Goal: Task Accomplishment & Management: Use online tool/utility

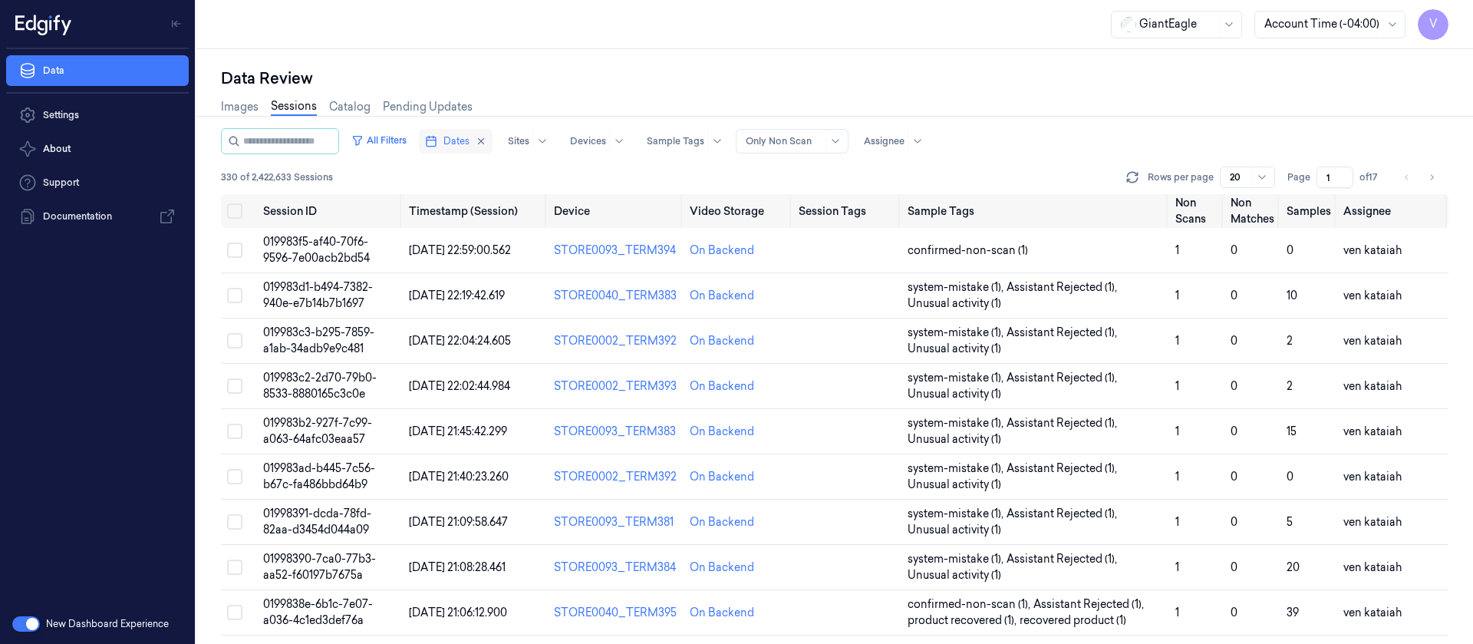
click at [489, 135] on button "Dates" at bounding box center [456, 141] width 74 height 25
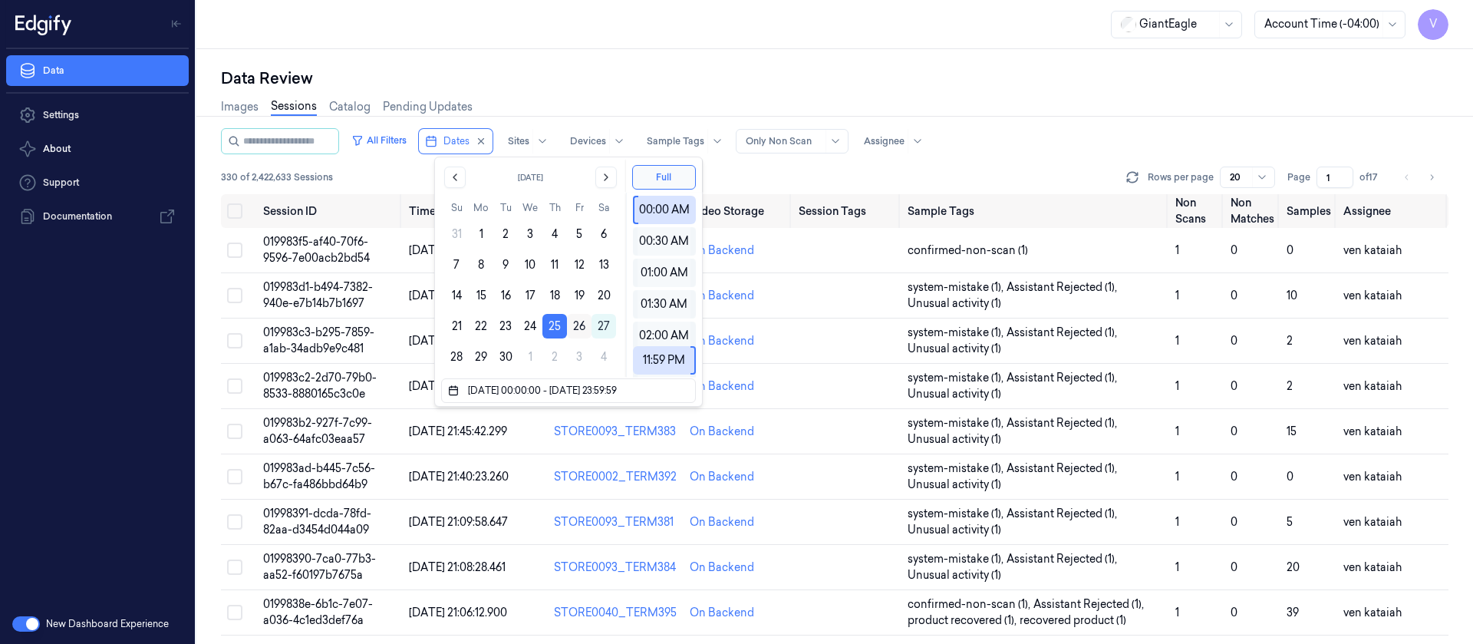
click at [580, 325] on button "26" at bounding box center [579, 326] width 25 height 25
type input "[DATE] 00:00:00 - [DATE] 23:59:59"
click at [579, 99] on div "Images Sessions Catalog Pending Updates" at bounding box center [835, 108] width 1228 height 39
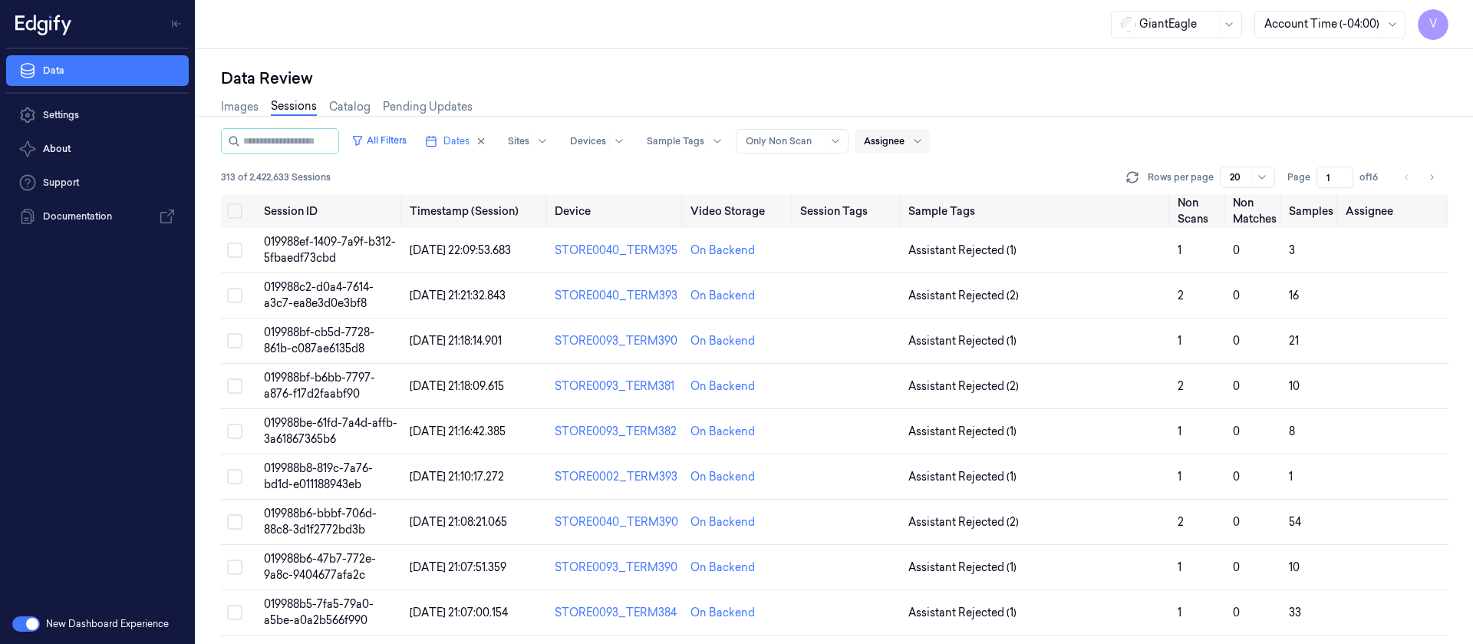
click at [902, 134] on div at bounding box center [884, 141] width 41 height 14
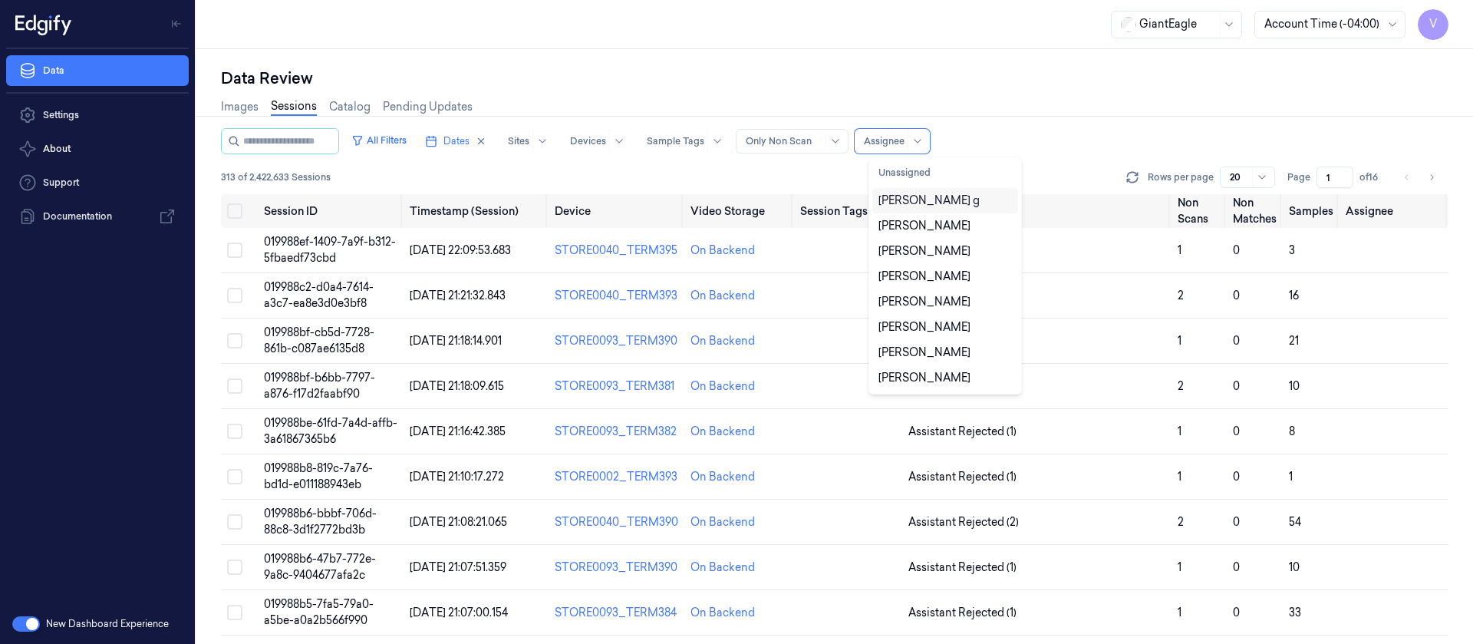
click at [902, 201] on div "[PERSON_NAME] g" at bounding box center [928, 201] width 101 height 16
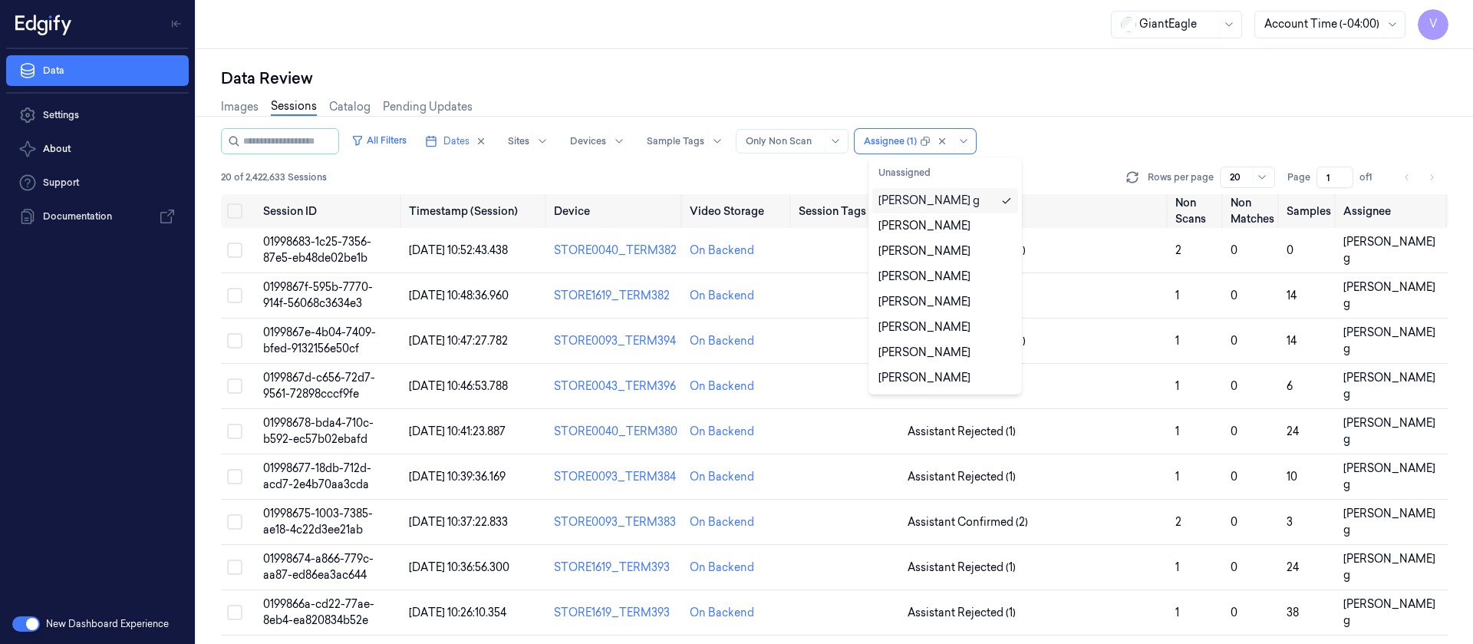
click at [1077, 139] on div "All Filters Dates Sites Devices Sample Tags Alert Type Only Non Scan option [PE…" at bounding box center [835, 141] width 1228 height 26
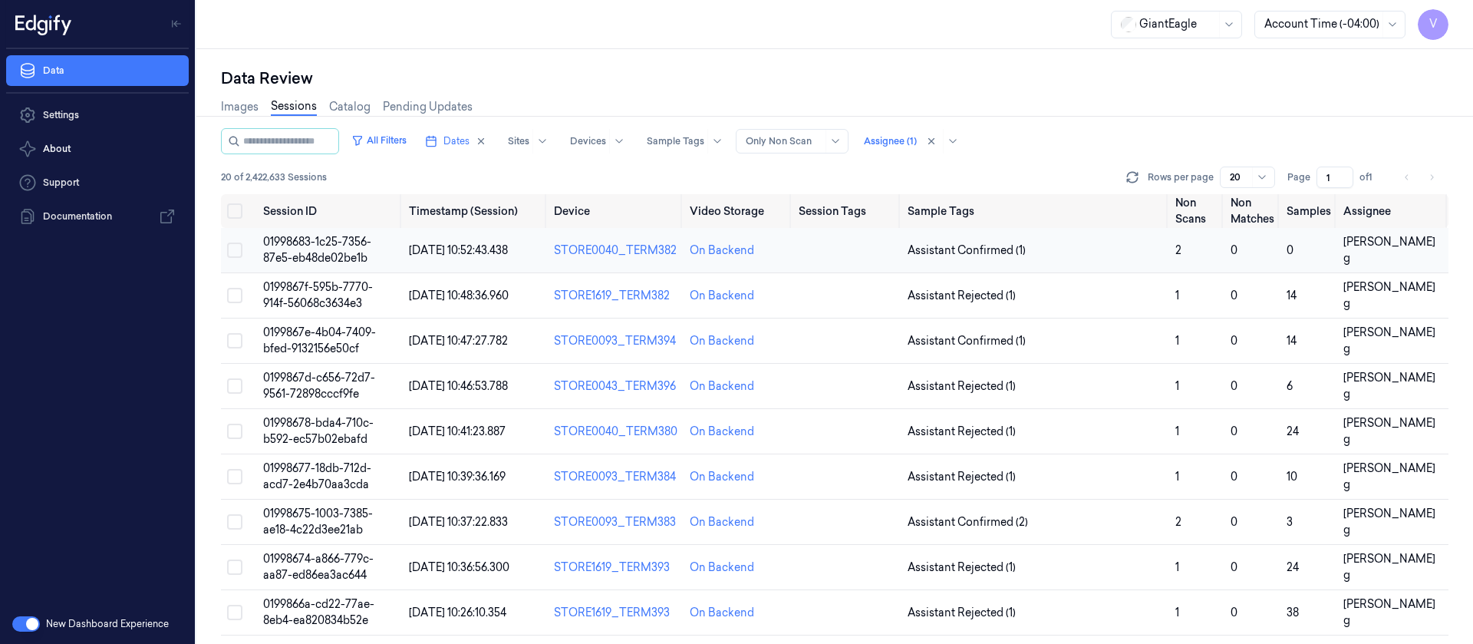
click at [830, 267] on td at bounding box center [847, 250] width 108 height 45
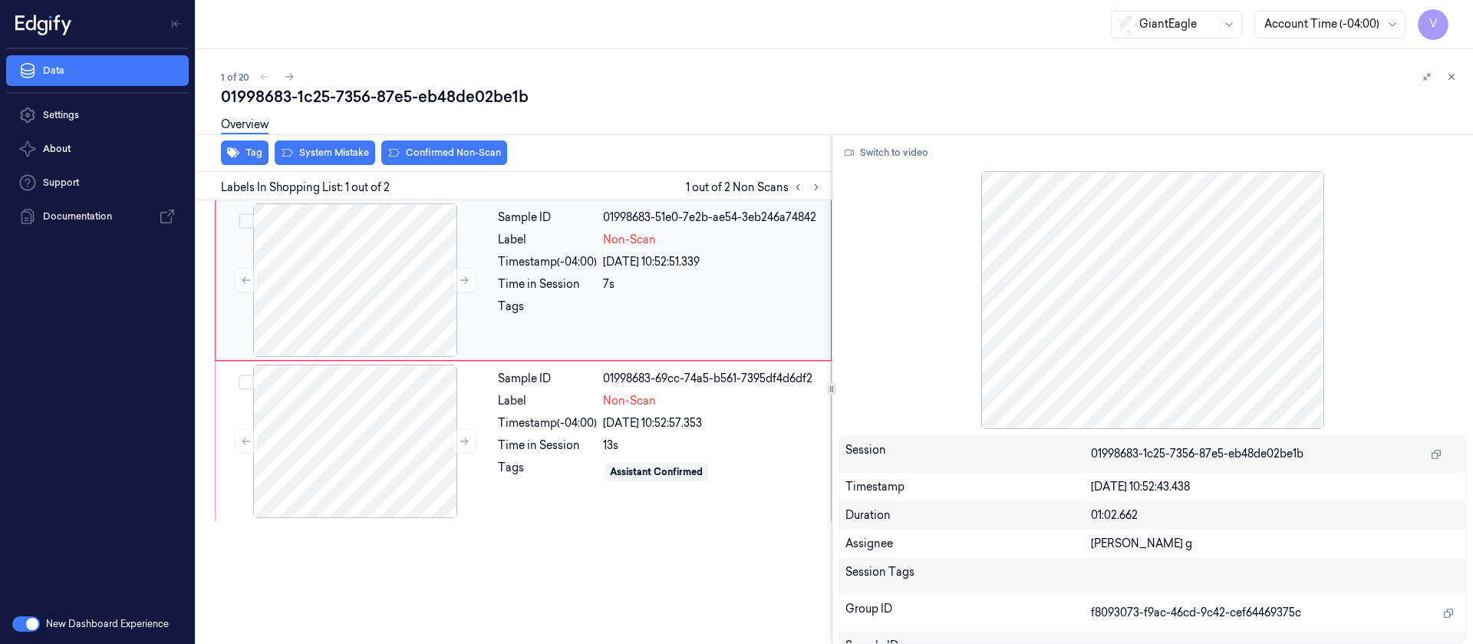
click at [610, 255] on div "[DATE] 10:52:51.339" at bounding box center [712, 262] width 219 height 16
click at [871, 157] on button "Switch to video" at bounding box center [887, 152] width 96 height 25
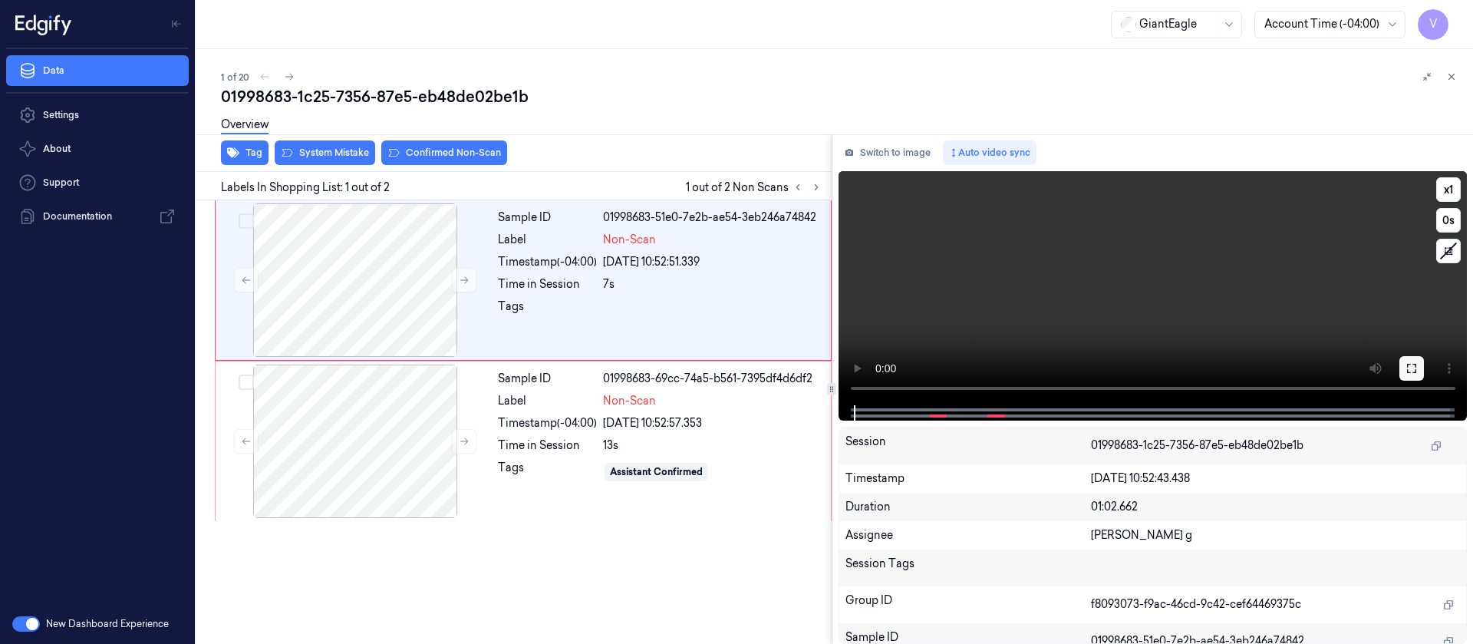
click at [1415, 364] on icon at bounding box center [1412, 368] width 12 height 12
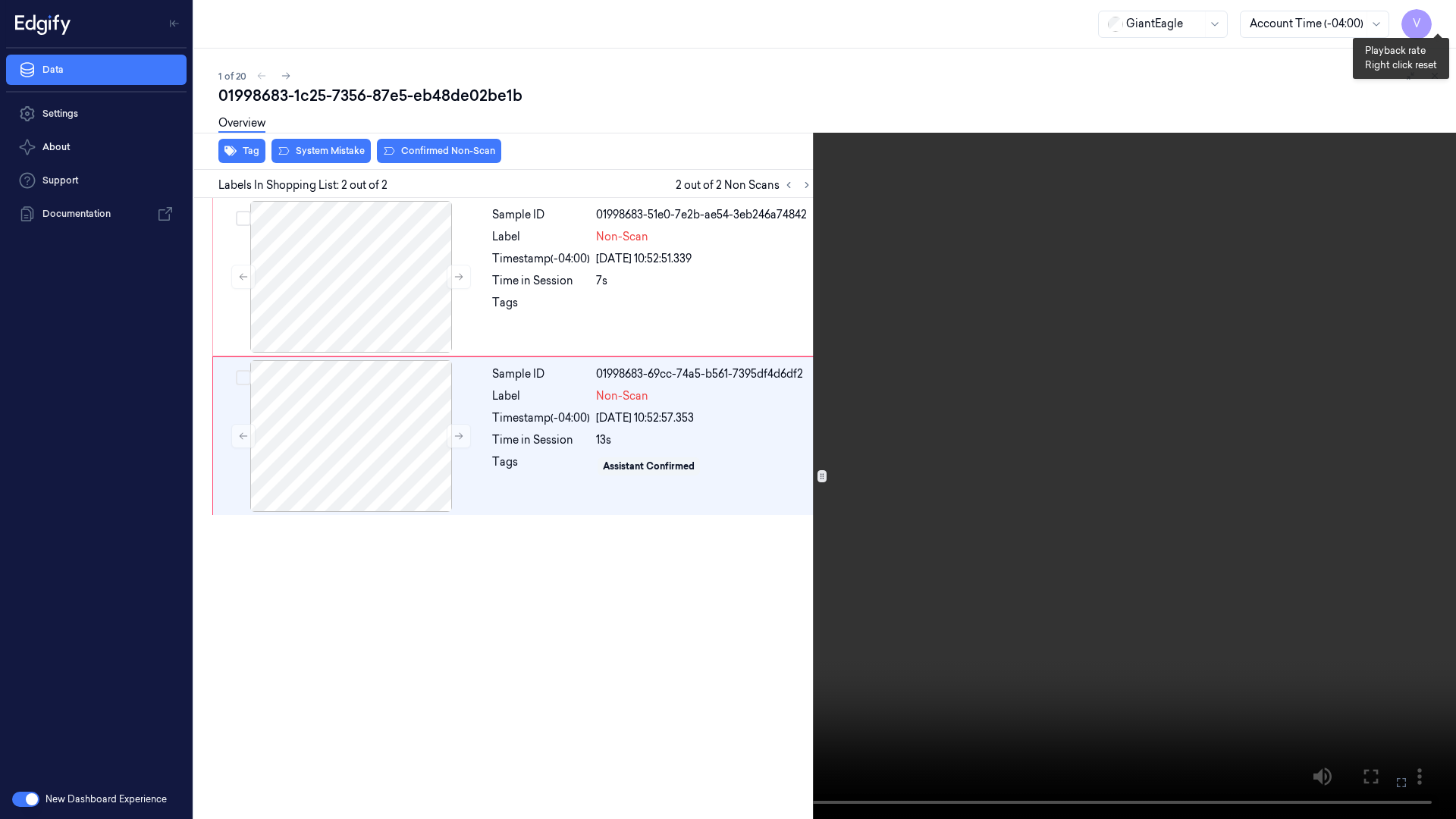
click at [1441, 12] on button "x 1" at bounding box center [1437, 18] width 25 height 25
click at [0, 0] on icon at bounding box center [0, 0] width 0 height 0
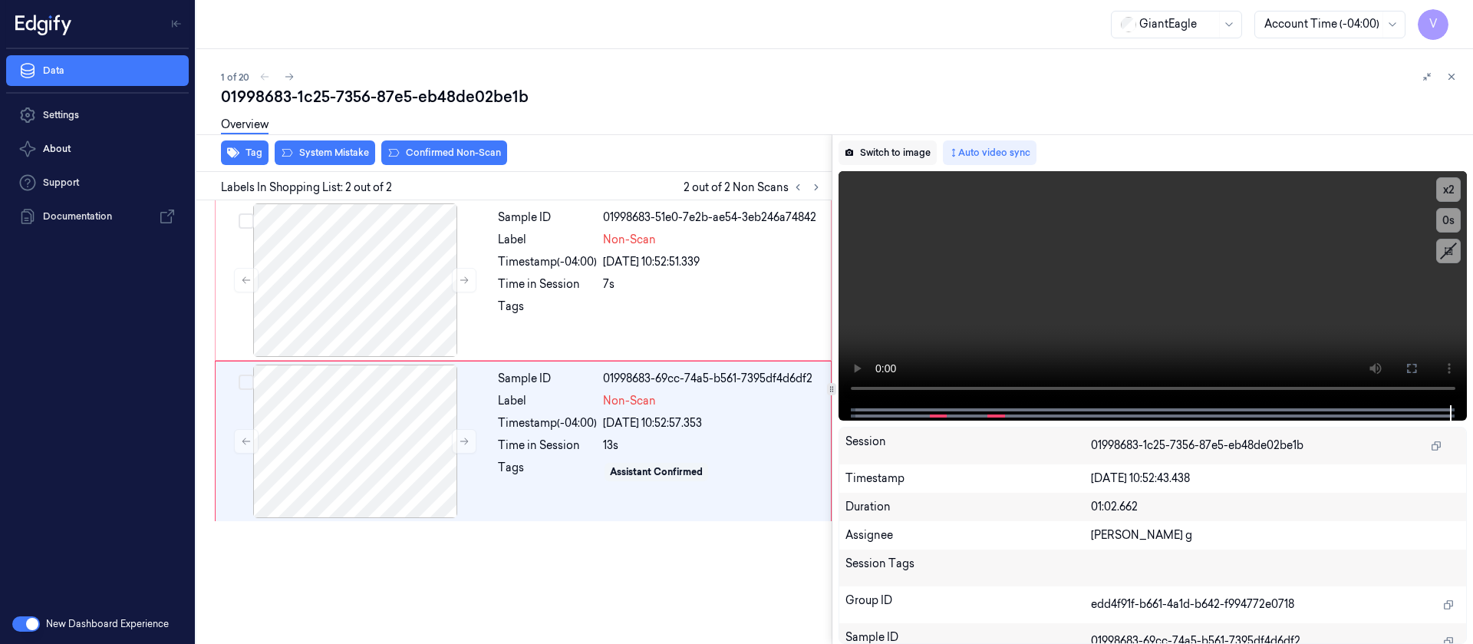
click at [885, 149] on button "Switch to image" at bounding box center [888, 152] width 98 height 25
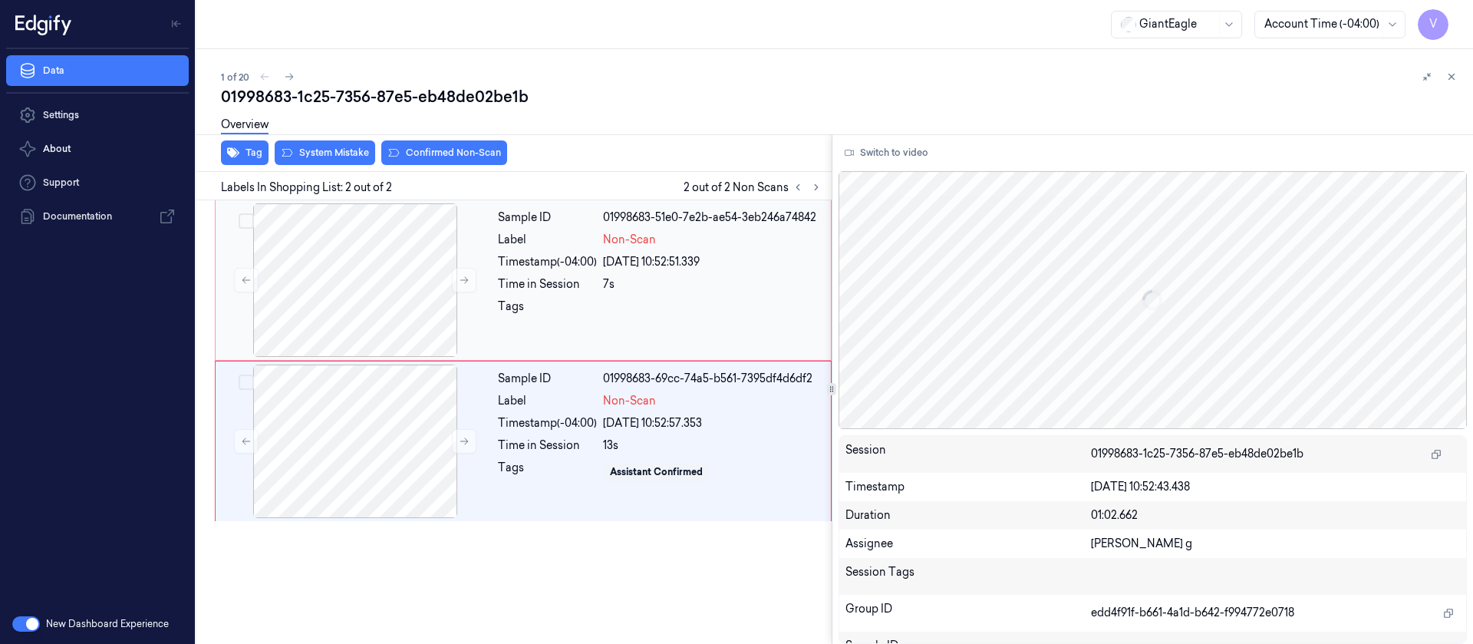
click at [559, 272] on div "Sample ID 01998683-51e0-7e2b-ae54-3eb246a74842 Label Non-Scan Timestamp (-04:00…" at bounding box center [660, 279] width 336 height 153
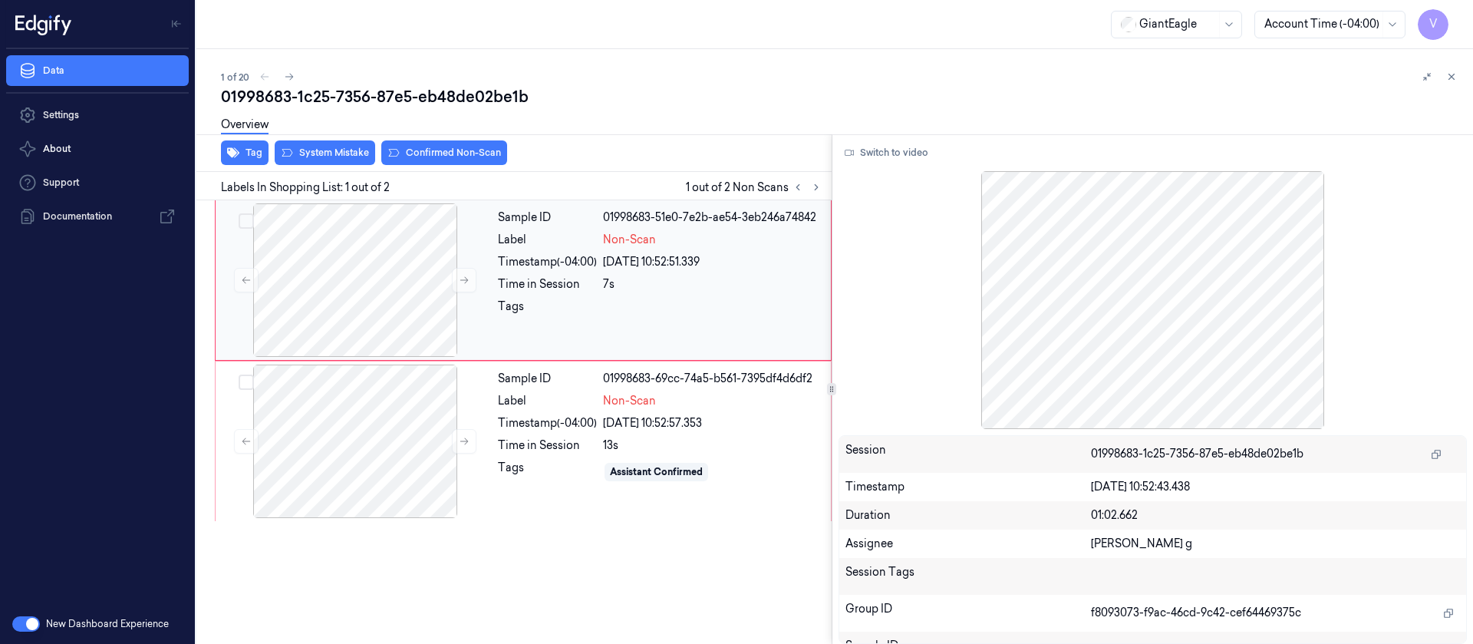
click at [556, 314] on div "Tags" at bounding box center [547, 310] width 99 height 25
click at [495, 280] on div "Sample ID 01998683-51e0-7e2b-ae54-3eb246a74842 Label Non-Scan Timestamp (-04:00…" at bounding box center [660, 279] width 336 height 153
click at [402, 262] on div at bounding box center [355, 279] width 273 height 153
click at [403, 267] on div at bounding box center [355, 279] width 273 height 153
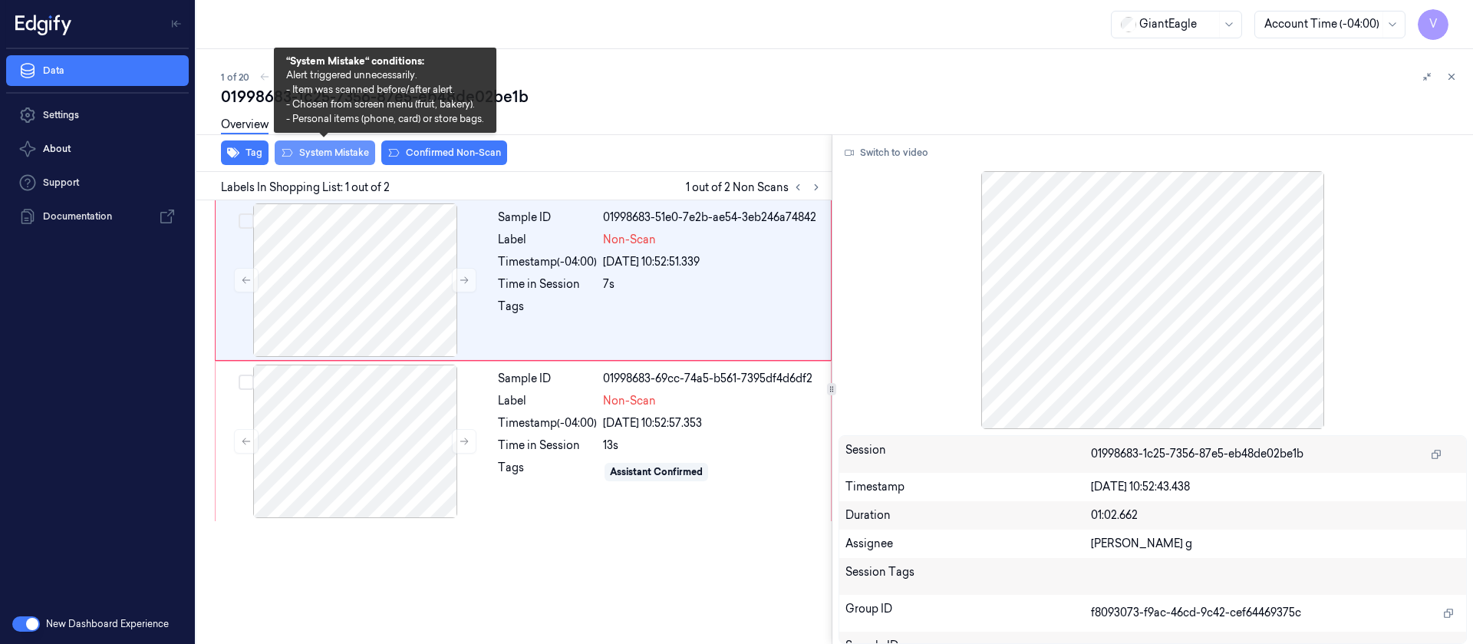
click at [324, 157] on button "System Mistake" at bounding box center [325, 152] width 101 height 25
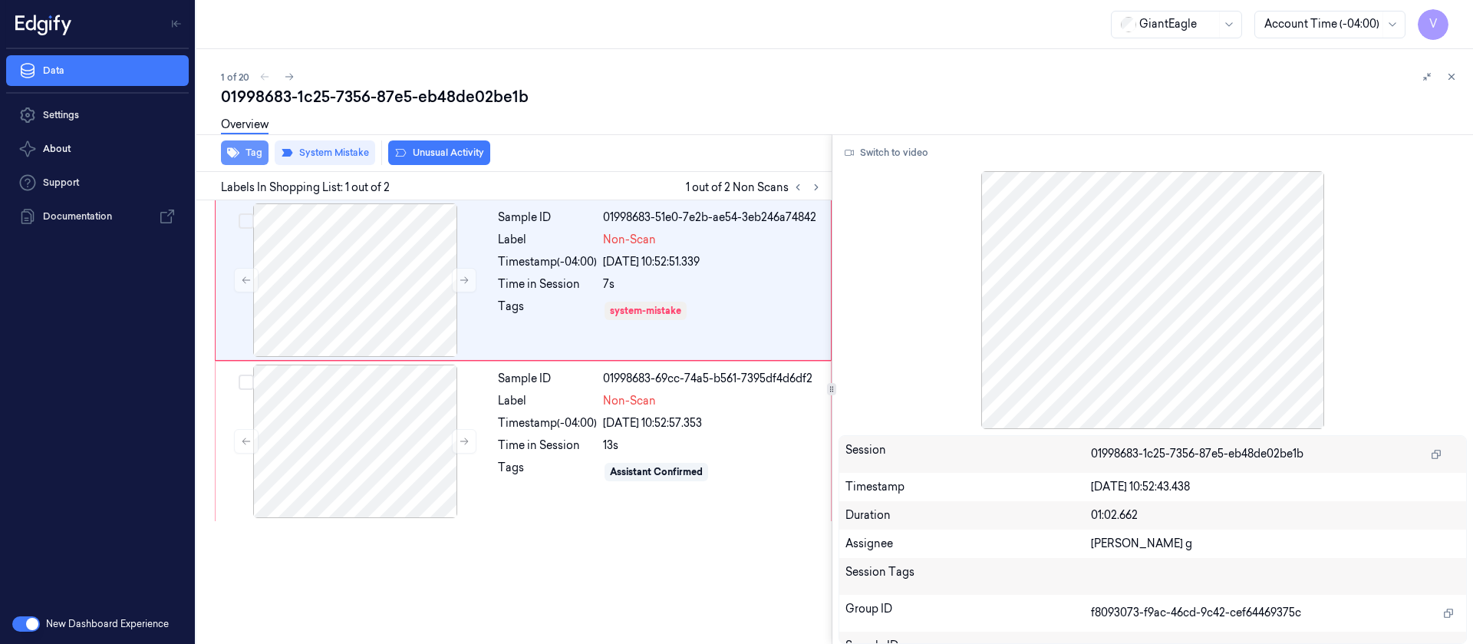
click at [237, 149] on icon "button" at bounding box center [233, 153] width 12 height 12
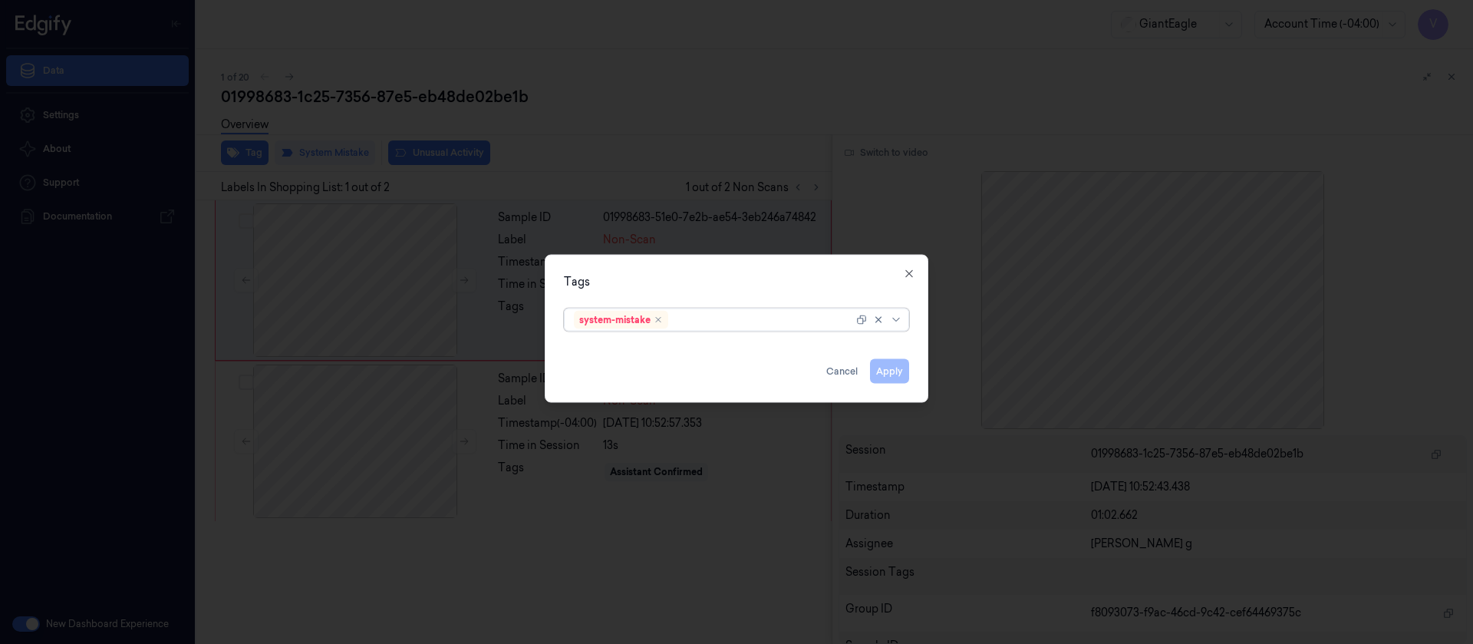
click at [730, 325] on div at bounding box center [762, 320] width 182 height 16
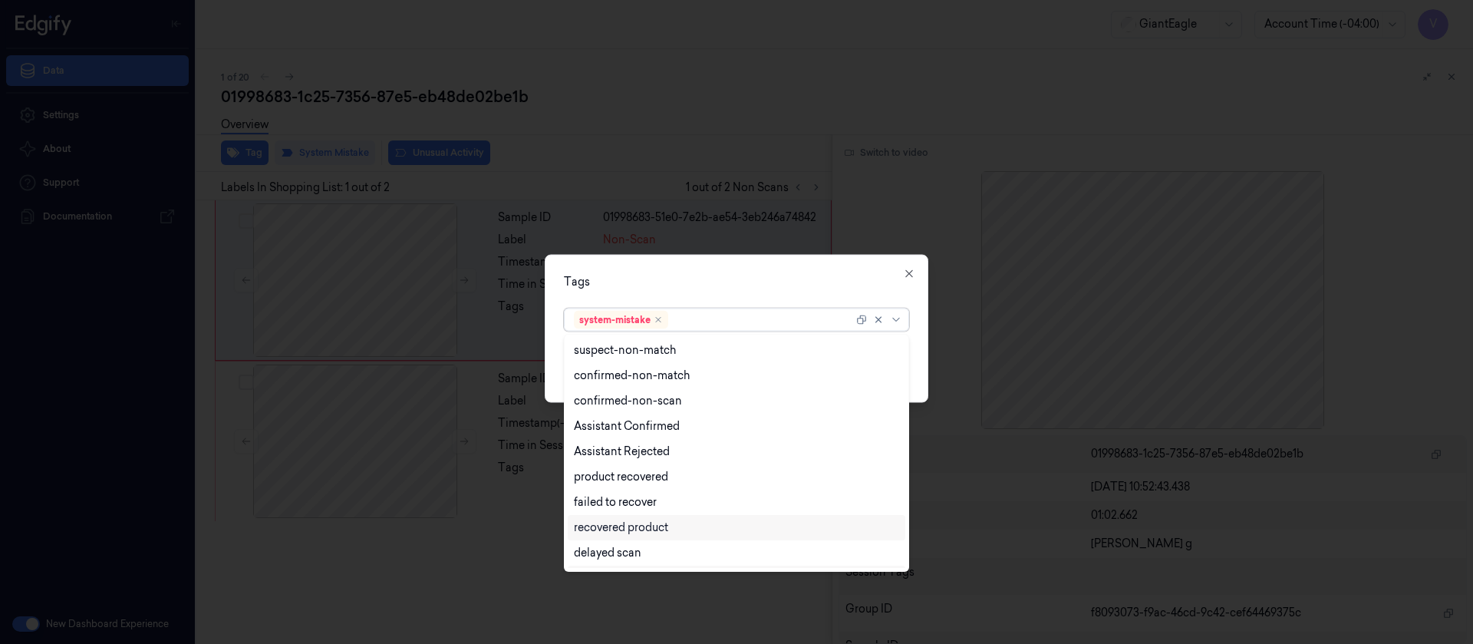
scroll to position [150, 0]
click at [587, 532] on div "Bag" at bounding box center [584, 530] width 21 height 16
click at [747, 288] on div "Tags" at bounding box center [736, 281] width 345 height 16
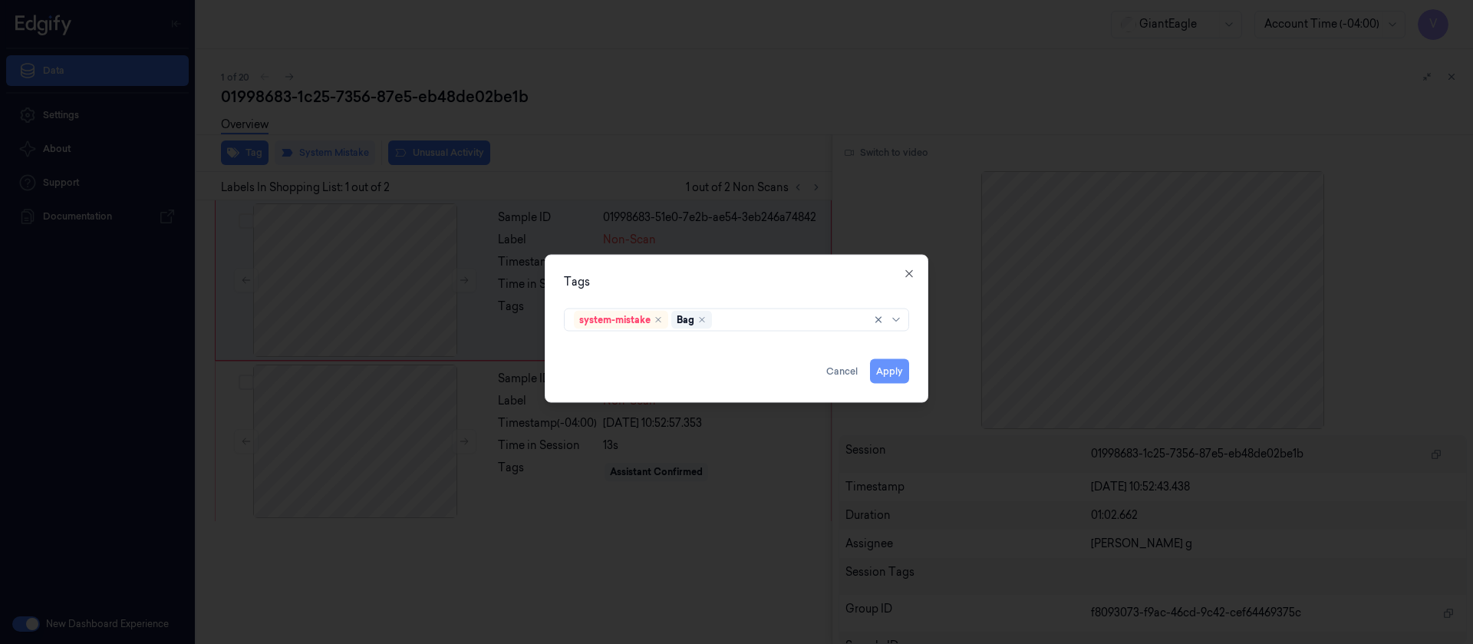
click at [877, 375] on button "Apply" at bounding box center [889, 370] width 39 height 25
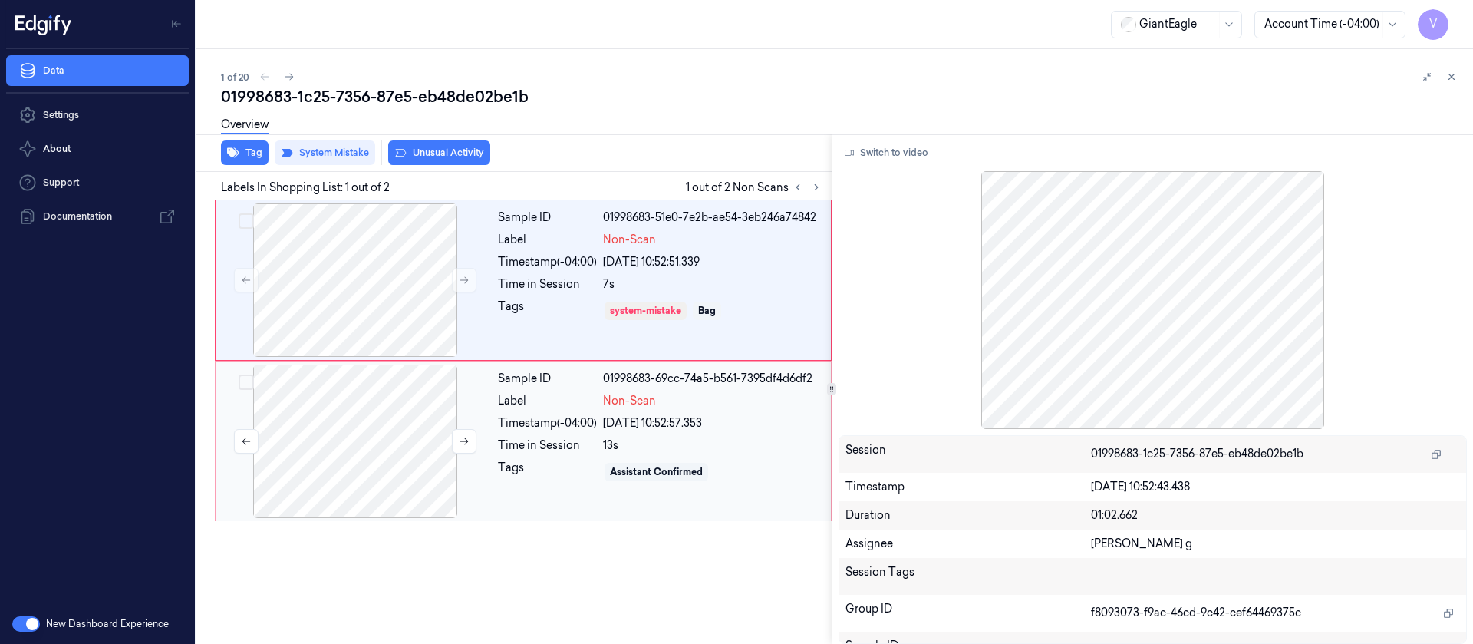
click at [396, 457] on div at bounding box center [355, 440] width 273 height 153
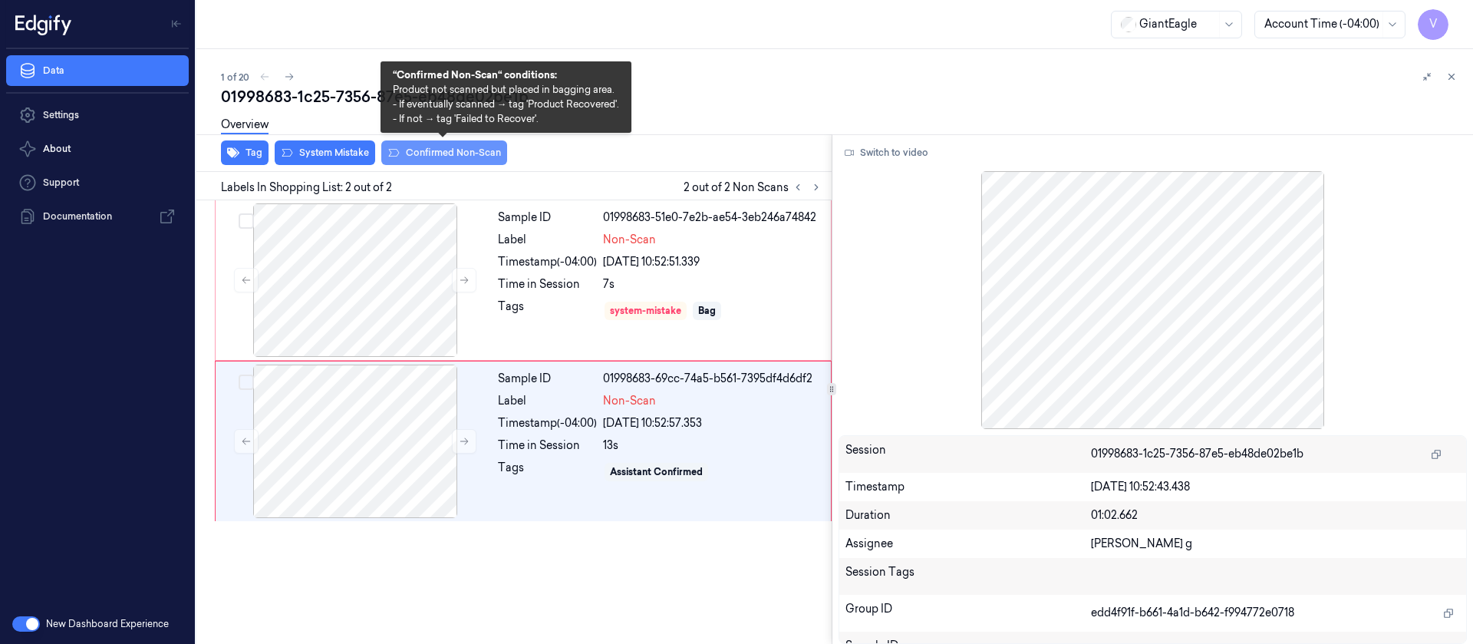
click at [428, 149] on button "Confirmed Non-Scan" at bounding box center [444, 152] width 126 height 25
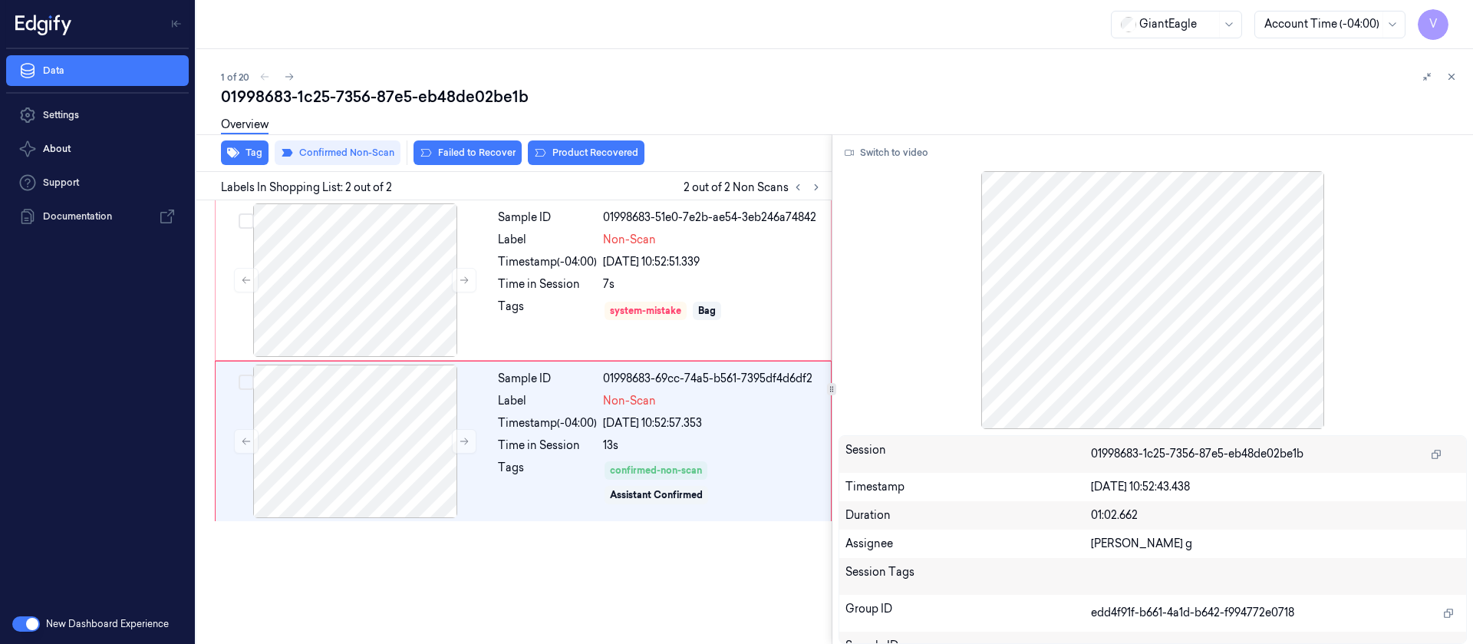
click at [802, 124] on div "Overview" at bounding box center [841, 126] width 1240 height 39
click at [1452, 79] on icon at bounding box center [1451, 76] width 11 height 11
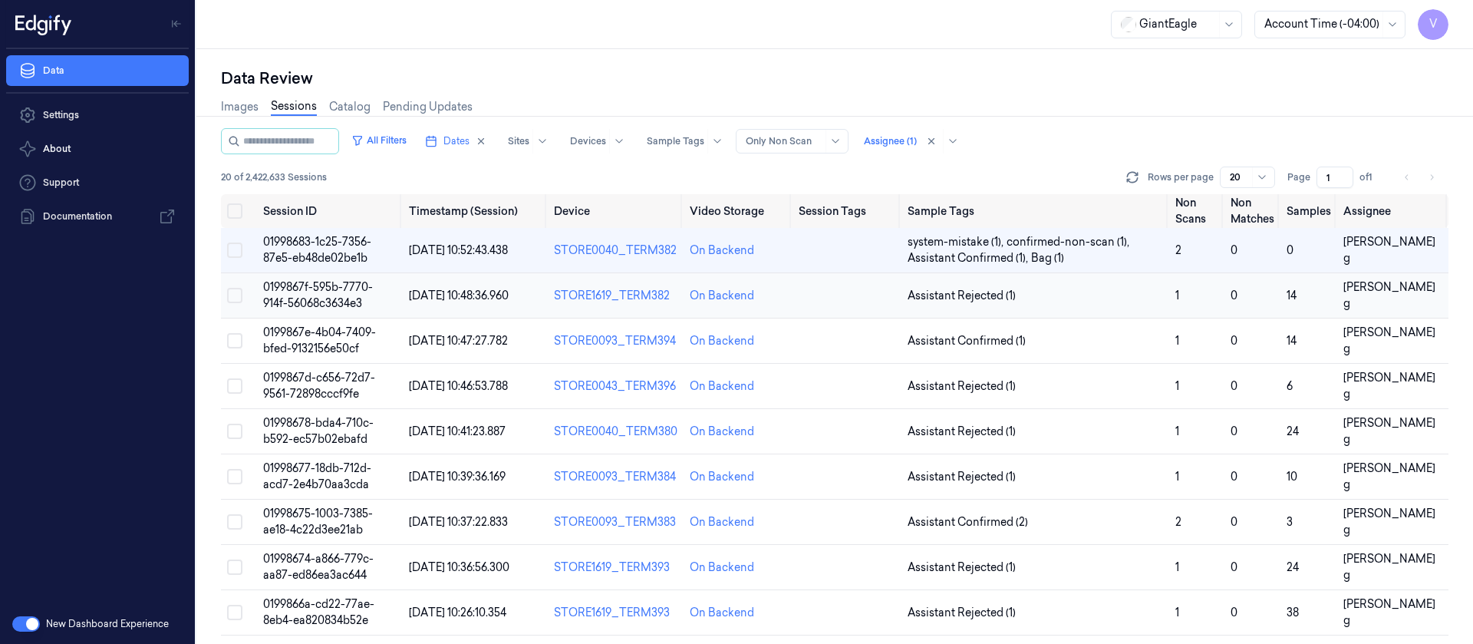
click at [841, 295] on td at bounding box center [847, 295] width 108 height 45
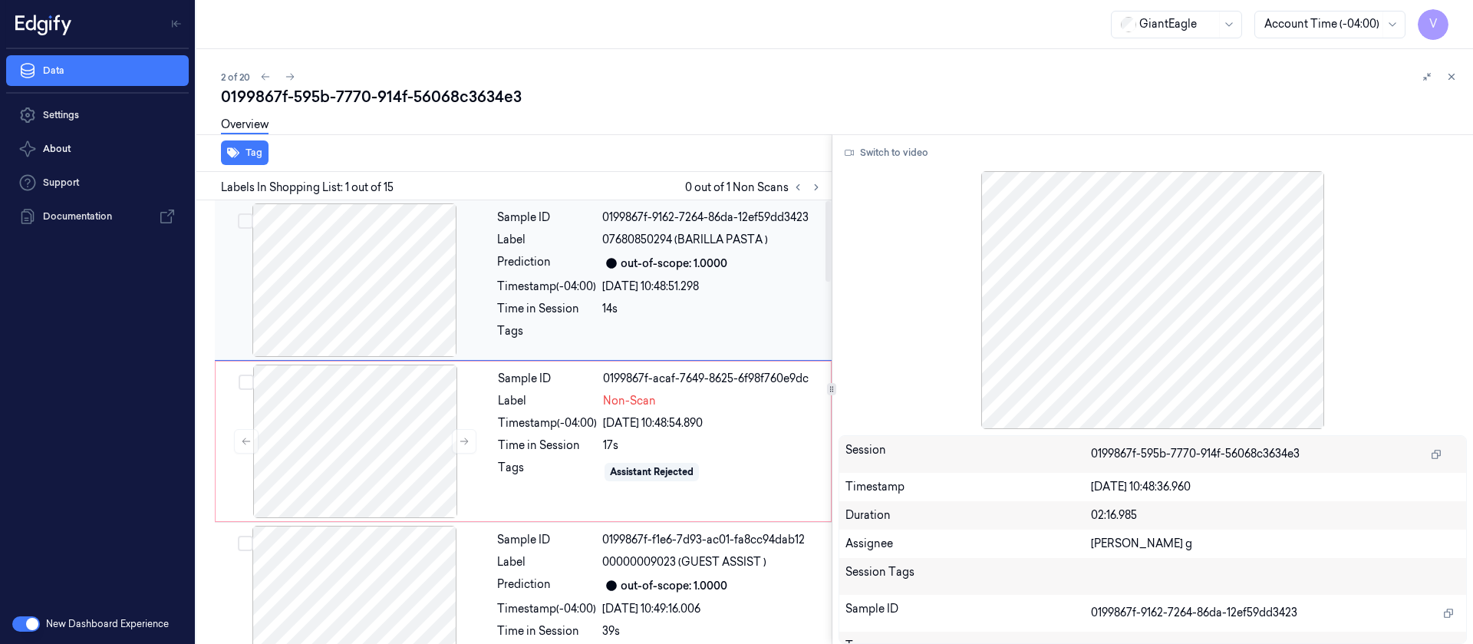
click at [655, 264] on div "out-of-scope: 1.0000" at bounding box center [674, 263] width 107 height 16
click at [912, 153] on button "Switch to video" at bounding box center [887, 152] width 96 height 25
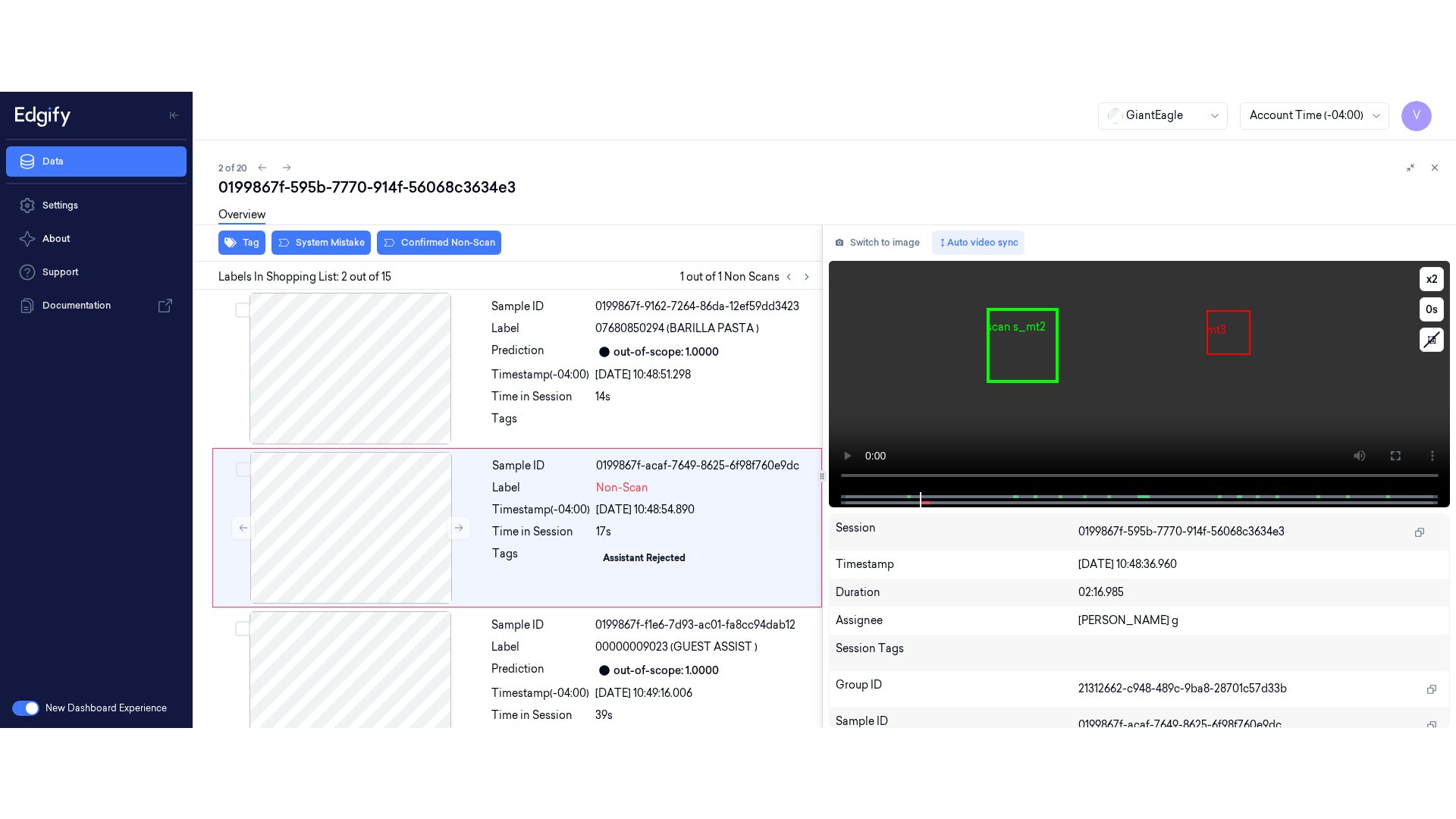
scroll to position [19, 0]
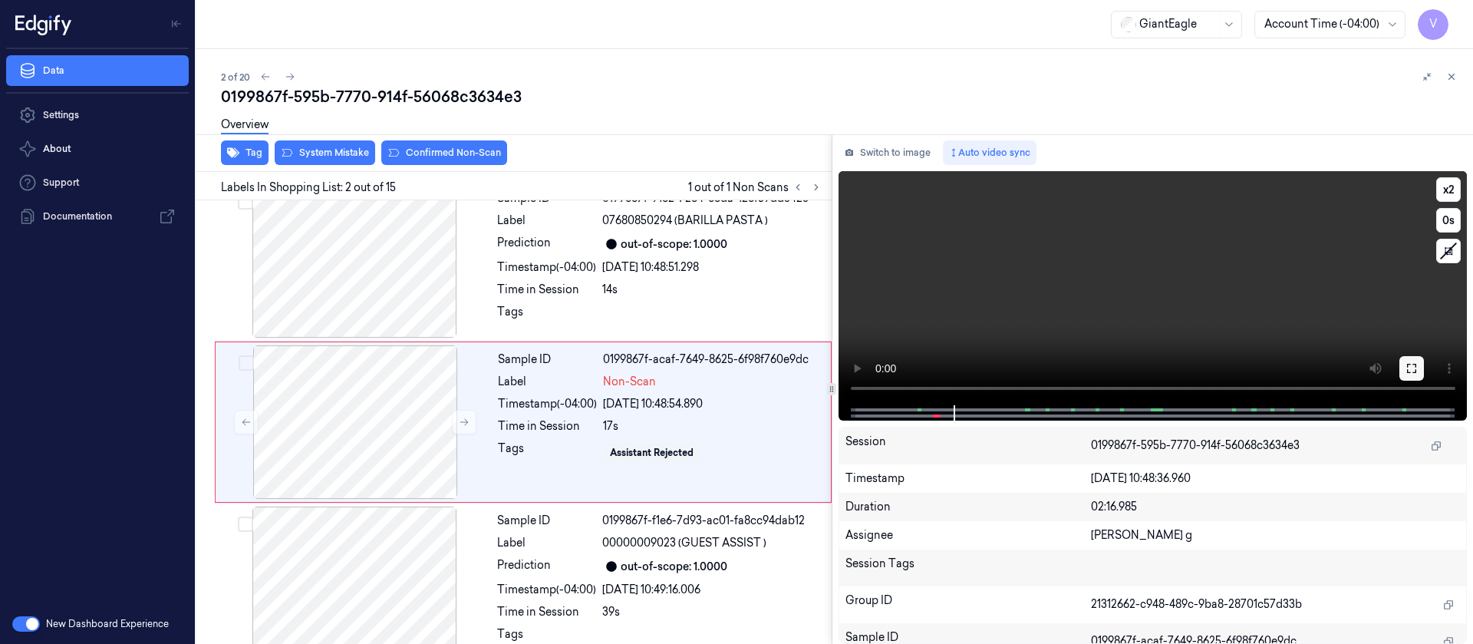
click at [1413, 365] on icon at bounding box center [1412, 368] width 12 height 12
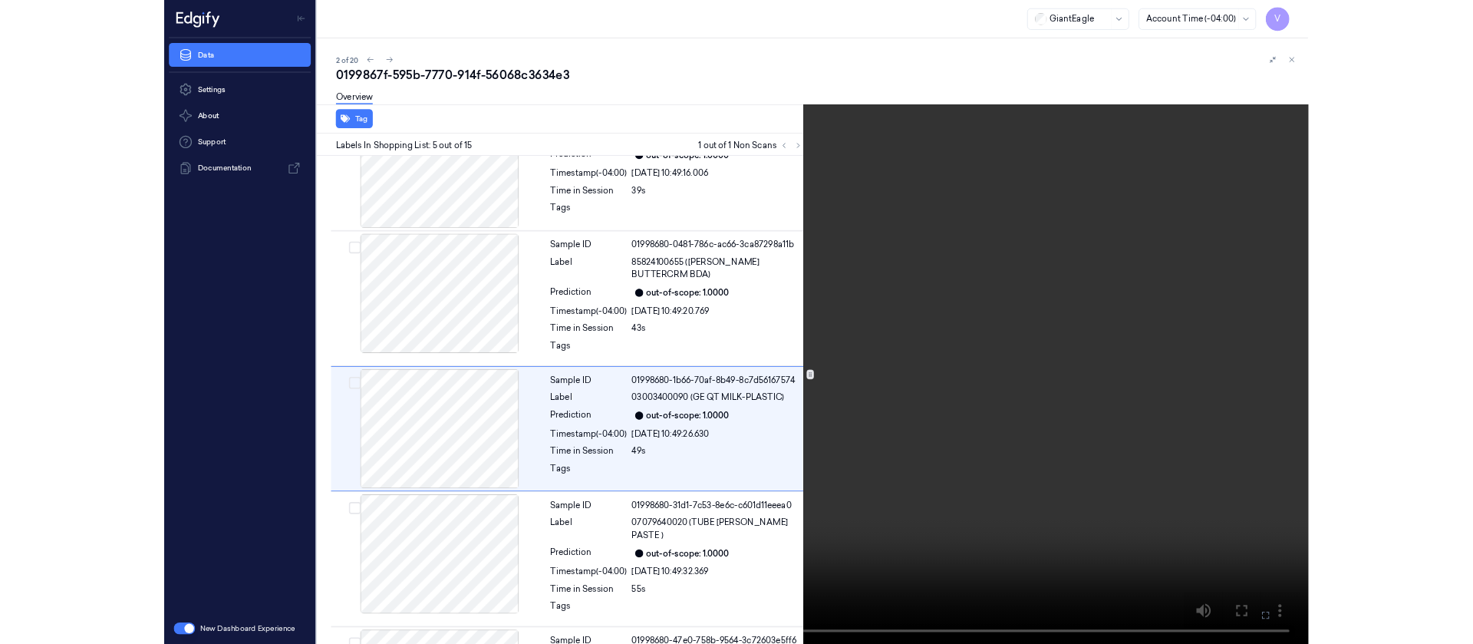
scroll to position [410, 0]
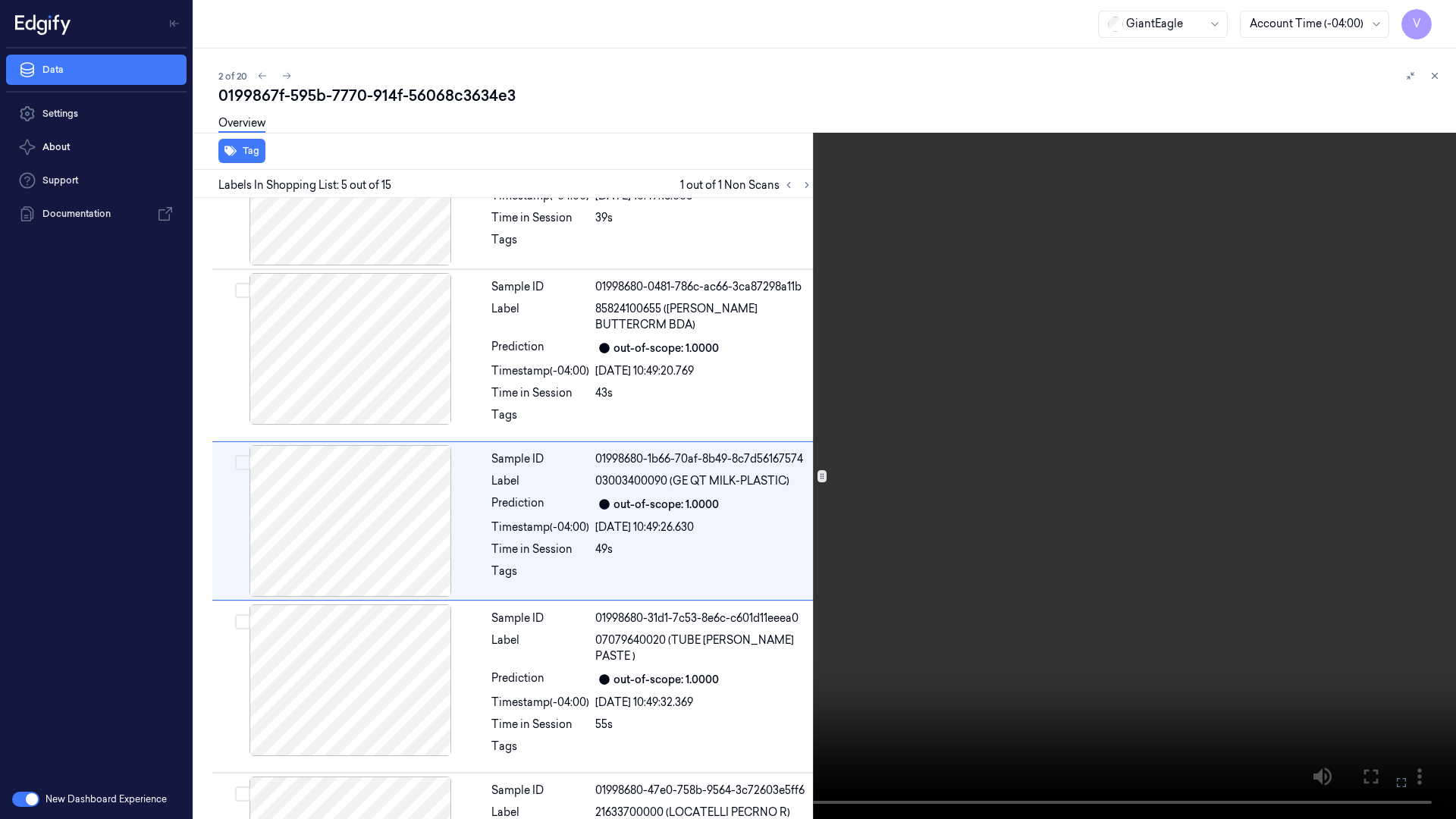
click at [0, 0] on icon at bounding box center [0, 0] width 0 height 0
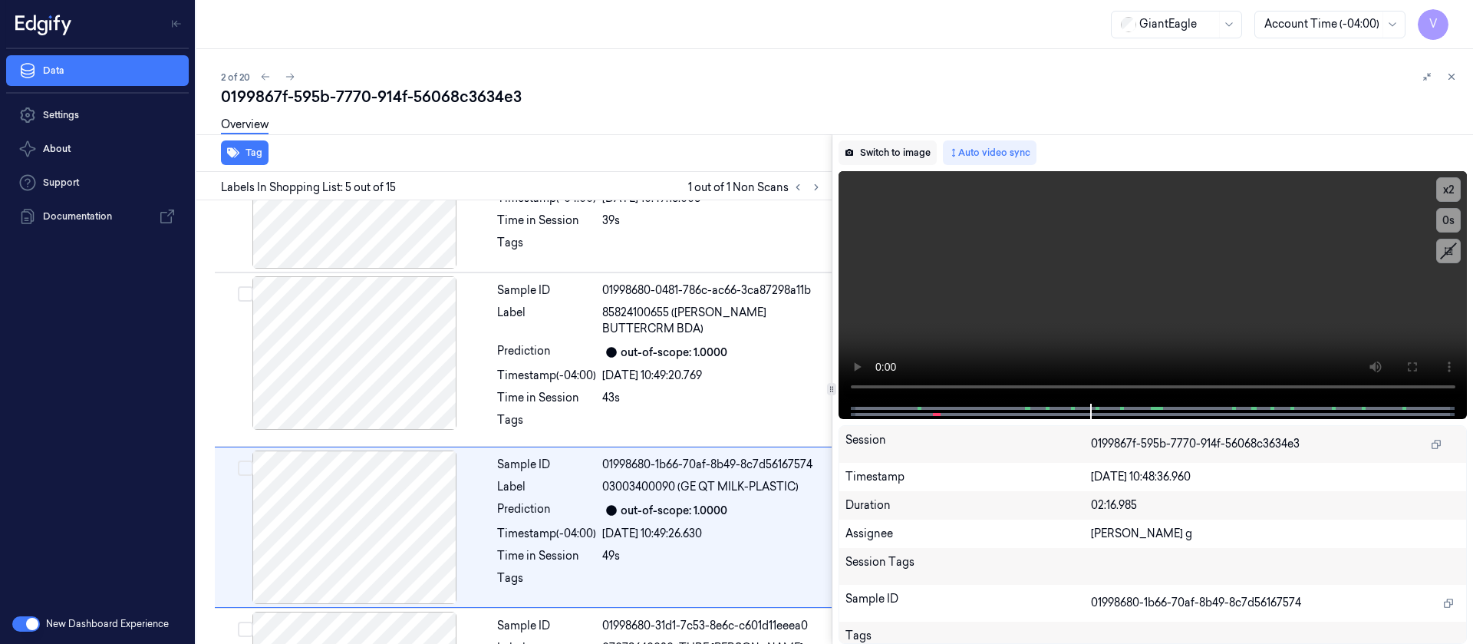
click at [883, 140] on button "Switch to image" at bounding box center [888, 152] width 98 height 25
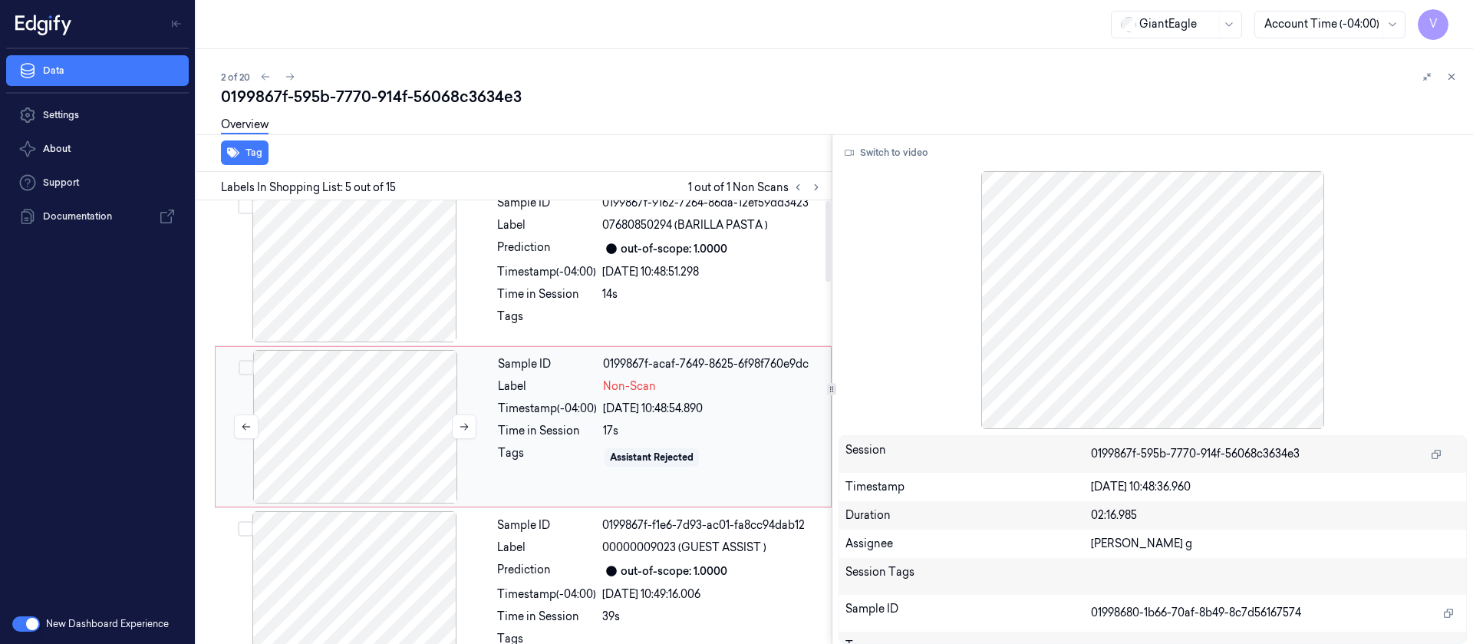
scroll to position [0, 0]
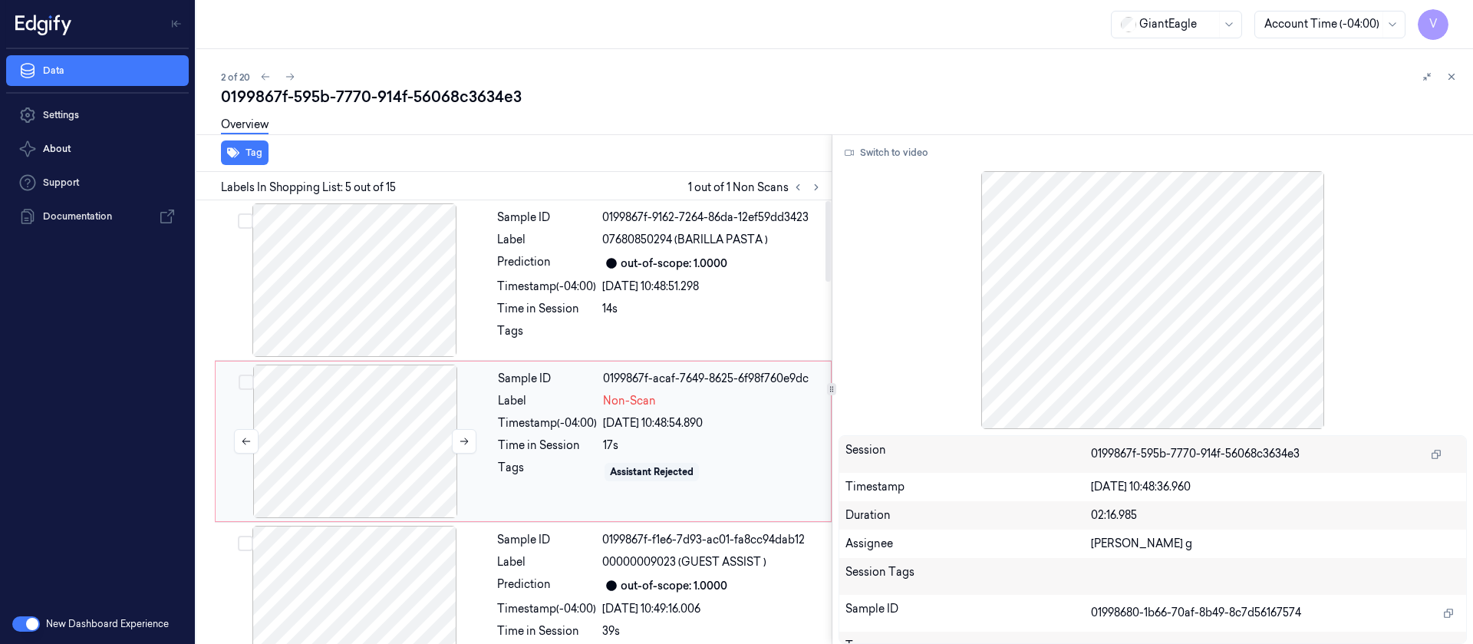
click at [372, 447] on div at bounding box center [355, 440] width 273 height 153
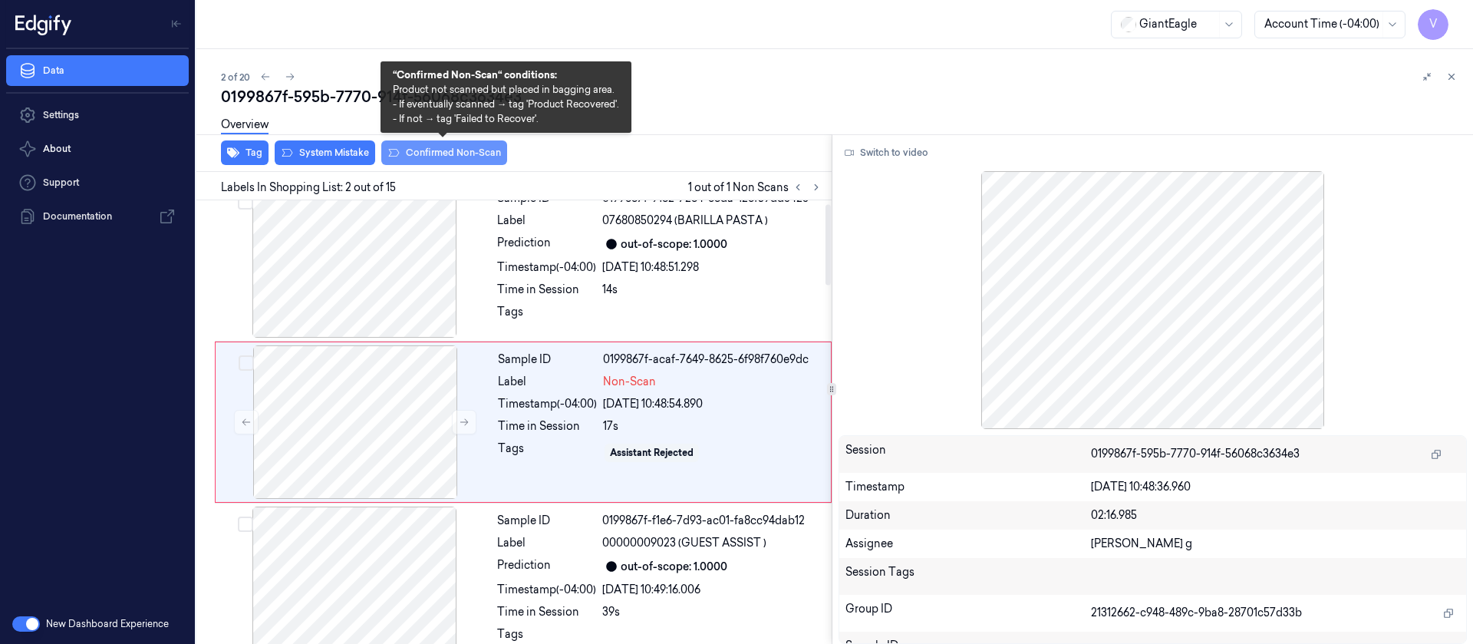
click at [454, 161] on button "Confirmed Non-Scan" at bounding box center [444, 152] width 126 height 25
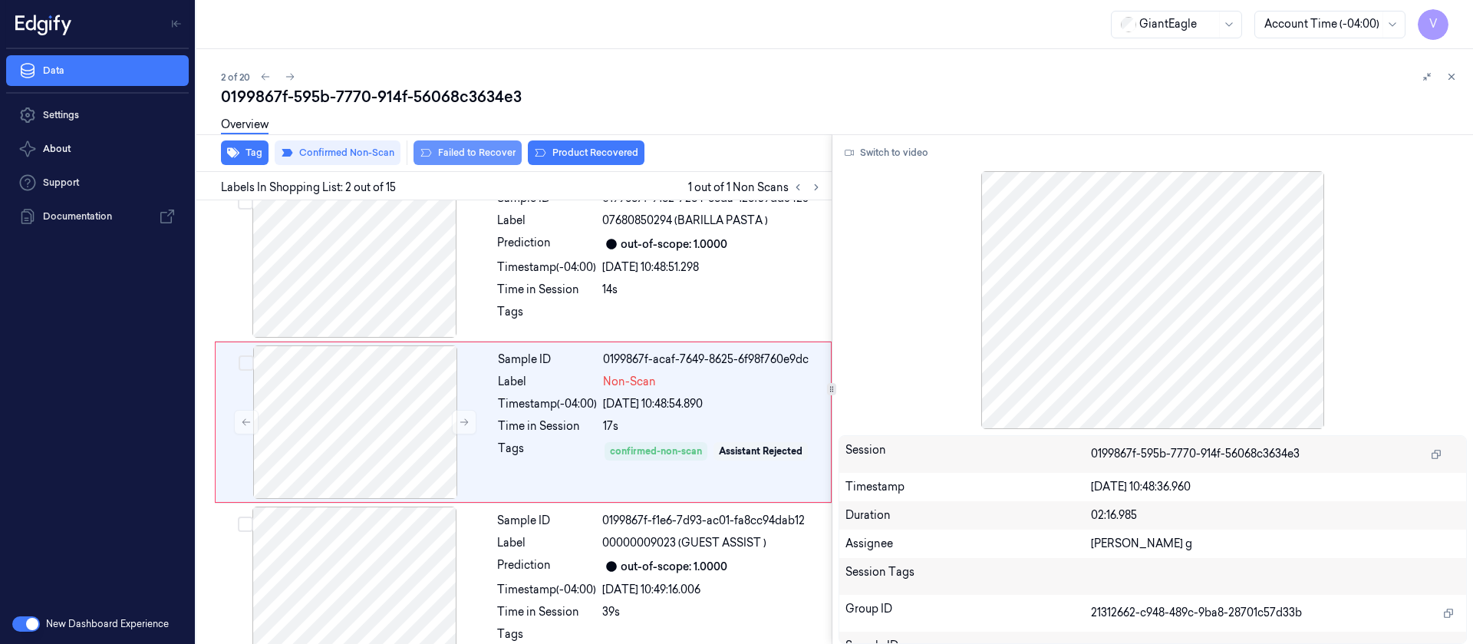
click at [476, 150] on button "Failed to Recover" at bounding box center [468, 152] width 108 height 25
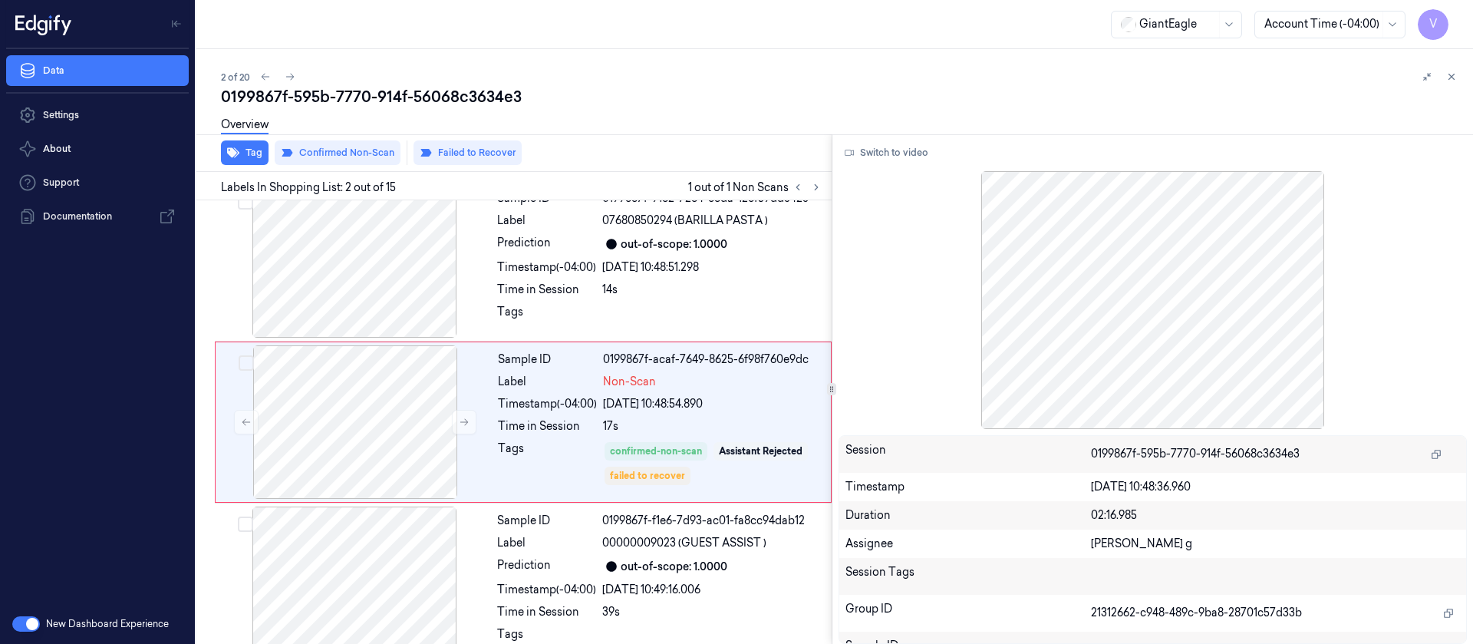
click at [859, 99] on div "0199867f-595b-7770-914f-56068c3634e3" at bounding box center [841, 96] width 1240 height 21
click at [1451, 77] on icon at bounding box center [1451, 76] width 5 height 5
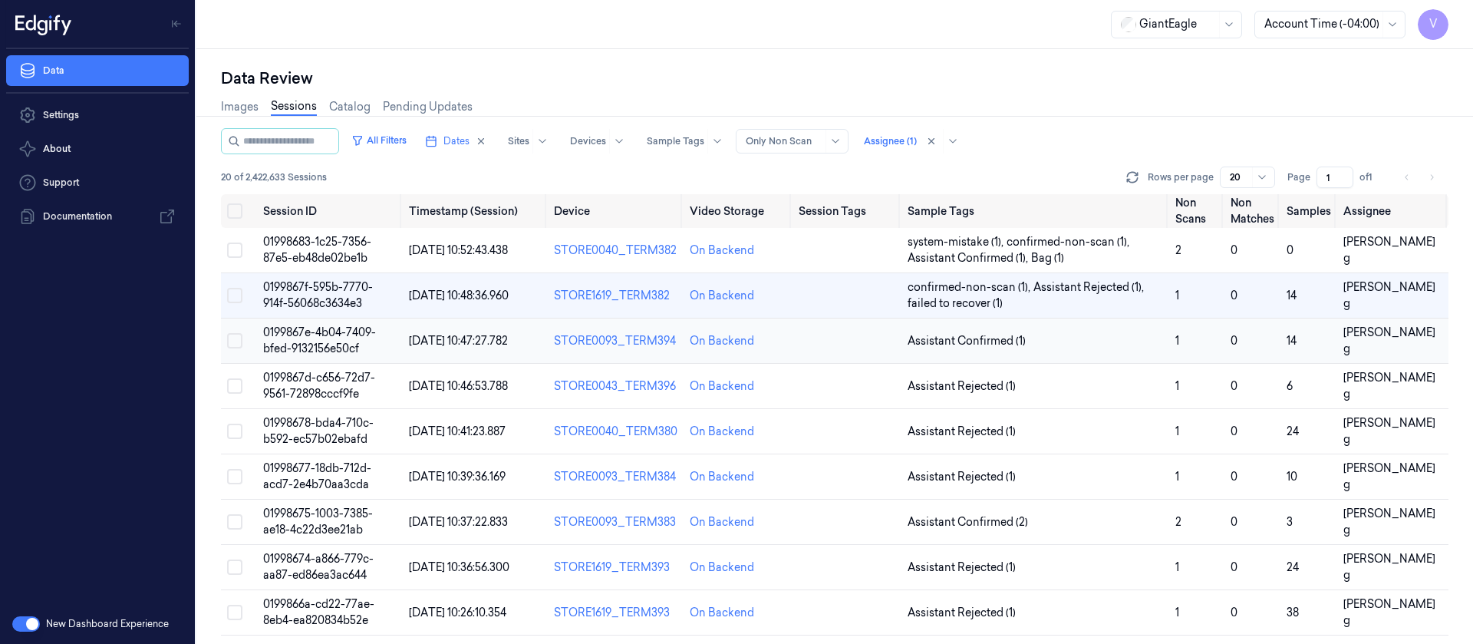
click at [854, 342] on td at bounding box center [847, 340] width 108 height 45
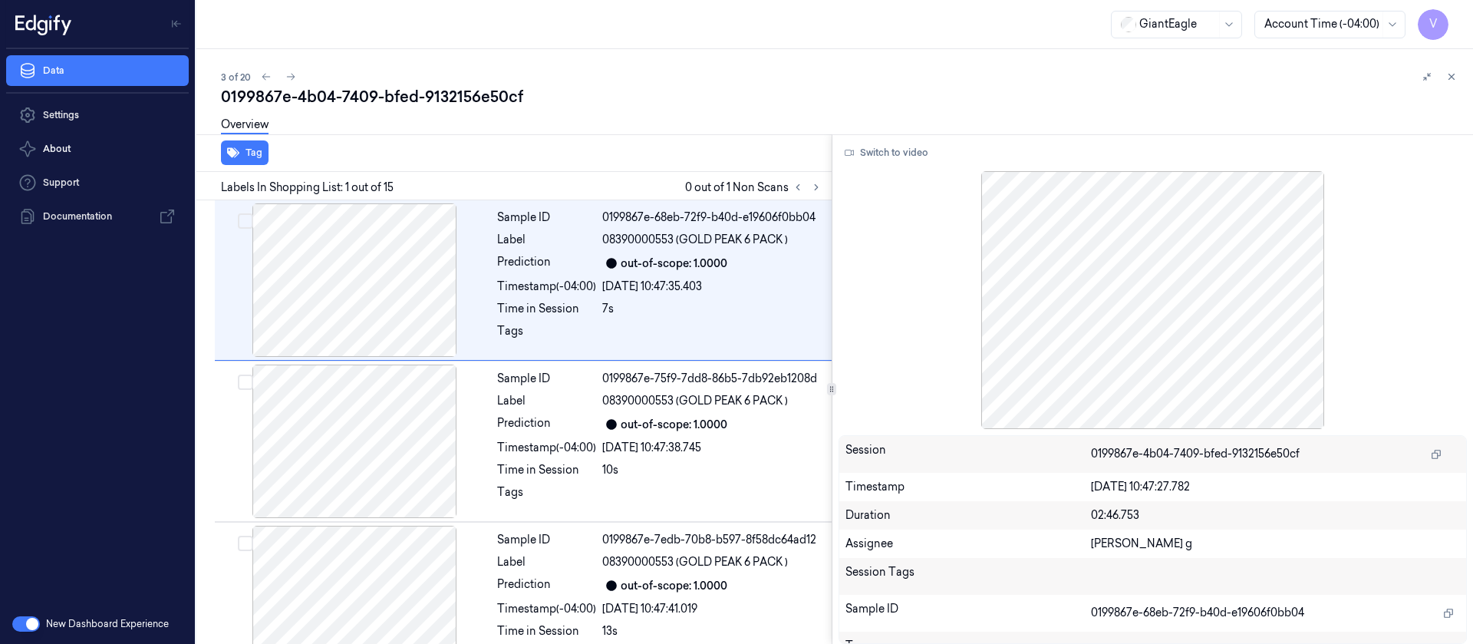
click at [827, 191] on div "Labels In Shopping List: 1 out of 15 0 out of 1 Non Scans" at bounding box center [510, 186] width 641 height 28
click at [819, 191] on icon at bounding box center [816, 187] width 11 height 11
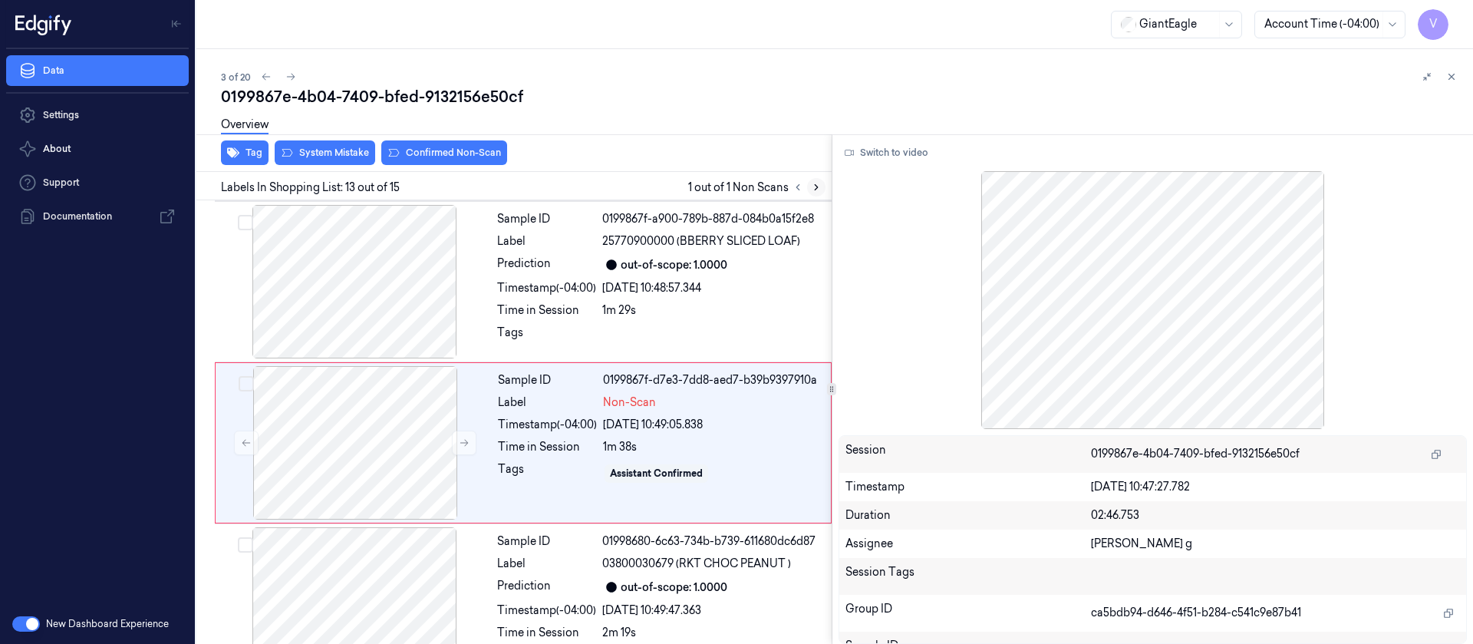
scroll to position [1792, 0]
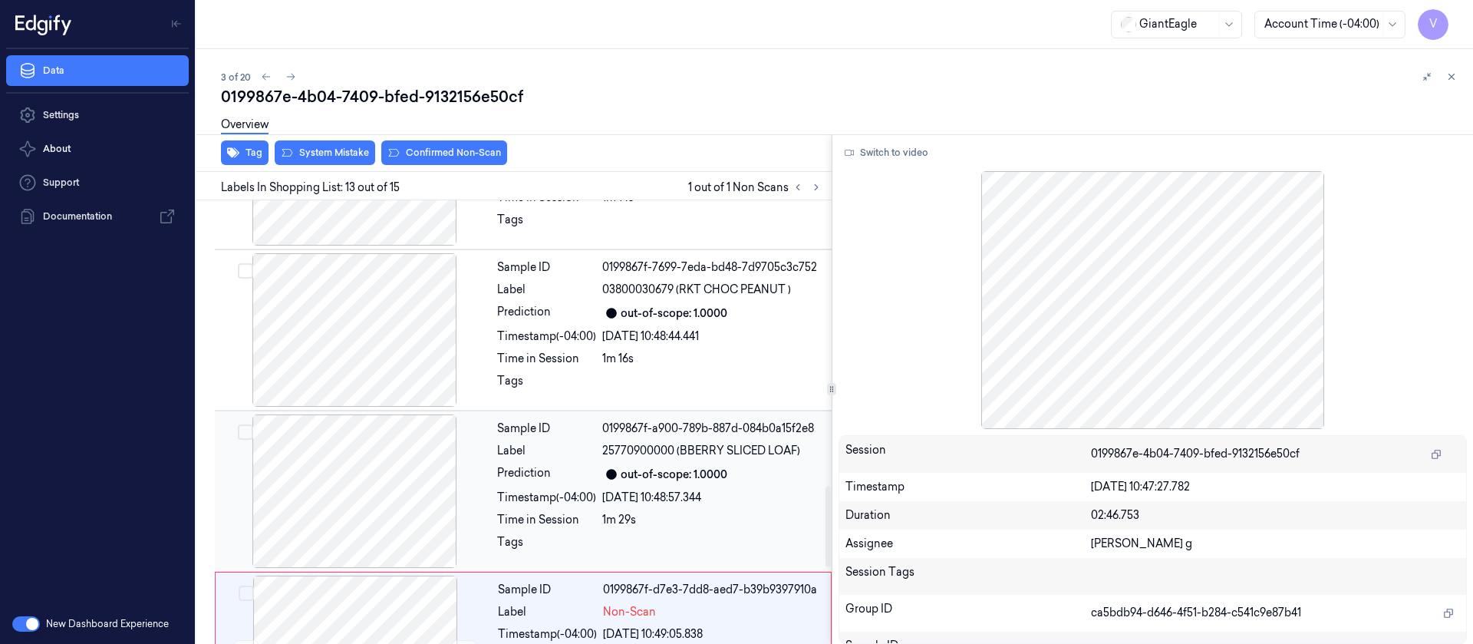
click at [371, 476] on div at bounding box center [354, 490] width 273 height 153
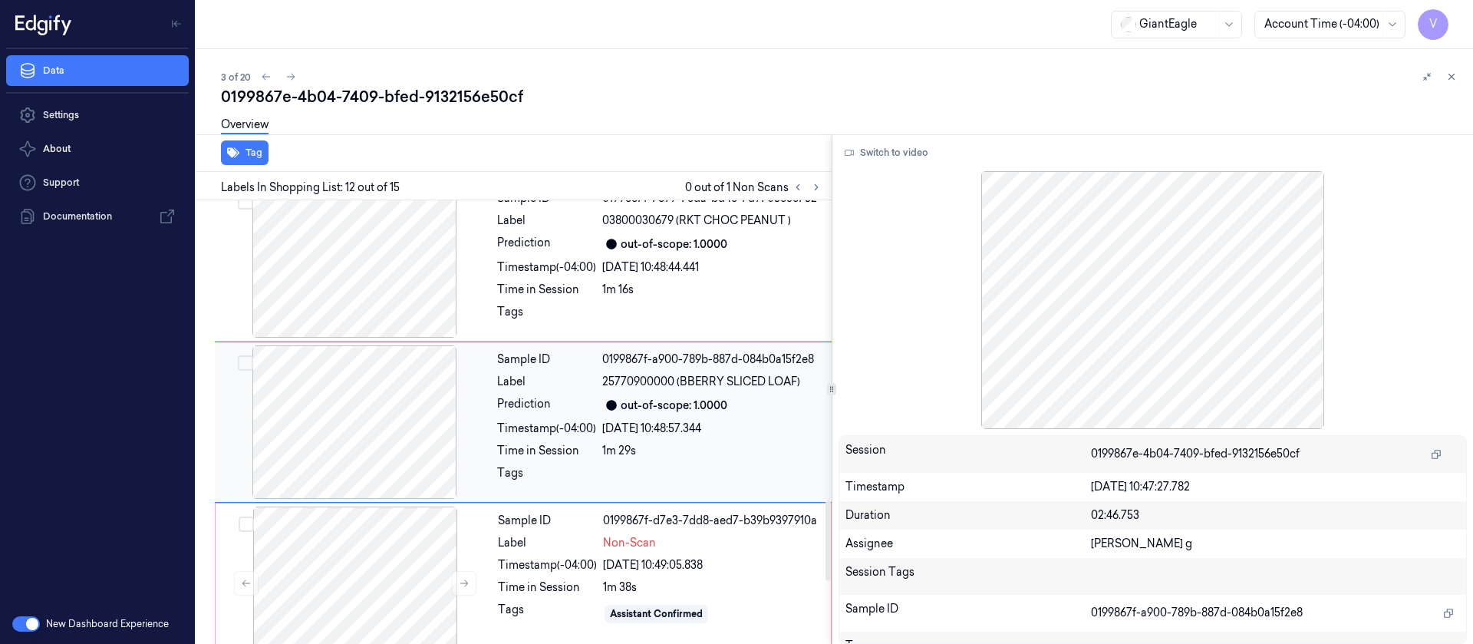
scroll to position [1745, 0]
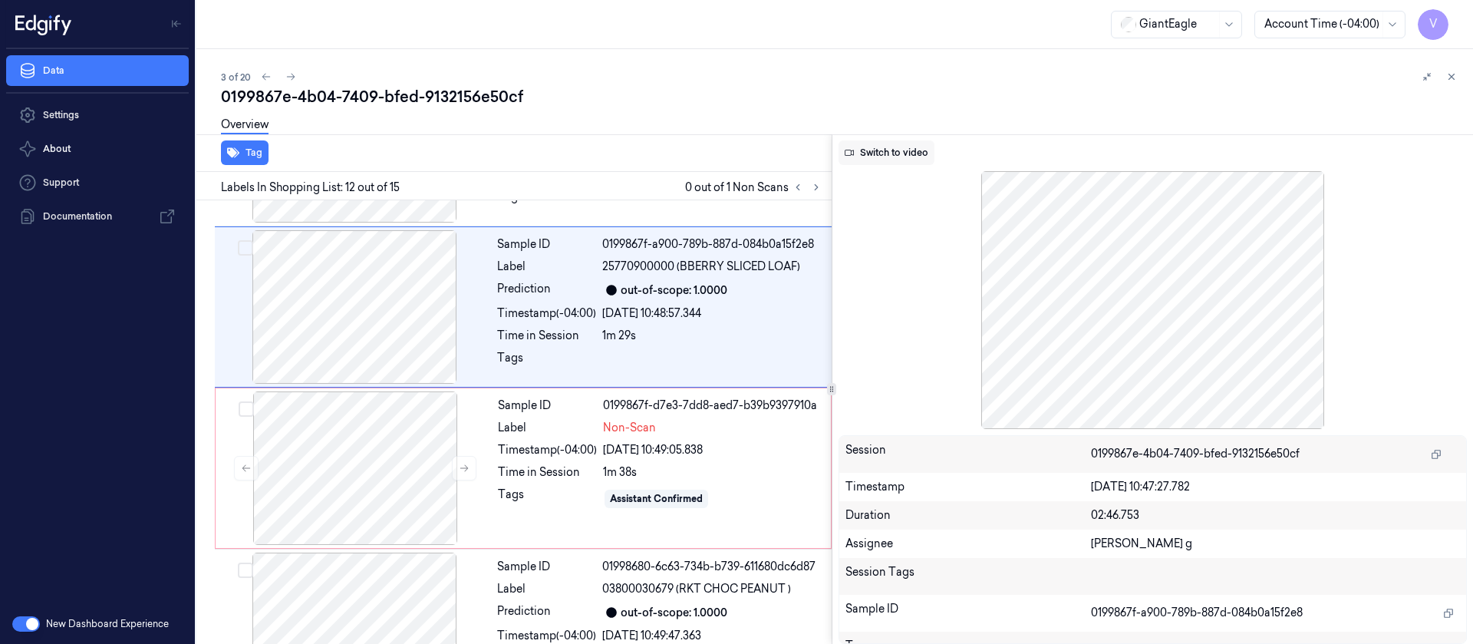
click at [896, 153] on button "Switch to video" at bounding box center [887, 152] width 96 height 25
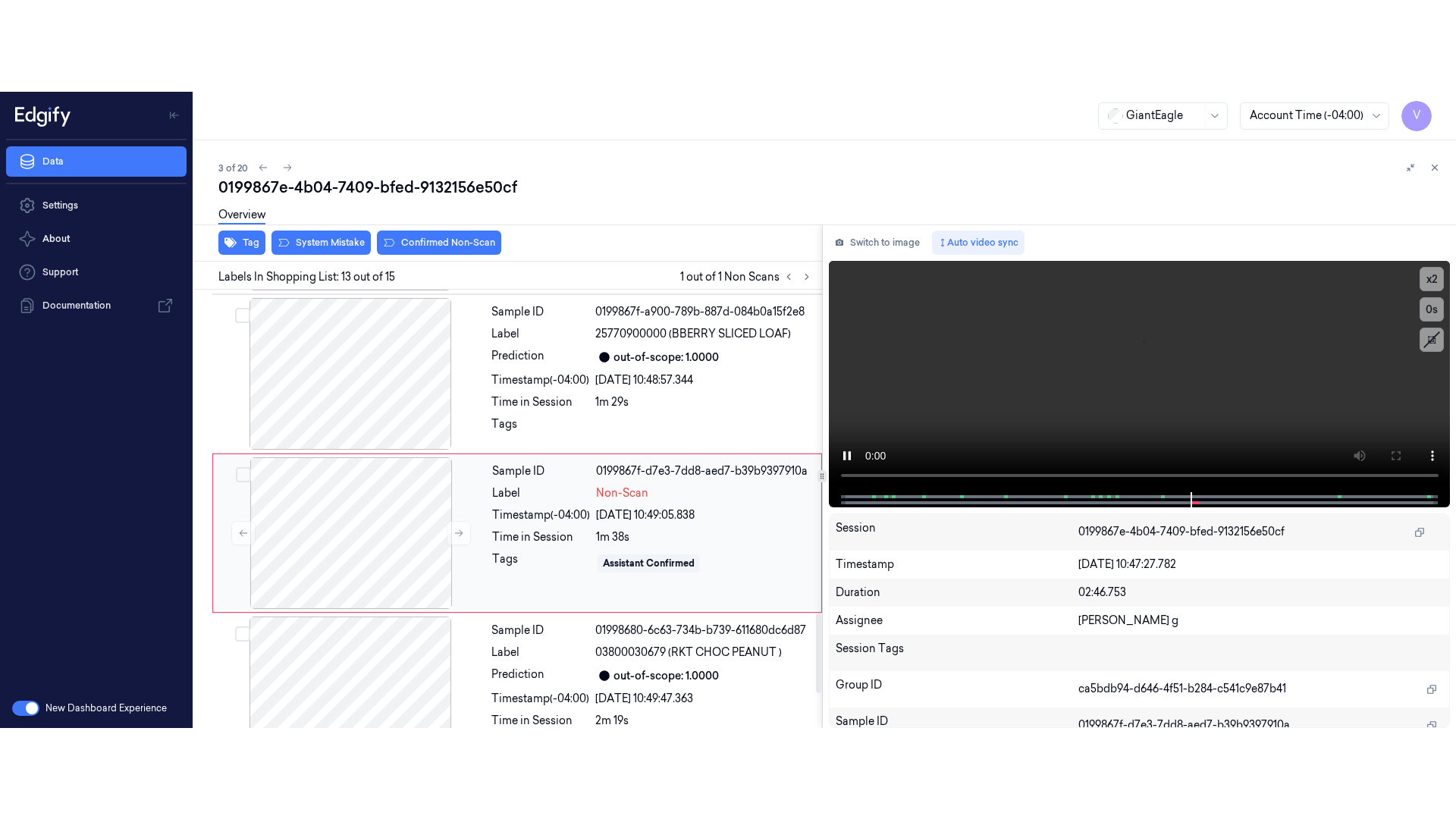
scroll to position [1770, 0]
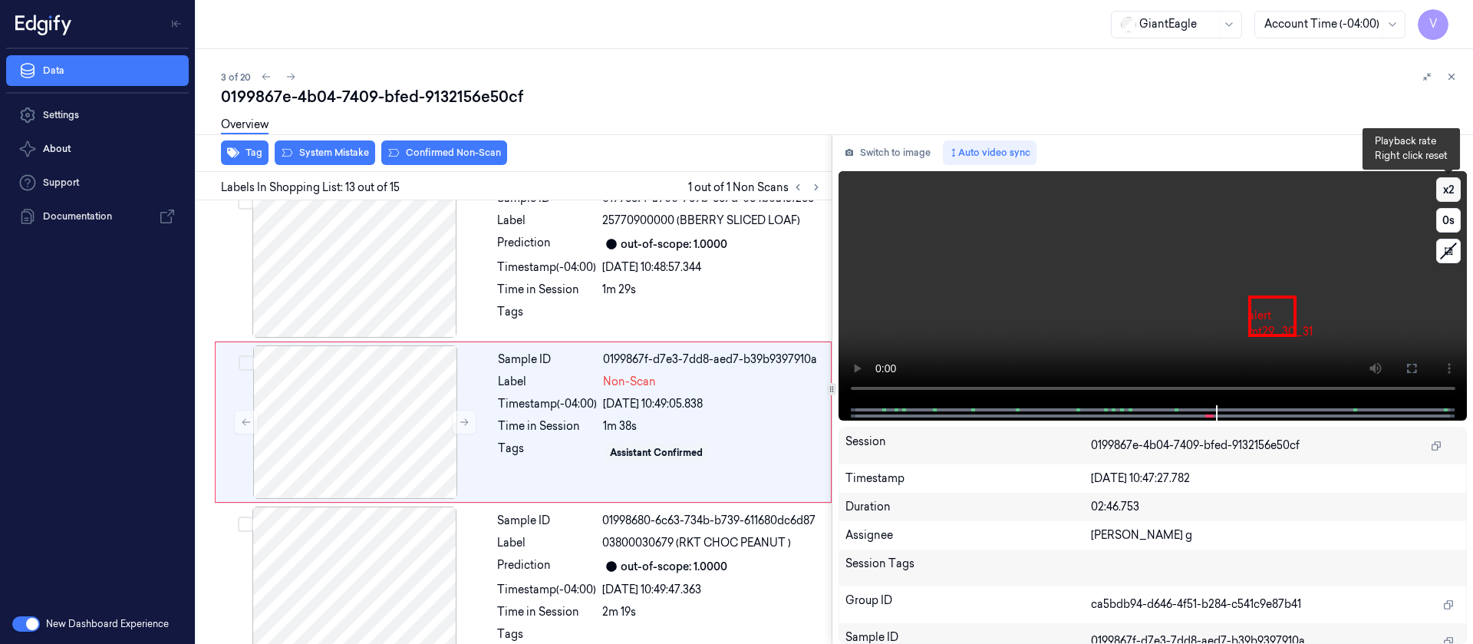
click at [1455, 184] on button "x 2" at bounding box center [1448, 189] width 25 height 25
click at [1455, 184] on button "x 4" at bounding box center [1448, 189] width 25 height 25
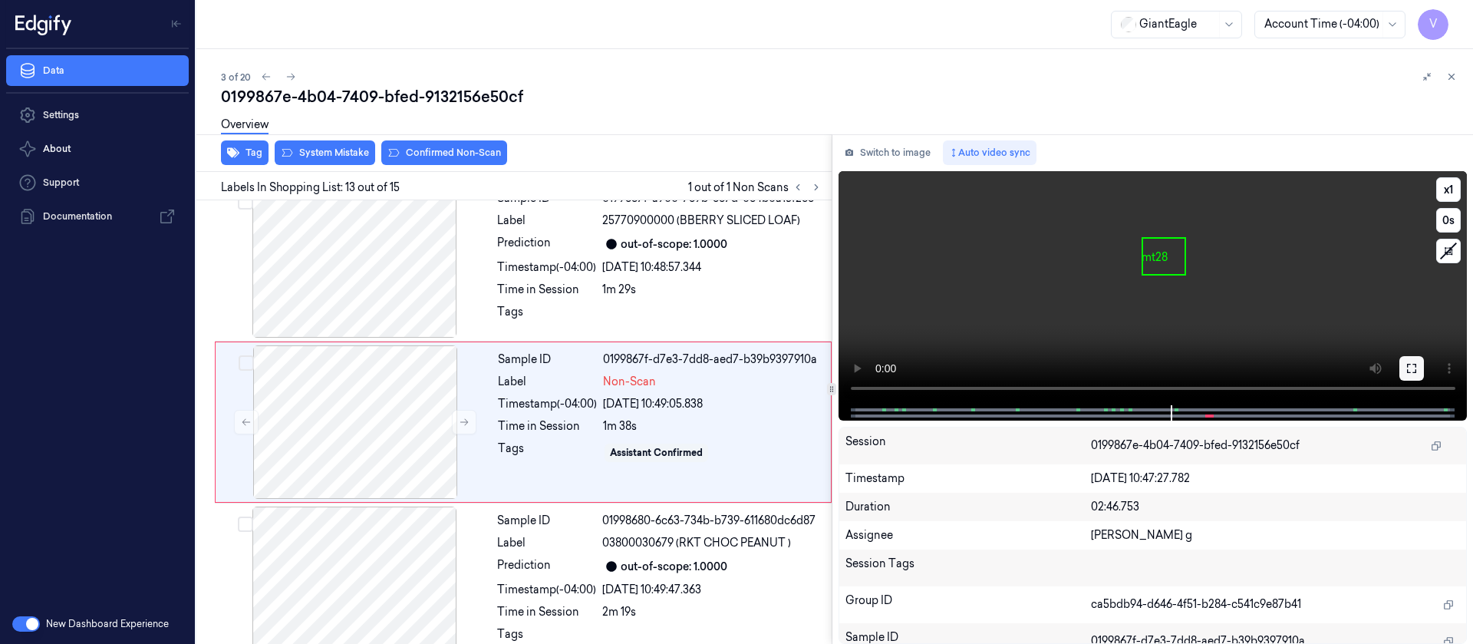
click at [1419, 363] on button at bounding box center [1411, 368] width 25 height 25
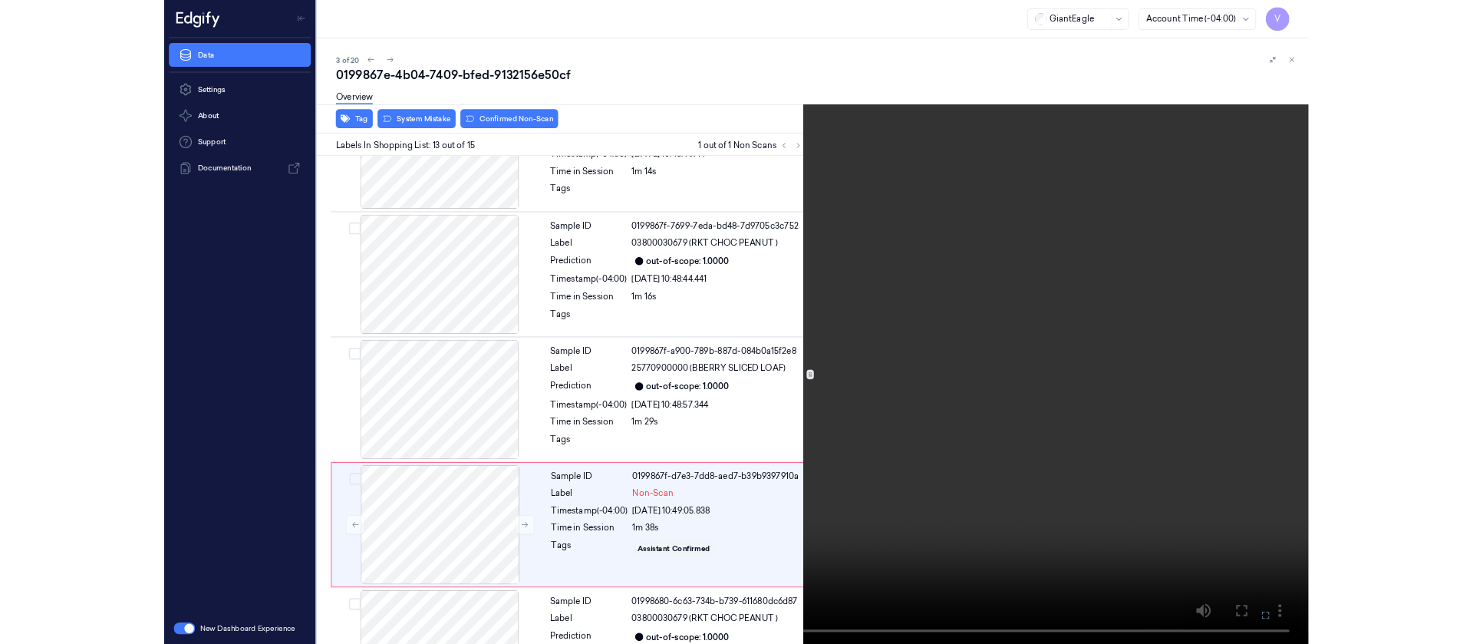
scroll to position [1699, 0]
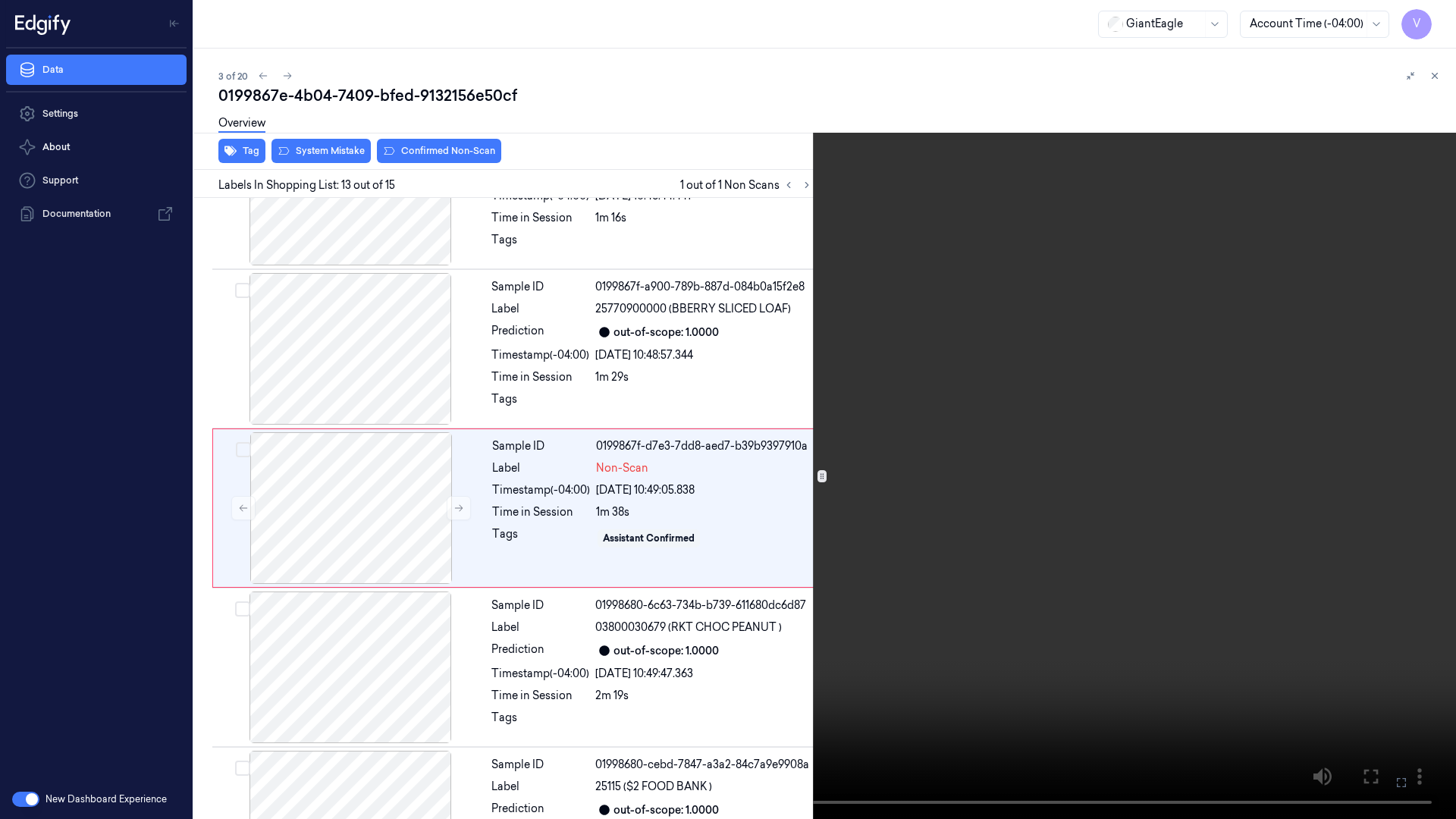
click at [0, 0] on icon at bounding box center [0, 0] width 0 height 0
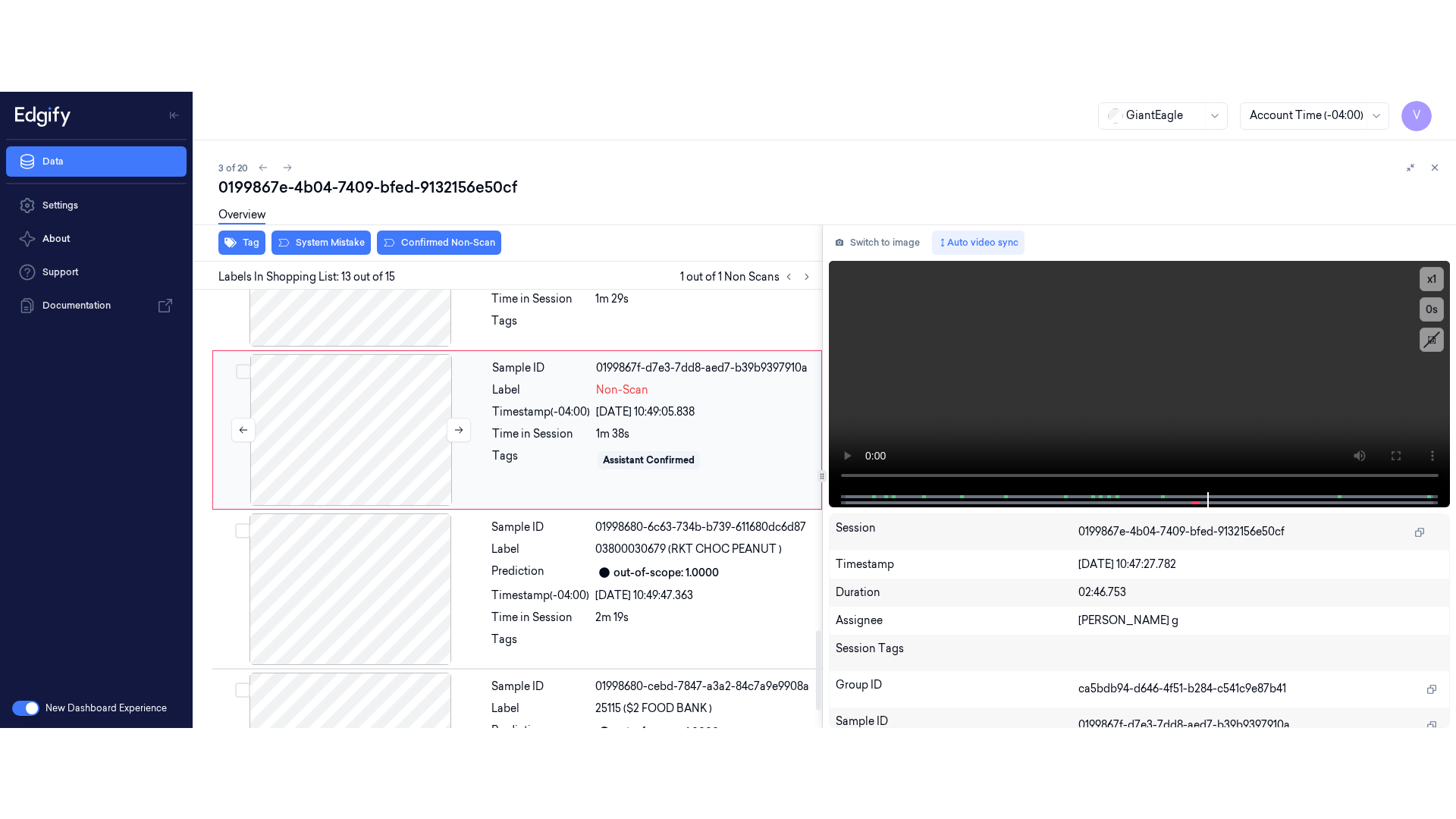
scroll to position [1884, 0]
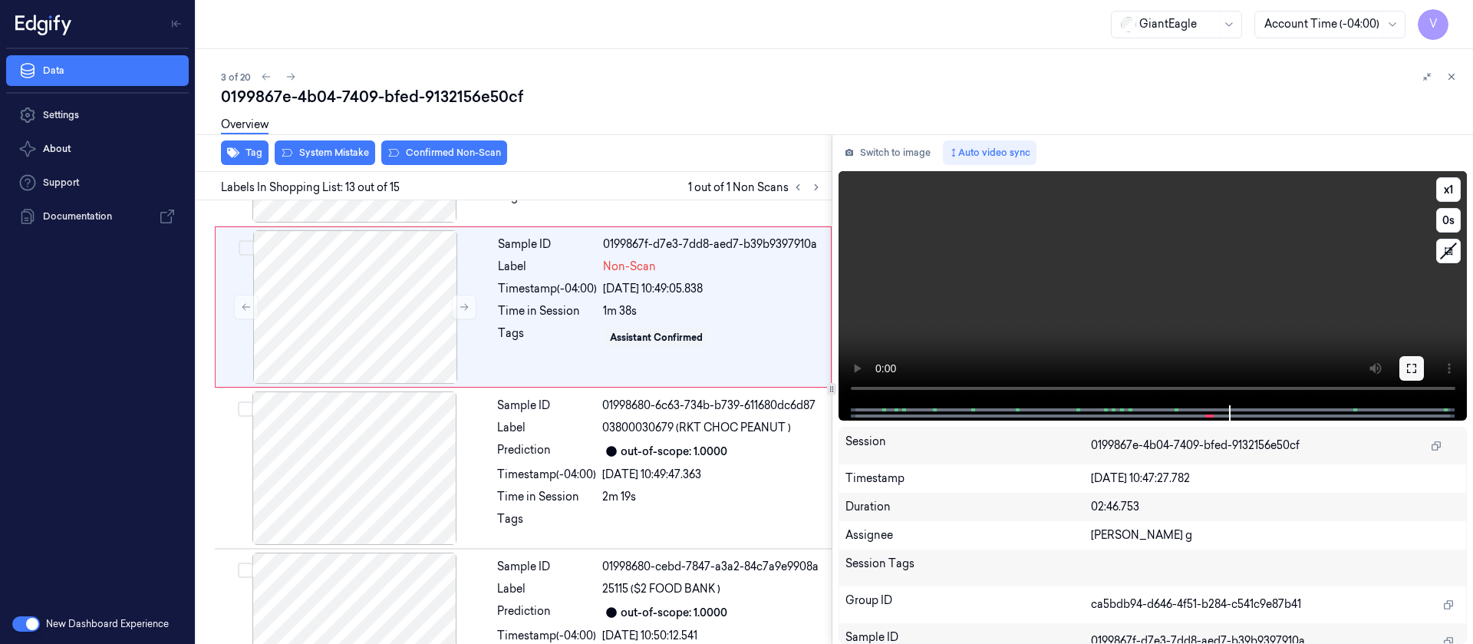
click at [1419, 376] on button at bounding box center [1411, 368] width 25 height 25
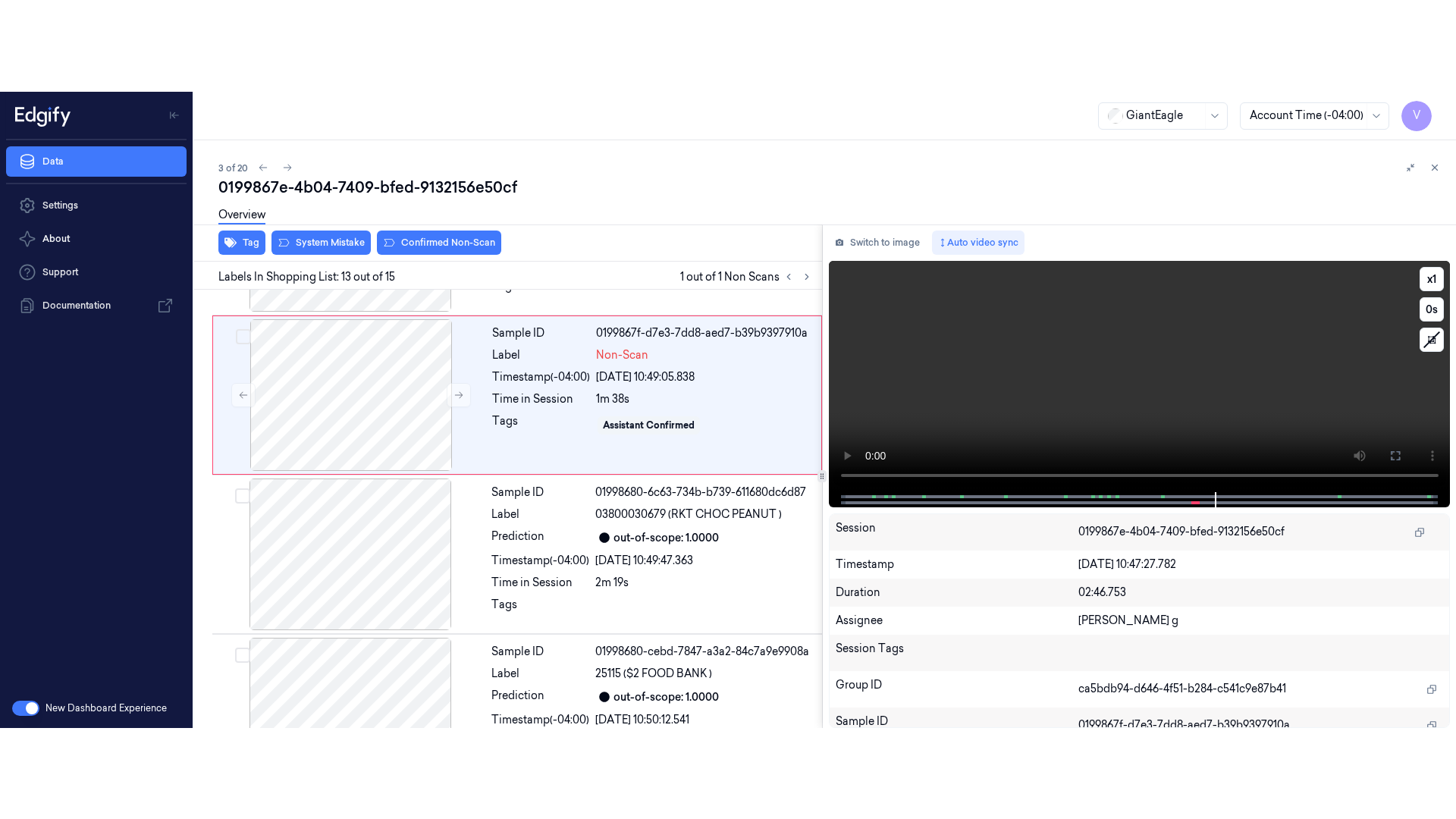
scroll to position [1771, 0]
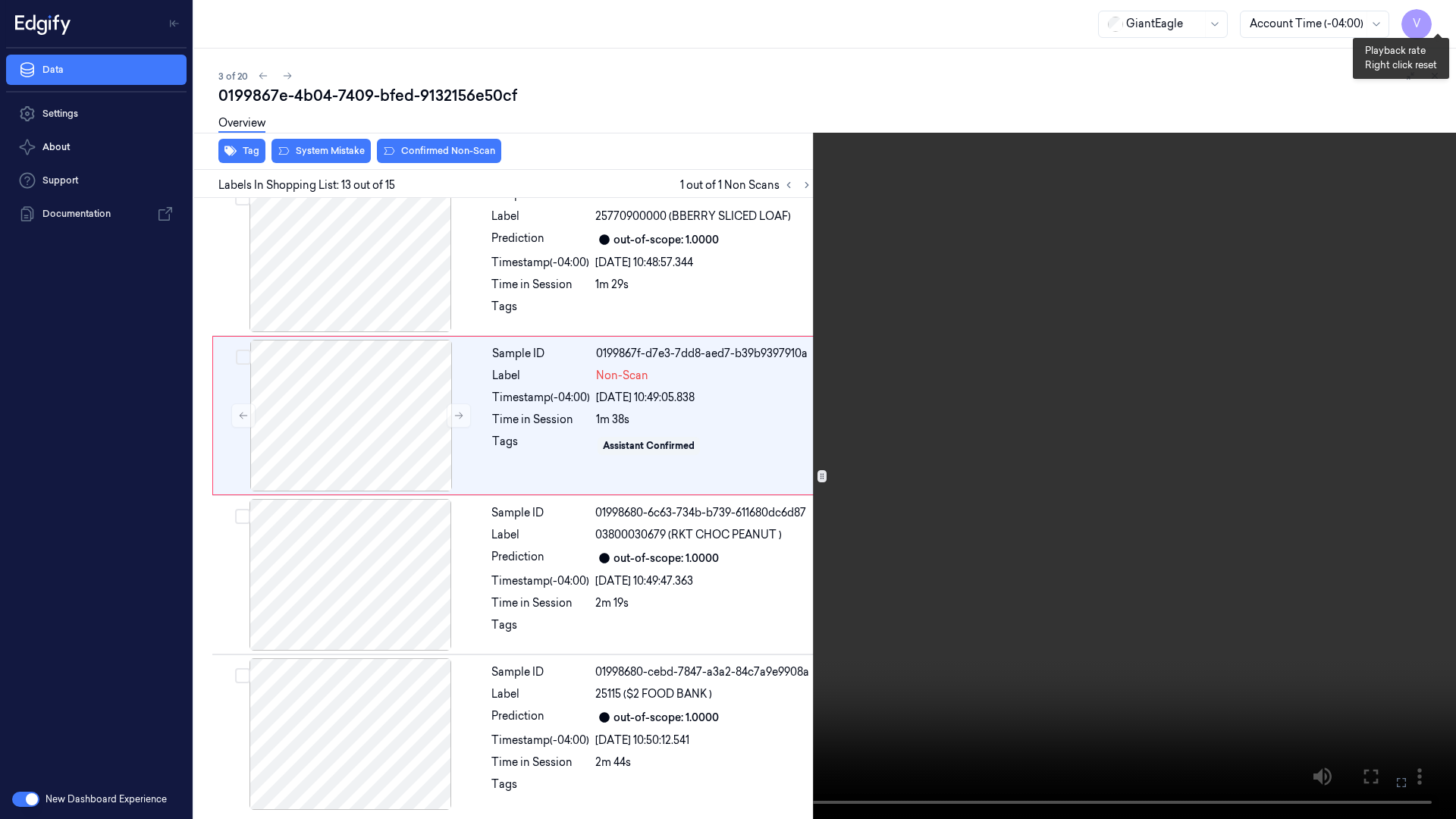
click at [1444, 15] on button "x 1" at bounding box center [1437, 18] width 25 height 25
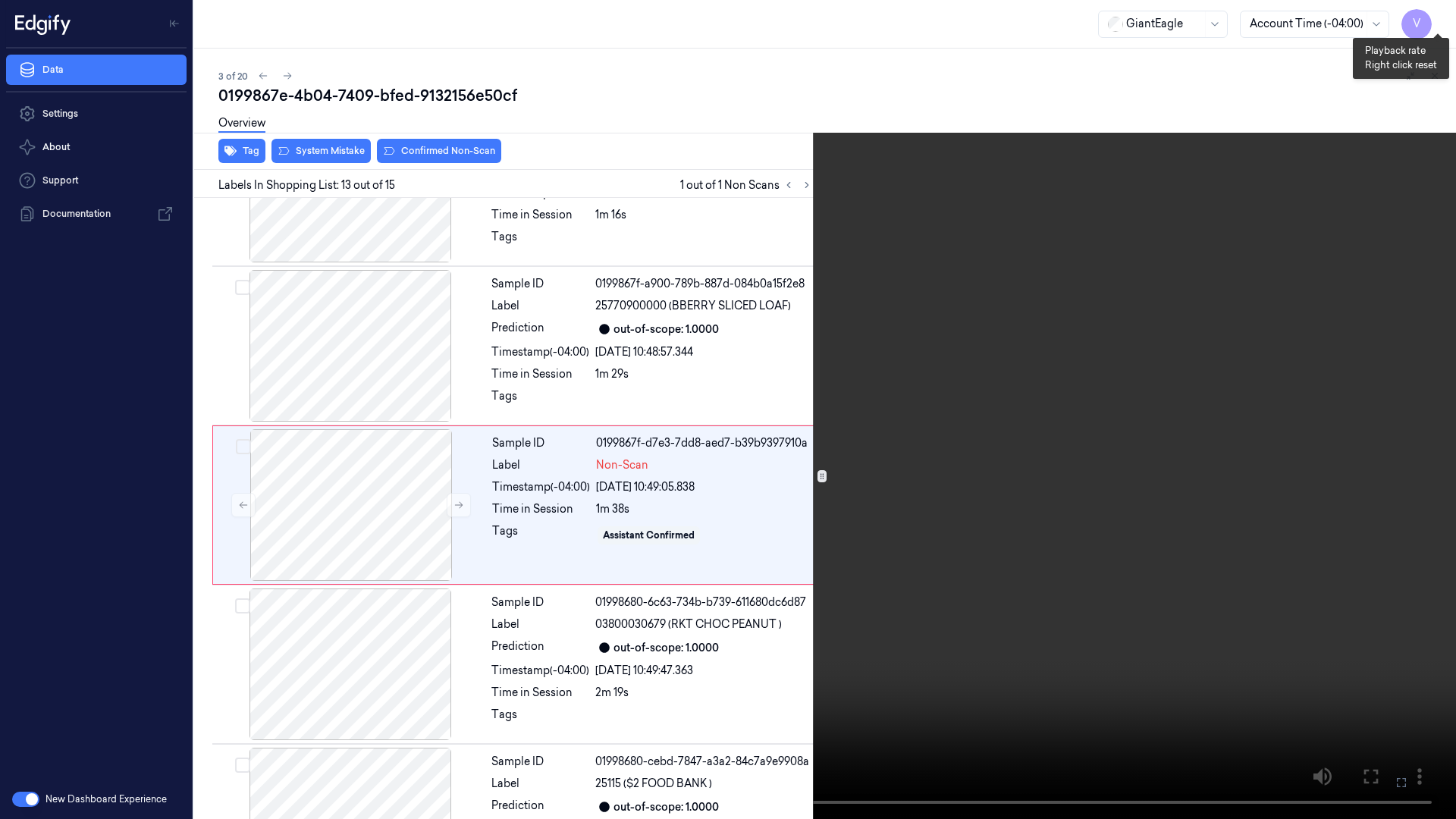
scroll to position [1679, 0]
click at [1434, 16] on button "x 2" at bounding box center [1437, 18] width 25 height 25
click at [1442, 21] on button "x 4" at bounding box center [1437, 18] width 25 height 25
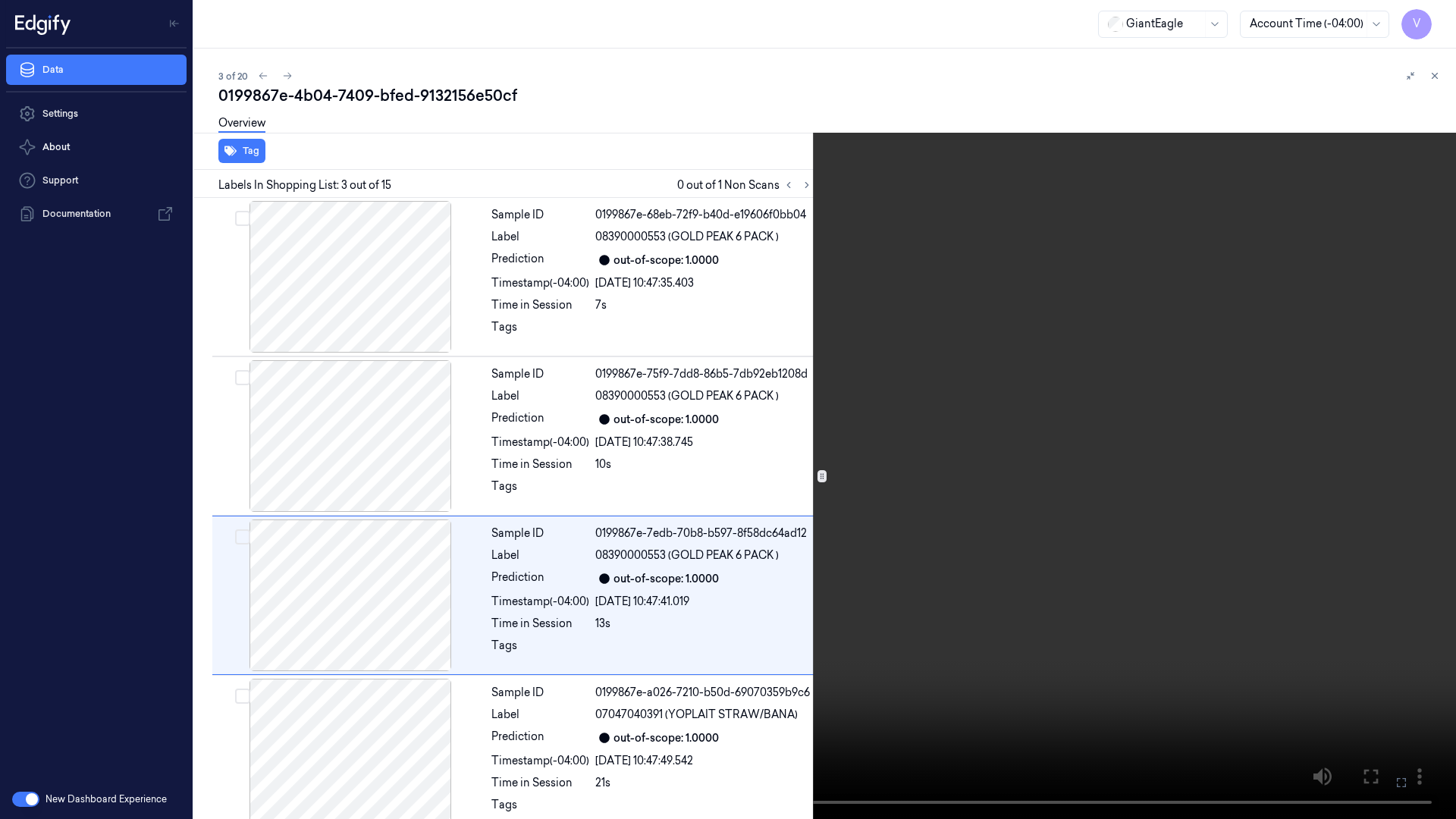
scroll to position [87, 0]
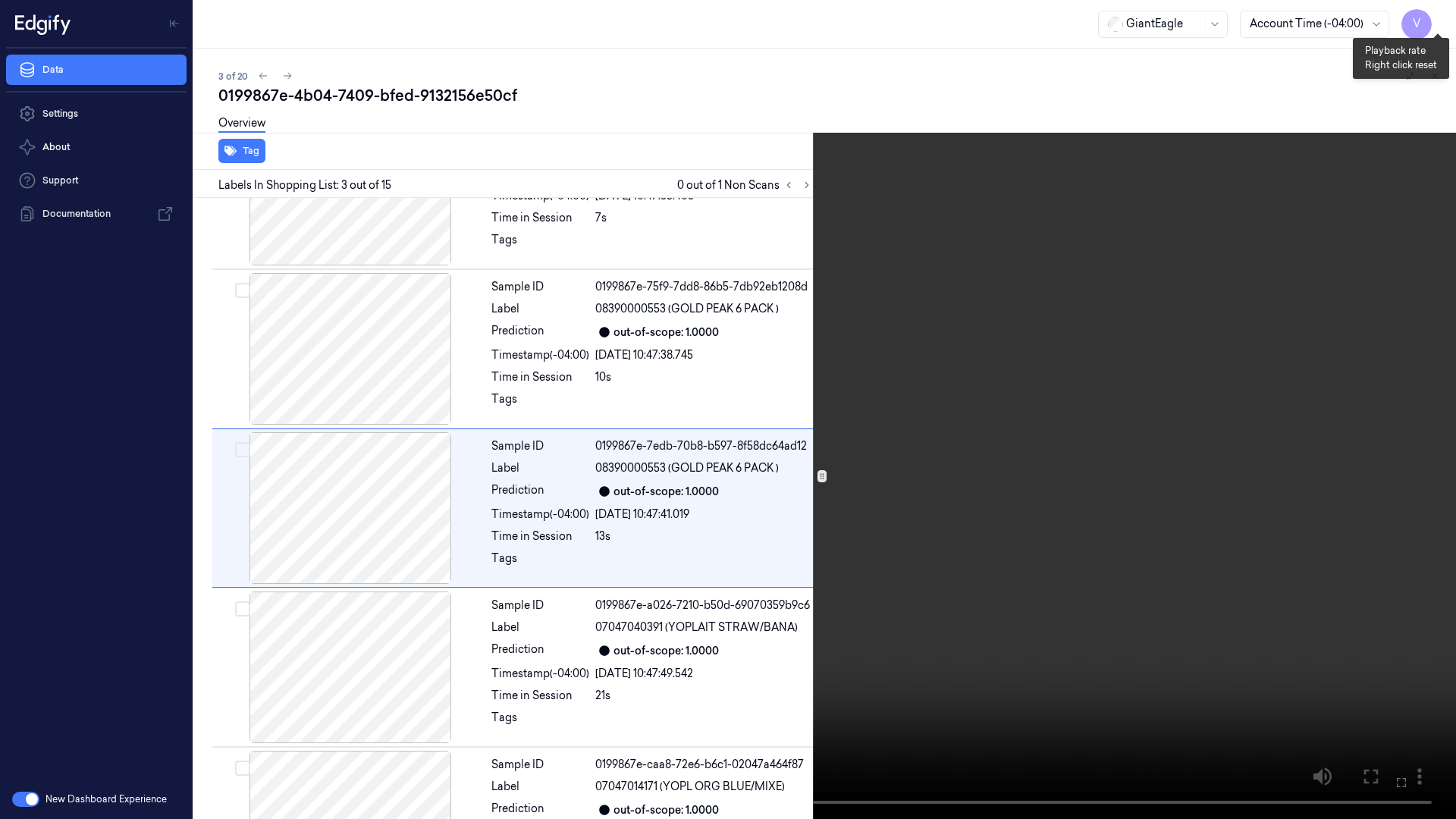
click at [1442, 16] on button "x 1" at bounding box center [1437, 18] width 25 height 25
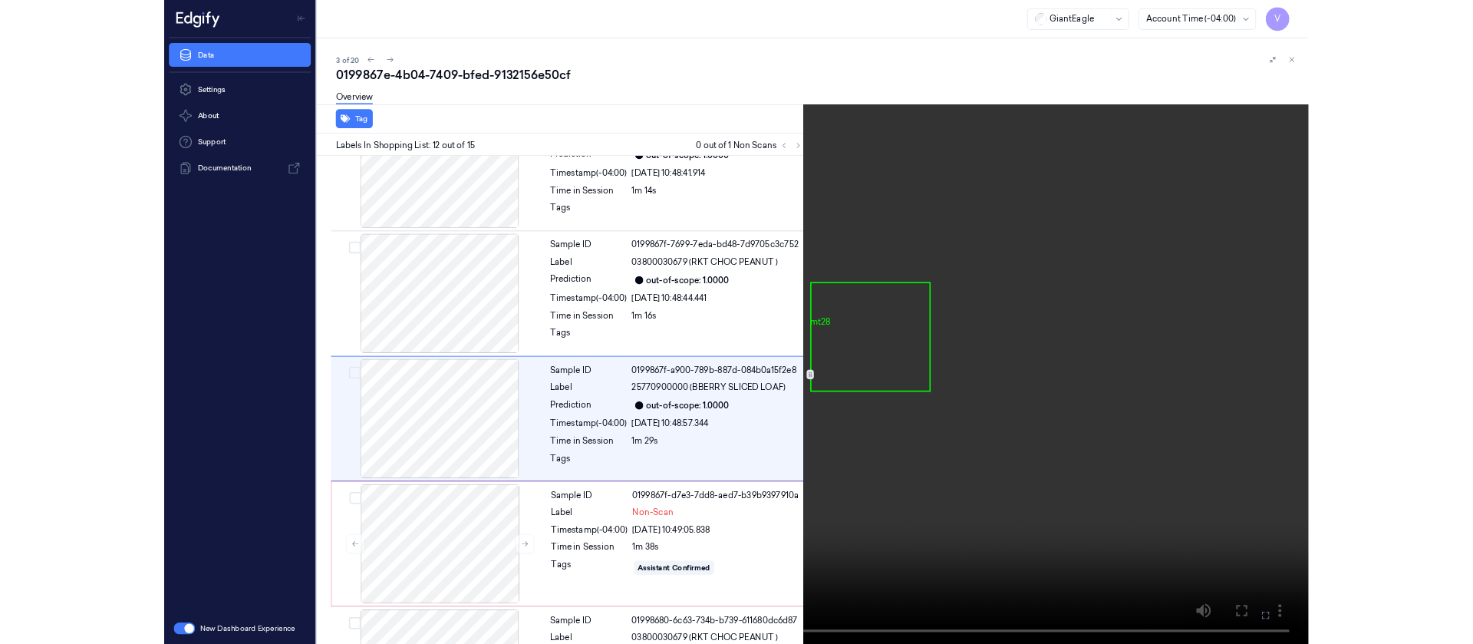
scroll to position [1538, 0]
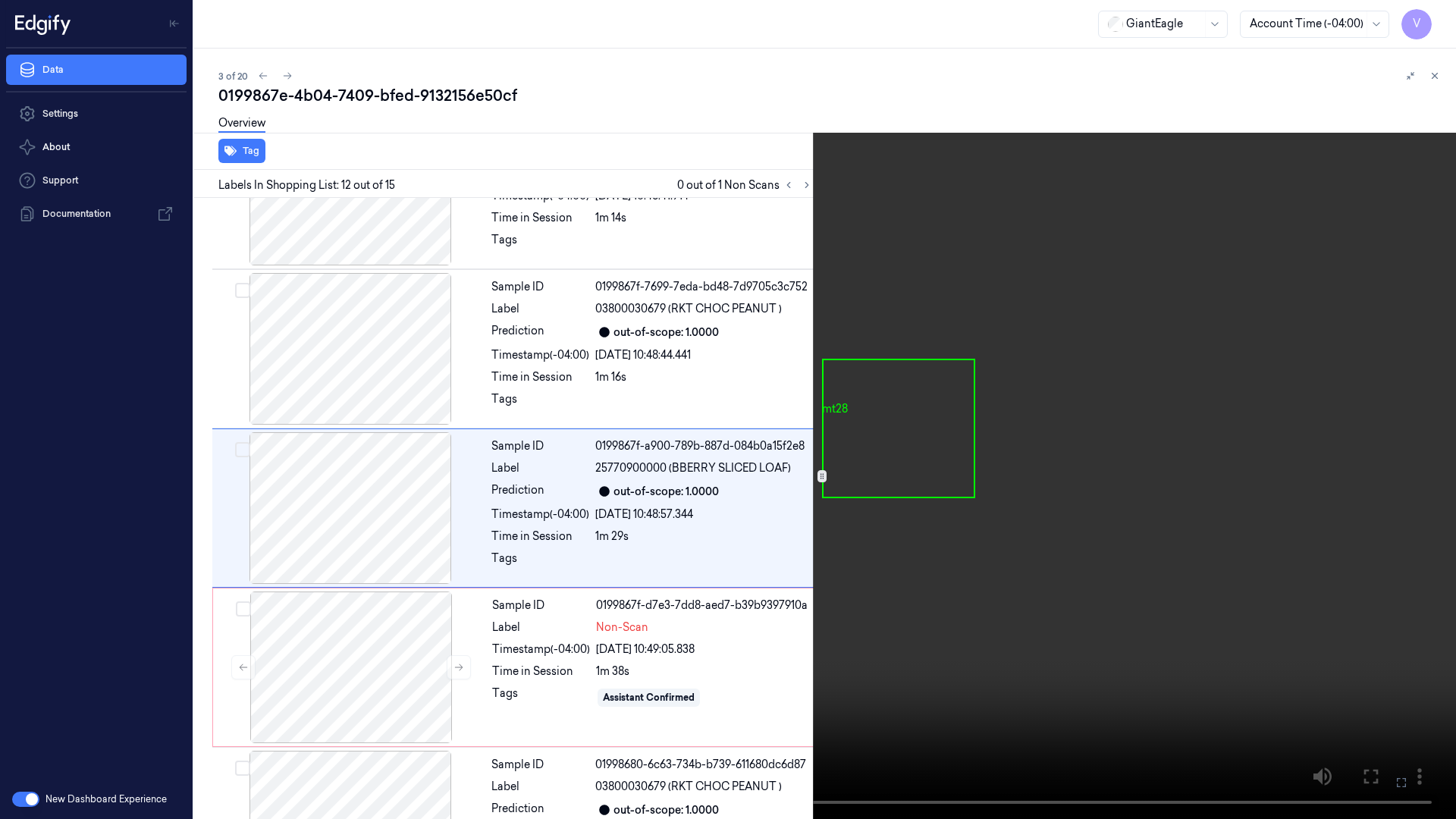
click at [0, 0] on button at bounding box center [0, 0] width 0 height 0
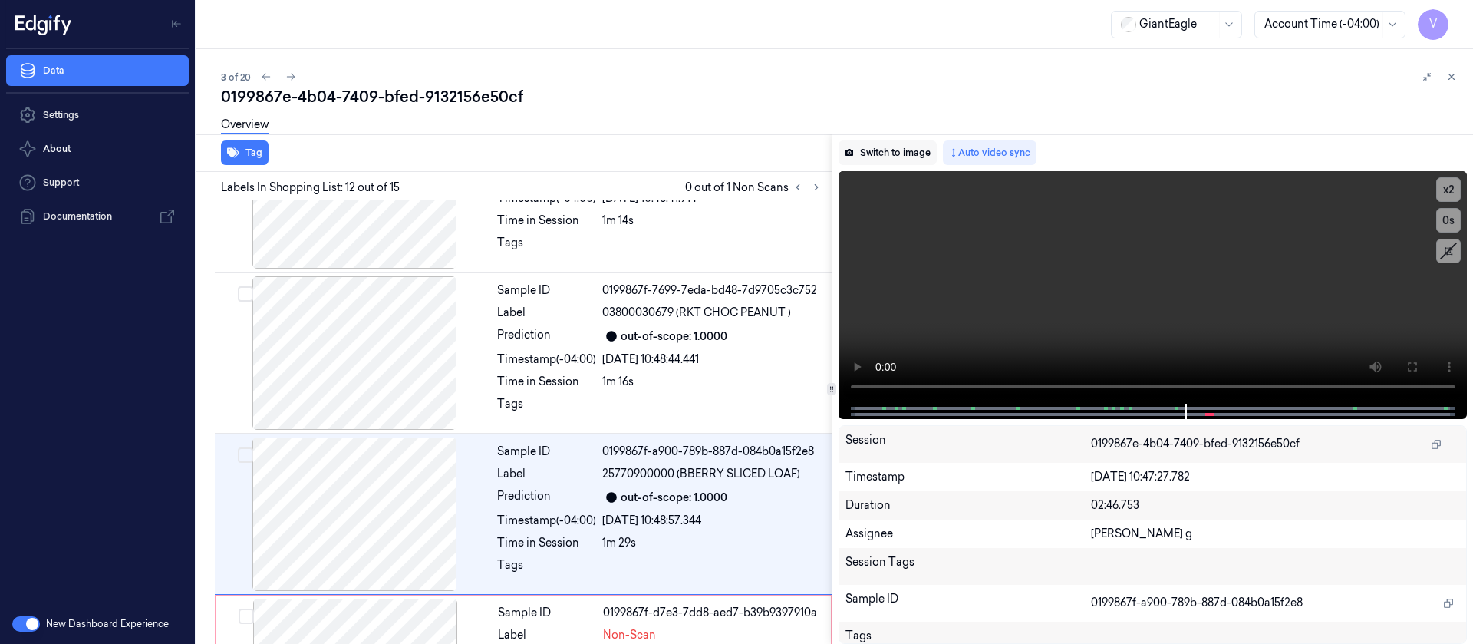
click at [869, 160] on button "Switch to image" at bounding box center [888, 152] width 98 height 25
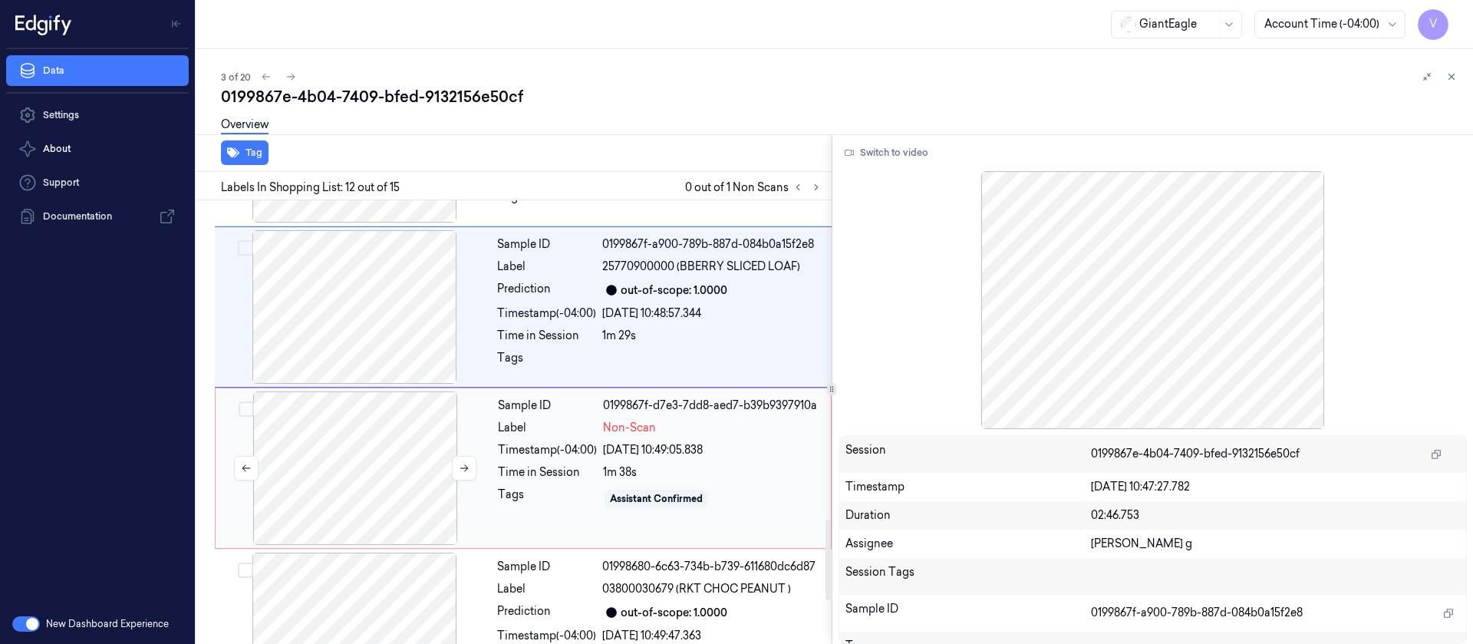
click at [424, 440] on div at bounding box center [355, 467] width 273 height 153
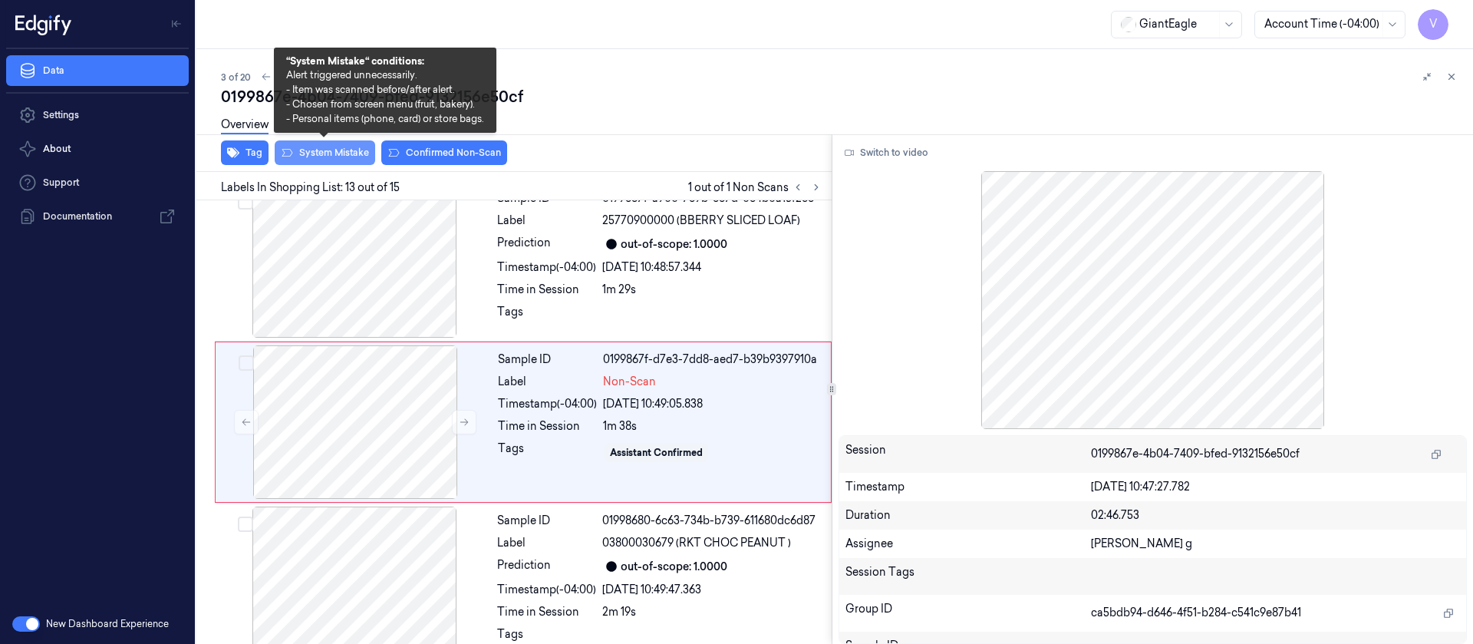
click at [332, 158] on button "System Mistake" at bounding box center [325, 152] width 101 height 25
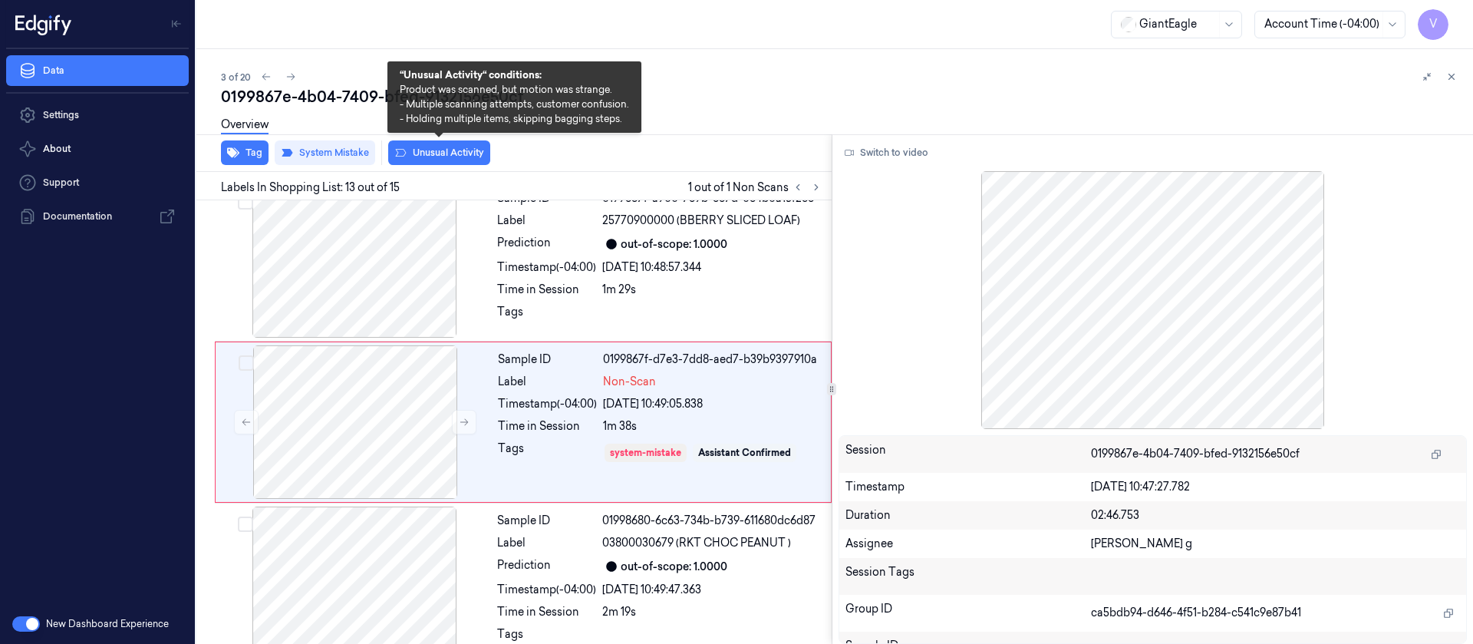
click at [431, 149] on button "Unusual Activity" at bounding box center [439, 152] width 102 height 25
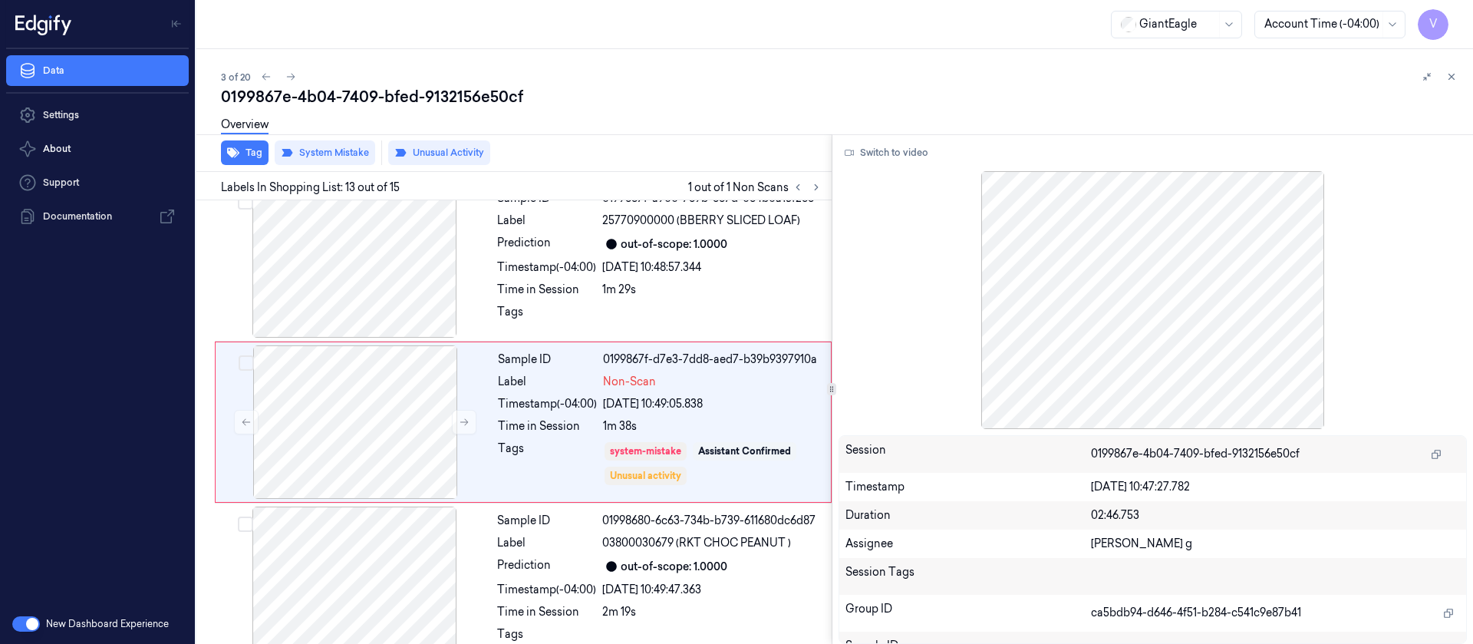
click at [1453, 72] on icon at bounding box center [1451, 76] width 11 height 11
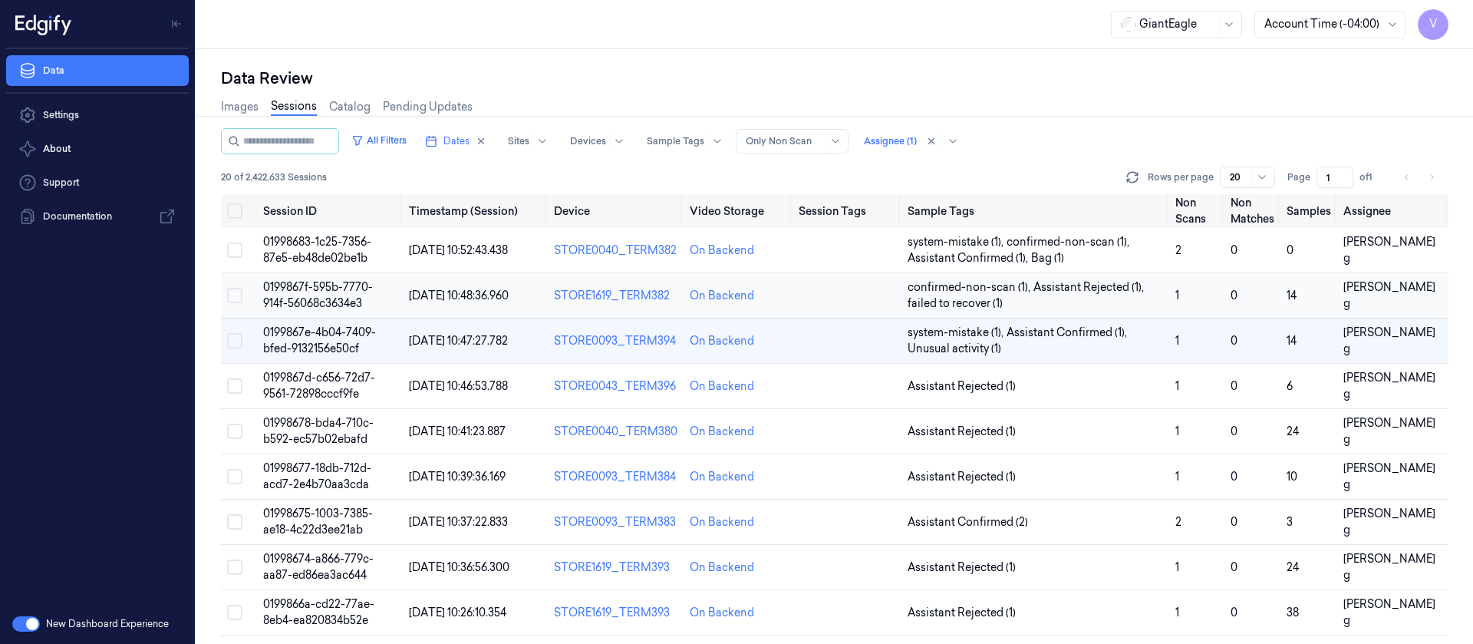
click at [837, 298] on td at bounding box center [847, 295] width 108 height 45
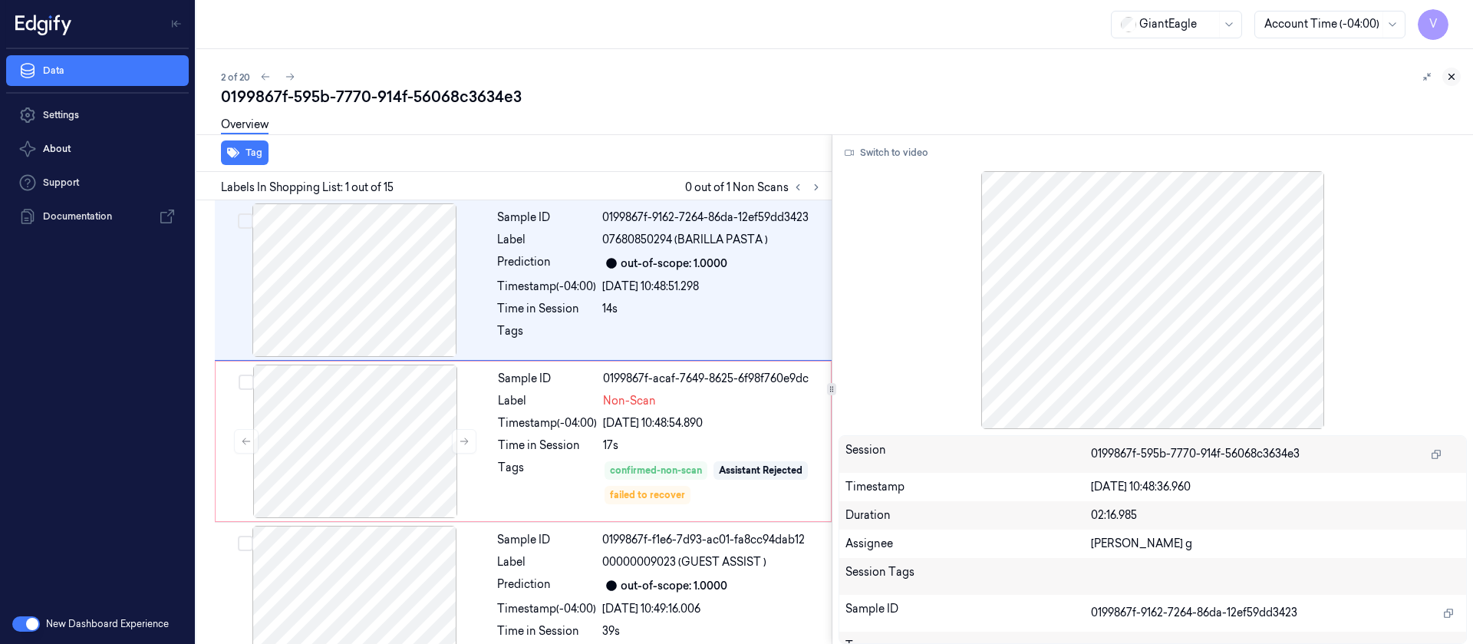
click at [1459, 73] on button at bounding box center [1451, 77] width 18 height 18
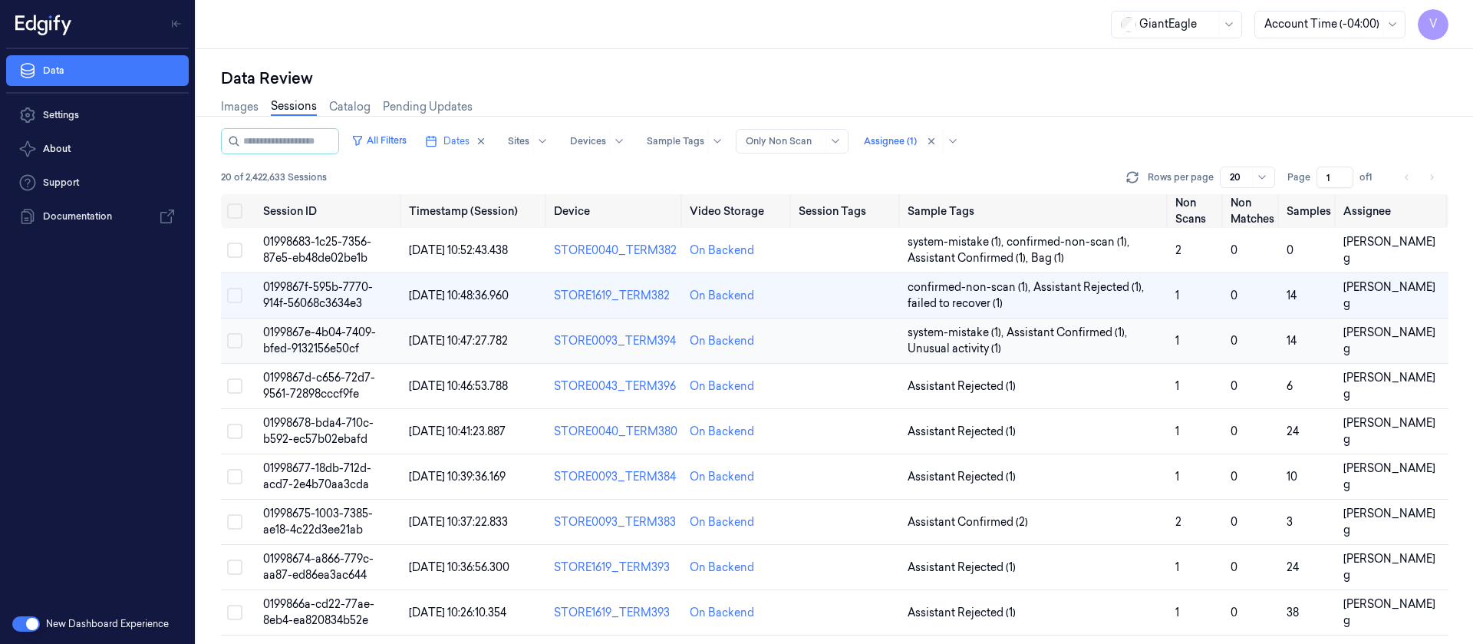
click at [824, 336] on td at bounding box center [847, 340] width 108 height 45
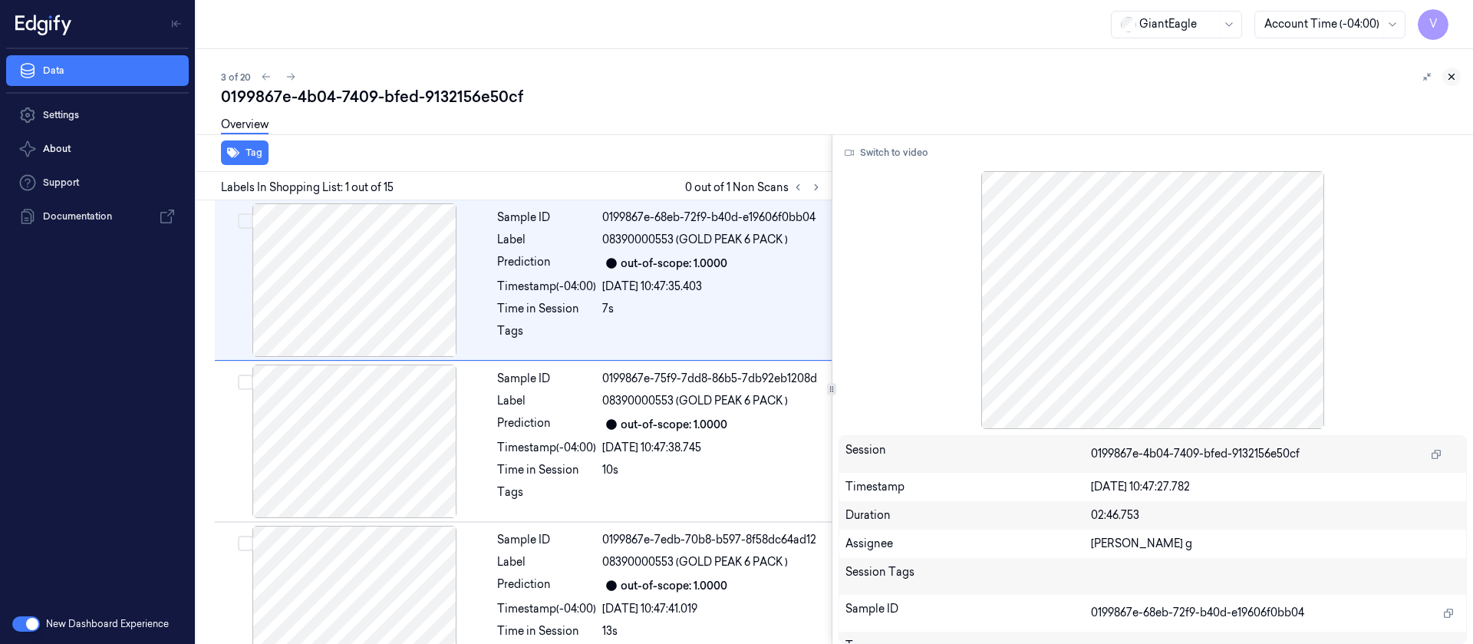
click at [1452, 81] on icon at bounding box center [1451, 76] width 11 height 11
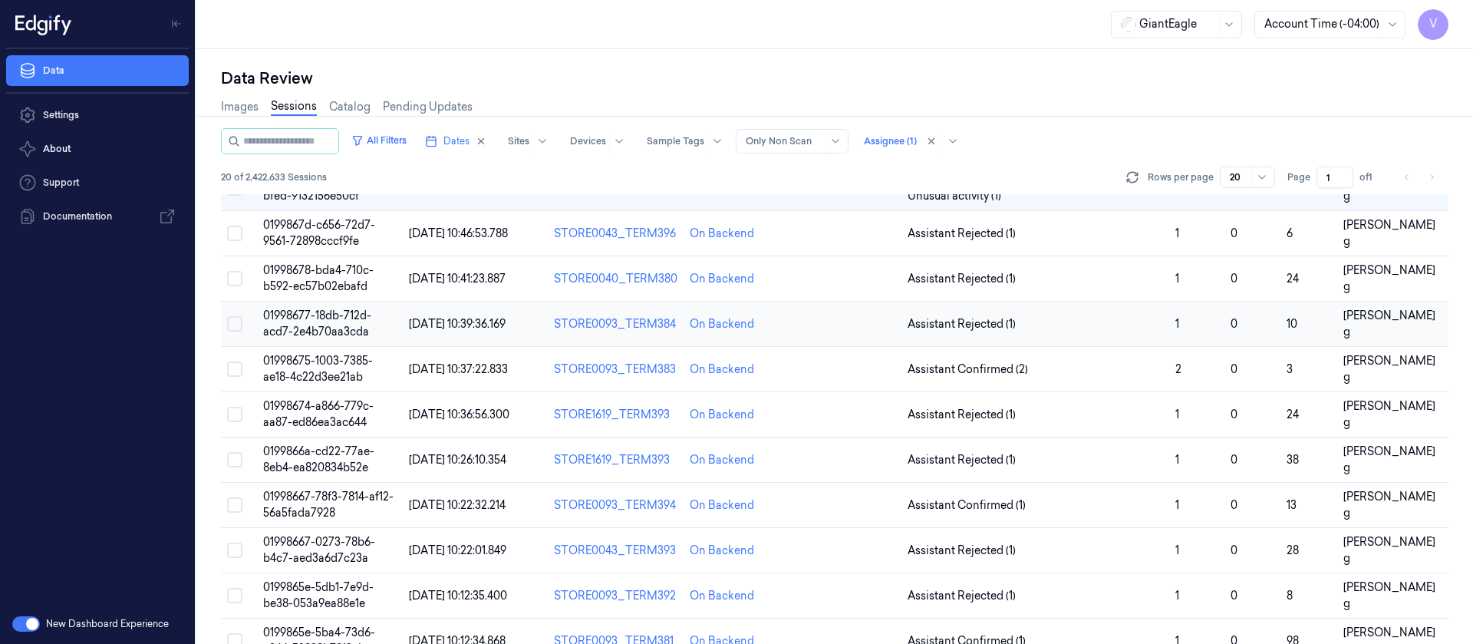
scroll to position [21, 0]
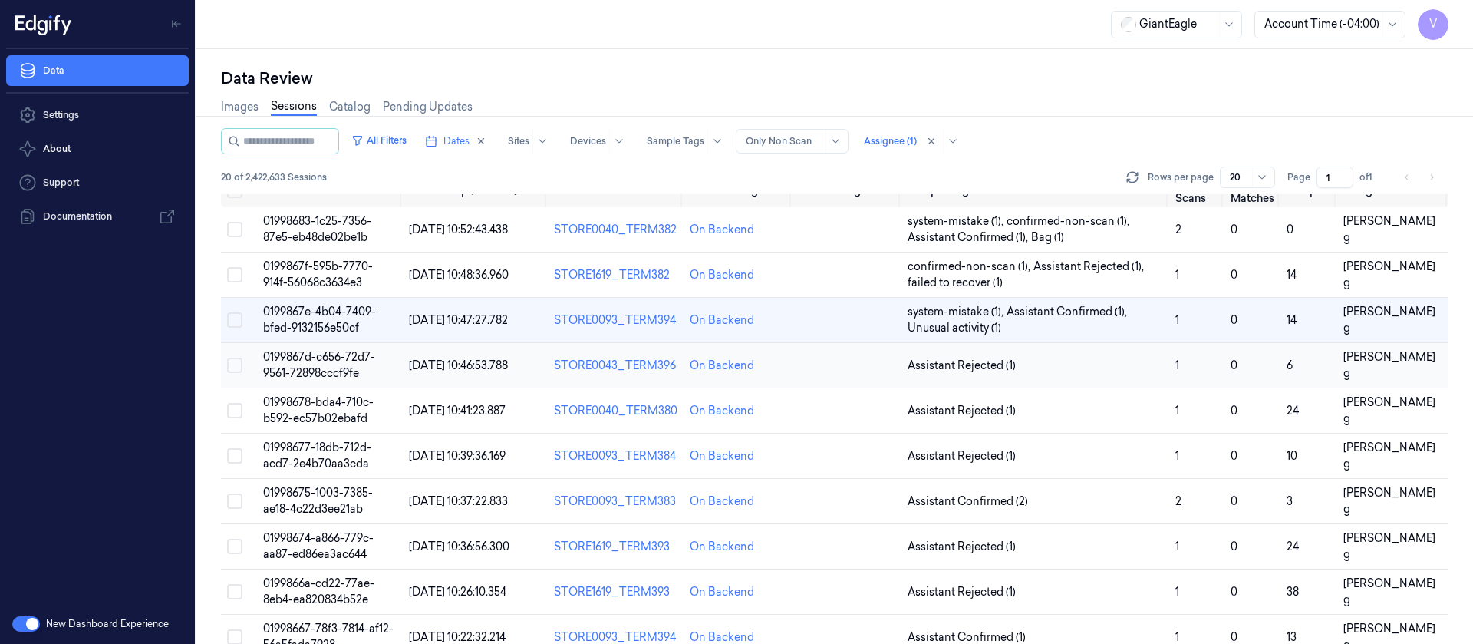
click at [852, 375] on td at bounding box center [847, 365] width 108 height 45
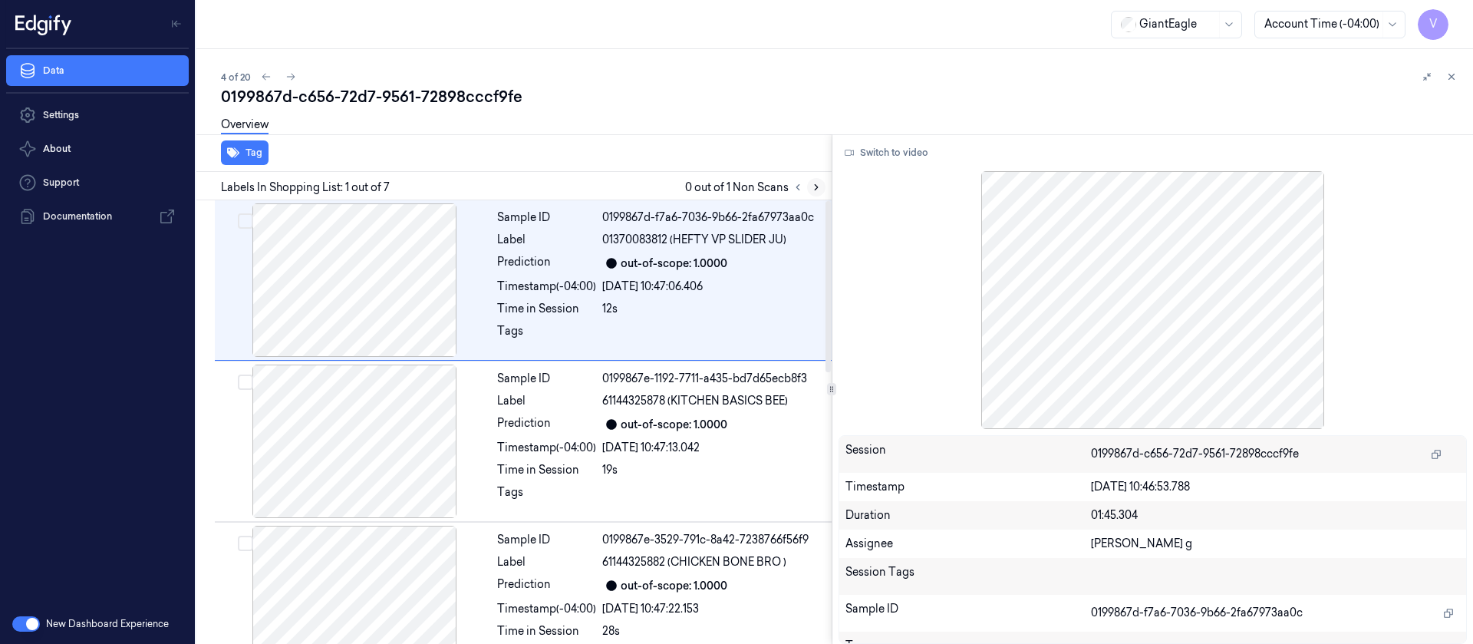
click at [812, 179] on button at bounding box center [816, 187] width 18 height 18
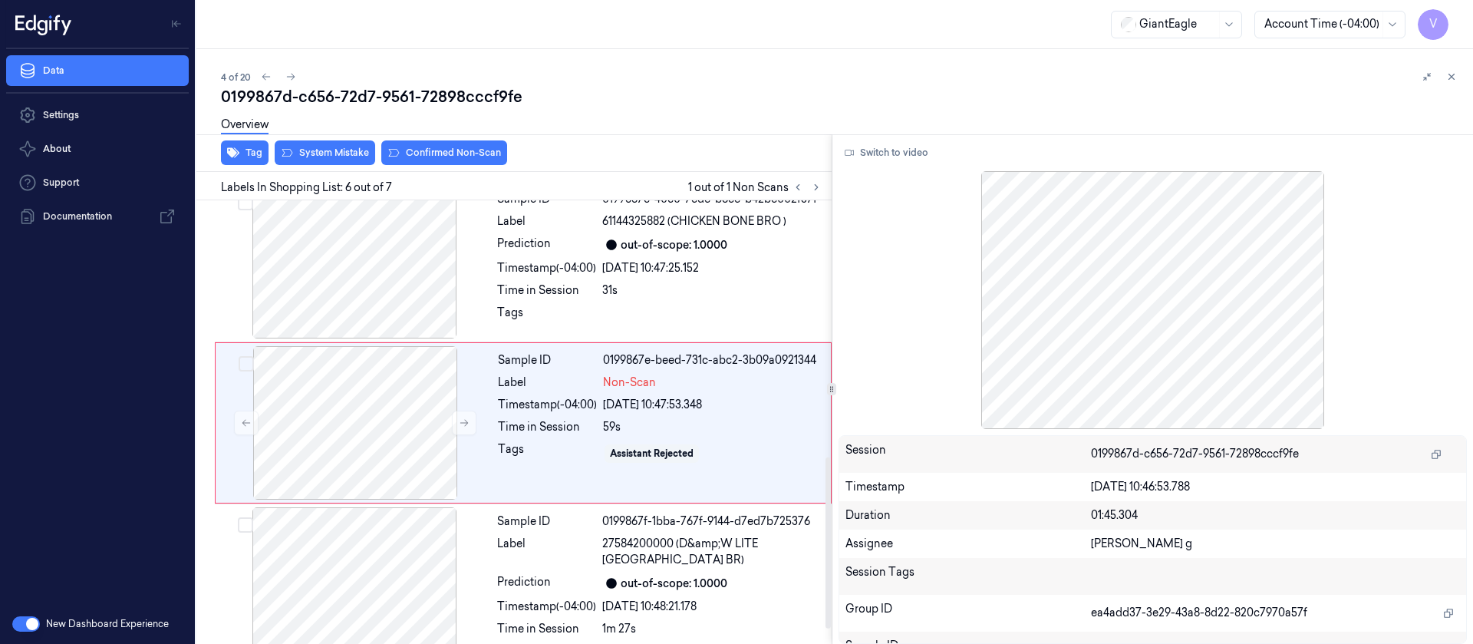
scroll to position [664, 0]
click at [364, 306] on div at bounding box center [354, 260] width 273 height 153
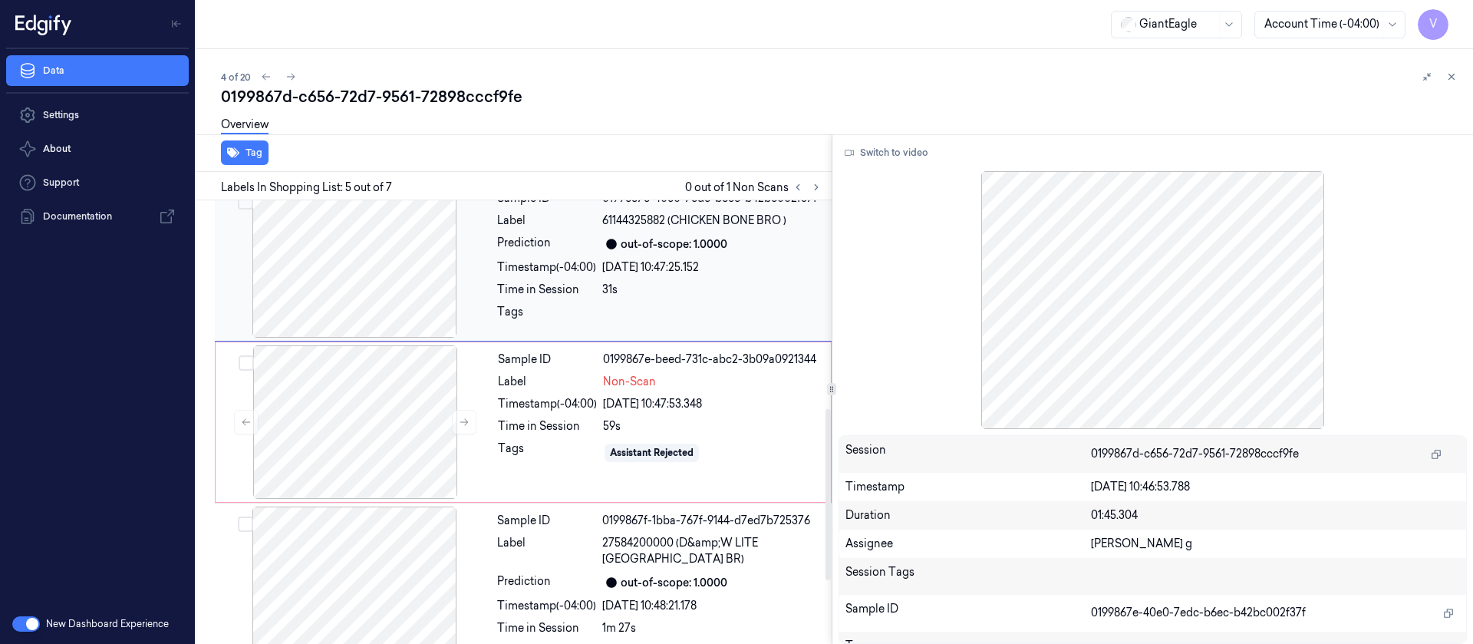
scroll to position [503, 0]
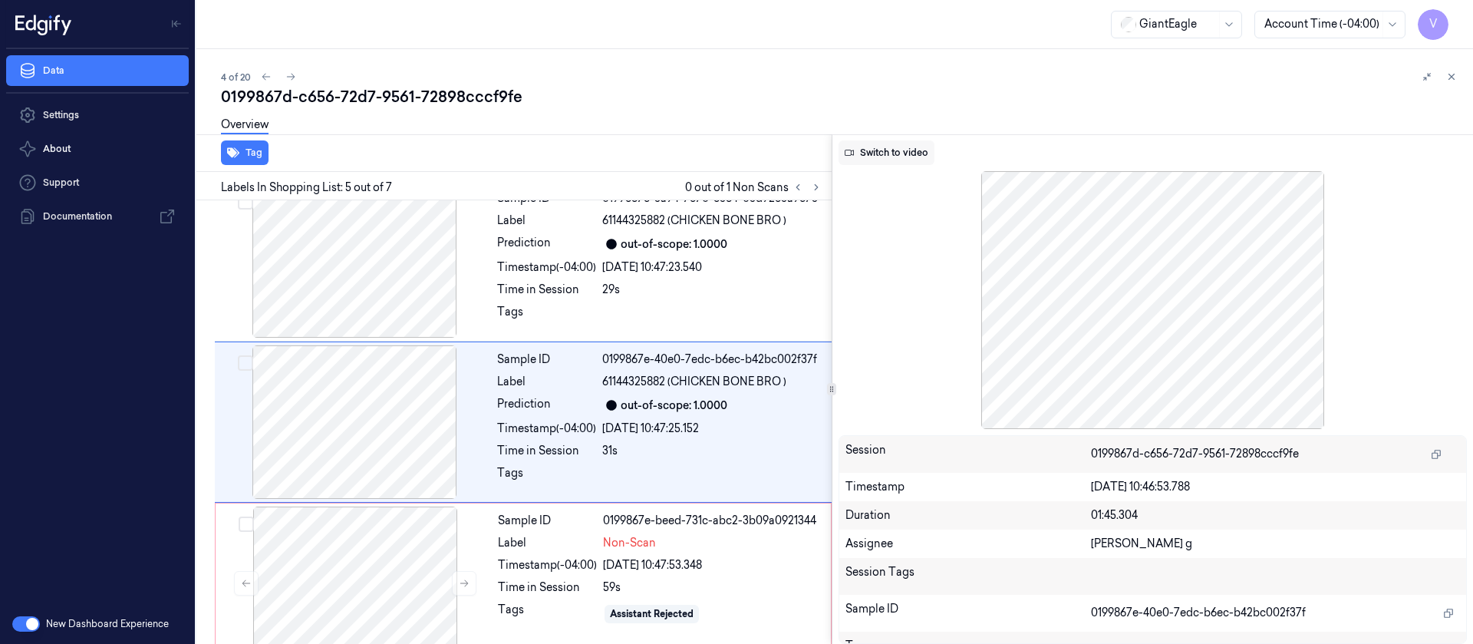
click at [872, 153] on button "Switch to video" at bounding box center [887, 152] width 96 height 25
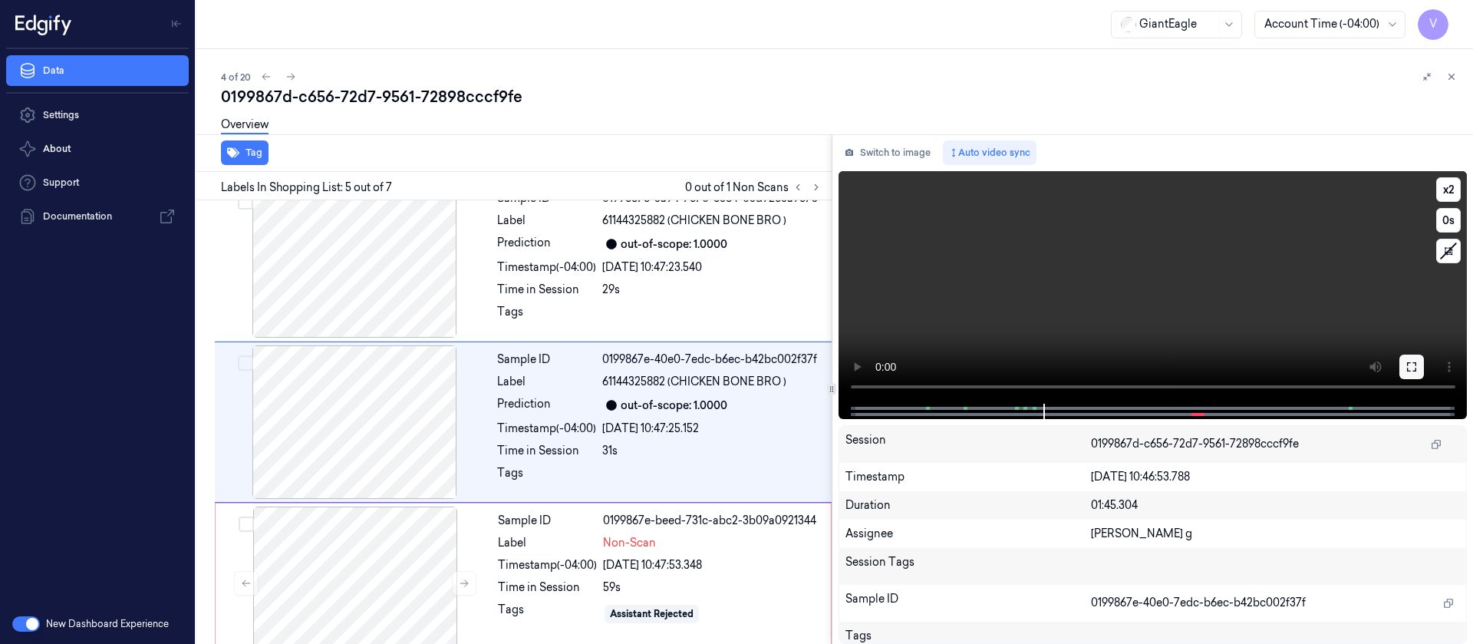
click at [1419, 364] on button at bounding box center [1411, 366] width 25 height 25
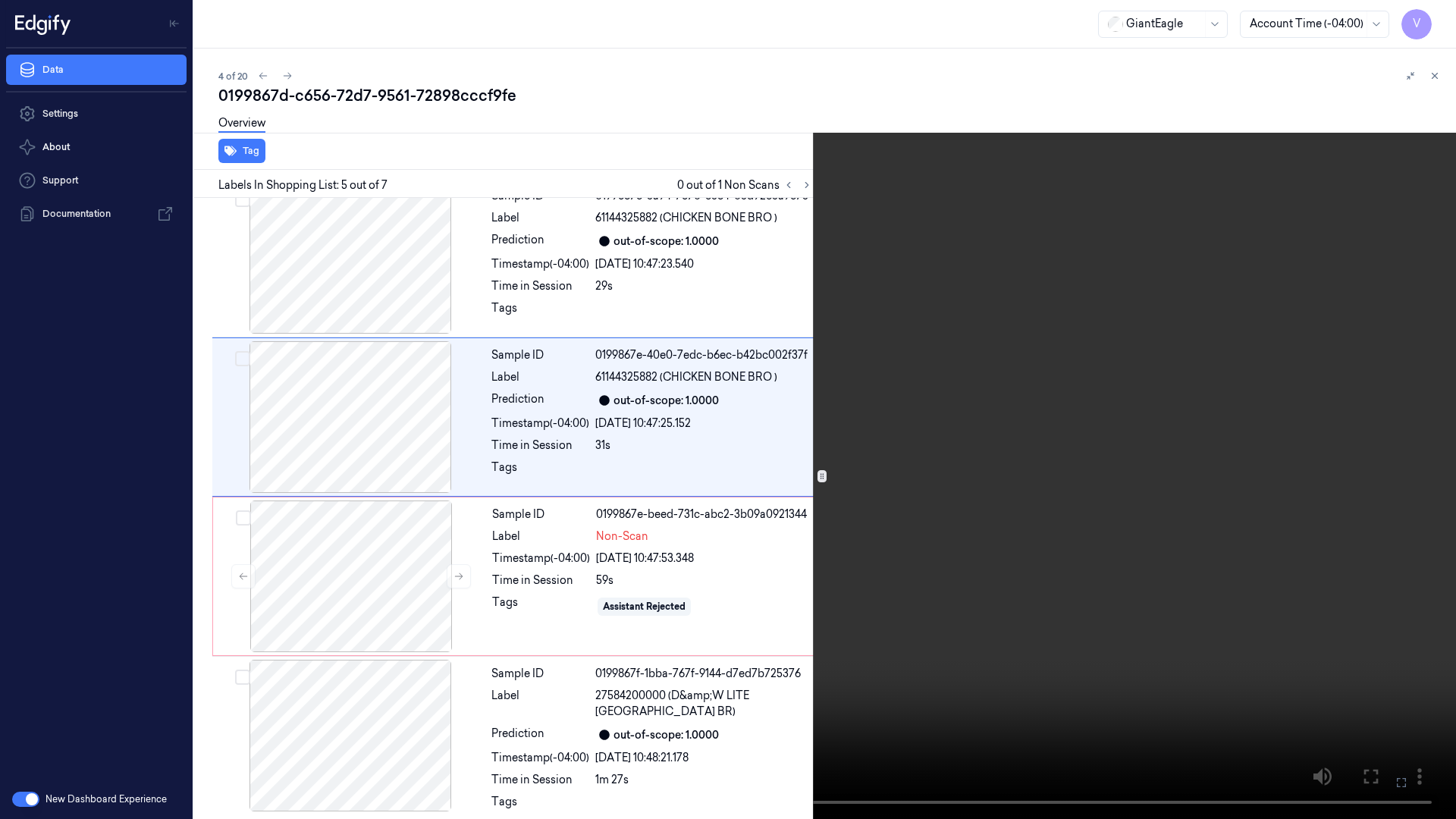
click at [1423, 22] on video at bounding box center [728, 409] width 1456 height 819
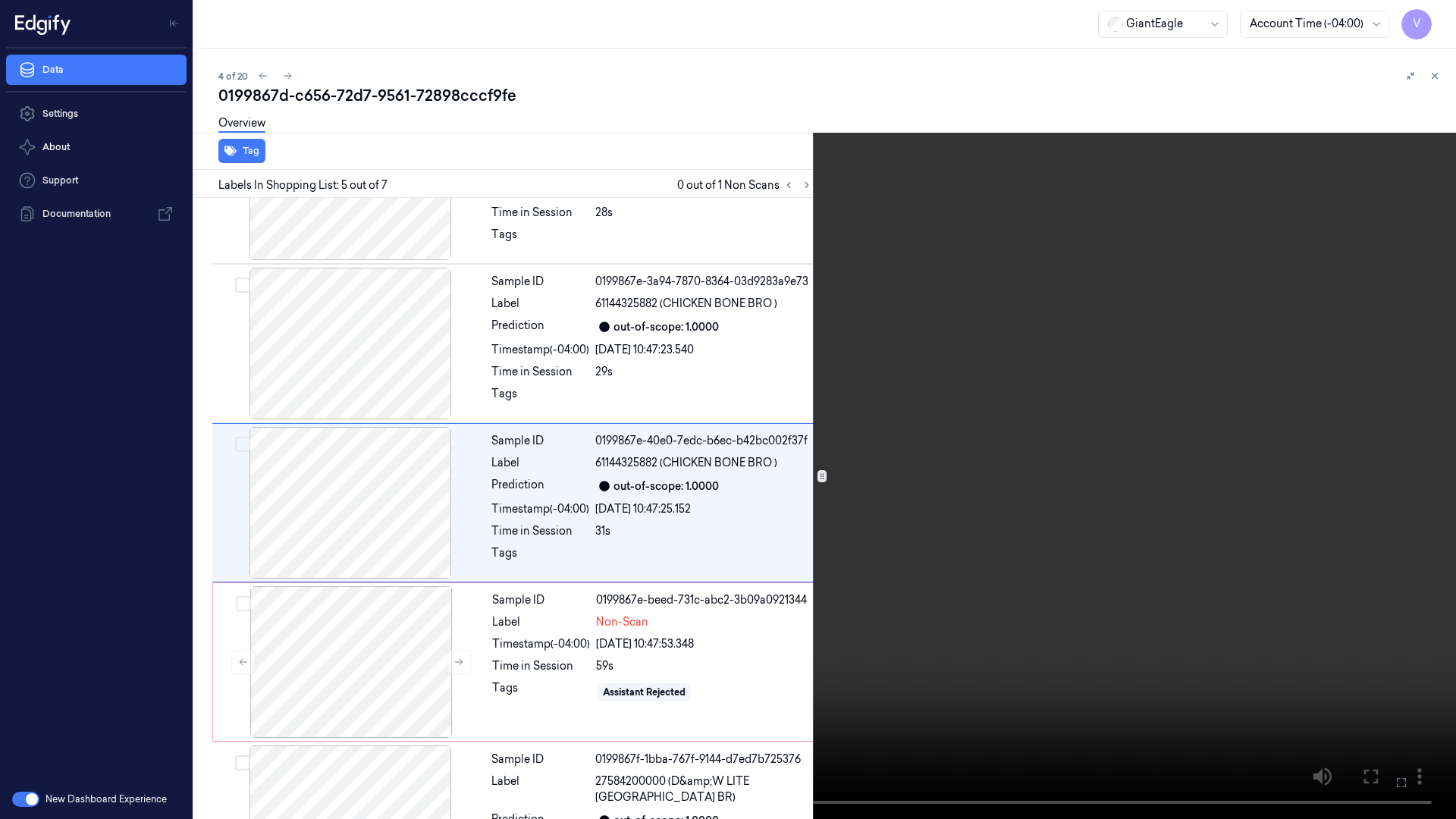
scroll to position [405, 0]
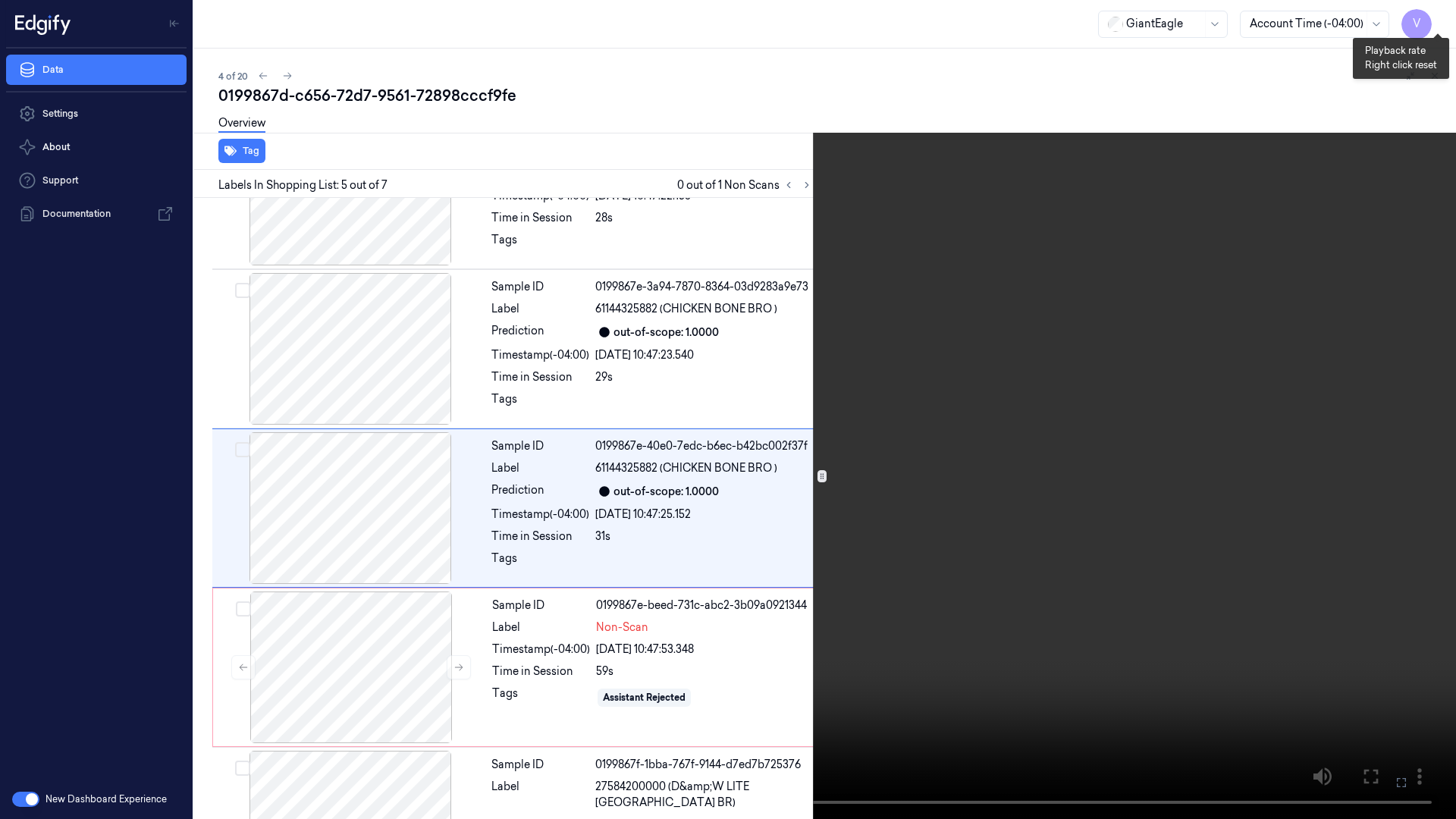
click at [1440, 15] on button "x 2" at bounding box center [1437, 18] width 25 height 25
click at [1440, 15] on button "x 4" at bounding box center [1437, 18] width 25 height 25
click at [0, 0] on icon at bounding box center [0, 0] width 0 height 0
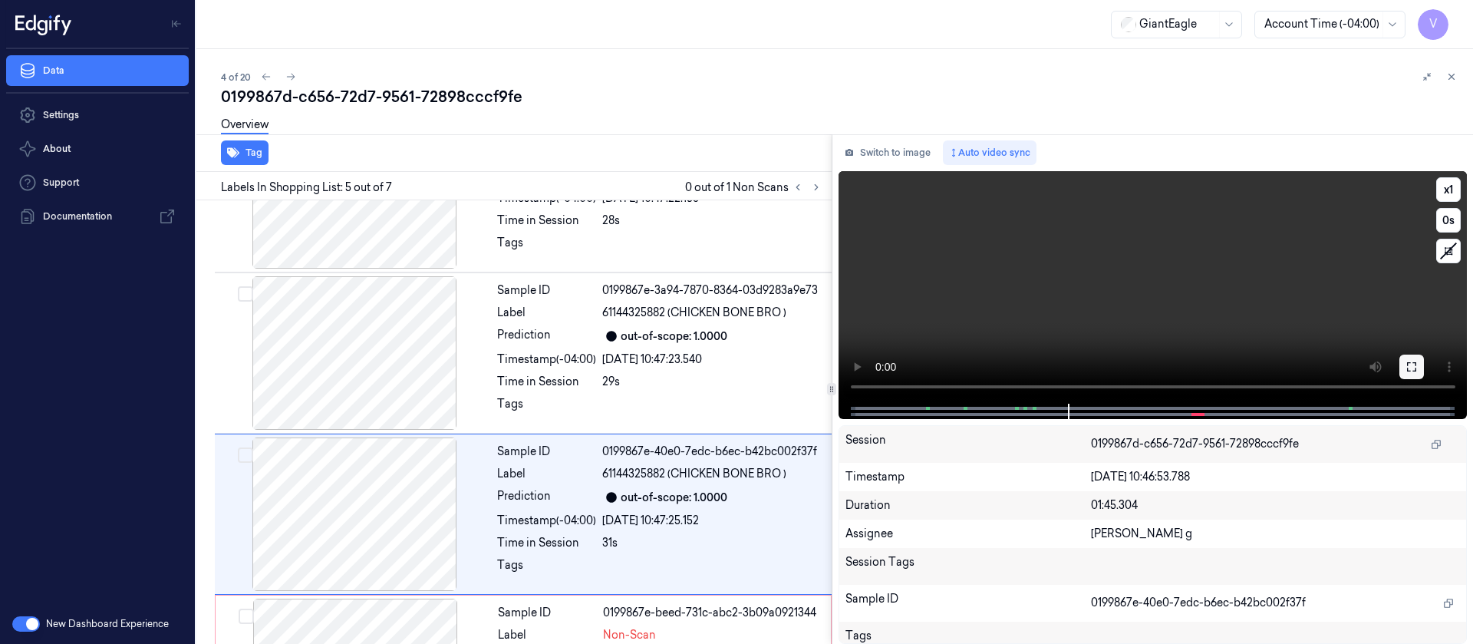
click at [1411, 361] on icon at bounding box center [1412, 367] width 12 height 12
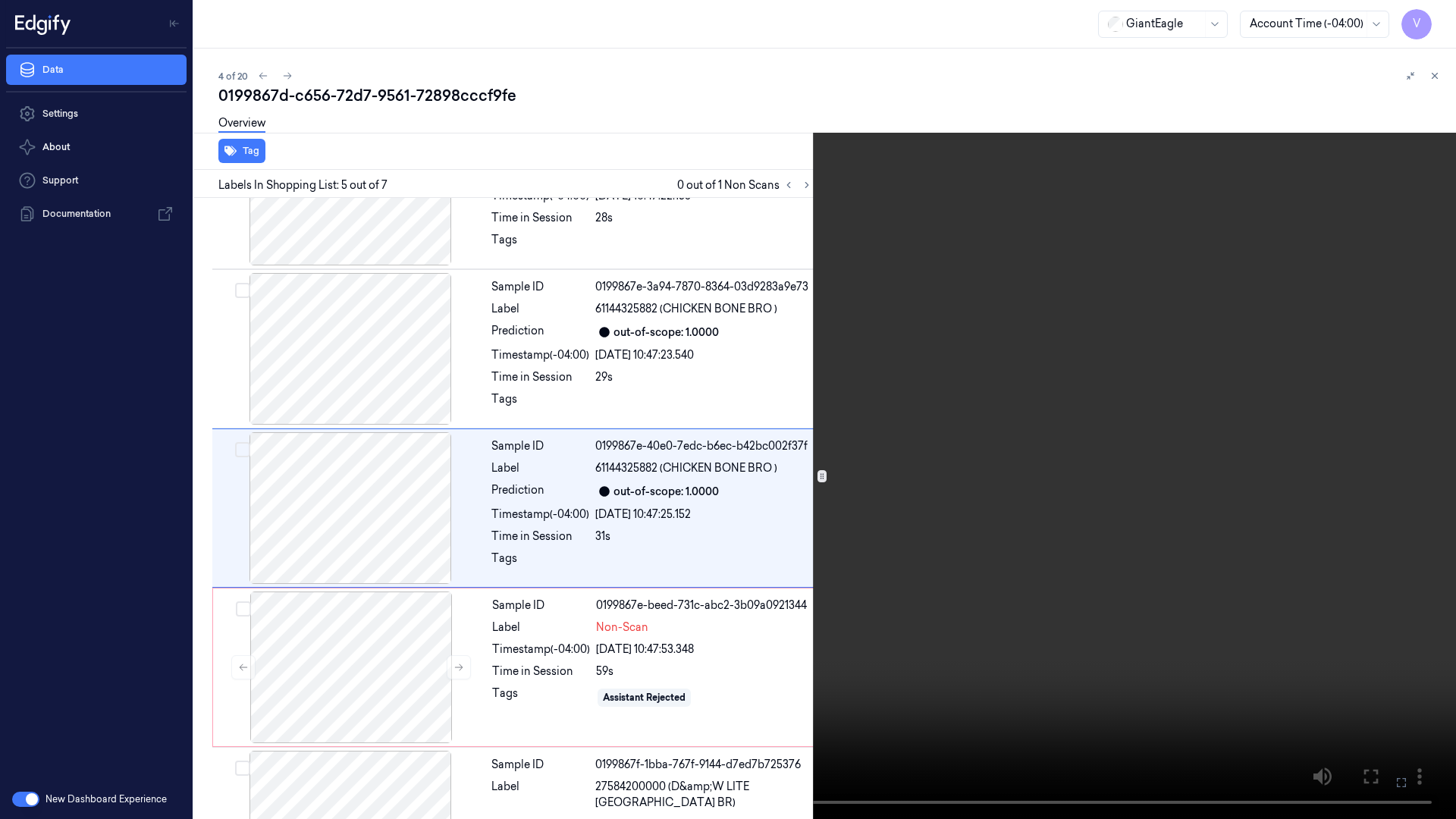
click at [1031, 523] on video at bounding box center [728, 409] width 1456 height 819
click at [0, 0] on icon at bounding box center [0, 0] width 0 height 0
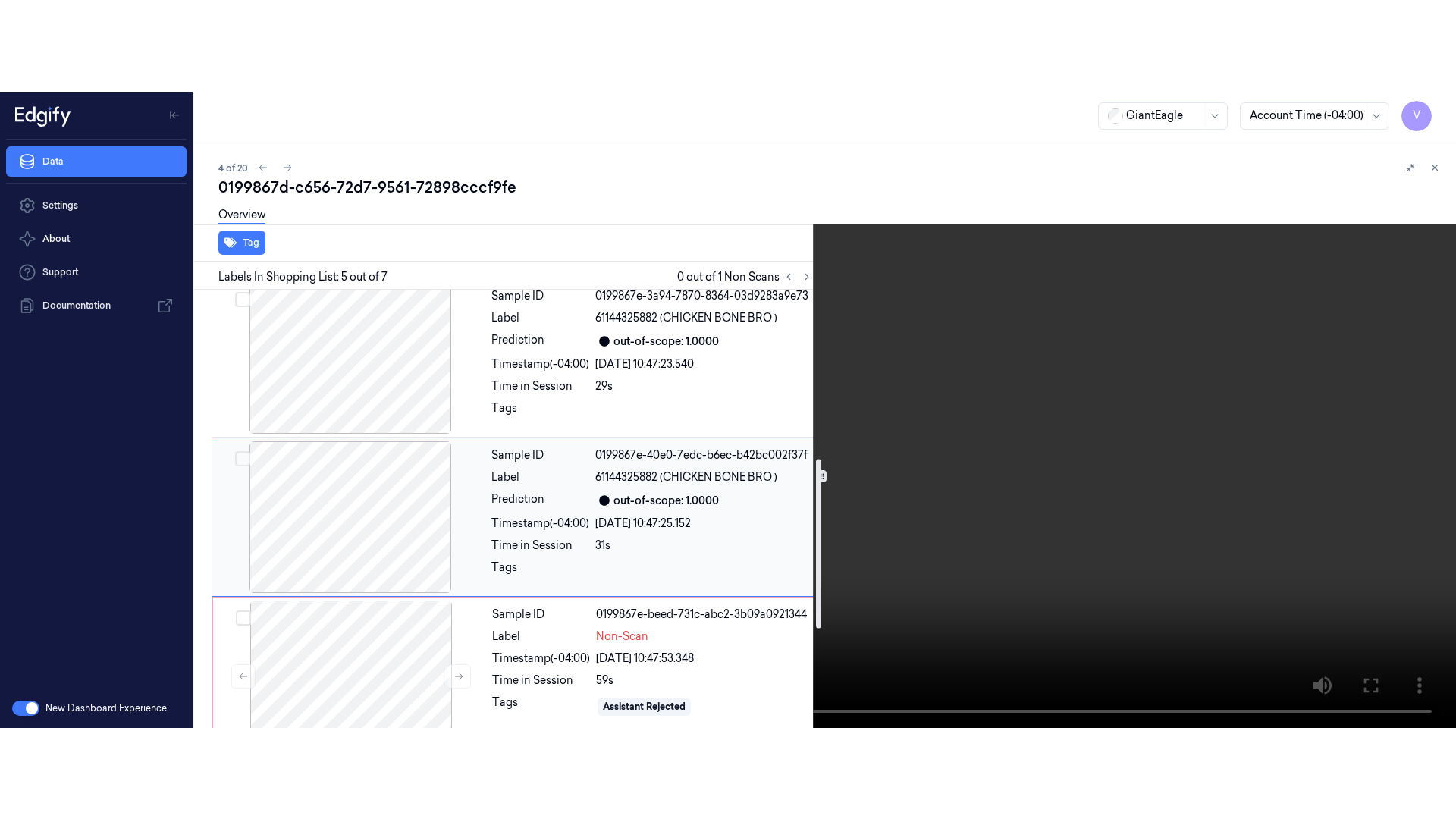
scroll to position [520, 0]
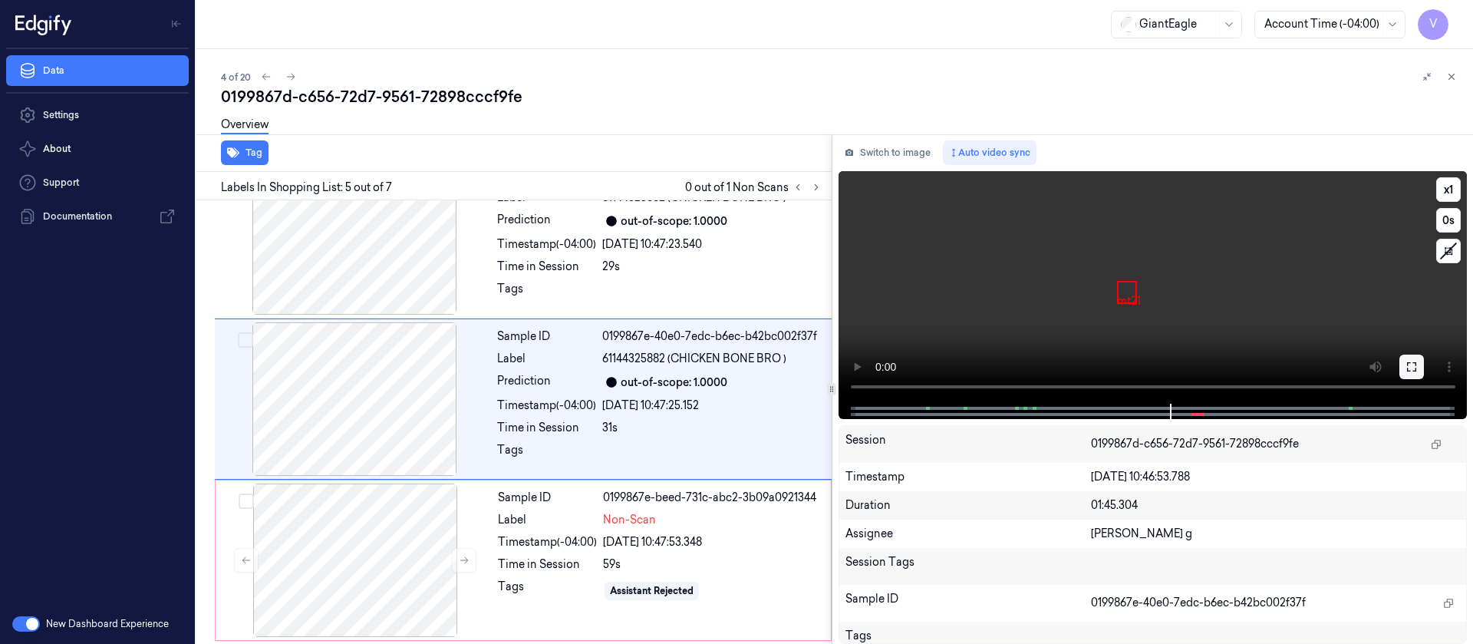
click at [1419, 373] on button at bounding box center [1411, 366] width 25 height 25
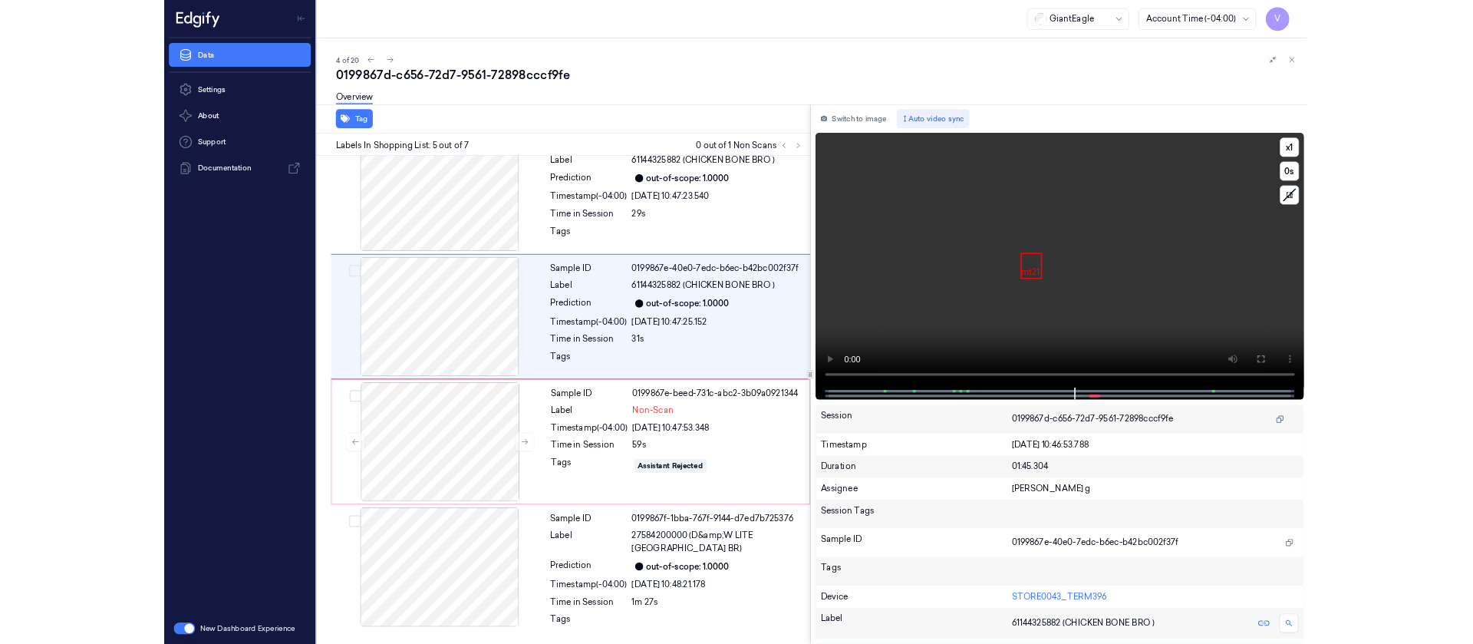
scroll to position [517, 0]
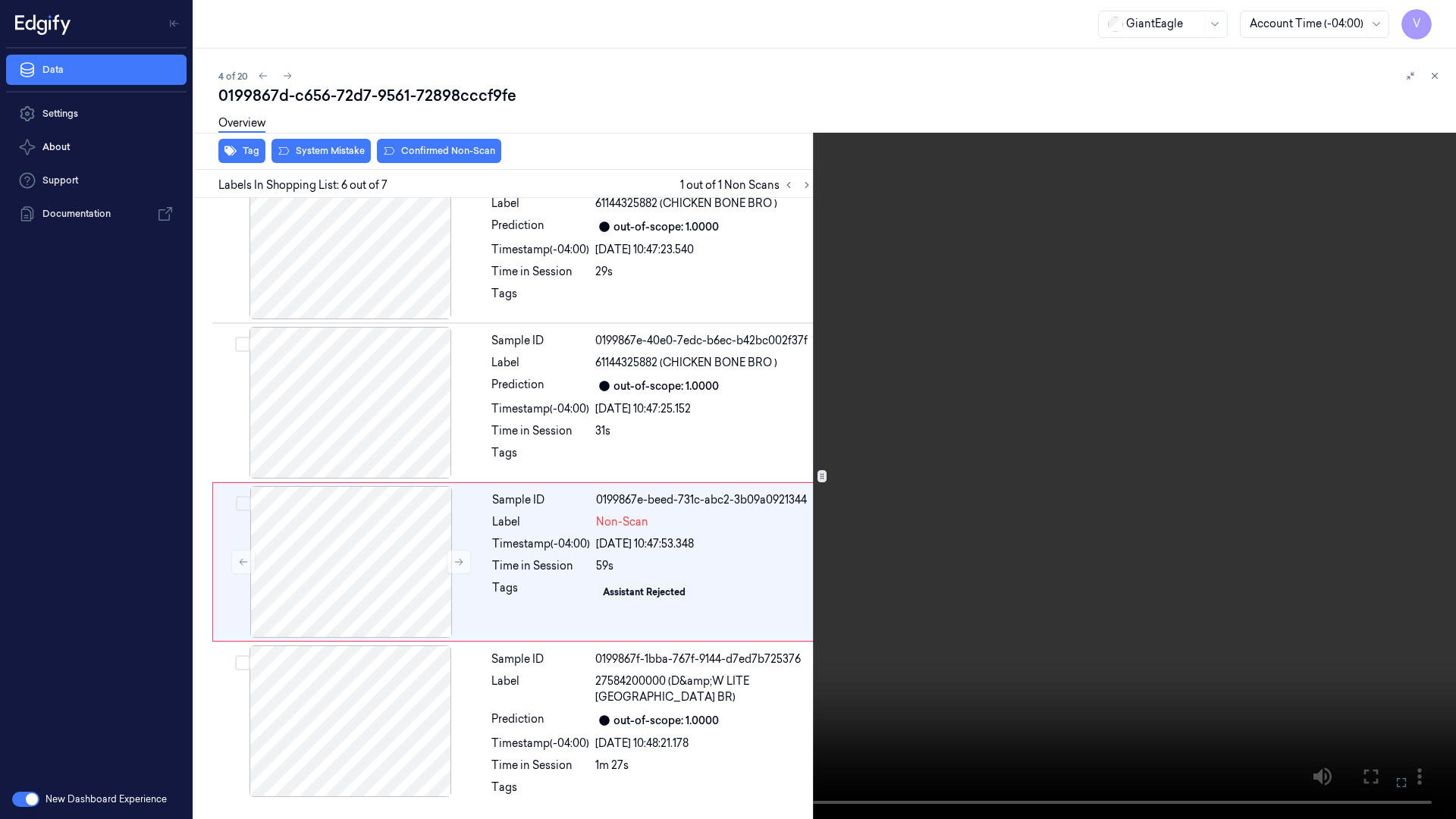
click at [0, 0] on icon at bounding box center [0, 0] width 0 height 0
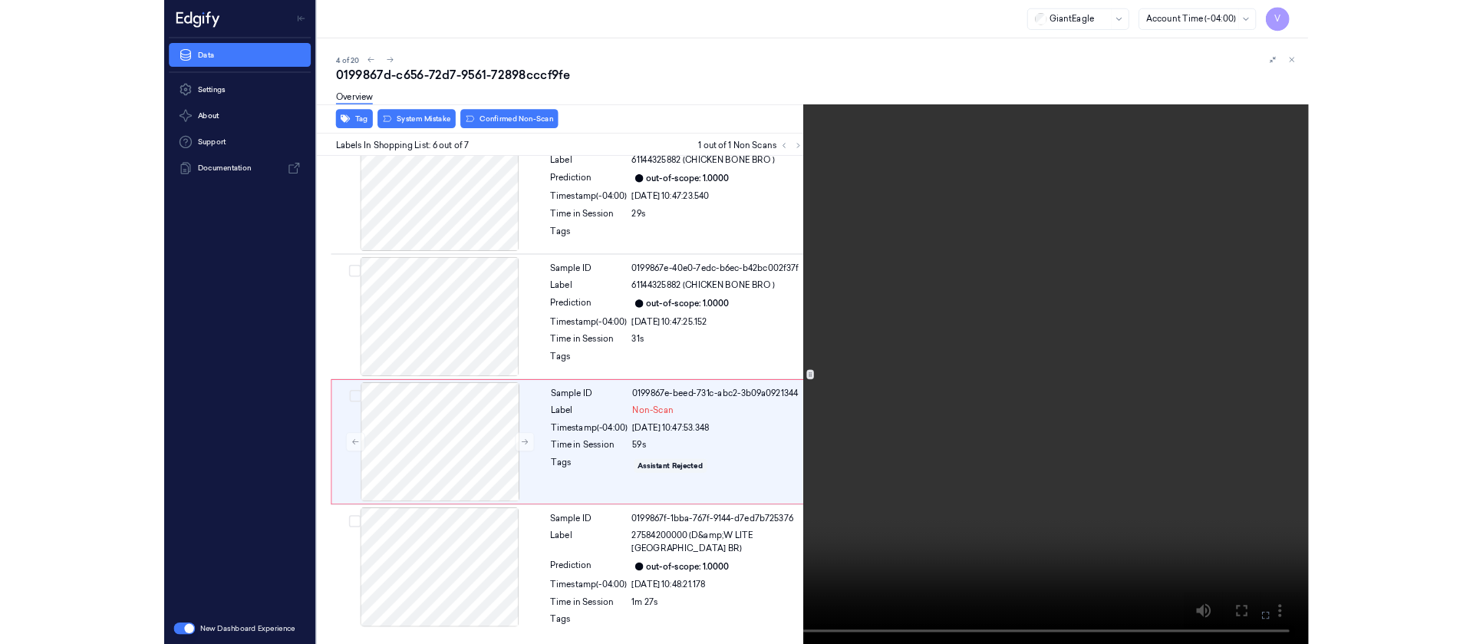
scroll to position [526, 0]
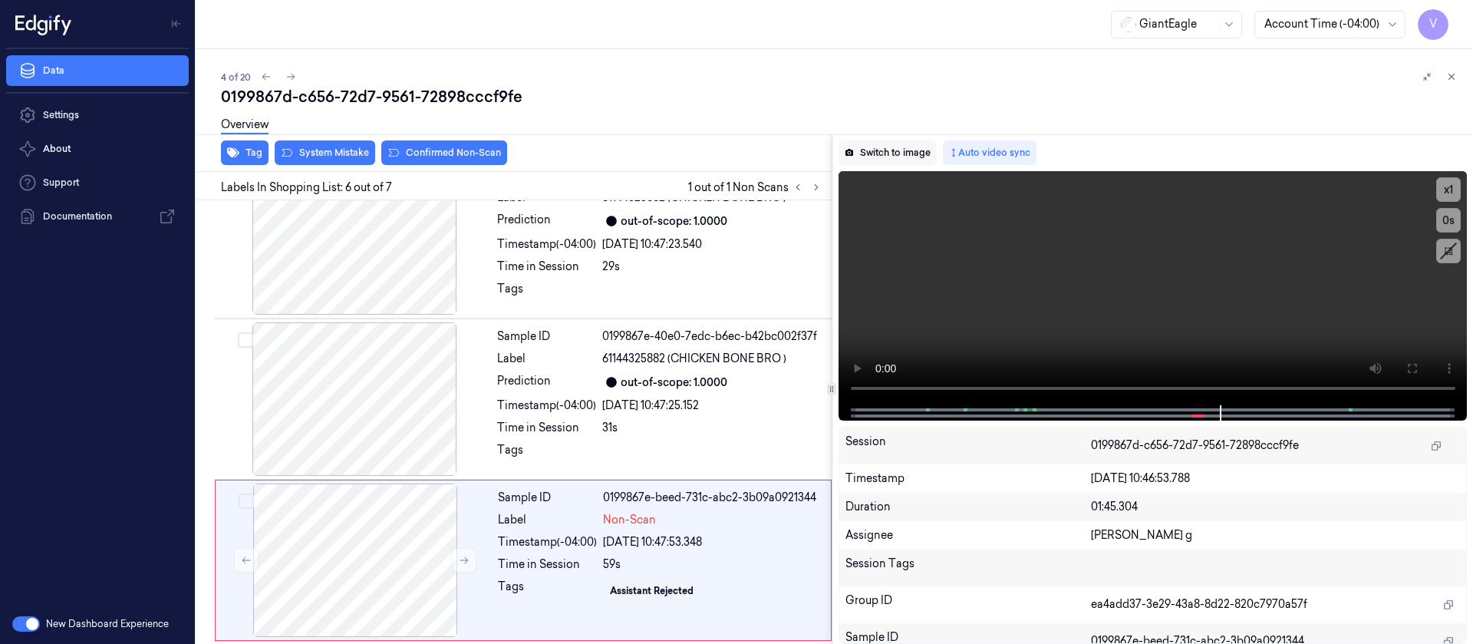
click at [888, 157] on button "Switch to image" at bounding box center [888, 152] width 98 height 25
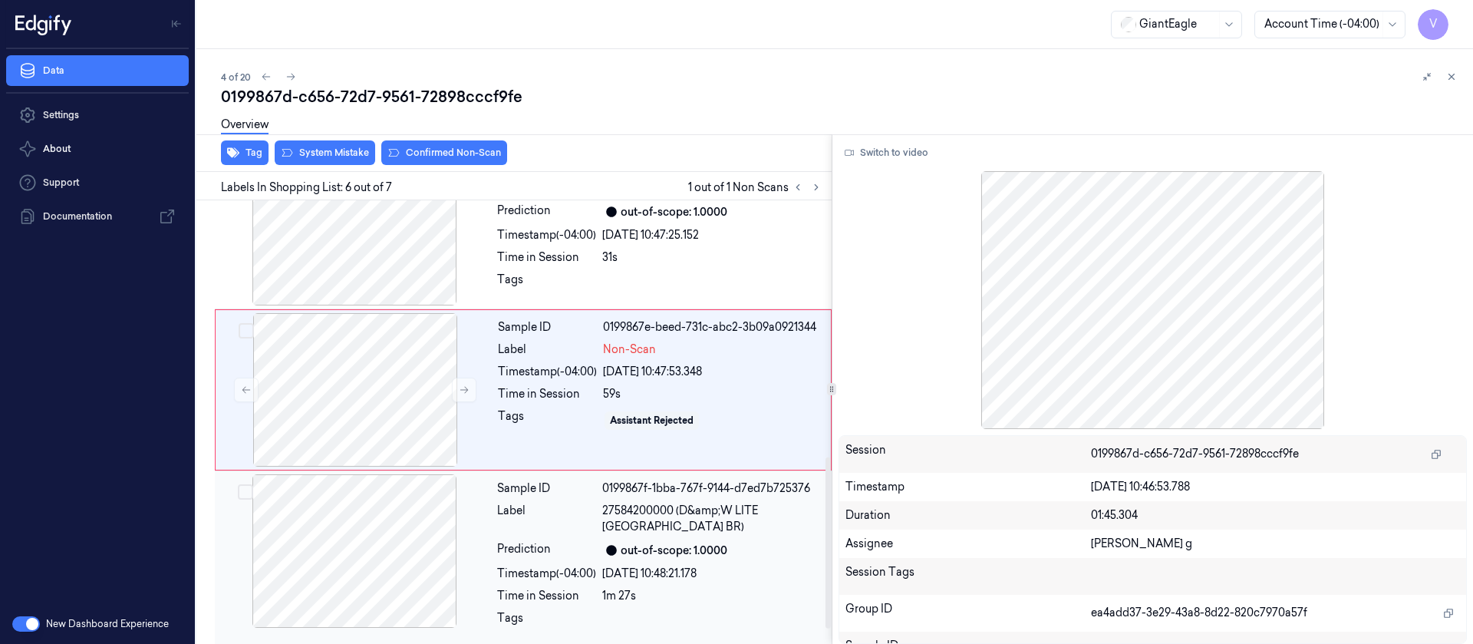
scroll to position [702, 0]
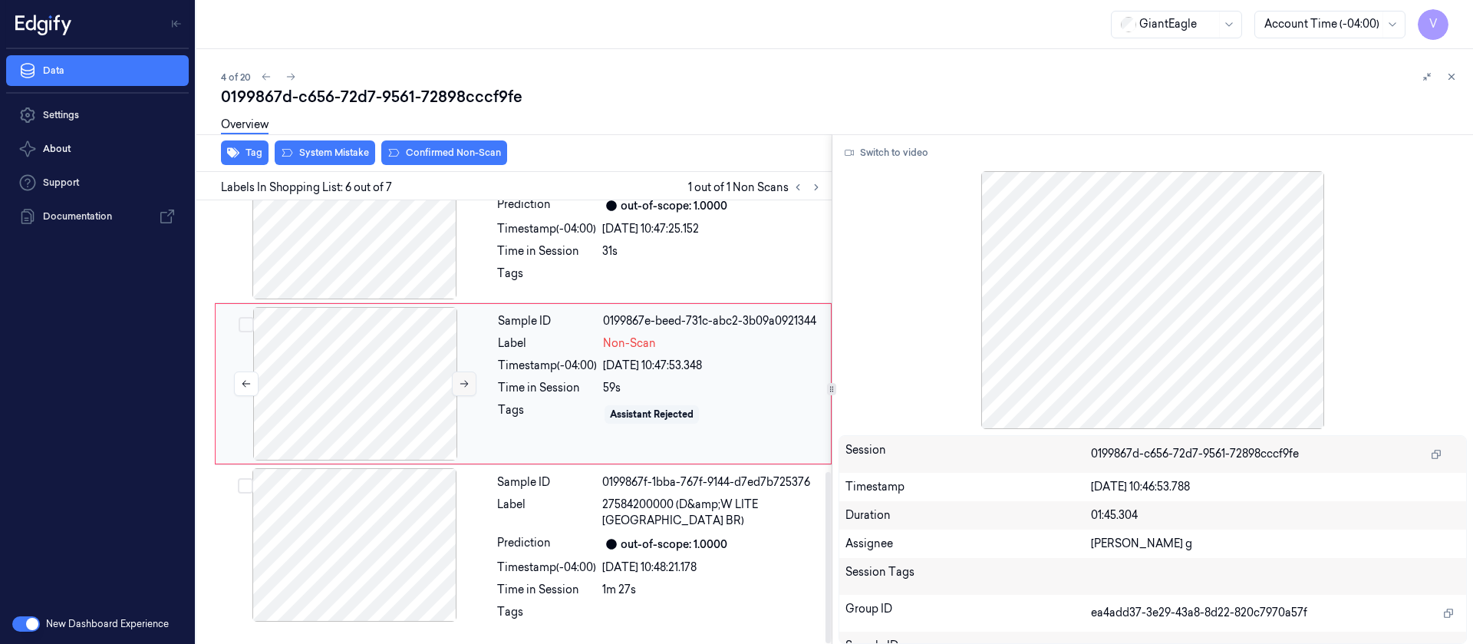
click at [464, 387] on icon at bounding box center [464, 383] width 11 height 11
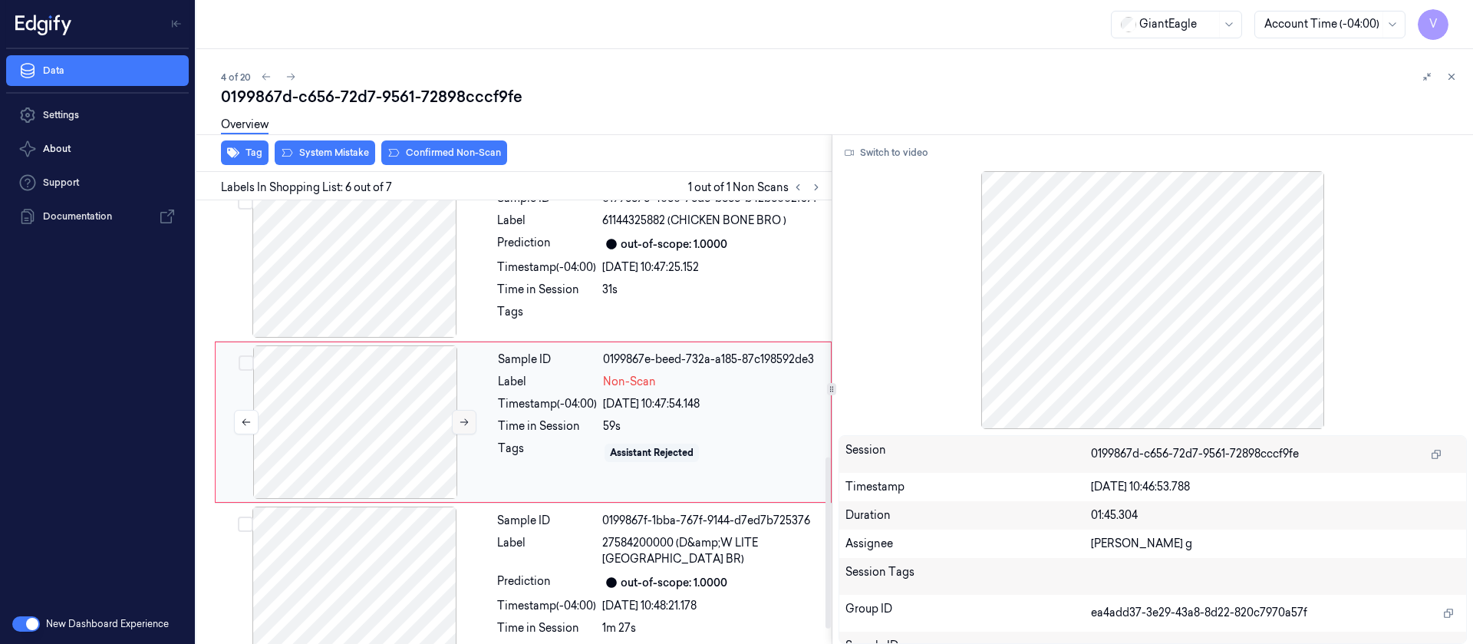
click at [464, 387] on div at bounding box center [355, 421] width 273 height 153
click at [351, 391] on div at bounding box center [355, 421] width 273 height 153
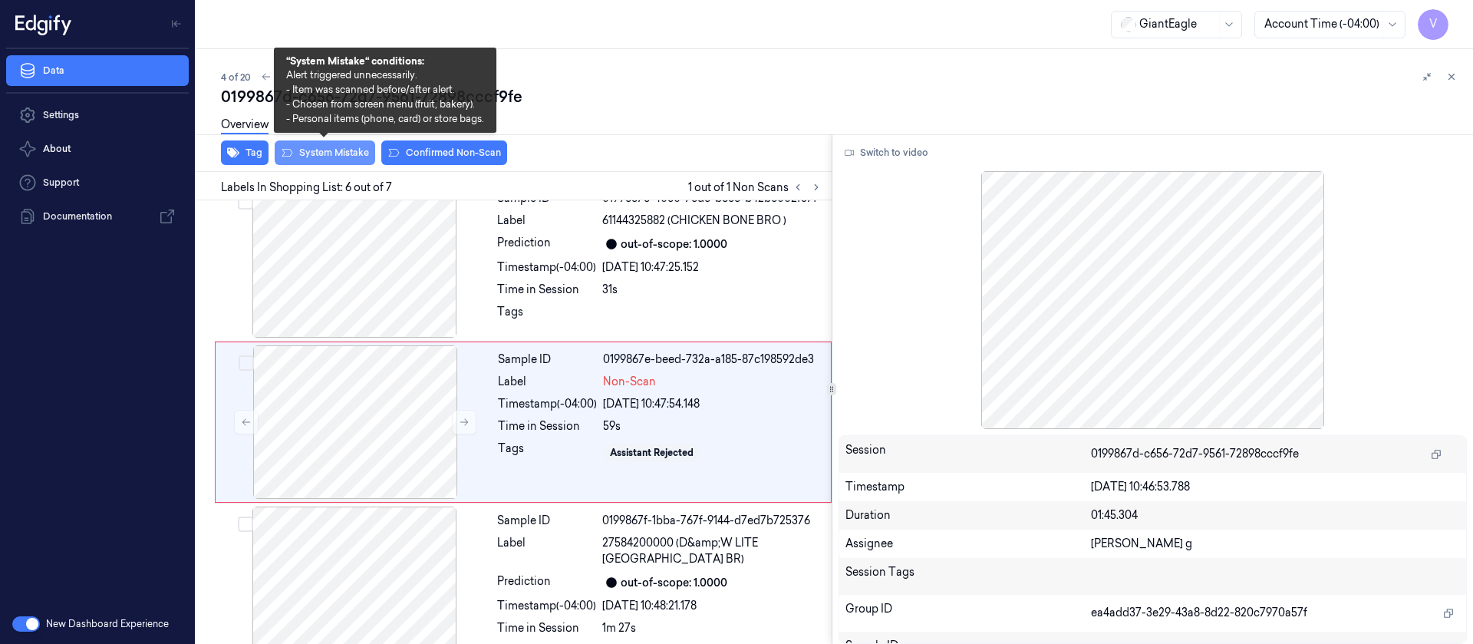
click at [329, 160] on button "System Mistake" at bounding box center [325, 152] width 101 height 25
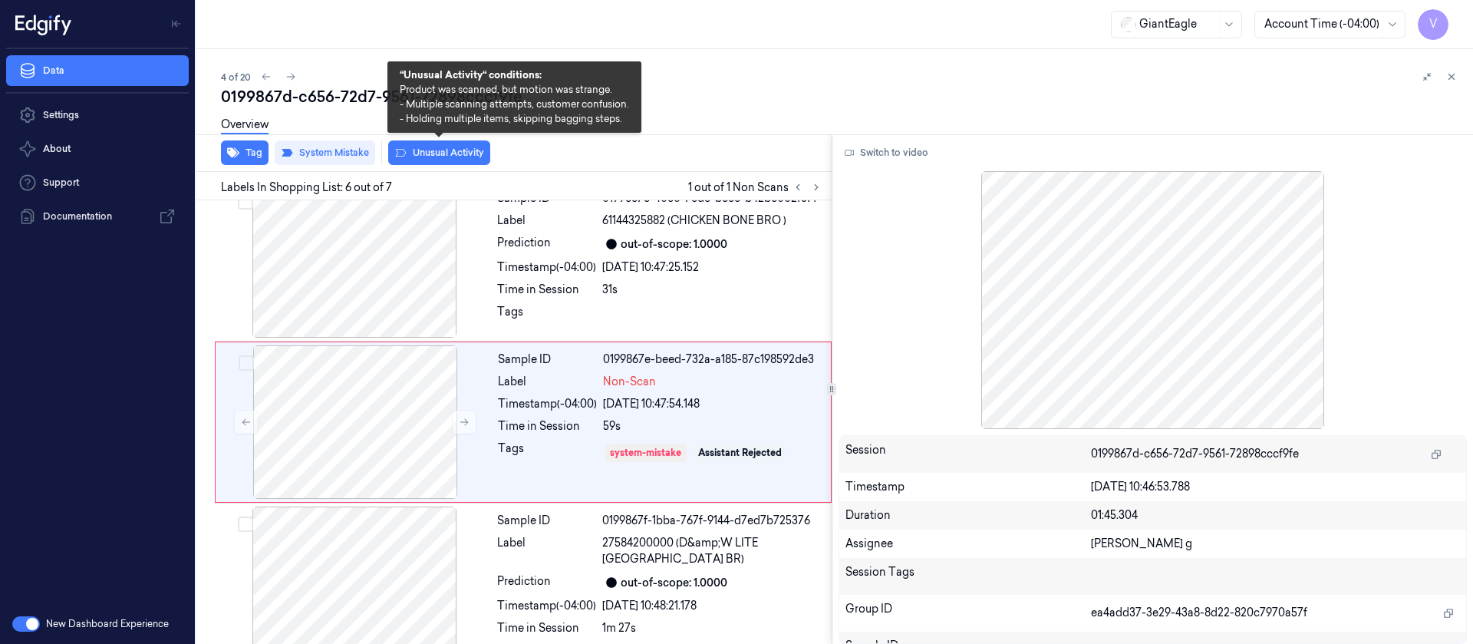
click at [430, 153] on button "Unusual Activity" at bounding box center [439, 152] width 102 height 25
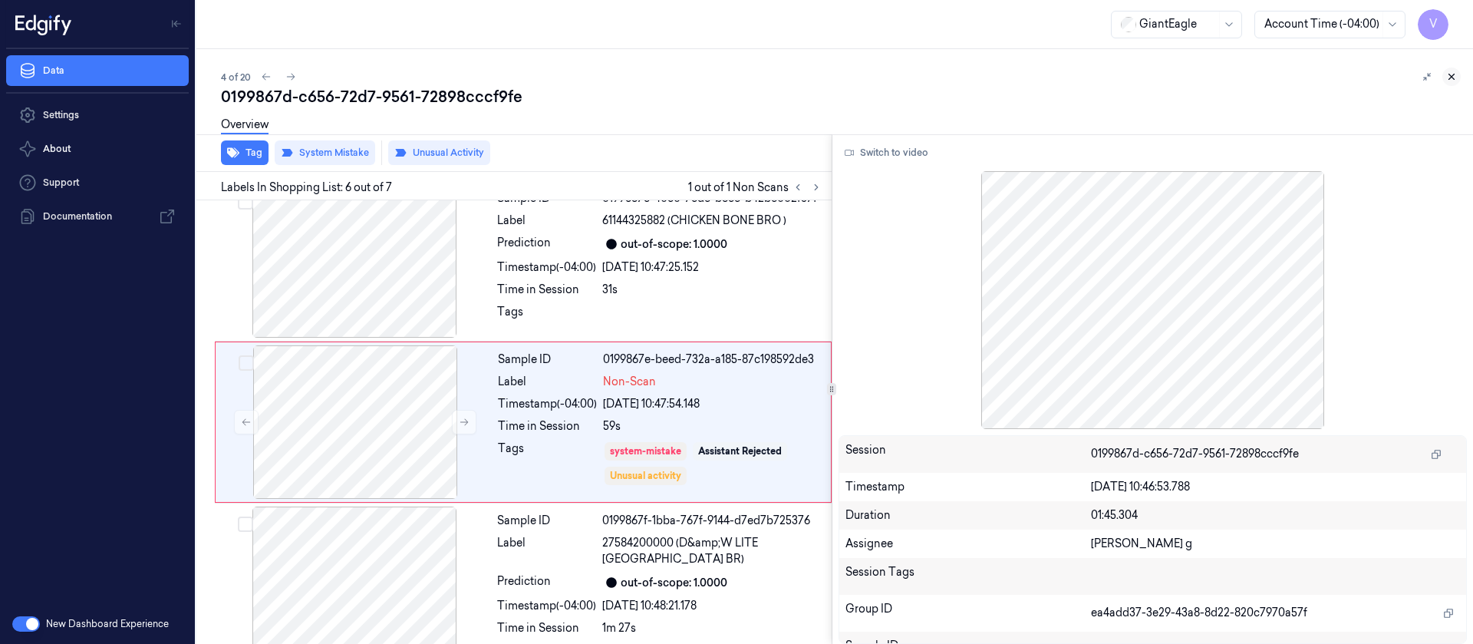
click at [1458, 75] on button at bounding box center [1451, 77] width 18 height 18
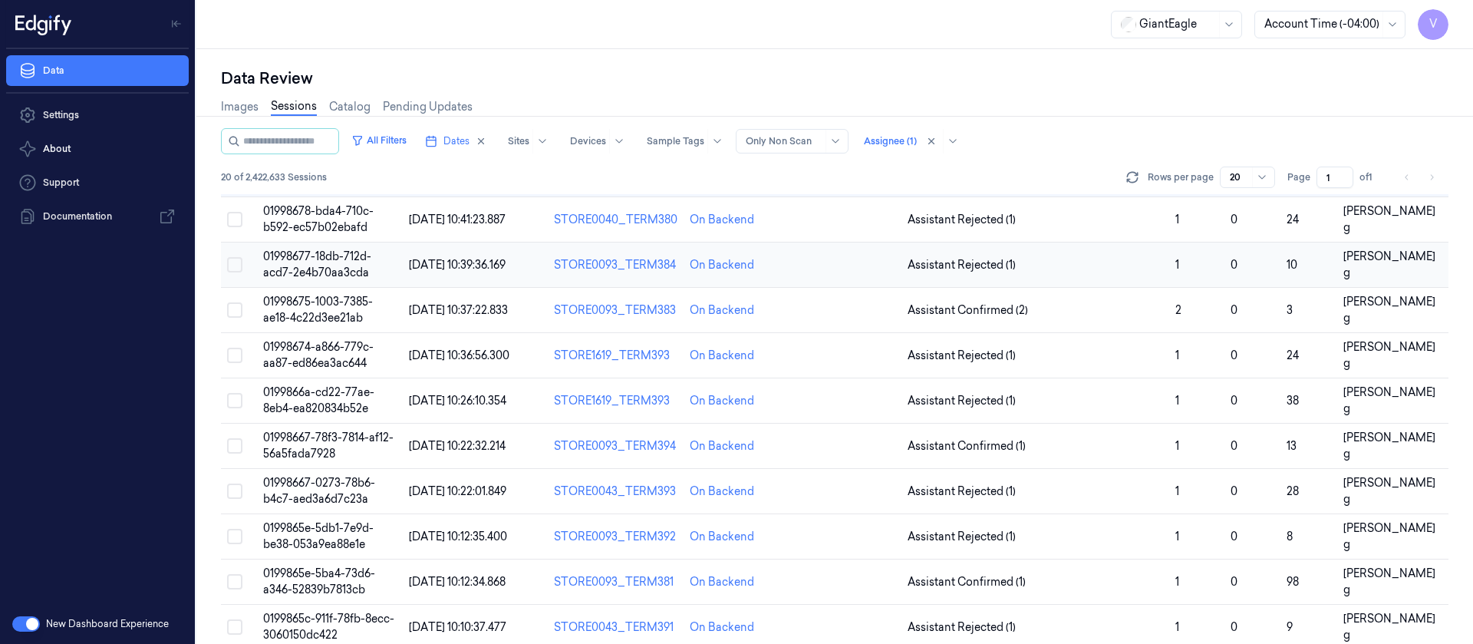
scroll to position [27, 0]
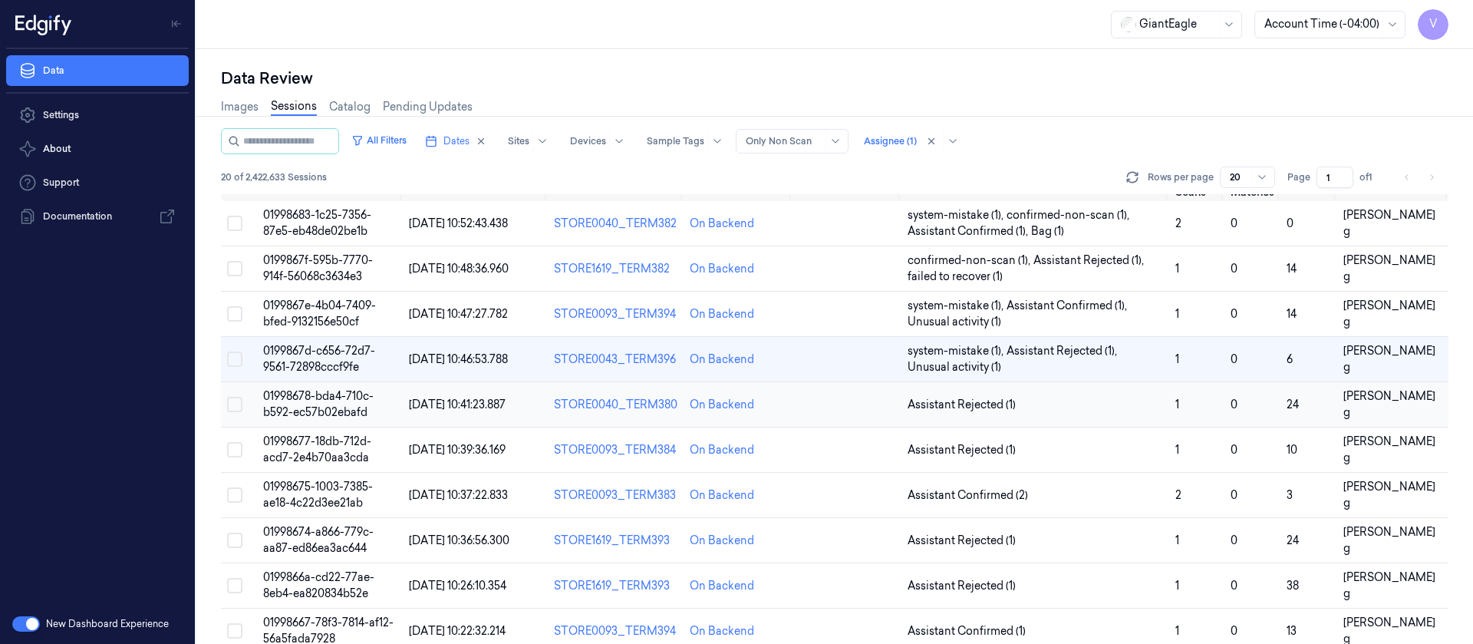
click at [822, 408] on td at bounding box center [847, 404] width 108 height 45
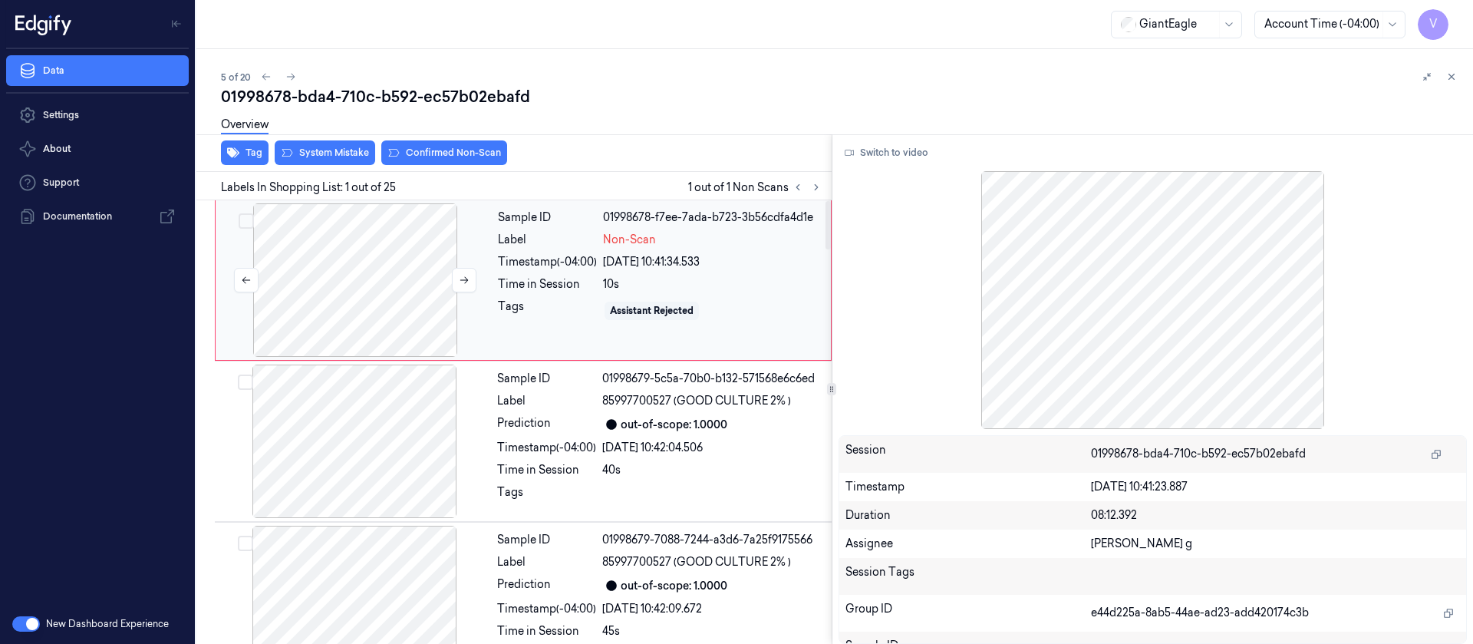
click at [381, 268] on div at bounding box center [355, 279] width 273 height 153
click at [460, 275] on icon at bounding box center [464, 280] width 11 height 11
click at [460, 280] on icon at bounding box center [464, 280] width 11 height 11
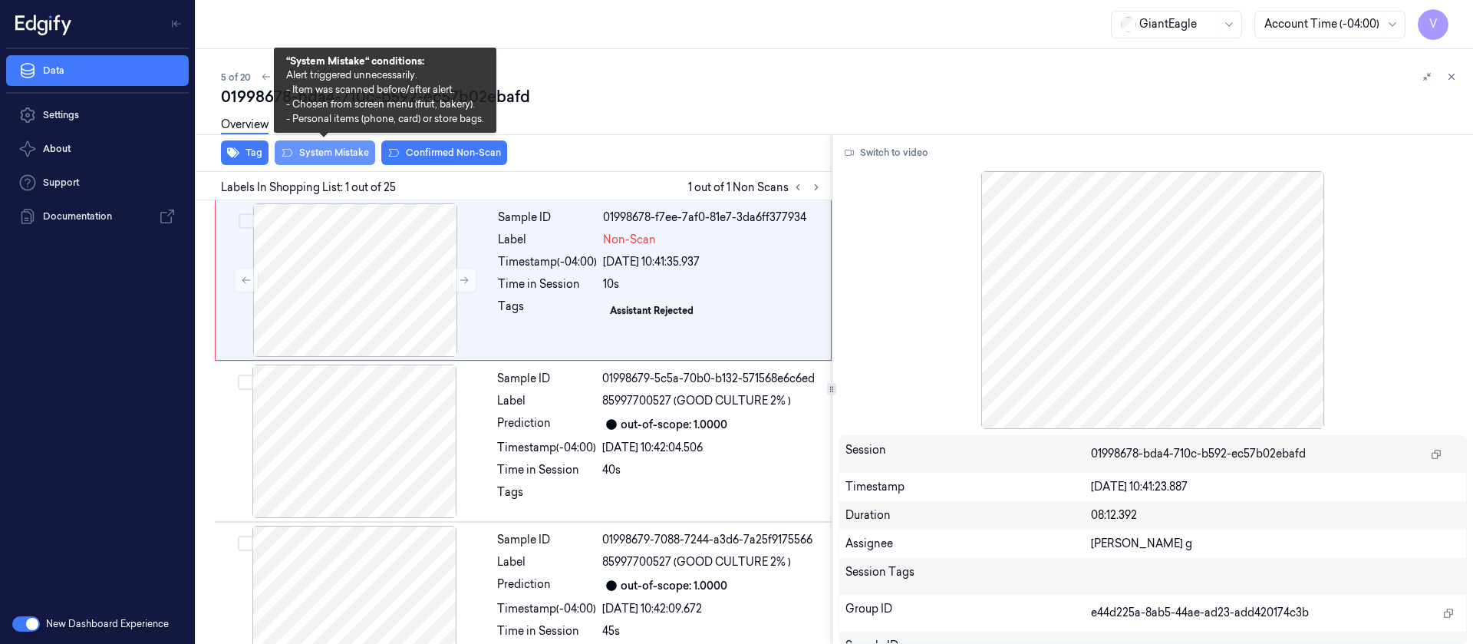
click at [344, 152] on button "System Mistake" at bounding box center [325, 152] width 101 height 25
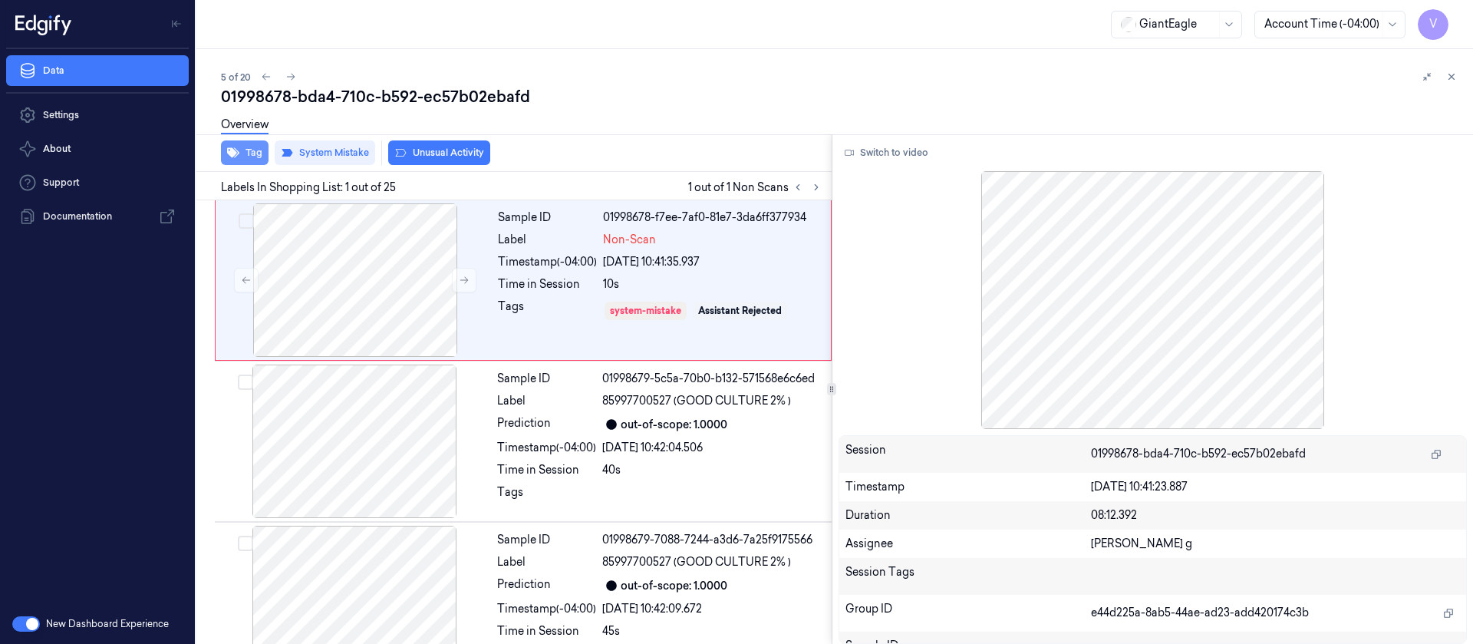
click at [244, 156] on button "Tag" at bounding box center [245, 152] width 48 height 25
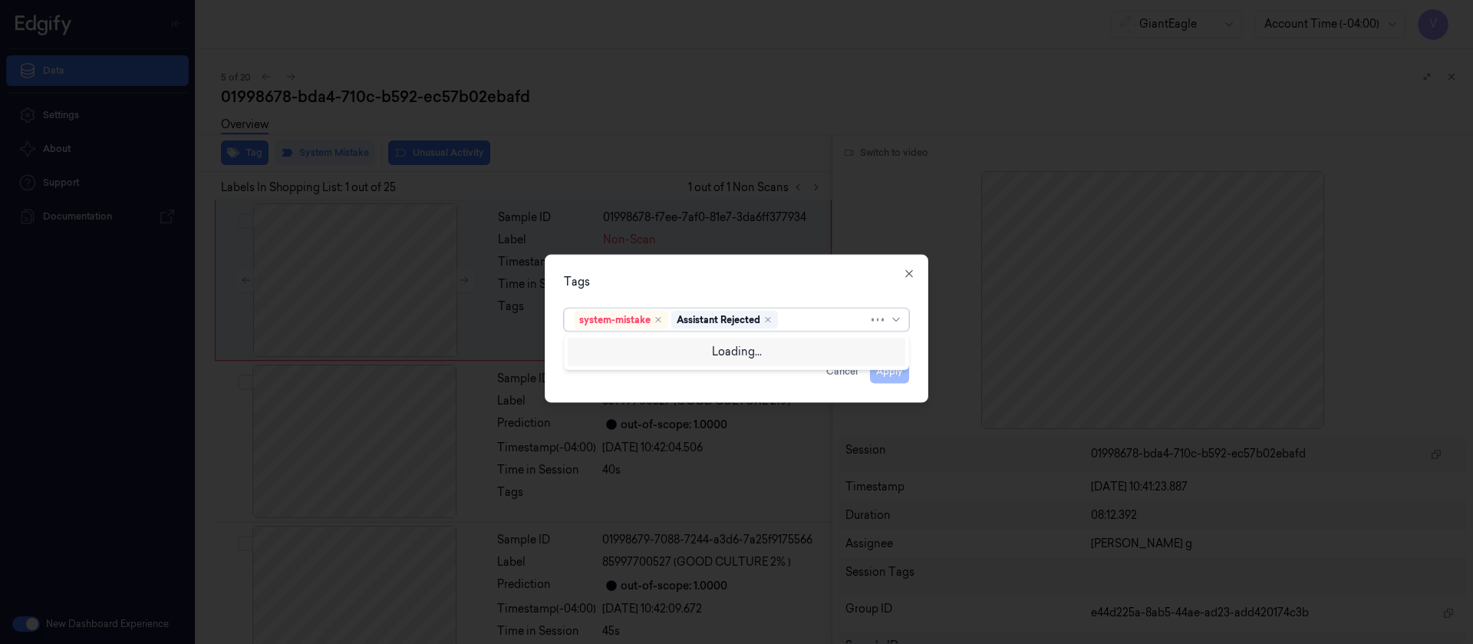
click at [817, 318] on div at bounding box center [824, 320] width 87 height 16
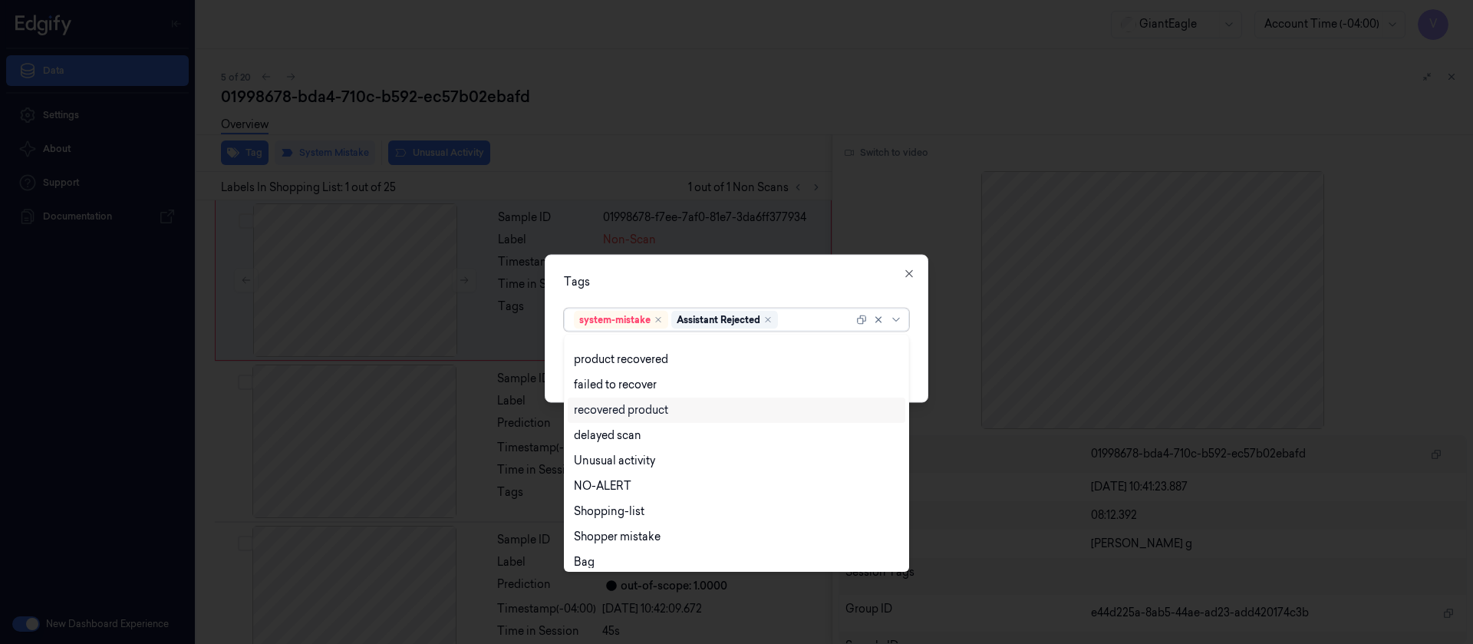
scroll to position [124, 0]
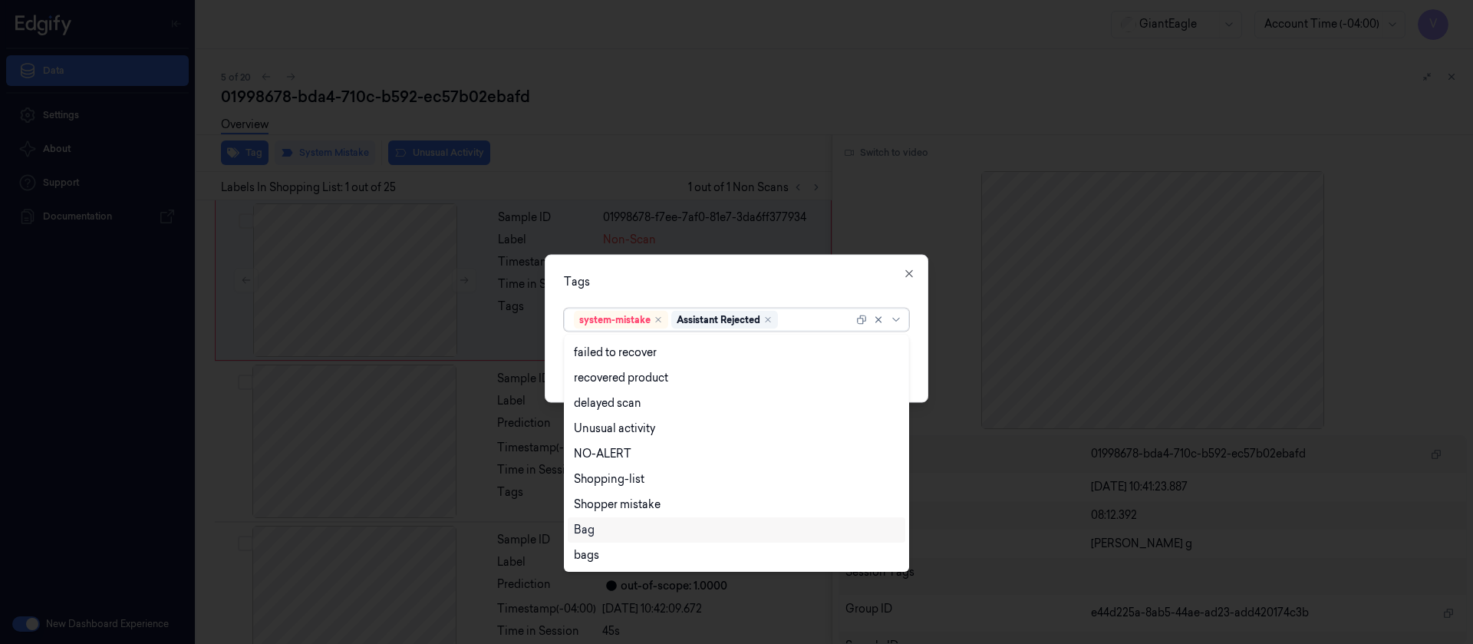
click at [607, 532] on div "Bag" at bounding box center [736, 530] width 325 height 16
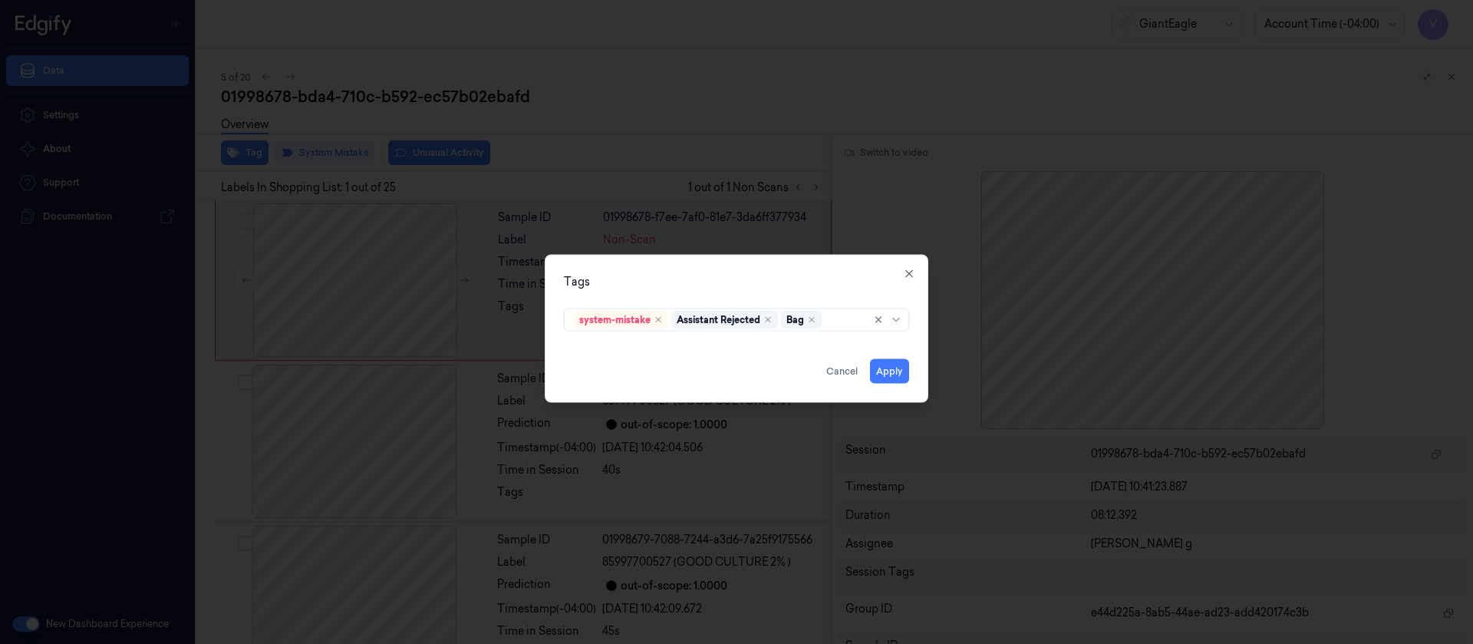
click at [735, 278] on div "Tags" at bounding box center [736, 281] width 345 height 16
click at [882, 373] on button "Apply" at bounding box center [889, 370] width 39 height 25
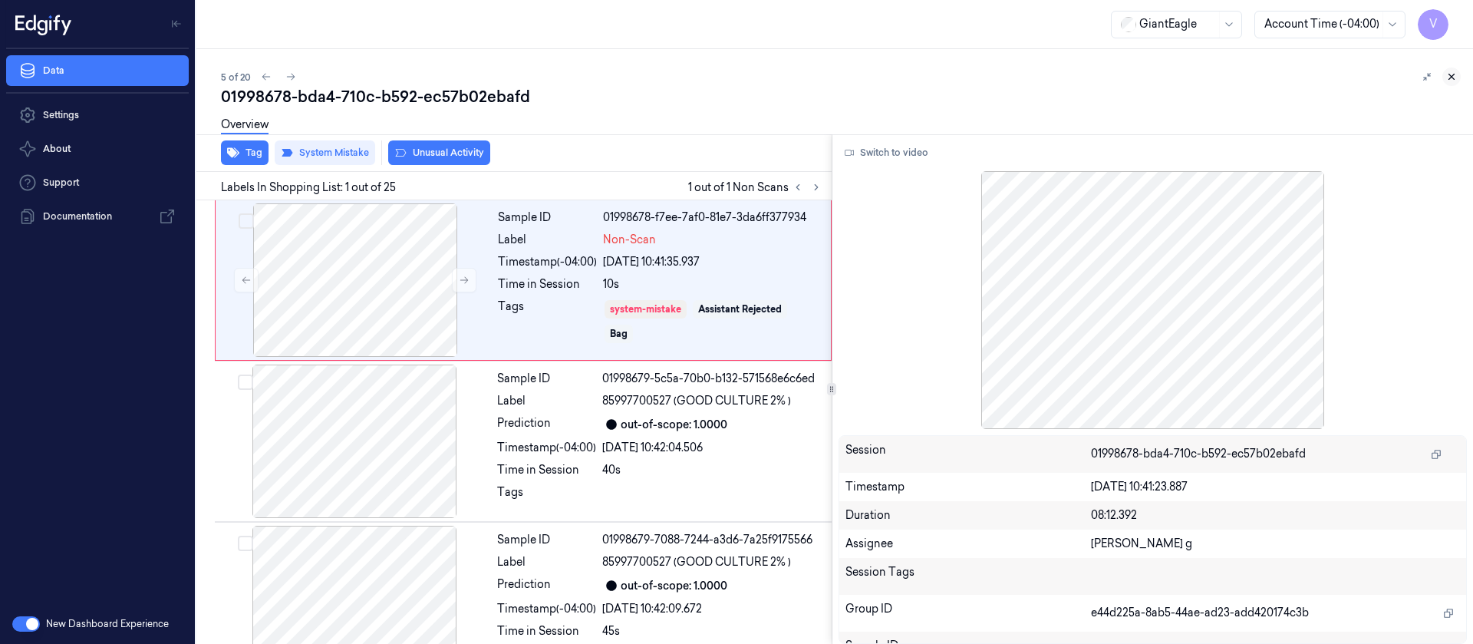
click at [1452, 79] on icon at bounding box center [1451, 76] width 11 height 11
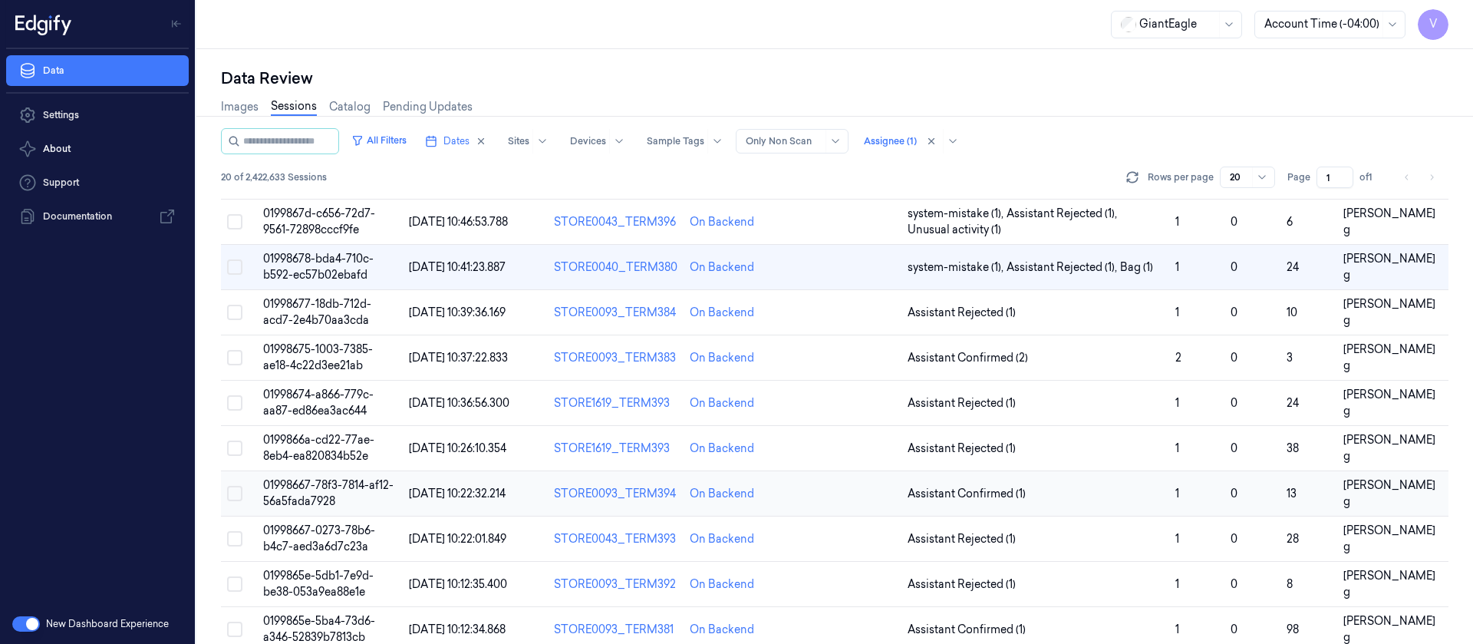
scroll to position [51, 0]
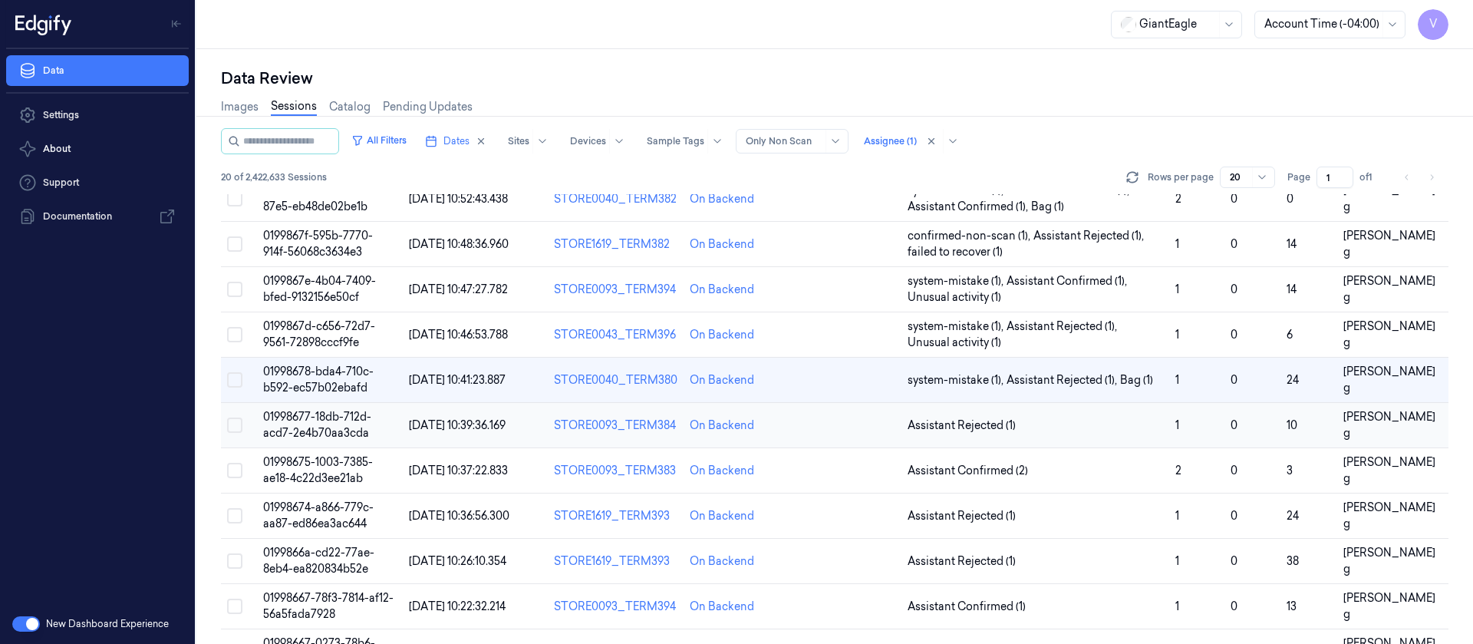
click at [822, 429] on td at bounding box center [847, 425] width 108 height 45
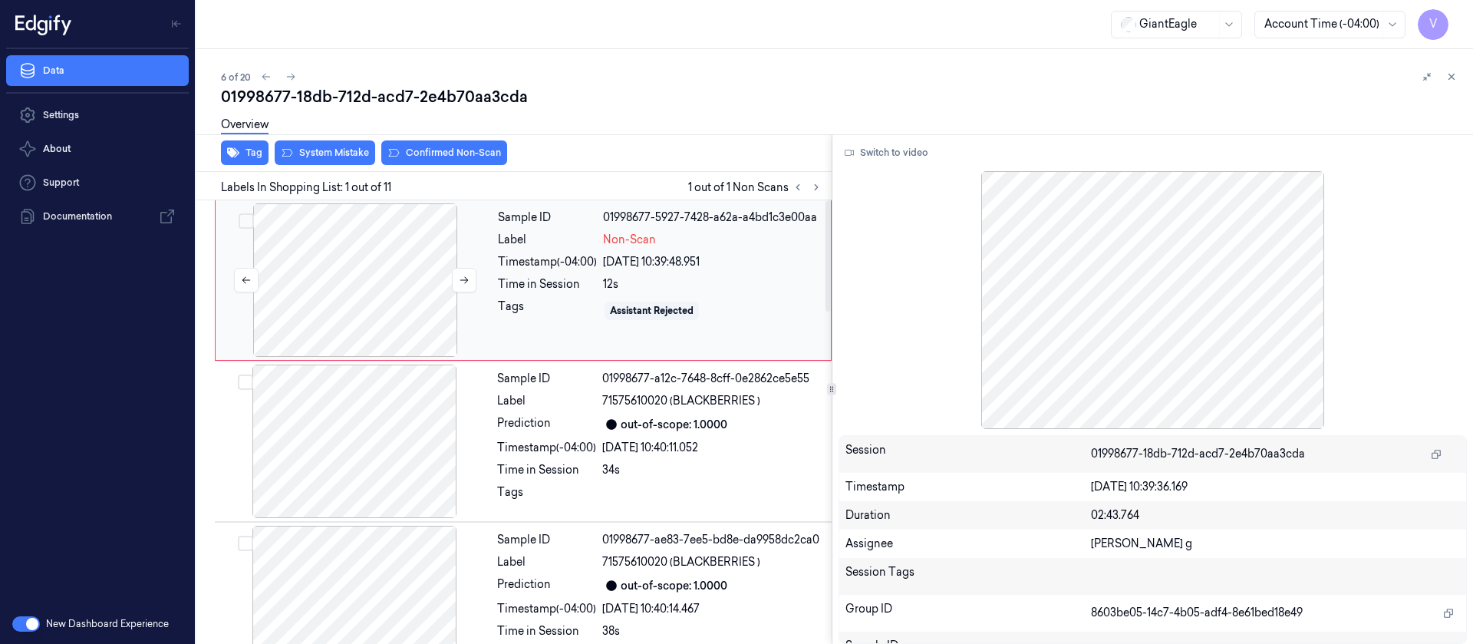
click at [374, 305] on div at bounding box center [355, 279] width 273 height 153
click at [897, 154] on button "Switch to video" at bounding box center [887, 152] width 96 height 25
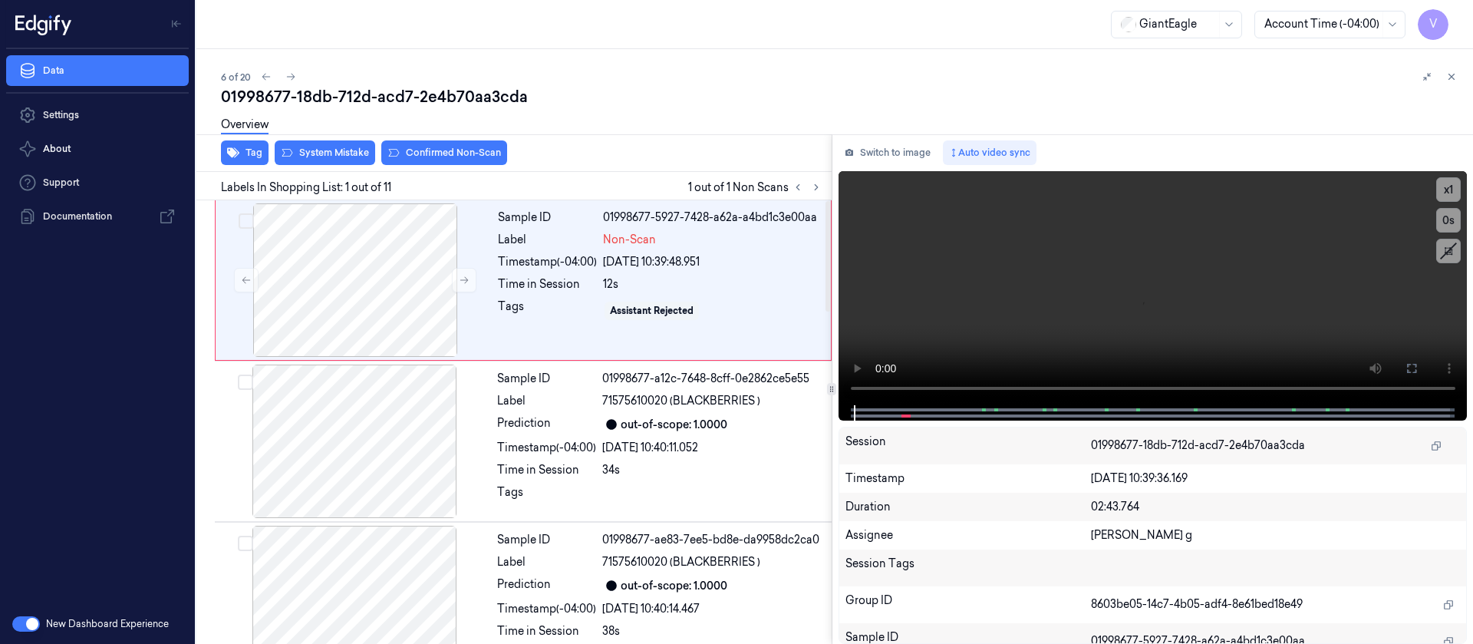
click at [78, 573] on div "Data Settings About Support Documentation" at bounding box center [97, 326] width 195 height 555
click at [857, 415] on div at bounding box center [1152, 412] width 597 height 15
click at [1413, 366] on icon at bounding box center [1412, 368] width 12 height 12
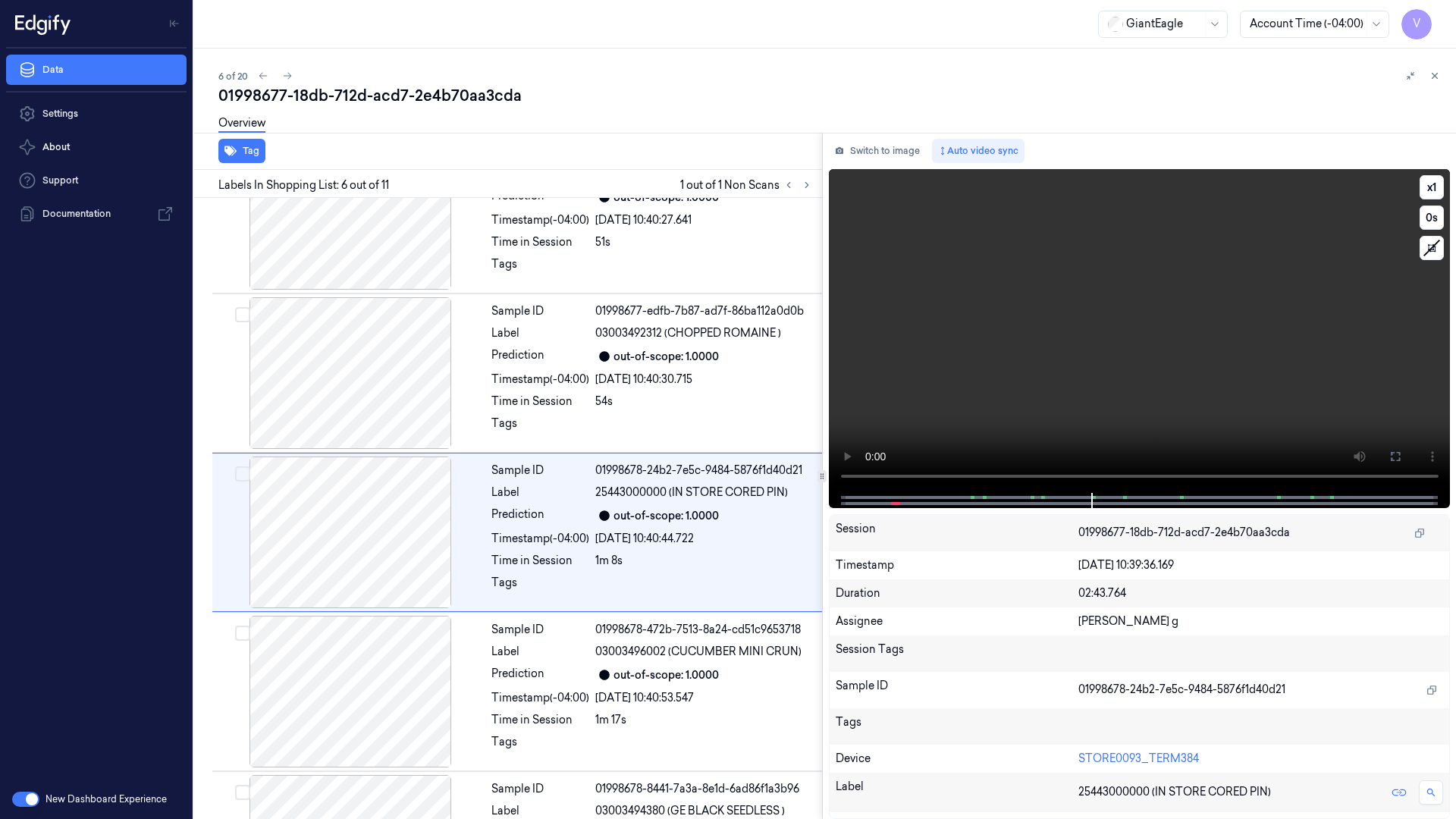
scroll to position [565, 0]
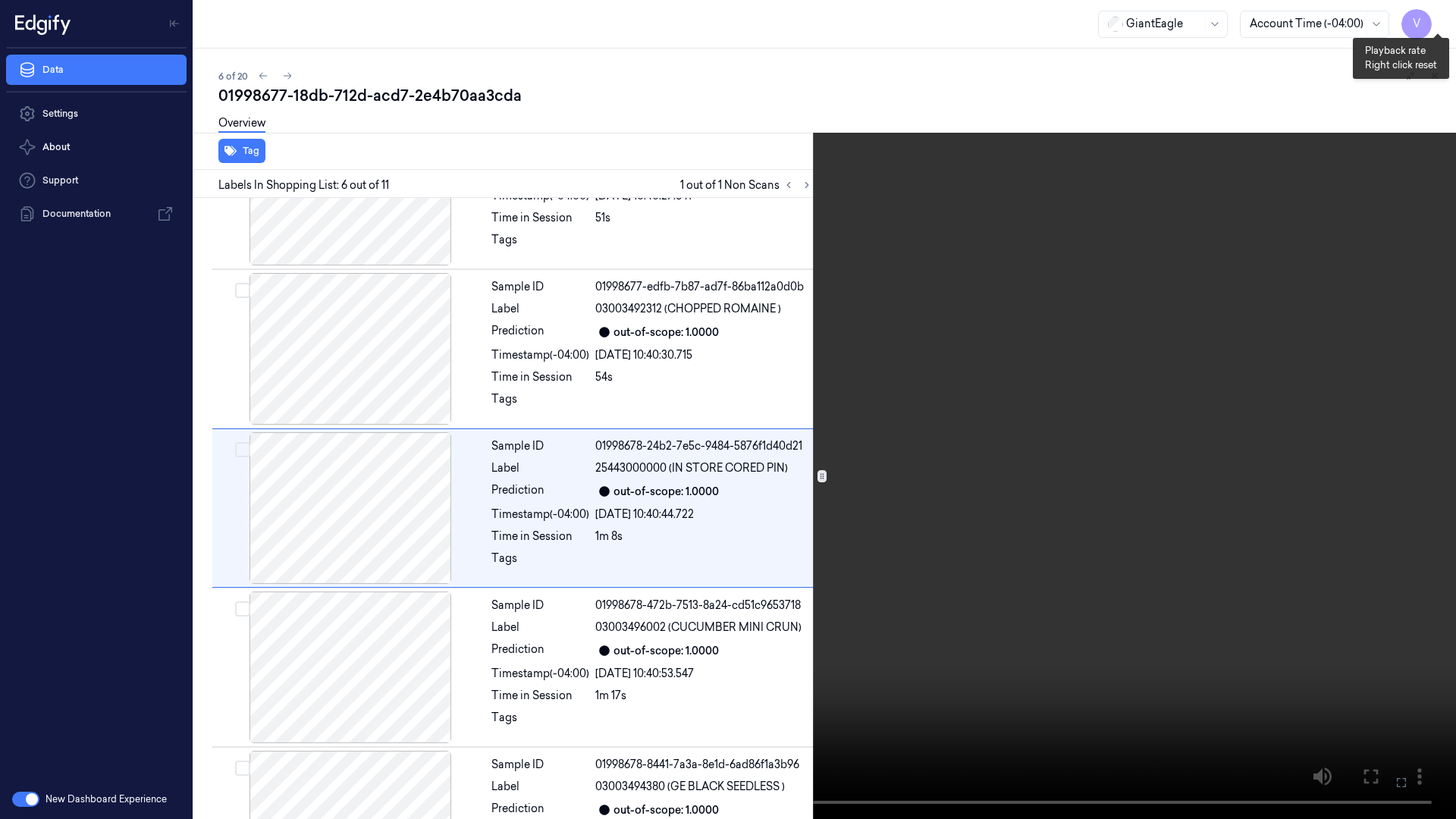
click at [1445, 16] on button "x 1" at bounding box center [1437, 18] width 25 height 25
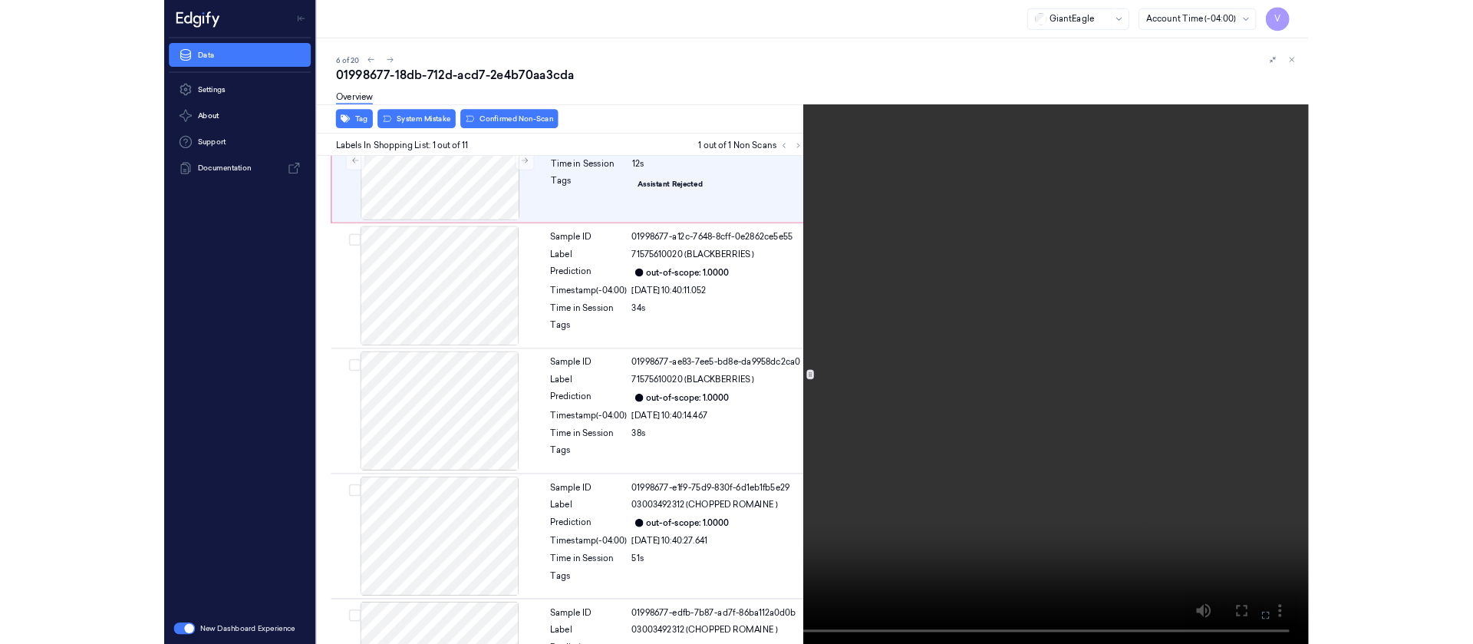
scroll to position [0, 0]
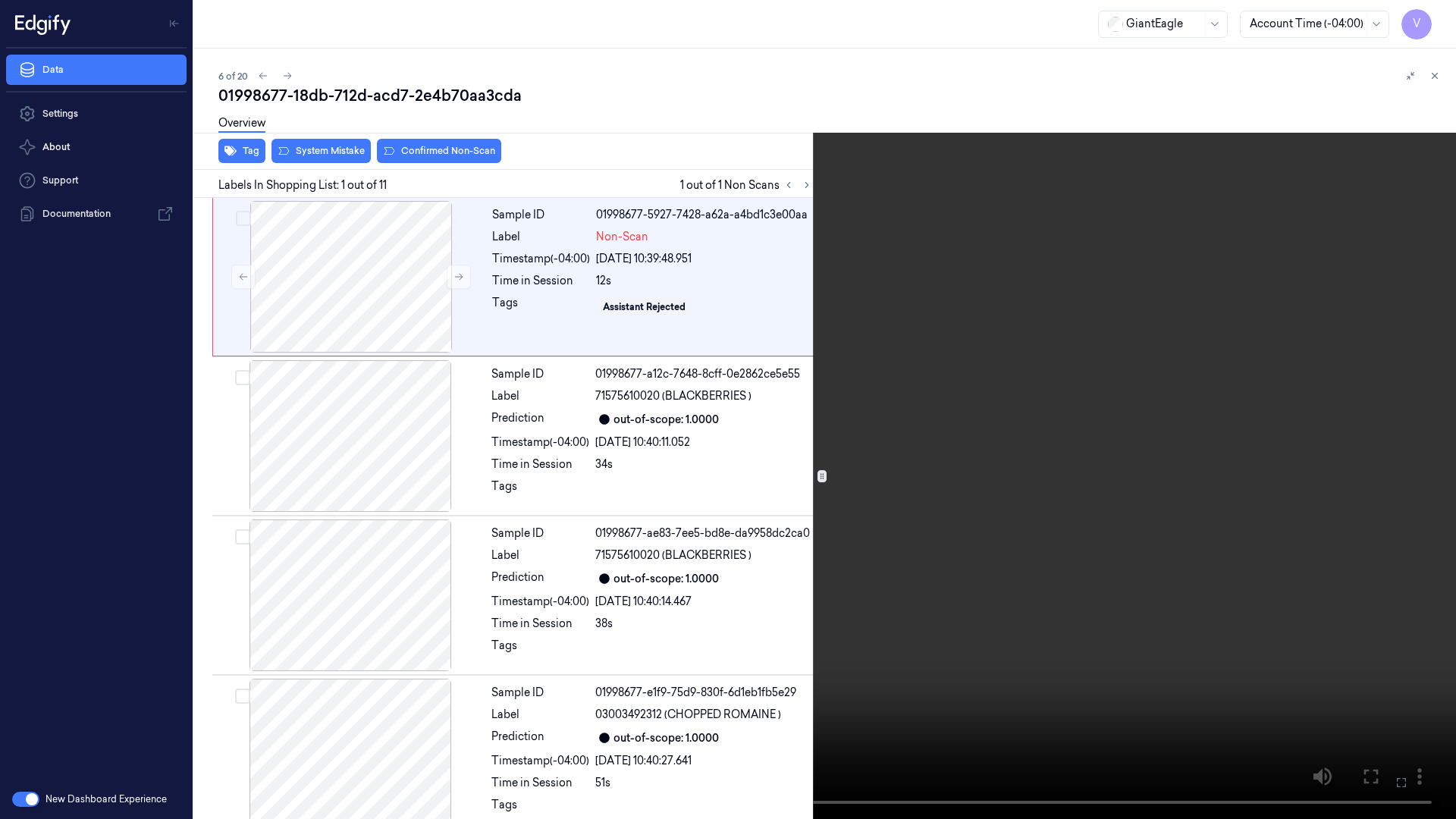
click at [0, 0] on icon at bounding box center [0, 0] width 0 height 0
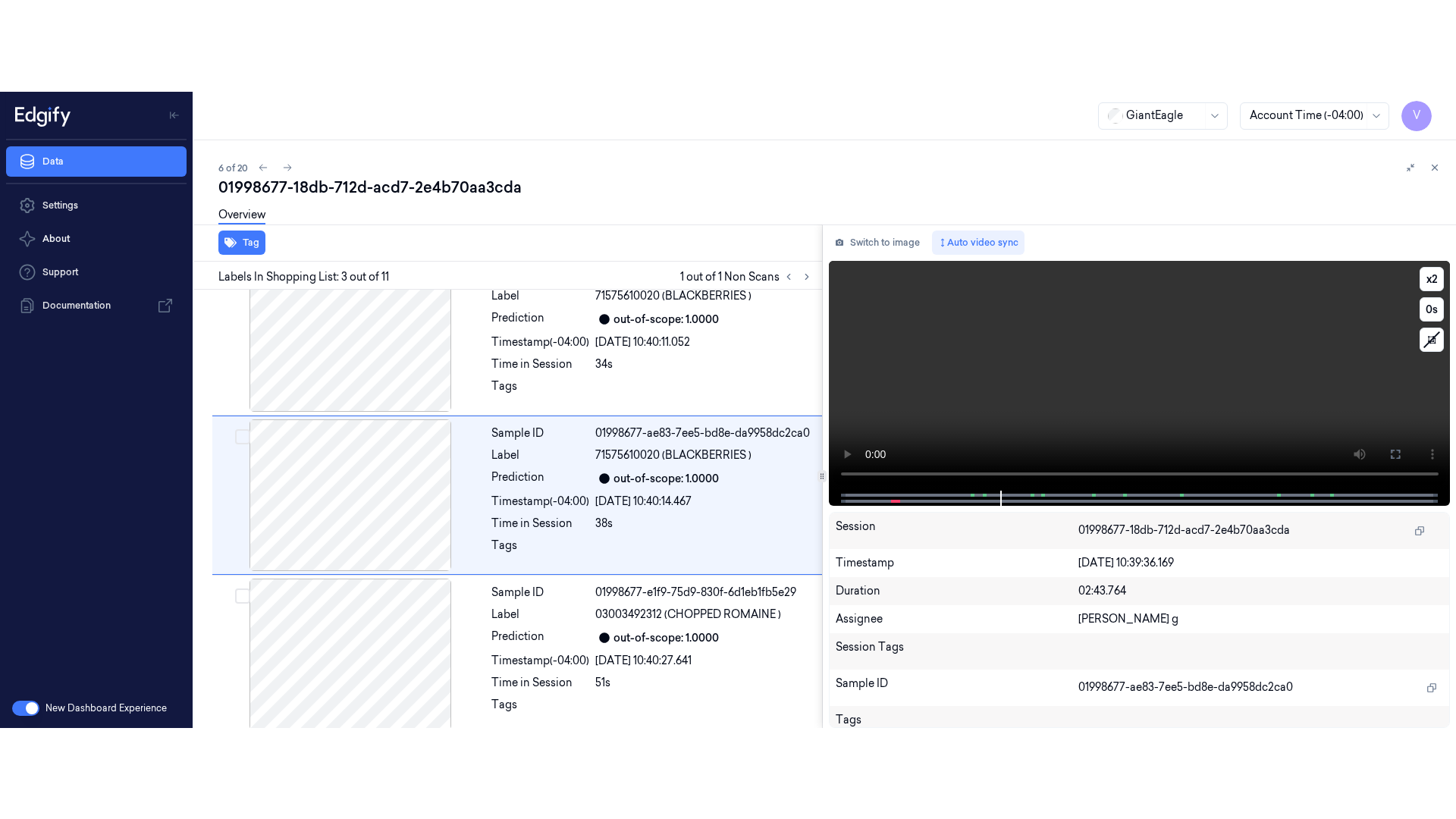
scroll to position [178, 0]
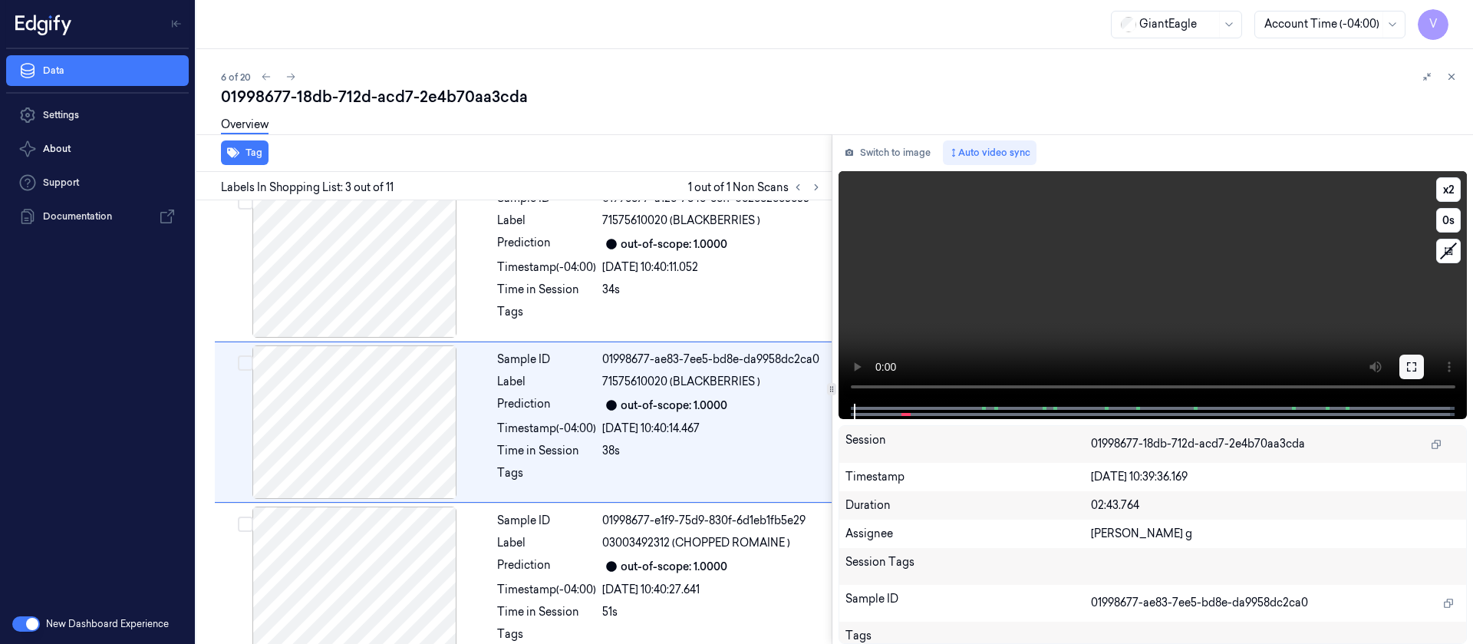
click at [1404, 363] on button at bounding box center [1411, 366] width 25 height 25
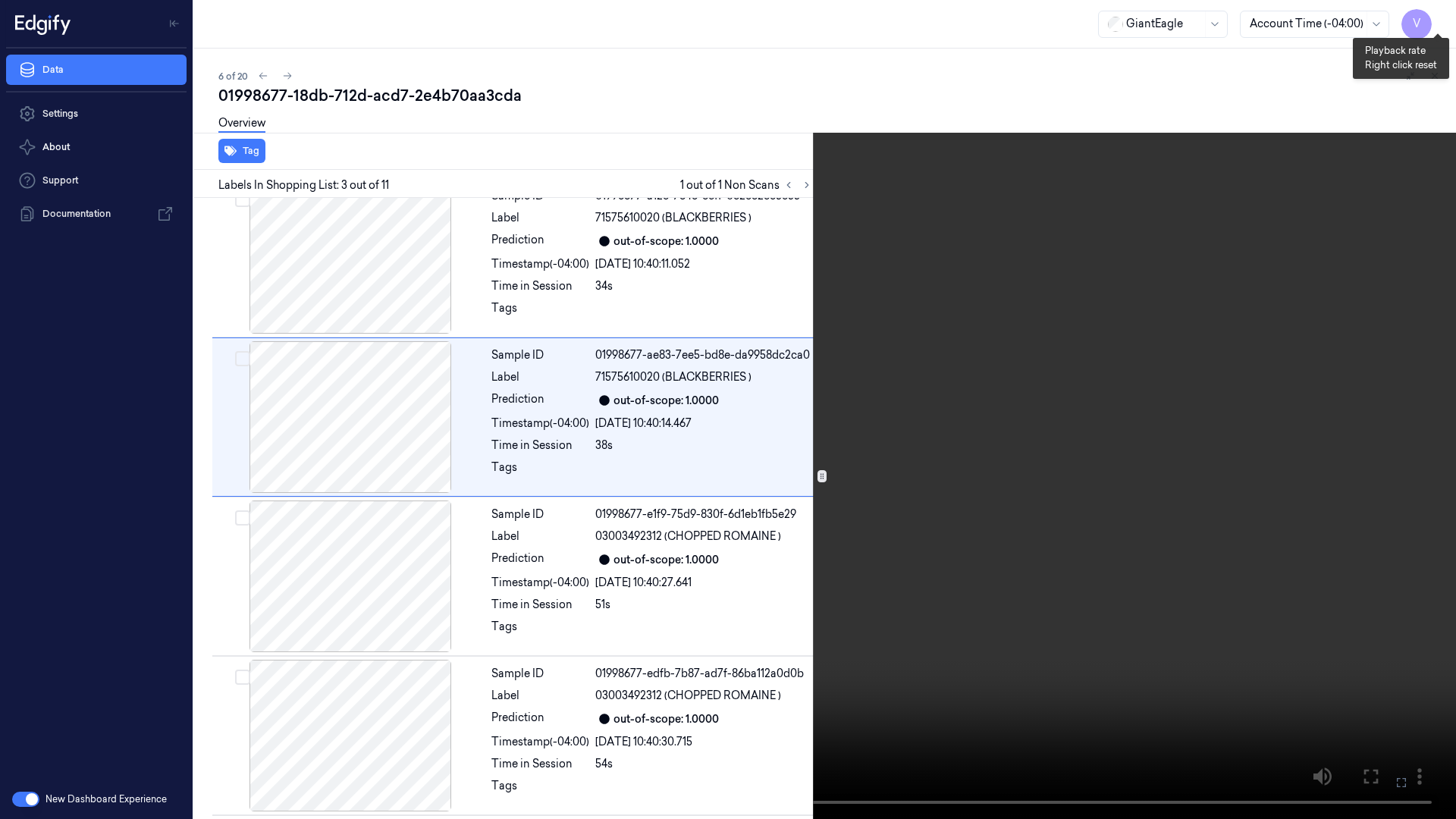
click at [1429, 20] on button "x 2" at bounding box center [1437, 18] width 25 height 25
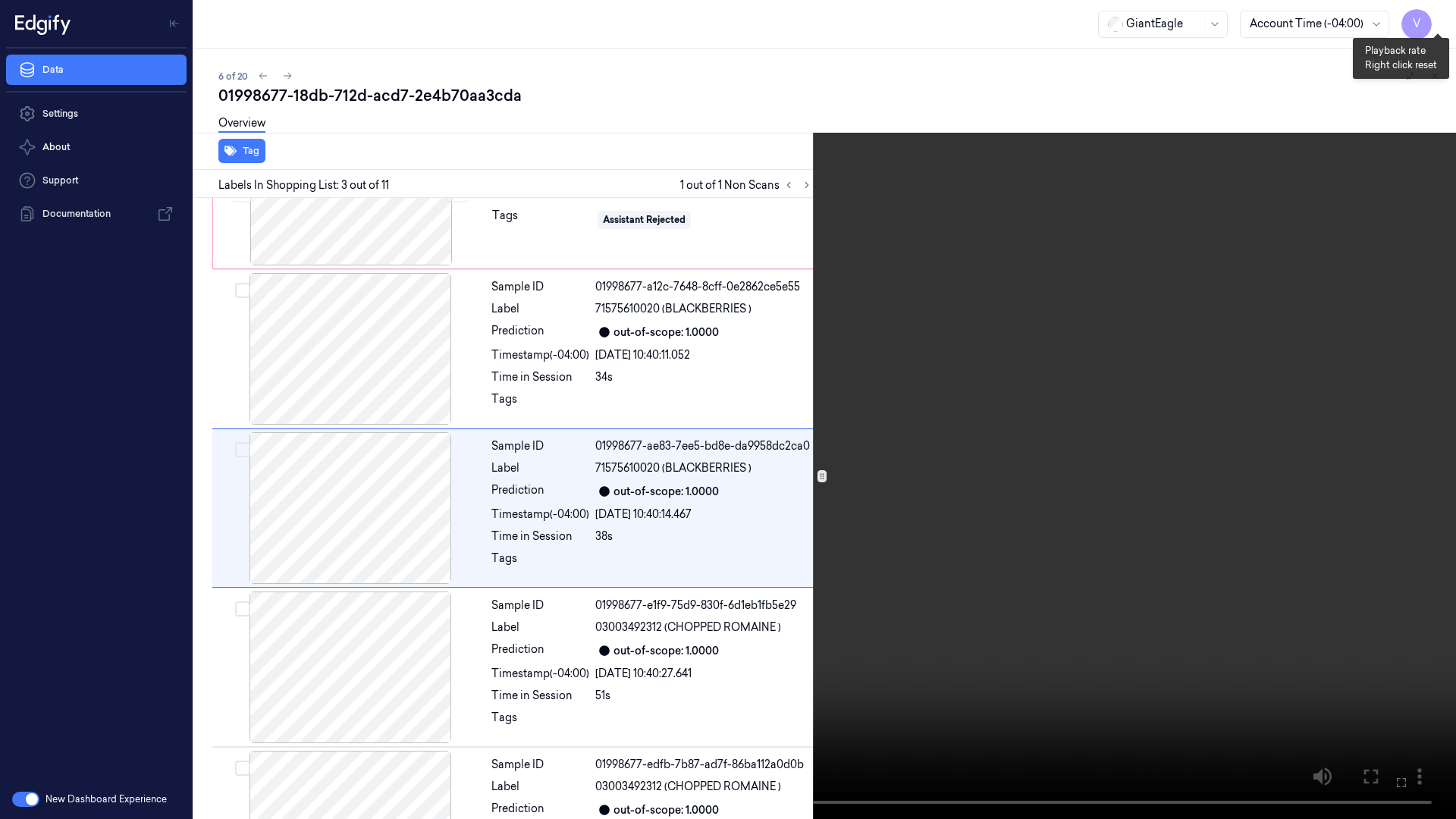
click at [1438, 19] on button "x 4" at bounding box center [1437, 18] width 25 height 25
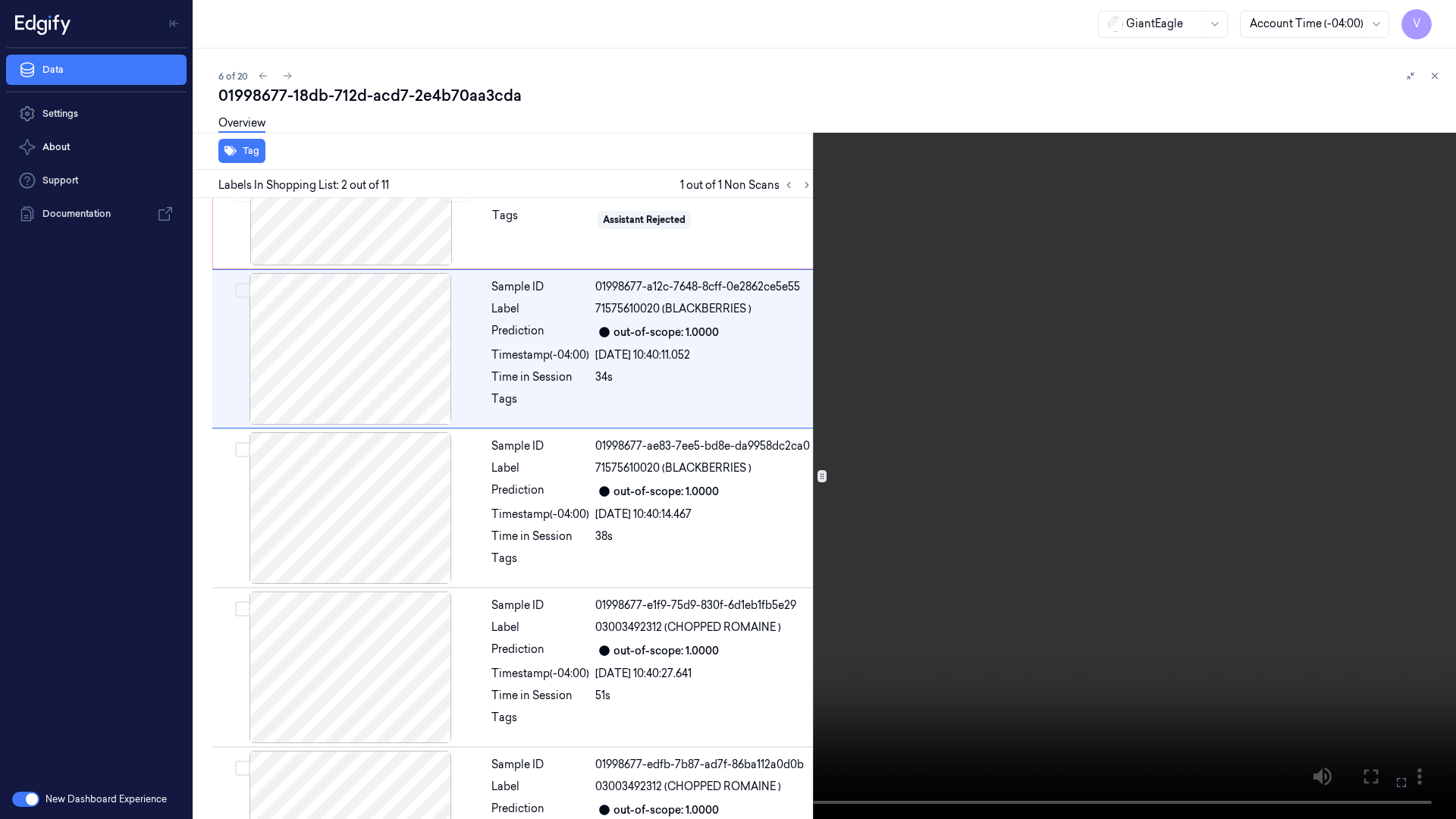
scroll to position [0, 0]
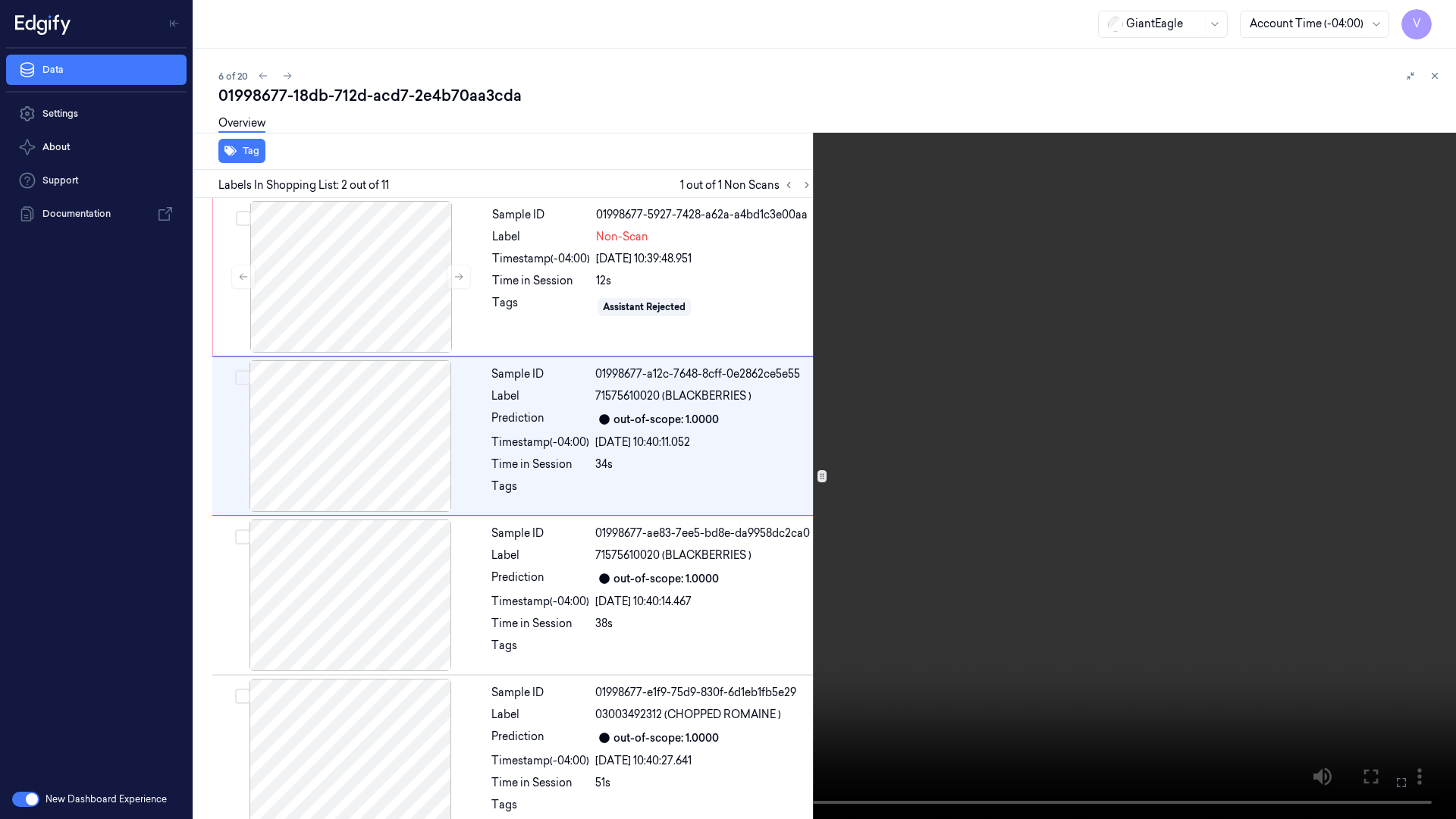
click at [0, 0] on button at bounding box center [0, 0] width 0 height 0
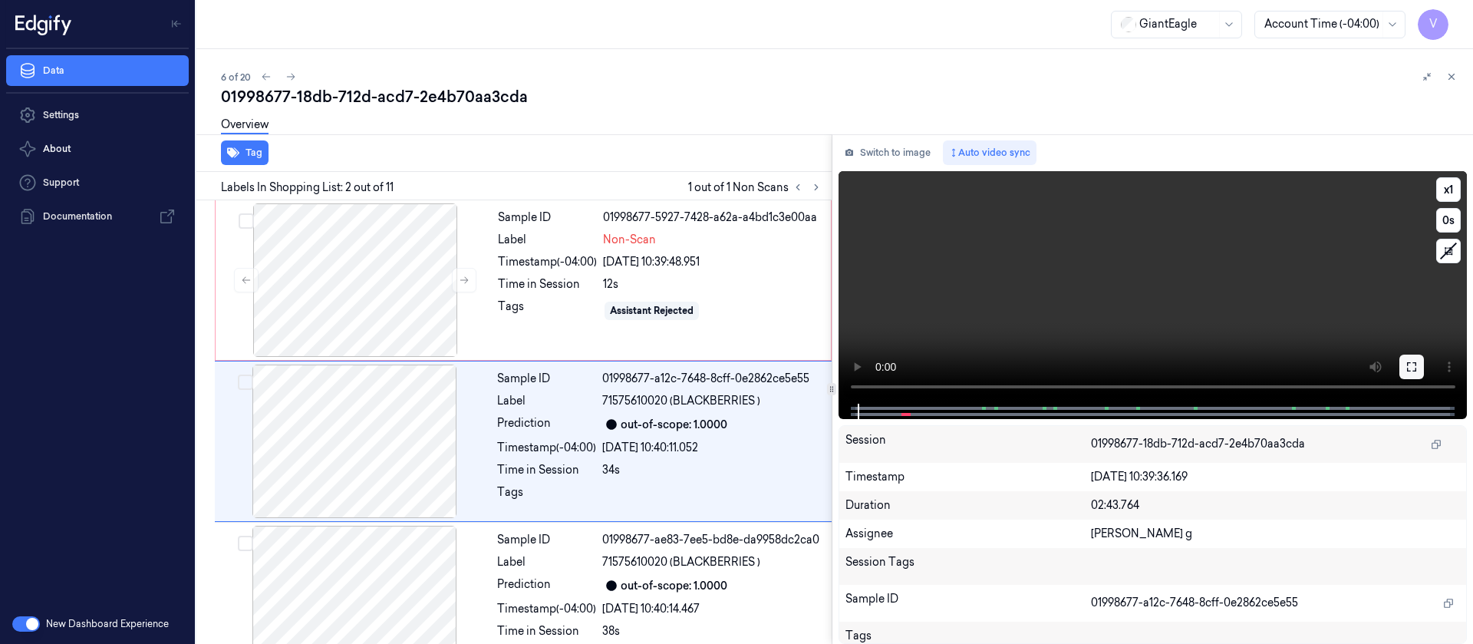
click at [1413, 365] on icon at bounding box center [1412, 367] width 12 height 12
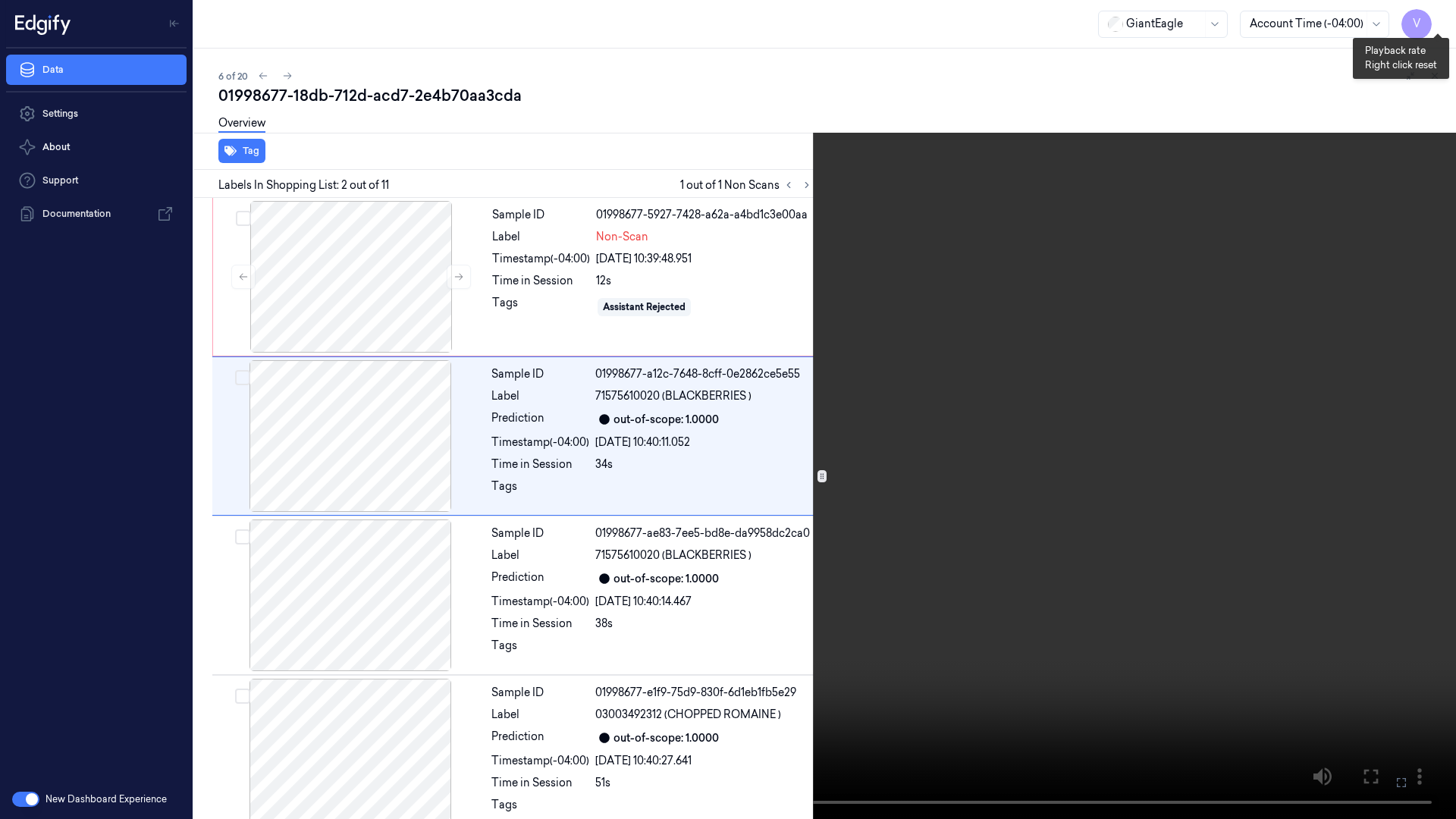
click at [1442, 21] on button "x 1" at bounding box center [1437, 18] width 25 height 25
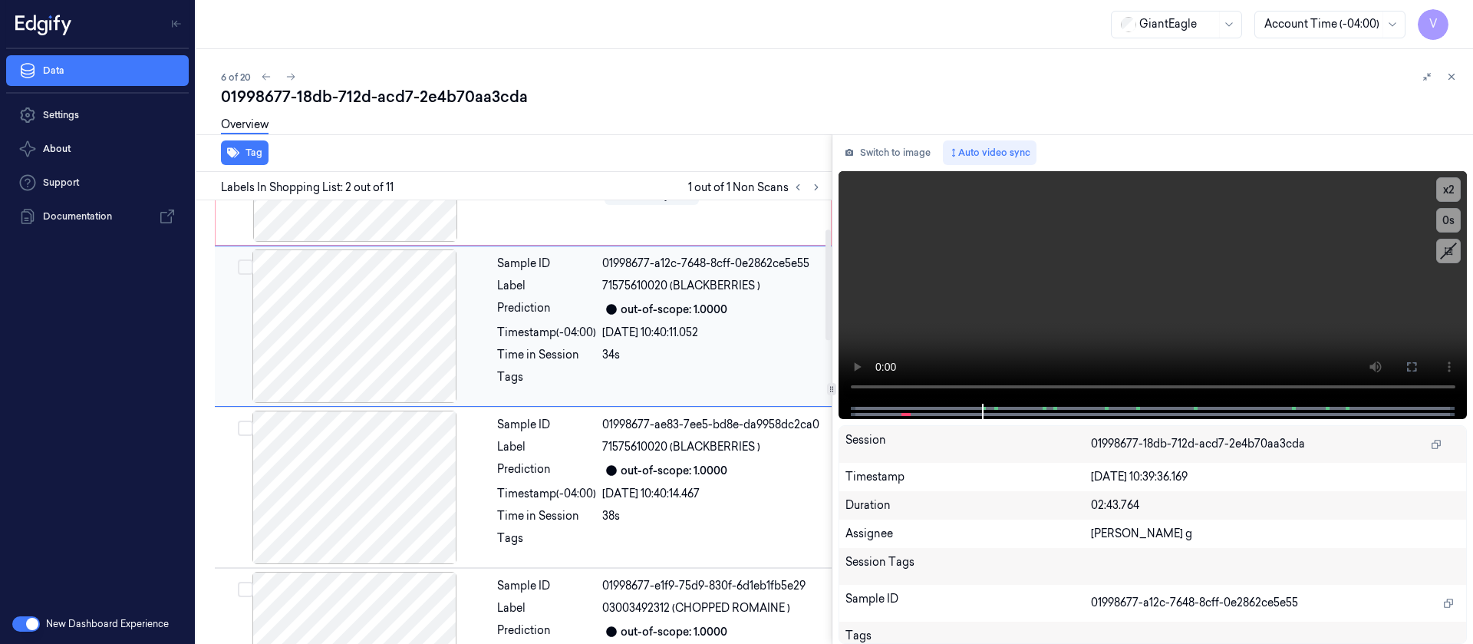
click at [381, 330] on div at bounding box center [354, 325] width 273 height 153
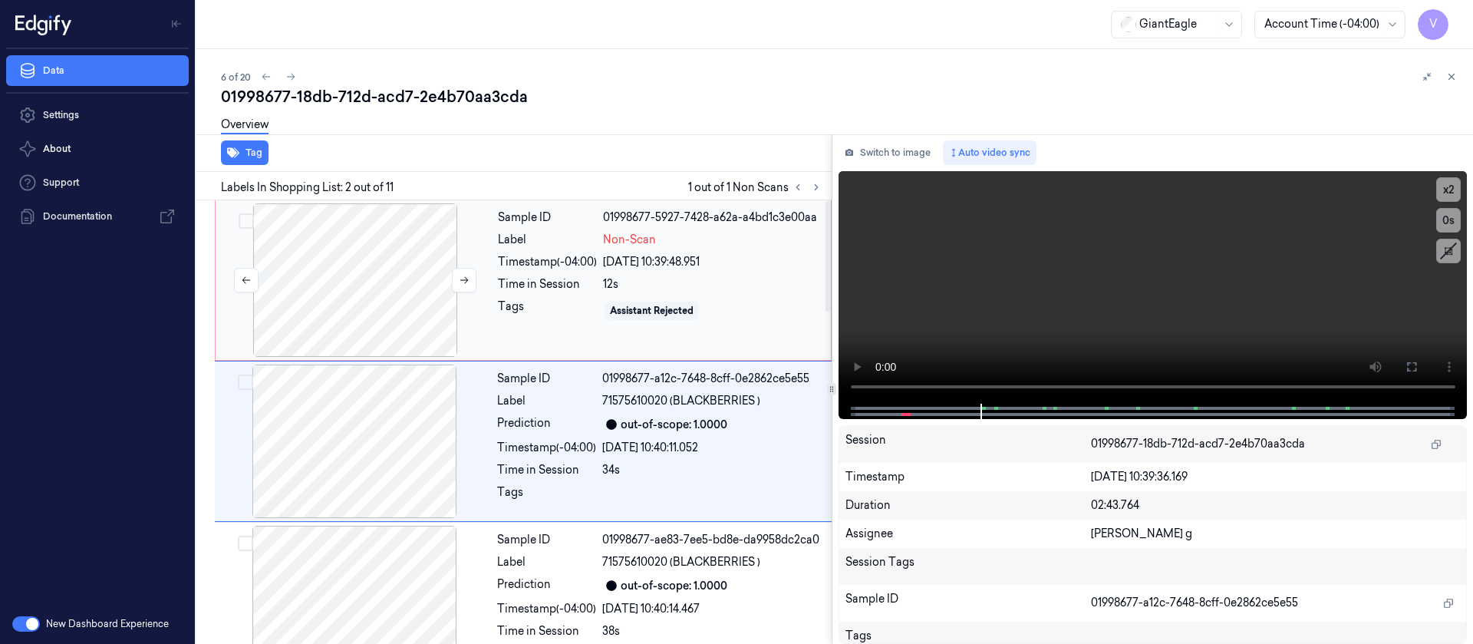
click at [368, 280] on div at bounding box center [355, 279] width 273 height 153
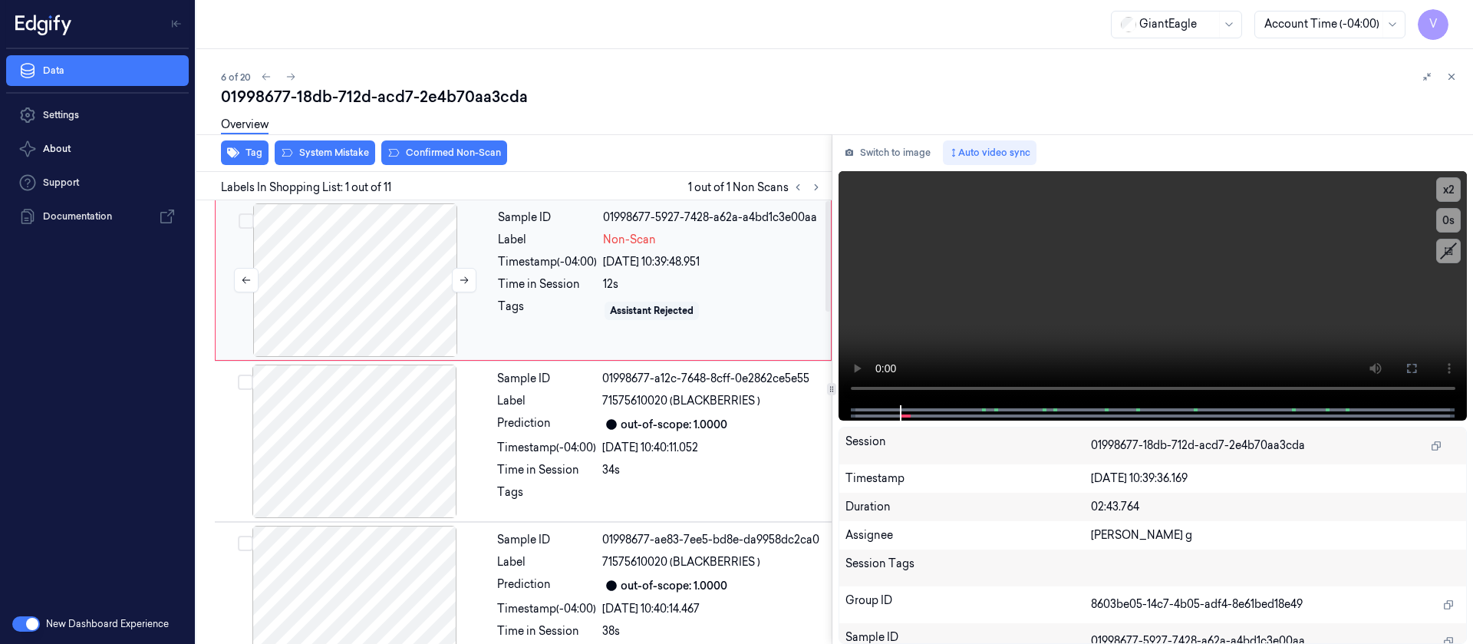
click at [368, 280] on div at bounding box center [355, 279] width 273 height 153
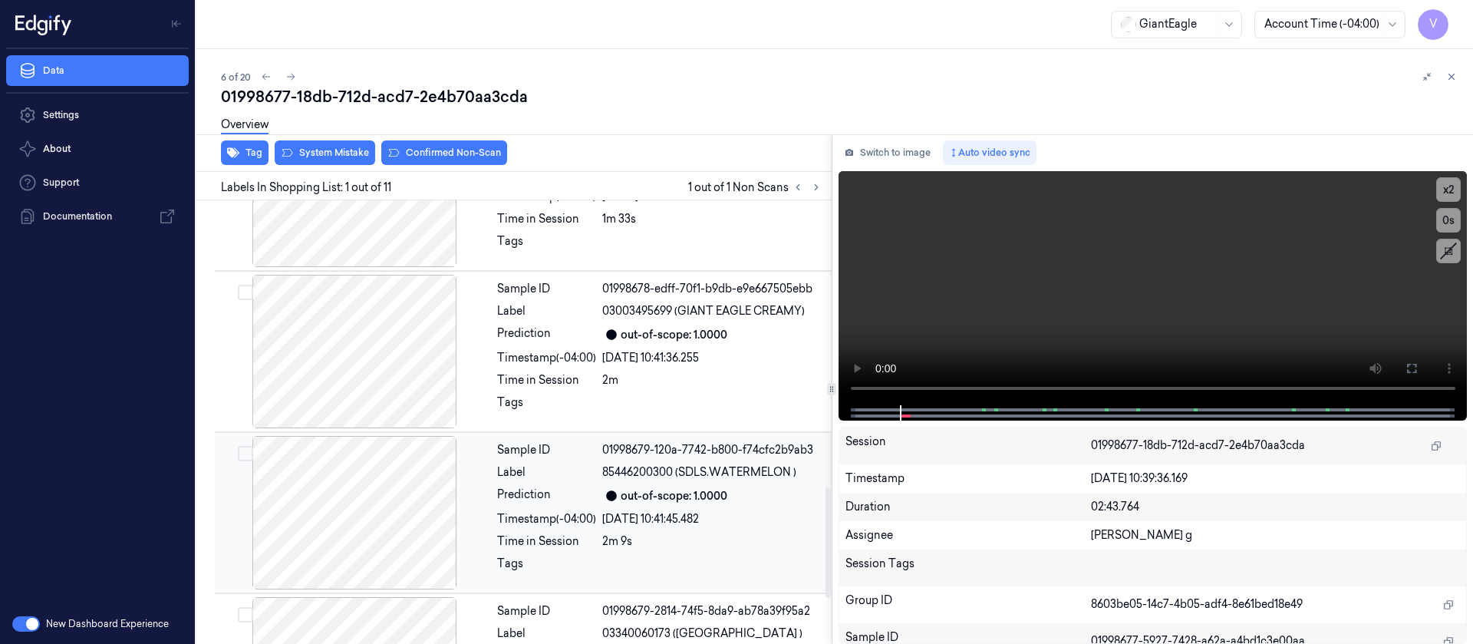
scroll to position [1103, 0]
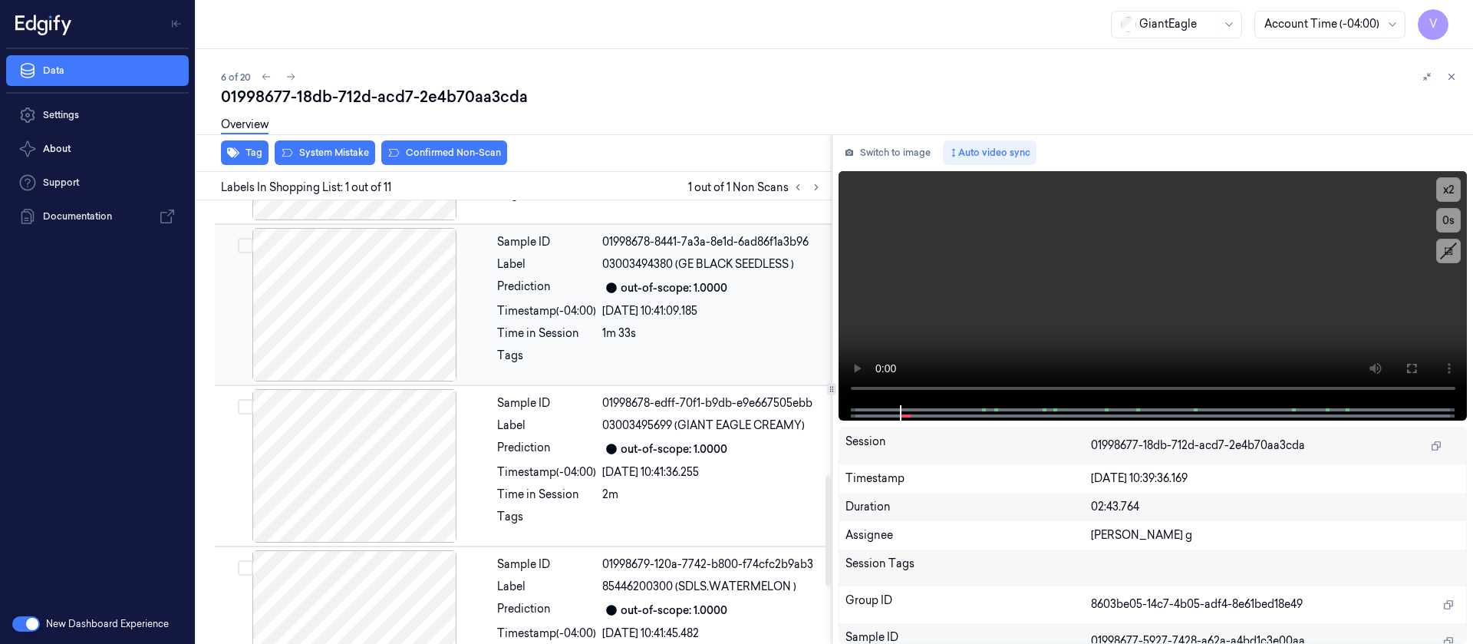
click at [386, 340] on div at bounding box center [354, 304] width 273 height 153
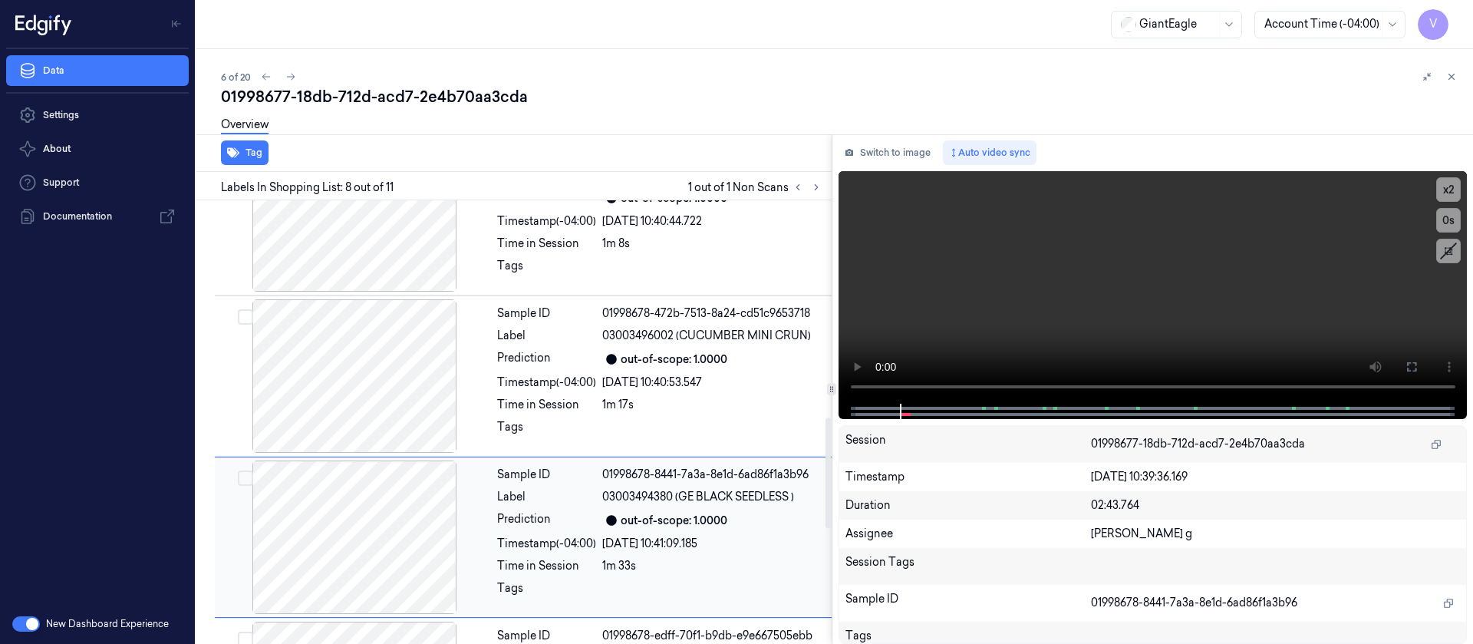
click at [420, 372] on div at bounding box center [354, 375] width 273 height 153
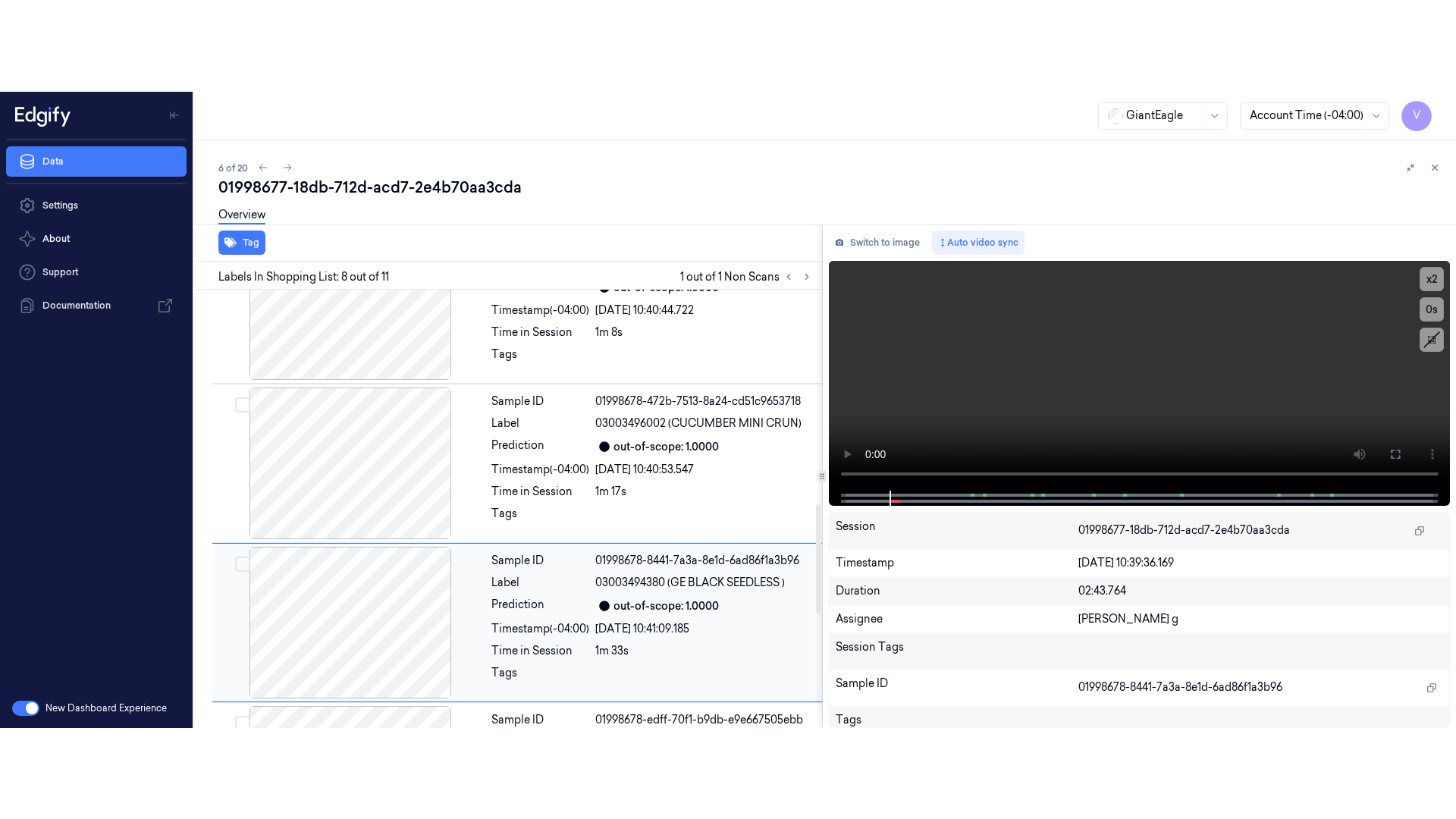
scroll to position [815, 0]
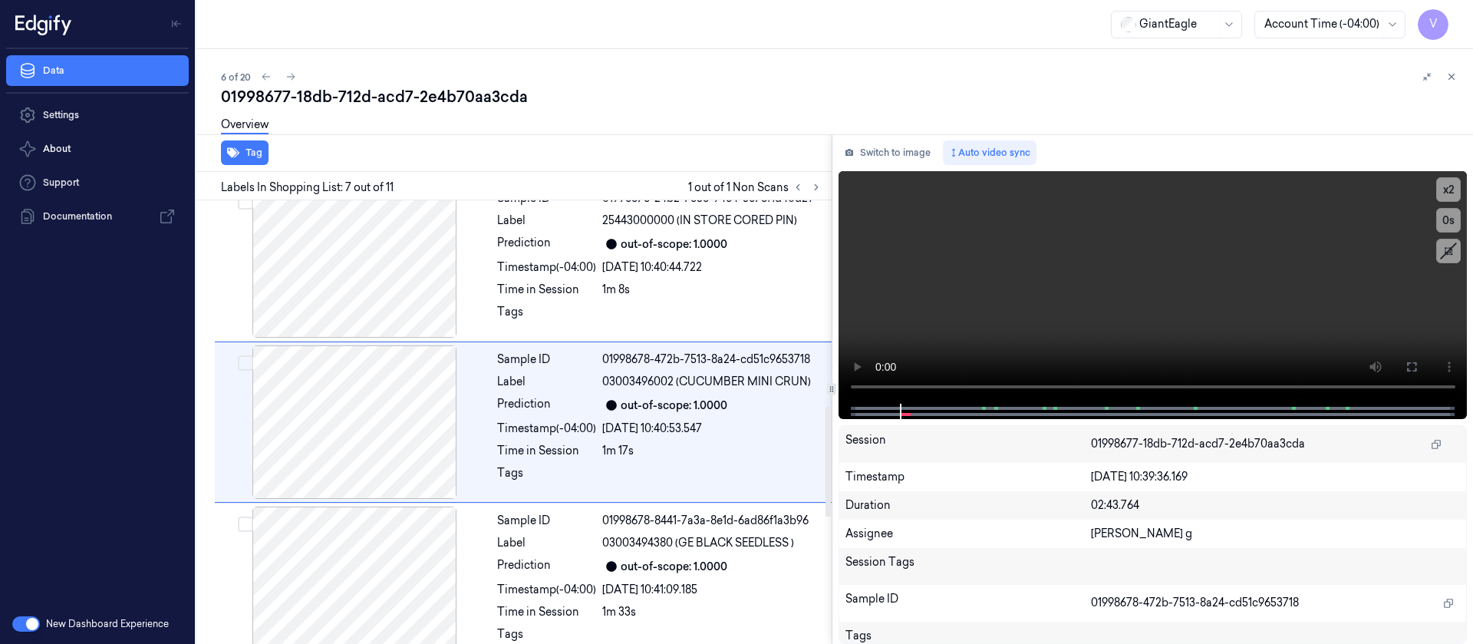
click at [856, 166] on div "Switch to image Auto video sync x 2 0 s Session 01998677-18db-712d-acd7-2e4b70a…" at bounding box center [1152, 388] width 641 height 509
click at [861, 325] on video at bounding box center [1153, 287] width 629 height 232
click at [1422, 366] on button at bounding box center [1411, 366] width 25 height 25
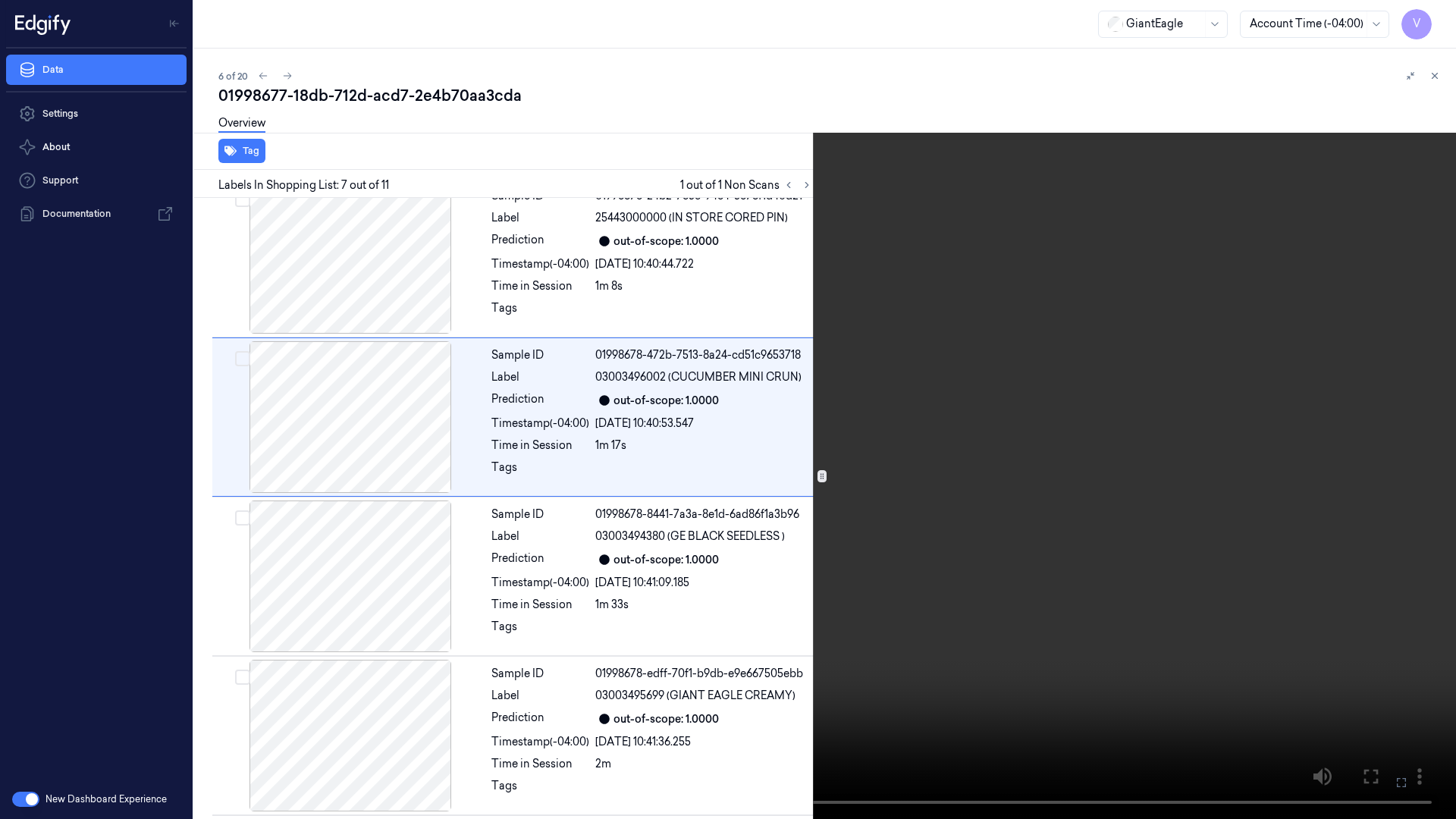
click at [1199, 461] on video at bounding box center [728, 409] width 1456 height 819
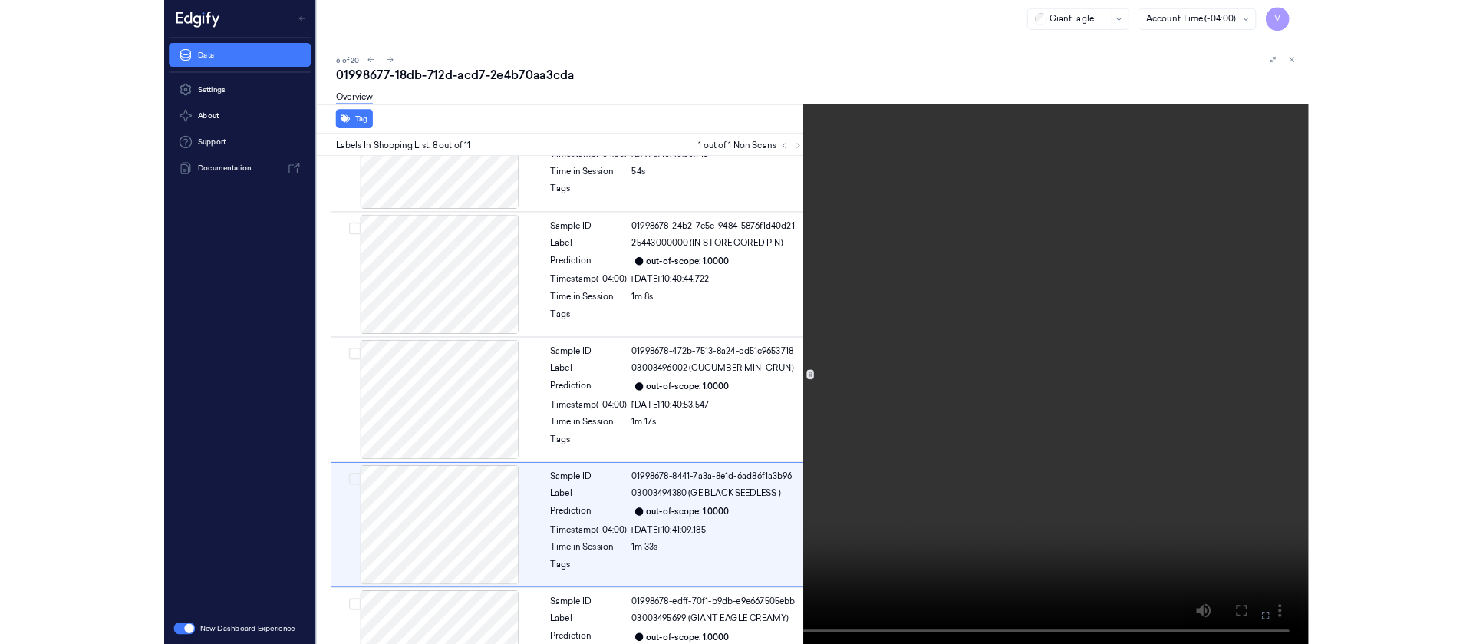
scroll to position [894, 0]
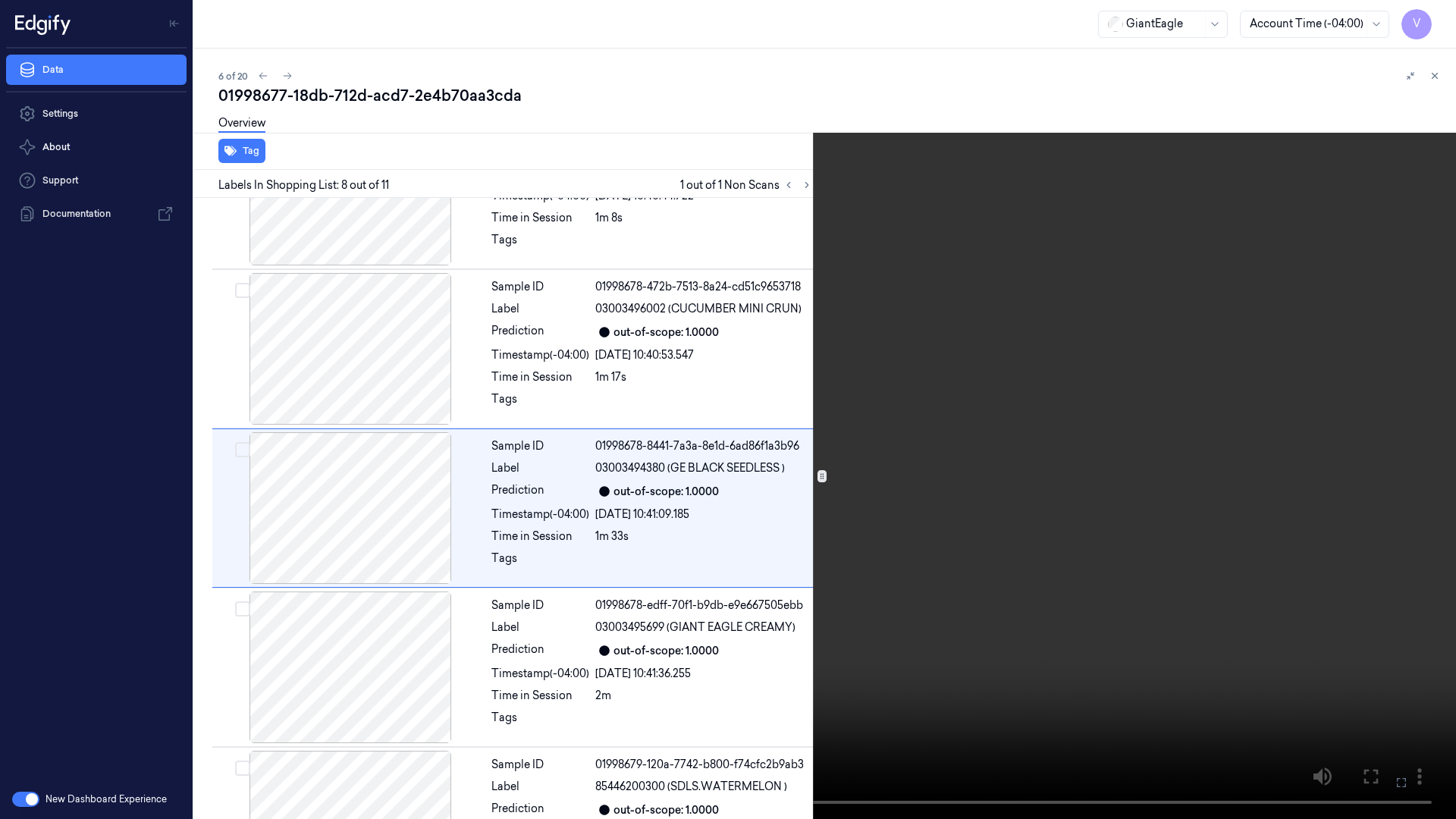
click at [0, 0] on icon at bounding box center [0, 0] width 0 height 0
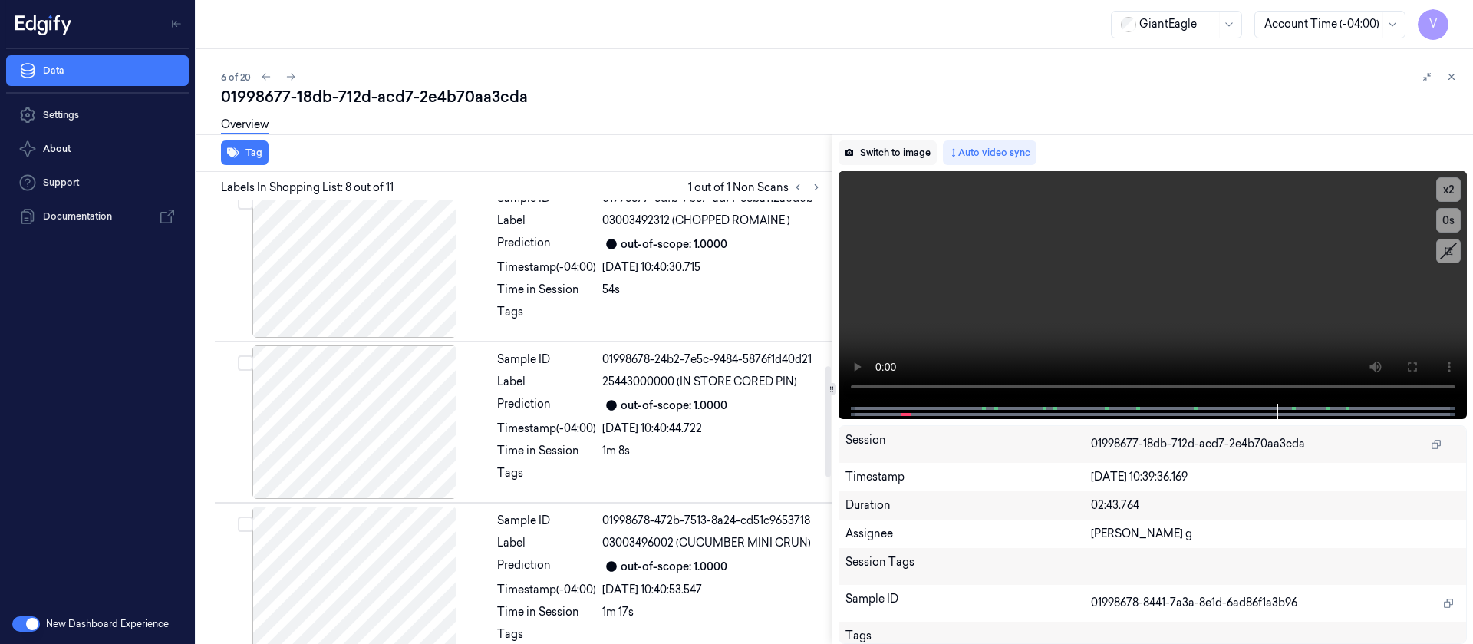
click at [866, 158] on button "Switch to image" at bounding box center [888, 152] width 98 height 25
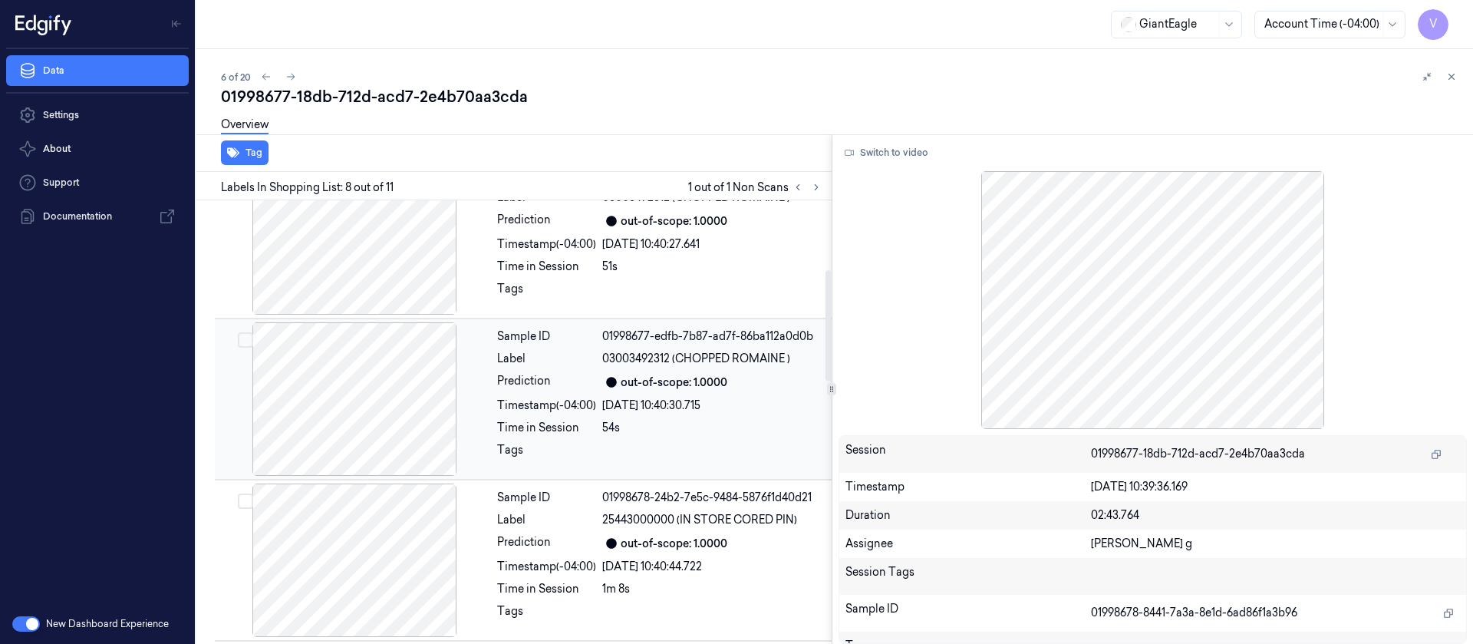
scroll to position [0, 0]
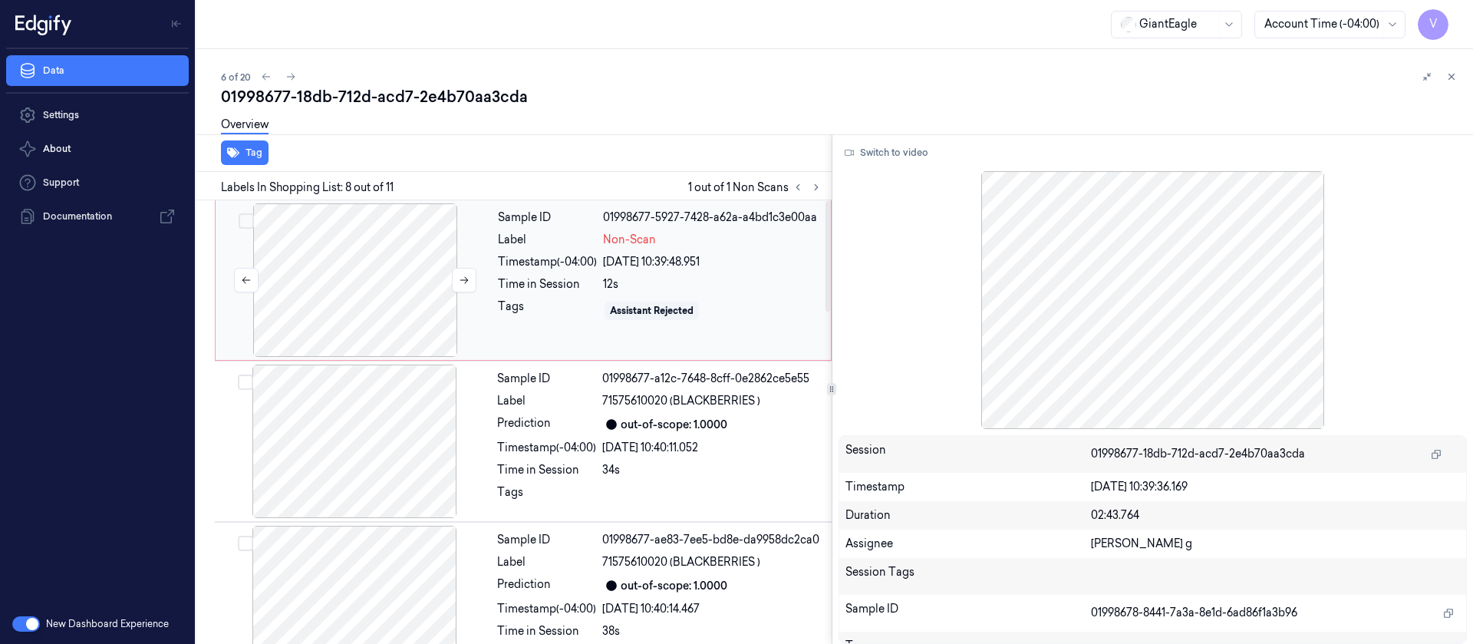
click at [371, 280] on div at bounding box center [355, 279] width 273 height 153
click at [339, 140] on div "Overview" at bounding box center [841, 126] width 1240 height 39
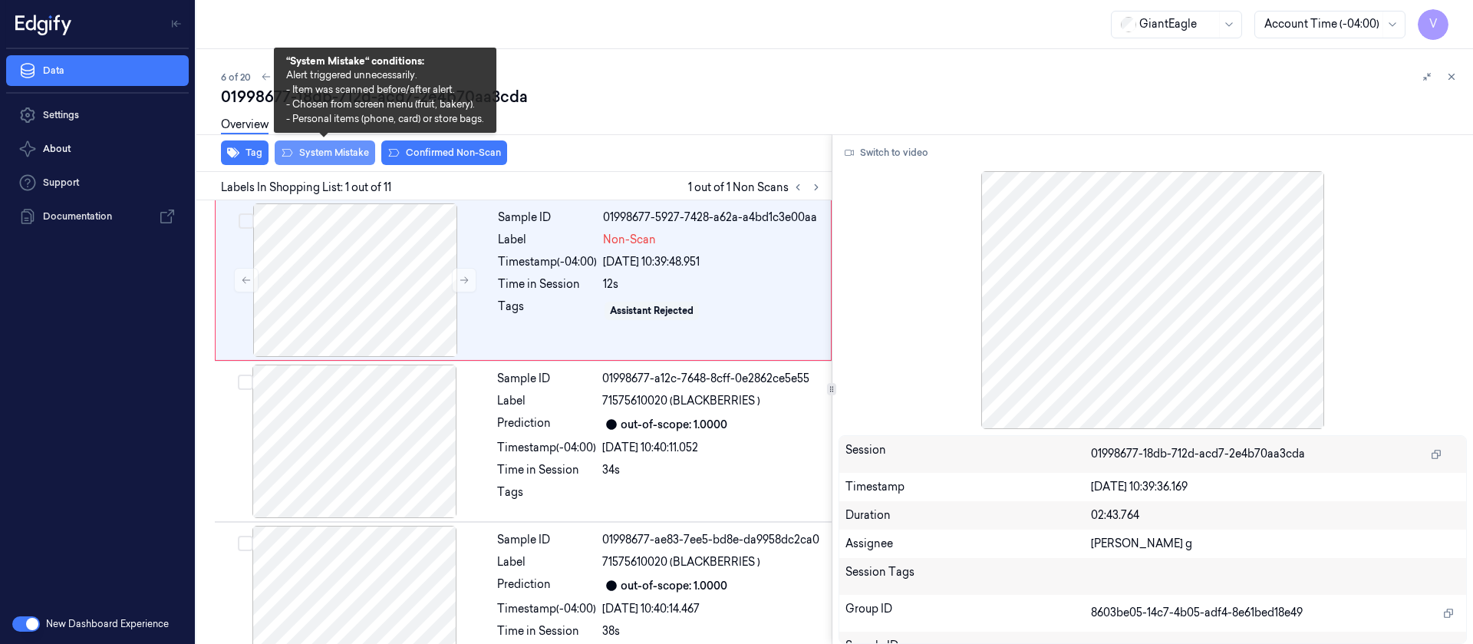
click at [317, 157] on button "System Mistake" at bounding box center [325, 152] width 101 height 25
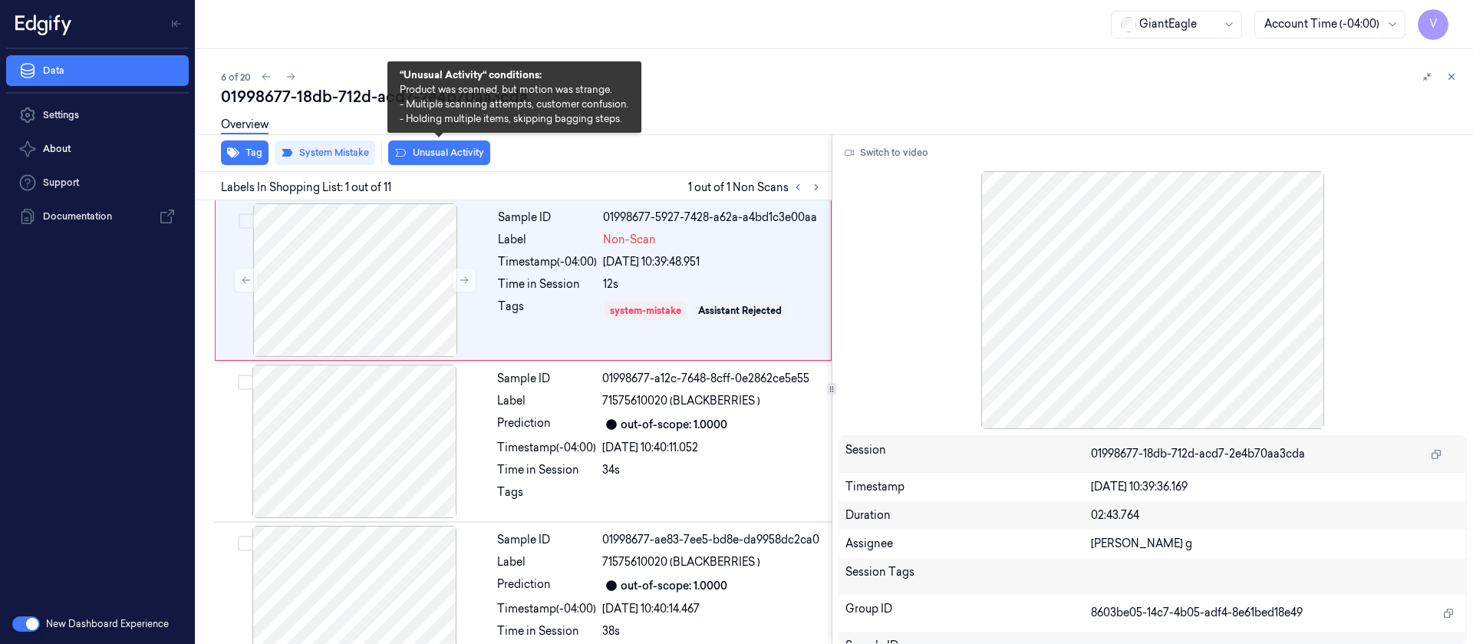
click at [451, 157] on button "Unusual Activity" at bounding box center [439, 152] width 102 height 25
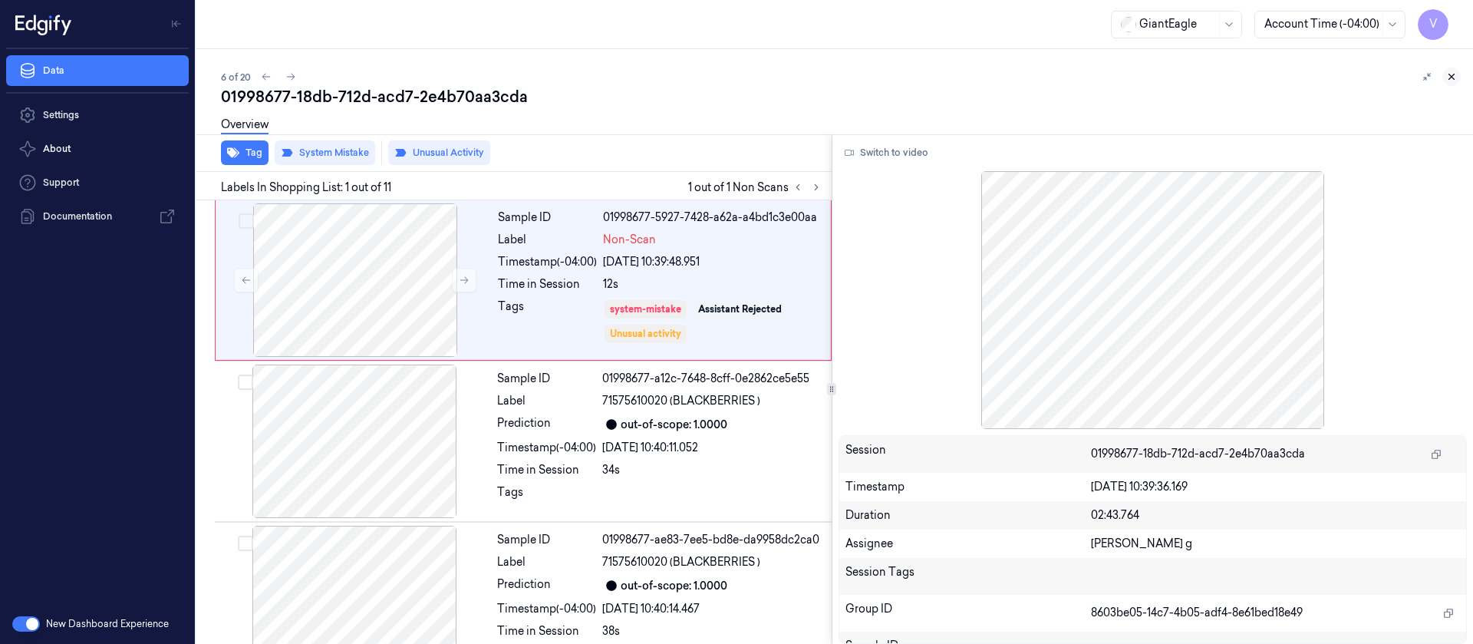
click at [1447, 74] on icon at bounding box center [1451, 76] width 11 height 11
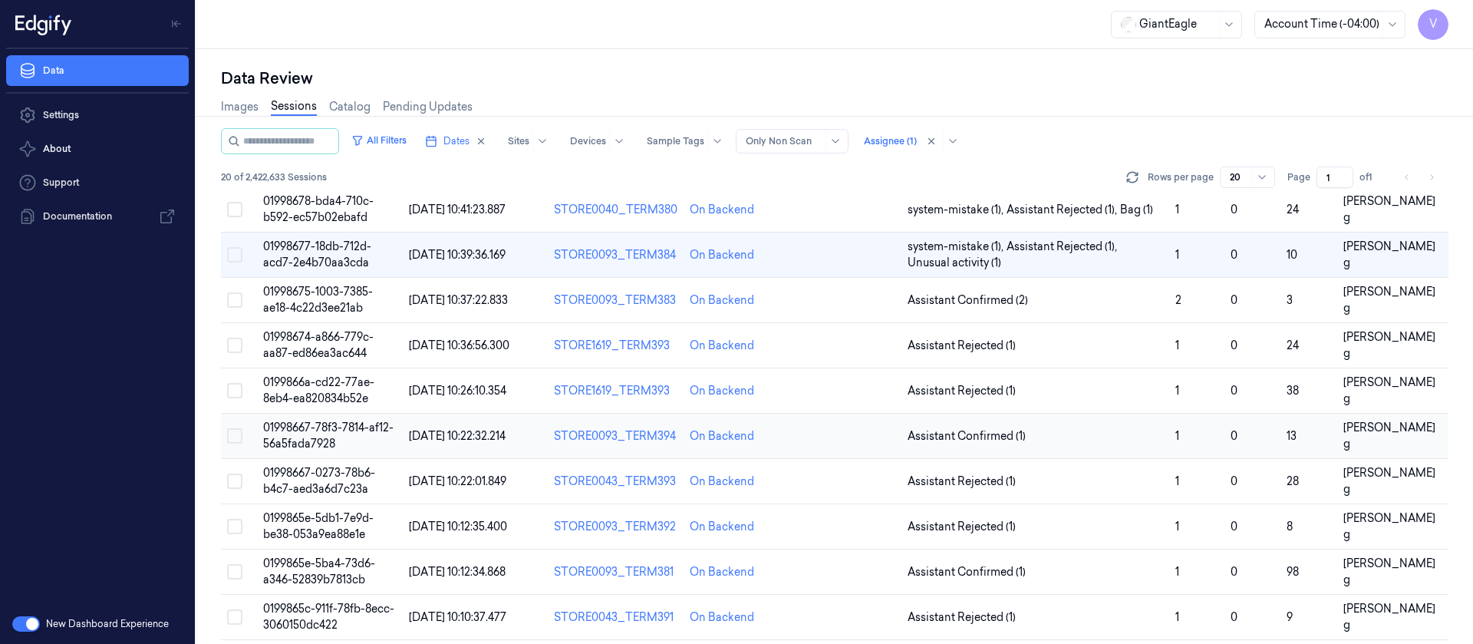
scroll to position [230, 0]
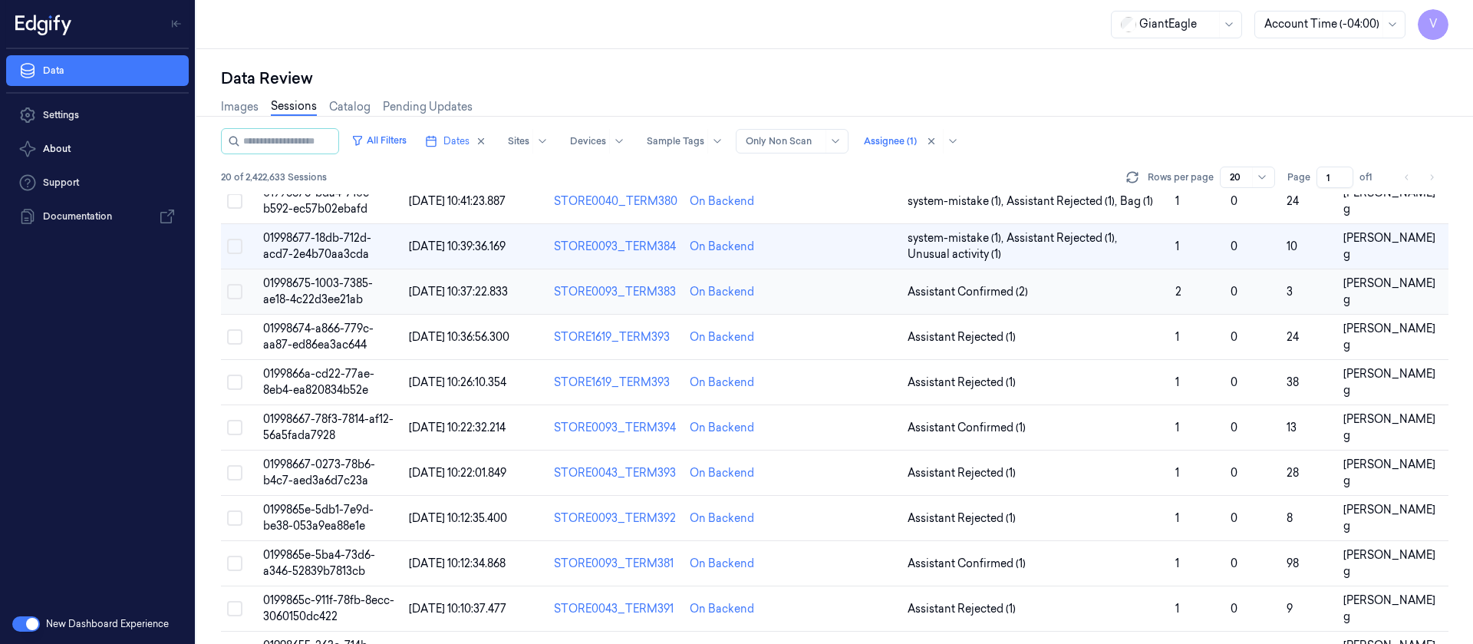
click at [860, 302] on td at bounding box center [847, 291] width 108 height 45
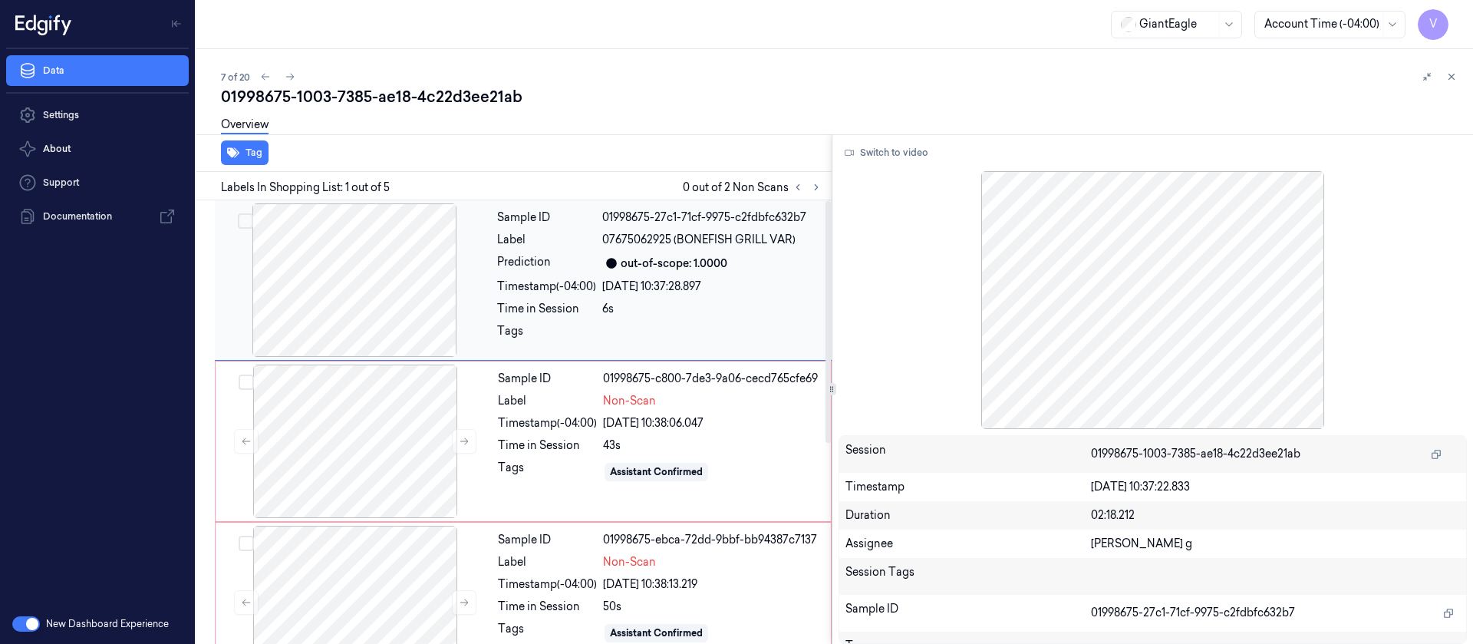
click at [559, 226] on div "Sample ID 01998675-27c1-71cf-9975-c2fdbfc632b7 Label 07675062925 (BONEFISH GRIL…" at bounding box center [660, 279] width 338 height 153
click at [889, 152] on button "Switch to video" at bounding box center [887, 152] width 96 height 25
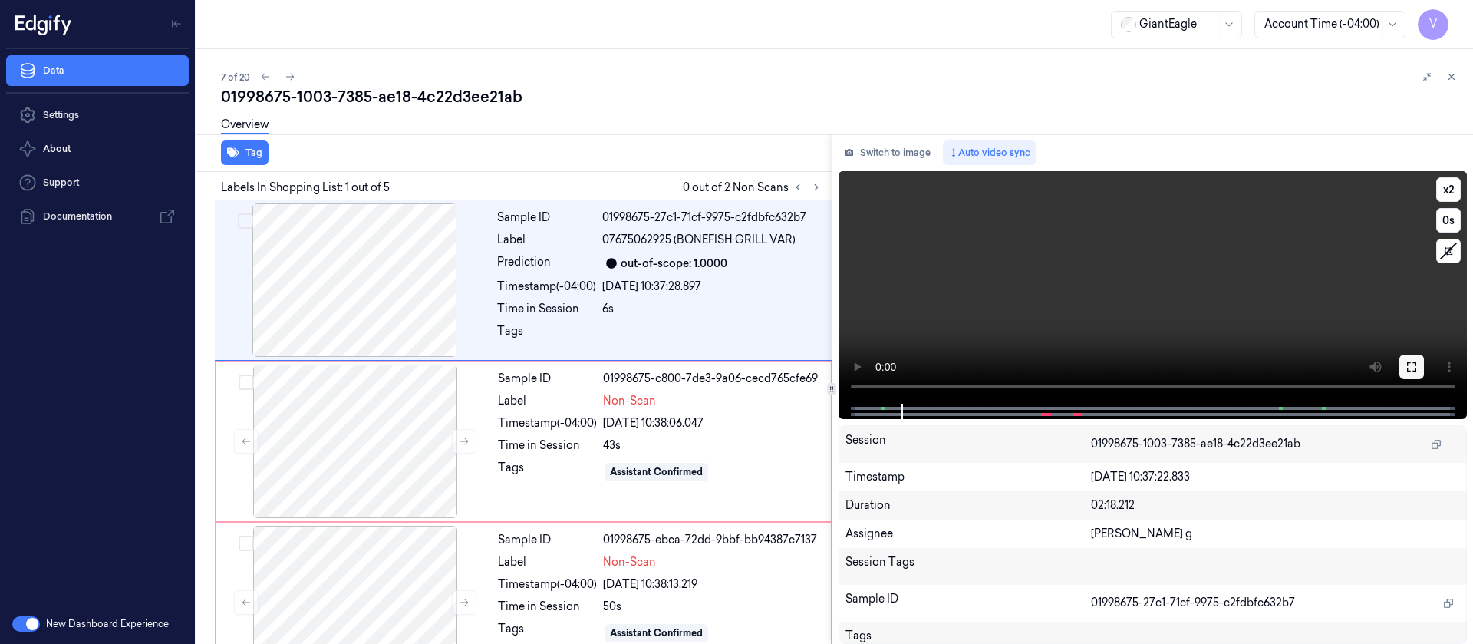
click at [1412, 363] on icon at bounding box center [1412, 367] width 12 height 12
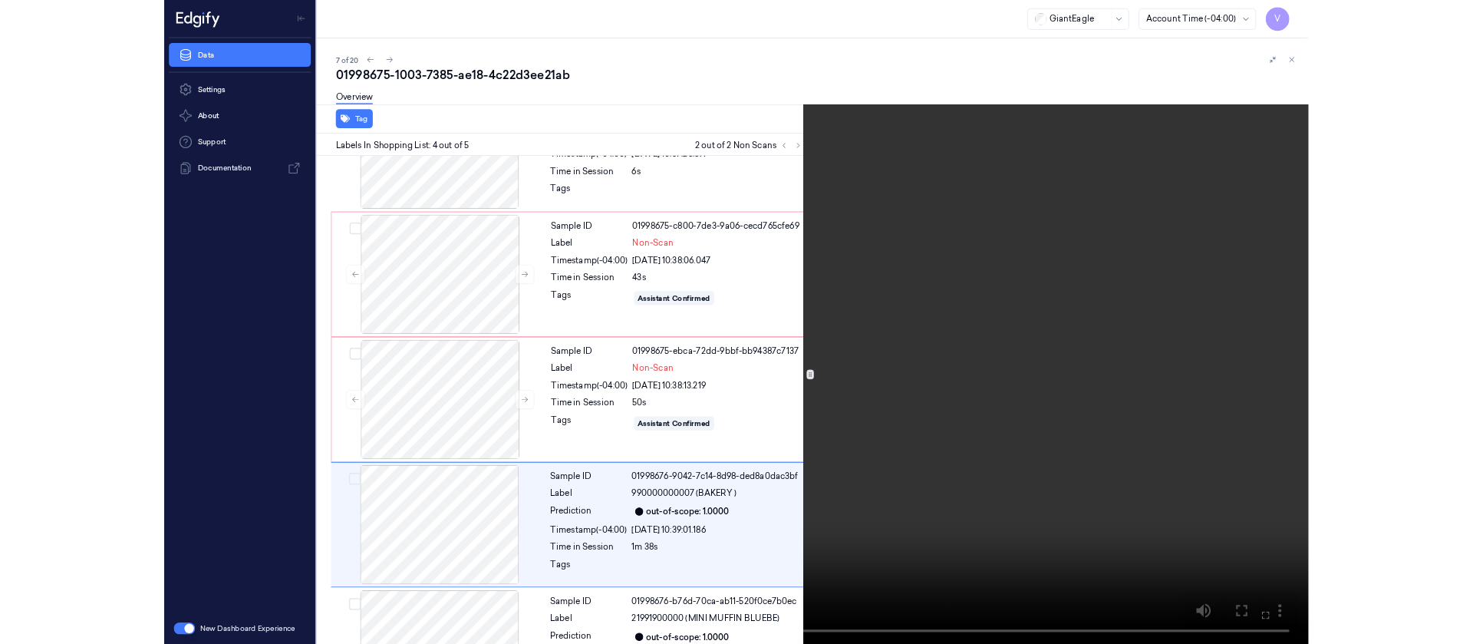
scroll to position [182, 0]
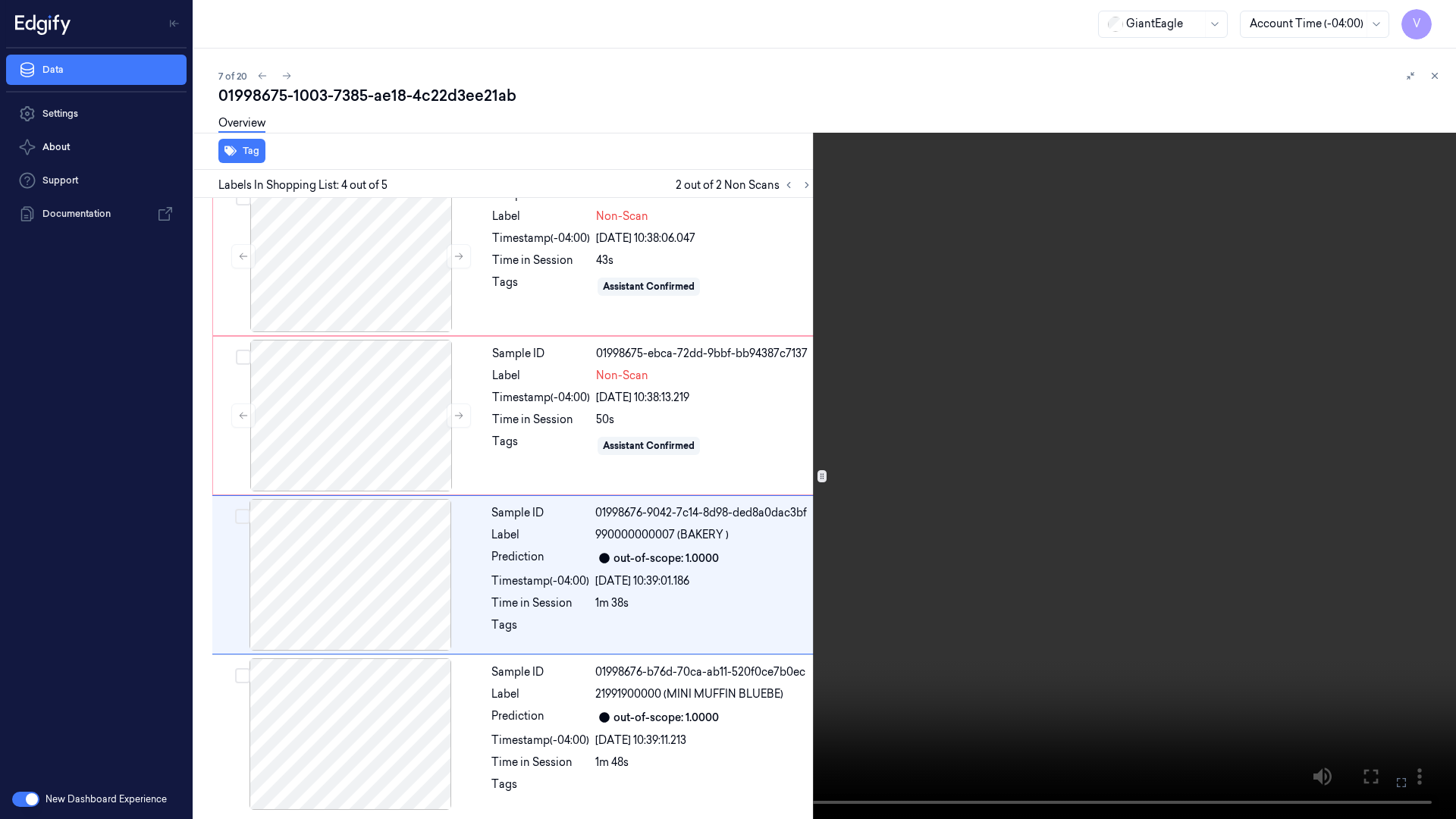
click at [0, 0] on icon at bounding box center [0, 0] width 0 height 0
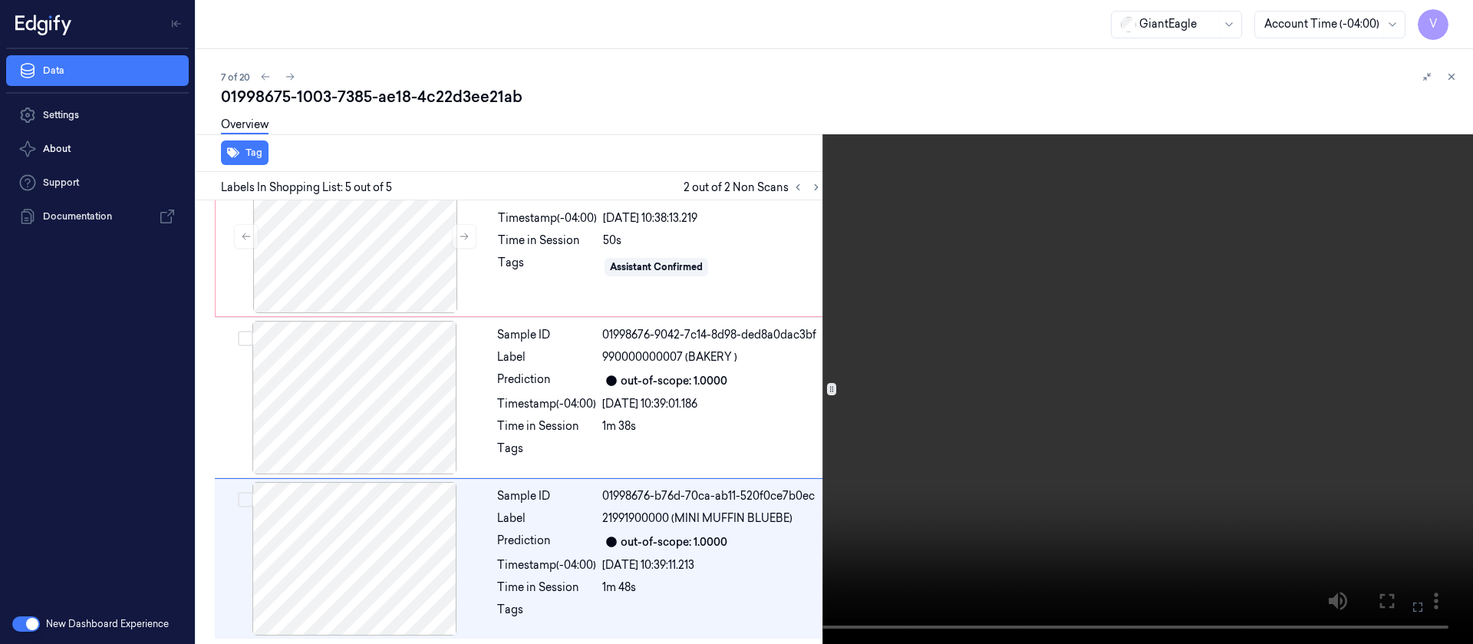
scroll to position [367, 0]
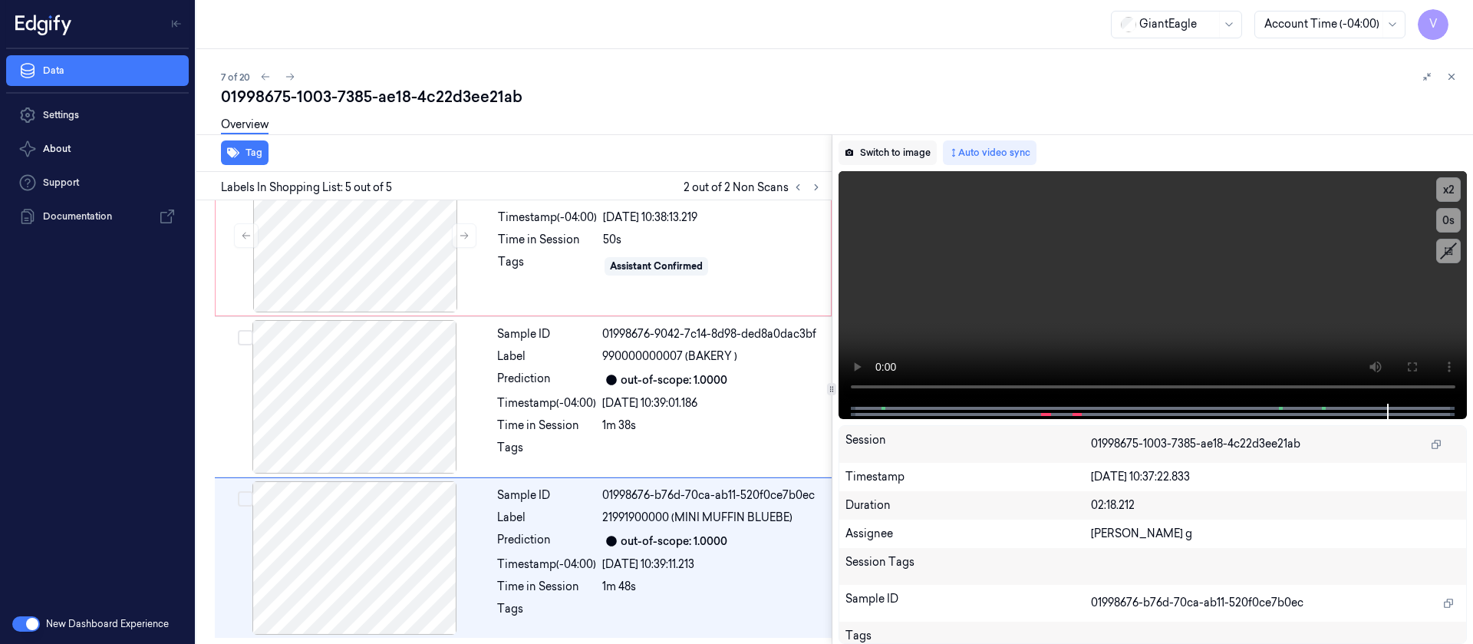
click at [907, 152] on button "Switch to image" at bounding box center [888, 152] width 98 height 25
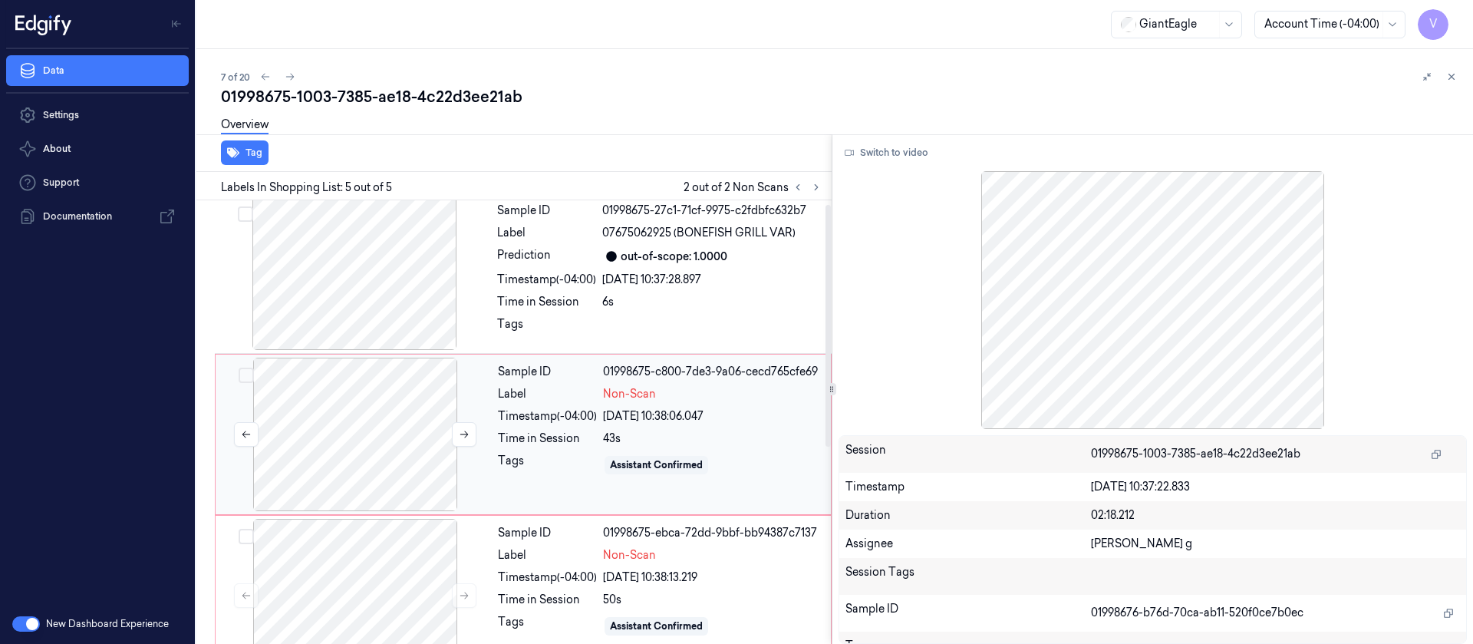
scroll to position [0, 0]
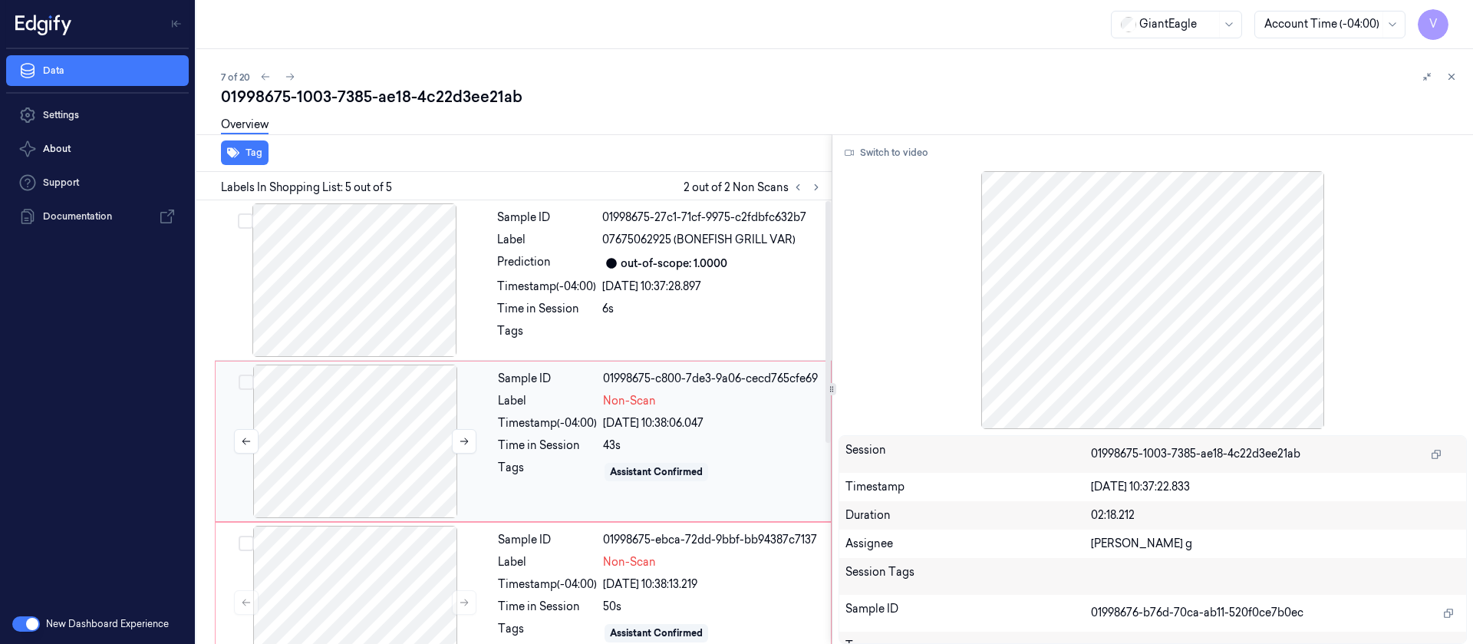
click at [377, 439] on div at bounding box center [355, 440] width 273 height 153
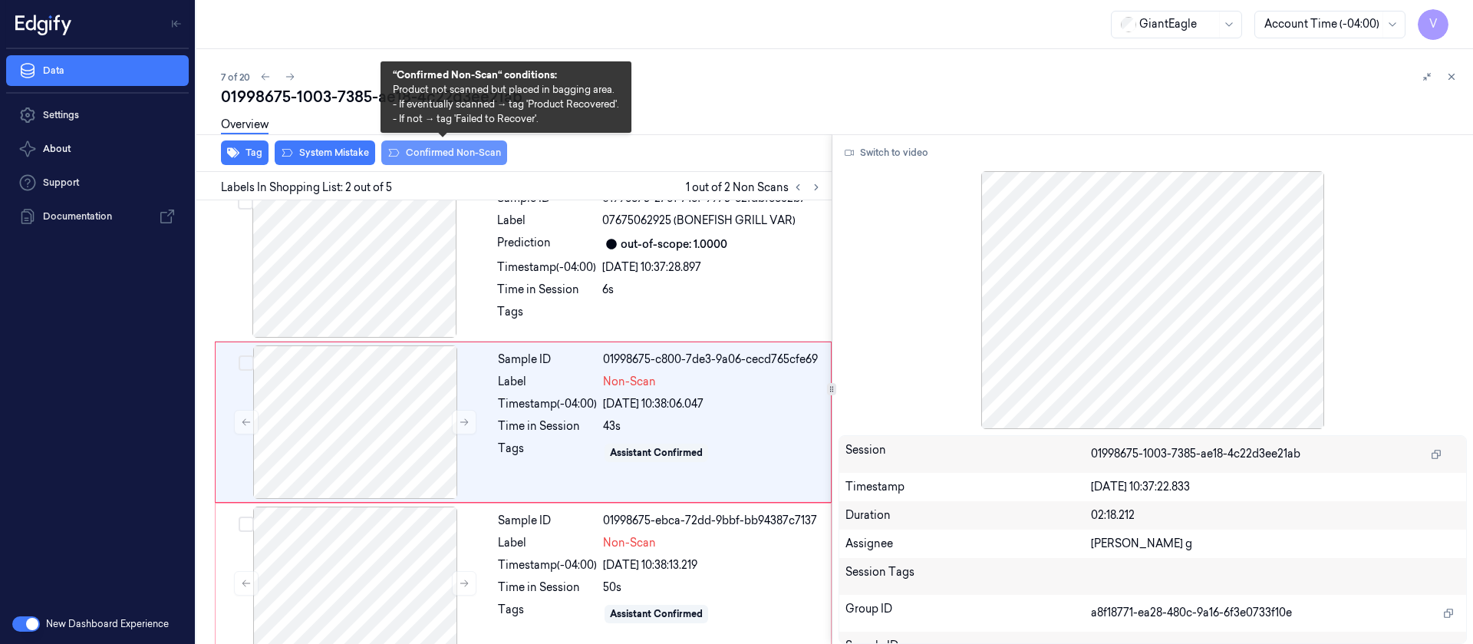
click at [454, 153] on button "Confirmed Non-Scan" at bounding box center [444, 152] width 126 height 25
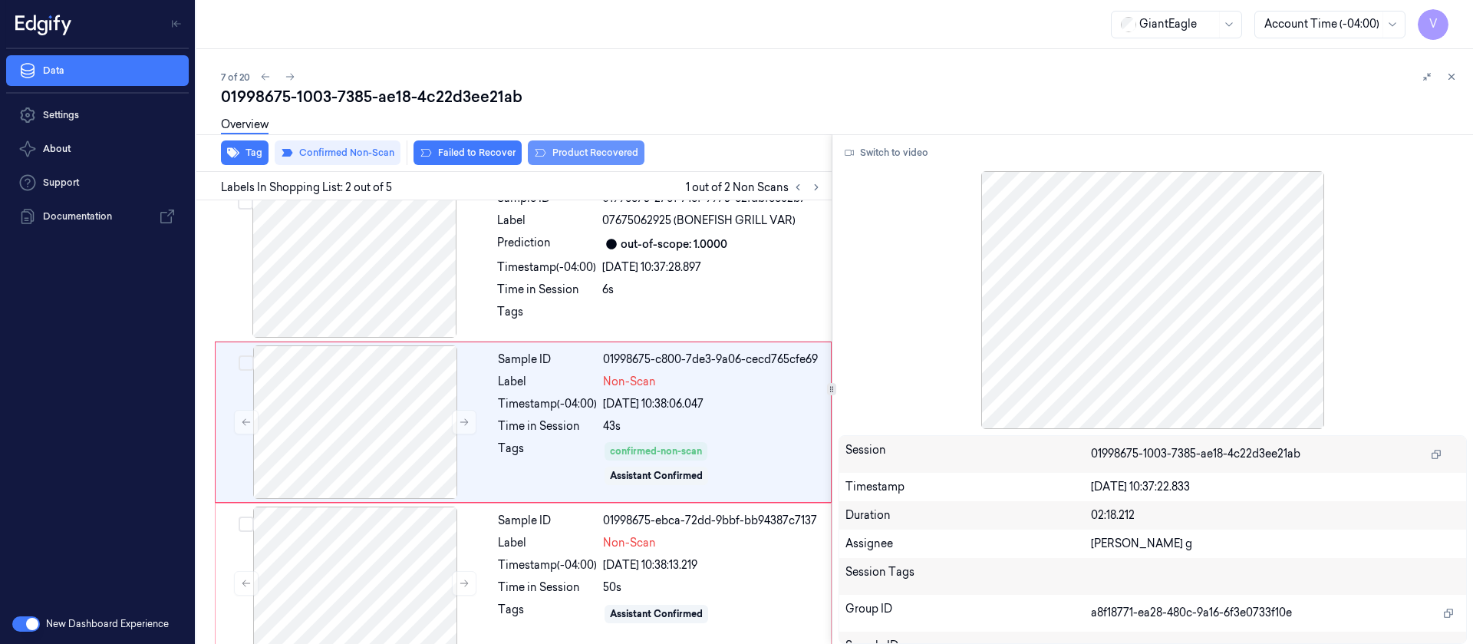
click at [603, 151] on button "Product Recovered" at bounding box center [586, 152] width 117 height 25
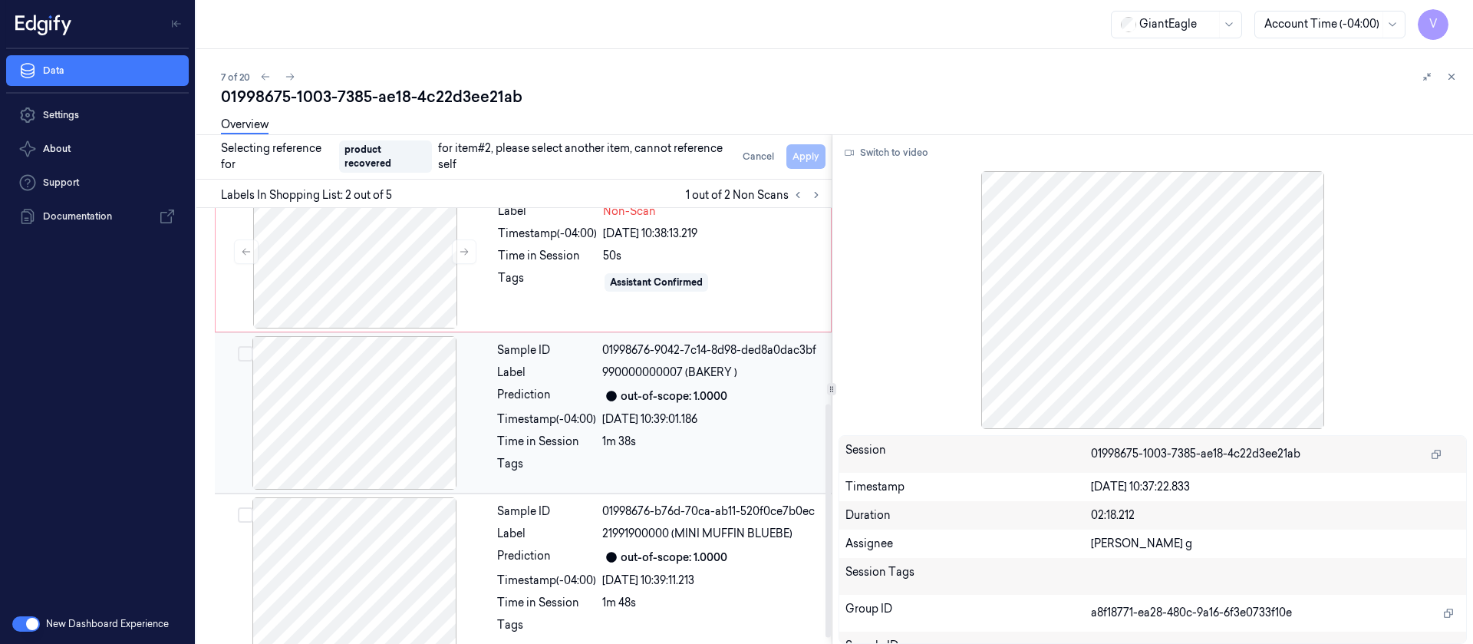
scroll to position [364, 0]
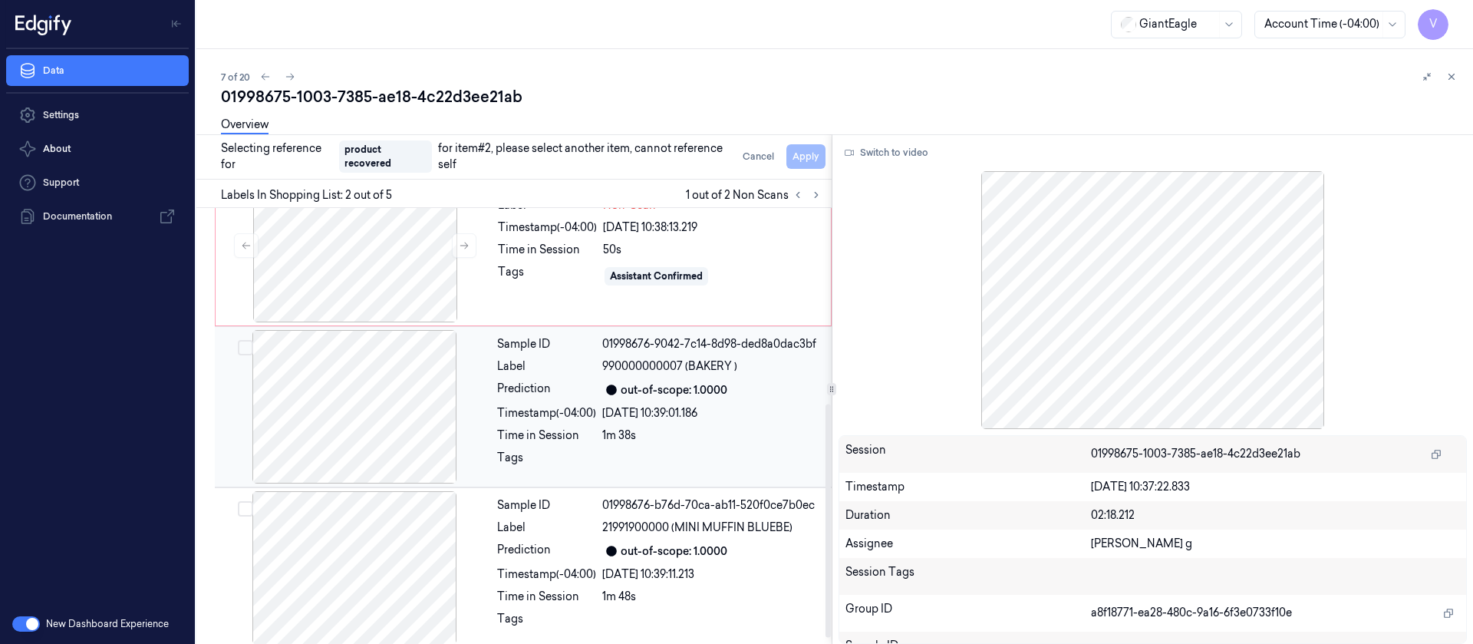
click at [358, 404] on div at bounding box center [354, 406] width 273 height 153
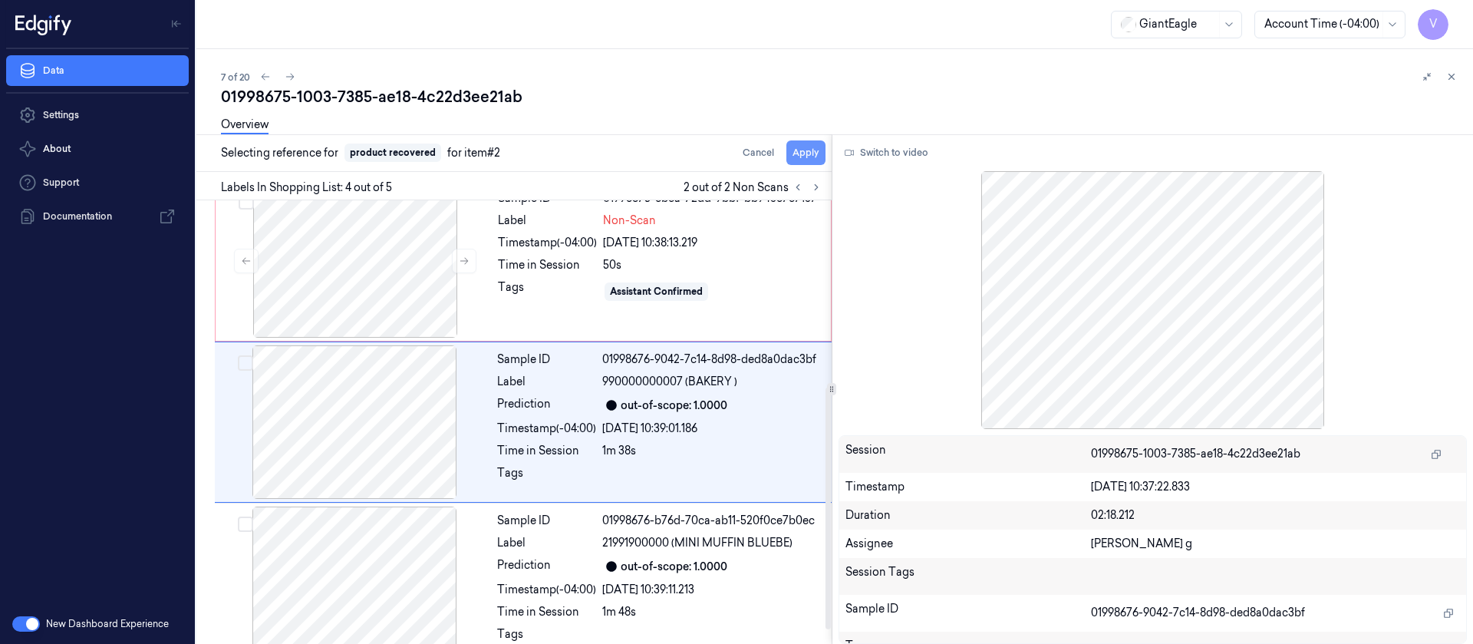
click at [806, 152] on button "Apply" at bounding box center [805, 152] width 39 height 25
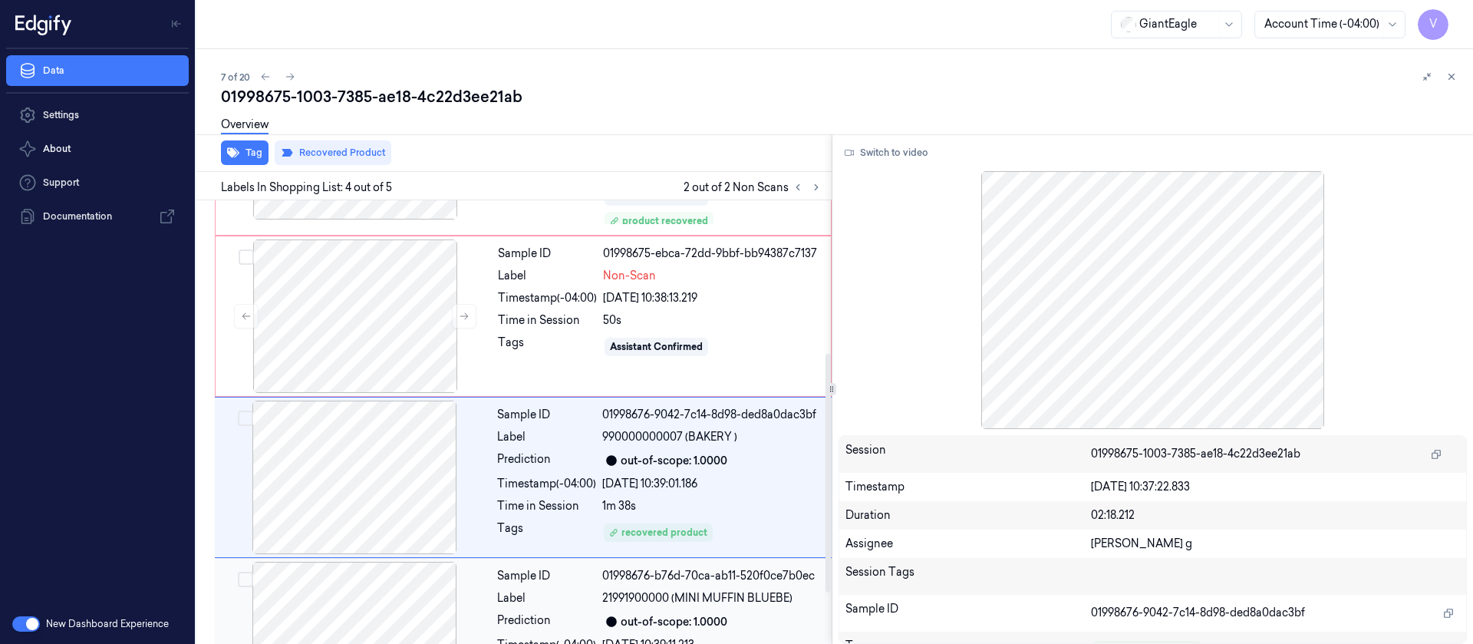
scroll to position [264, 0]
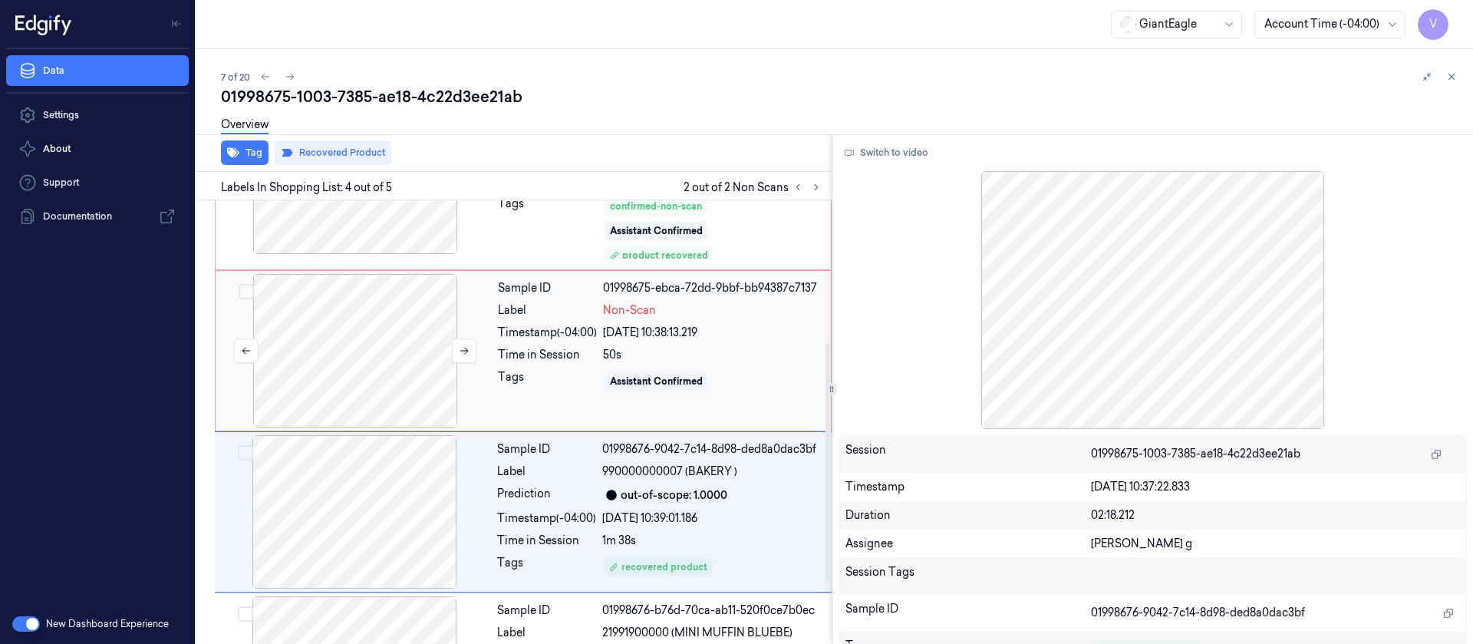
click at [364, 364] on div at bounding box center [355, 350] width 273 height 153
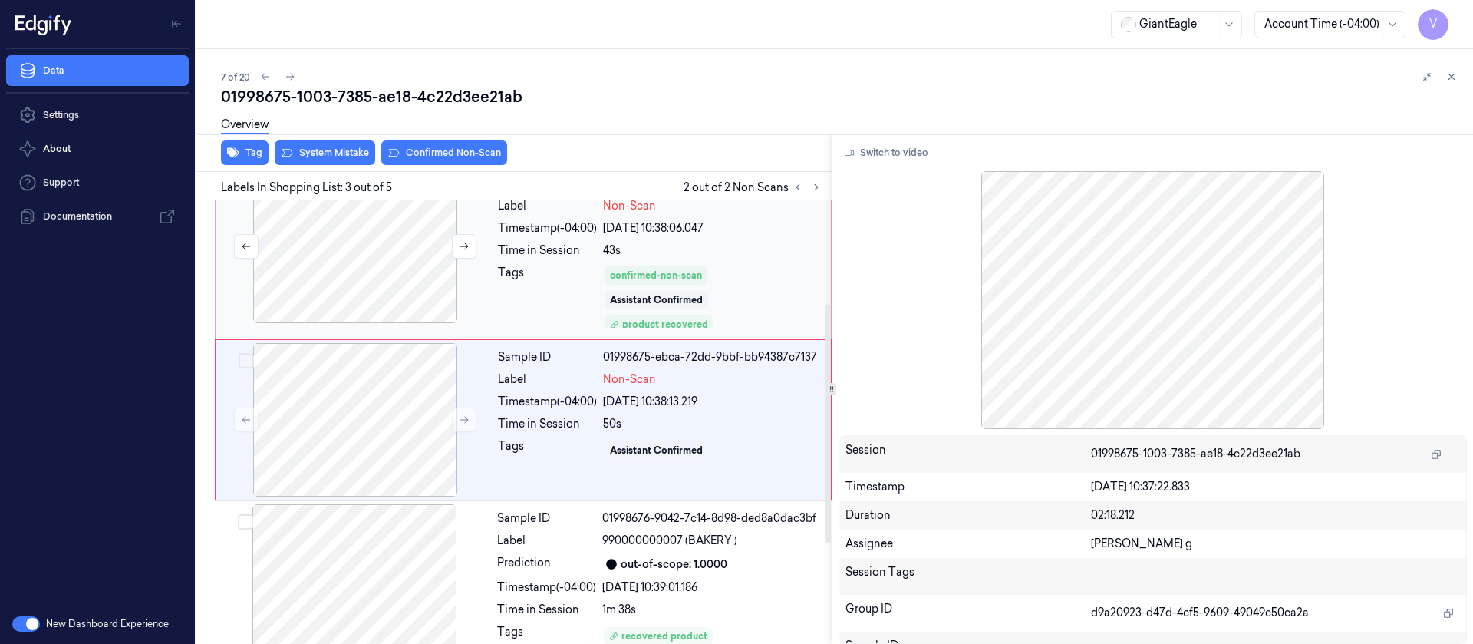
scroll to position [193, 0]
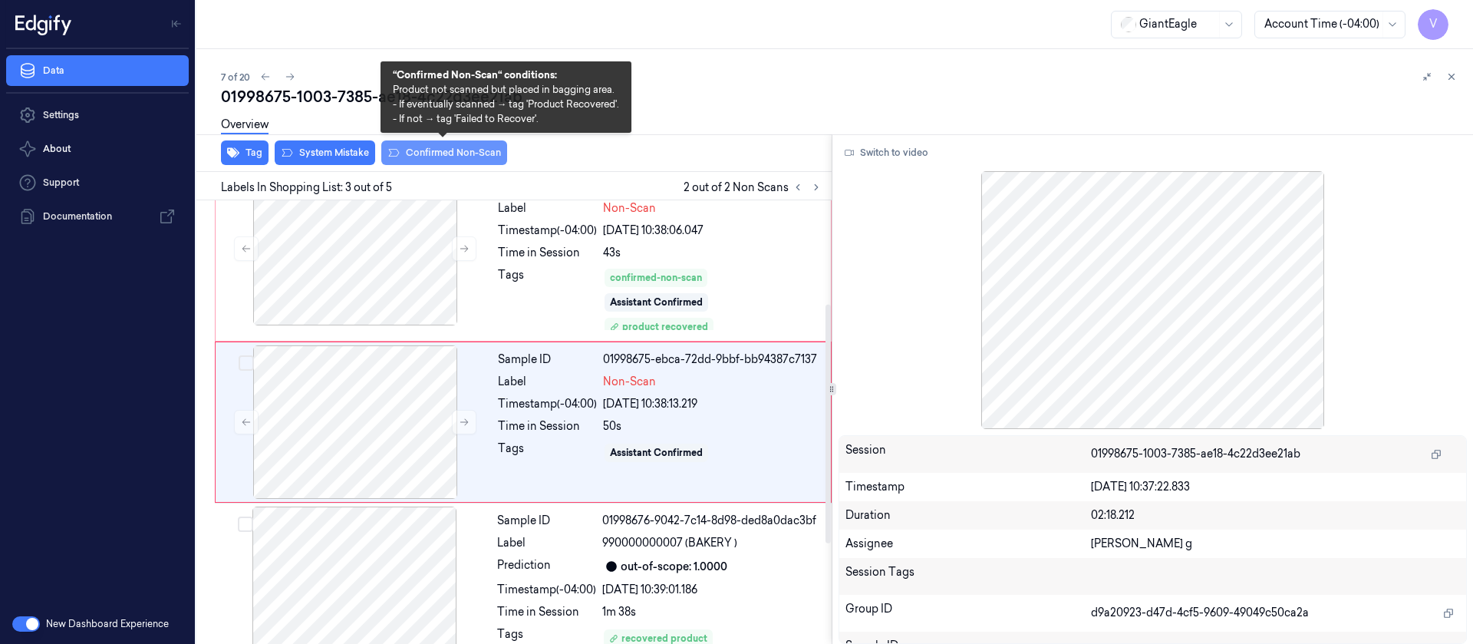
click at [455, 160] on button "Confirmed Non-Scan" at bounding box center [444, 152] width 126 height 25
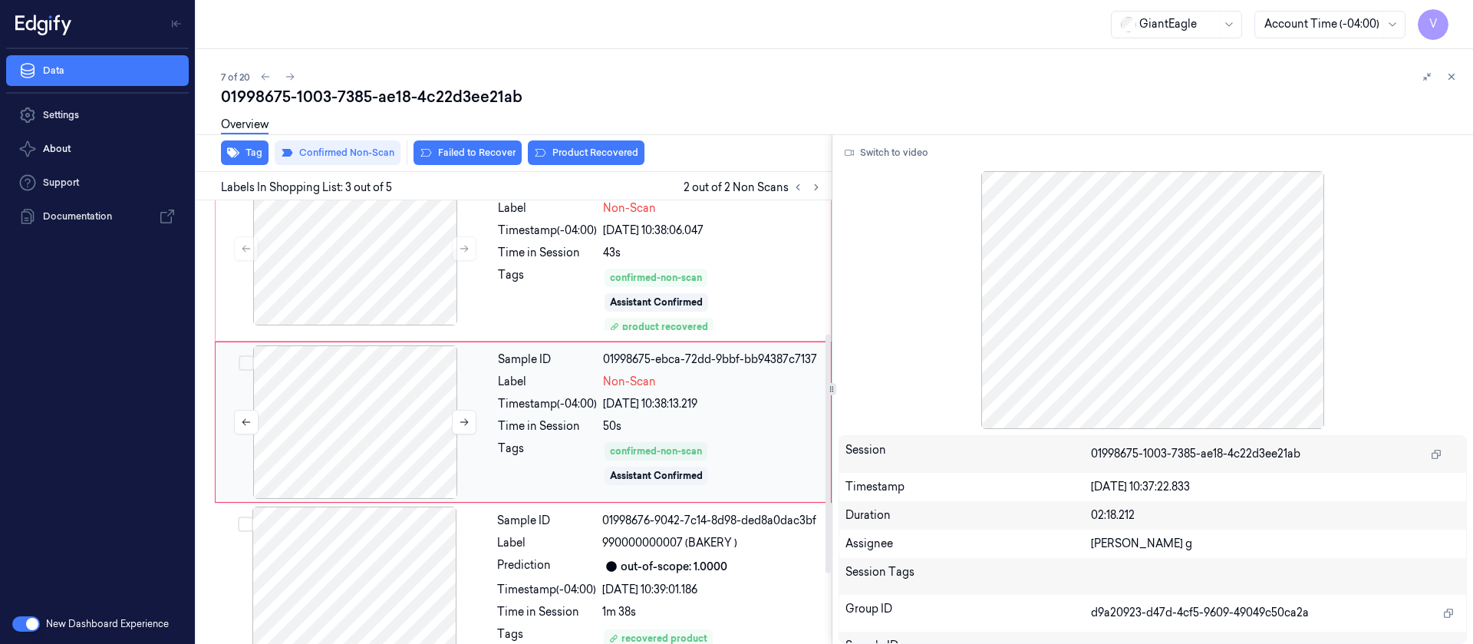
scroll to position [379, 0]
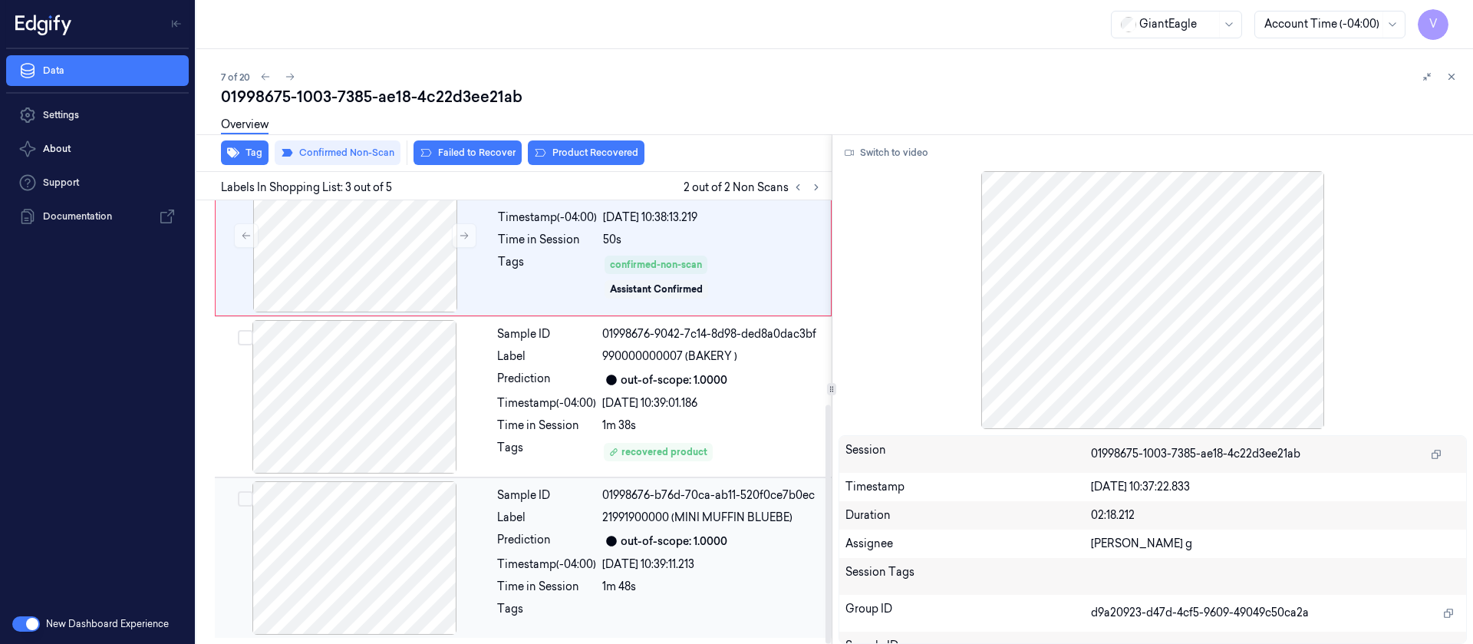
click at [367, 568] on div at bounding box center [354, 557] width 273 height 153
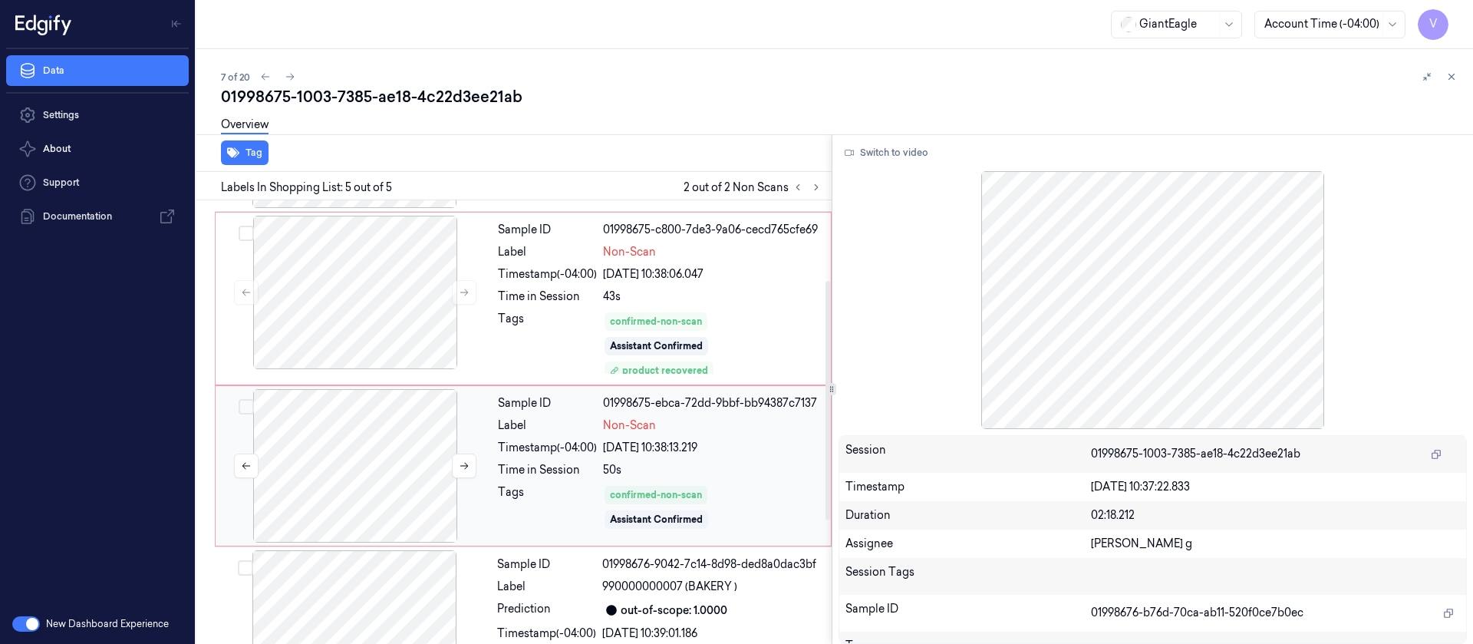
click at [395, 453] on div at bounding box center [355, 465] width 273 height 153
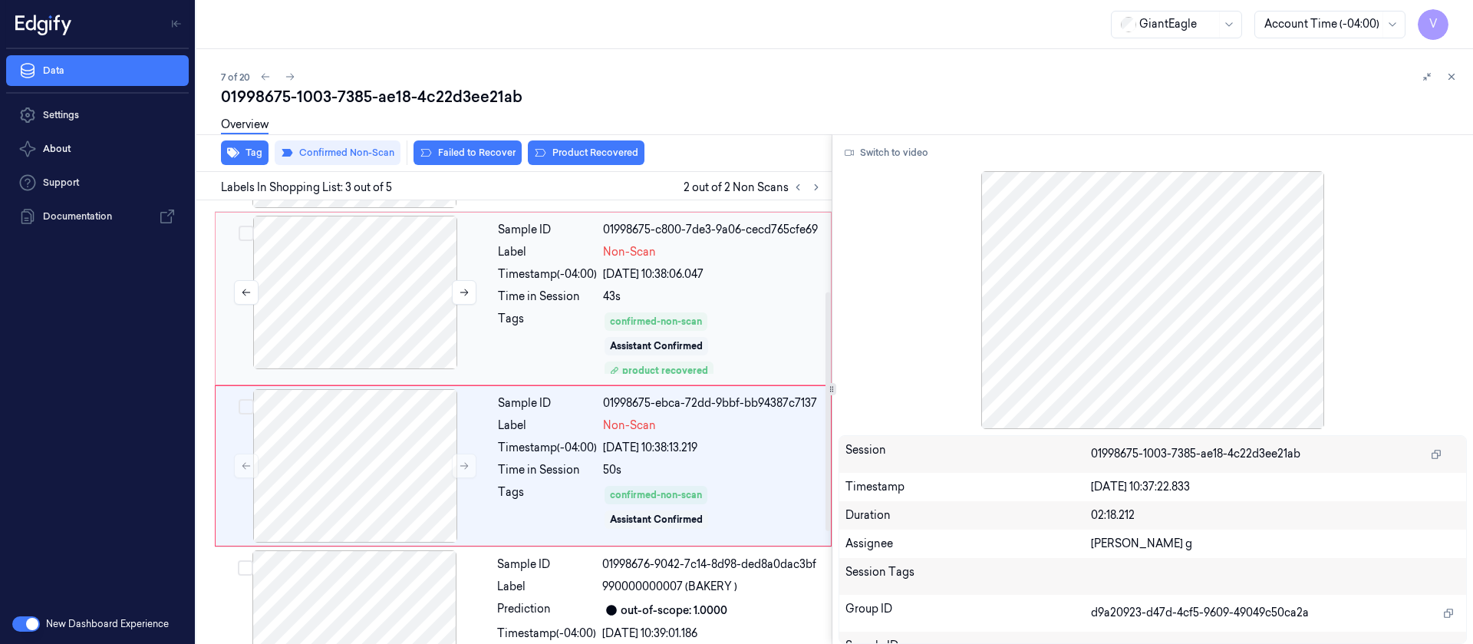
scroll to position [193, 0]
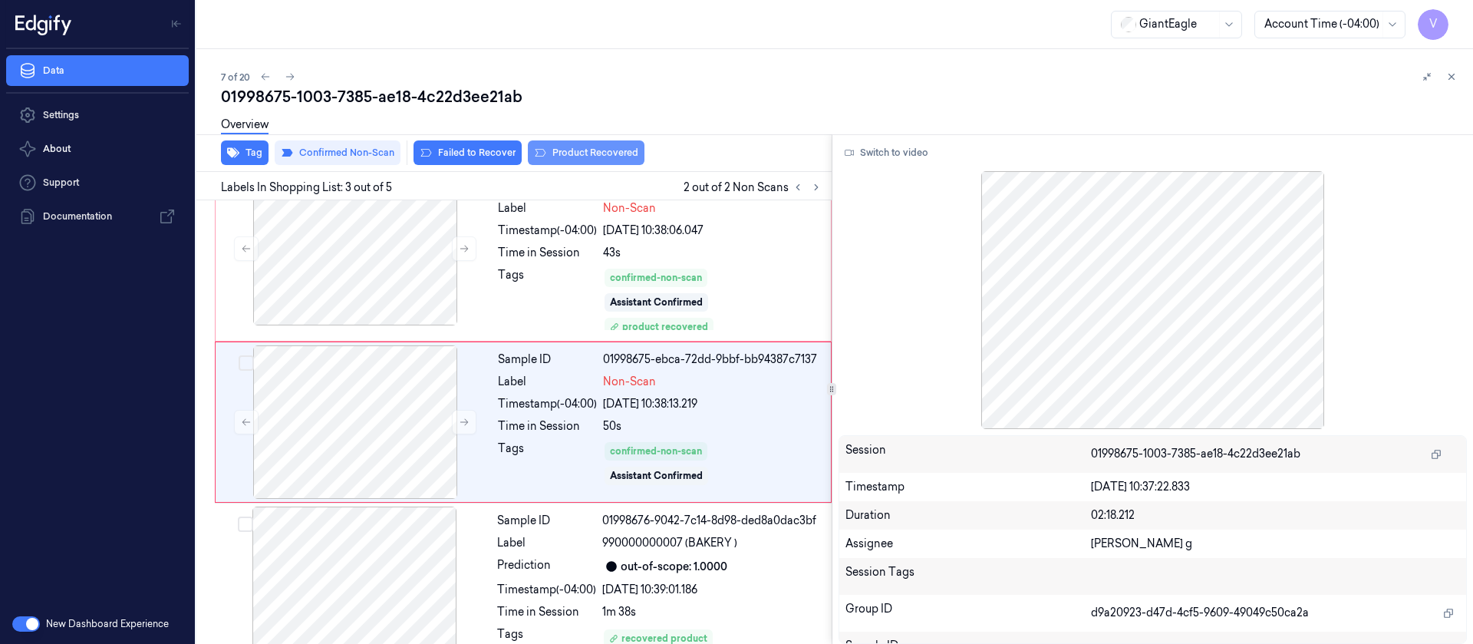
click at [575, 151] on button "Product Recovered" at bounding box center [586, 152] width 117 height 25
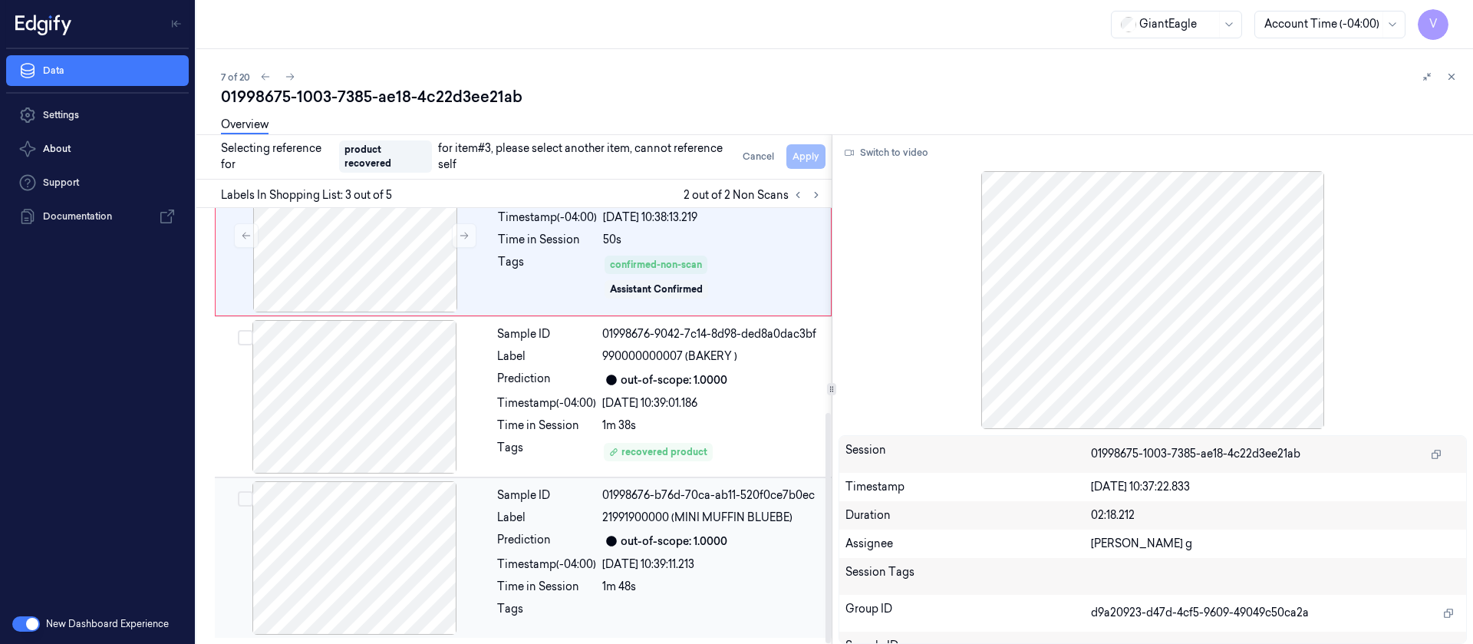
click at [374, 576] on div at bounding box center [354, 557] width 273 height 153
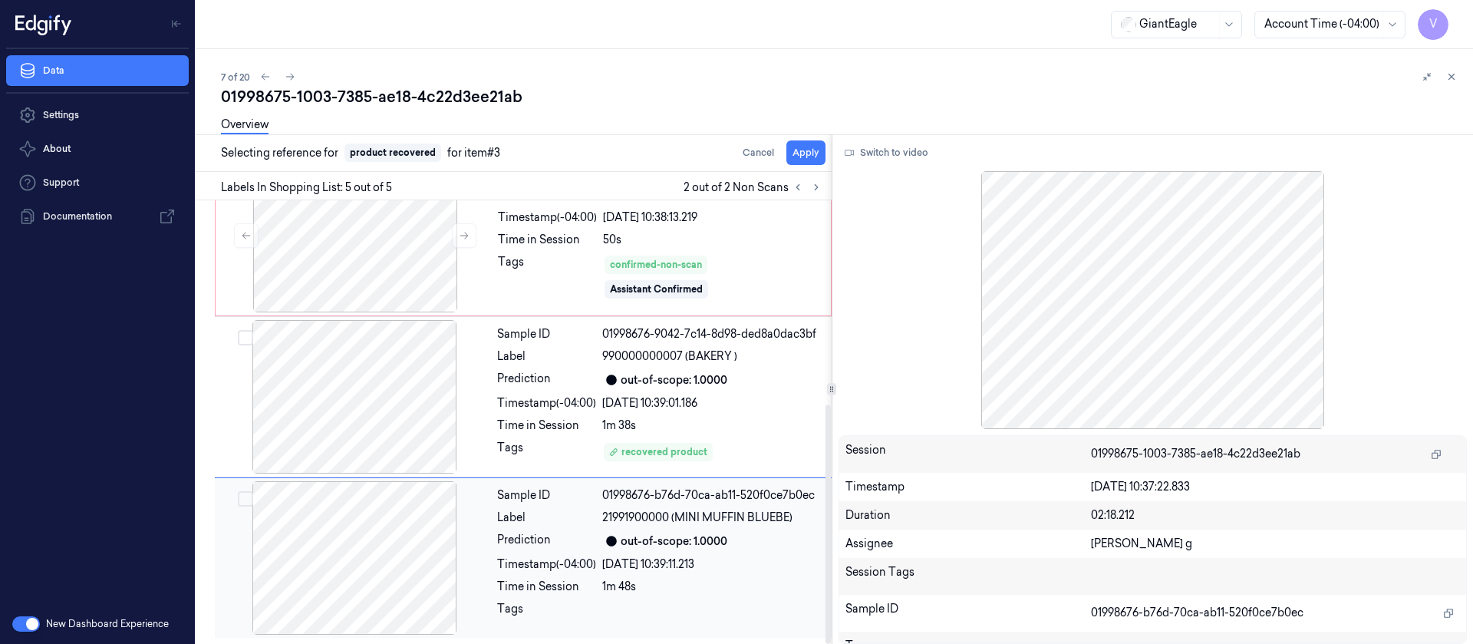
scroll to position [379, 0]
click at [809, 163] on button "Apply" at bounding box center [805, 152] width 39 height 25
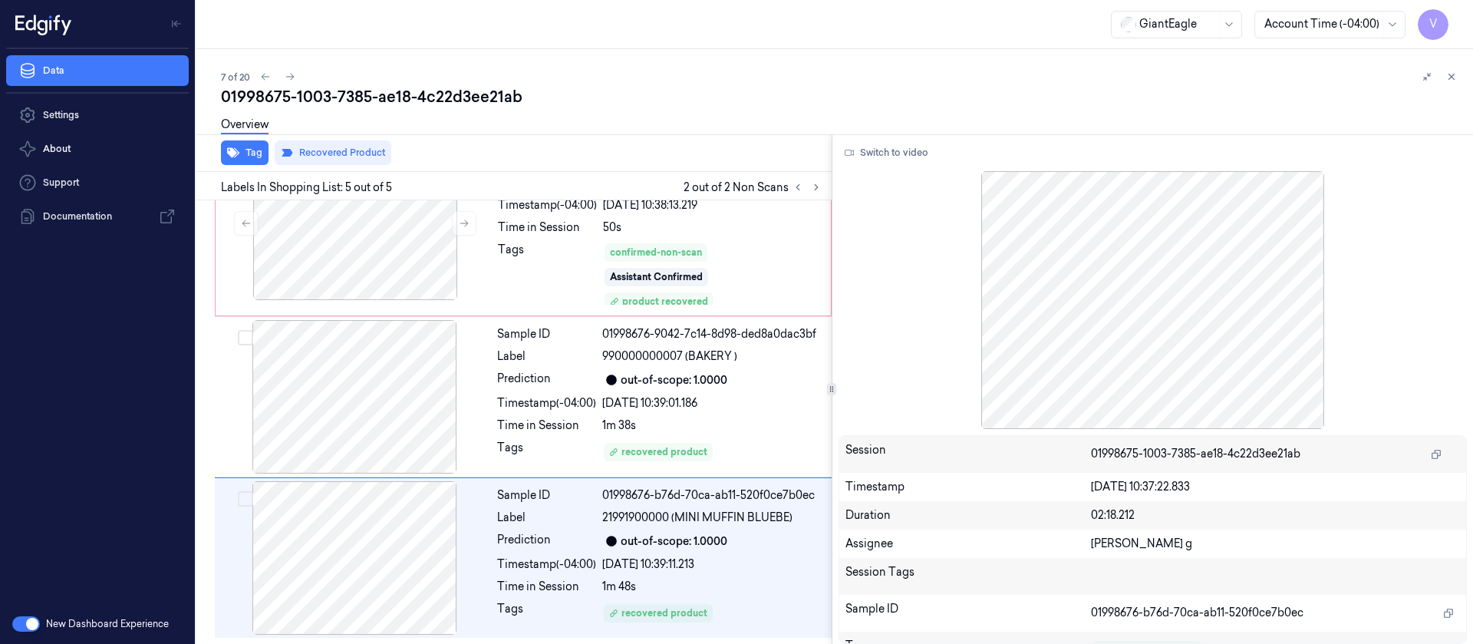
click at [910, 84] on div "7 of 20" at bounding box center [841, 77] width 1240 height 18
click at [1452, 74] on icon at bounding box center [1451, 76] width 11 height 11
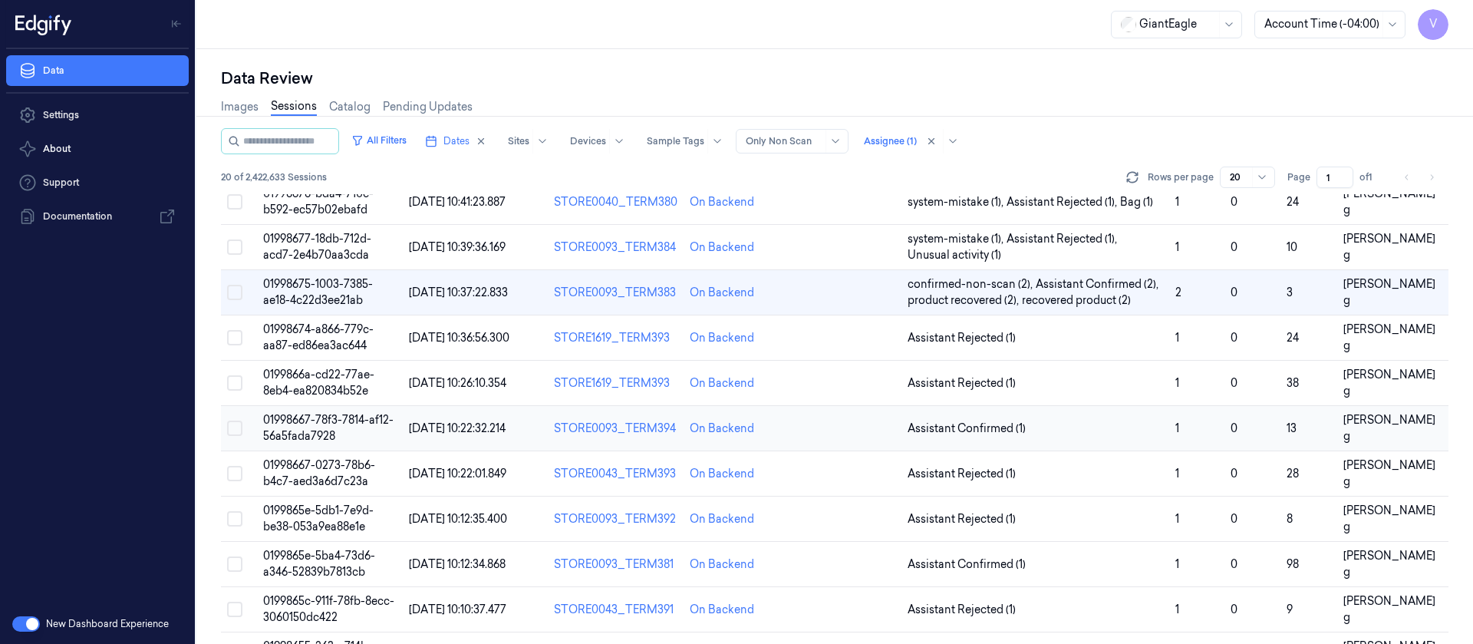
scroll to position [175, 0]
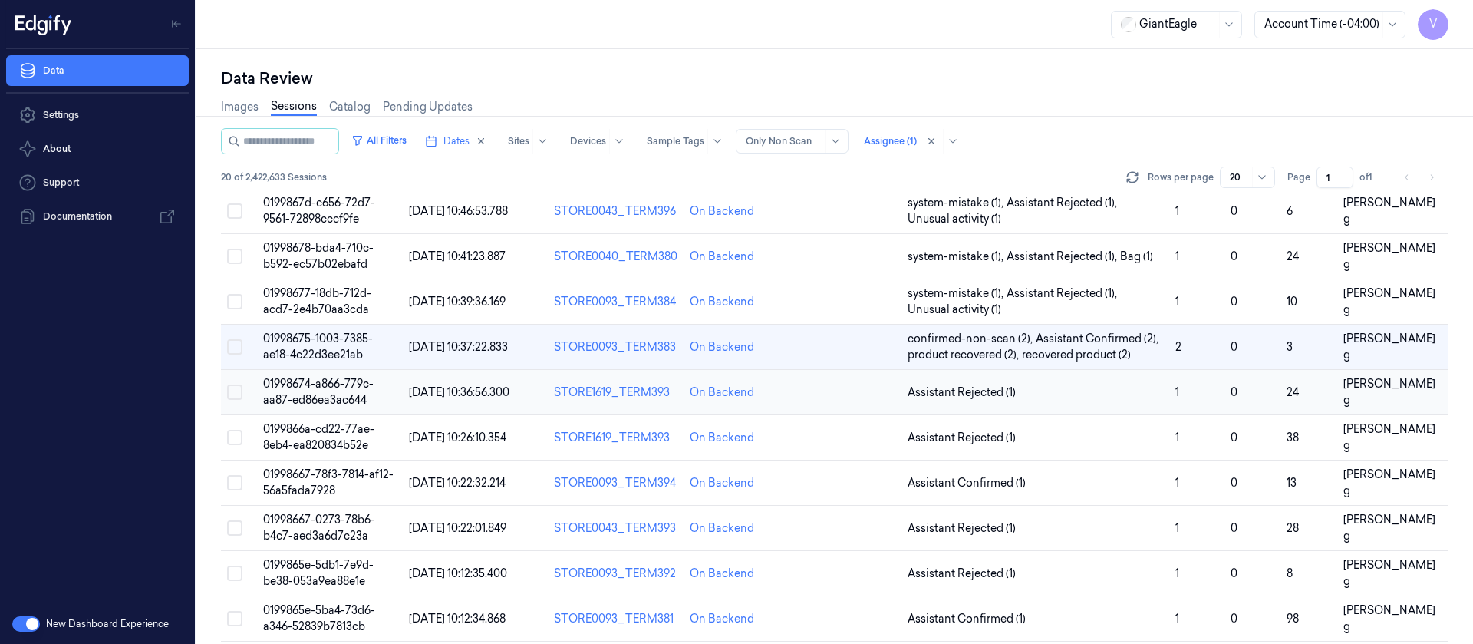
click at [857, 404] on td at bounding box center [847, 392] width 108 height 45
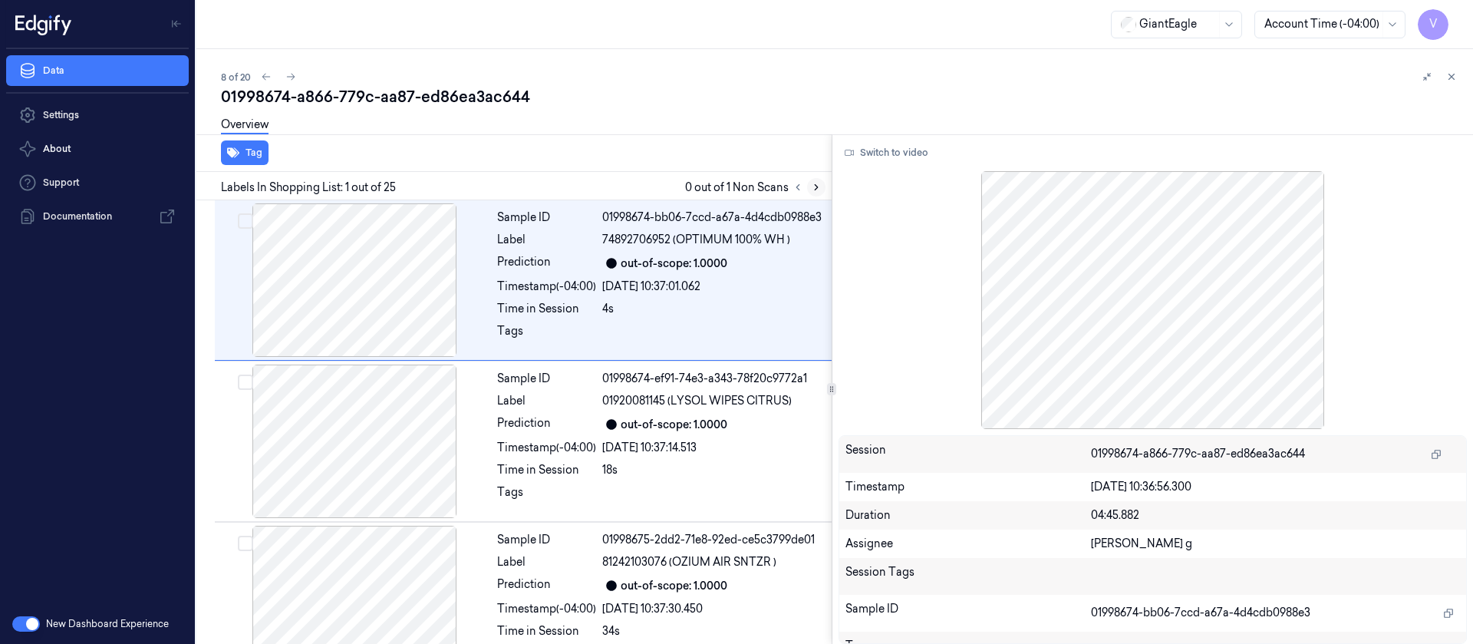
click at [823, 184] on button at bounding box center [816, 187] width 18 height 18
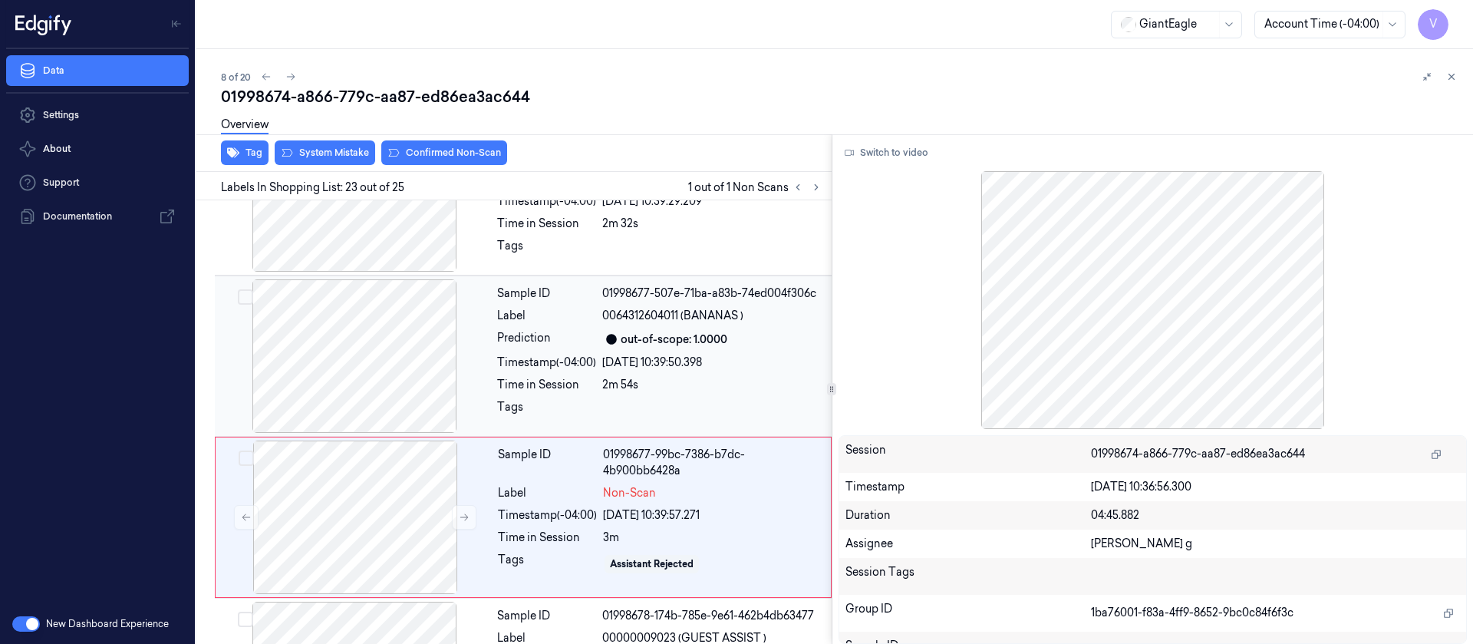
scroll to position [3416, 0]
click at [590, 373] on div "Time in Session" at bounding box center [546, 381] width 99 height 16
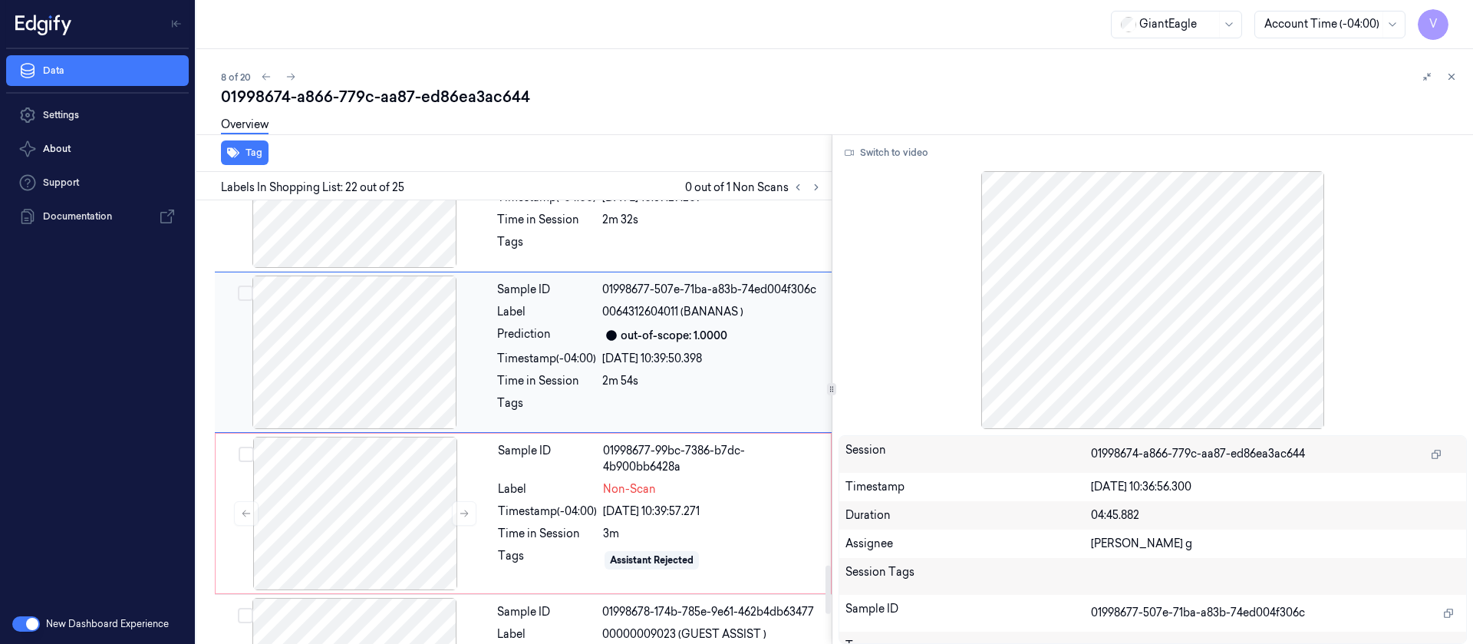
scroll to position [3255, 0]
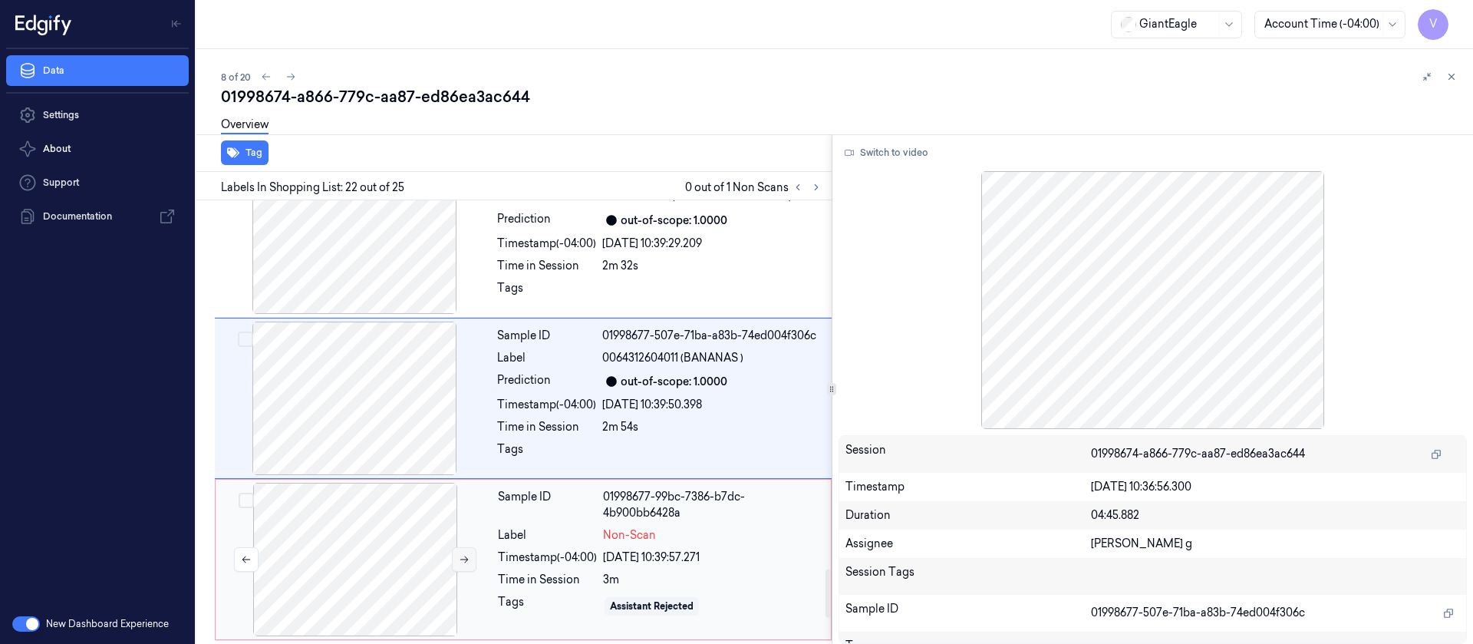
click at [456, 547] on button at bounding box center [464, 559] width 25 height 25
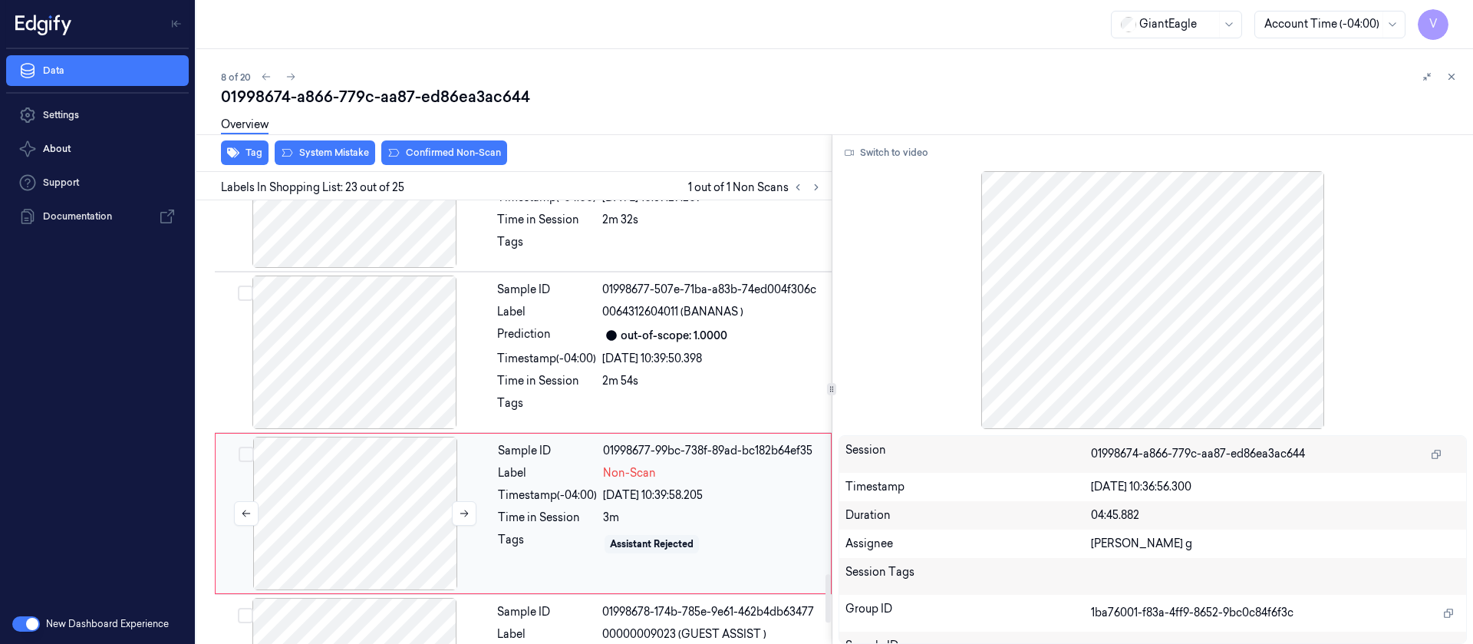
click at [460, 438] on div at bounding box center [355, 513] width 273 height 153
click at [461, 508] on icon at bounding box center [464, 513] width 11 height 11
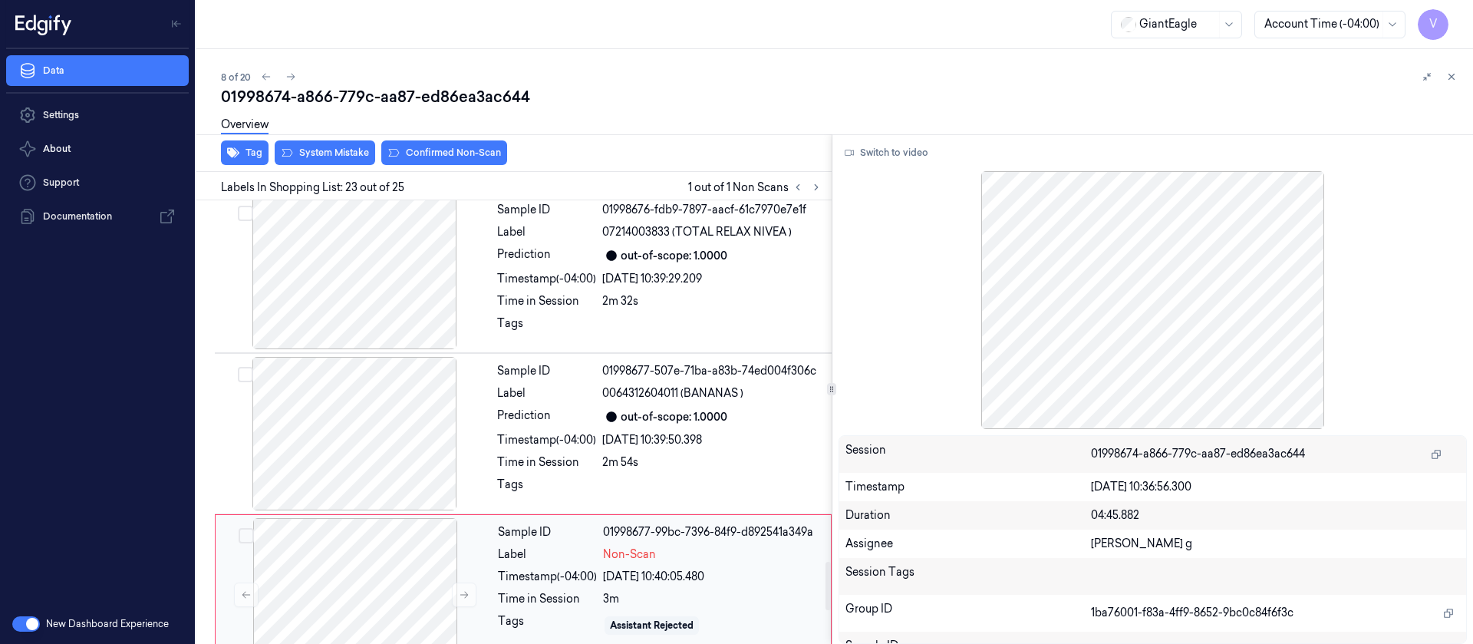
scroll to position [3301, 0]
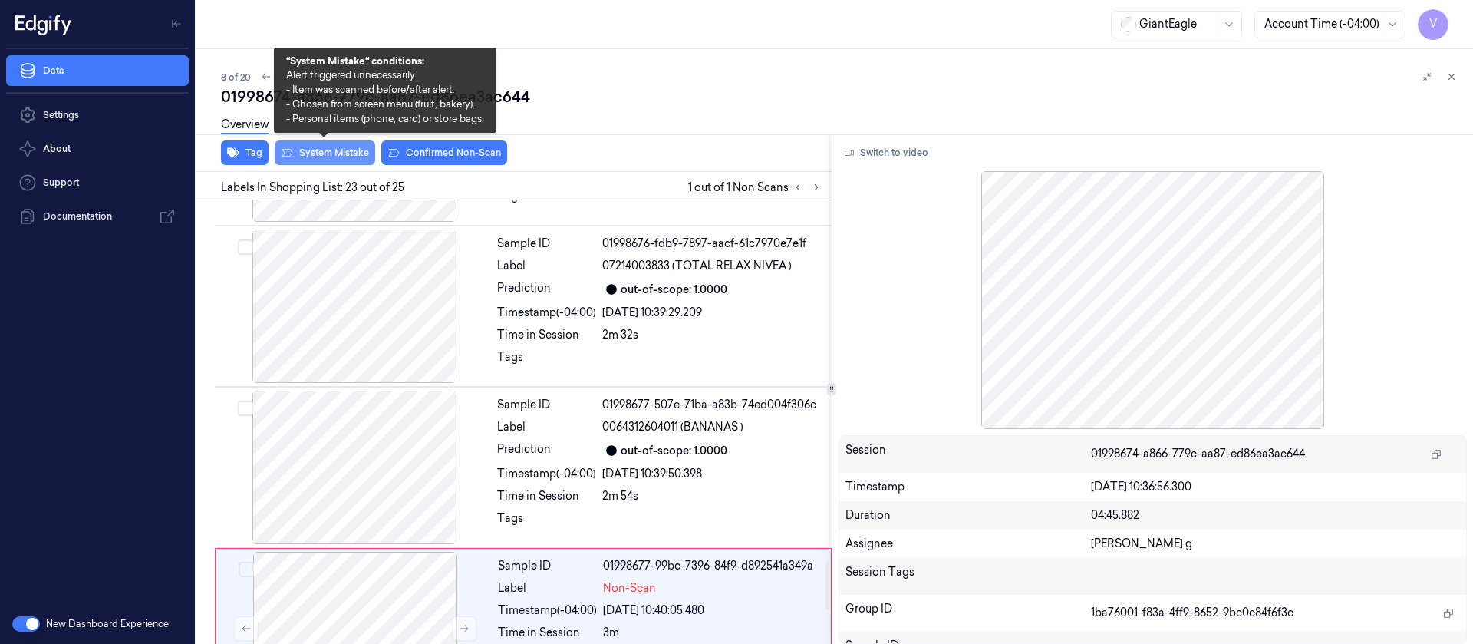
click at [323, 149] on button "System Mistake" at bounding box center [325, 152] width 101 height 25
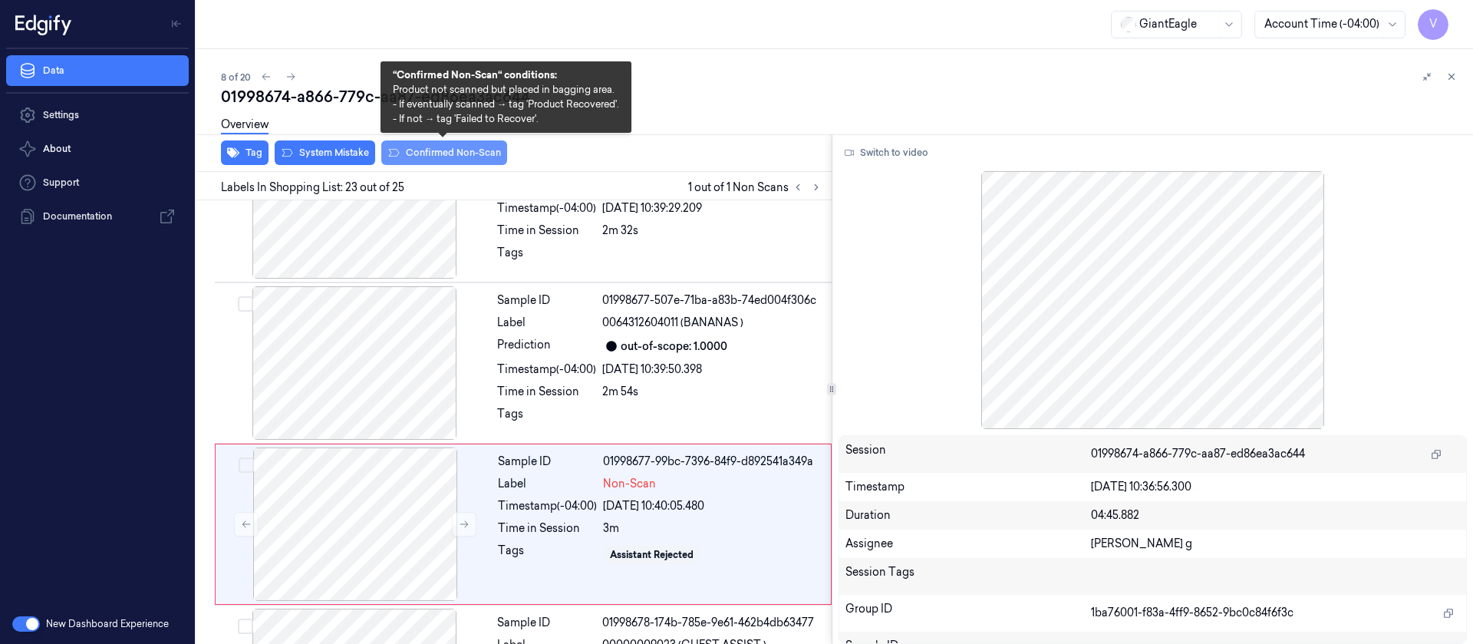
scroll to position [3416, 0]
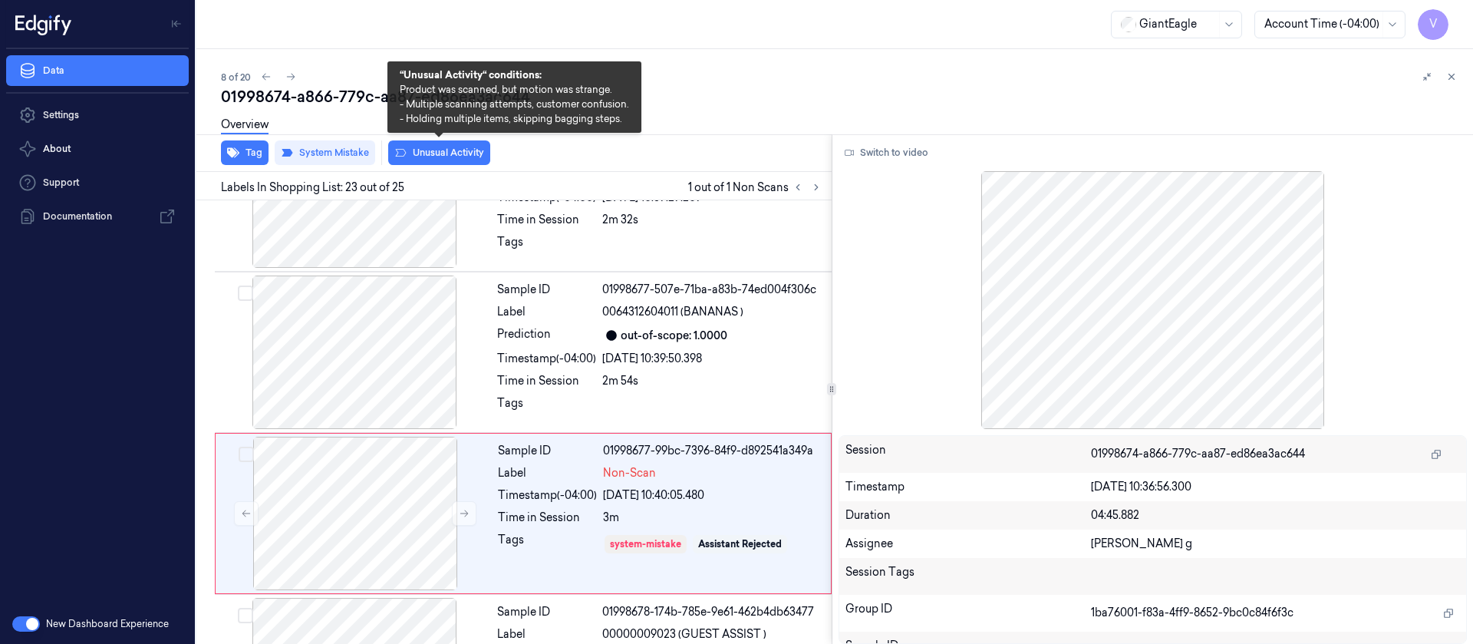
click at [446, 154] on button "Unusual Activity" at bounding box center [439, 152] width 102 height 25
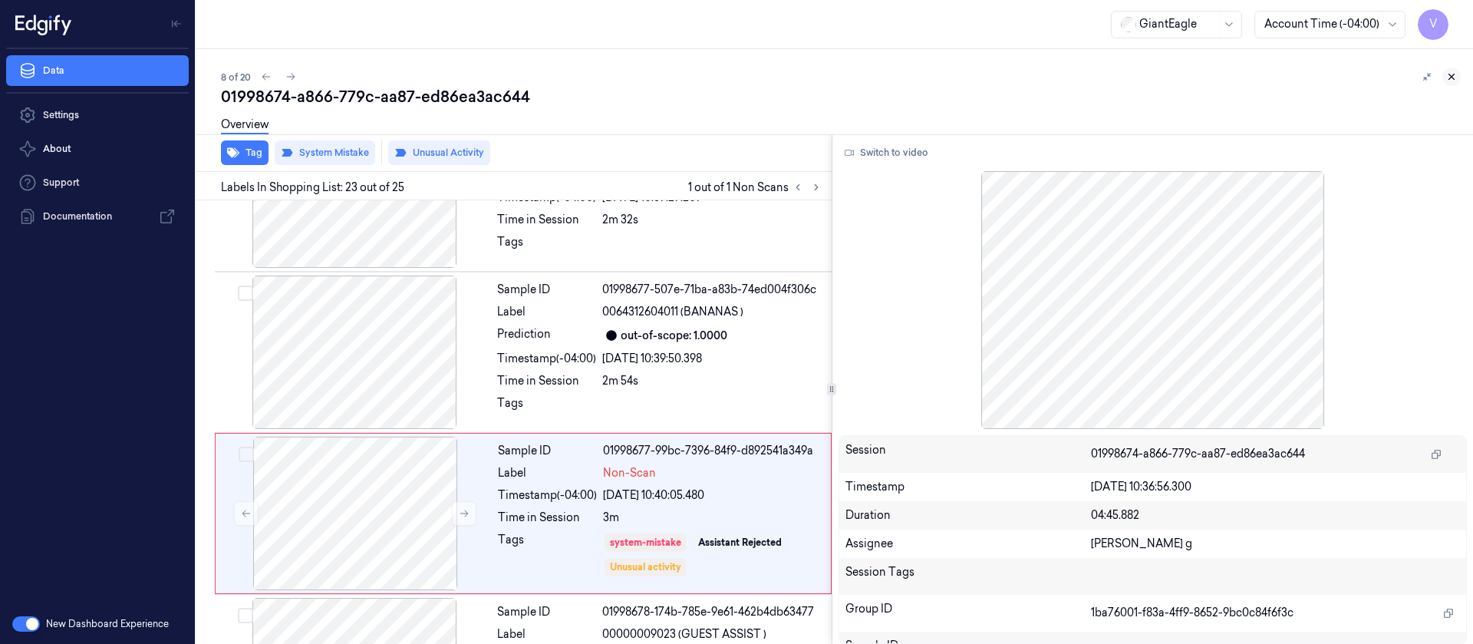
click at [1453, 74] on icon at bounding box center [1451, 76] width 11 height 11
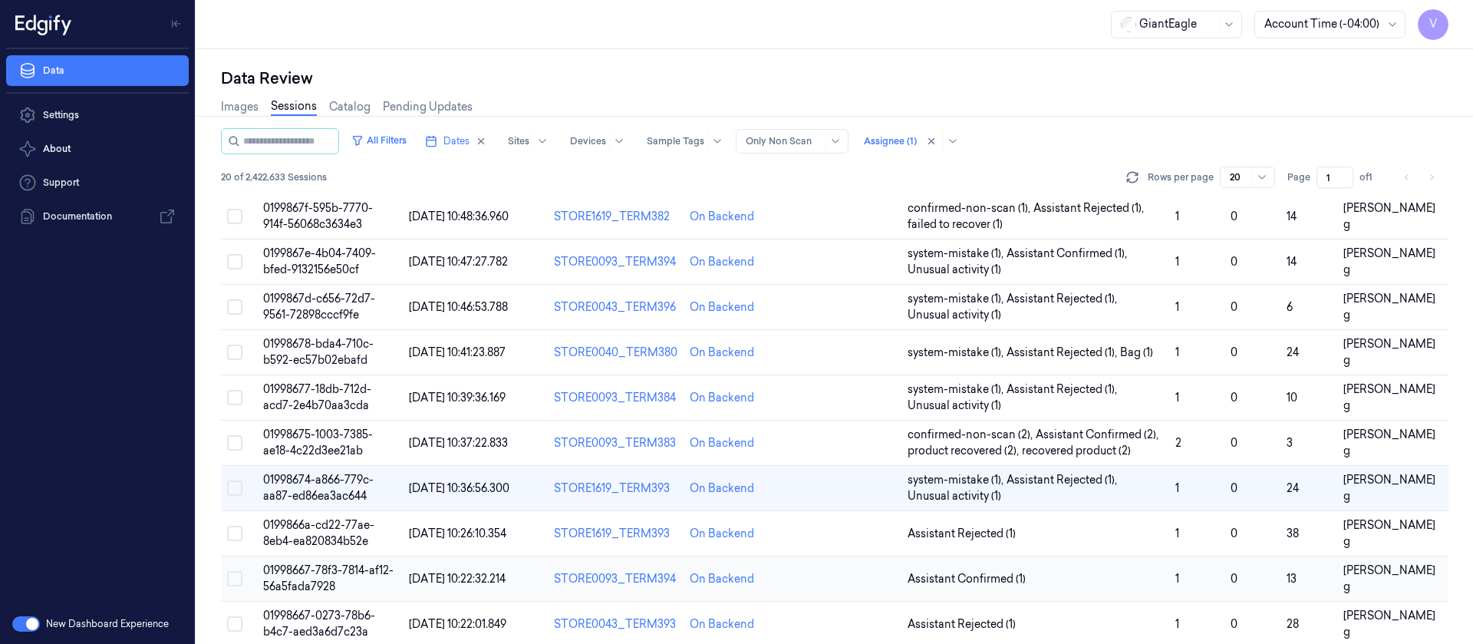
scroll to position [115, 0]
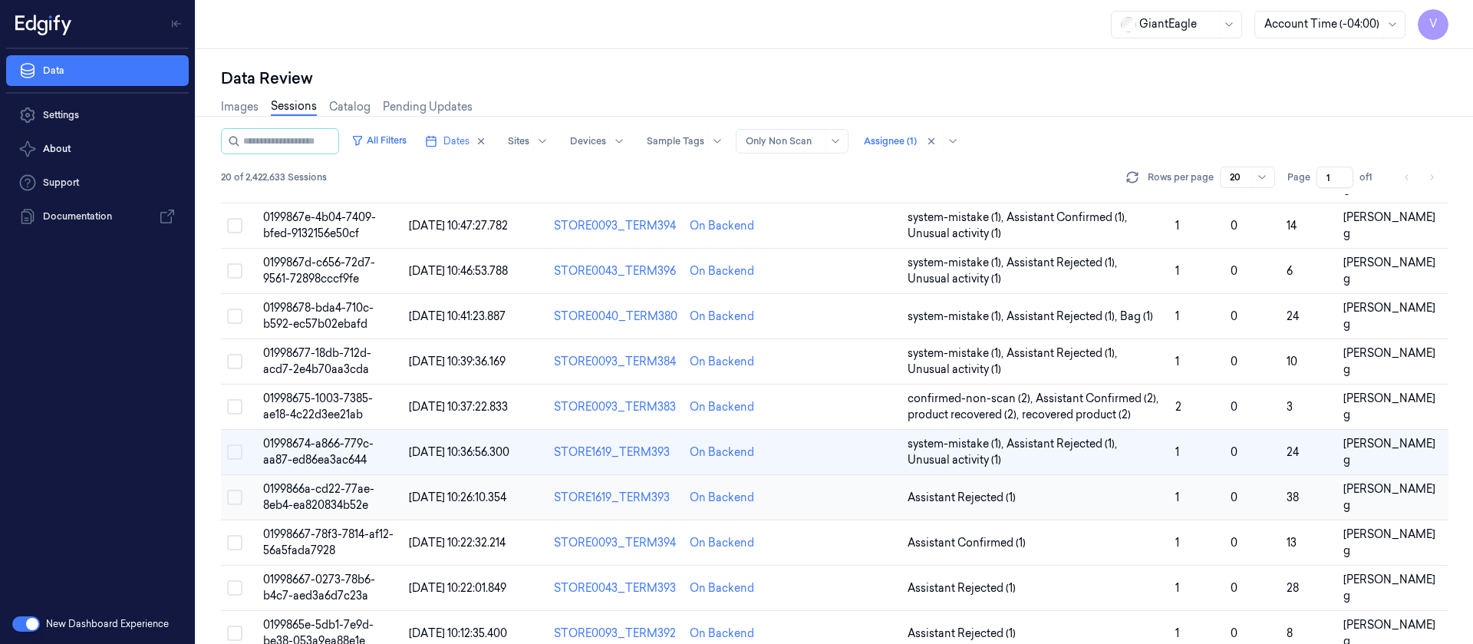
click at [822, 504] on td at bounding box center [847, 497] width 108 height 45
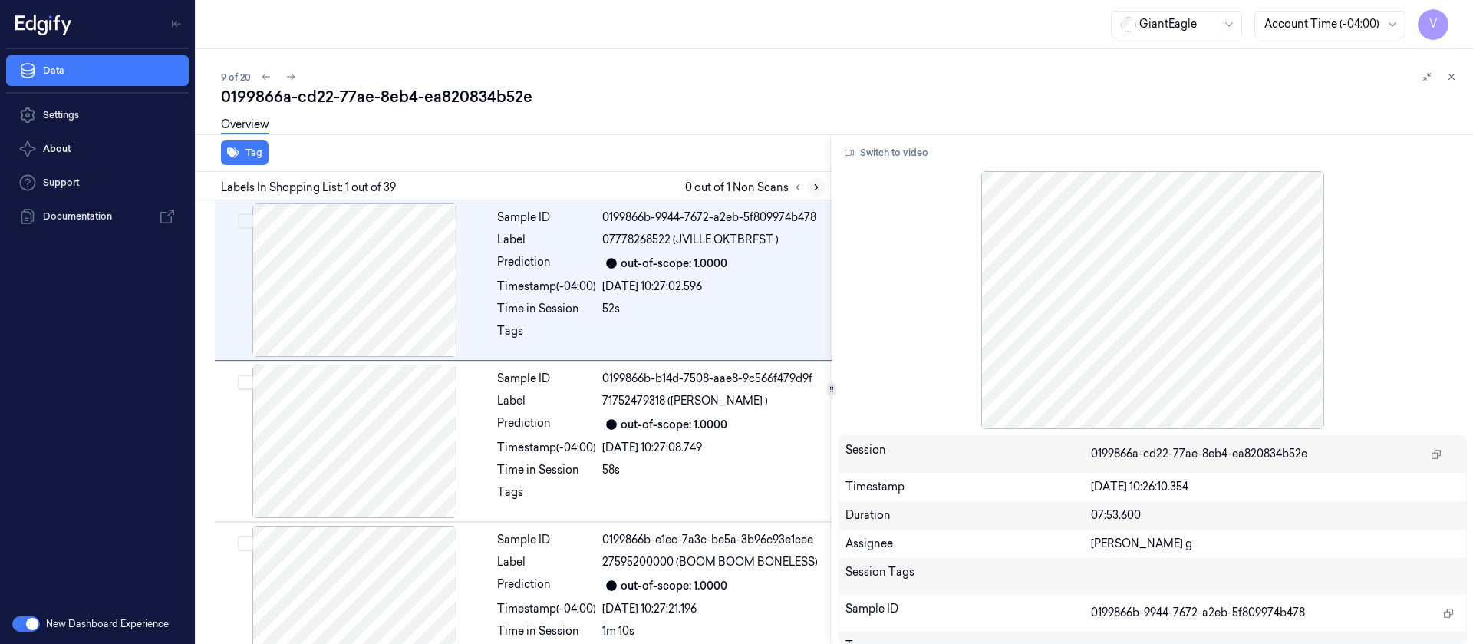
click at [820, 189] on icon at bounding box center [816, 187] width 11 height 11
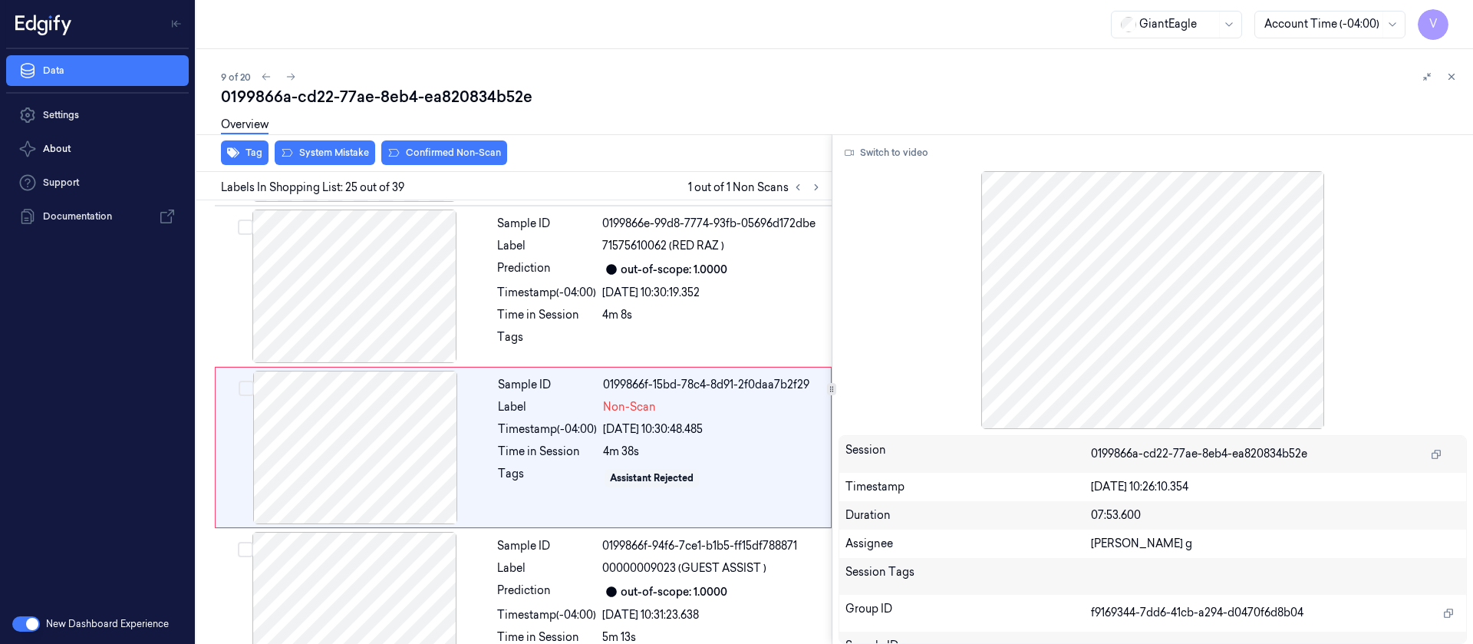
scroll to position [3725, 0]
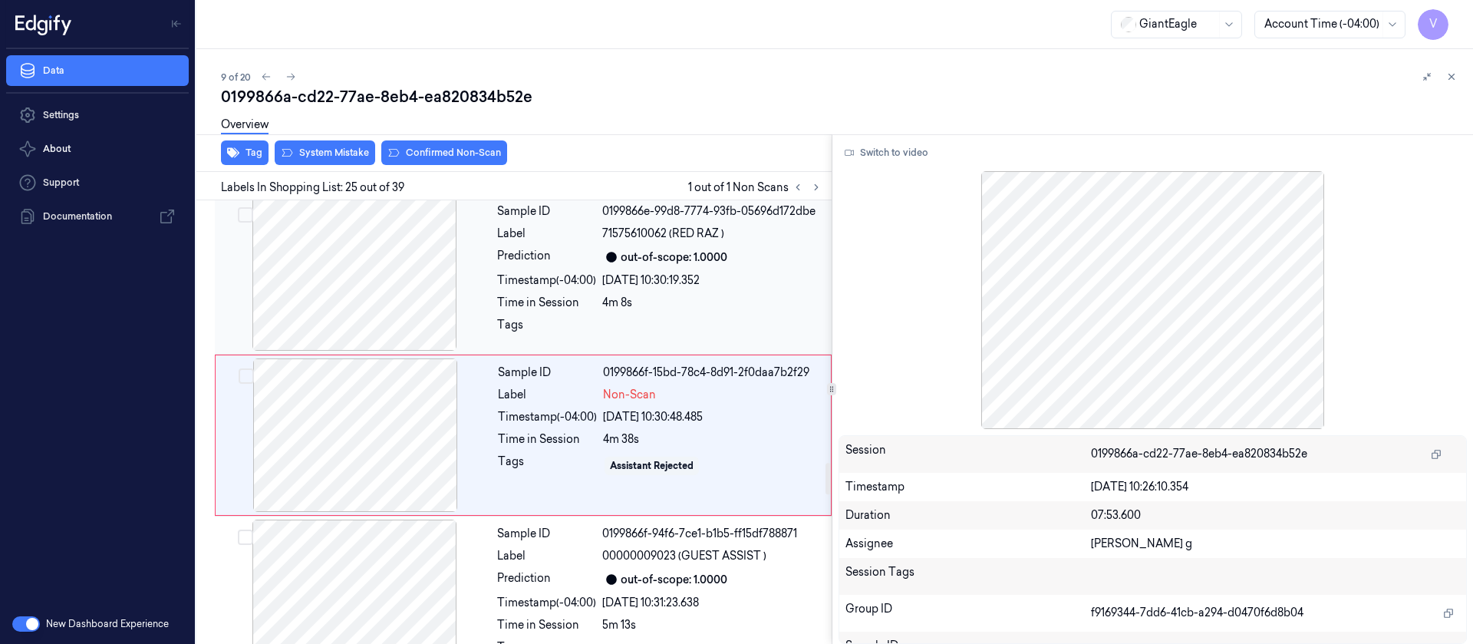
click at [398, 282] on div at bounding box center [354, 273] width 273 height 153
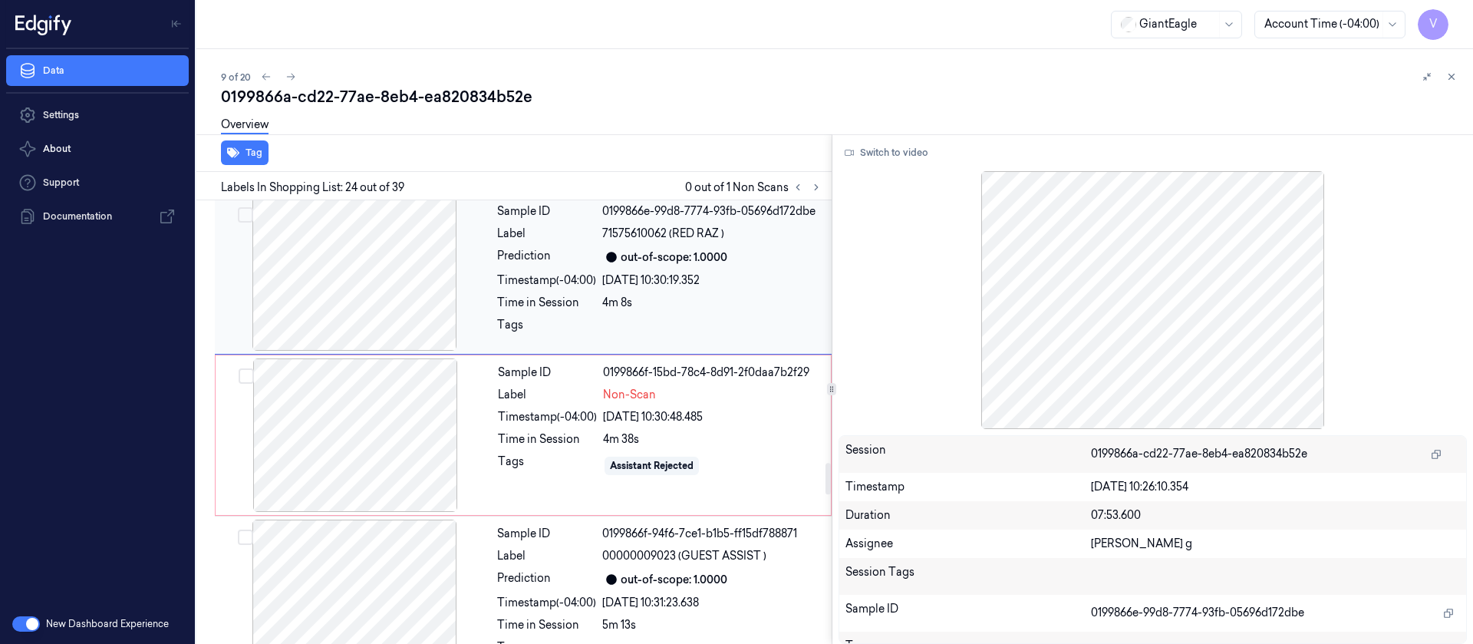
scroll to position [3564, 0]
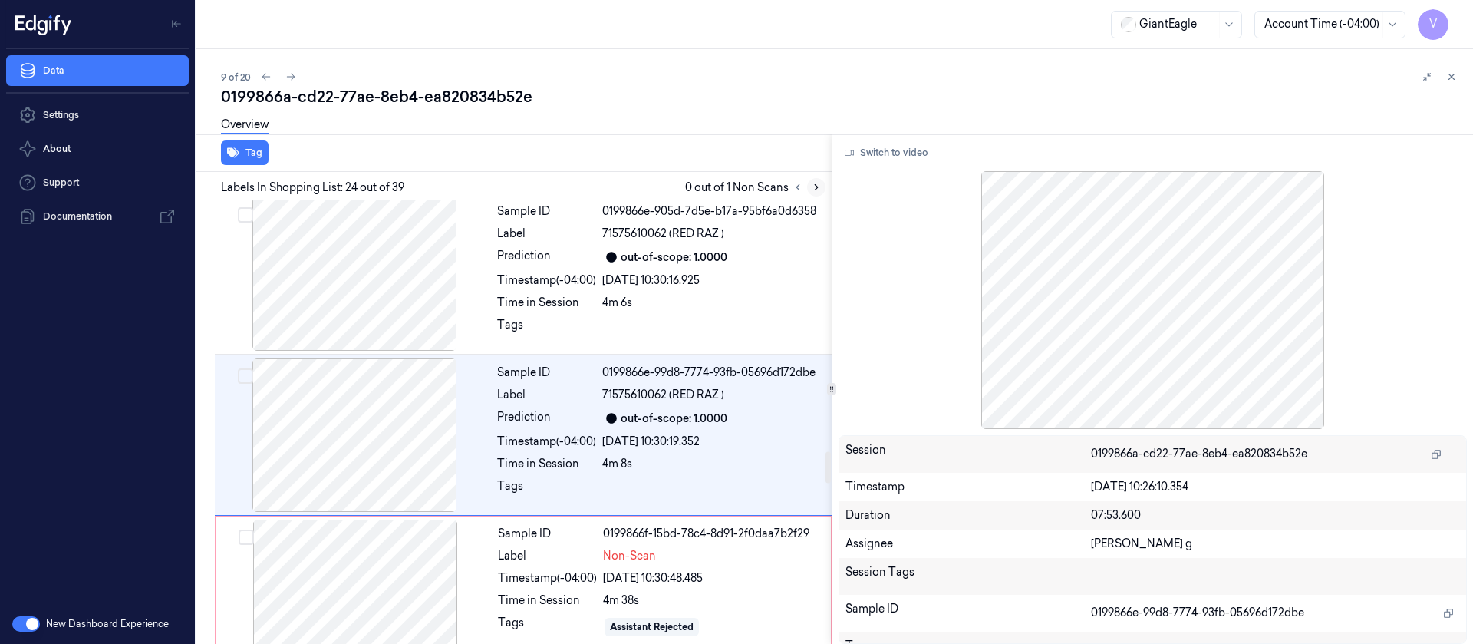
click at [820, 186] on icon at bounding box center [816, 187] width 11 height 11
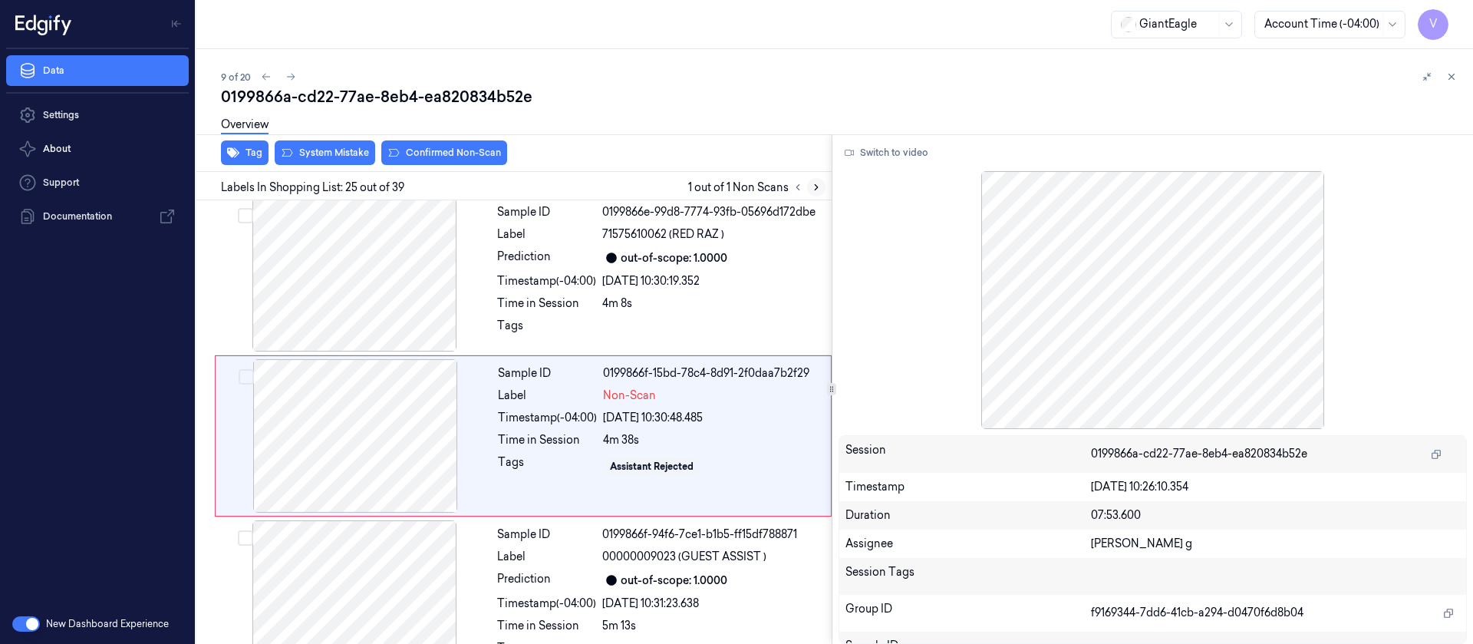
scroll to position [3725, 0]
click at [563, 272] on div "Timestamp (-04:00)" at bounding box center [546, 280] width 99 height 16
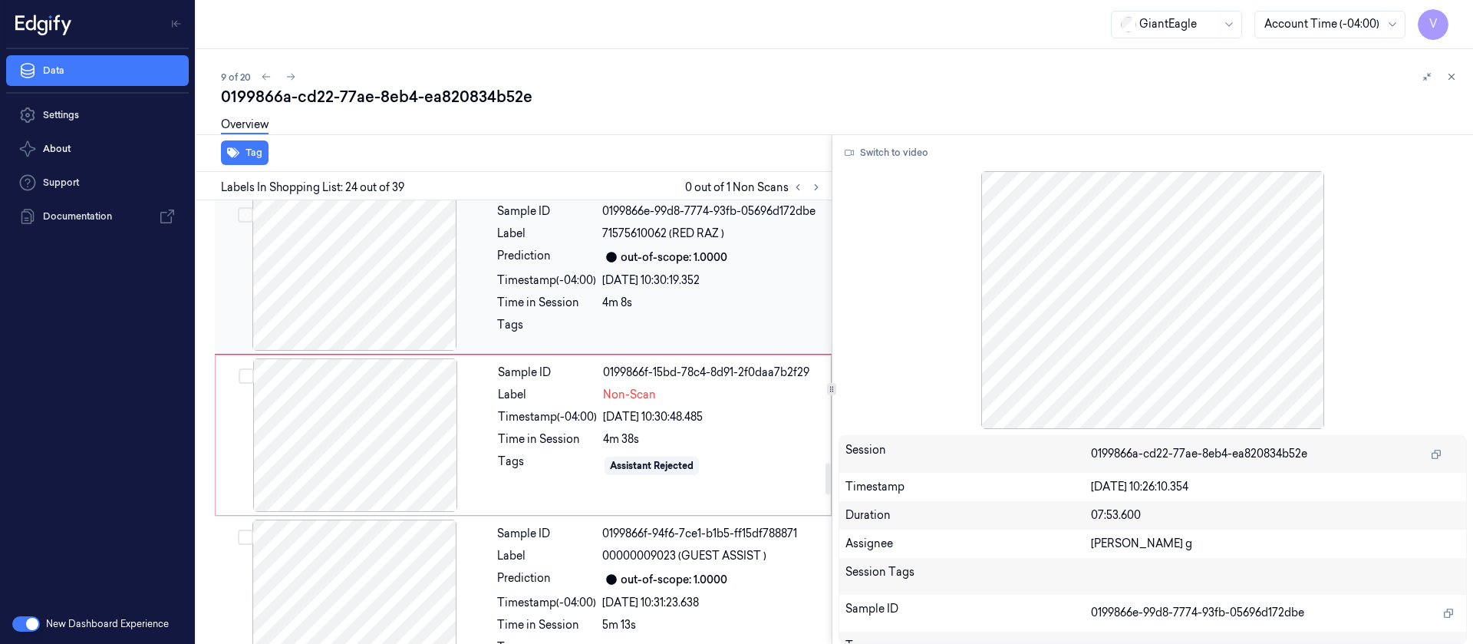
scroll to position [3564, 0]
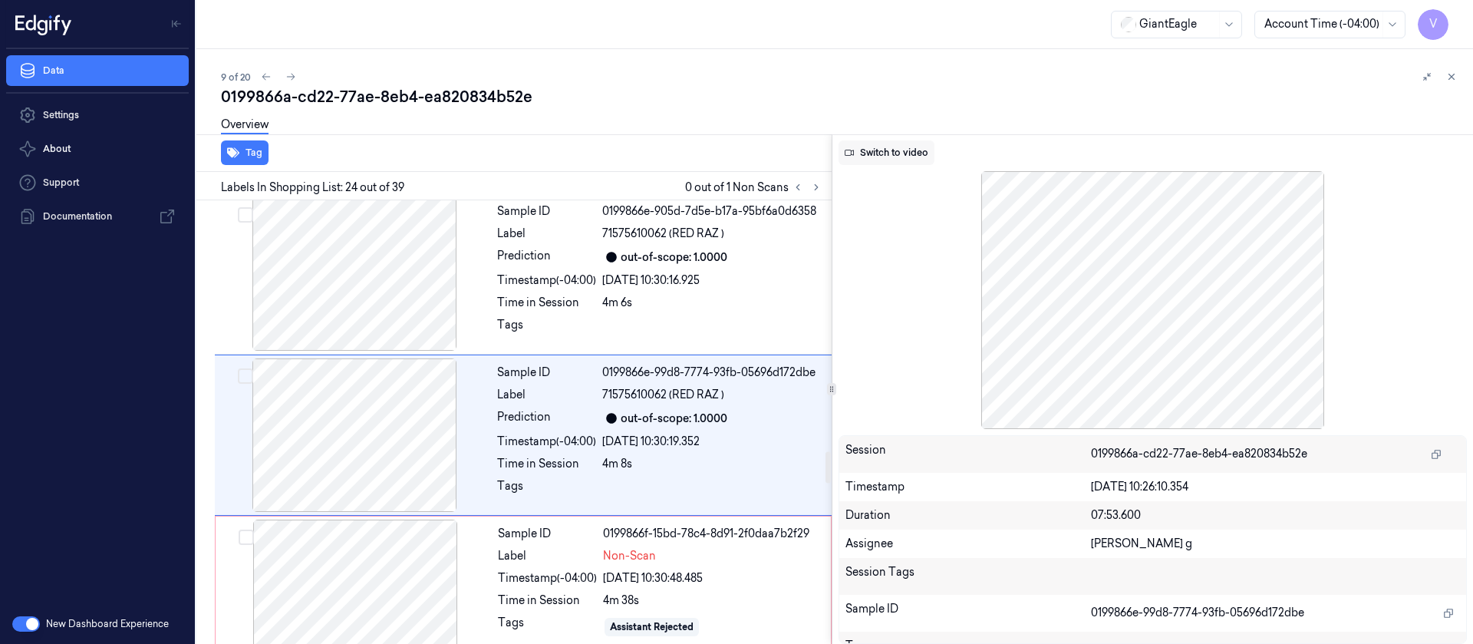
click at [875, 150] on button "Switch to video" at bounding box center [887, 152] width 96 height 25
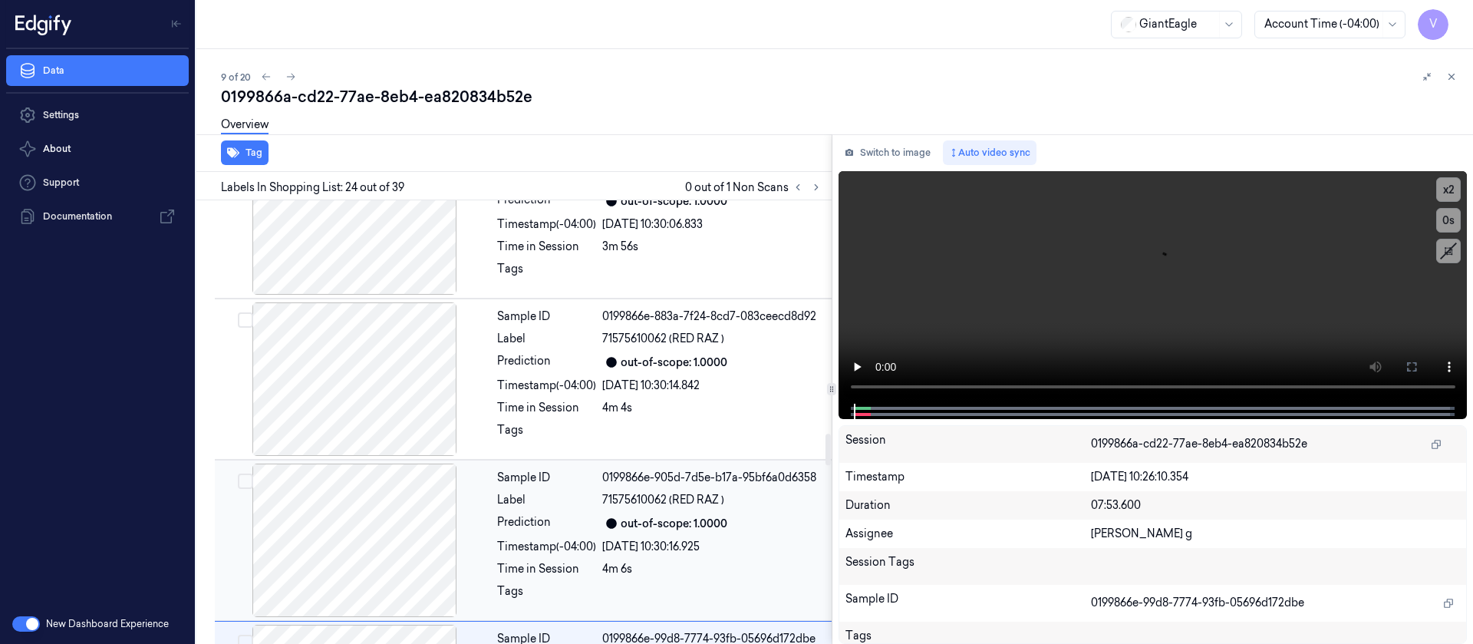
scroll to position [3219, 0]
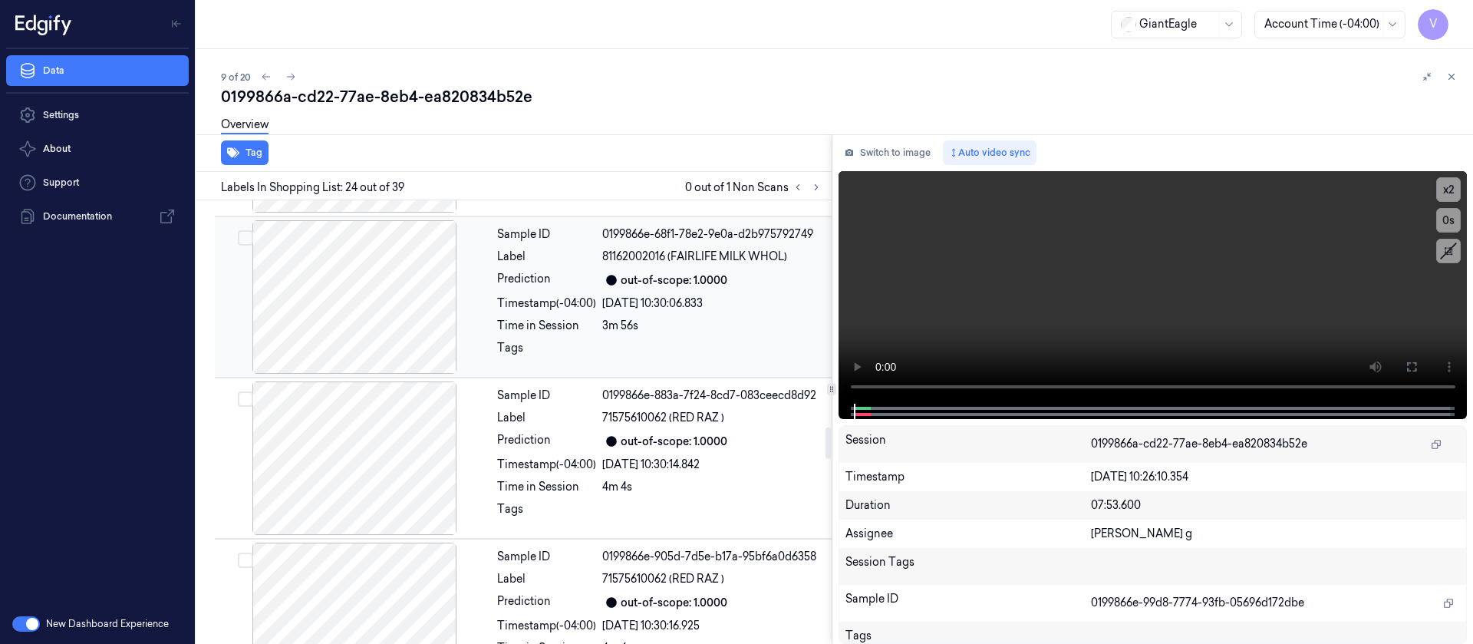
click at [699, 321] on div "Sample ID 0199866e-68f1-78e2-9e0a-d2b975792749 Label 81162002016 (FAIRLIFE MILK…" at bounding box center [660, 296] width 338 height 153
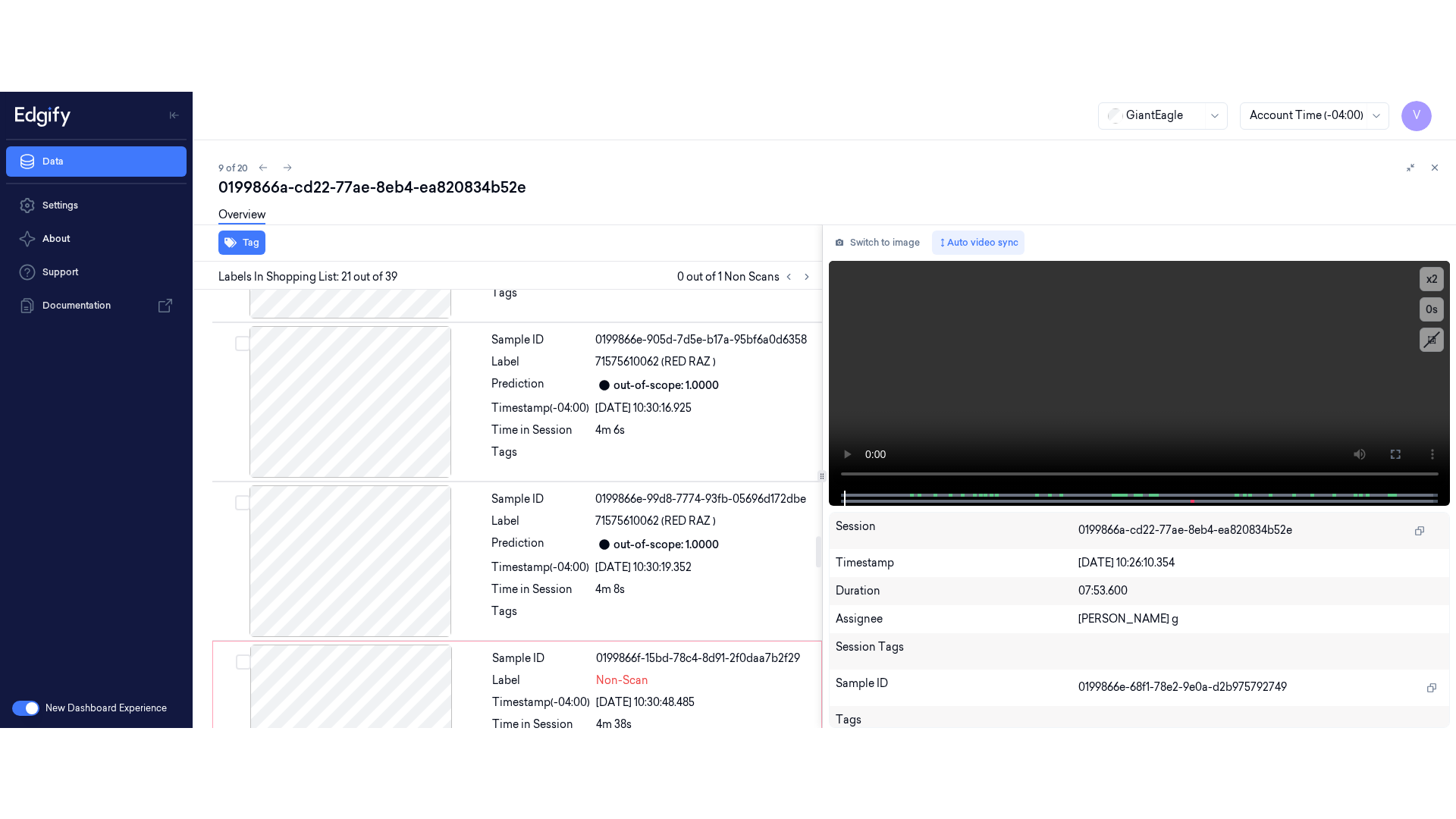
scroll to position [3498, 0]
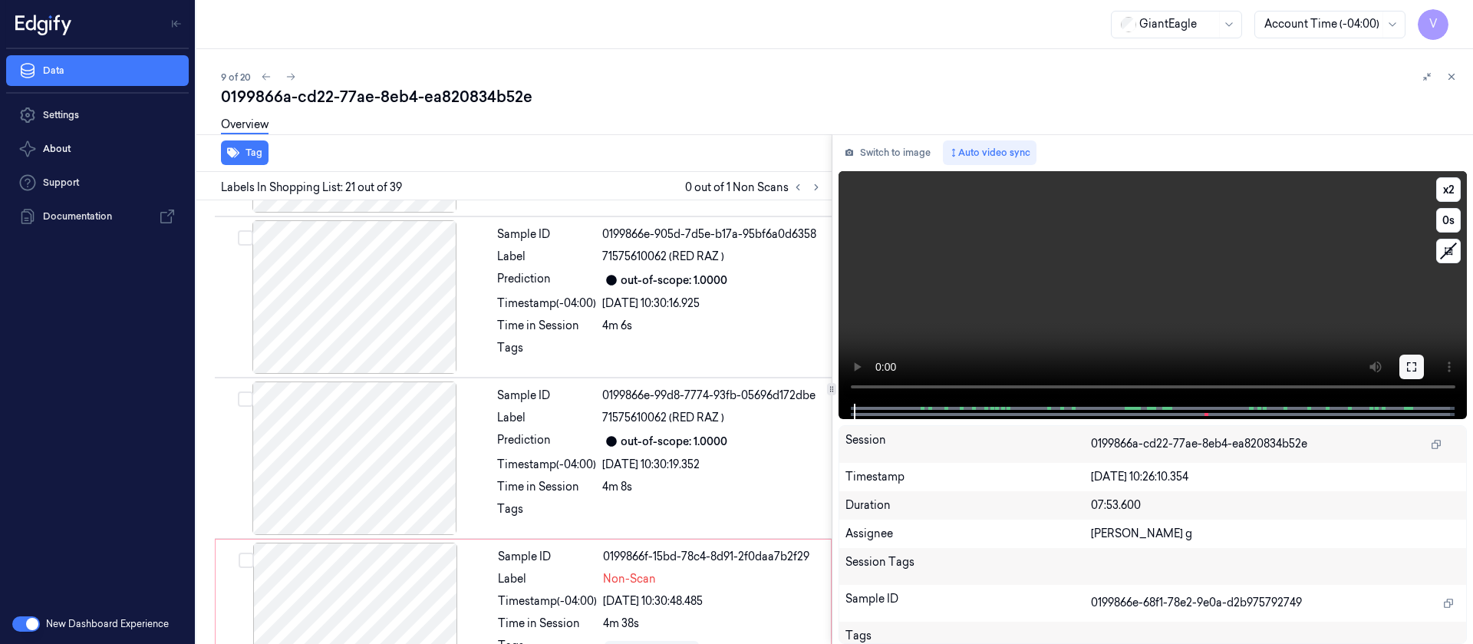
click at [1415, 364] on icon at bounding box center [1412, 367] width 12 height 12
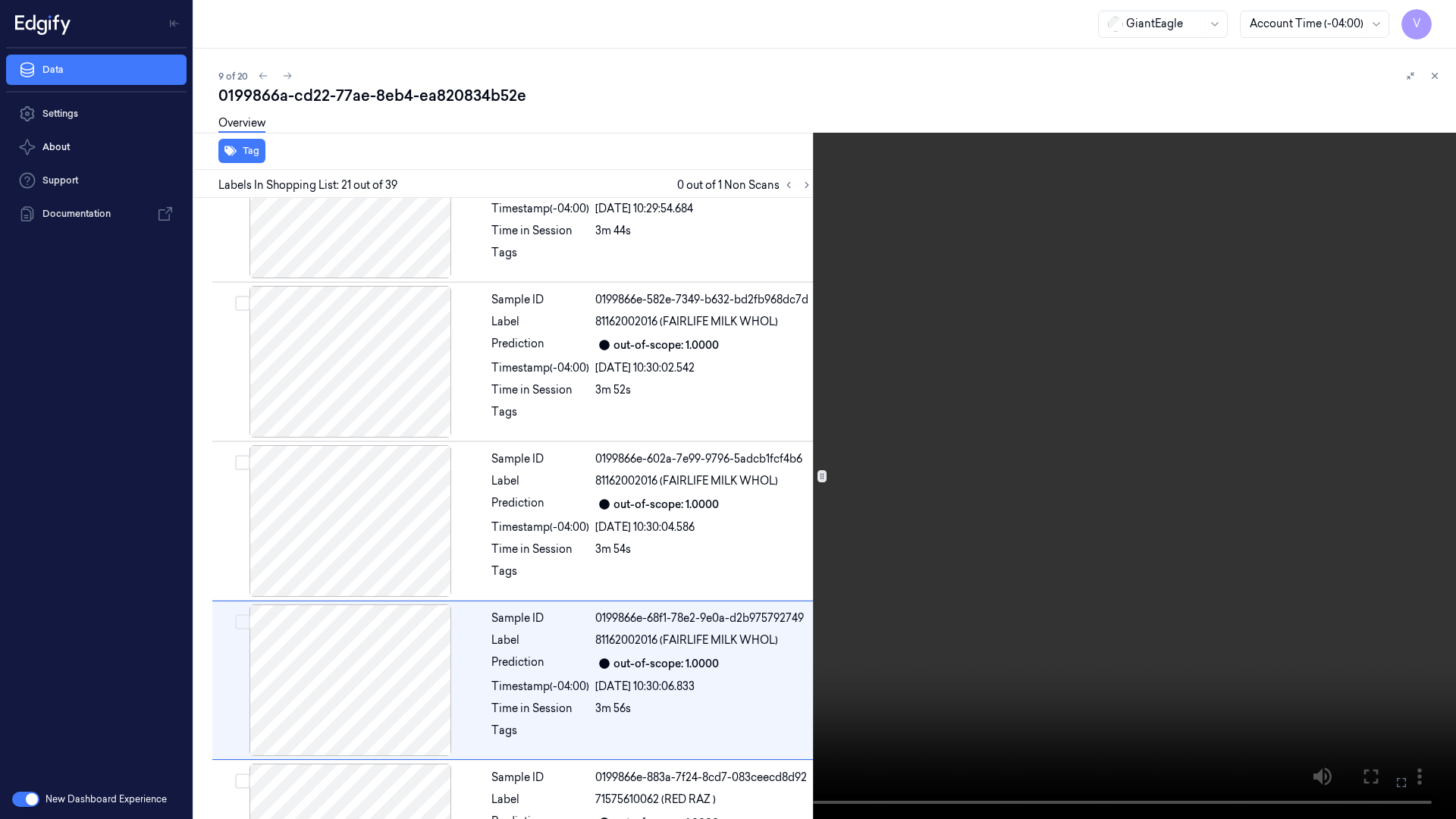
scroll to position [2952, 0]
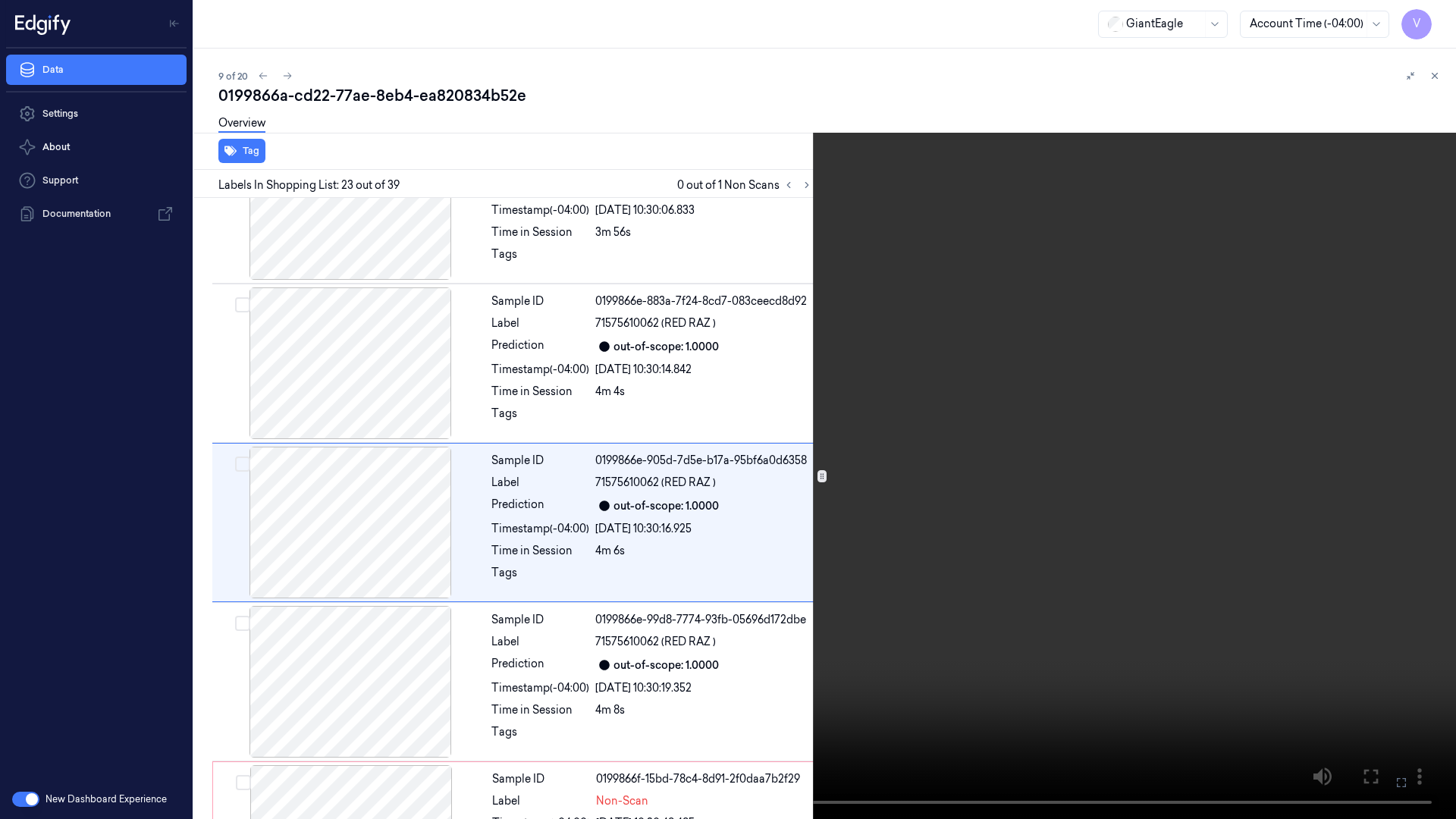
click at [0, 0] on icon at bounding box center [0, 0] width 0 height 0
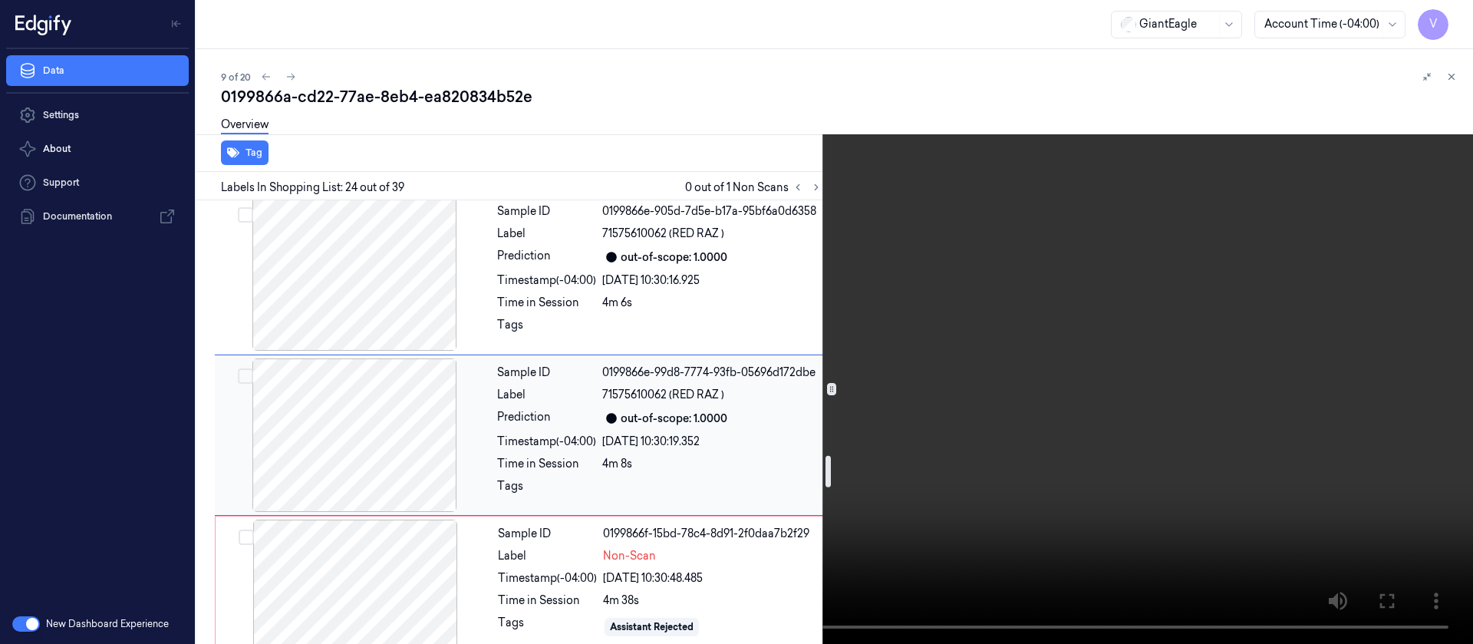
scroll to position [3679, 0]
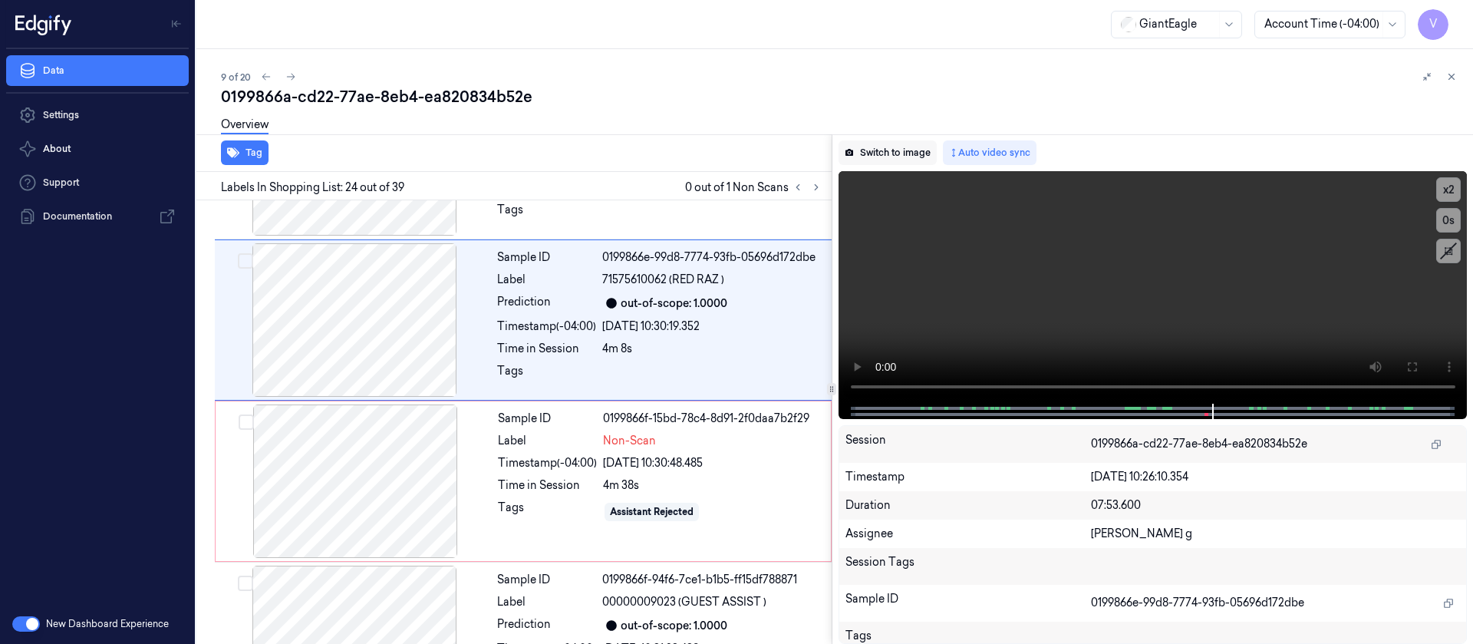
click at [881, 157] on button "Switch to image" at bounding box center [888, 152] width 98 height 25
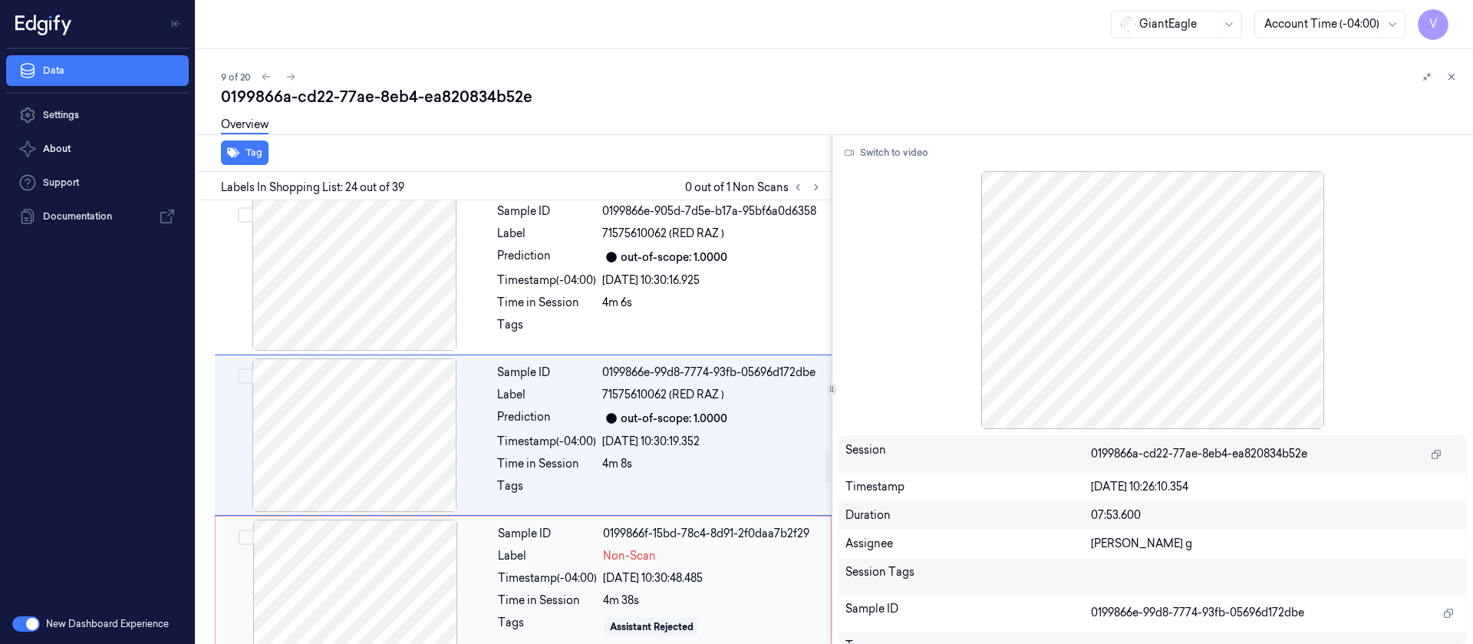
click at [341, 562] on div at bounding box center [355, 595] width 273 height 153
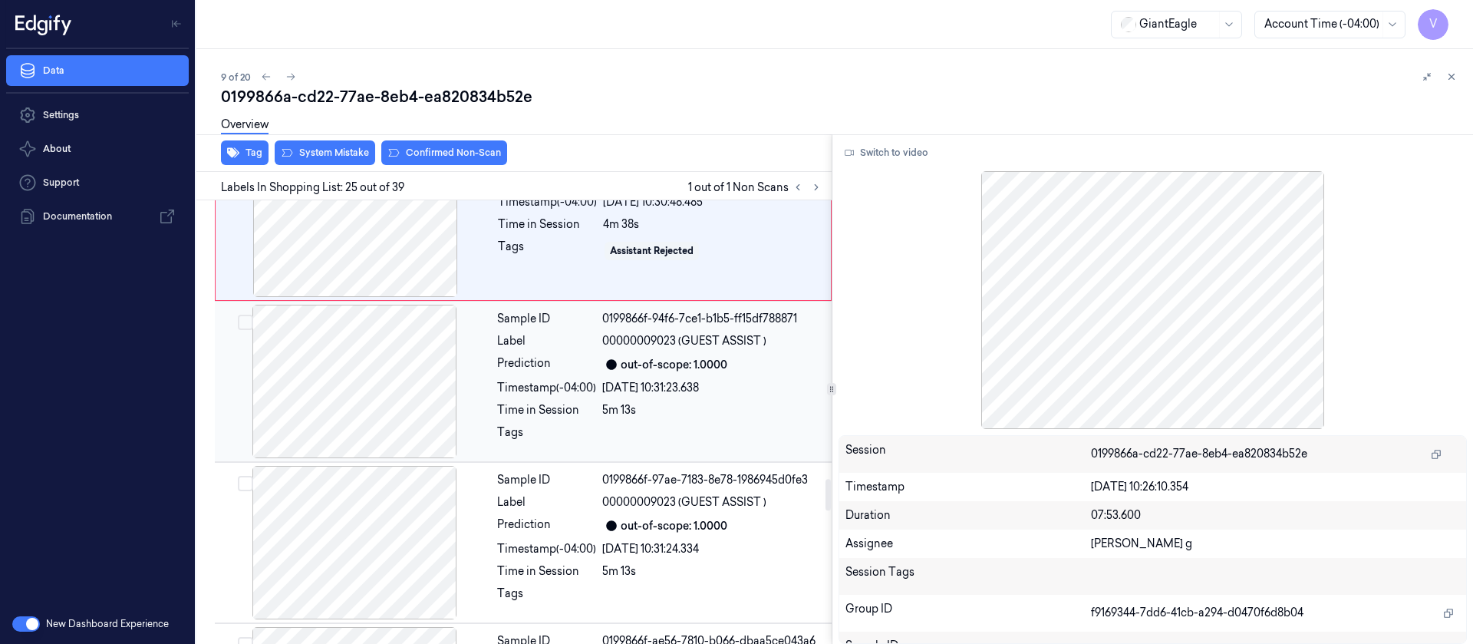
scroll to position [3955, 0]
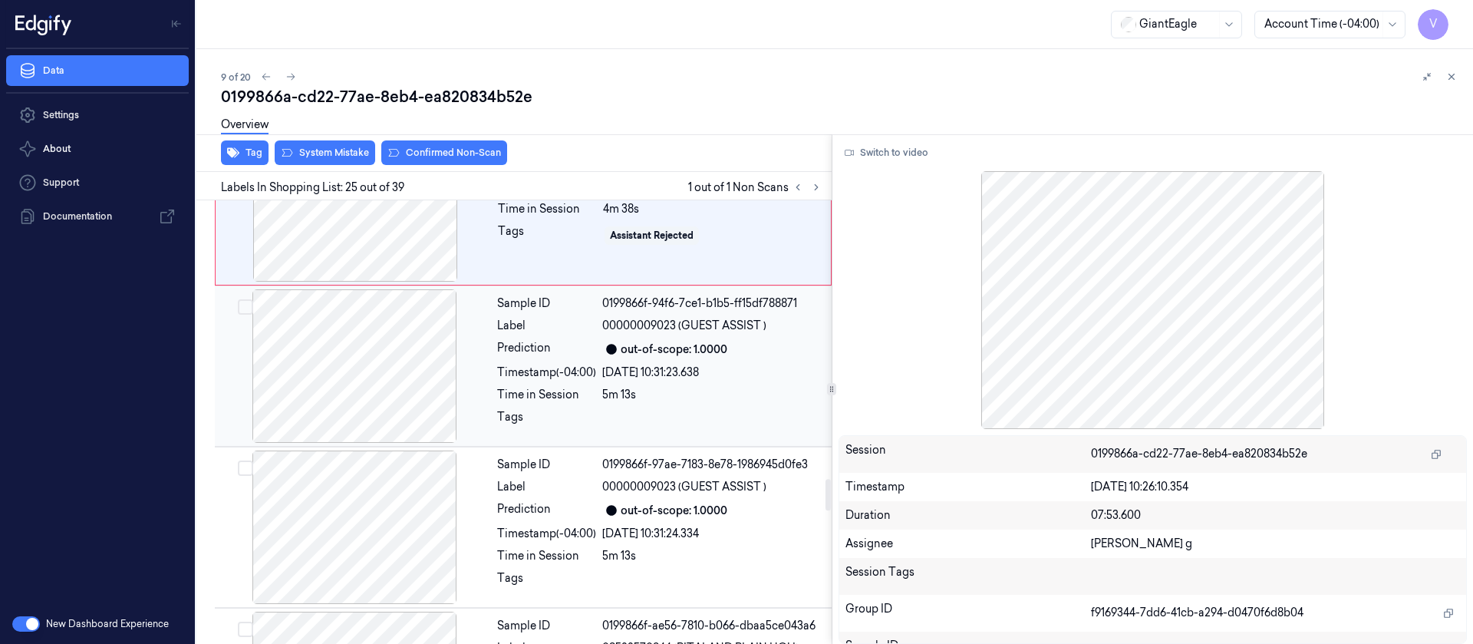
click at [582, 325] on div "Sample ID 0199866f-94f6-7ce1-b1b5-ff15df788871 Label 00000009023 (GUEST ASSIST …" at bounding box center [660, 365] width 338 height 153
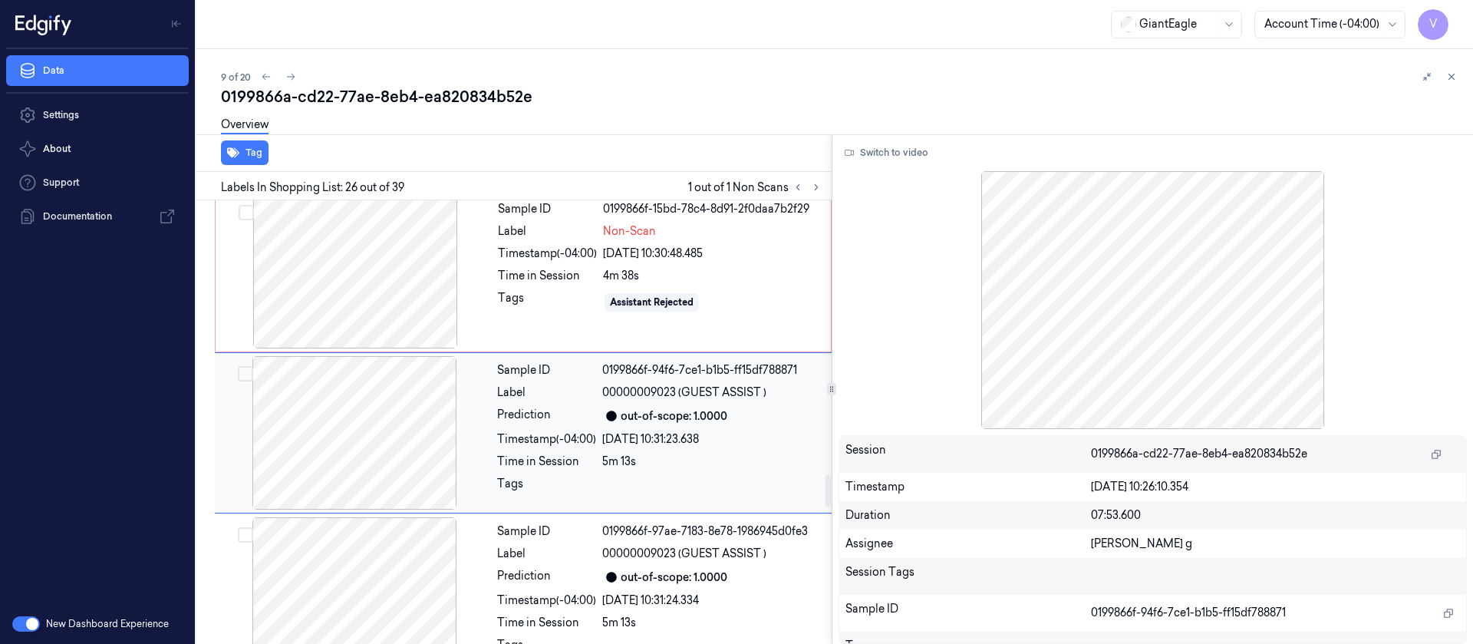
scroll to position [3886, 0]
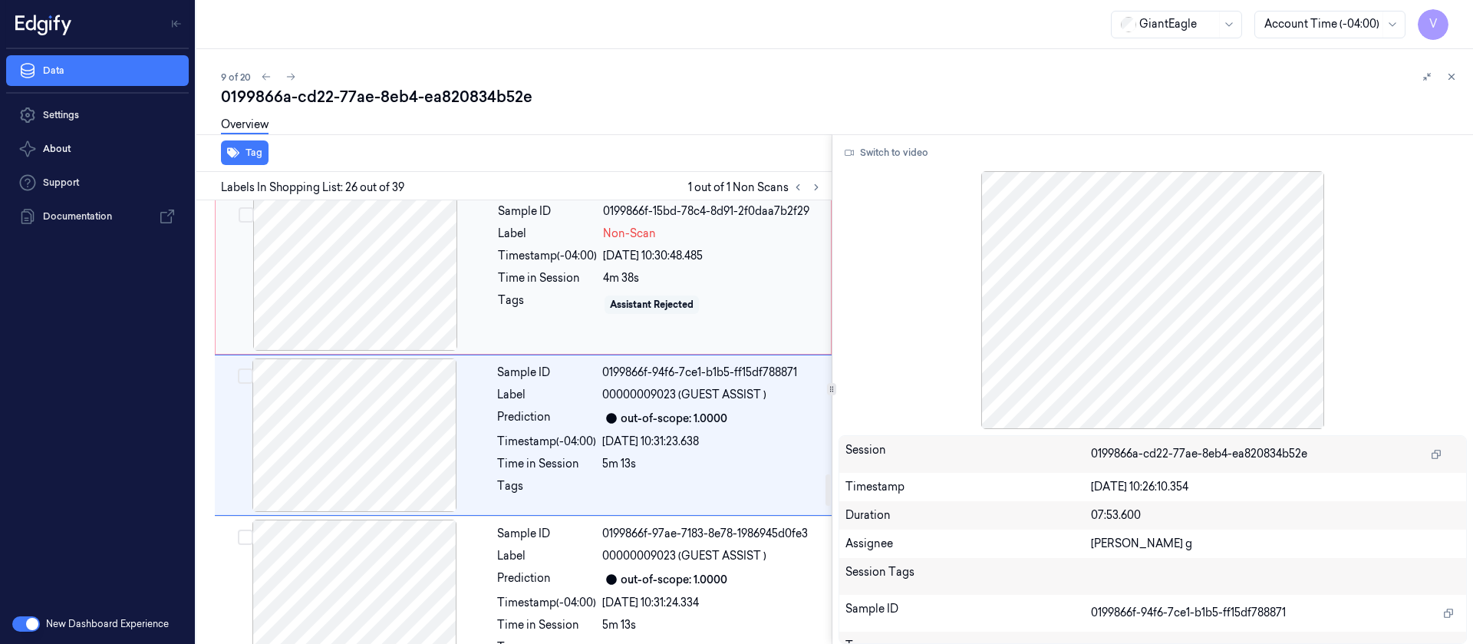
click at [648, 295] on div "Assistant Rejected" at bounding box center [652, 304] width 94 height 18
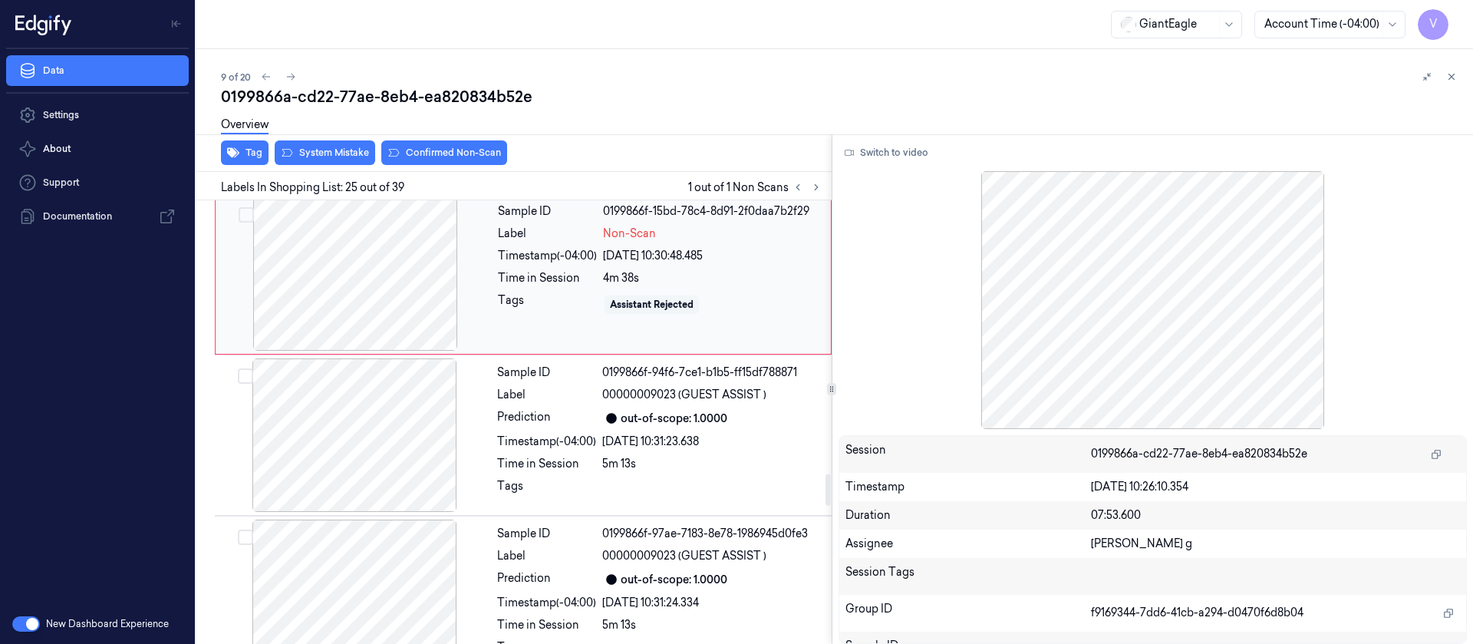
scroll to position [3725, 0]
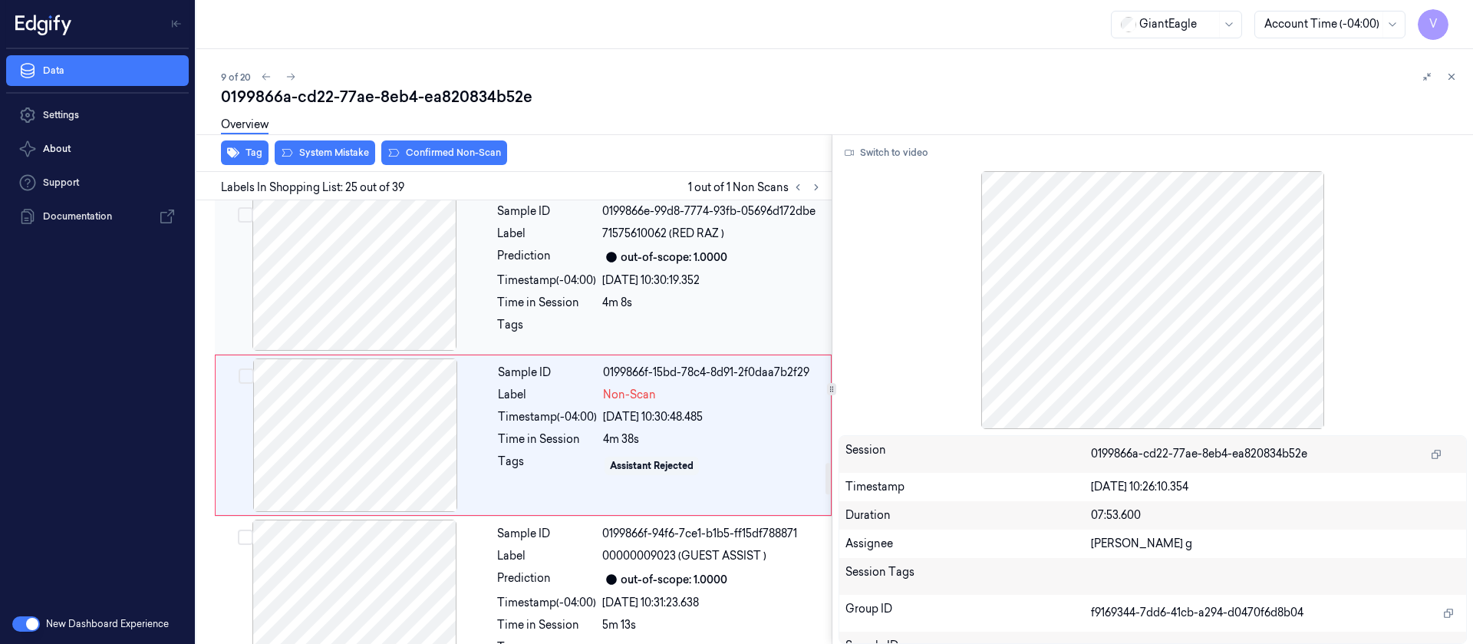
click at [672, 317] on div at bounding box center [712, 329] width 220 height 25
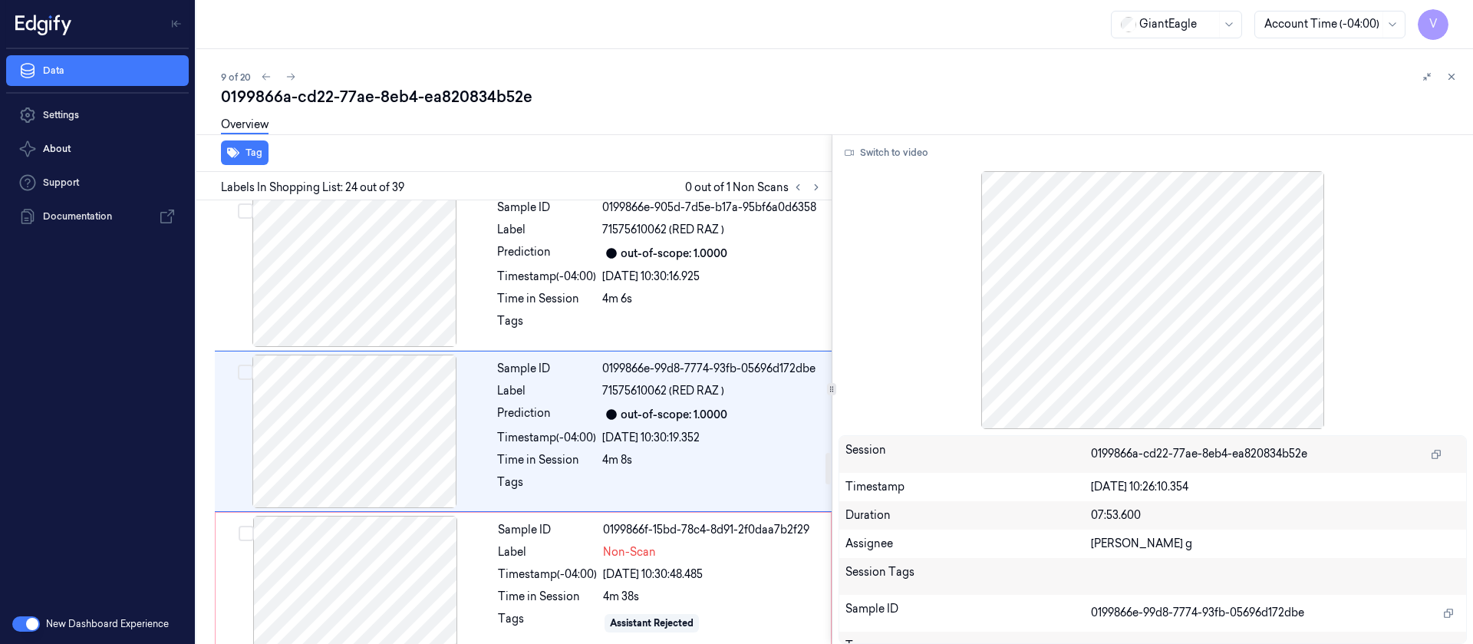
scroll to position [3564, 0]
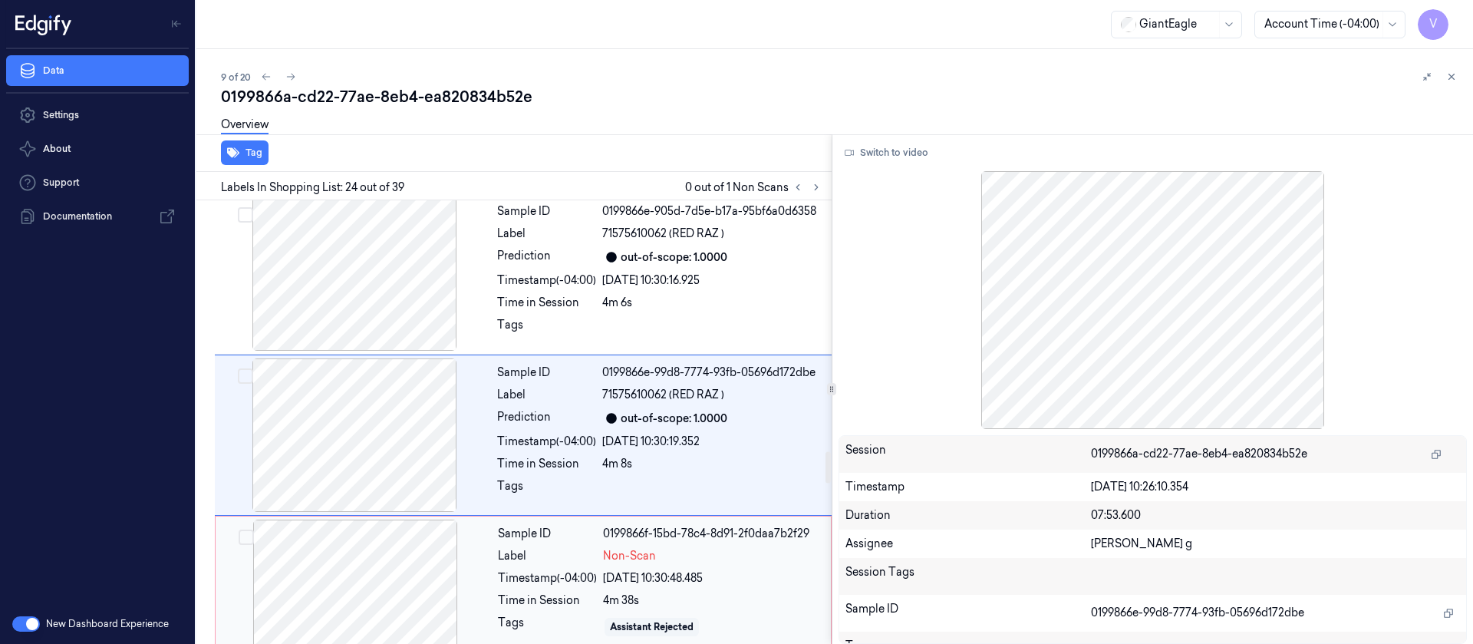
click at [383, 565] on div at bounding box center [355, 595] width 273 height 153
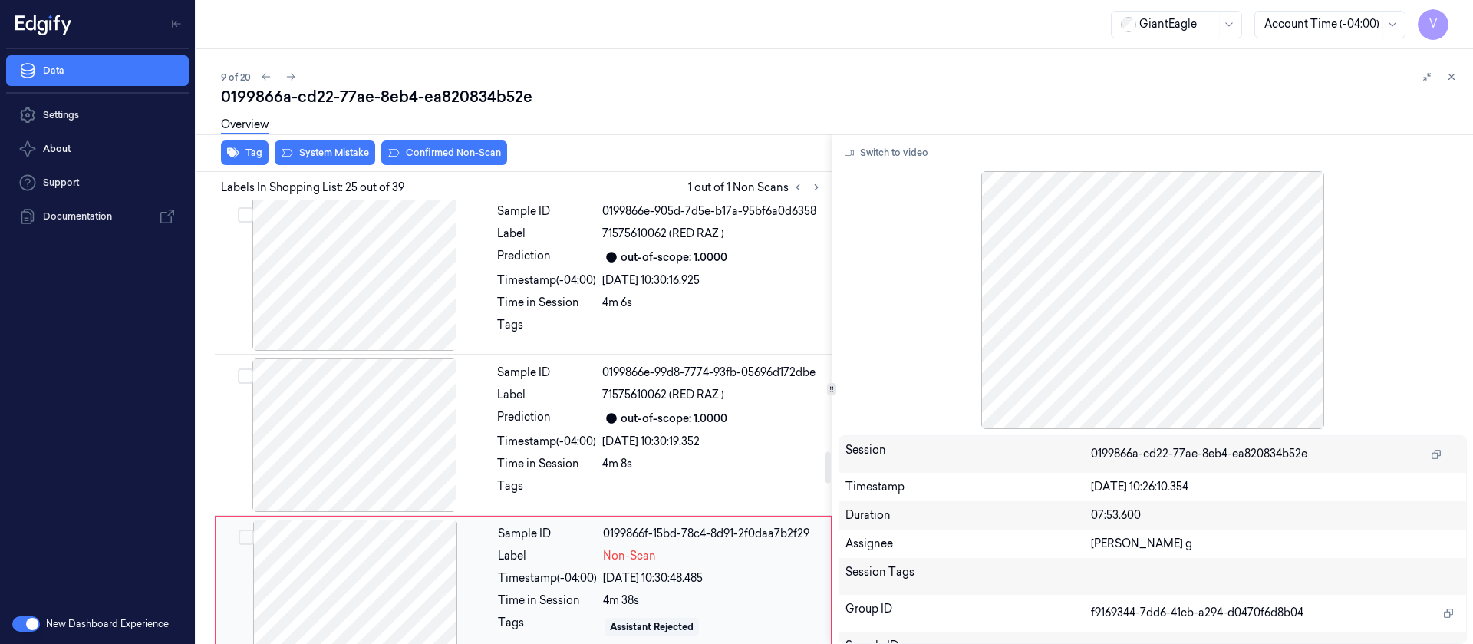
scroll to position [3725, 0]
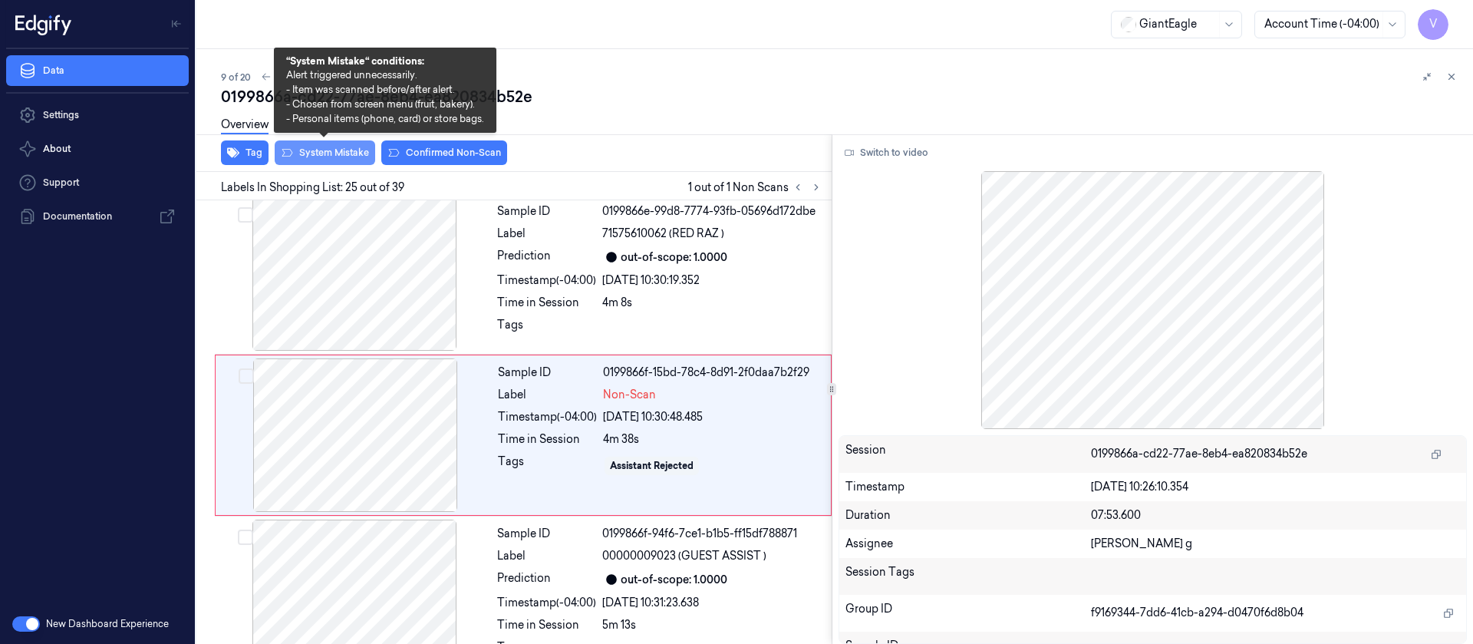
click at [321, 152] on button "System Mistake" at bounding box center [325, 152] width 101 height 25
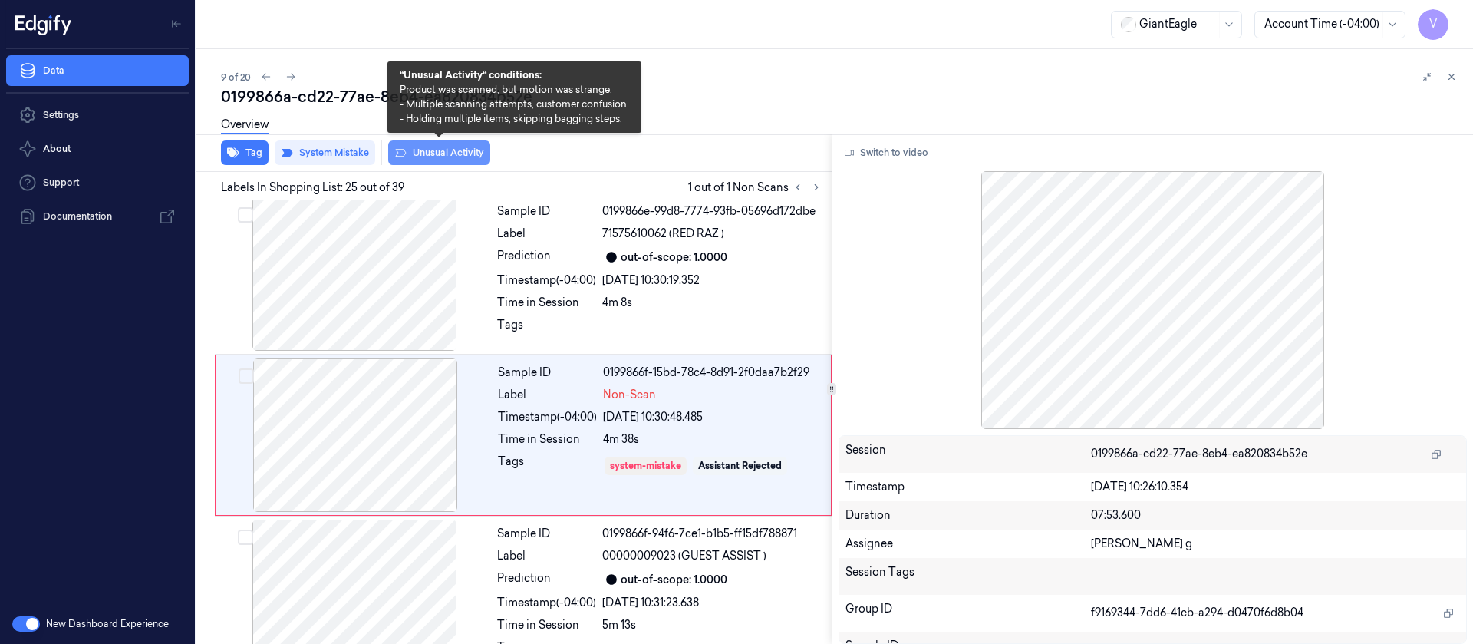
click at [431, 155] on button "Unusual Activity" at bounding box center [439, 152] width 102 height 25
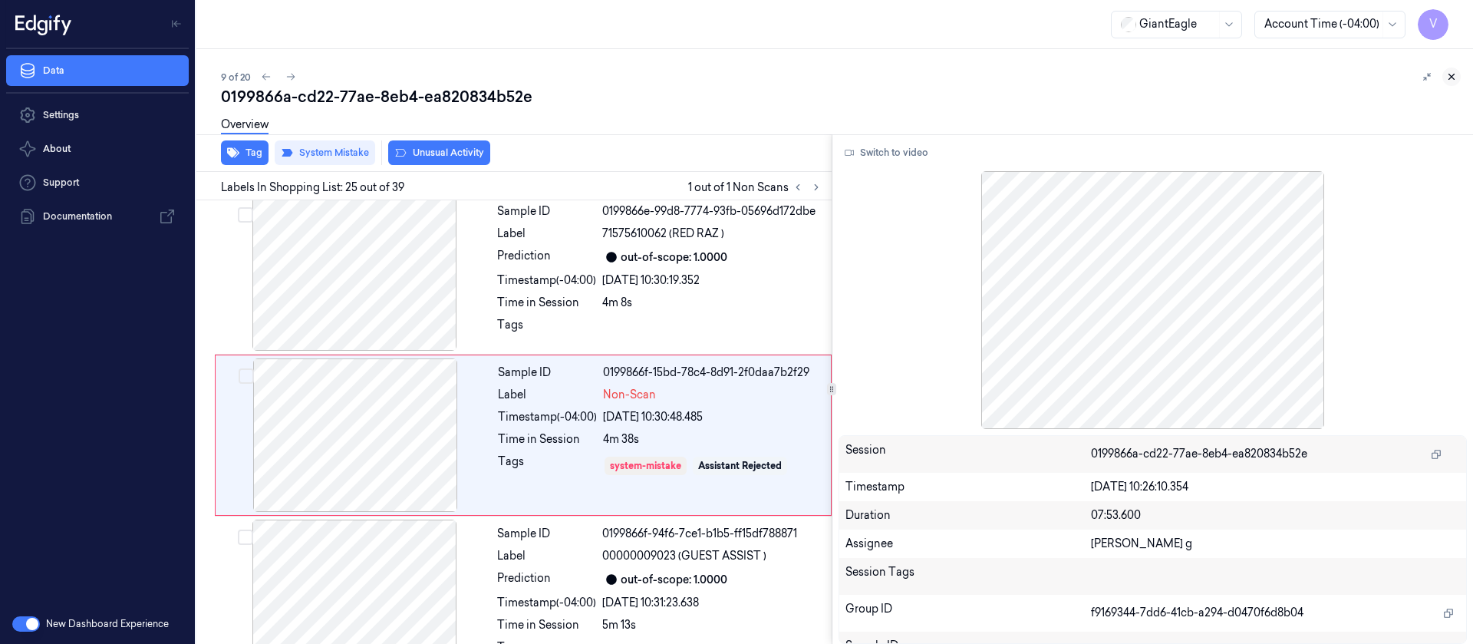
click at [1454, 74] on icon at bounding box center [1451, 76] width 5 height 5
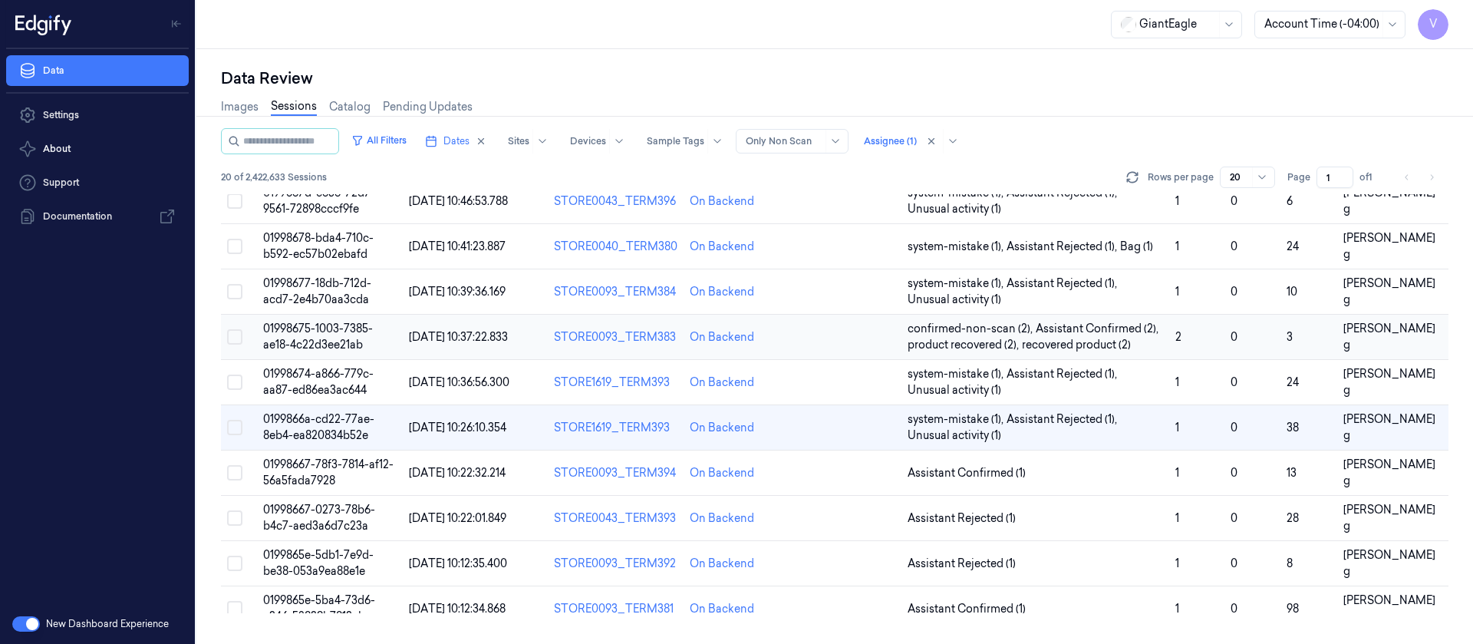
scroll to position [302, 0]
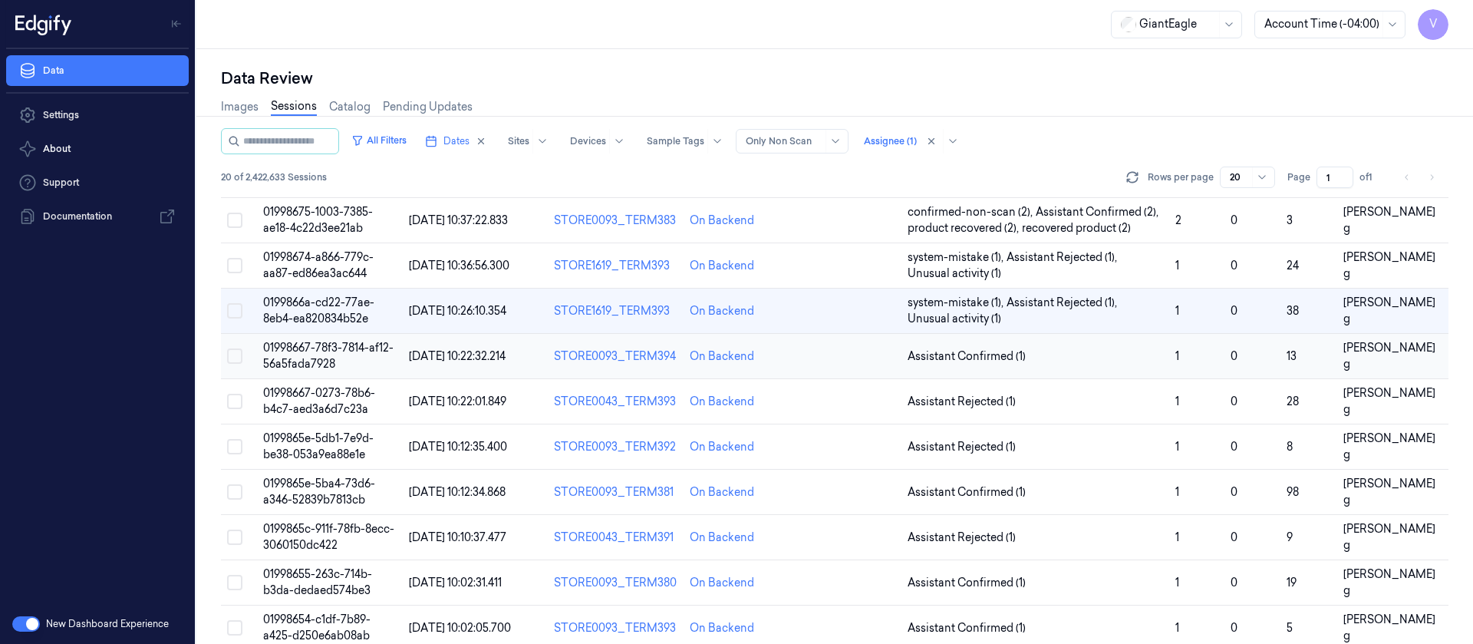
click at [838, 372] on td at bounding box center [847, 356] width 108 height 45
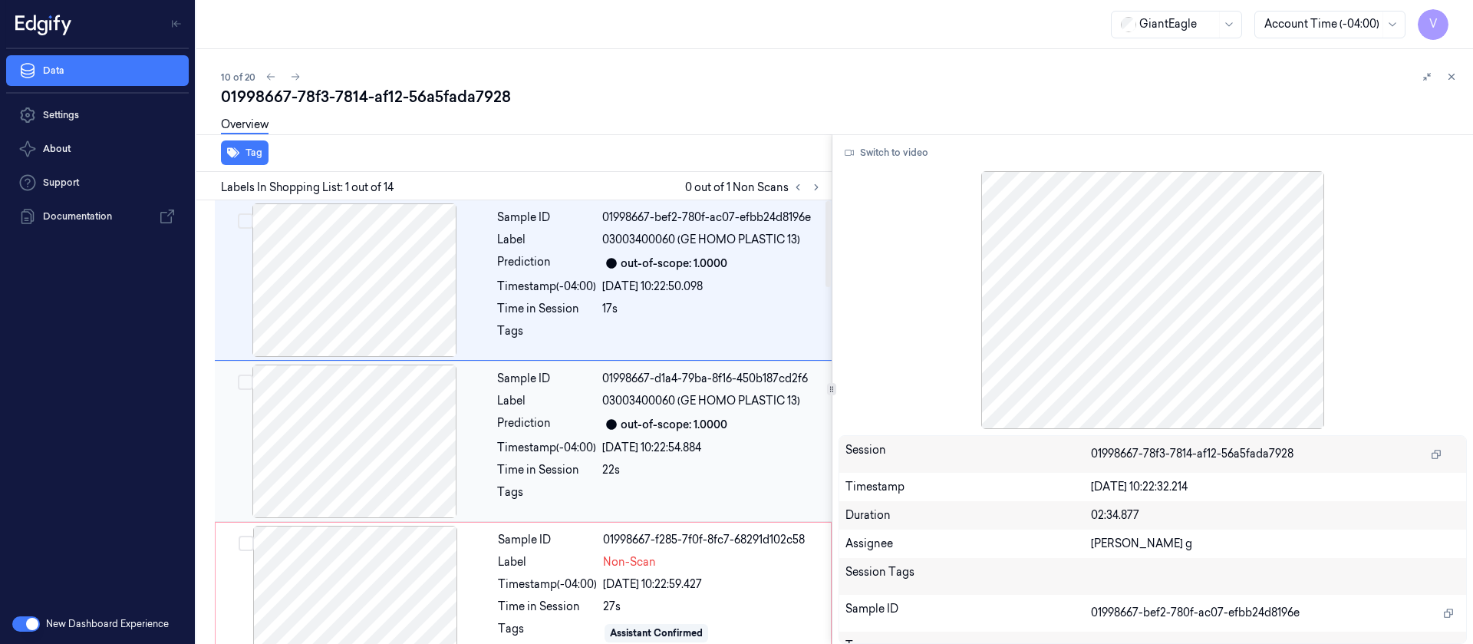
click at [529, 428] on div "Prediction" at bounding box center [546, 424] width 99 height 18
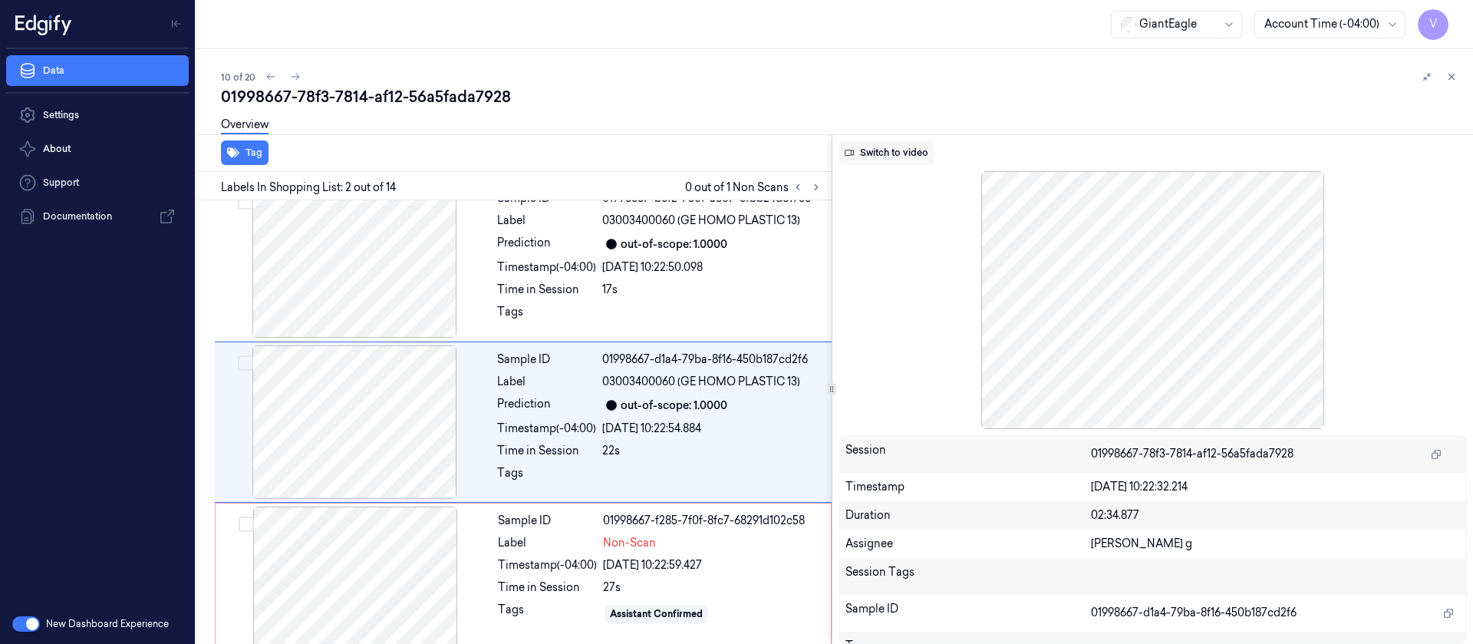
click at [882, 157] on button "Switch to video" at bounding box center [887, 152] width 96 height 25
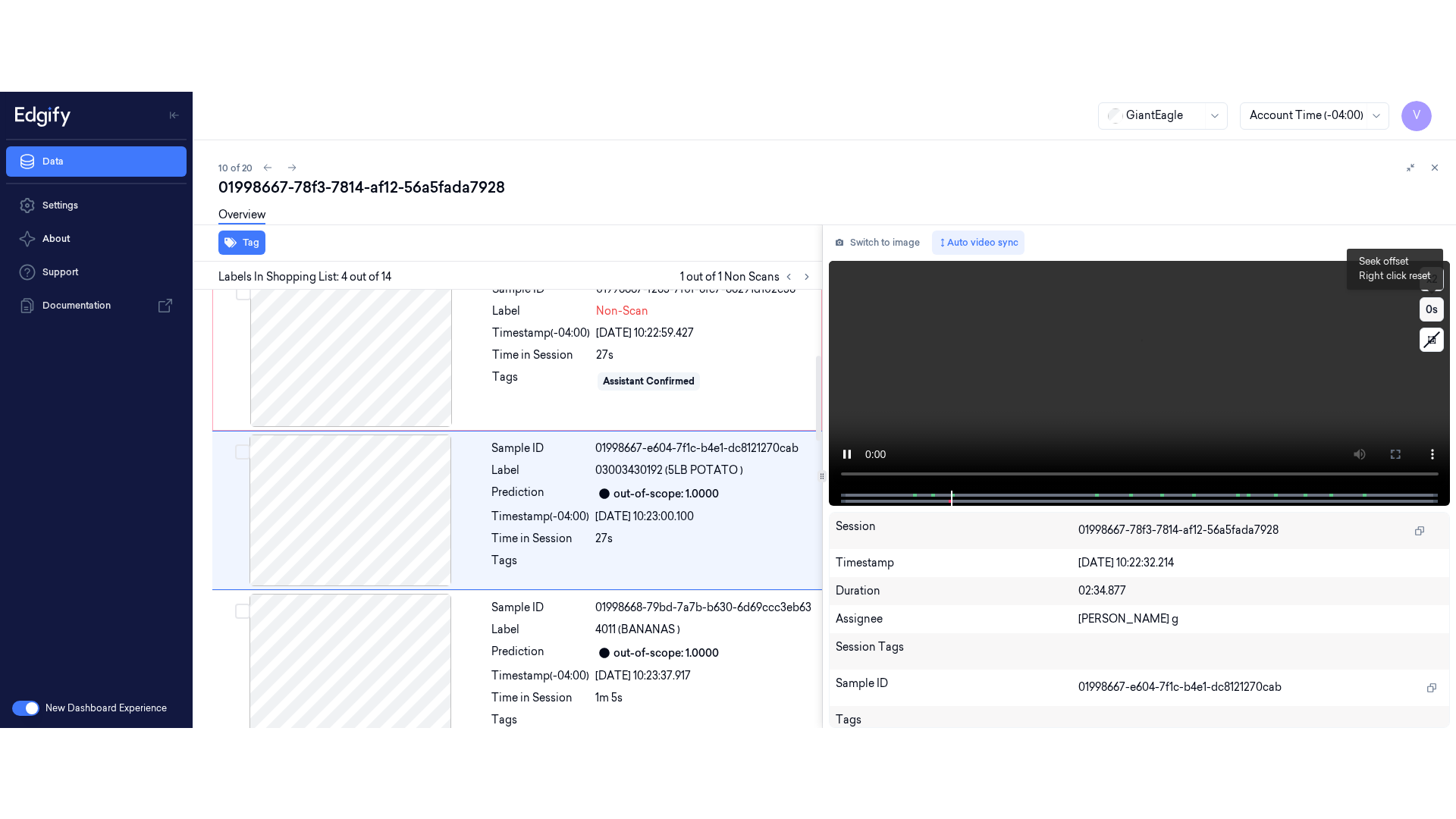
scroll to position [337, 0]
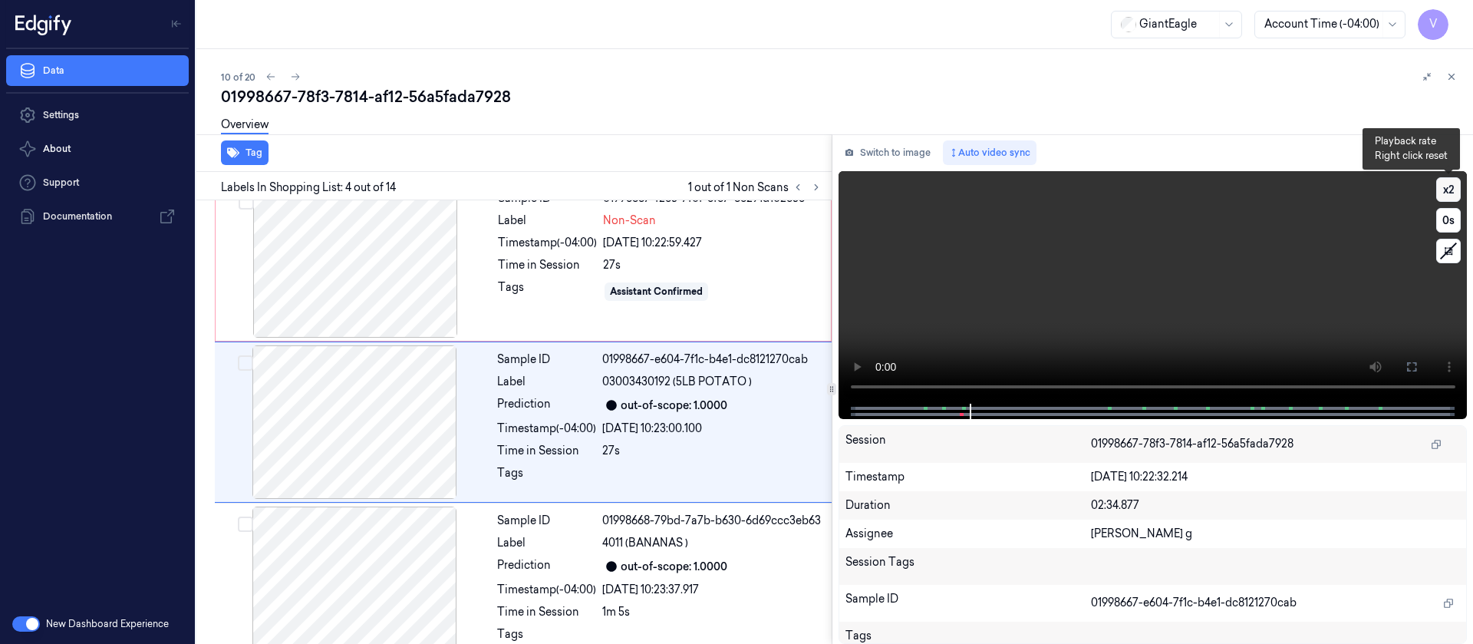
click at [1460, 187] on button "x 2" at bounding box center [1448, 189] width 25 height 25
click at [1460, 187] on button "x 4" at bounding box center [1448, 189] width 25 height 25
click at [936, 404] on div at bounding box center [1152, 411] width 597 height 15
click at [1403, 354] on button at bounding box center [1411, 366] width 25 height 25
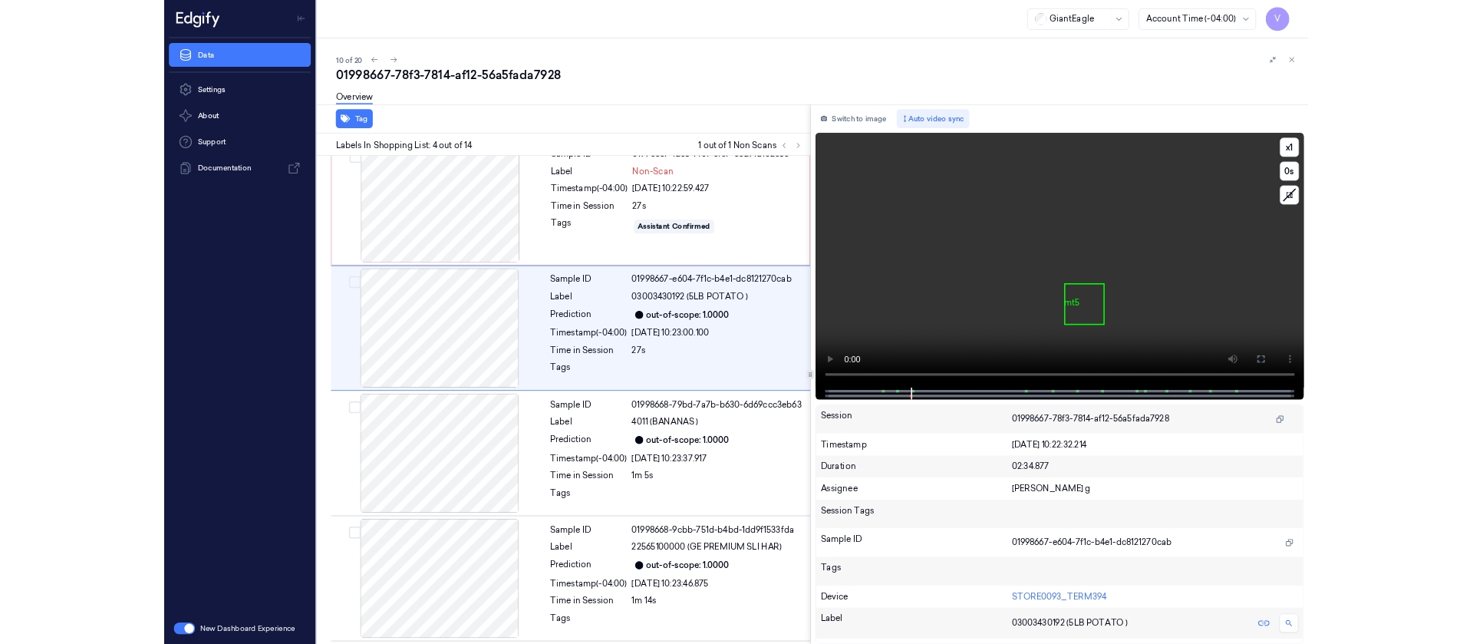
scroll to position [249, 0]
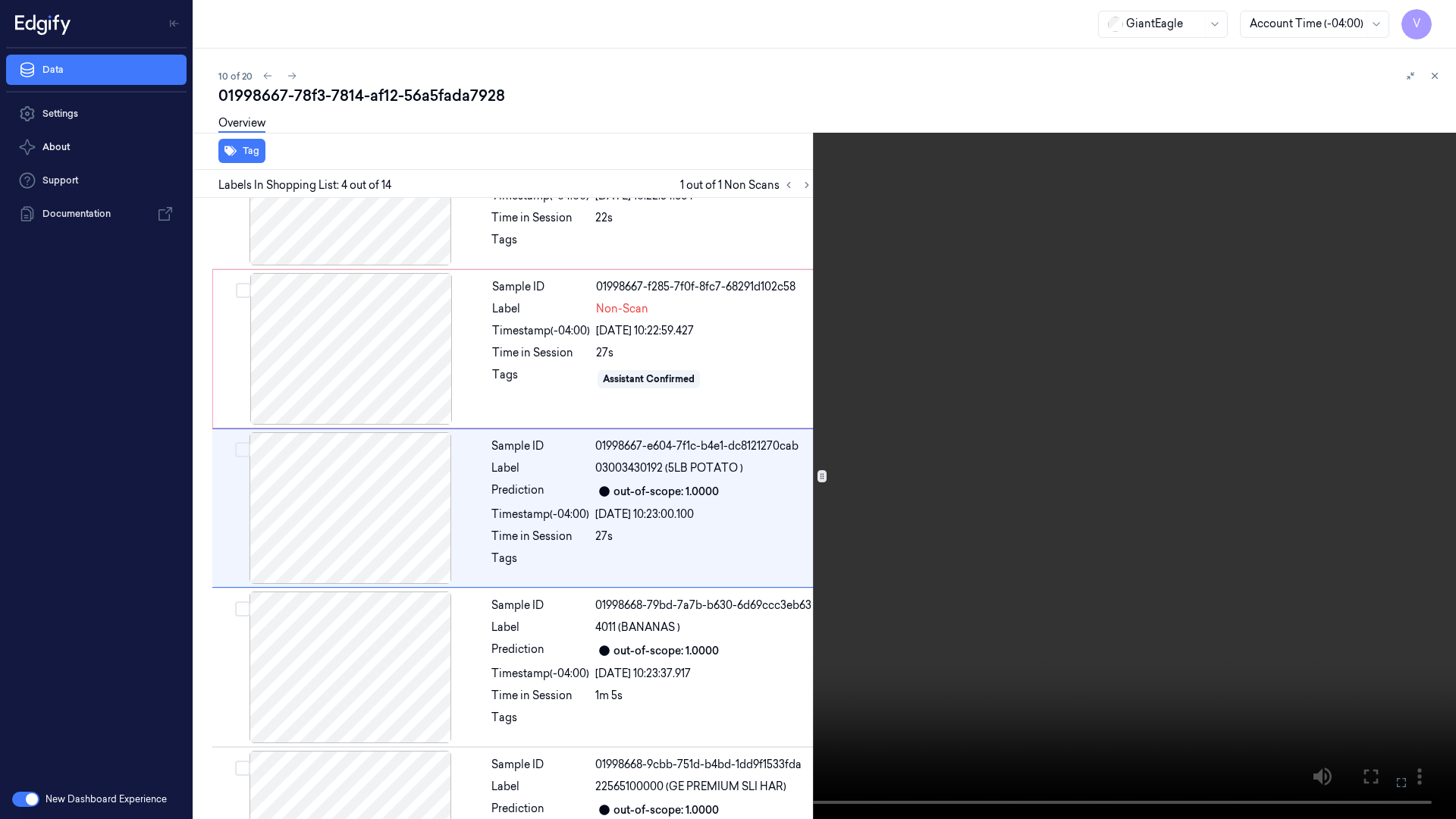
click at [0, 0] on button at bounding box center [0, 0] width 0 height 0
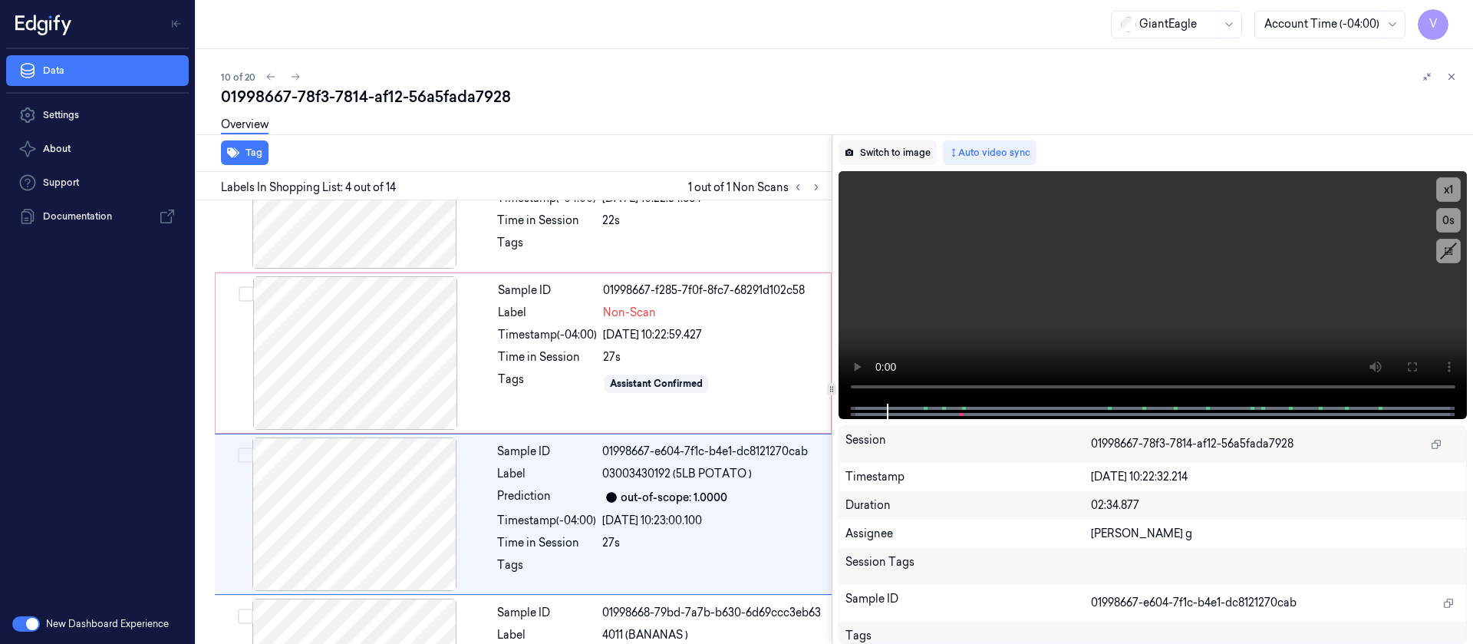
click at [878, 147] on button "Switch to image" at bounding box center [888, 152] width 98 height 25
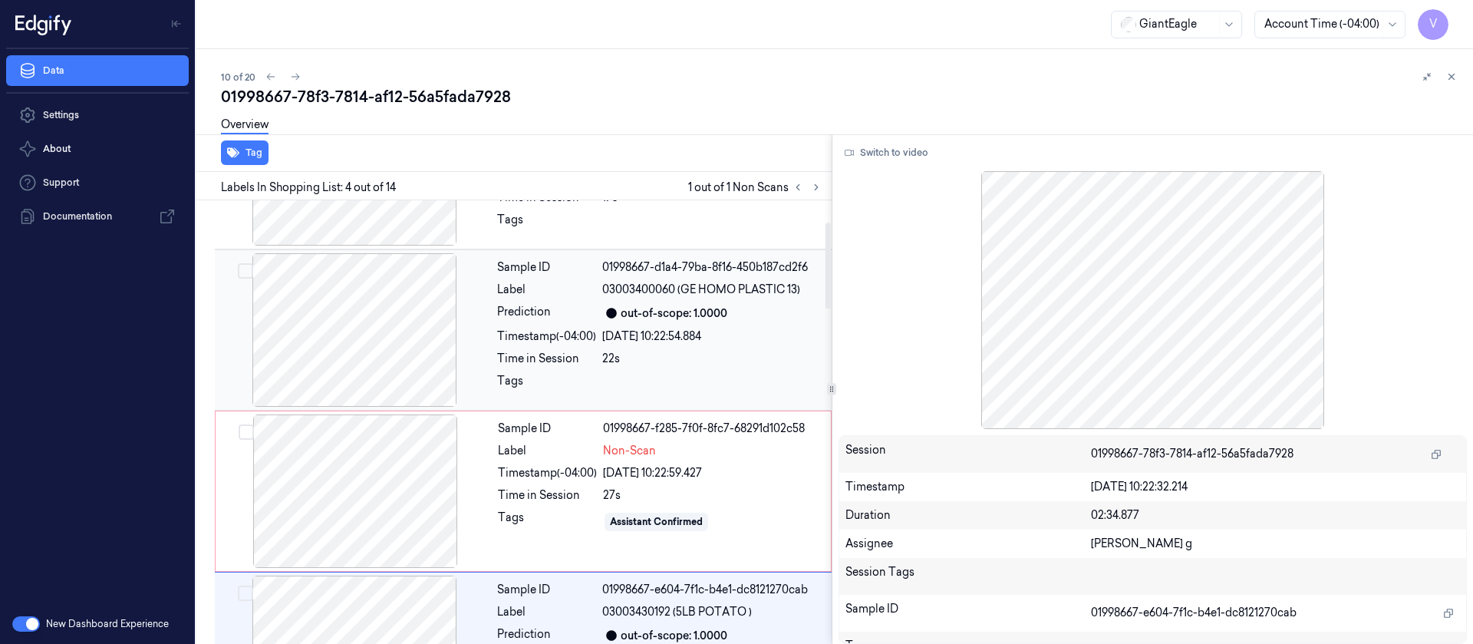
click at [493, 375] on div "Sample ID 01998667-d1a4-79ba-8f16-450b187cd2f6 Label 03003400060 (GE HOMO PLAST…" at bounding box center [660, 329] width 338 height 153
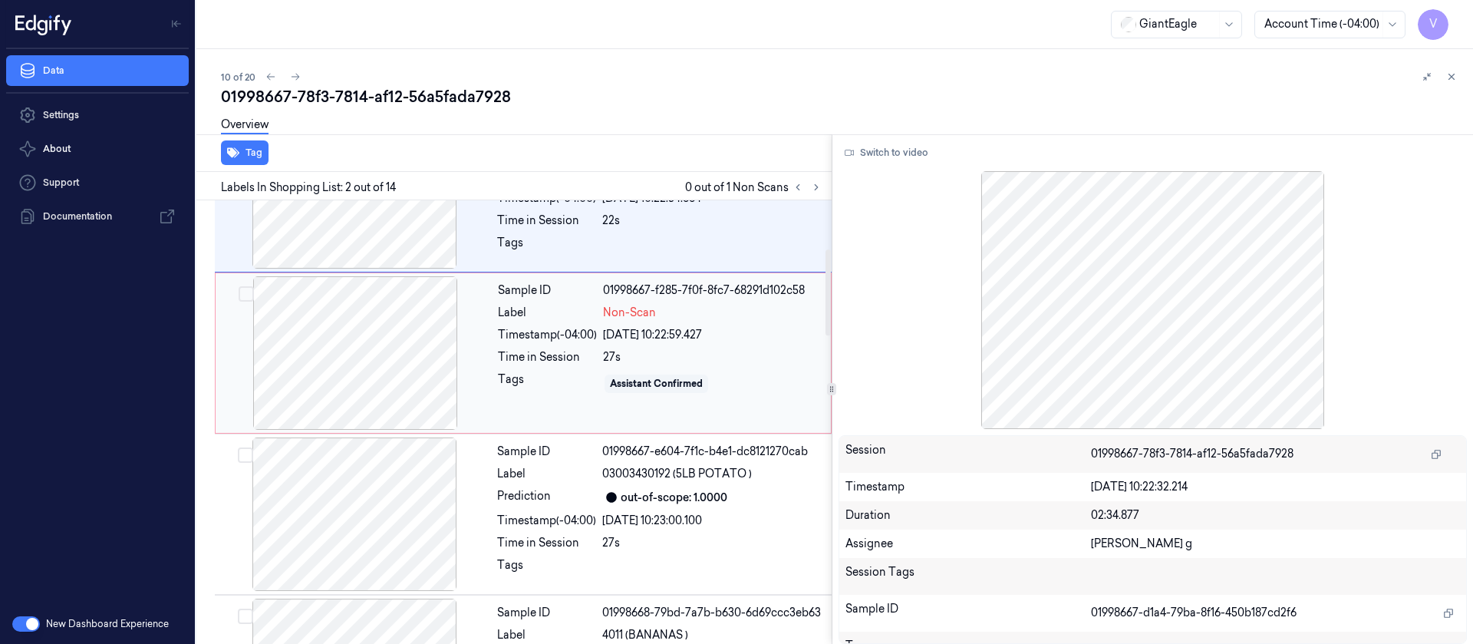
click at [390, 332] on div at bounding box center [355, 352] width 273 height 153
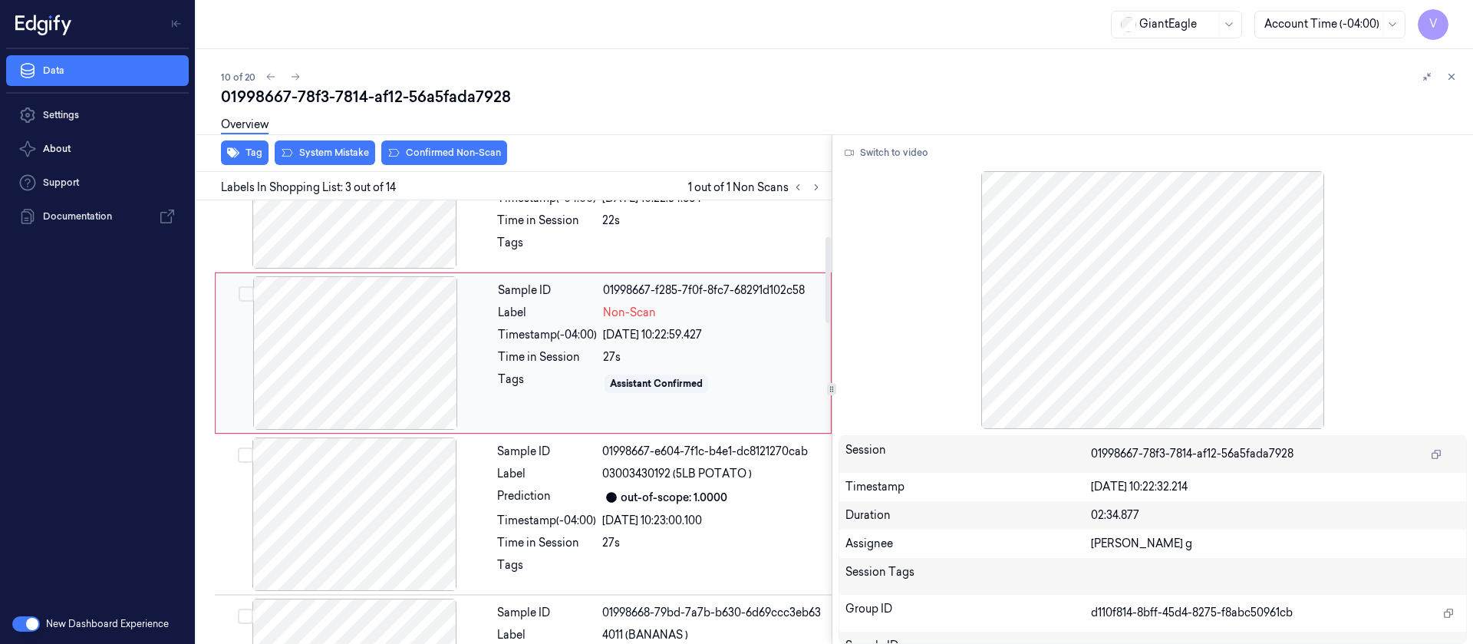
scroll to position [180, 0]
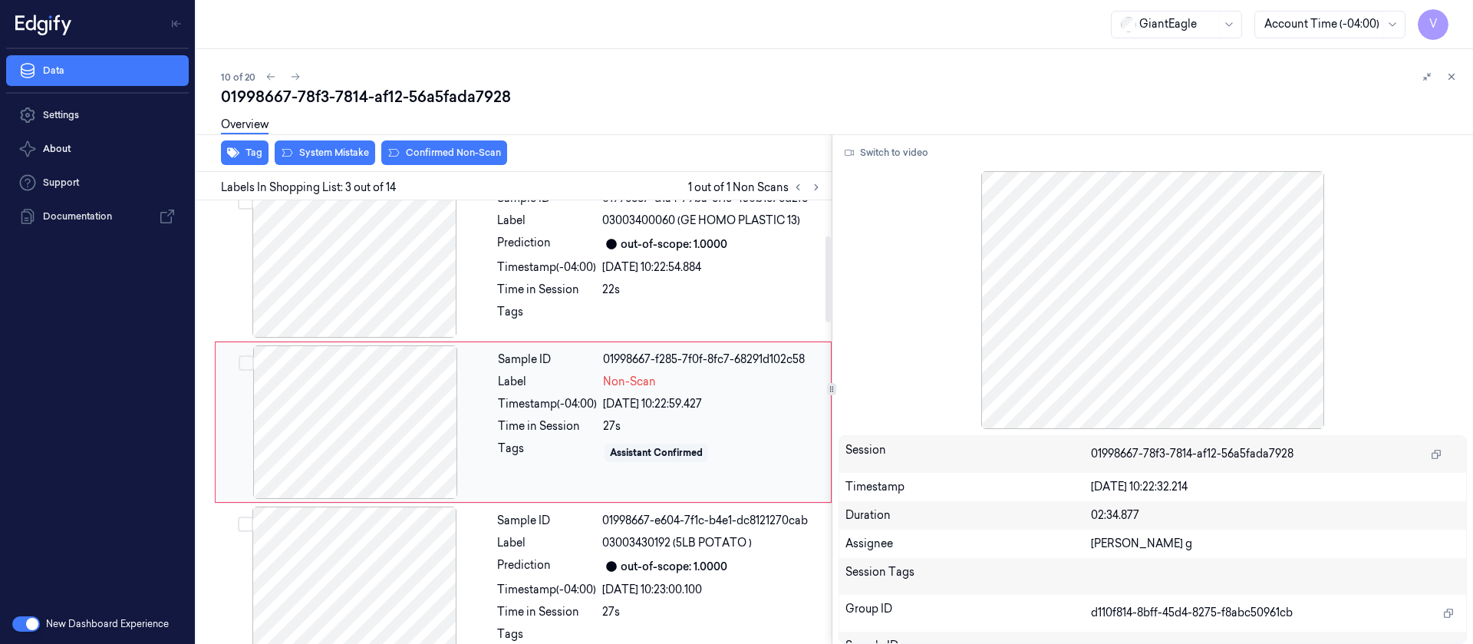
click at [429, 422] on div at bounding box center [355, 421] width 273 height 153
click at [594, 443] on div "Tags" at bounding box center [547, 452] width 99 height 25
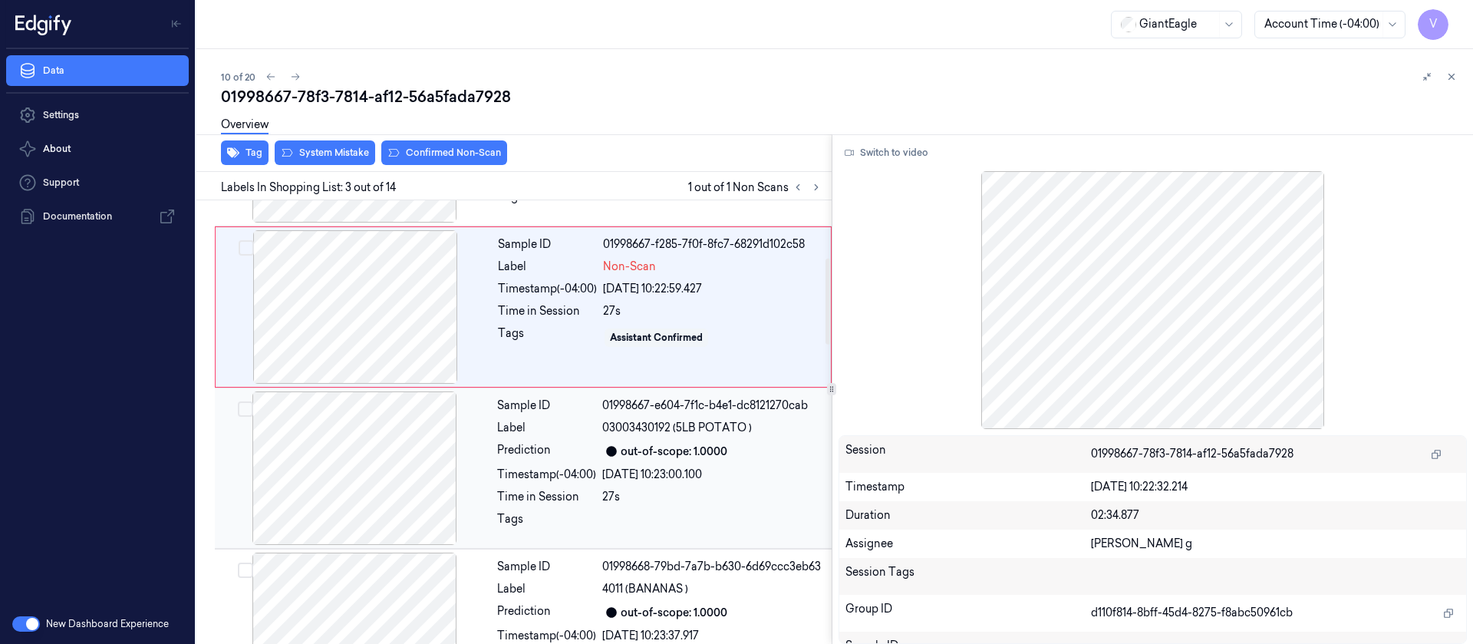
click at [344, 468] on div at bounding box center [354, 467] width 273 height 153
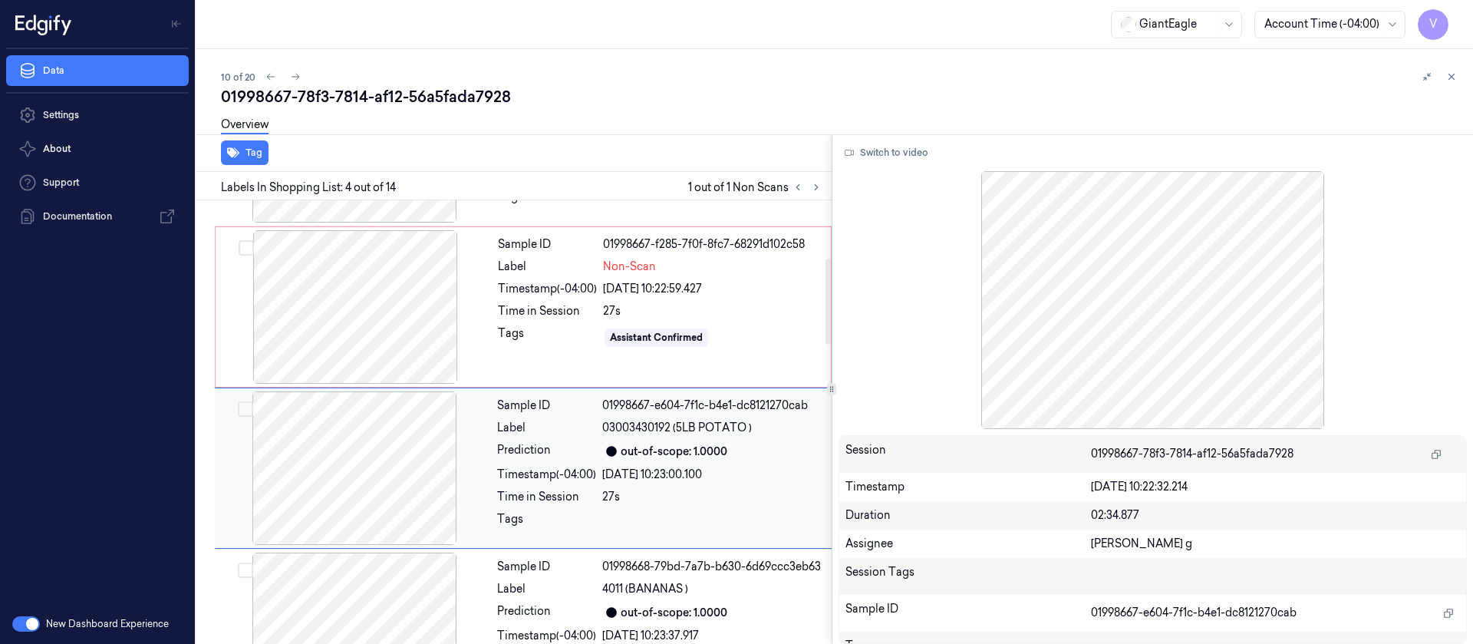
scroll to position [341, 0]
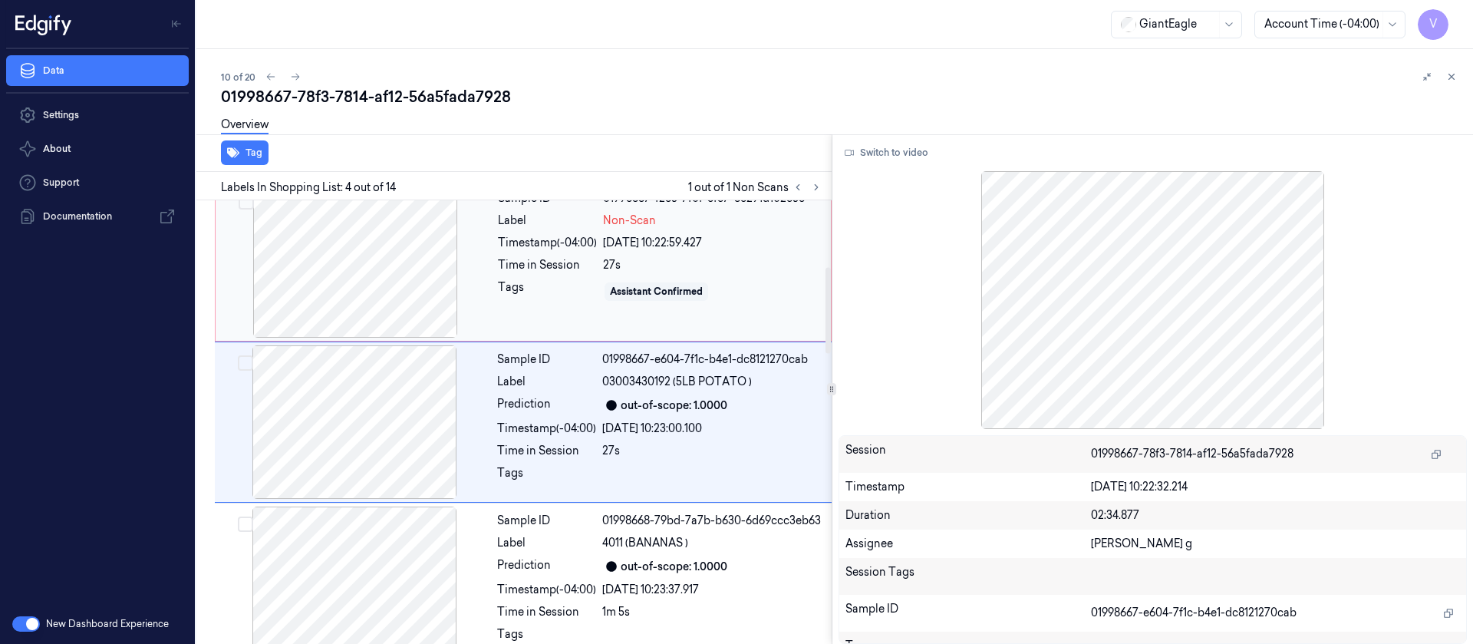
click at [337, 253] on div at bounding box center [355, 260] width 273 height 153
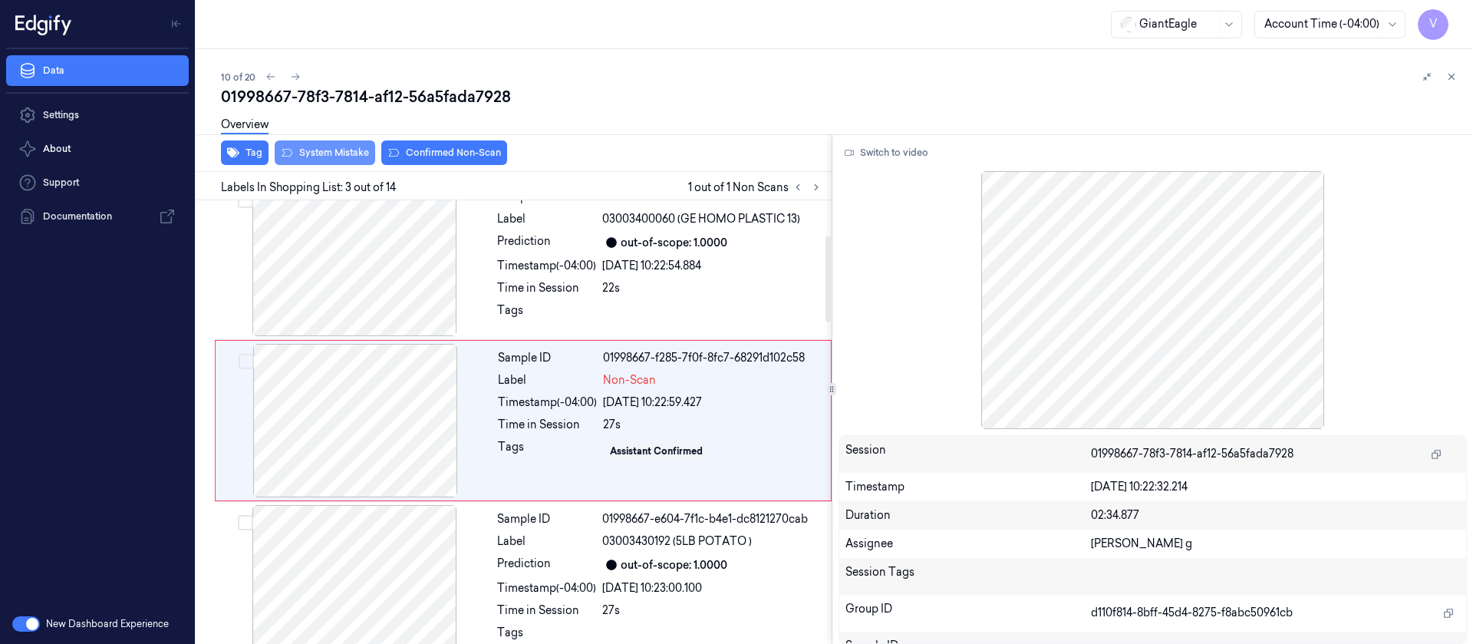
scroll to position [180, 0]
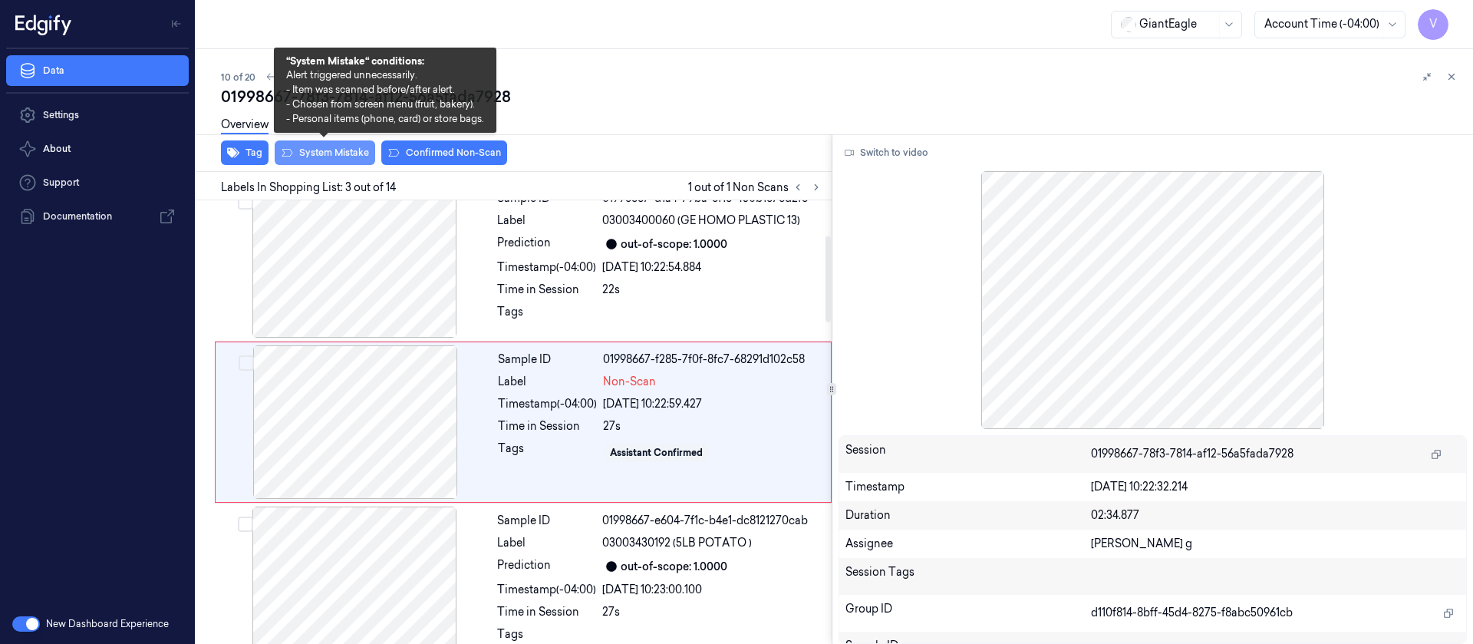
click at [322, 150] on button "System Mistake" at bounding box center [325, 152] width 101 height 25
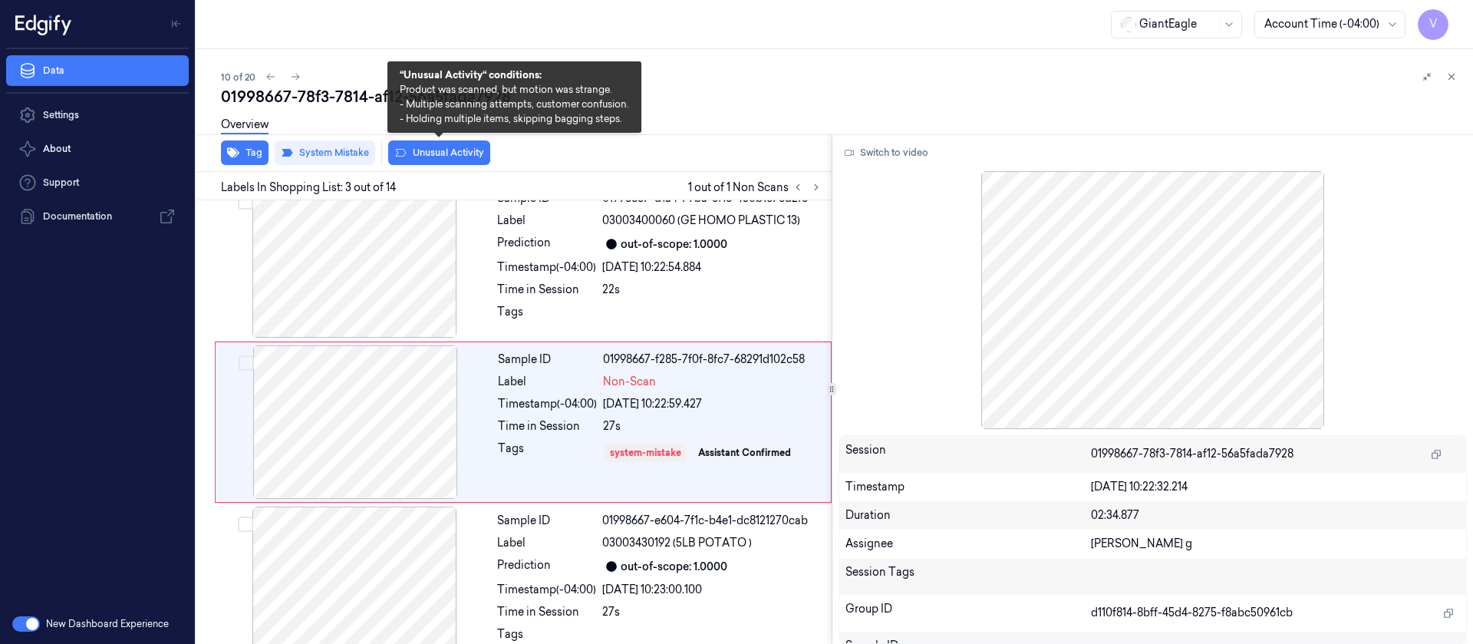
click at [438, 150] on button "Unusual Activity" at bounding box center [439, 152] width 102 height 25
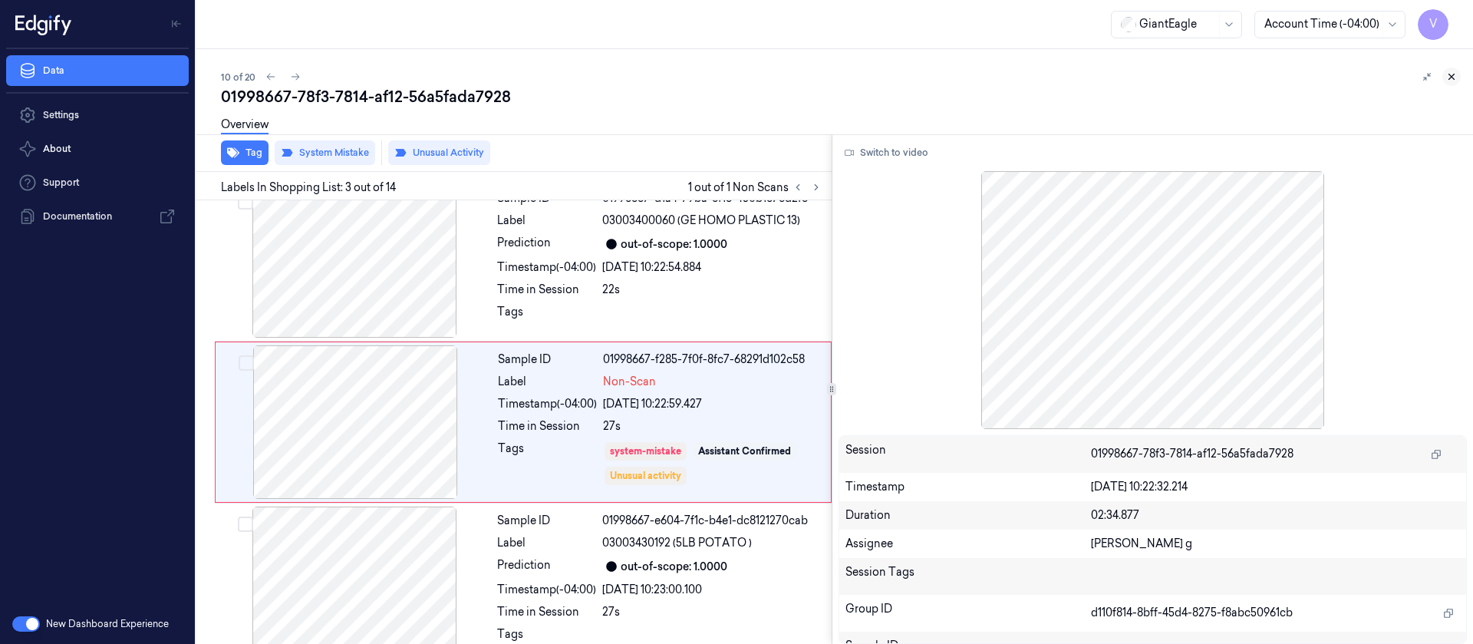
click at [1453, 83] on button at bounding box center [1451, 77] width 18 height 18
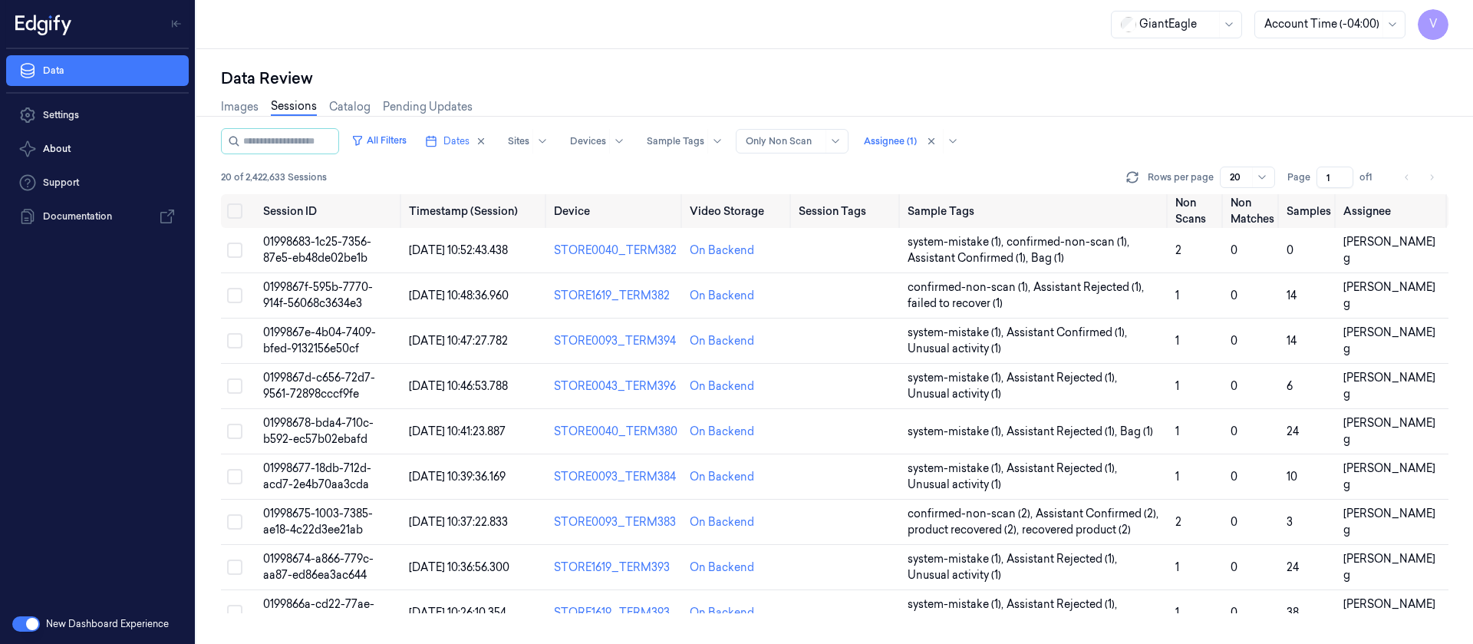
scroll to position [271, 0]
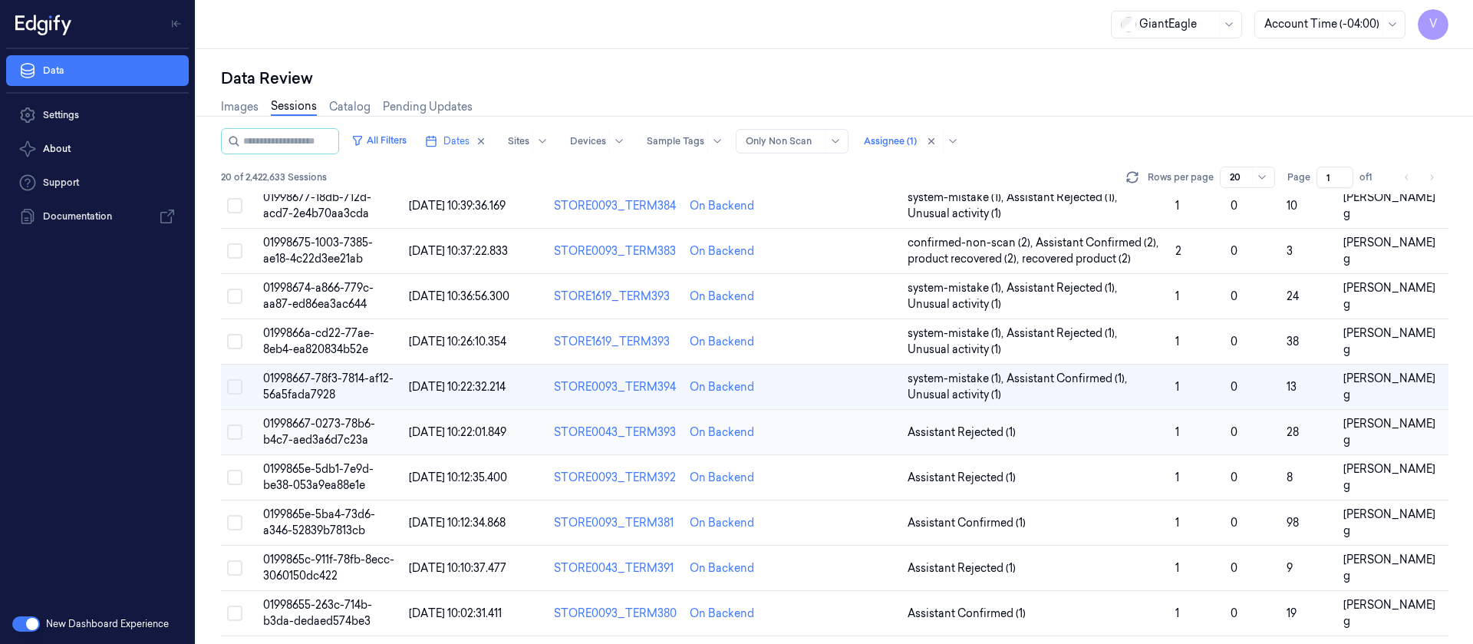
click at [823, 444] on td at bounding box center [847, 432] width 108 height 45
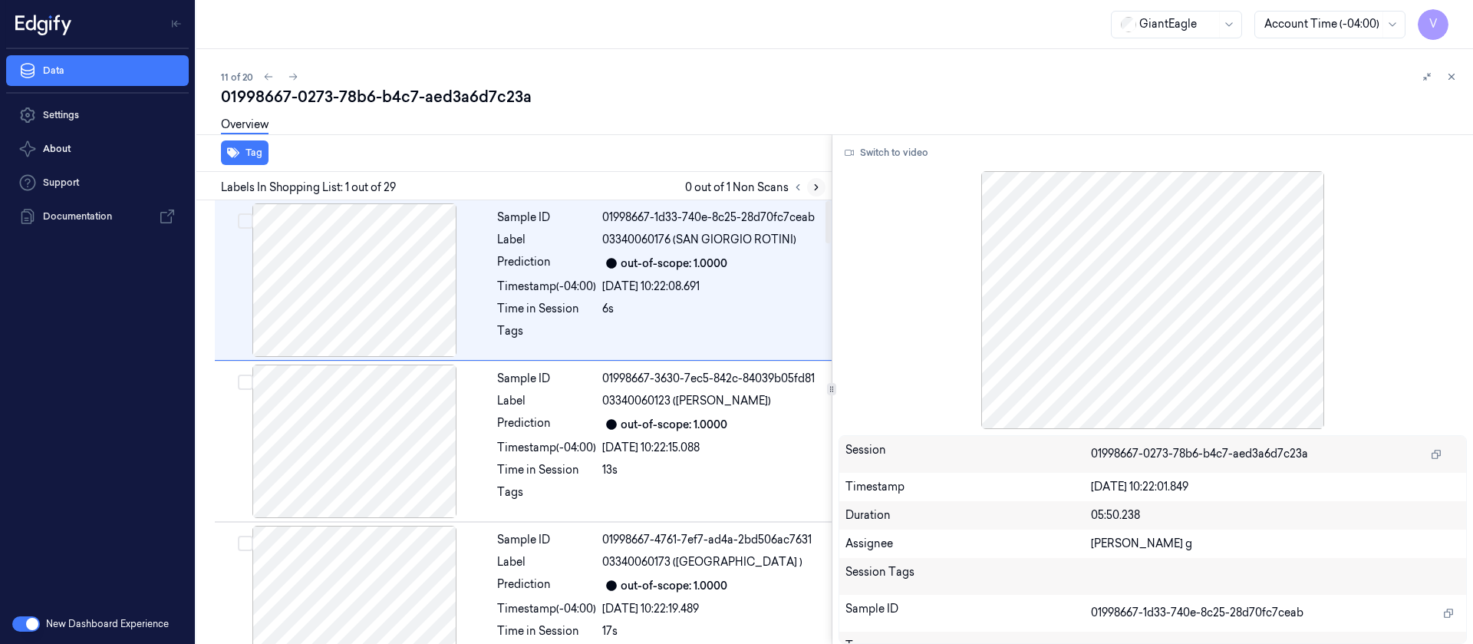
click at [815, 192] on icon at bounding box center [816, 187] width 11 height 11
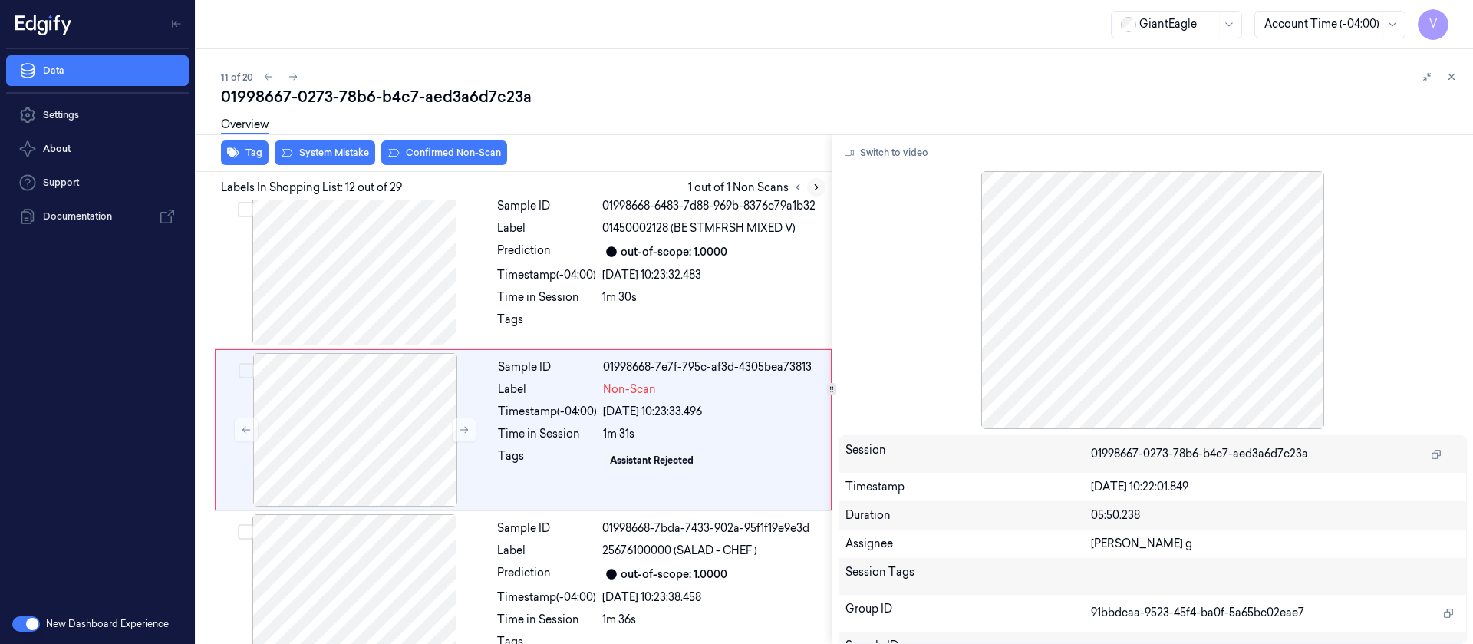
scroll to position [1630, 0]
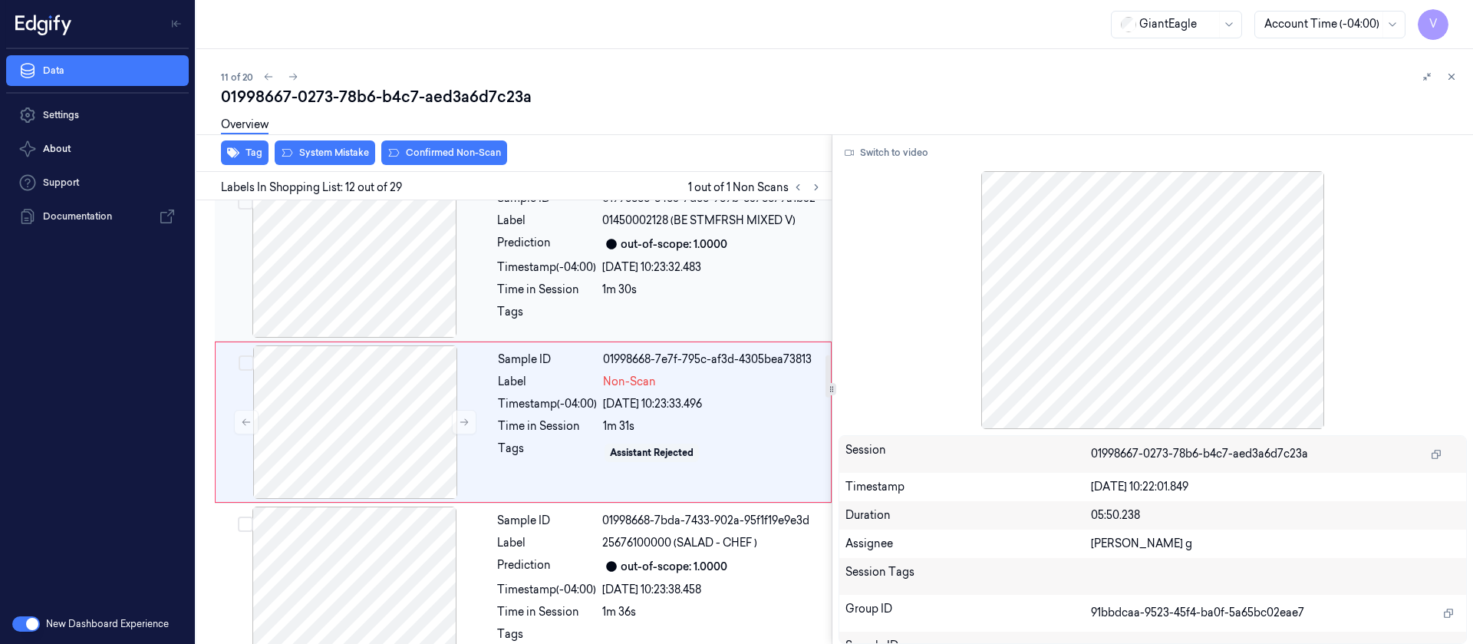
click at [391, 269] on div at bounding box center [354, 260] width 273 height 153
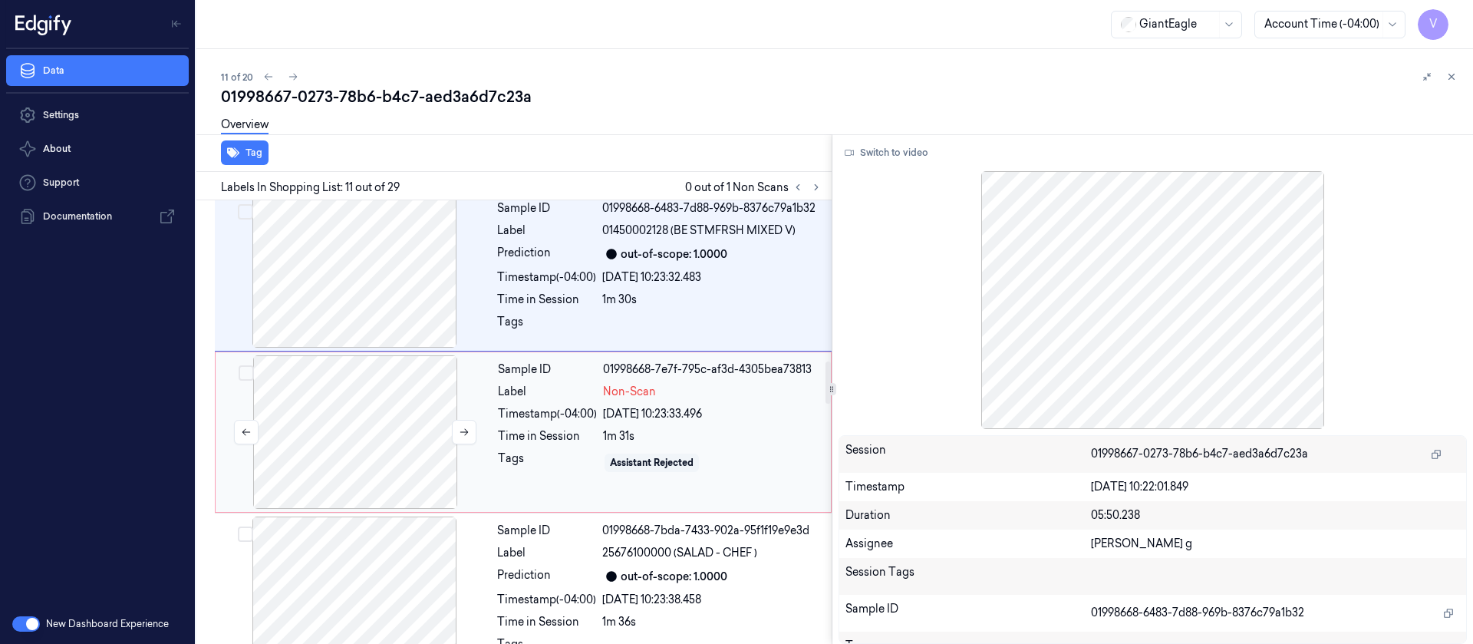
scroll to position [1584, 0]
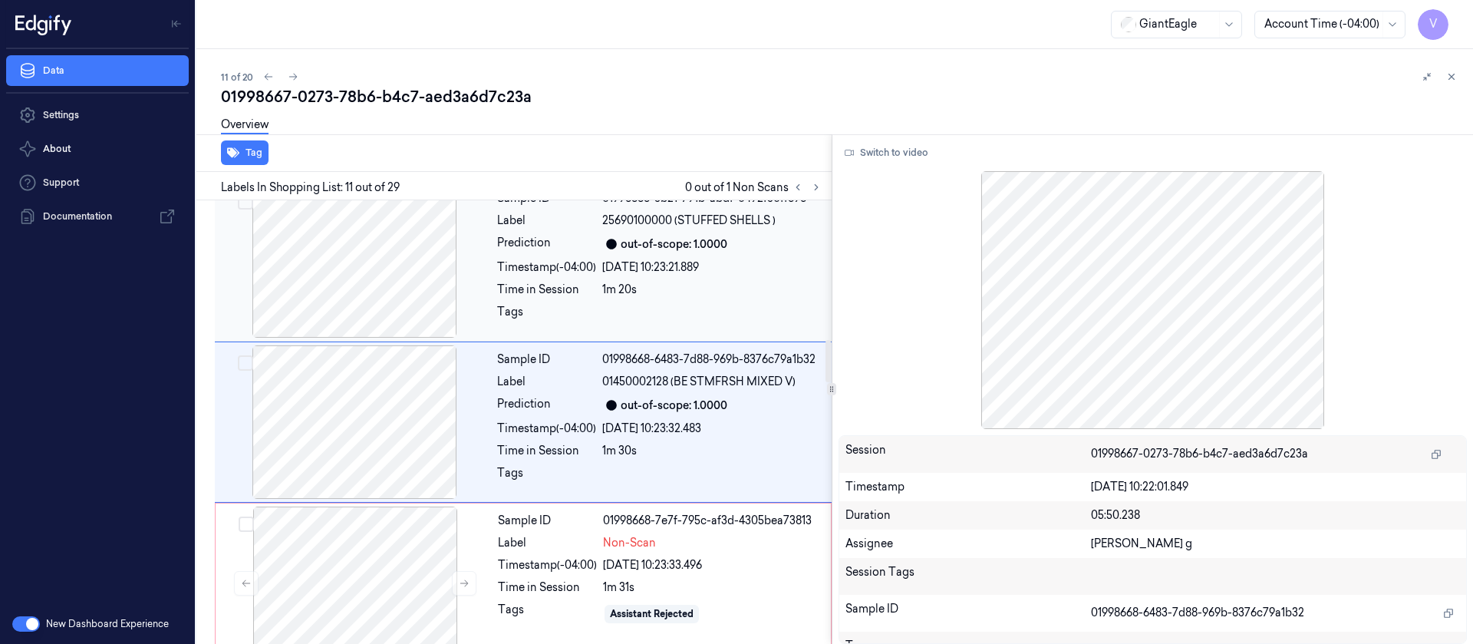
click at [602, 269] on div "Timestamp (-04:00) [DATE] 10:23:21.889" at bounding box center [659, 267] width 325 height 16
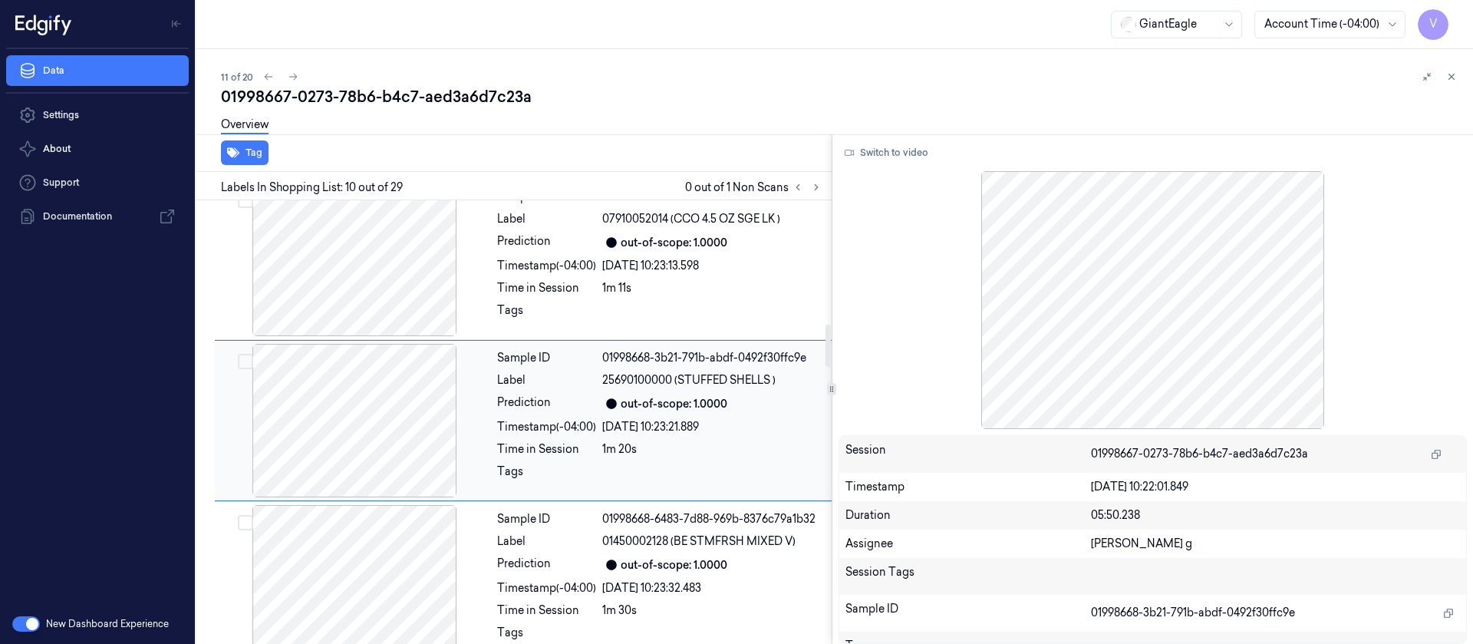
scroll to position [1308, 0]
click at [905, 160] on button "Switch to video" at bounding box center [887, 152] width 96 height 25
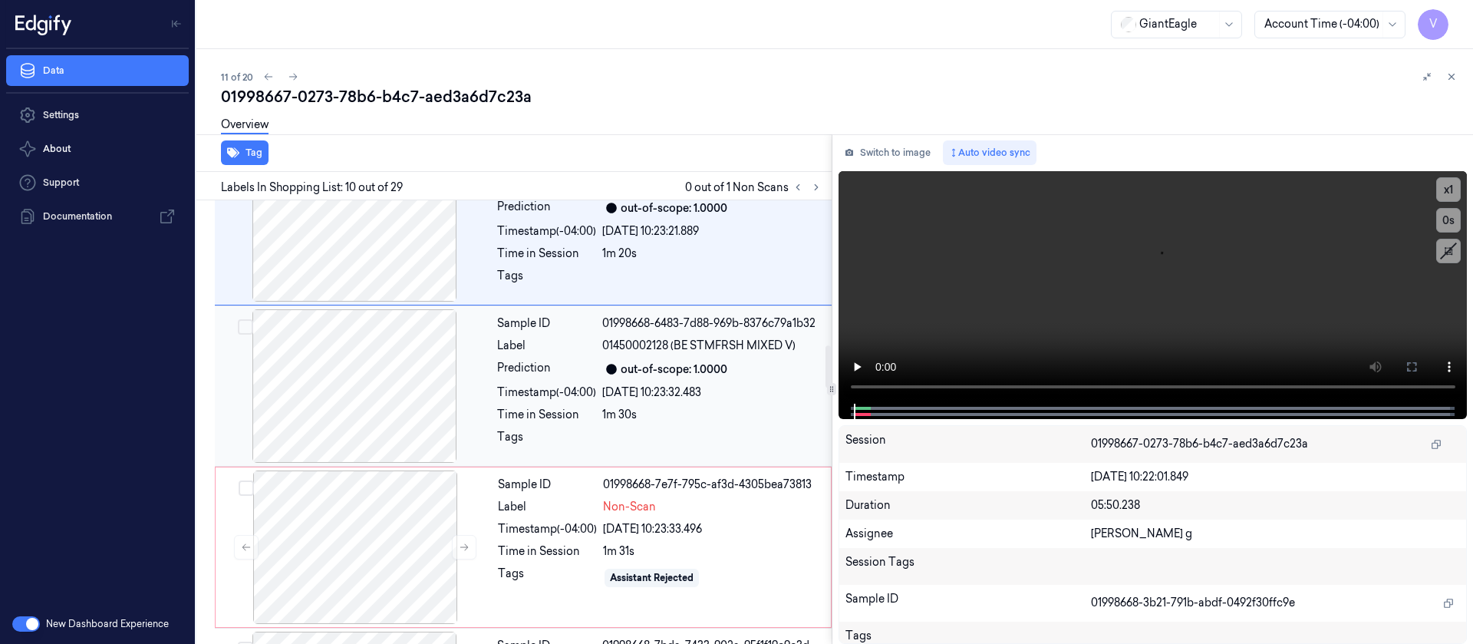
scroll to position [1538, 0]
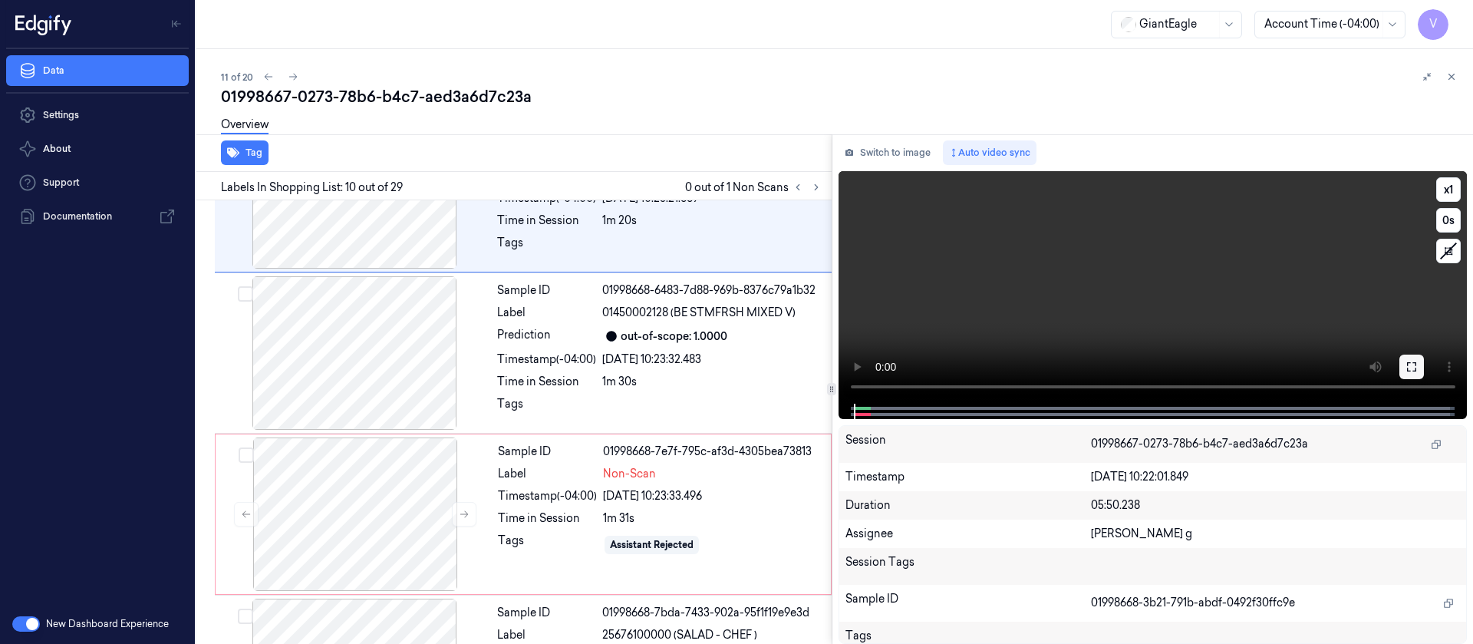
click at [1417, 364] on icon at bounding box center [1412, 367] width 12 height 12
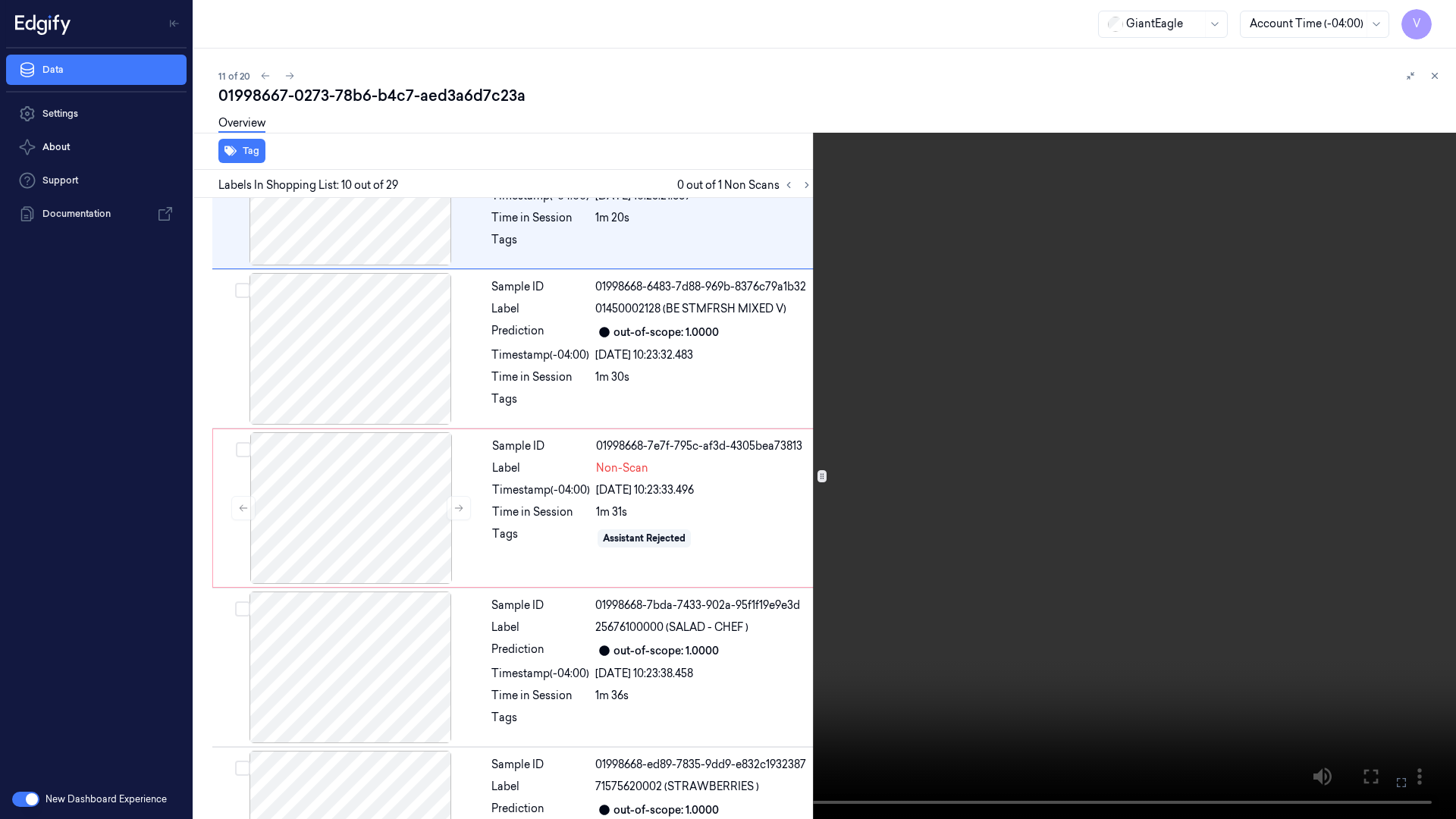
click at [0, 0] on icon at bounding box center [0, 0] width 0 height 0
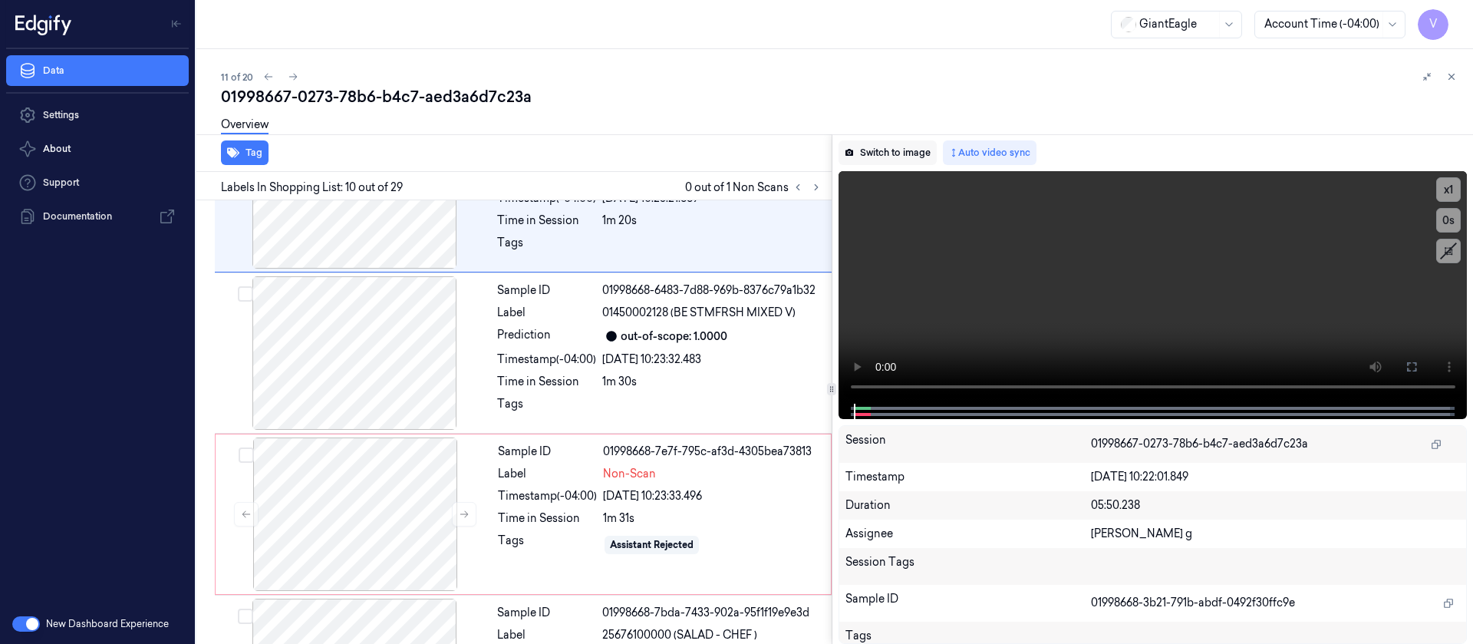
click at [876, 145] on button "Switch to image" at bounding box center [888, 152] width 98 height 25
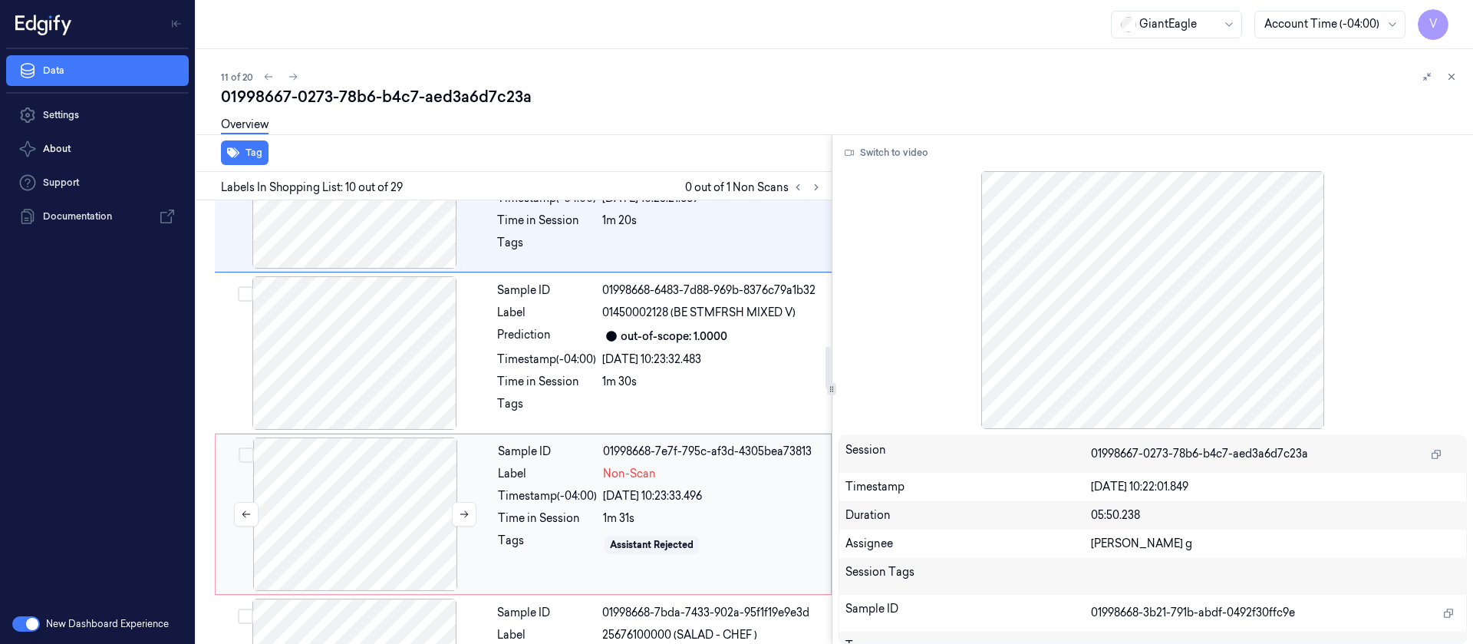
click at [371, 540] on div at bounding box center [355, 513] width 273 height 153
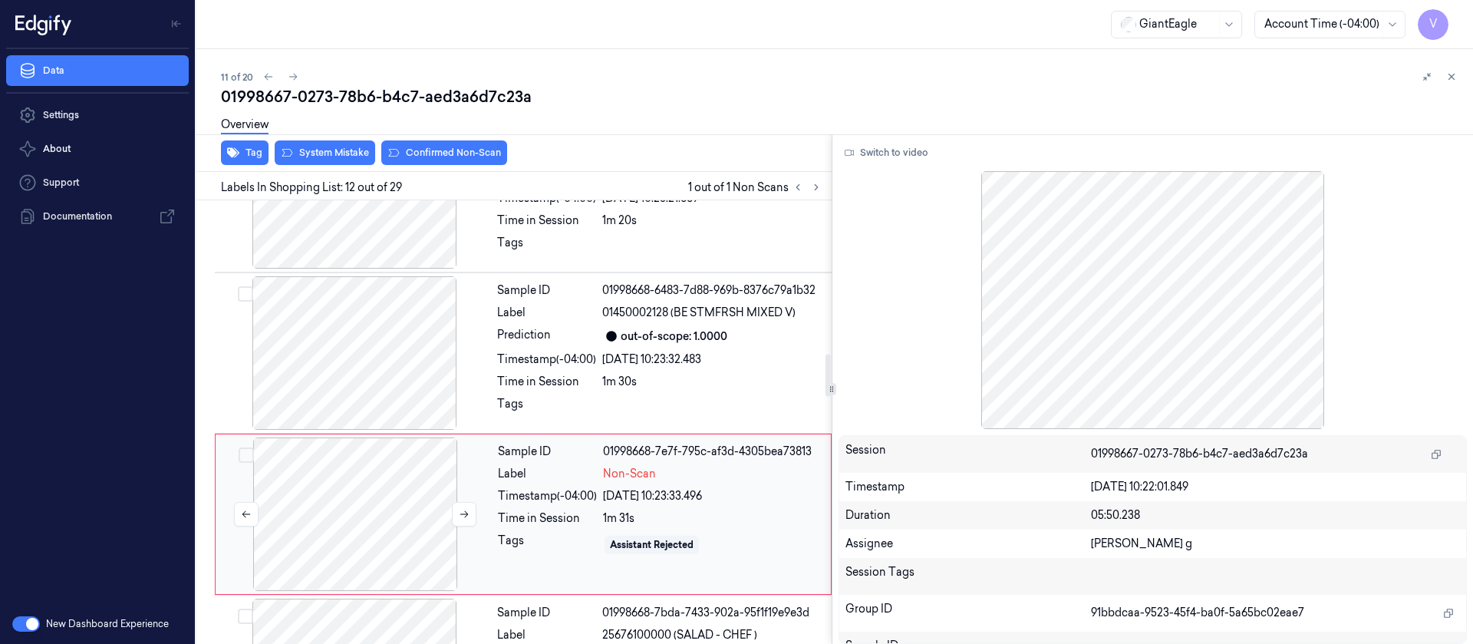
scroll to position [1630, 0]
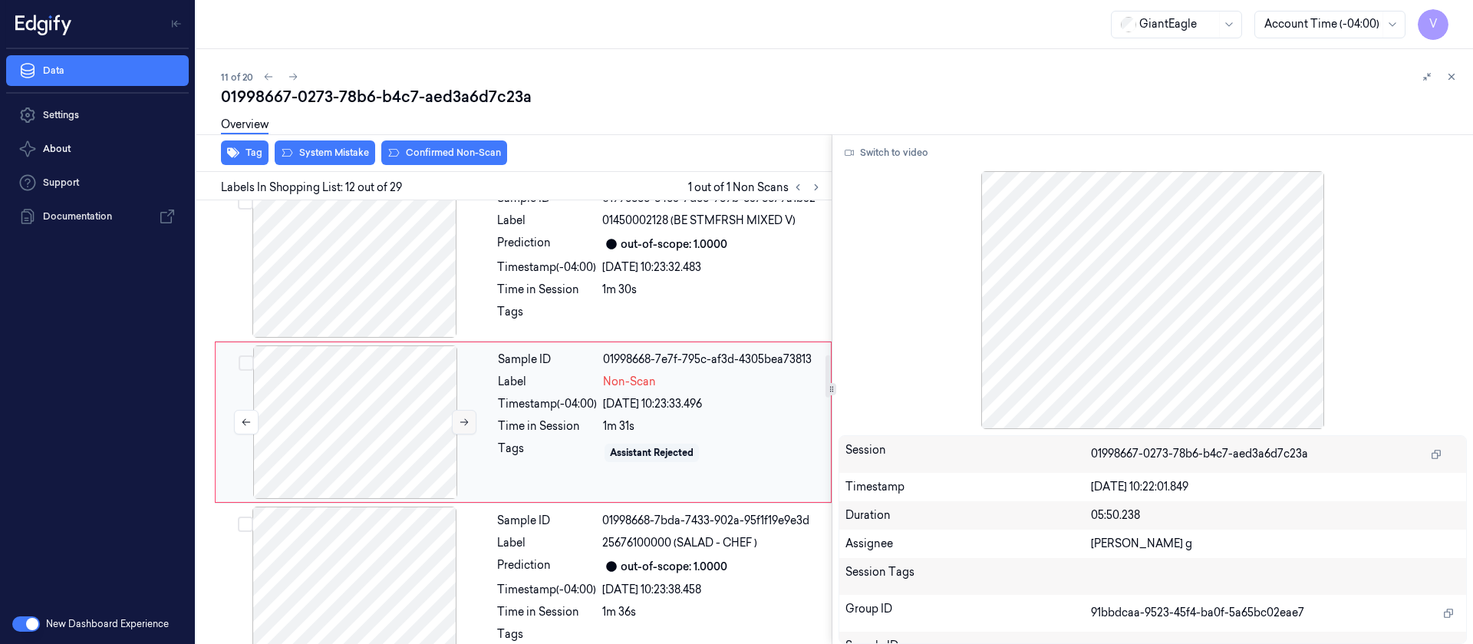
click at [456, 420] on button at bounding box center [464, 422] width 25 height 25
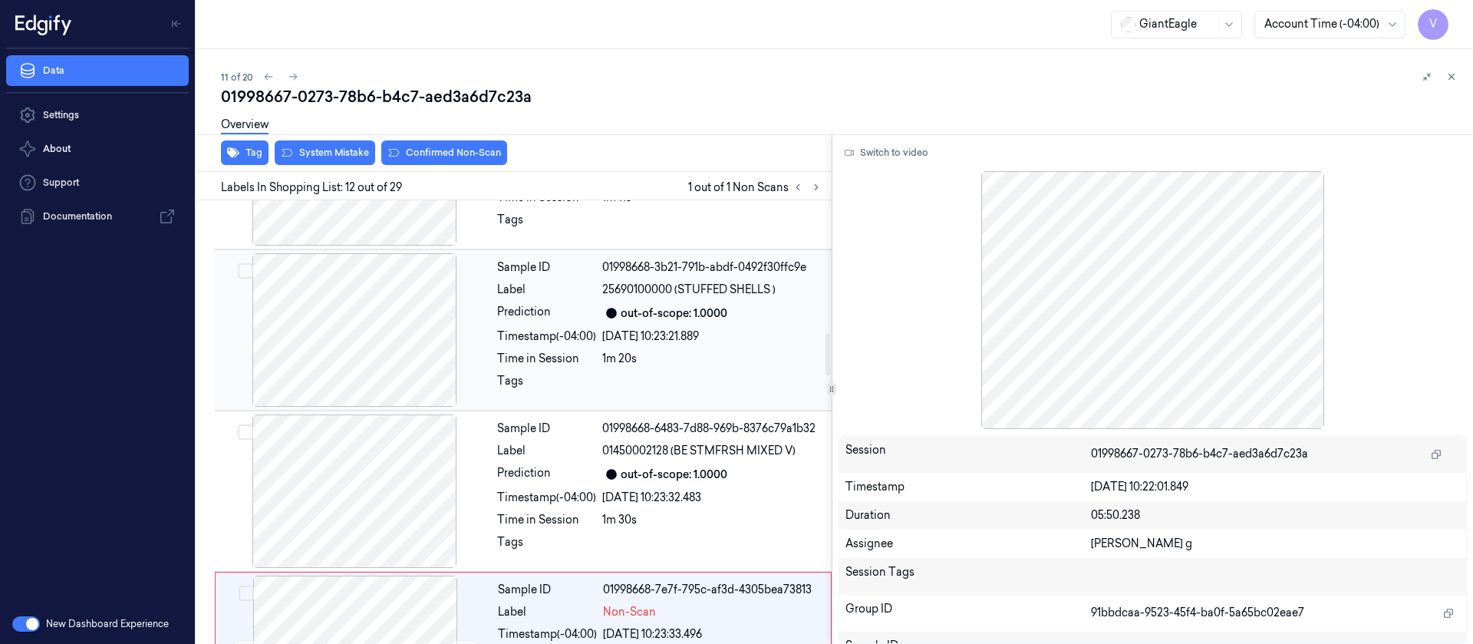
click at [542, 312] on div "Prediction" at bounding box center [546, 313] width 99 height 18
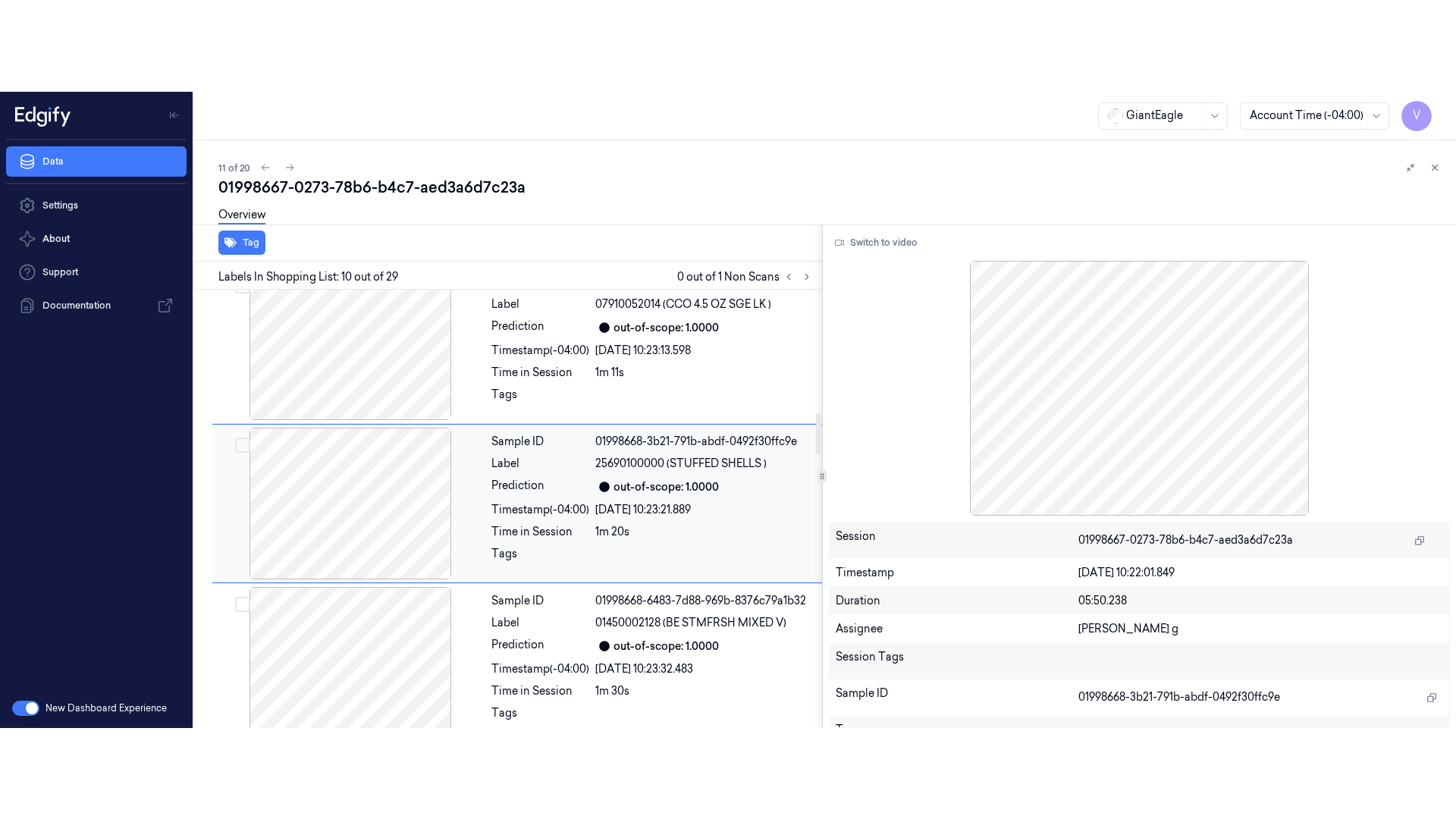
scroll to position [1292, 0]
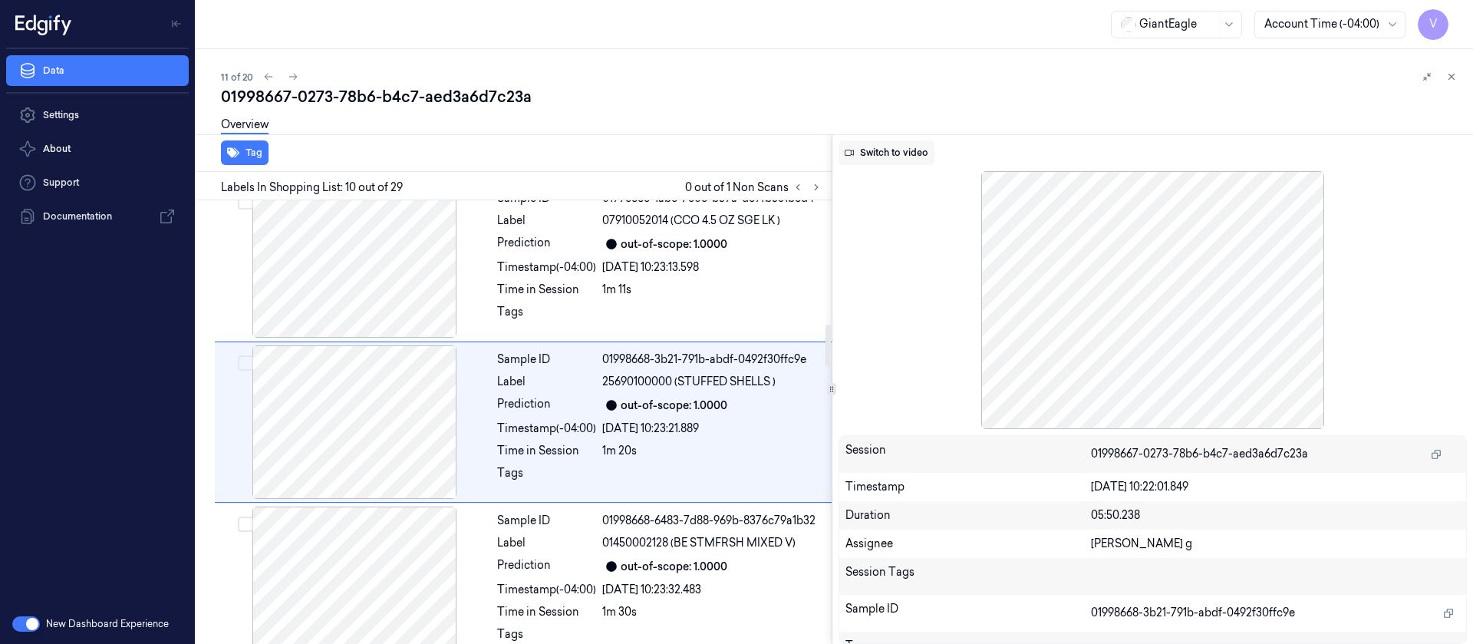
click at [895, 152] on button "Switch to video" at bounding box center [887, 152] width 96 height 25
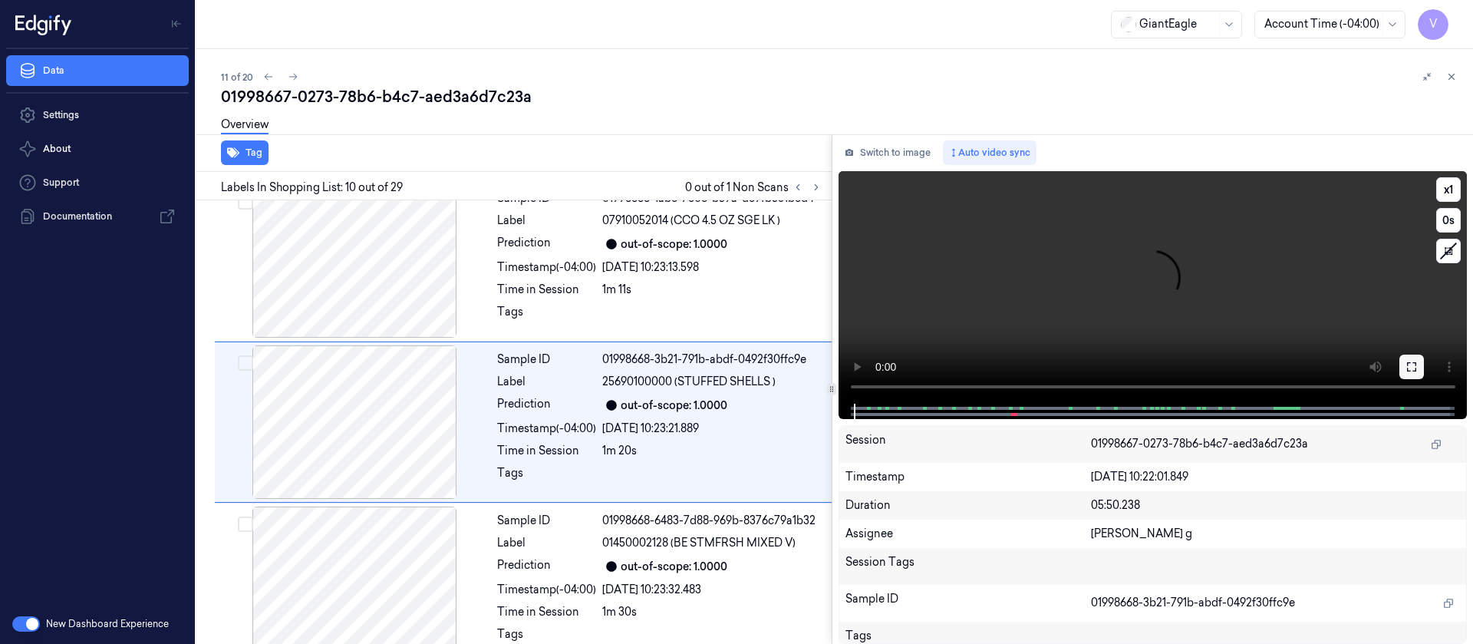
click at [1416, 373] on button at bounding box center [1411, 366] width 25 height 25
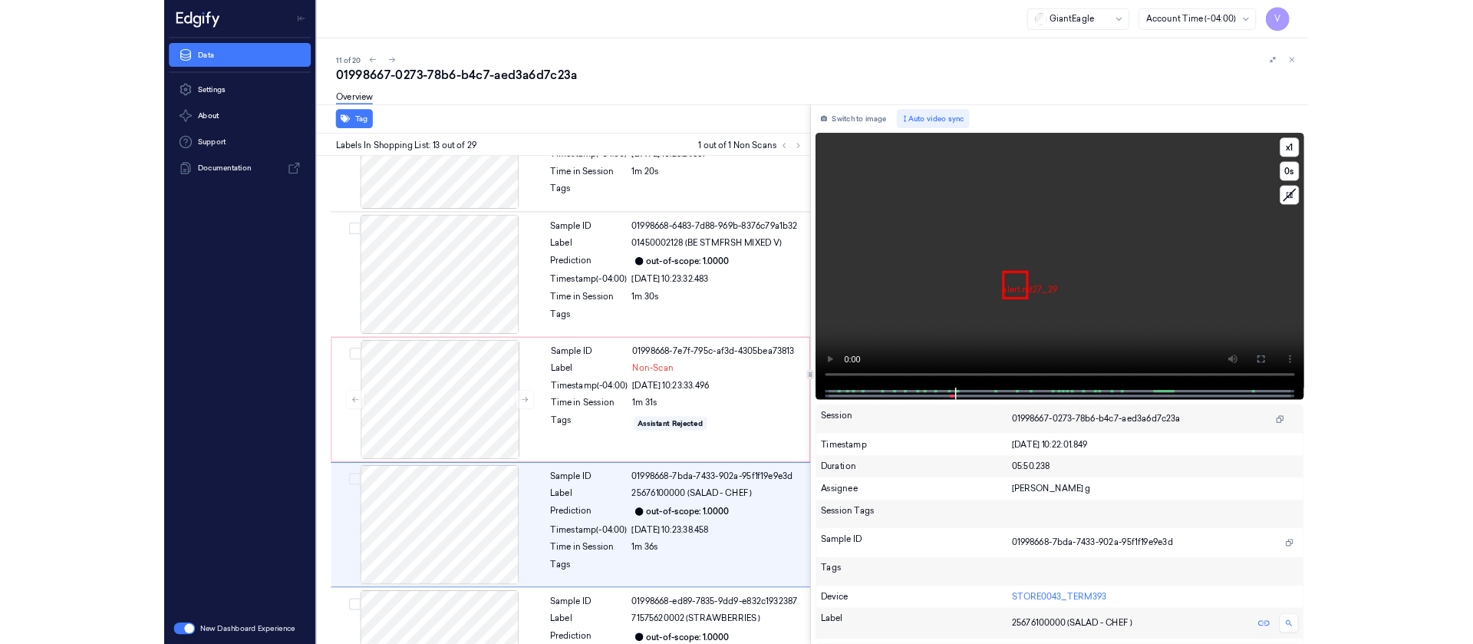
scroll to position [1699, 0]
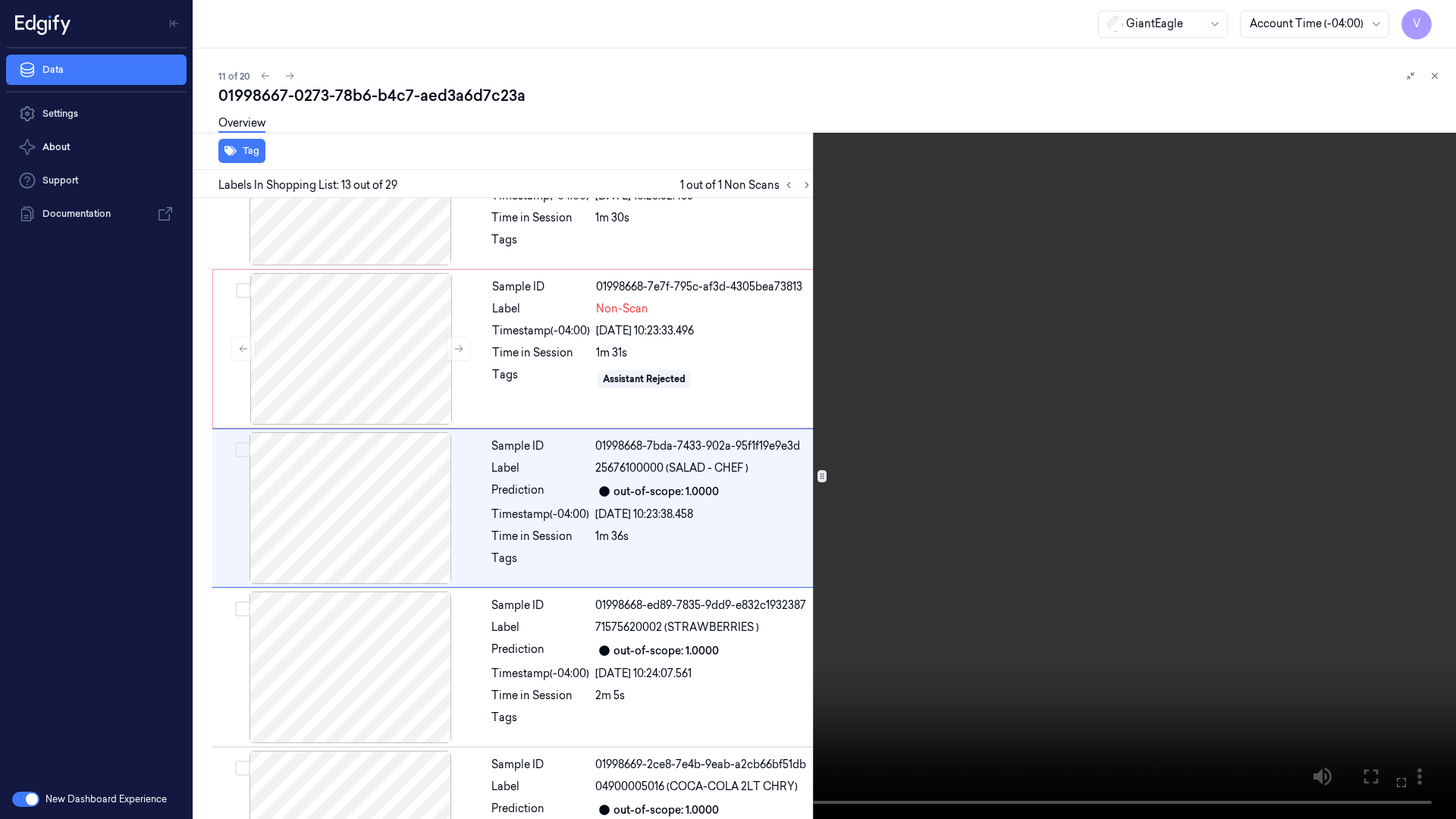
click at [0, 0] on icon at bounding box center [0, 0] width 0 height 0
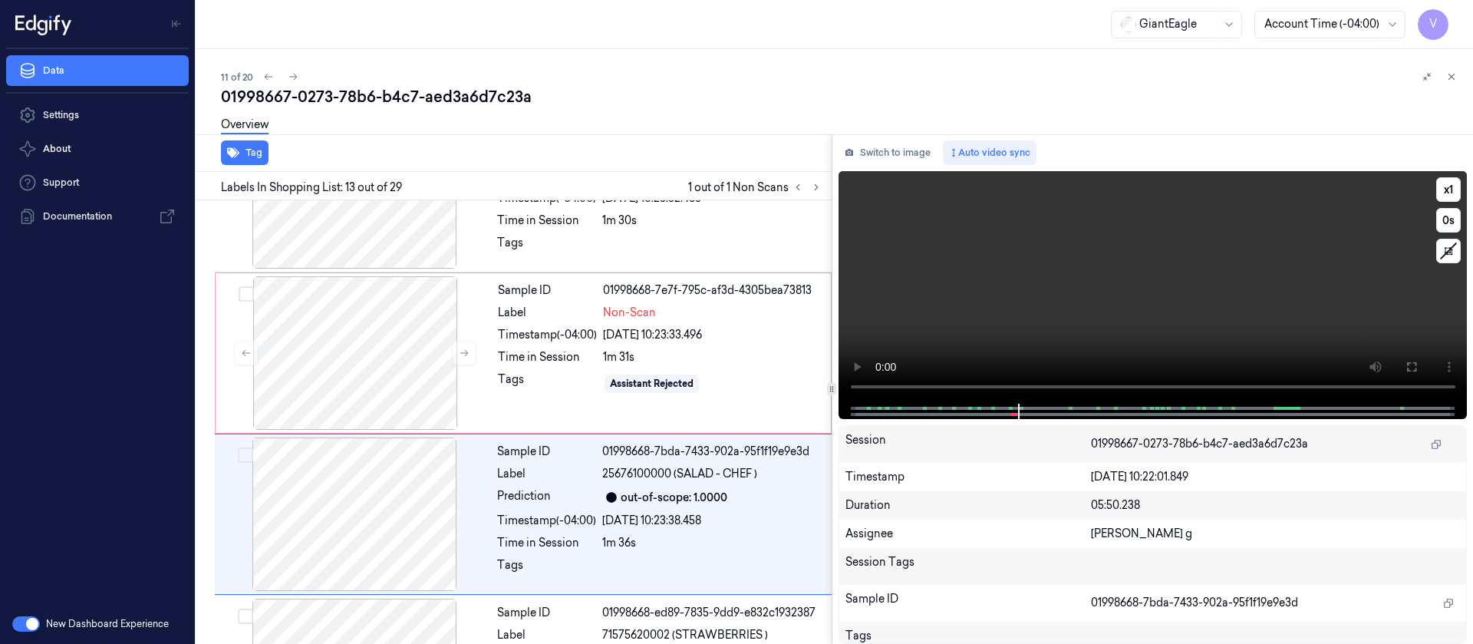
scroll to position [1792, 0]
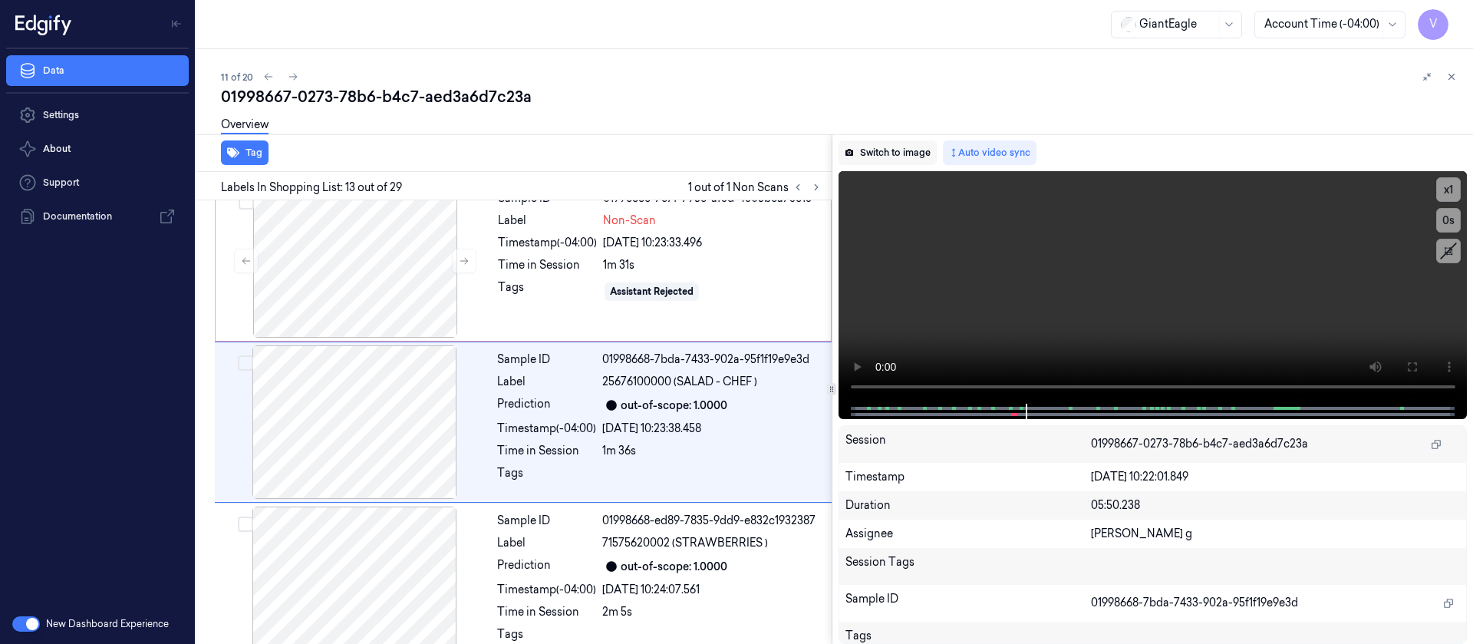
click at [892, 162] on button "Switch to image" at bounding box center [888, 152] width 98 height 25
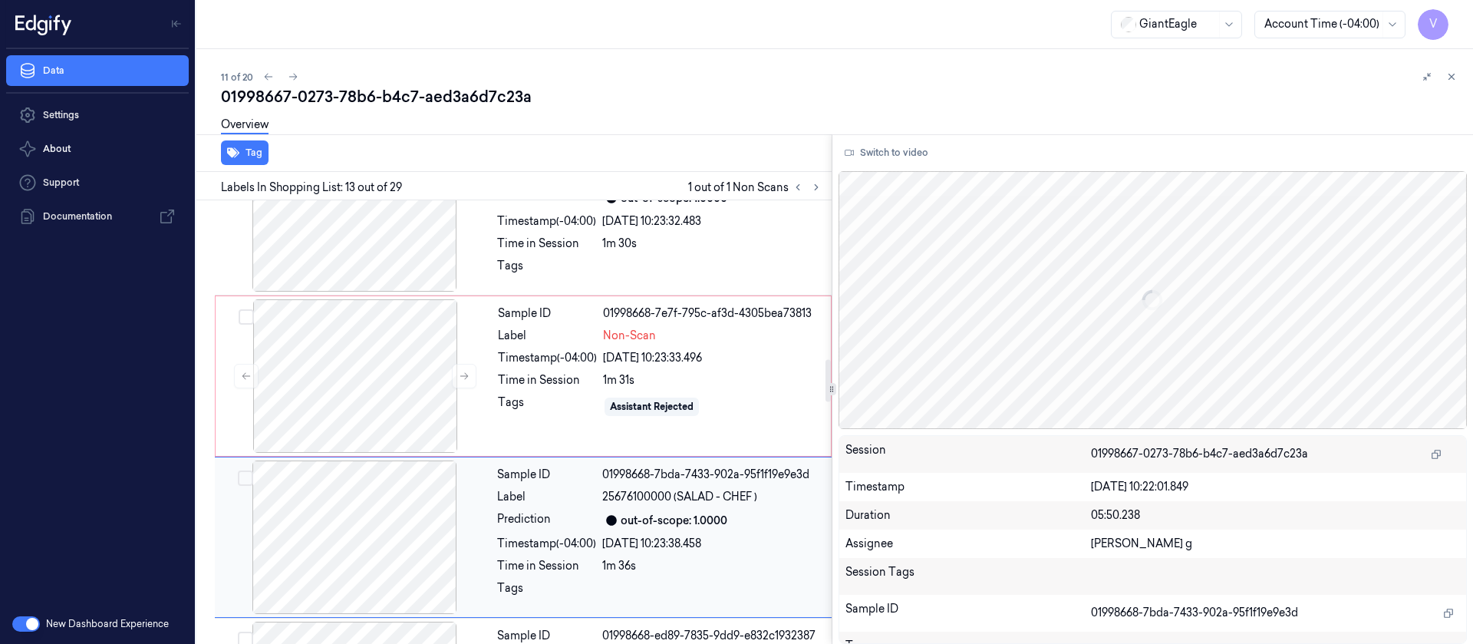
click at [347, 478] on div at bounding box center [354, 536] width 273 height 153
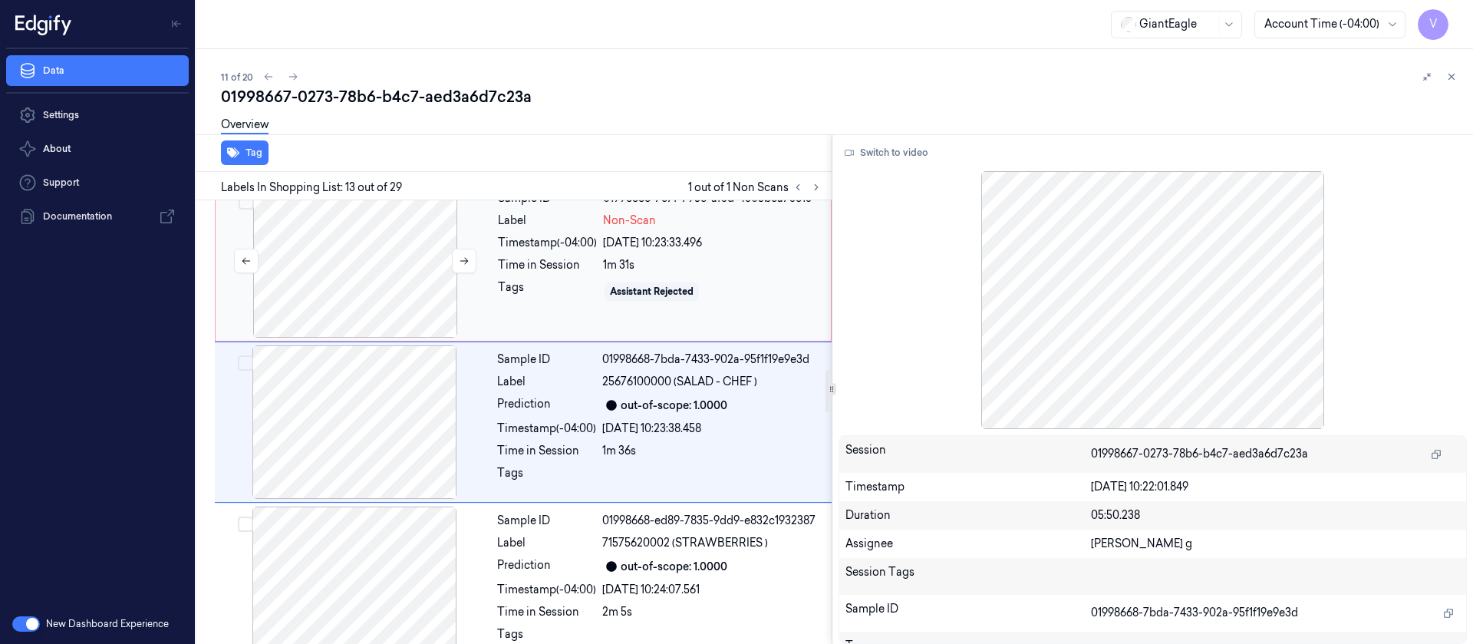
click at [367, 282] on div at bounding box center [355, 260] width 273 height 153
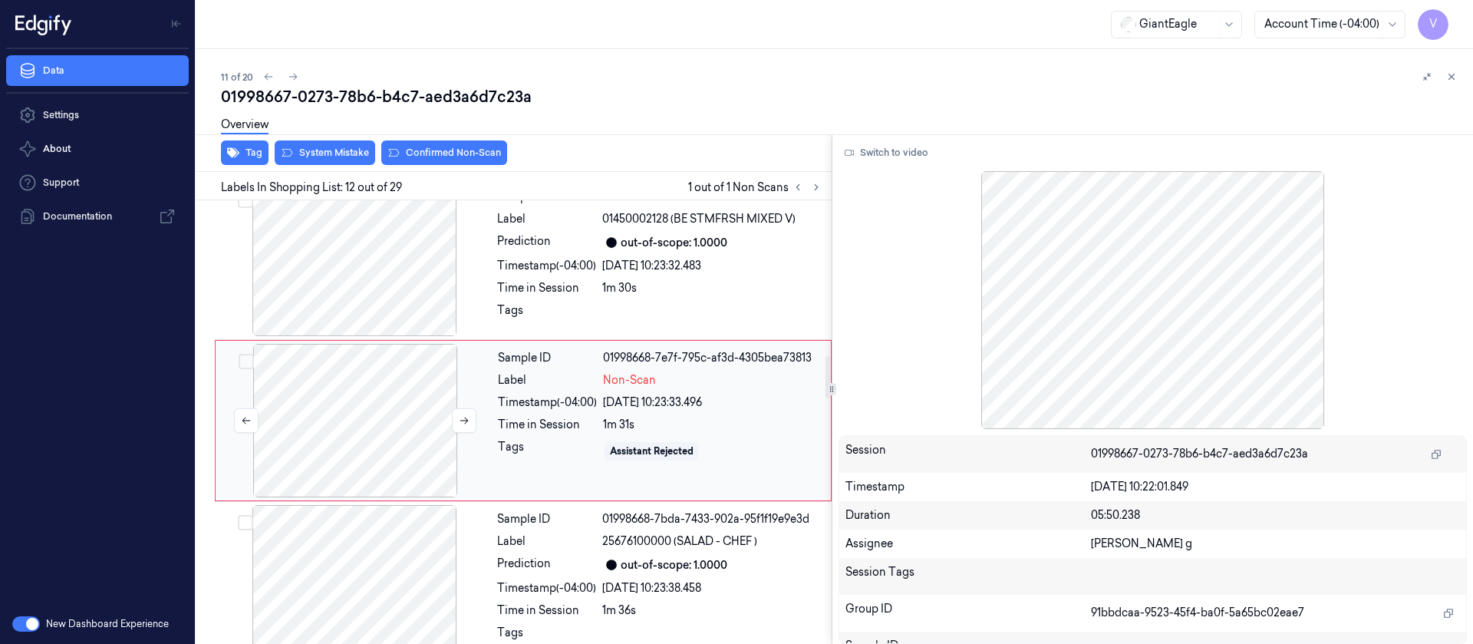
scroll to position [1630, 0]
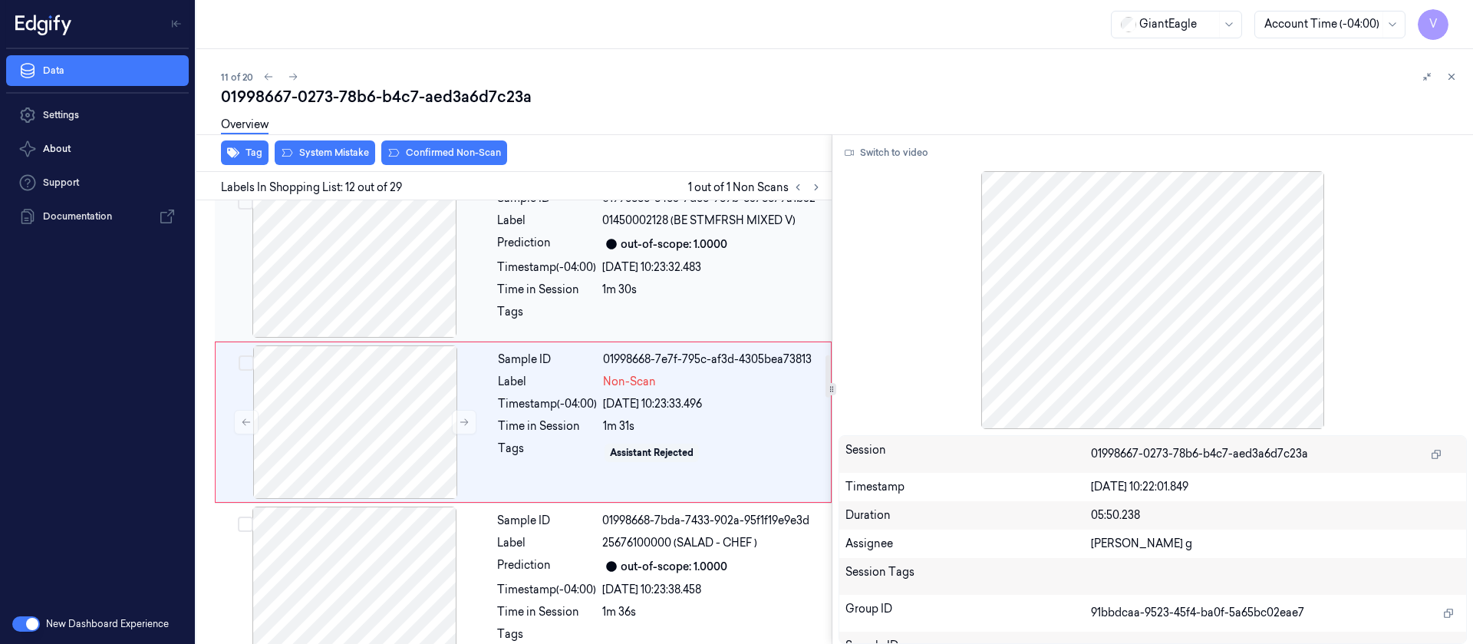
click at [420, 272] on div at bounding box center [354, 260] width 273 height 153
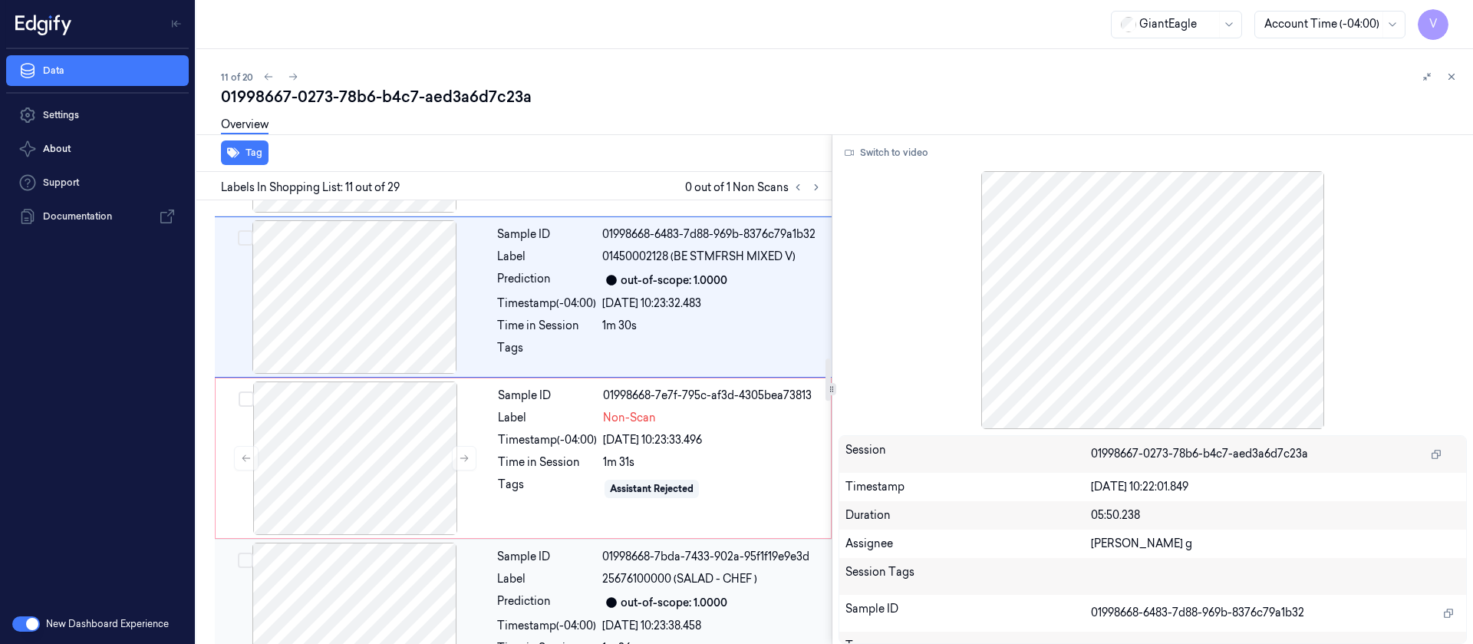
scroll to position [1699, 0]
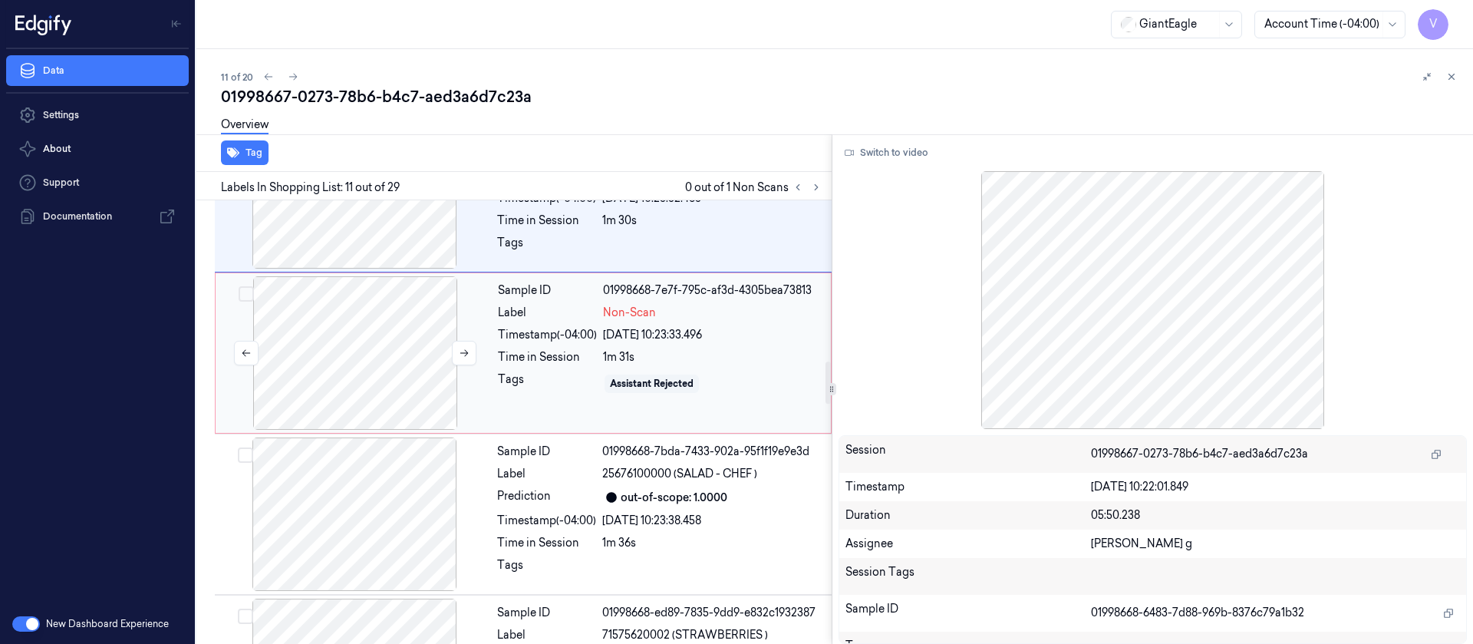
click at [373, 391] on div at bounding box center [355, 352] width 273 height 153
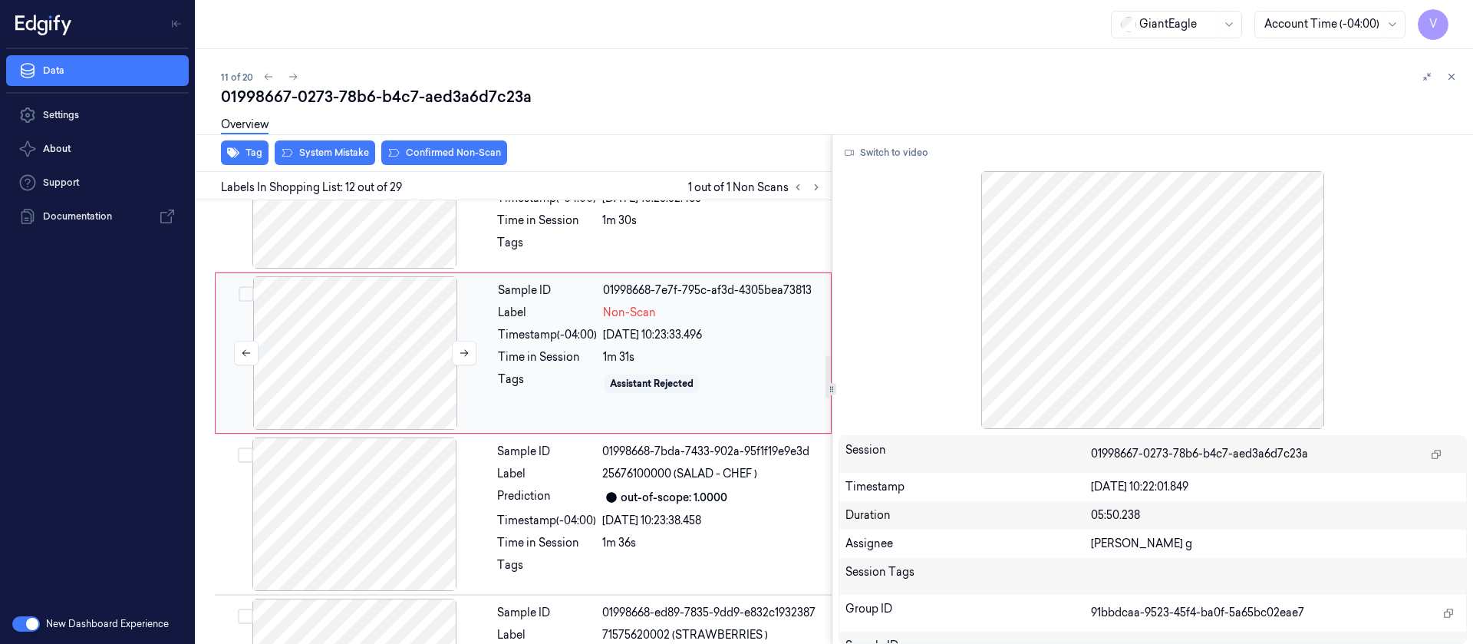
scroll to position [1630, 0]
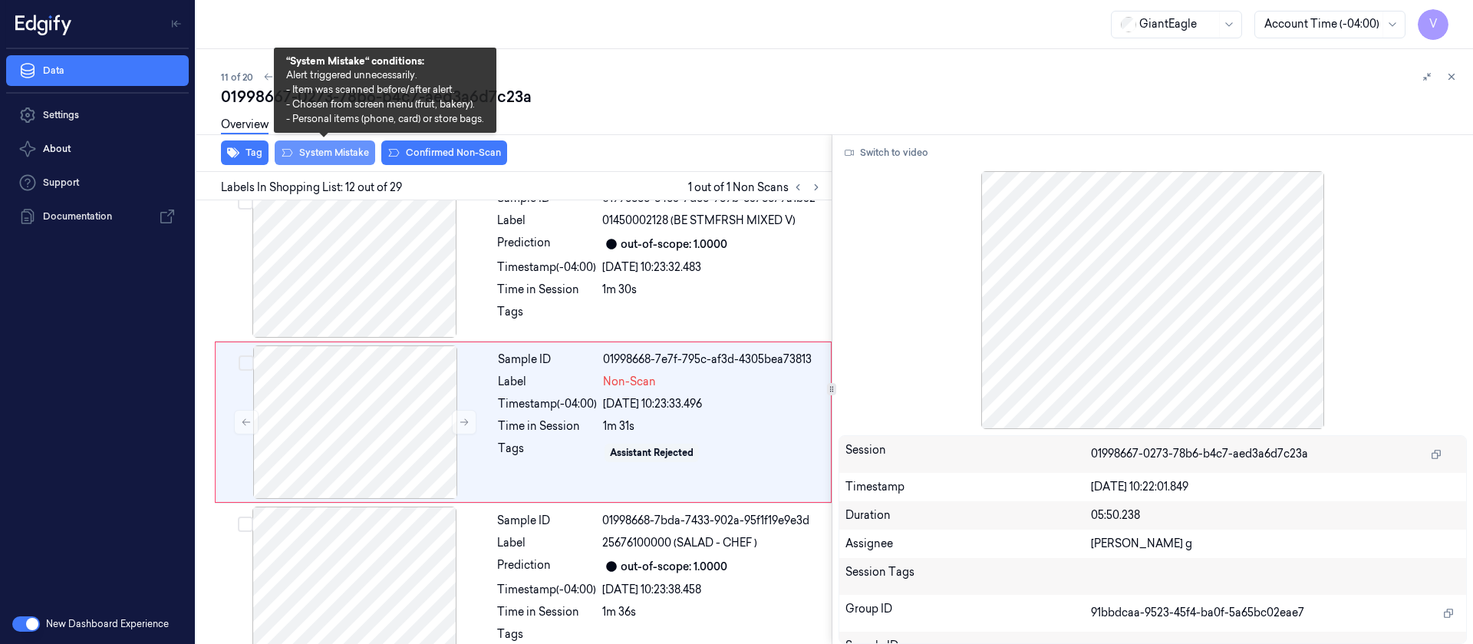
click at [335, 147] on button "System Mistake" at bounding box center [325, 152] width 101 height 25
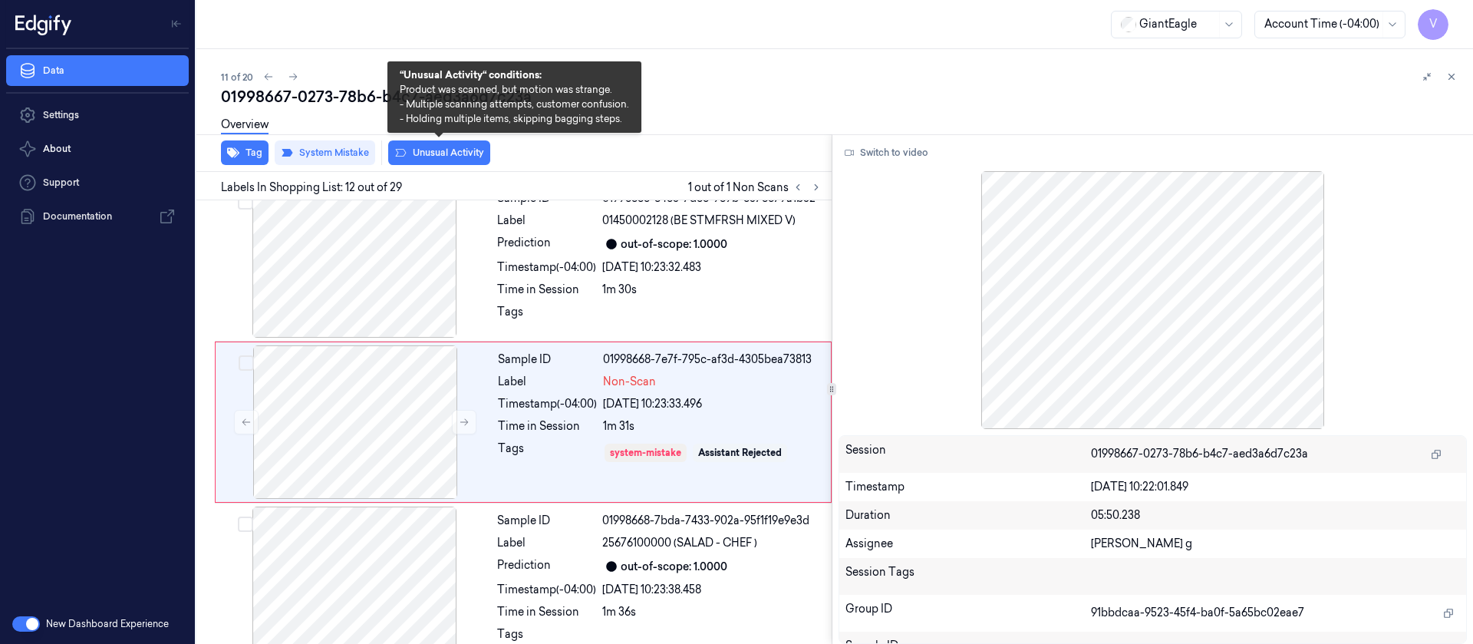
click at [439, 147] on button "Unusual Activity" at bounding box center [439, 152] width 102 height 25
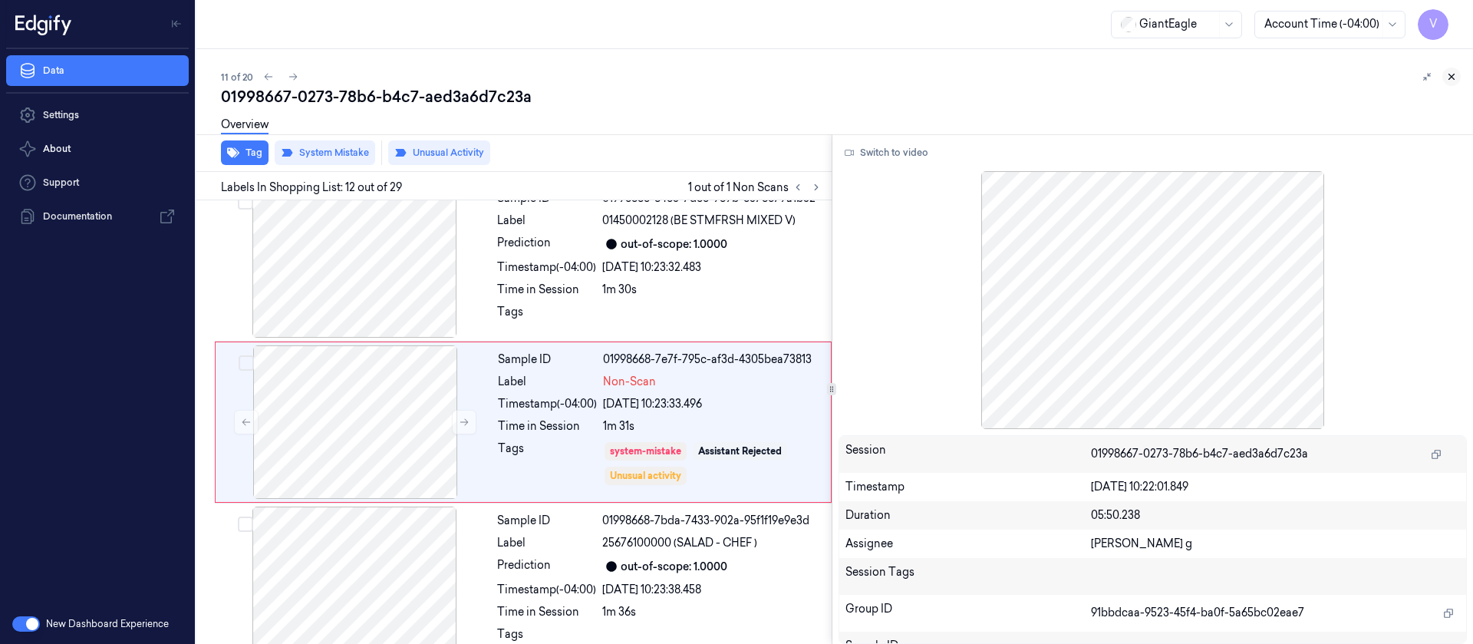
click at [1450, 71] on icon at bounding box center [1451, 76] width 11 height 11
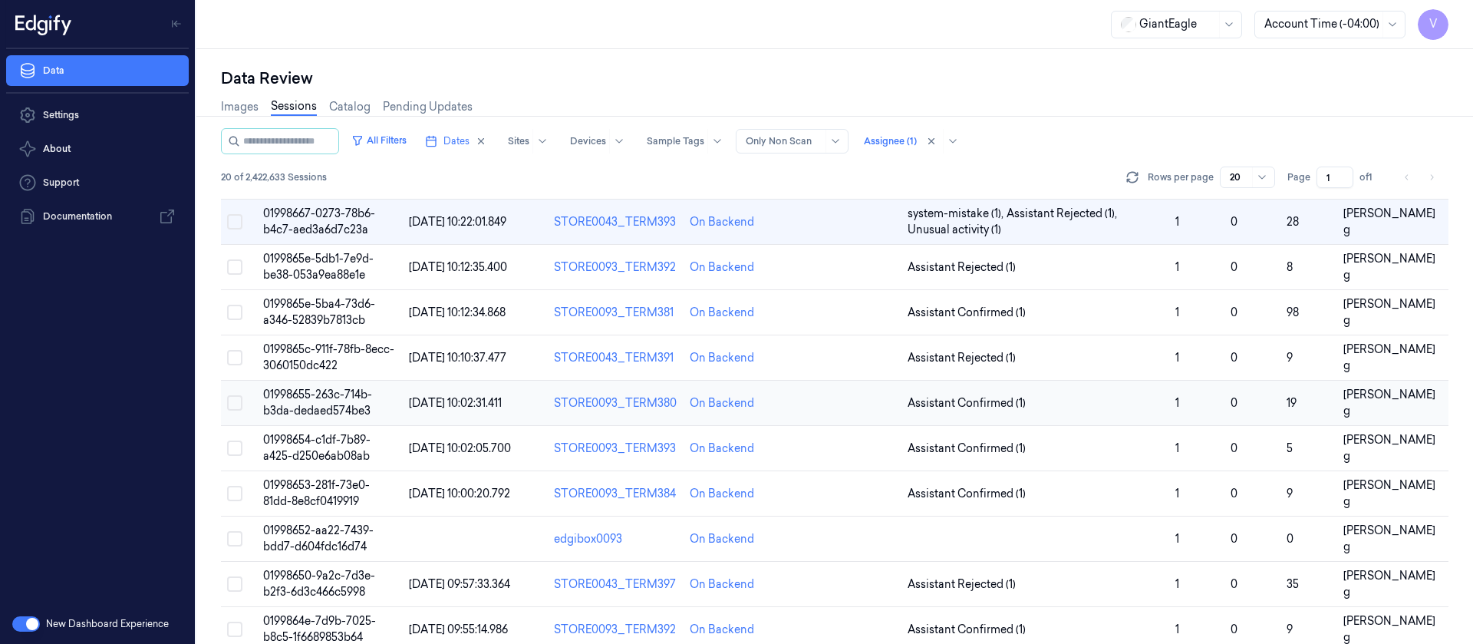
scroll to position [465, 0]
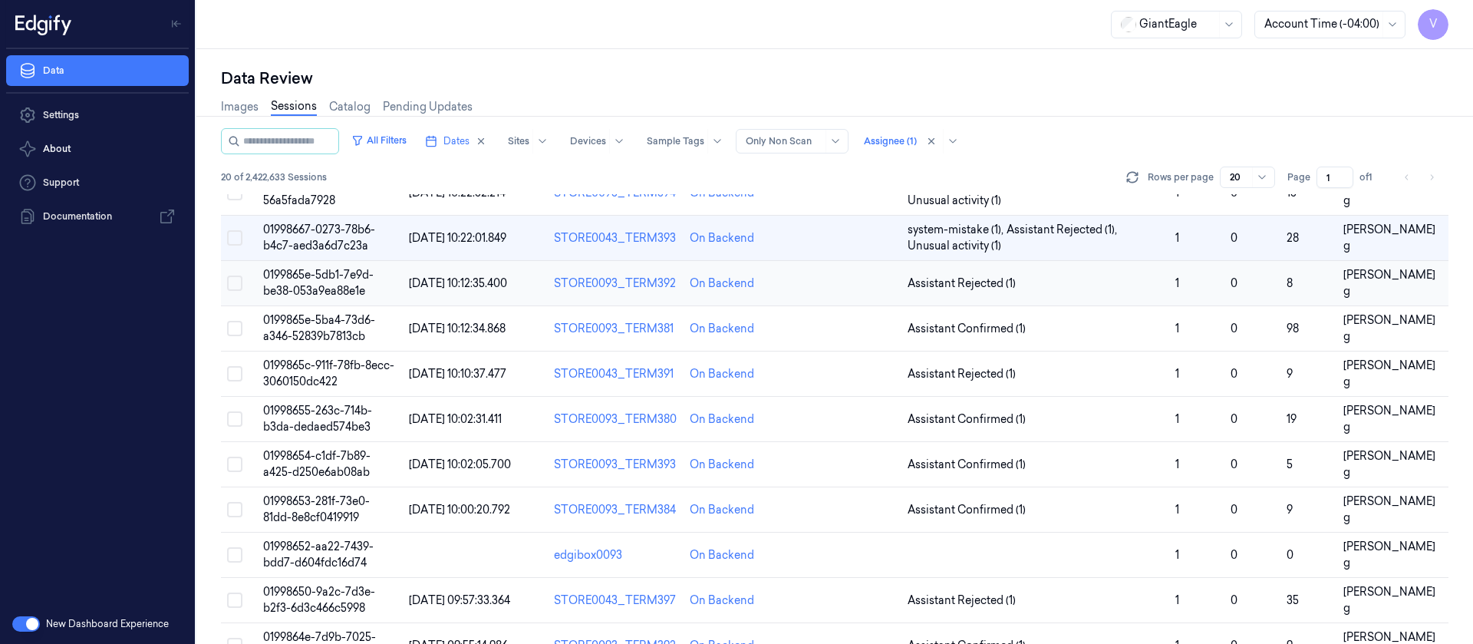
click at [863, 291] on td at bounding box center [847, 283] width 108 height 45
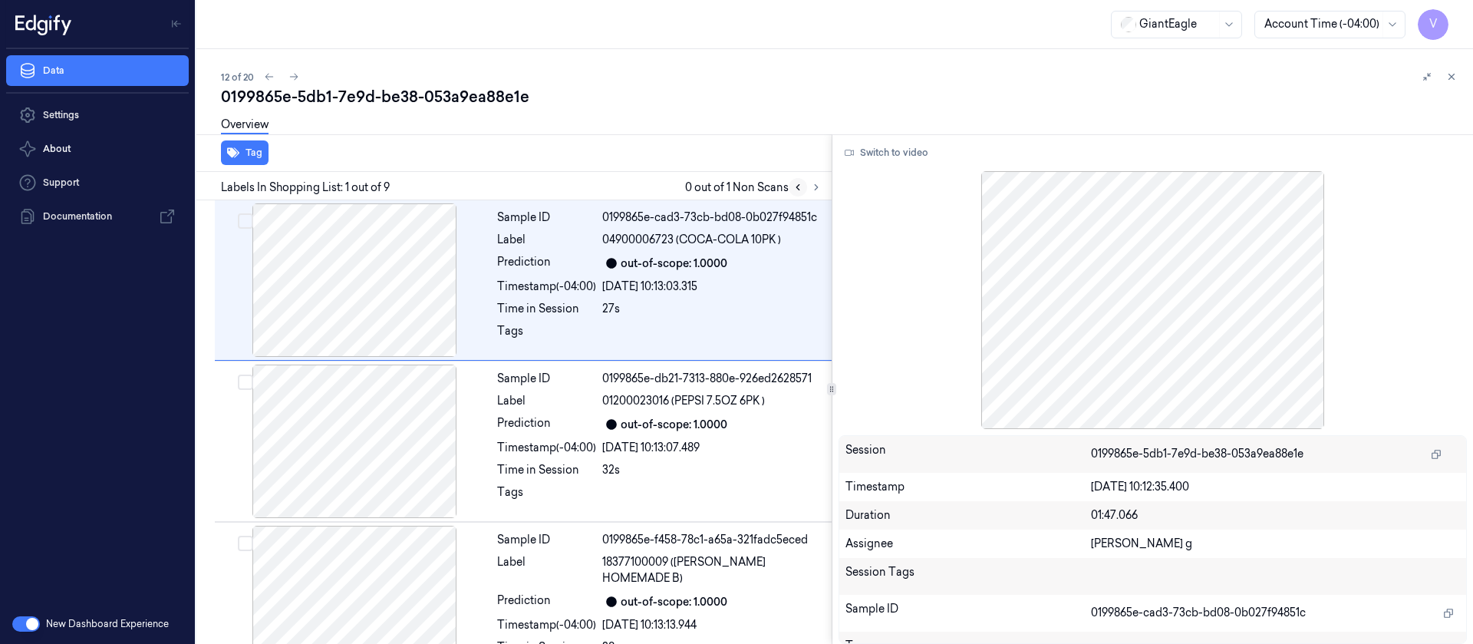
click at [799, 185] on icon at bounding box center [797, 187] width 3 height 5
click at [816, 194] on button at bounding box center [816, 187] width 18 height 18
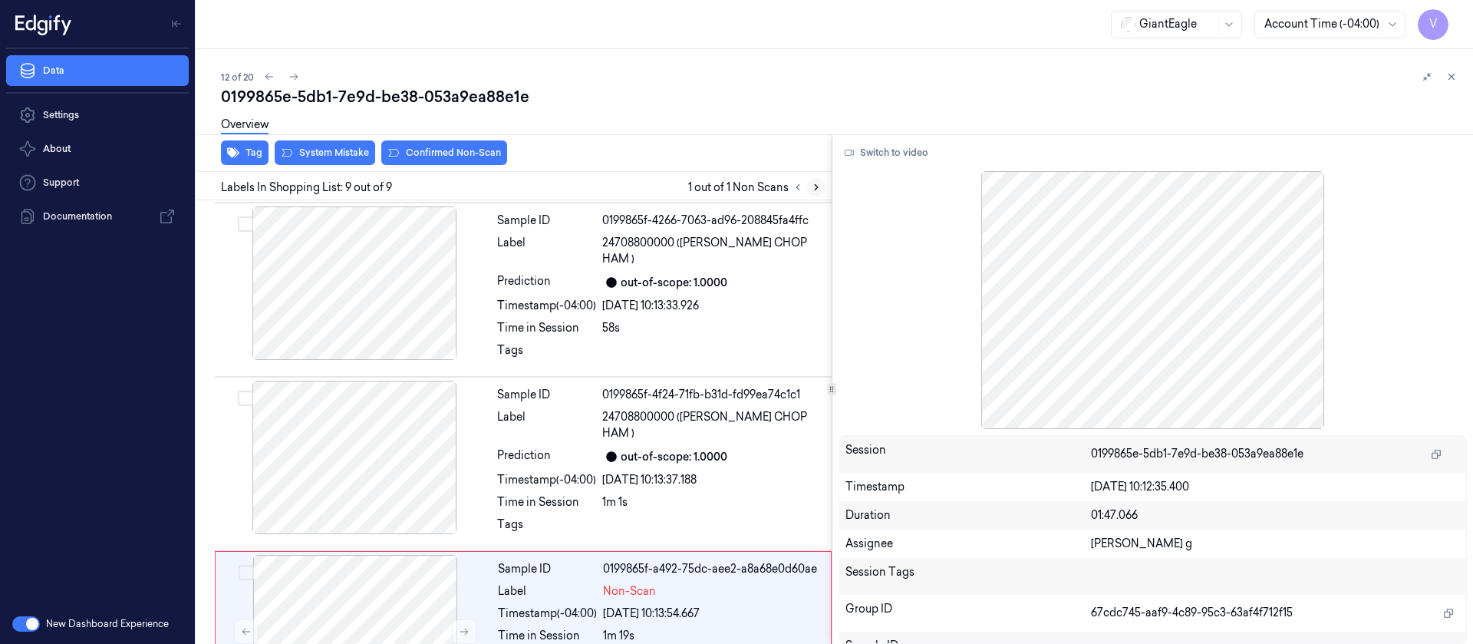
scroll to position [1011, 0]
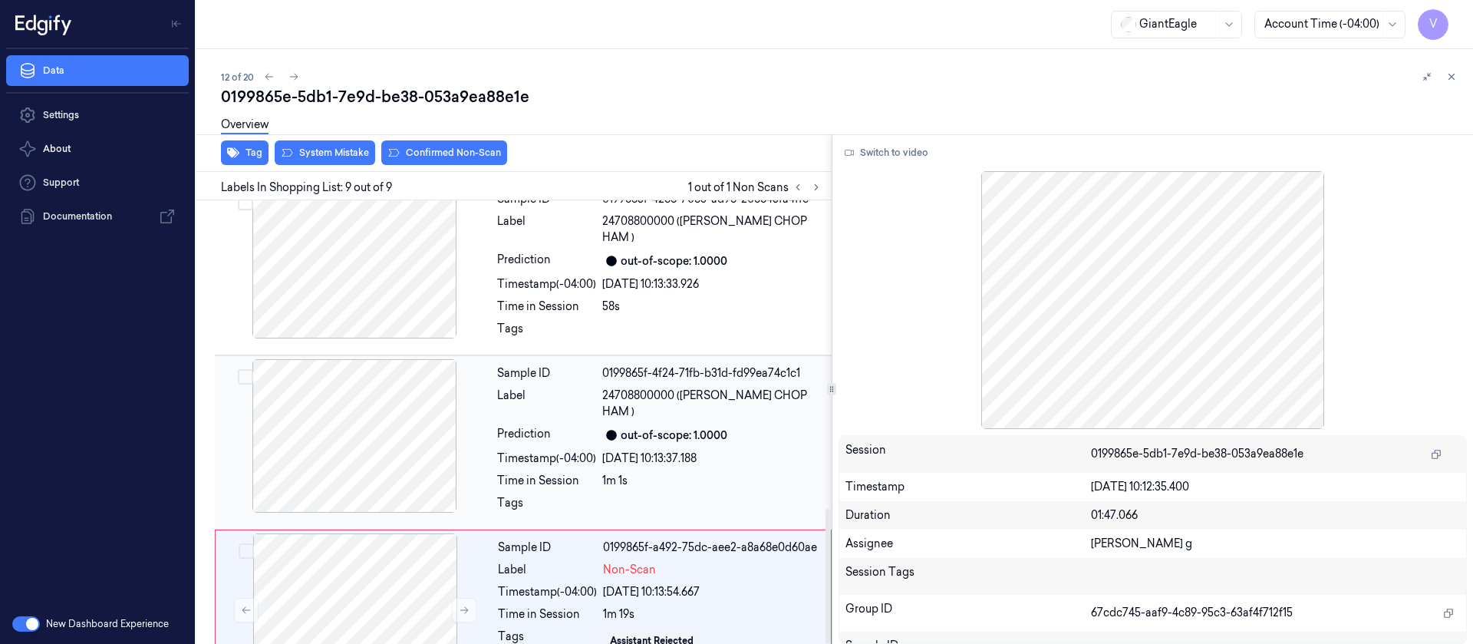
click at [521, 359] on div "Sample ID 0199865f-4f24-71fb-b31d-fd99ea74c1c1 Label 24708800000 ([PERSON_NAME]…" at bounding box center [660, 442] width 338 height 166
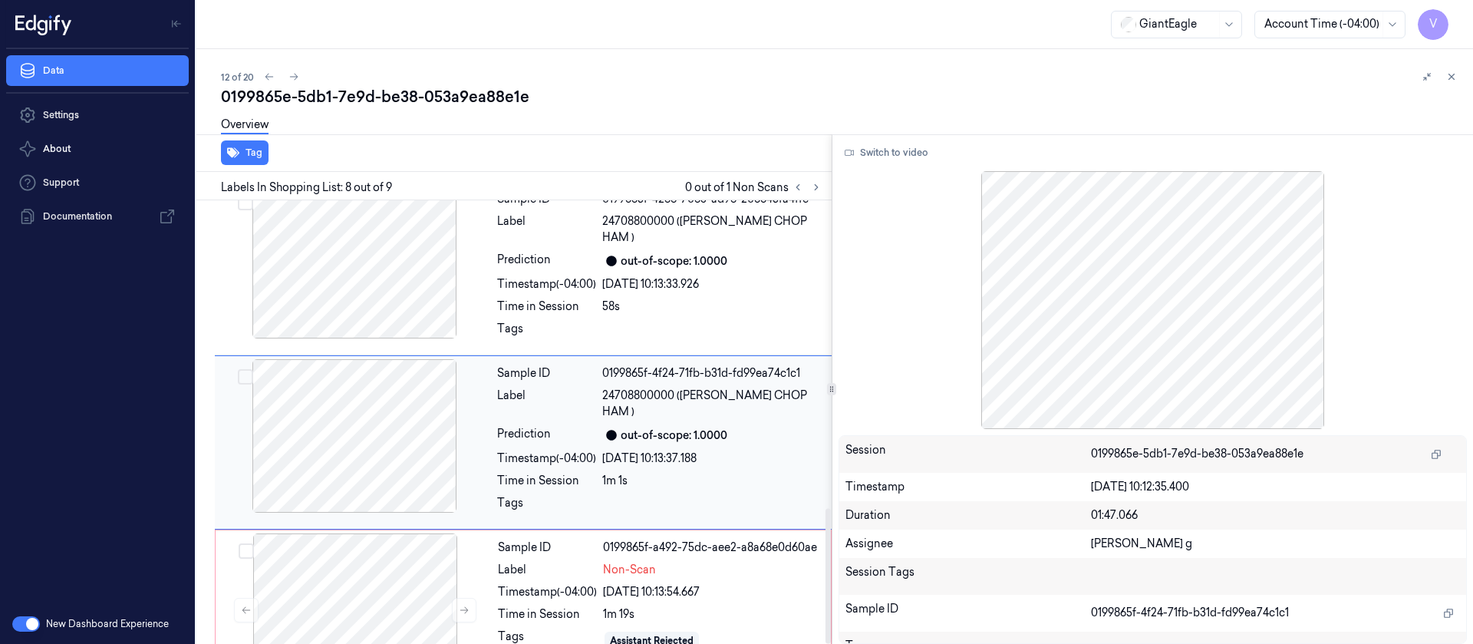
scroll to position [986, 0]
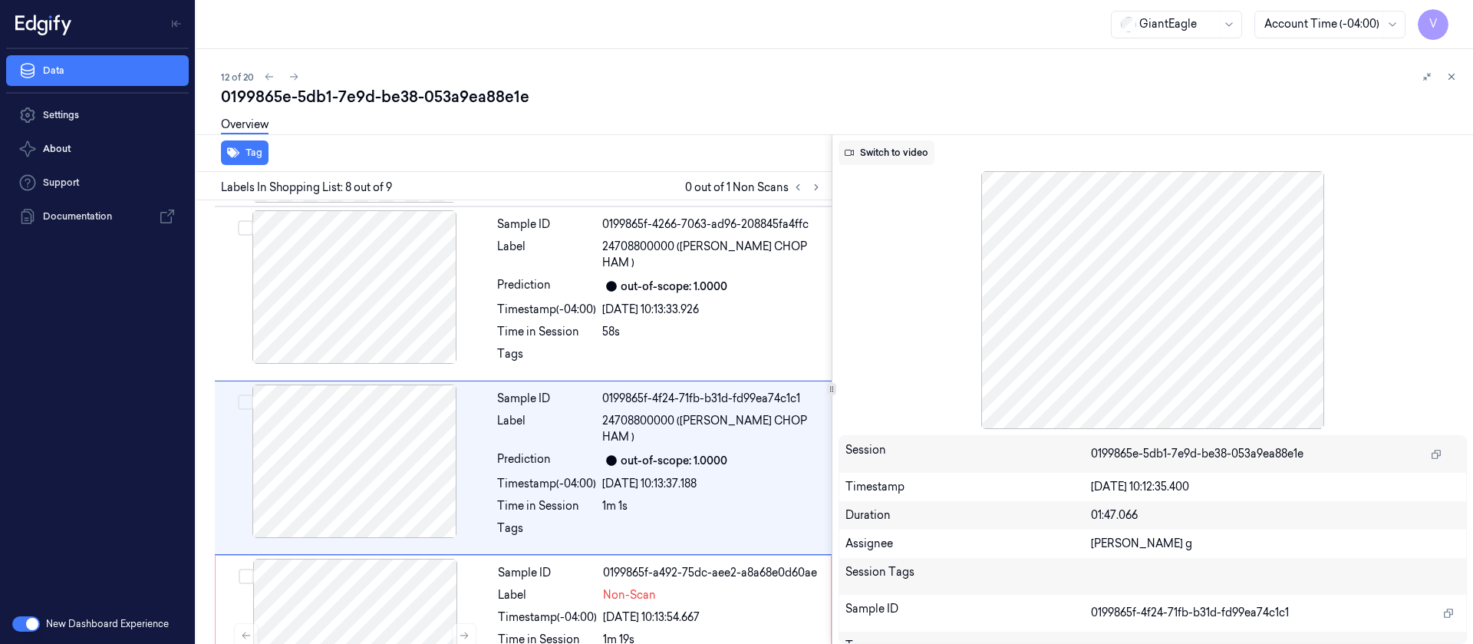
click at [875, 145] on button "Switch to video" at bounding box center [887, 152] width 96 height 25
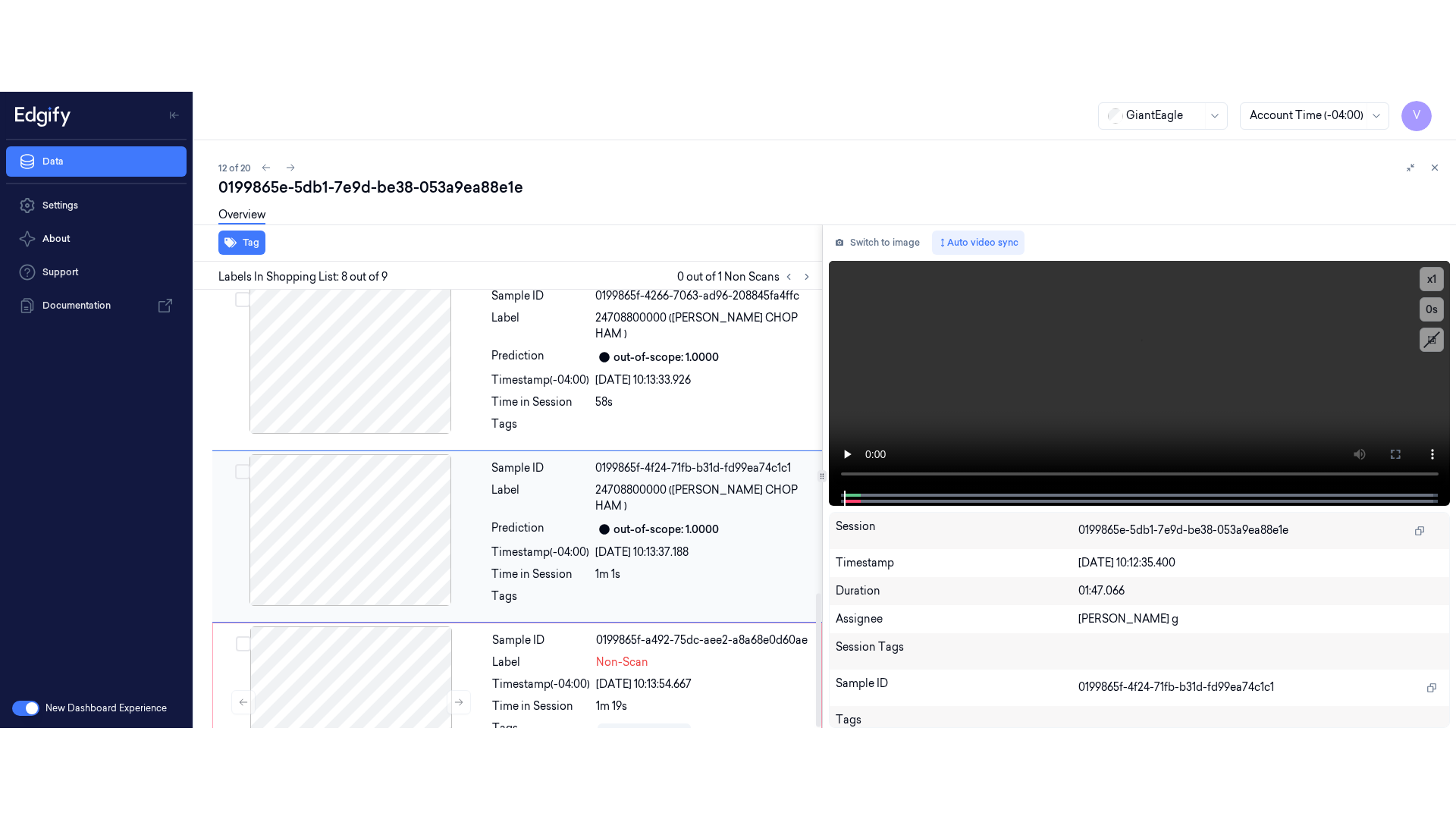
scroll to position [999, 0]
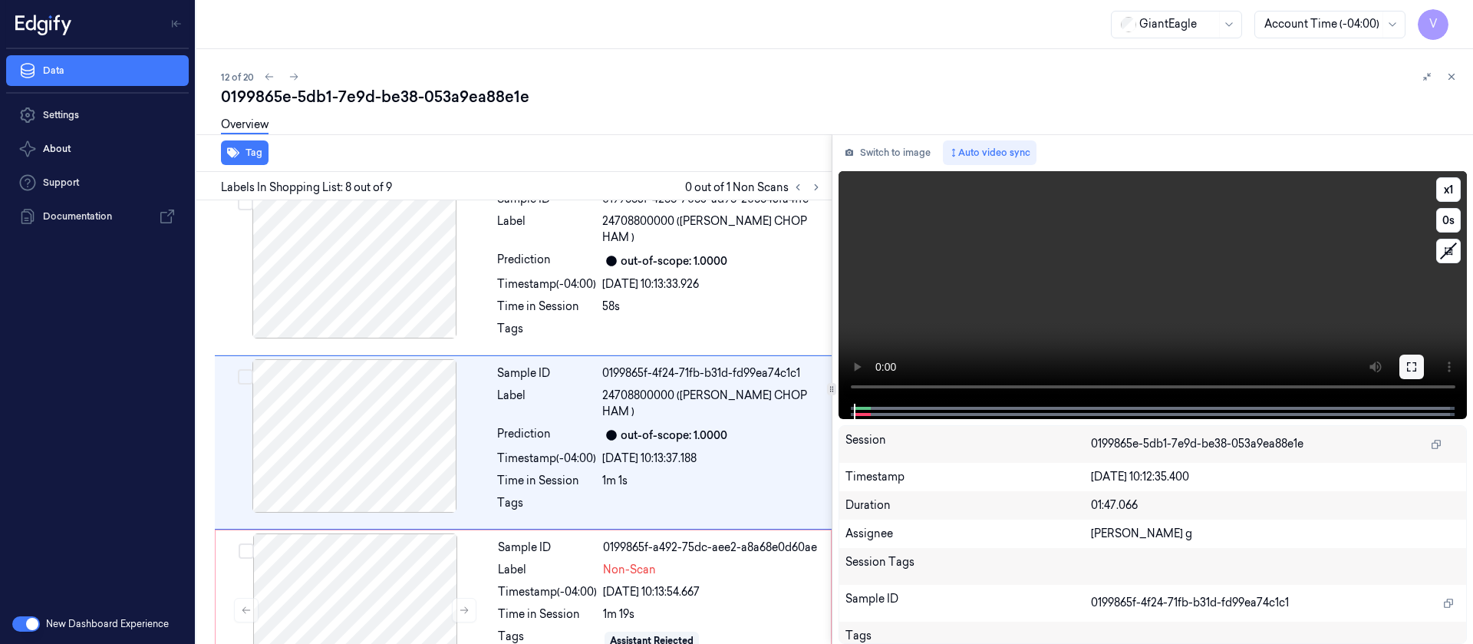
click at [1412, 361] on icon at bounding box center [1412, 367] width 12 height 12
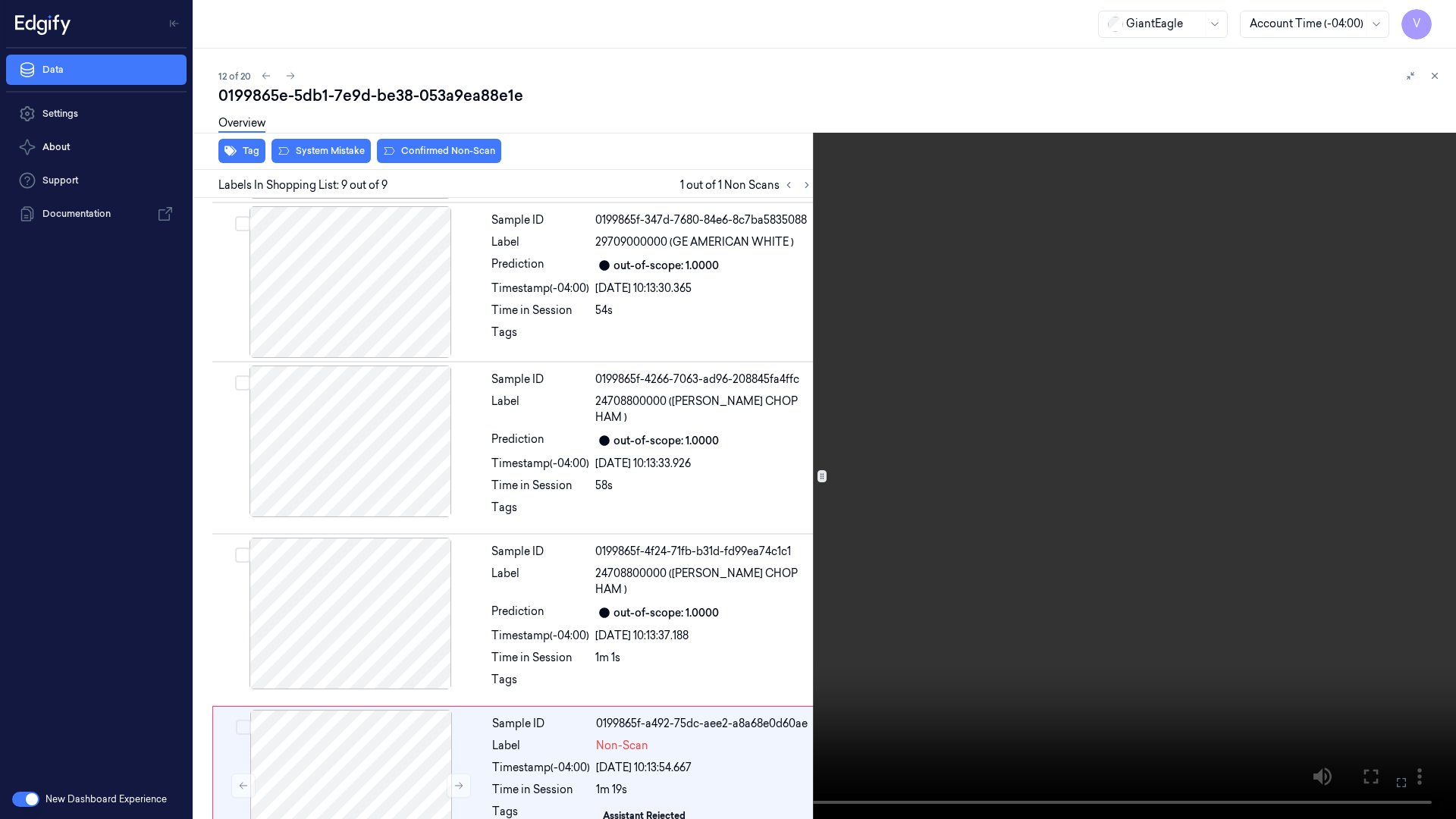
click at [0, 0] on icon at bounding box center [0, 0] width 0 height 0
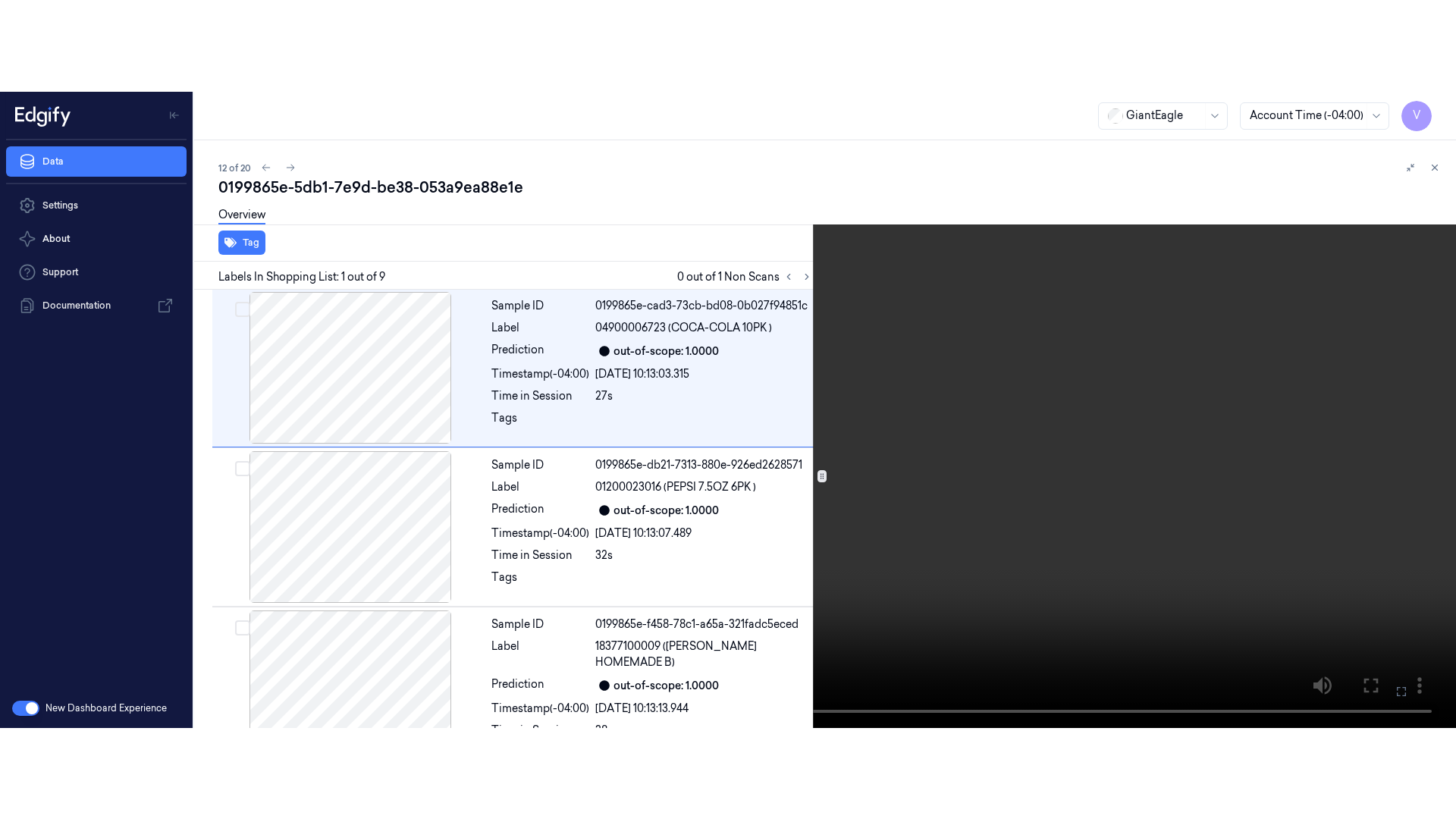
scroll to position [0, 0]
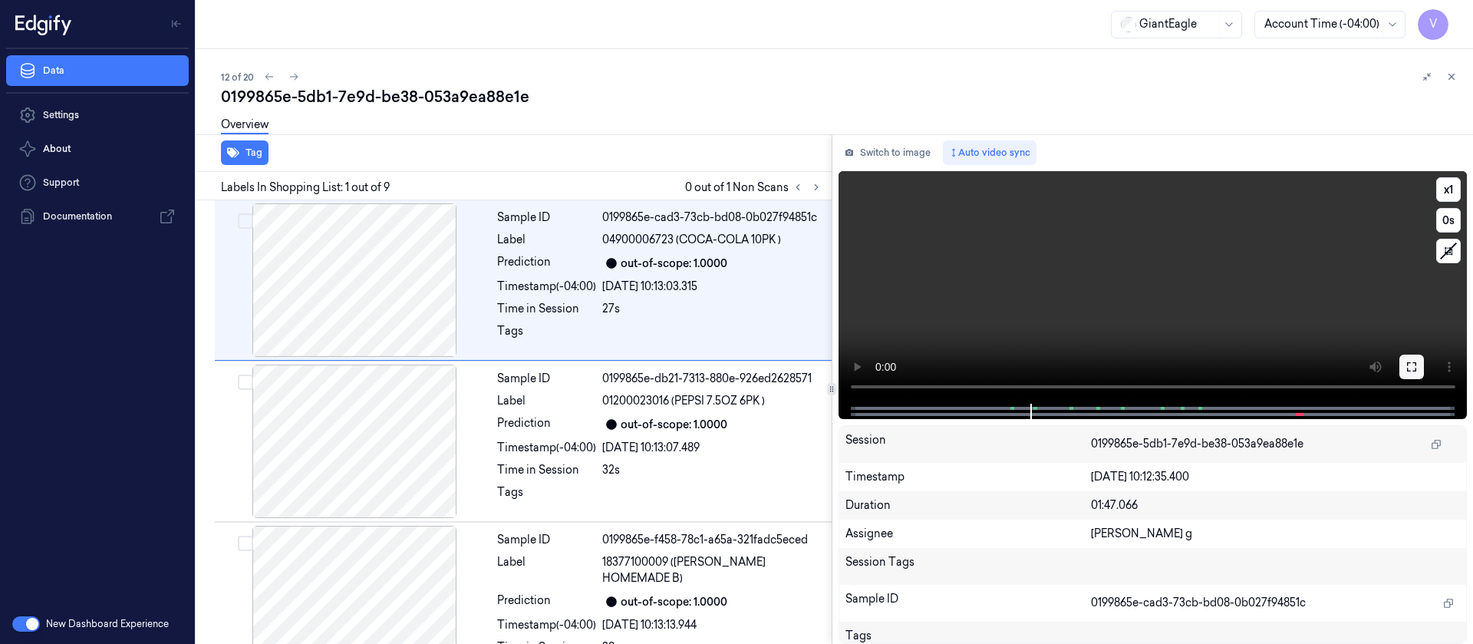
click at [1416, 369] on icon at bounding box center [1411, 366] width 9 height 9
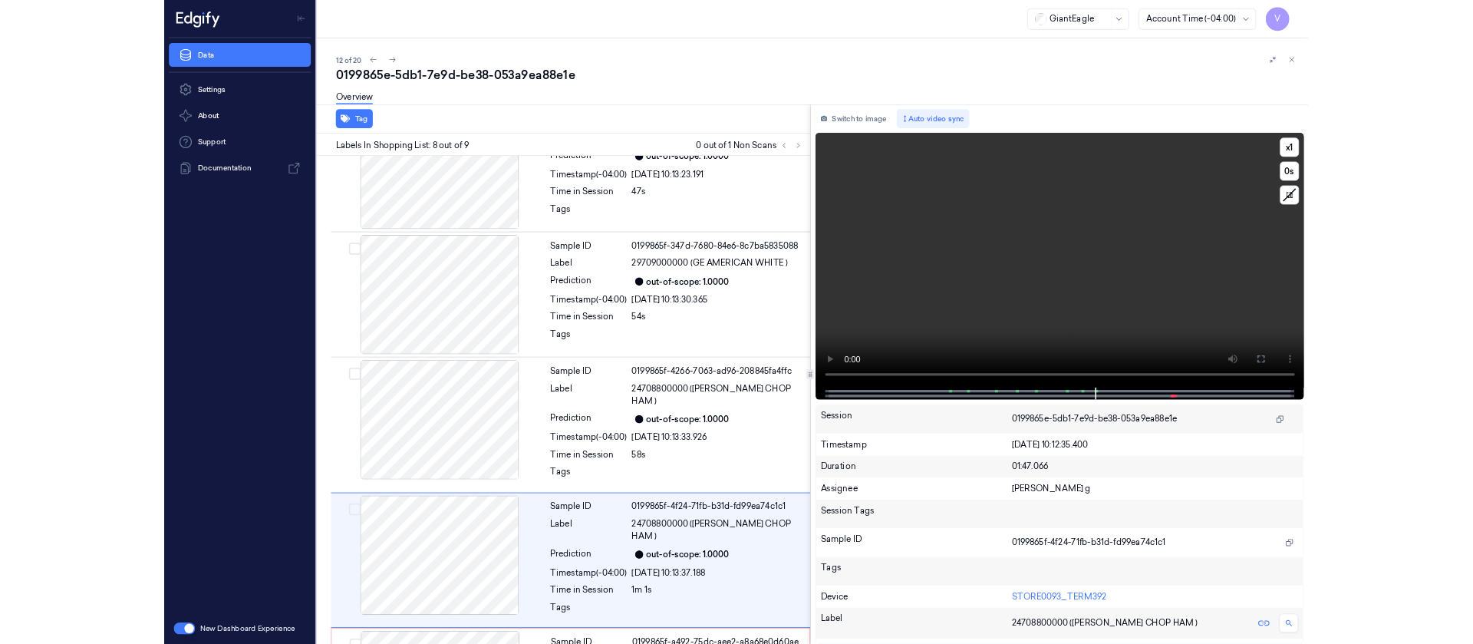
scroll to position [826, 0]
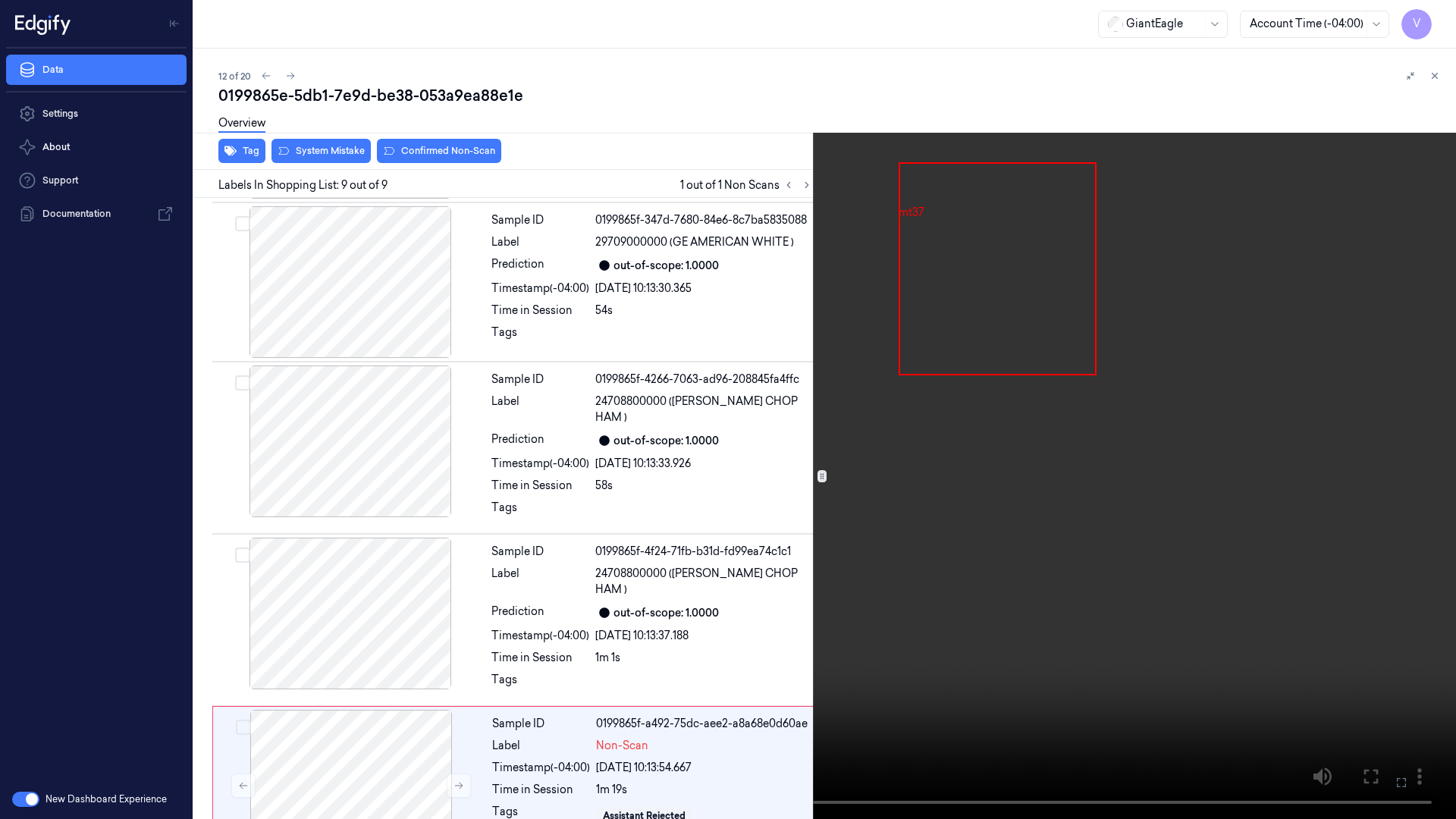
click at [0, 0] on icon at bounding box center [0, 0] width 0 height 0
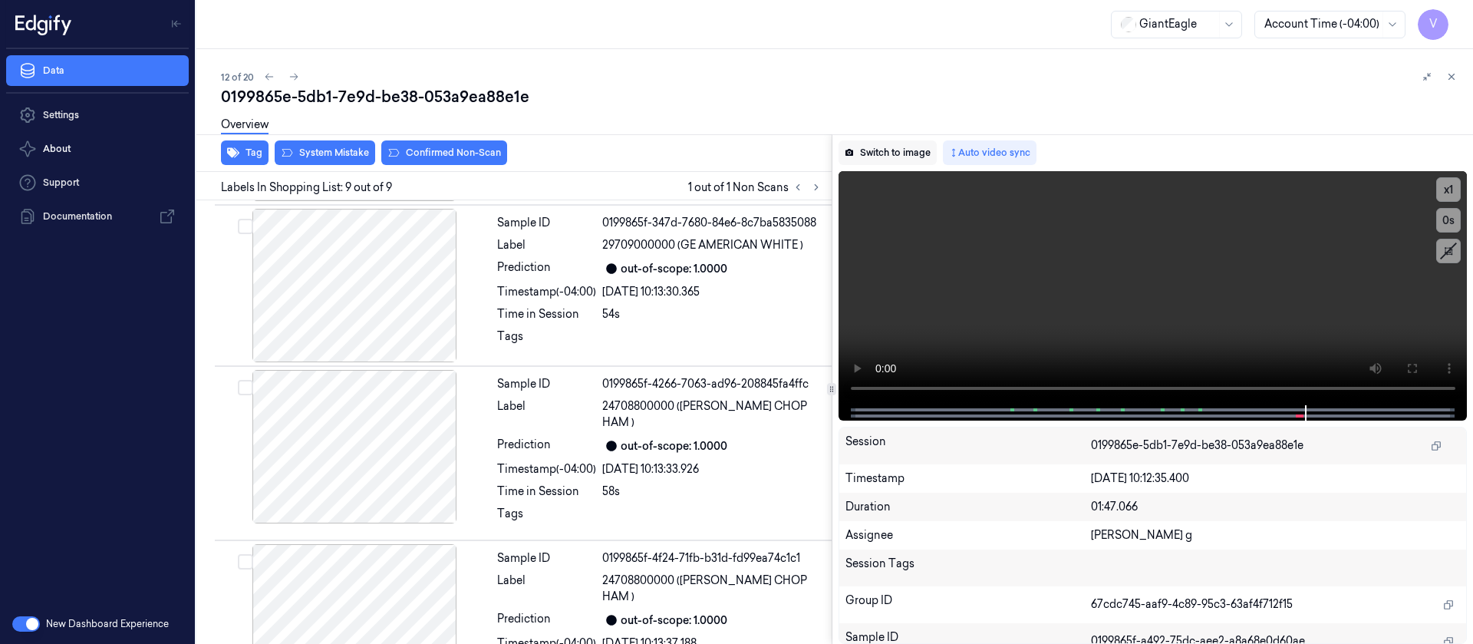
click at [899, 140] on button "Switch to image" at bounding box center [888, 152] width 98 height 25
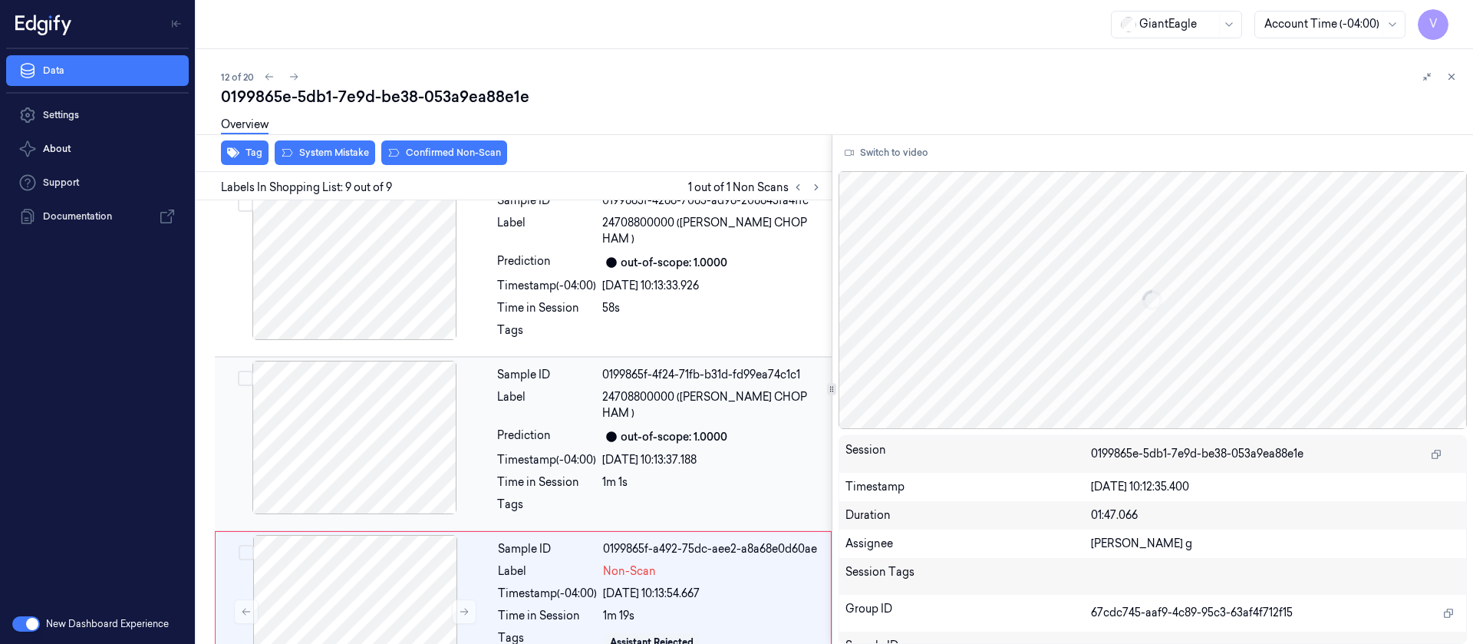
scroll to position [1011, 0]
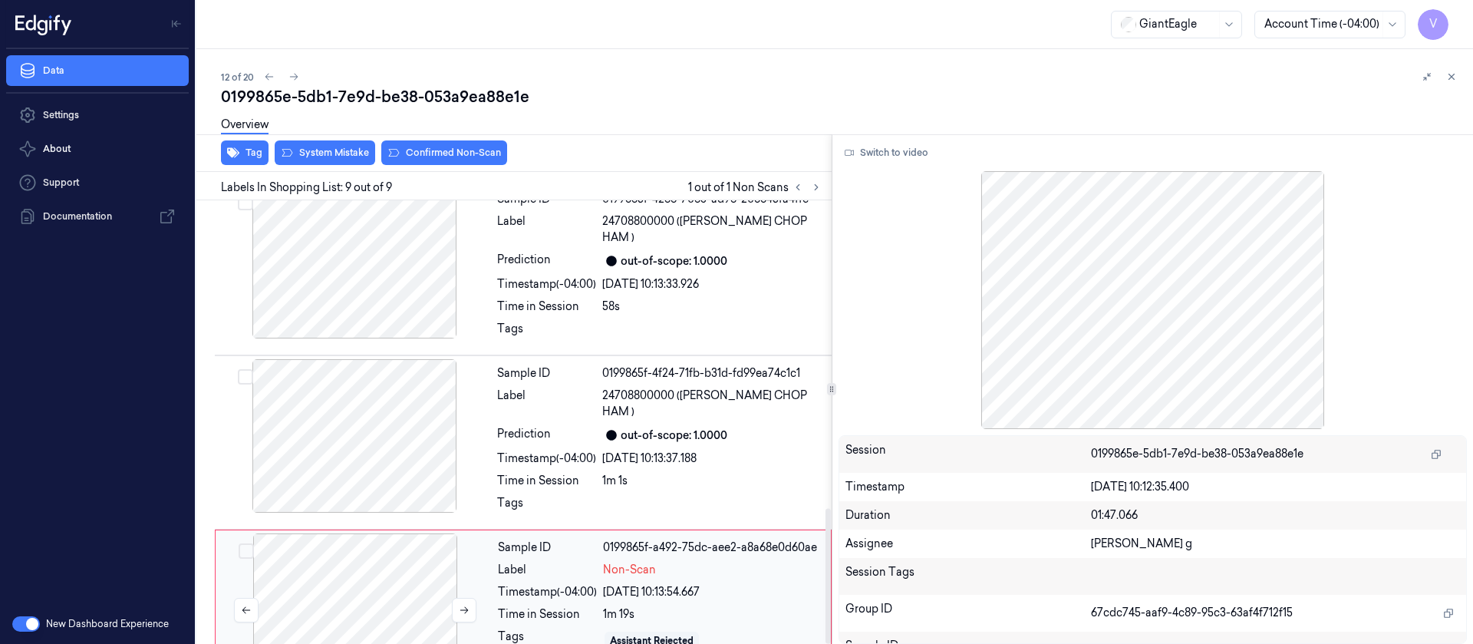
click at [347, 533] on div at bounding box center [355, 609] width 273 height 153
click at [318, 165] on div "Tag System Mistake Confirmed Non-Scan" at bounding box center [510, 153] width 641 height 38
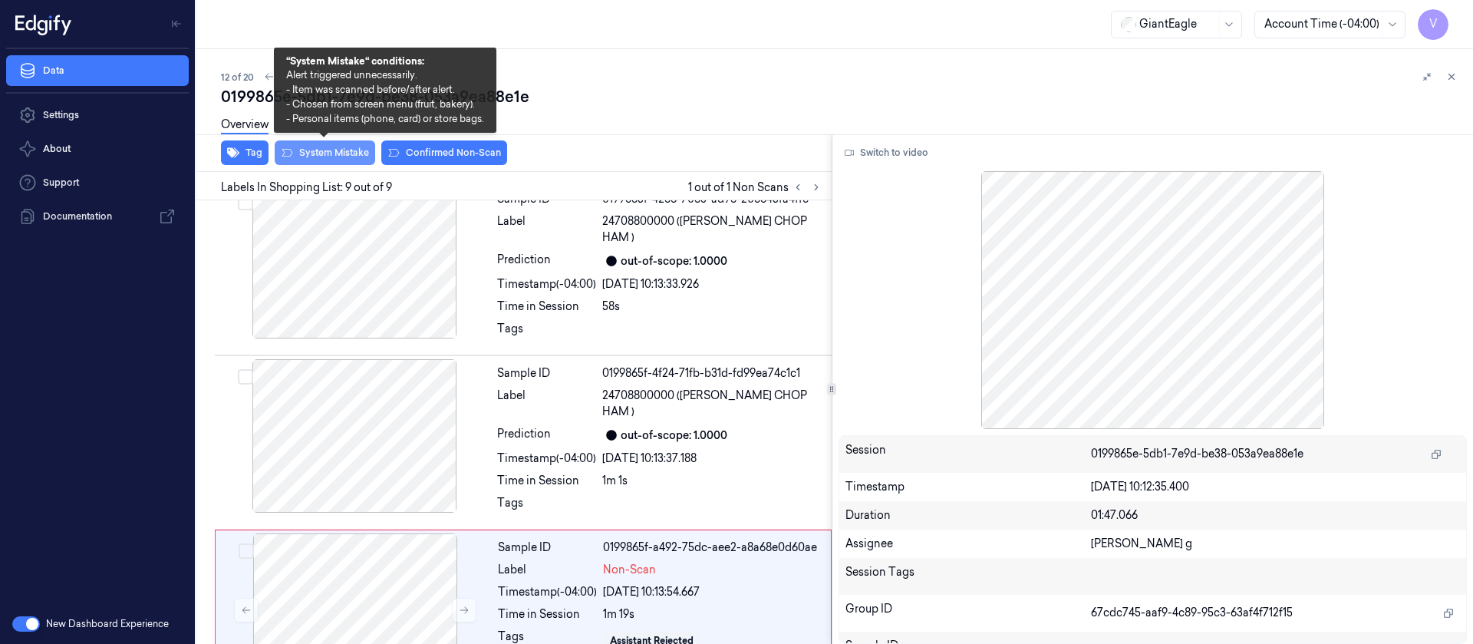
click at [316, 149] on button "System Mistake" at bounding box center [325, 152] width 101 height 25
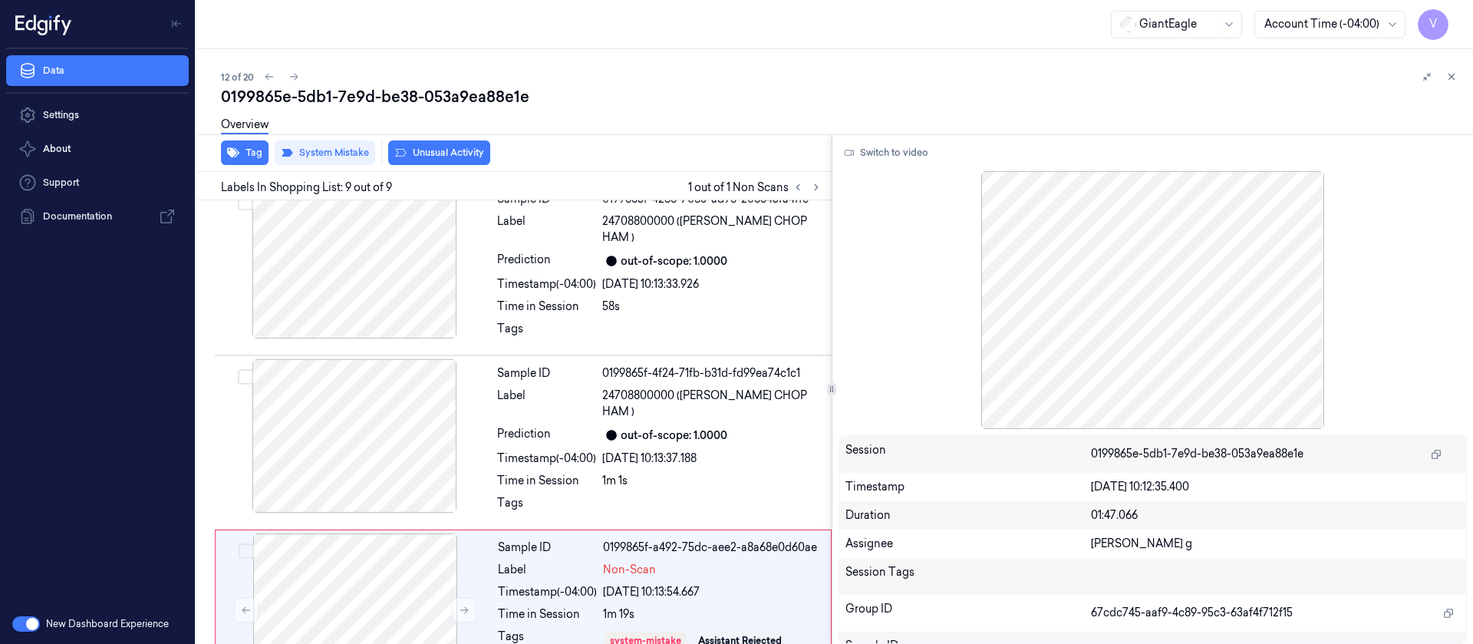
click at [430, 149] on button "Unusual Activity" at bounding box center [439, 152] width 102 height 25
click at [1458, 77] on button at bounding box center [1451, 77] width 18 height 18
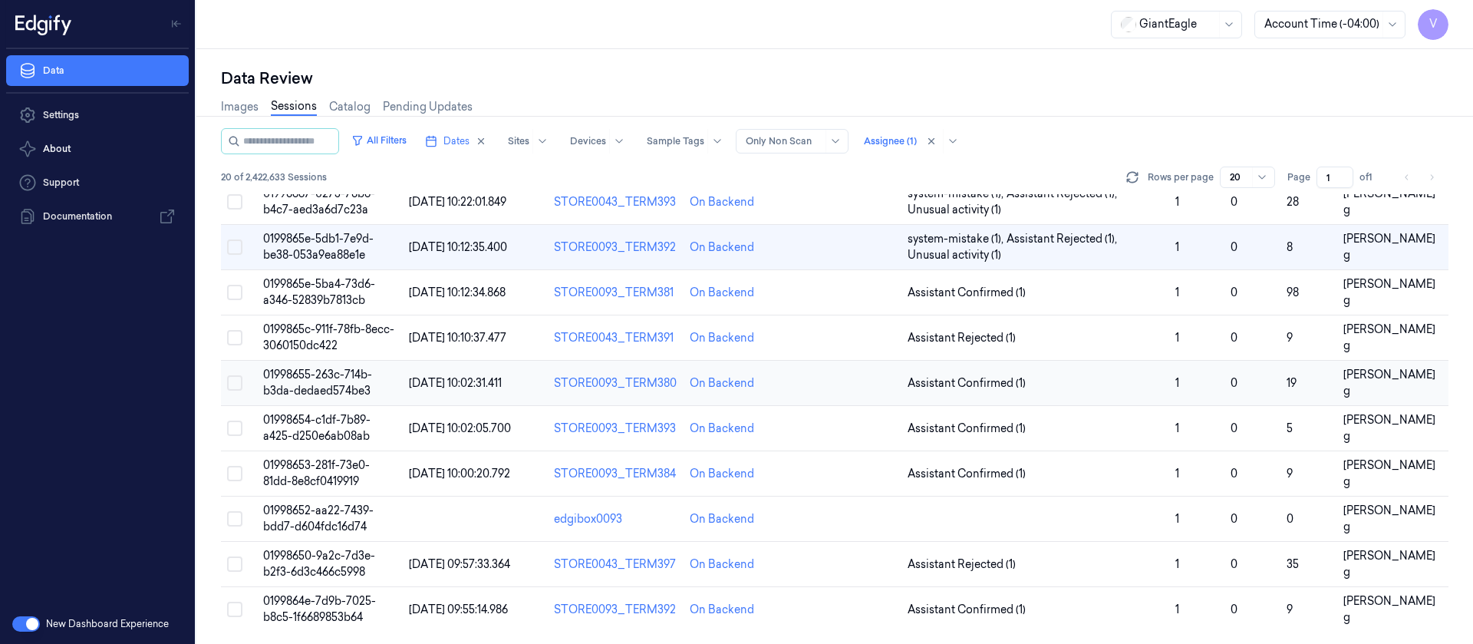
scroll to position [501, 0]
click at [829, 291] on td at bounding box center [847, 292] width 108 height 45
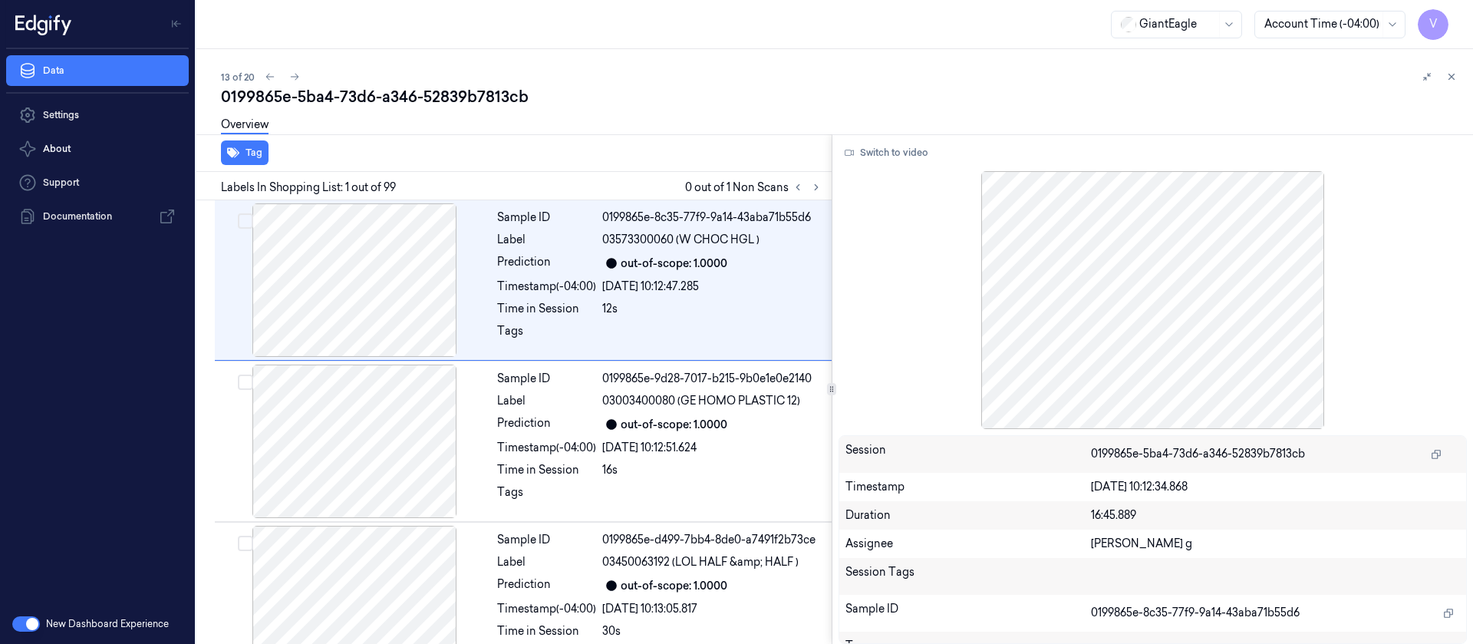
click at [825, 194] on div at bounding box center [807, 187] width 37 height 18
click at [816, 188] on icon at bounding box center [816, 187] width 3 height 5
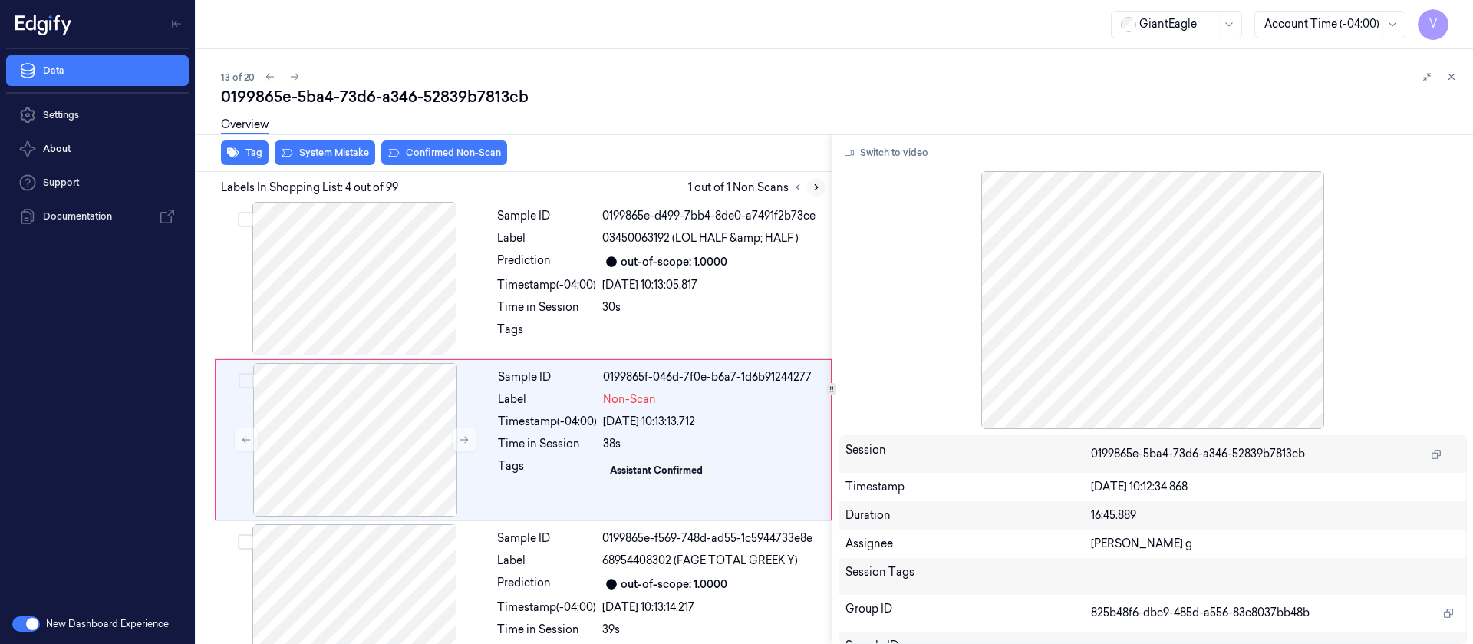
scroll to position [341, 0]
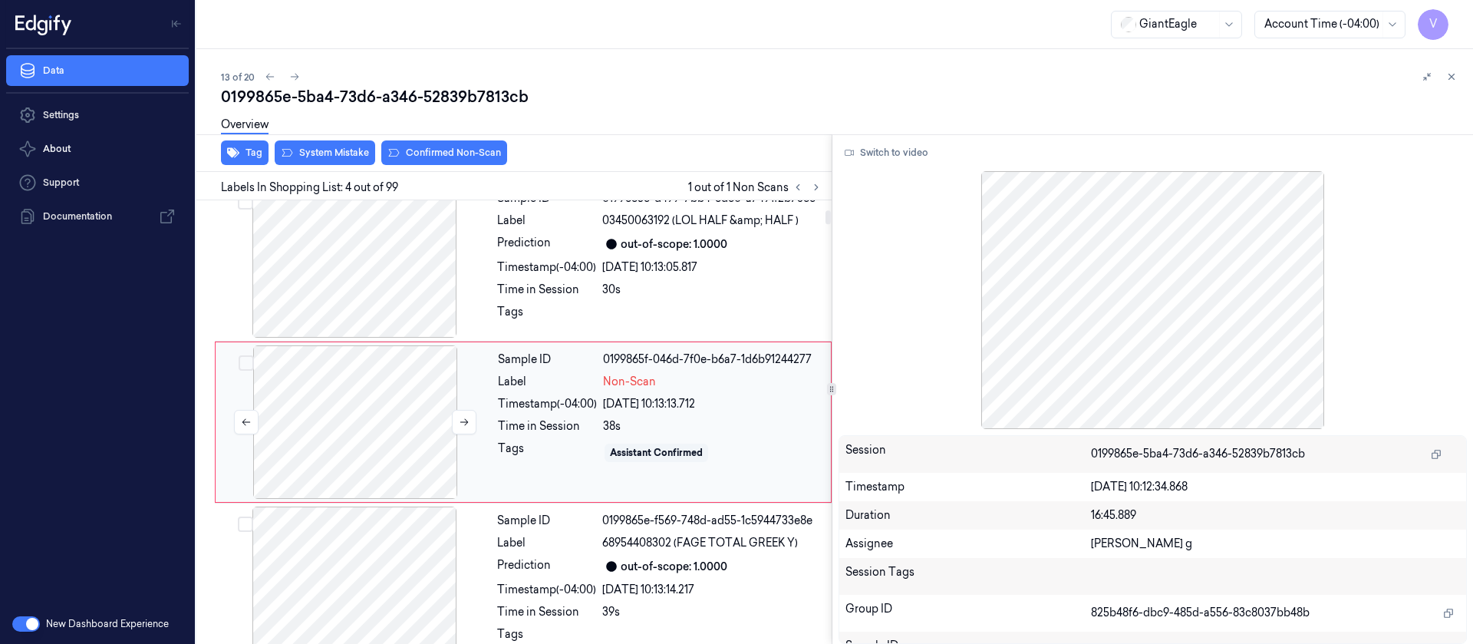
click at [391, 394] on div at bounding box center [355, 421] width 273 height 153
click at [357, 414] on div at bounding box center [355, 421] width 273 height 153
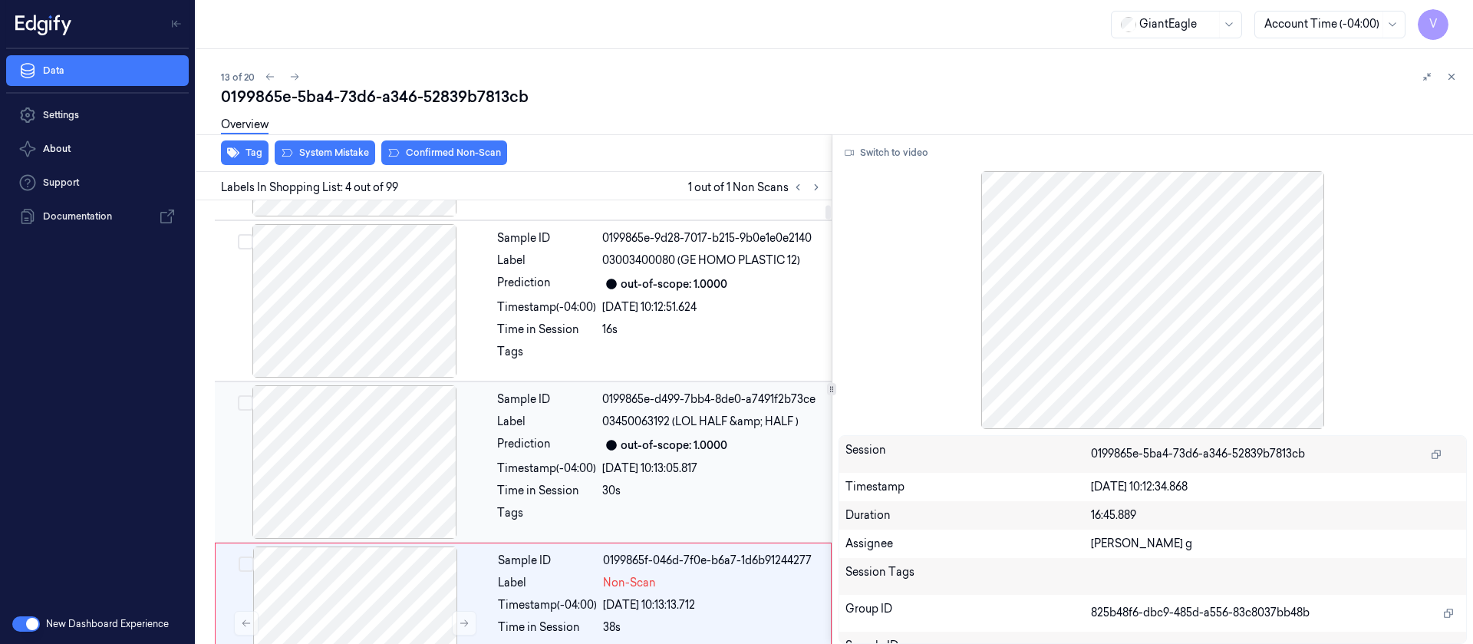
scroll to position [111, 0]
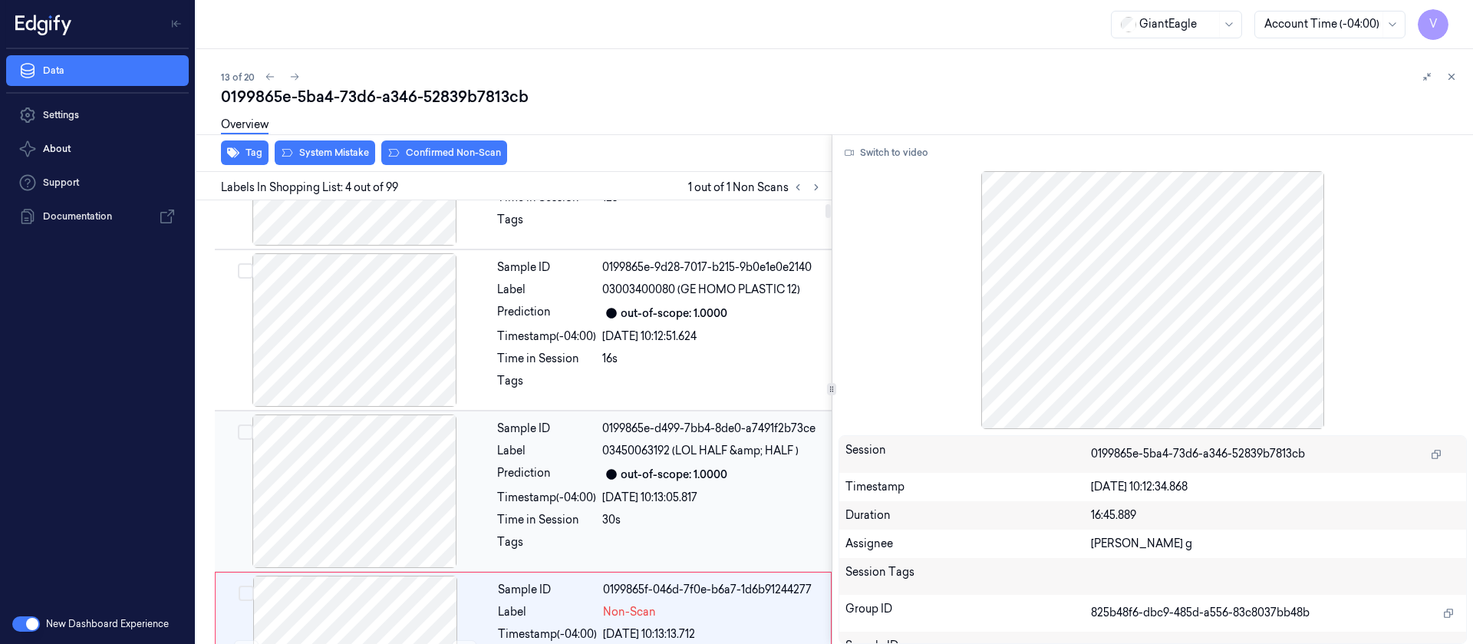
click at [608, 485] on div "Sample ID 0199865e-d499-7bb4-8de0-a7491f2b73ce Label 03450063192 (LOL HALF &amp…" at bounding box center [660, 490] width 338 height 153
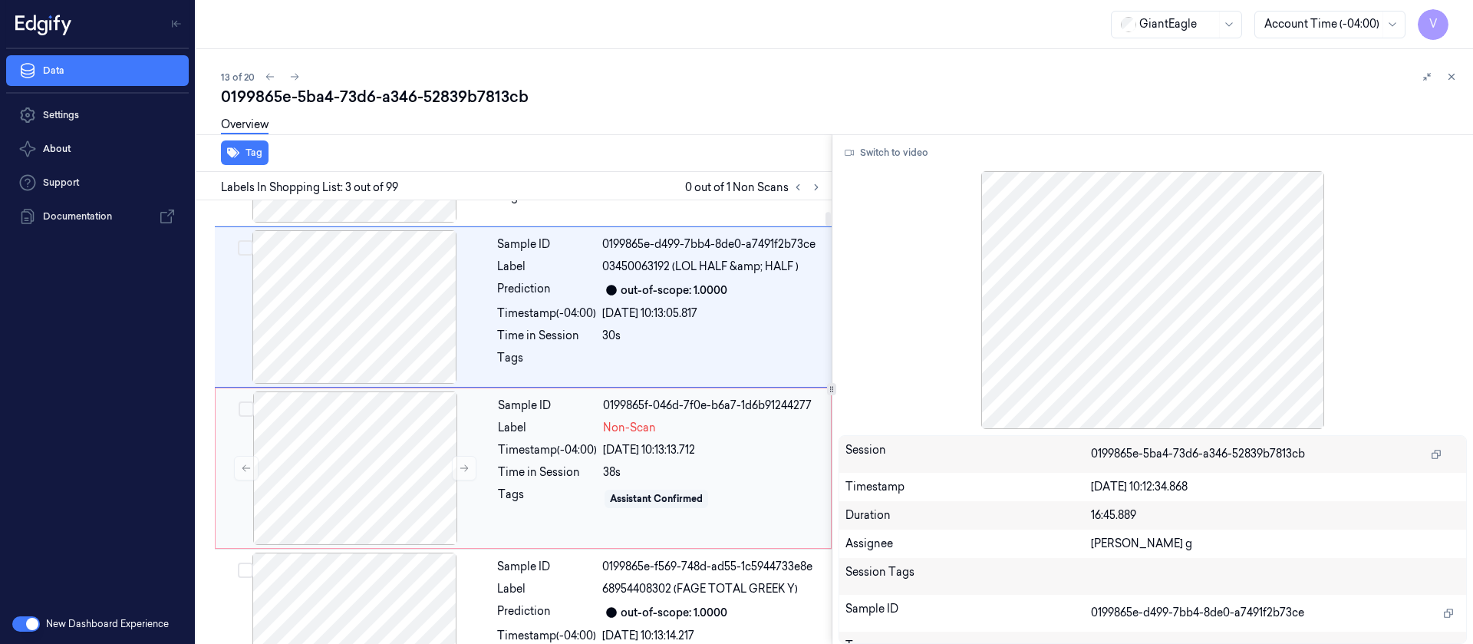
scroll to position [410, 0]
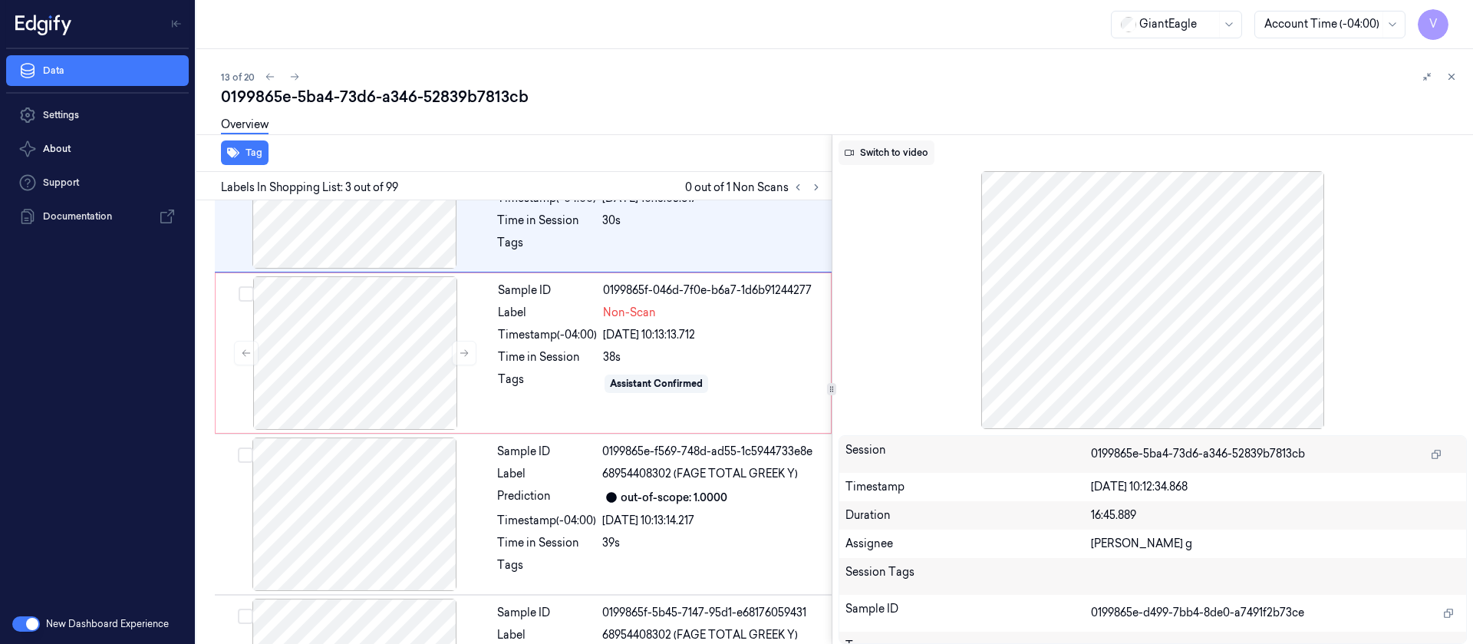
click at [896, 159] on button "Switch to video" at bounding box center [887, 152] width 96 height 25
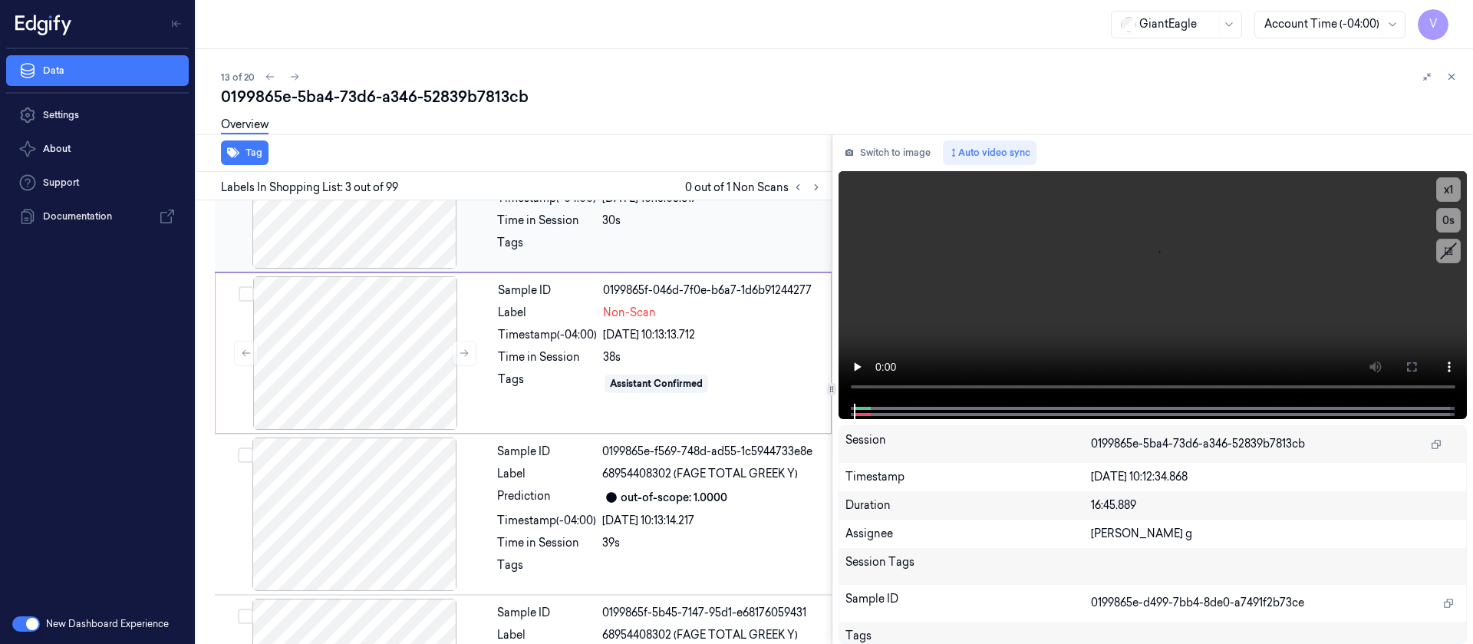
scroll to position [180, 0]
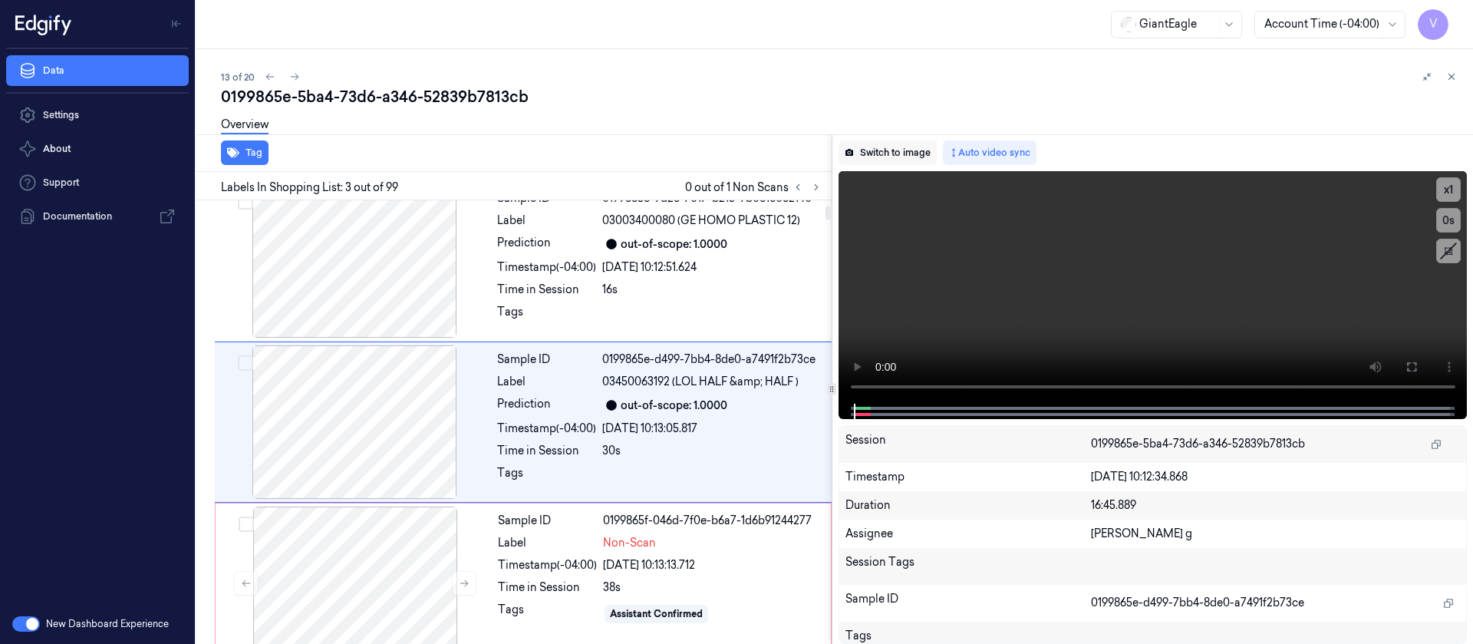
click at [893, 140] on button "Switch to image" at bounding box center [888, 152] width 98 height 25
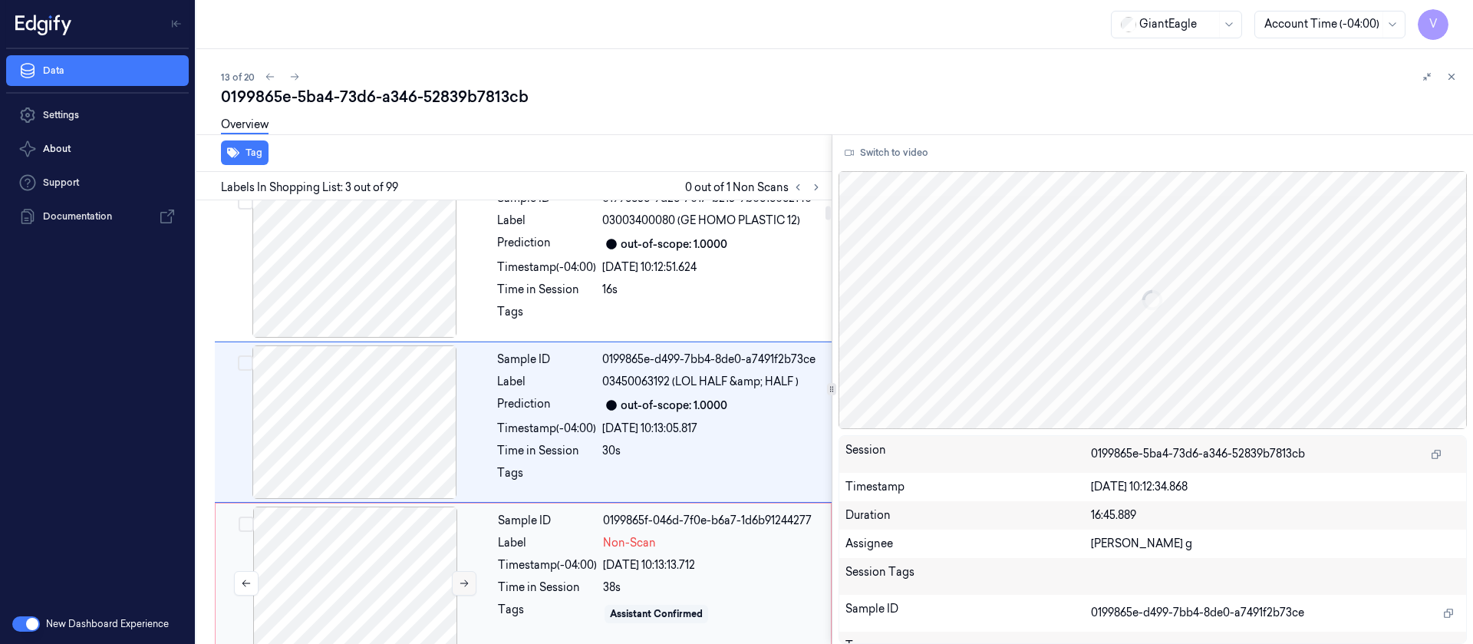
click at [457, 582] on button at bounding box center [464, 583] width 25 height 25
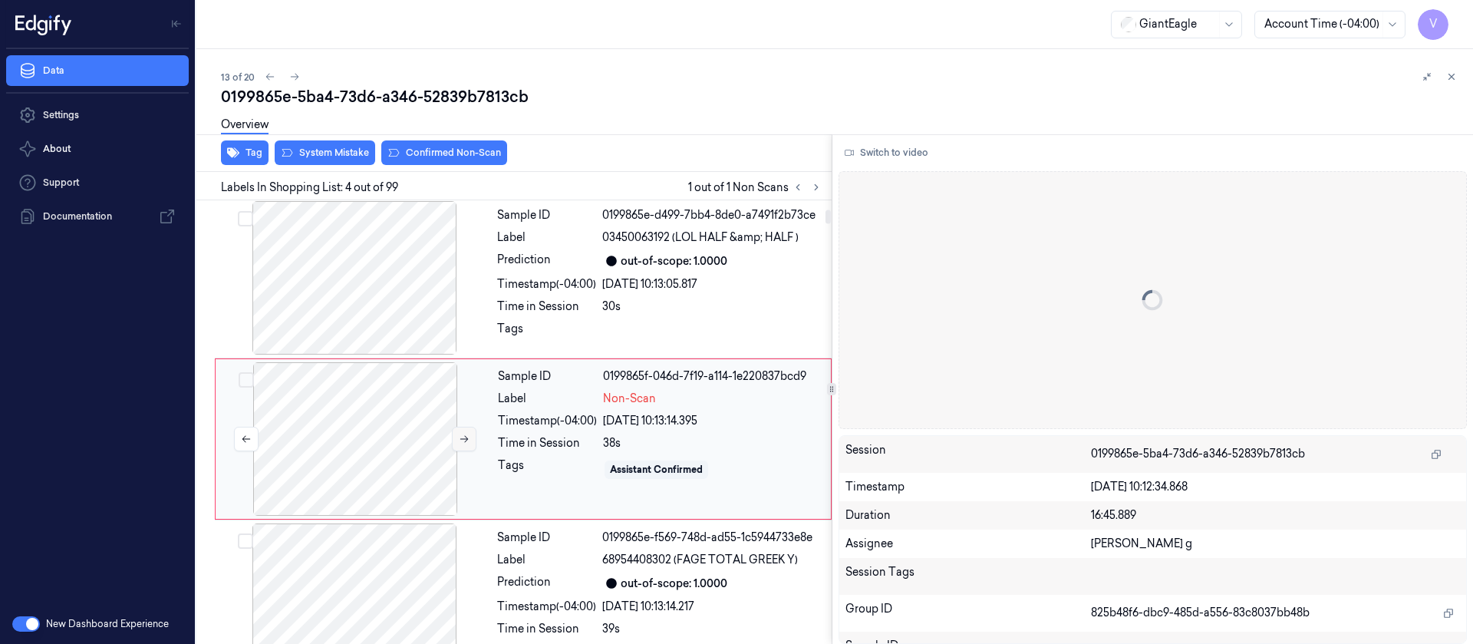
scroll to position [341, 0]
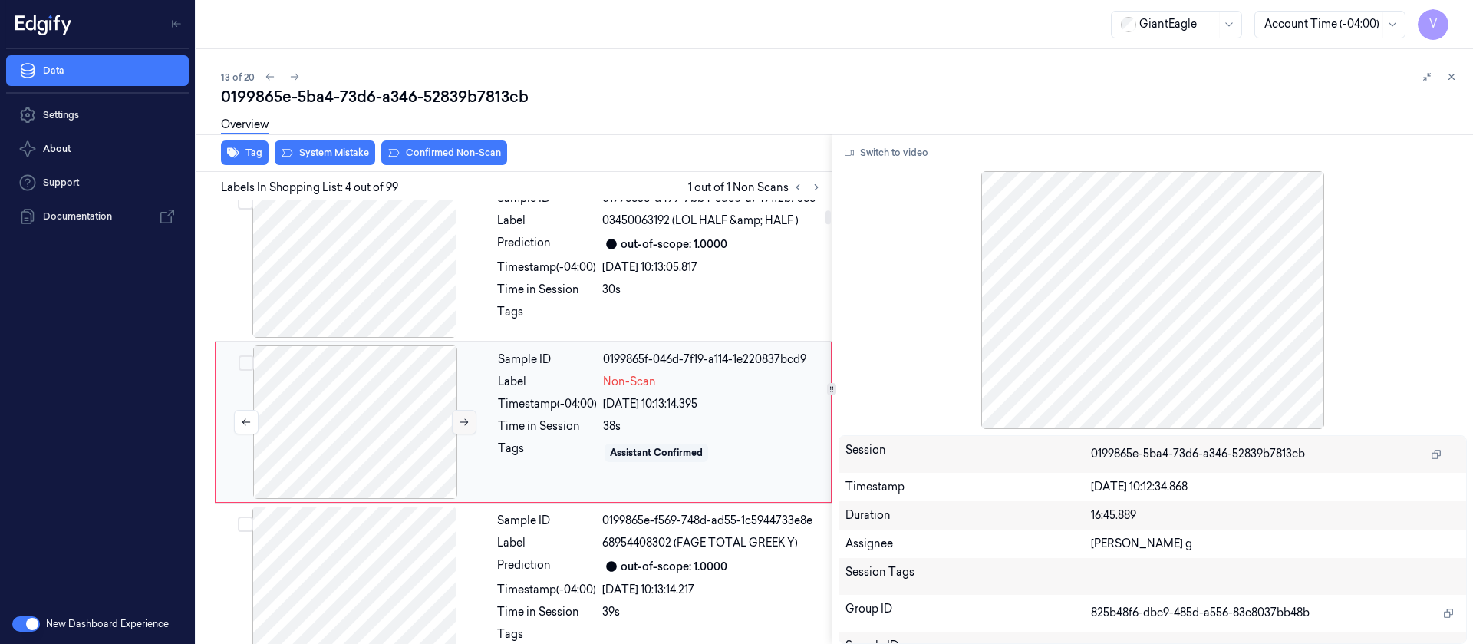
click at [471, 417] on button at bounding box center [464, 422] width 25 height 25
click at [617, 249] on icon at bounding box center [611, 244] width 11 height 11
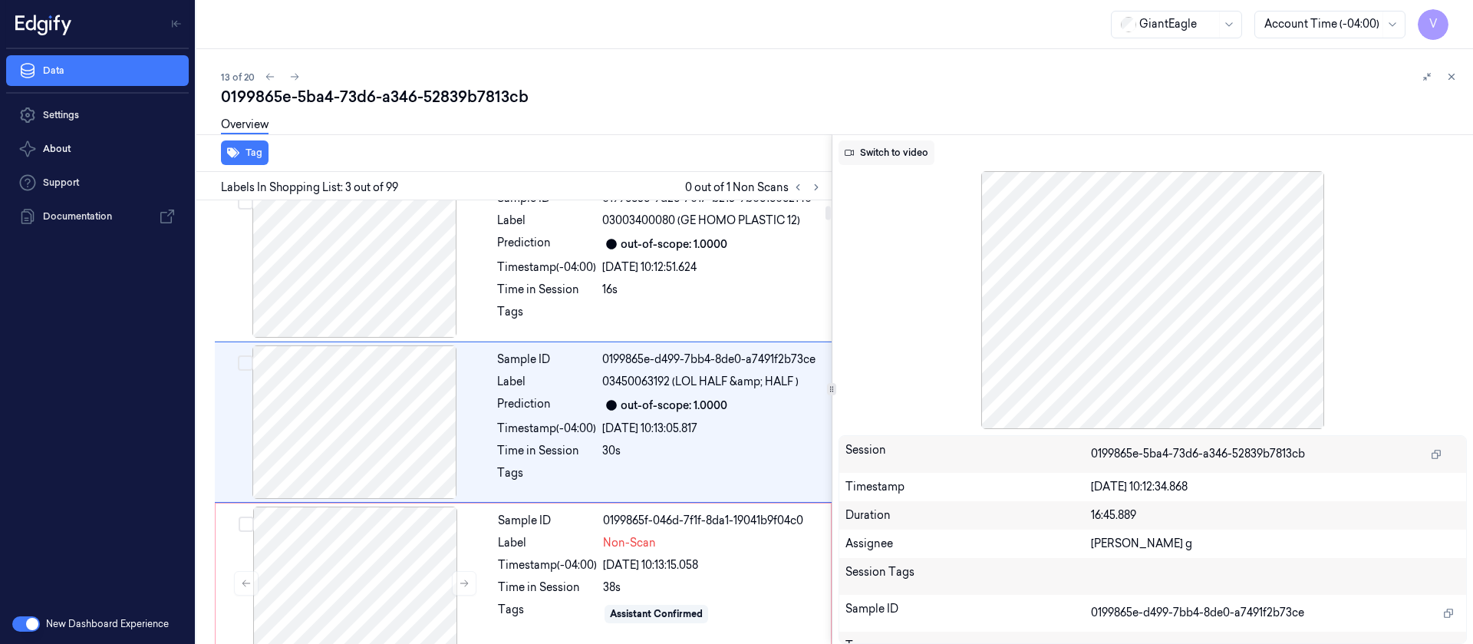
click at [900, 163] on button "Switch to video" at bounding box center [887, 152] width 96 height 25
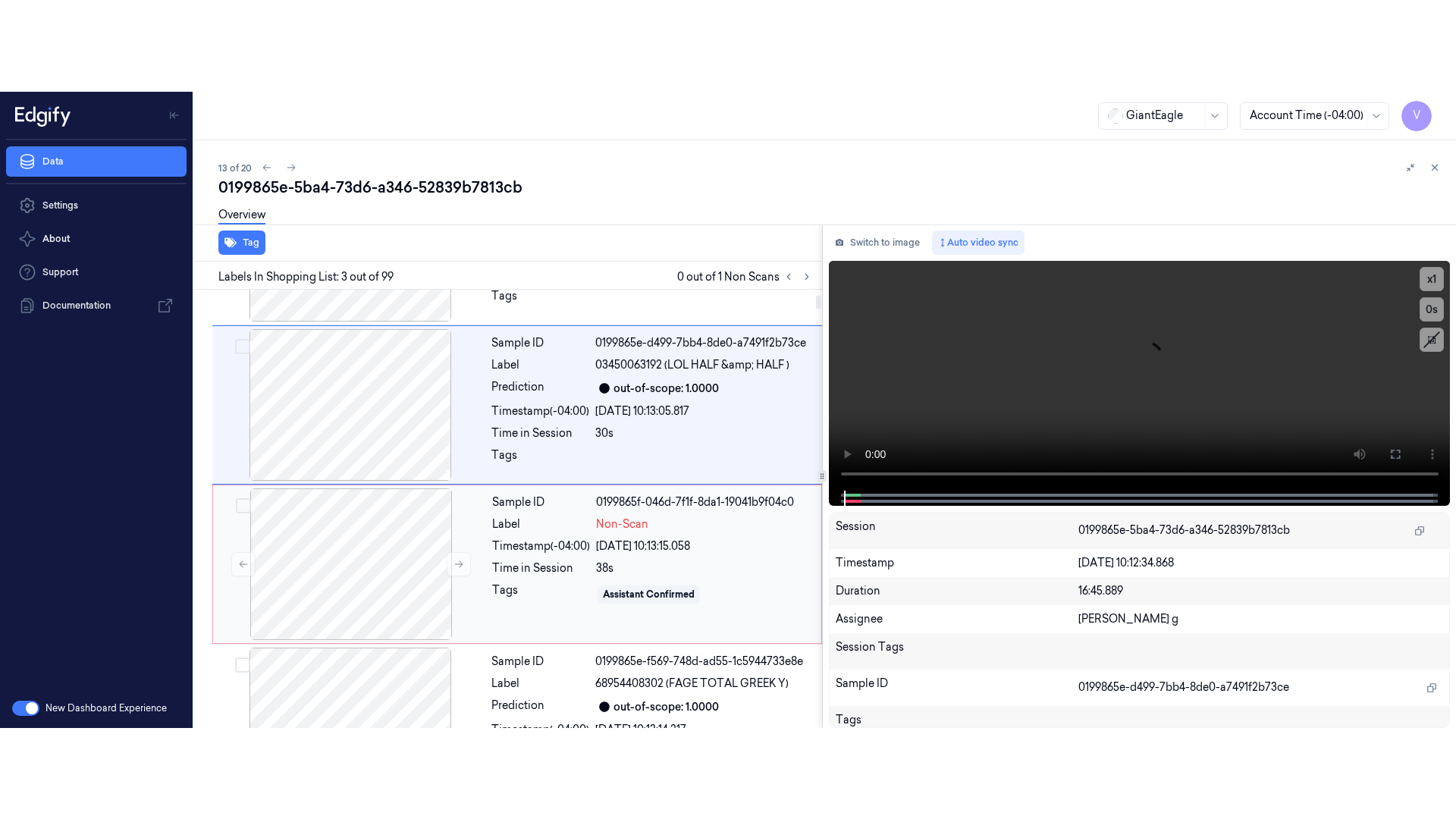
scroll to position [405, 0]
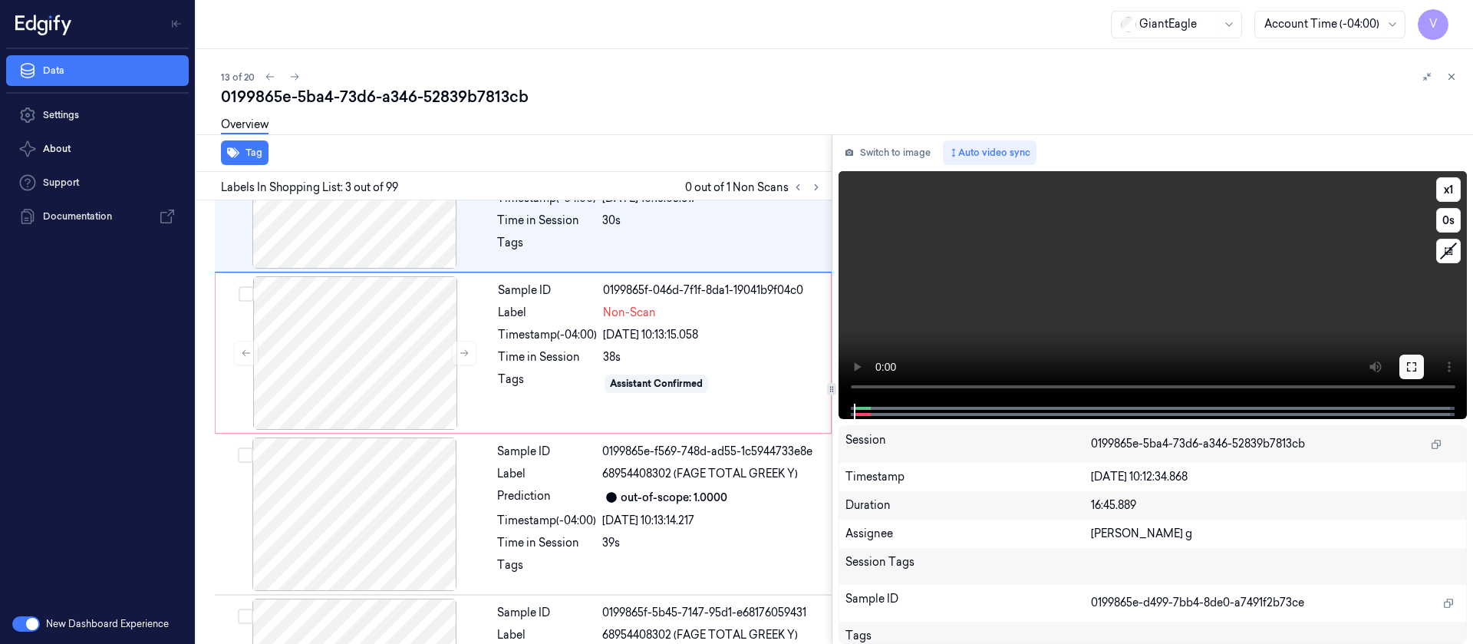
click at [1407, 369] on icon at bounding box center [1411, 366] width 9 height 9
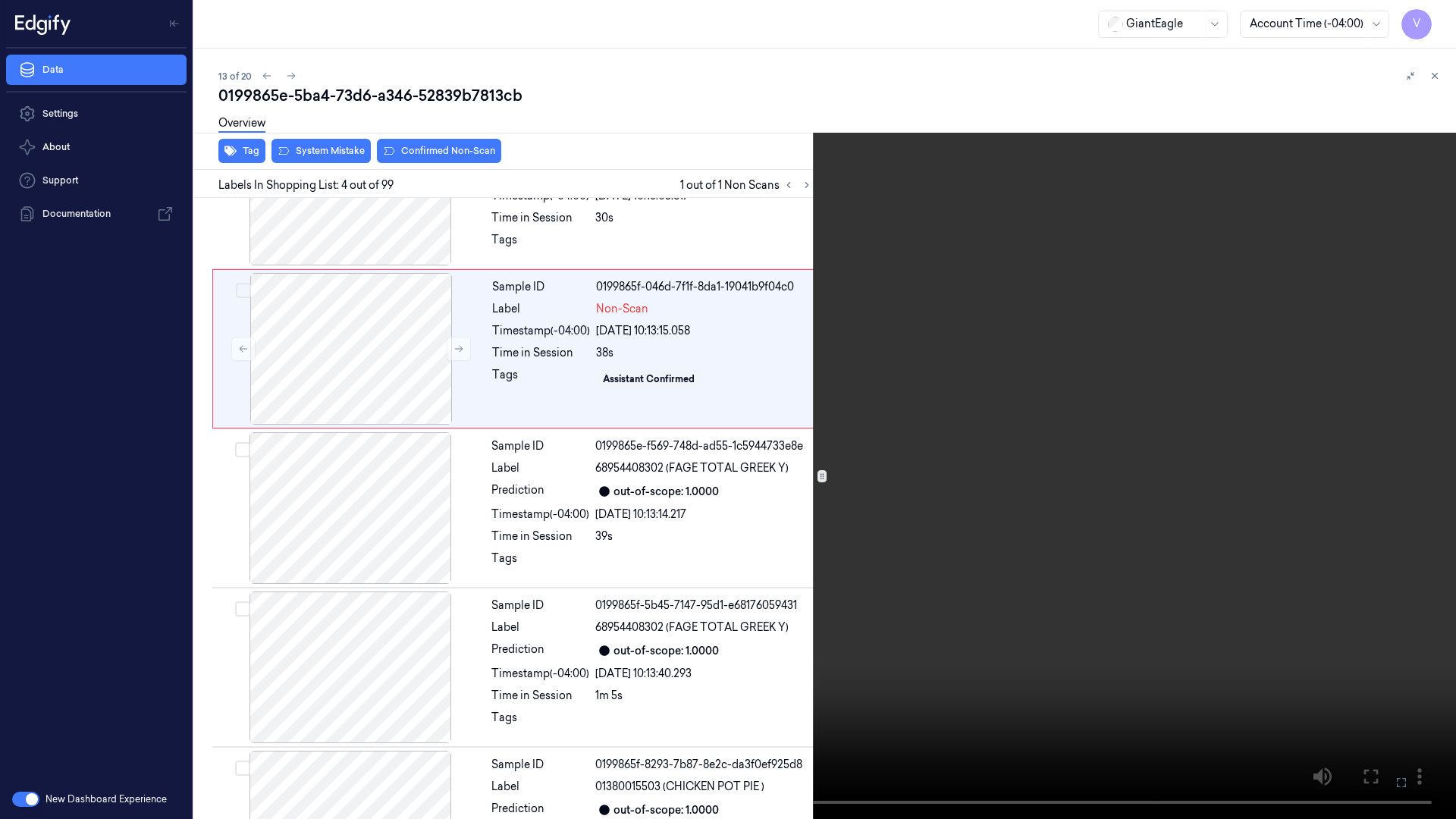
click at [0, 0] on icon at bounding box center [0, 0] width 0 height 0
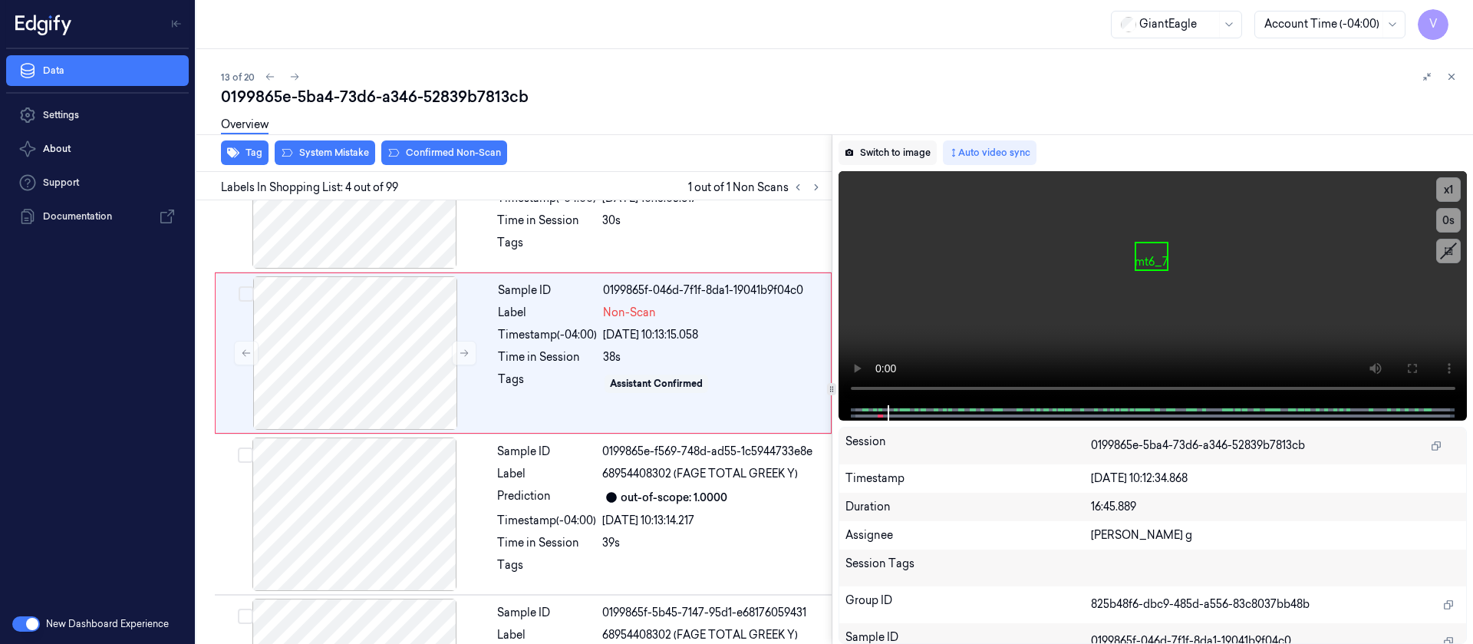
click at [900, 153] on button "Switch to image" at bounding box center [888, 152] width 98 height 25
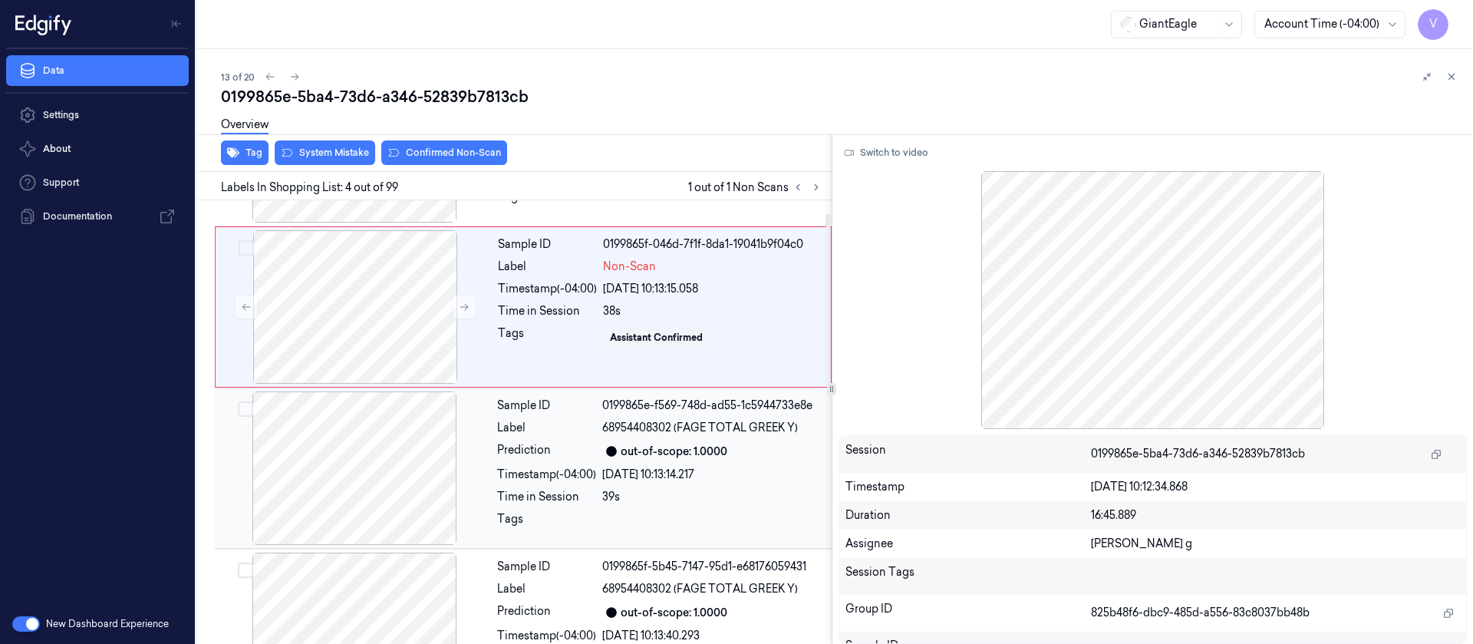
scroll to position [572, 0]
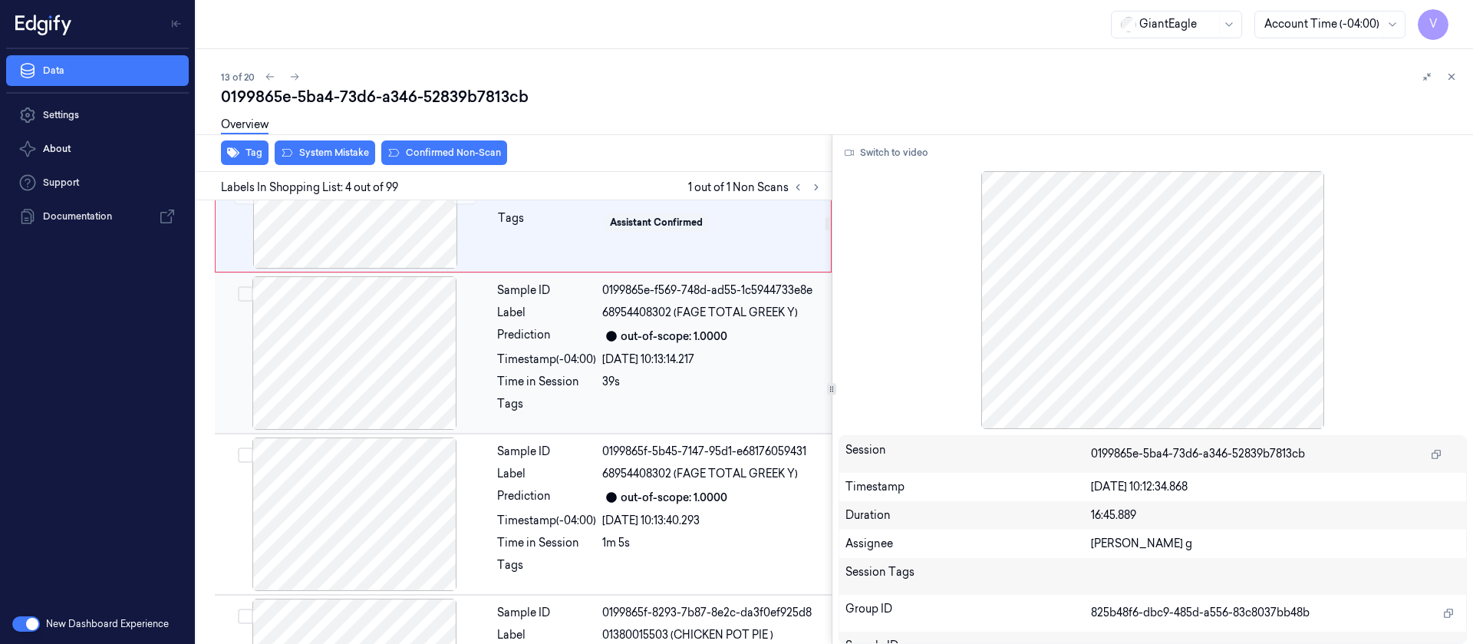
click at [359, 336] on div at bounding box center [354, 352] width 273 height 153
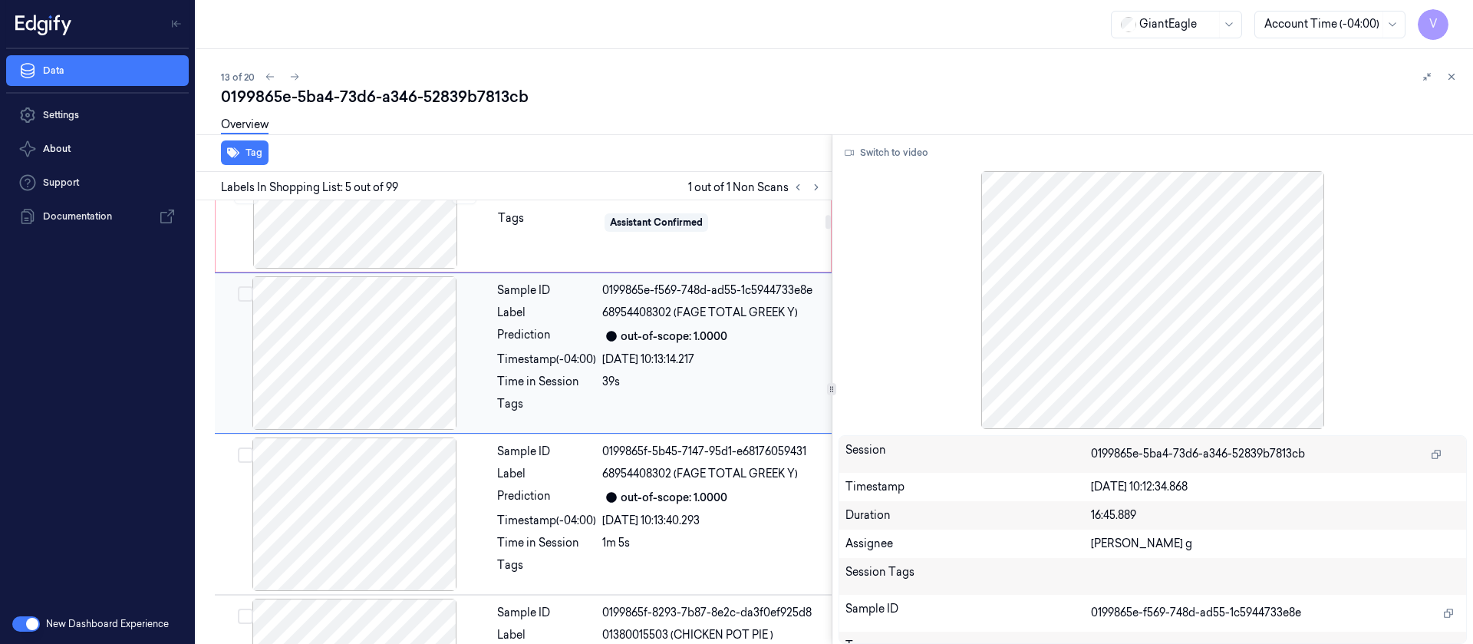
scroll to position [503, 0]
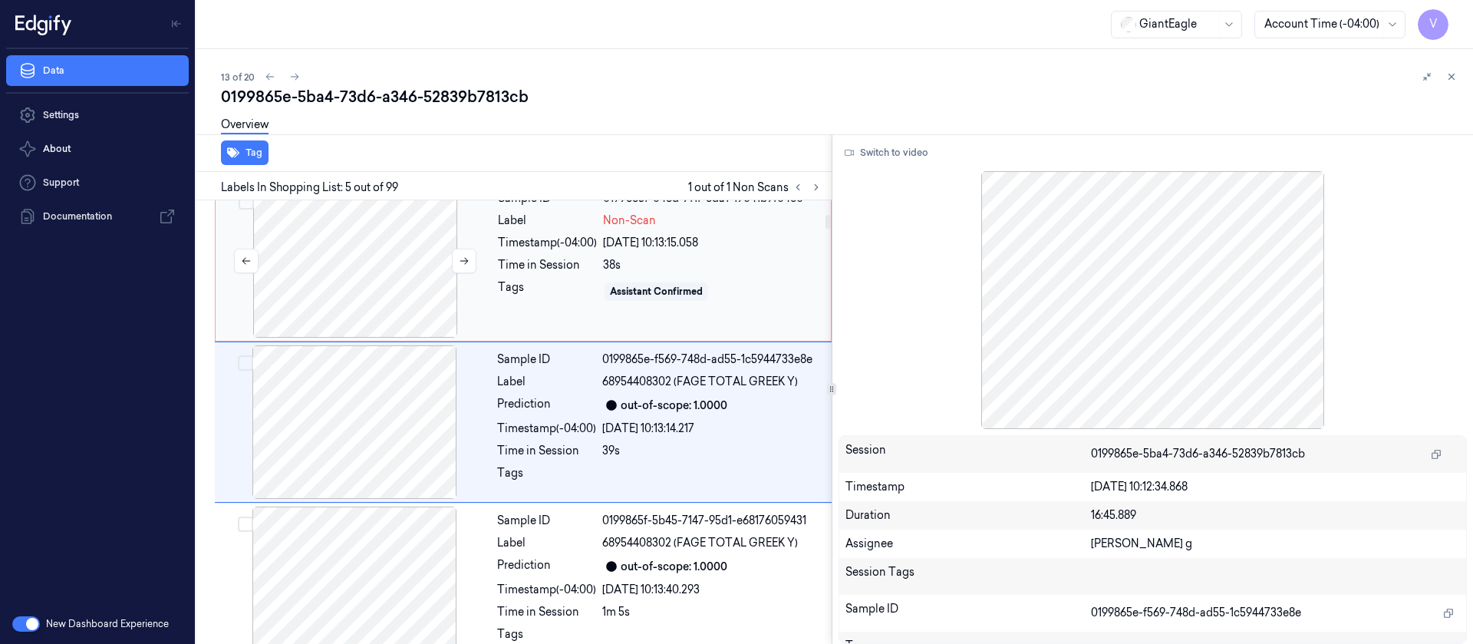
click at [399, 246] on div at bounding box center [355, 260] width 273 height 153
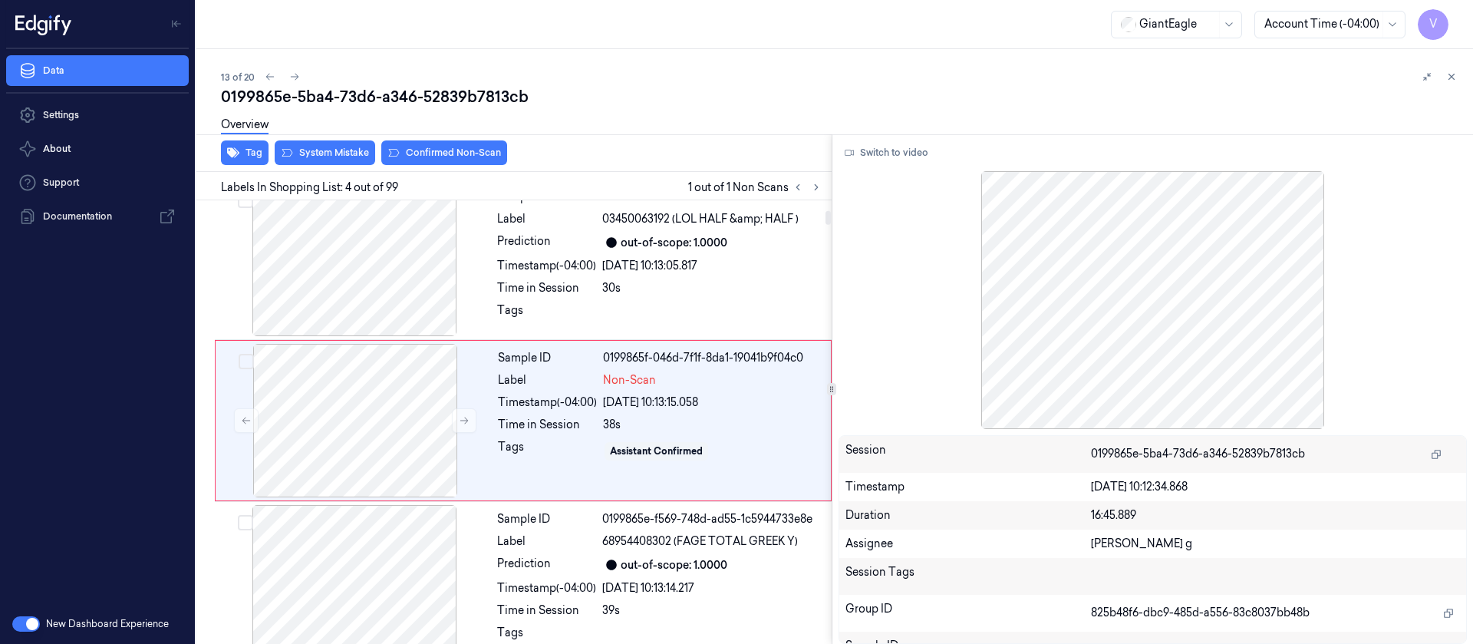
scroll to position [341, 0]
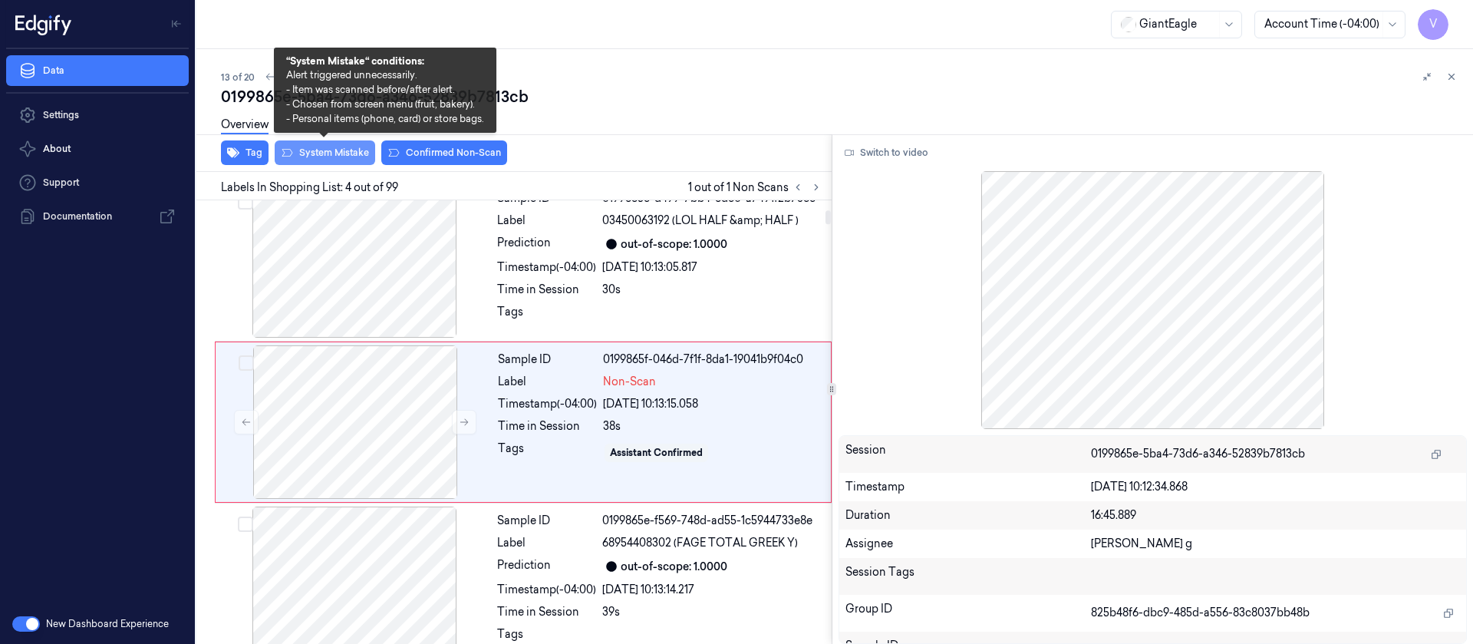
click at [308, 157] on button "System Mistake" at bounding box center [325, 152] width 101 height 25
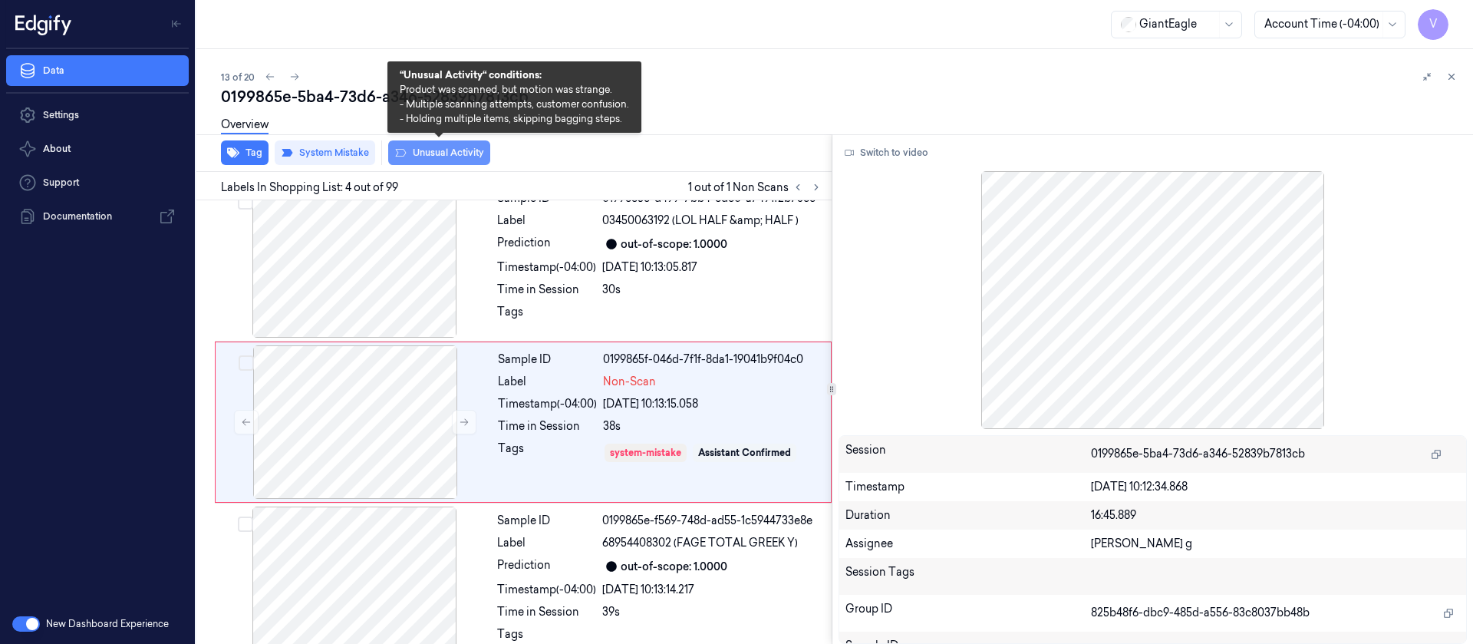
click at [429, 153] on button "Unusual Activity" at bounding box center [439, 152] width 102 height 25
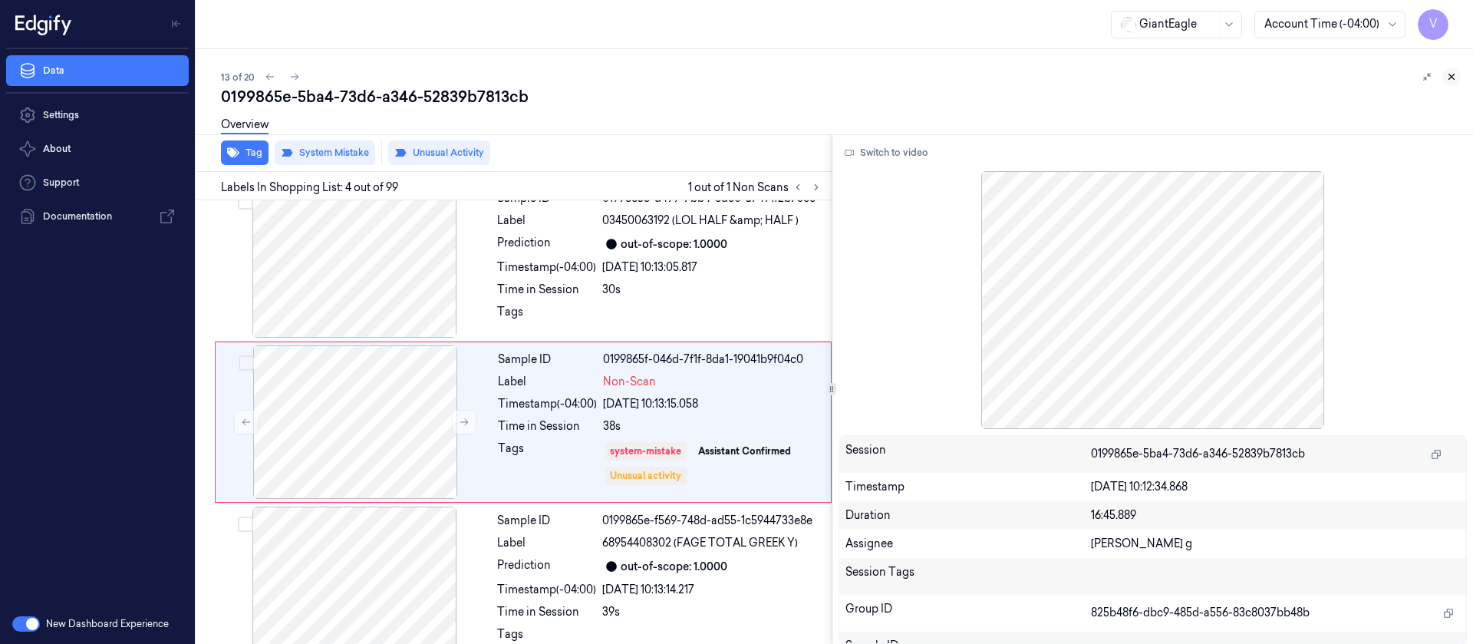
click at [1459, 81] on button at bounding box center [1451, 77] width 18 height 18
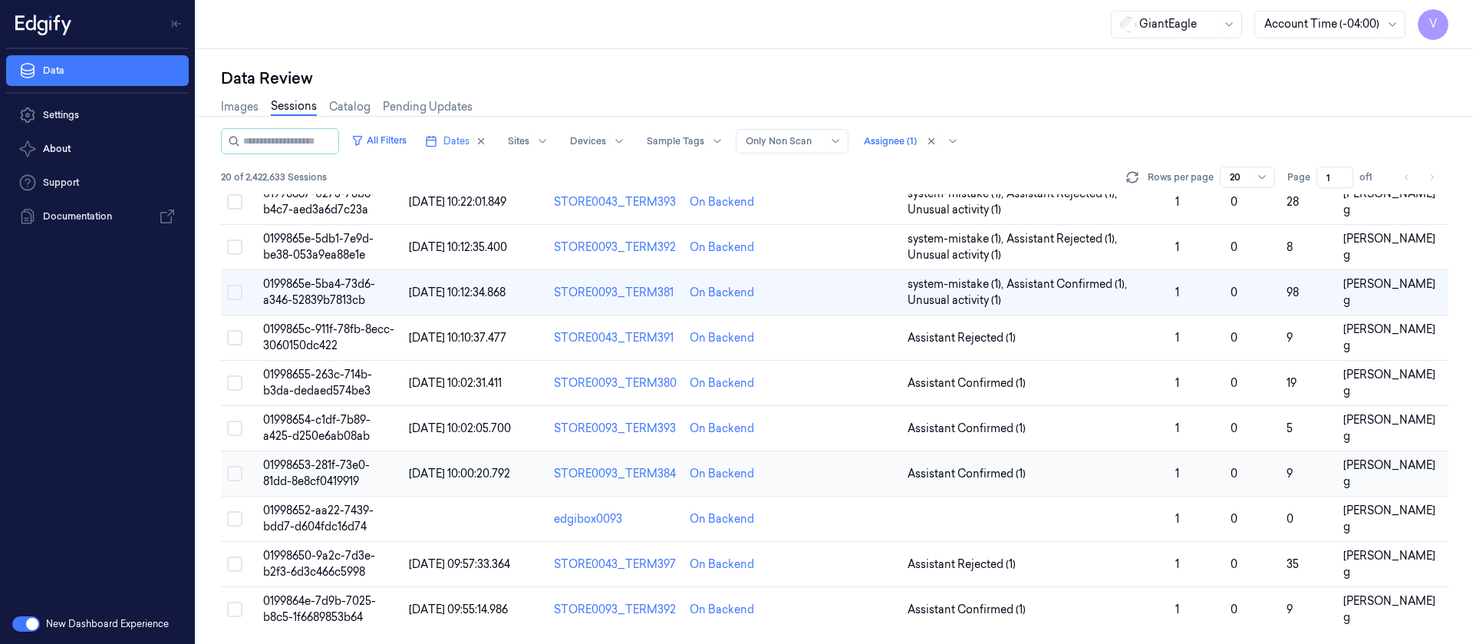
scroll to position [501, 0]
click at [852, 338] on td at bounding box center [847, 337] width 108 height 45
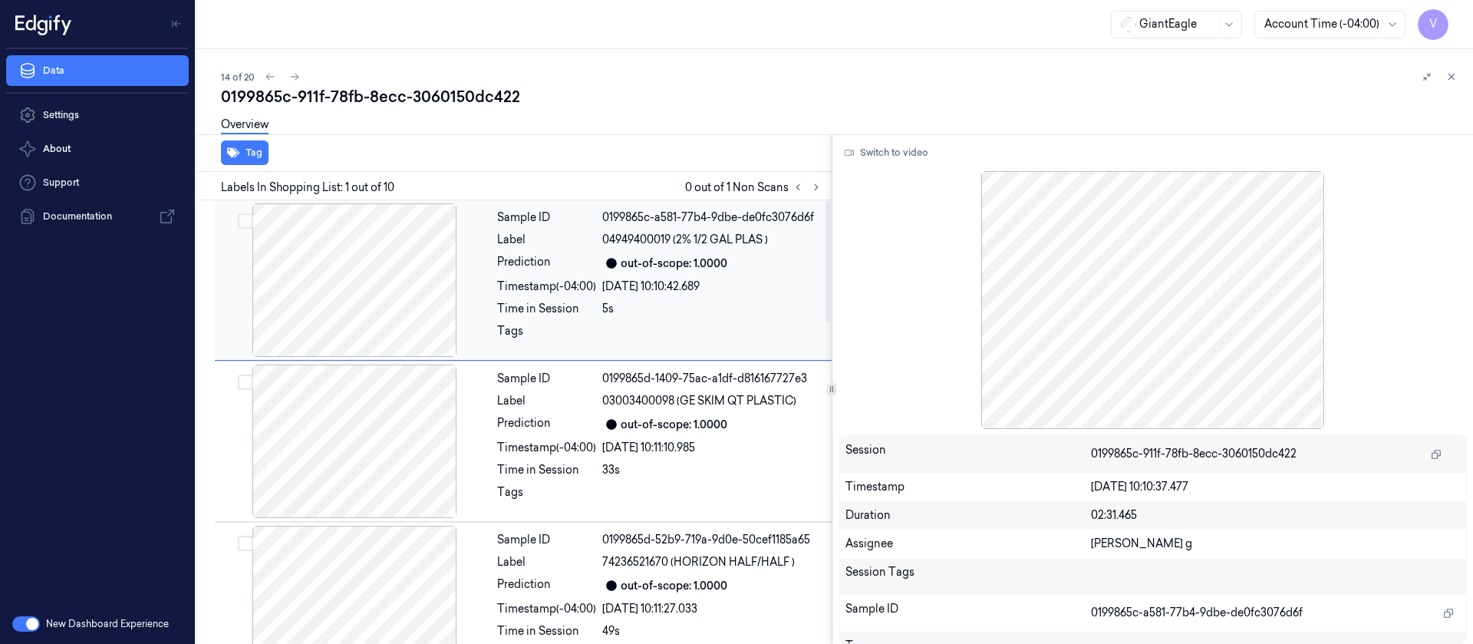
click at [463, 280] on div at bounding box center [354, 279] width 273 height 153
click at [819, 193] on button at bounding box center [816, 187] width 18 height 18
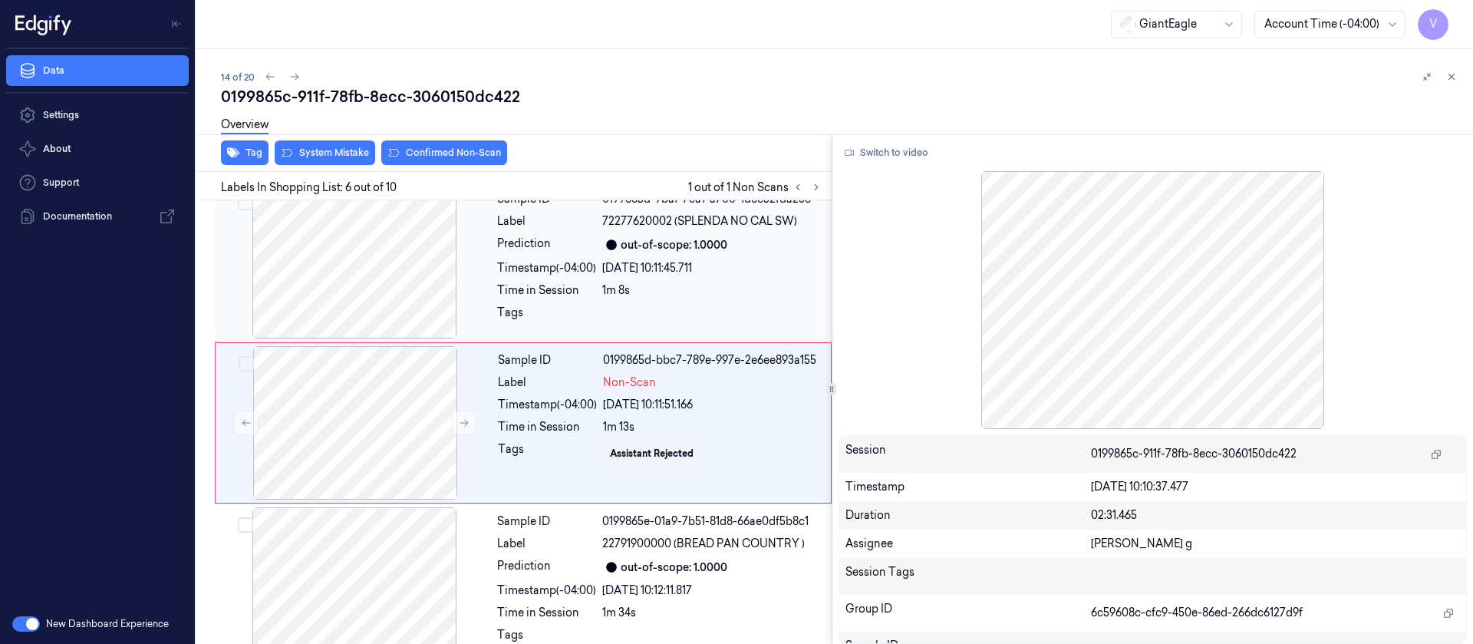
scroll to position [664, 0]
click at [391, 395] on div at bounding box center [355, 421] width 273 height 153
click at [457, 426] on button at bounding box center [464, 422] width 25 height 25
click at [463, 422] on icon at bounding box center [464, 422] width 11 height 11
click at [680, 227] on span "72277620002 (SPLENDA NO CAL SW)" at bounding box center [699, 221] width 195 height 16
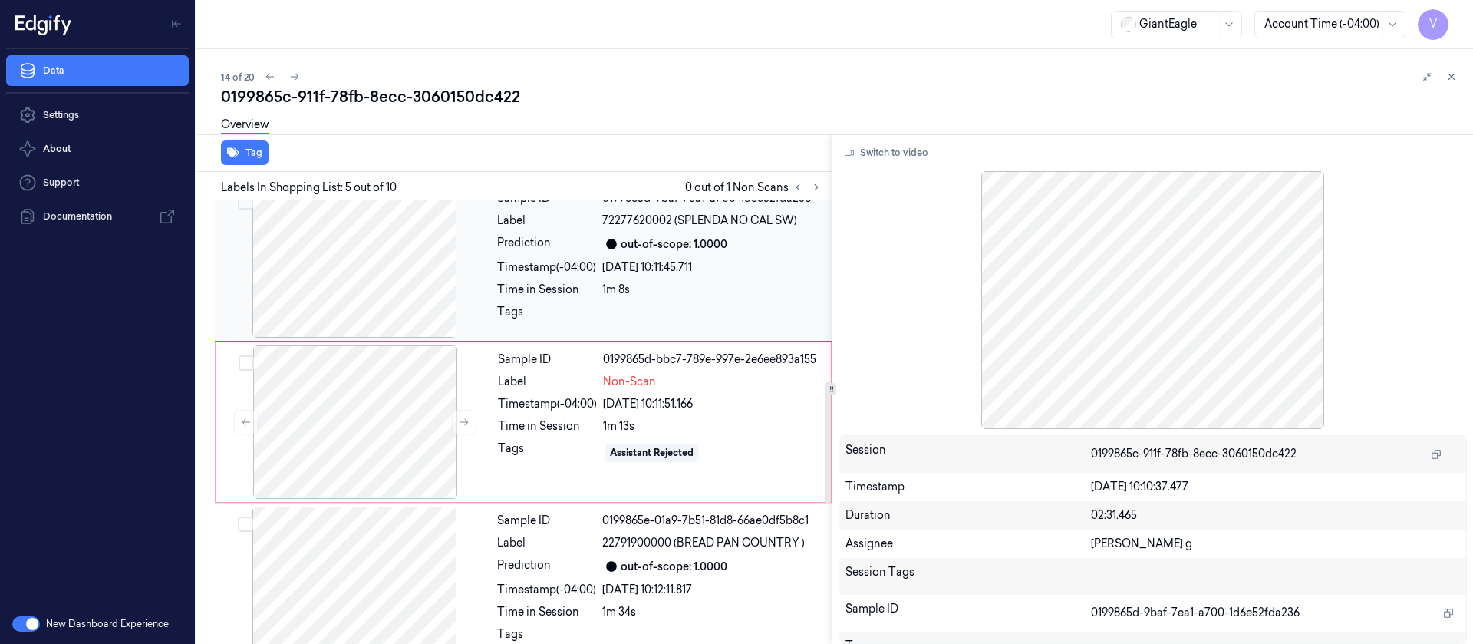
scroll to position [503, 0]
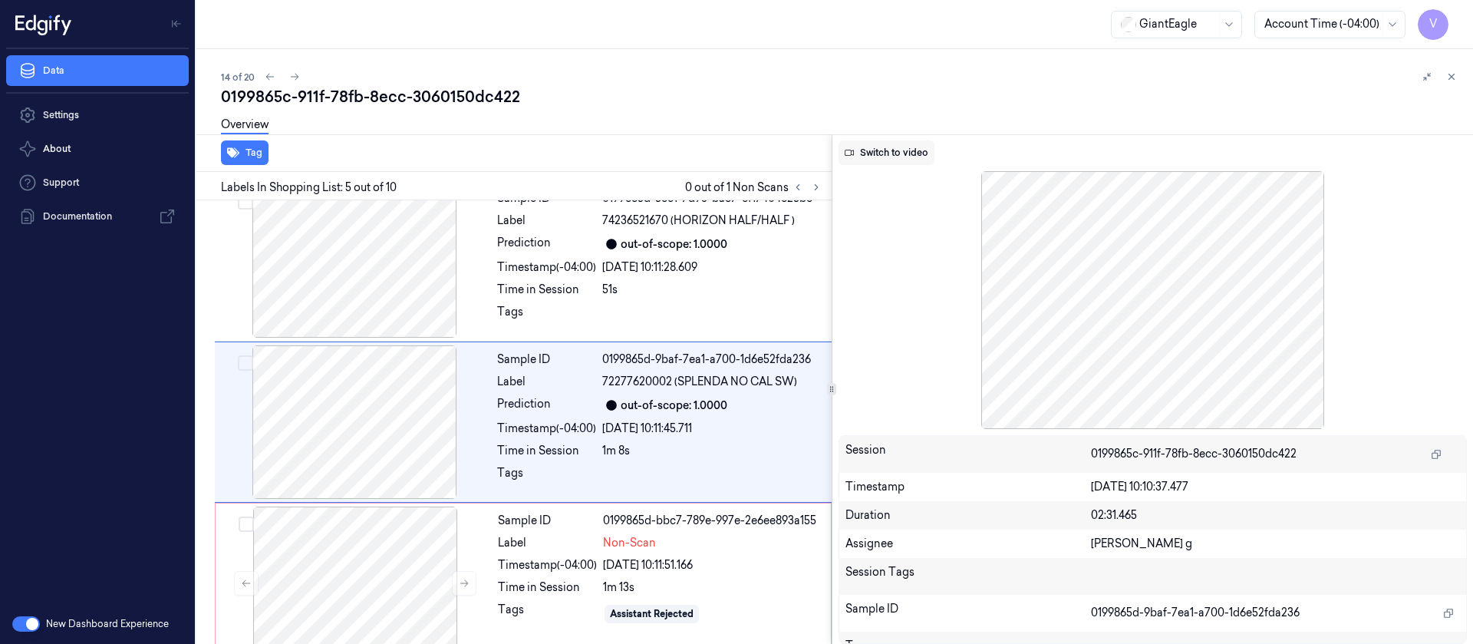
click at [914, 152] on button "Switch to video" at bounding box center [887, 152] width 96 height 25
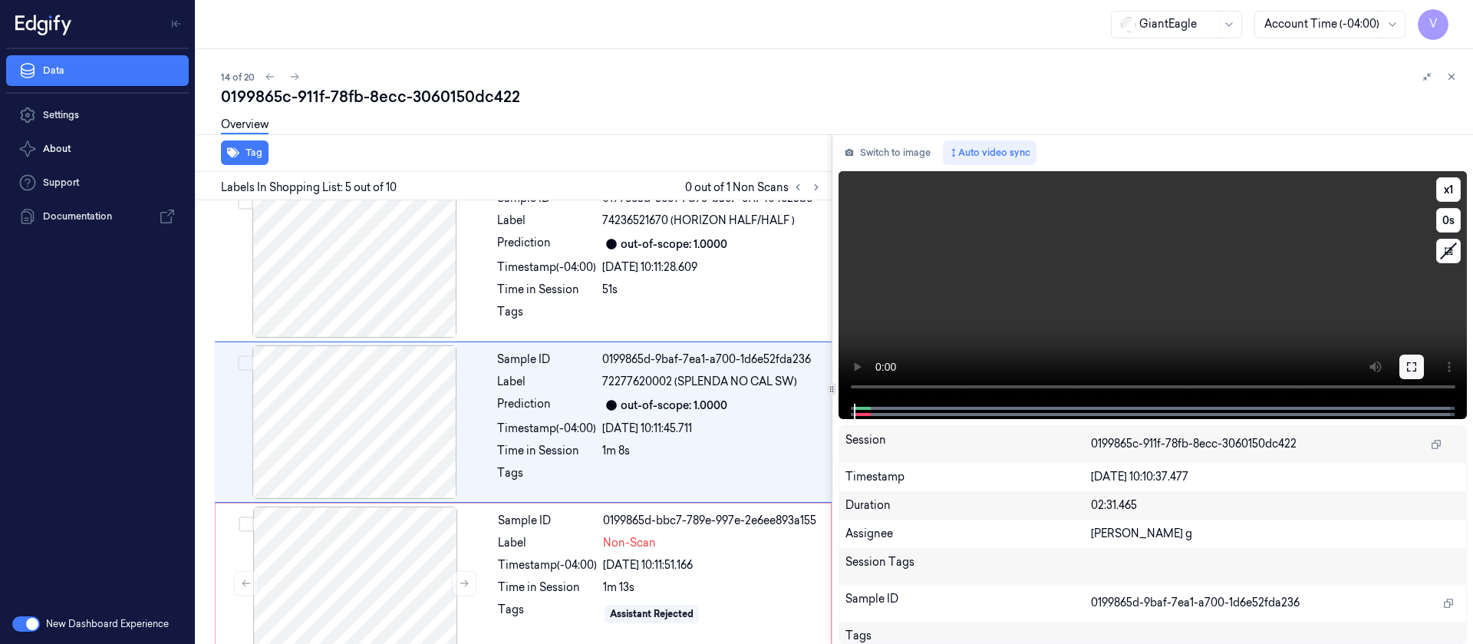
click at [1413, 361] on icon at bounding box center [1412, 367] width 12 height 12
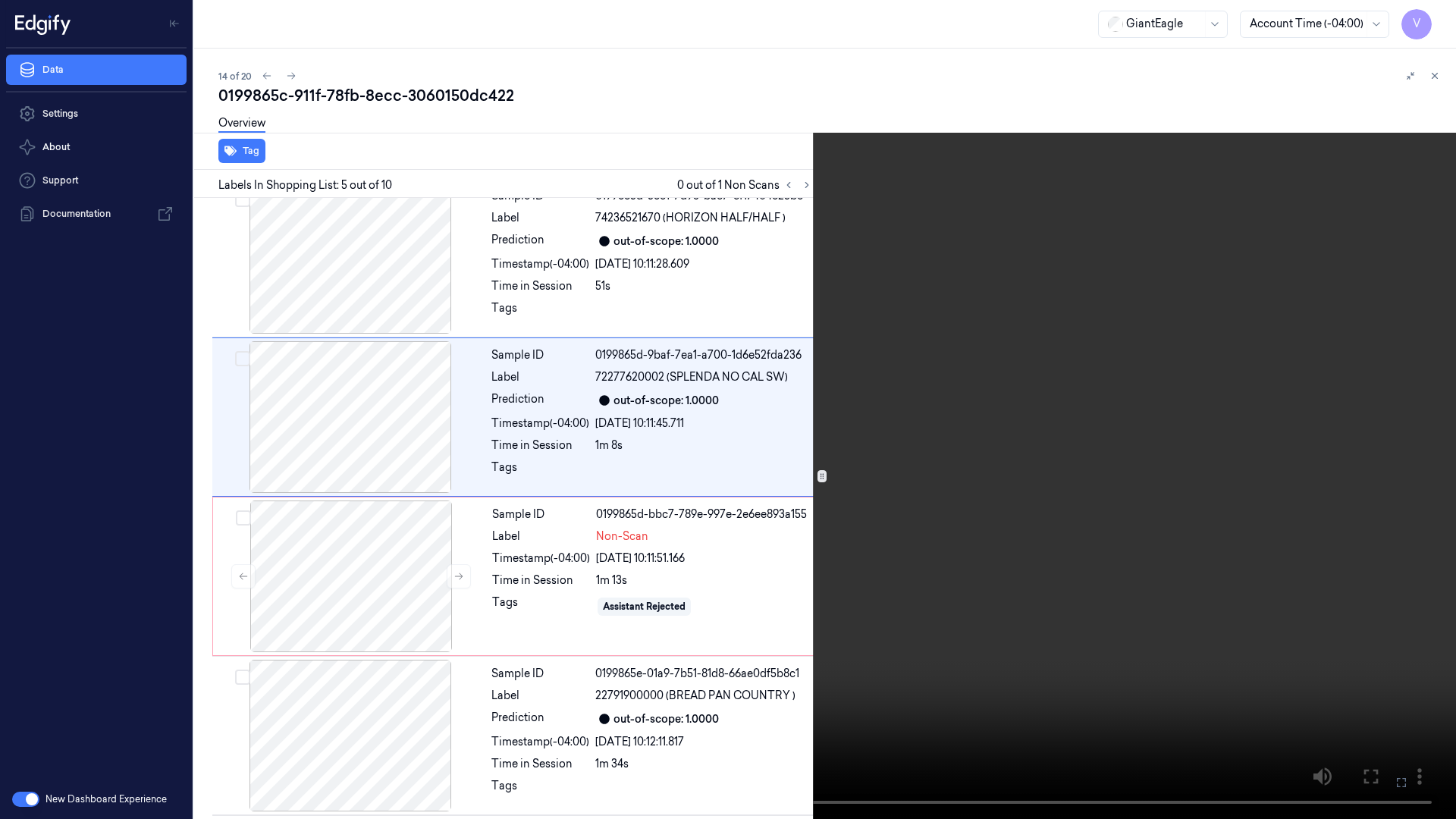
click at [0, 0] on icon at bounding box center [0, 0] width 0 height 0
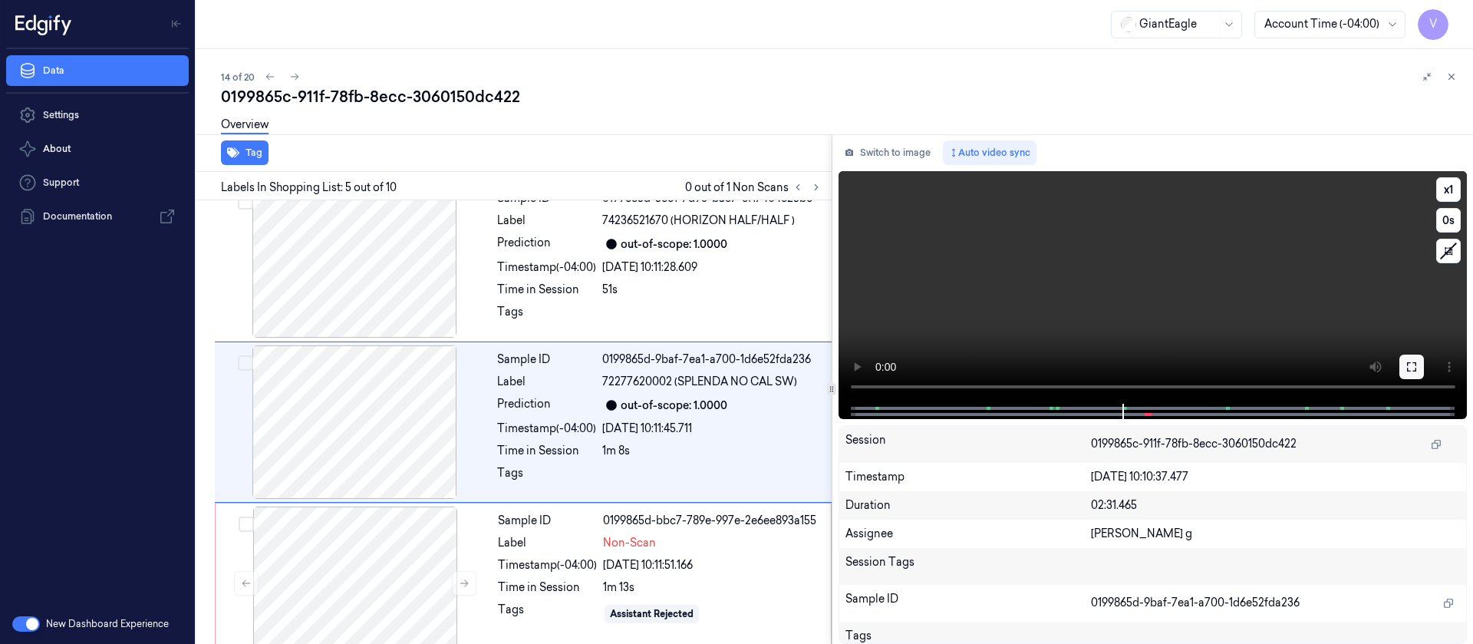
click at [1415, 365] on icon at bounding box center [1412, 367] width 12 height 12
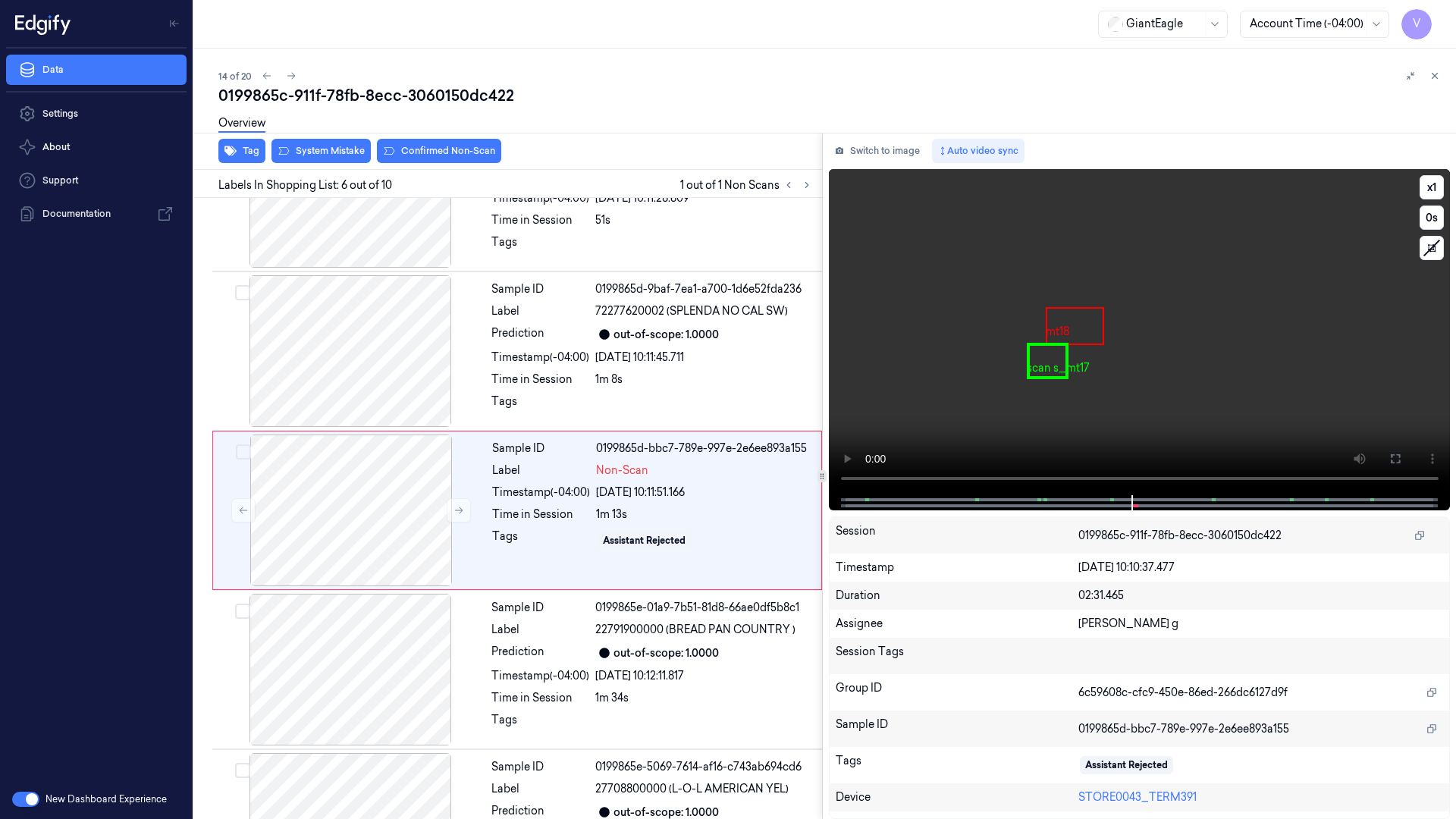
scroll to position [565, 0]
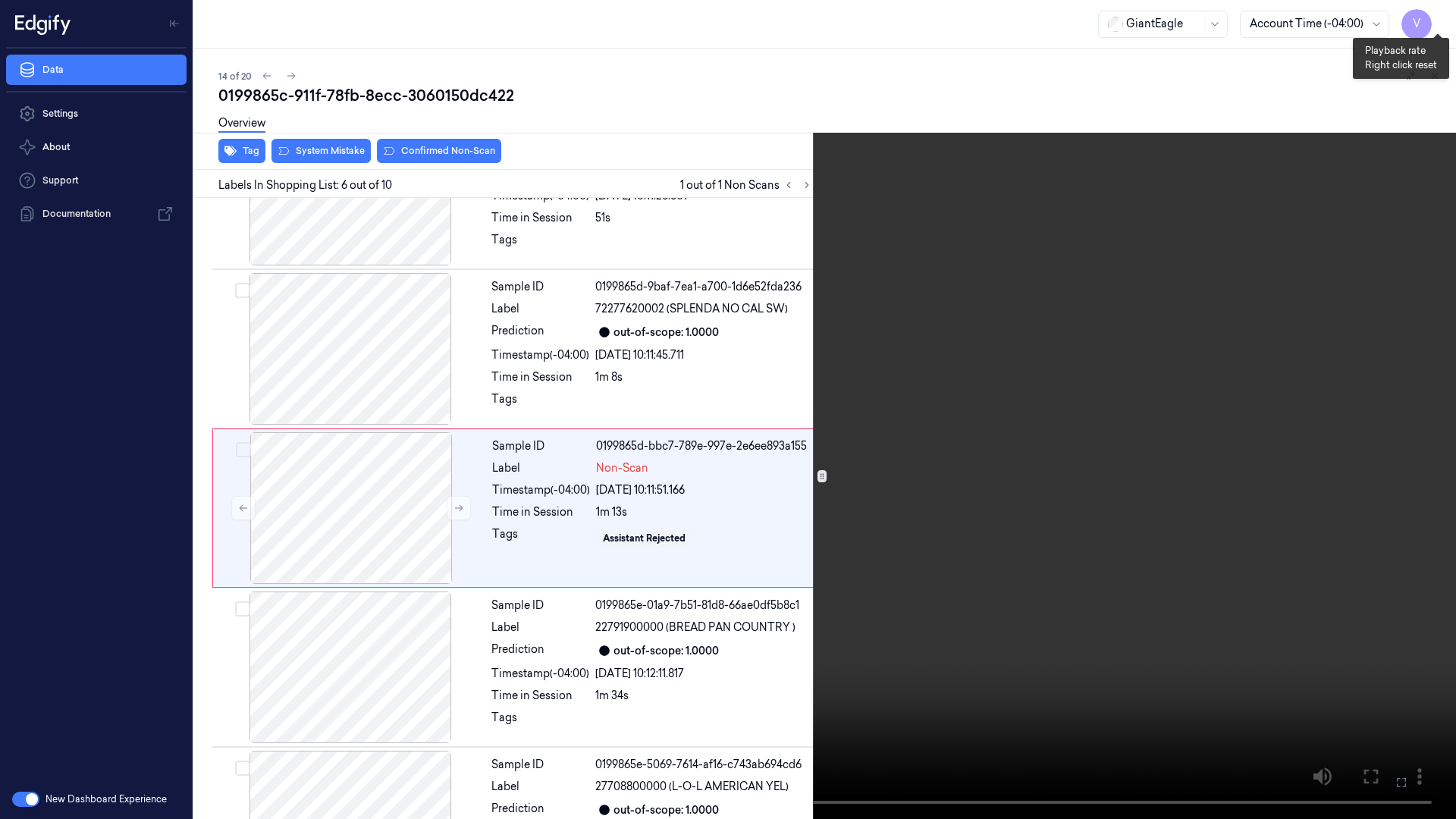
click at [1438, 11] on button "x 1" at bounding box center [1437, 18] width 25 height 25
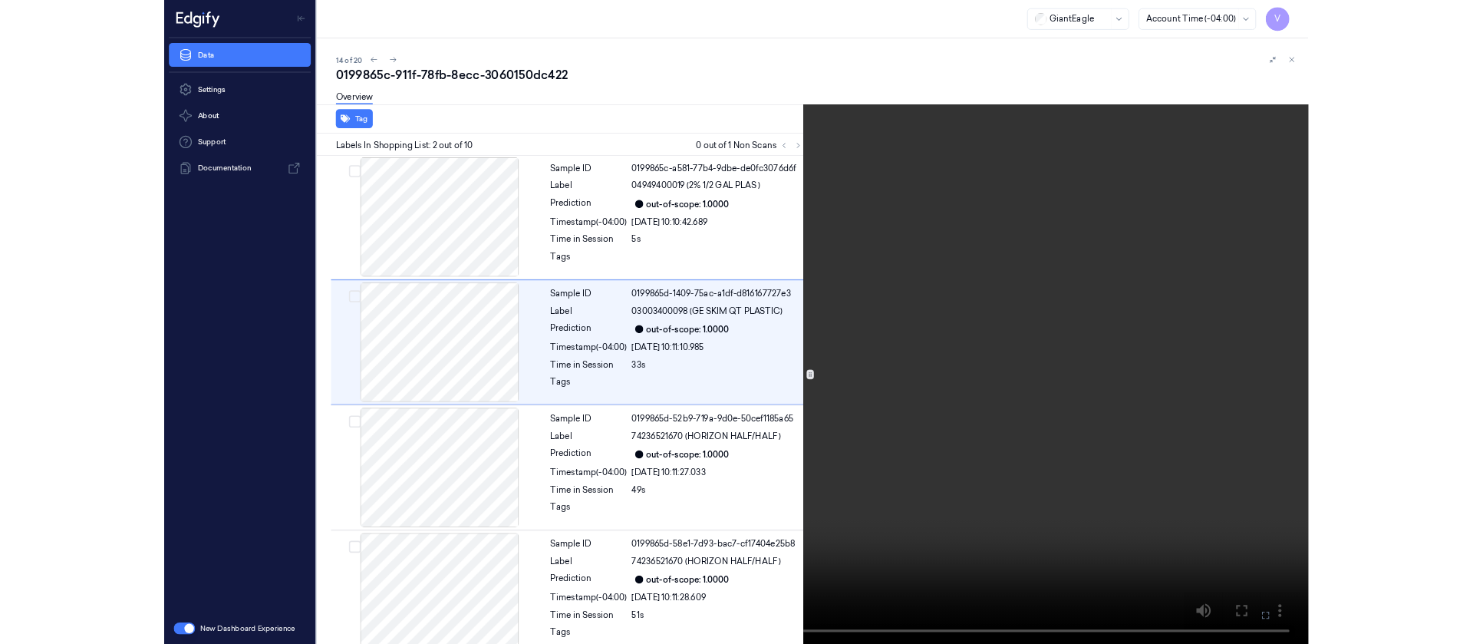
scroll to position [0, 0]
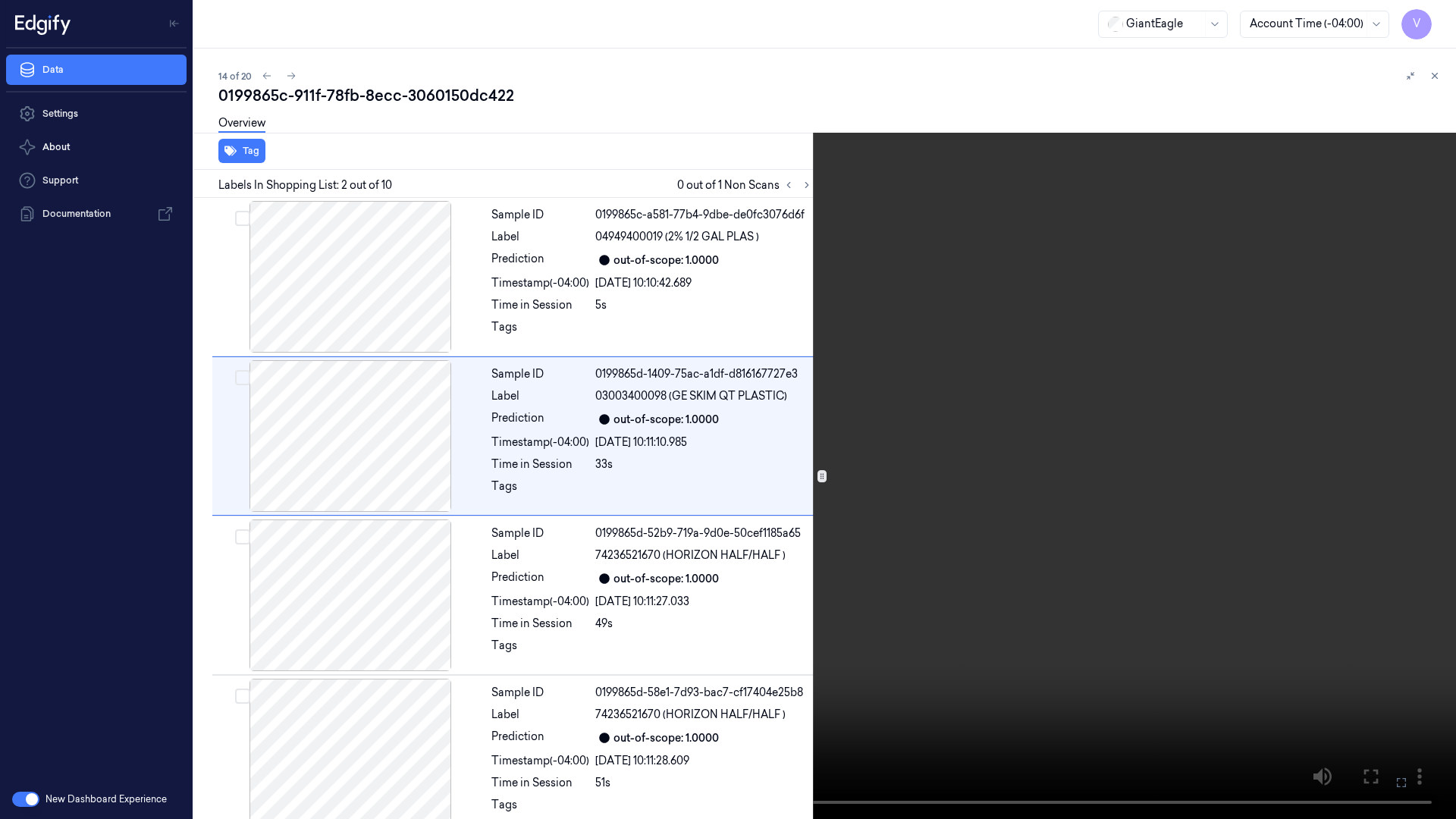
click at [0, 0] on icon at bounding box center [0, 0] width 0 height 0
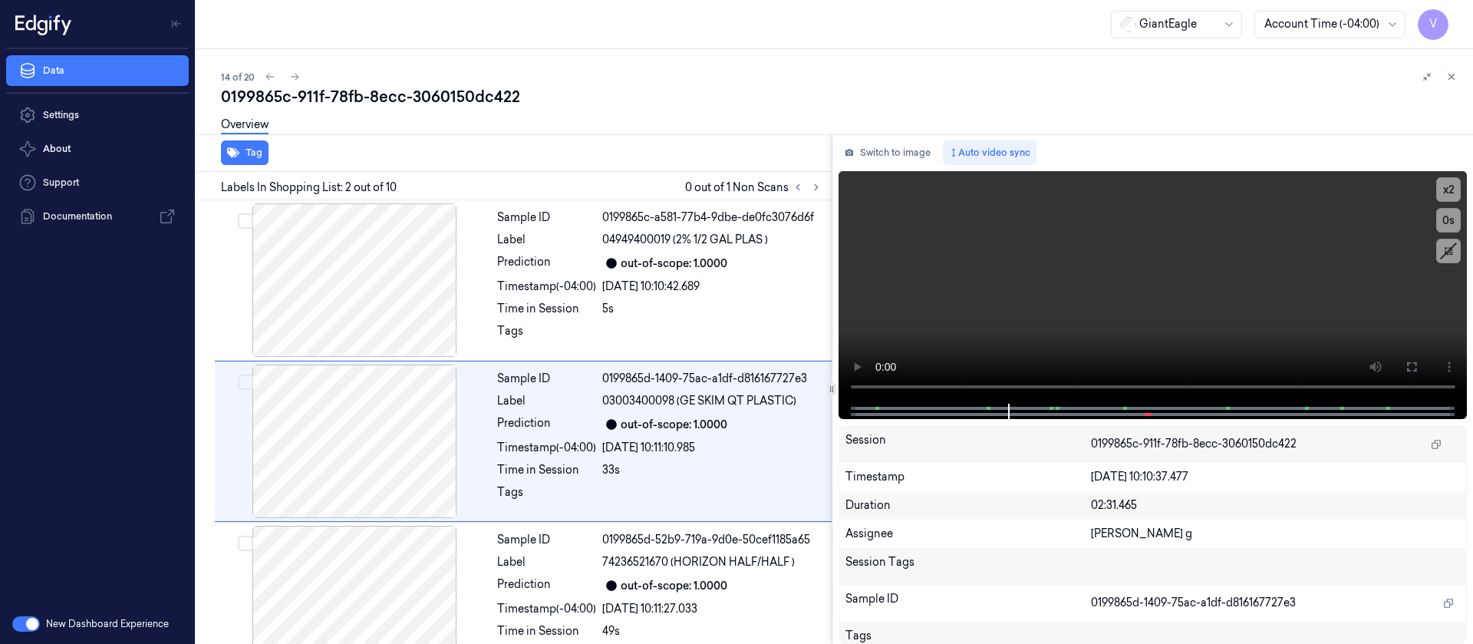
click at [881, 170] on div "Switch to image Auto video sync x 2 0 s Session 0199865c-911f-78fb-8ecc-3060150…" at bounding box center [1152, 388] width 641 height 509
click at [891, 155] on button "Switch to image" at bounding box center [888, 152] width 98 height 25
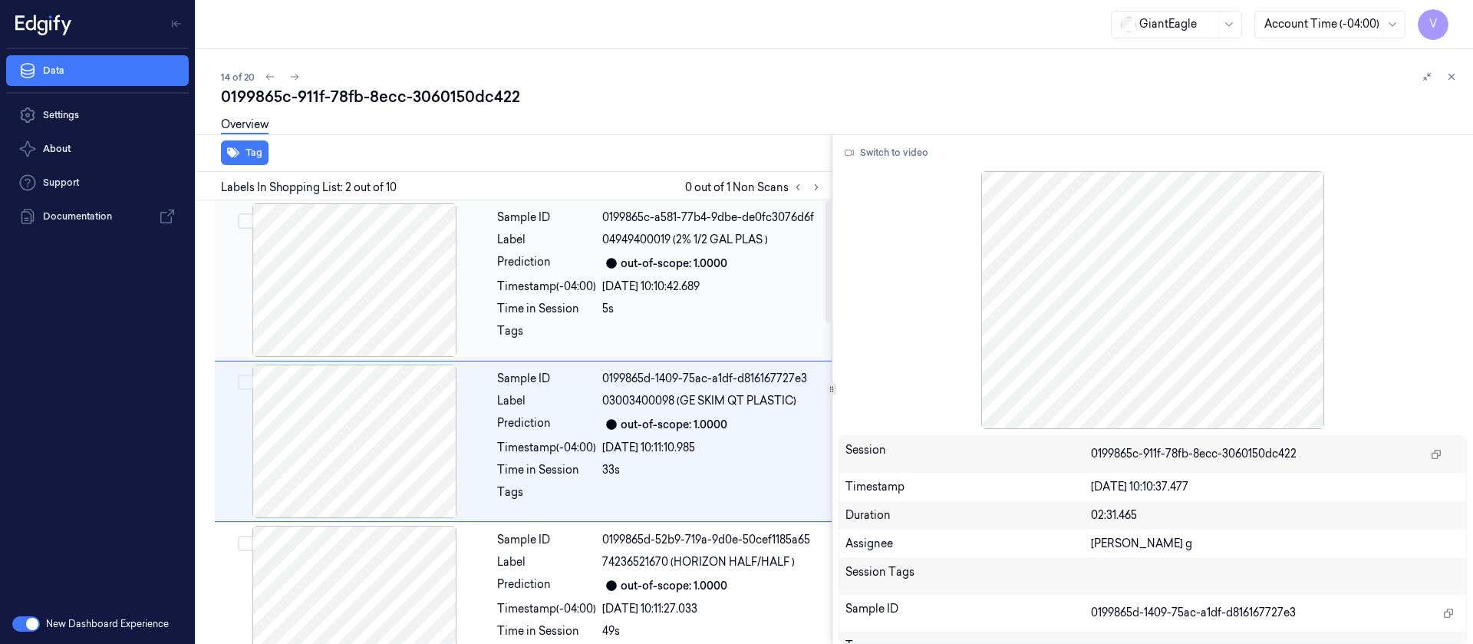
click at [611, 261] on icon at bounding box center [611, 263] width 11 height 11
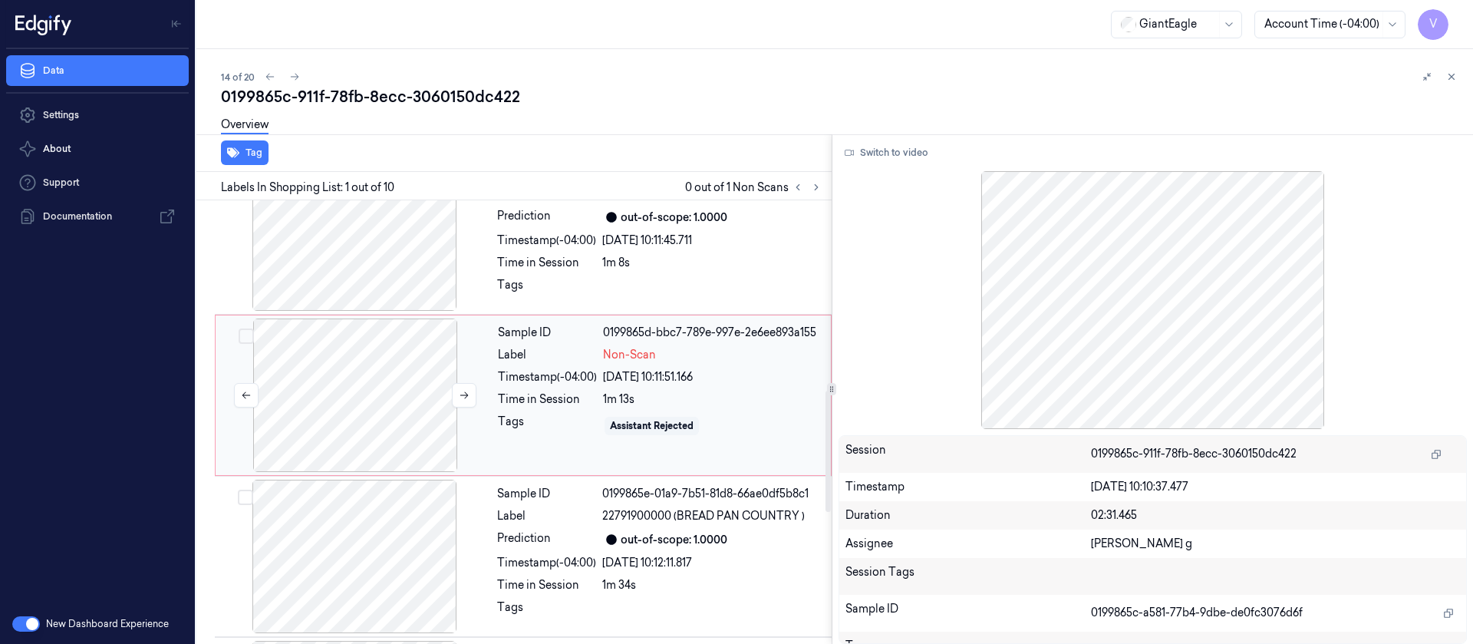
scroll to position [806, 0]
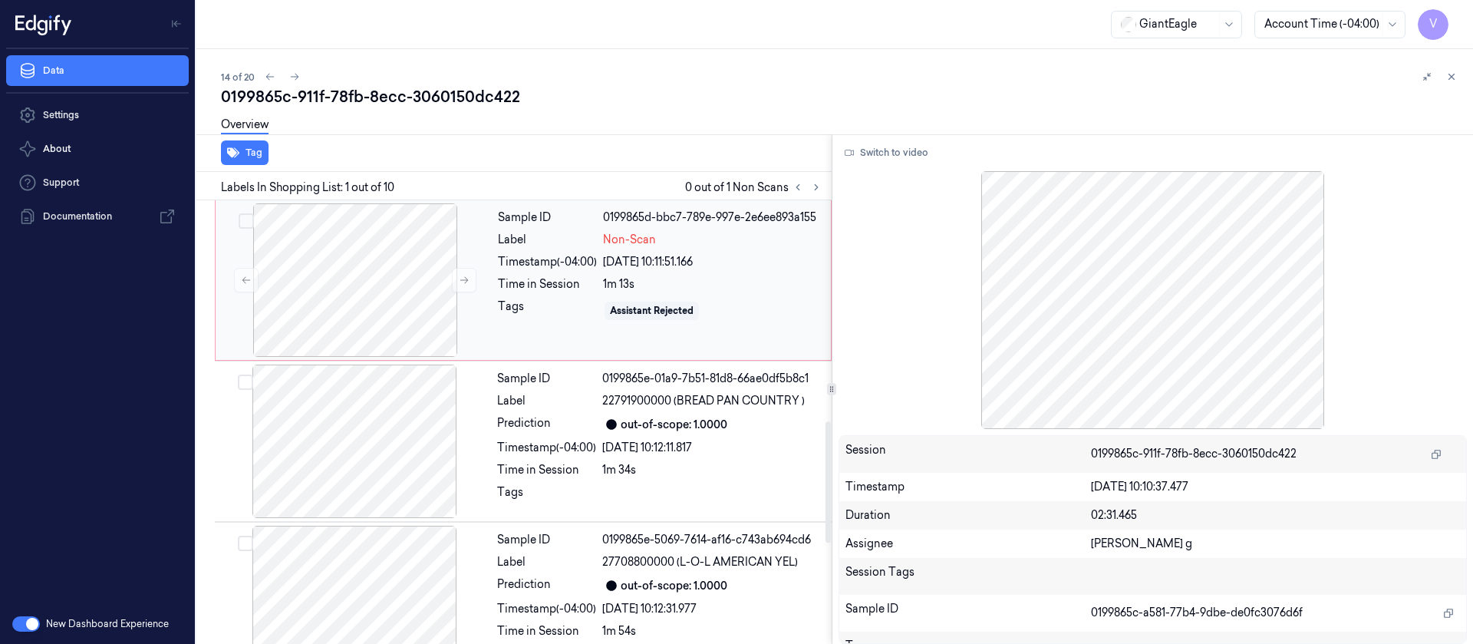
click at [499, 300] on div "Tags" at bounding box center [547, 310] width 99 height 25
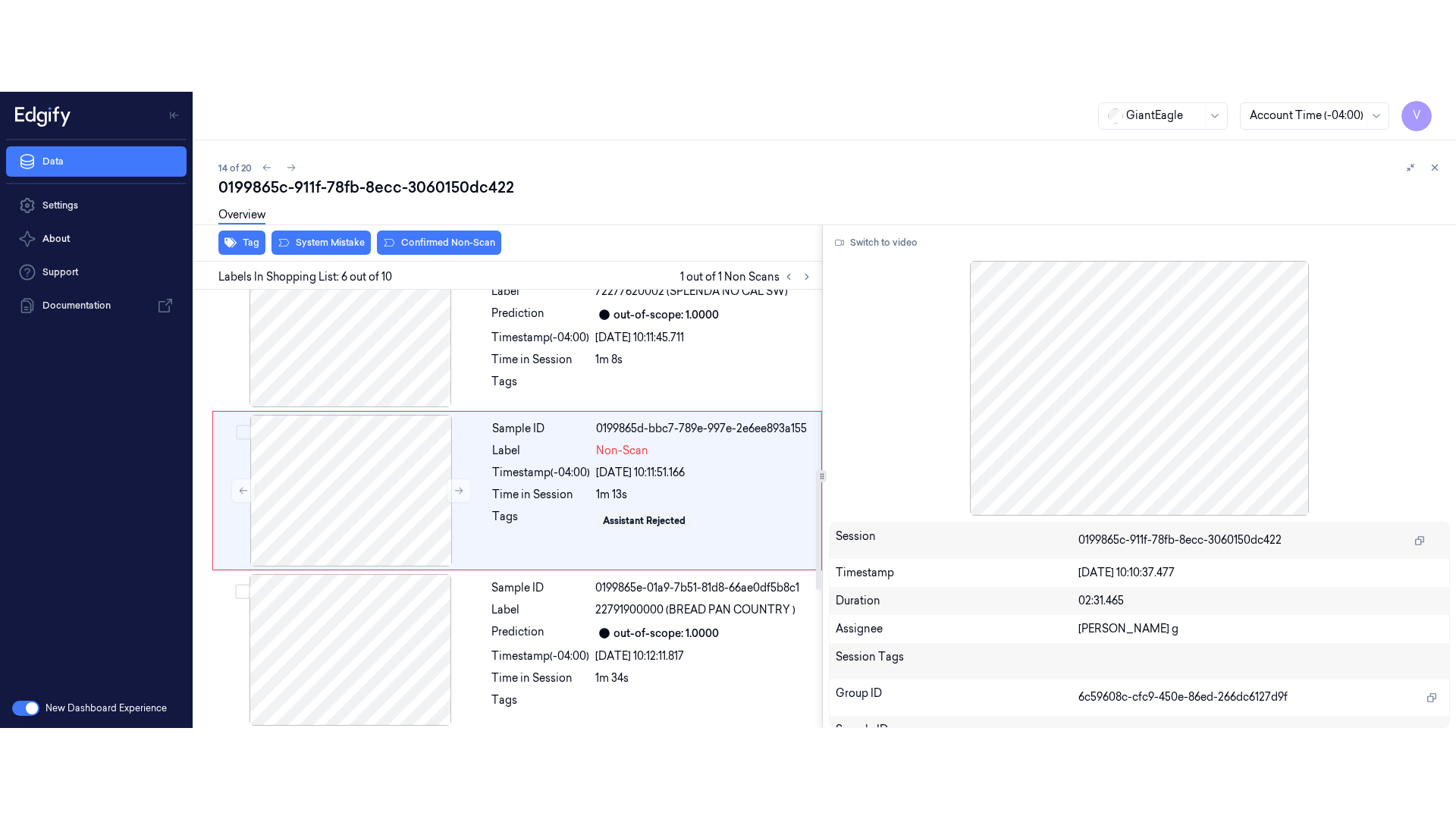
scroll to position [656, 0]
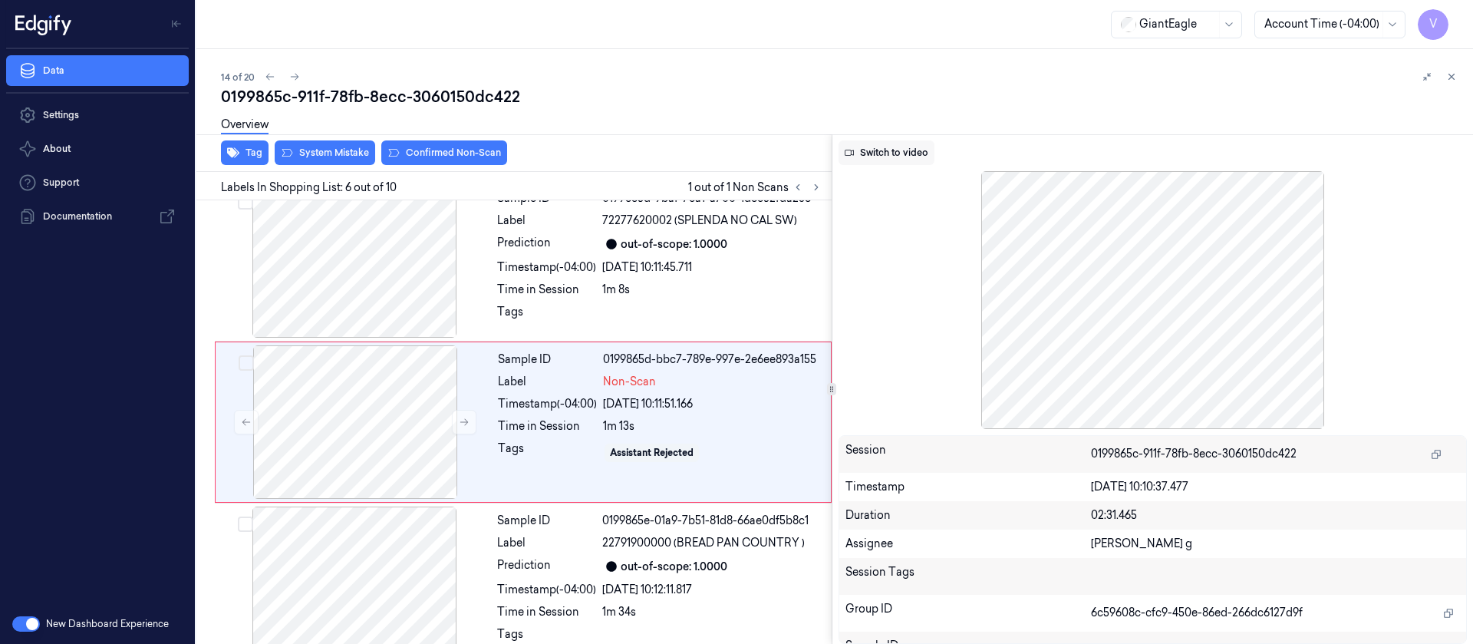
click at [882, 143] on button "Switch to video" at bounding box center [887, 152] width 96 height 25
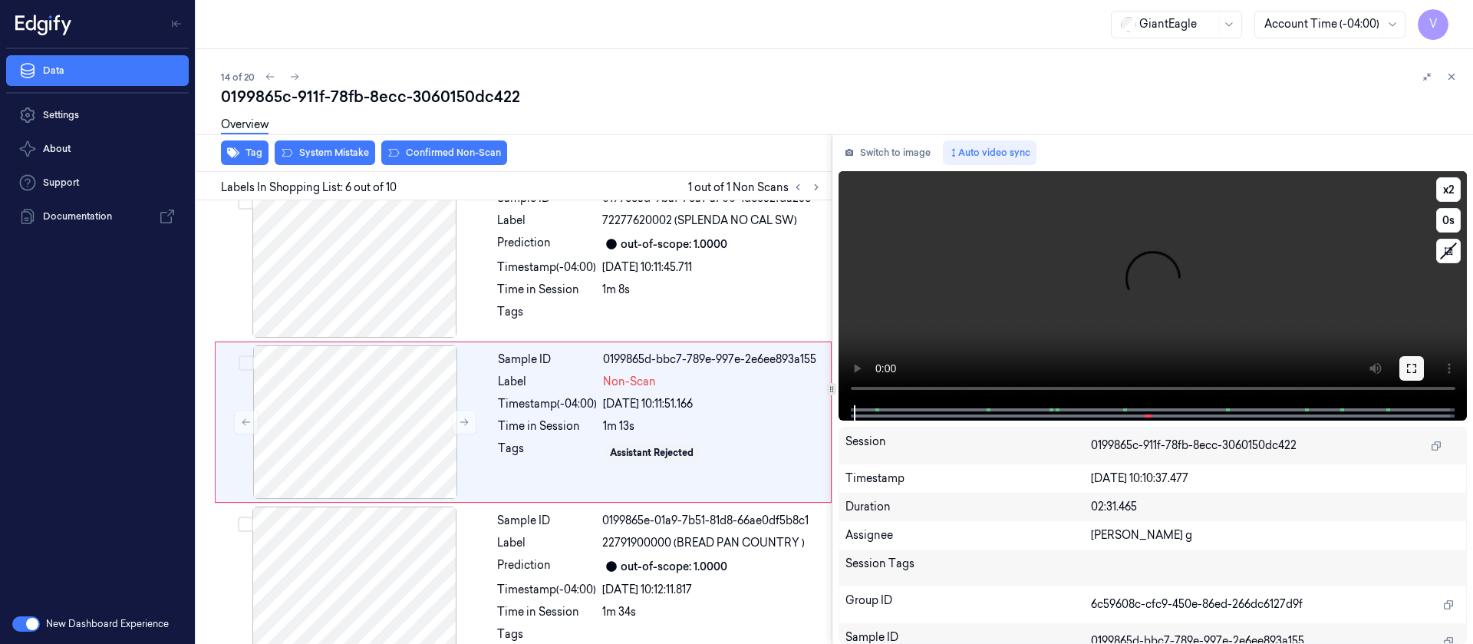
click at [1411, 368] on icon at bounding box center [1412, 368] width 12 height 12
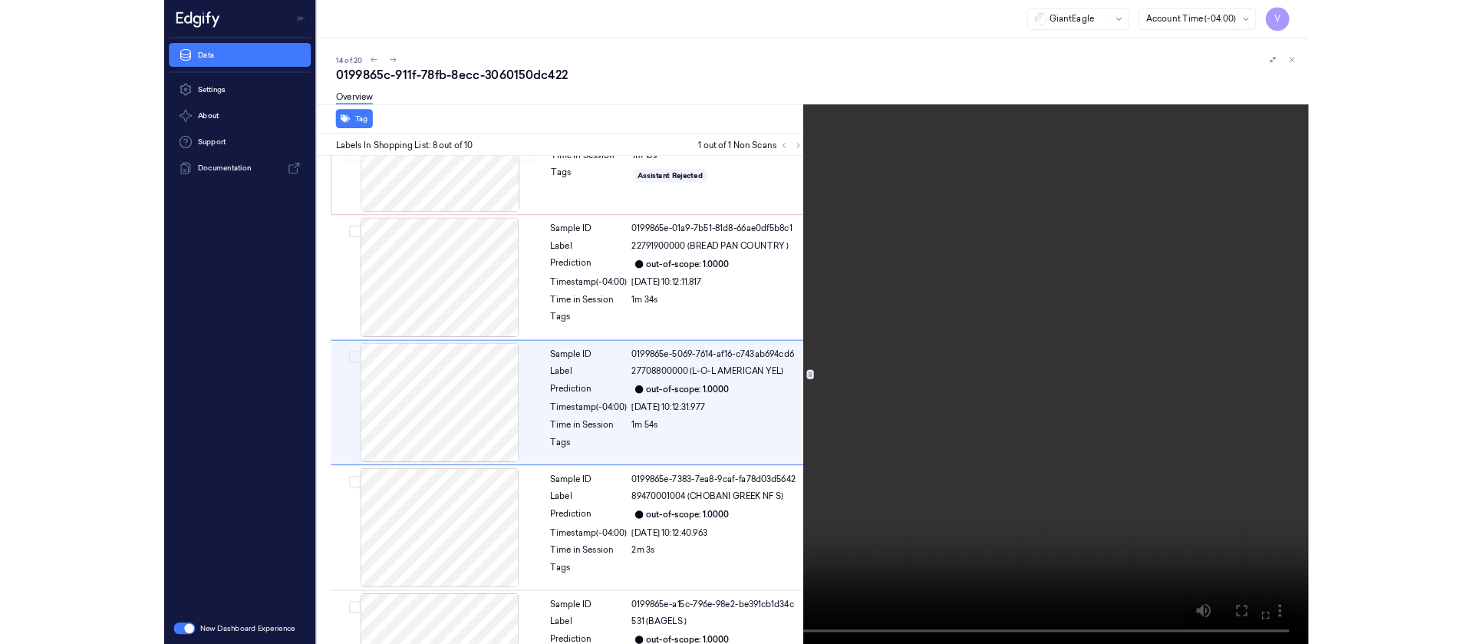
scroll to position [894, 0]
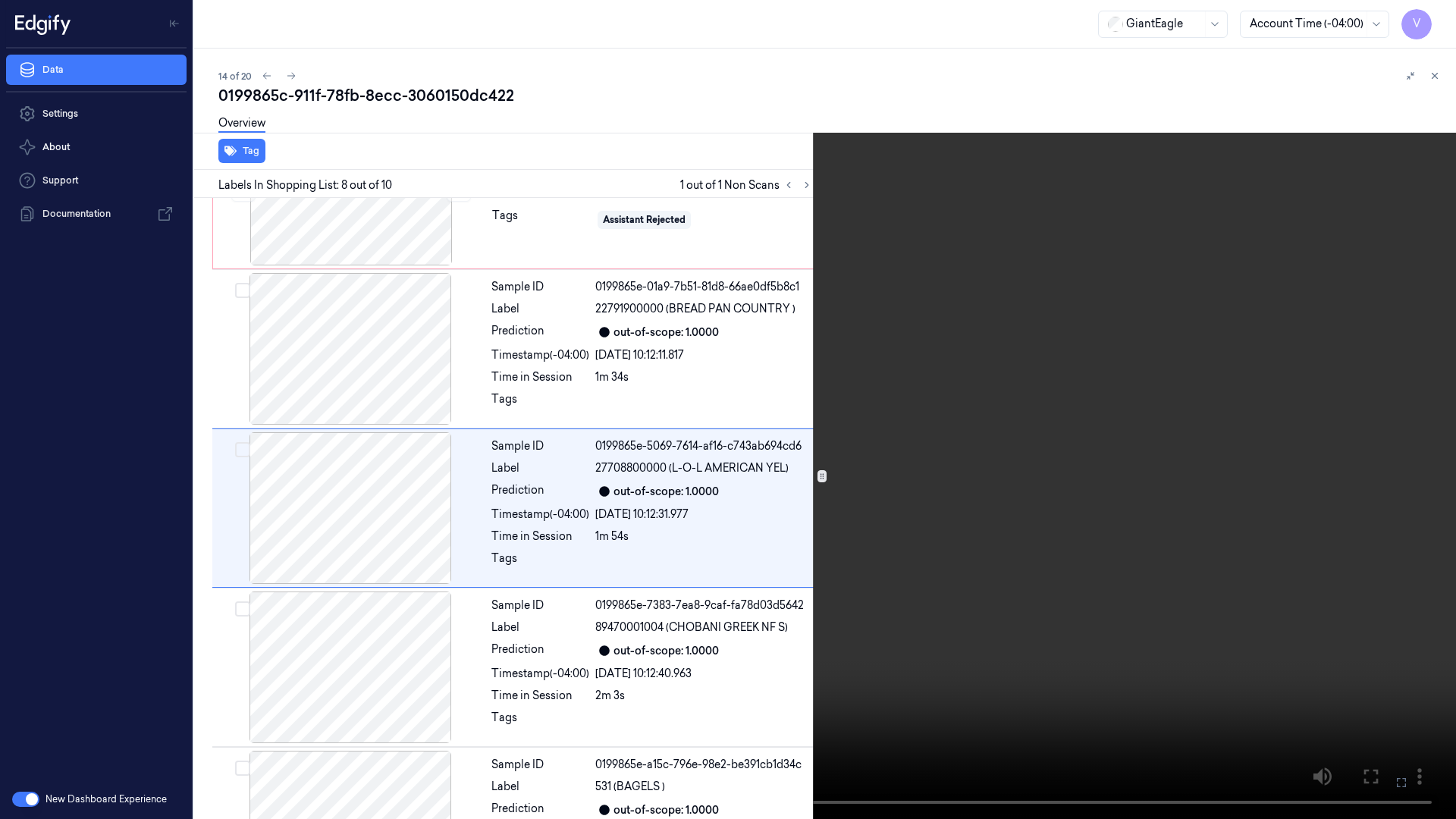
click at [0, 0] on icon at bounding box center [0, 0] width 0 height 0
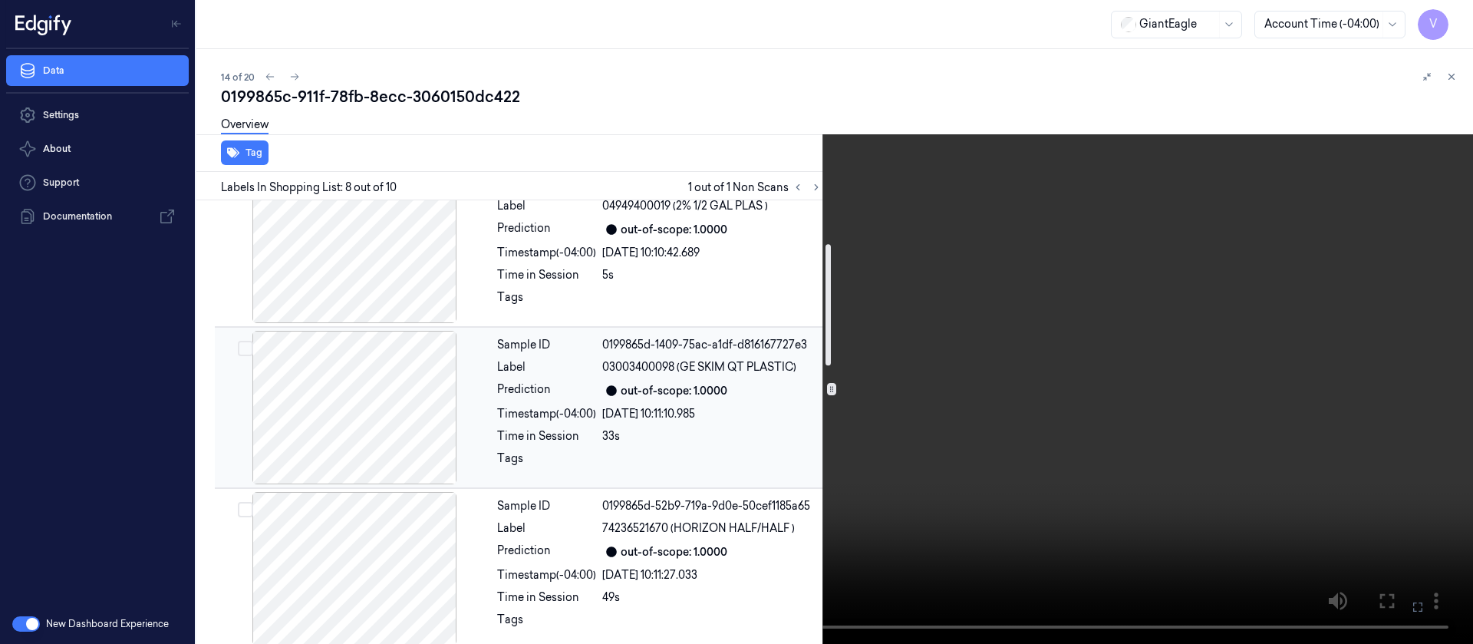
scroll to position [0, 0]
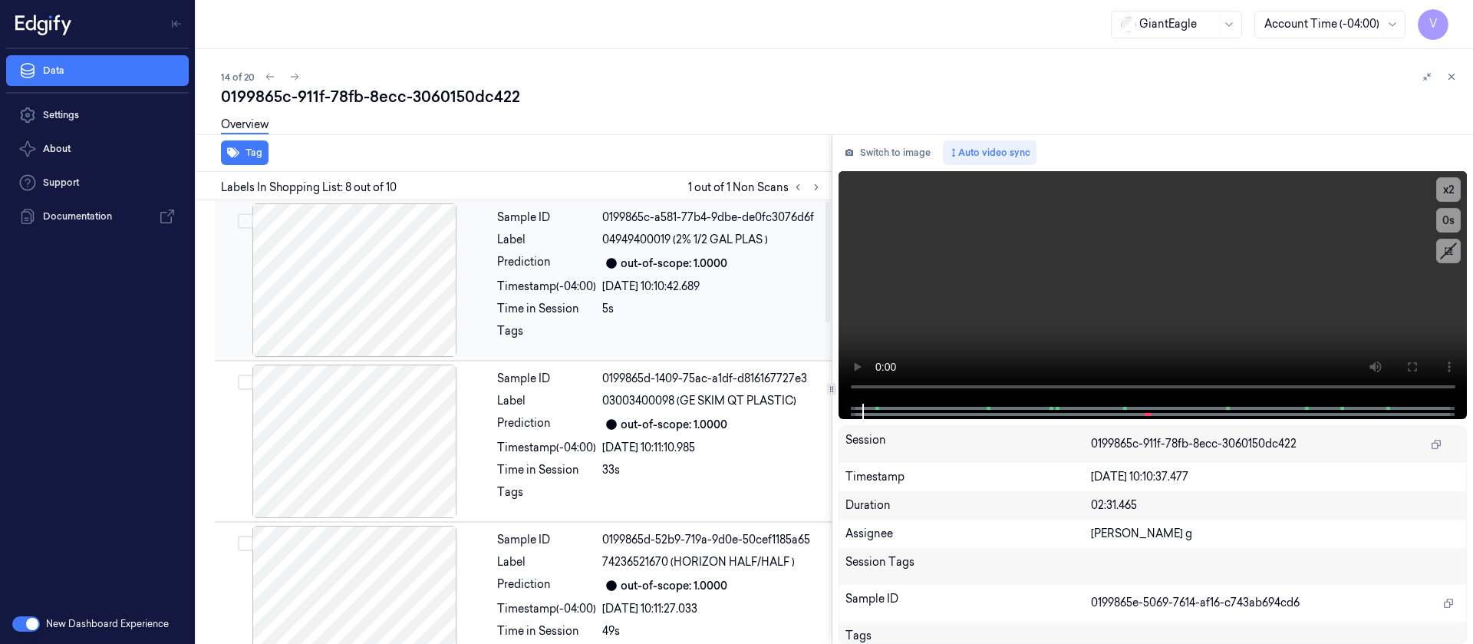
click at [490, 295] on div at bounding box center [354, 279] width 273 height 153
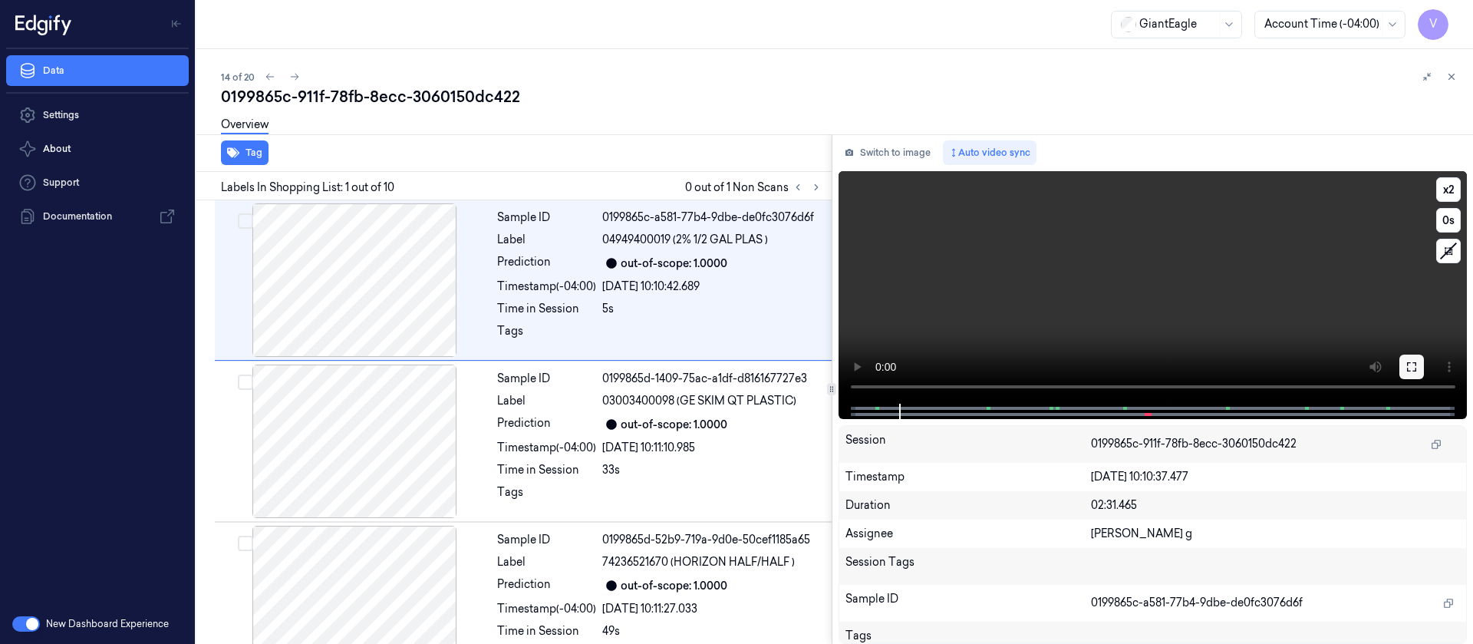
click at [1413, 365] on icon at bounding box center [1412, 367] width 12 height 12
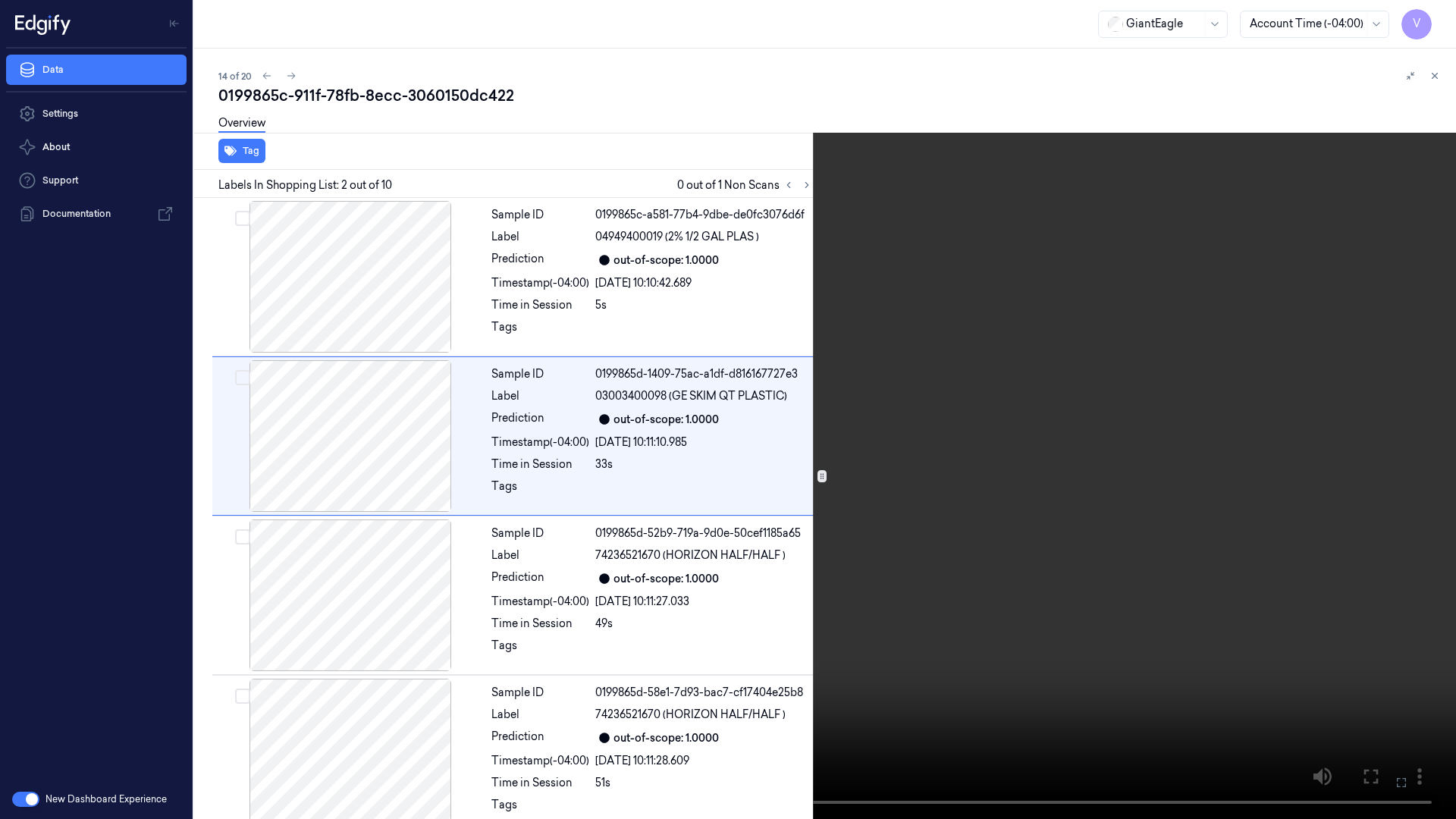
click at [0, 0] on icon at bounding box center [0, 0] width 0 height 0
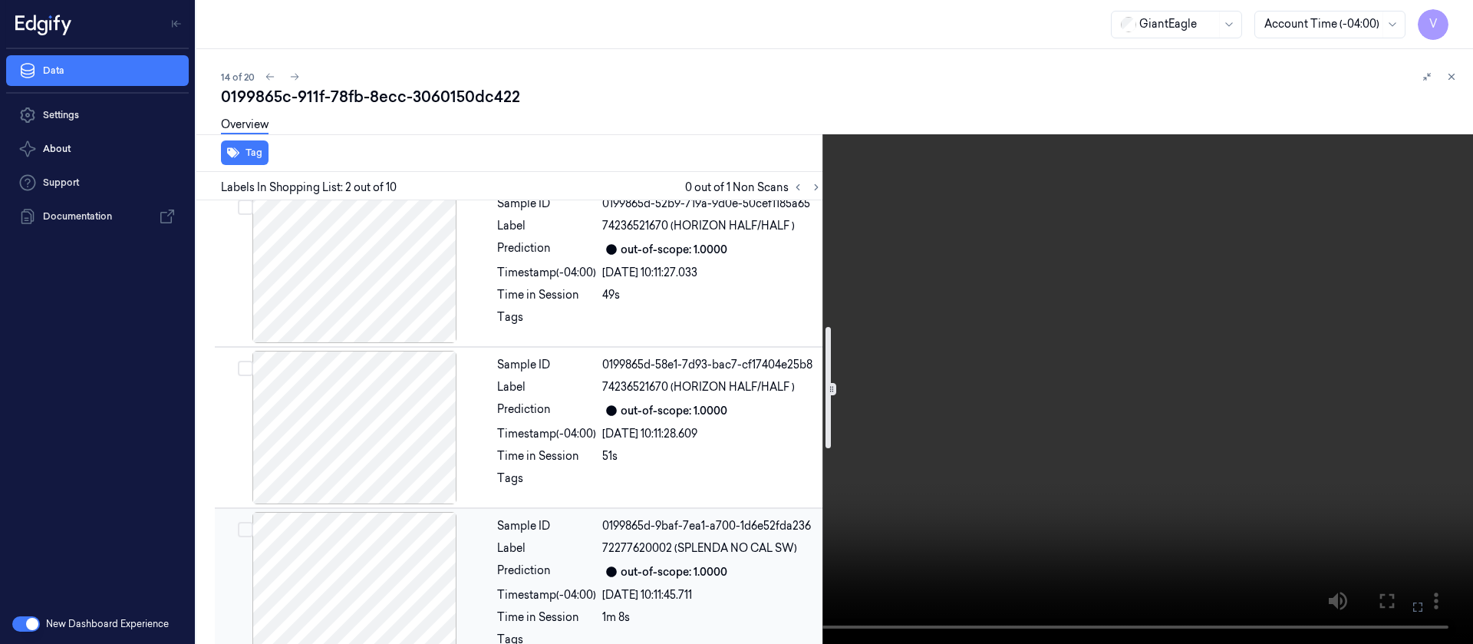
scroll to position [460, 0]
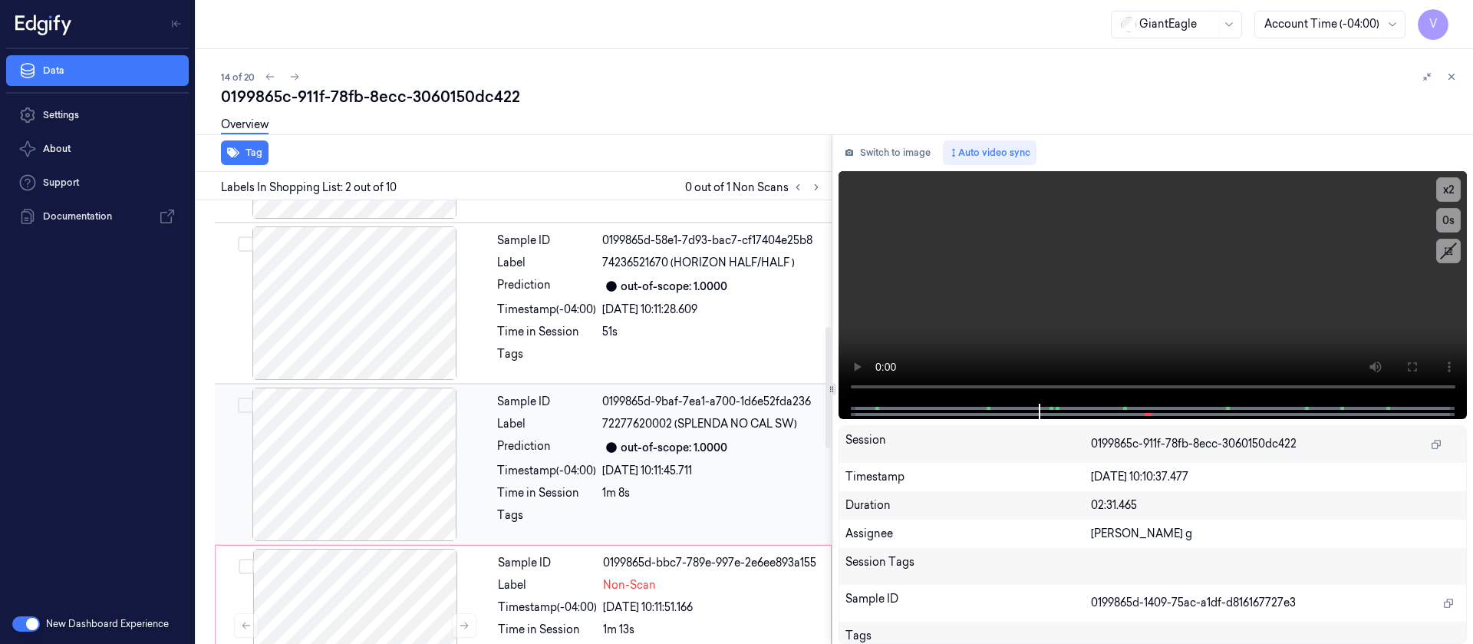
click at [659, 450] on div "out-of-scope: 1.0000" at bounding box center [674, 448] width 107 height 16
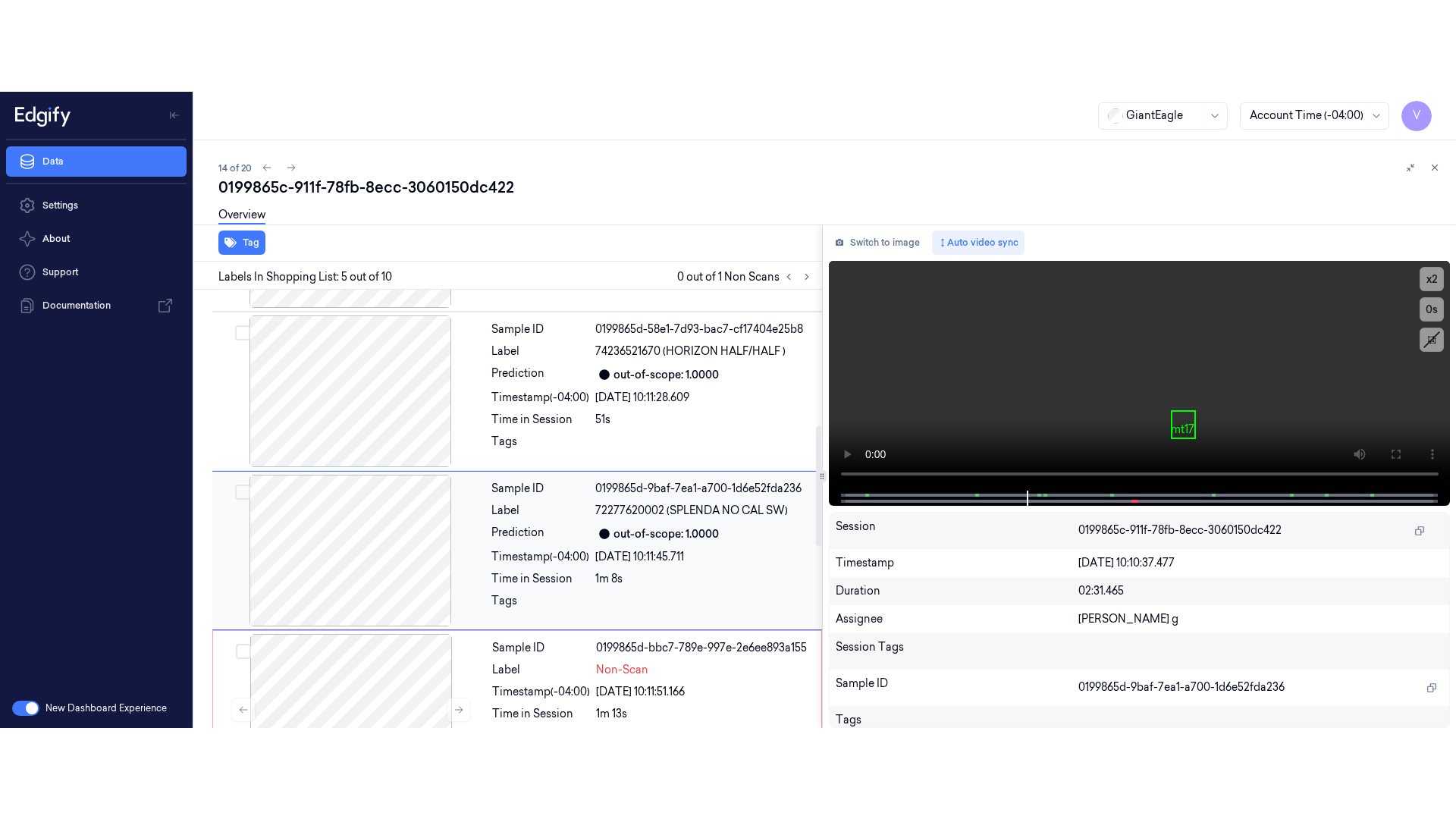
scroll to position [497, 0]
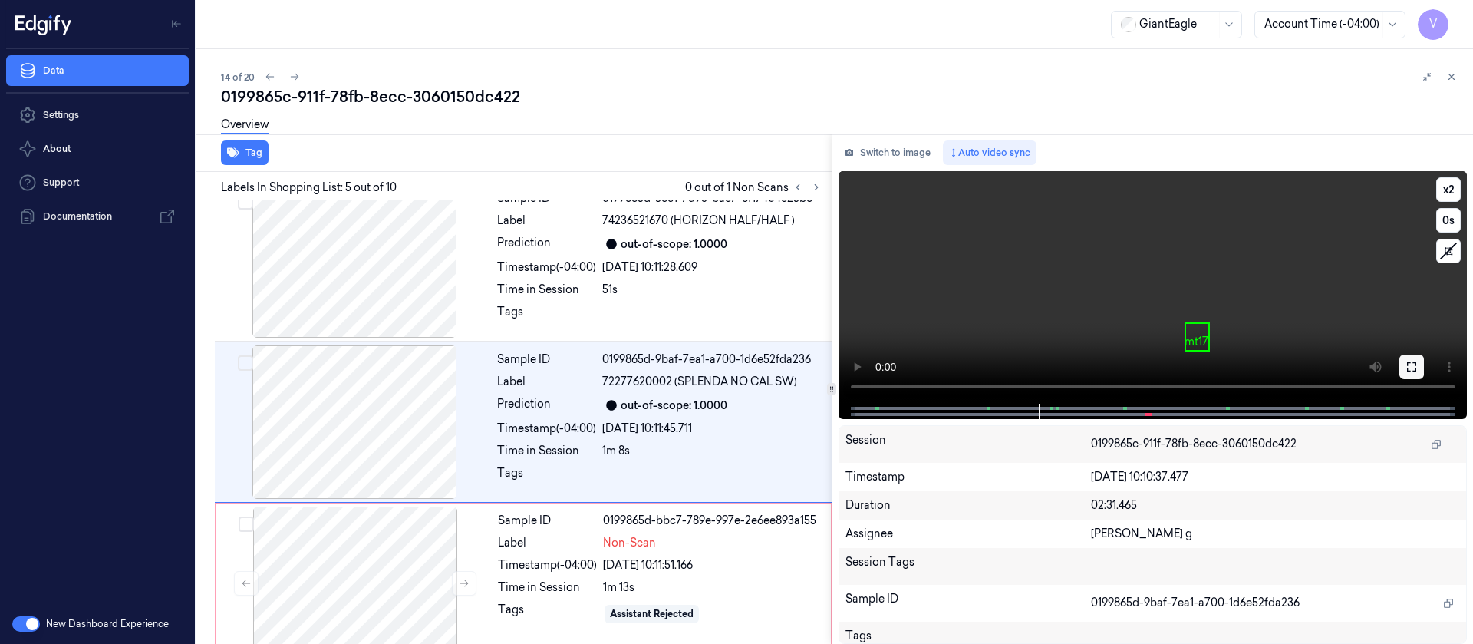
click at [1409, 363] on icon at bounding box center [1412, 367] width 12 height 12
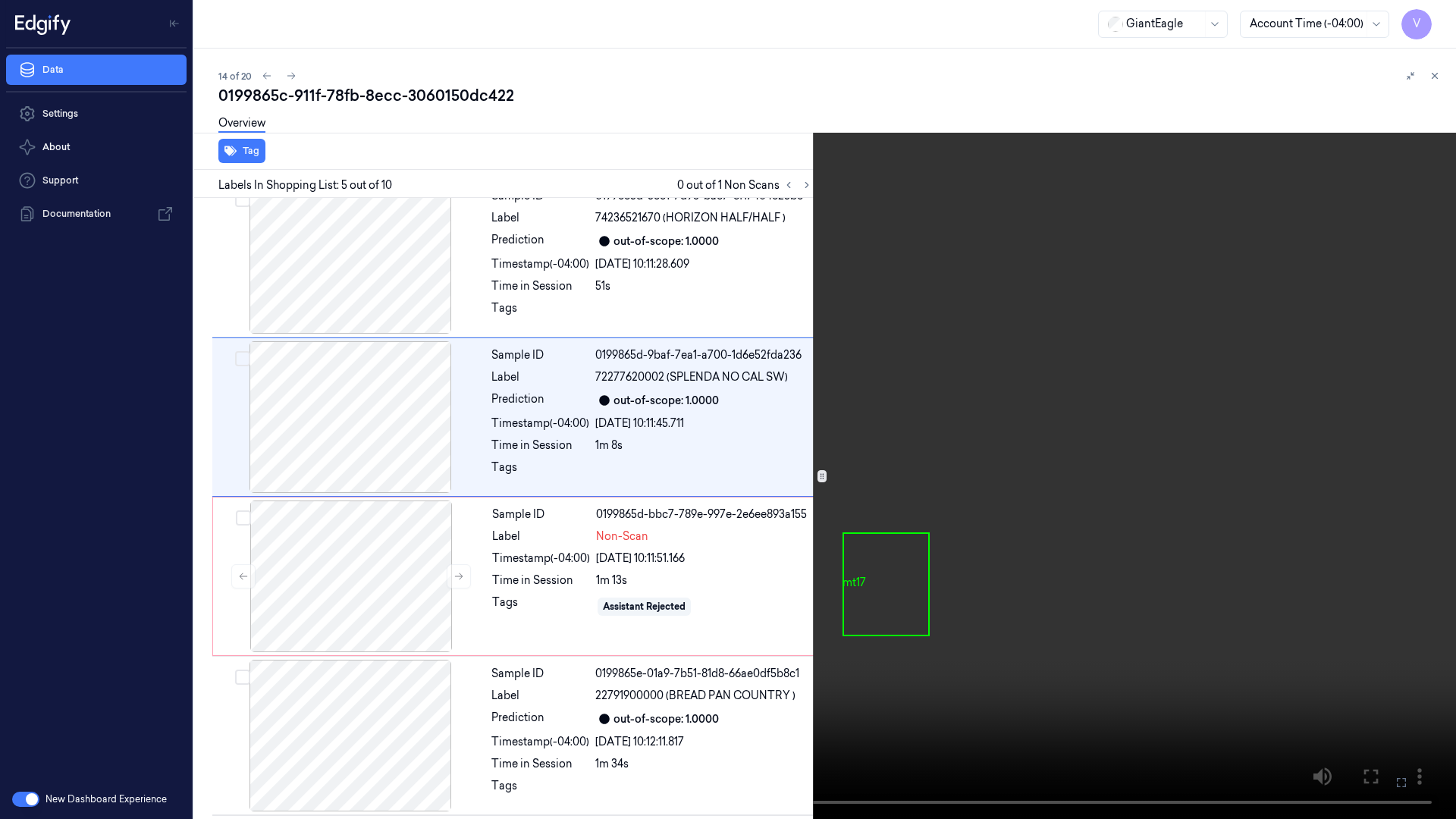
click at [1451, 3] on video at bounding box center [728, 409] width 1456 height 819
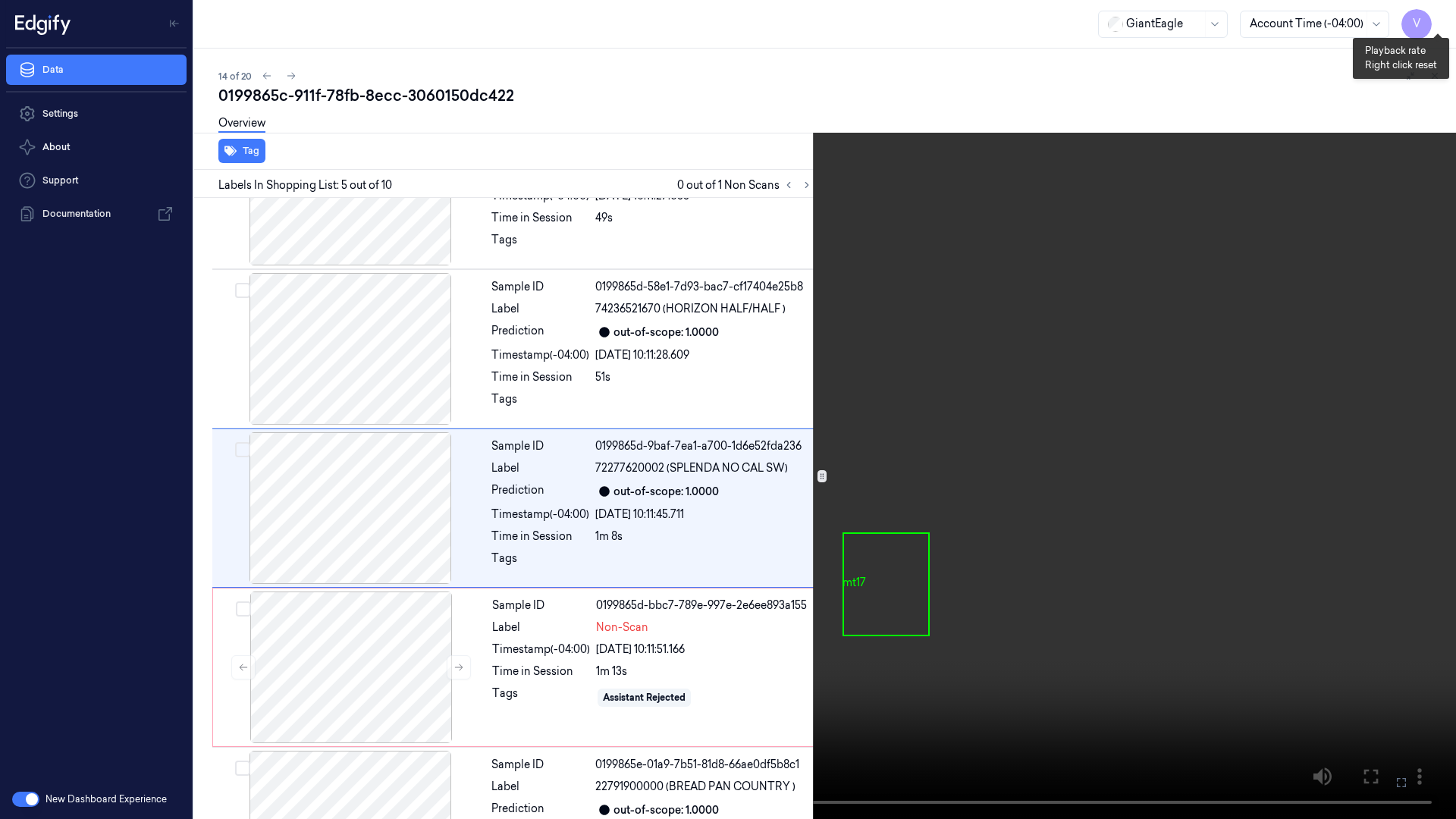
click at [1443, 13] on button "x 2" at bounding box center [1437, 18] width 25 height 25
click at [1443, 13] on button "x 4" at bounding box center [1437, 18] width 25 height 25
click at [1144, 588] on video at bounding box center [728, 409] width 1456 height 819
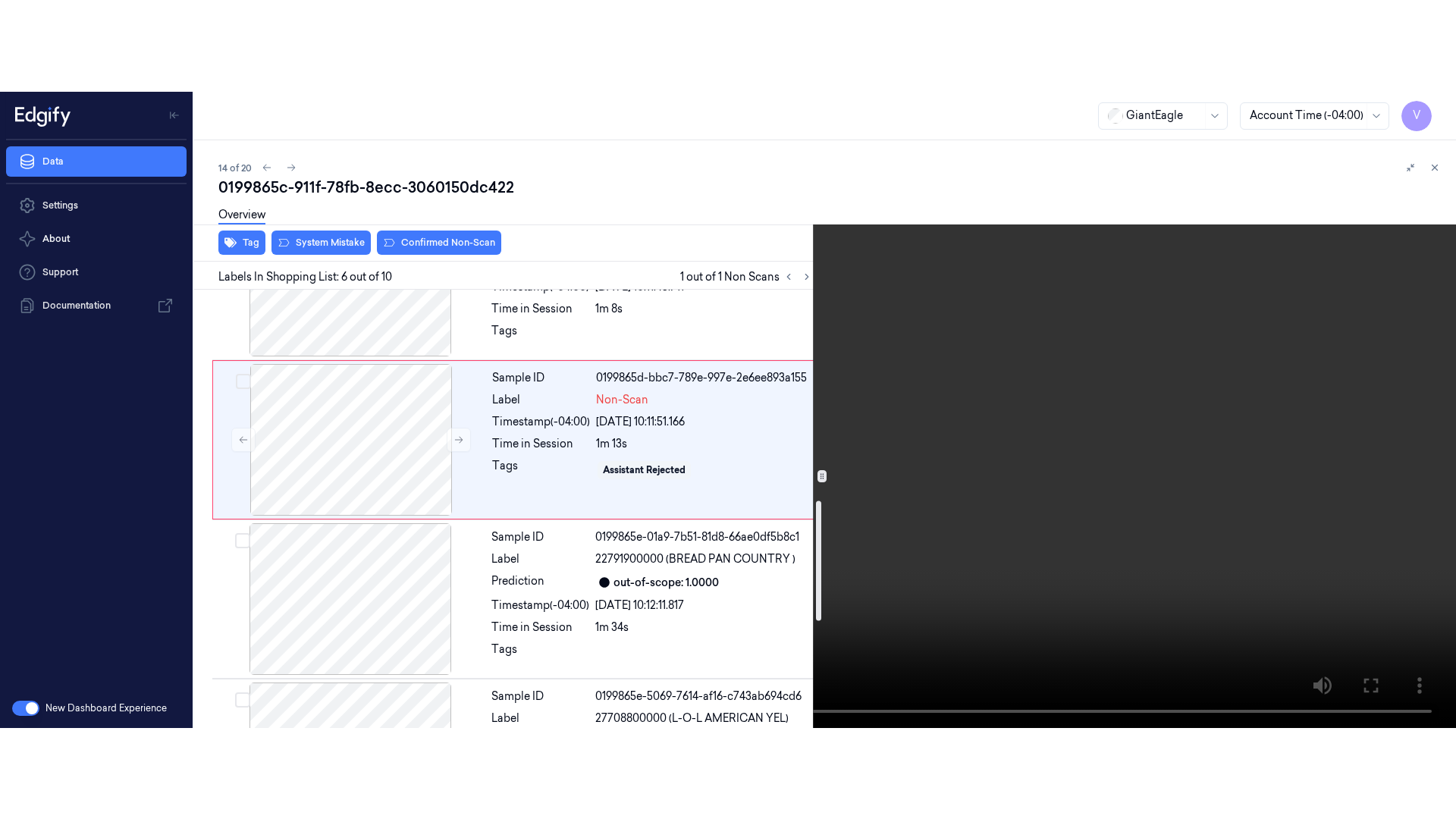
scroll to position [770, 0]
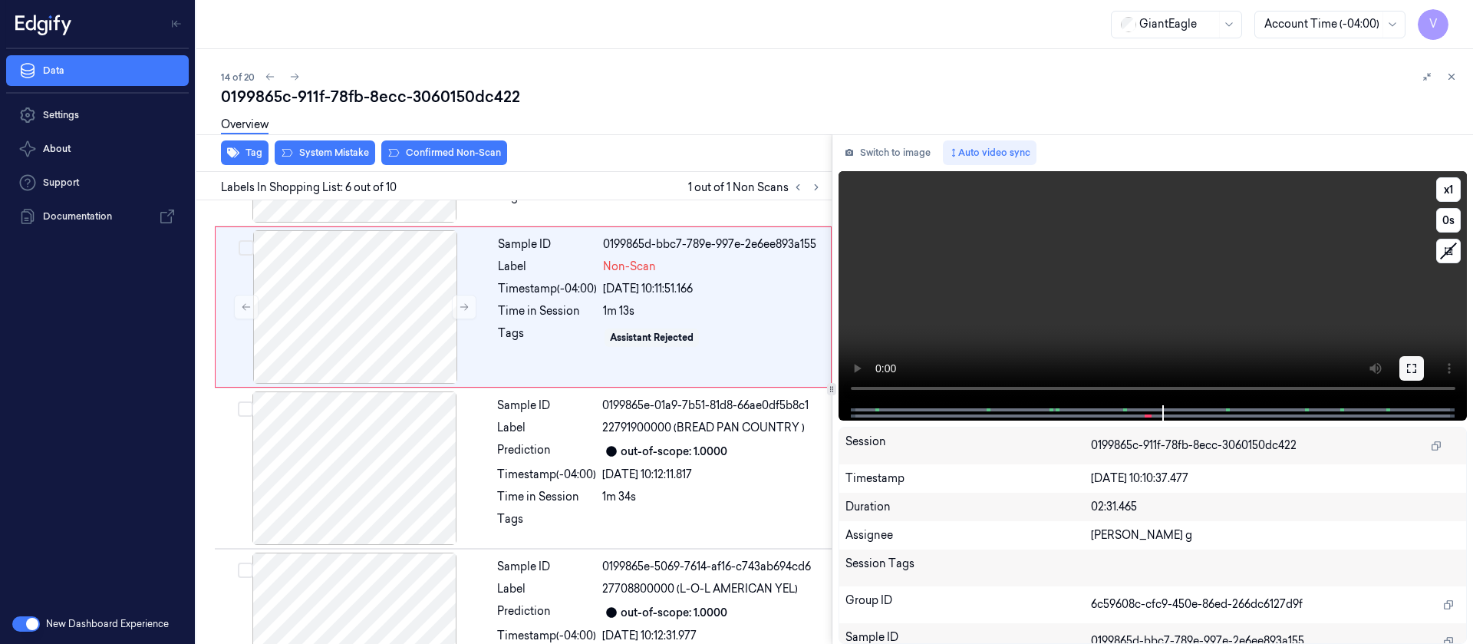
click at [1408, 361] on button at bounding box center [1411, 368] width 25 height 25
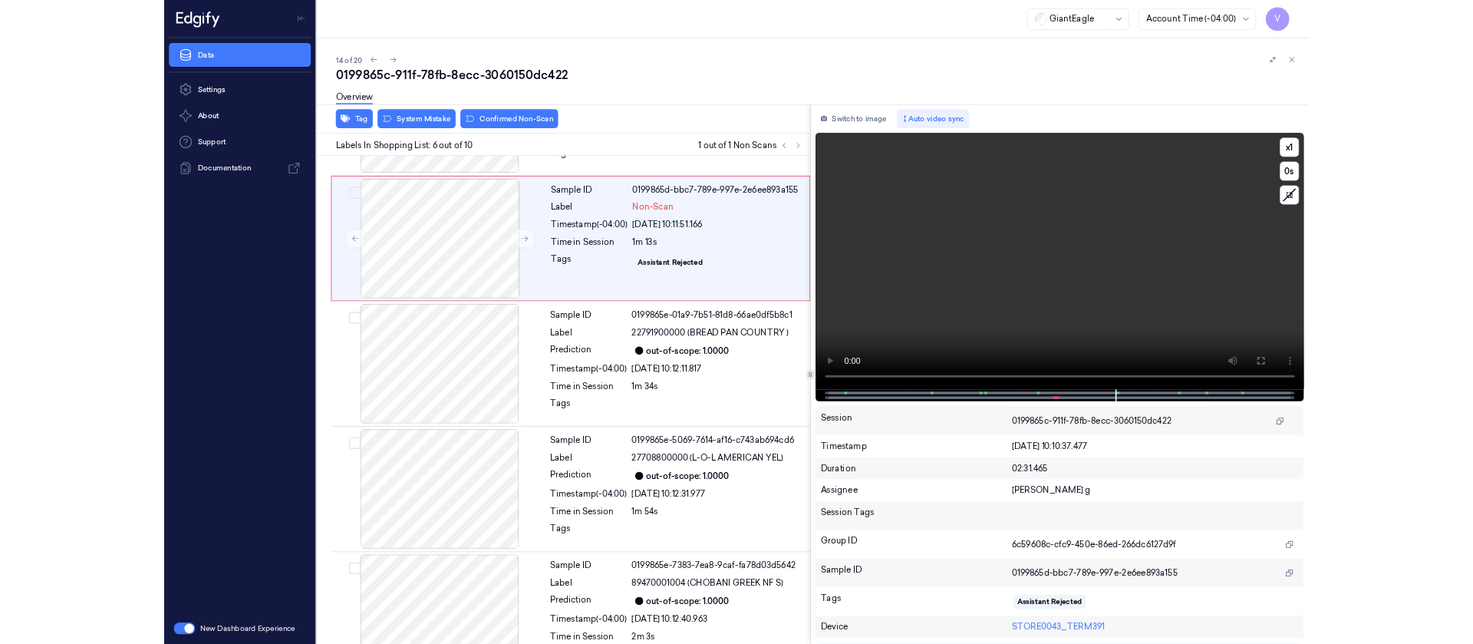
scroll to position [733, 0]
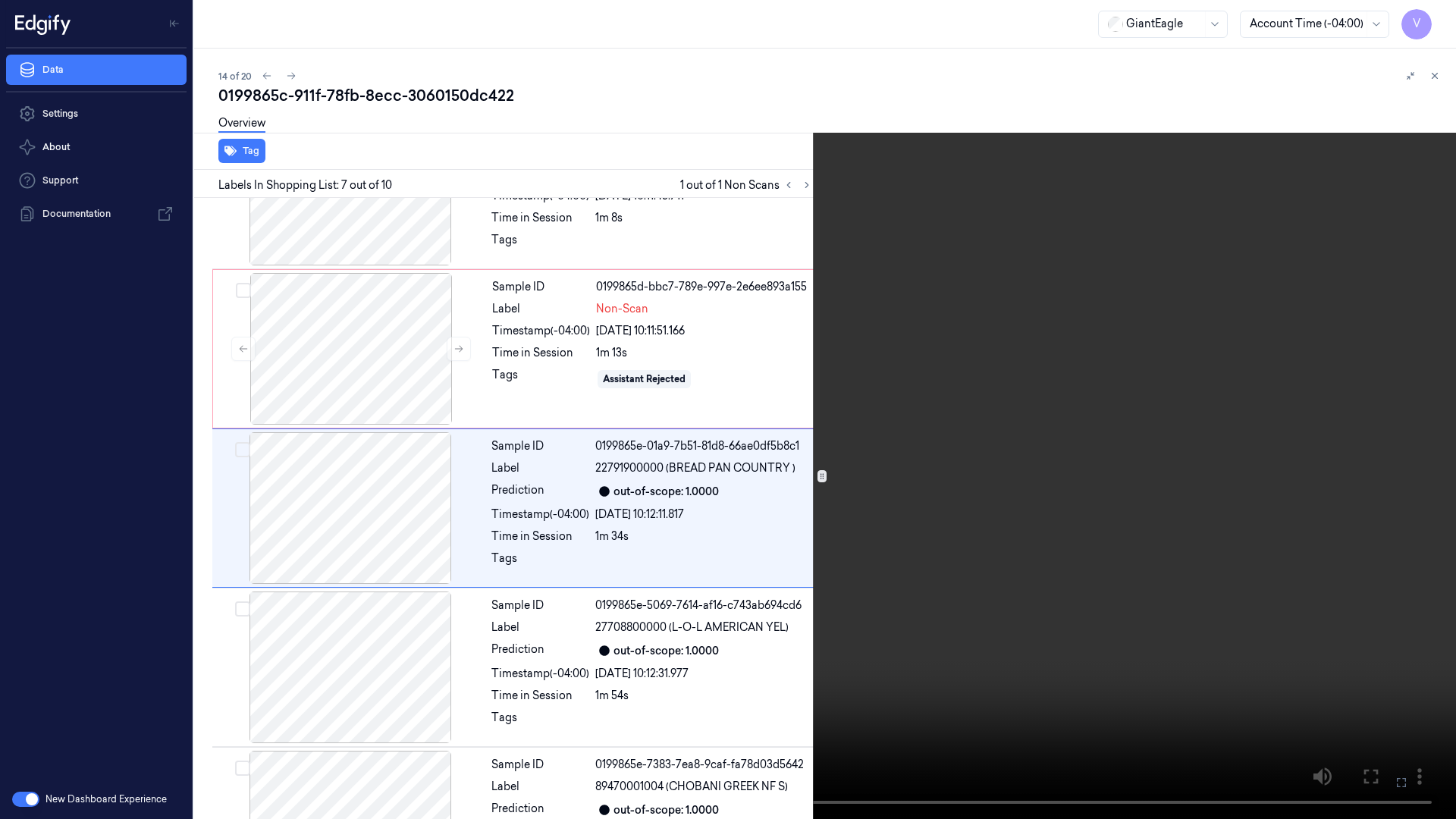
click at [591, 445] on video at bounding box center [728, 409] width 1456 height 819
click at [0, 0] on button at bounding box center [0, 0] width 0 height 0
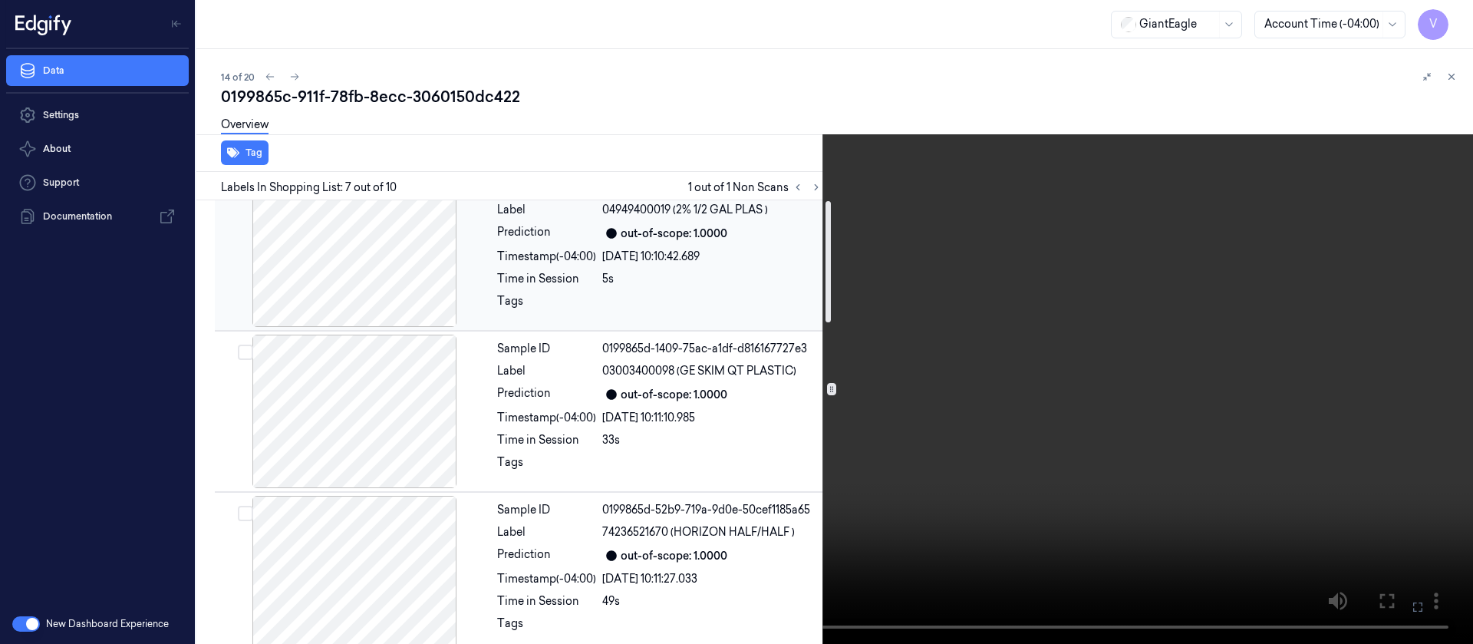
scroll to position [0, 0]
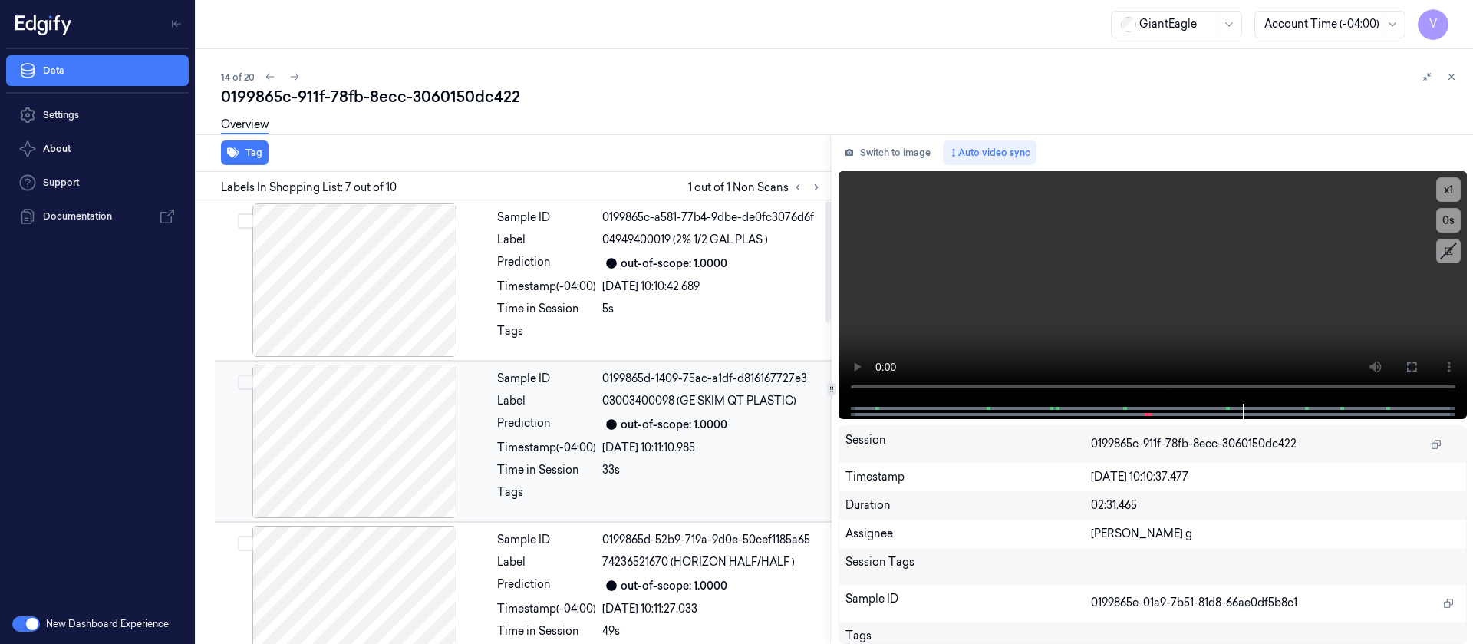
click at [633, 446] on div "[DATE] 10:11:10.985" at bounding box center [712, 448] width 220 height 16
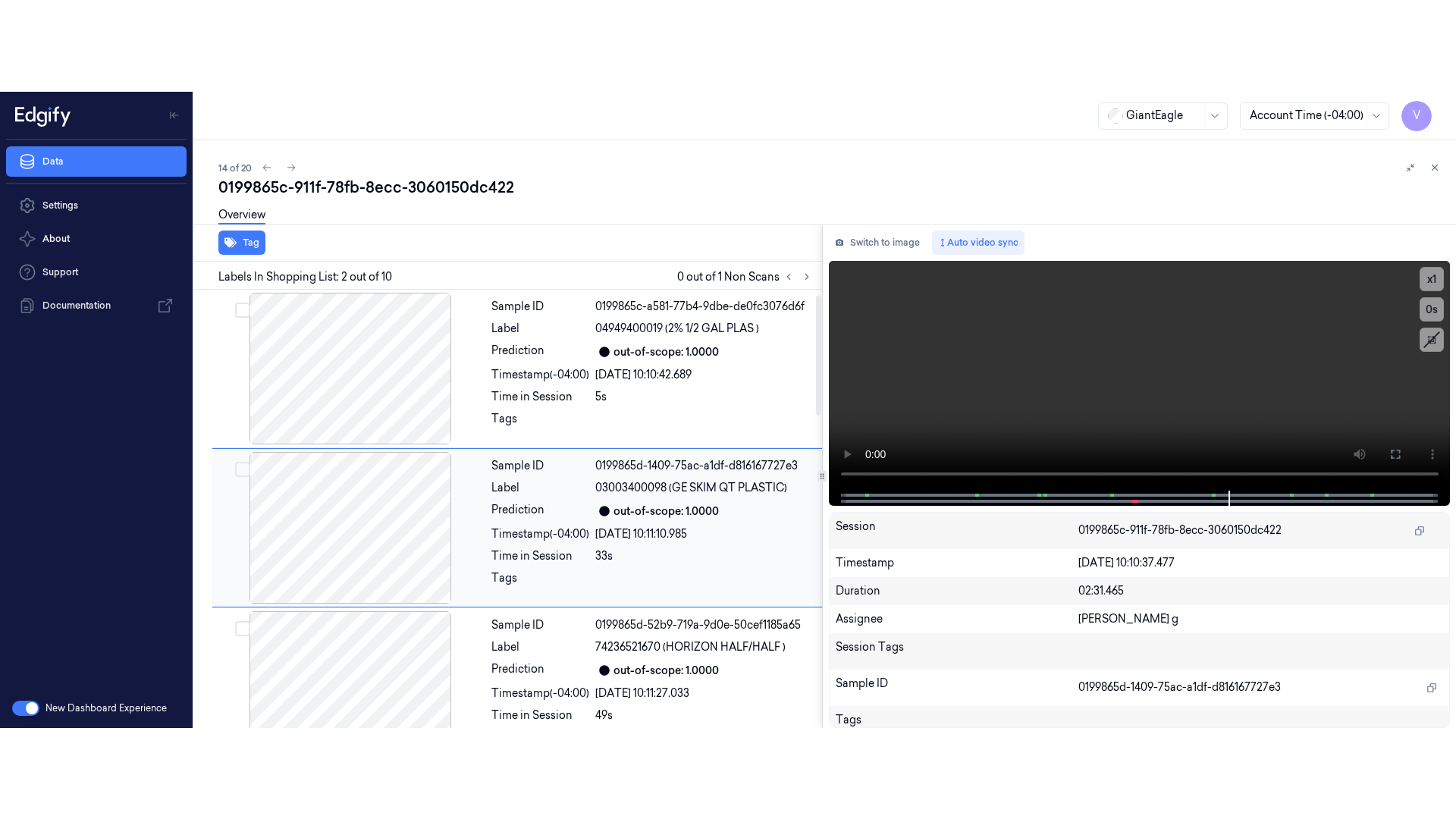
scroll to position [19, 0]
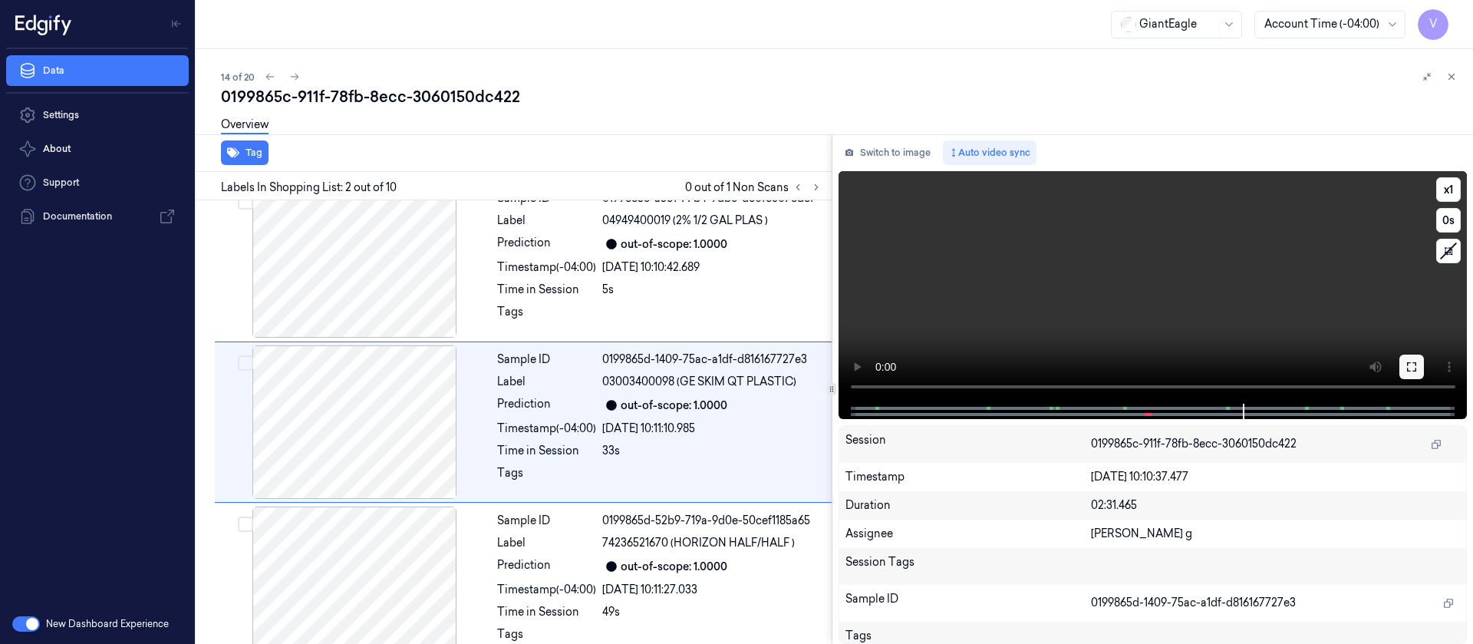
click at [1407, 370] on icon at bounding box center [1411, 366] width 9 height 9
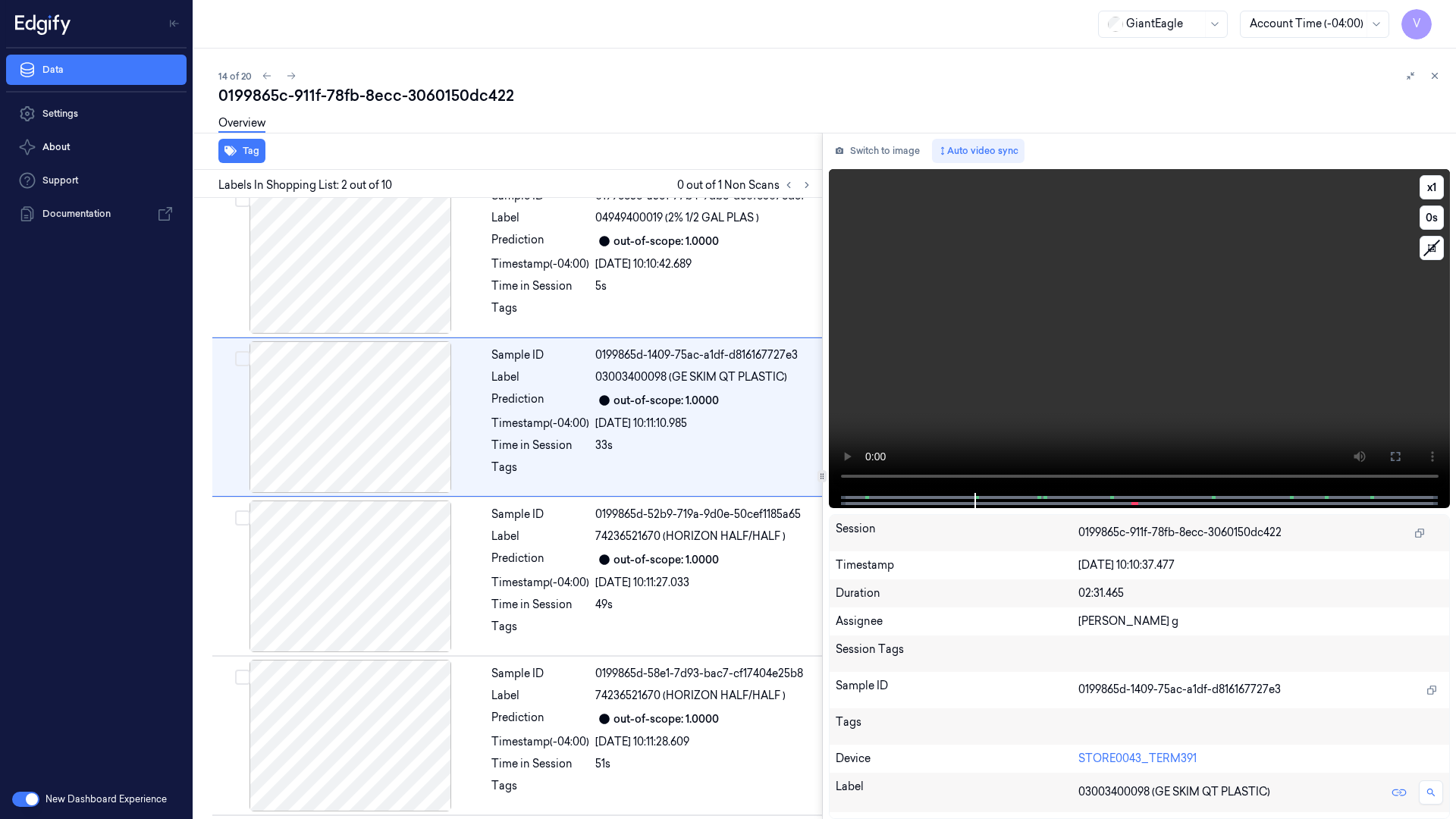
scroll to position [0, 0]
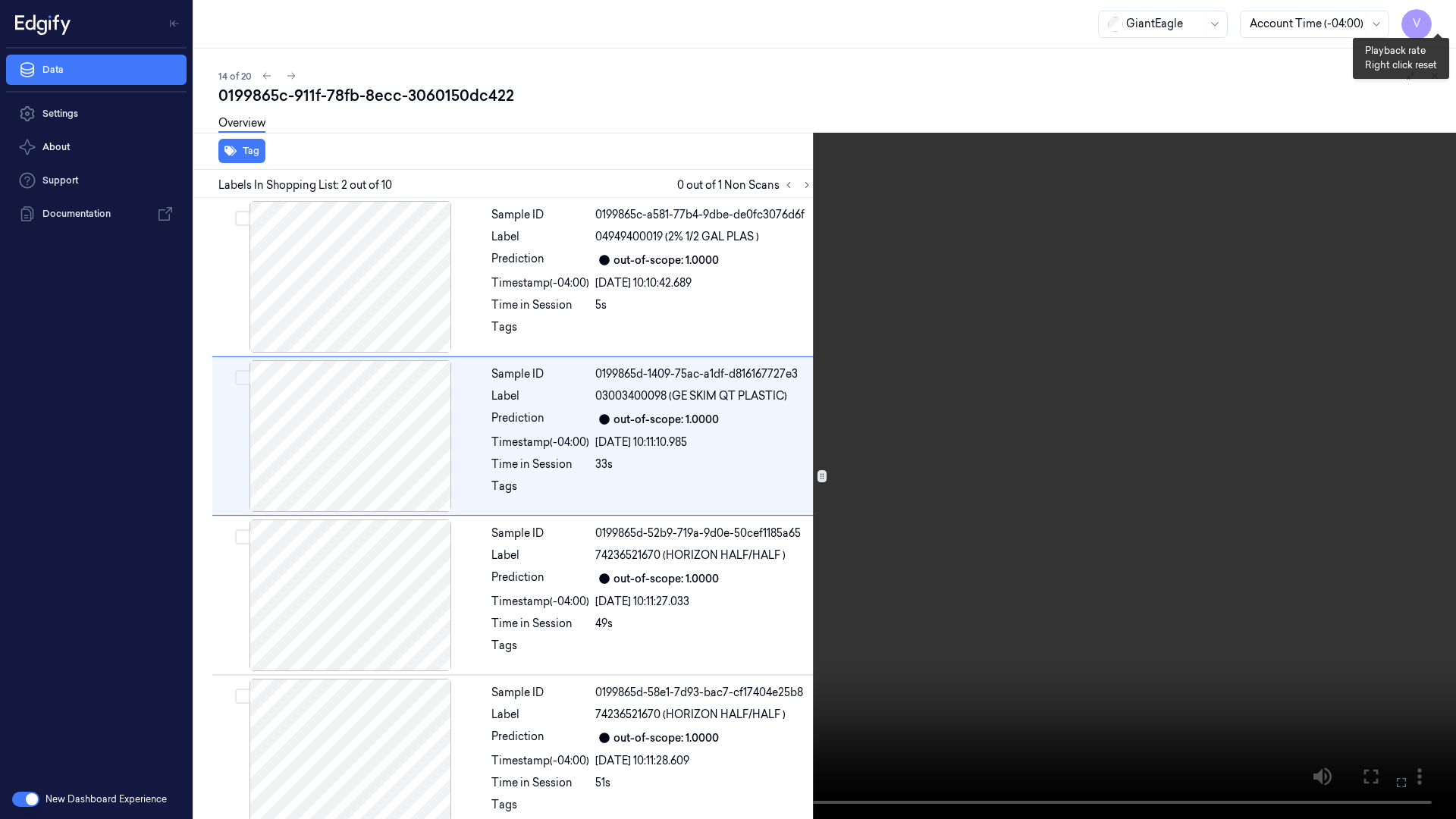
click at [1437, 20] on button "x 1" at bounding box center [1437, 18] width 25 height 25
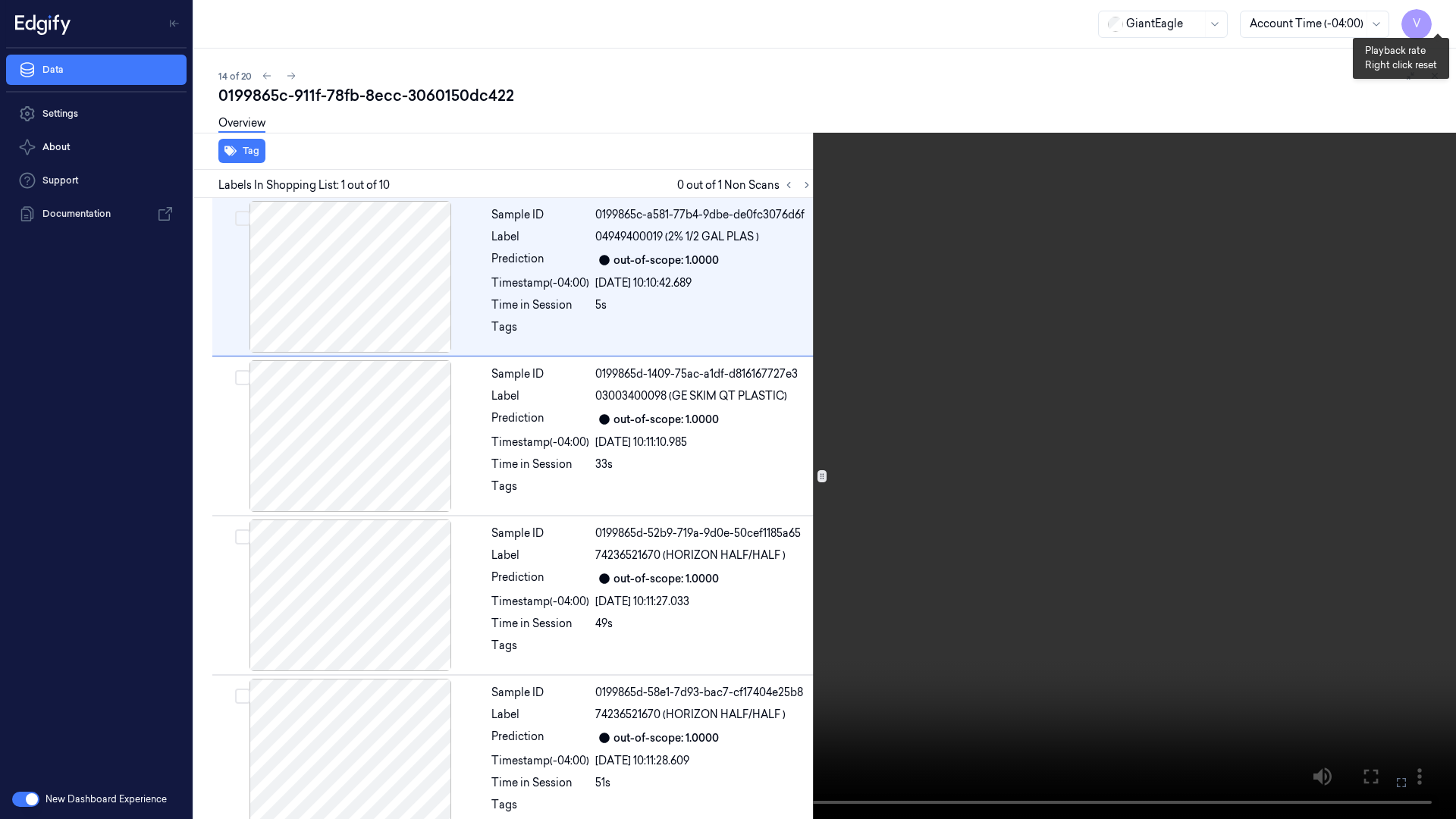
click at [1437, 20] on button "x 2" at bounding box center [1437, 18] width 25 height 25
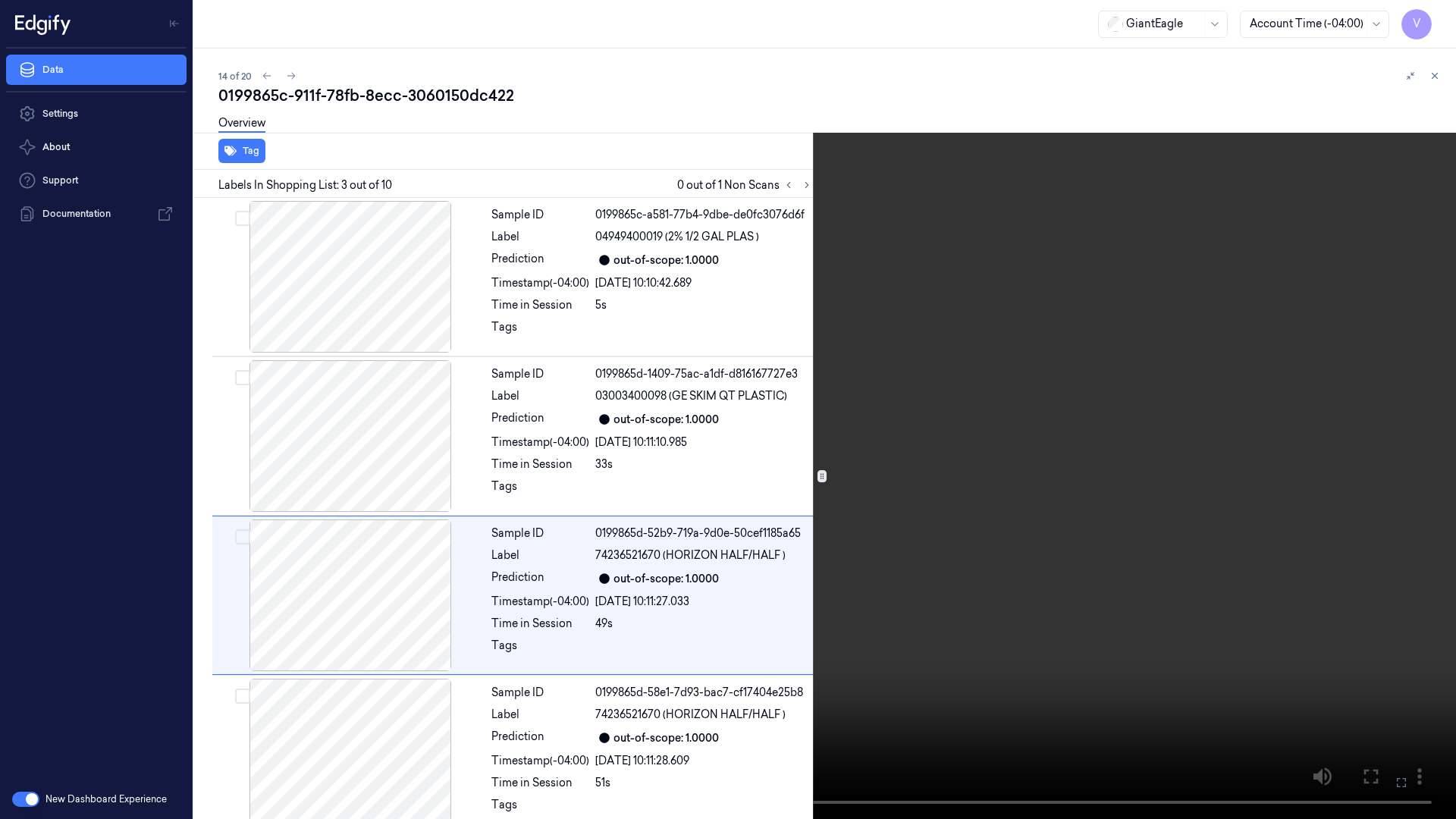
scroll to position [87, 0]
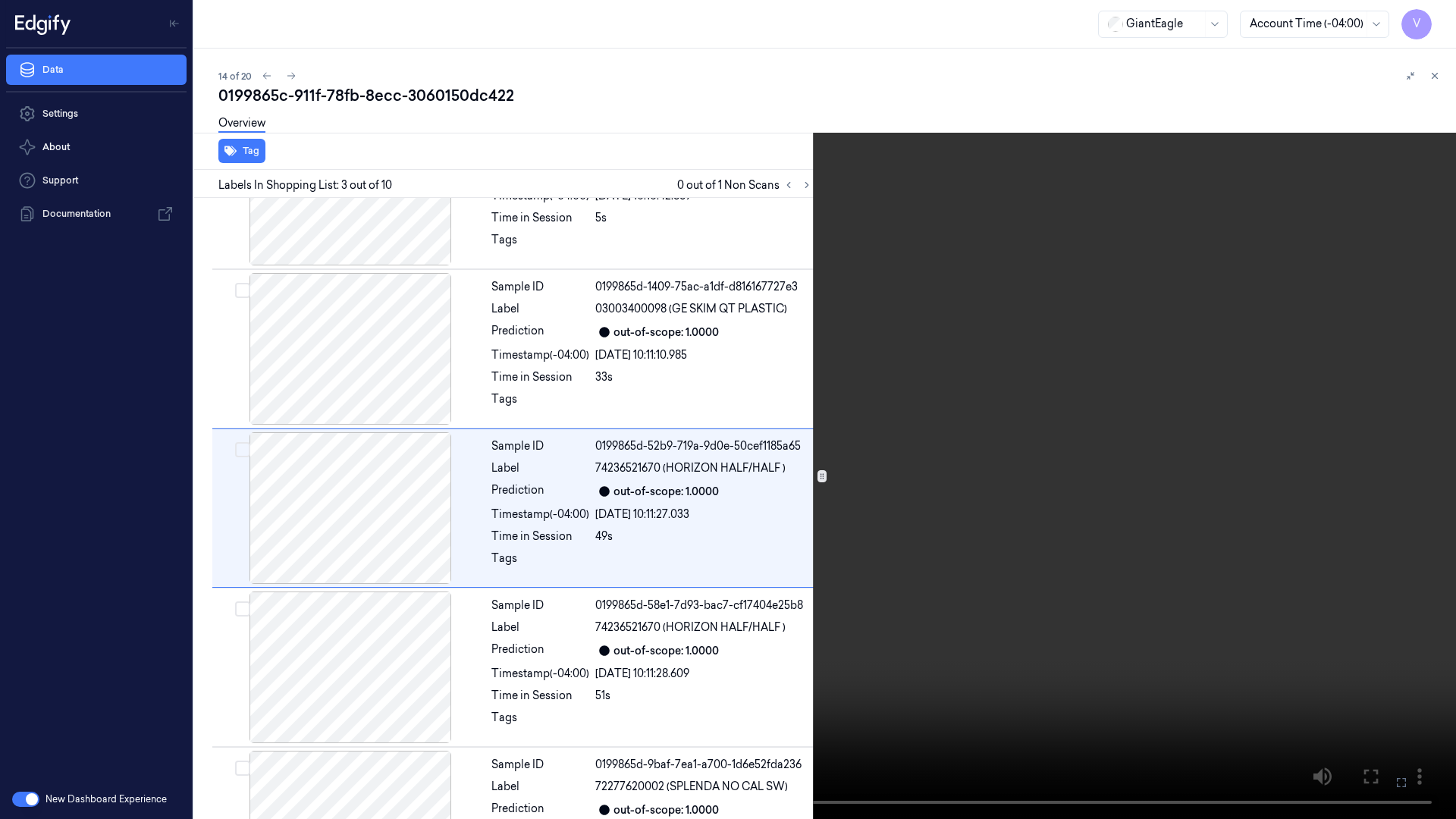
click at [716, 450] on video at bounding box center [728, 409] width 1456 height 819
click at [741, 451] on video at bounding box center [728, 409] width 1456 height 819
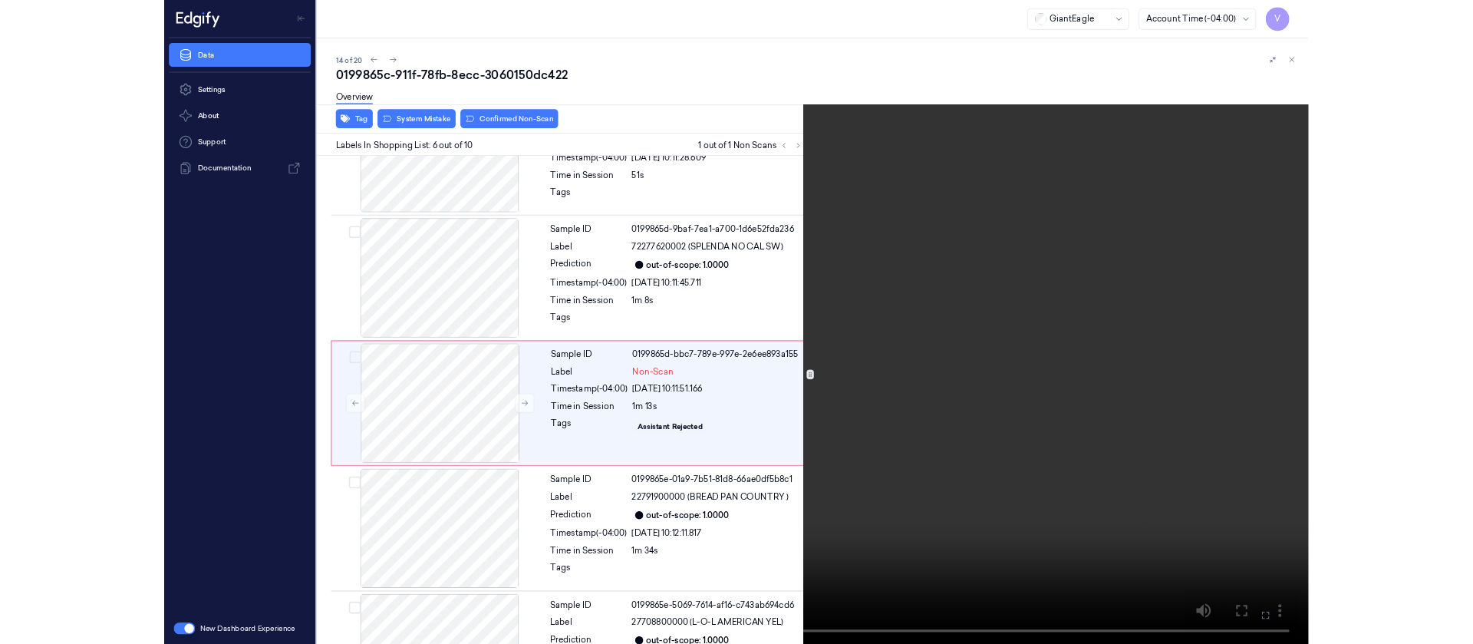
scroll to position [572, 0]
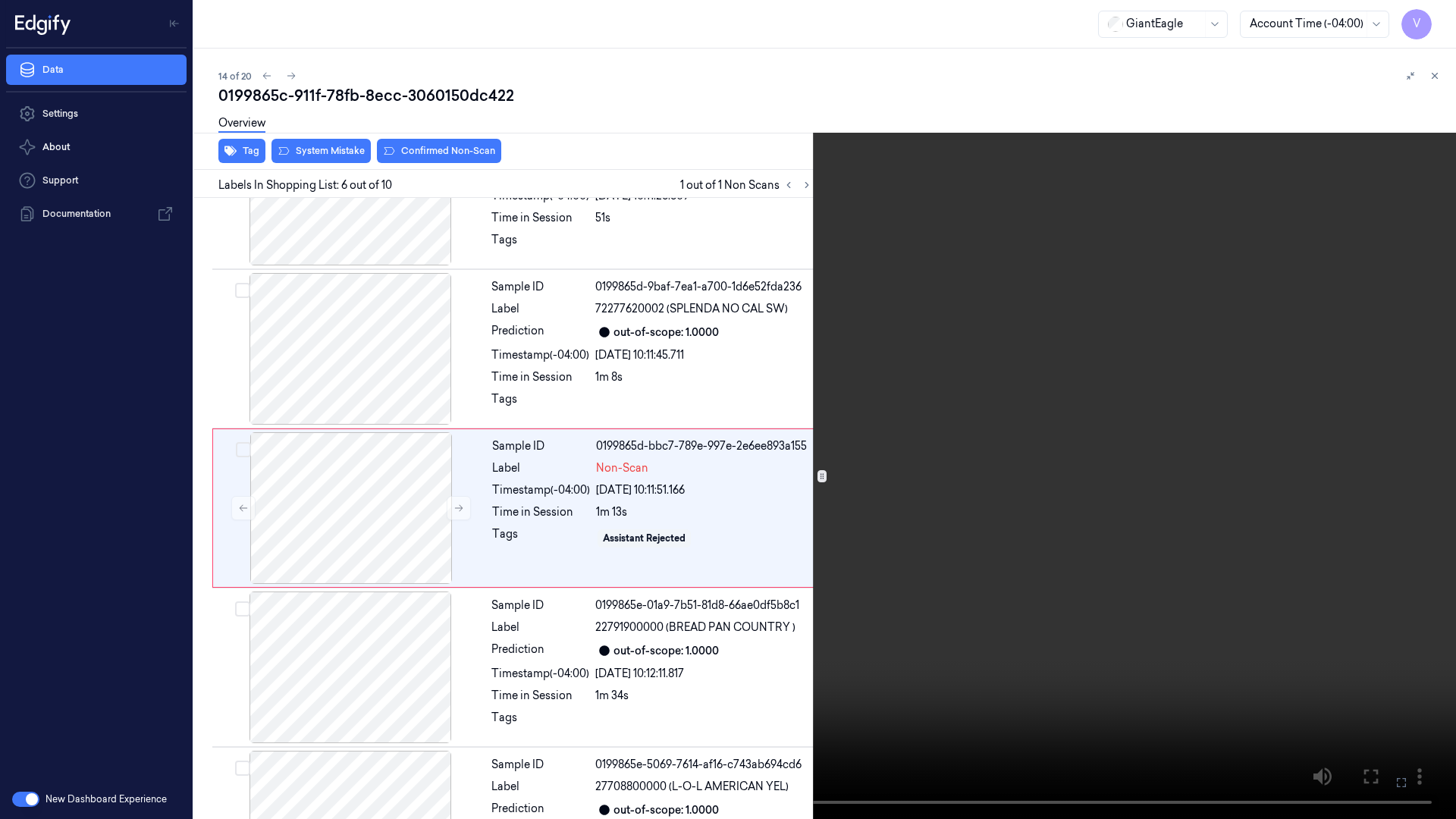
click at [748, 530] on video at bounding box center [728, 409] width 1456 height 819
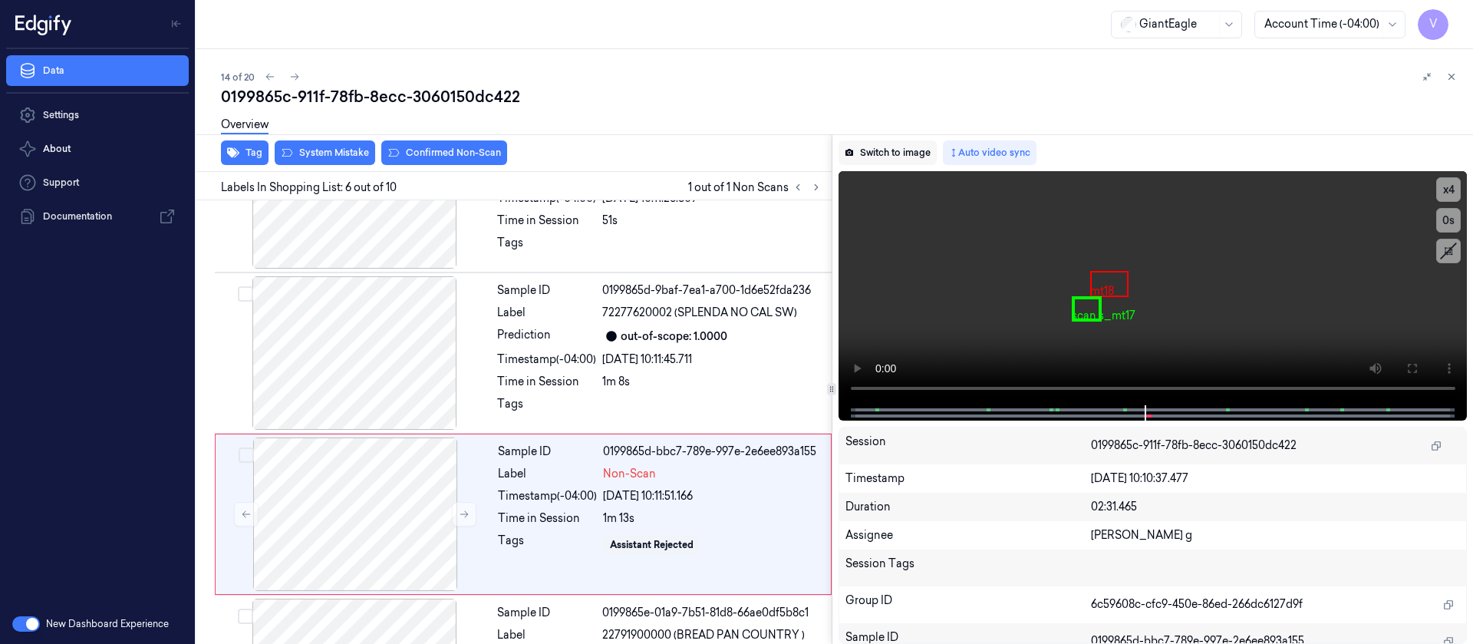
click at [880, 151] on button "Switch to image" at bounding box center [888, 152] width 98 height 25
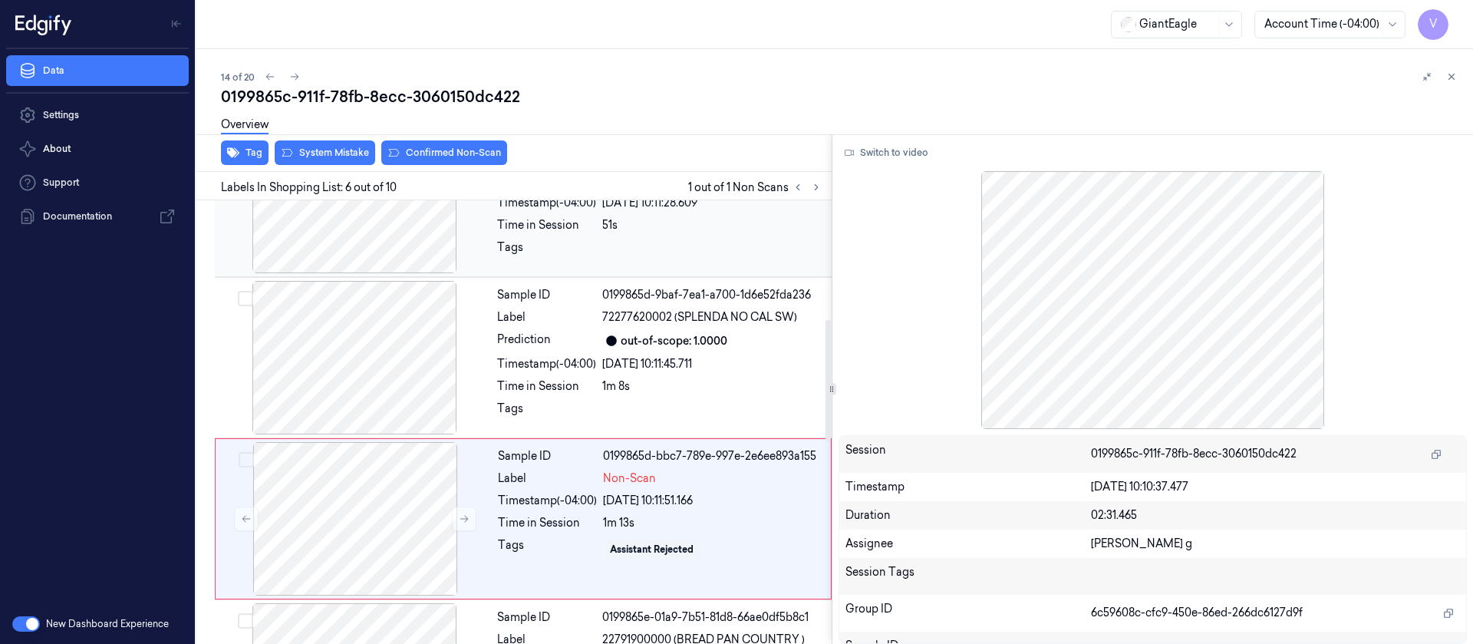
scroll to position [433, 0]
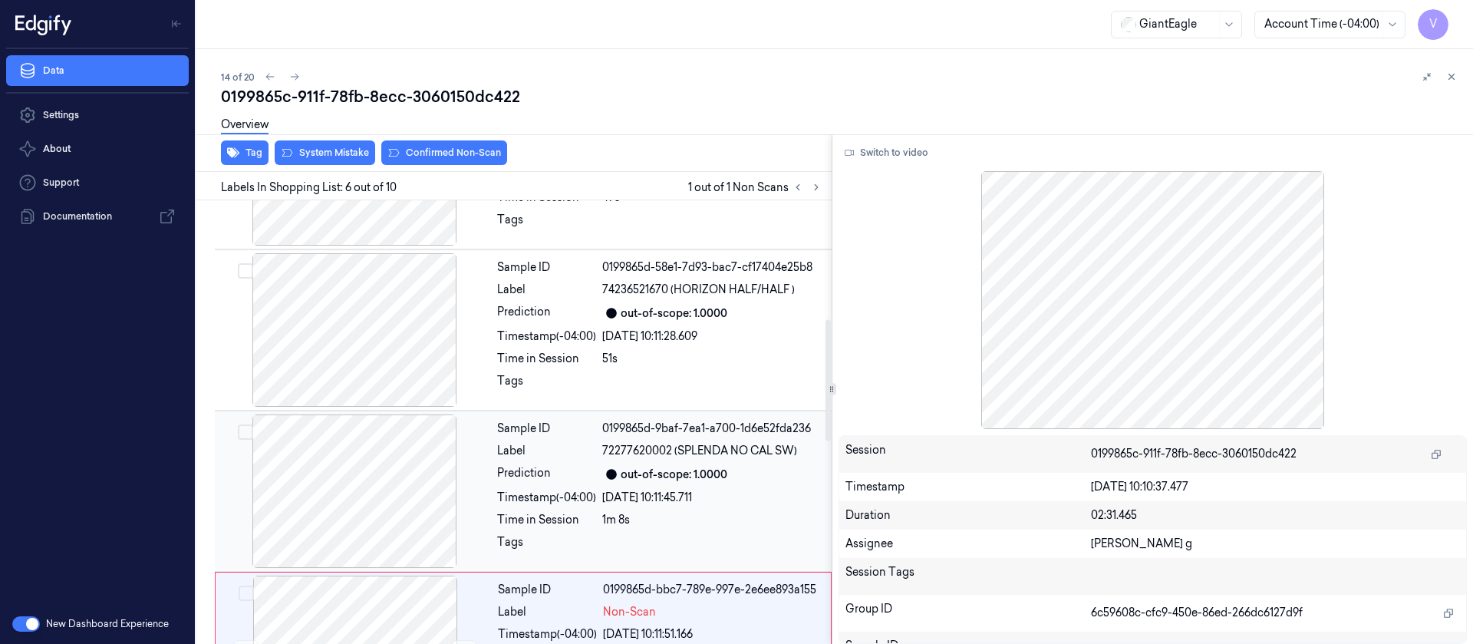
click at [379, 483] on div at bounding box center [354, 490] width 273 height 153
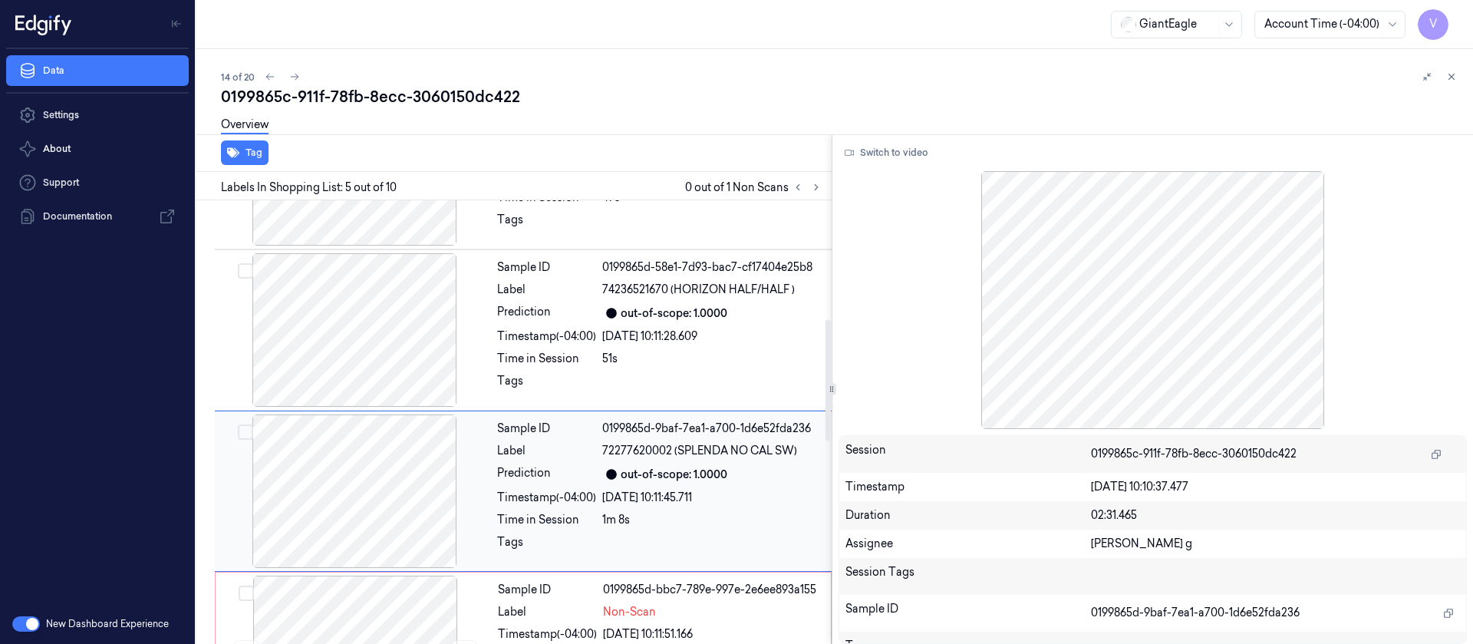
scroll to position [503, 0]
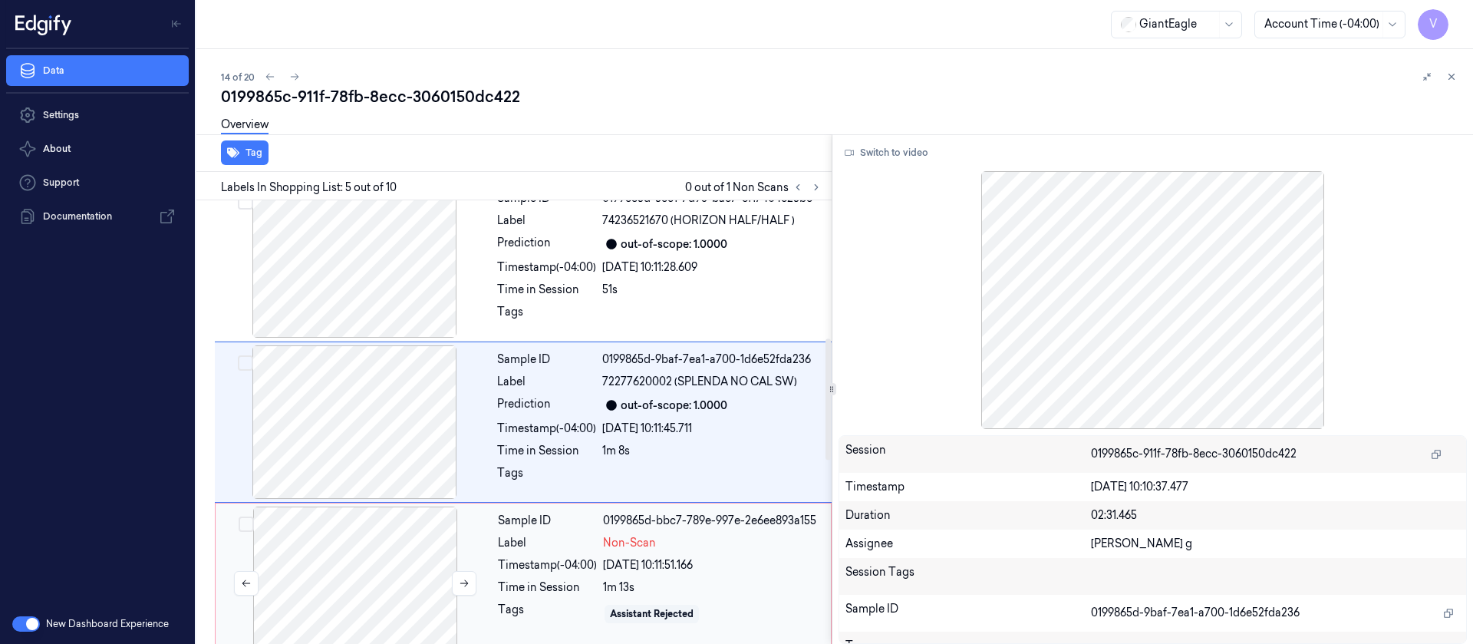
click at [360, 542] on div at bounding box center [355, 582] width 273 height 153
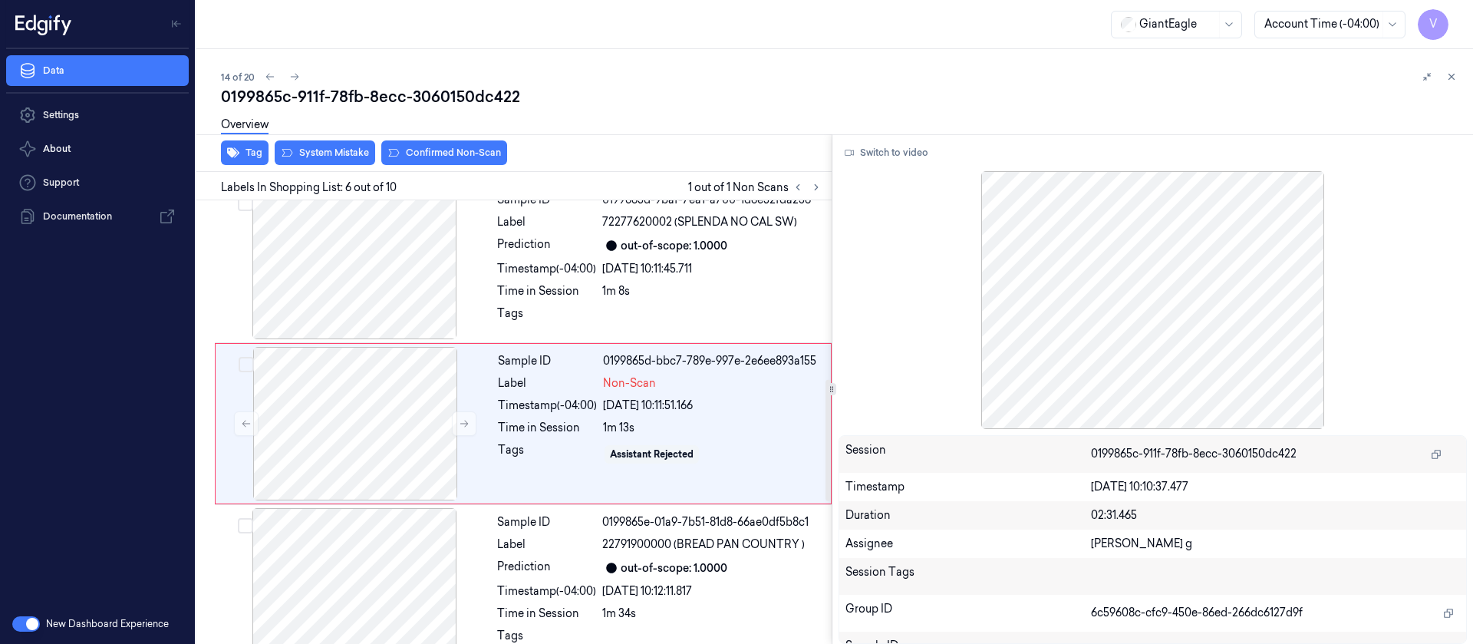
scroll to position [664, 0]
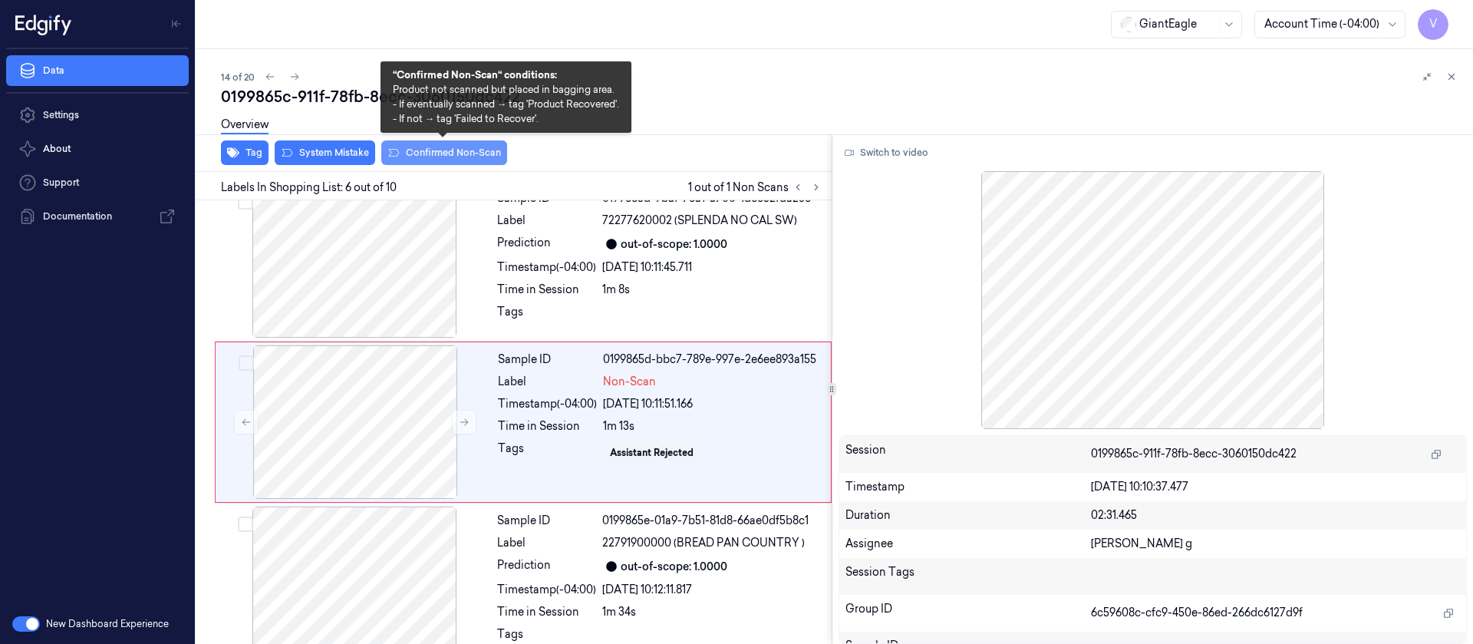
click at [437, 151] on button "Confirmed Non-Scan" at bounding box center [444, 152] width 126 height 25
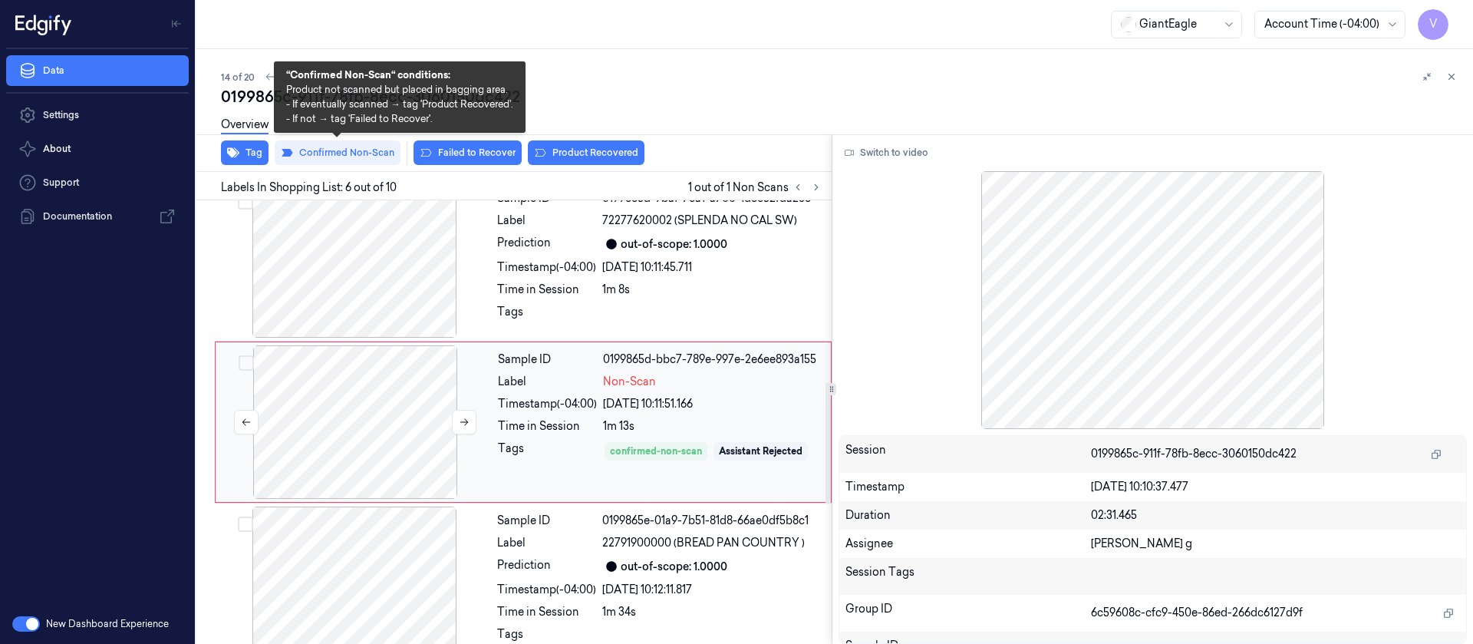
click at [359, 423] on div at bounding box center [355, 421] width 273 height 153
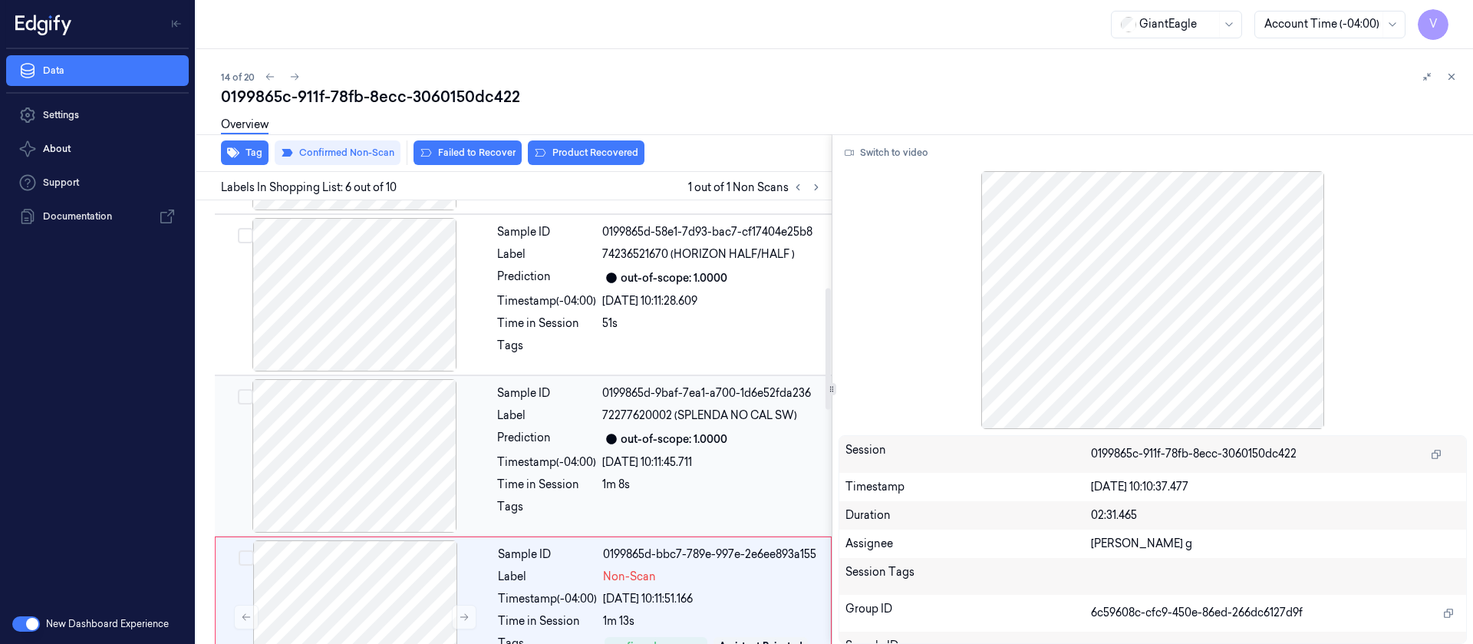
scroll to position [318, 0]
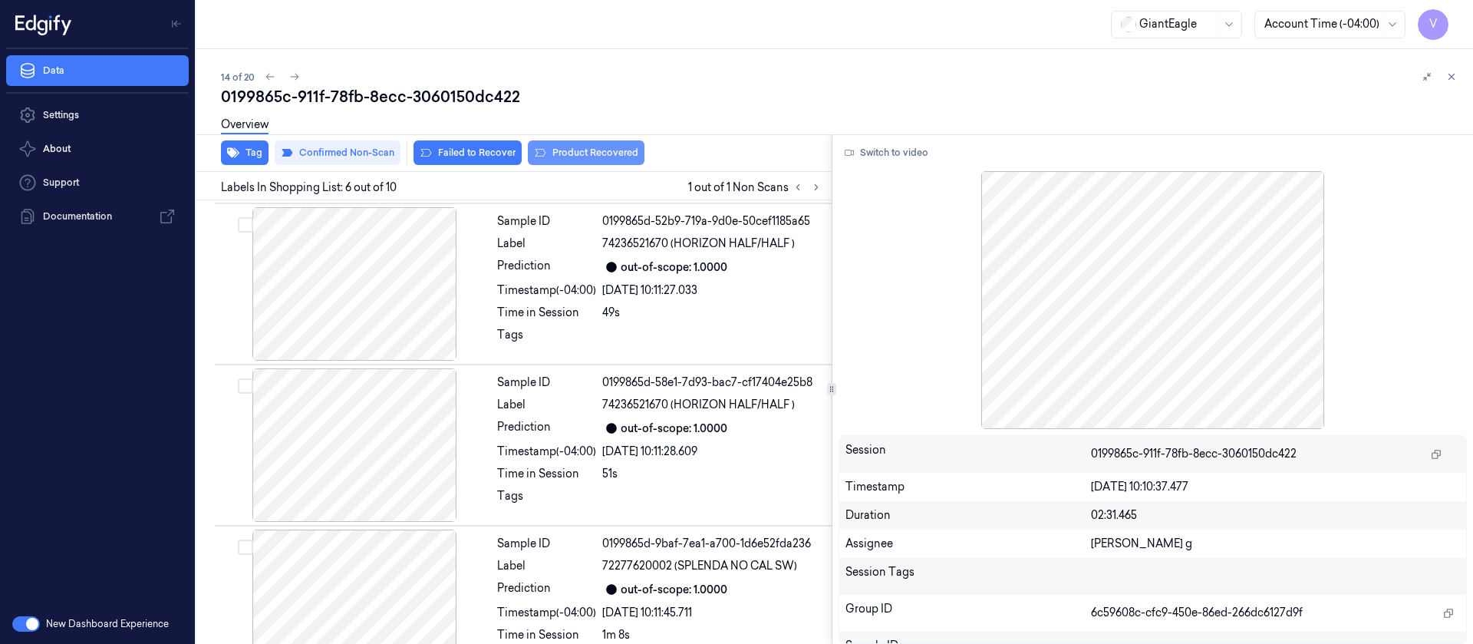
click at [597, 153] on button "Product Recovered" at bounding box center [586, 152] width 117 height 25
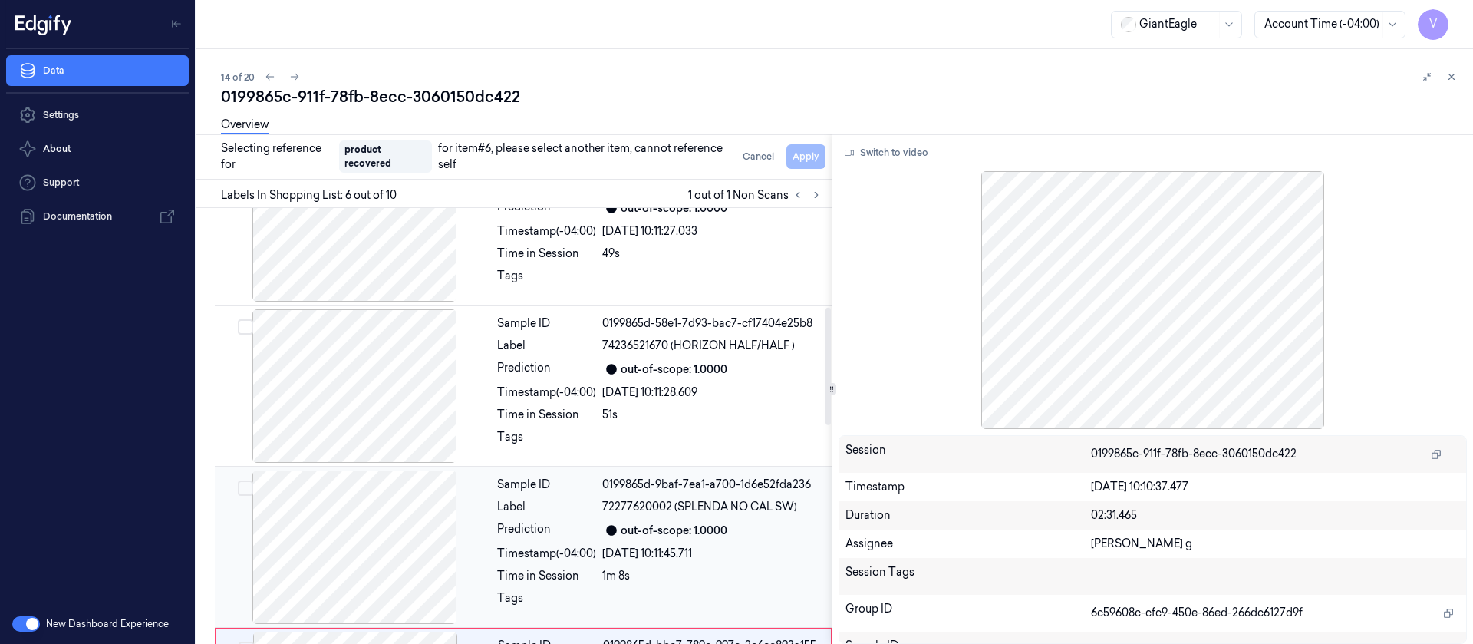
scroll to position [433, 0]
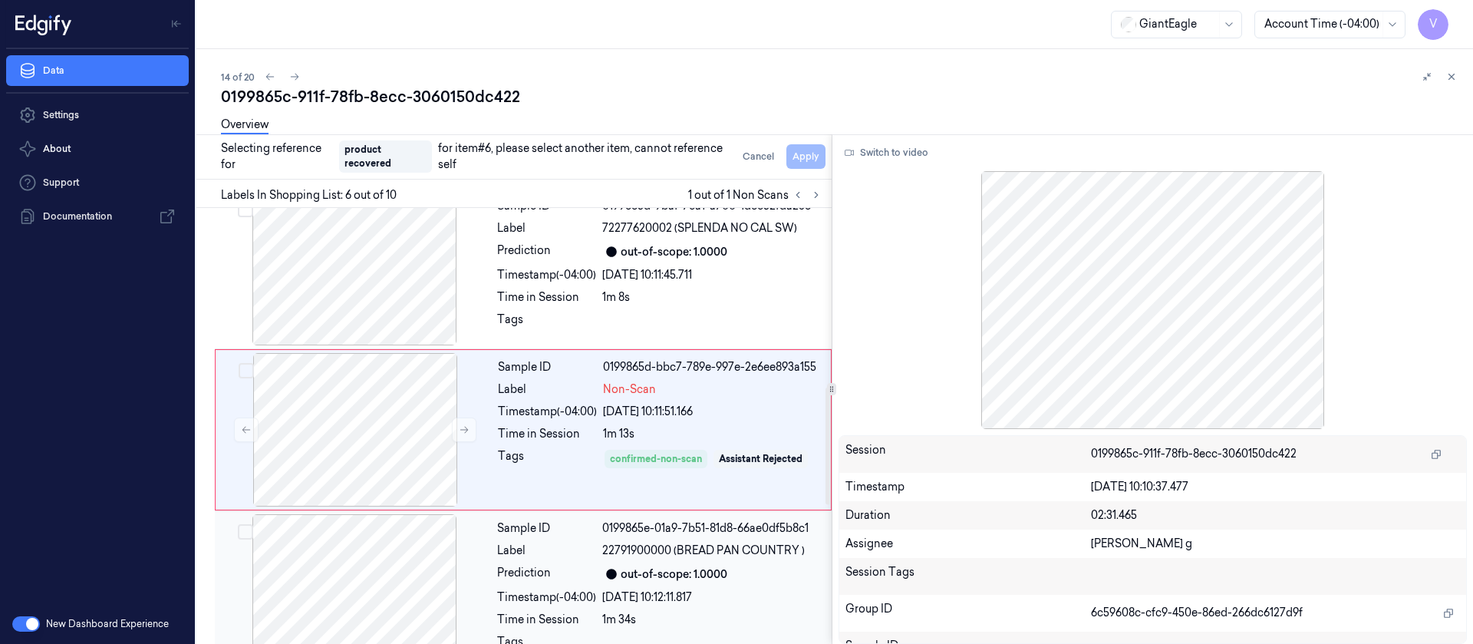
click at [374, 581] on div at bounding box center [354, 590] width 273 height 153
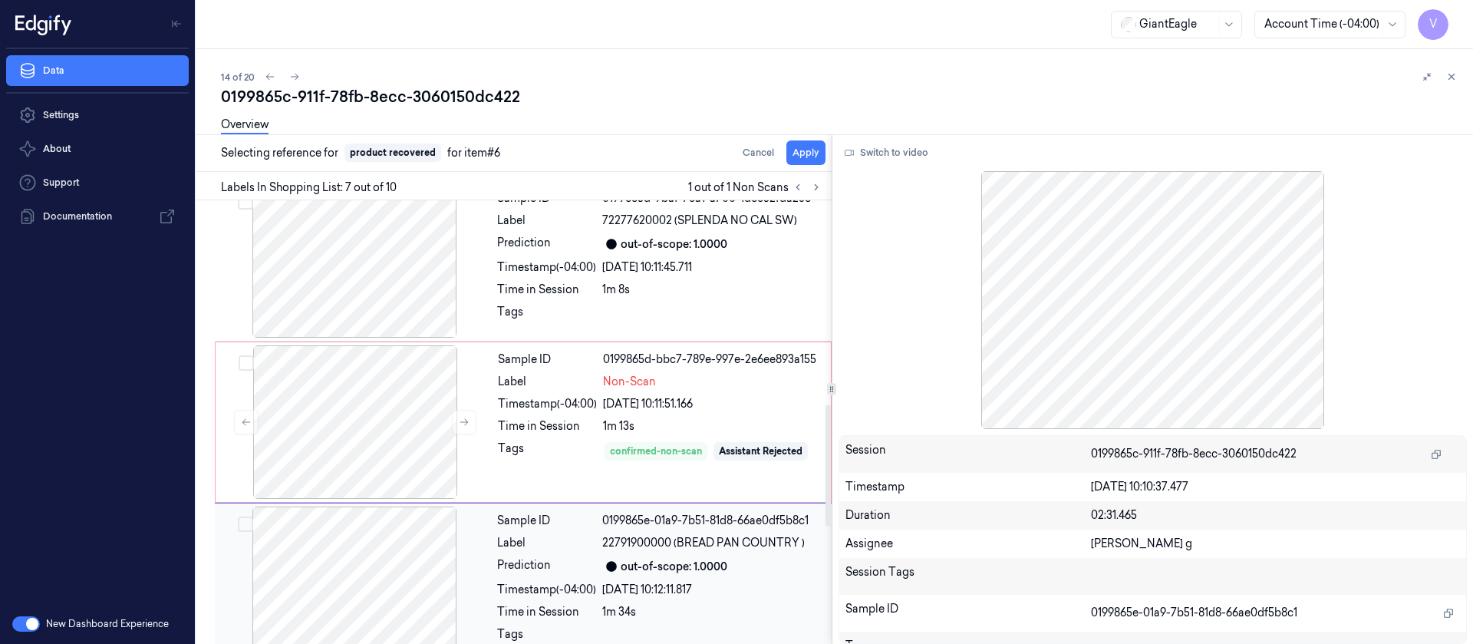
scroll to position [825, 0]
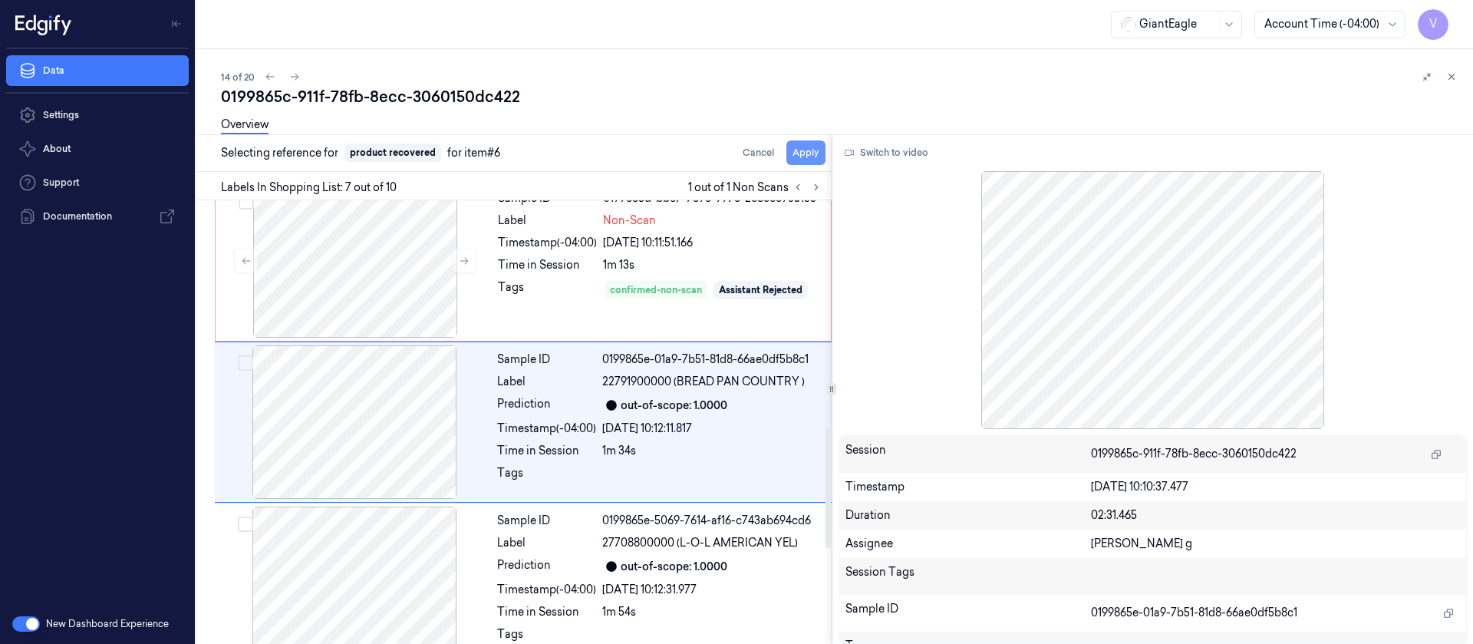
click at [801, 153] on button "Apply" at bounding box center [805, 152] width 39 height 25
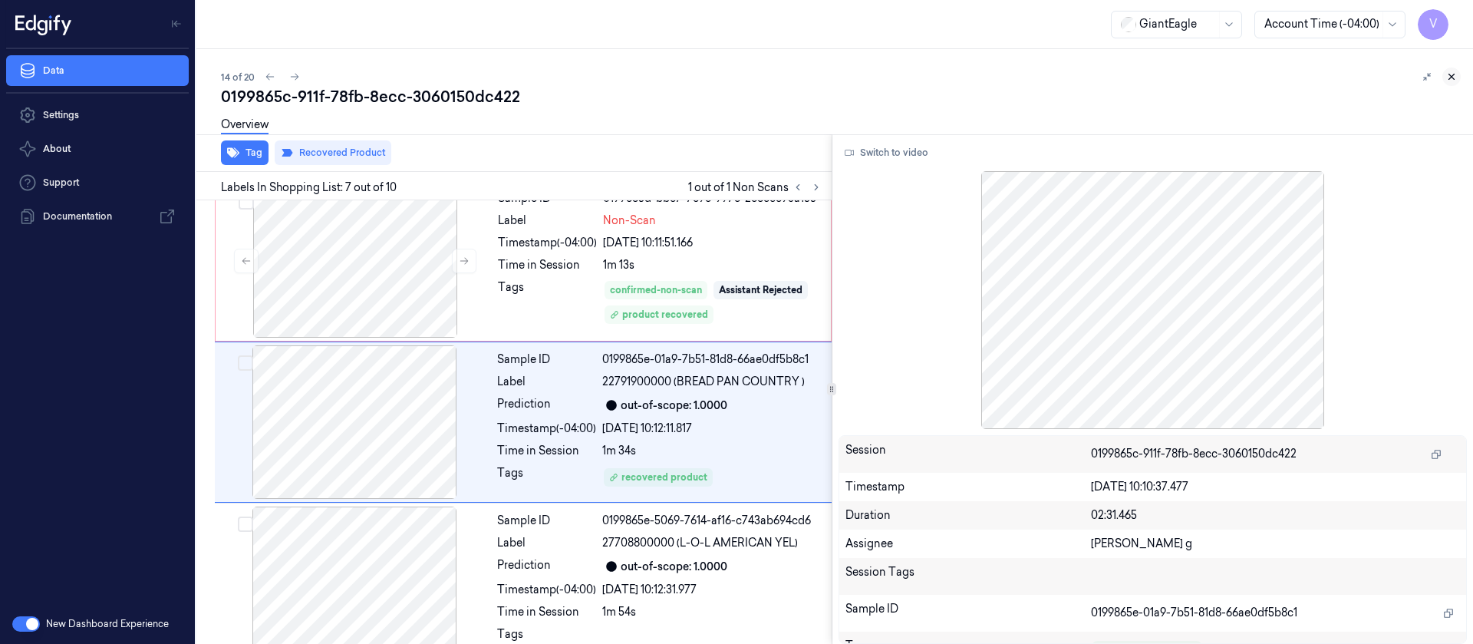
click at [1443, 72] on button at bounding box center [1451, 77] width 18 height 18
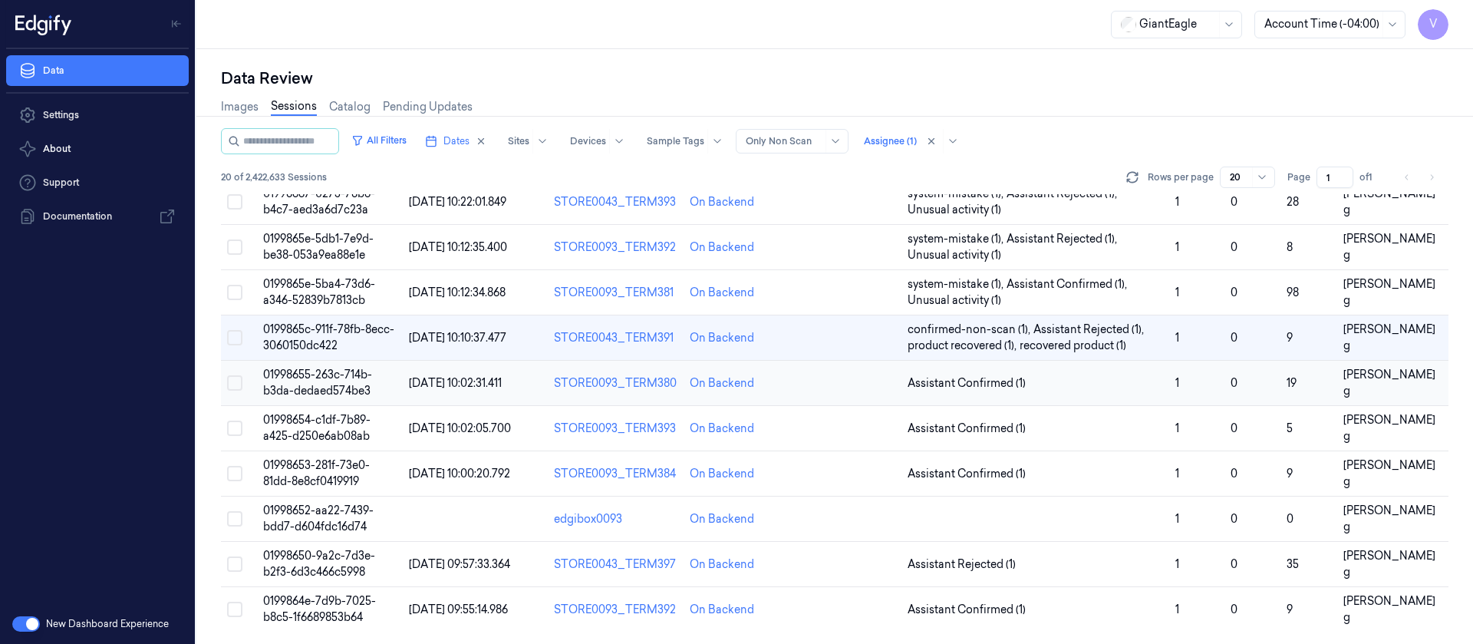
scroll to position [501, 0]
click at [839, 402] on td at bounding box center [847, 383] width 108 height 45
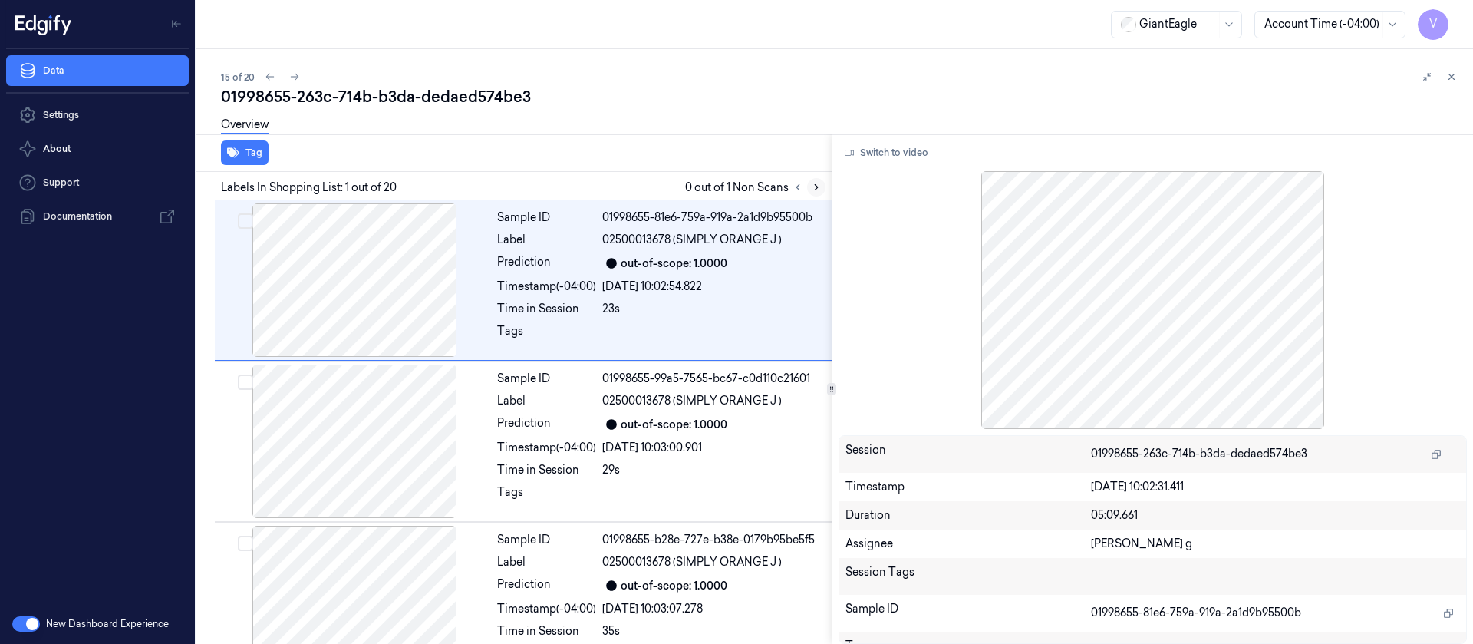
click at [816, 187] on icon at bounding box center [816, 187] width 3 height 5
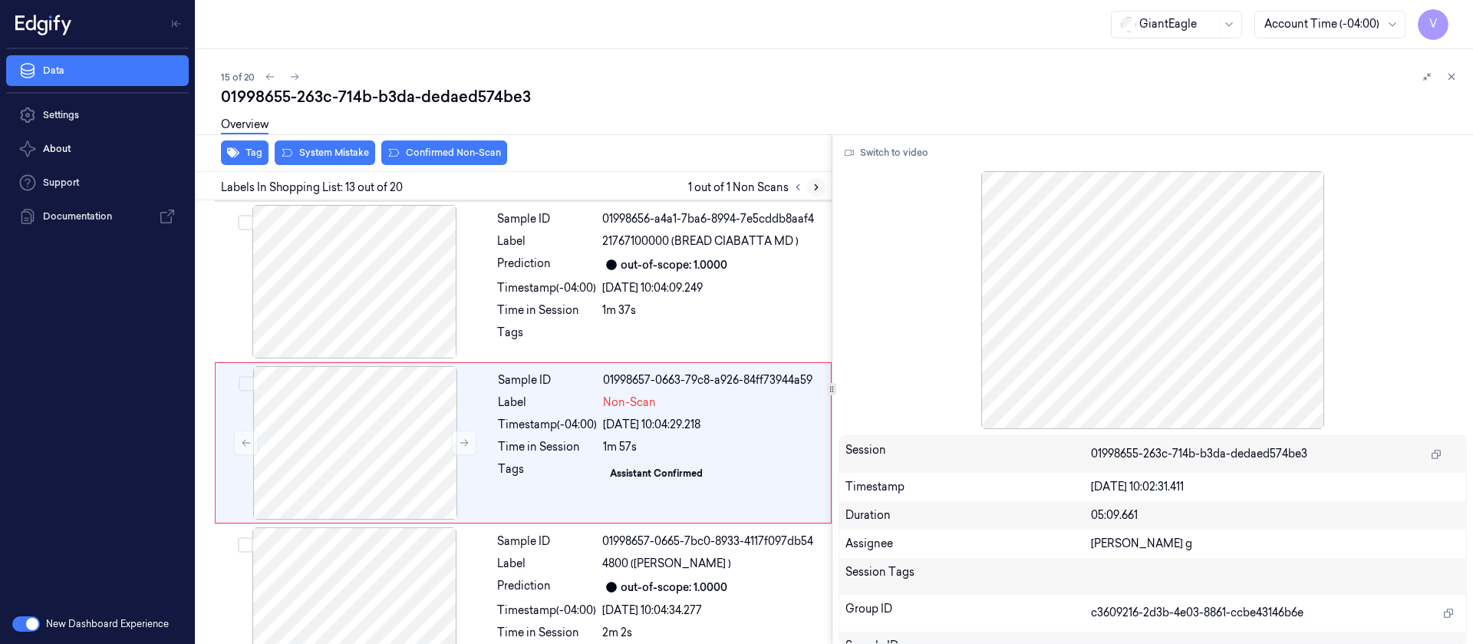
scroll to position [1792, 0]
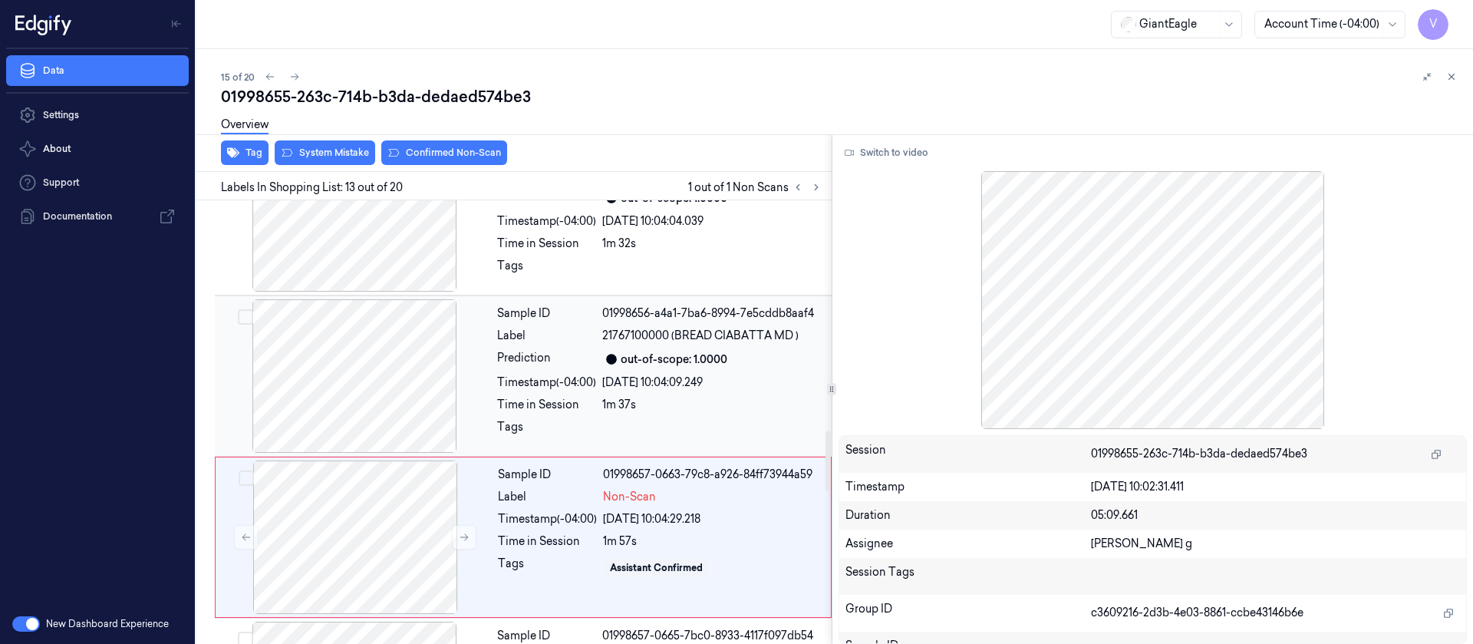
click at [561, 377] on div "Timestamp (-04:00)" at bounding box center [546, 382] width 99 height 16
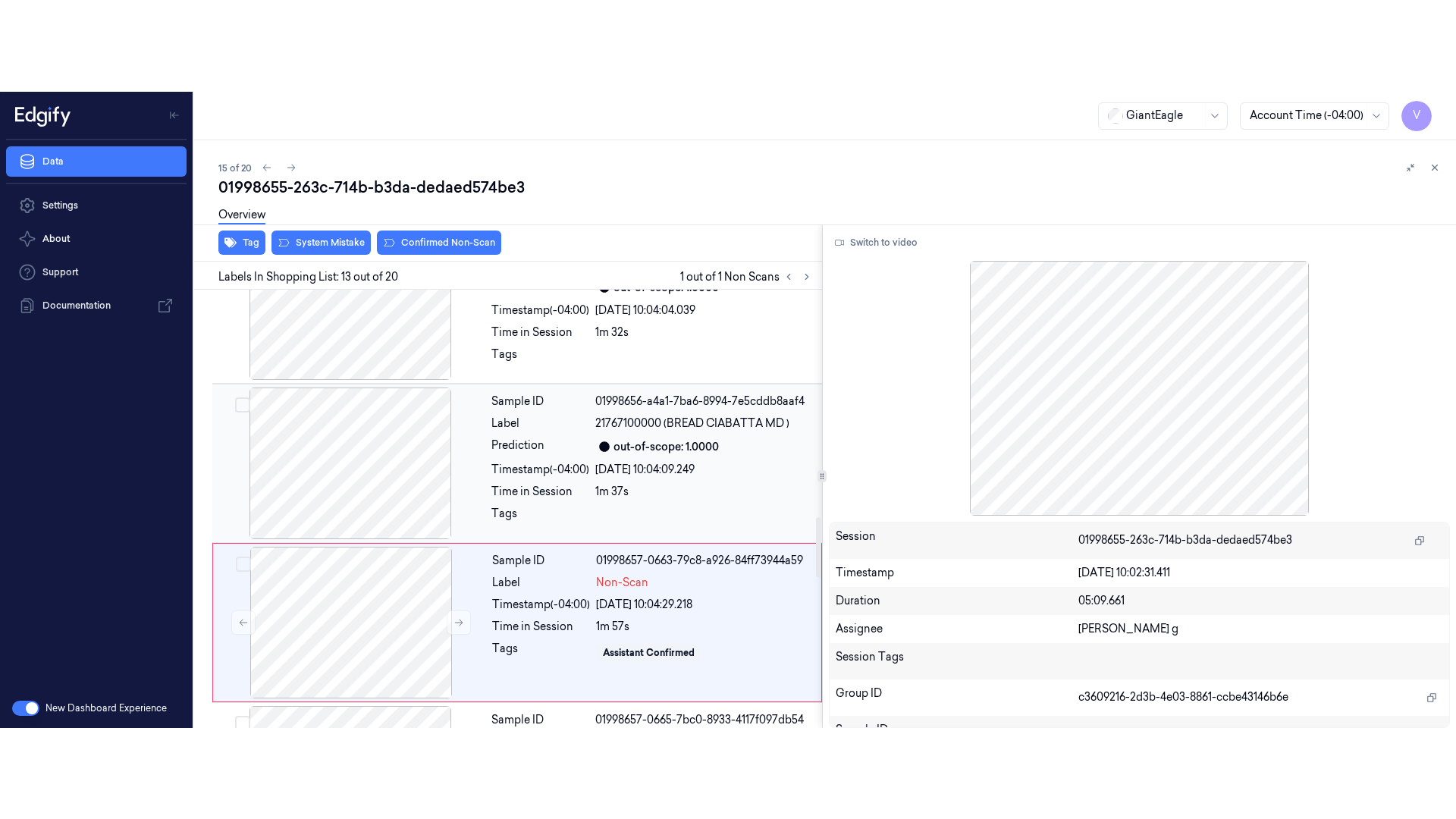
scroll to position [1610, 0]
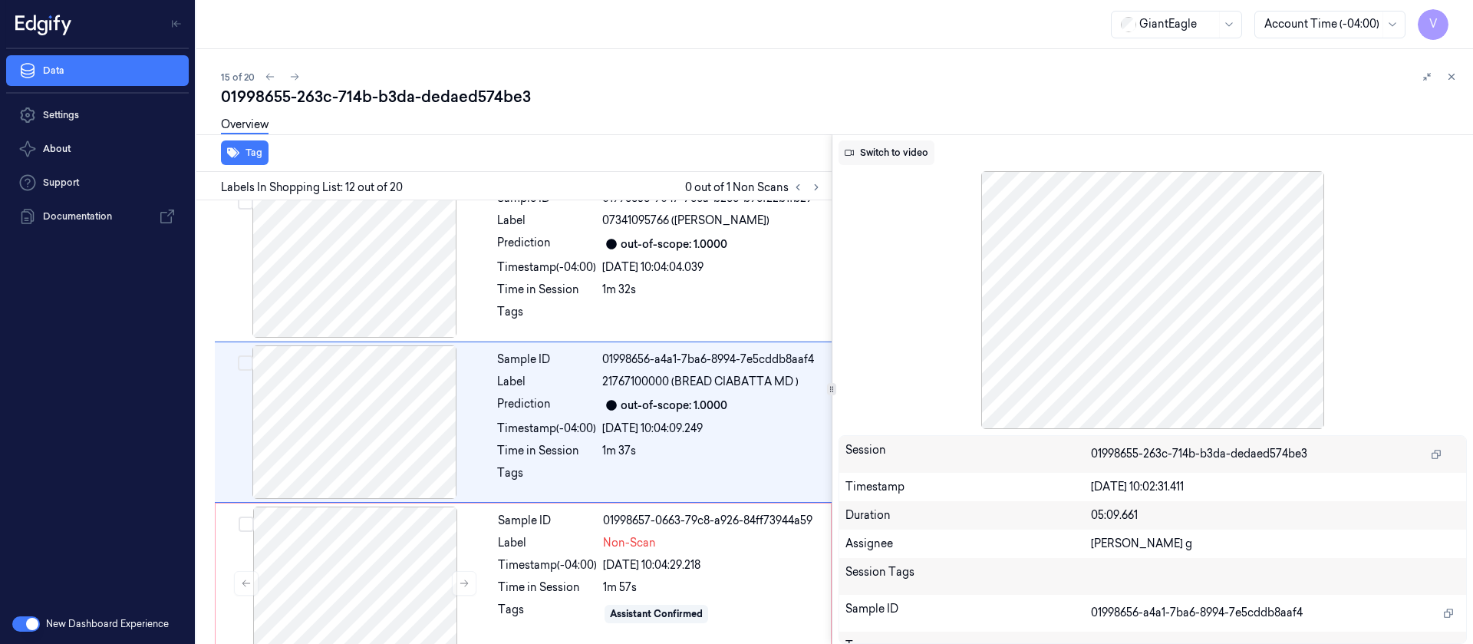
click at [898, 156] on button "Switch to video" at bounding box center [887, 152] width 96 height 25
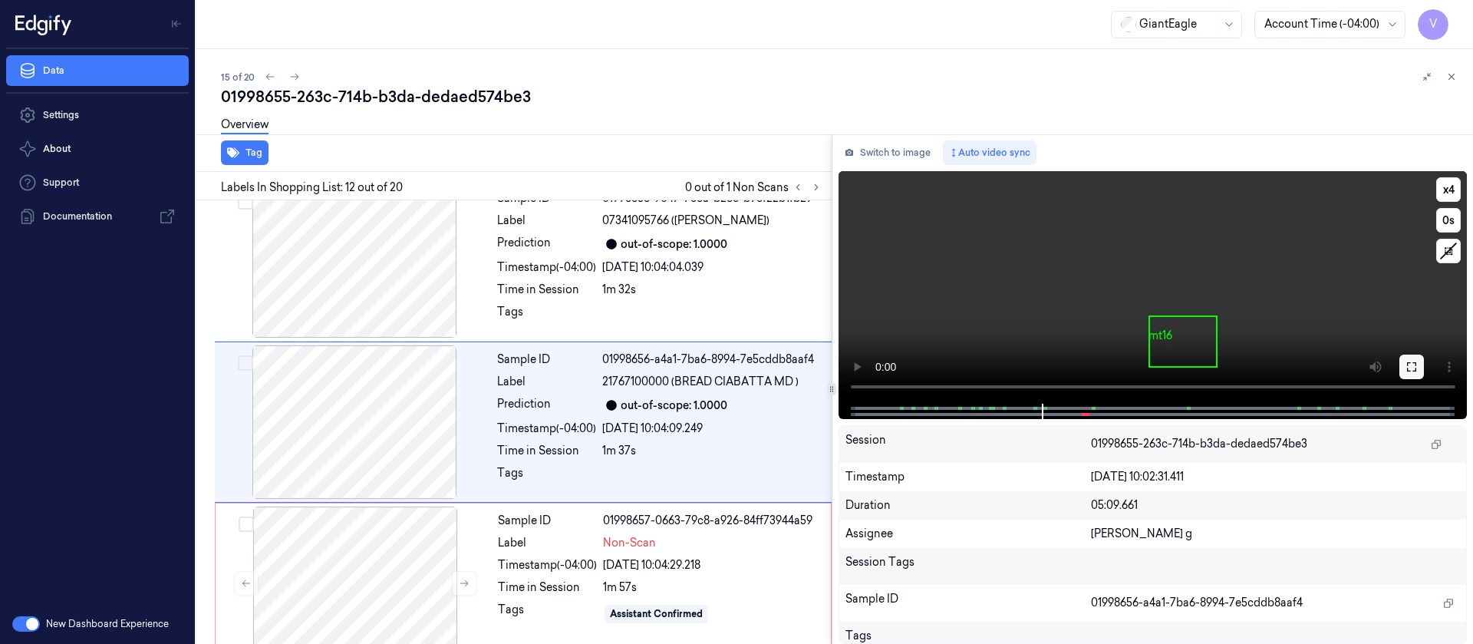
click at [1411, 371] on icon at bounding box center [1412, 367] width 12 height 12
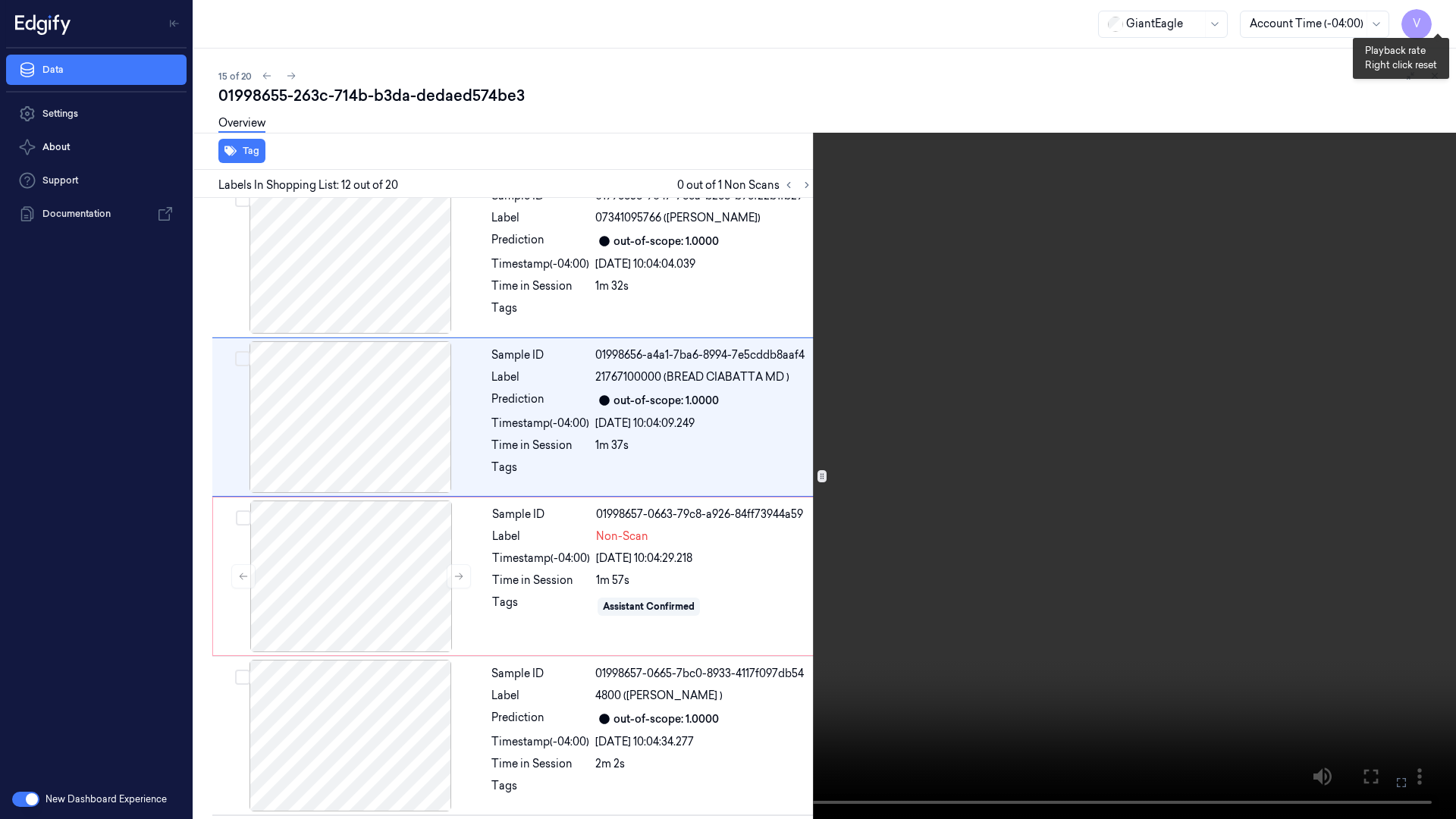
click at [1442, 21] on button "x 4" at bounding box center [1437, 18] width 25 height 25
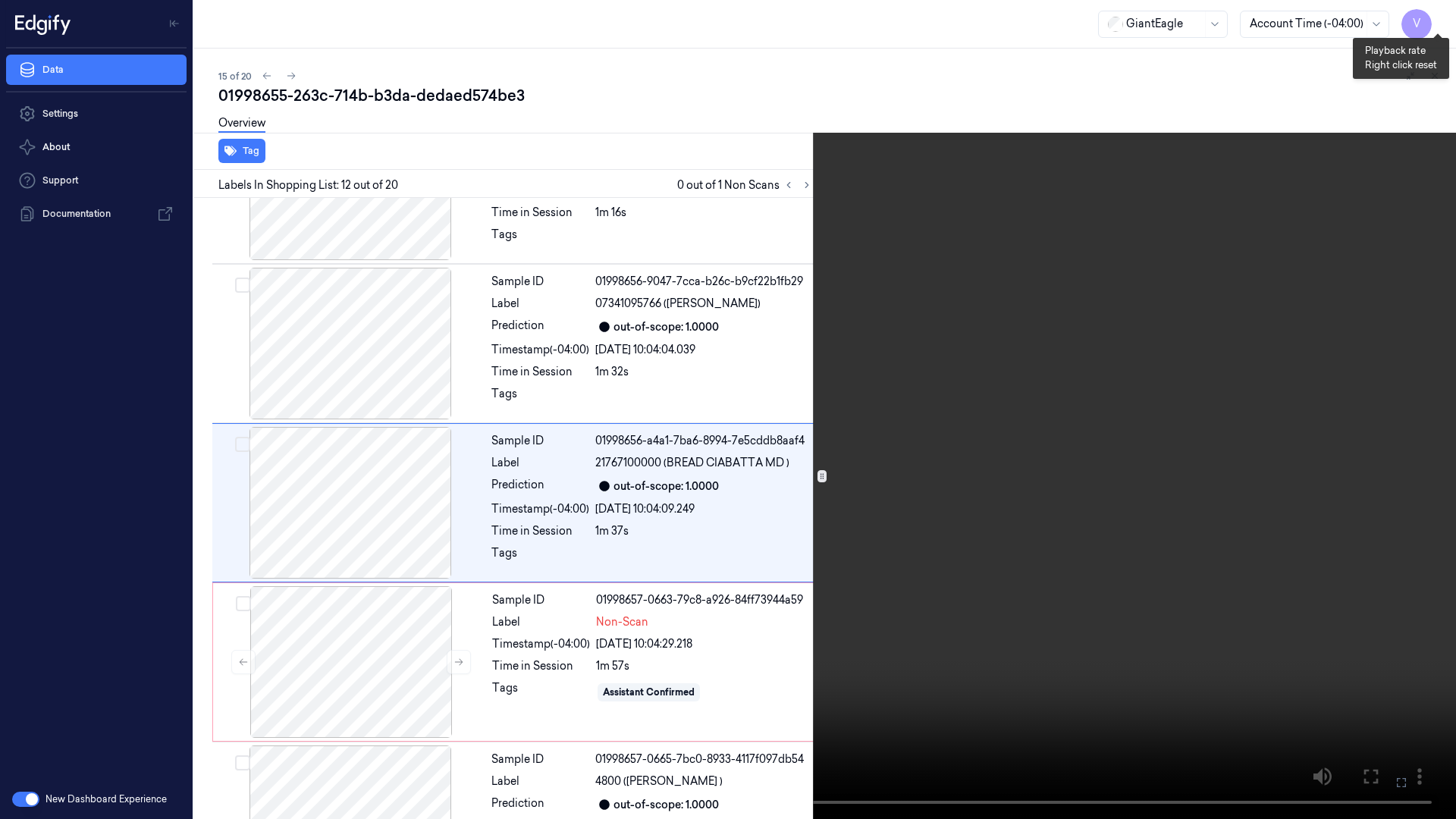
scroll to position [1519, 0]
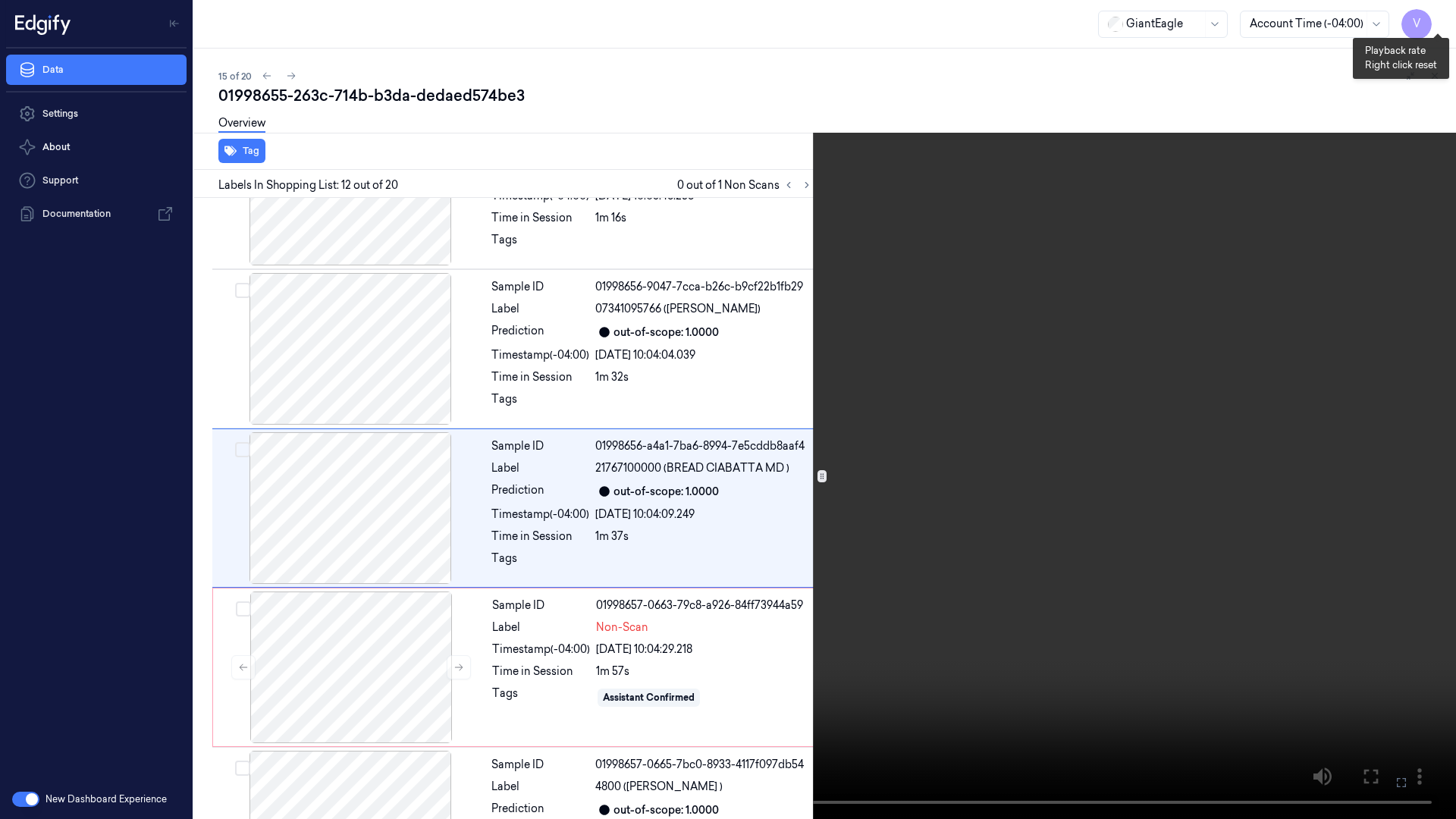
click at [1442, 21] on button "x 1" at bounding box center [1437, 18] width 25 height 25
click at [1442, 21] on button "x 2" at bounding box center [1437, 18] width 25 height 25
click at [1442, 21] on button "x 4" at bounding box center [1437, 18] width 25 height 25
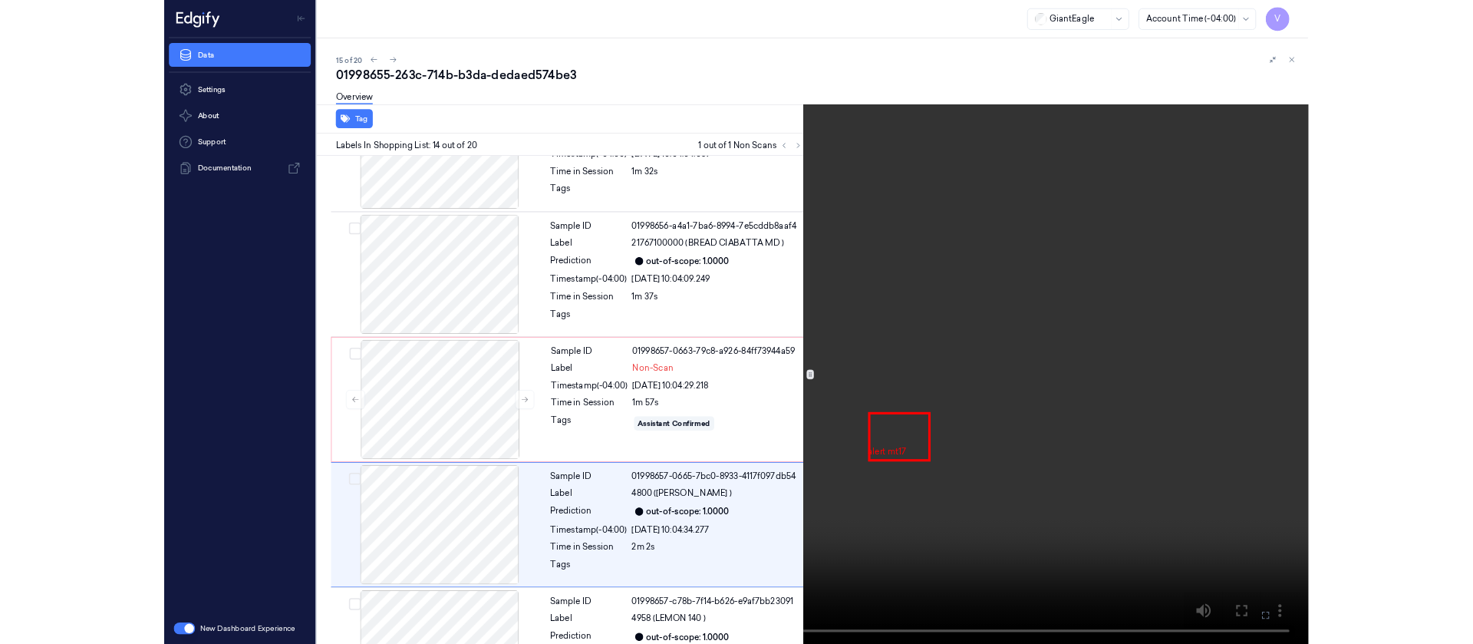
scroll to position [1861, 0]
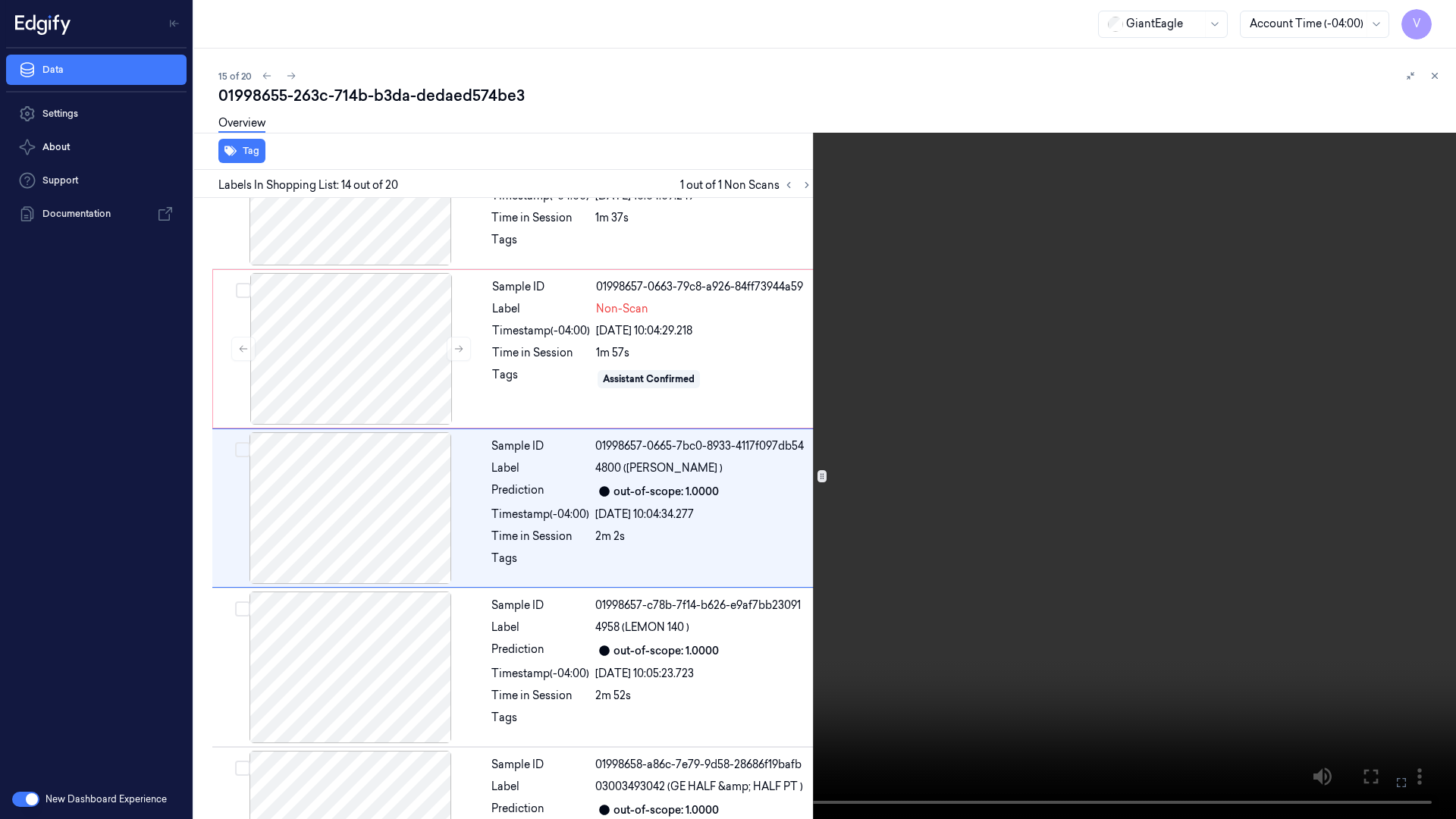
click at [0, 0] on icon at bounding box center [0, 0] width 0 height 0
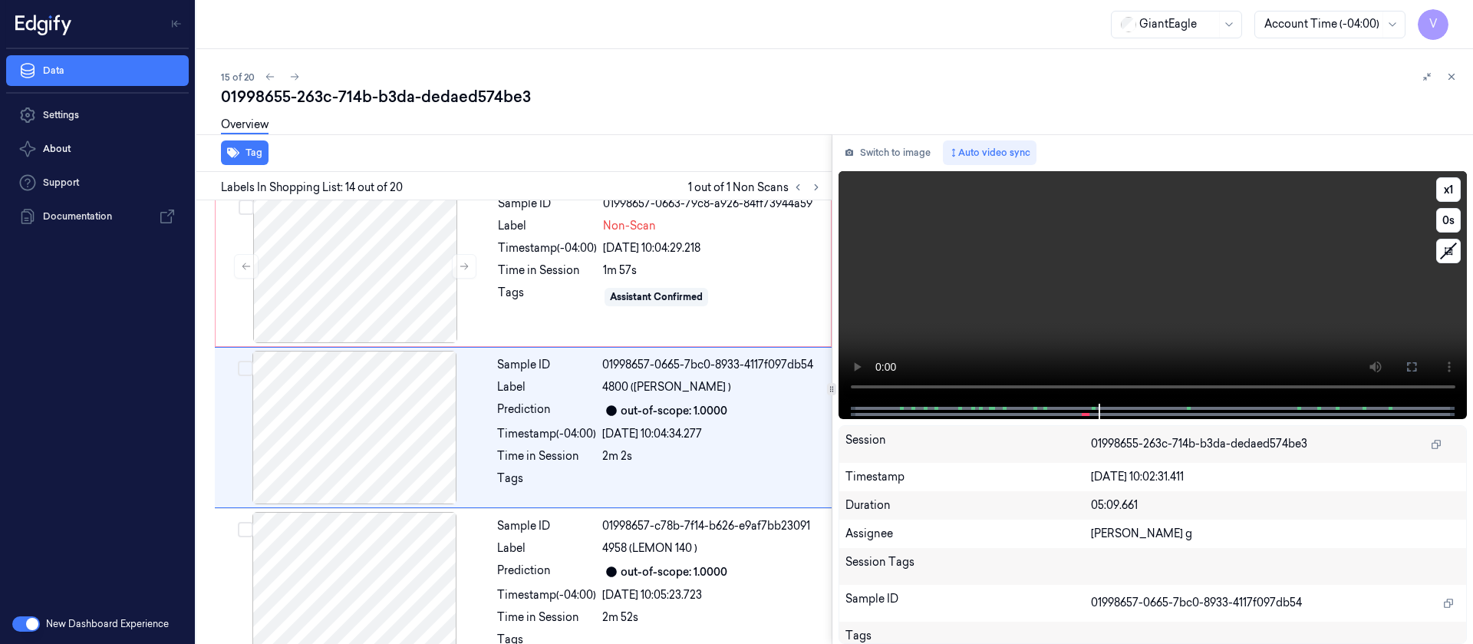
scroll to position [1953, 0]
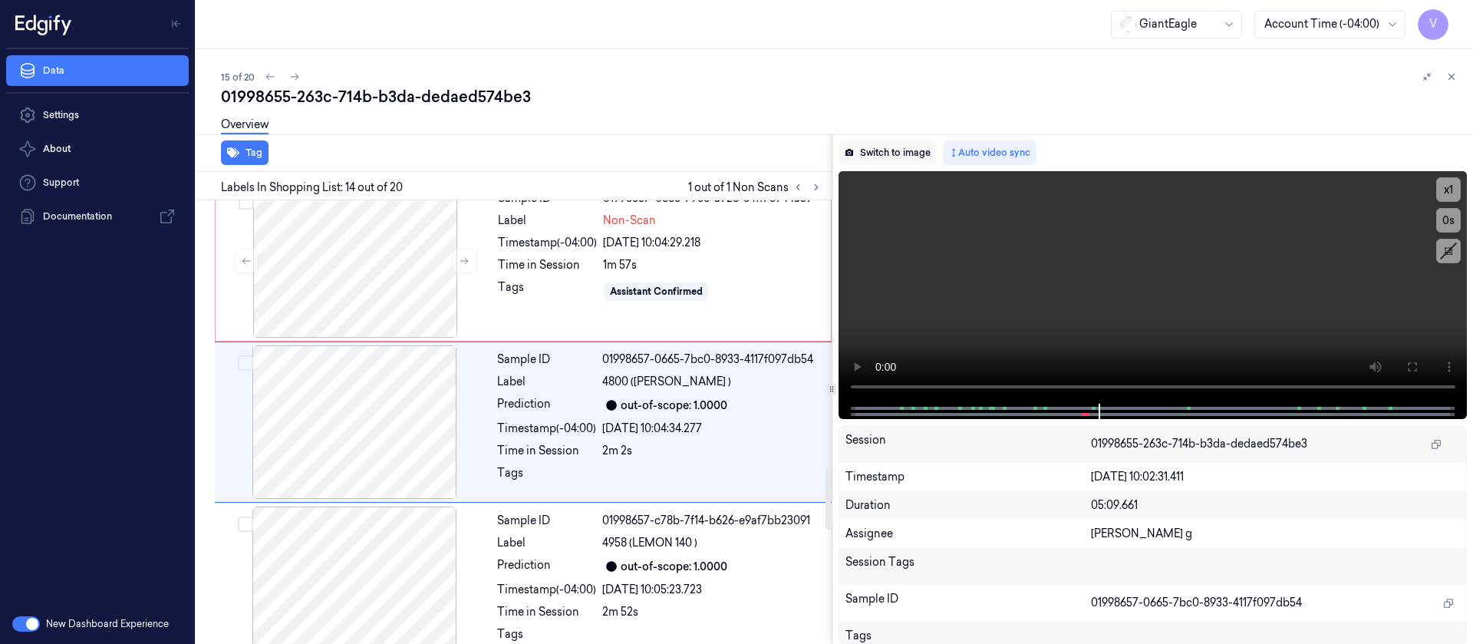
click at [877, 157] on button "Switch to image" at bounding box center [888, 152] width 98 height 25
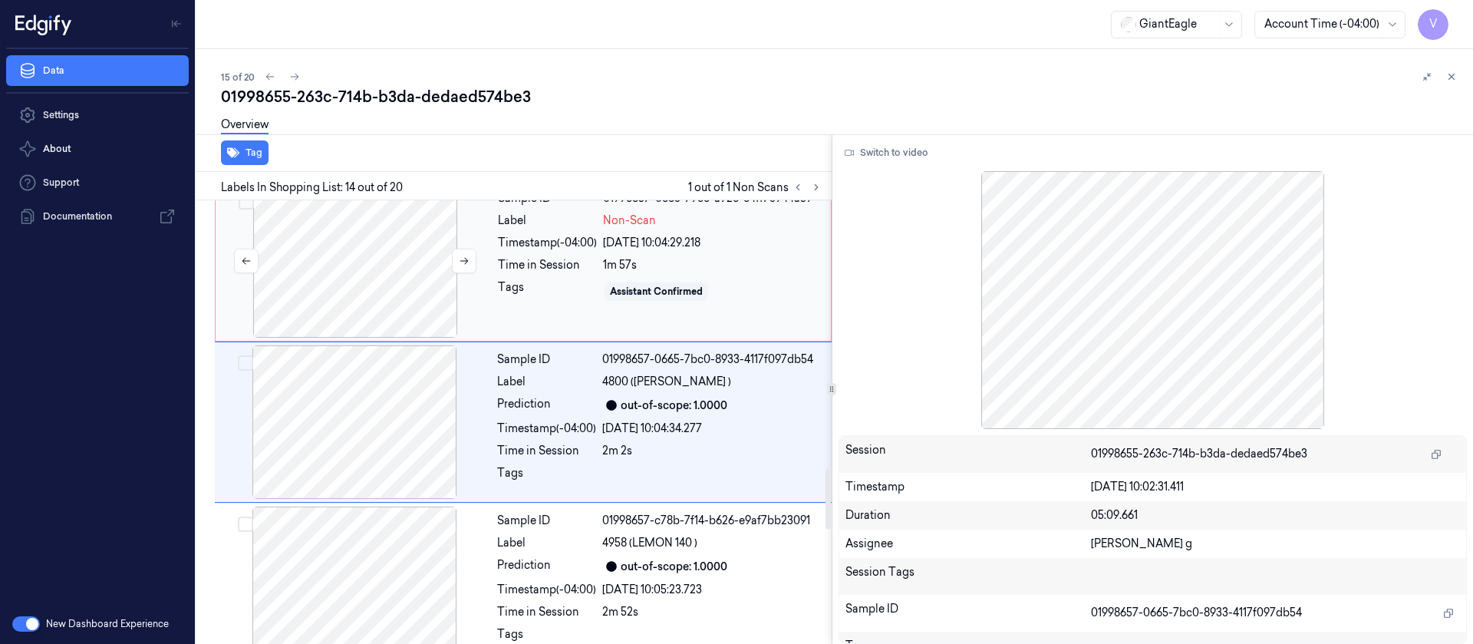
click at [385, 268] on div at bounding box center [355, 260] width 273 height 153
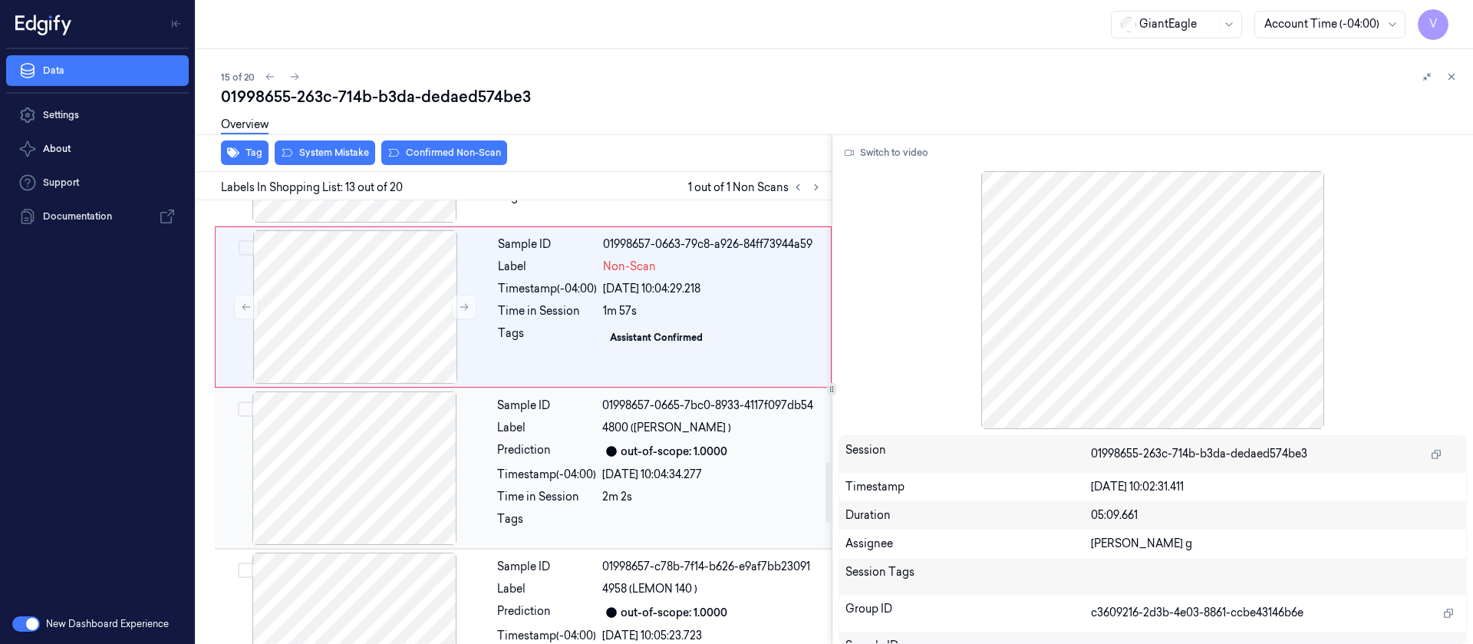
click at [387, 480] on div at bounding box center [354, 467] width 273 height 153
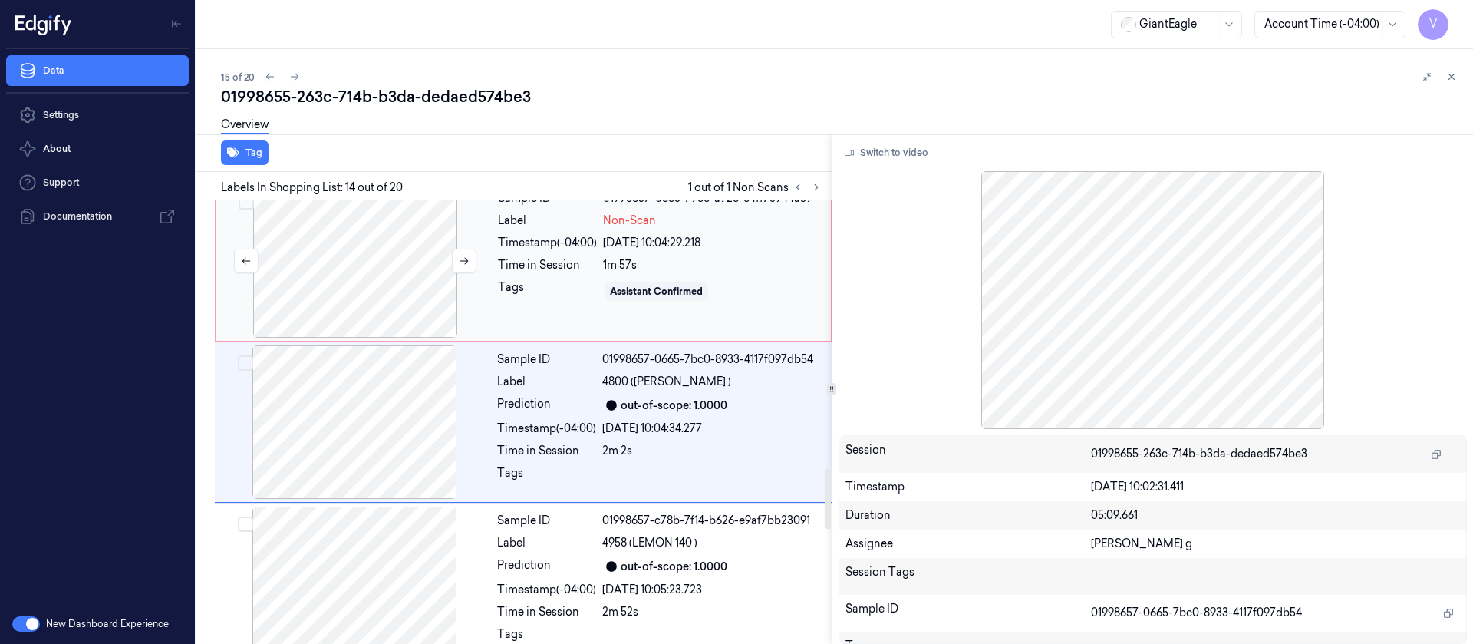
click at [322, 297] on div at bounding box center [355, 260] width 273 height 153
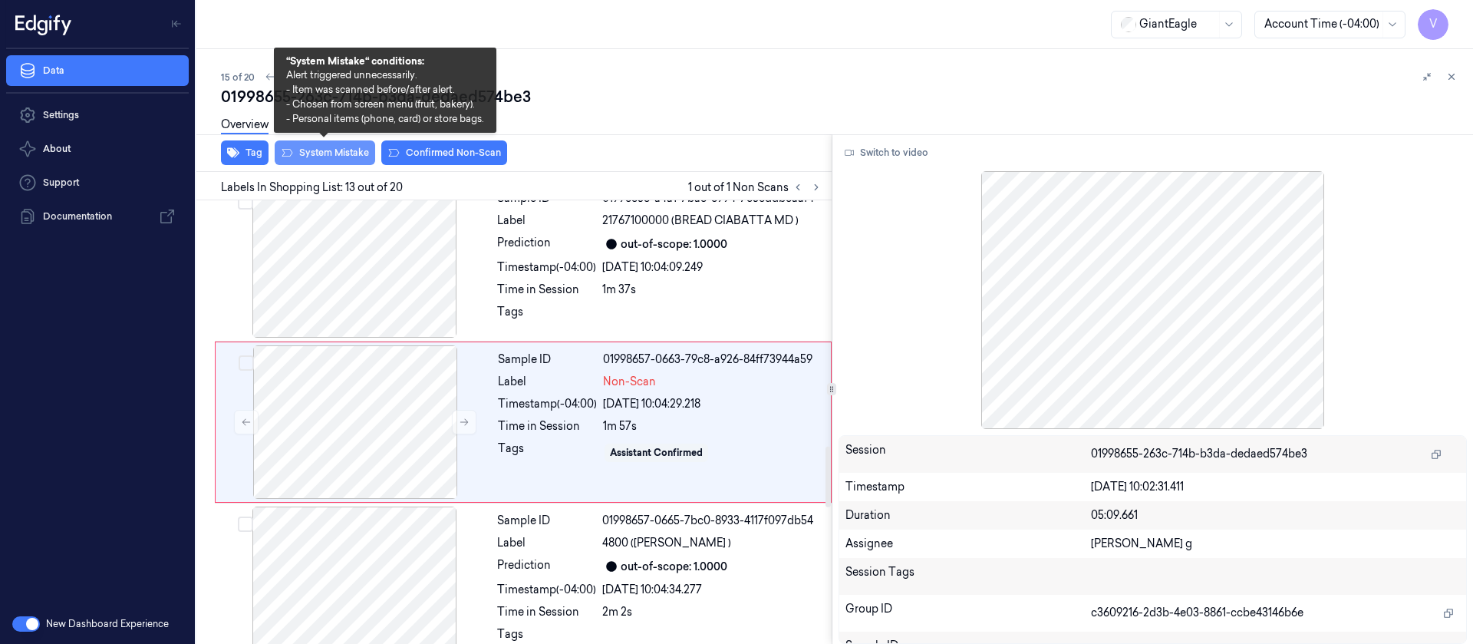
scroll to position [1792, 0]
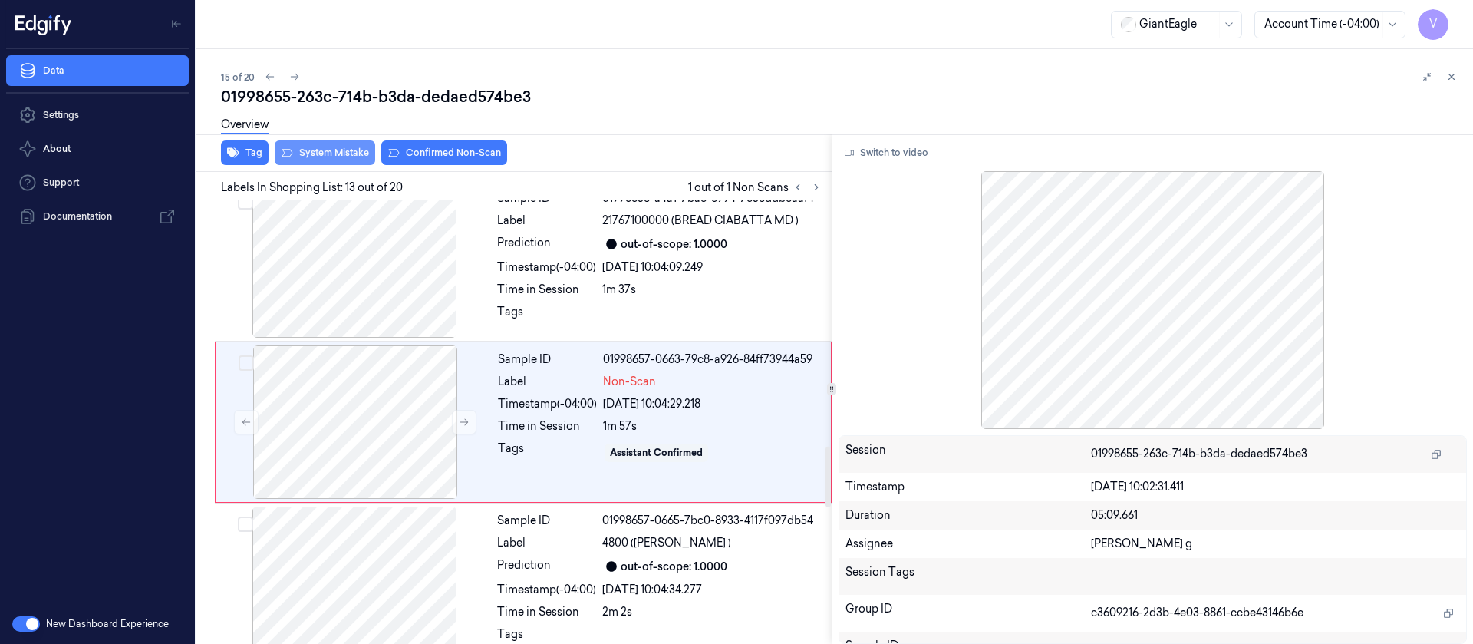
click at [325, 146] on div "Overview" at bounding box center [841, 126] width 1240 height 39
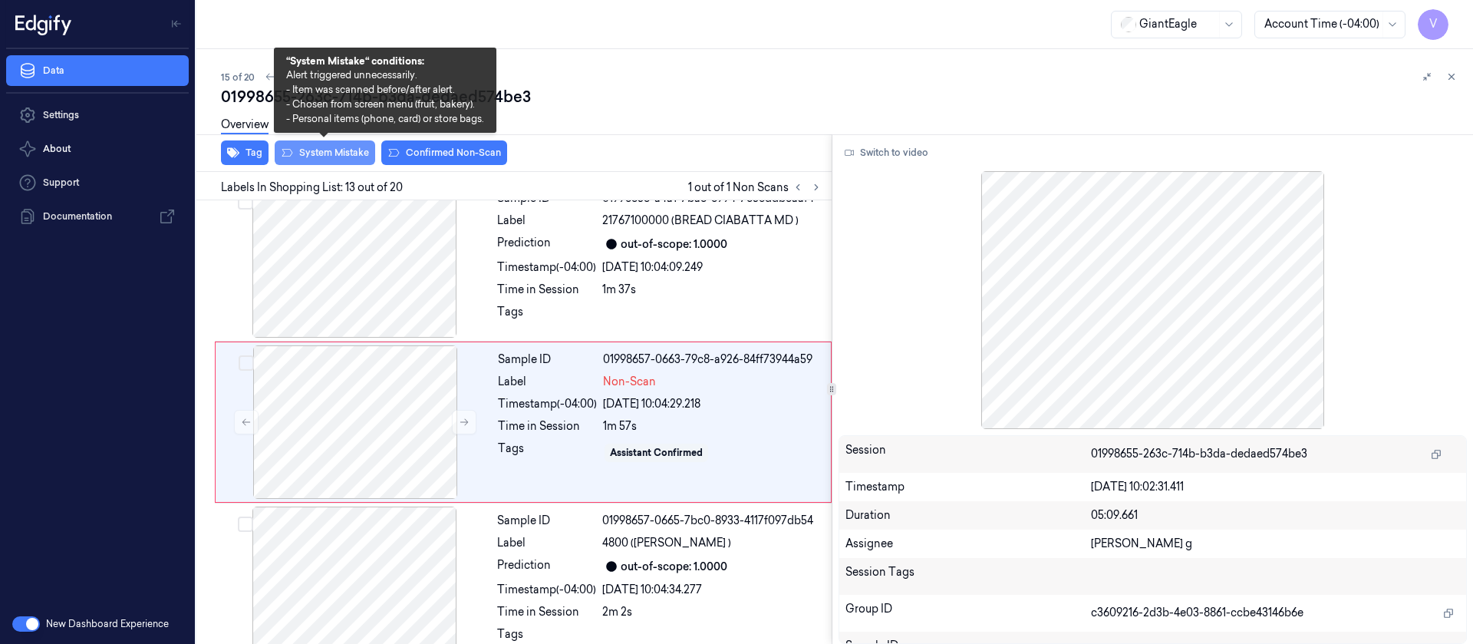
click at [354, 159] on button "System Mistake" at bounding box center [325, 152] width 101 height 25
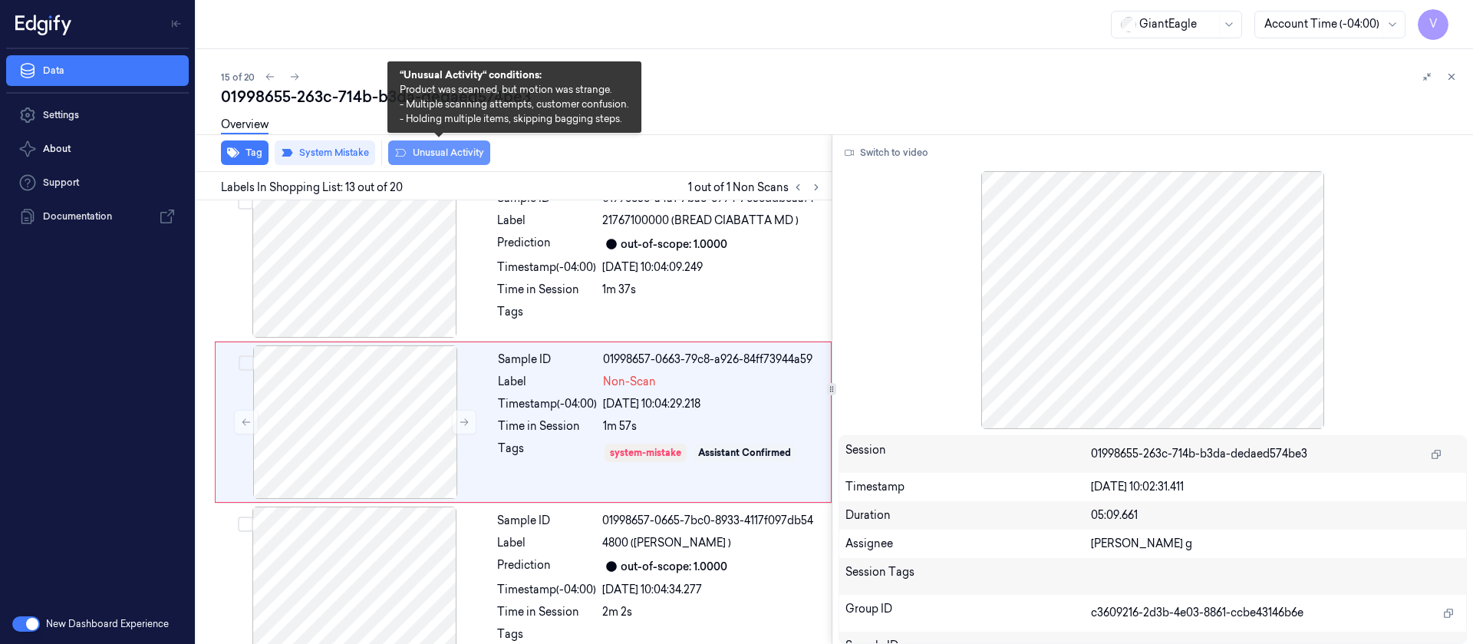
click at [418, 153] on button "Unusual Activity" at bounding box center [439, 152] width 102 height 25
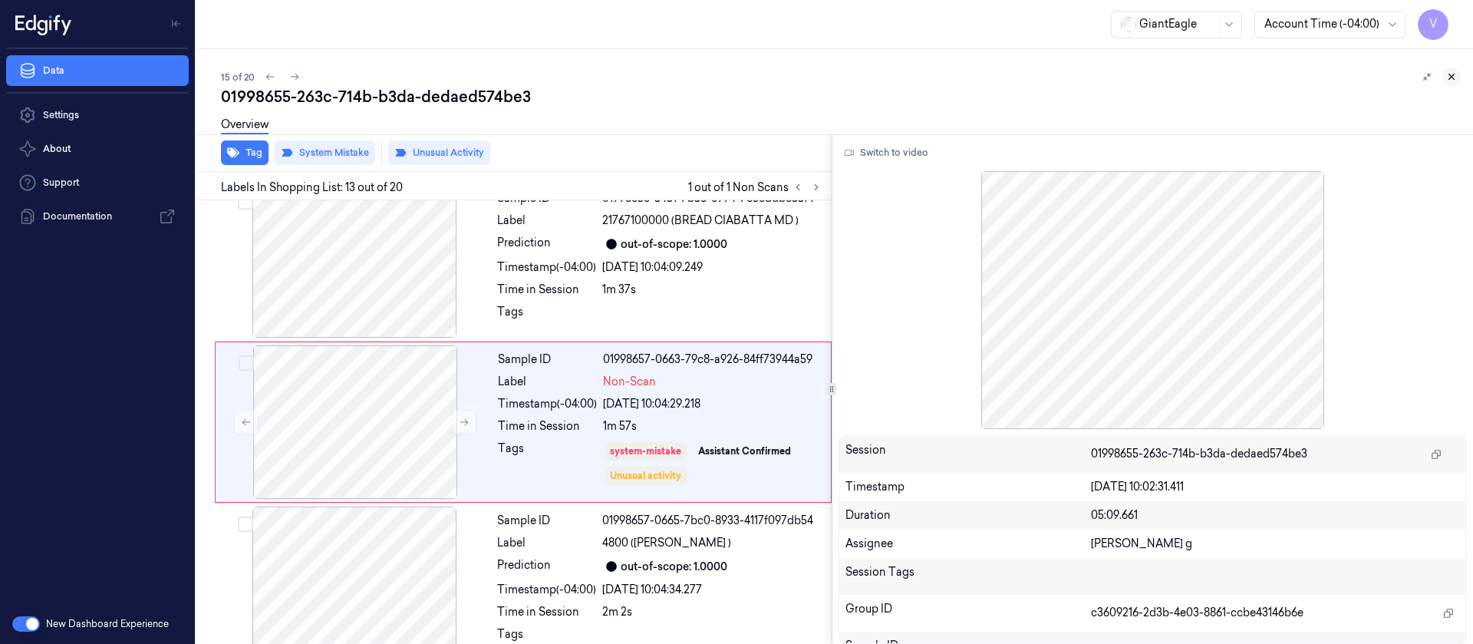
click at [1455, 72] on icon at bounding box center [1451, 76] width 11 height 11
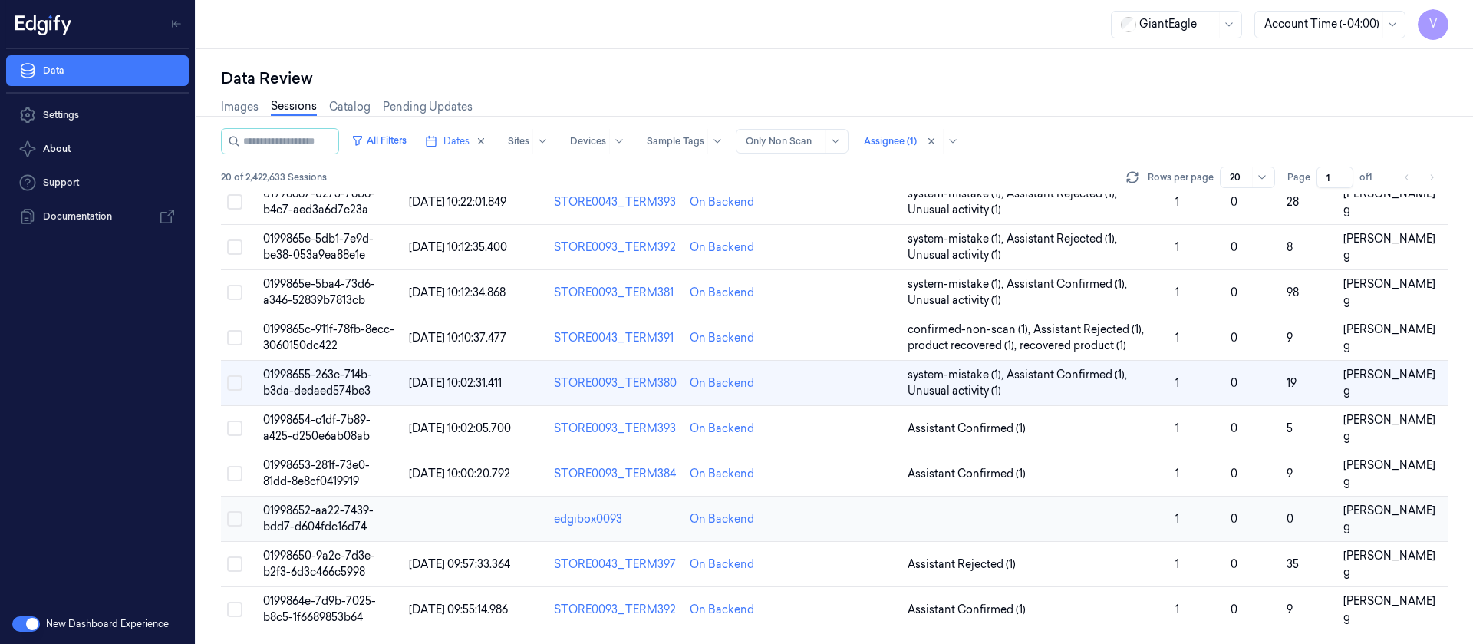
scroll to position [501, 0]
click at [846, 439] on td at bounding box center [847, 428] width 108 height 45
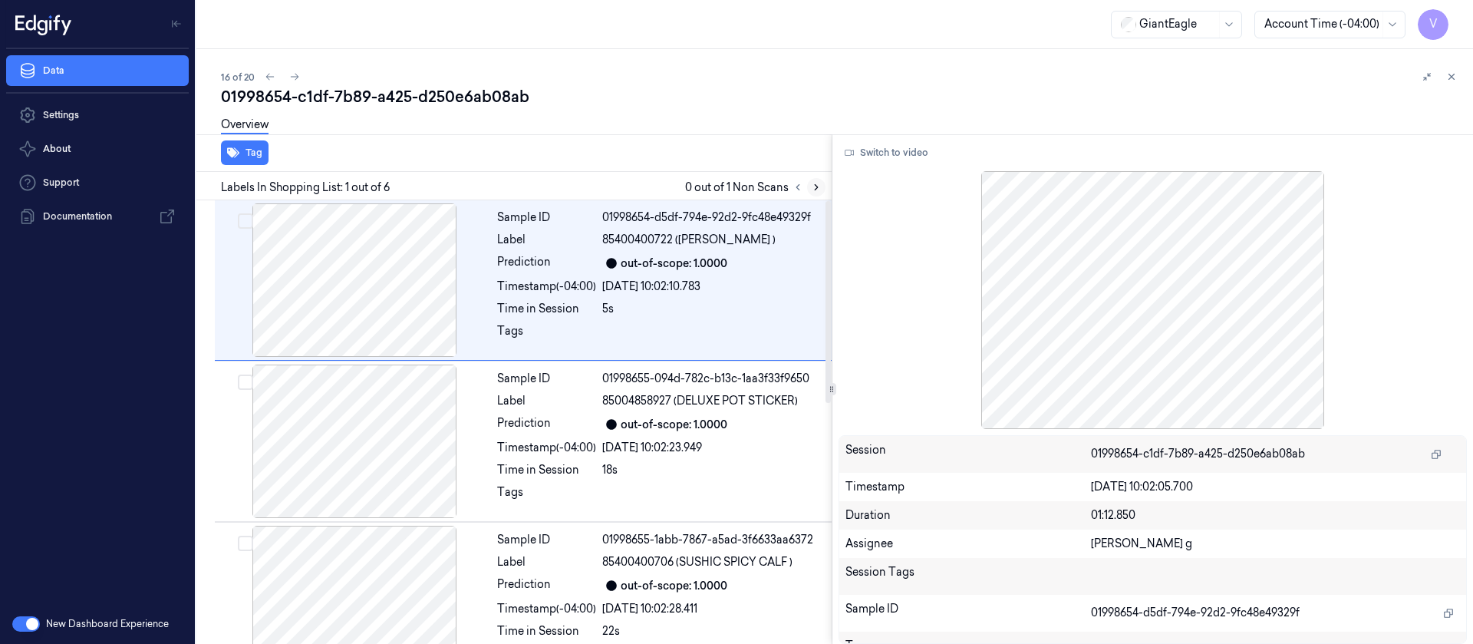
click at [814, 188] on icon at bounding box center [816, 187] width 11 height 11
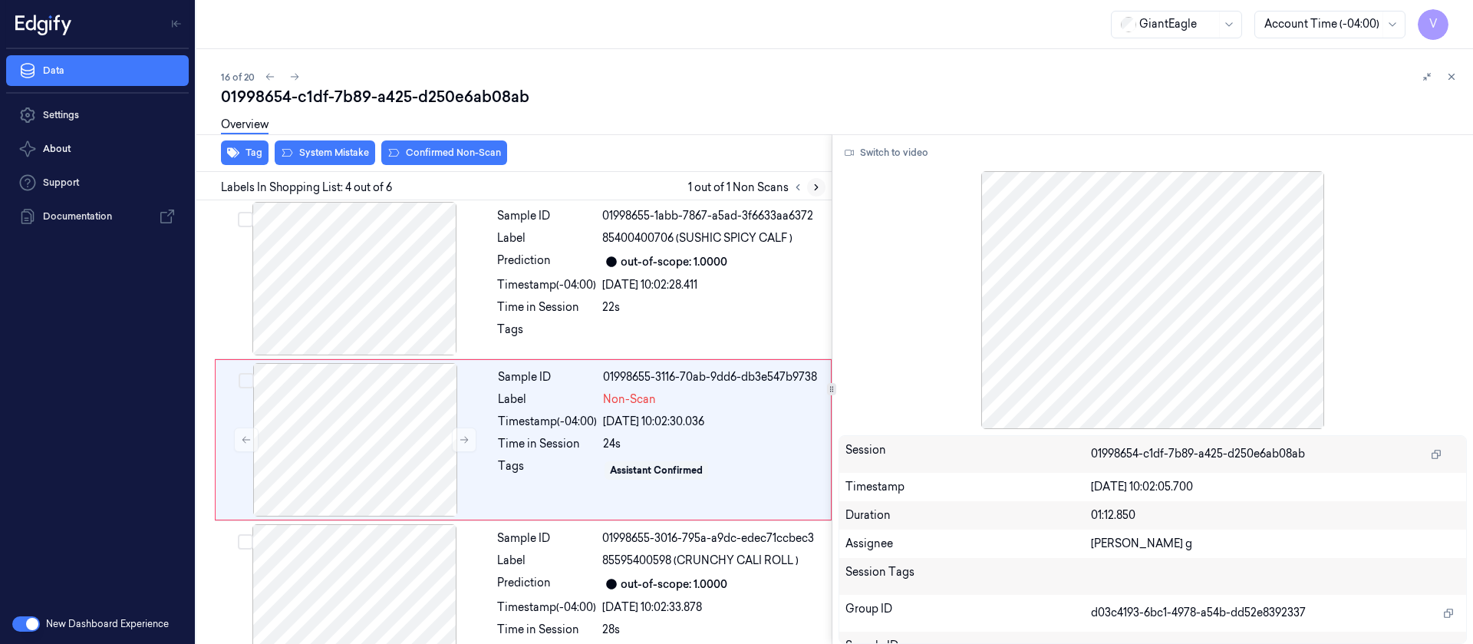
scroll to position [341, 0]
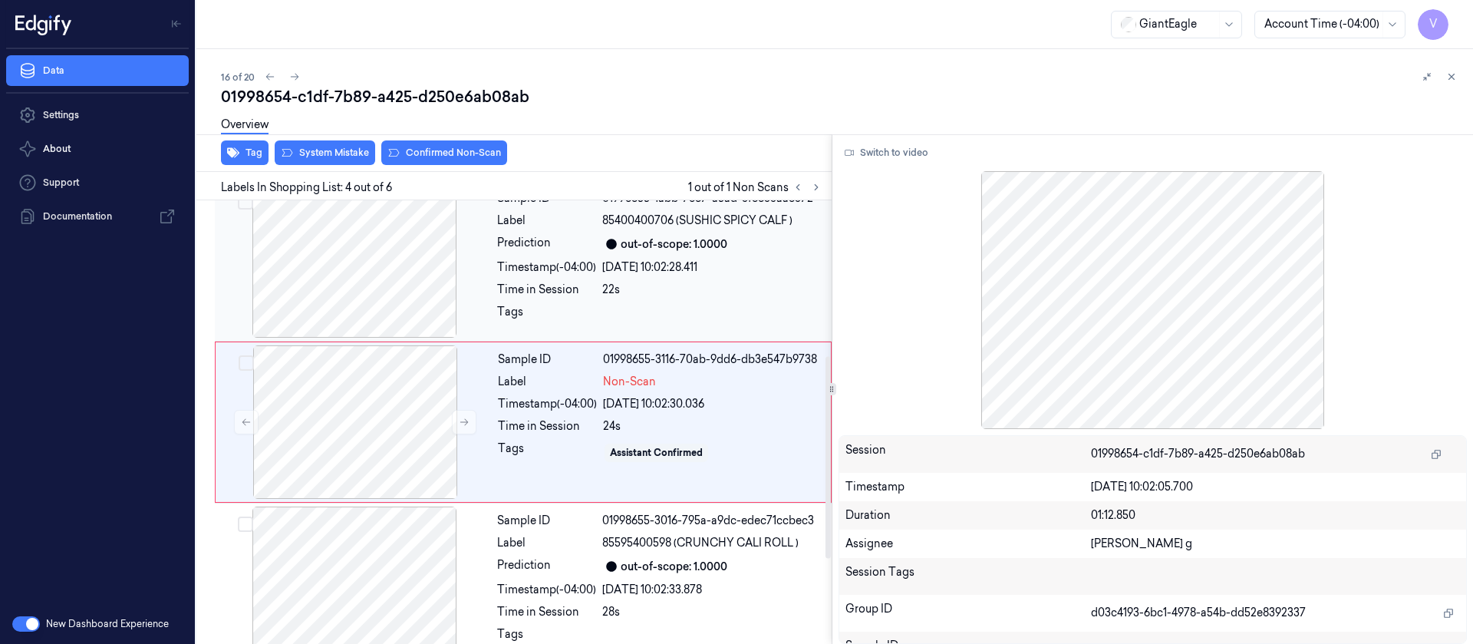
click at [539, 246] on div "Prediction" at bounding box center [546, 244] width 99 height 18
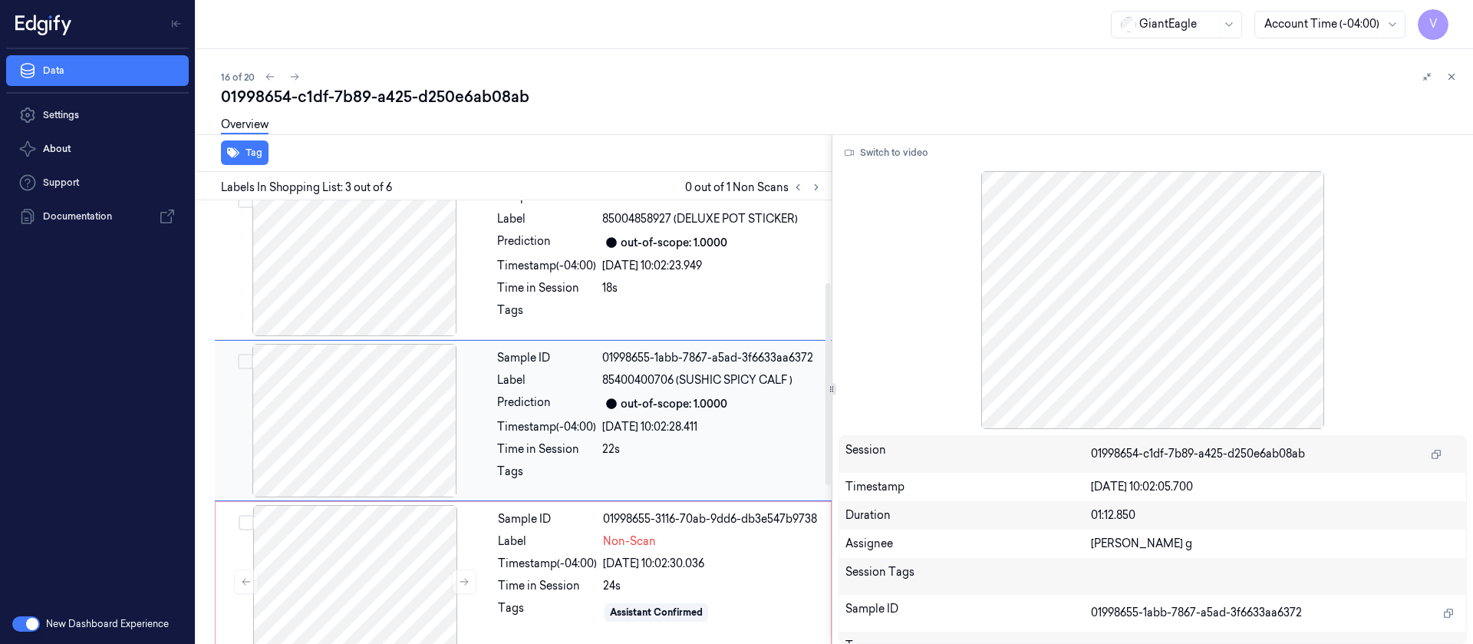
scroll to position [180, 0]
click at [545, 424] on div "Timestamp (-04:00)" at bounding box center [546, 428] width 99 height 16
click at [879, 152] on button "Switch to video" at bounding box center [887, 152] width 96 height 25
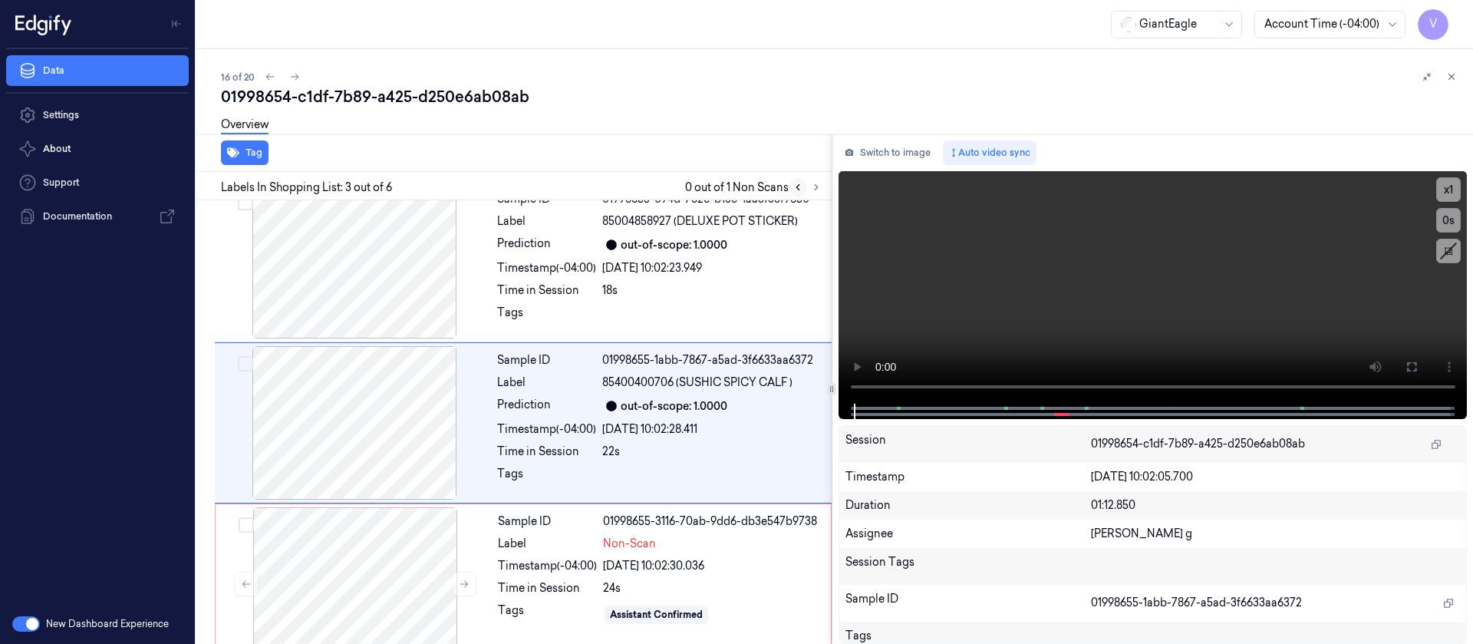
click at [799, 191] on icon at bounding box center [798, 187] width 11 height 11
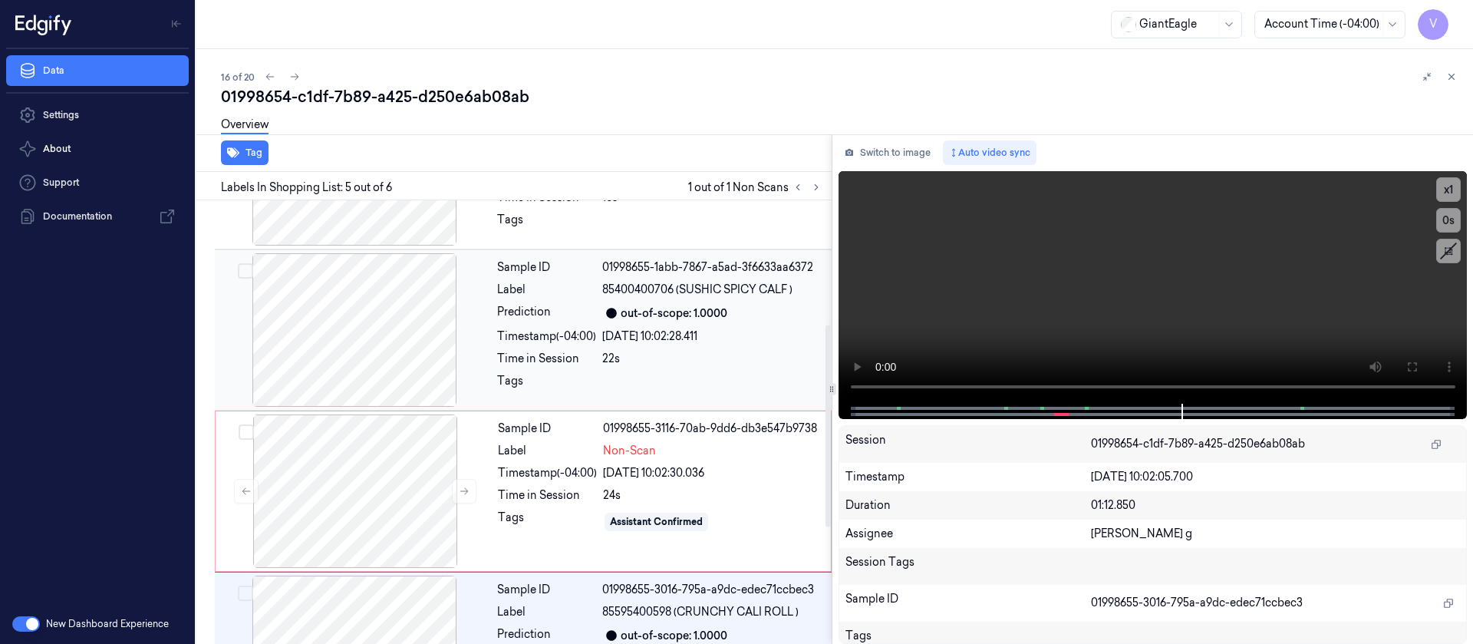
click at [560, 361] on div "Time in Session" at bounding box center [546, 359] width 99 height 16
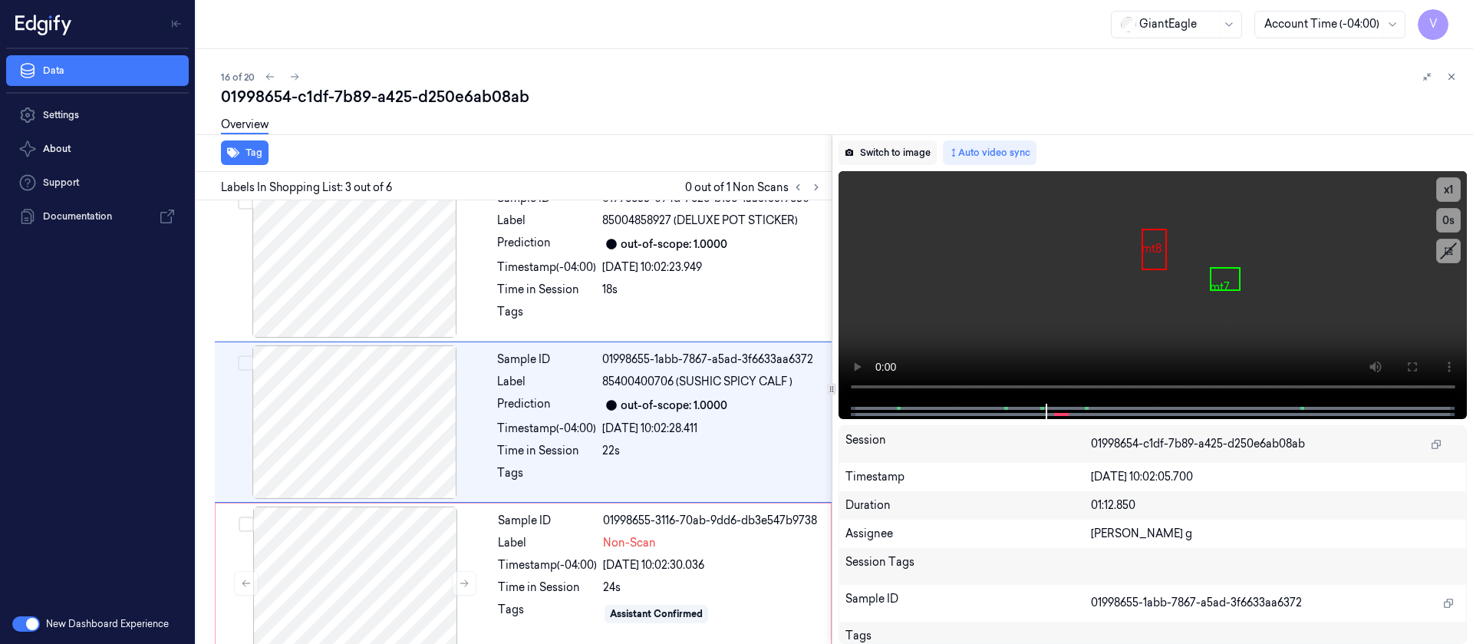
click at [895, 140] on button "Switch to image" at bounding box center [888, 152] width 98 height 25
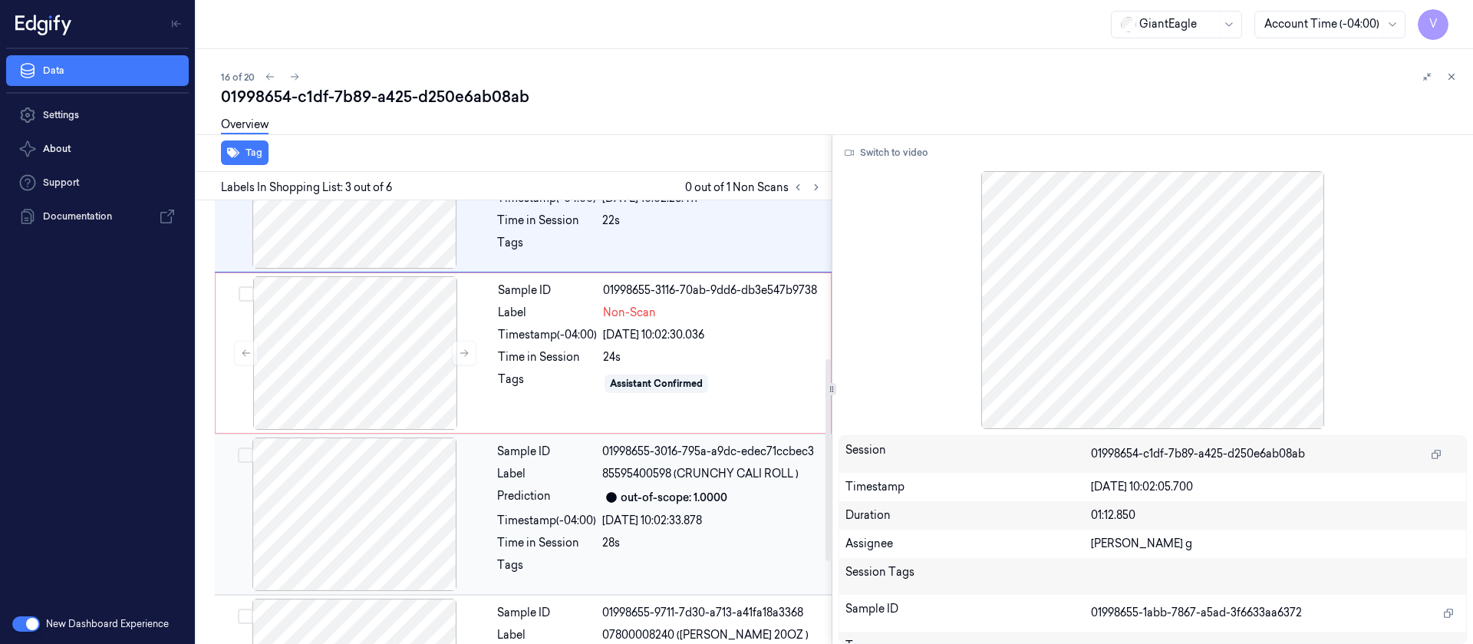
scroll to position [295, 0]
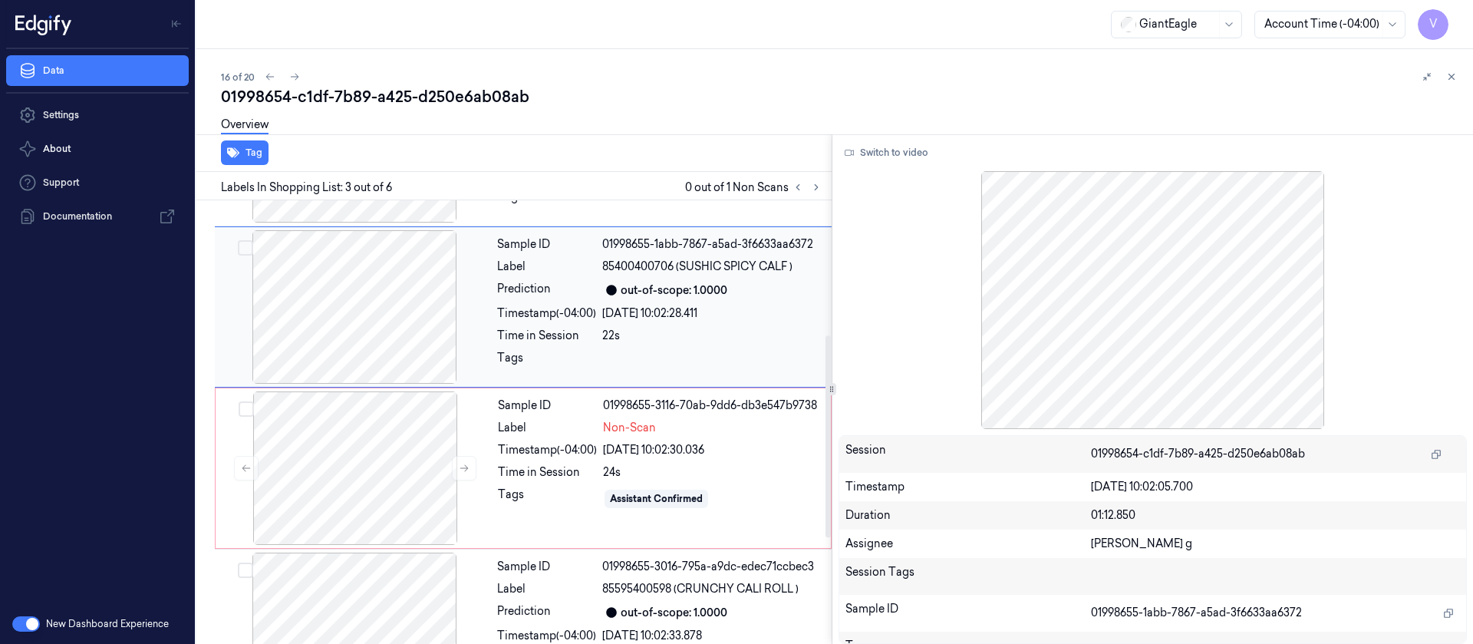
click at [710, 298] on div "out-of-scope: 1.0000" at bounding box center [712, 290] width 220 height 18
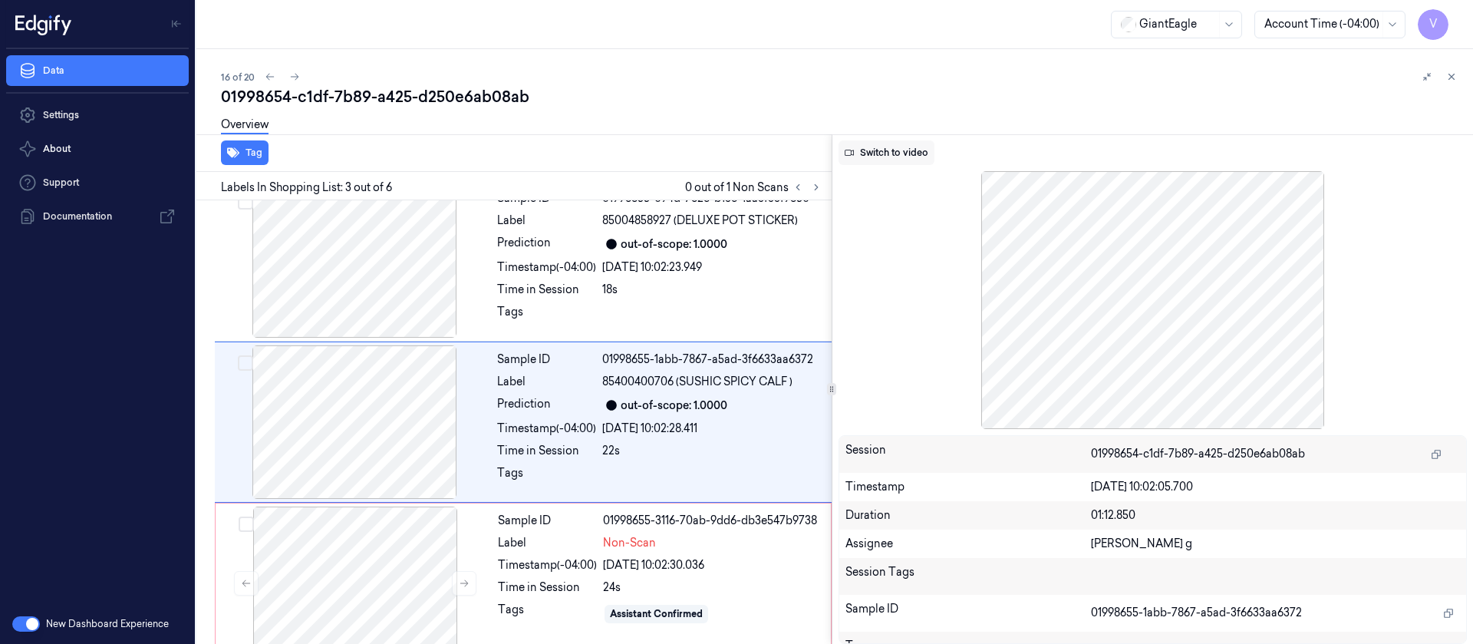
click at [896, 150] on button "Switch to video" at bounding box center [887, 152] width 96 height 25
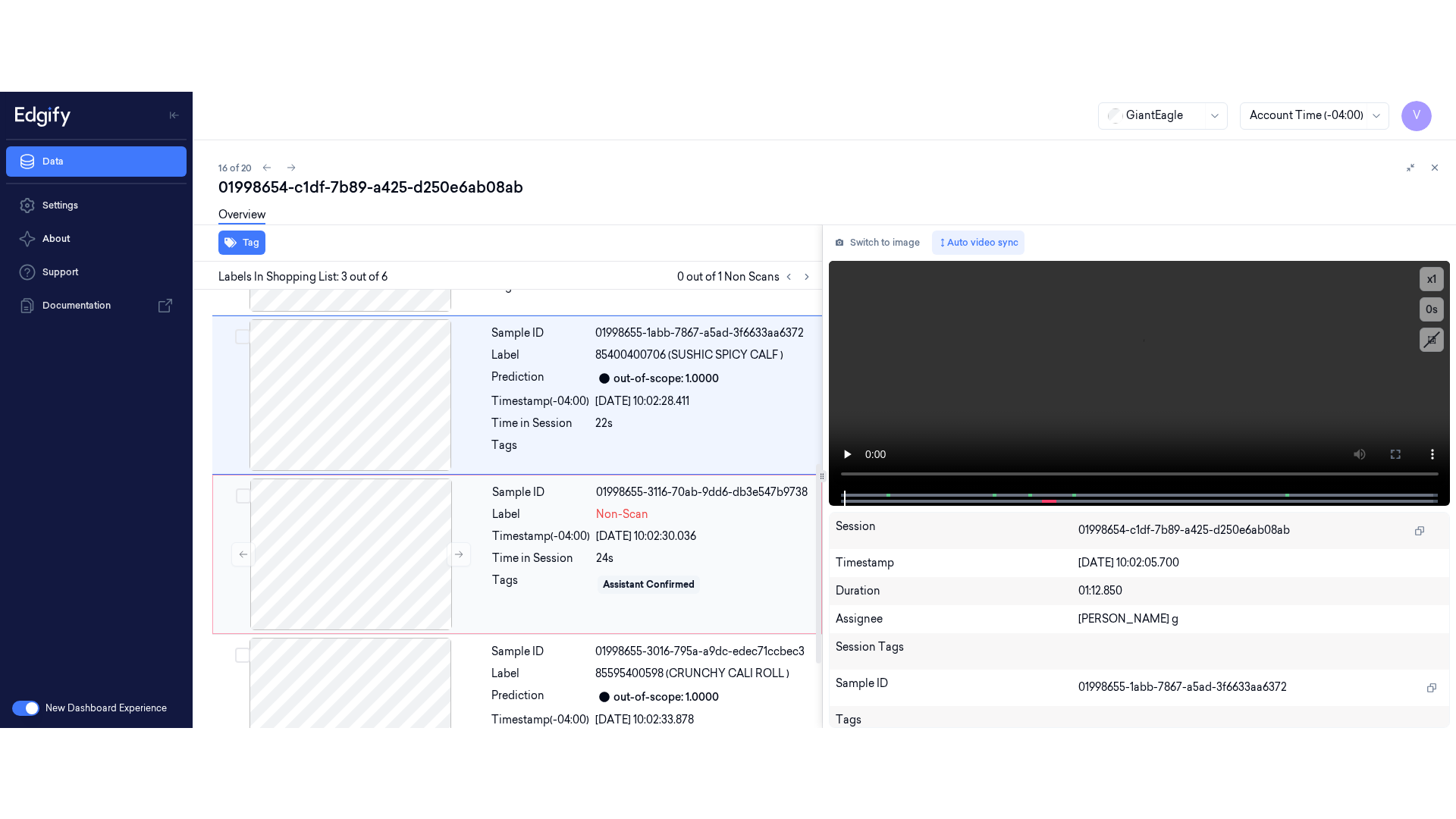
scroll to position [520, 0]
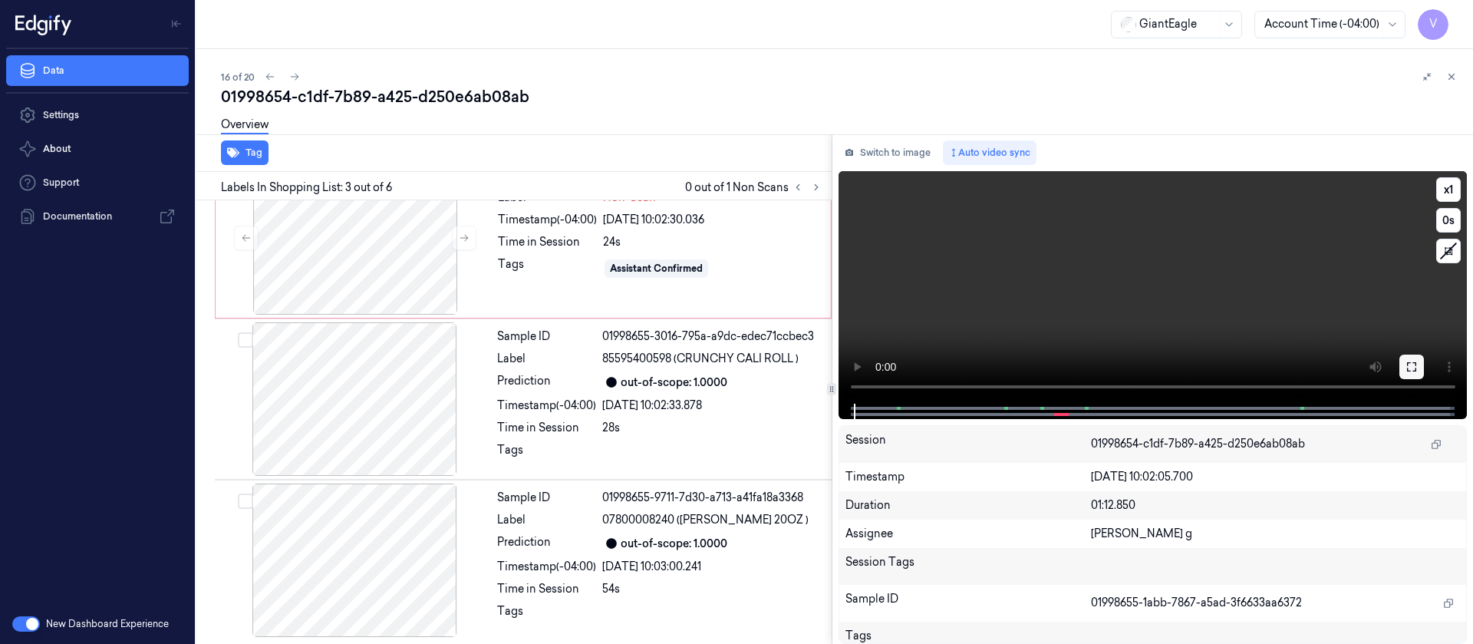
click at [1407, 362] on icon at bounding box center [1411, 366] width 9 height 9
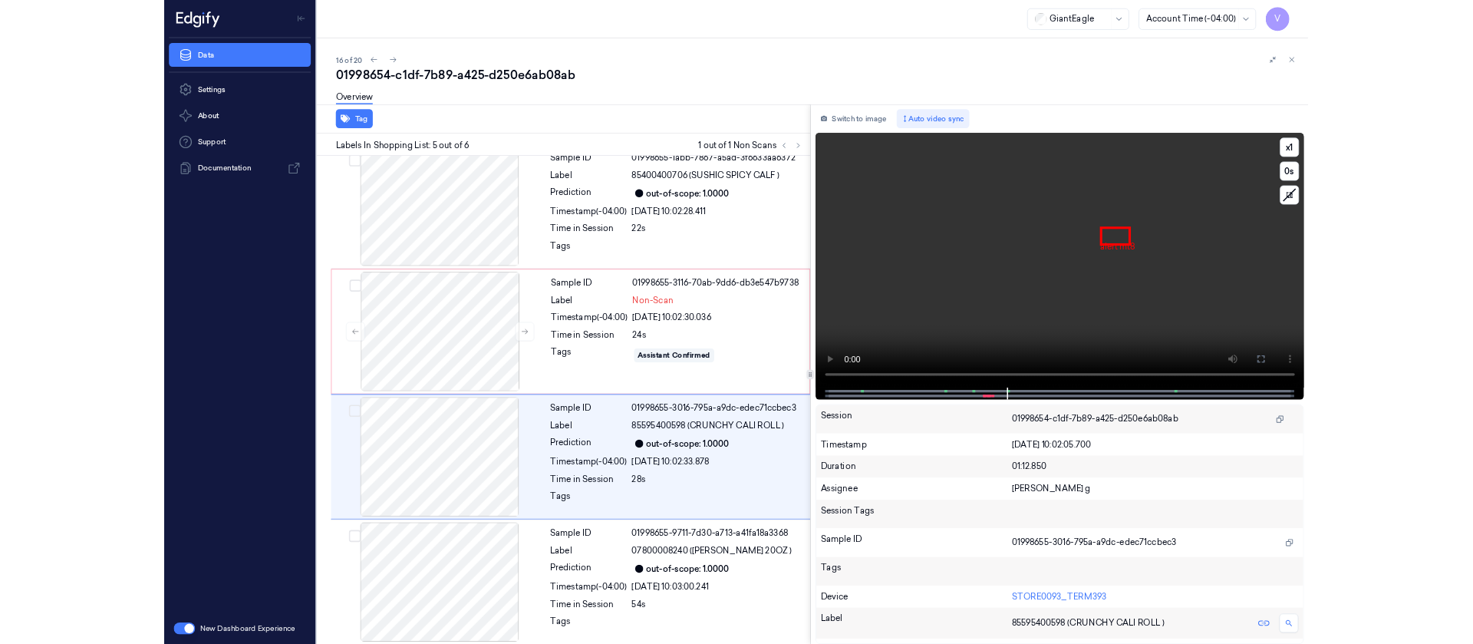
scroll to position [343, 0]
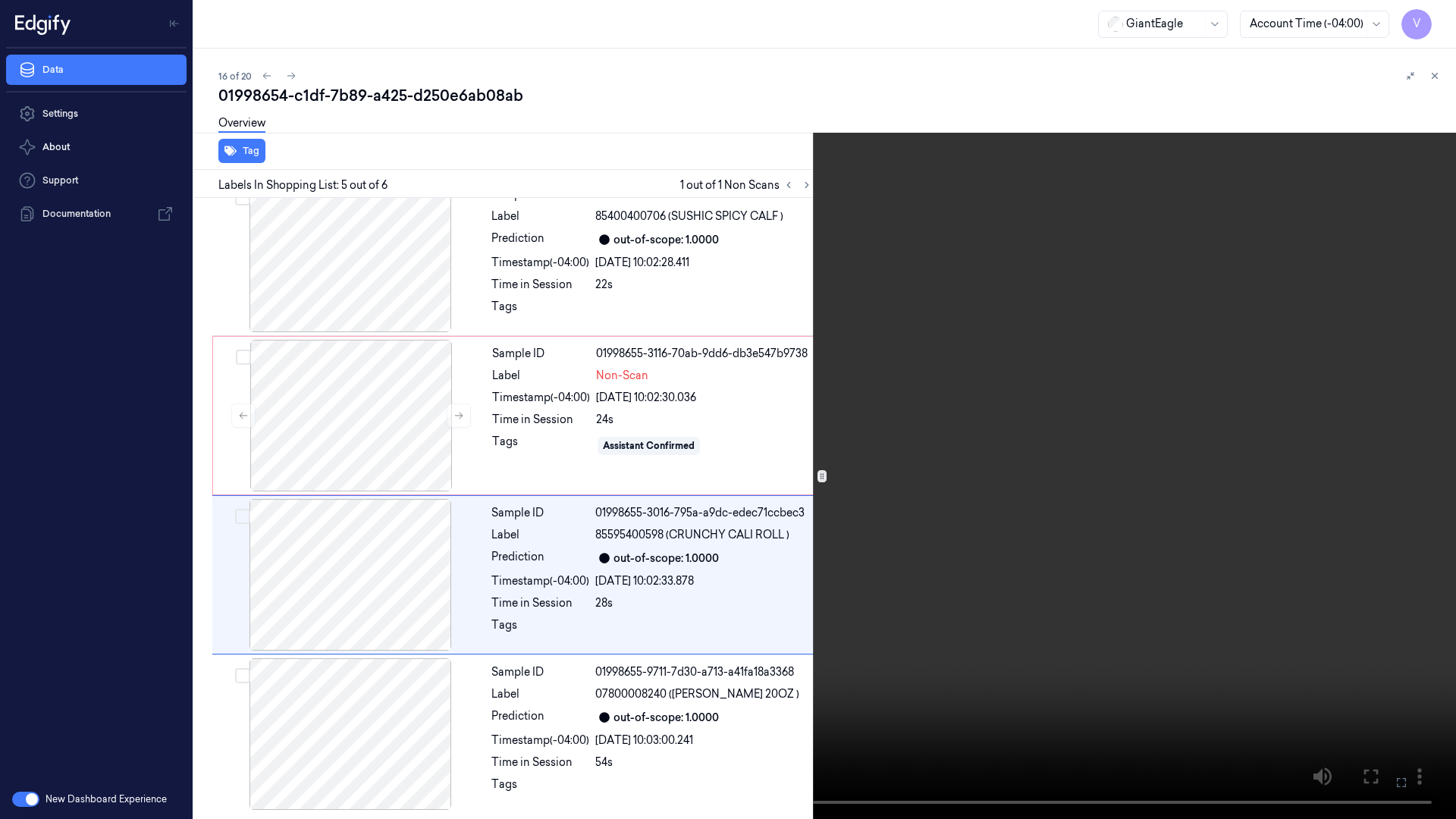
click at [0, 0] on icon at bounding box center [0, 0] width 0 height 0
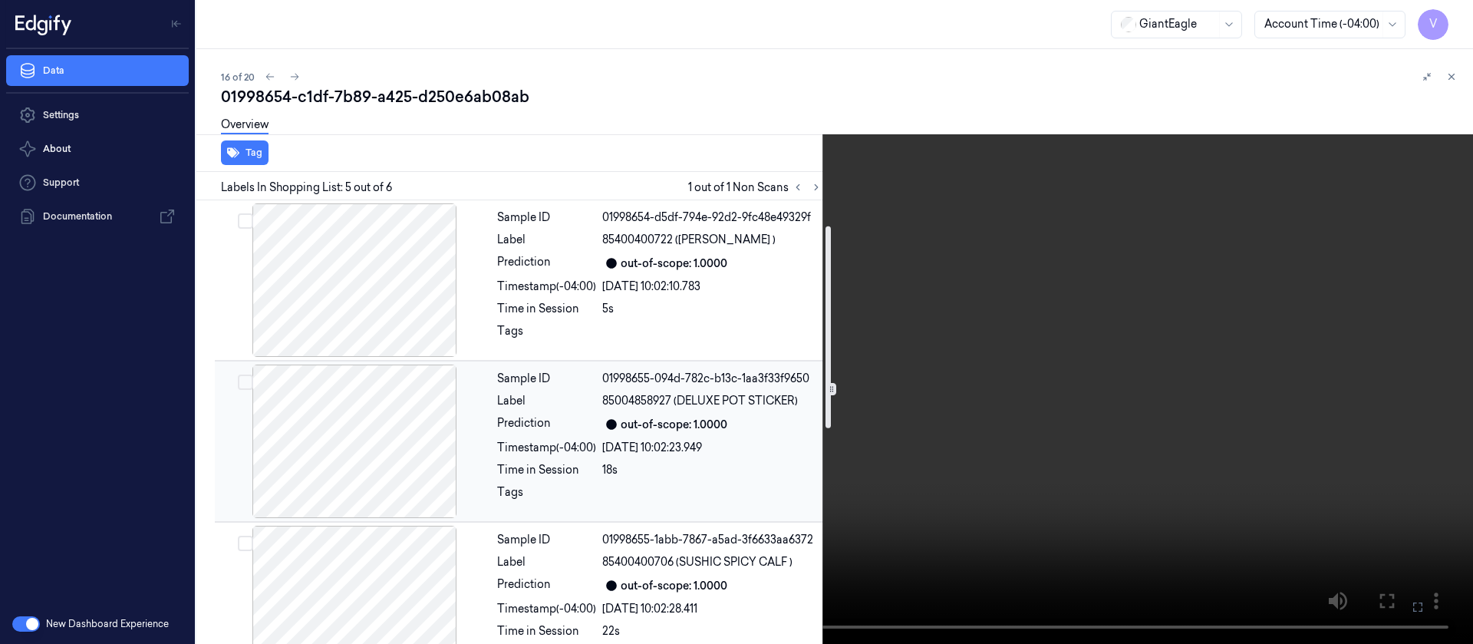
scroll to position [345, 0]
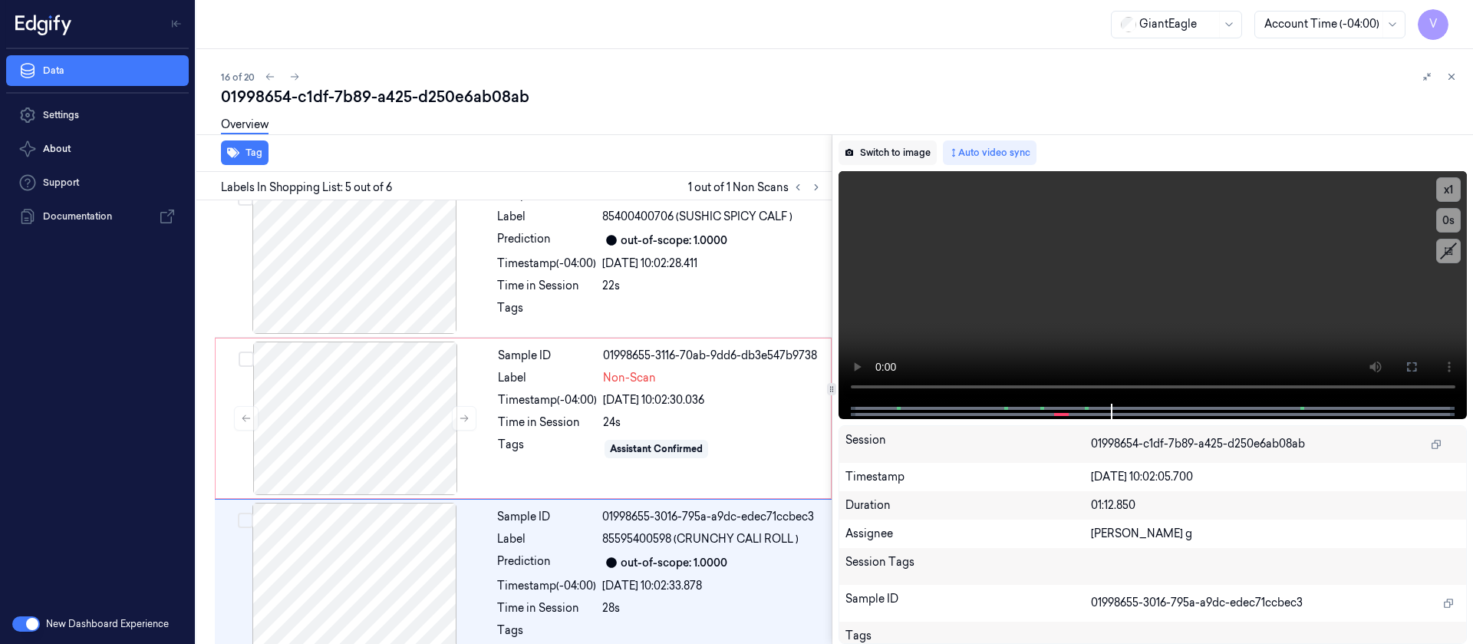
click at [901, 152] on button "Switch to image" at bounding box center [888, 152] width 98 height 25
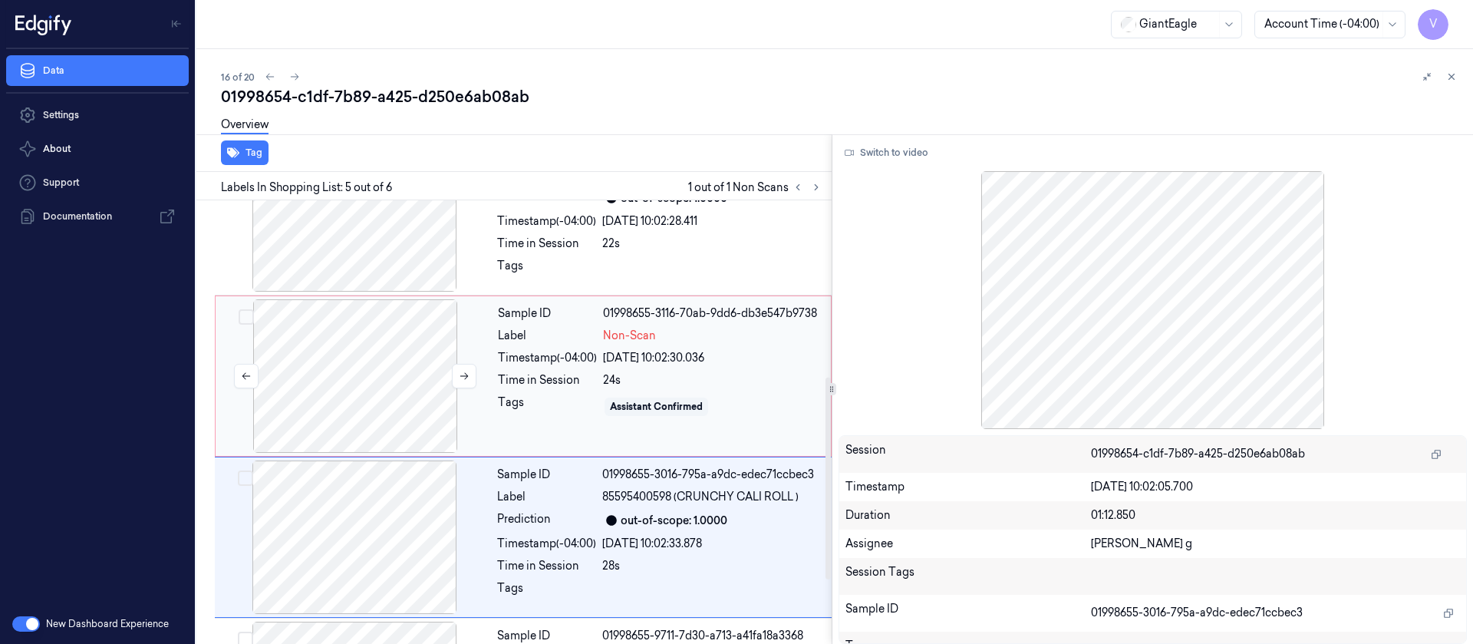
click at [402, 387] on div at bounding box center [355, 375] width 273 height 153
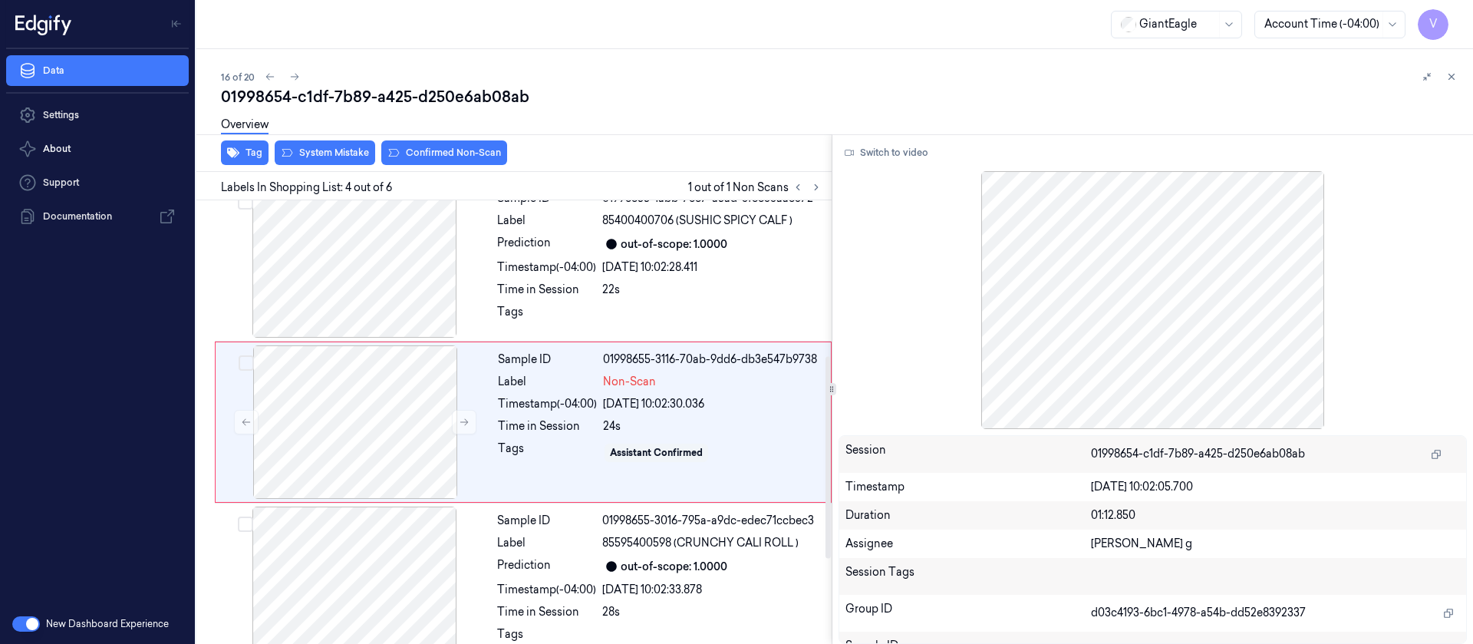
click at [328, 141] on div "Overview" at bounding box center [841, 126] width 1240 height 39
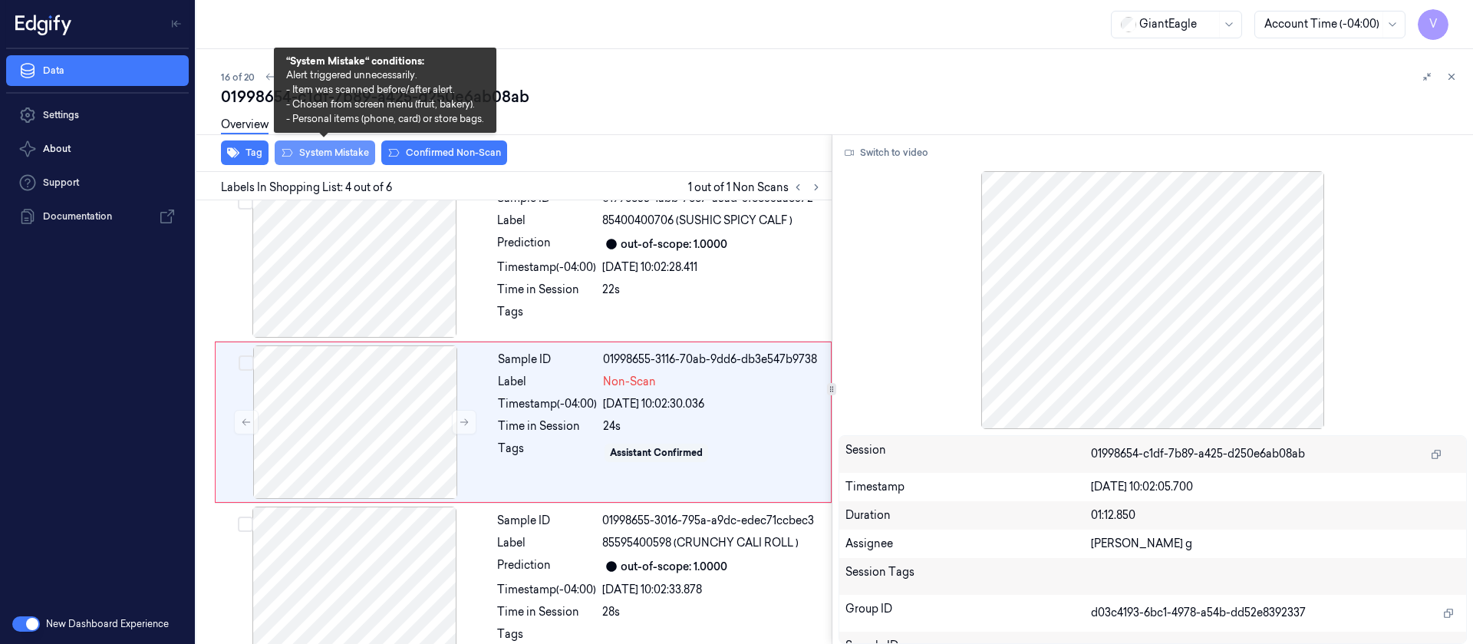
click at [305, 150] on button "System Mistake" at bounding box center [325, 152] width 101 height 25
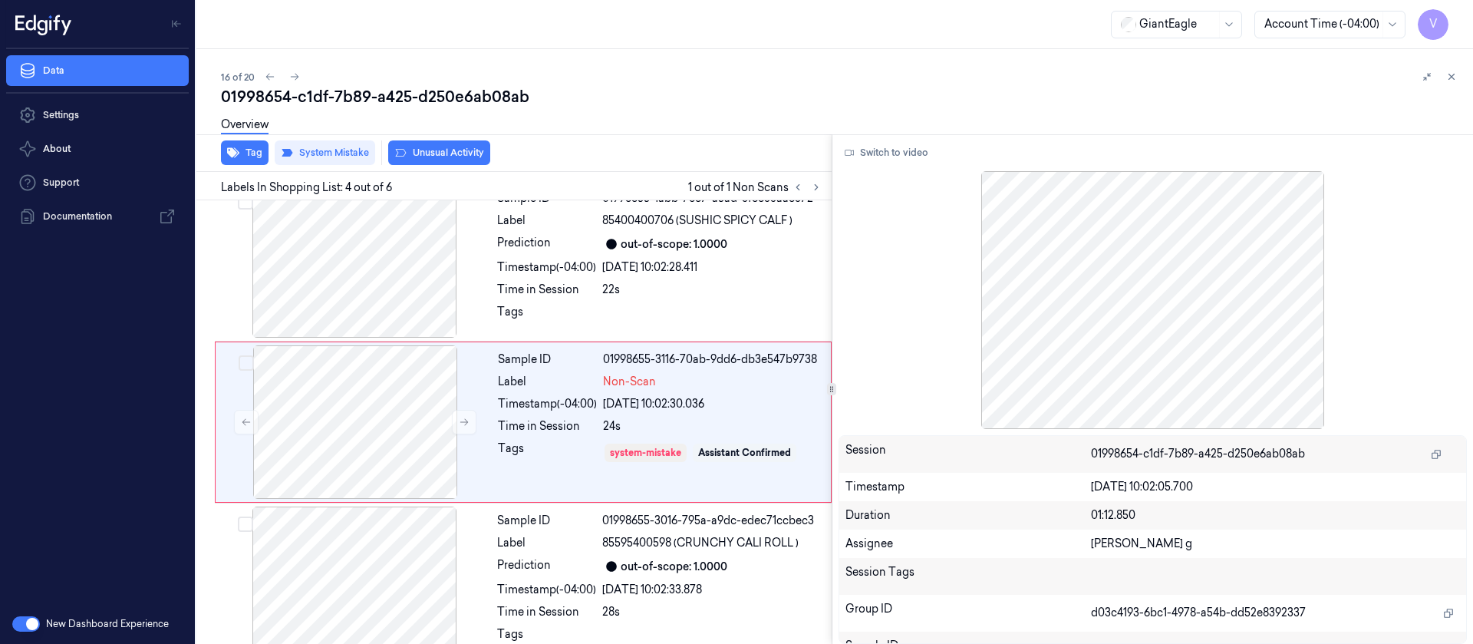
click at [447, 152] on button "Unusual Activity" at bounding box center [439, 152] width 102 height 25
click at [1457, 77] on button at bounding box center [1451, 77] width 18 height 18
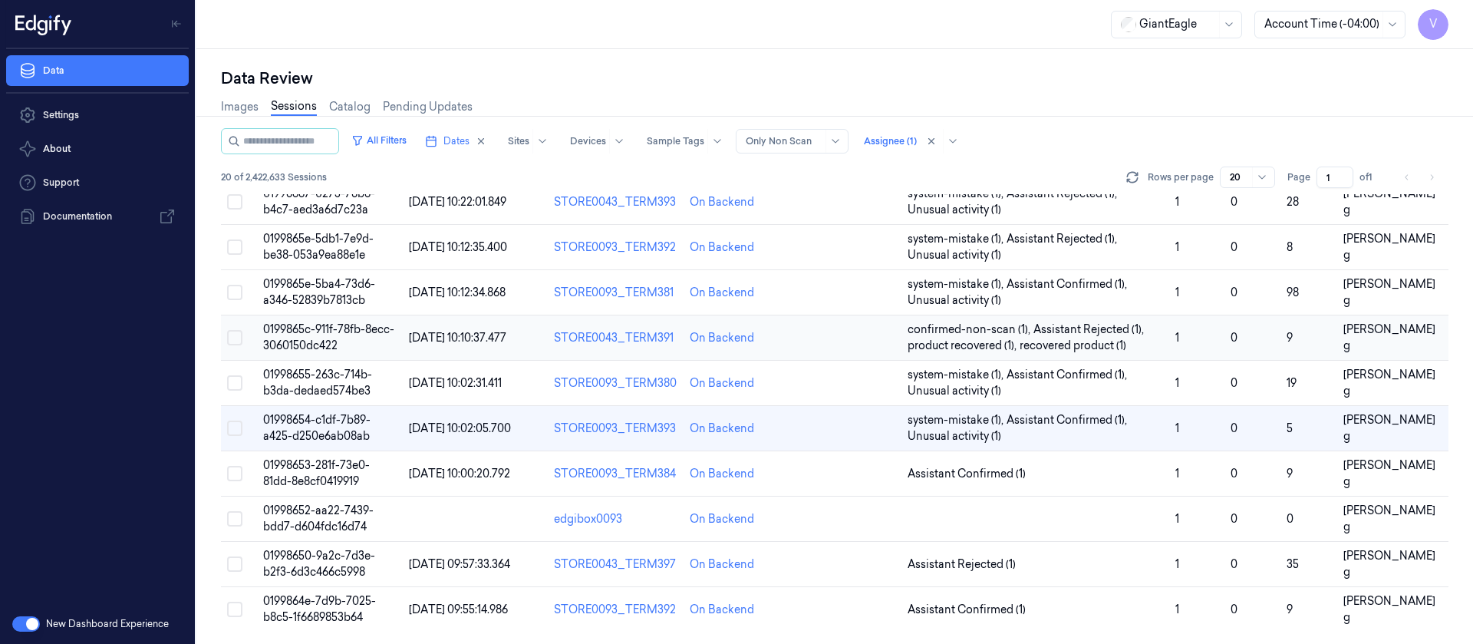
scroll to position [501, 0]
click at [840, 486] on td at bounding box center [847, 473] width 108 height 45
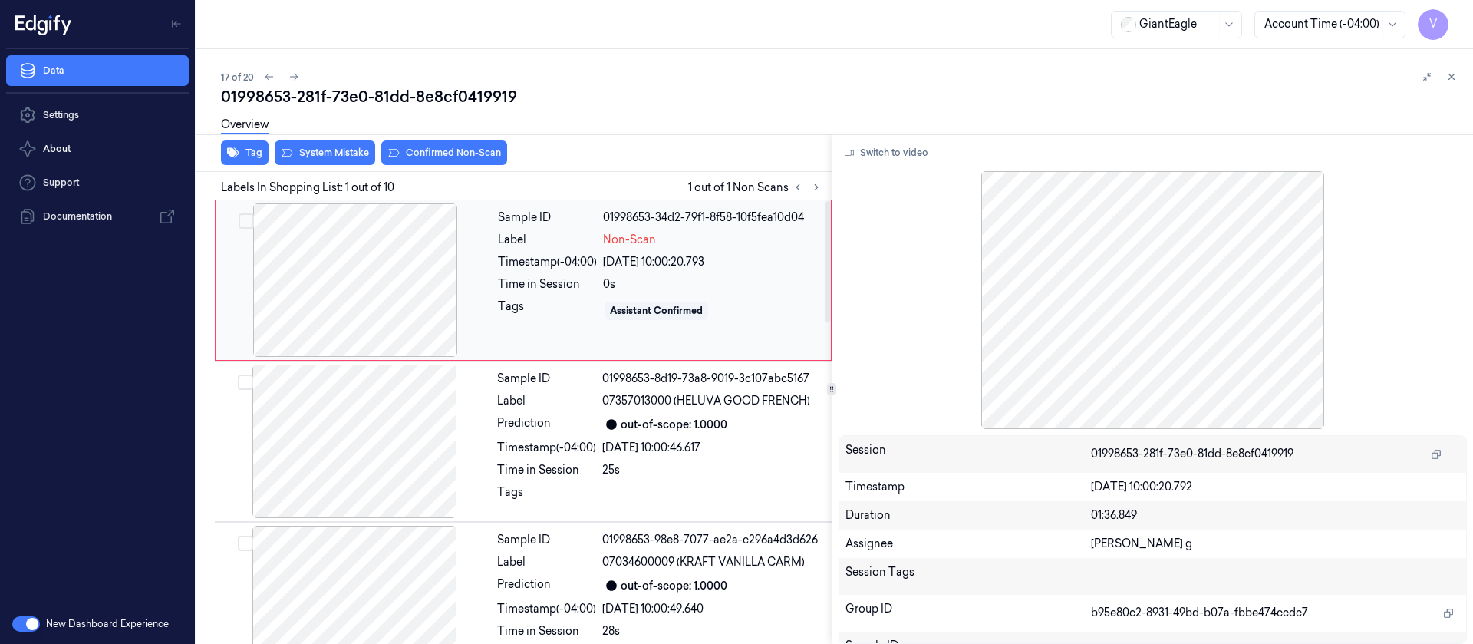
click at [393, 331] on div at bounding box center [355, 279] width 273 height 153
click at [907, 154] on button "Switch to video" at bounding box center [887, 152] width 96 height 25
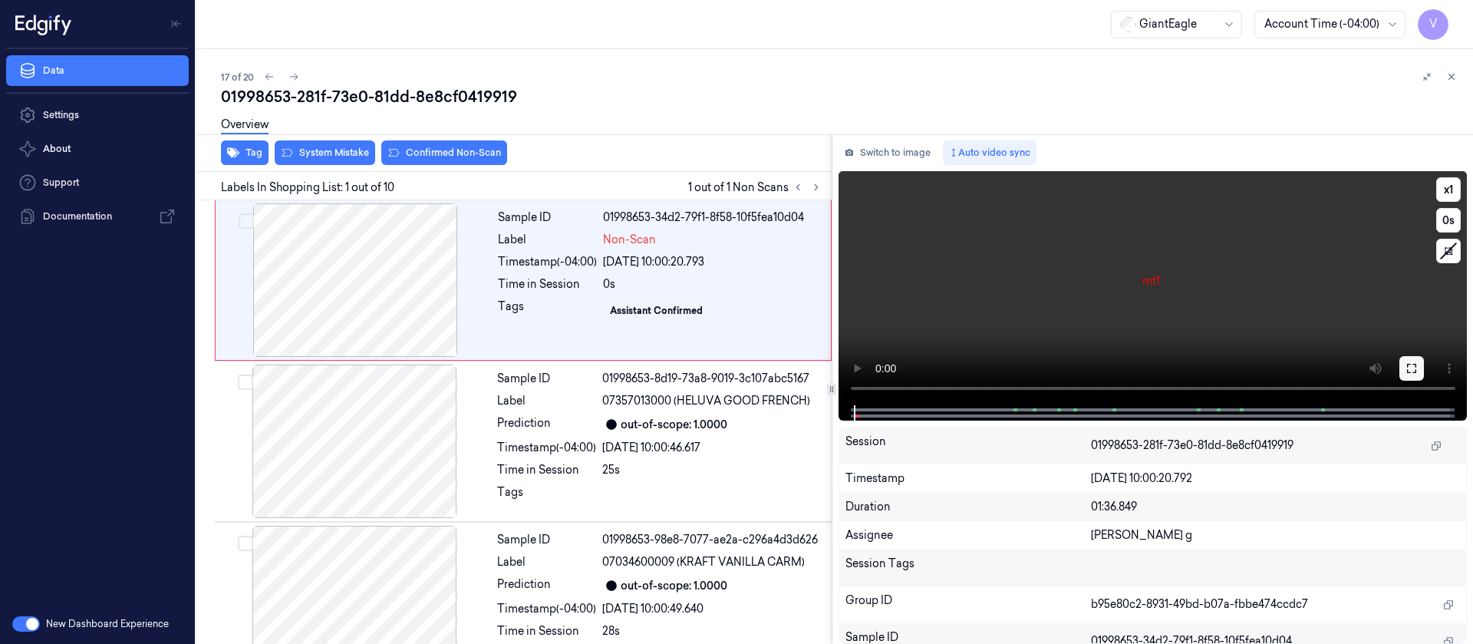
click at [1410, 372] on icon at bounding box center [1411, 368] width 9 height 9
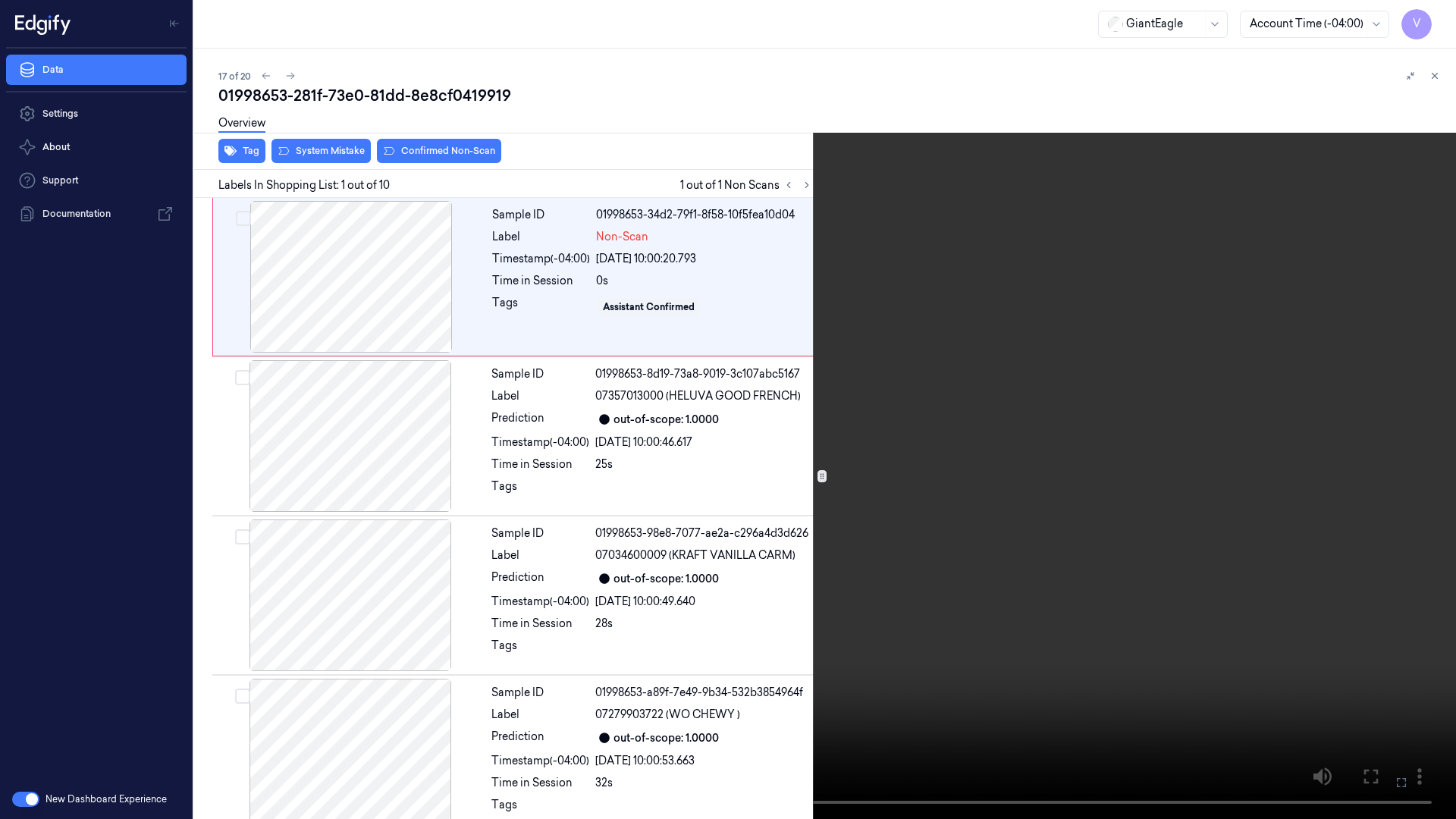
click at [1363, 635] on video at bounding box center [728, 409] width 1456 height 819
click at [0, 0] on icon at bounding box center [0, 0] width 0 height 0
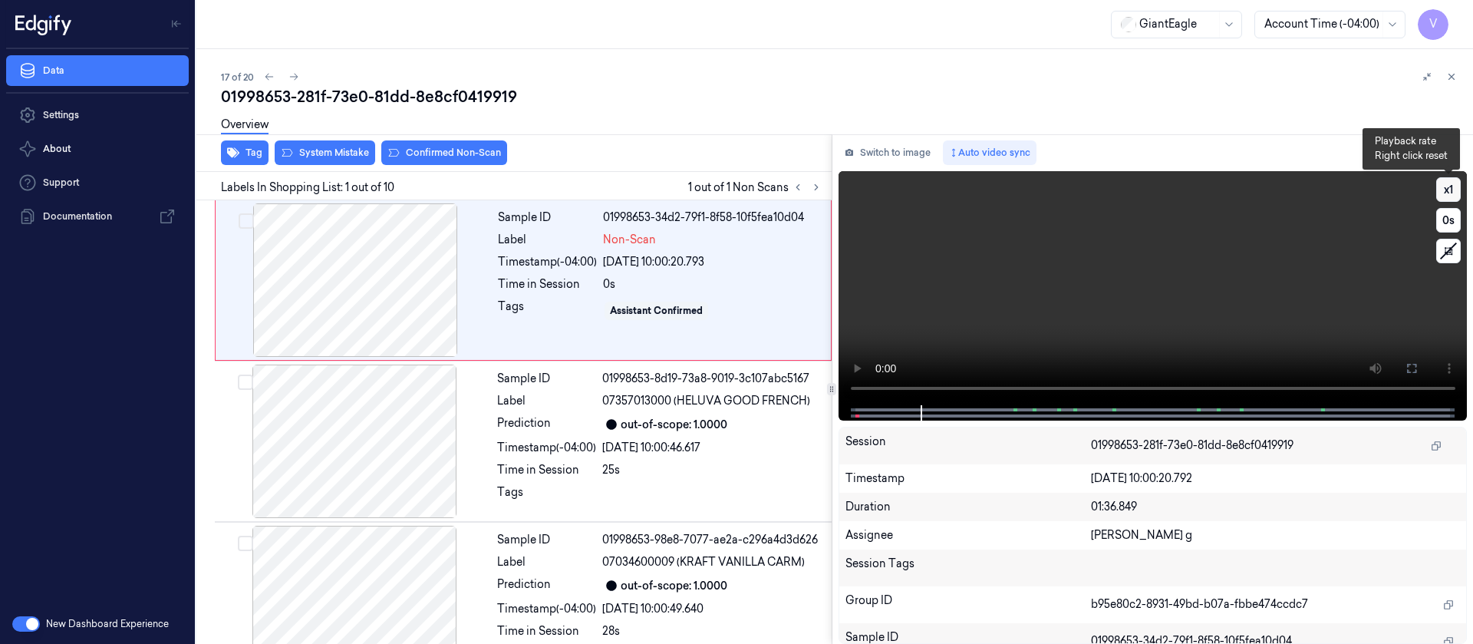
click at [1449, 192] on button "x 1" at bounding box center [1448, 189] width 25 height 25
click at [1410, 369] on icon at bounding box center [1412, 368] width 12 height 12
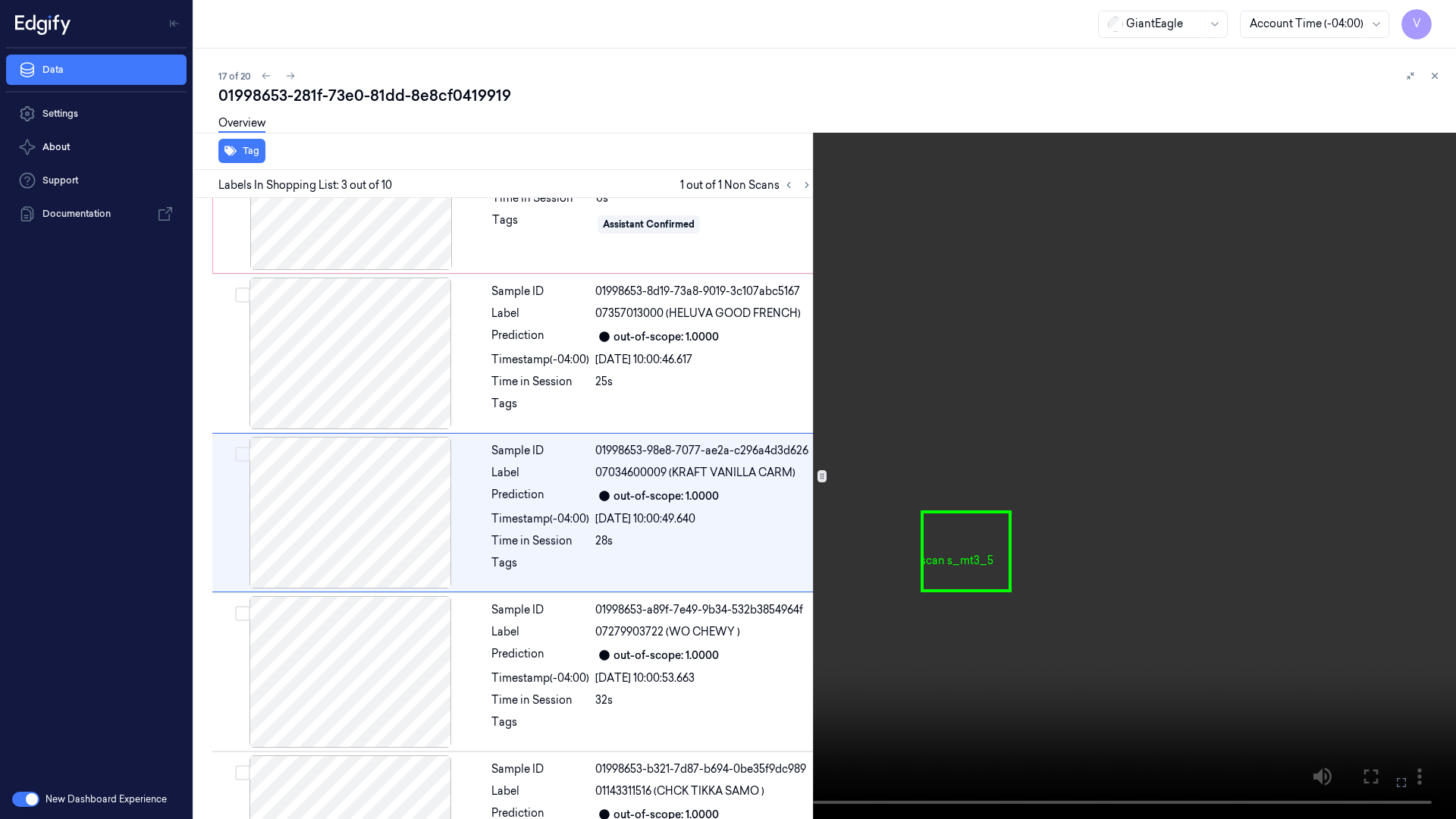
scroll to position [87, 0]
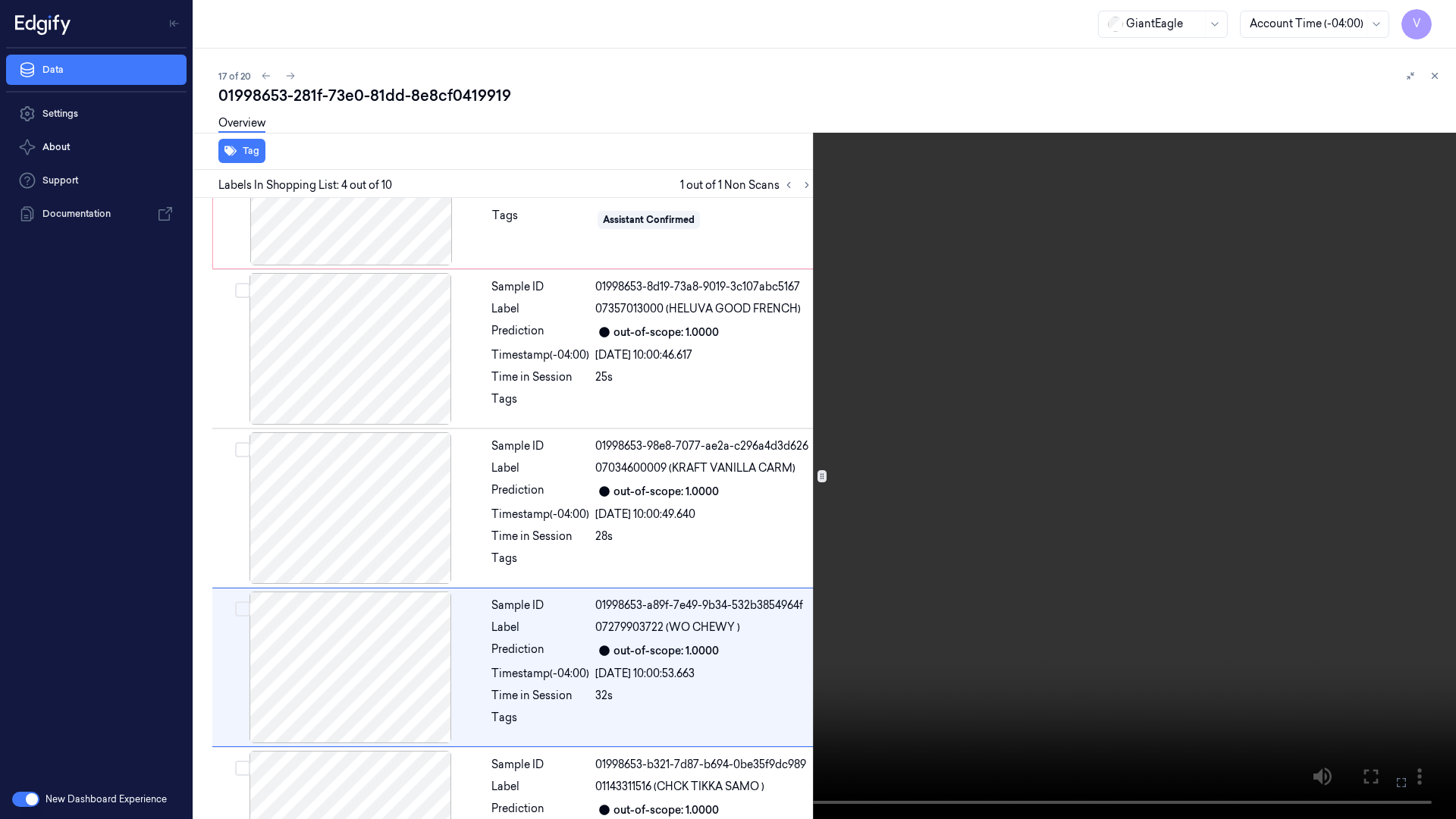
click at [0, 0] on icon at bounding box center [0, 0] width 0 height 0
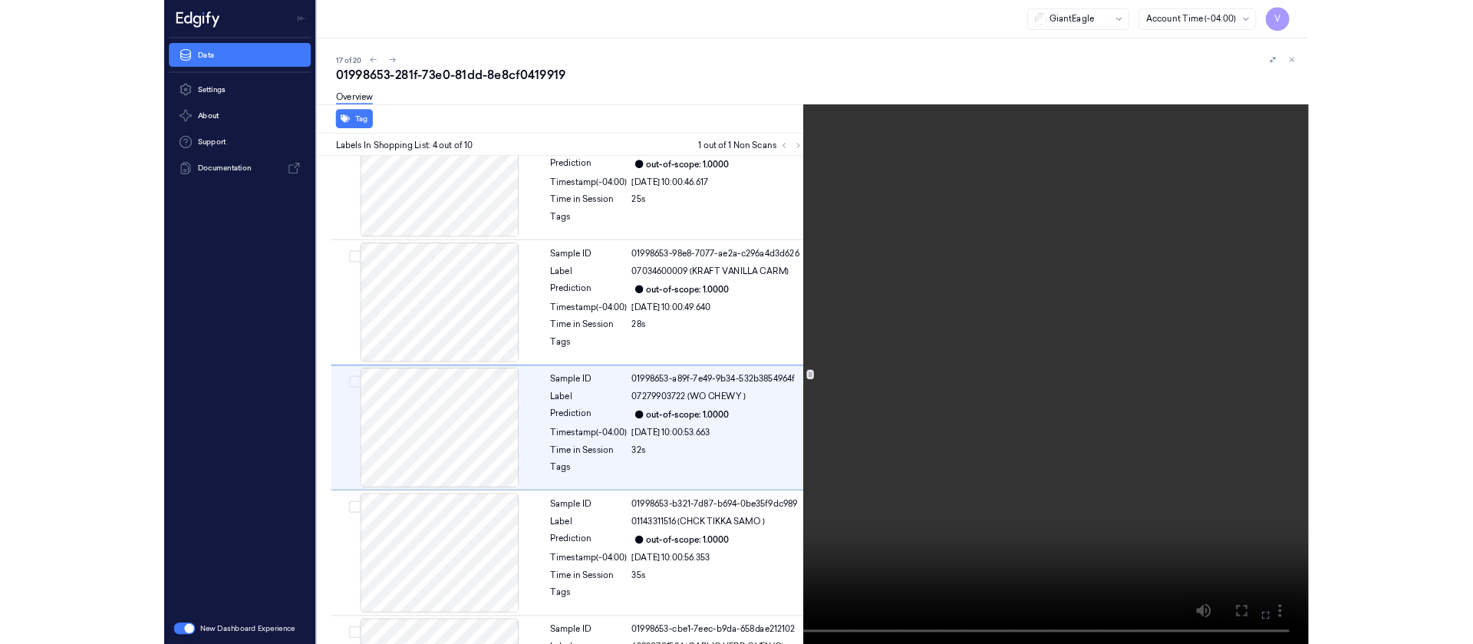
scroll to position [249, 0]
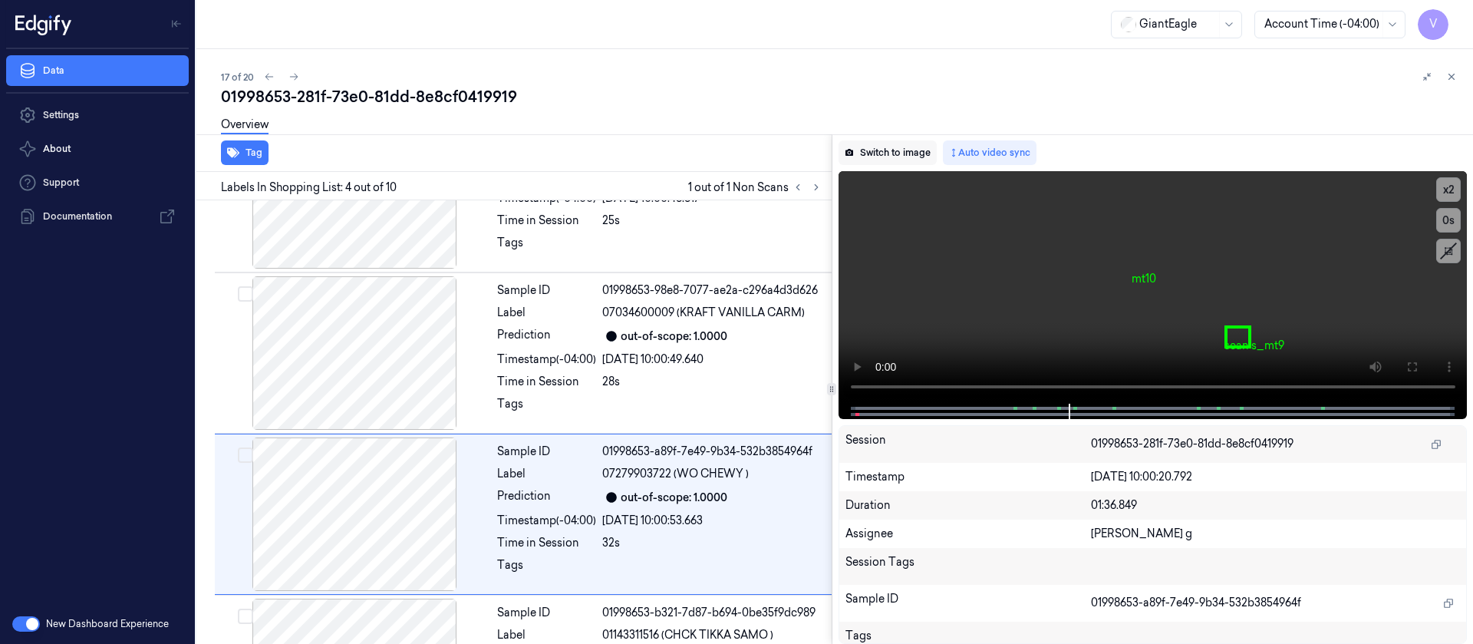
click at [879, 156] on button "Switch to image" at bounding box center [888, 152] width 98 height 25
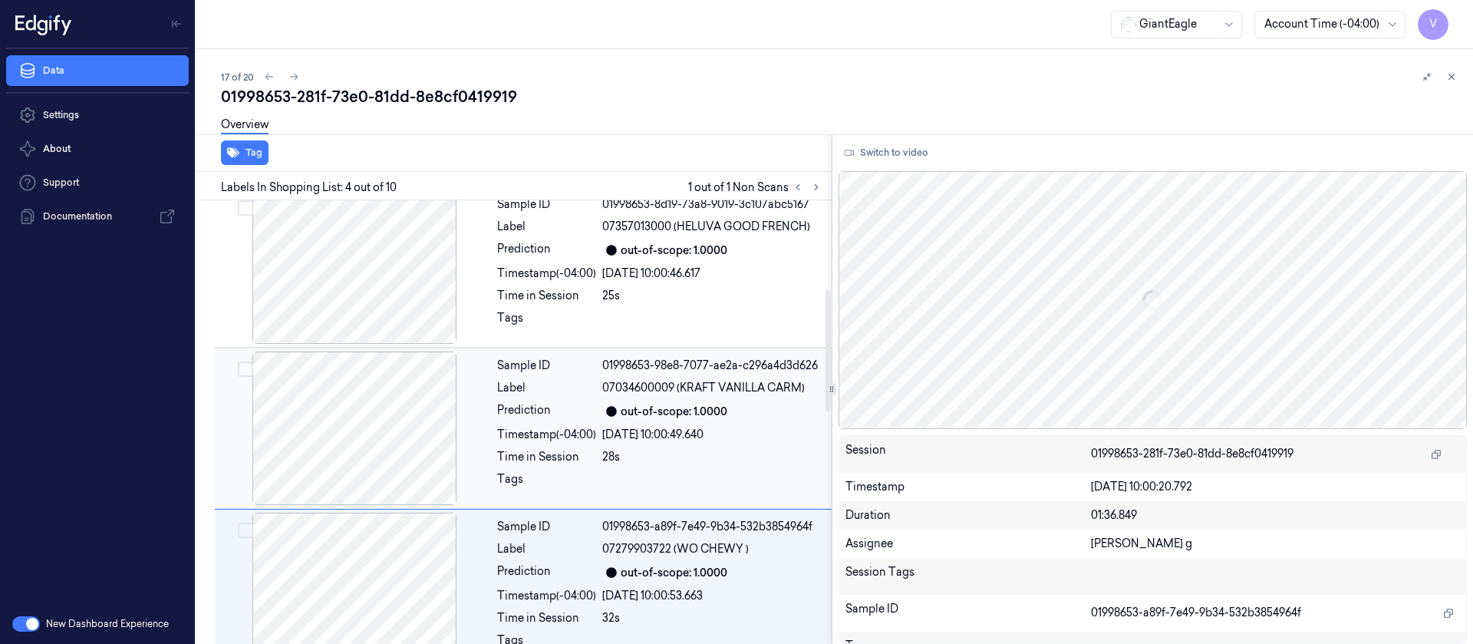
scroll to position [0, 0]
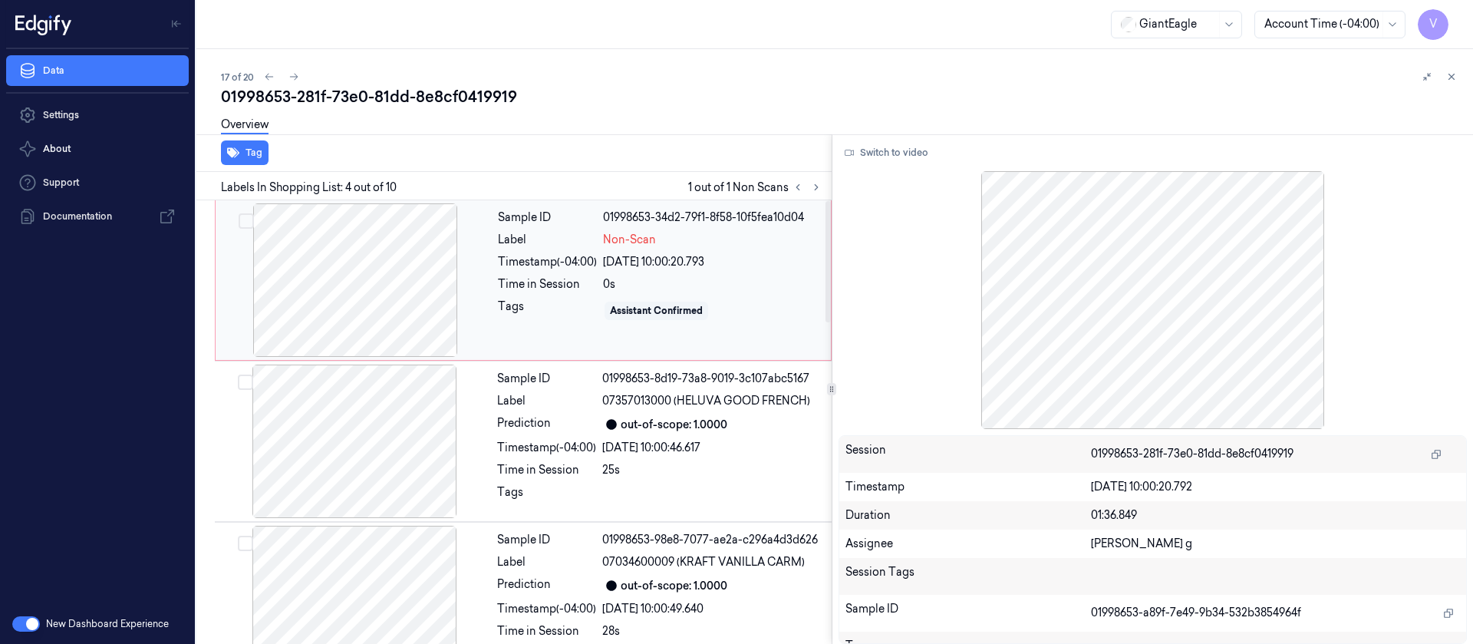
click at [361, 305] on div at bounding box center [355, 279] width 273 height 153
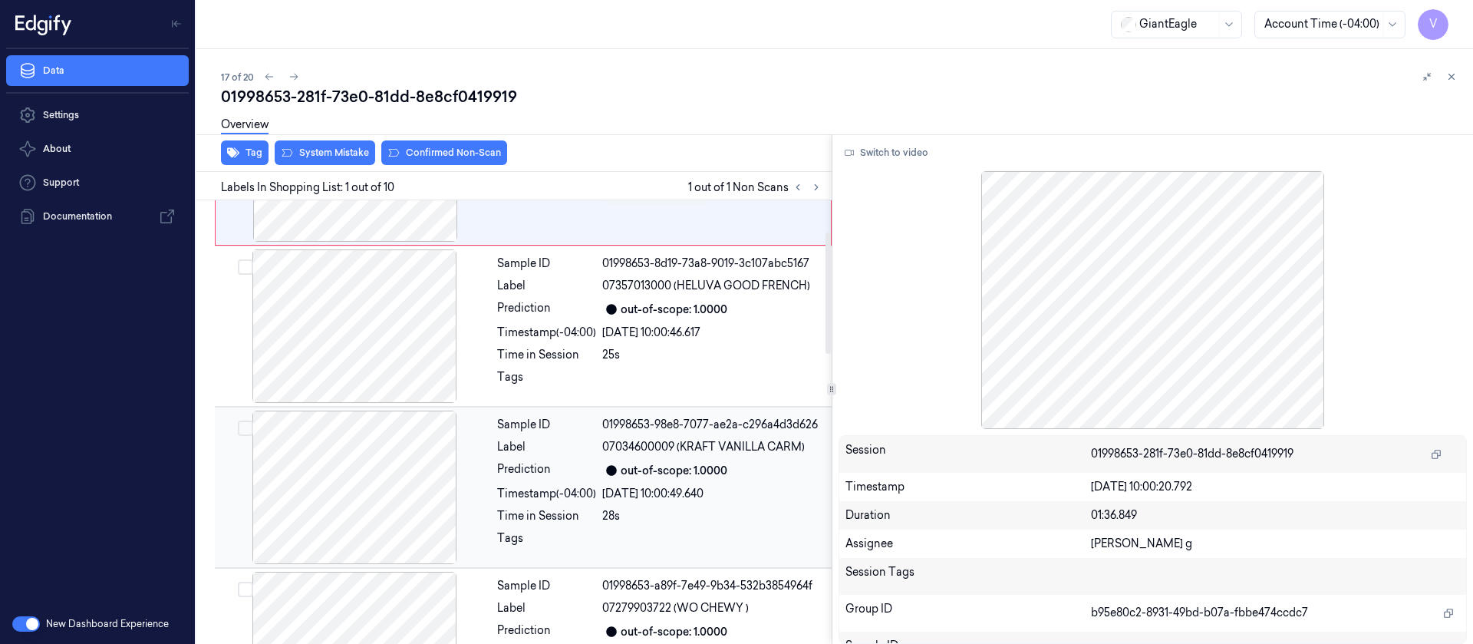
click at [371, 496] on div at bounding box center [354, 486] width 273 height 153
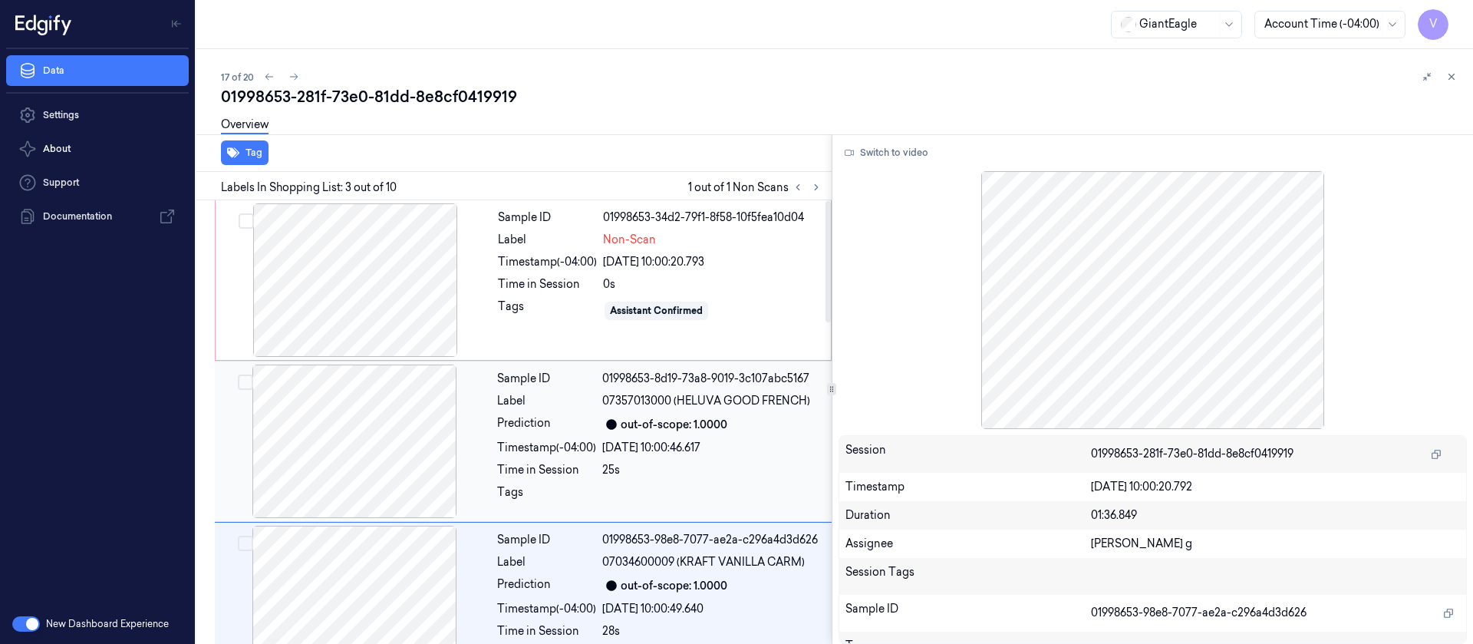
click at [367, 433] on div at bounding box center [354, 440] width 273 height 153
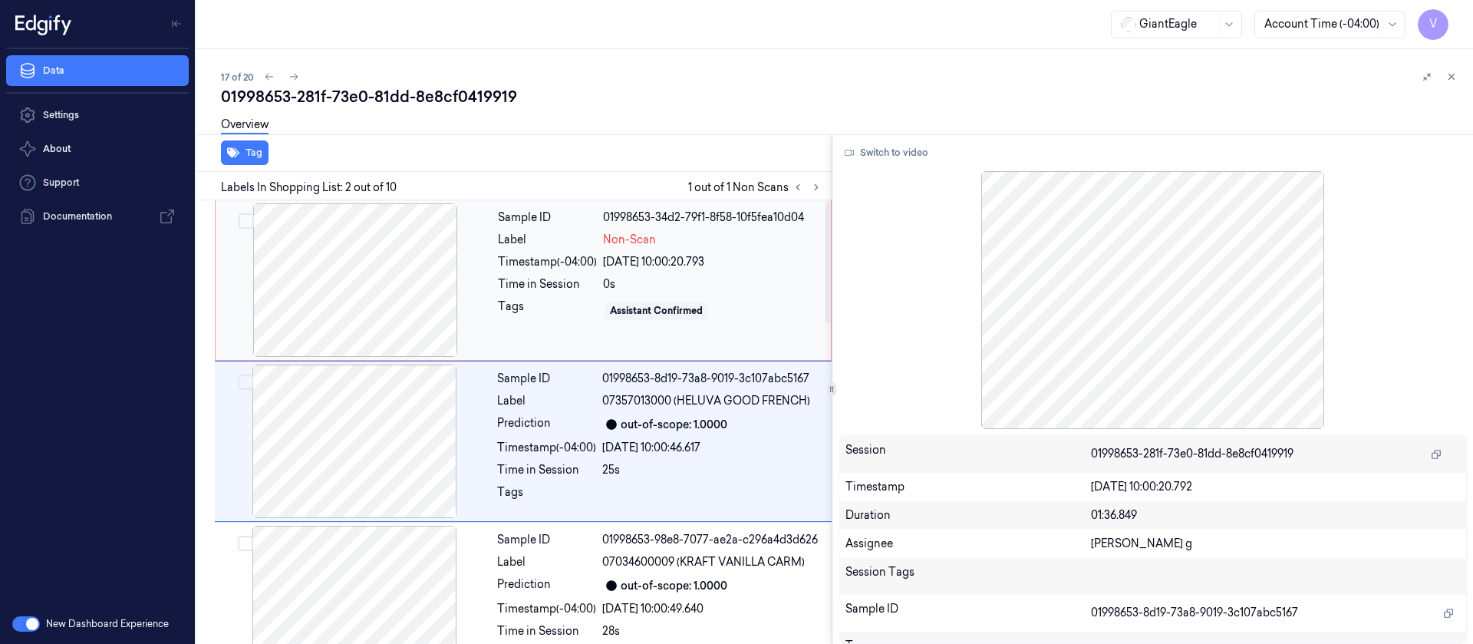
scroll to position [19, 0]
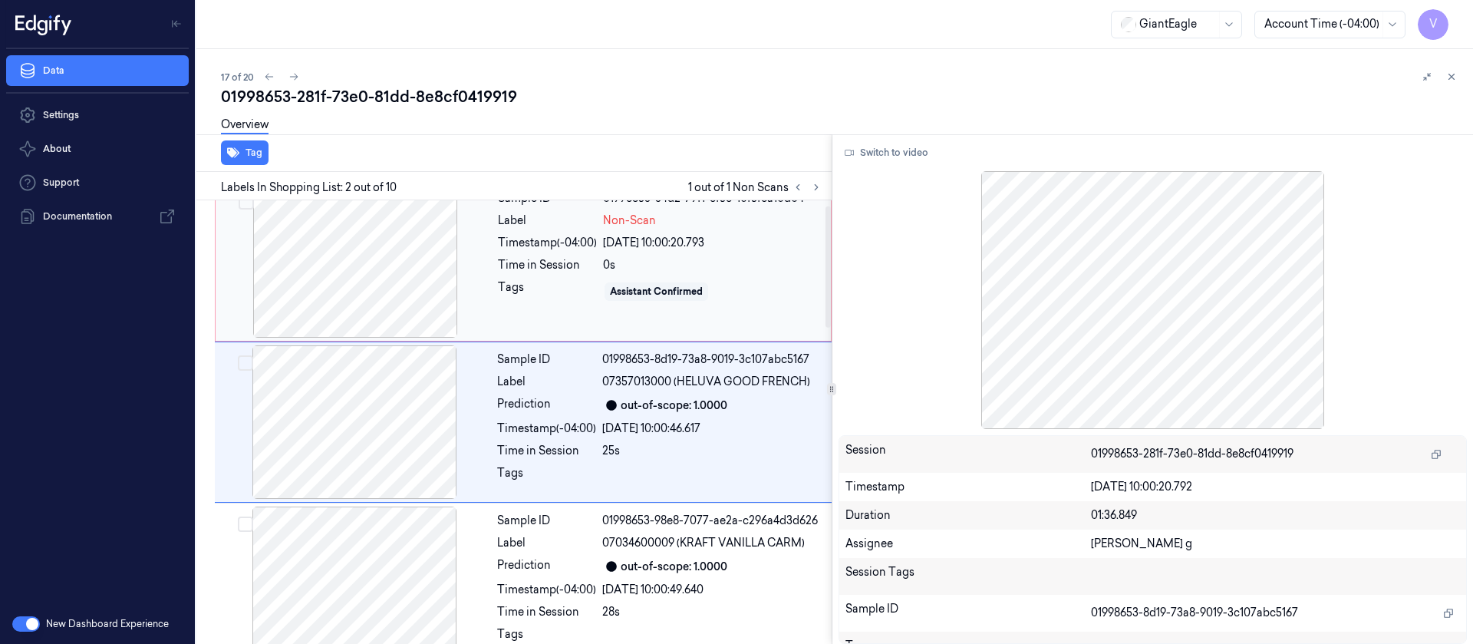
click at [374, 274] on div at bounding box center [355, 260] width 273 height 153
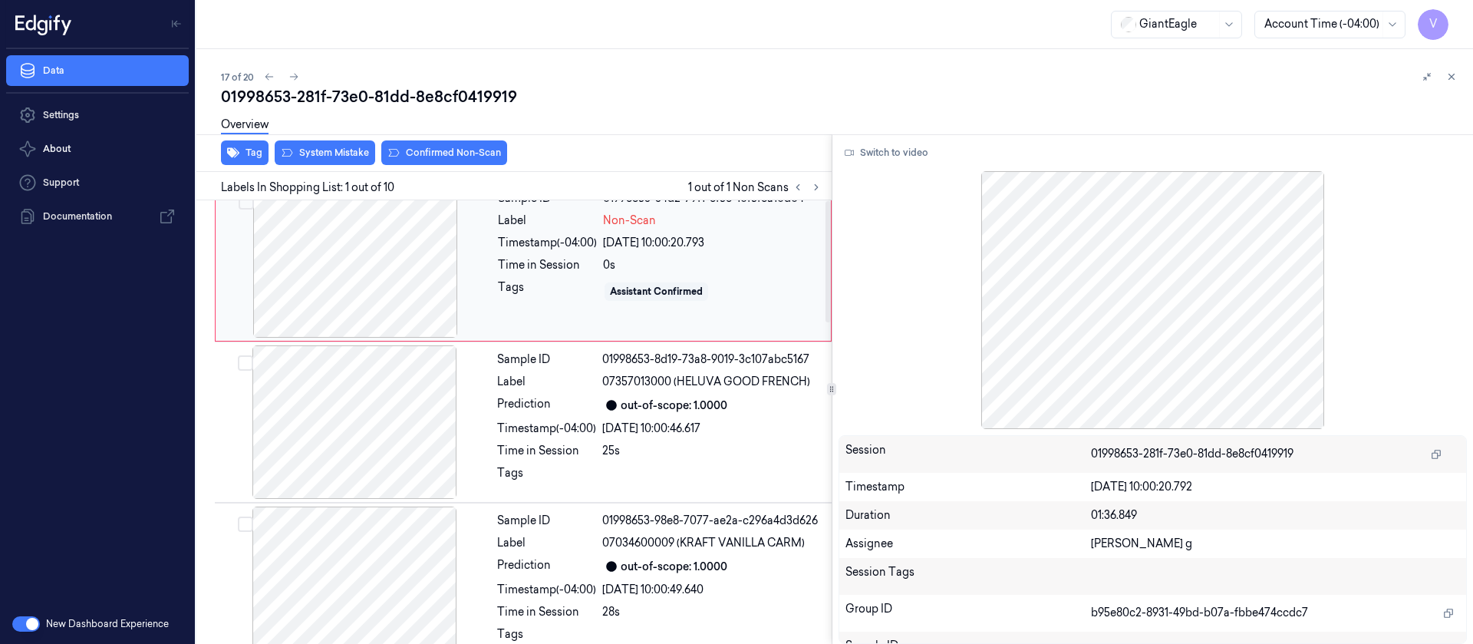
scroll to position [0, 0]
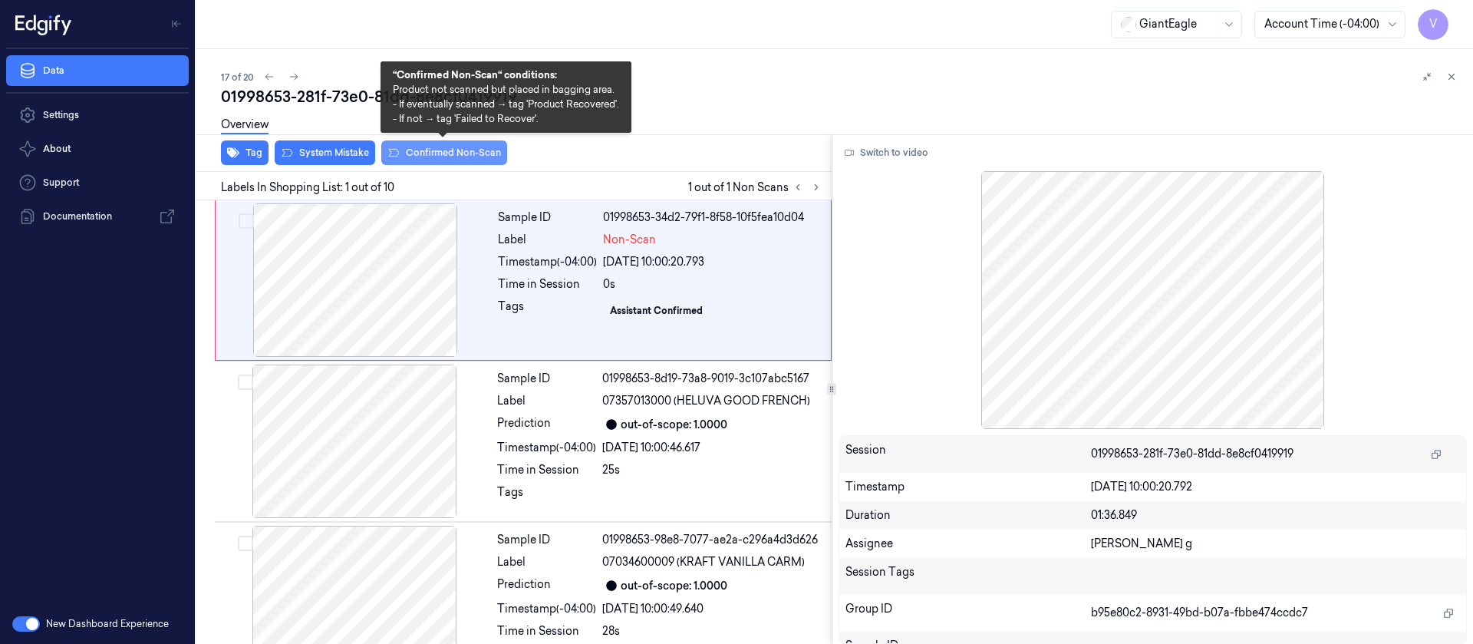
click at [433, 147] on button "Confirmed Non-Scan" at bounding box center [444, 152] width 126 height 25
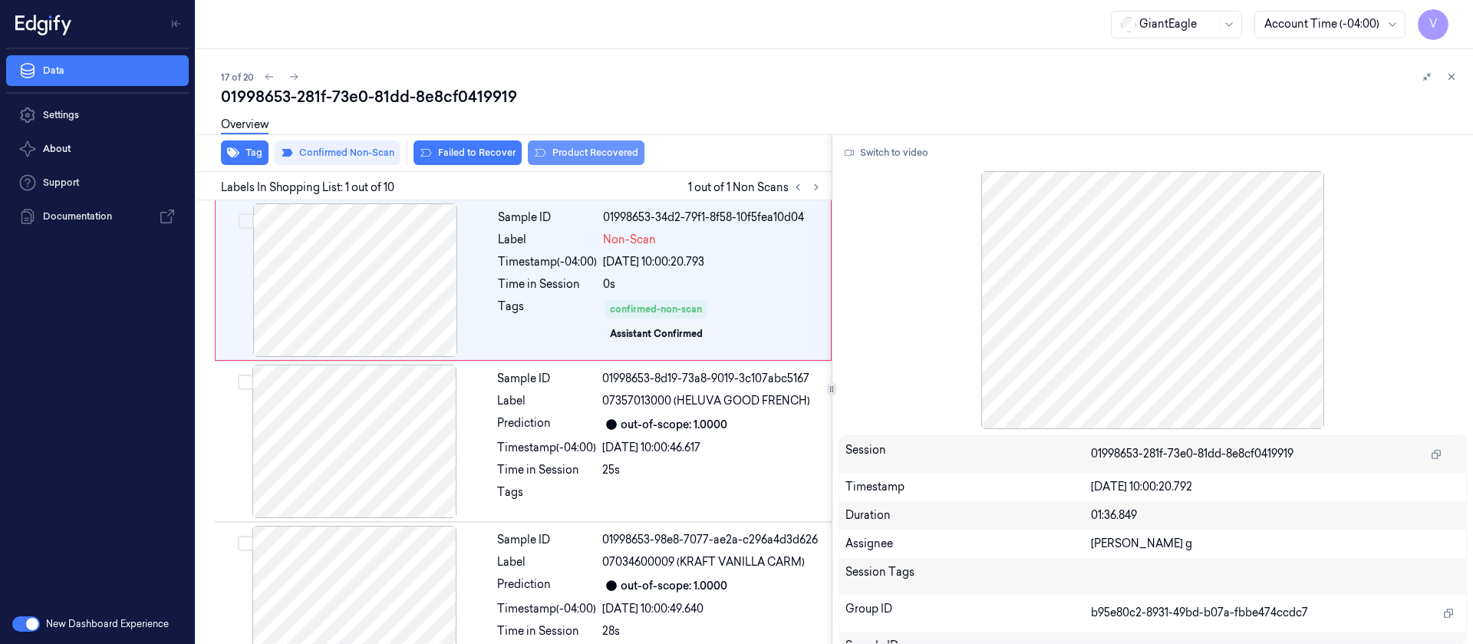
click at [562, 151] on button "Product Recovered" at bounding box center [586, 152] width 117 height 25
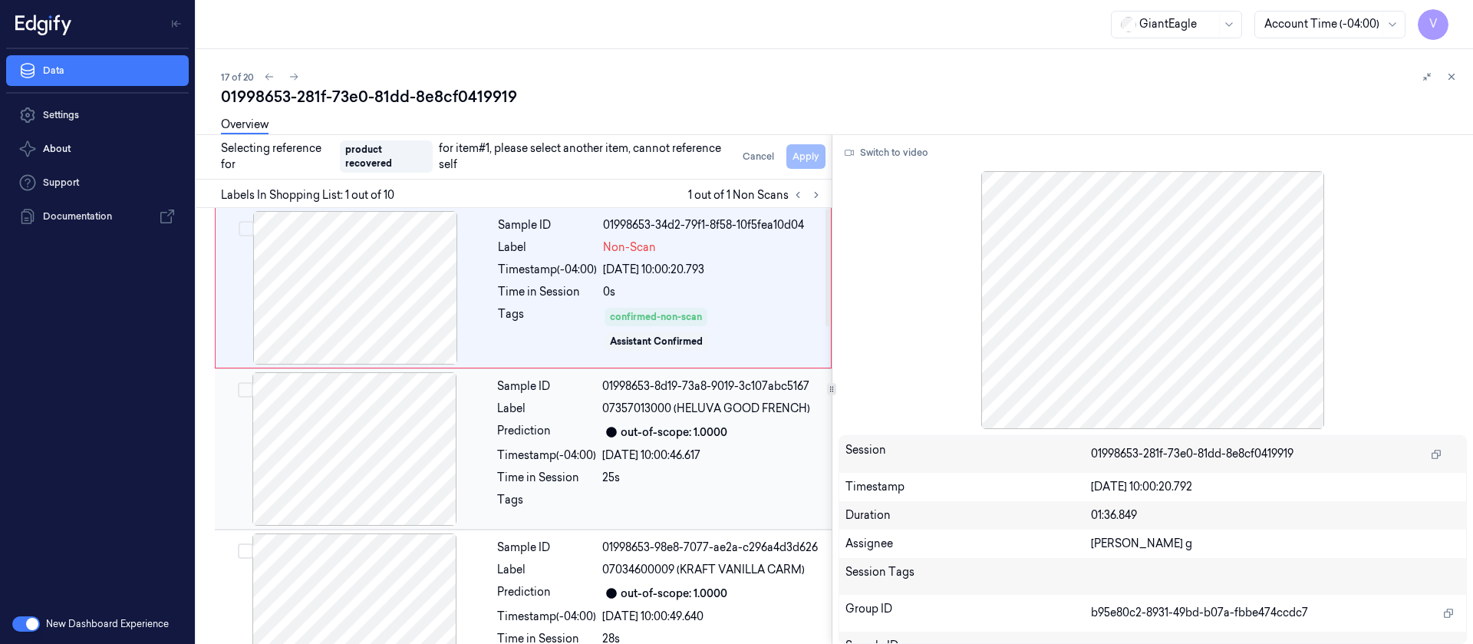
click at [355, 431] on div at bounding box center [354, 448] width 273 height 153
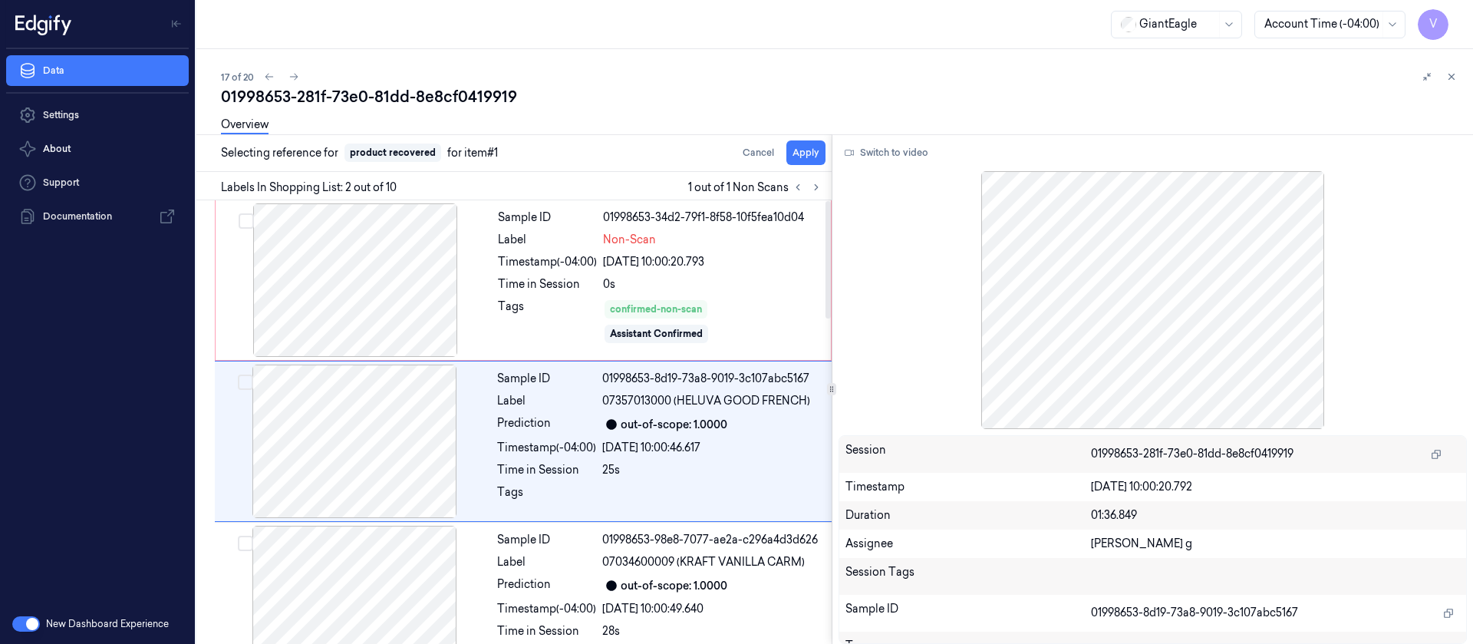
scroll to position [19, 0]
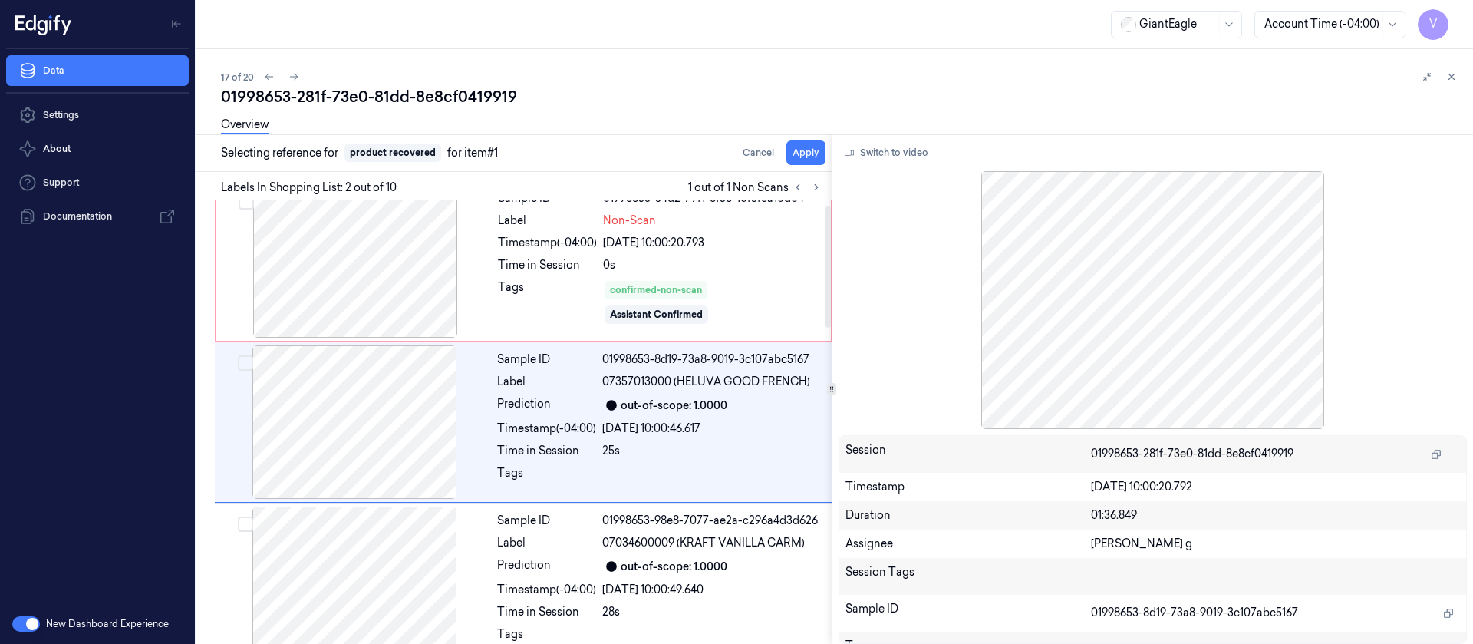
click at [826, 152] on div "Selecting reference for product recovered for item #1 Cancel Apply" at bounding box center [510, 153] width 641 height 38
click at [814, 154] on button "Apply" at bounding box center [805, 152] width 39 height 25
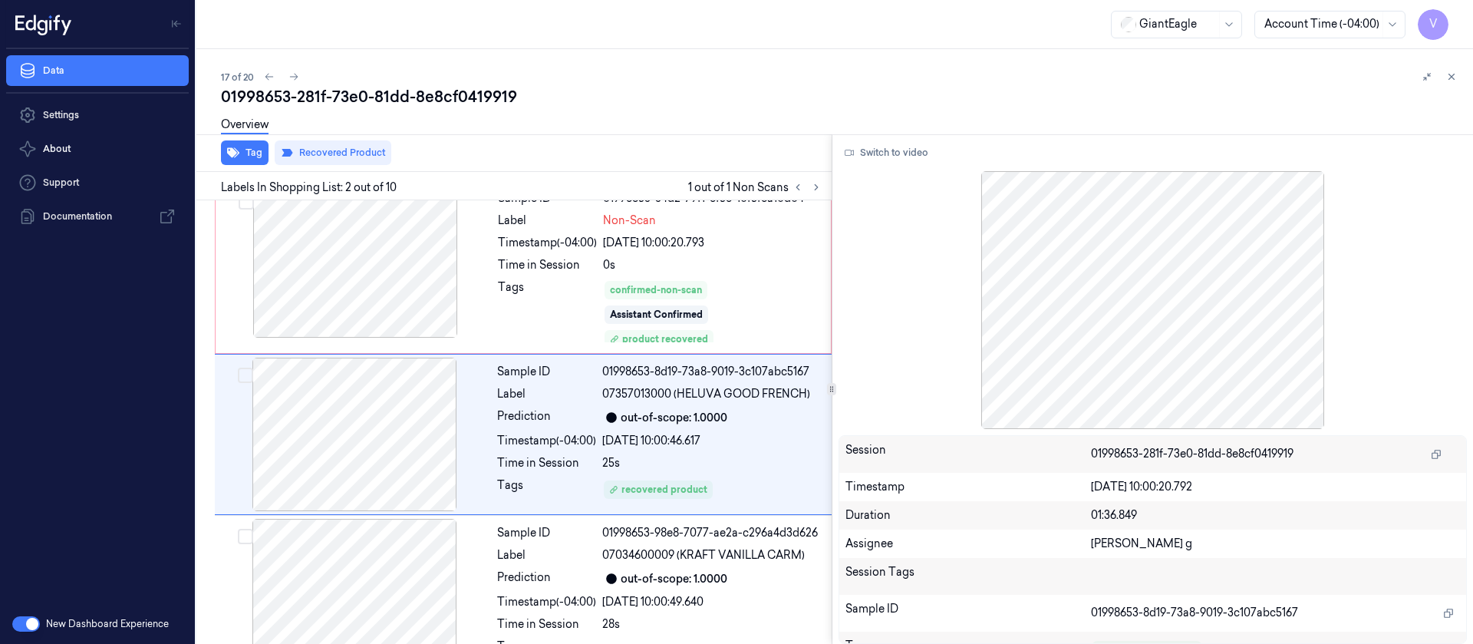
scroll to position [31, 0]
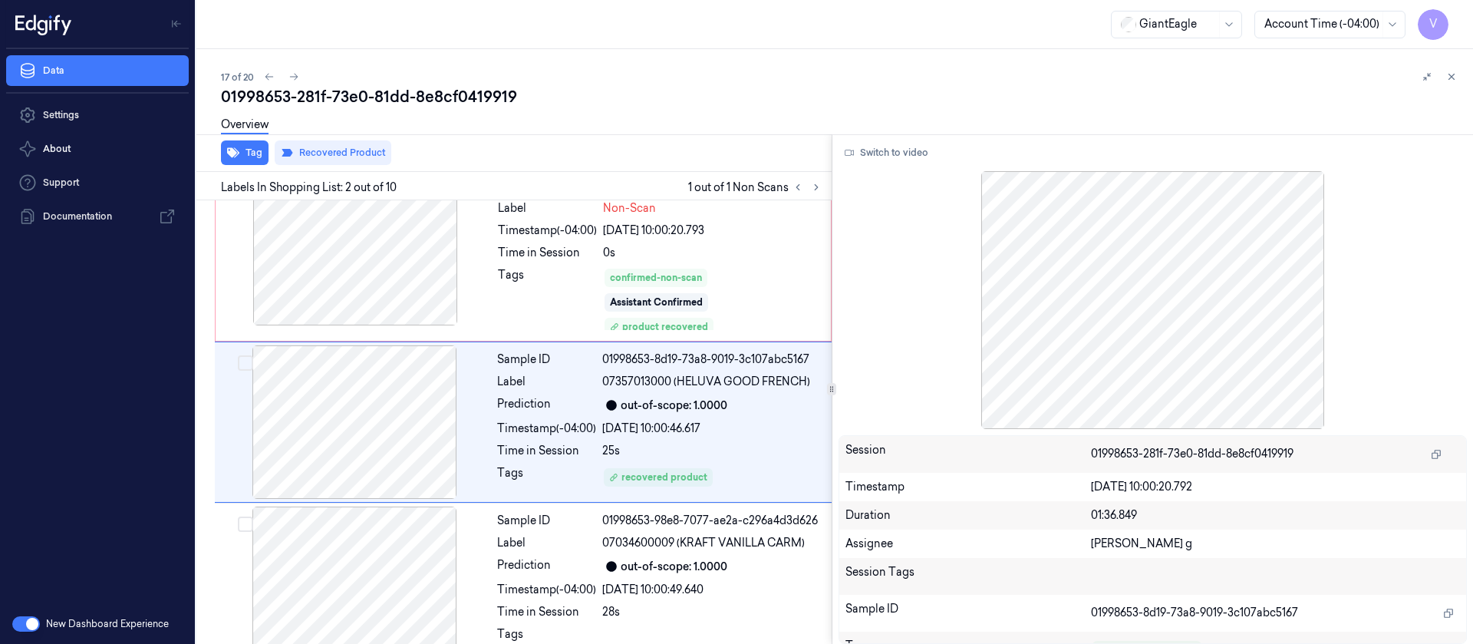
click at [1461, 74] on div "17 of 20 01998653-281f-73e0-81dd-8e8cf0419919 Overview Tag Recovered Product La…" at bounding box center [834, 346] width 1277 height 595
click at [1443, 81] on button at bounding box center [1451, 77] width 18 height 18
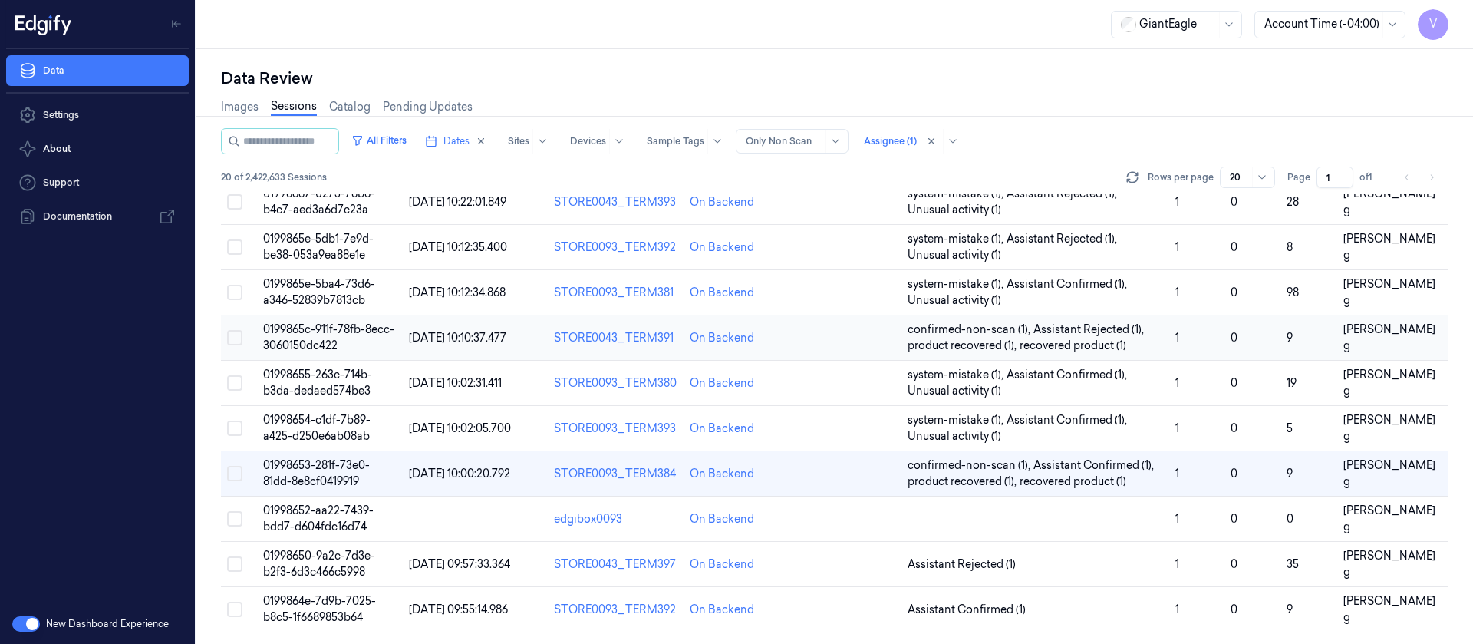
scroll to position [501, 0]
click at [780, 522] on div "On Backend" at bounding box center [738, 519] width 97 height 16
click at [810, 521] on td at bounding box center [847, 518] width 108 height 45
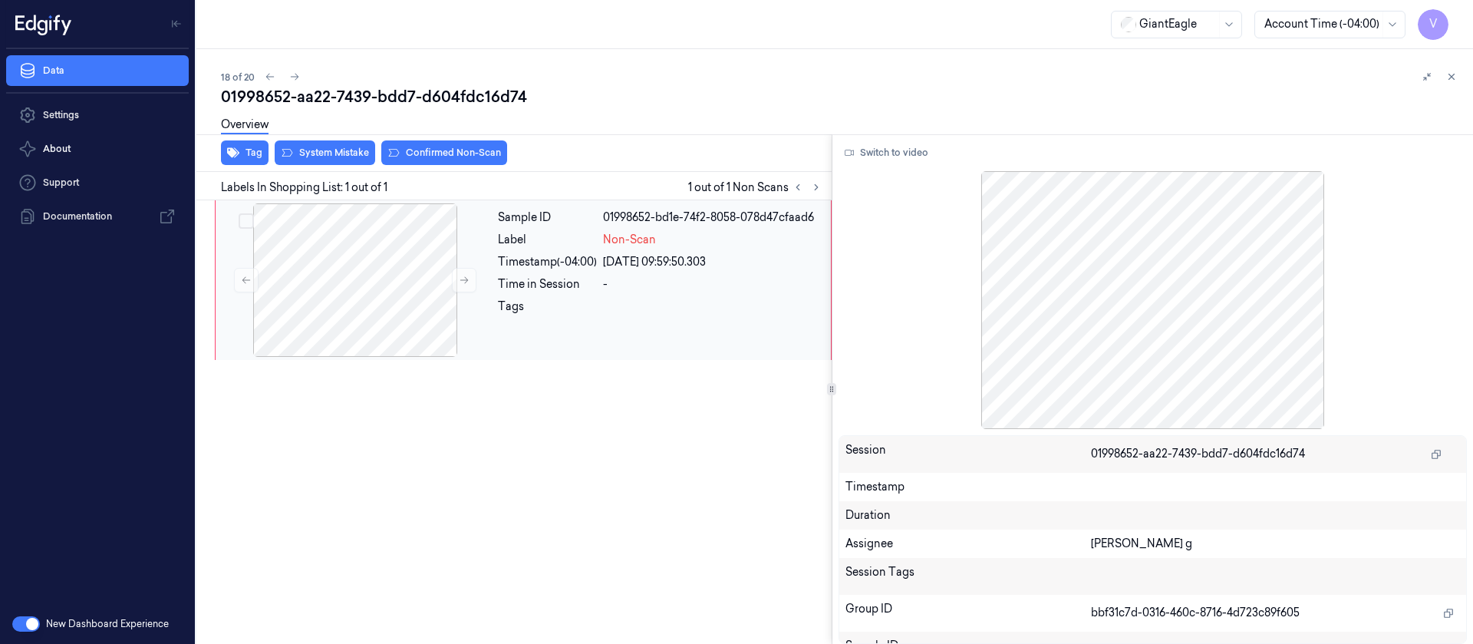
click at [705, 299] on div at bounding box center [712, 310] width 219 height 25
click at [905, 155] on button "Switch to video" at bounding box center [887, 152] width 96 height 25
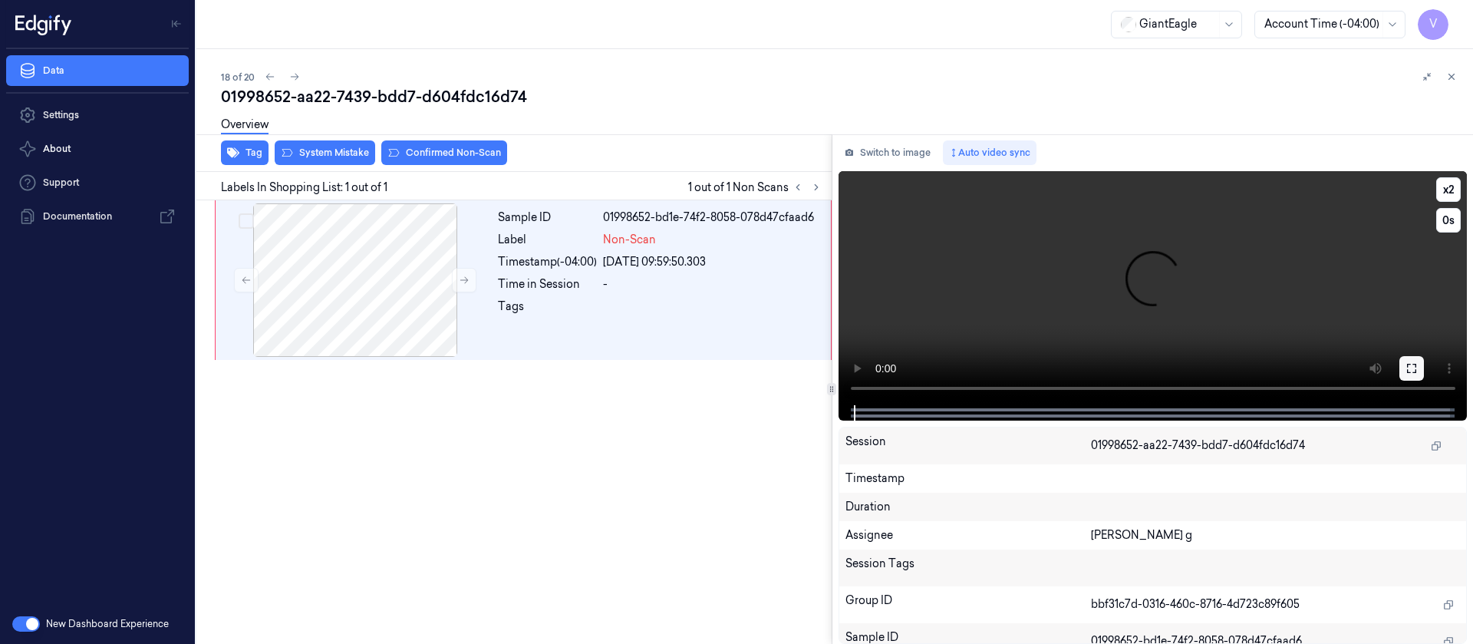
click at [1414, 370] on icon at bounding box center [1412, 368] width 12 height 12
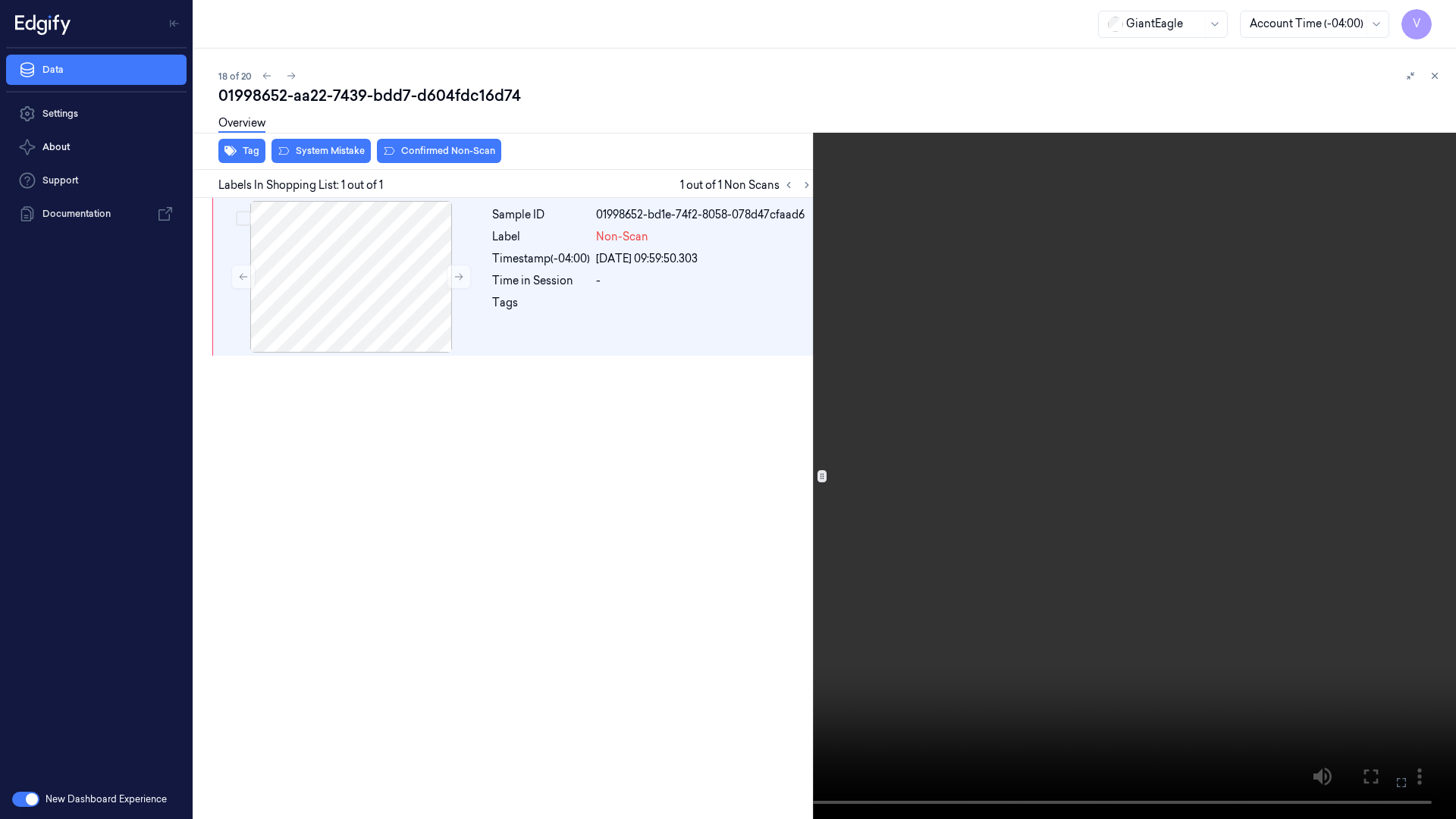
click at [0, 0] on icon at bounding box center [0, 0] width 0 height 0
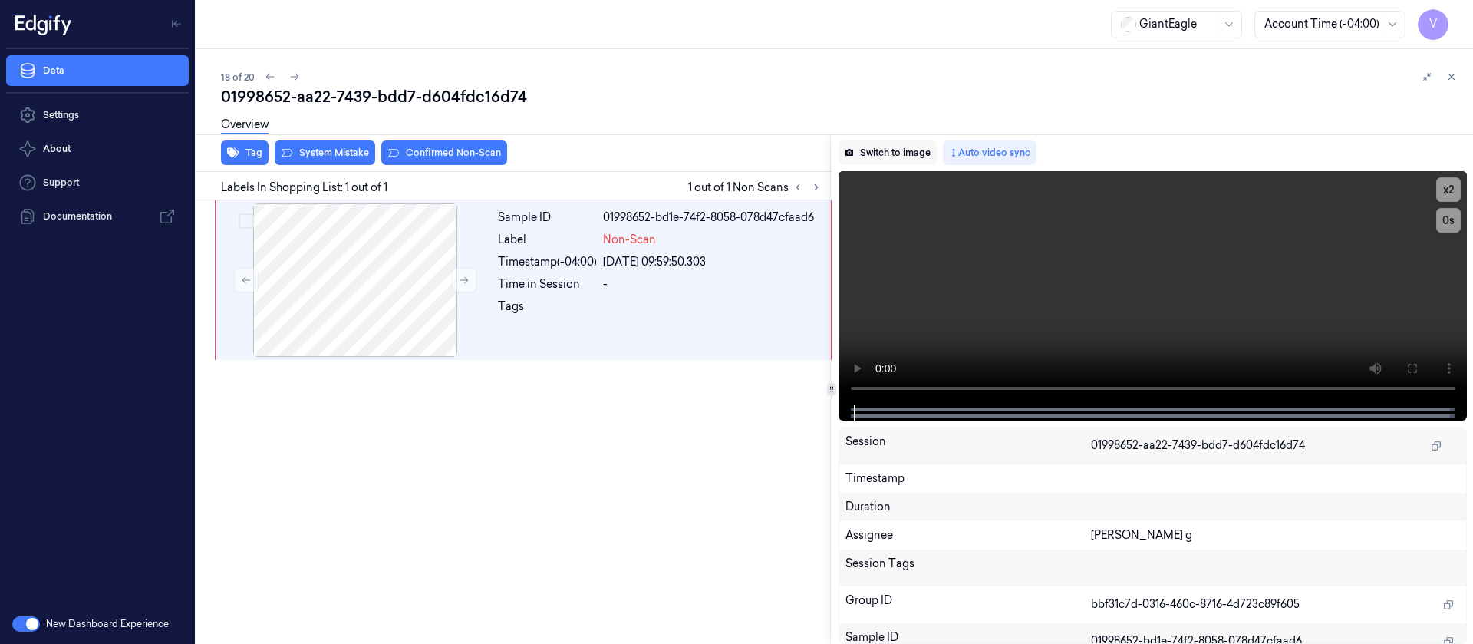
click at [879, 150] on button "Switch to image" at bounding box center [888, 152] width 98 height 25
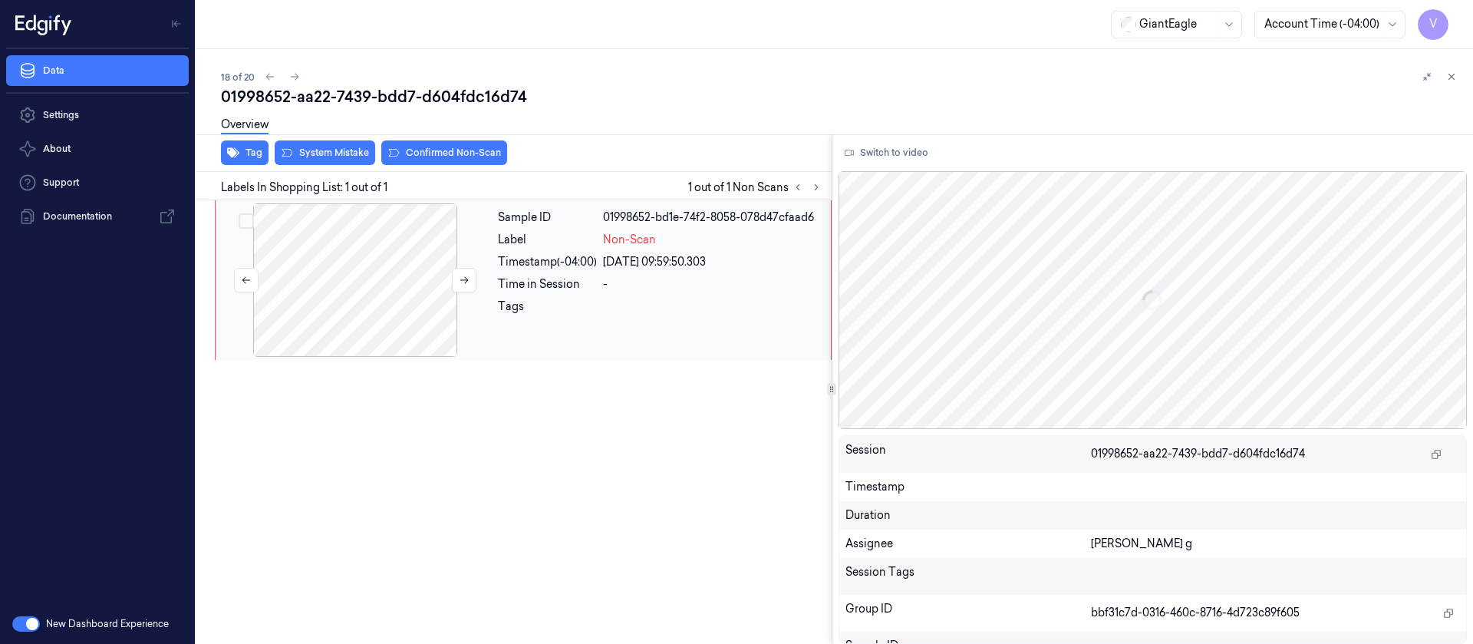
click at [323, 302] on div at bounding box center [355, 279] width 273 height 153
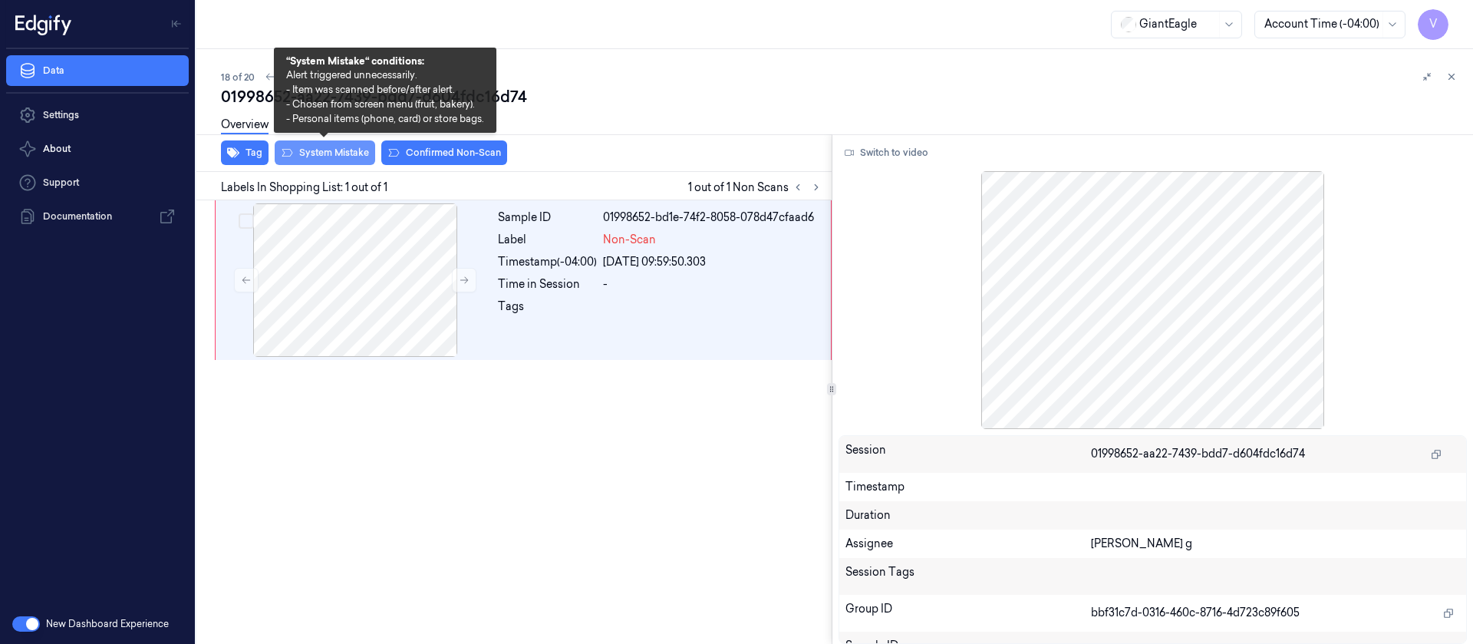
click at [318, 152] on button "System Mistake" at bounding box center [325, 152] width 101 height 25
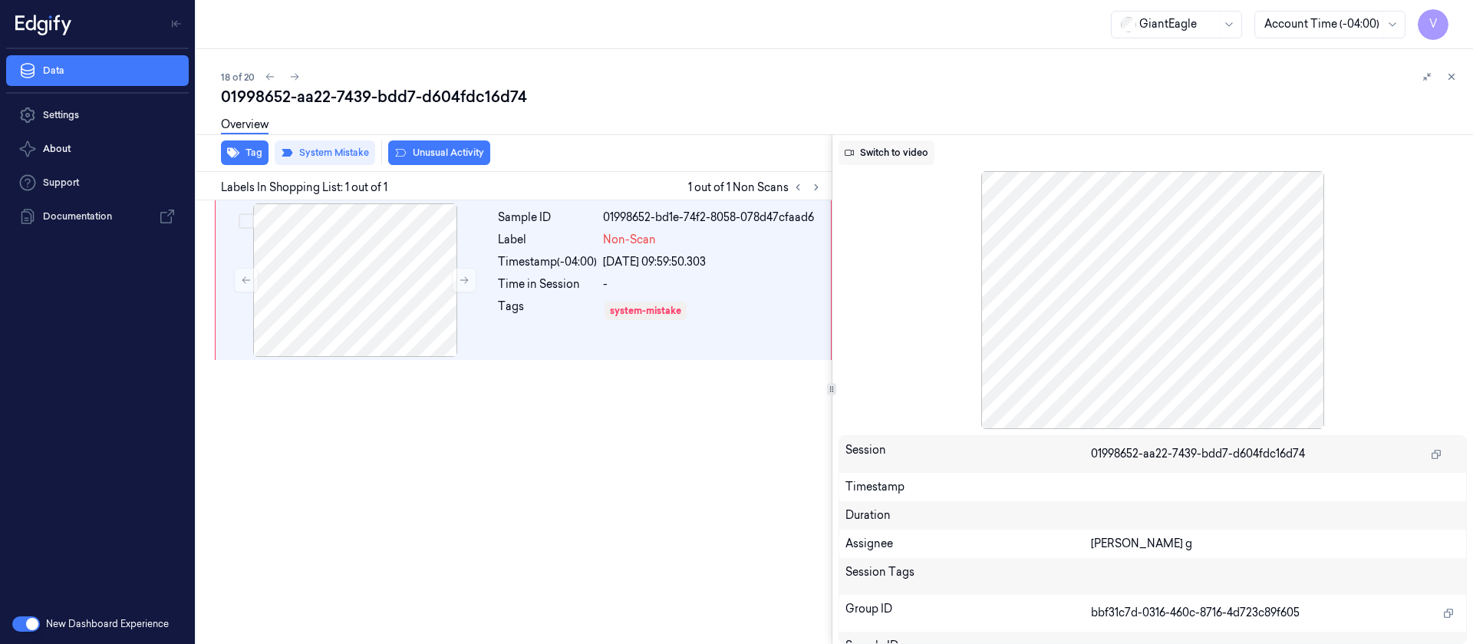
click at [866, 160] on button "Switch to video" at bounding box center [887, 152] width 96 height 25
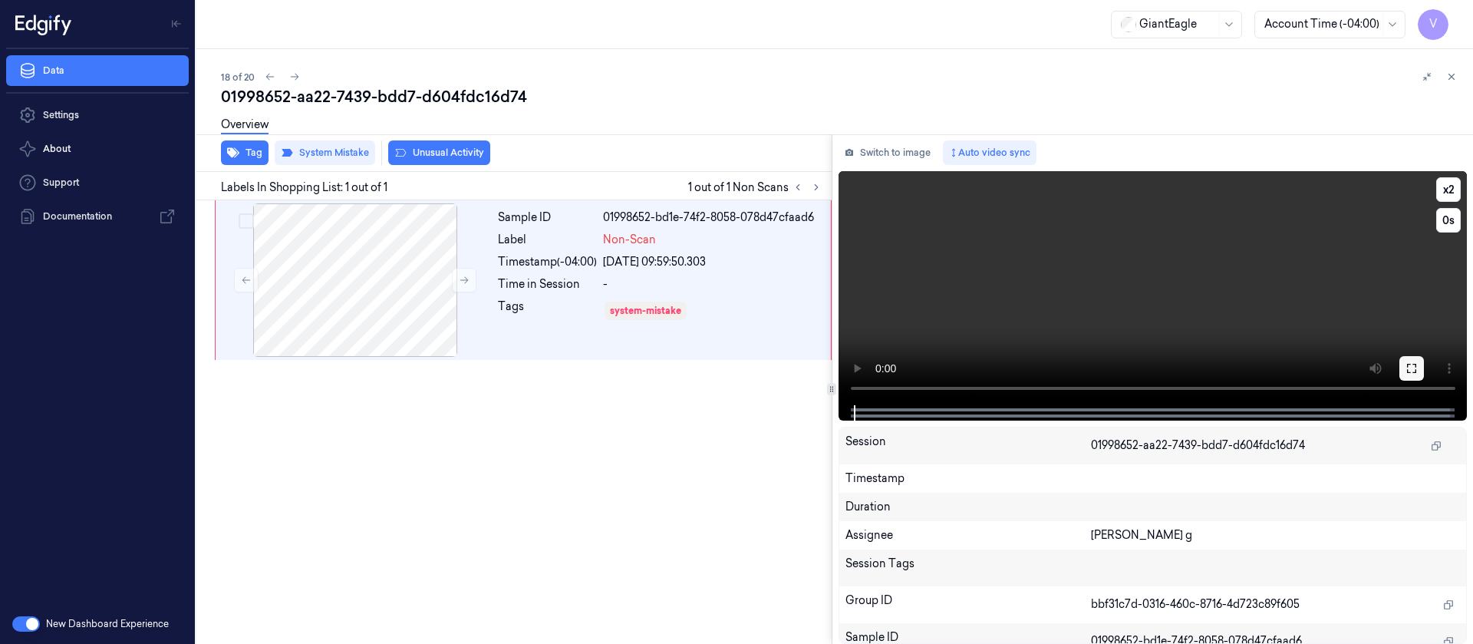
click at [1417, 371] on icon at bounding box center [1412, 368] width 12 height 12
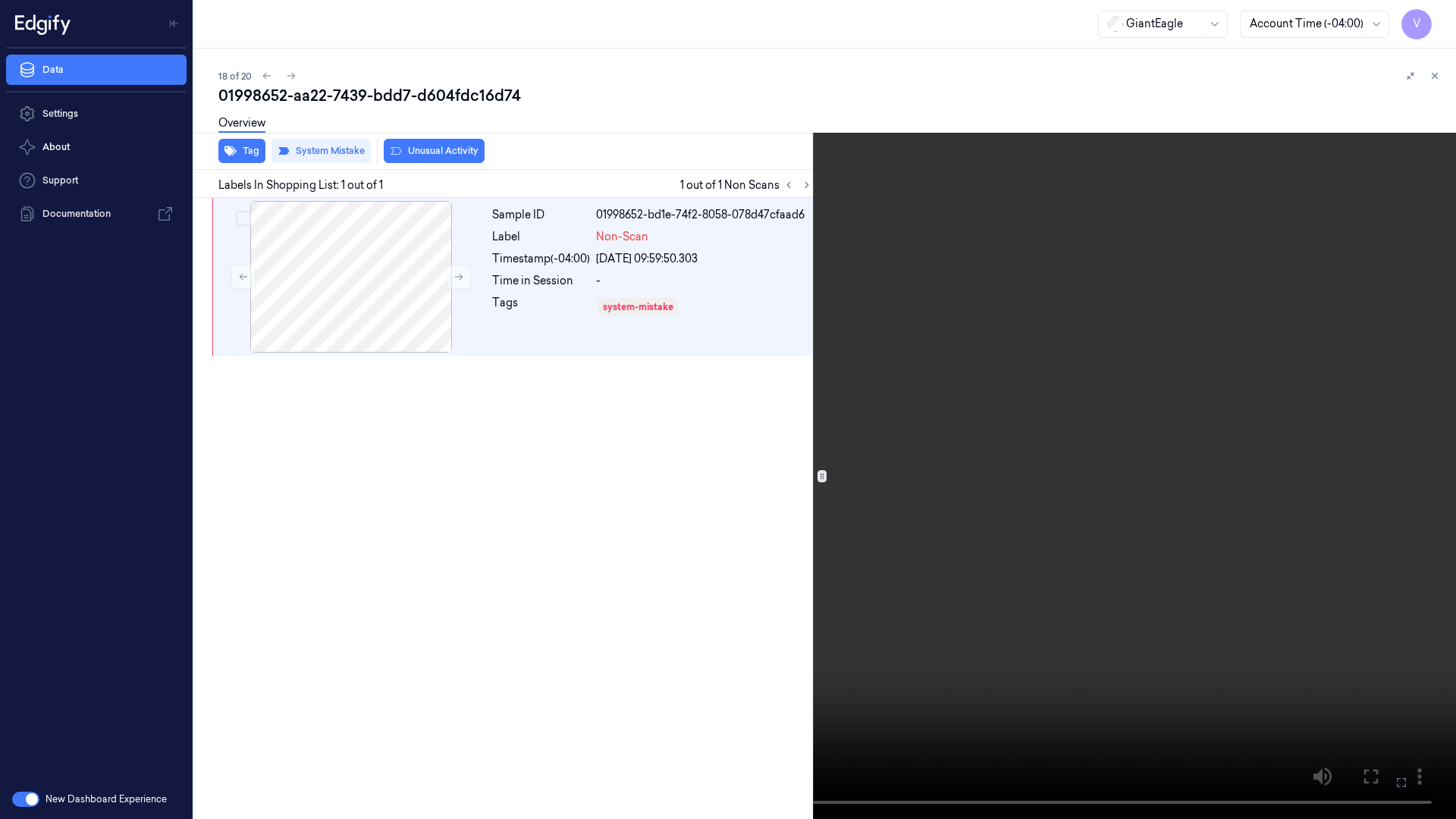
click at [0, 0] on icon at bounding box center [0, 0] width 0 height 0
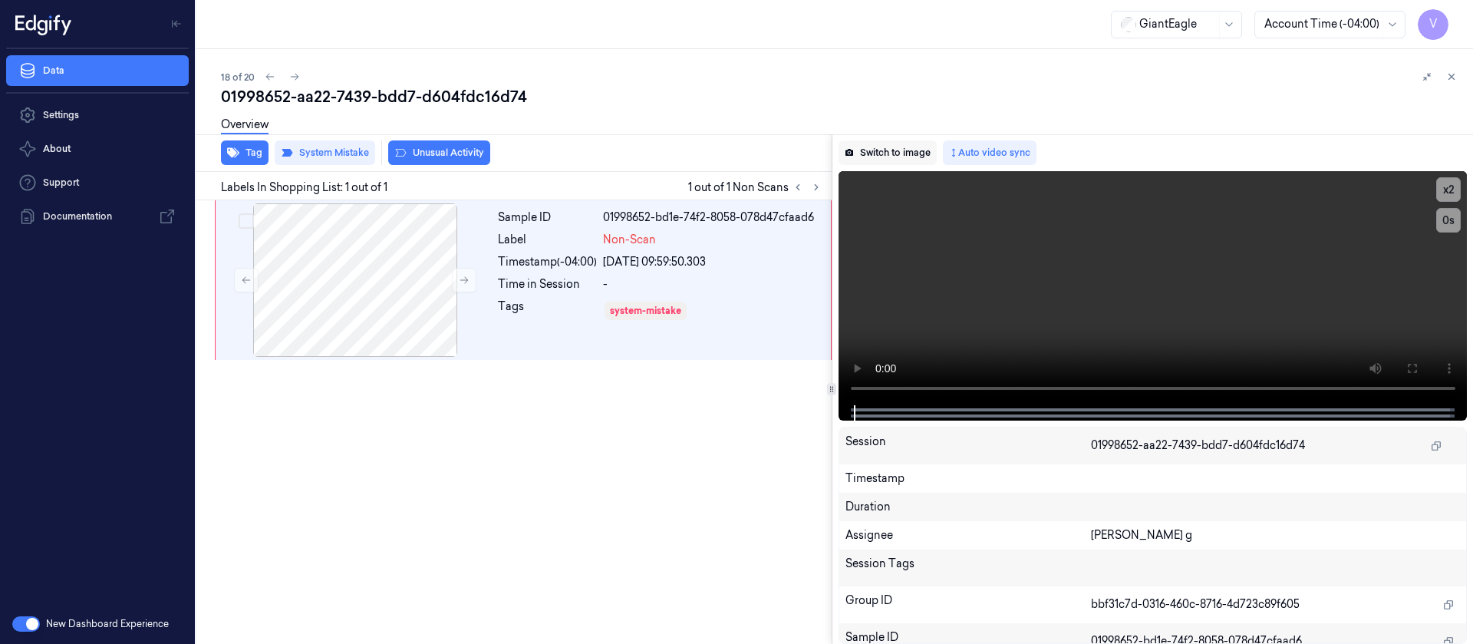
click at [889, 155] on button "Switch to image" at bounding box center [888, 152] width 98 height 25
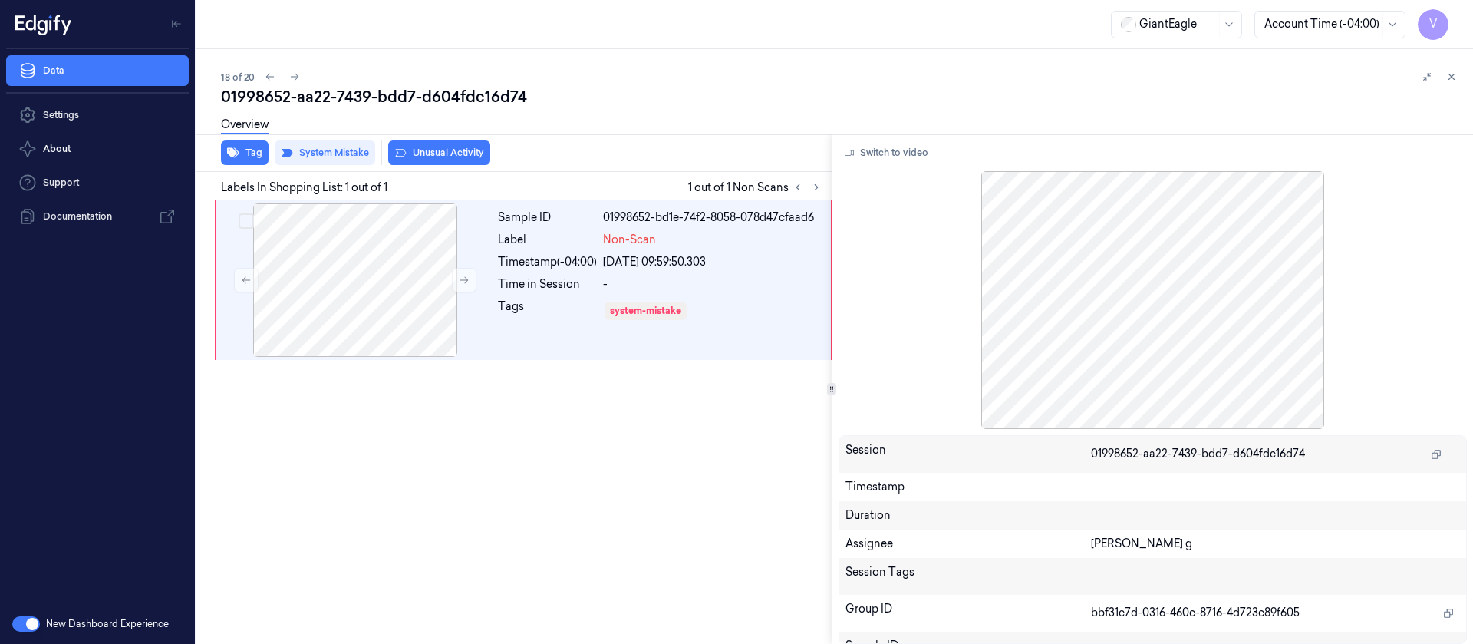
click at [1459, 70] on div at bounding box center [1439, 77] width 43 height 18
click at [1449, 75] on icon at bounding box center [1451, 76] width 11 height 11
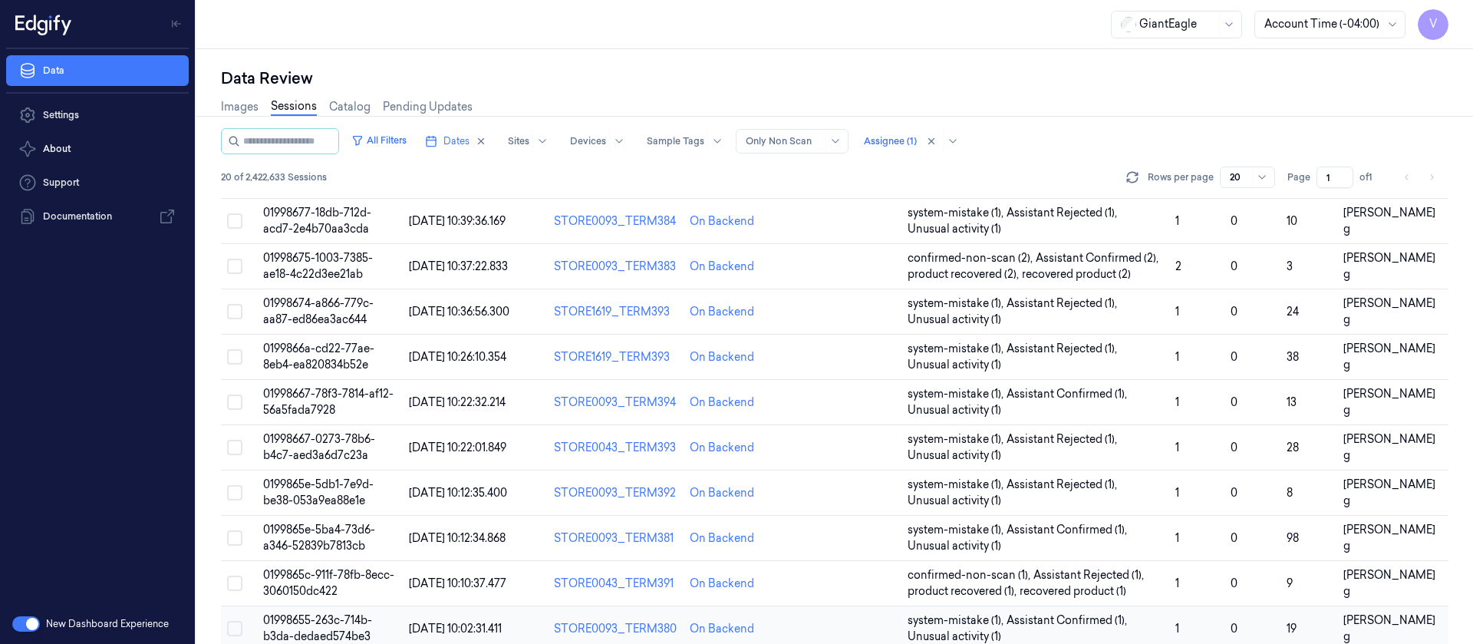
scroll to position [501, 0]
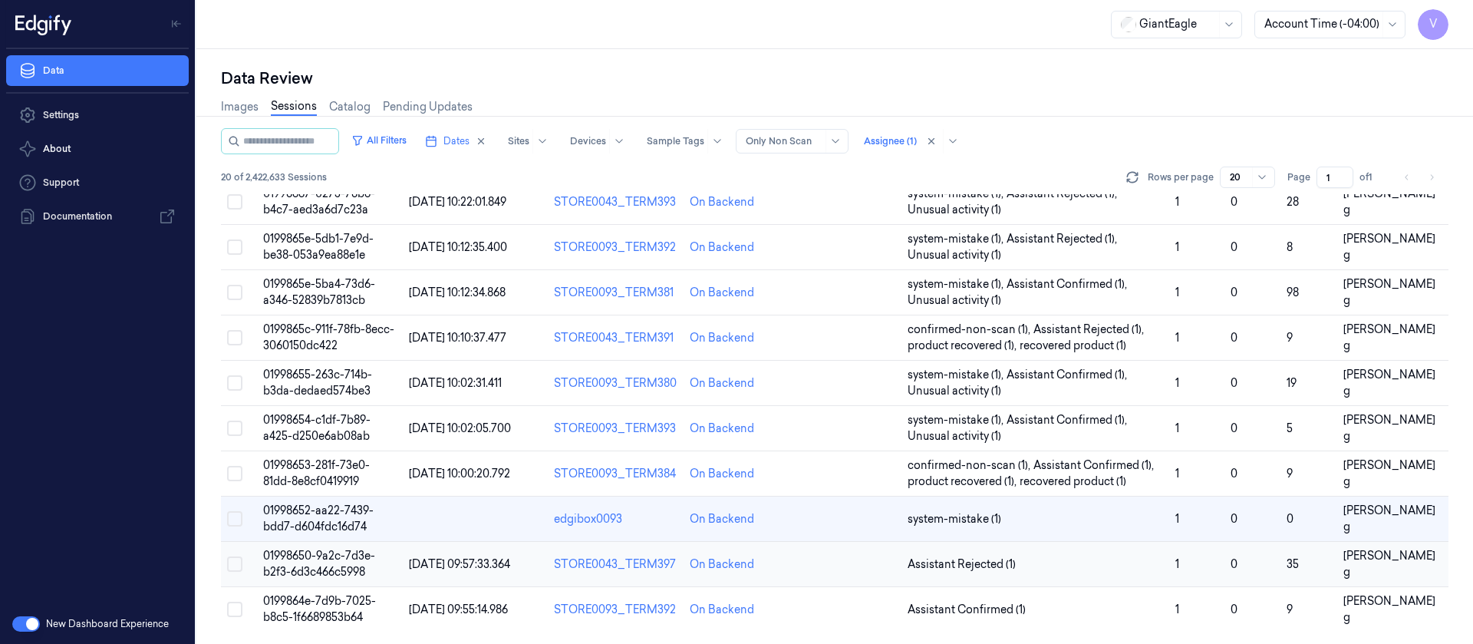
click at [839, 562] on td at bounding box center [847, 564] width 108 height 45
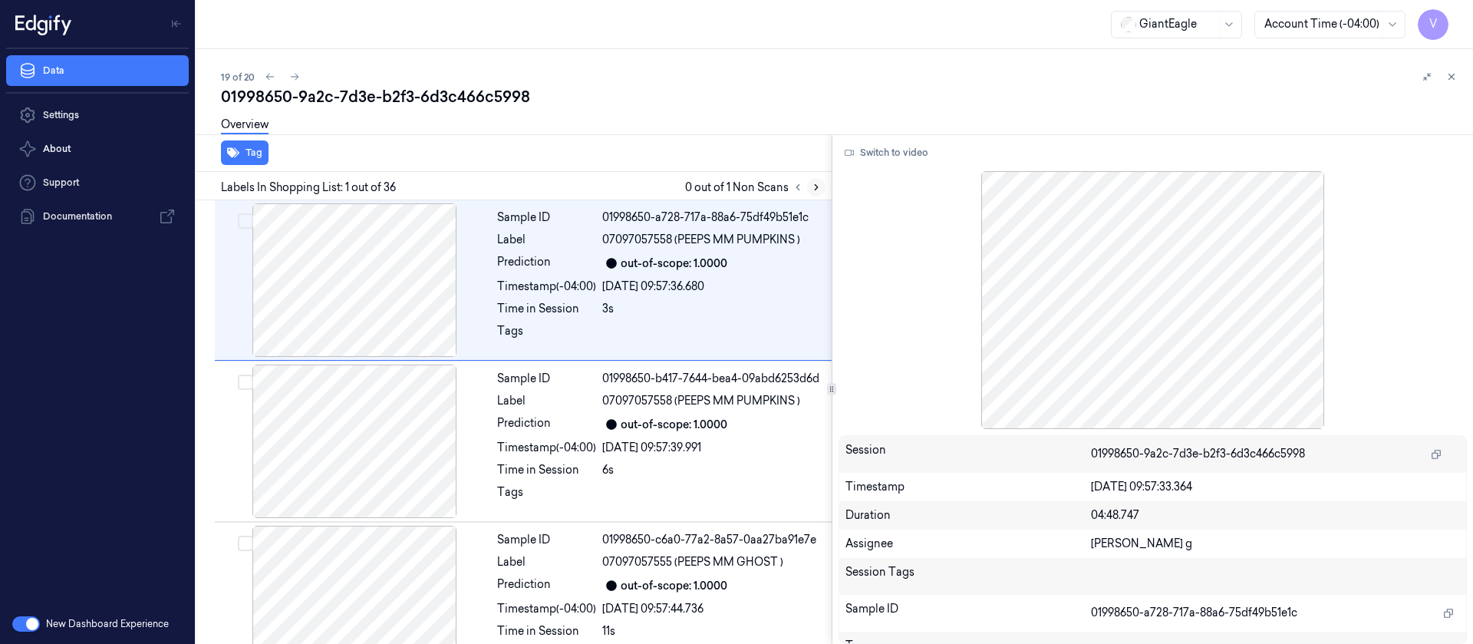
click at [811, 180] on button at bounding box center [816, 187] width 18 height 18
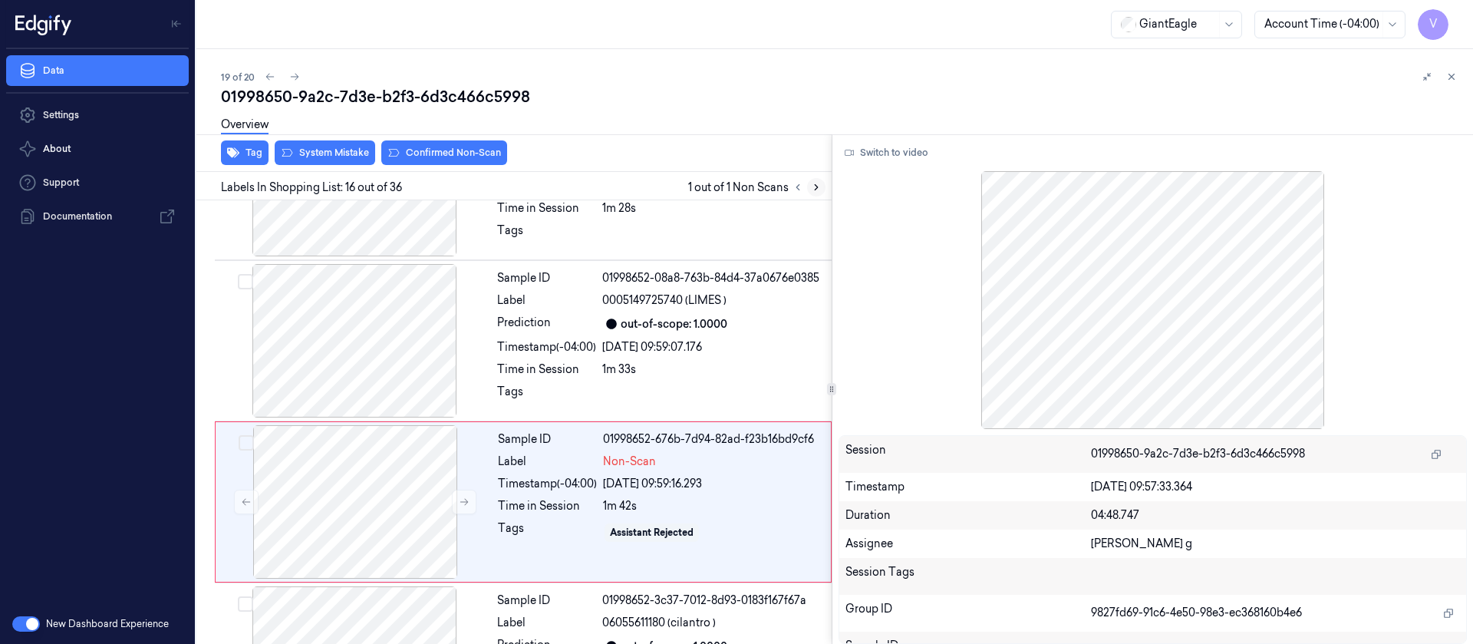
scroll to position [2275, 0]
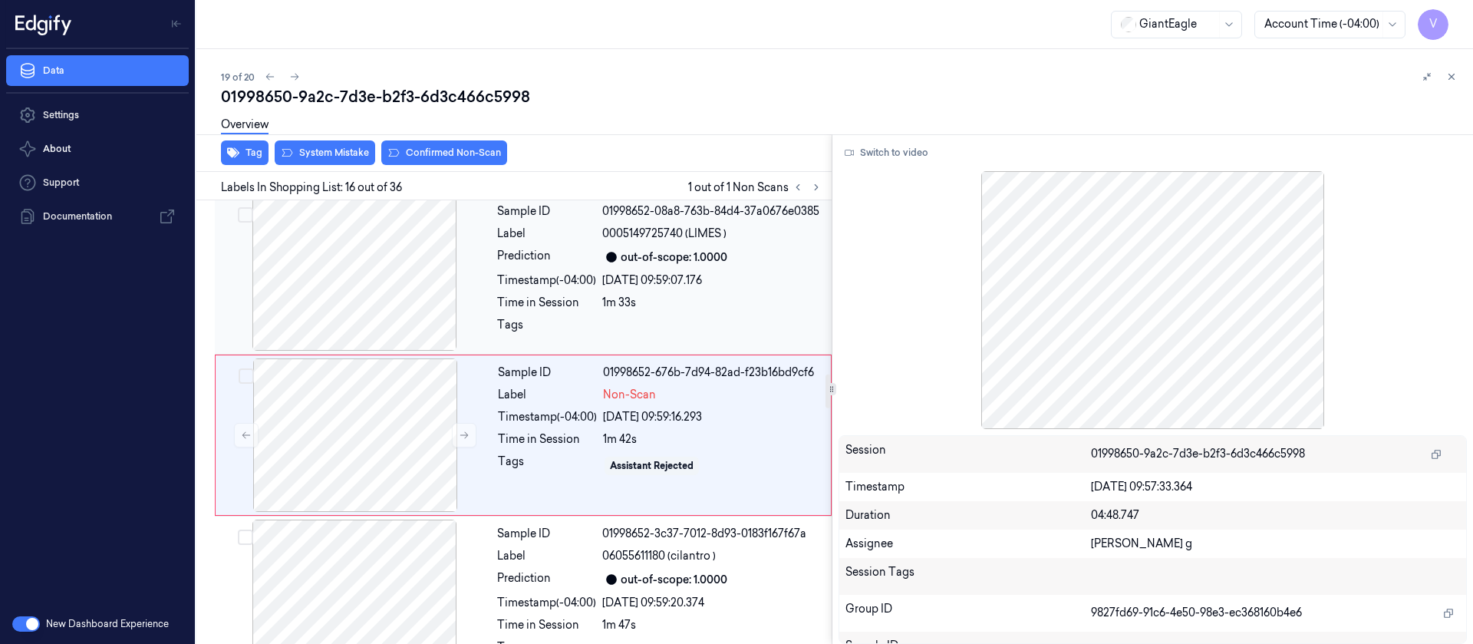
click at [503, 272] on div "Timestamp (-04:00)" at bounding box center [546, 280] width 99 height 16
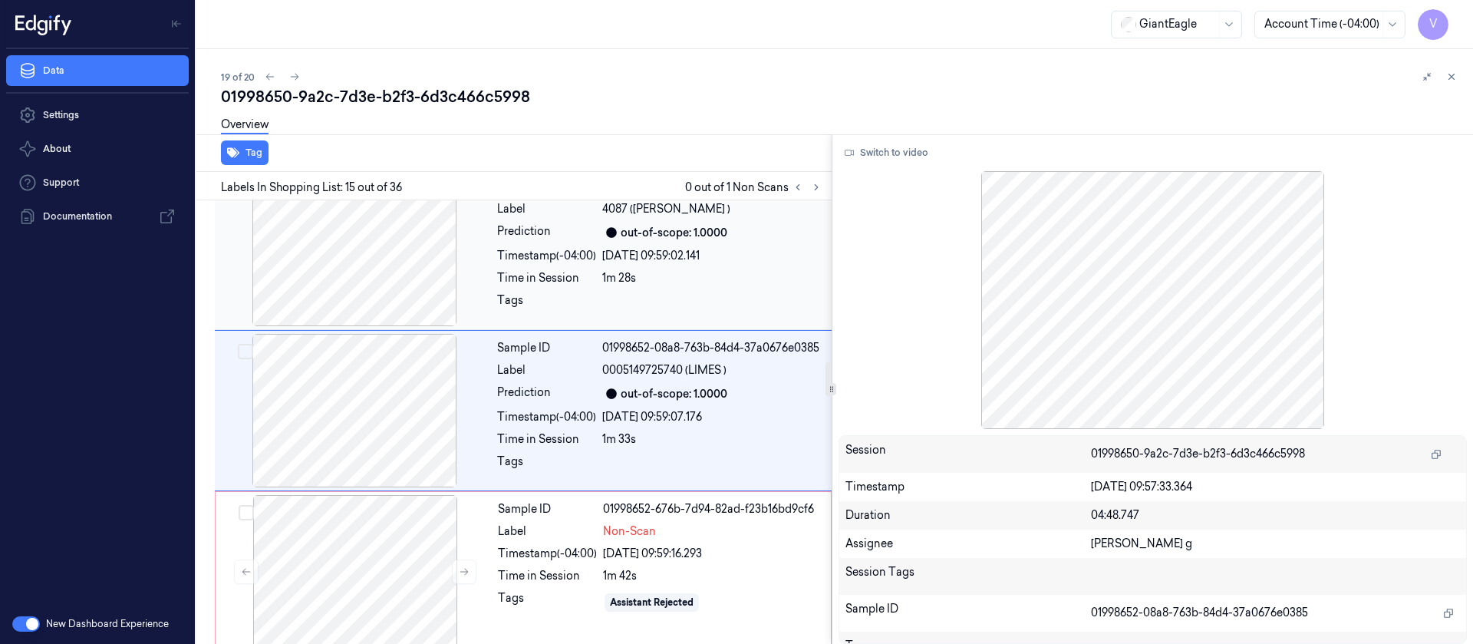
scroll to position [2114, 0]
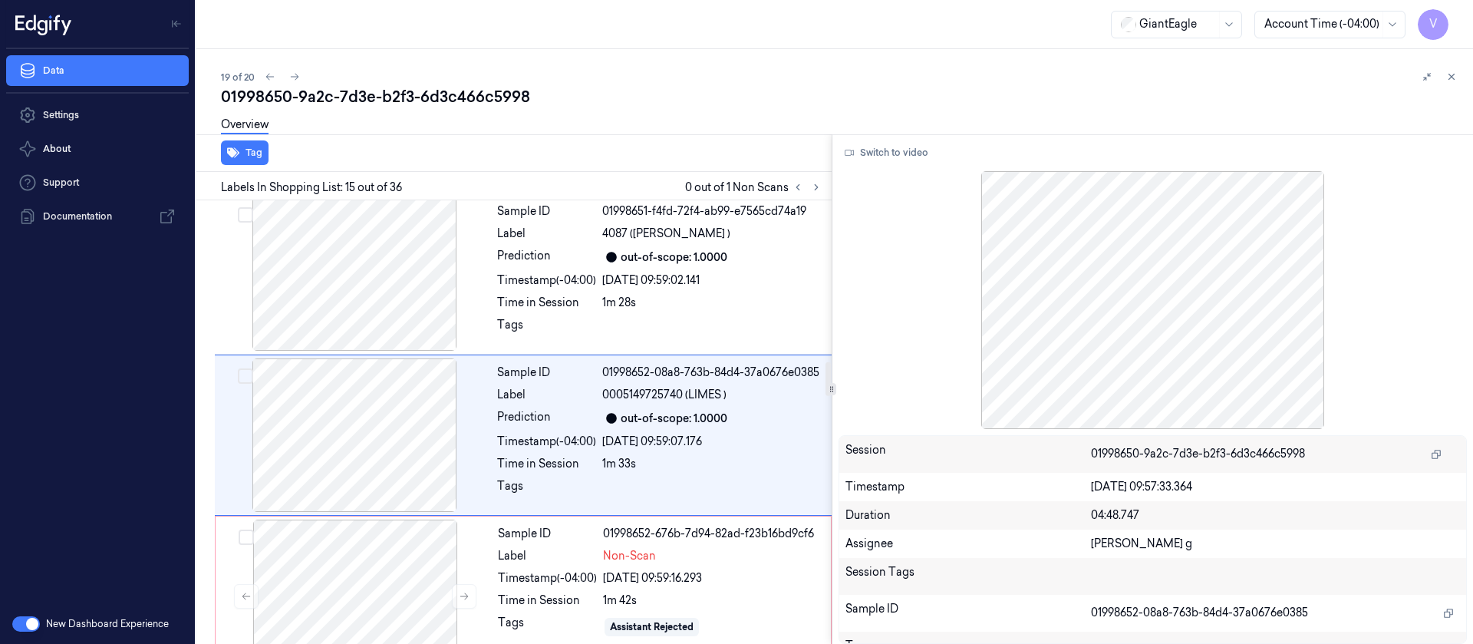
click at [859, 173] on div at bounding box center [1153, 300] width 629 height 258
click at [878, 153] on button "Switch to video" at bounding box center [887, 152] width 96 height 25
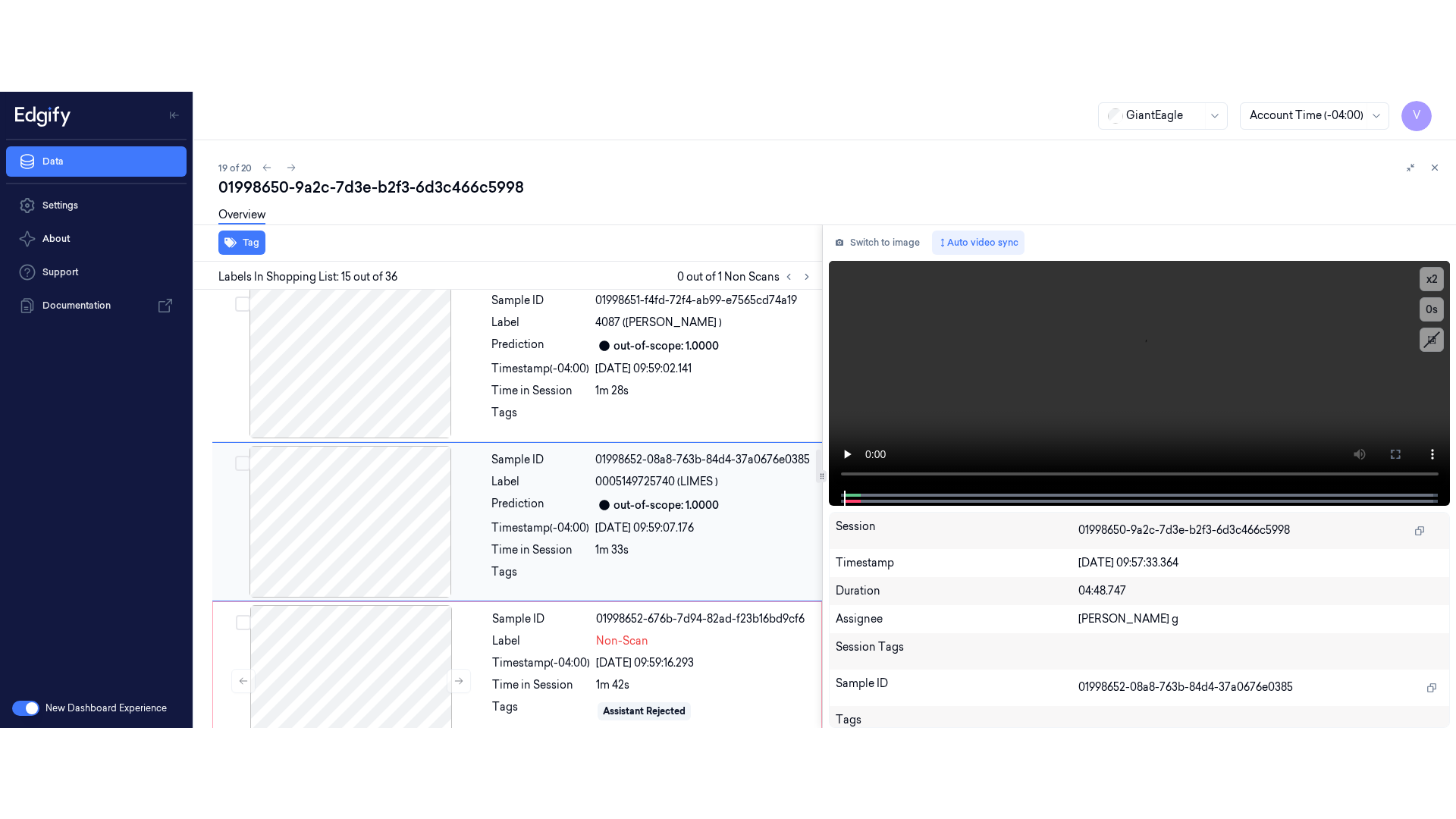
scroll to position [2202, 0]
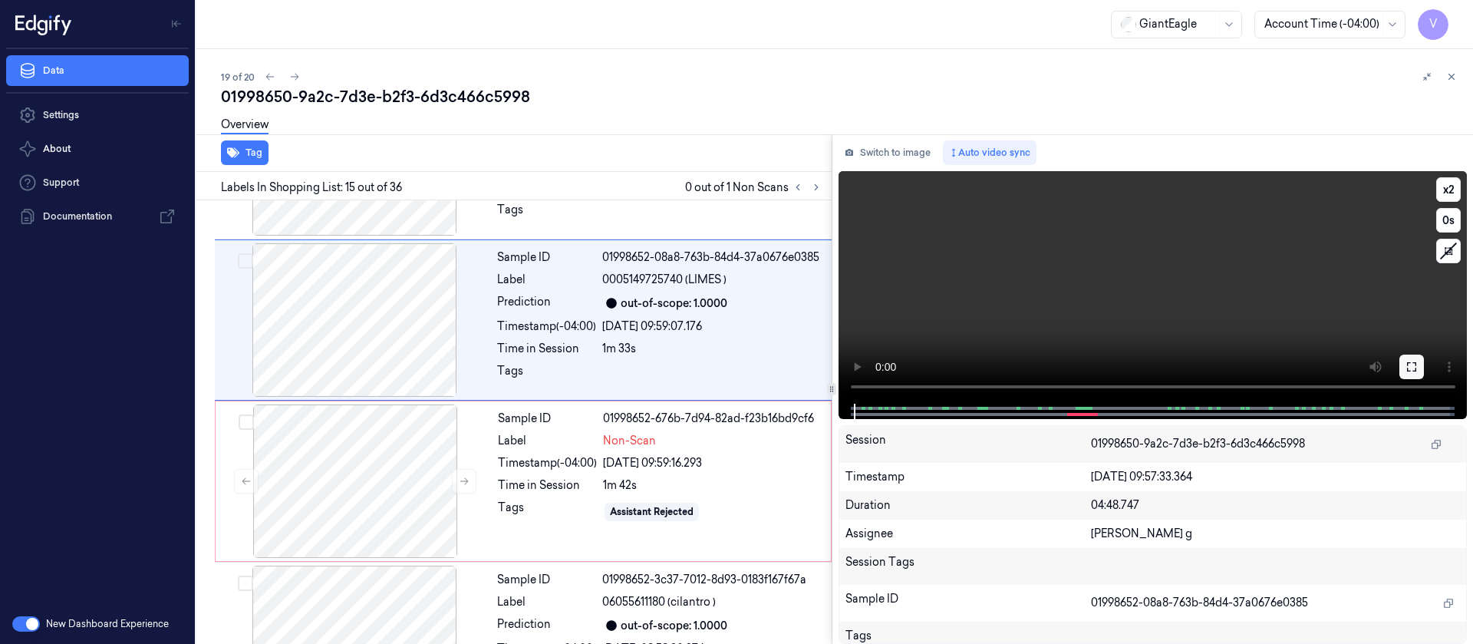
click at [1417, 361] on icon at bounding box center [1412, 367] width 12 height 12
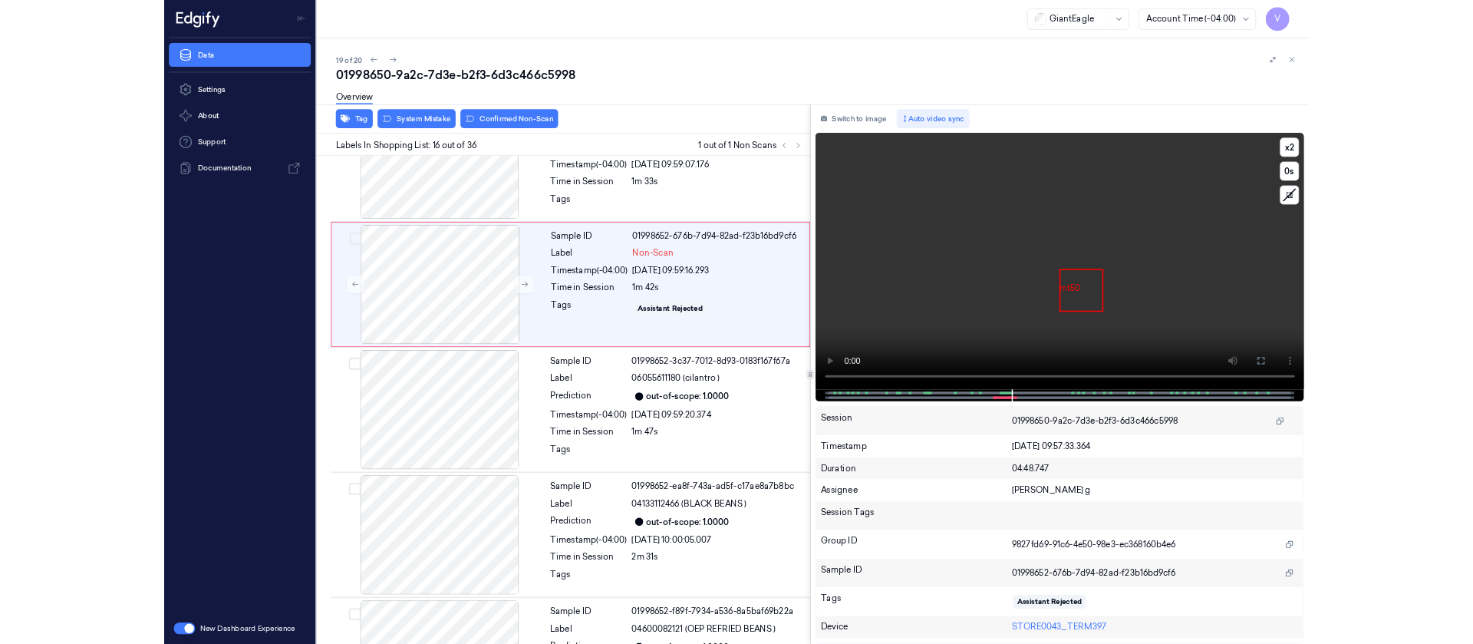
scroll to position [2183, 0]
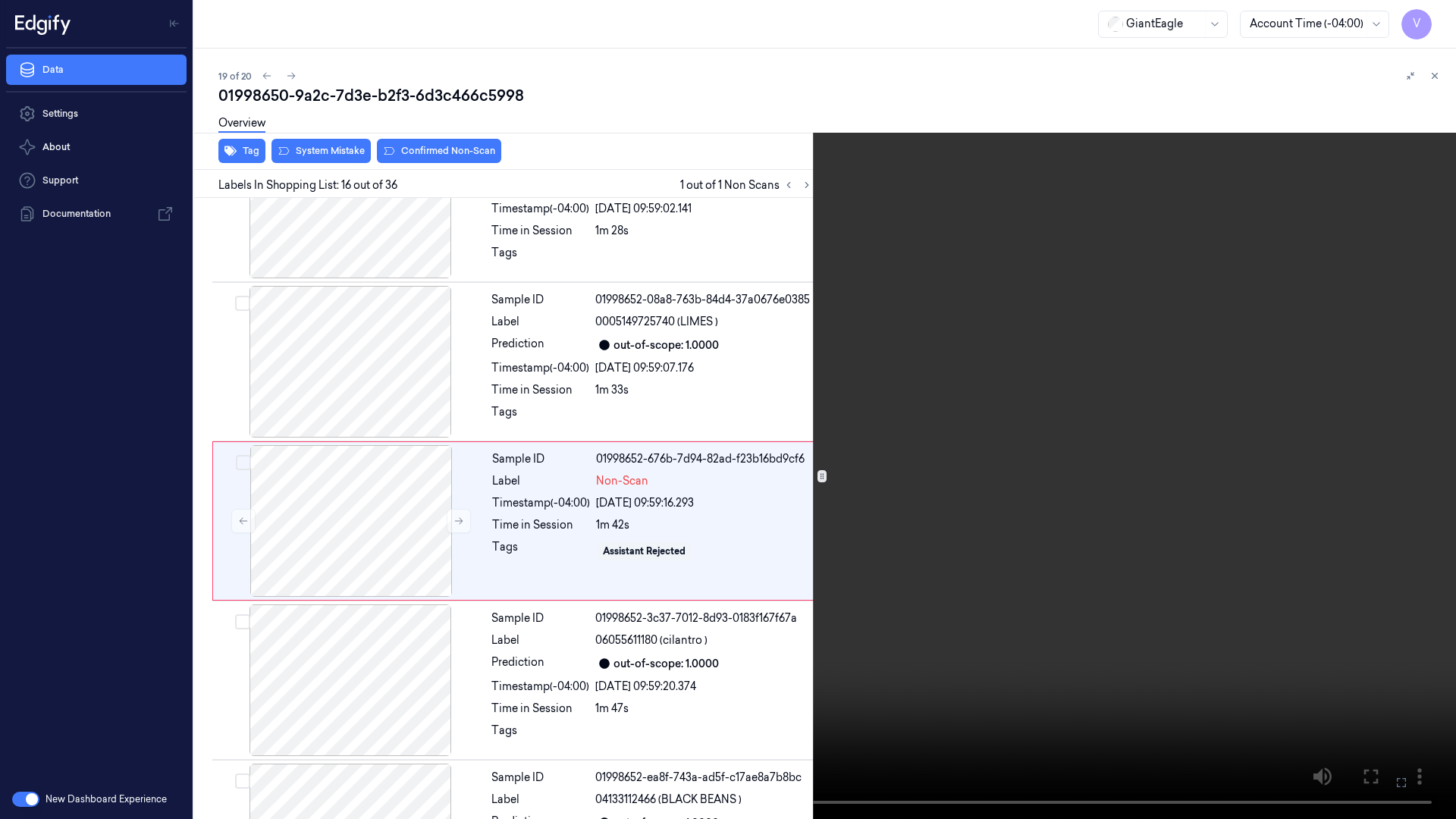
click at [0, 0] on icon at bounding box center [0, 0] width 0 height 0
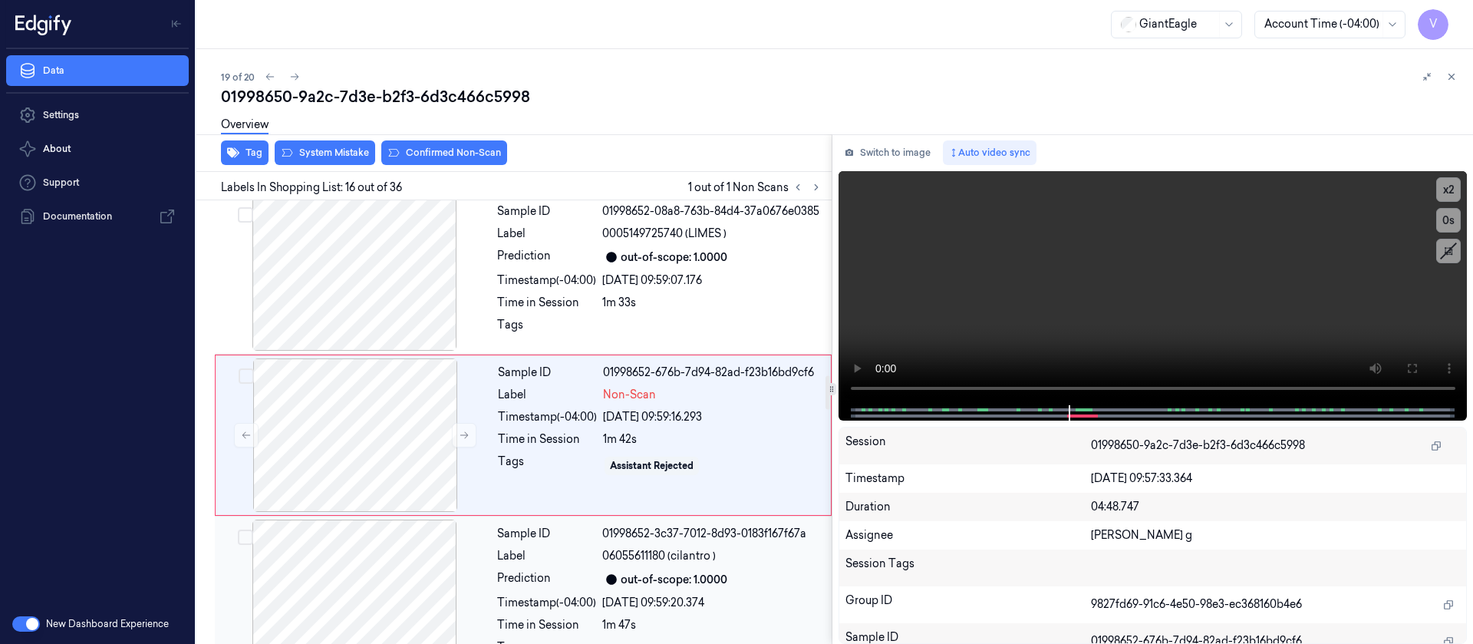
scroll to position [2390, 0]
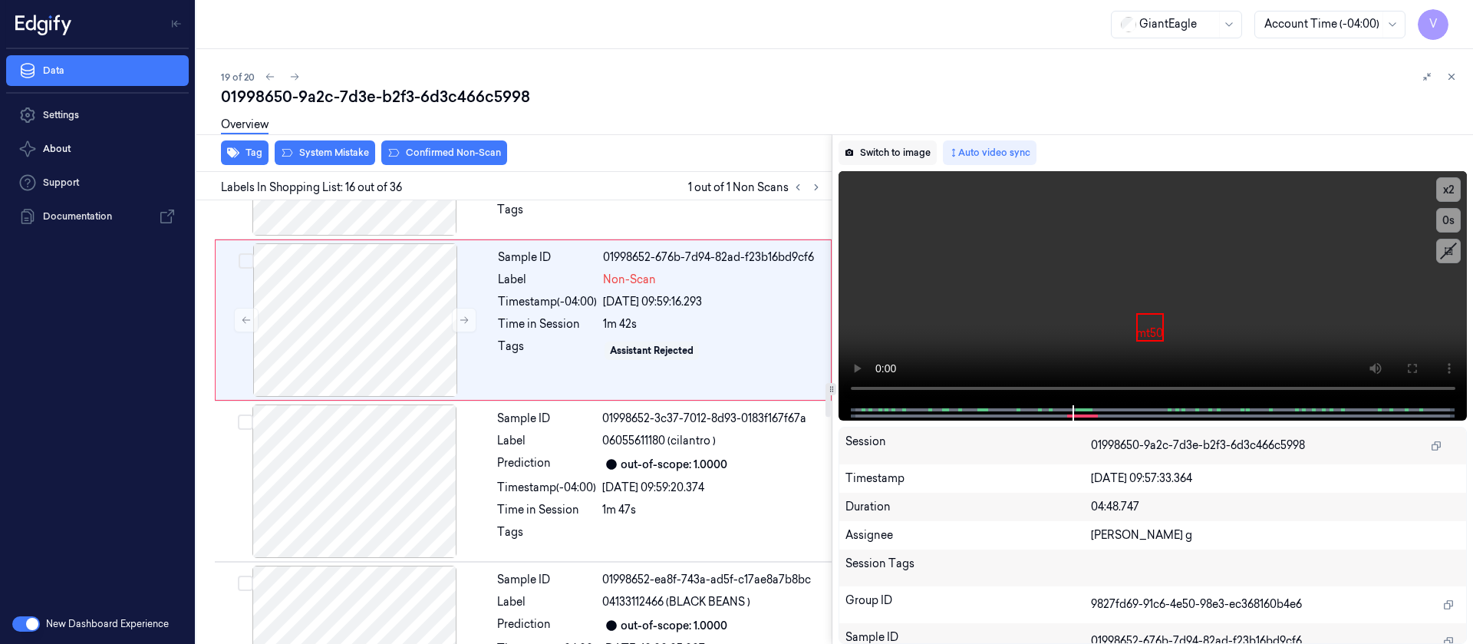
click at [892, 158] on button "Switch to image" at bounding box center [888, 152] width 98 height 25
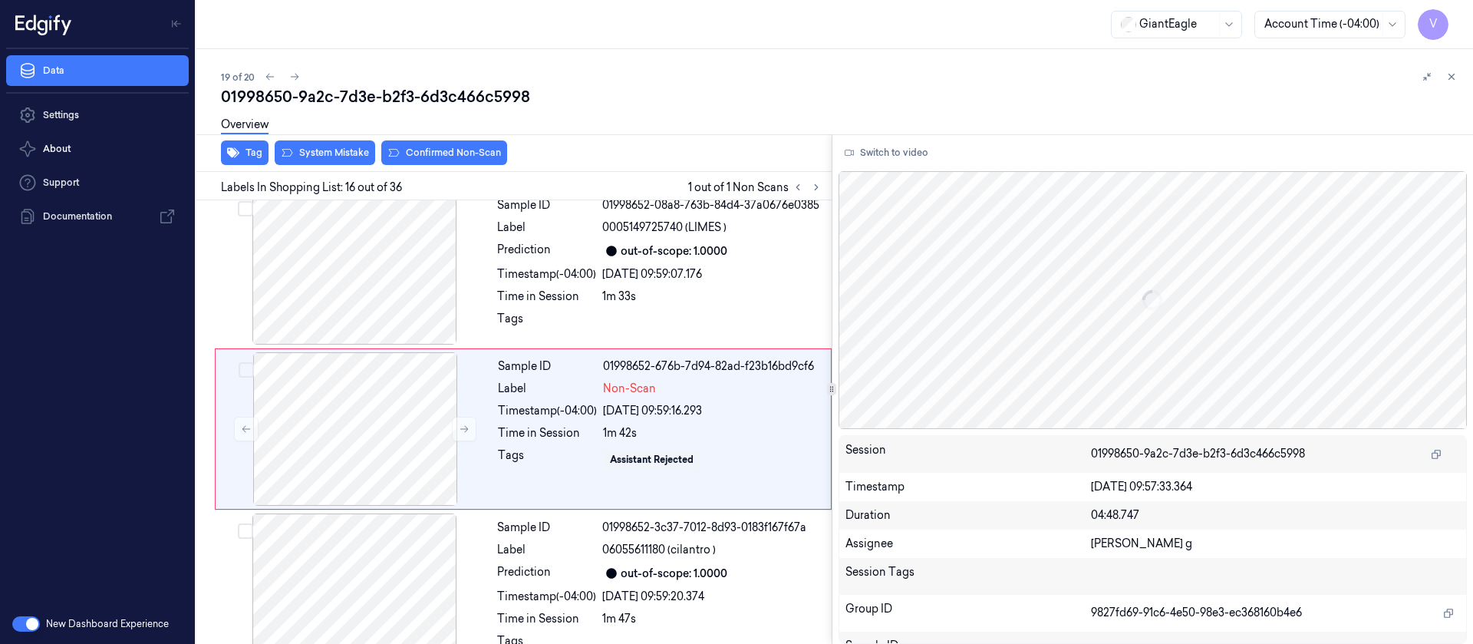
scroll to position [2275, 0]
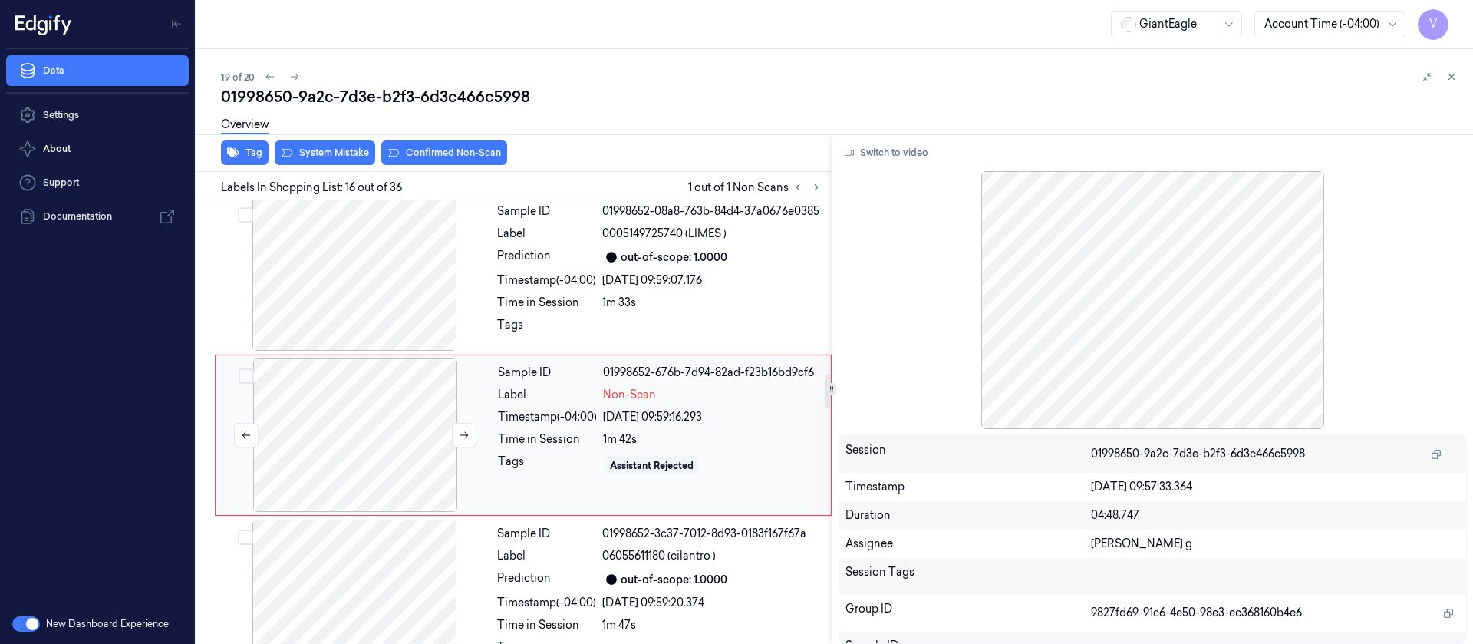
click at [354, 395] on div at bounding box center [355, 434] width 273 height 153
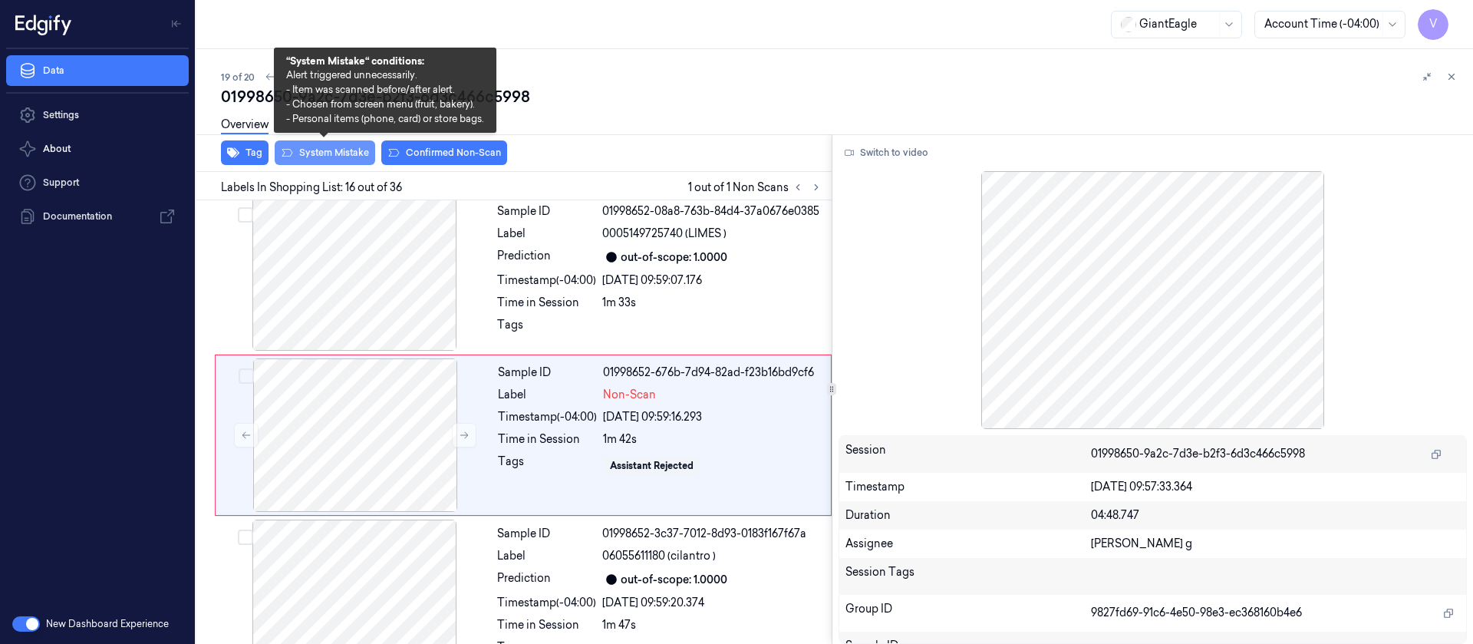
click at [316, 159] on button "System Mistake" at bounding box center [325, 152] width 101 height 25
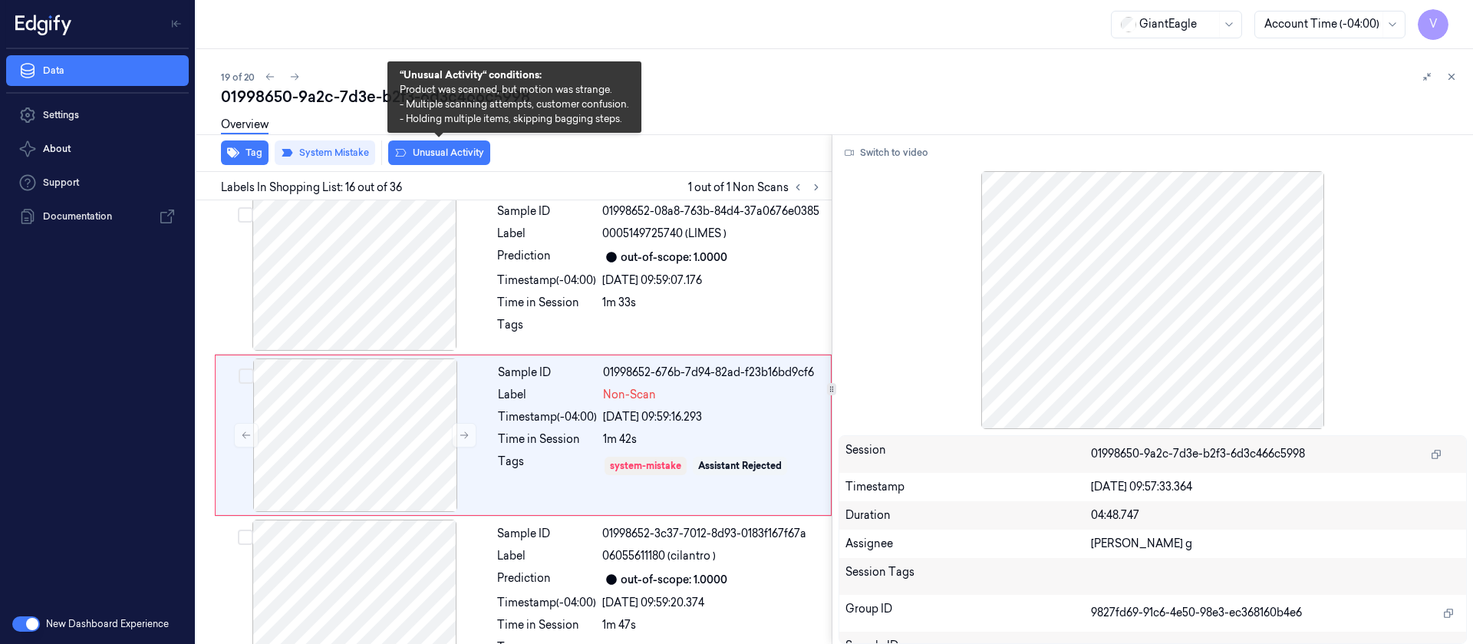
click at [450, 148] on button "Unusual Activity" at bounding box center [439, 152] width 102 height 25
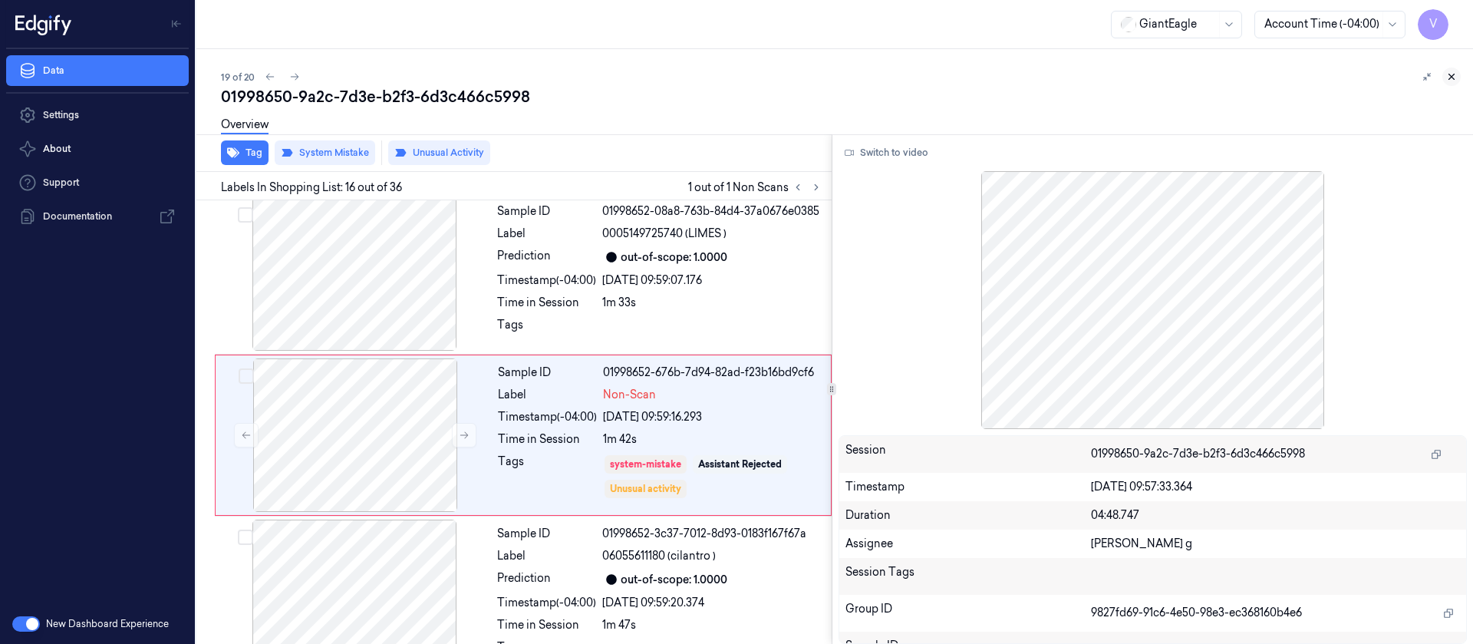
click at [1452, 81] on icon at bounding box center [1451, 76] width 11 height 11
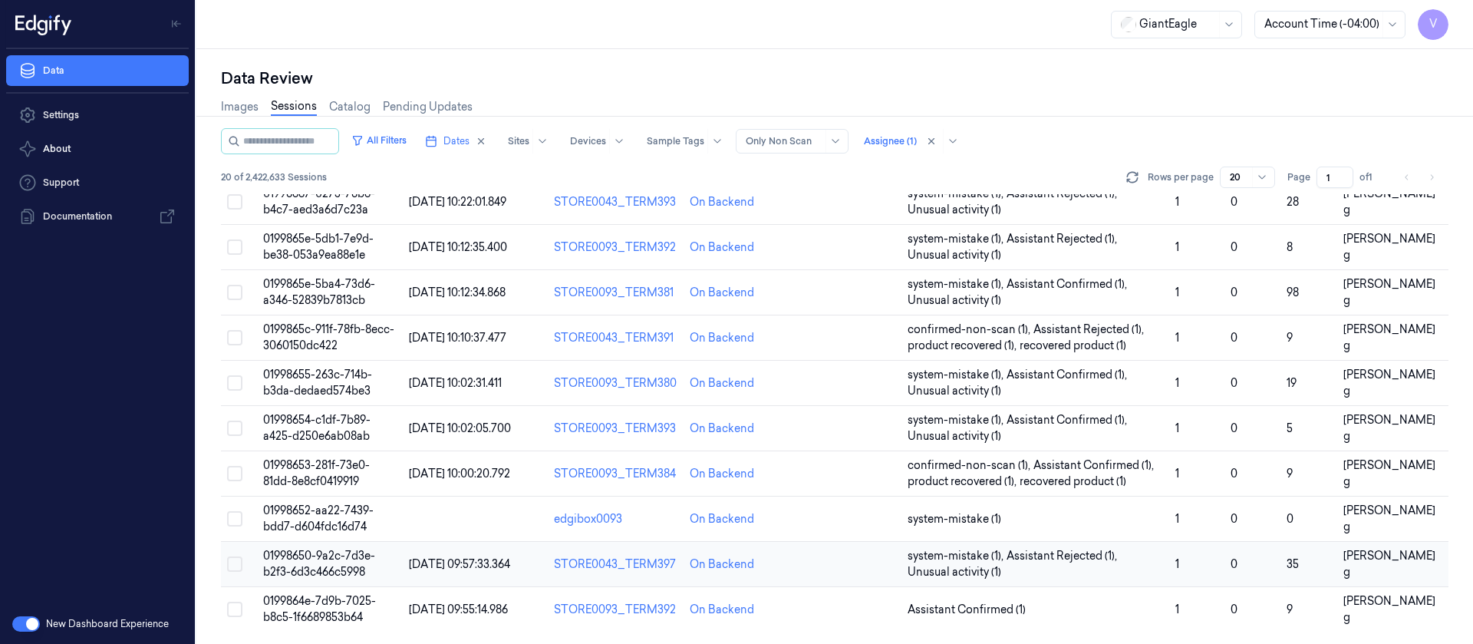
scroll to position [501, 0]
click at [833, 611] on td at bounding box center [847, 609] width 108 height 45
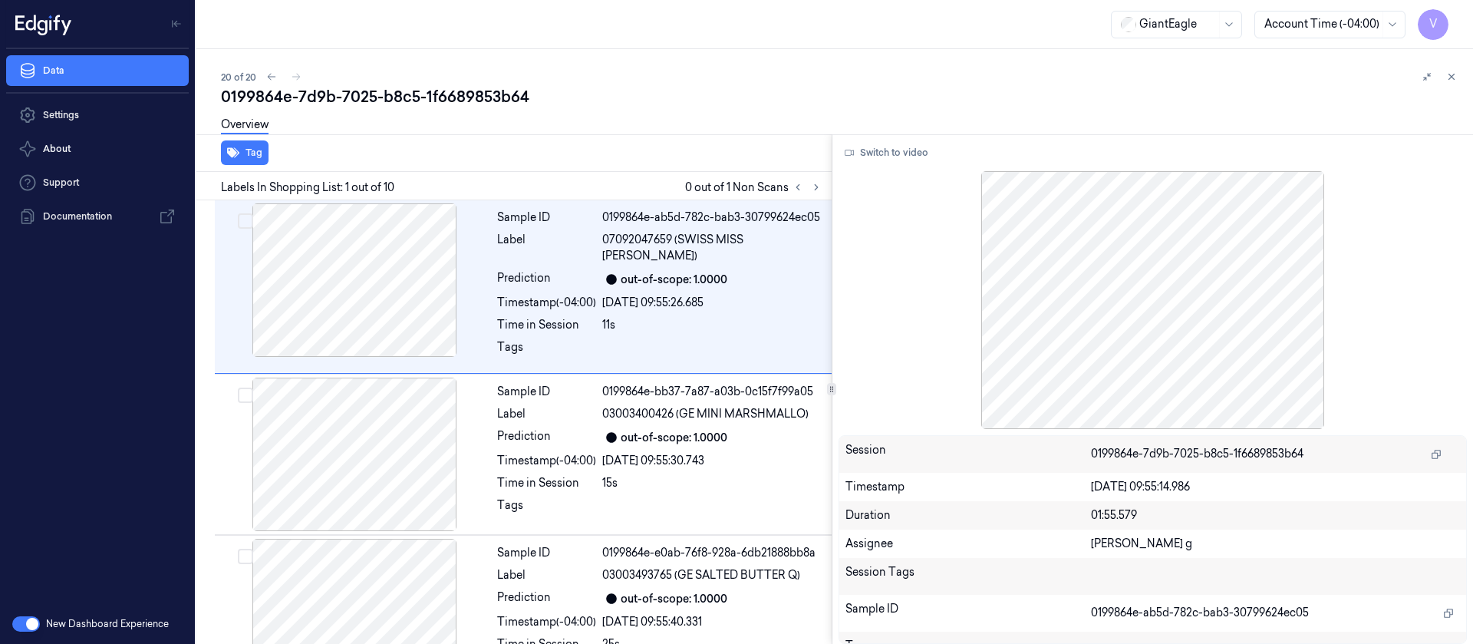
click at [817, 196] on div "Labels In Shopping List: 1 out of 10 0 out of 1 Non Scans" at bounding box center [510, 186] width 641 height 28
click at [820, 182] on icon at bounding box center [816, 187] width 11 height 11
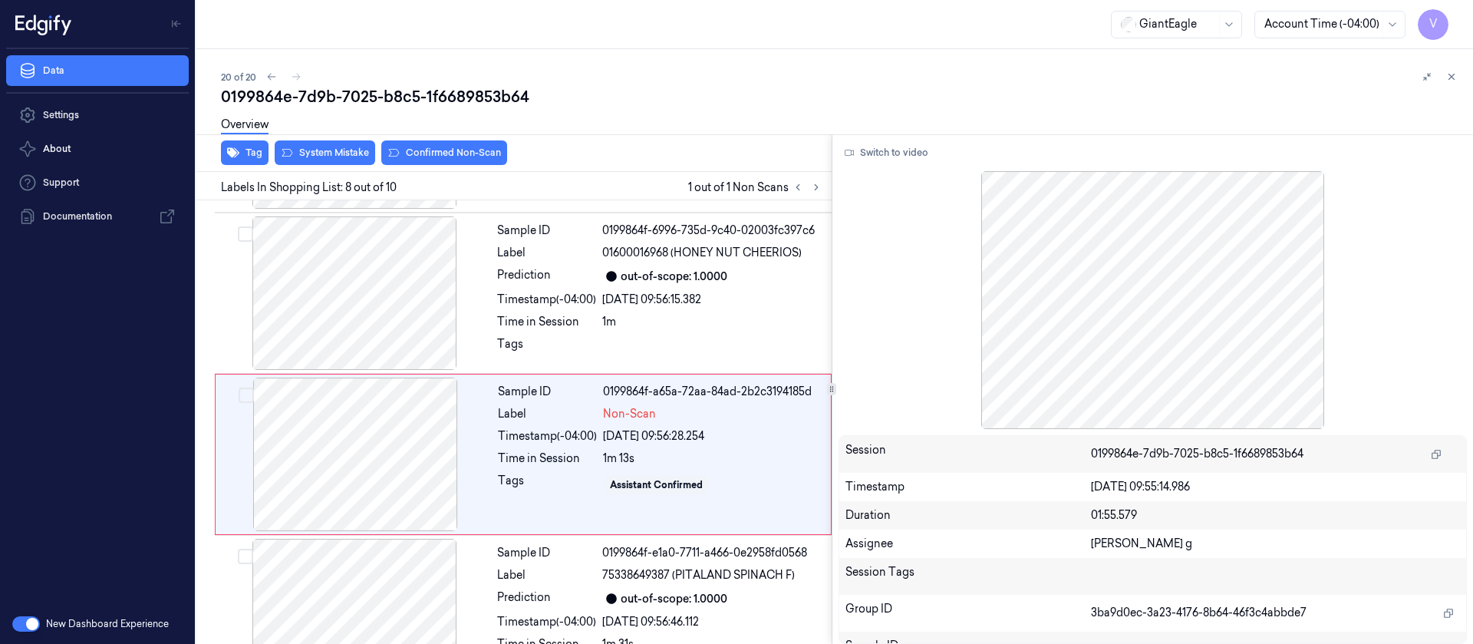
scroll to position [986, 0]
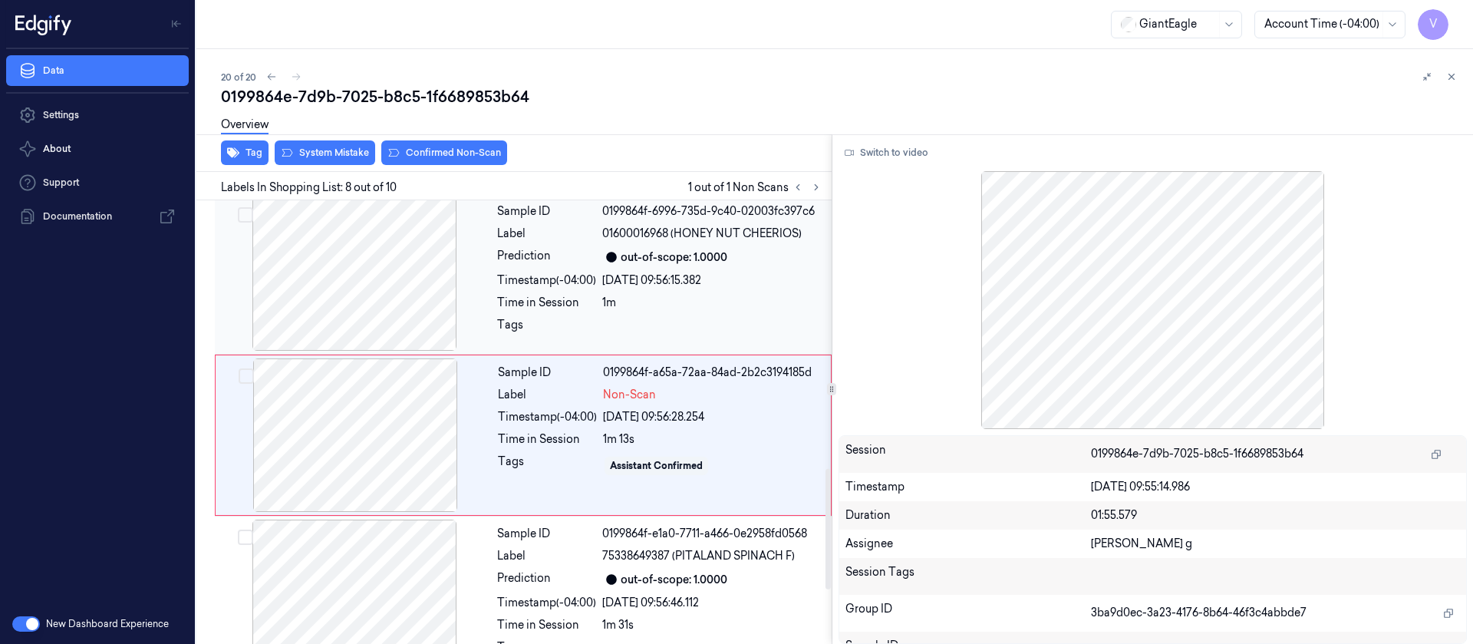
click at [598, 272] on div "Timestamp (-04:00) [DATE] 09:56:15.382" at bounding box center [659, 280] width 325 height 16
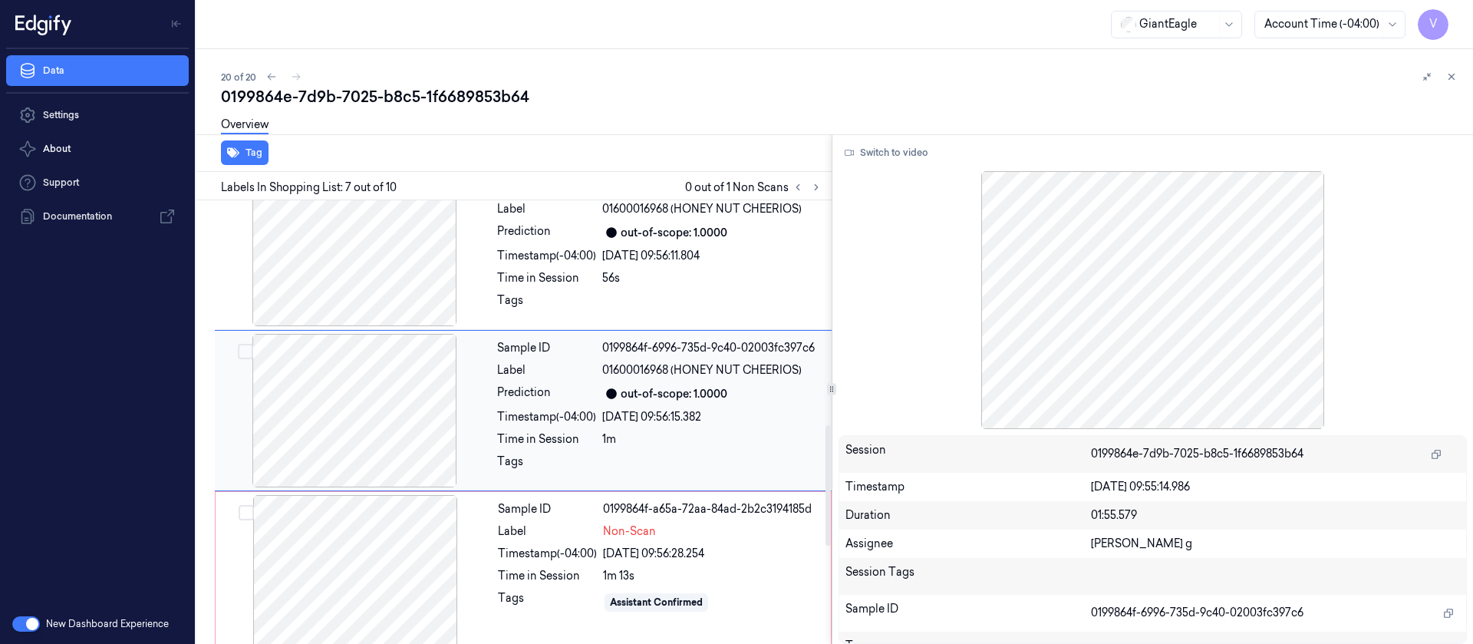
scroll to position [825, 0]
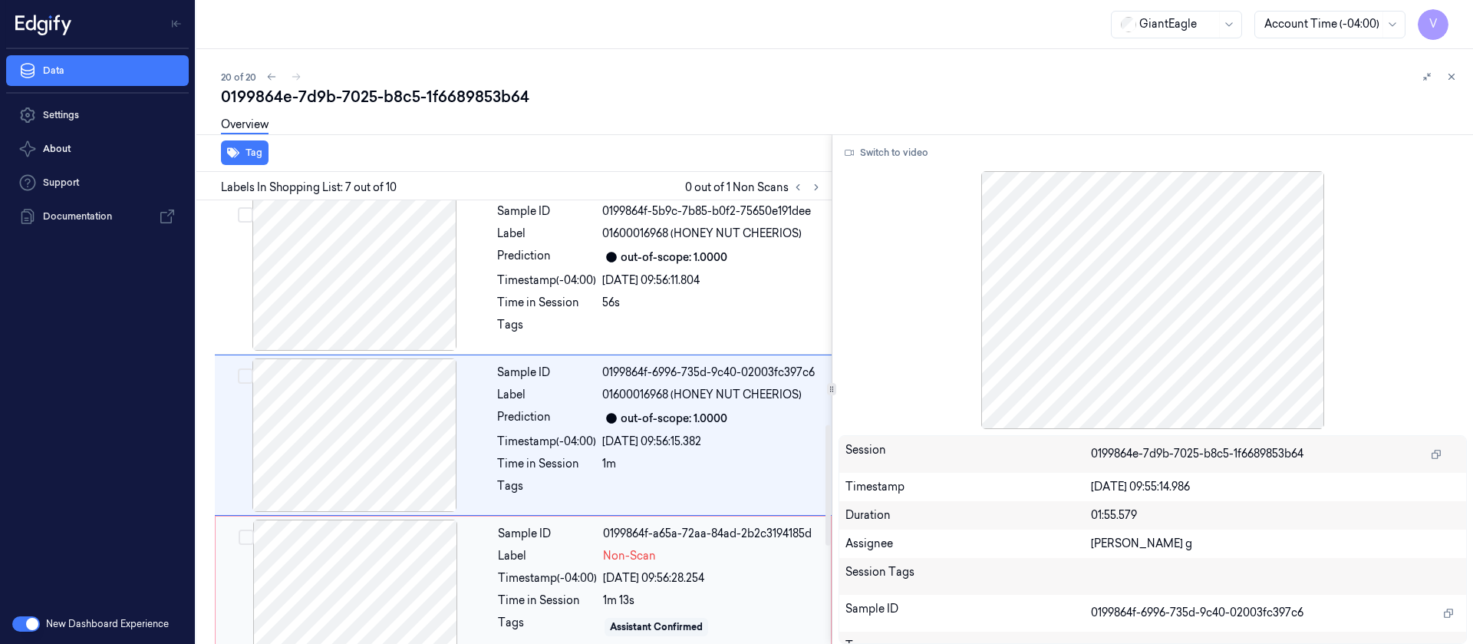
click at [409, 560] on div at bounding box center [355, 595] width 273 height 153
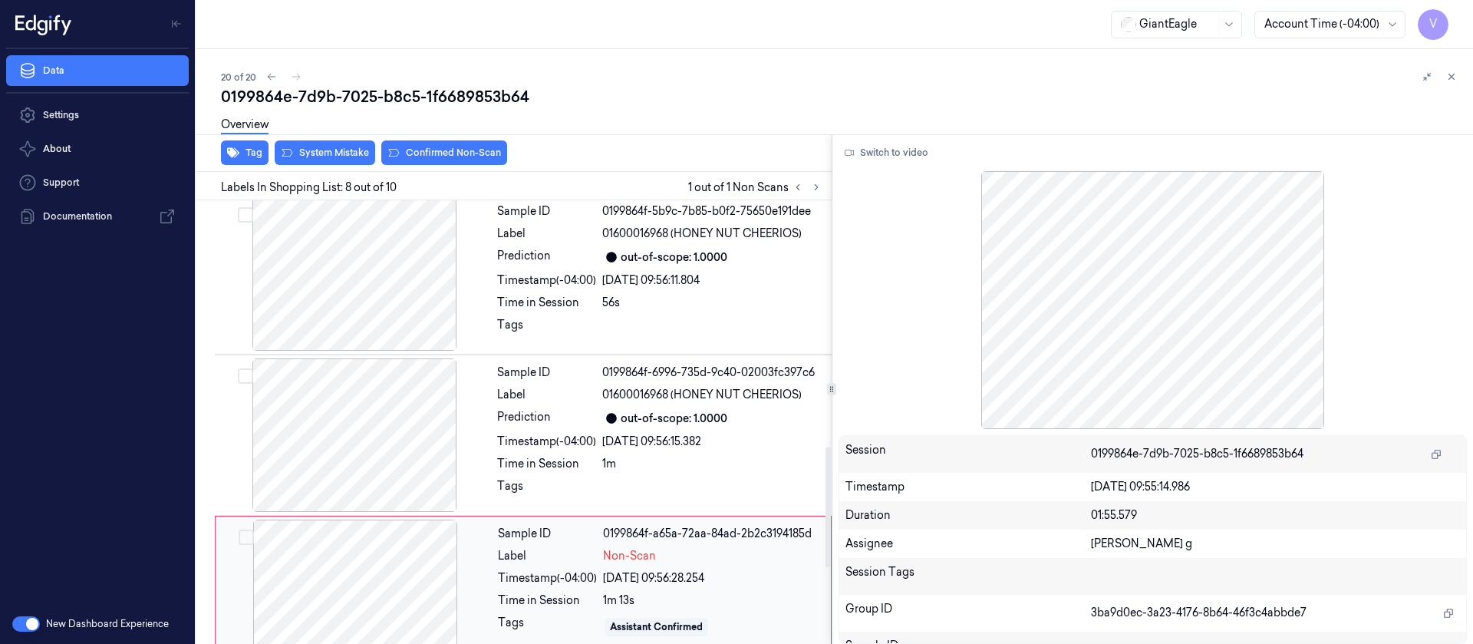
scroll to position [986, 0]
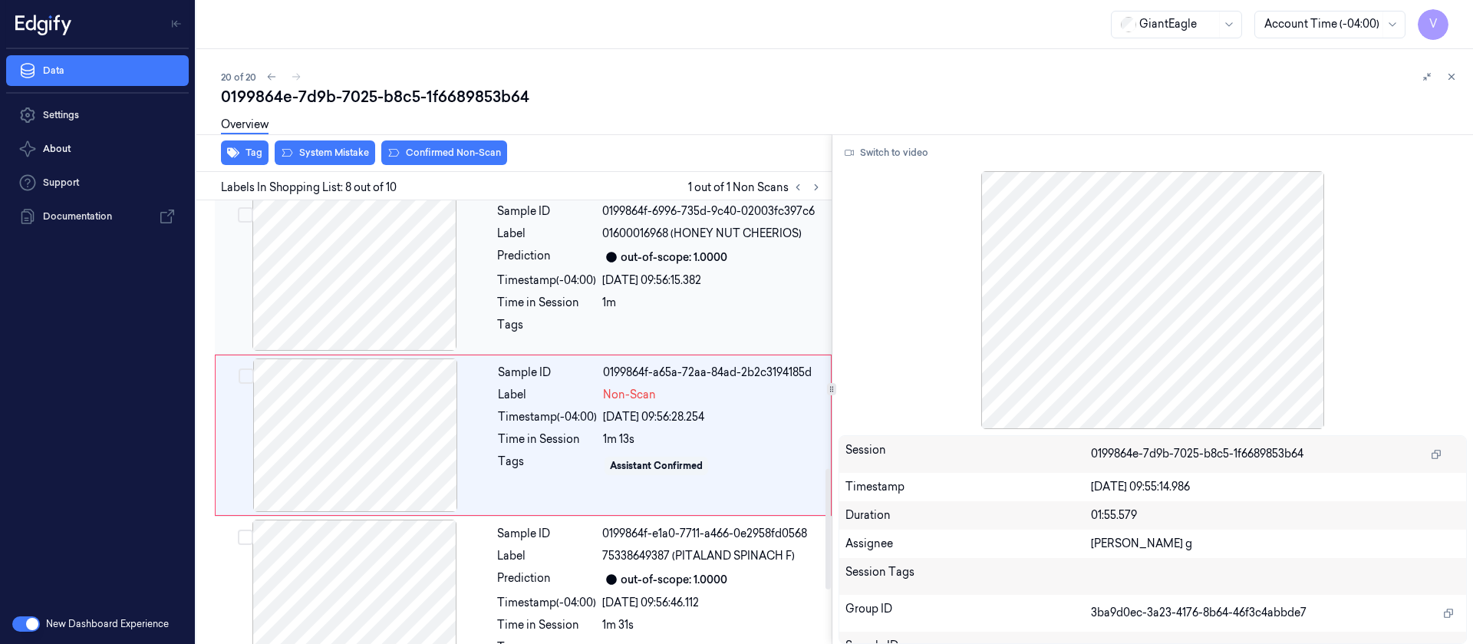
click at [537, 248] on div "Prediction" at bounding box center [546, 257] width 99 height 18
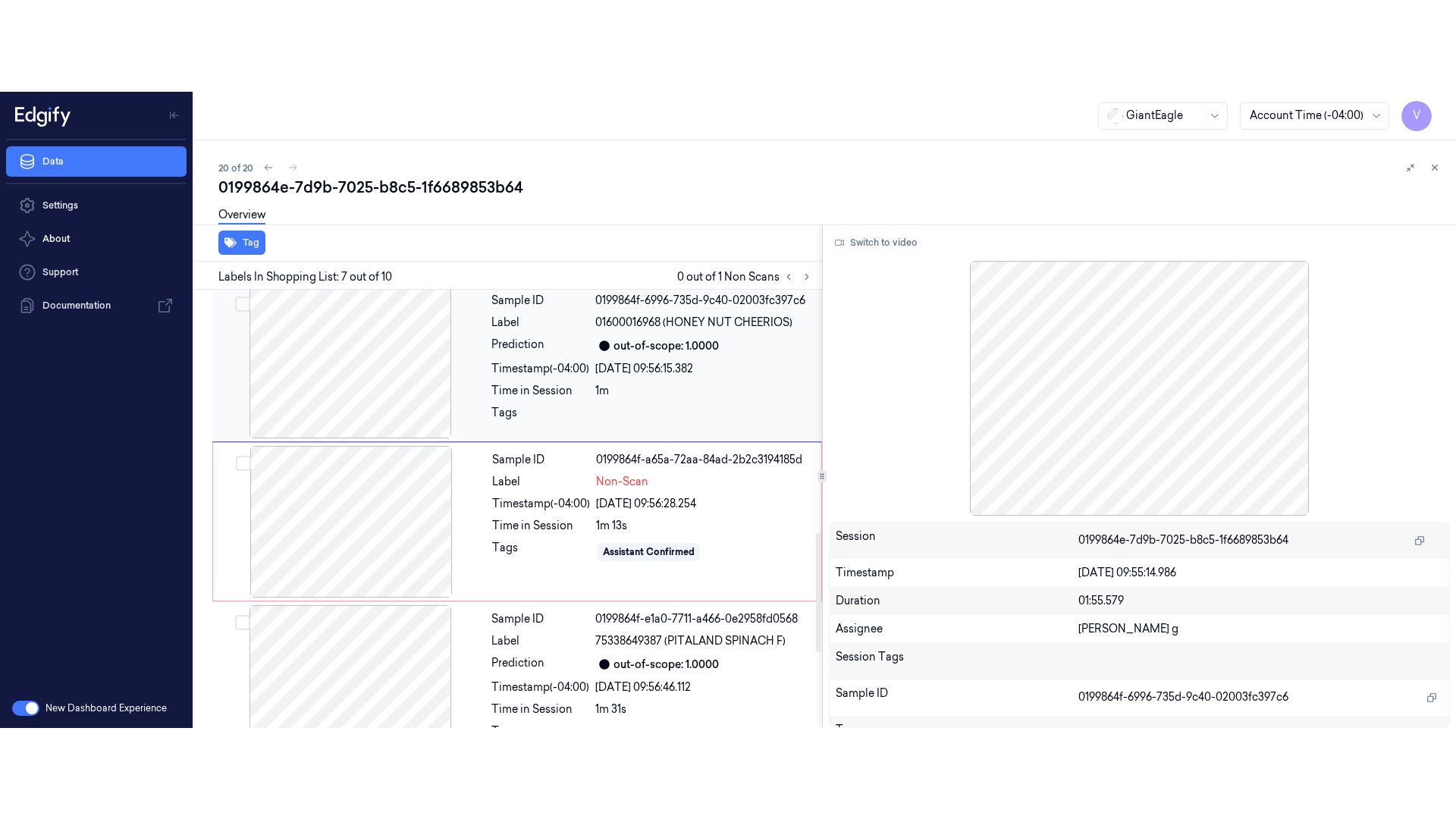
scroll to position [815, 0]
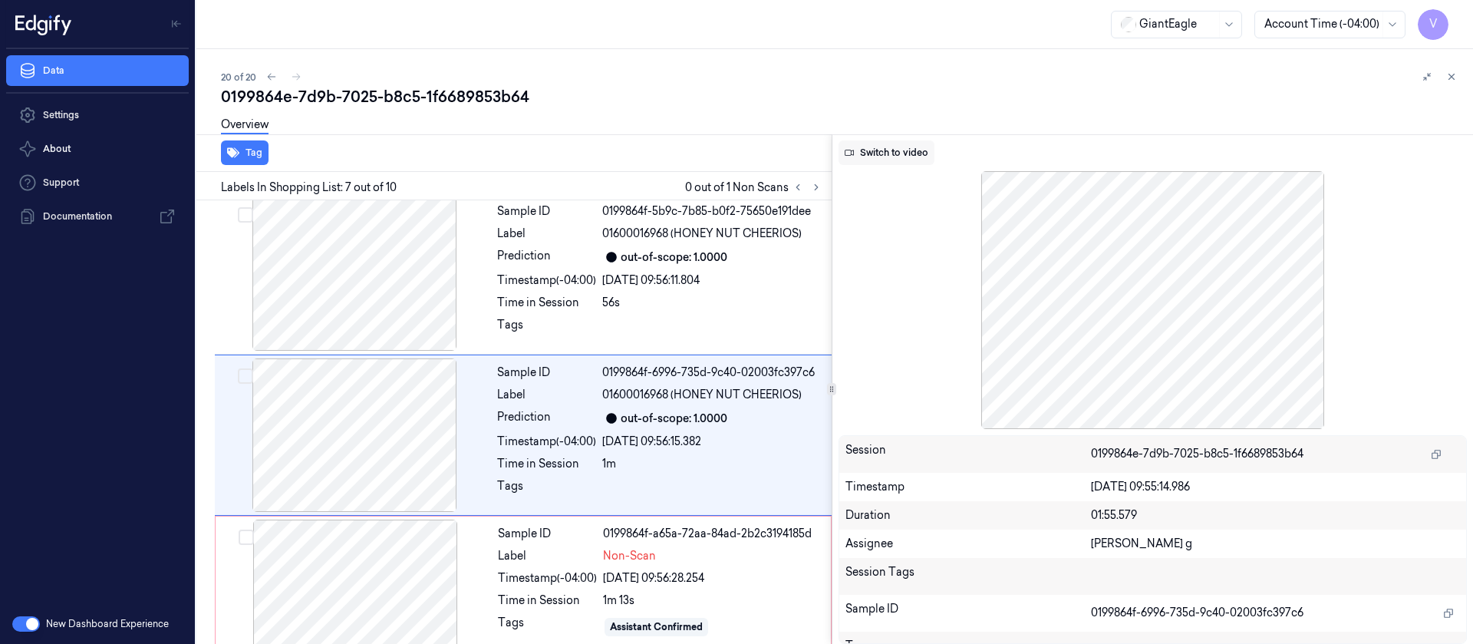
click at [885, 160] on button "Switch to video" at bounding box center [887, 152] width 96 height 25
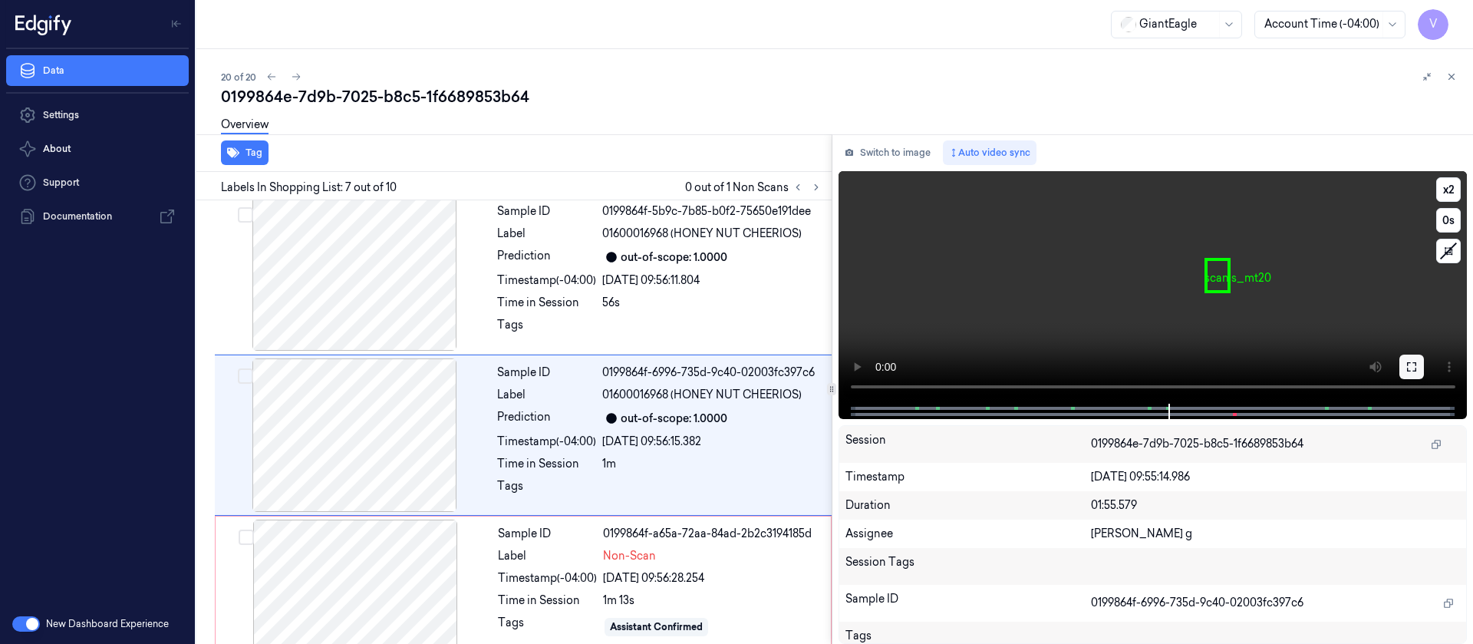
click at [1406, 369] on icon at bounding box center [1412, 367] width 12 height 12
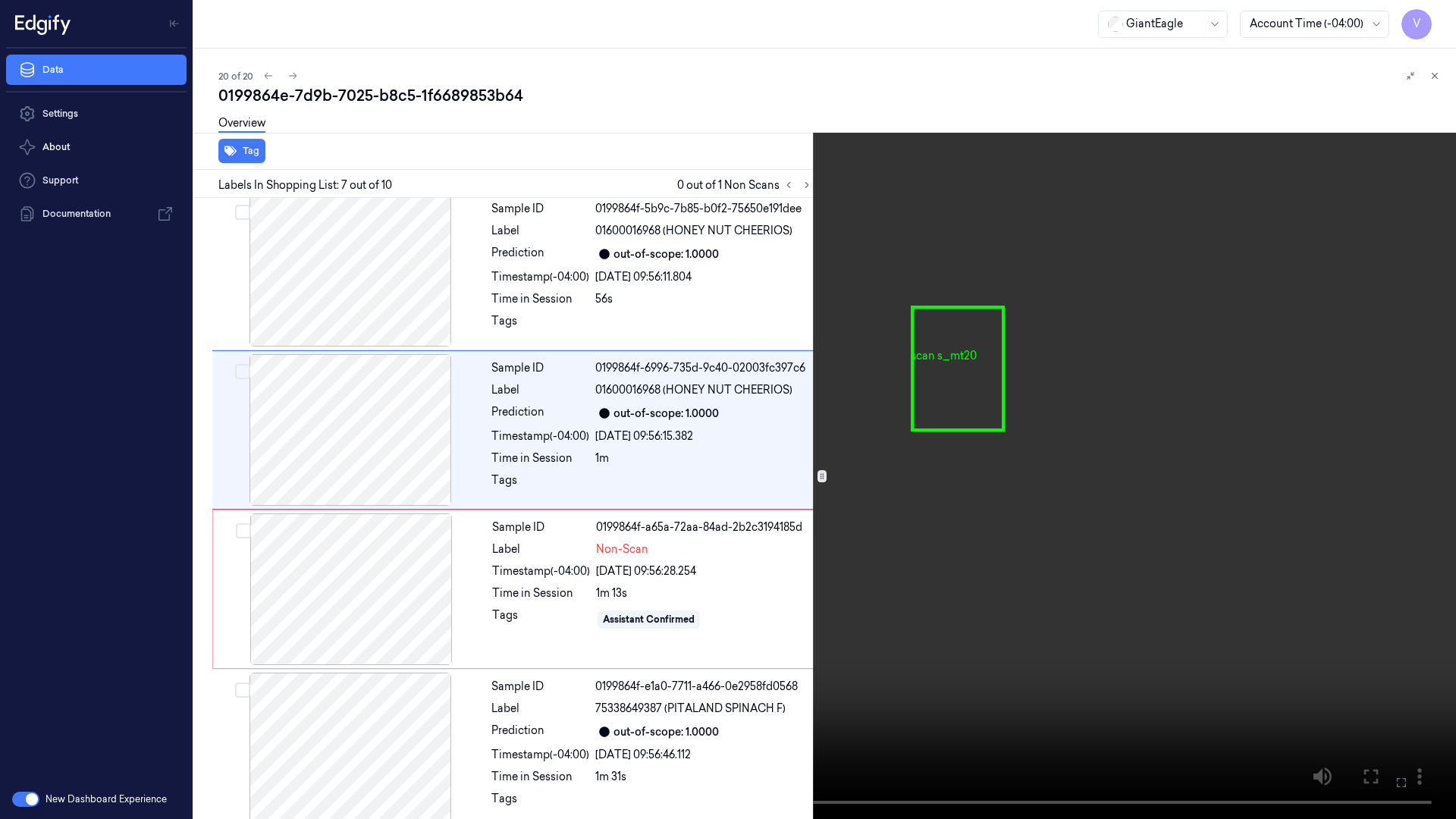
scroll to position [724, 0]
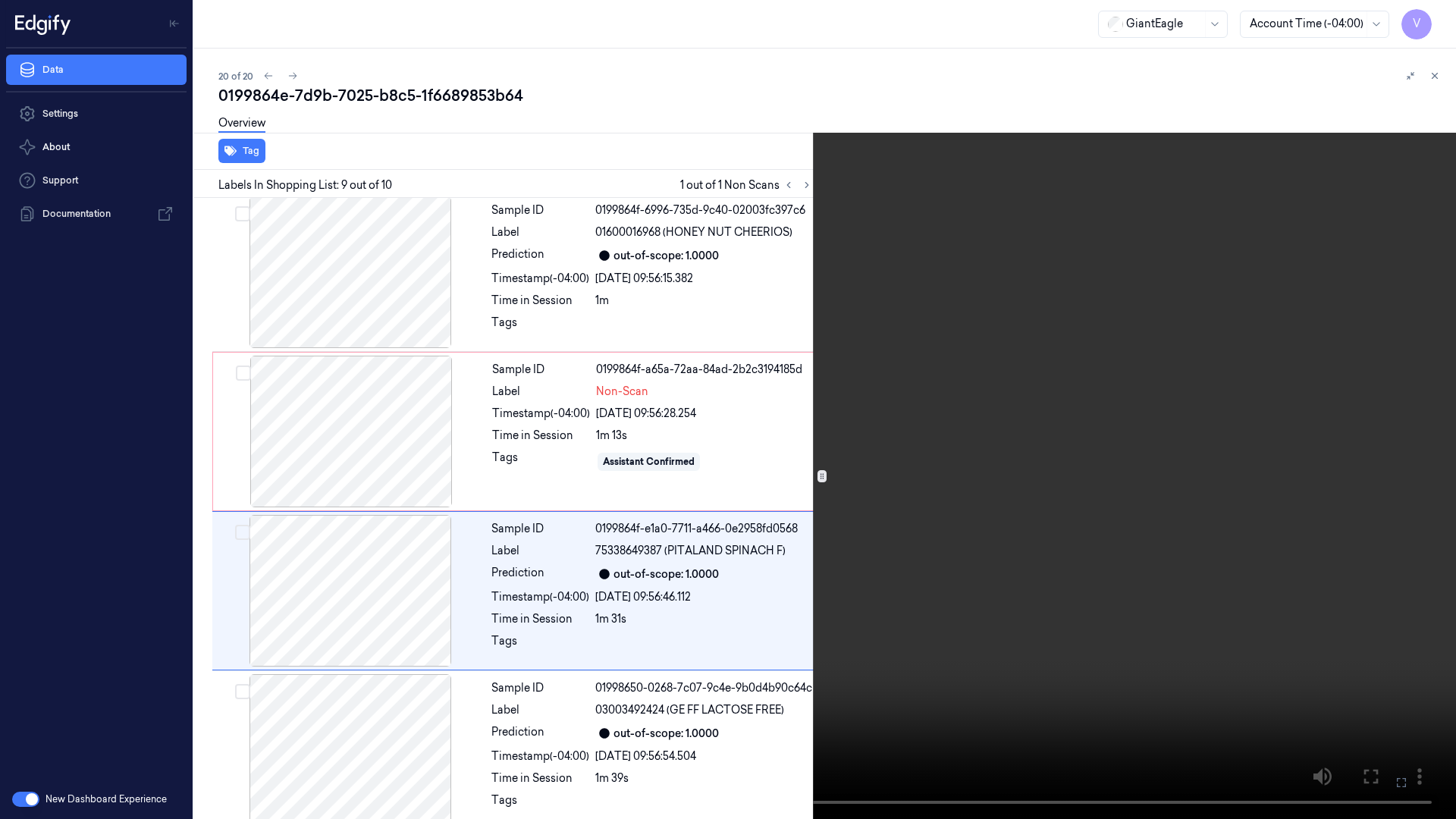
click at [0, 0] on button at bounding box center [0, 0] width 0 height 0
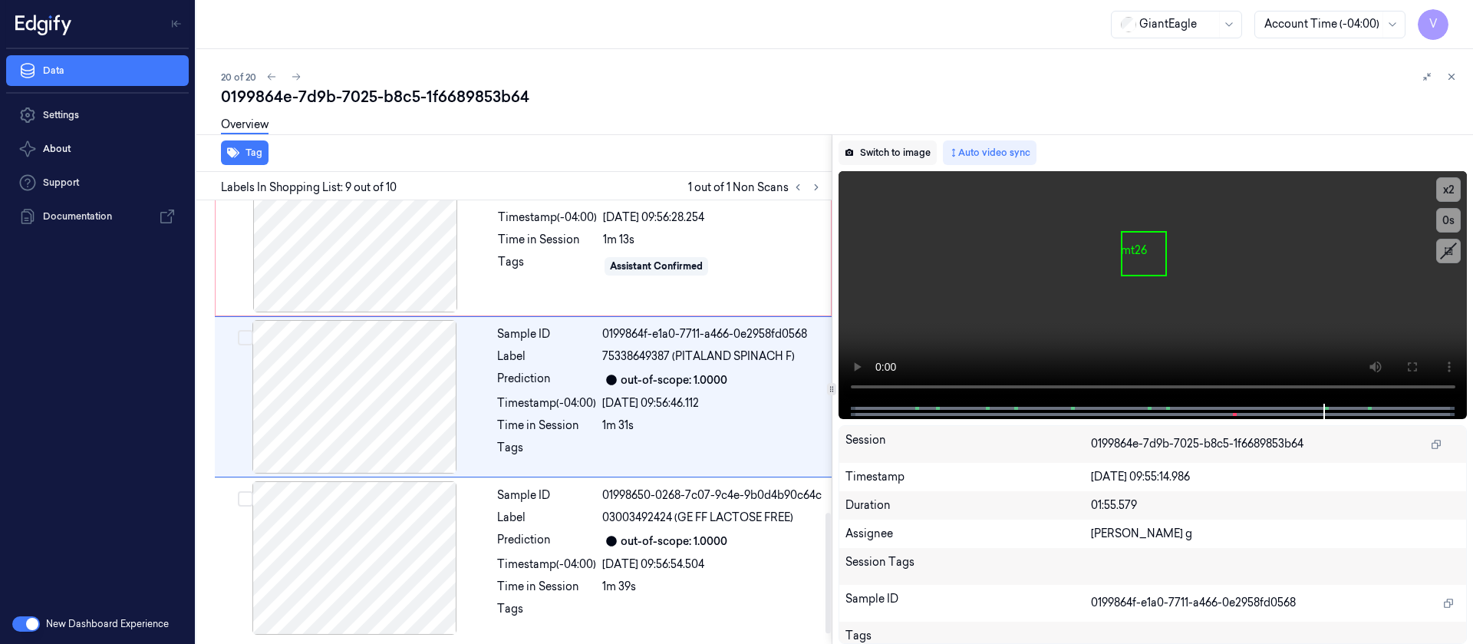
scroll to position [1147, 0]
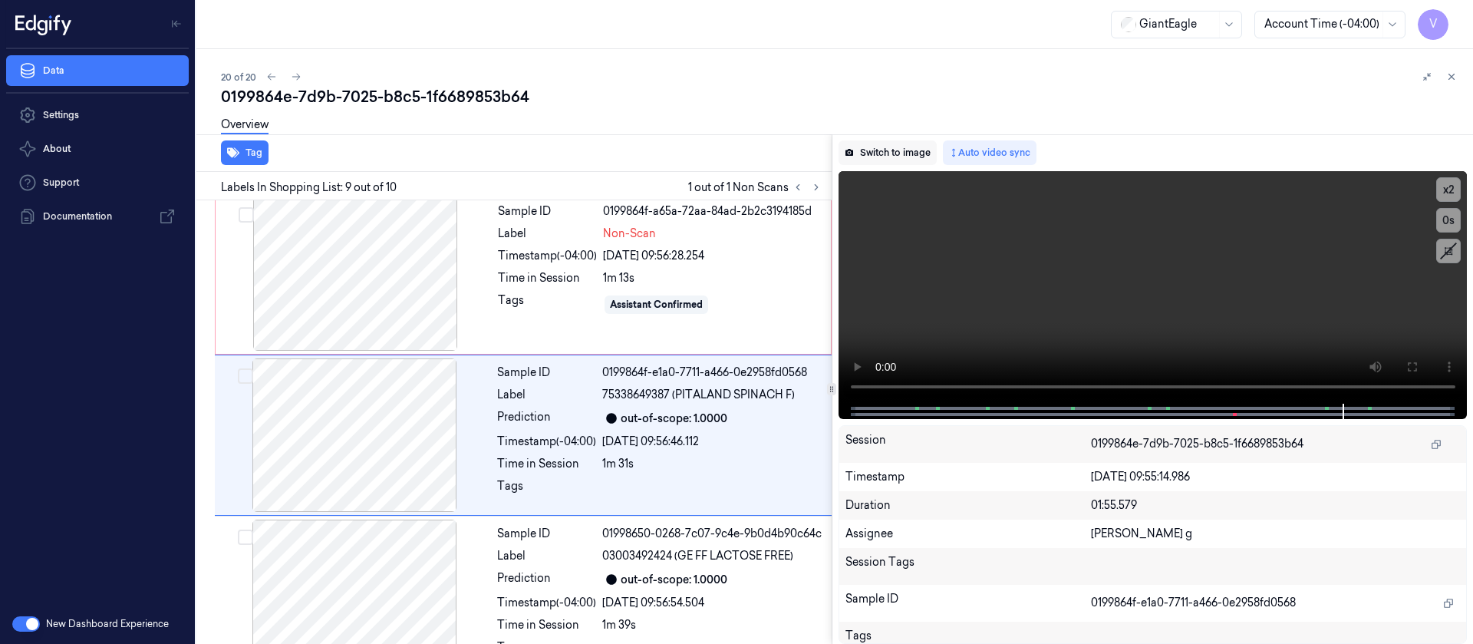
click at [864, 151] on button "Switch to image" at bounding box center [888, 152] width 98 height 25
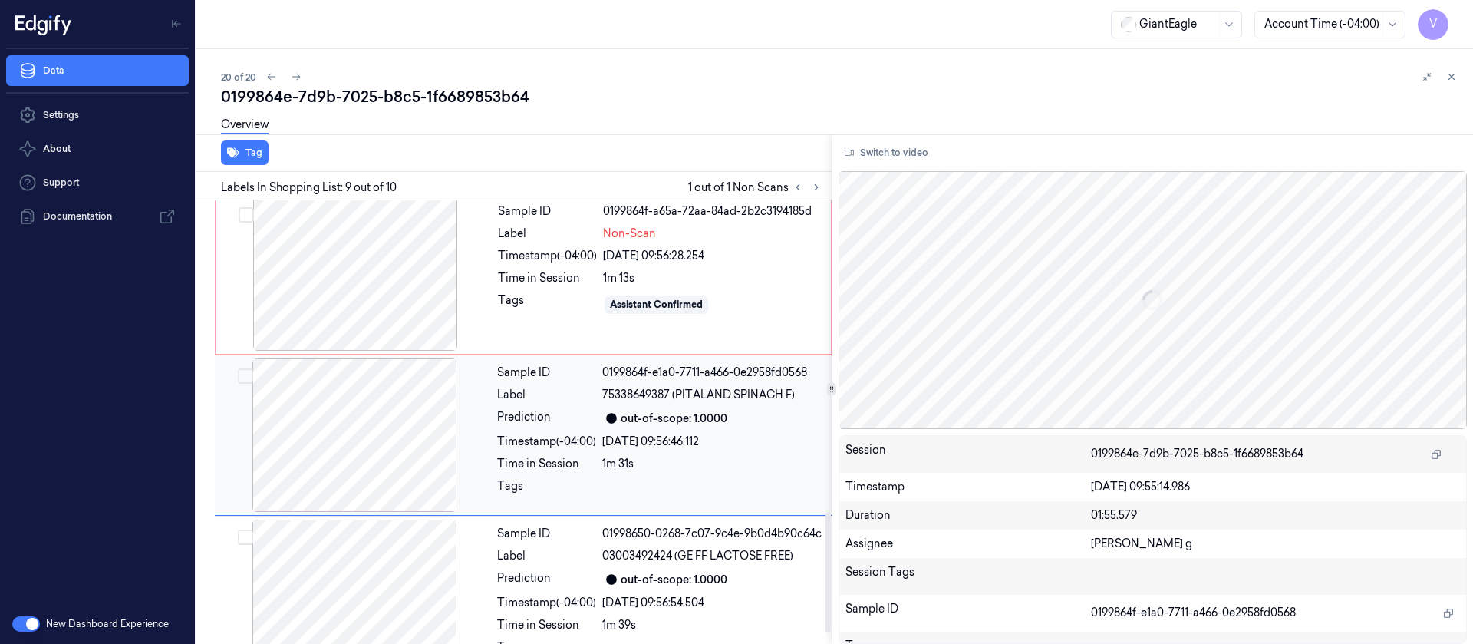
click at [374, 407] on div at bounding box center [354, 434] width 273 height 153
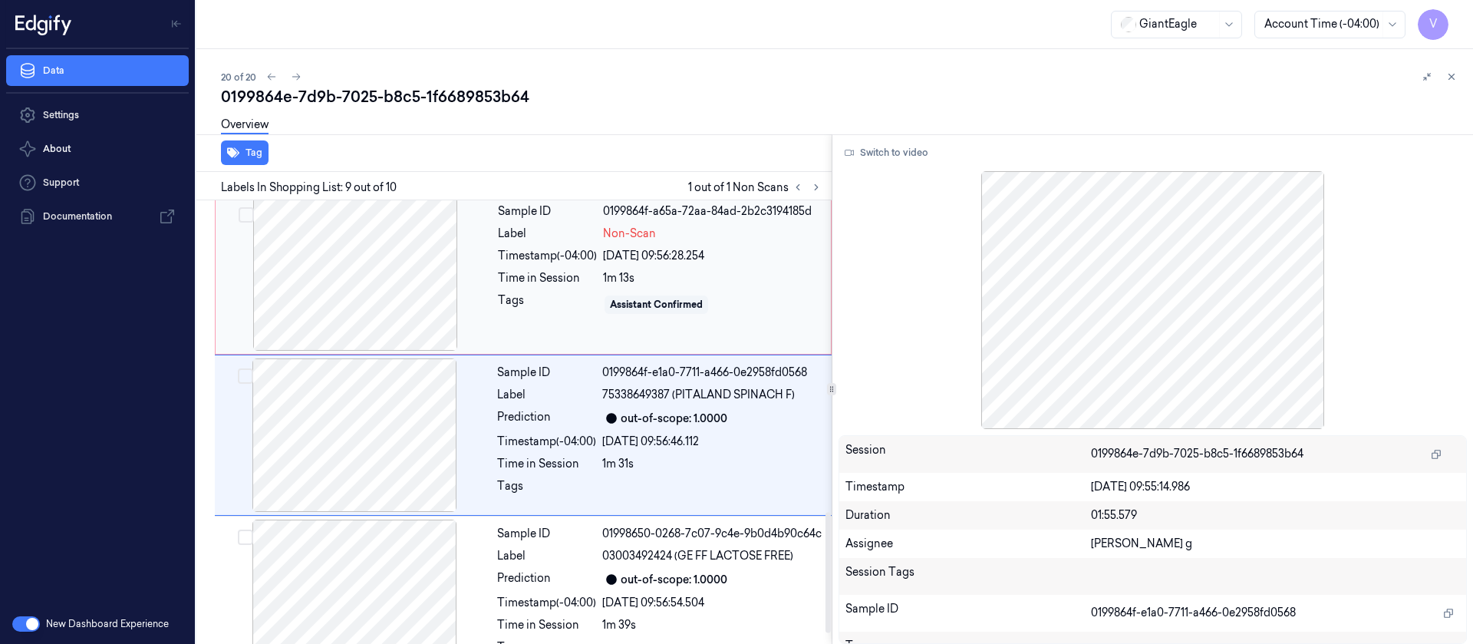
click at [350, 276] on div at bounding box center [355, 273] width 273 height 153
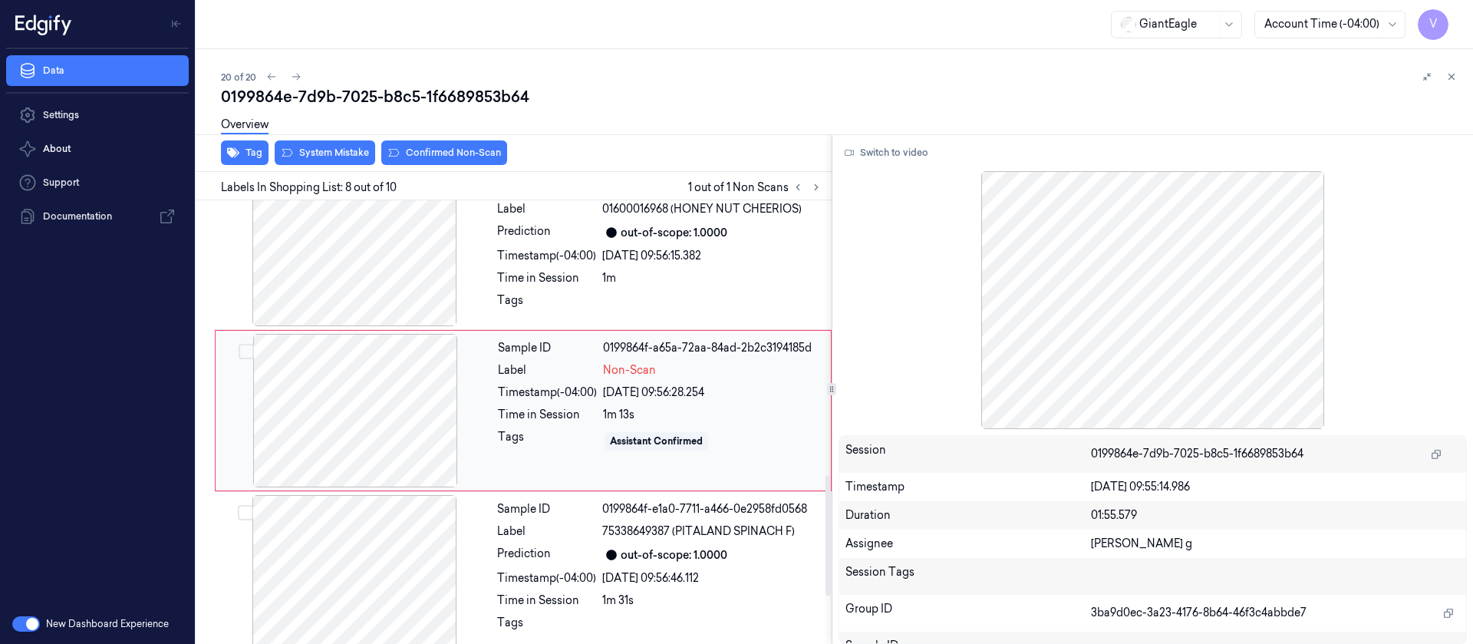
scroll to position [986, 0]
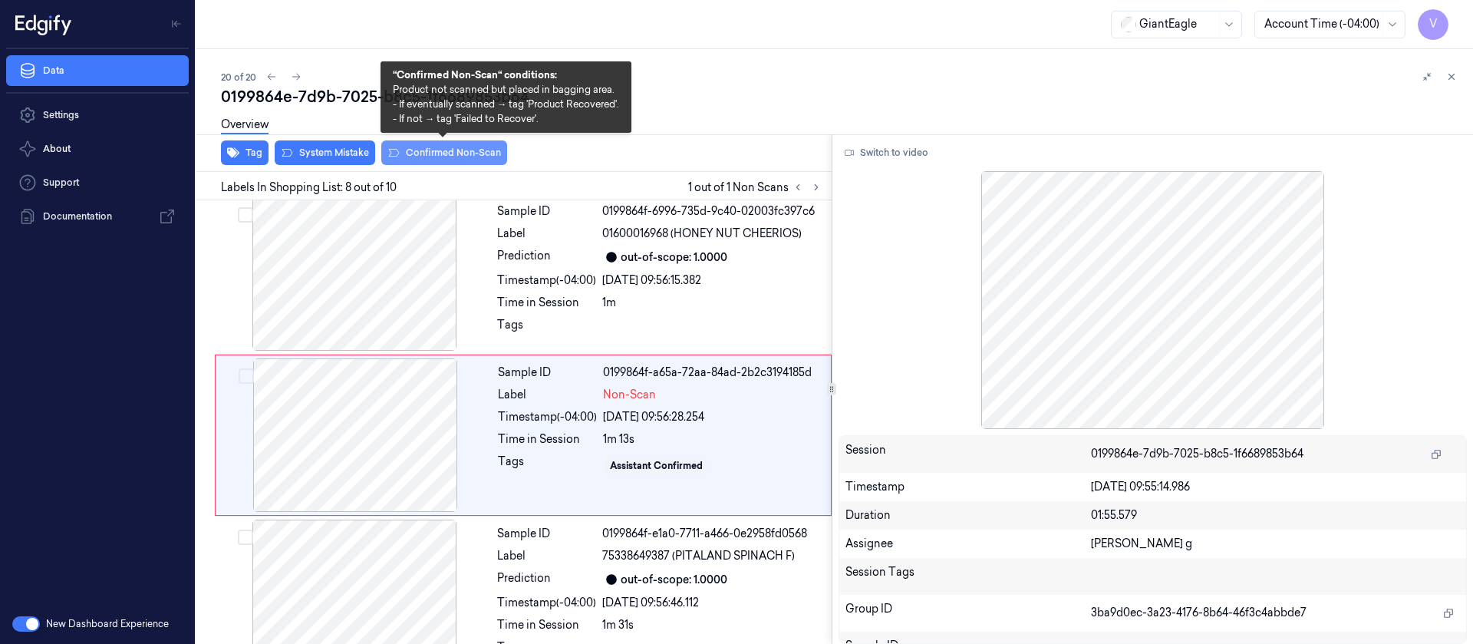
click at [452, 150] on button "Confirmed Non-Scan" at bounding box center [444, 152] width 126 height 25
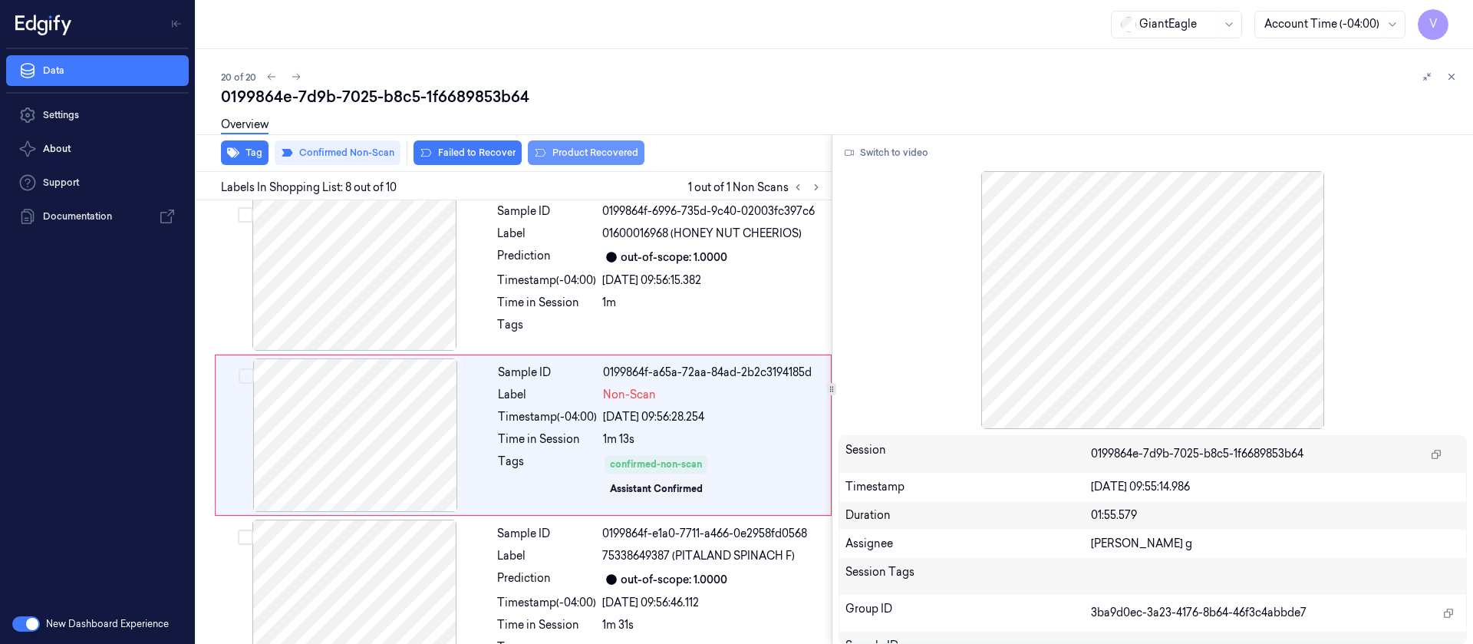
click at [601, 152] on button "Product Recovered" at bounding box center [586, 152] width 117 height 25
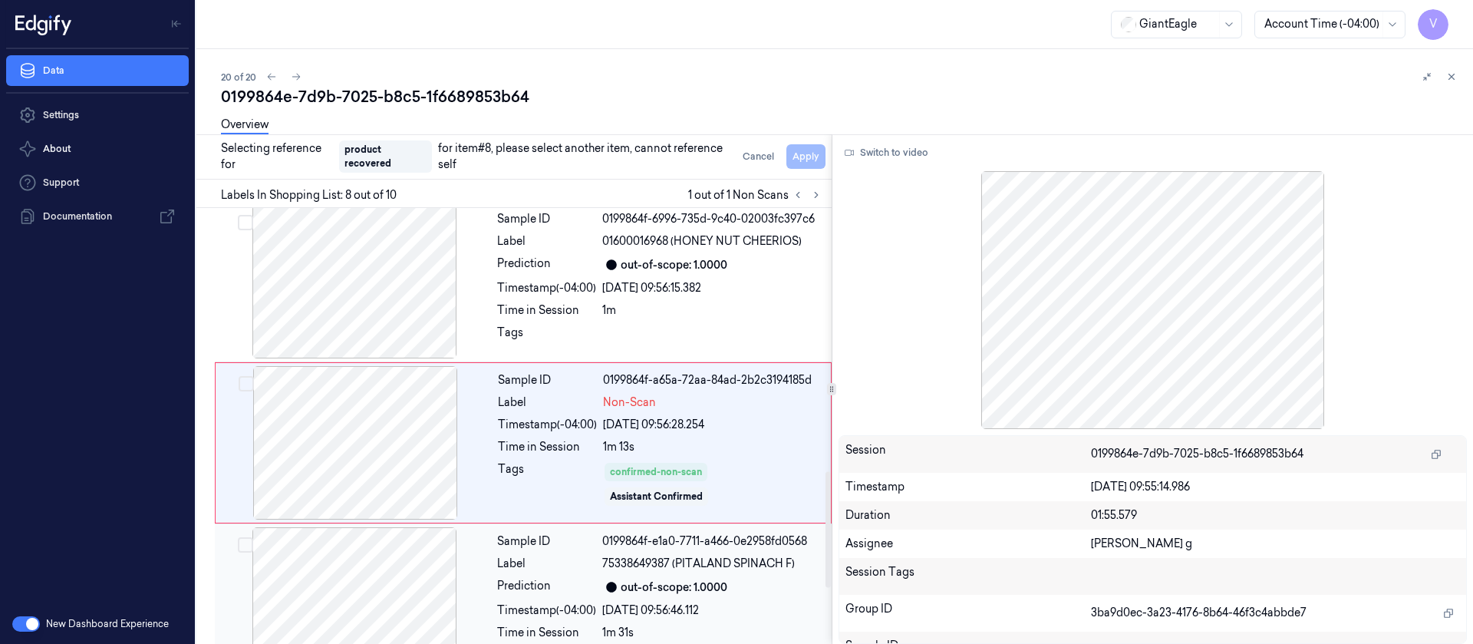
click at [328, 594] on div at bounding box center [354, 603] width 273 height 153
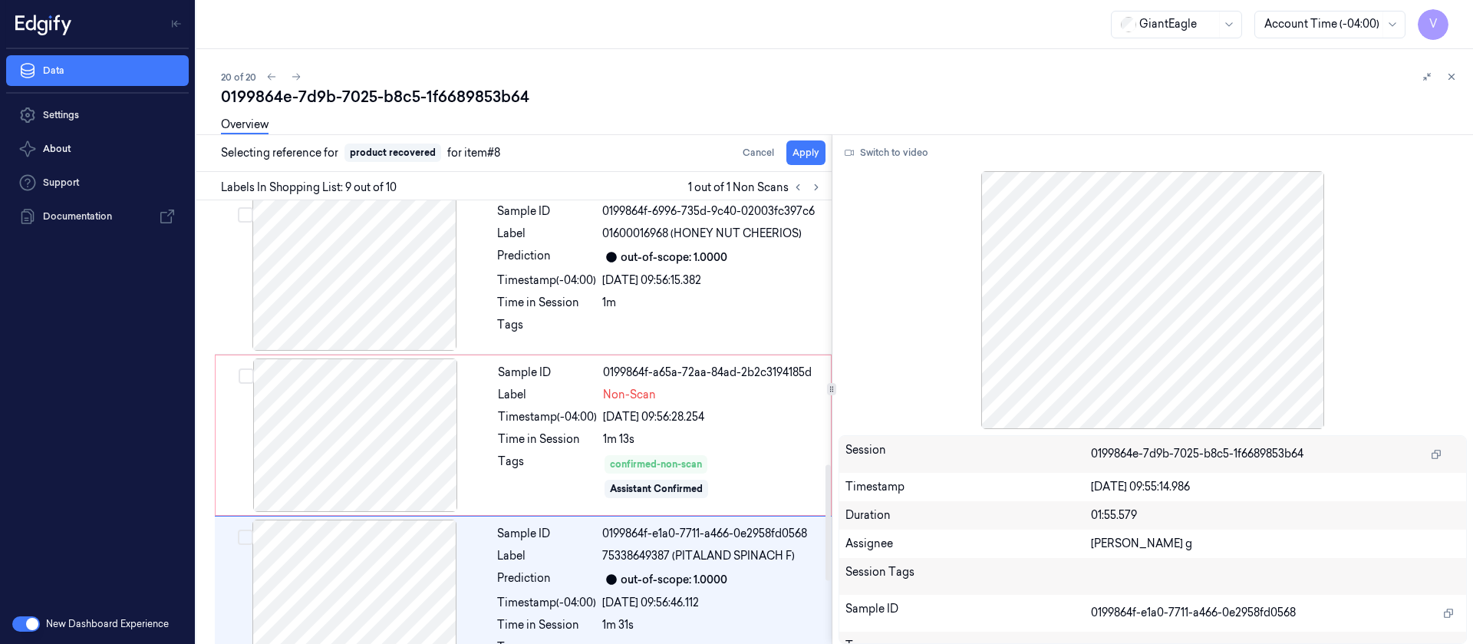
scroll to position [1147, 0]
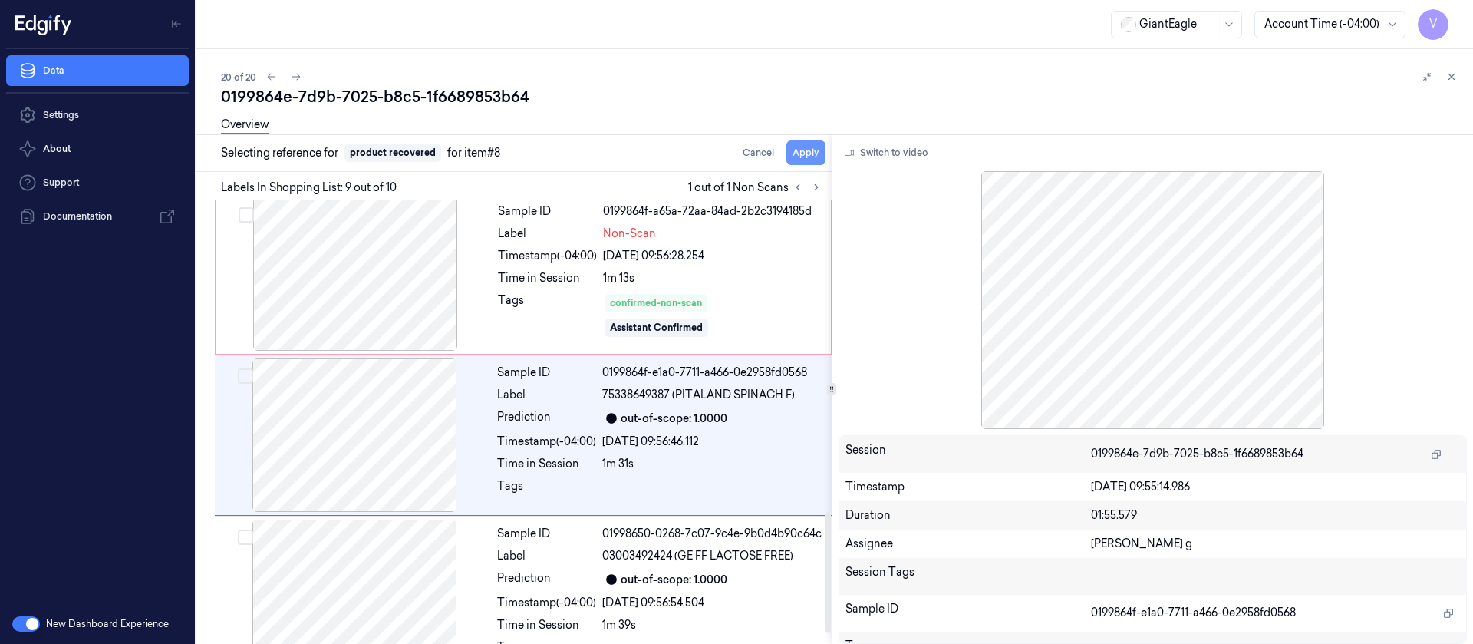
click at [819, 156] on button "Apply" at bounding box center [805, 152] width 39 height 25
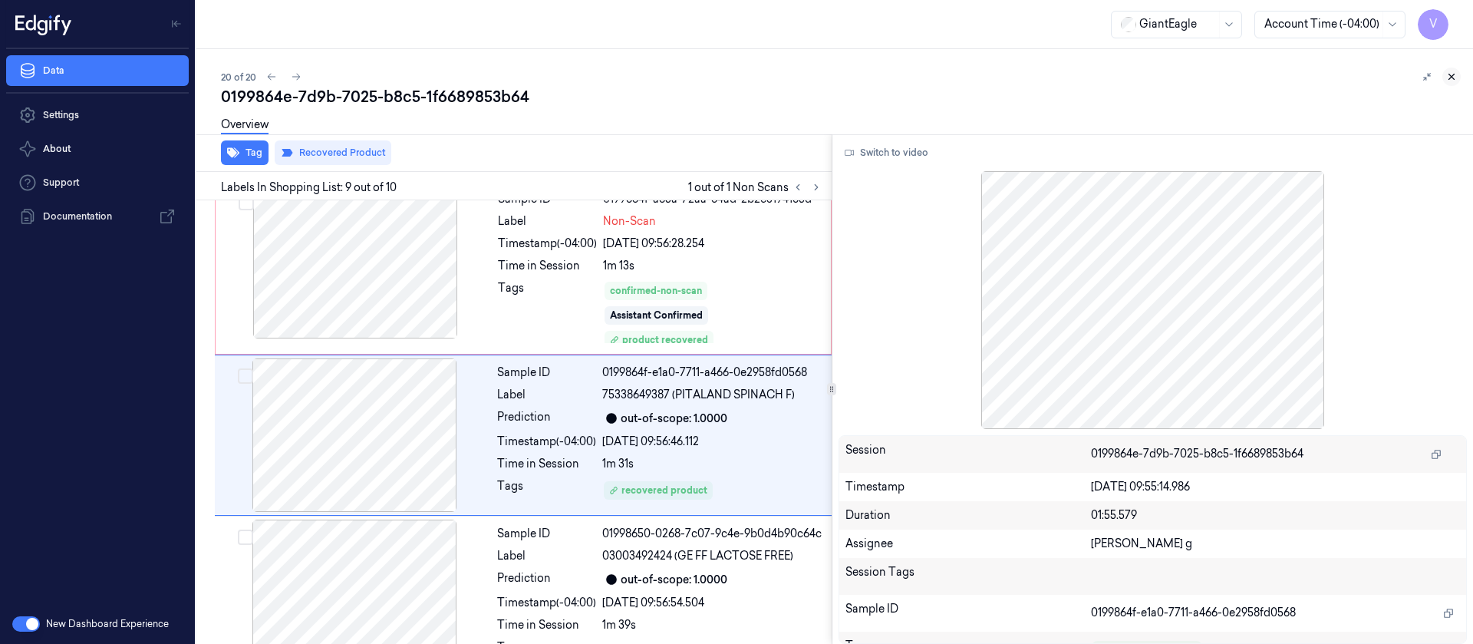
click at [1450, 72] on icon at bounding box center [1451, 76] width 11 height 11
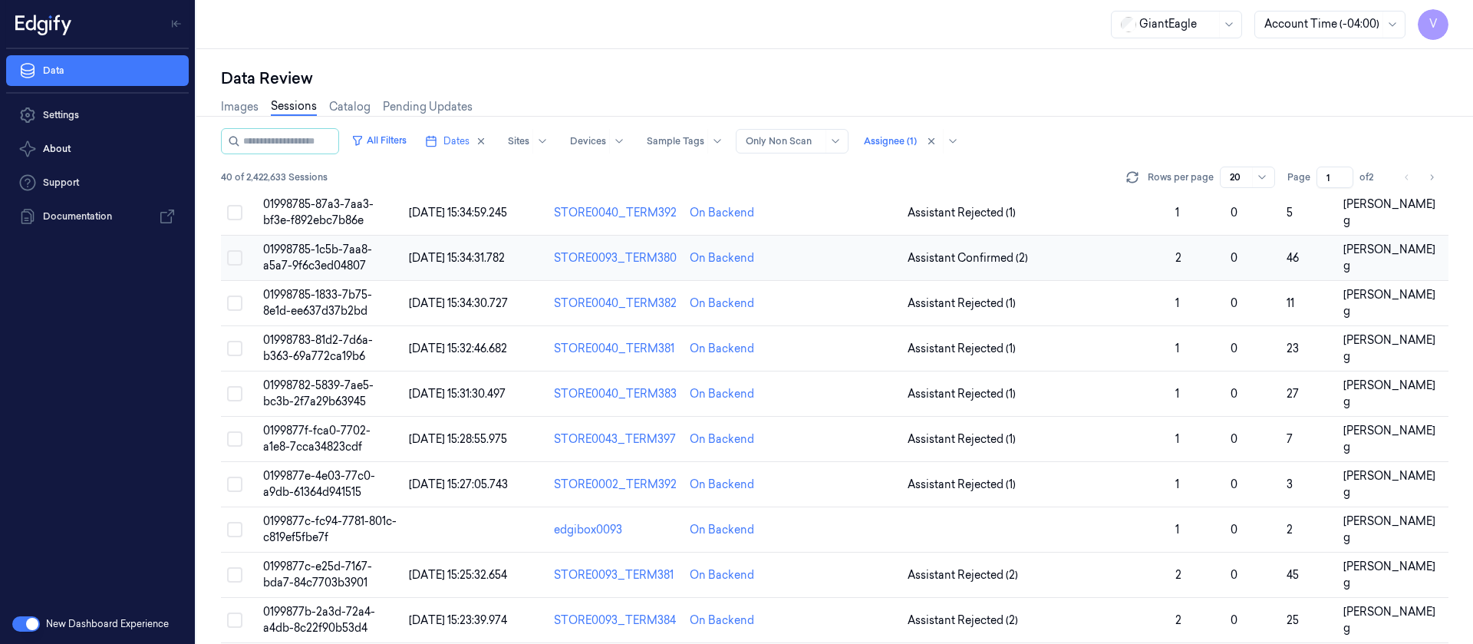
scroll to position [501, 0]
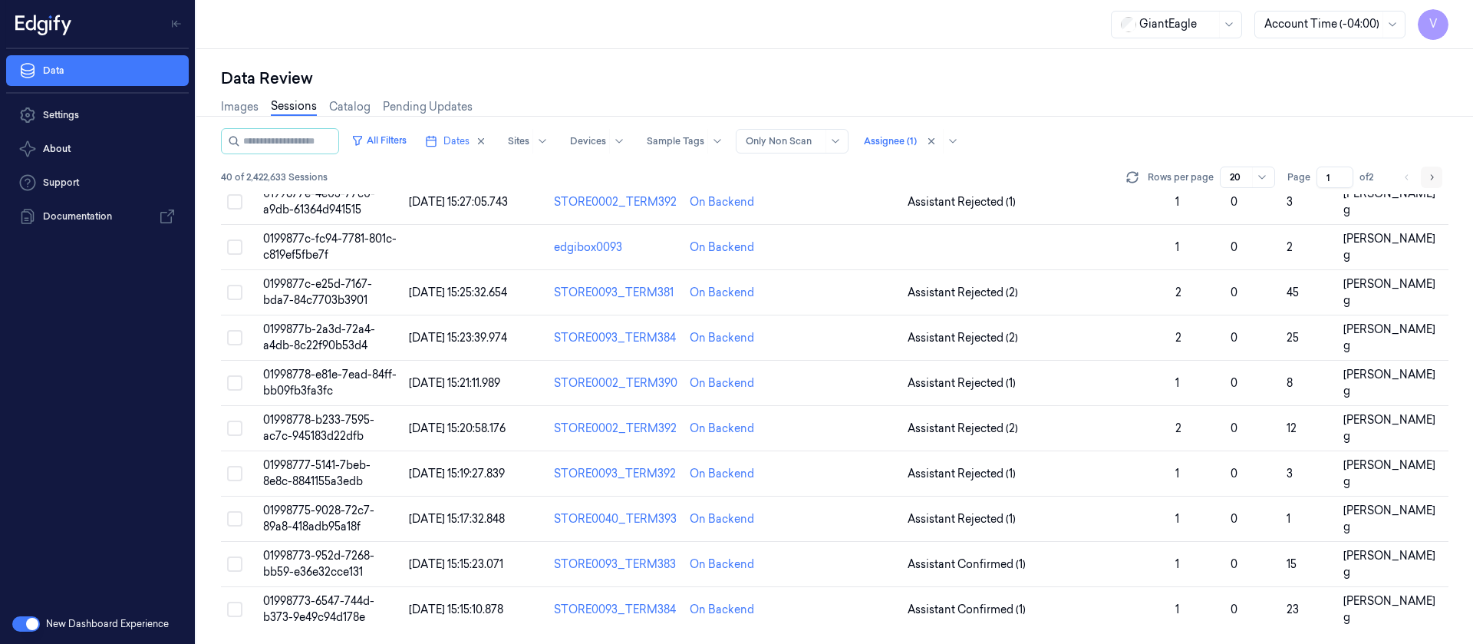
click at [1432, 177] on icon "Go to next page" at bounding box center [1431, 177] width 9 height 12
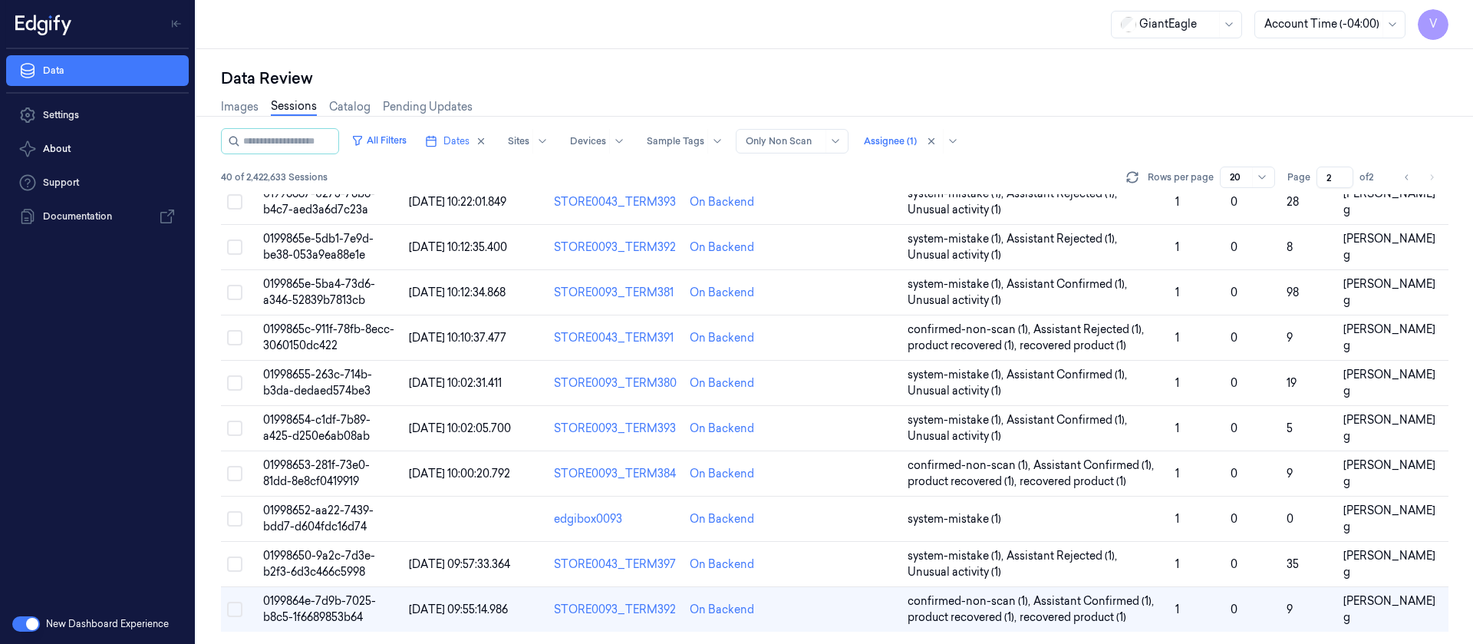
scroll to position [41, 0]
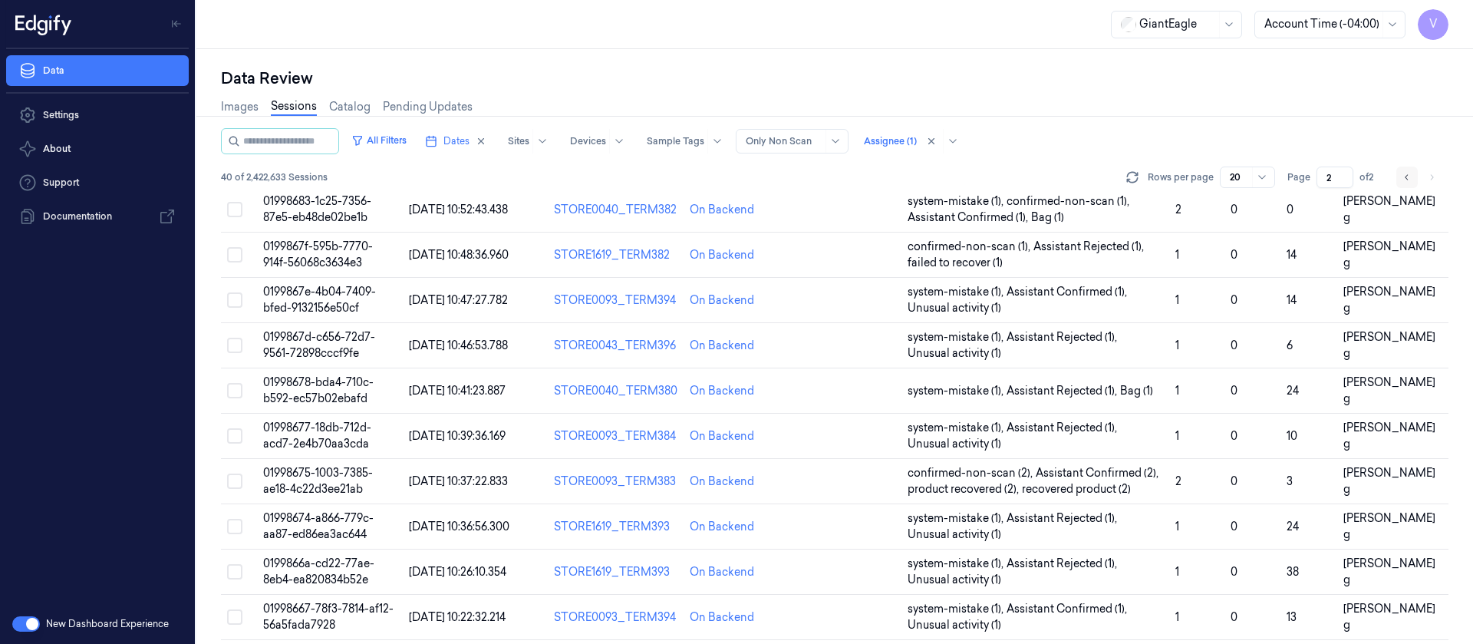
click at [1412, 173] on button "Go to previous page" at bounding box center [1406, 176] width 21 height 21
type input "1"
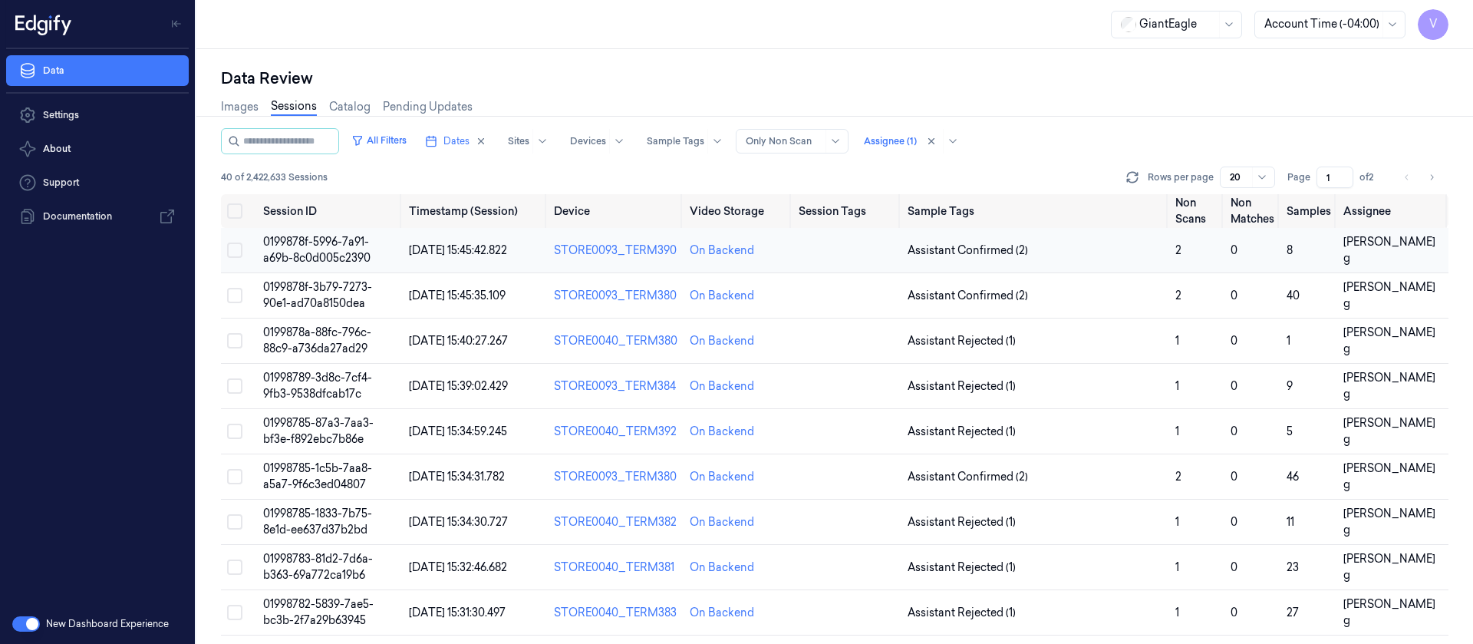
click at [835, 243] on td at bounding box center [847, 250] width 108 height 45
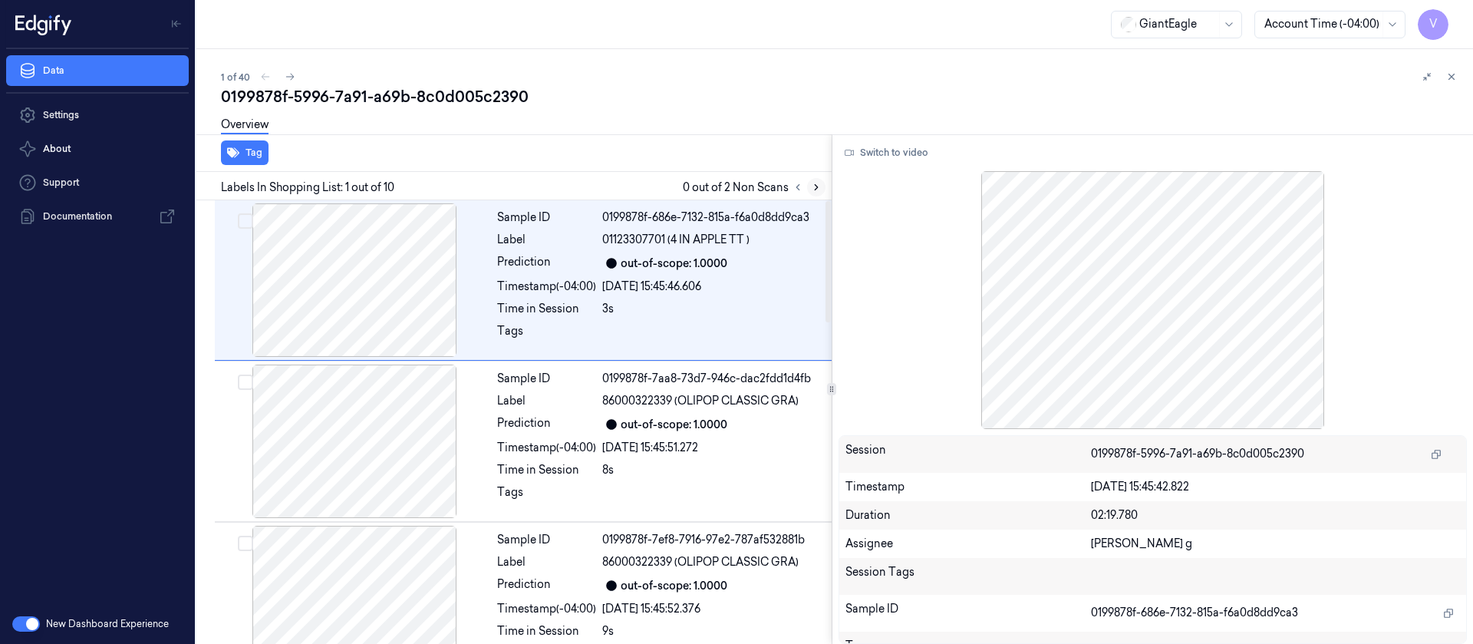
click at [819, 190] on icon at bounding box center [816, 187] width 11 height 11
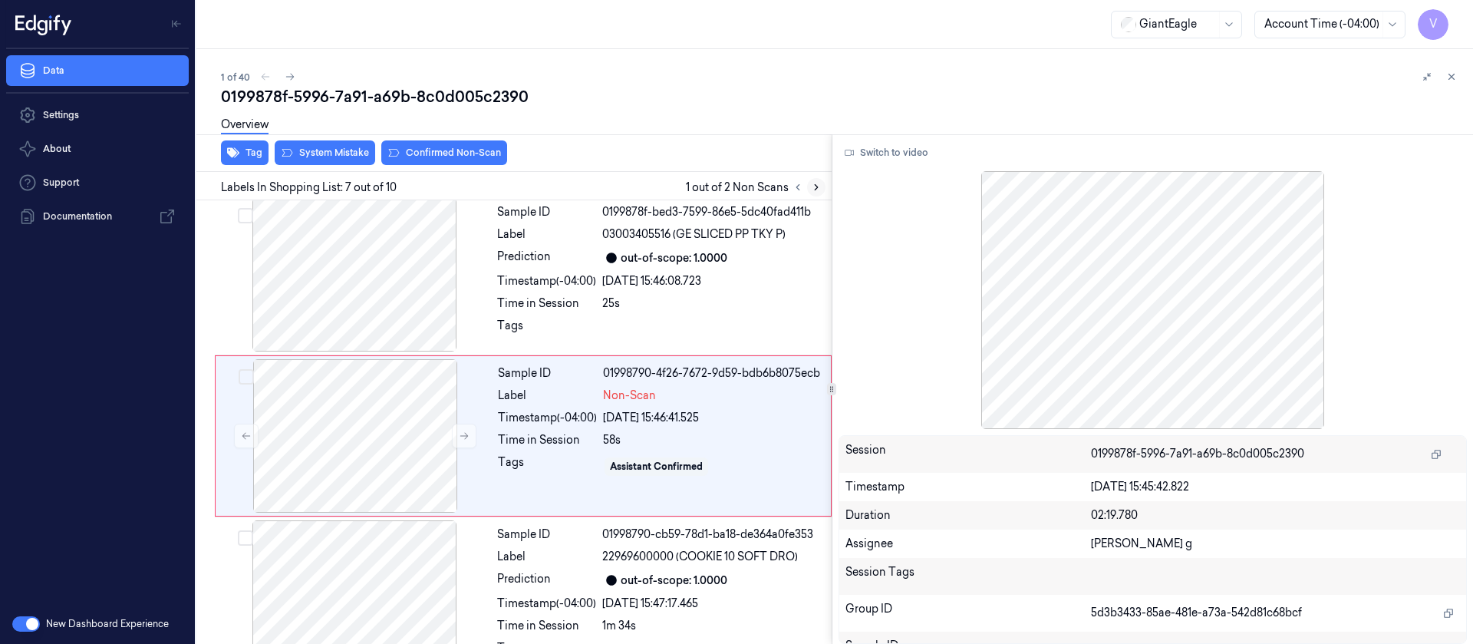
scroll to position [825, 0]
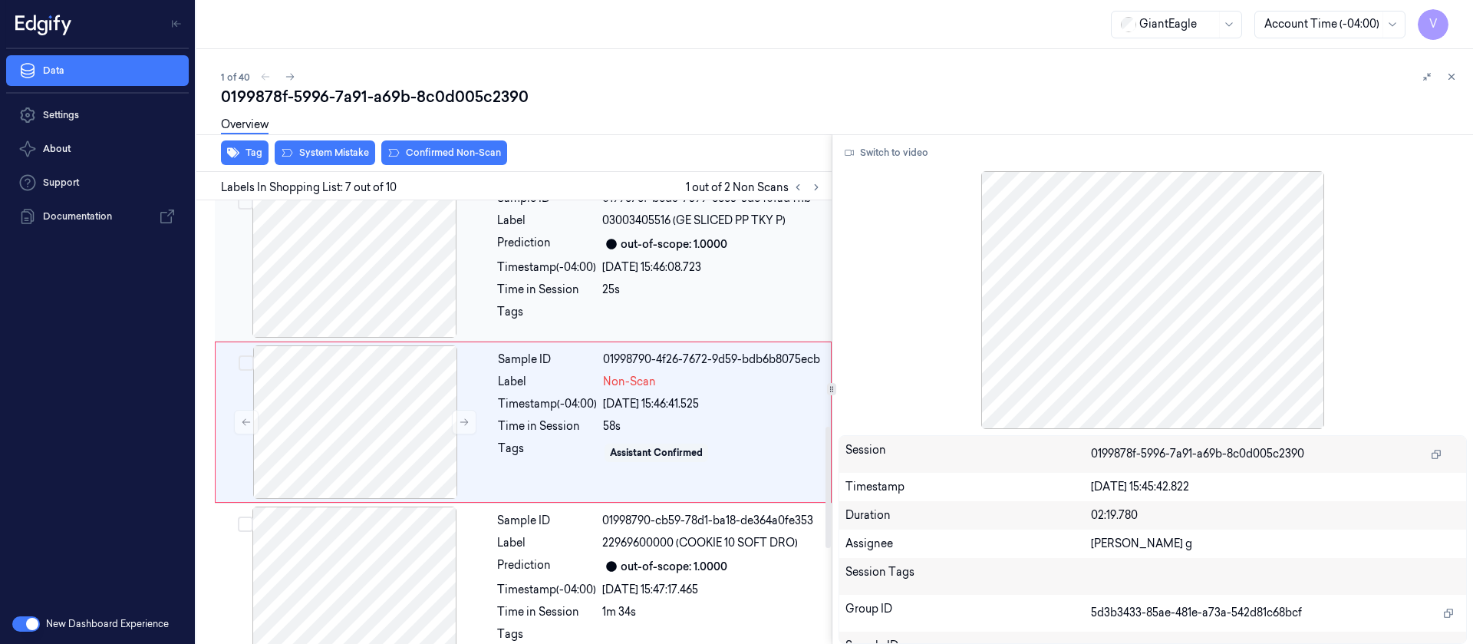
click at [573, 280] on div "Sample ID 0199878f-bed3-7599-86e5-5dc40fad411b Label 03003405516 (GE SLICED PP …" at bounding box center [660, 260] width 338 height 153
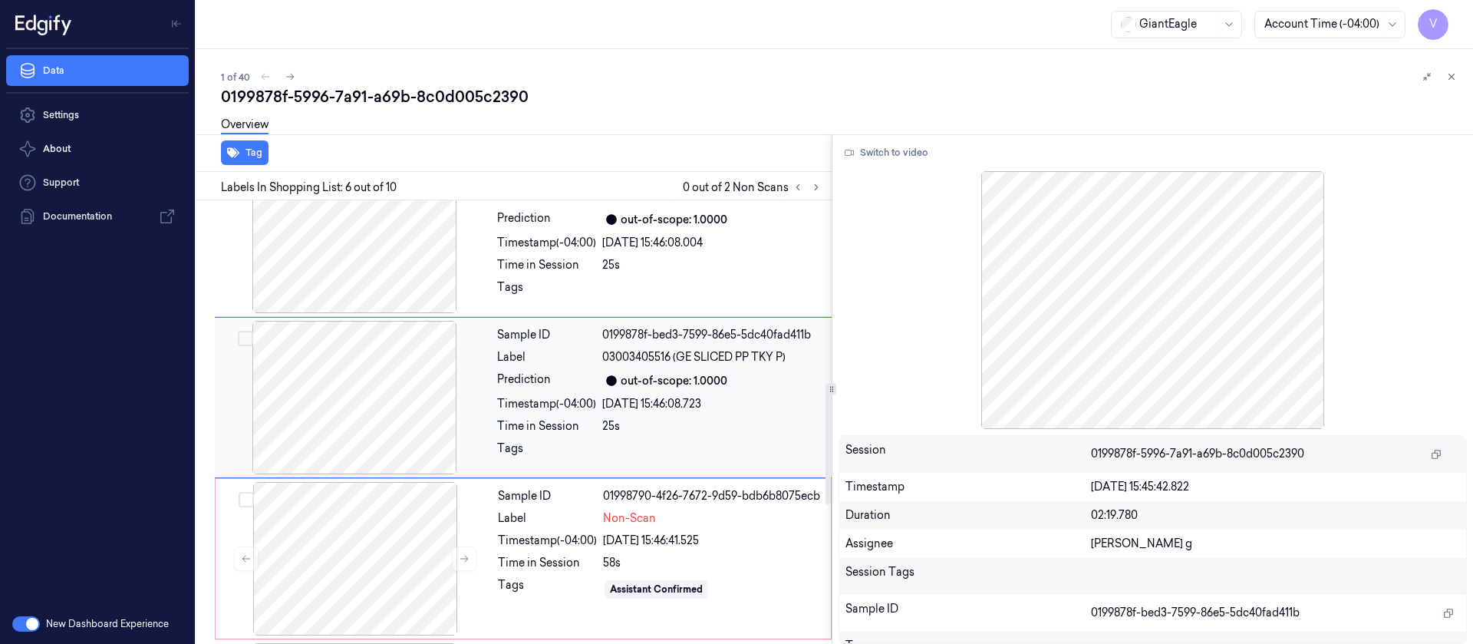
scroll to position [664, 0]
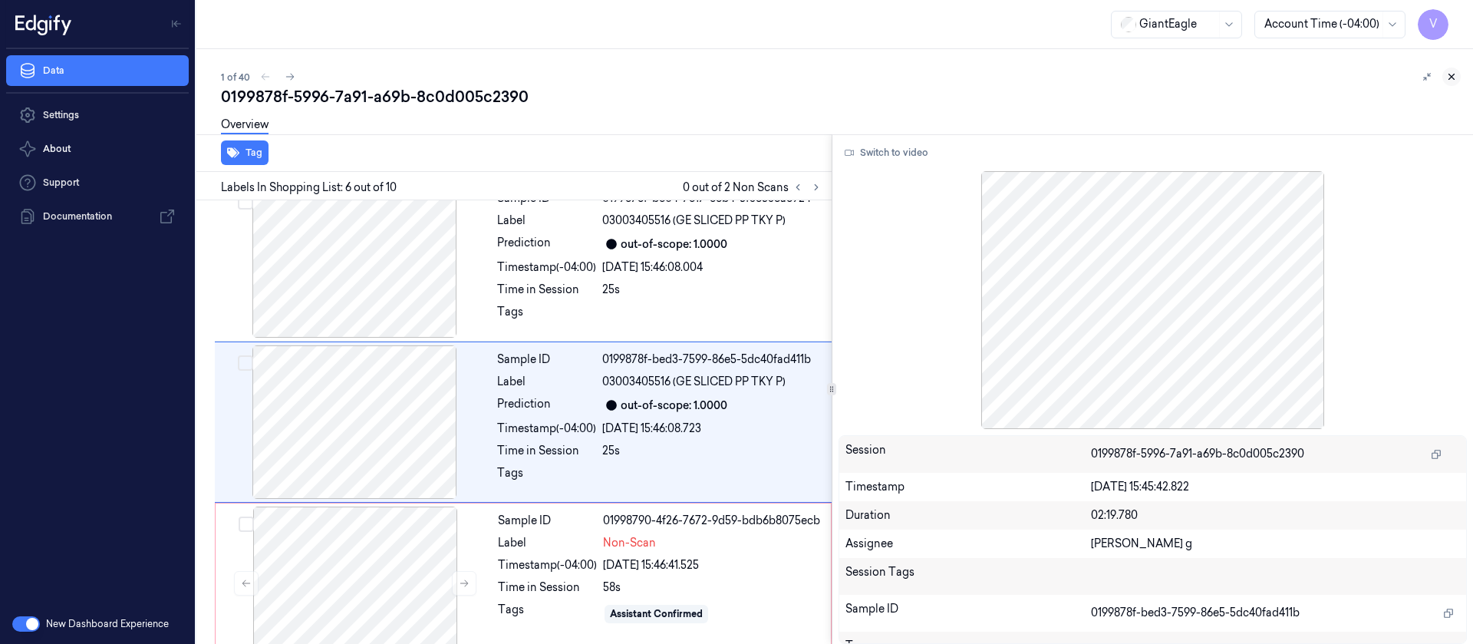
click at [1455, 82] on button at bounding box center [1451, 77] width 18 height 18
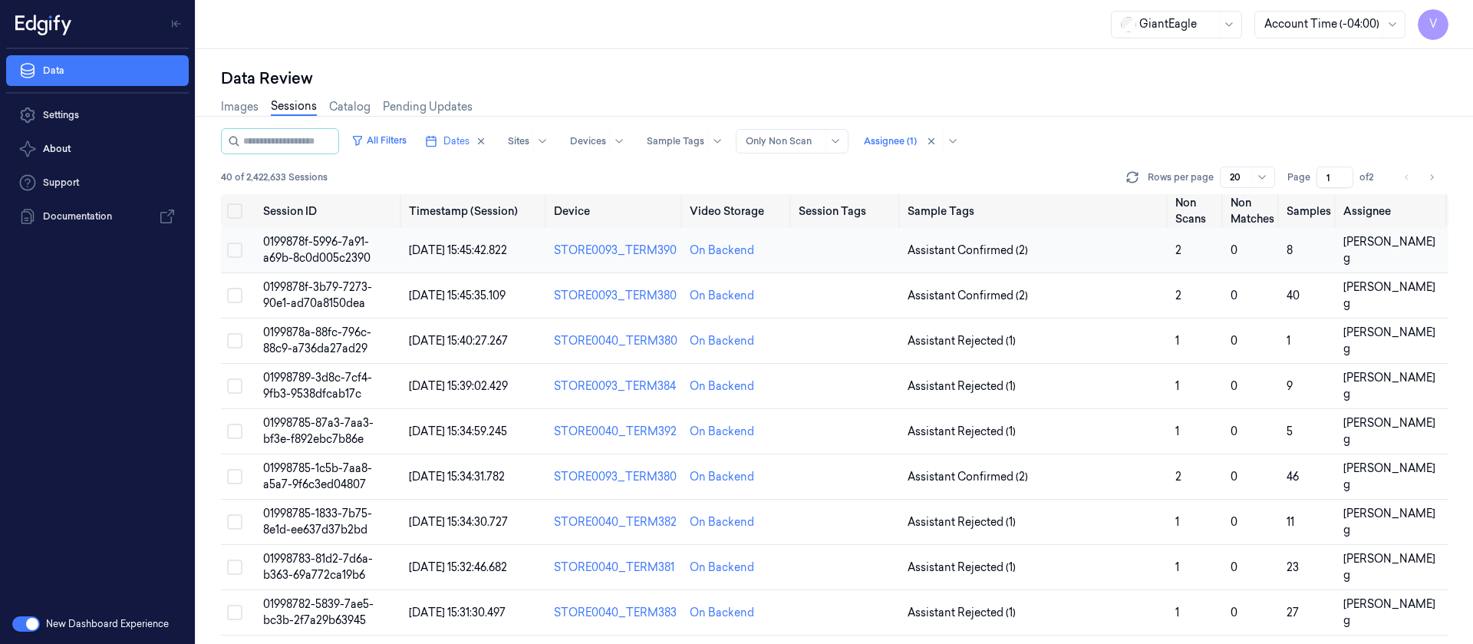
click at [836, 255] on td at bounding box center [847, 250] width 108 height 45
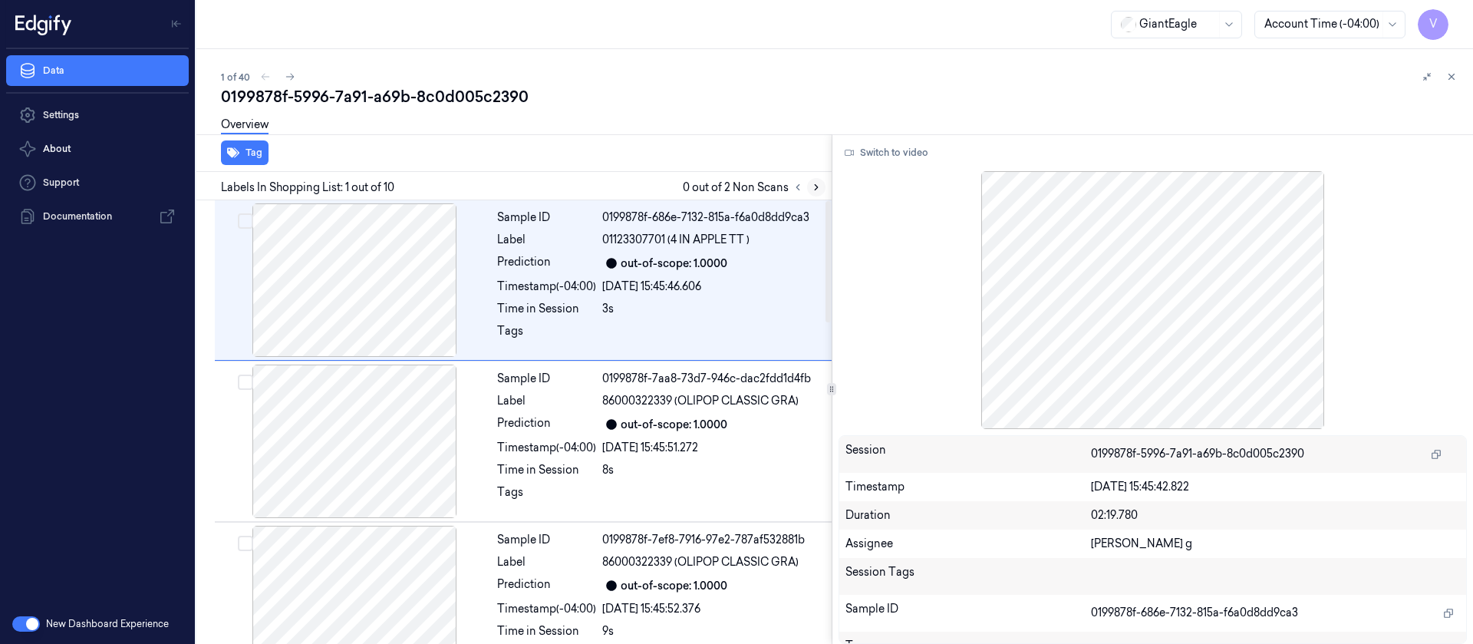
click at [815, 187] on icon at bounding box center [816, 187] width 11 height 11
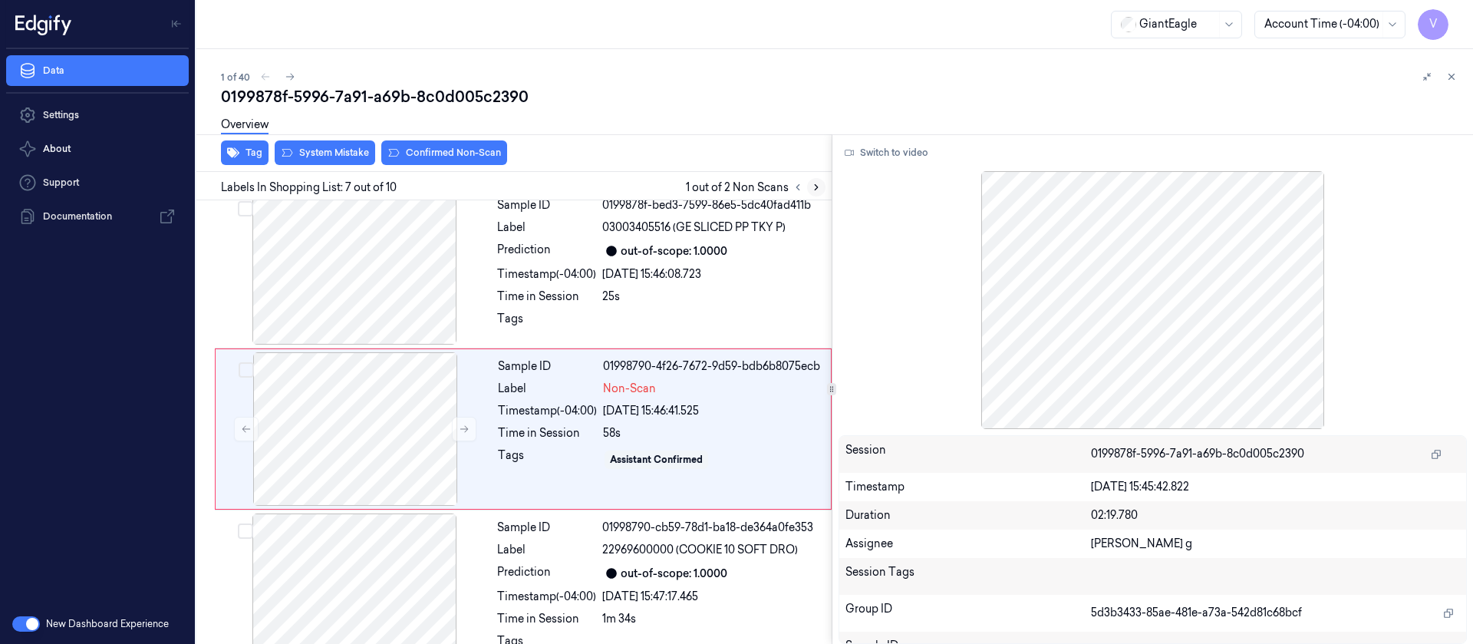
scroll to position [825, 0]
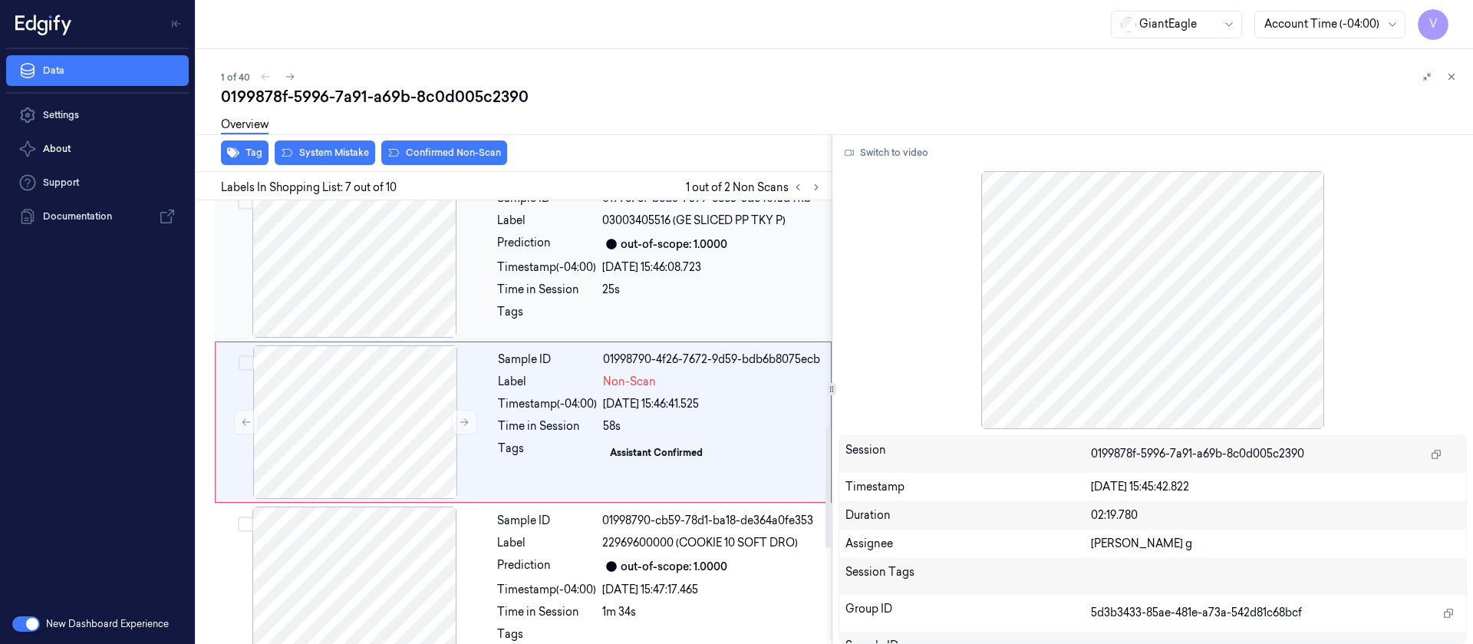
click at [409, 288] on div at bounding box center [354, 260] width 273 height 153
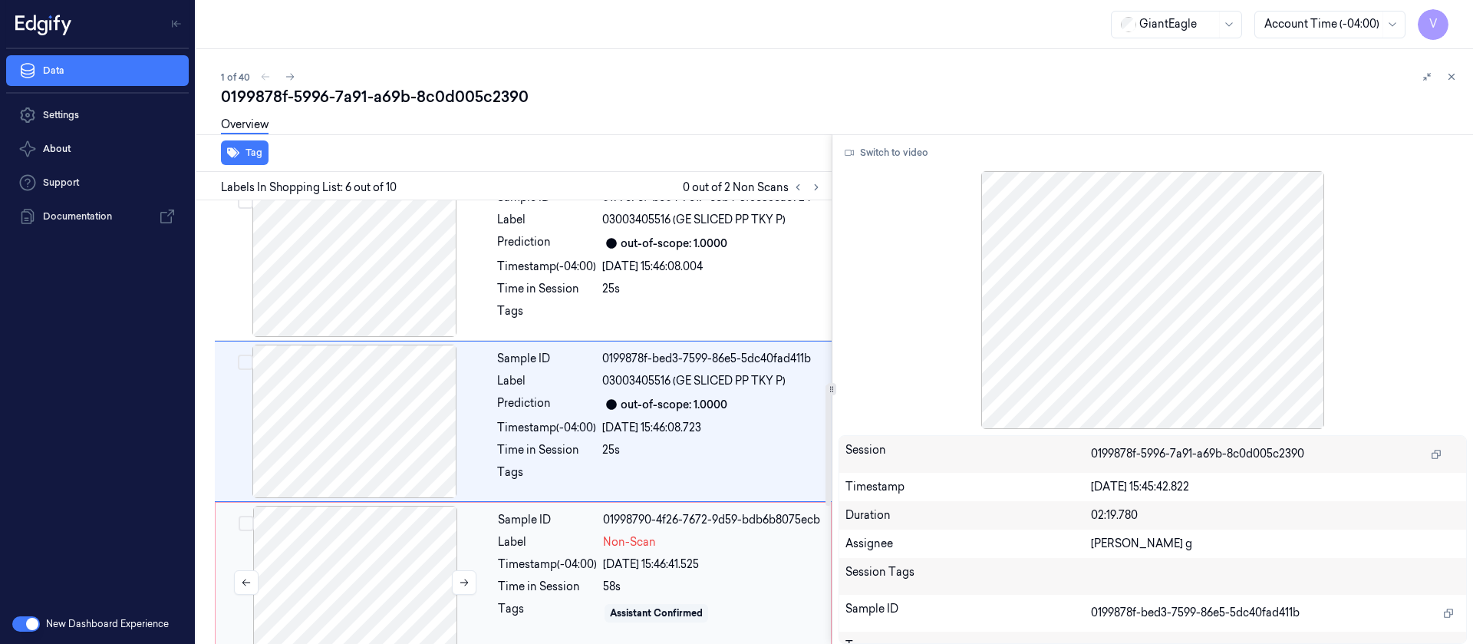
scroll to position [664, 0]
click at [387, 602] on div at bounding box center [355, 582] width 273 height 153
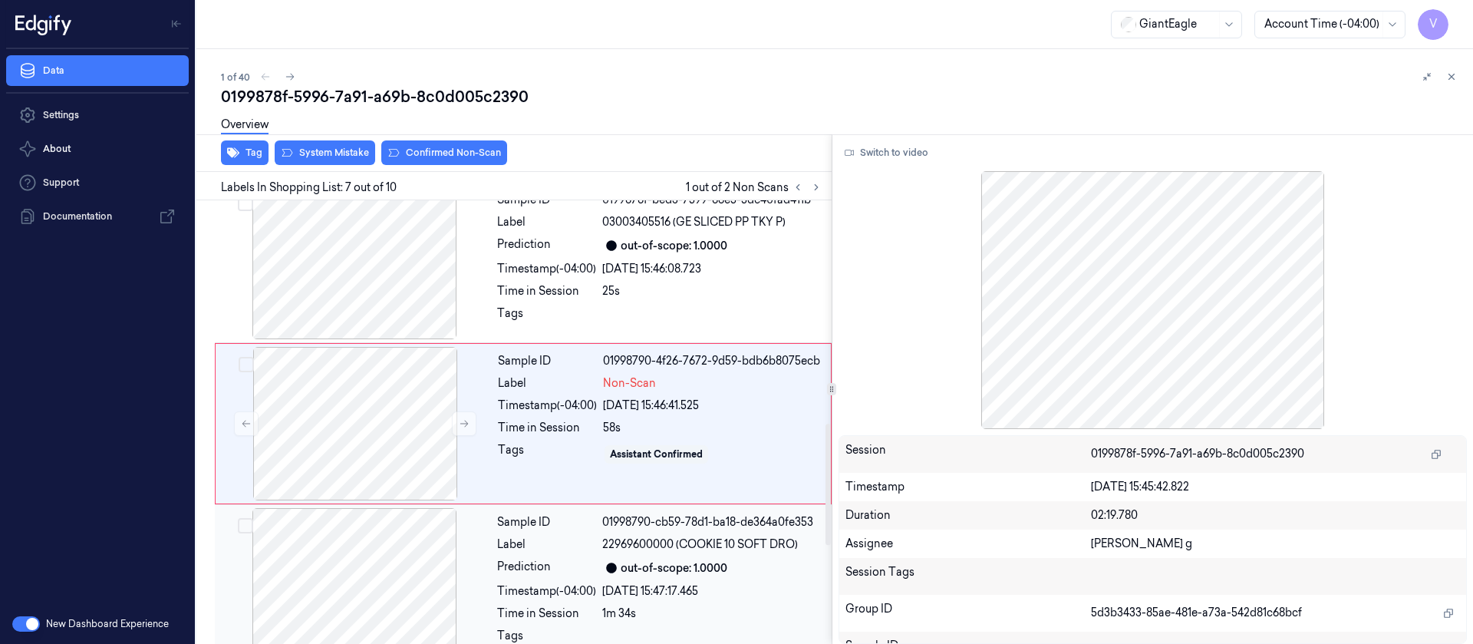
scroll to position [825, 0]
click at [892, 149] on button "Switch to video" at bounding box center [887, 152] width 96 height 25
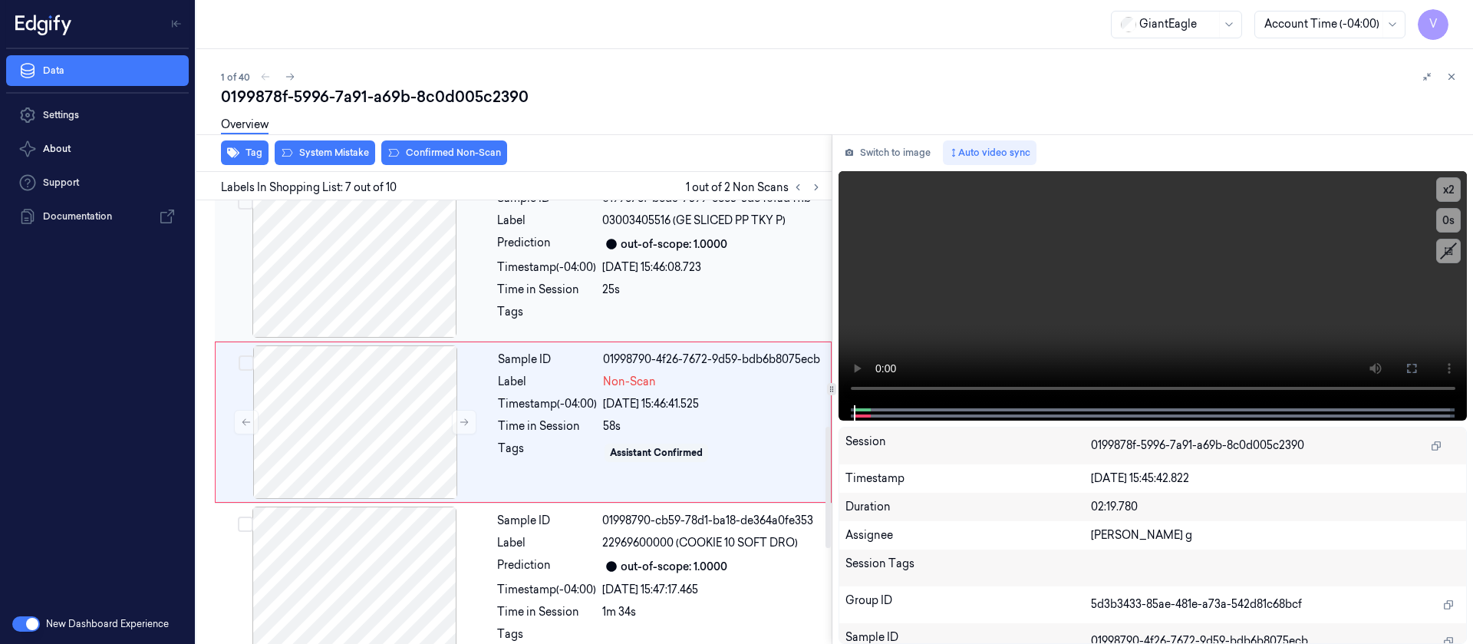
click at [580, 259] on div "Timestamp (-04:00)" at bounding box center [546, 267] width 99 height 16
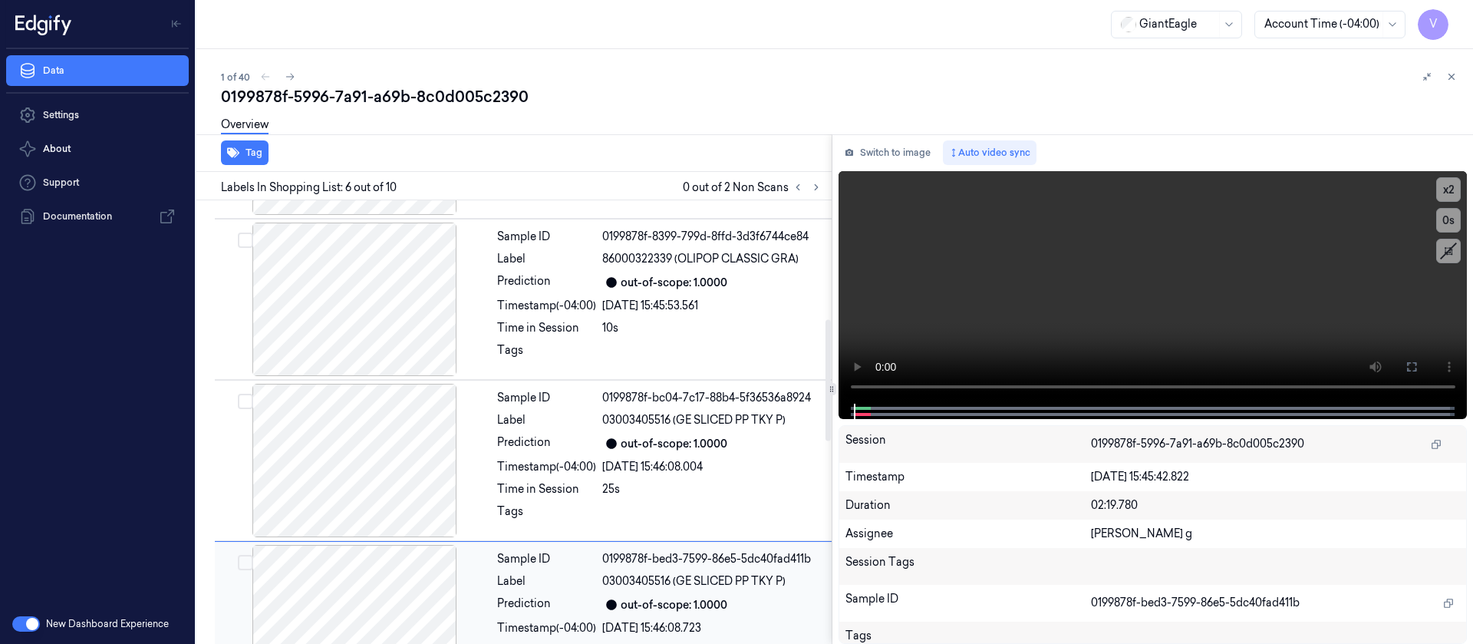
scroll to position [433, 0]
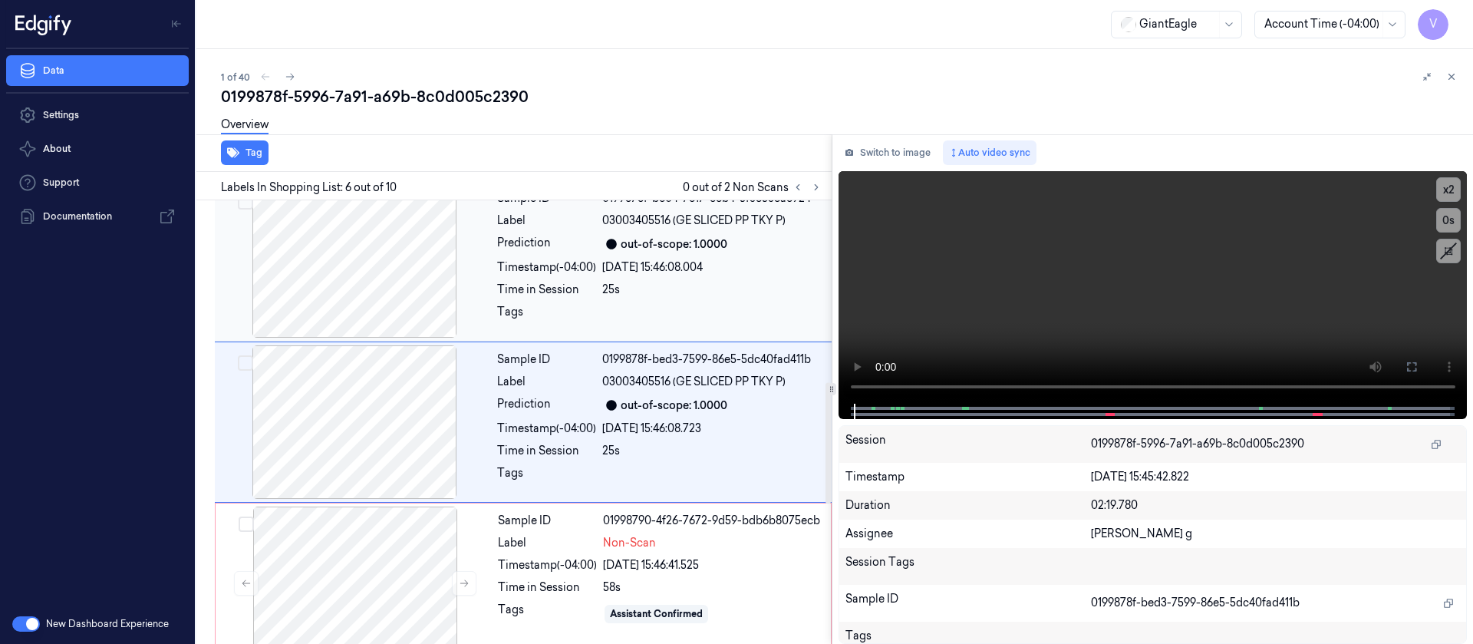
click at [700, 288] on div "25s" at bounding box center [712, 290] width 220 height 16
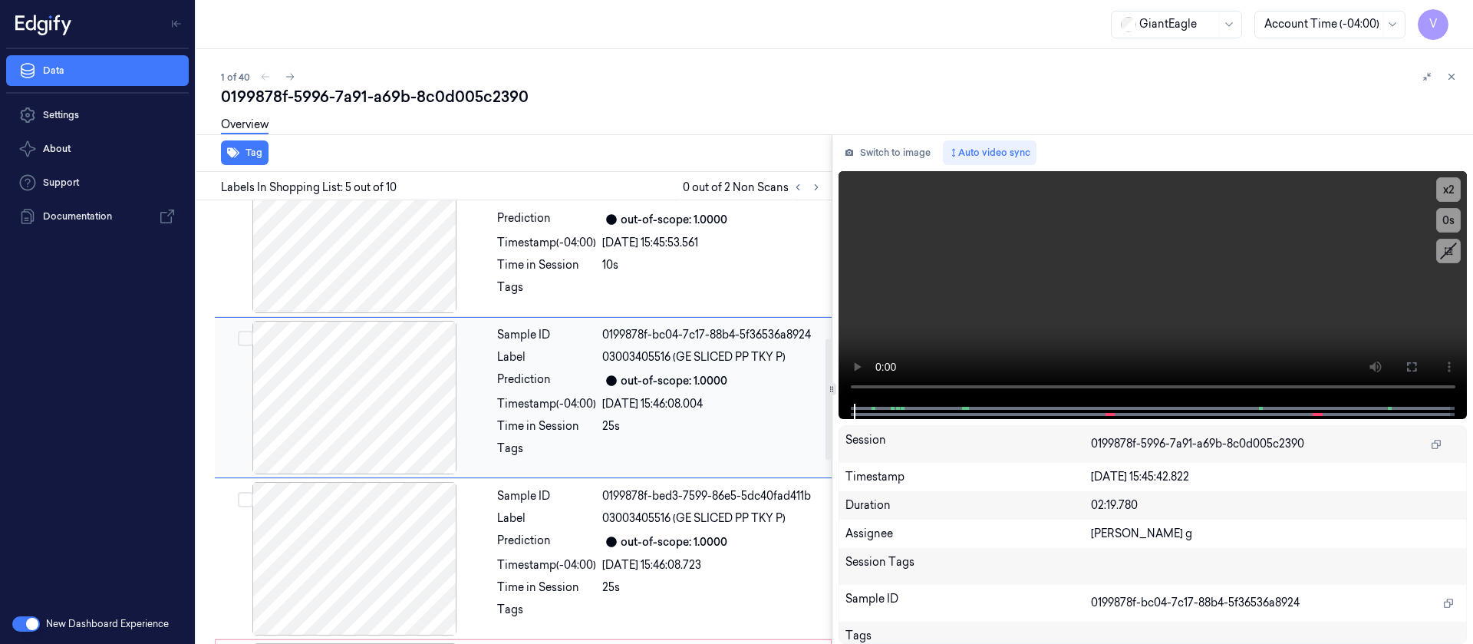
scroll to position [503, 0]
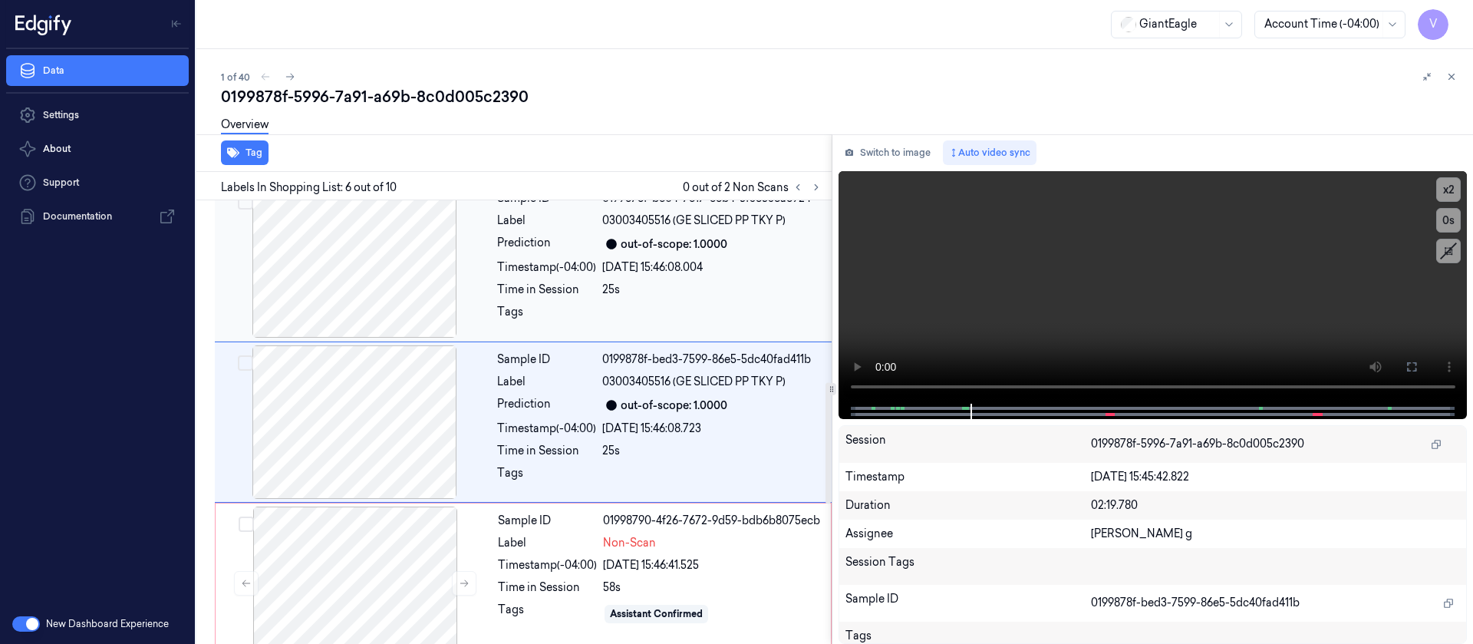
click at [618, 269] on div "[DATE] 15:46:08.004" at bounding box center [712, 267] width 220 height 16
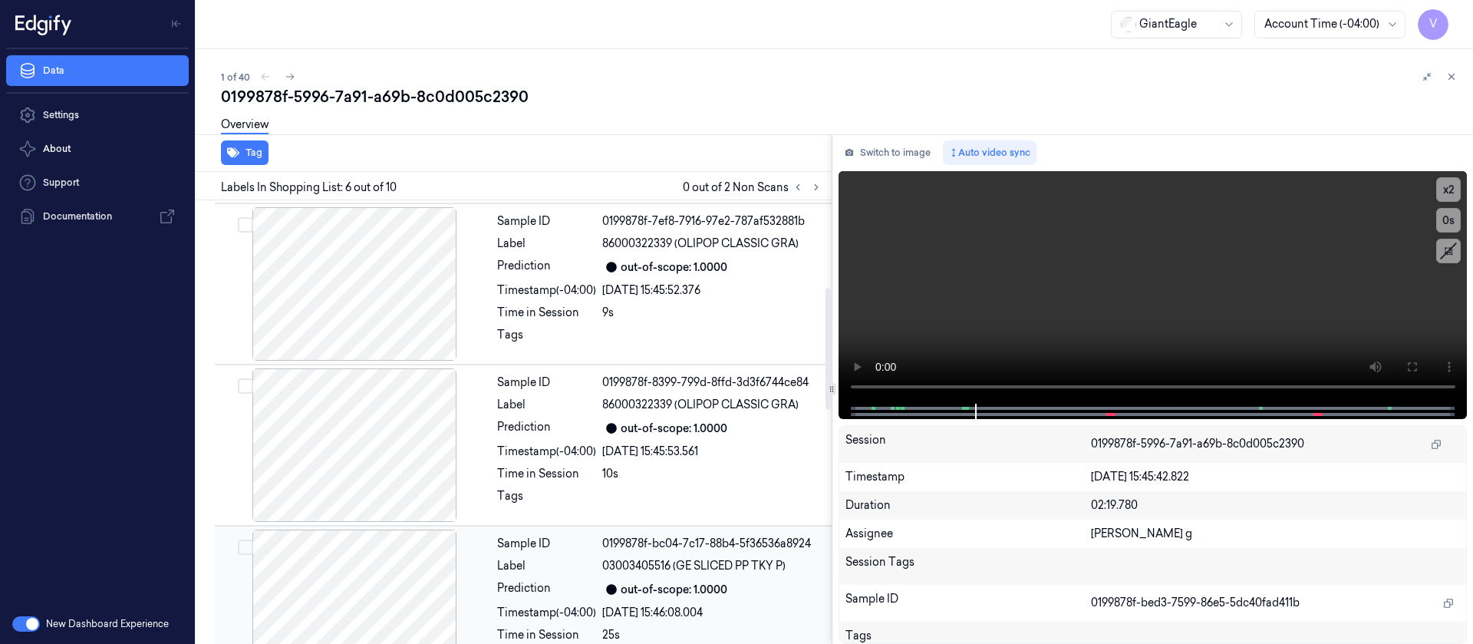
click at [645, 424] on div "out-of-scope: 1.0000" at bounding box center [674, 428] width 107 height 16
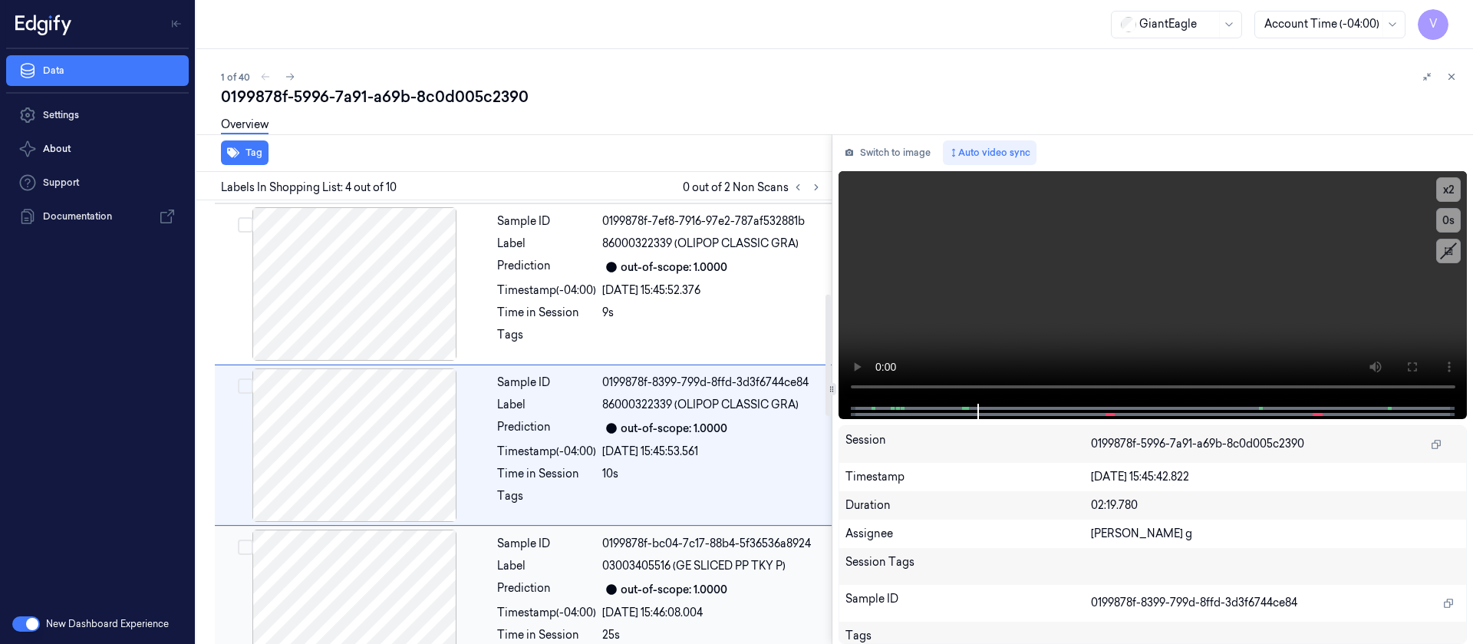
scroll to position [341, 0]
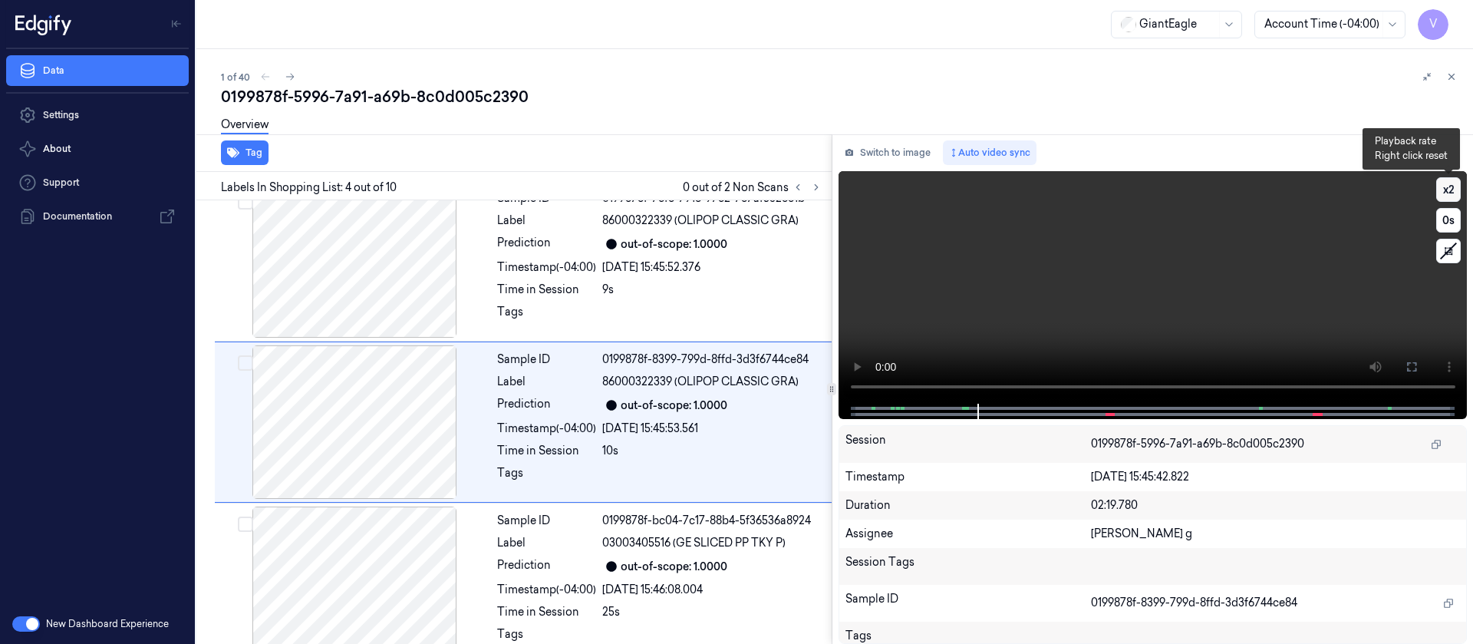
click at [1453, 186] on button "x 2" at bounding box center [1448, 189] width 25 height 25
click at [1453, 186] on button "x 4" at bounding box center [1448, 189] width 25 height 25
click at [1407, 368] on icon at bounding box center [1411, 366] width 9 height 9
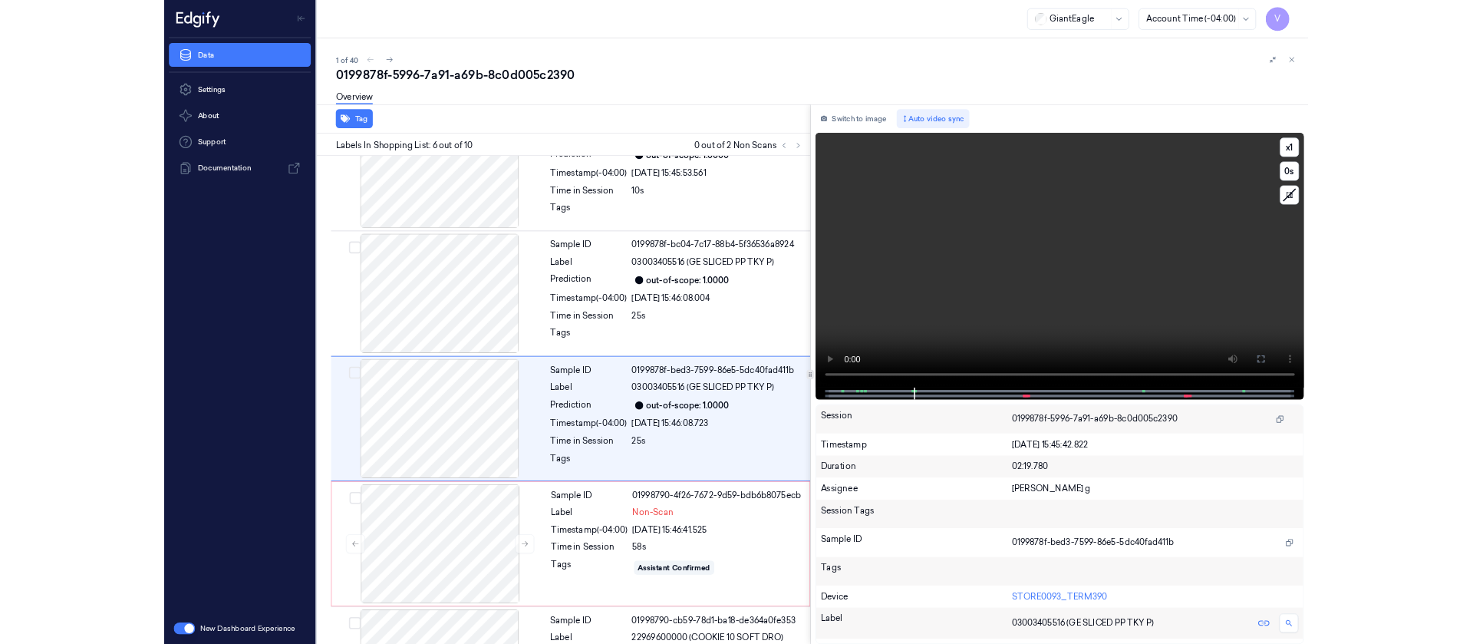
scroll to position [572, 0]
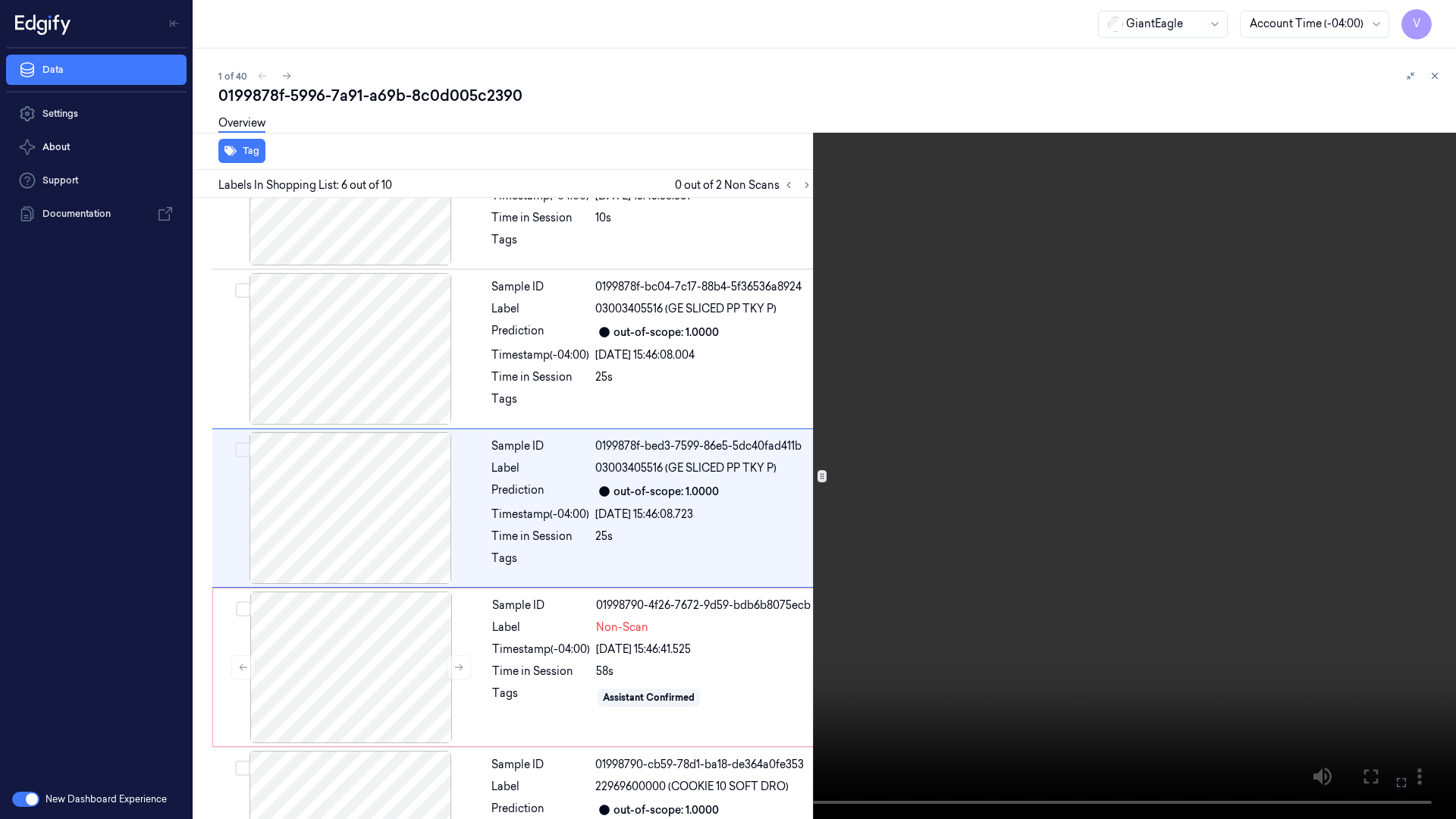
click at [0, 0] on button at bounding box center [0, 0] width 0 height 0
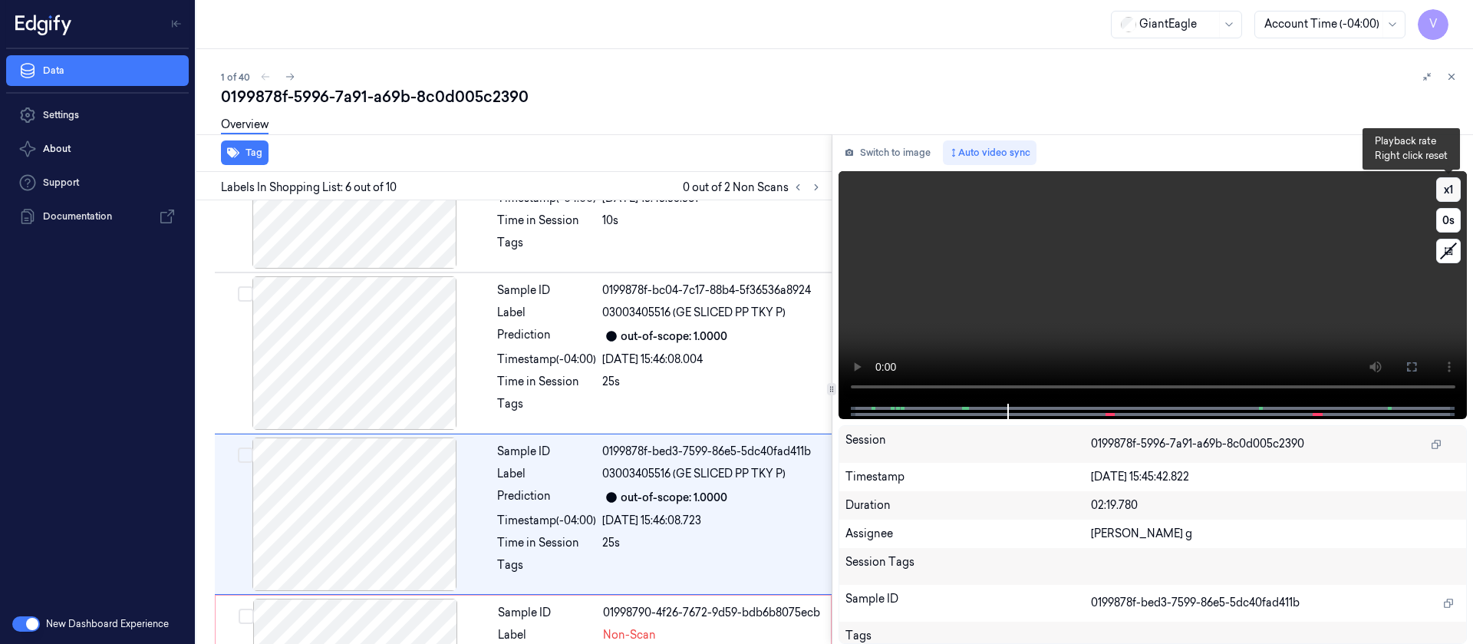
click at [1449, 193] on button "x 1" at bounding box center [1448, 189] width 25 height 25
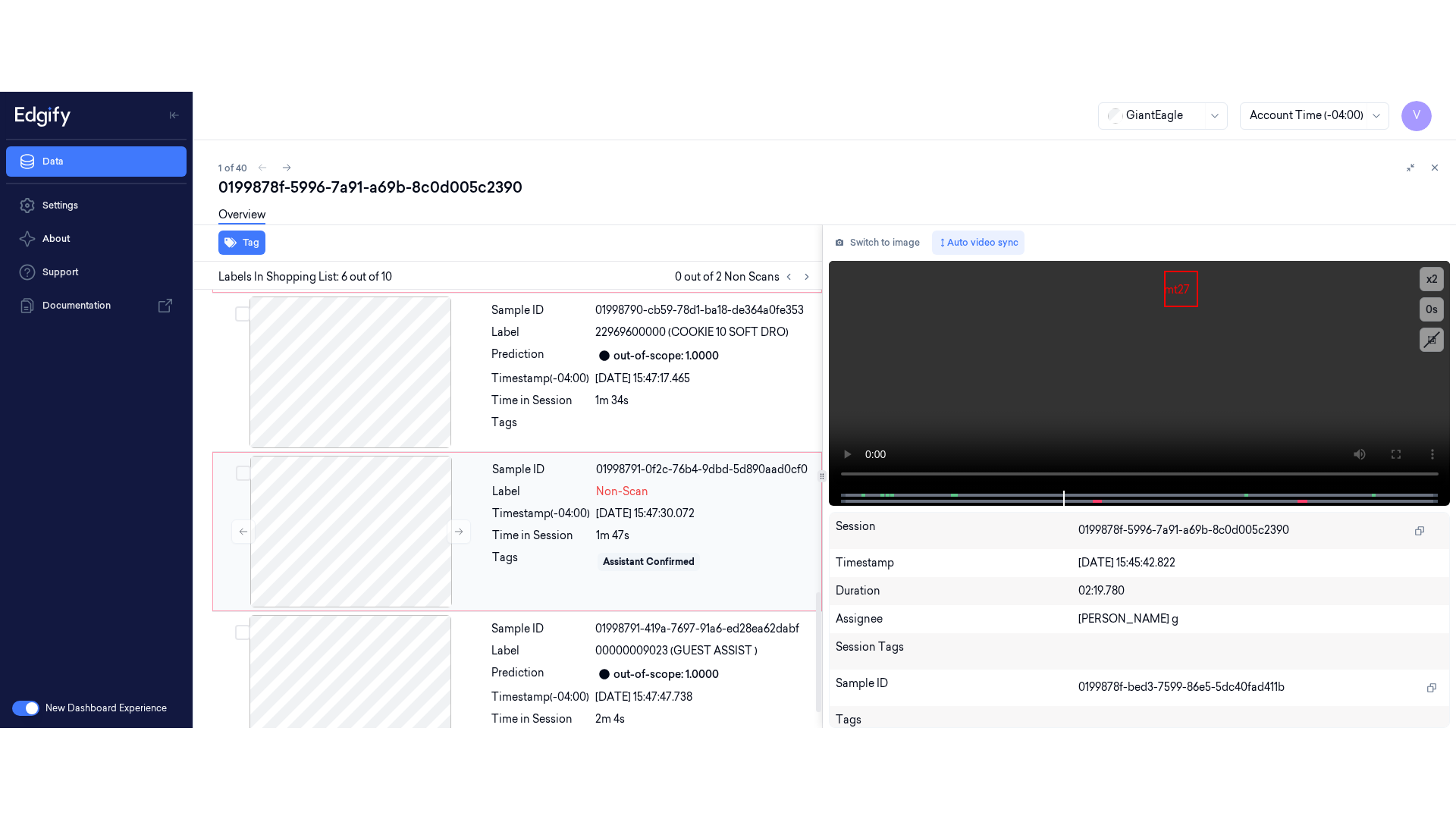
scroll to position [997, 0]
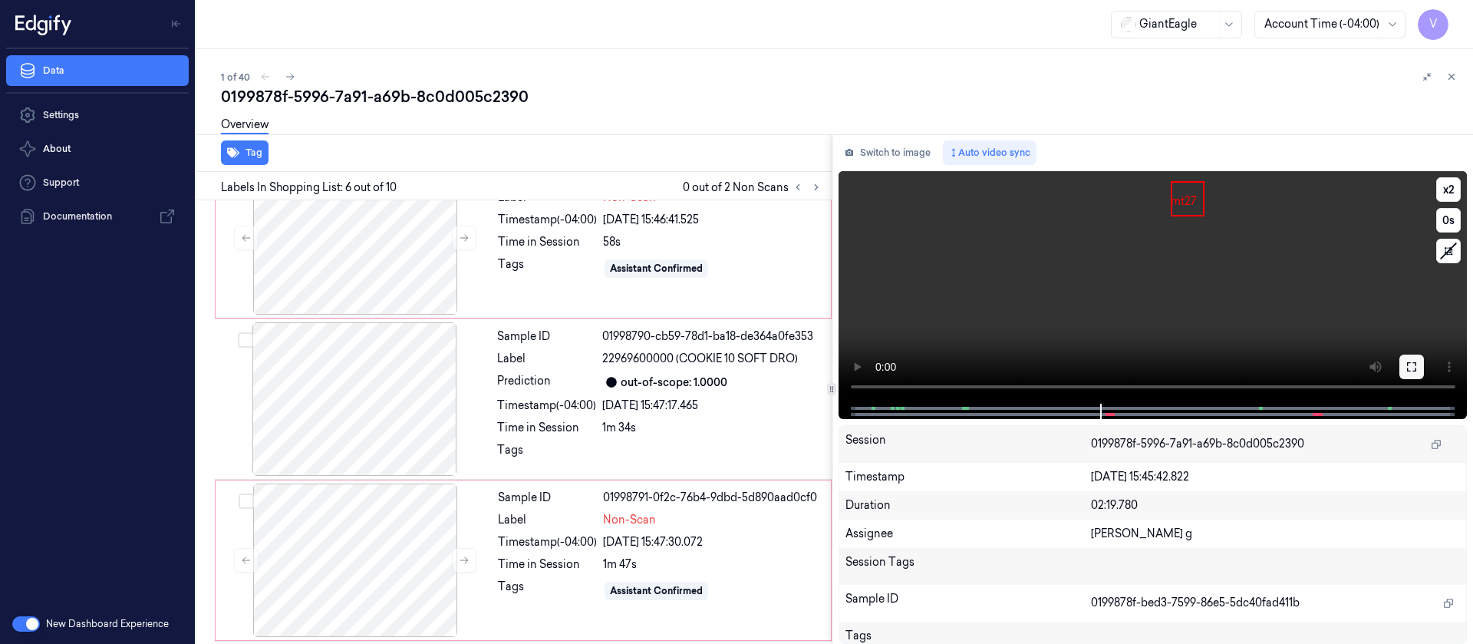
click at [1416, 368] on icon at bounding box center [1411, 366] width 9 height 9
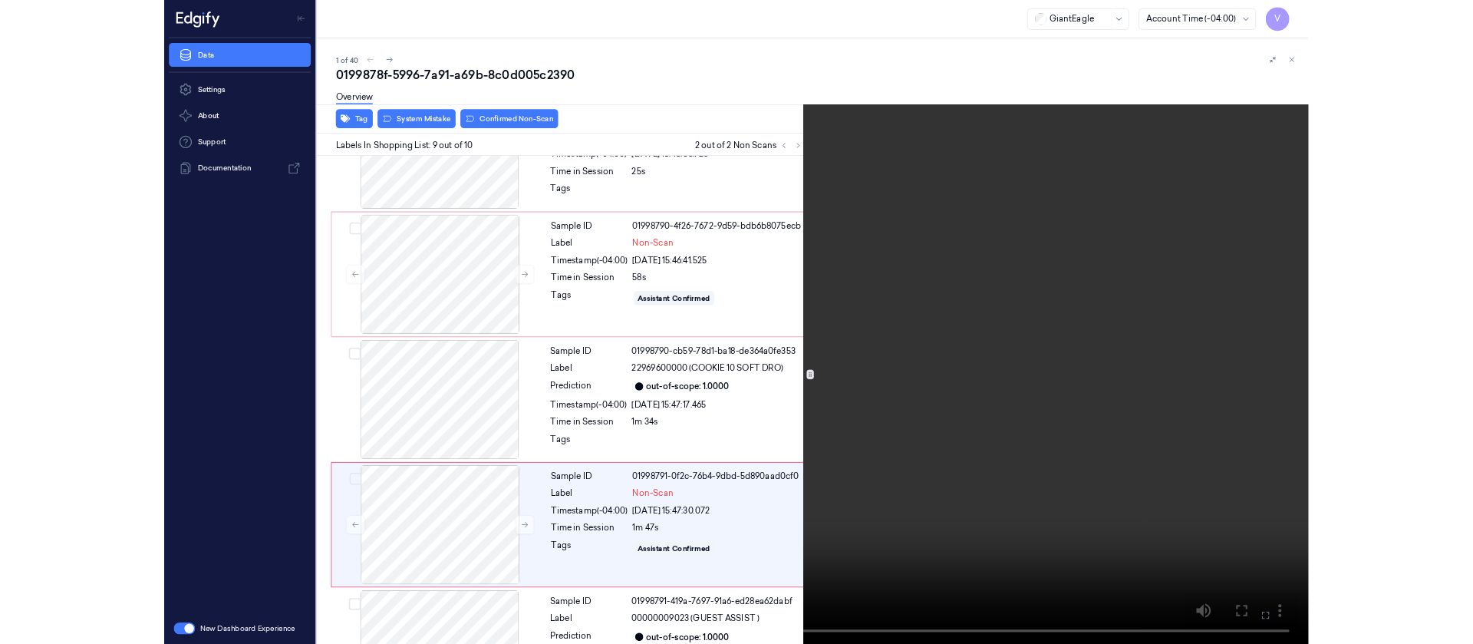
scroll to position [987, 0]
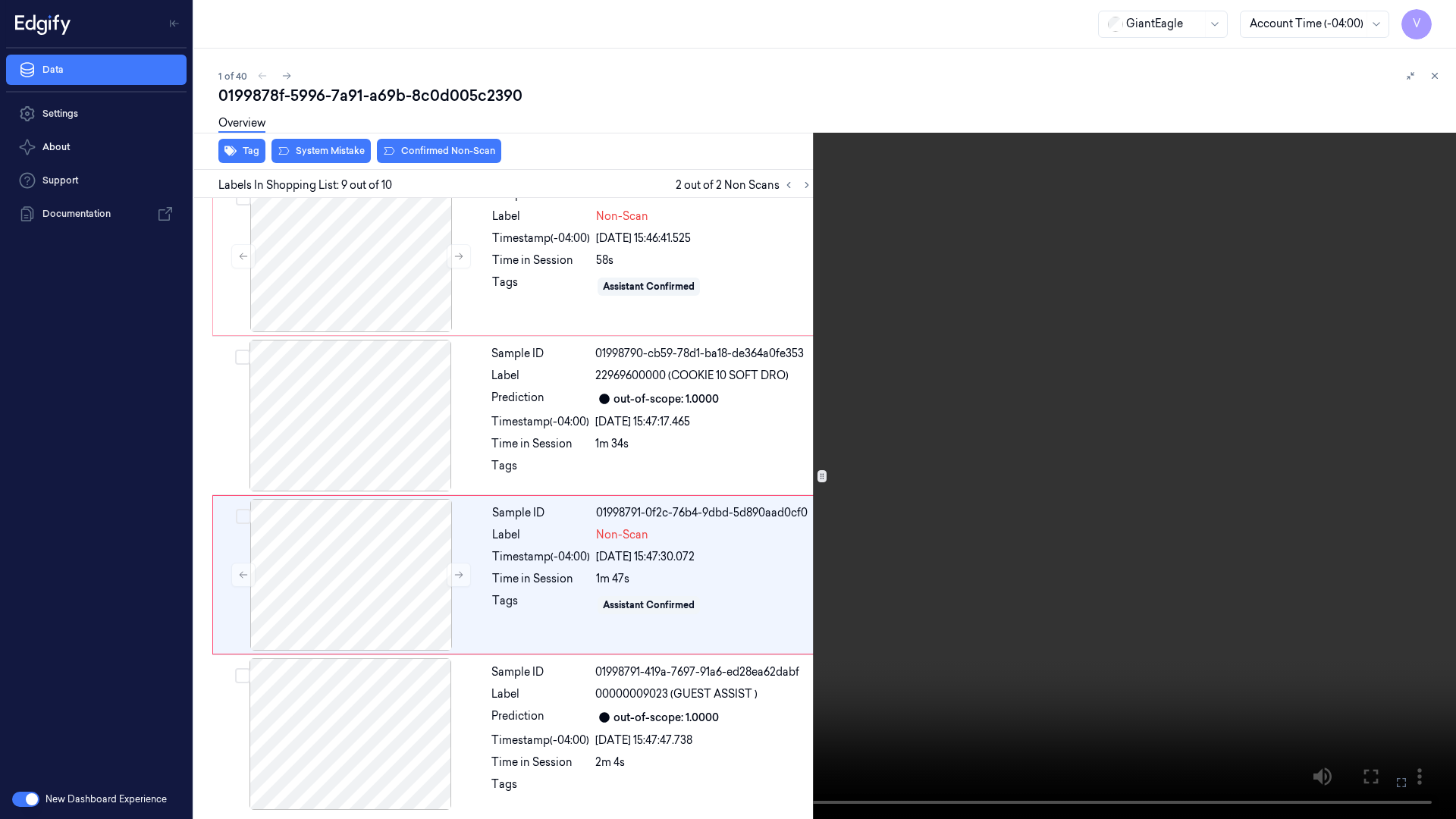
click at [0, 0] on icon at bounding box center [0, 0] width 0 height 0
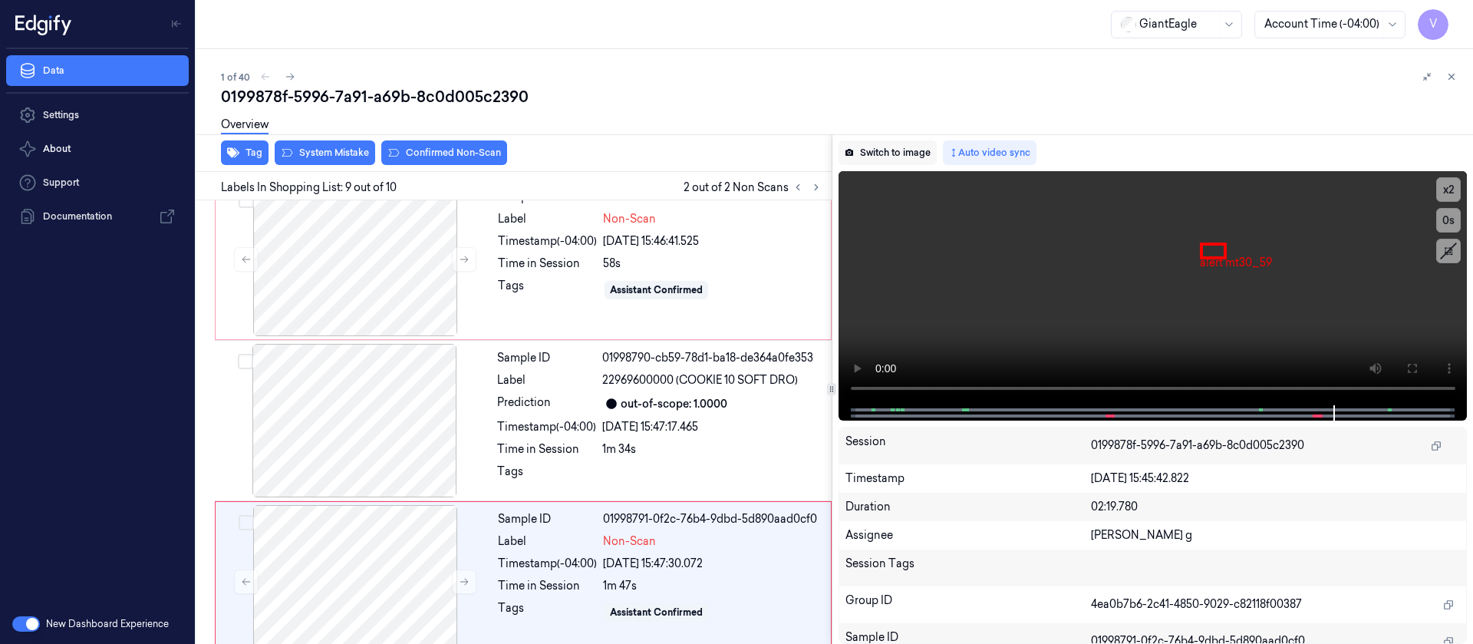
click at [918, 152] on button "Switch to image" at bounding box center [888, 152] width 98 height 25
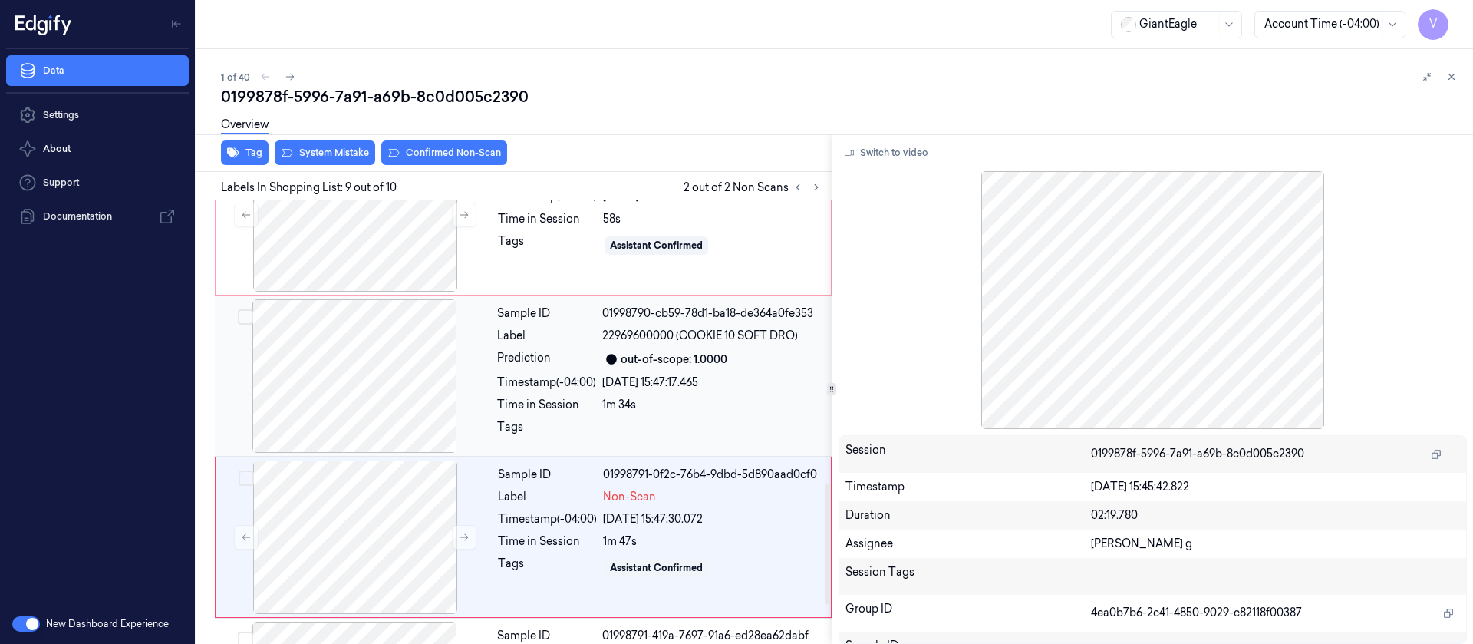
click at [433, 389] on div at bounding box center [354, 375] width 273 height 153
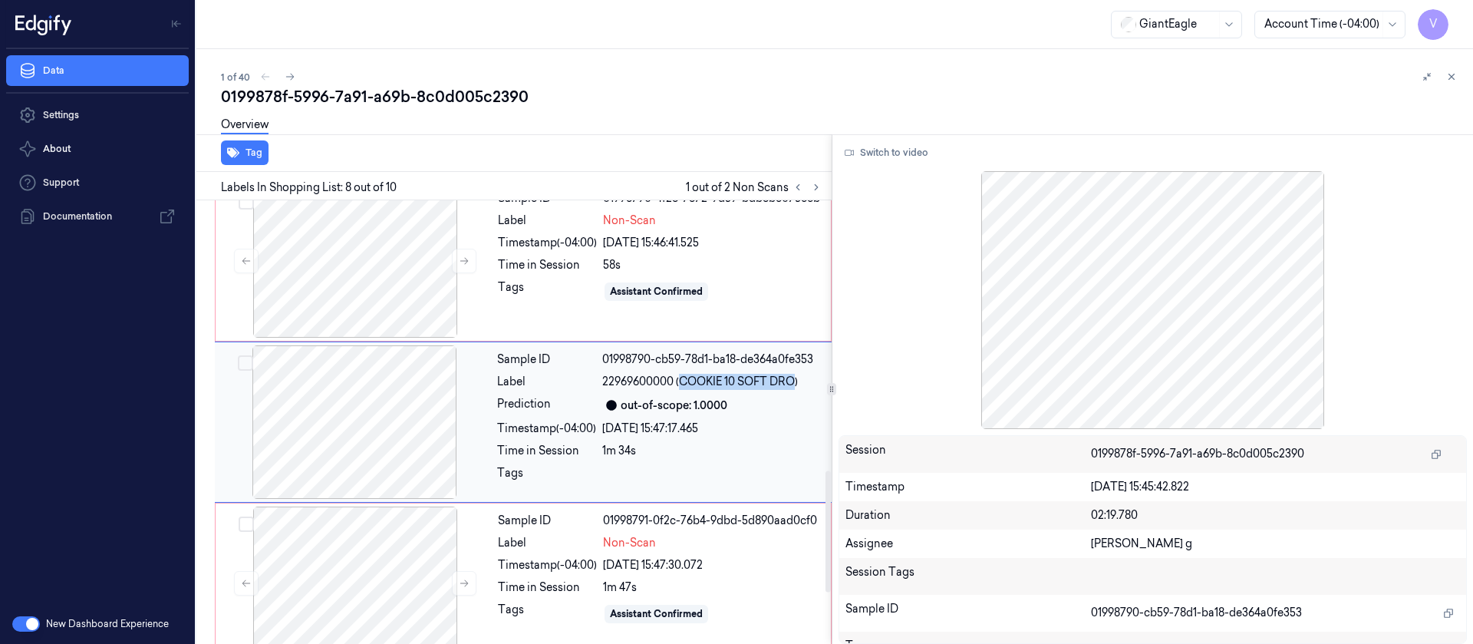
drag, startPoint x: 681, startPoint y: 384, endPoint x: 798, endPoint y: 382, distance: 116.6
click at [798, 382] on span "22969600000 (COOKIE 10 SOFT DRO)" at bounding box center [700, 382] width 196 height 16
copy span "COOKIE 10 SOFT DRO"
click at [377, 547] on div at bounding box center [355, 582] width 273 height 153
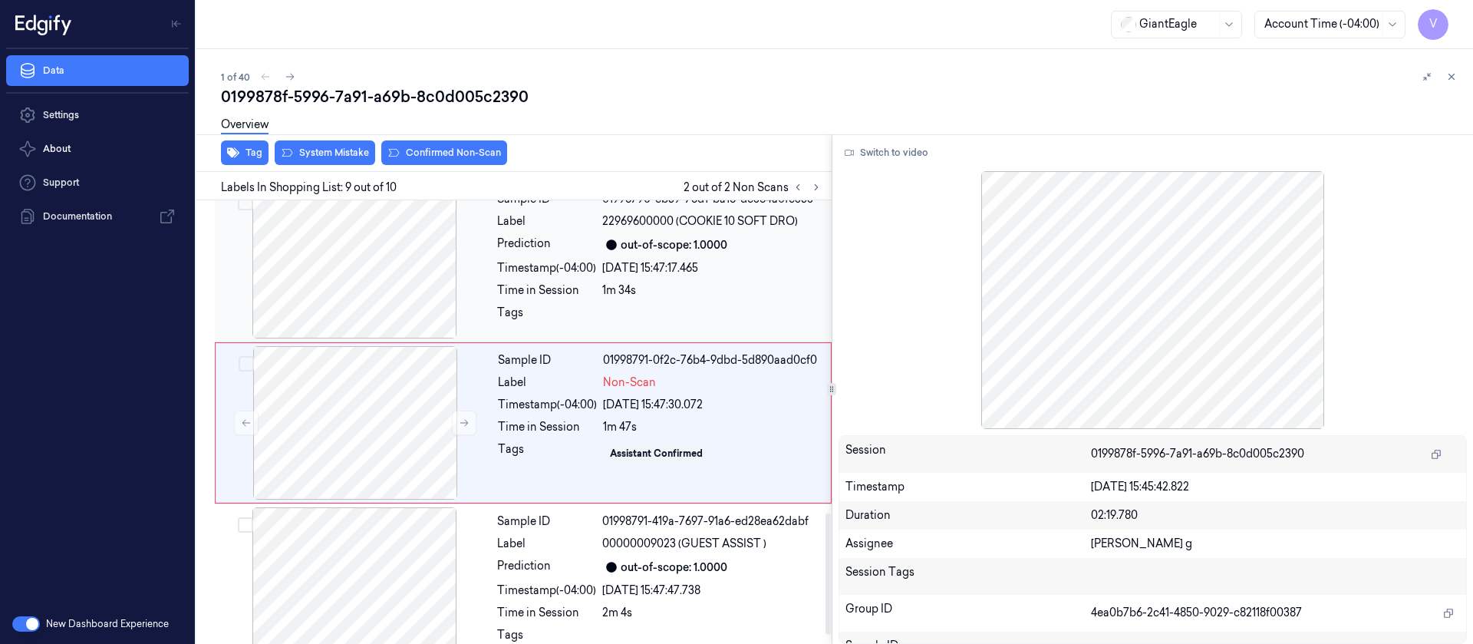
scroll to position [1147, 0]
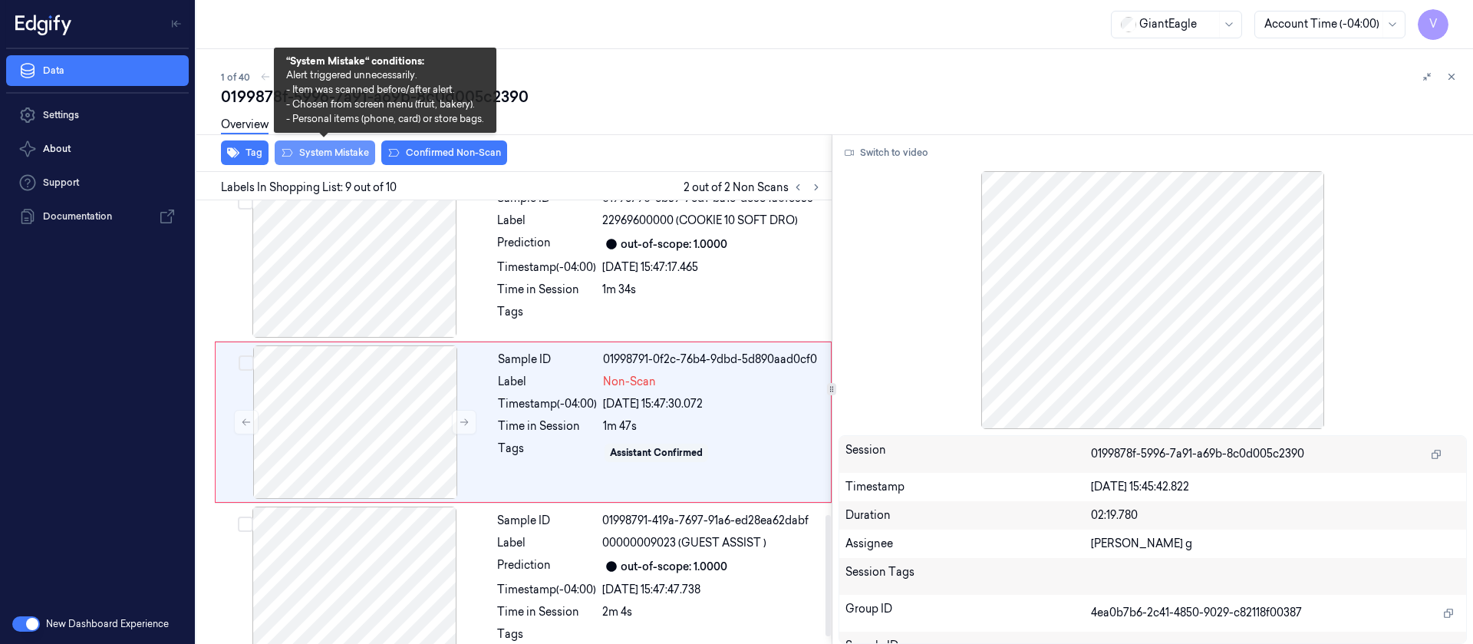
click at [356, 161] on button "System Mistake" at bounding box center [325, 152] width 101 height 25
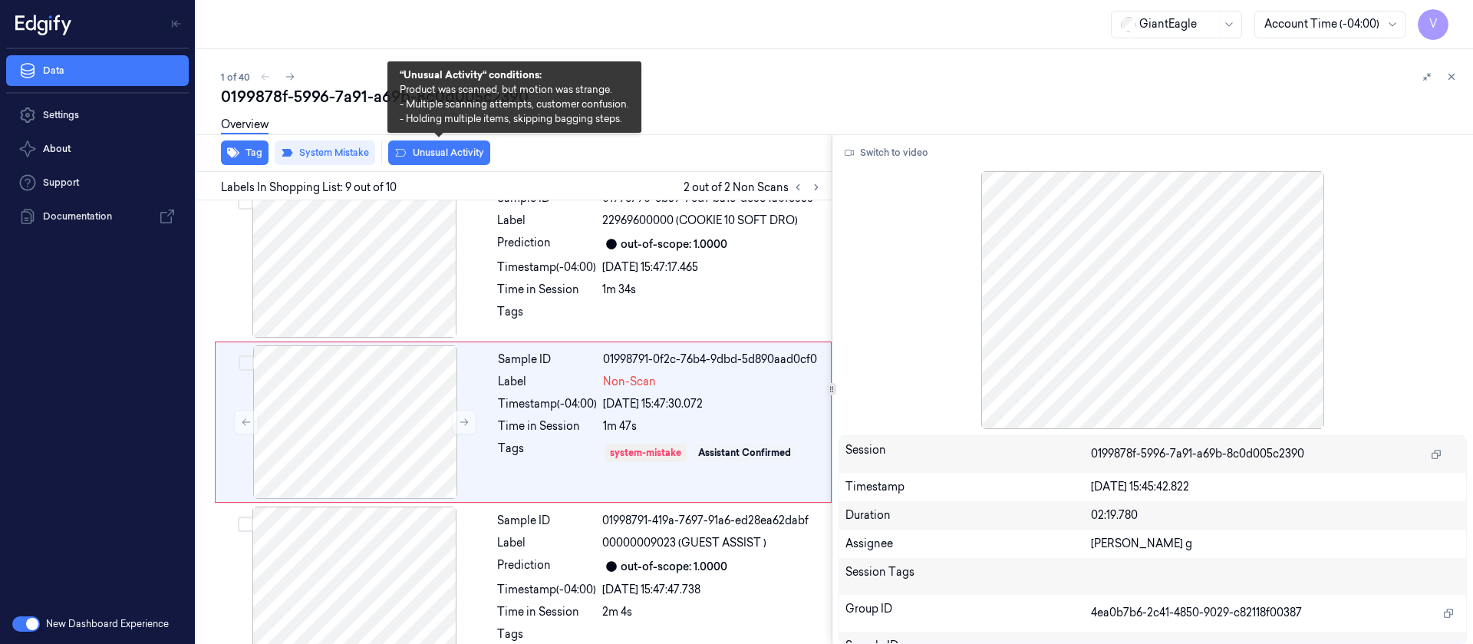
click at [457, 152] on button "Unusual Activity" at bounding box center [439, 152] width 102 height 25
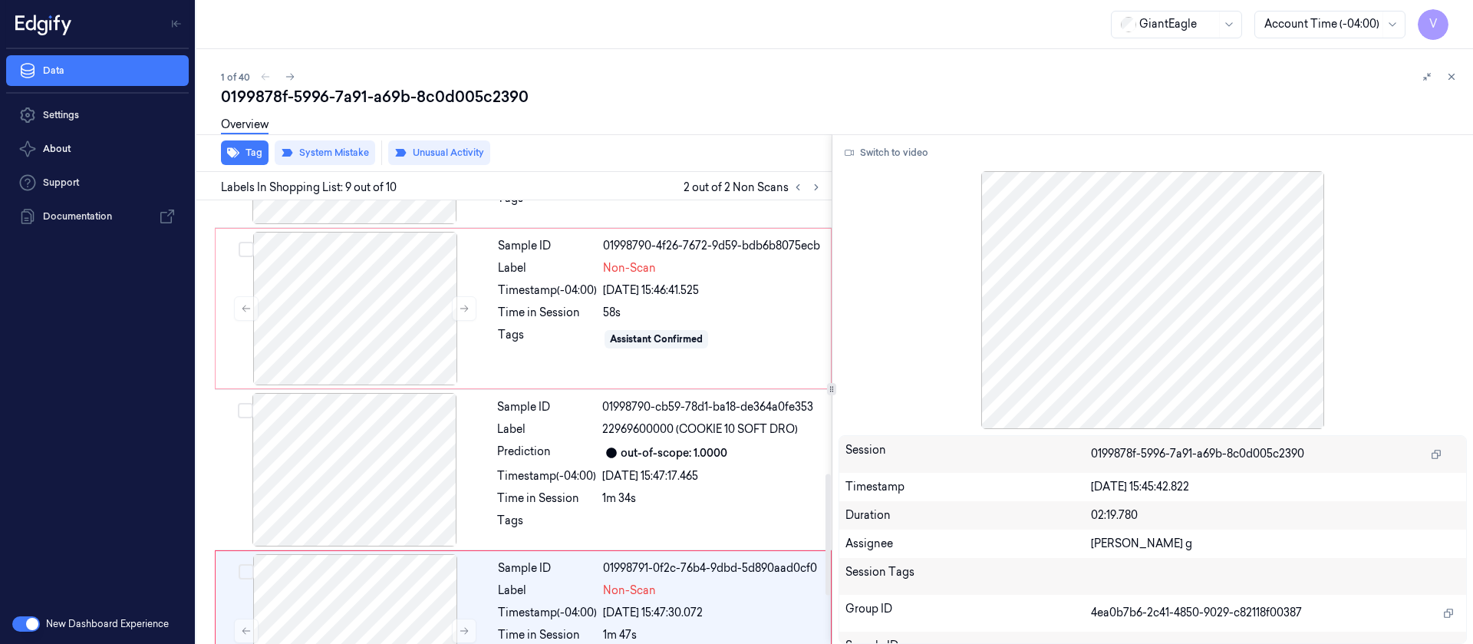
scroll to position [917, 0]
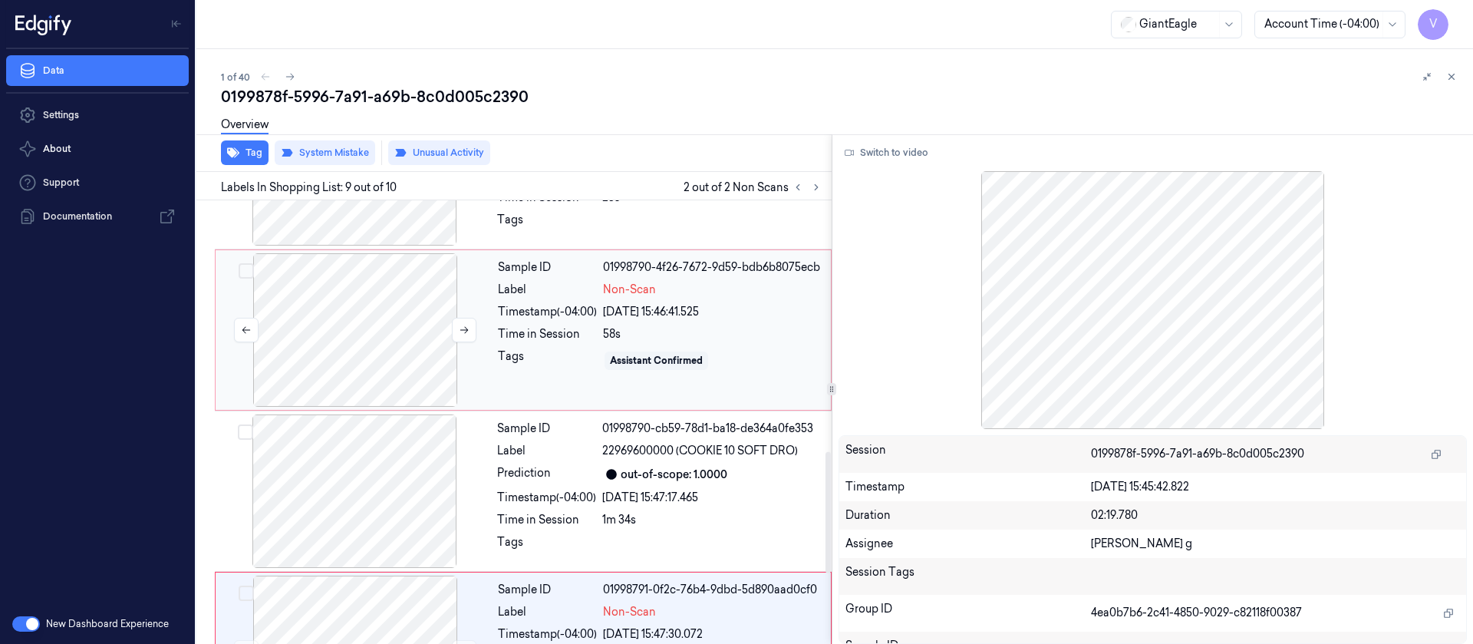
click at [432, 344] on div at bounding box center [355, 329] width 273 height 153
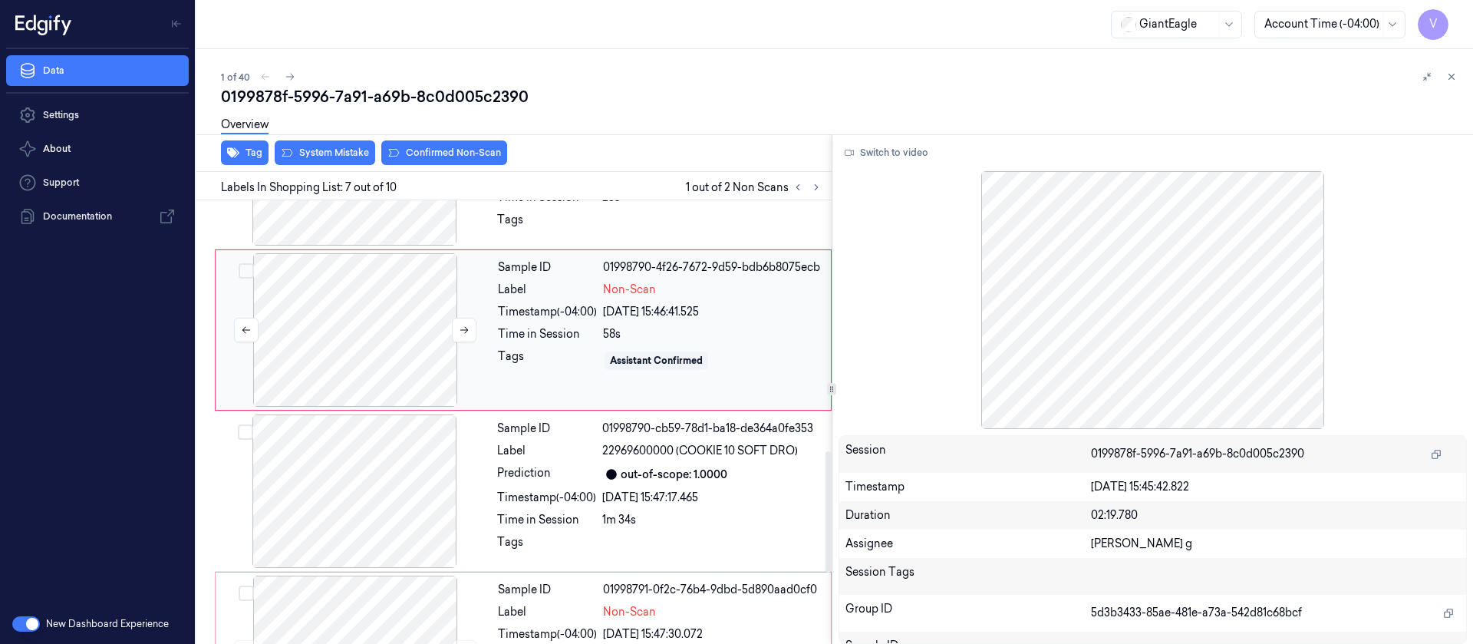
scroll to position [825, 0]
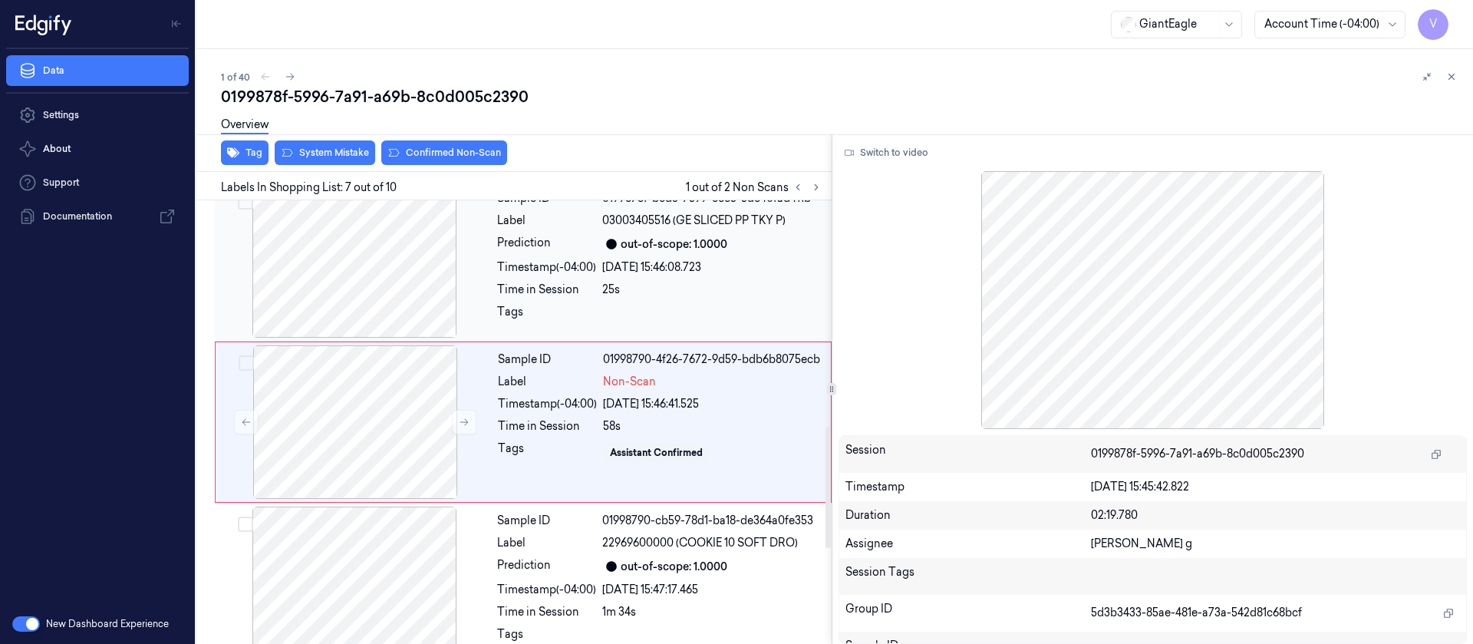
click at [548, 247] on div "Prediction" at bounding box center [546, 244] width 99 height 18
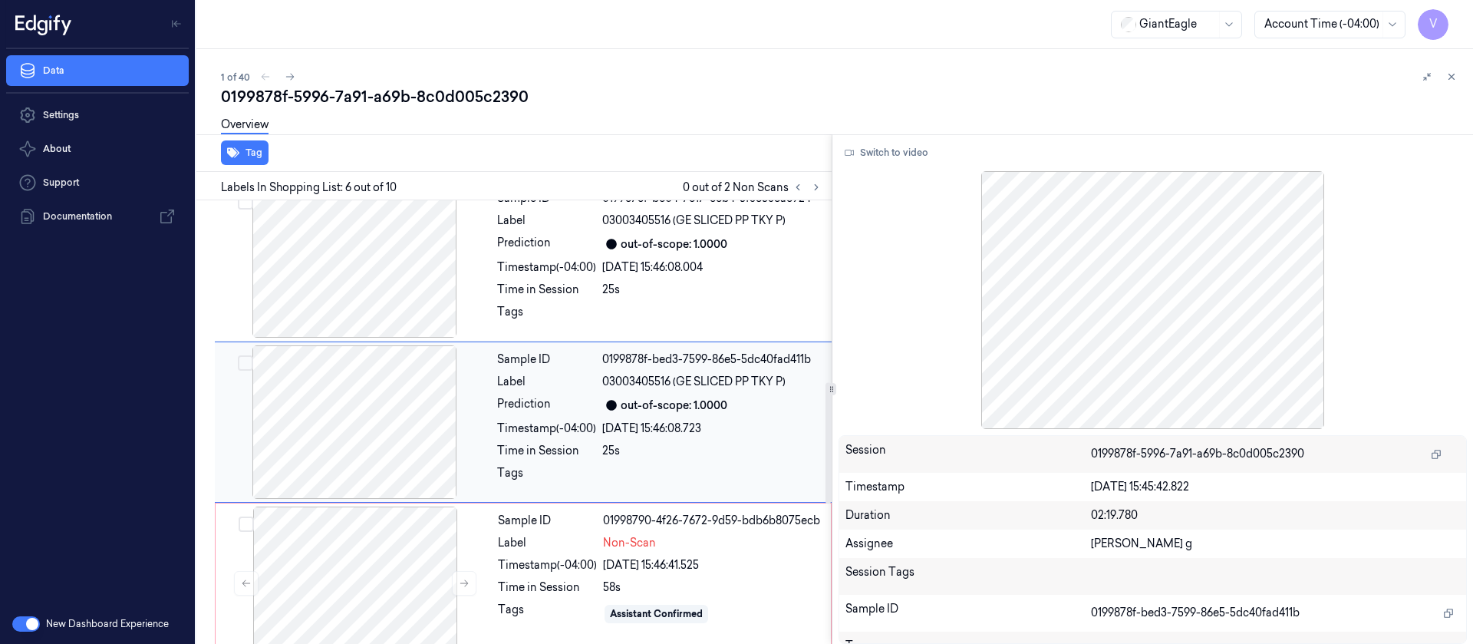
scroll to position [779, 0]
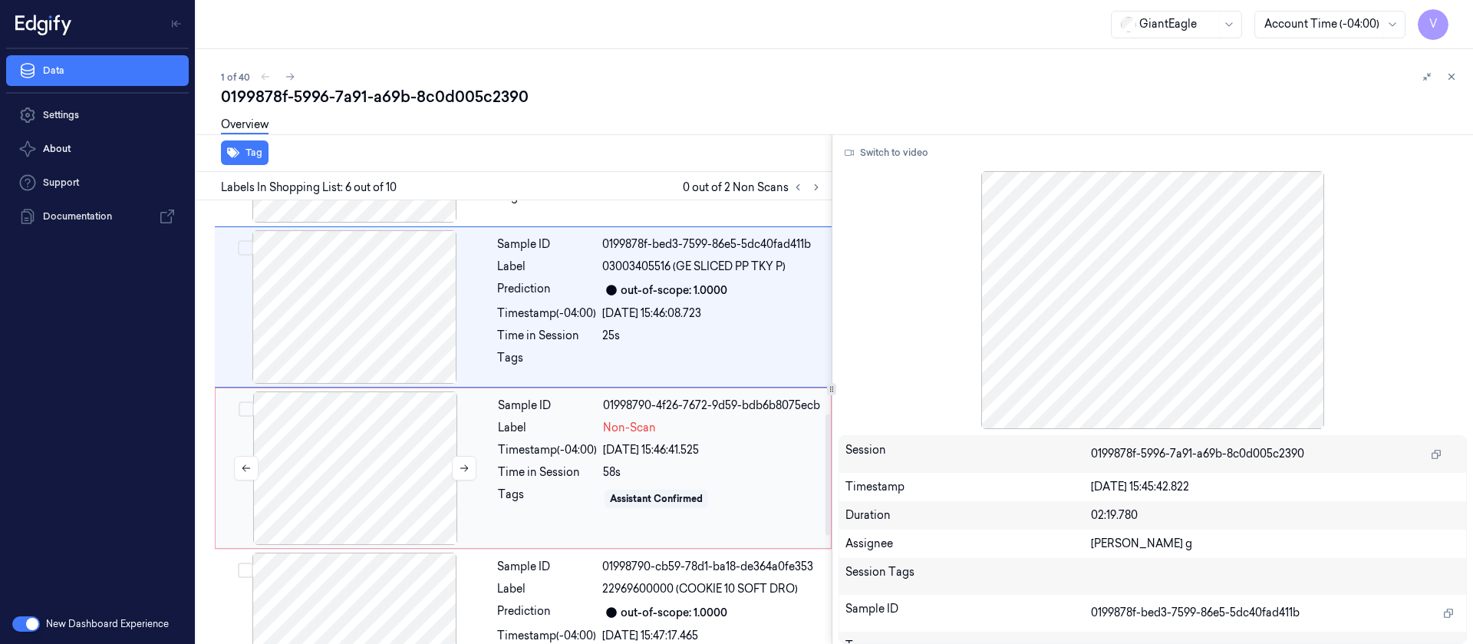
click at [394, 470] on div at bounding box center [355, 467] width 273 height 153
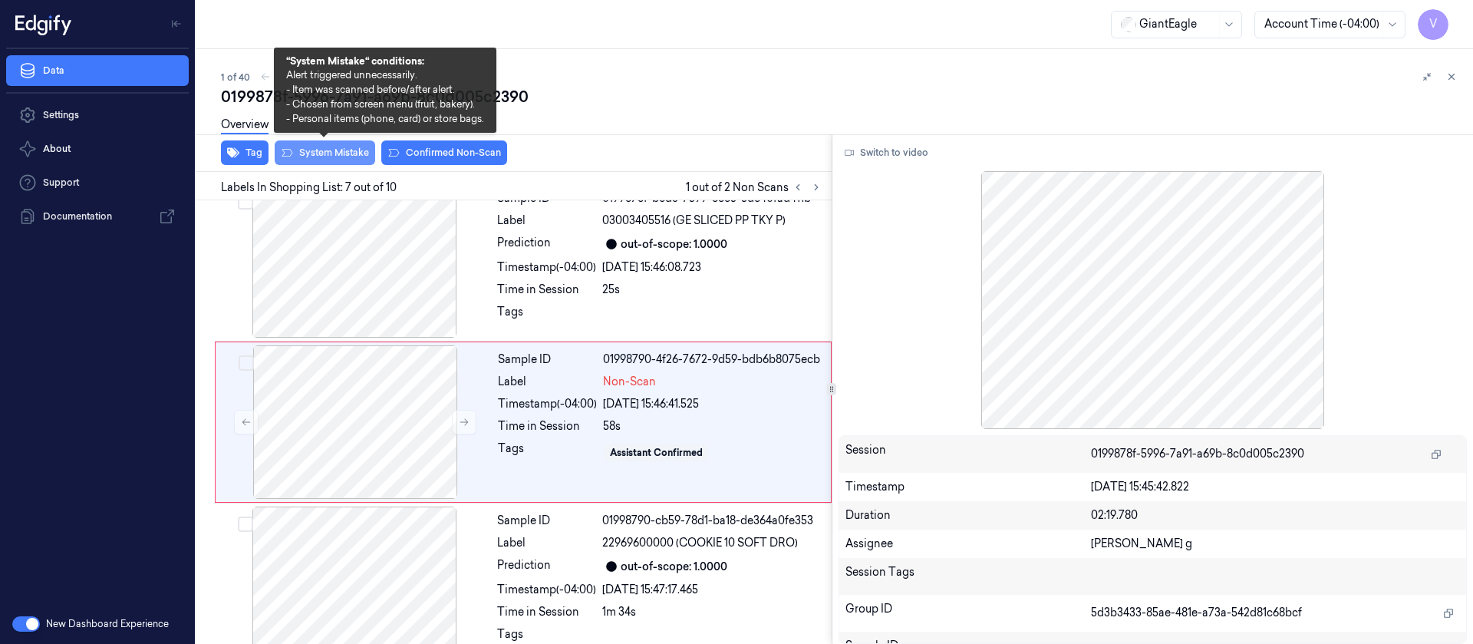
click at [351, 157] on button "System Mistake" at bounding box center [325, 152] width 101 height 25
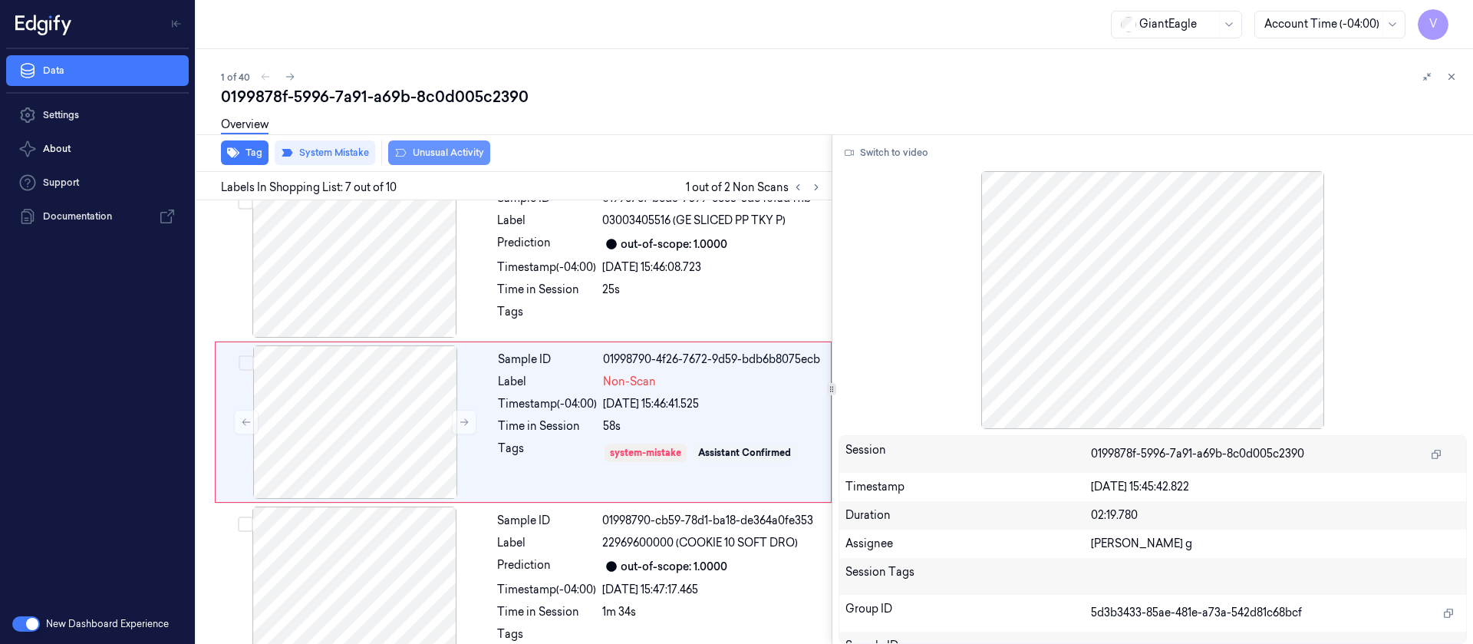
click at [423, 155] on button "Unusual Activity" at bounding box center [439, 152] width 102 height 25
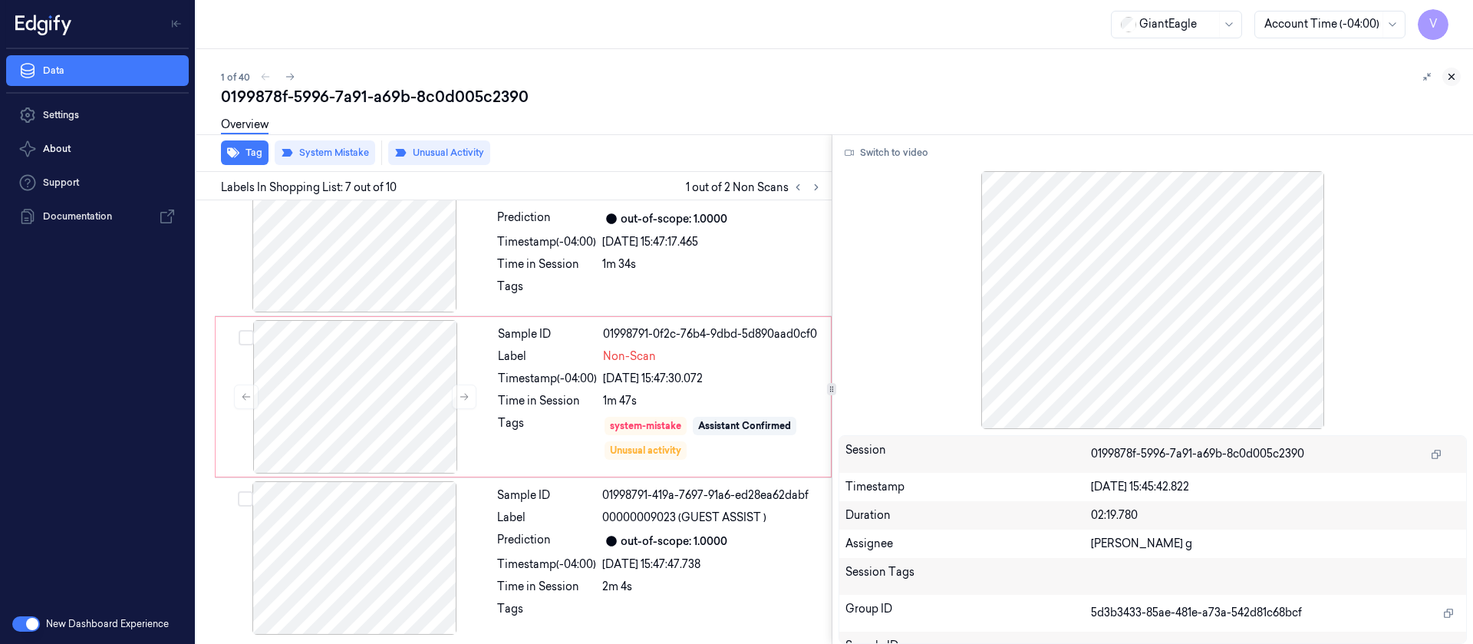
click at [1449, 83] on button at bounding box center [1451, 77] width 18 height 18
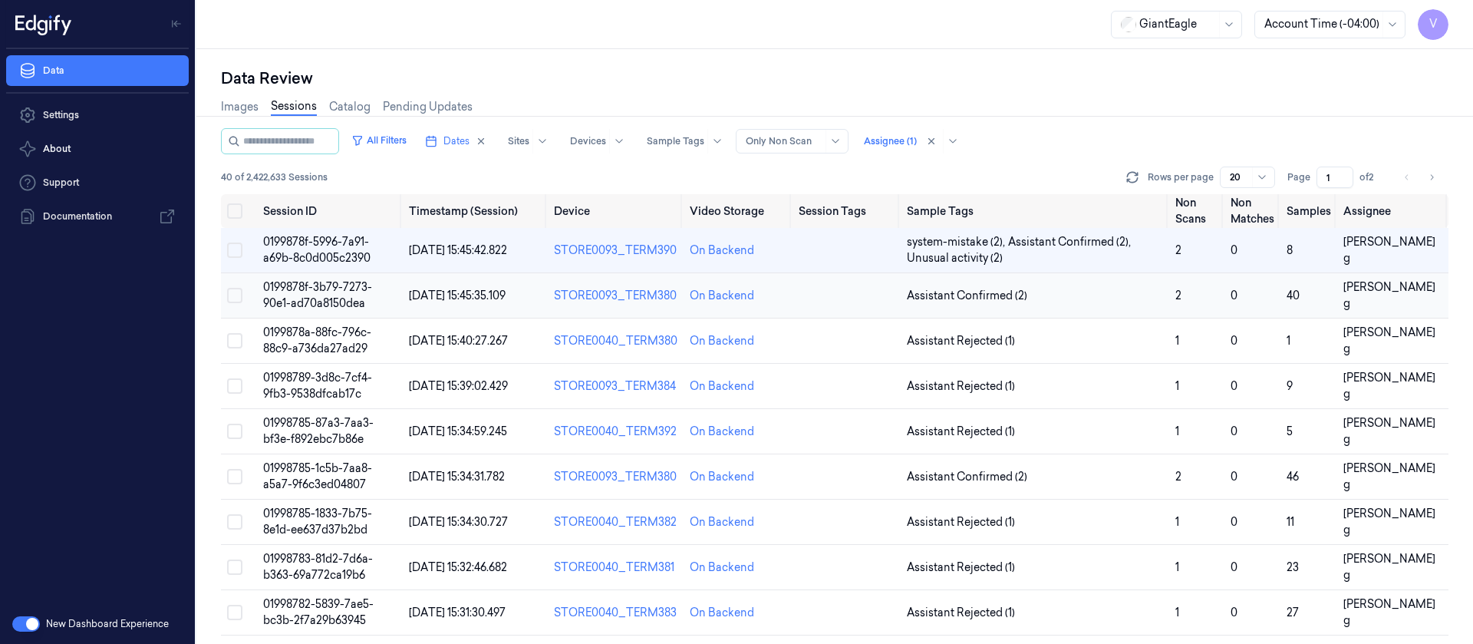
click at [806, 299] on td at bounding box center [847, 295] width 108 height 45
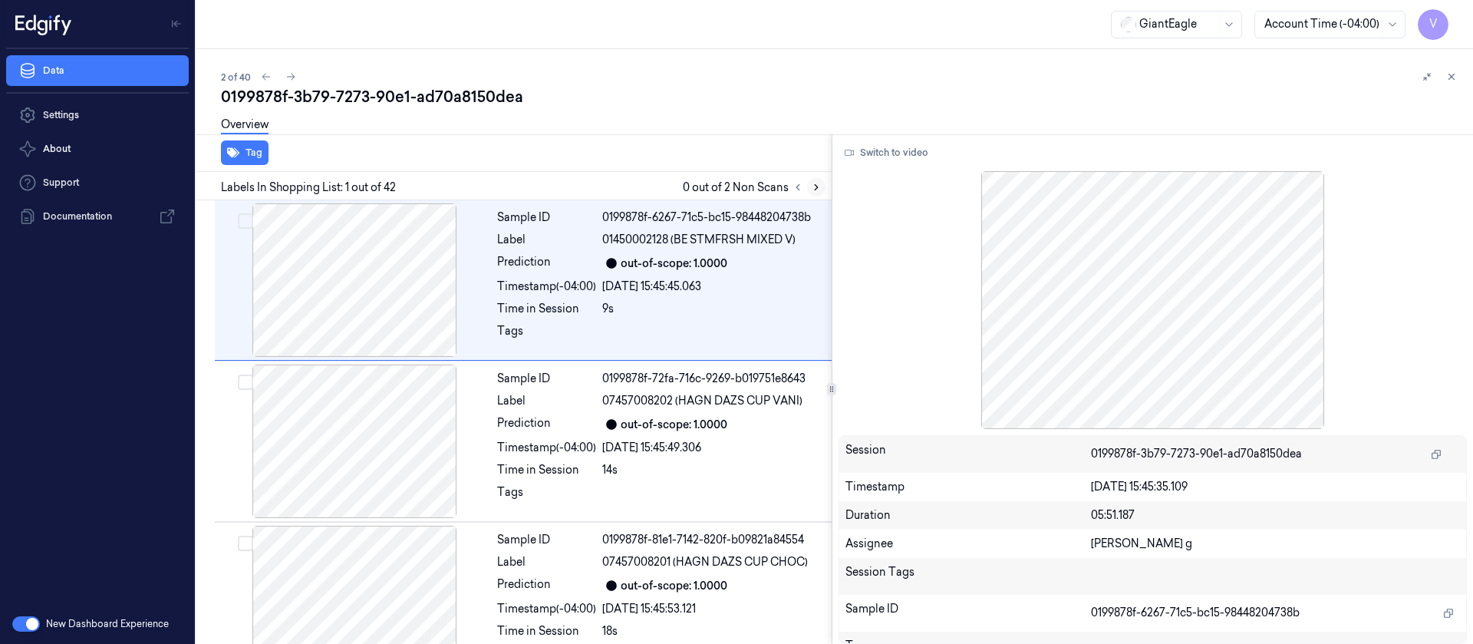
click at [822, 192] on button at bounding box center [816, 187] width 18 height 18
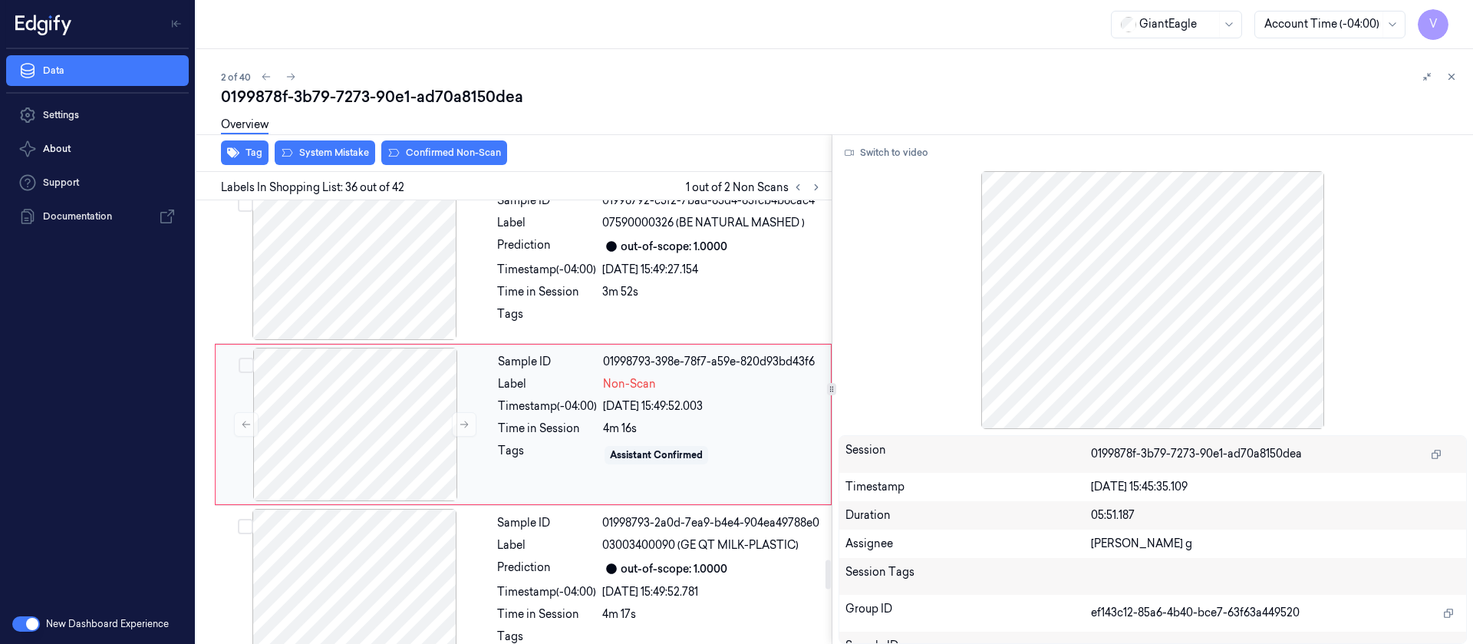
scroll to position [5497, 0]
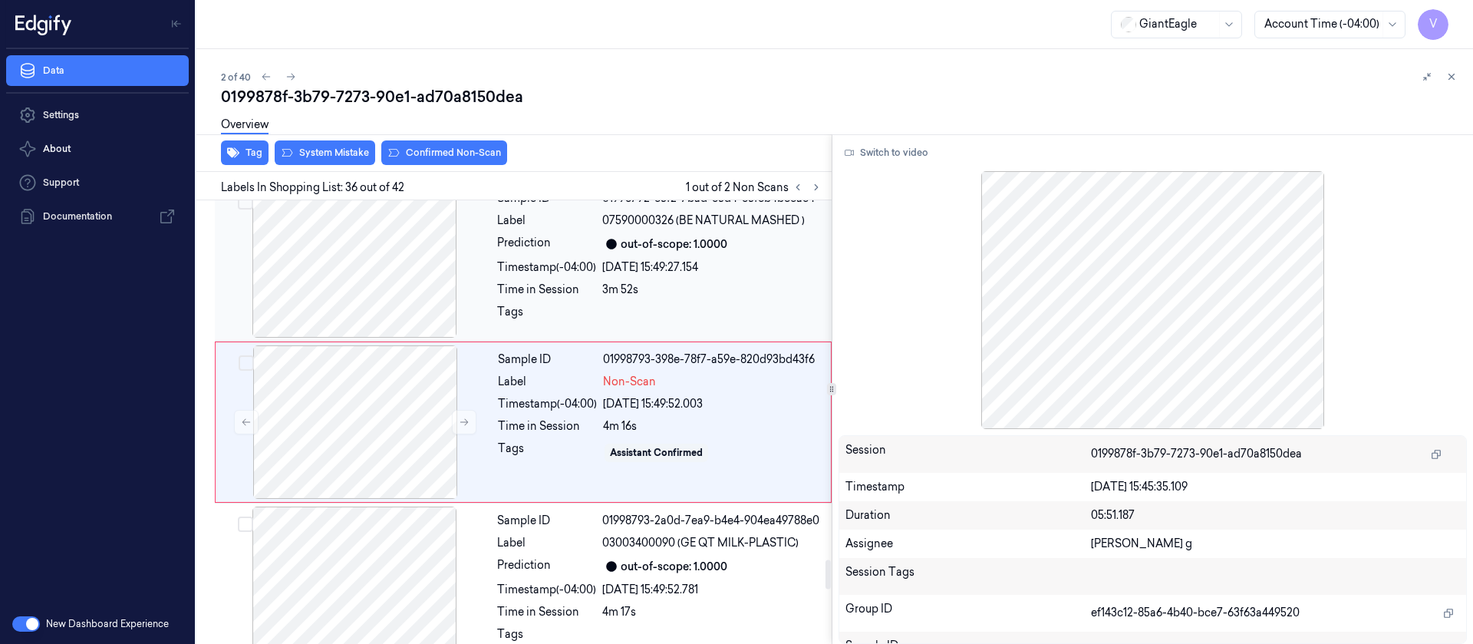
click at [400, 268] on div at bounding box center [354, 260] width 273 height 153
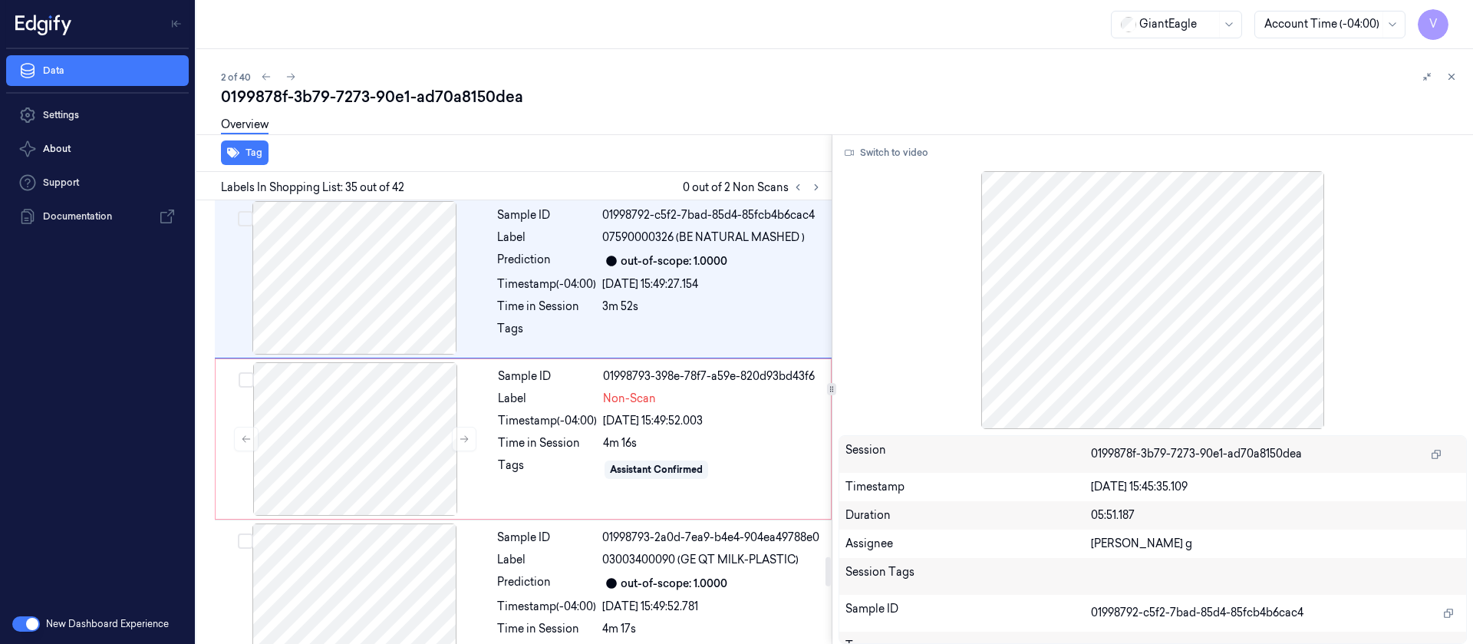
scroll to position [5451, 0]
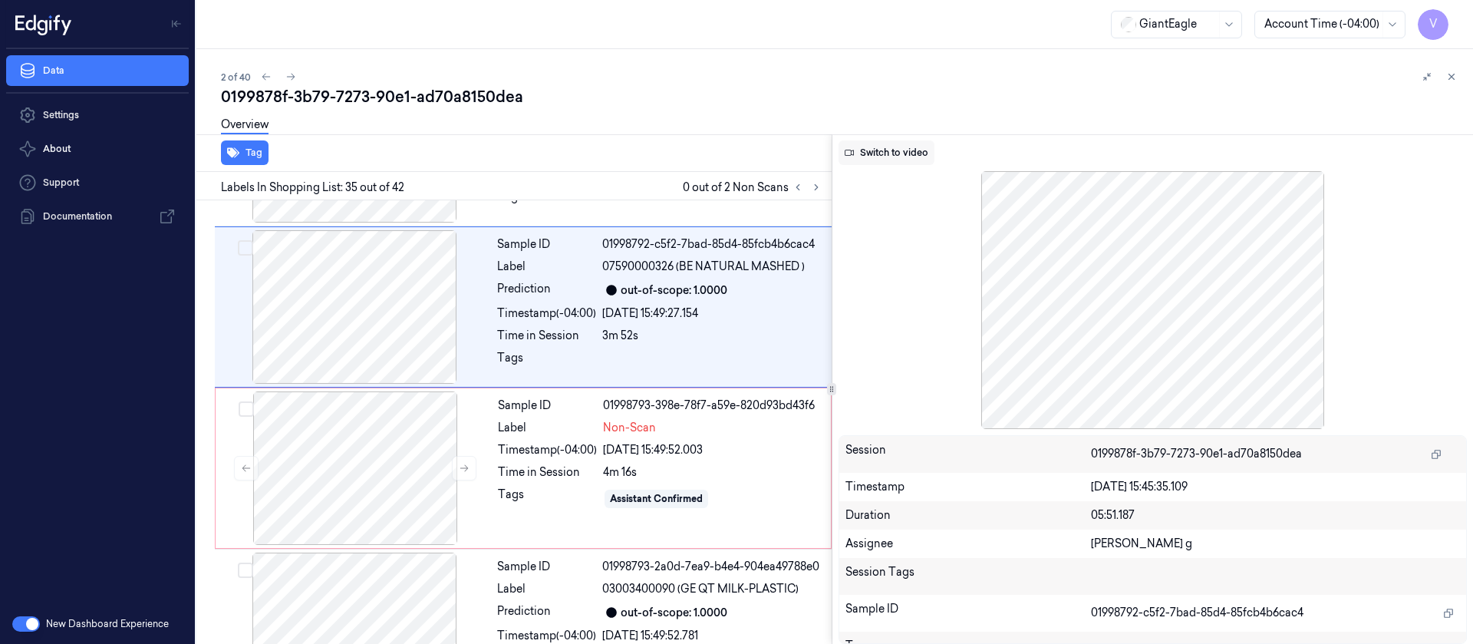
click at [872, 162] on button "Switch to video" at bounding box center [887, 152] width 96 height 25
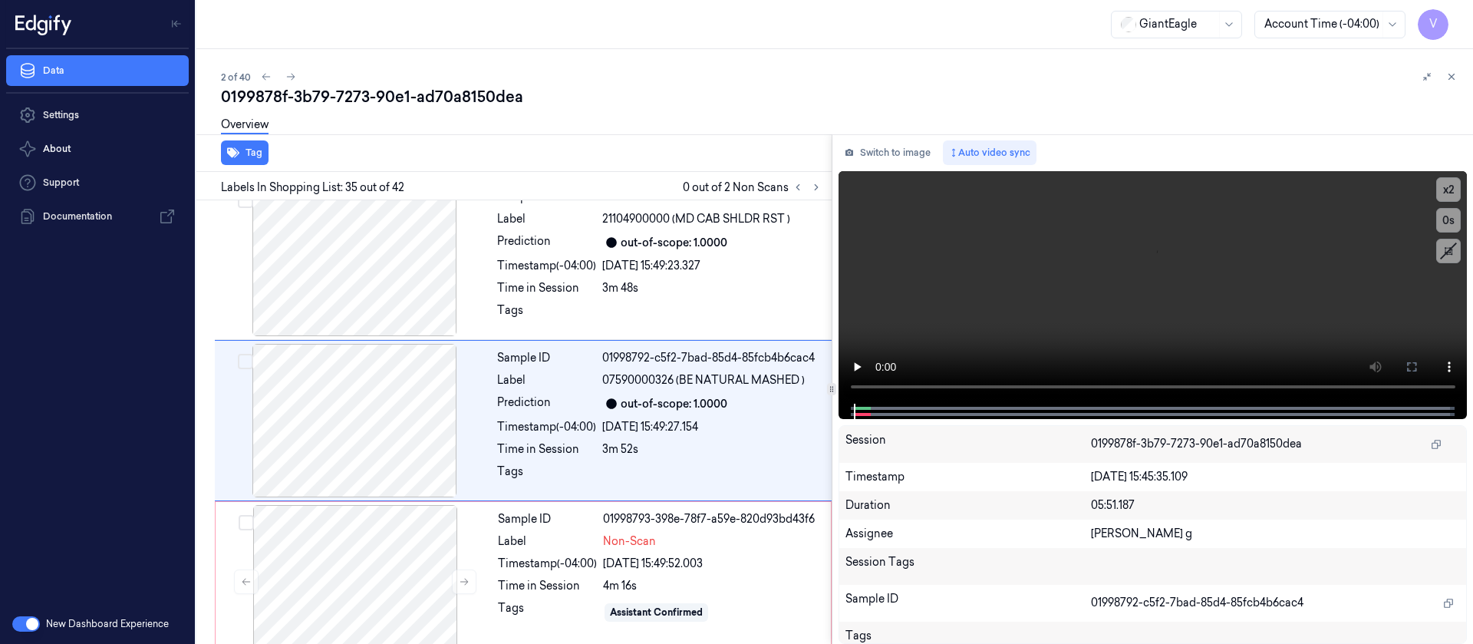
scroll to position [5336, 0]
click at [700, 433] on div "[DATE] 15:49:27.154" at bounding box center [712, 428] width 220 height 16
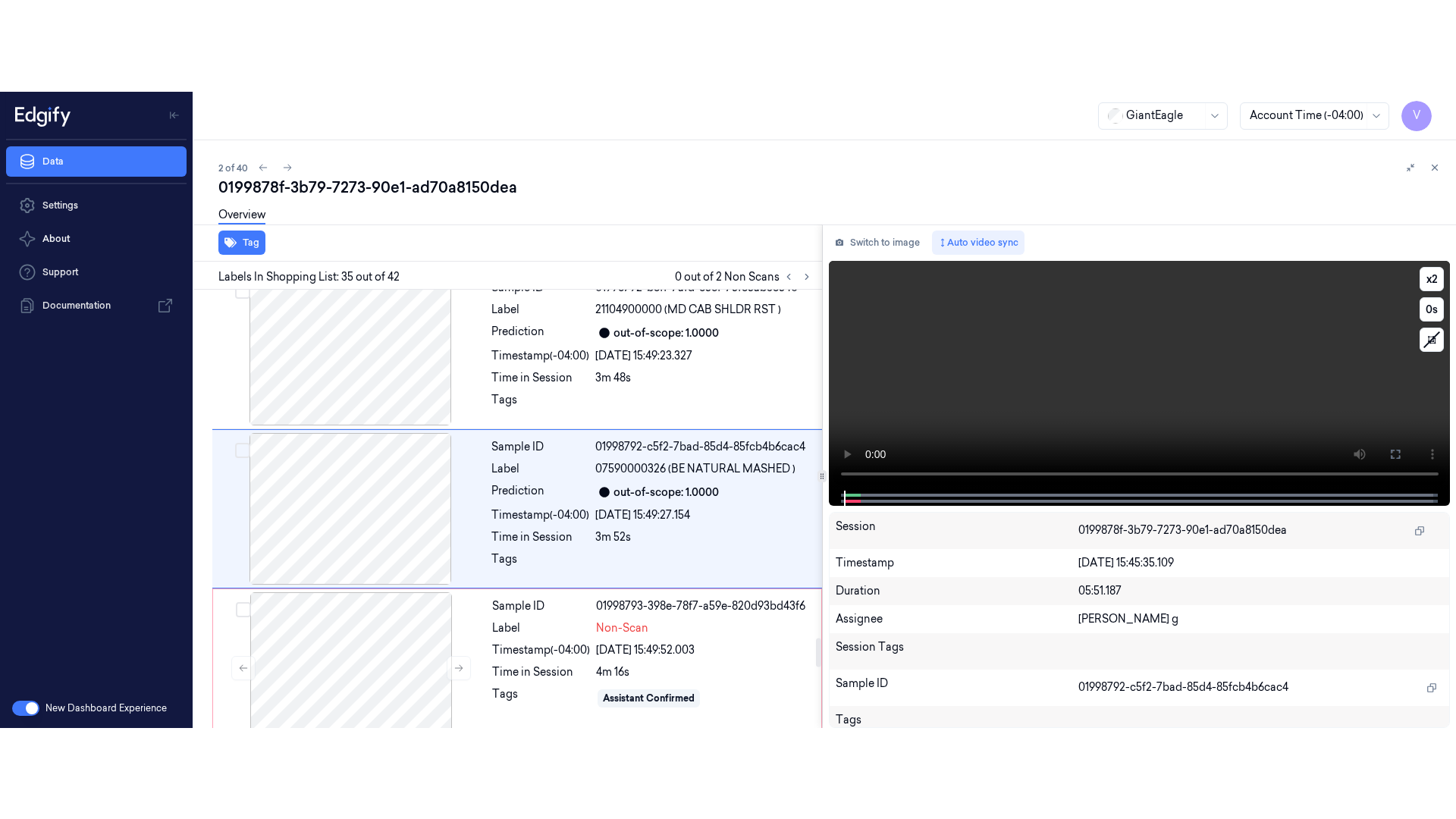
scroll to position [5385, 0]
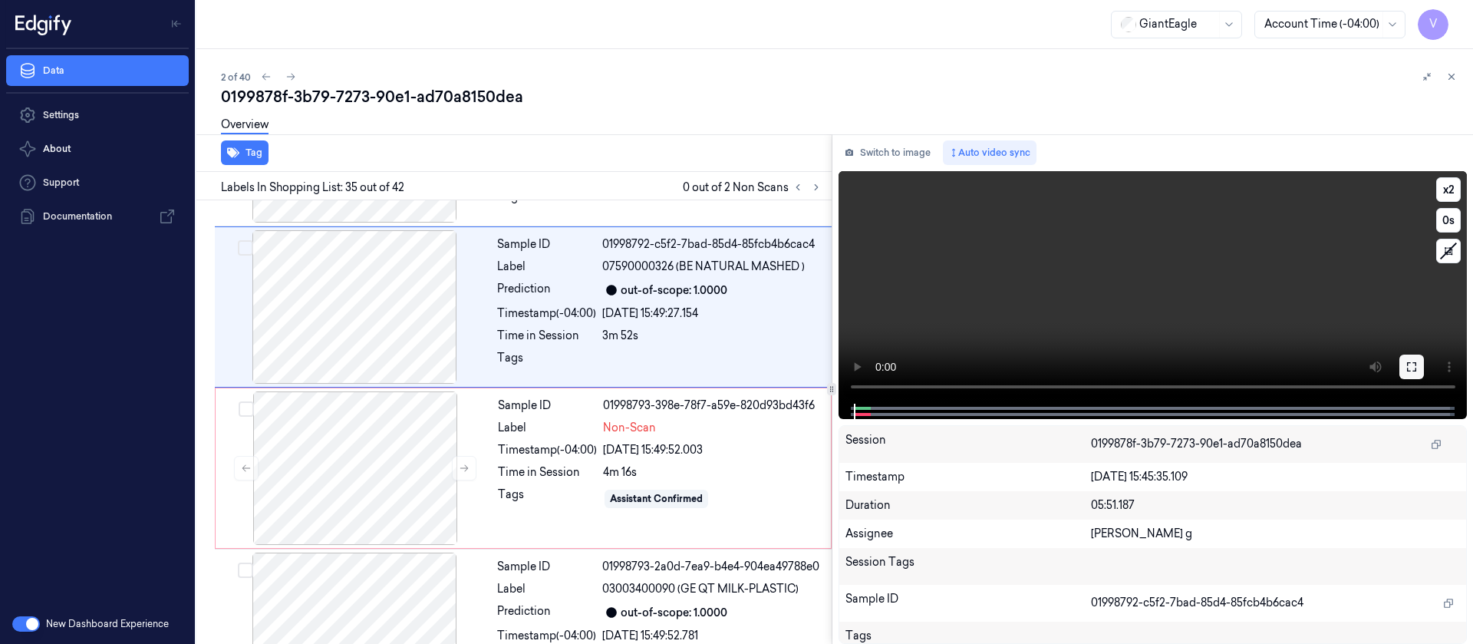
click at [1420, 370] on button at bounding box center [1411, 366] width 25 height 25
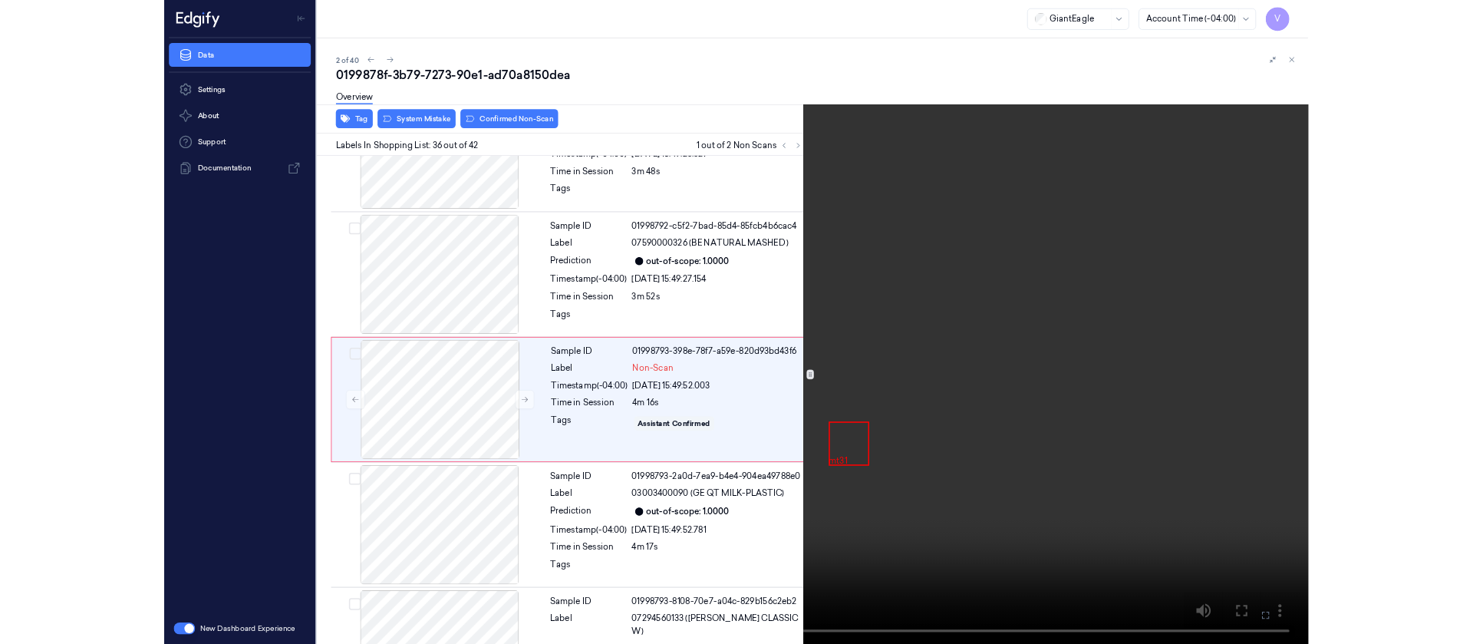
scroll to position [5514, 0]
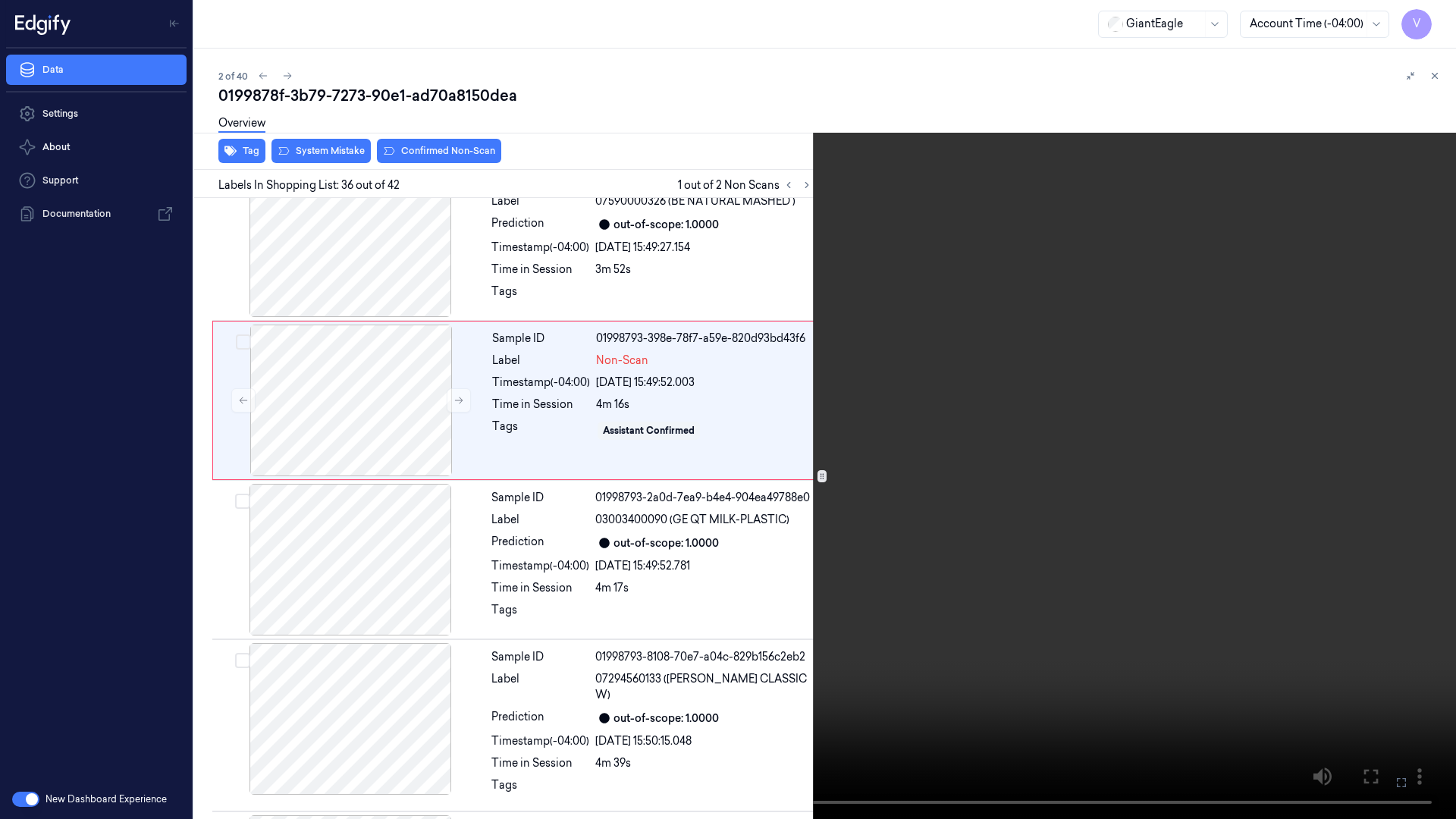
click at [0, 0] on icon at bounding box center [0, 0] width 0 height 0
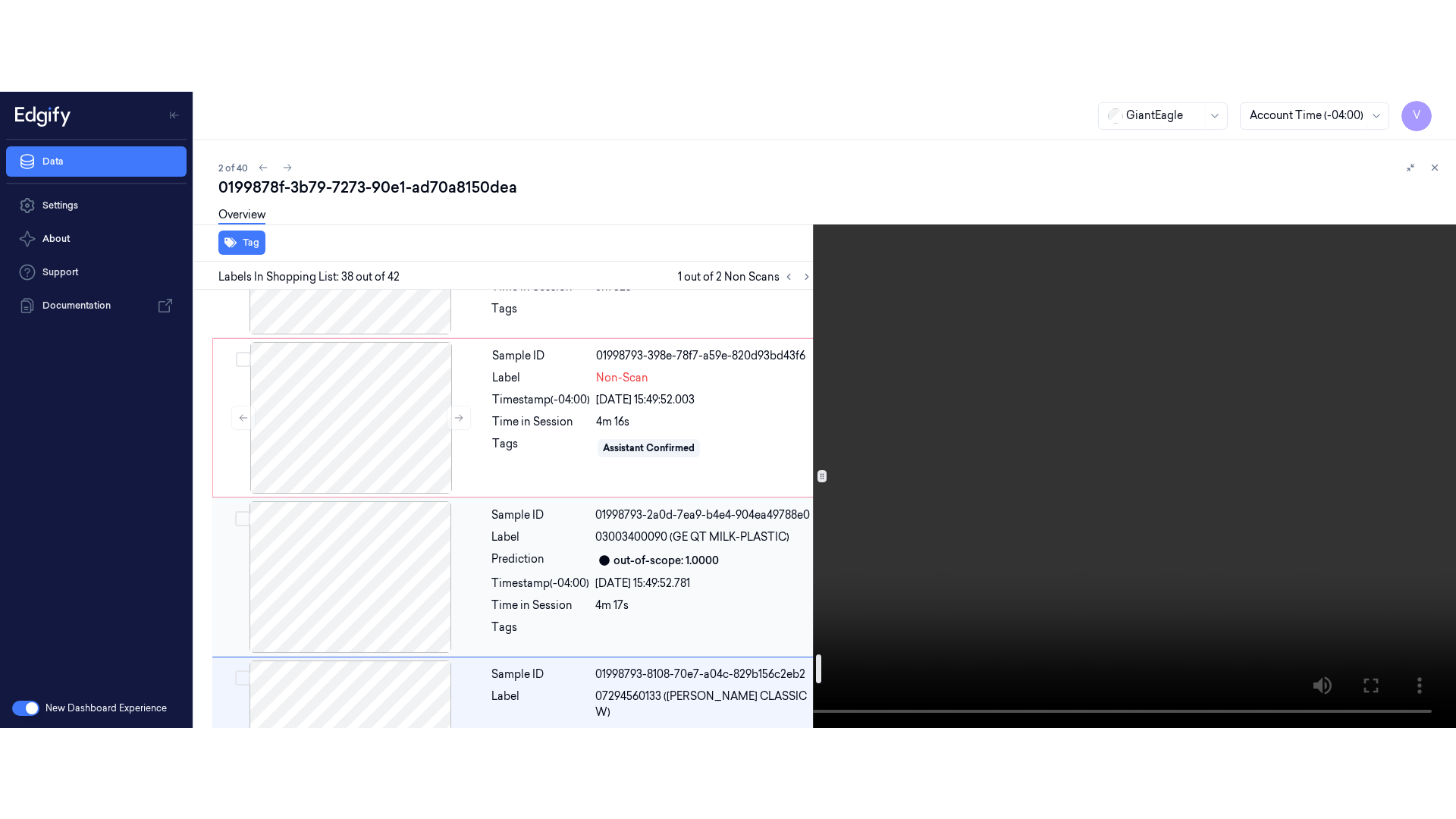
scroll to position [5635, 0]
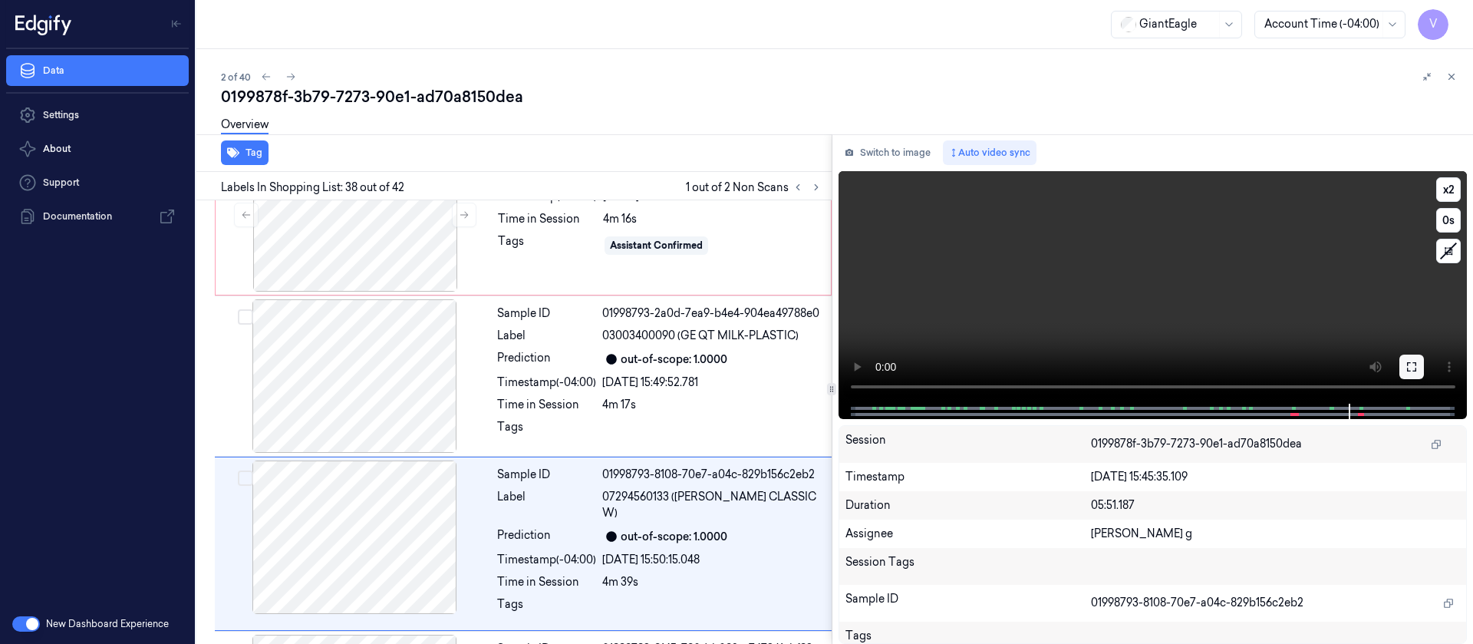
click at [1413, 368] on icon at bounding box center [1412, 367] width 12 height 12
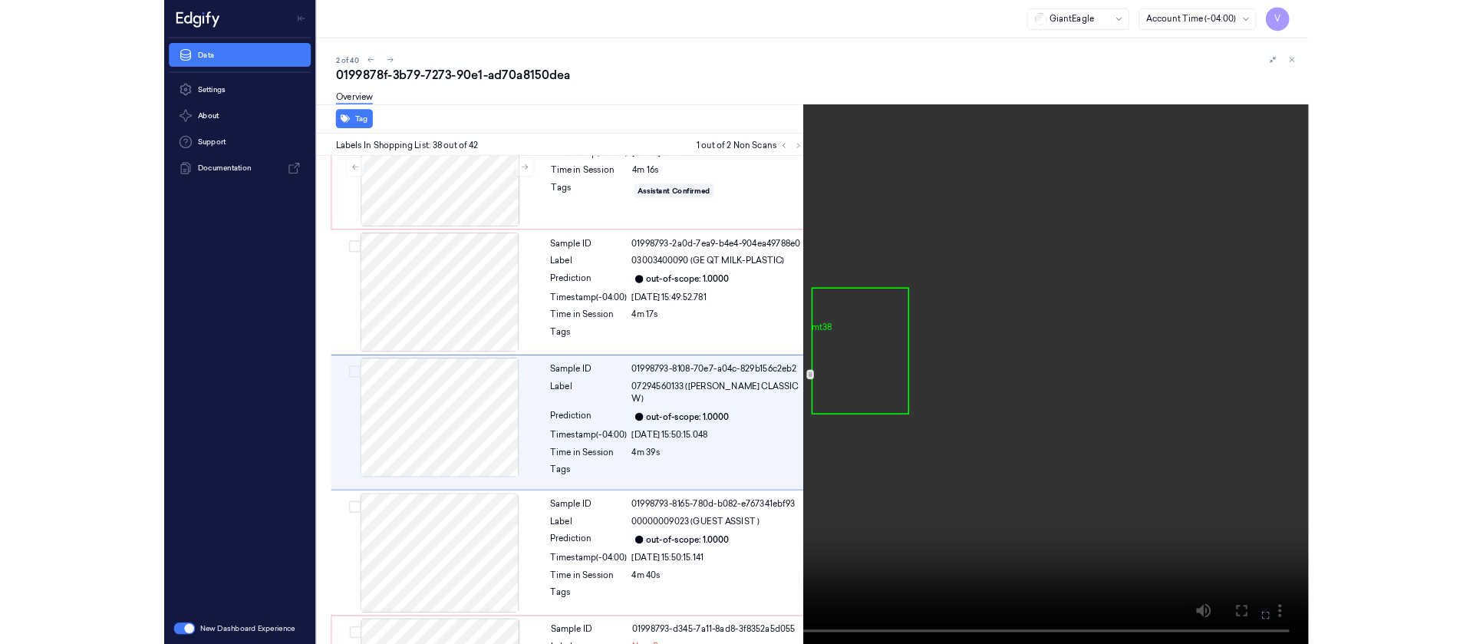
scroll to position [5728, 0]
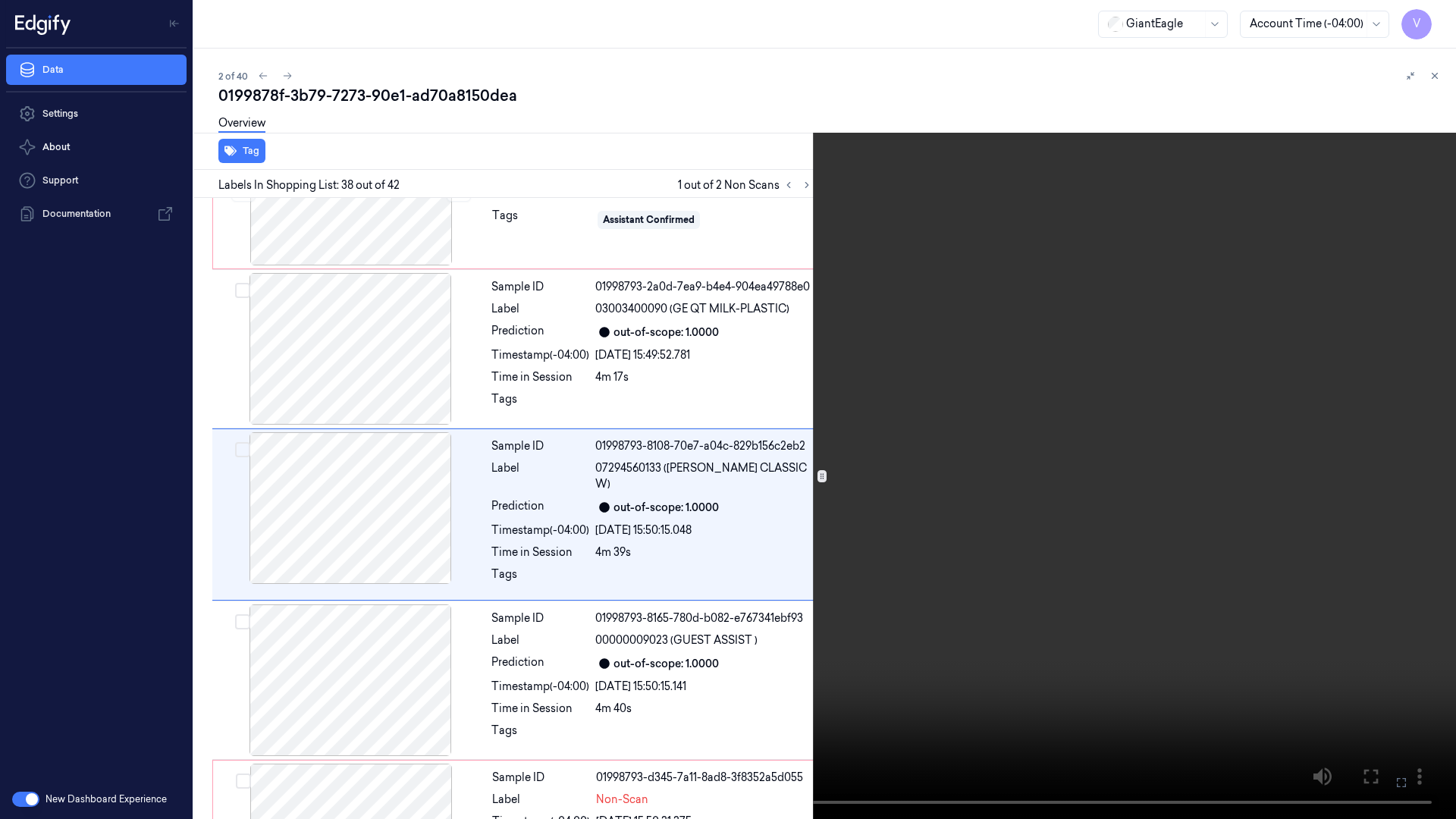
click at [0, 0] on icon at bounding box center [0, 0] width 0 height 0
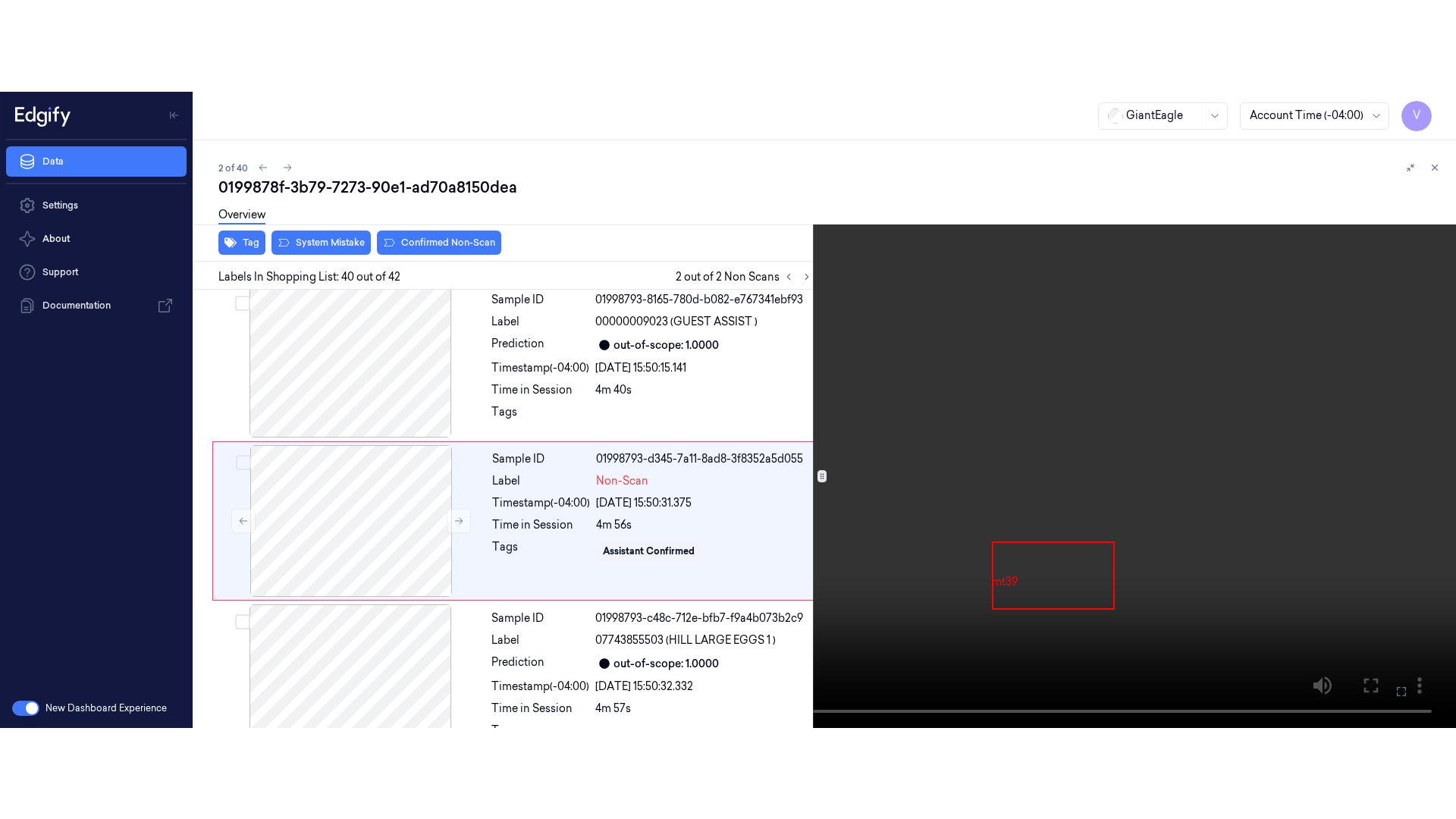
scroll to position [6068, 0]
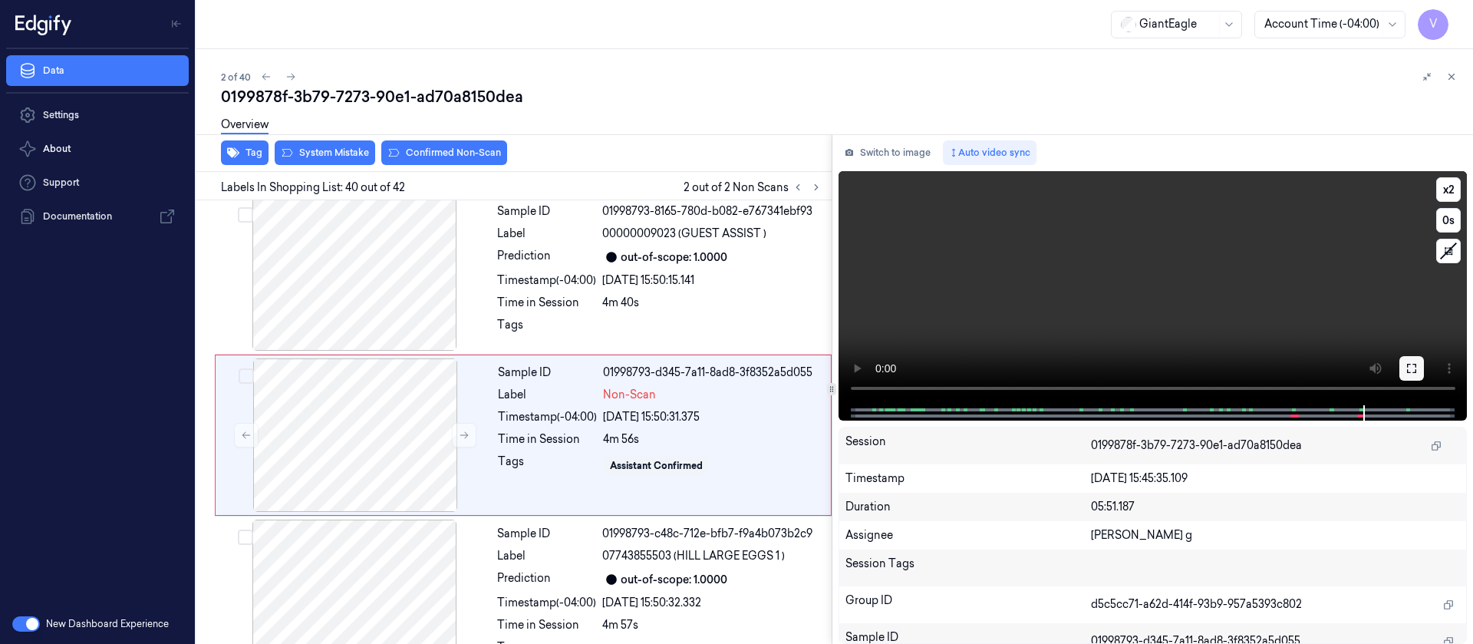
click at [1411, 364] on icon at bounding box center [1412, 368] width 12 height 12
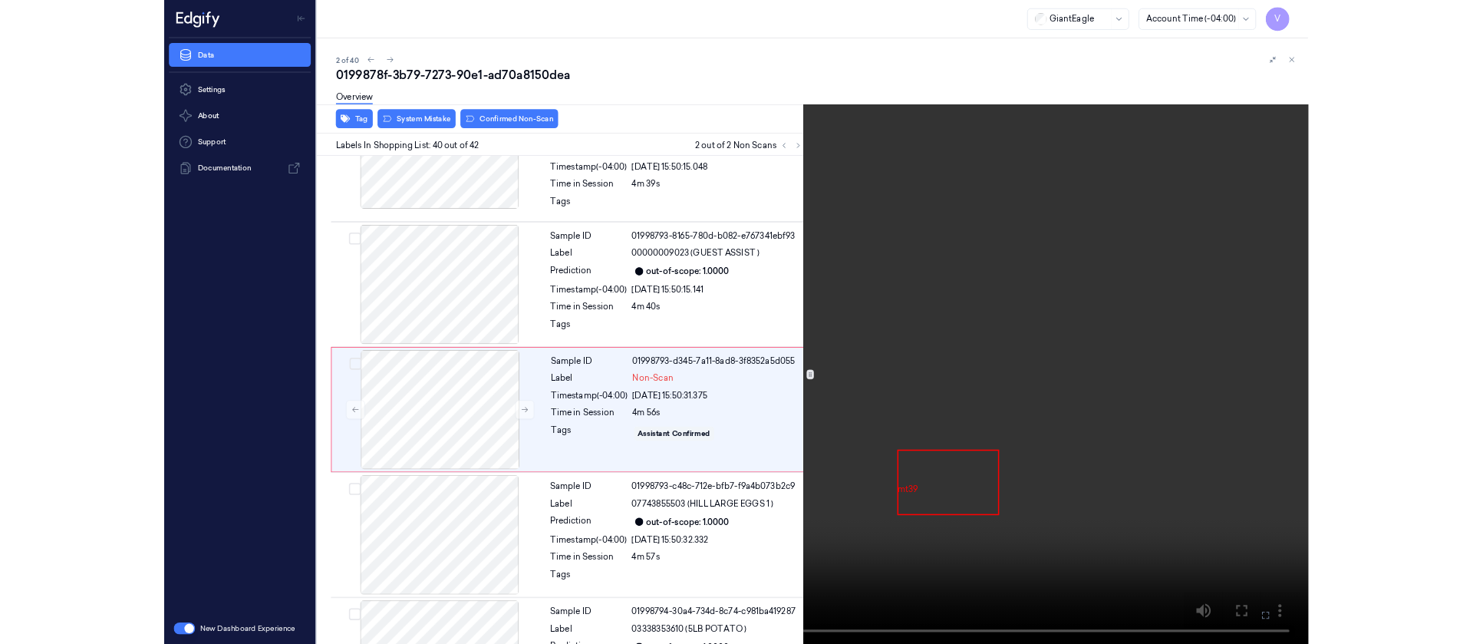
scroll to position [6126, 0]
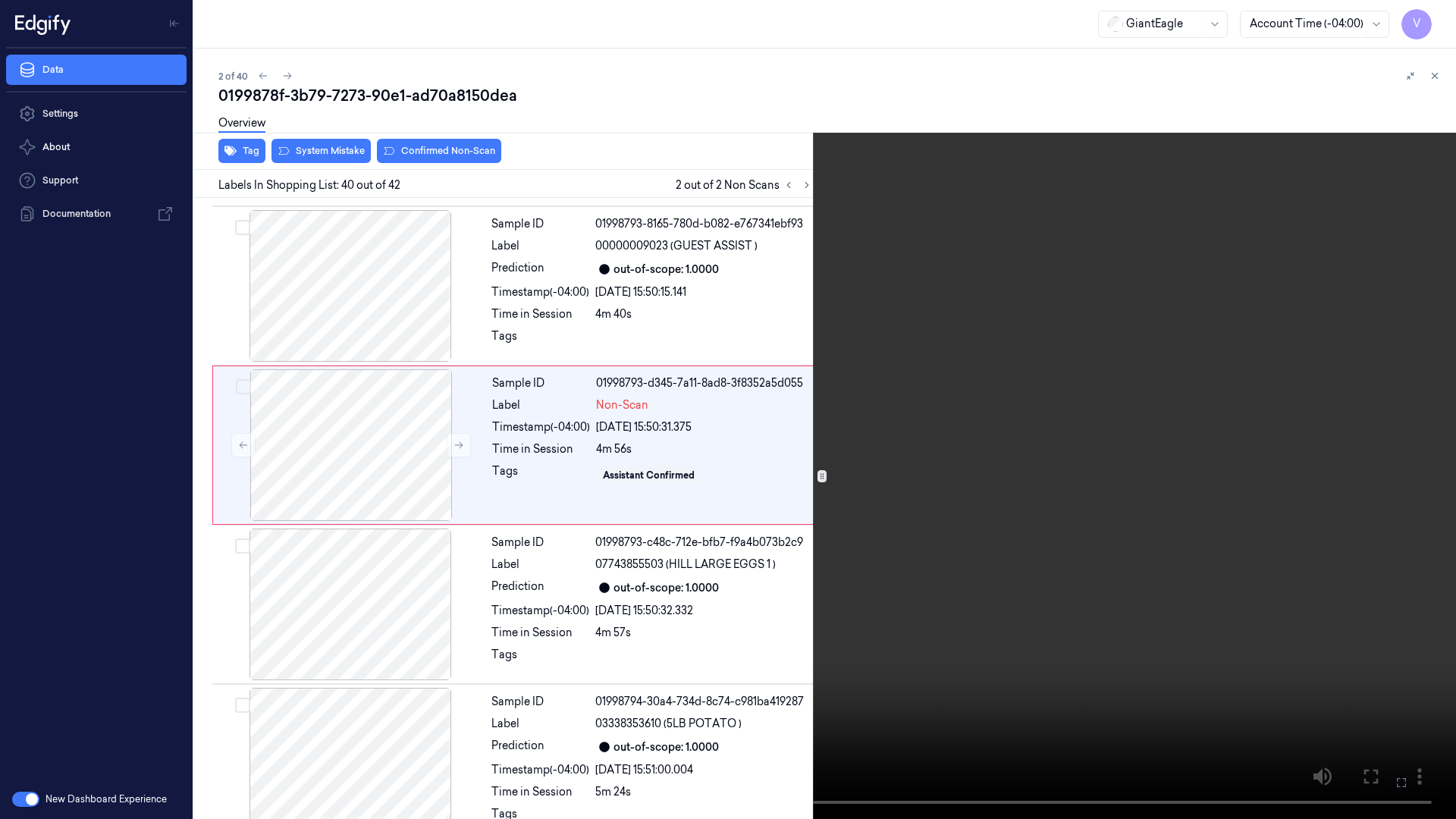
click at [0, 0] on icon at bounding box center [0, 0] width 0 height 0
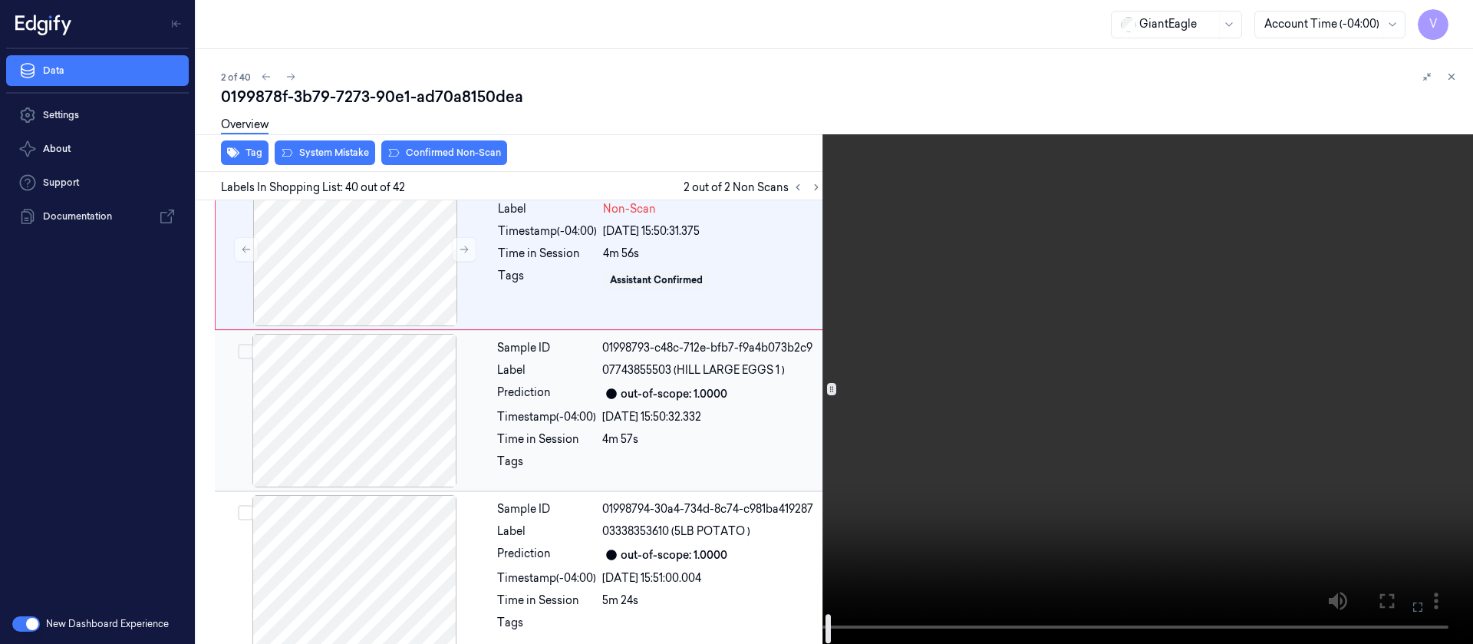
scroll to position [6328, 0]
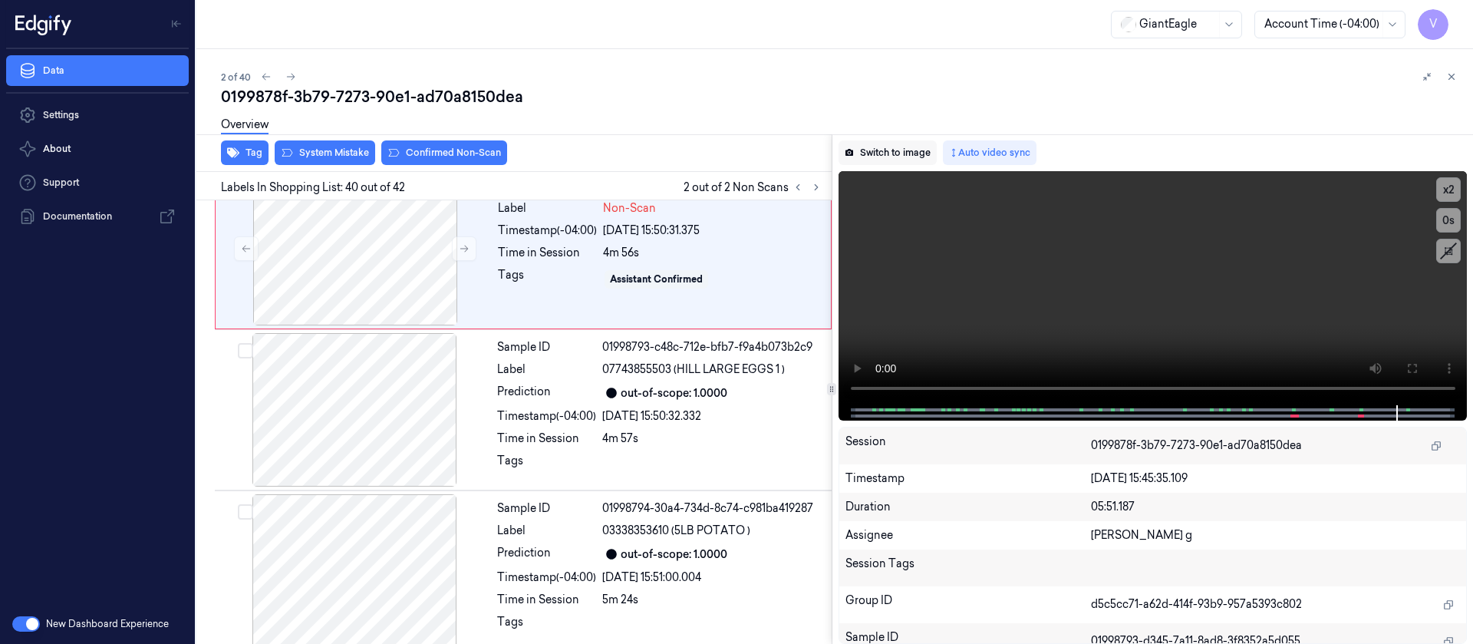
click at [898, 157] on button "Switch to image" at bounding box center [888, 152] width 98 height 25
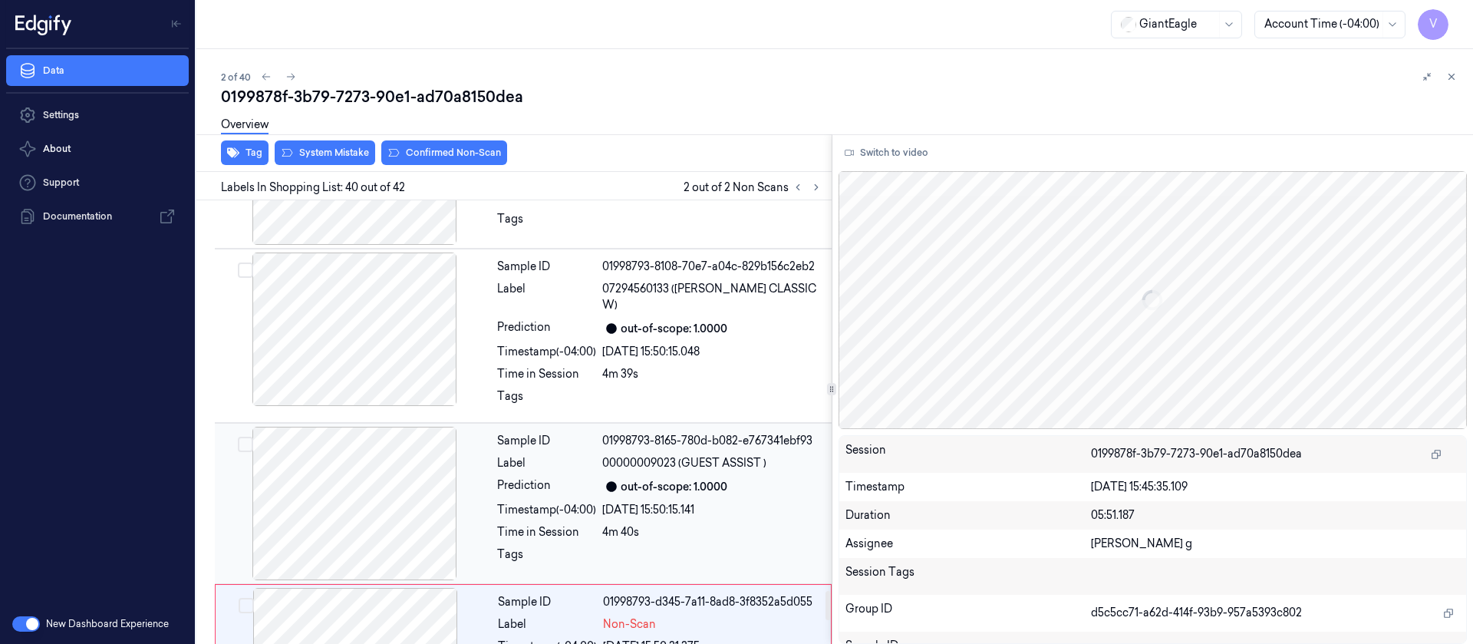
scroll to position [5912, 0]
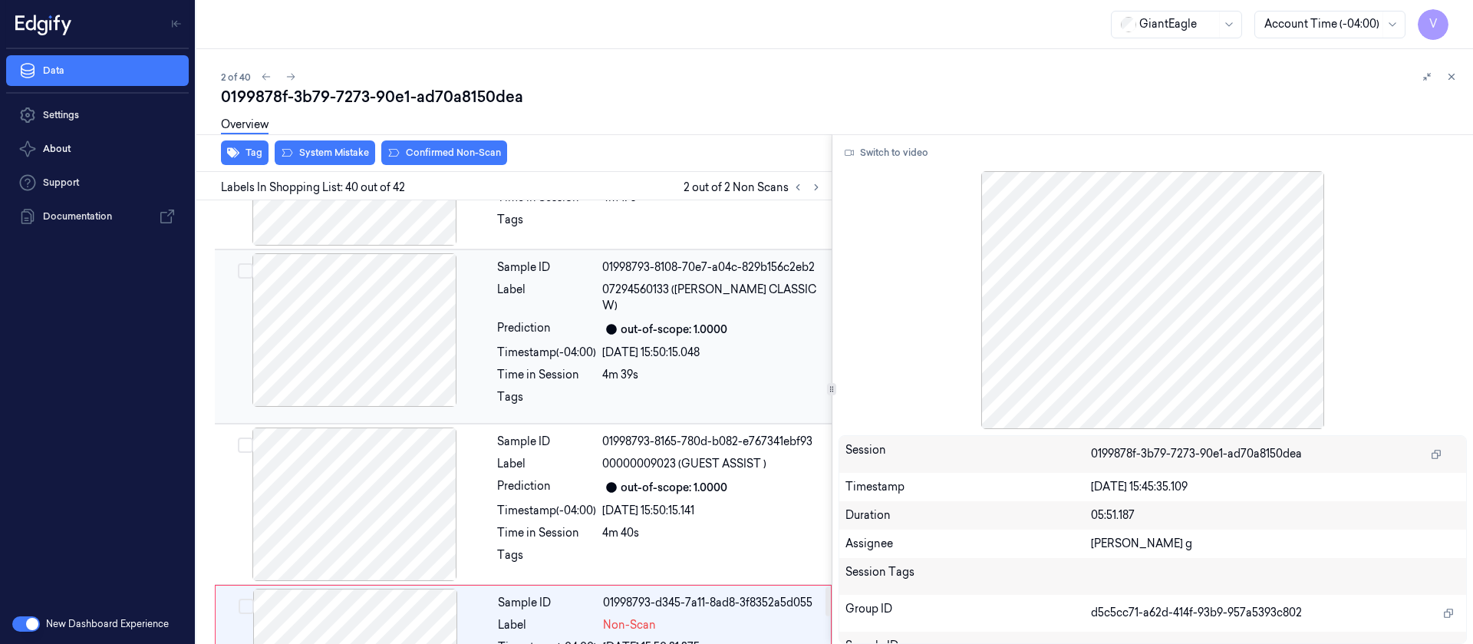
click at [633, 407] on div "Sample ID 01998793-8108-70e7-a04c-829b156c2eb2 Label 07294560133 ([PERSON_NAME]…" at bounding box center [523, 336] width 617 height 174
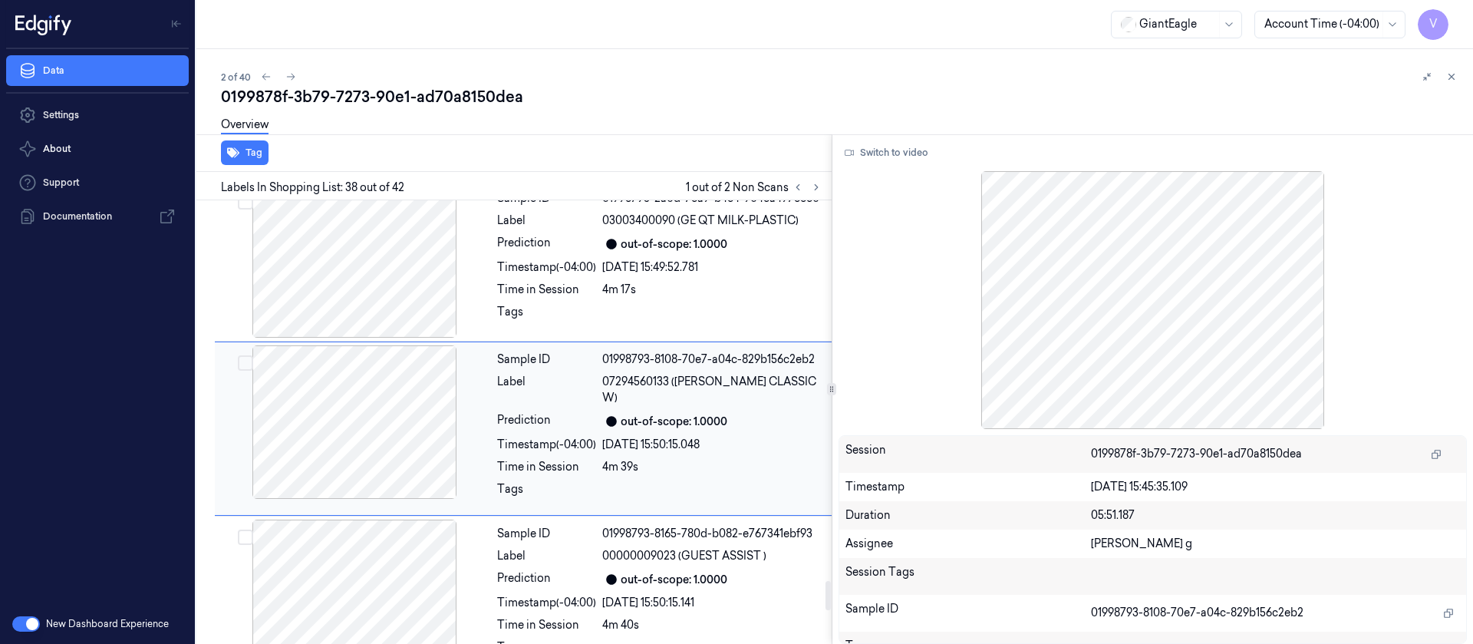
scroll to position [6050, 0]
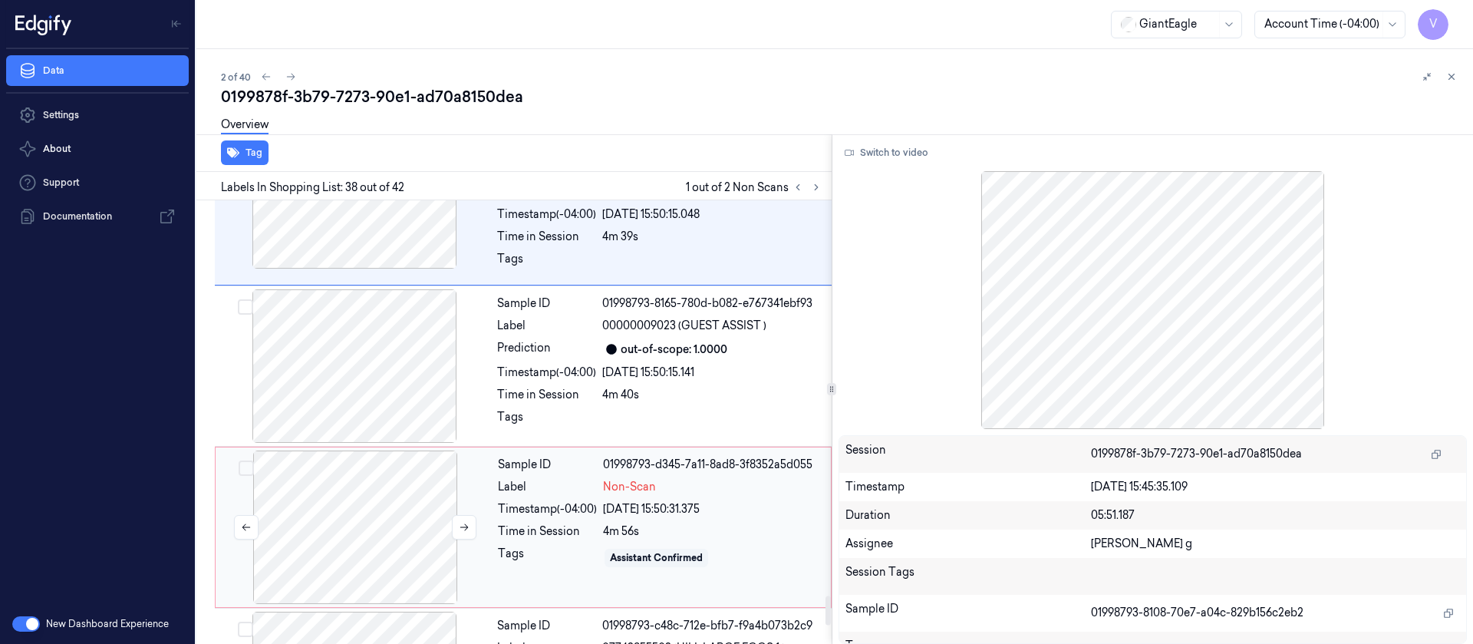
click at [291, 506] on div at bounding box center [355, 526] width 273 height 153
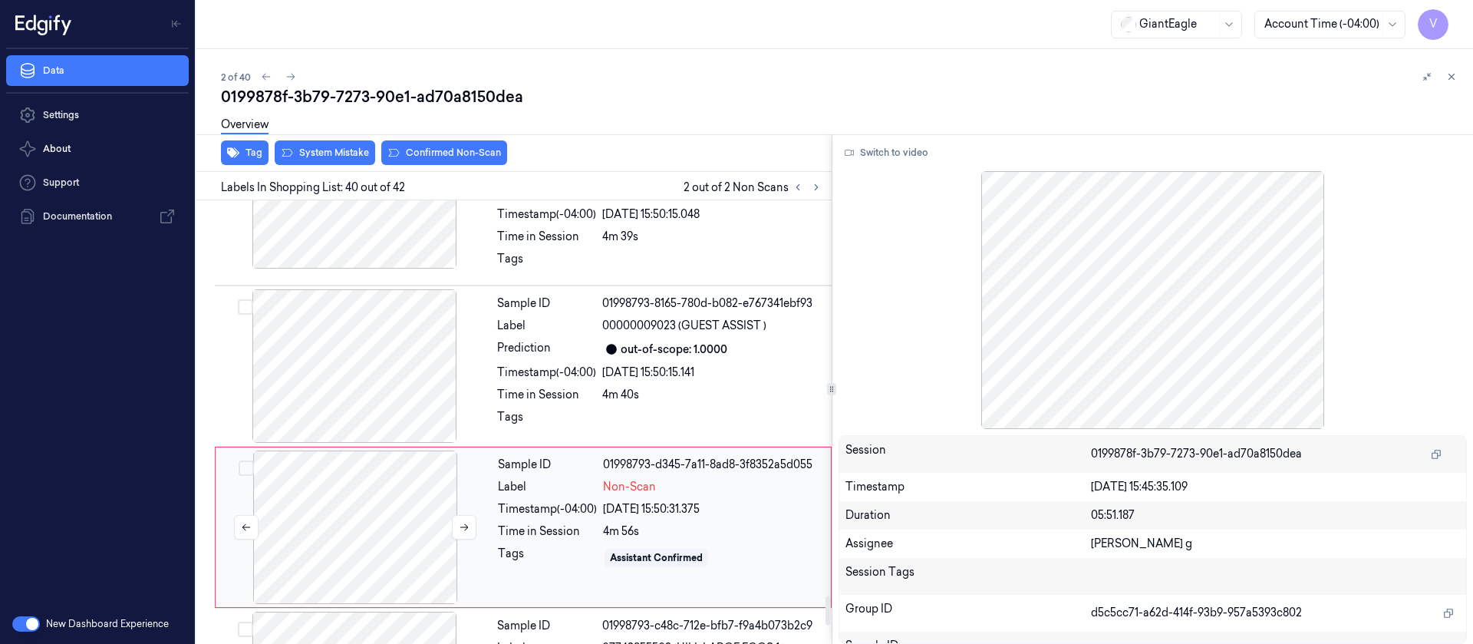
scroll to position [6142, 0]
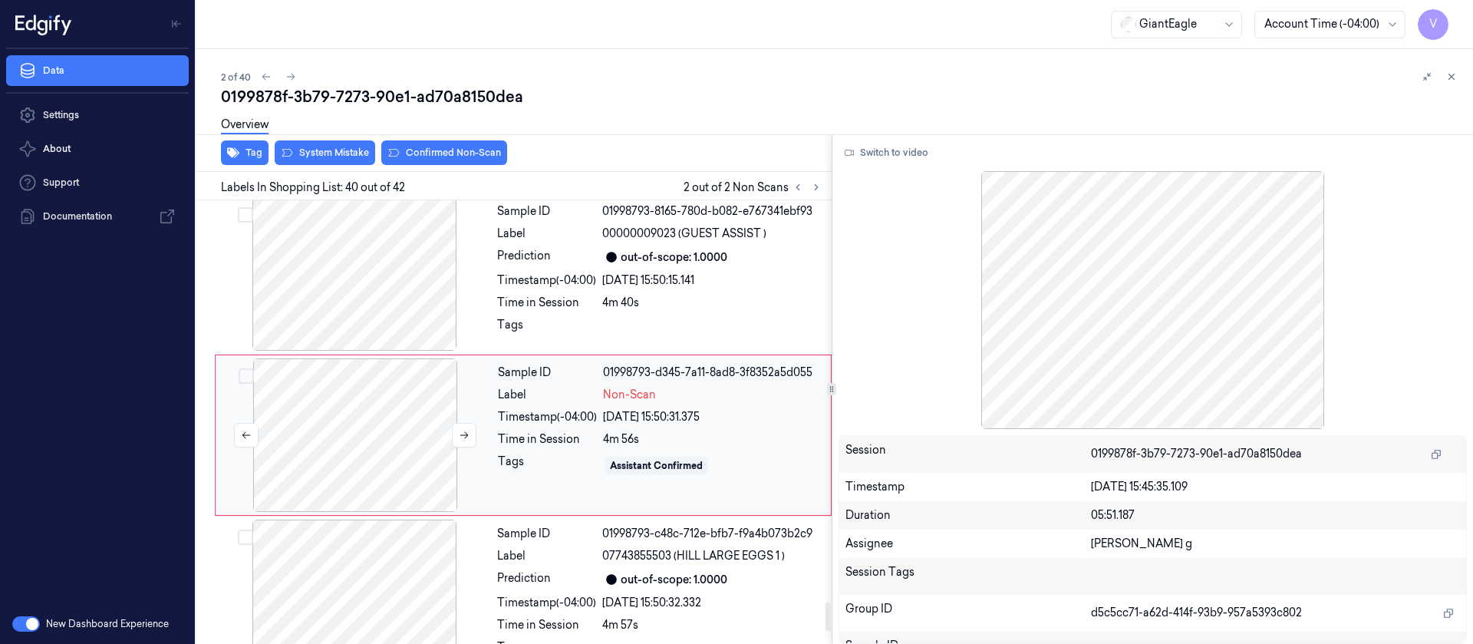
click at [343, 435] on div at bounding box center [355, 434] width 273 height 153
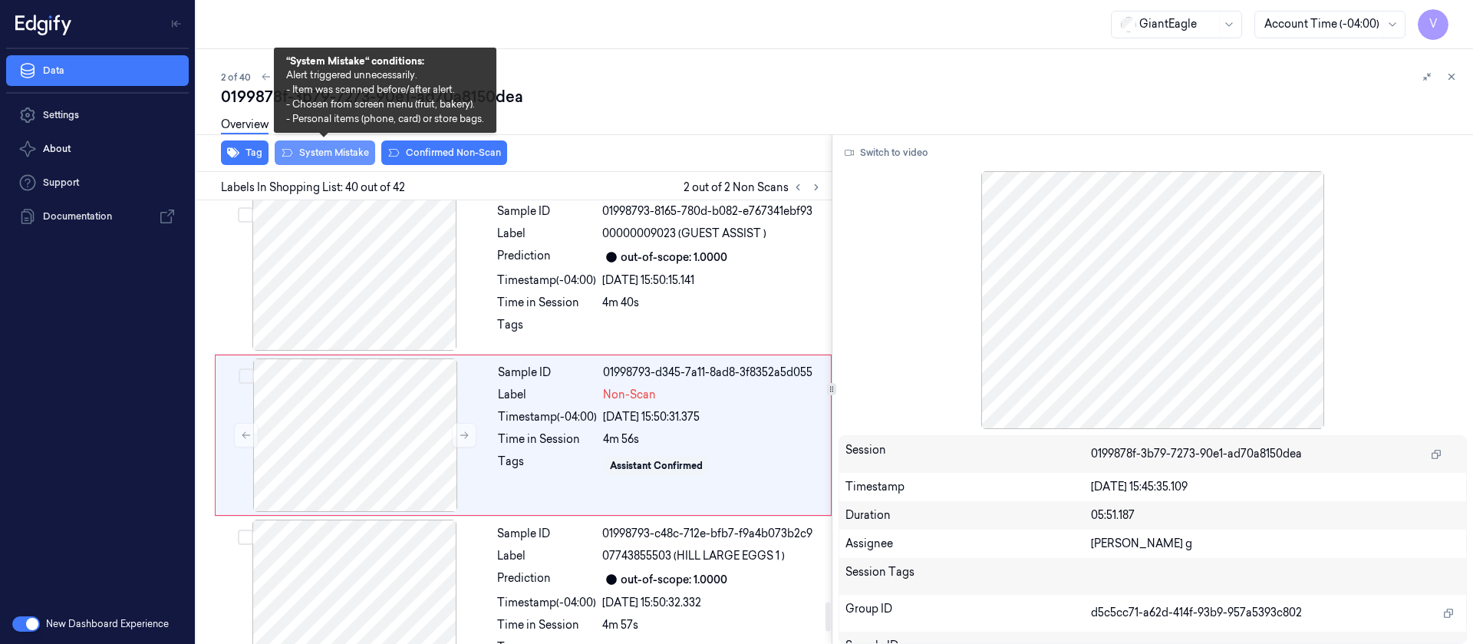
click at [347, 151] on button "System Mistake" at bounding box center [325, 152] width 101 height 25
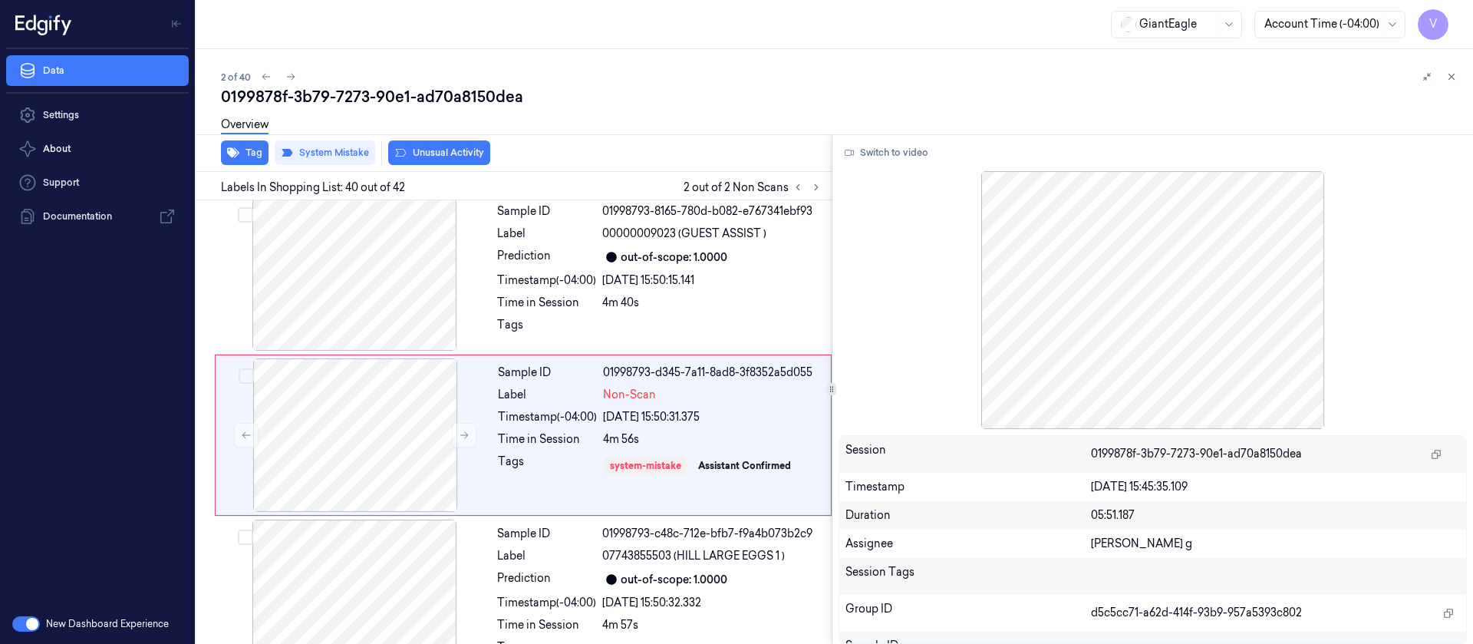
click at [417, 150] on button "Unusual Activity" at bounding box center [439, 152] width 102 height 25
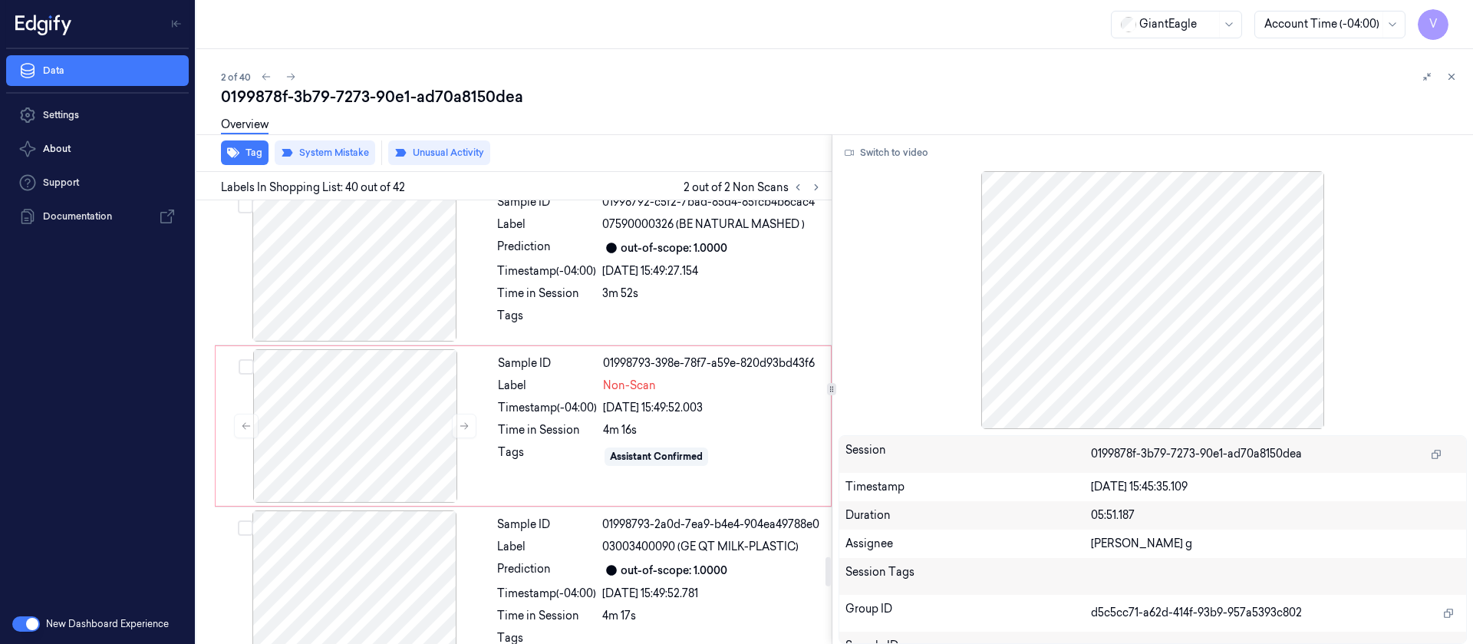
scroll to position [5451, 0]
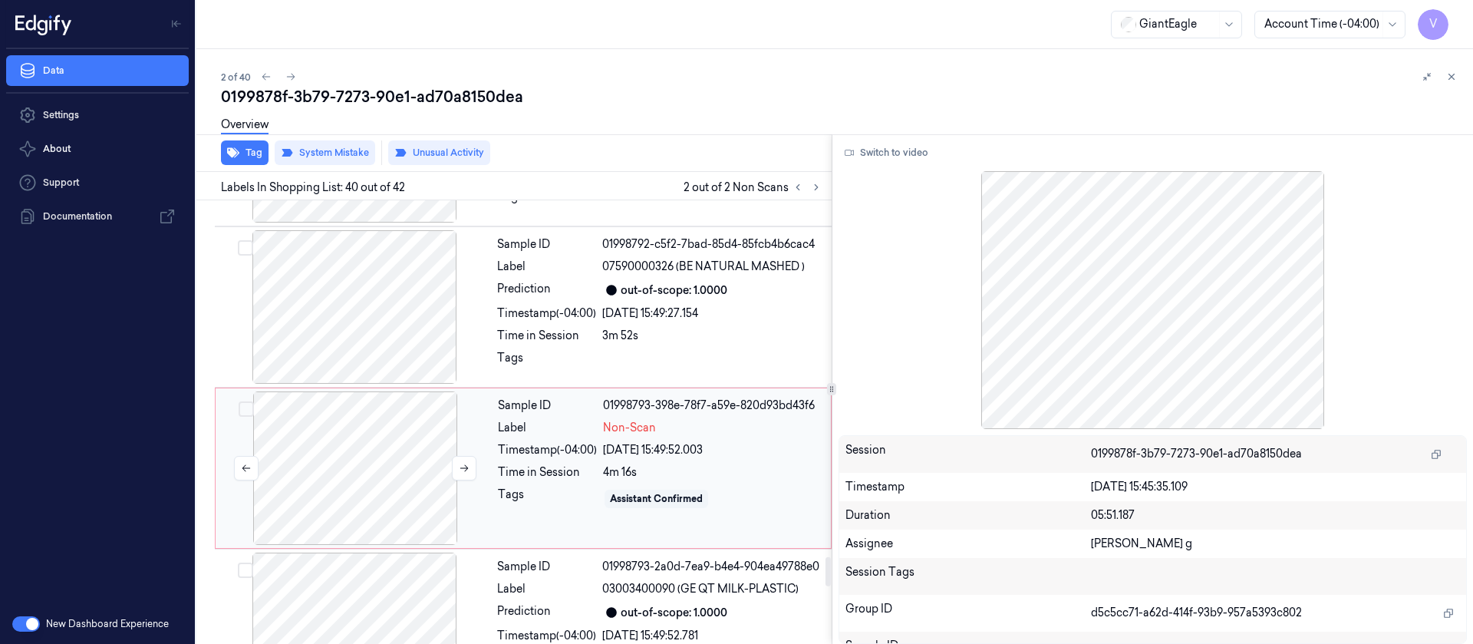
click at [364, 476] on div at bounding box center [355, 467] width 273 height 153
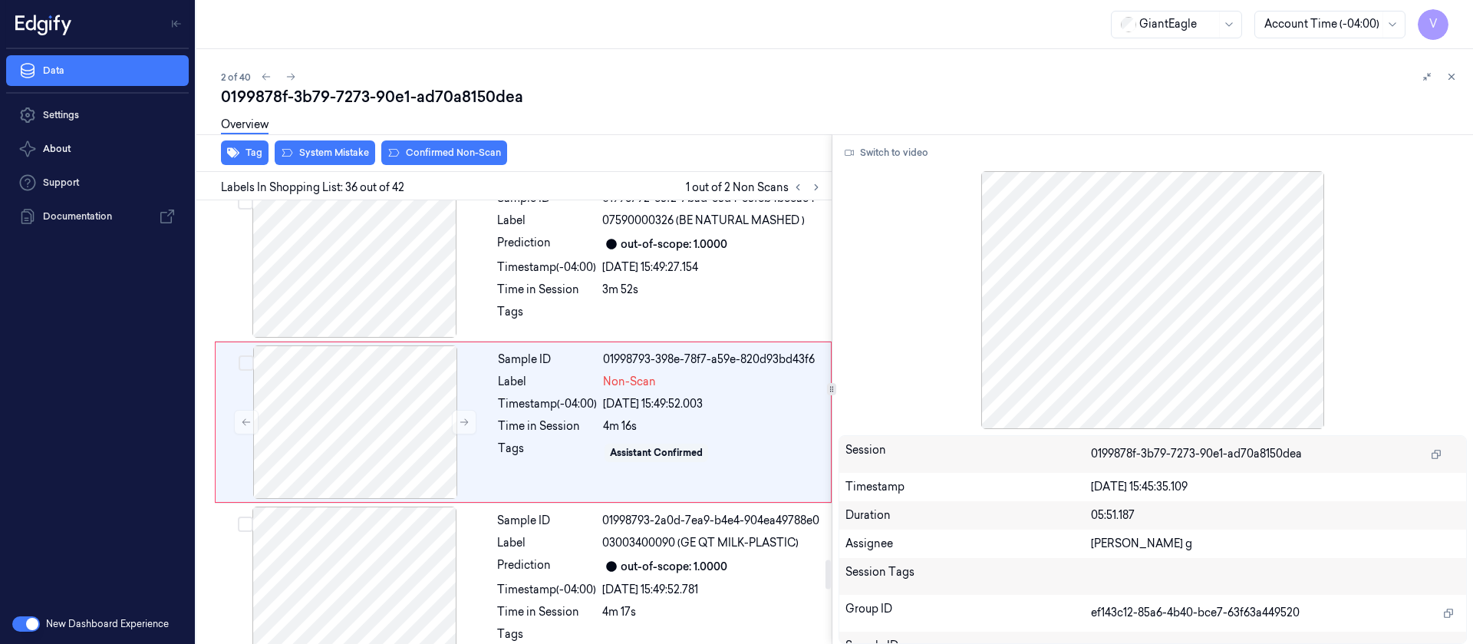
click at [325, 168] on div "Tag System Mistake Confirmed Non-Scan" at bounding box center [510, 153] width 641 height 38
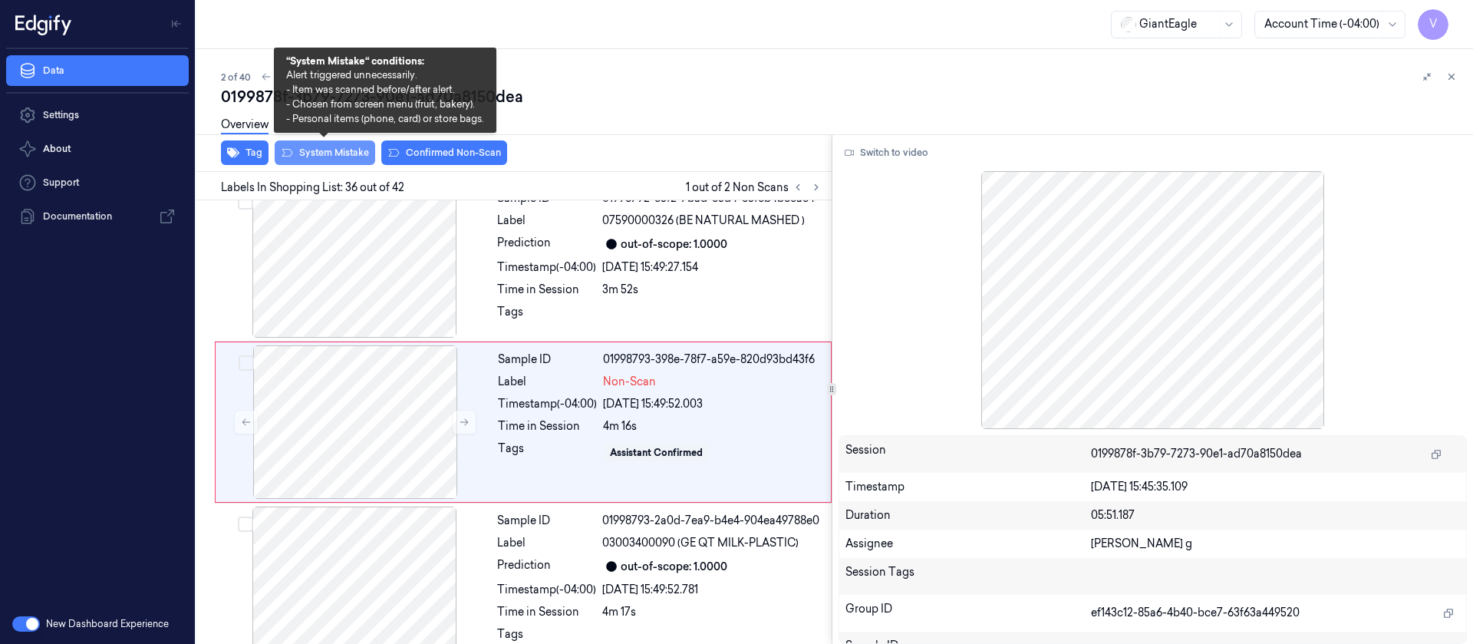
click at [325, 151] on button "System Mistake" at bounding box center [325, 152] width 101 height 25
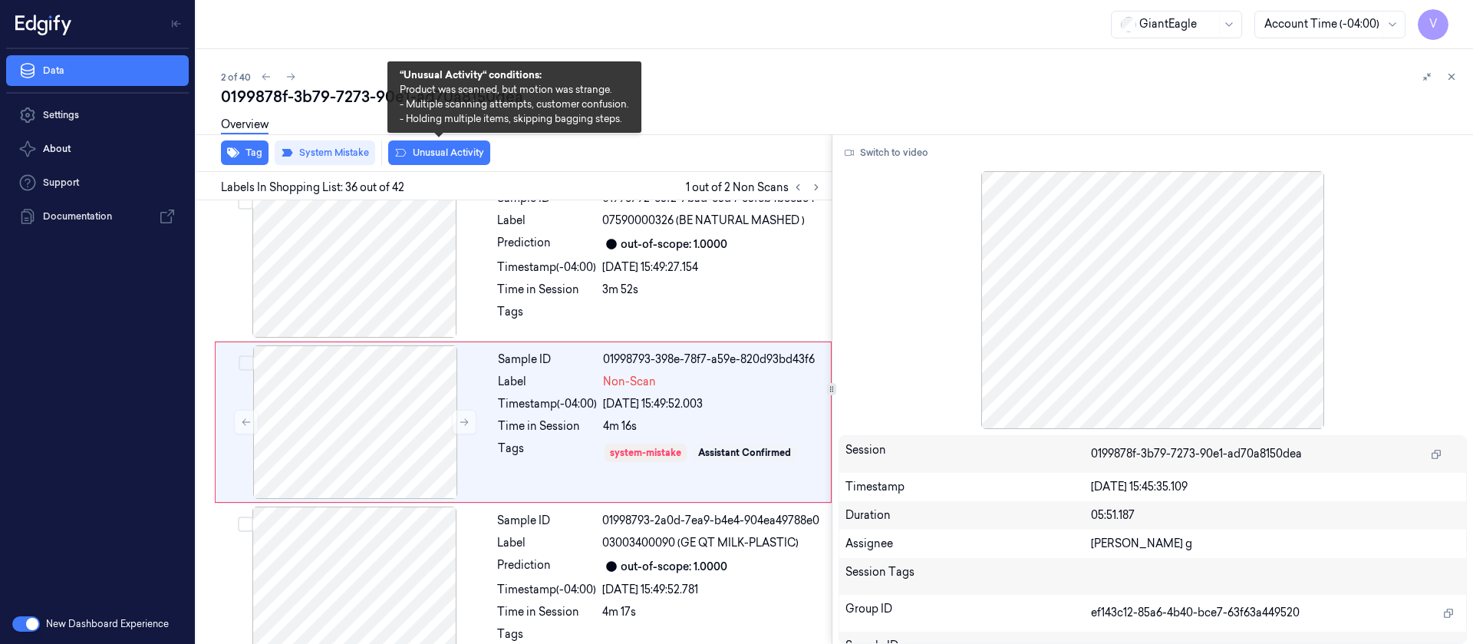
click at [412, 150] on button "Unusual Activity" at bounding box center [439, 152] width 102 height 25
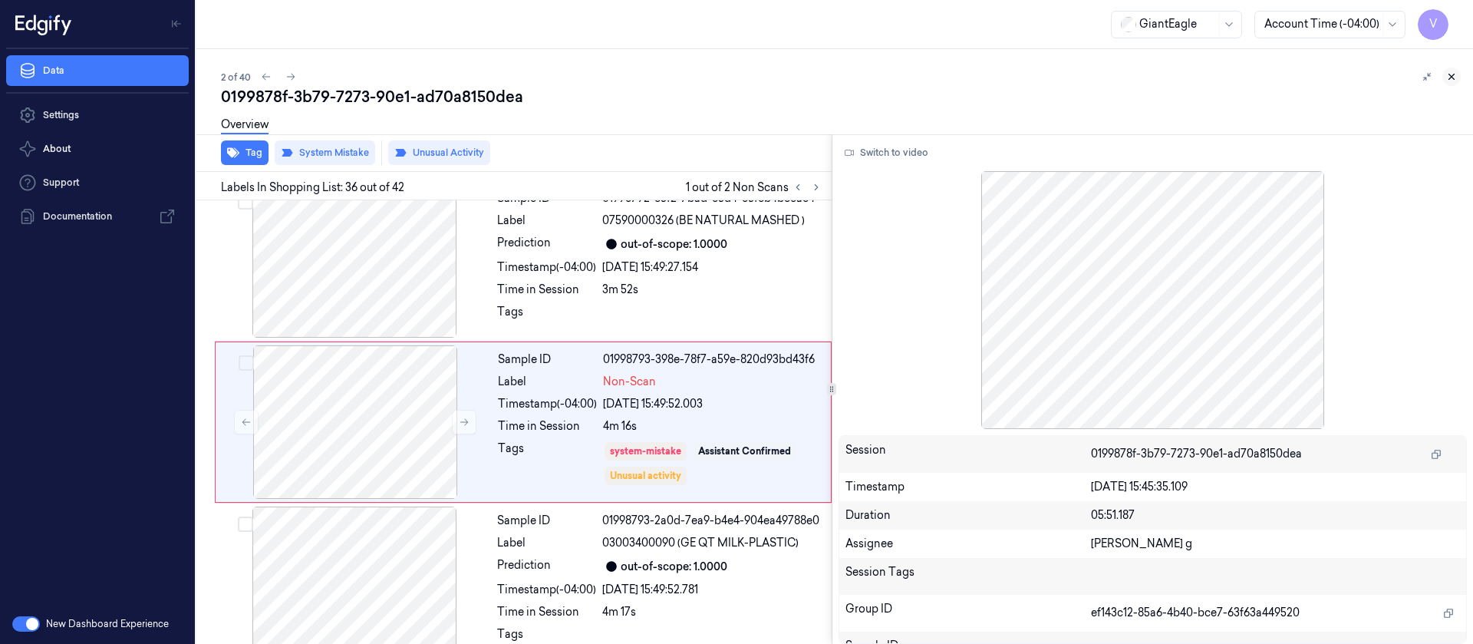
click at [1453, 83] on button at bounding box center [1451, 77] width 18 height 18
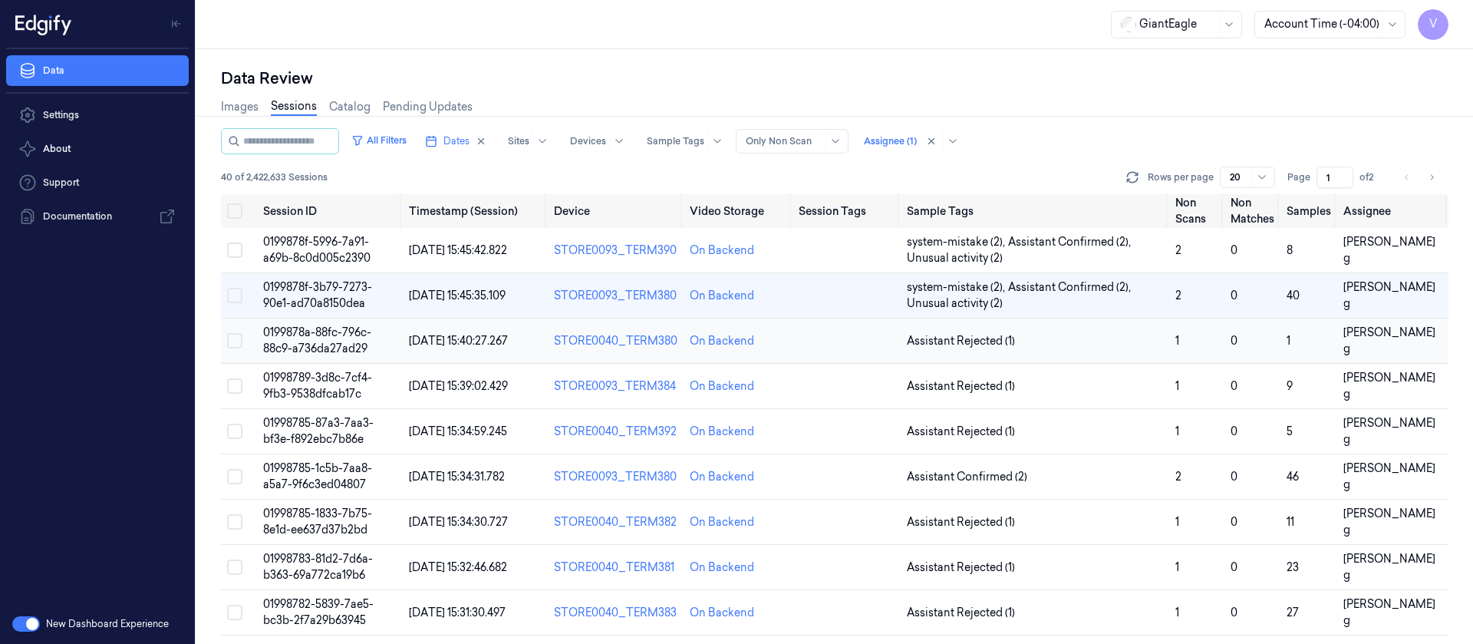
click at [849, 345] on td at bounding box center [847, 340] width 108 height 45
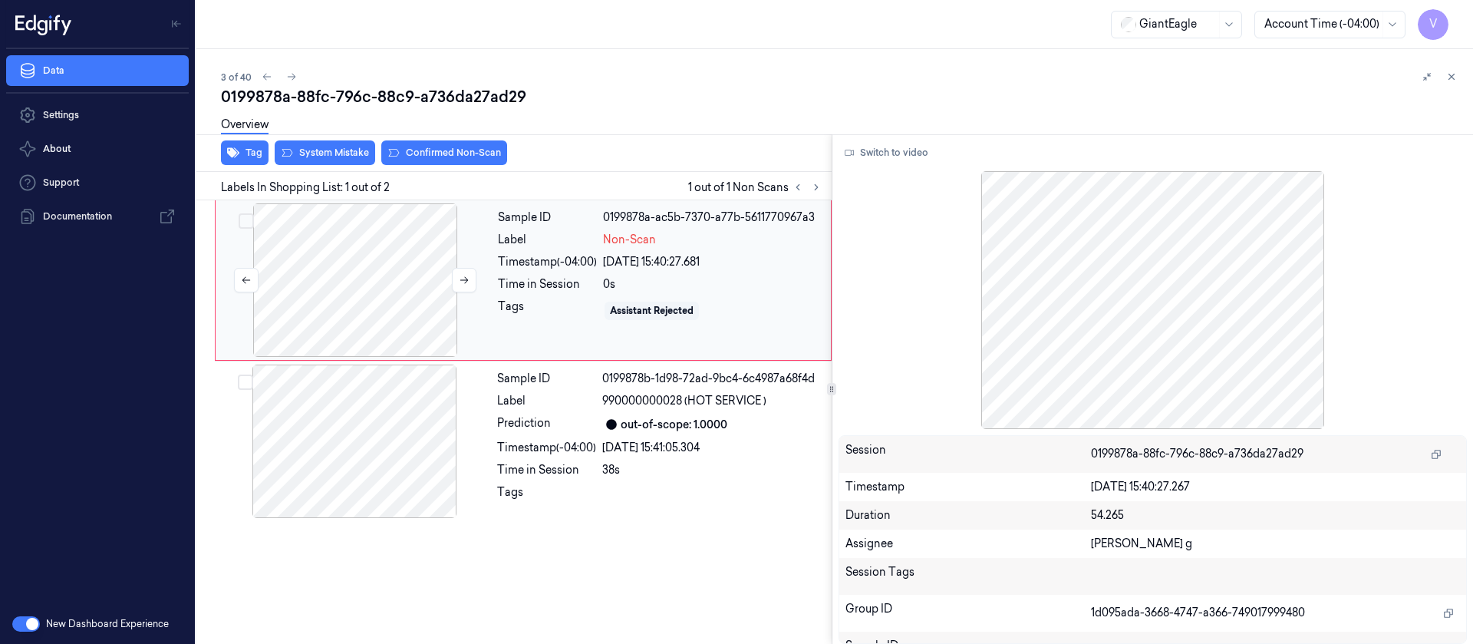
click at [399, 308] on div at bounding box center [355, 279] width 273 height 153
click at [889, 160] on button "Switch to video" at bounding box center [887, 152] width 96 height 25
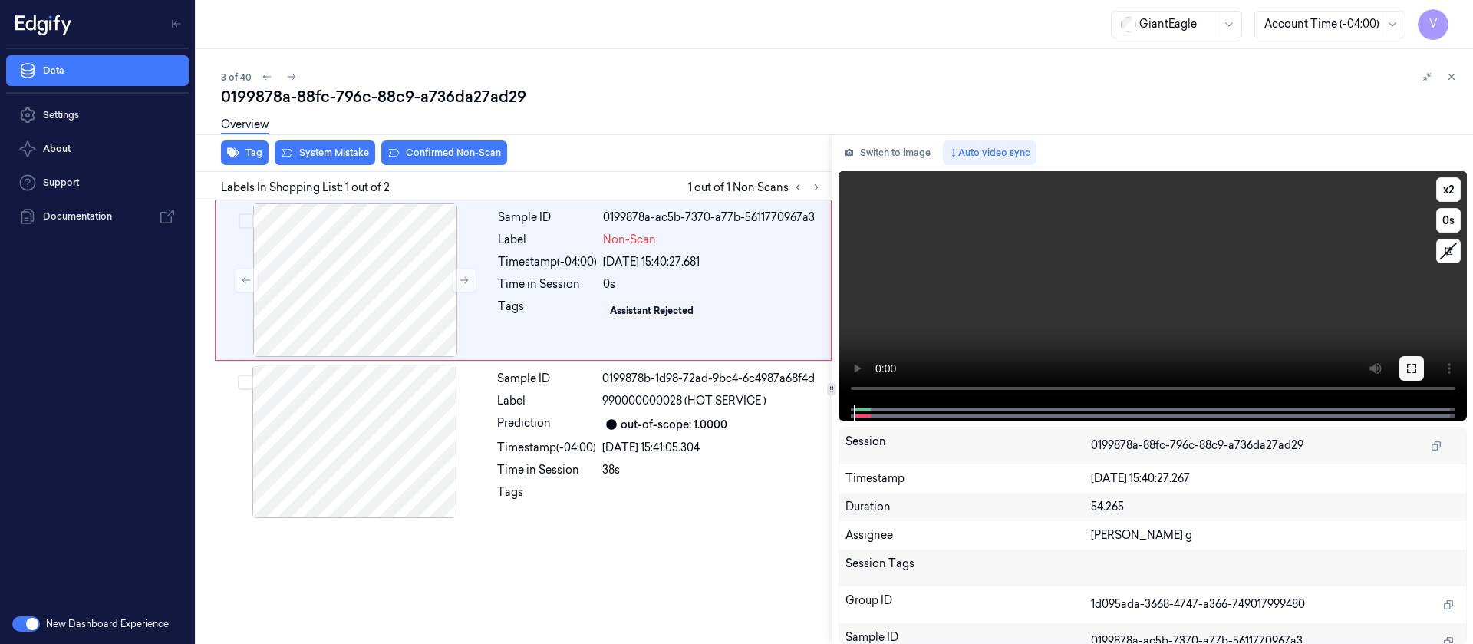
click at [1404, 377] on button at bounding box center [1411, 368] width 25 height 25
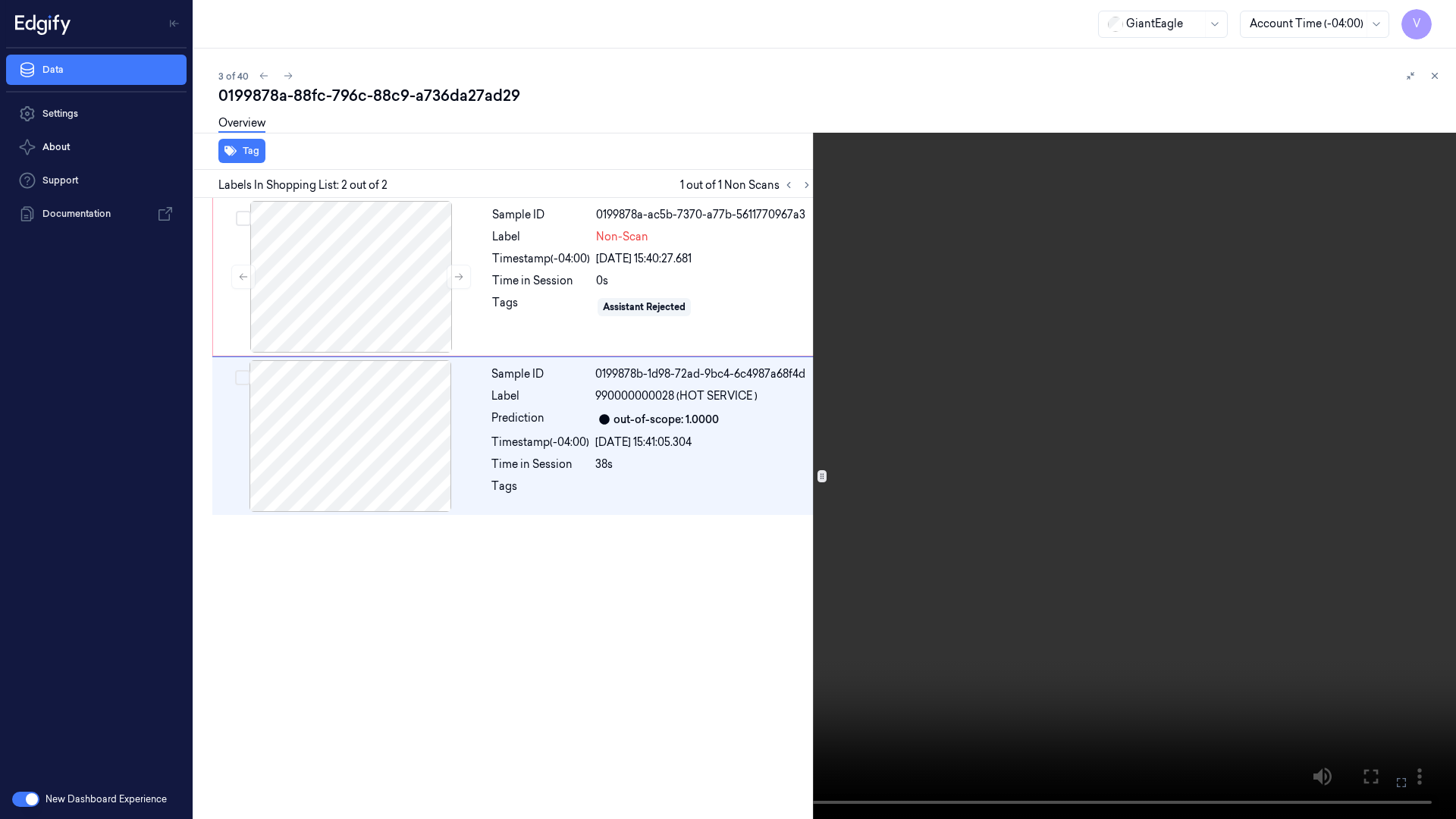
click at [0, 0] on icon at bounding box center [0, 0] width 0 height 0
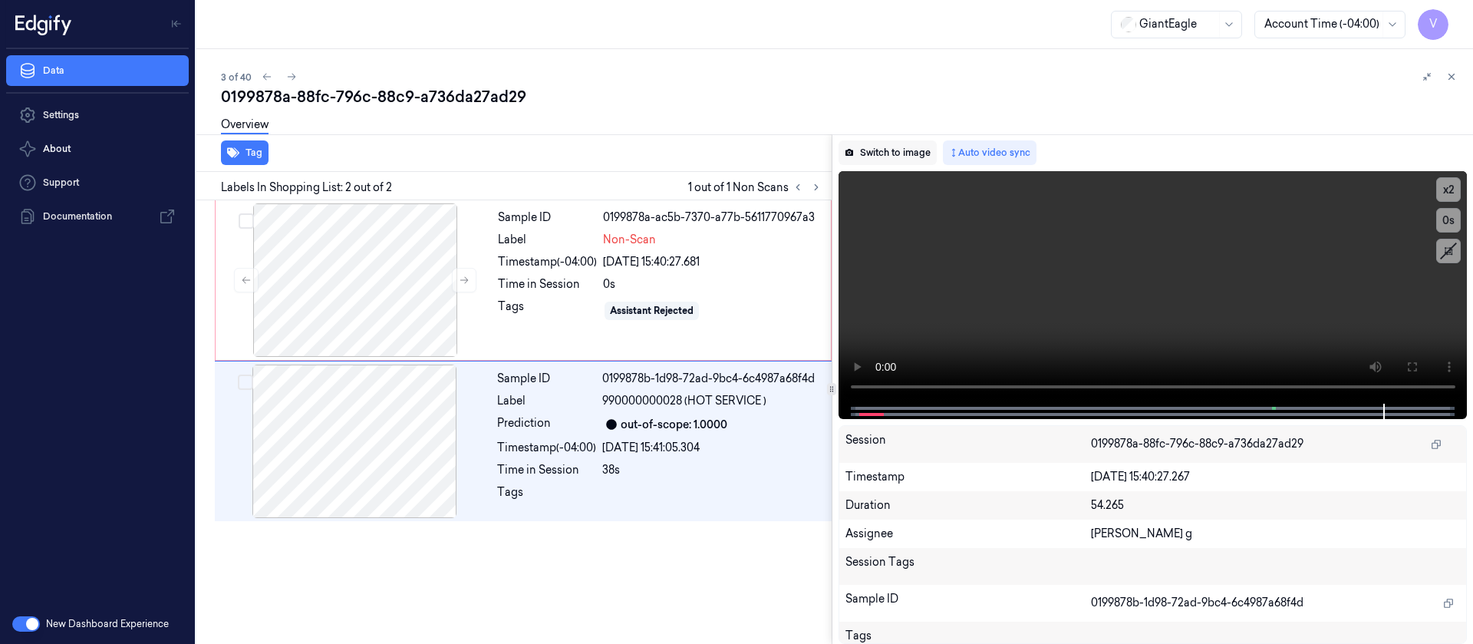
click at [862, 156] on button "Switch to image" at bounding box center [888, 152] width 98 height 25
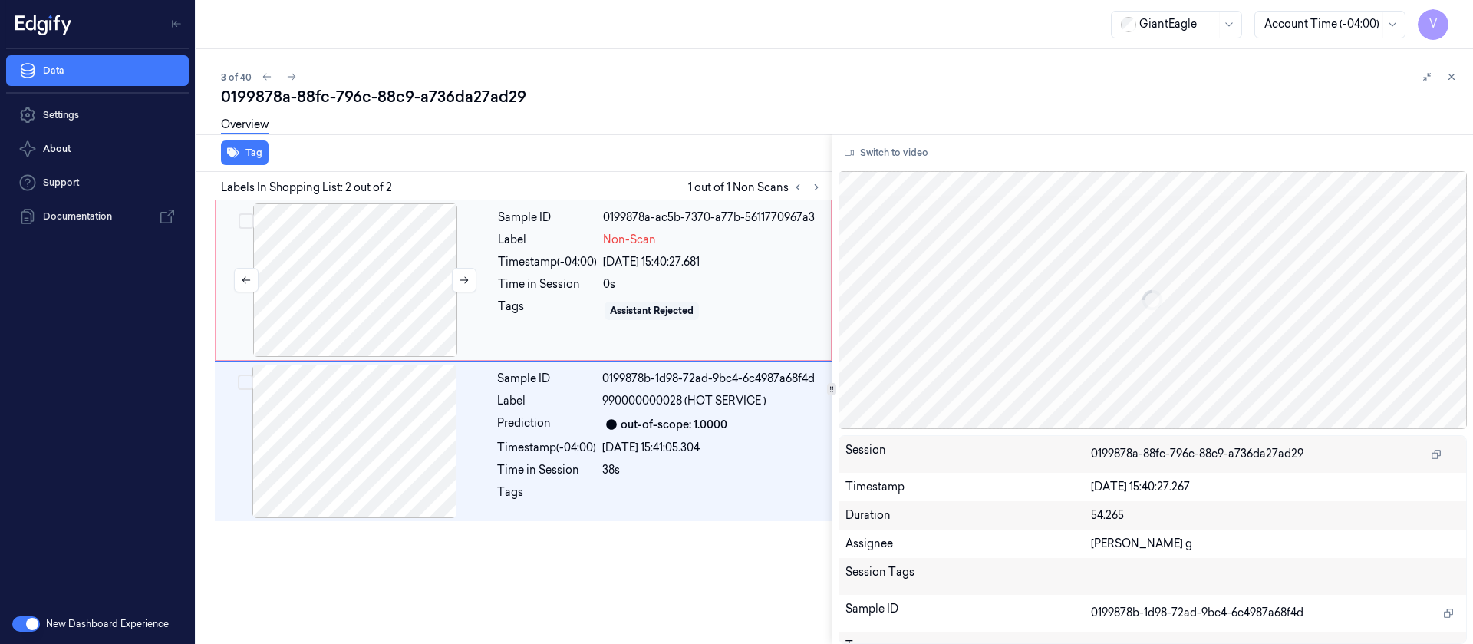
click at [404, 246] on div at bounding box center [355, 279] width 273 height 153
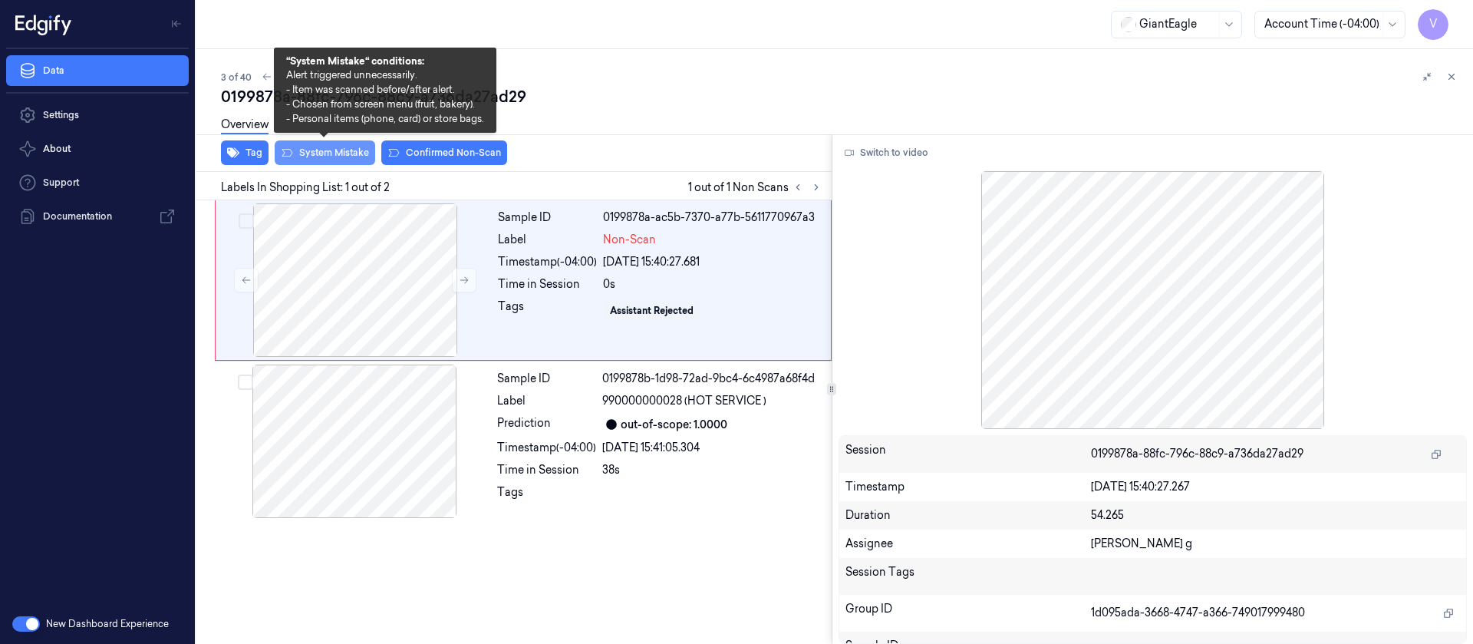
click at [322, 158] on button "System Mistake" at bounding box center [325, 152] width 101 height 25
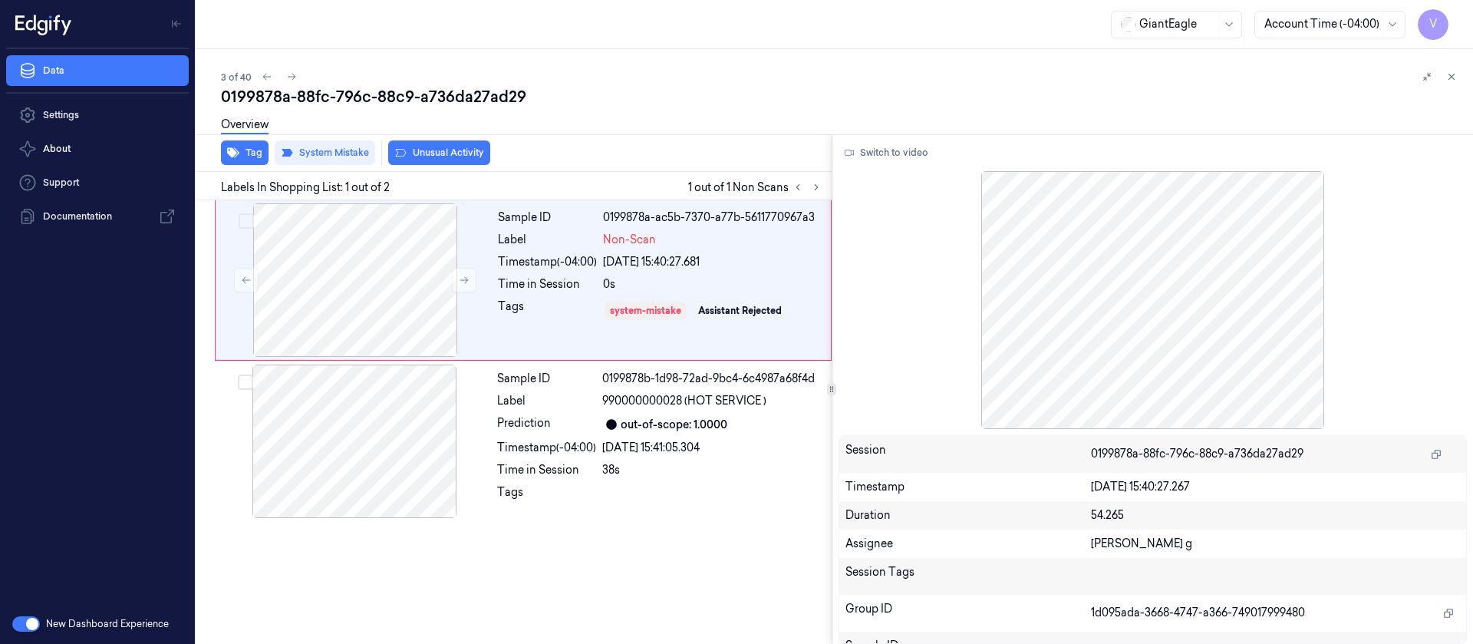
click at [774, 133] on div "Overview" at bounding box center [841, 126] width 1240 height 39
click at [1448, 81] on icon at bounding box center [1451, 76] width 11 height 11
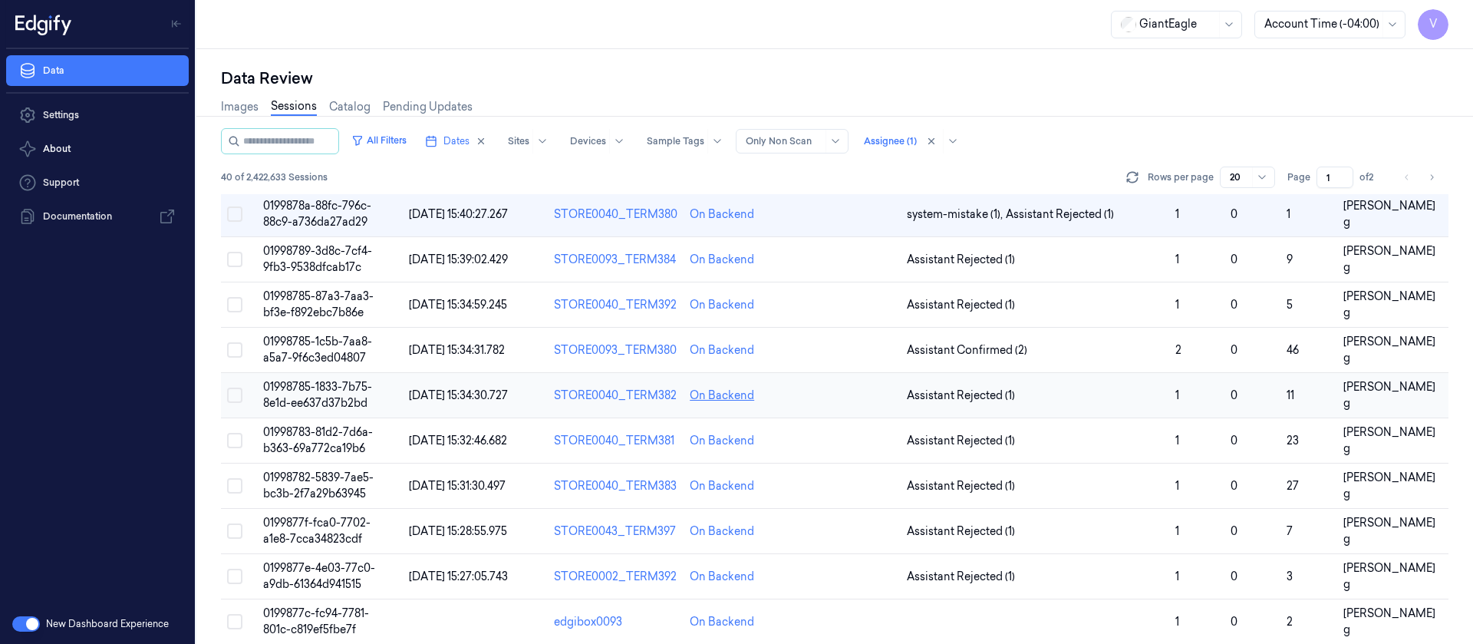
scroll to position [2, 0]
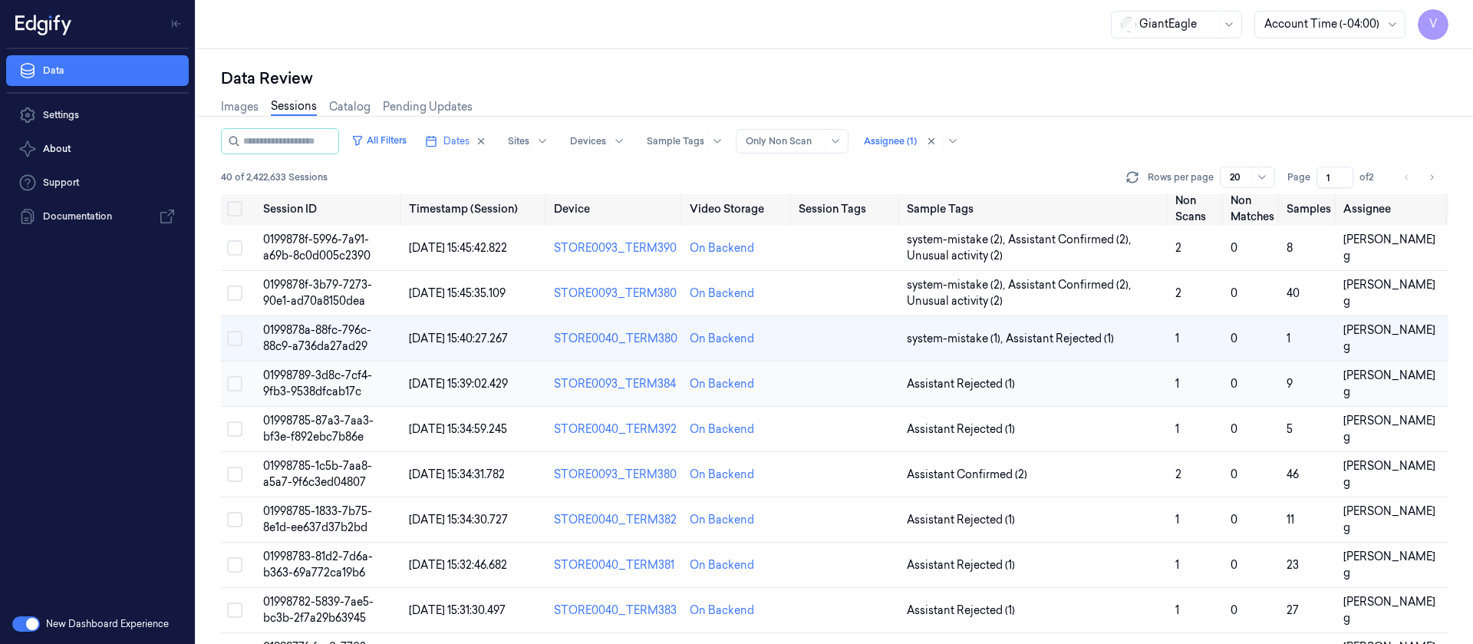
click at [787, 383] on td "On Backend" at bounding box center [738, 383] width 109 height 45
click at [853, 389] on td at bounding box center [847, 383] width 108 height 45
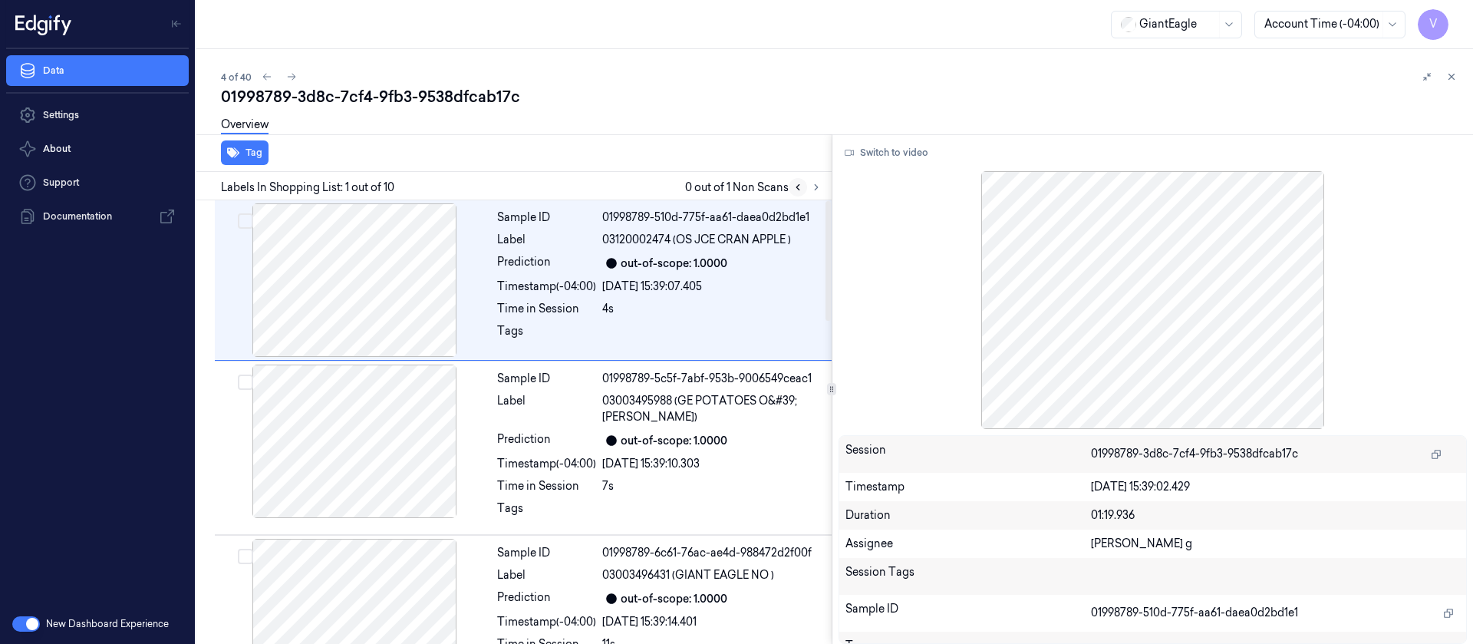
click at [805, 190] on button at bounding box center [798, 187] width 18 height 18
click at [820, 190] on icon at bounding box center [816, 187] width 11 height 11
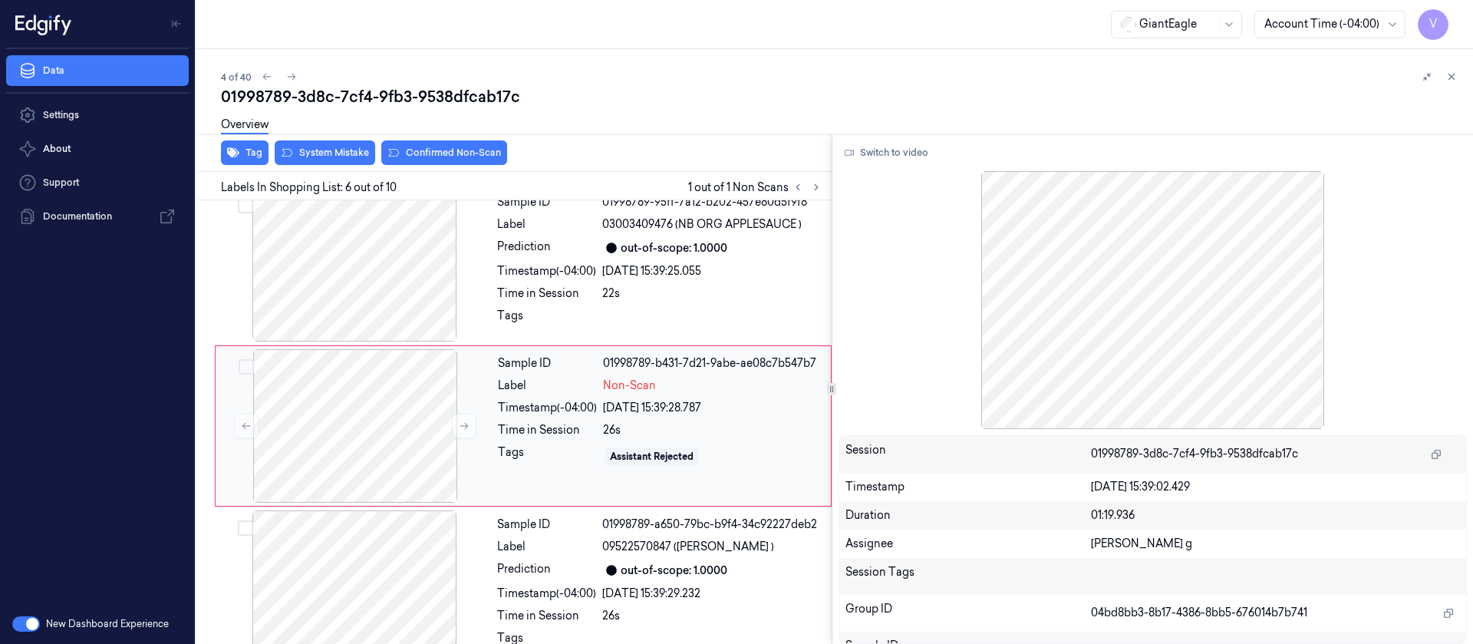
scroll to position [677, 0]
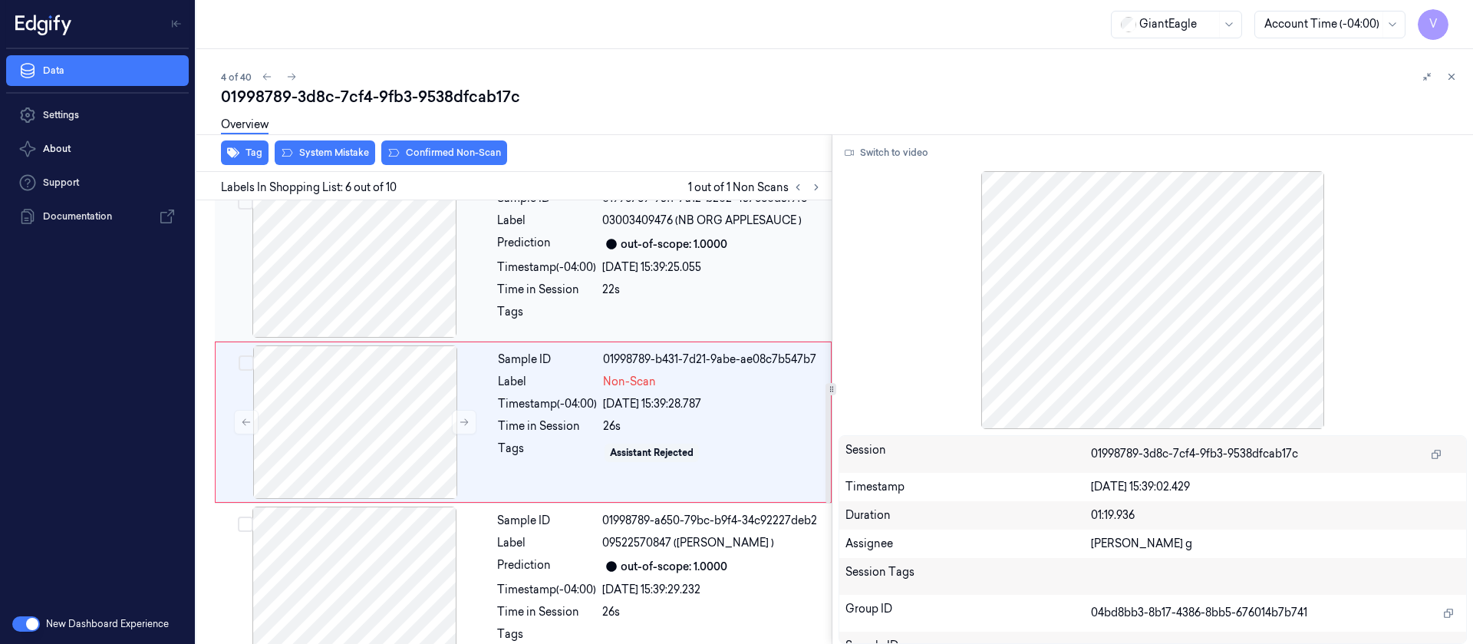
click at [391, 284] on div at bounding box center [354, 260] width 273 height 153
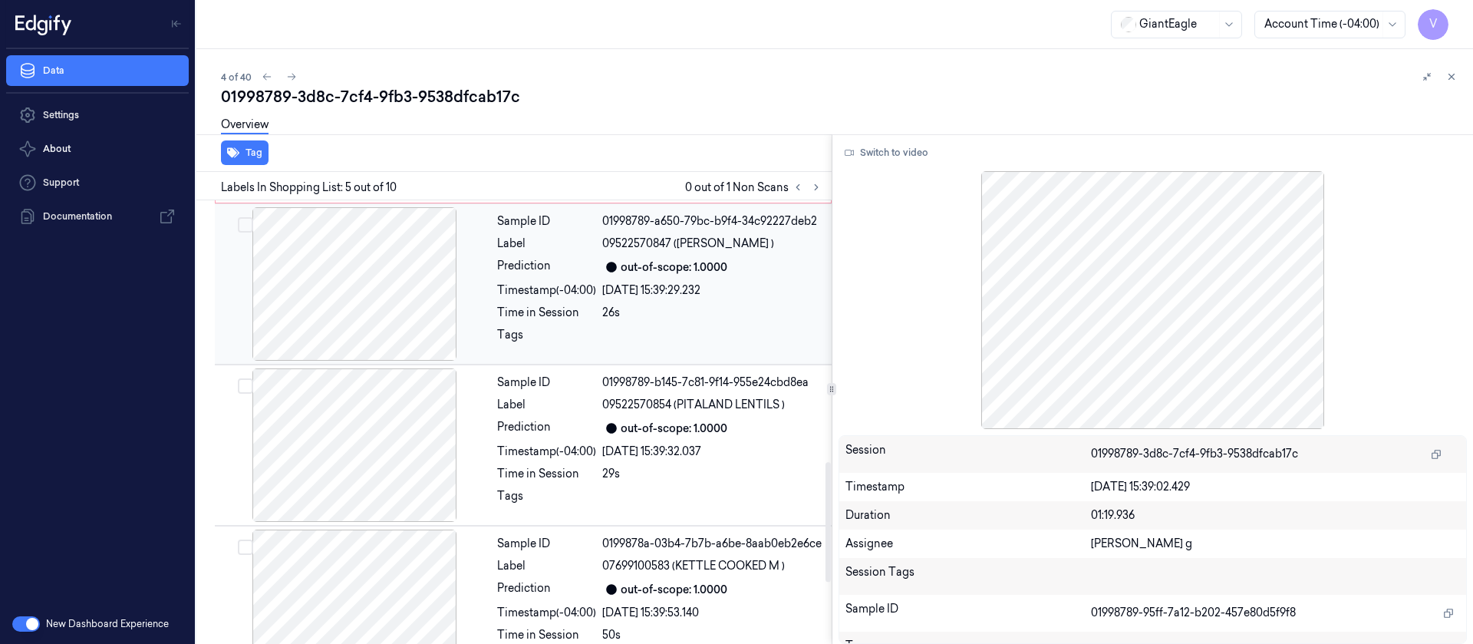
scroll to position [631, 0]
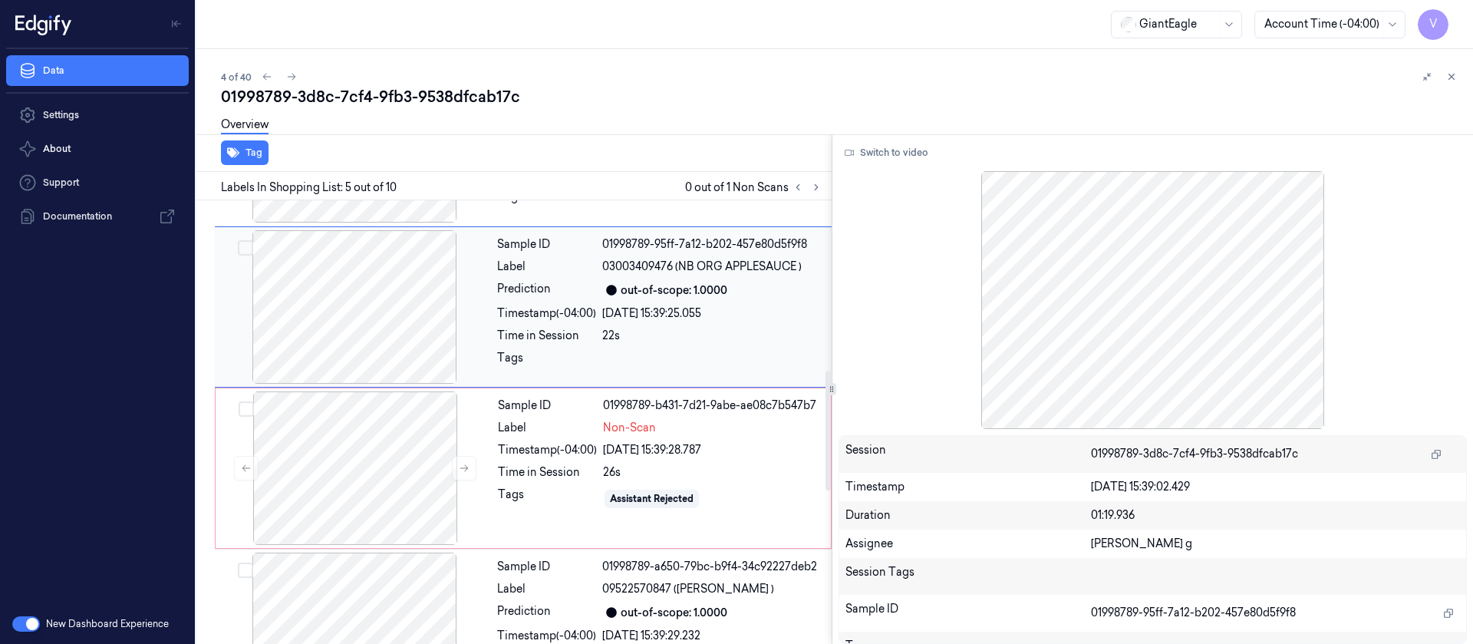
click at [664, 323] on div "Sample ID 01998789-95ff-7a12-b202-457e80d5f9f8 Label 03003409476 (NB ORG APPLES…" at bounding box center [660, 306] width 338 height 153
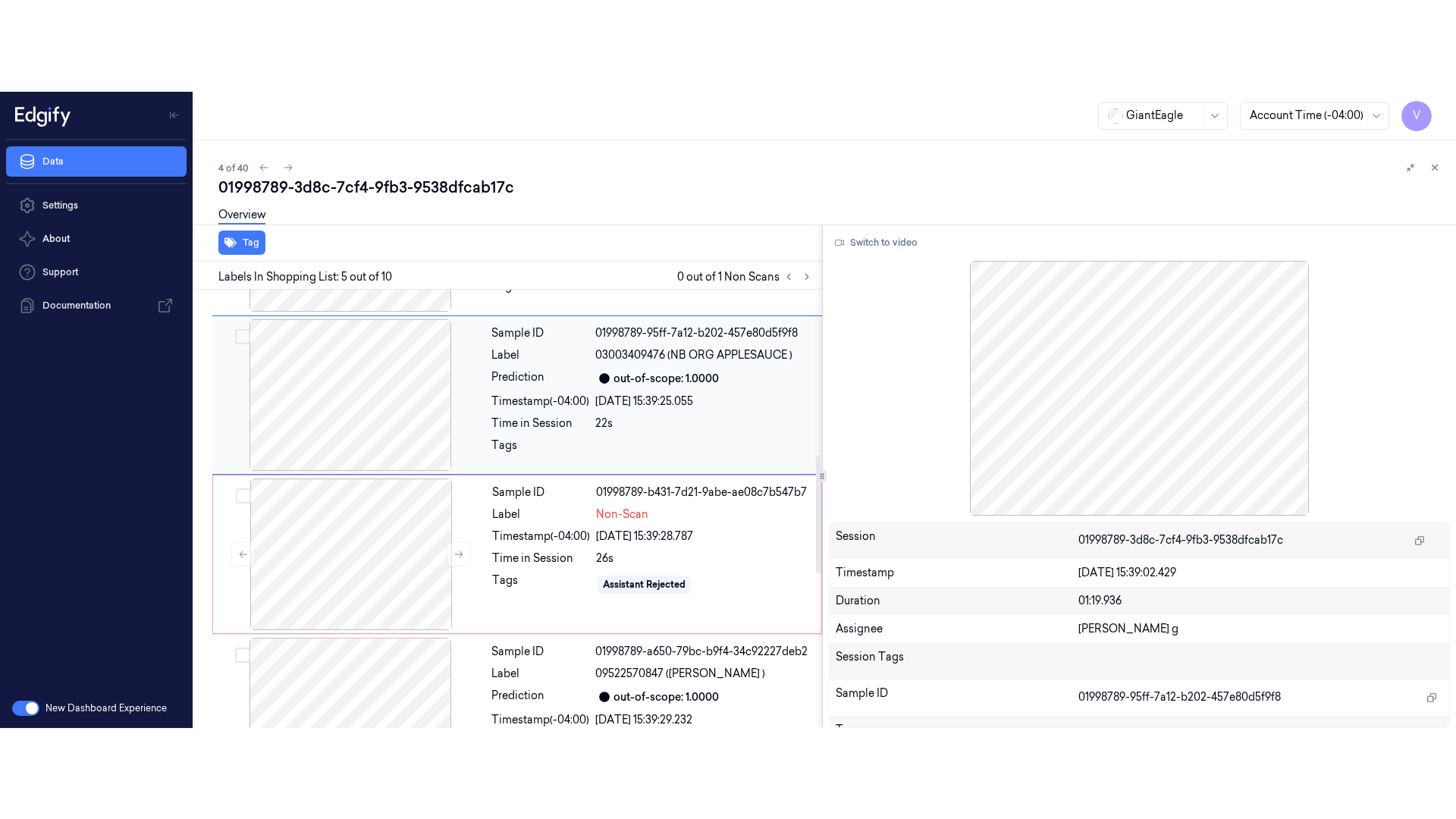
scroll to position [510, 0]
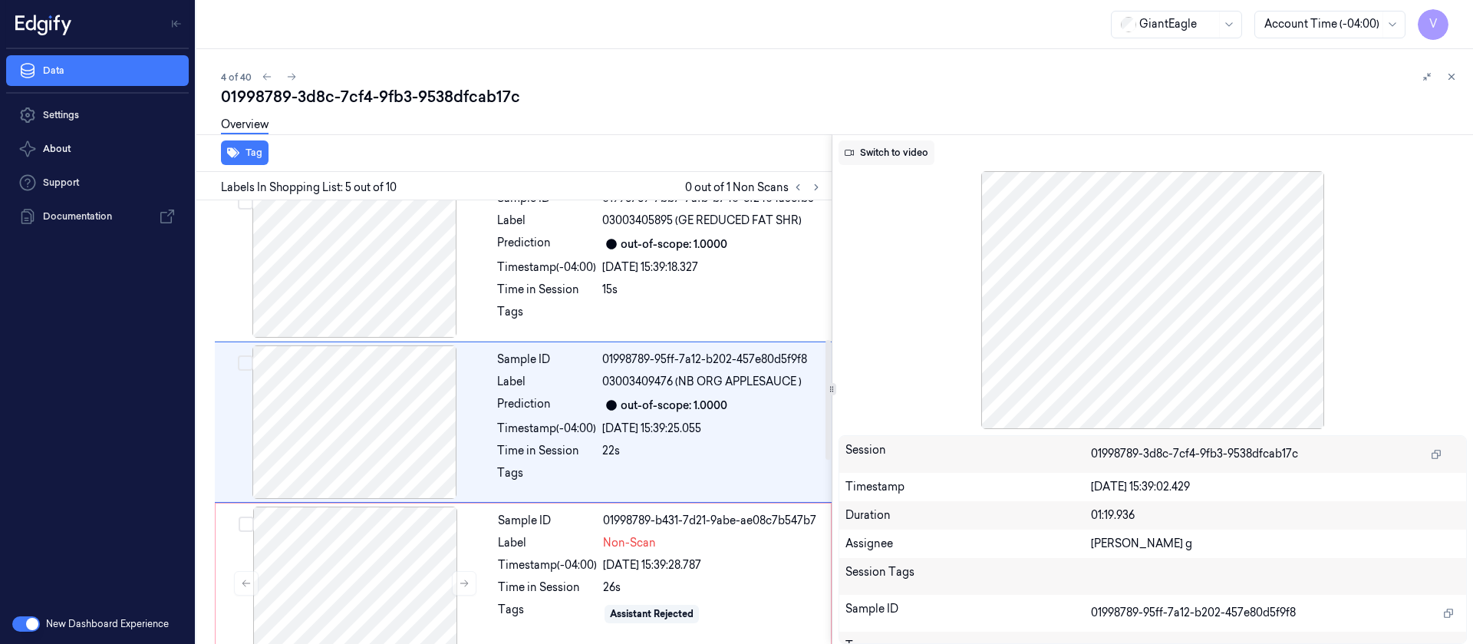
click at [878, 148] on button "Switch to video" at bounding box center [887, 152] width 96 height 25
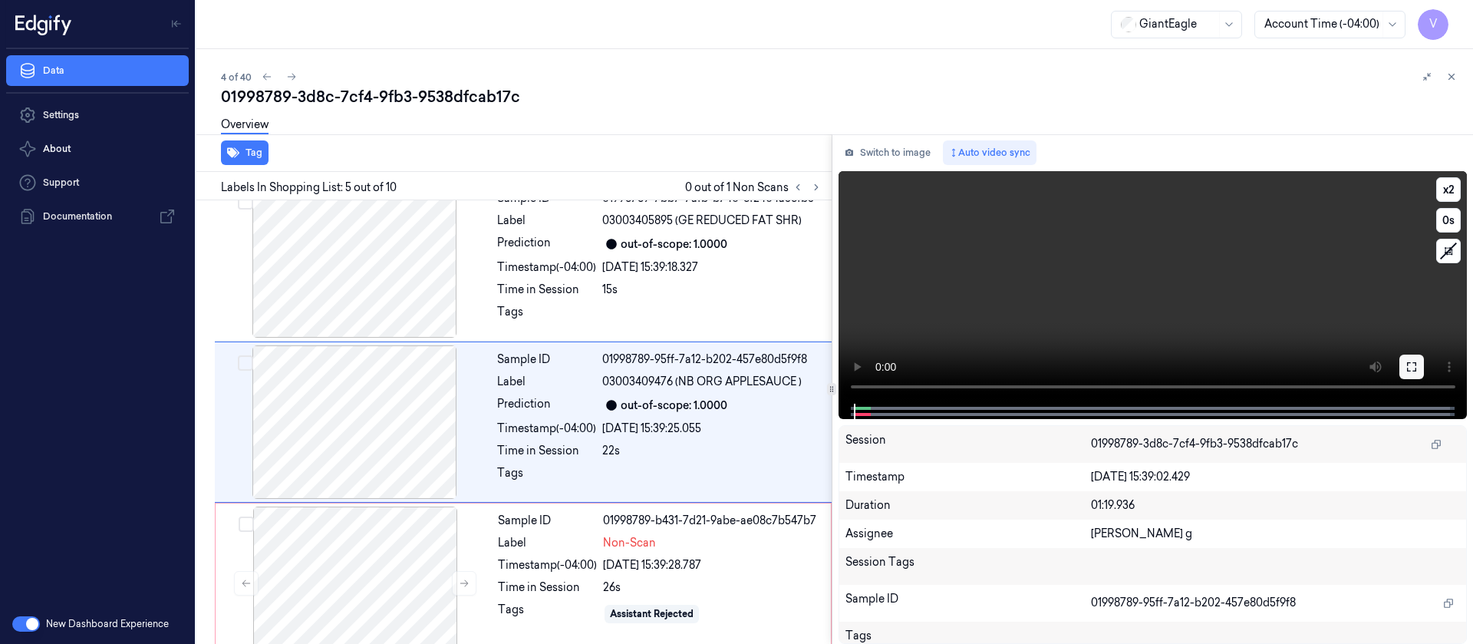
click at [1417, 359] on button at bounding box center [1411, 366] width 25 height 25
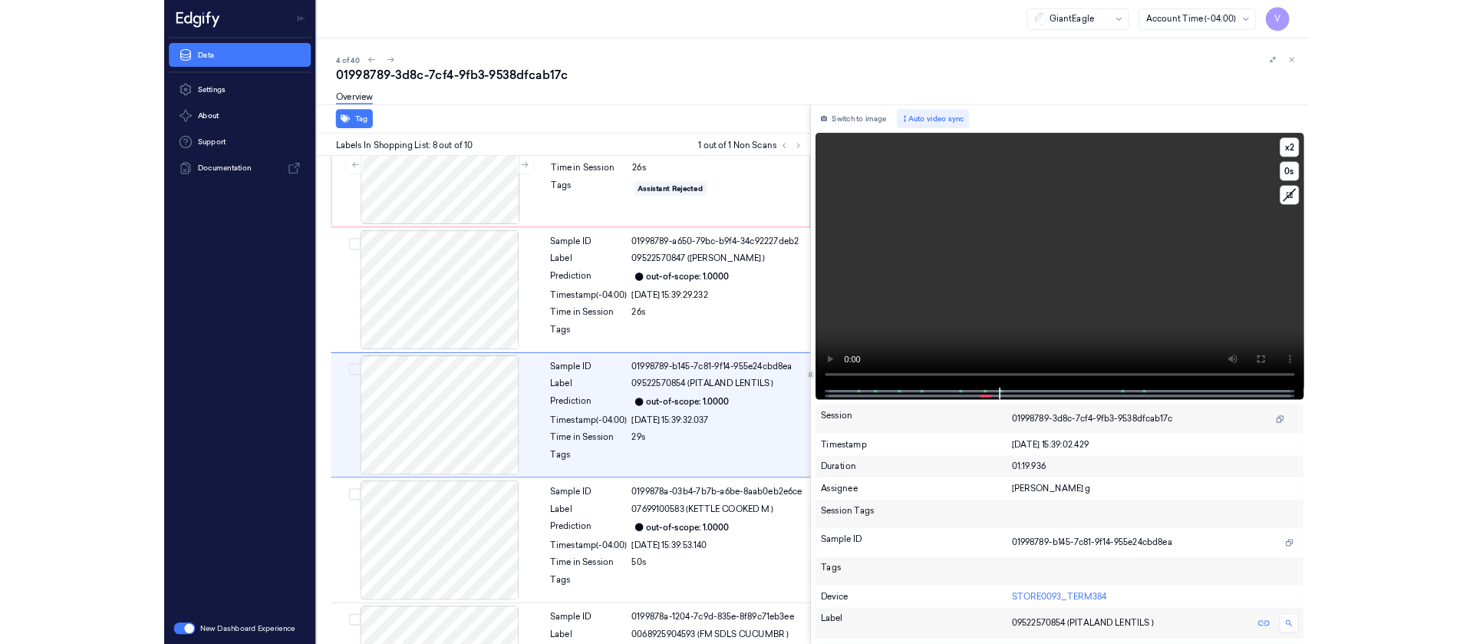
scroll to position [907, 0]
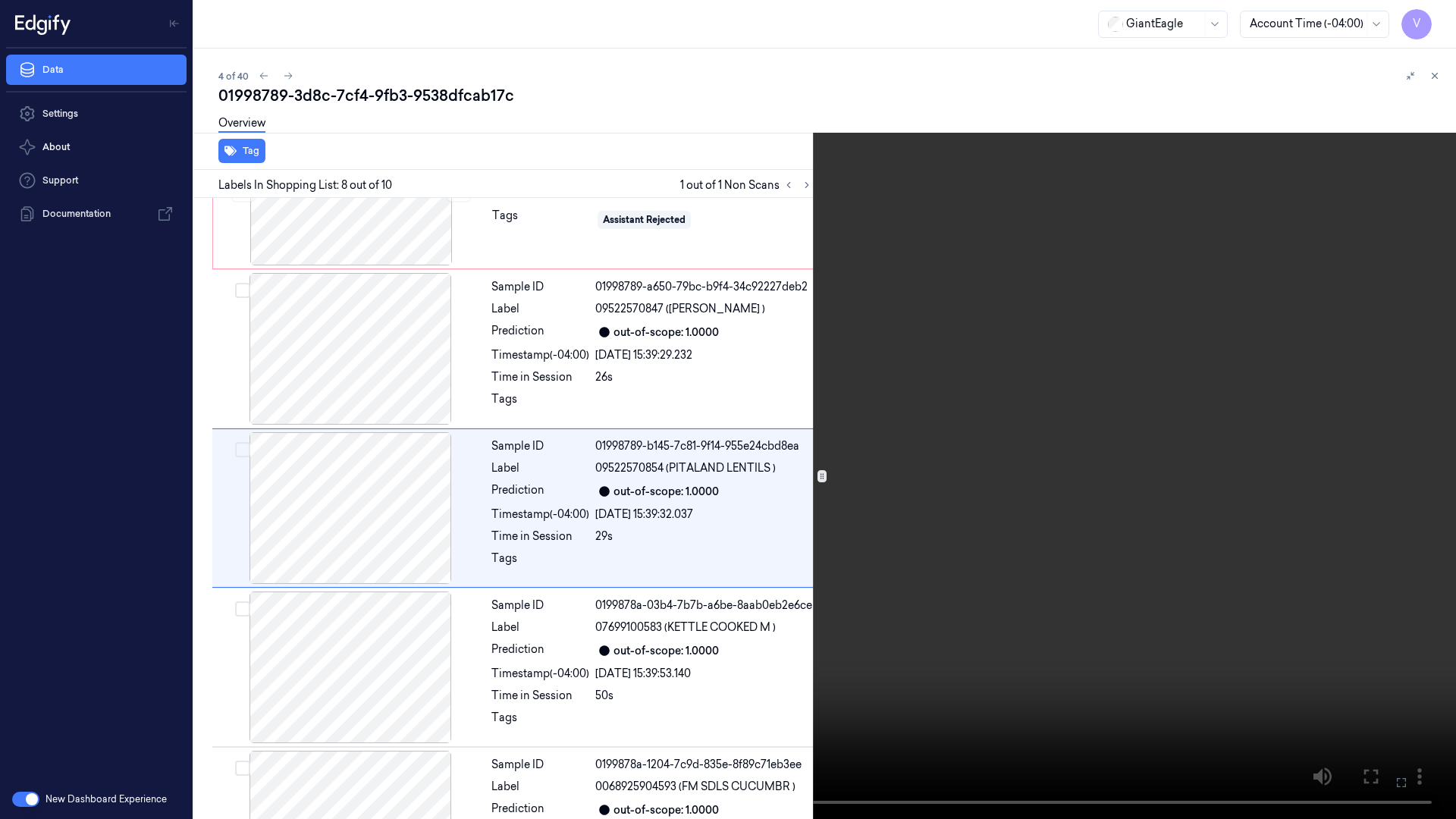
click at [0, 0] on button at bounding box center [0, 0] width 0 height 0
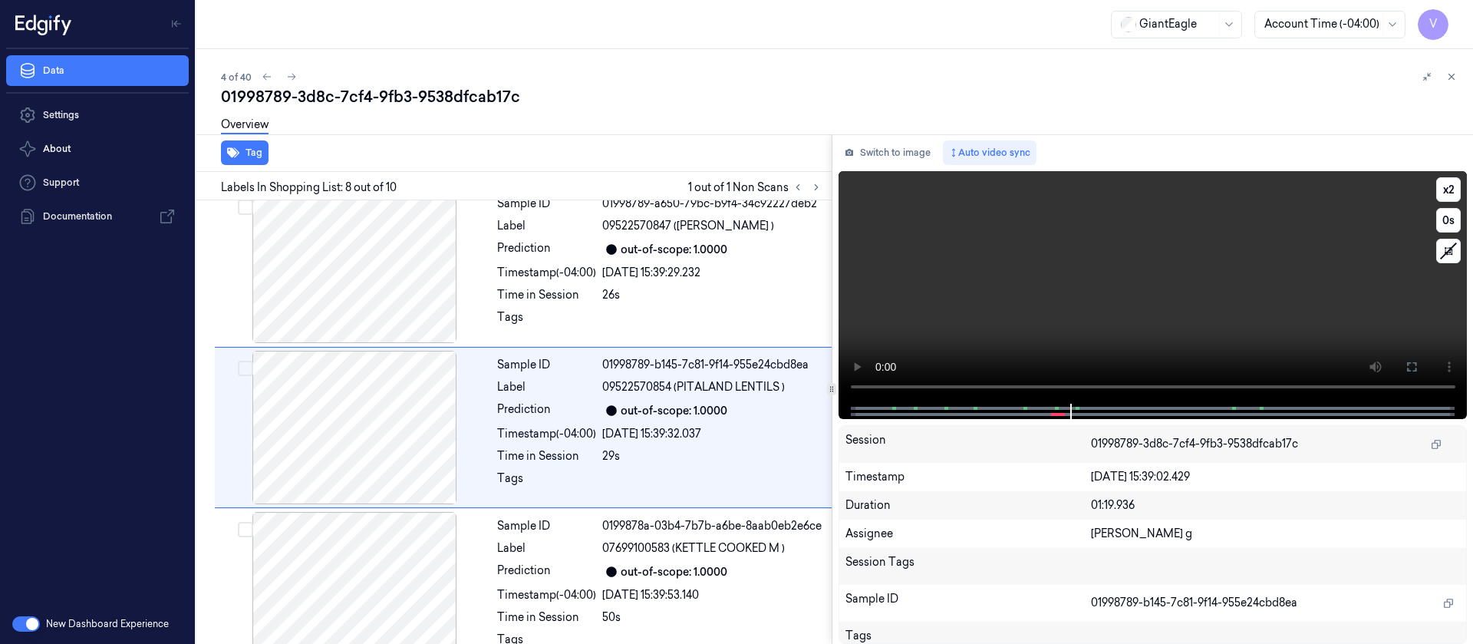
scroll to position [999, 0]
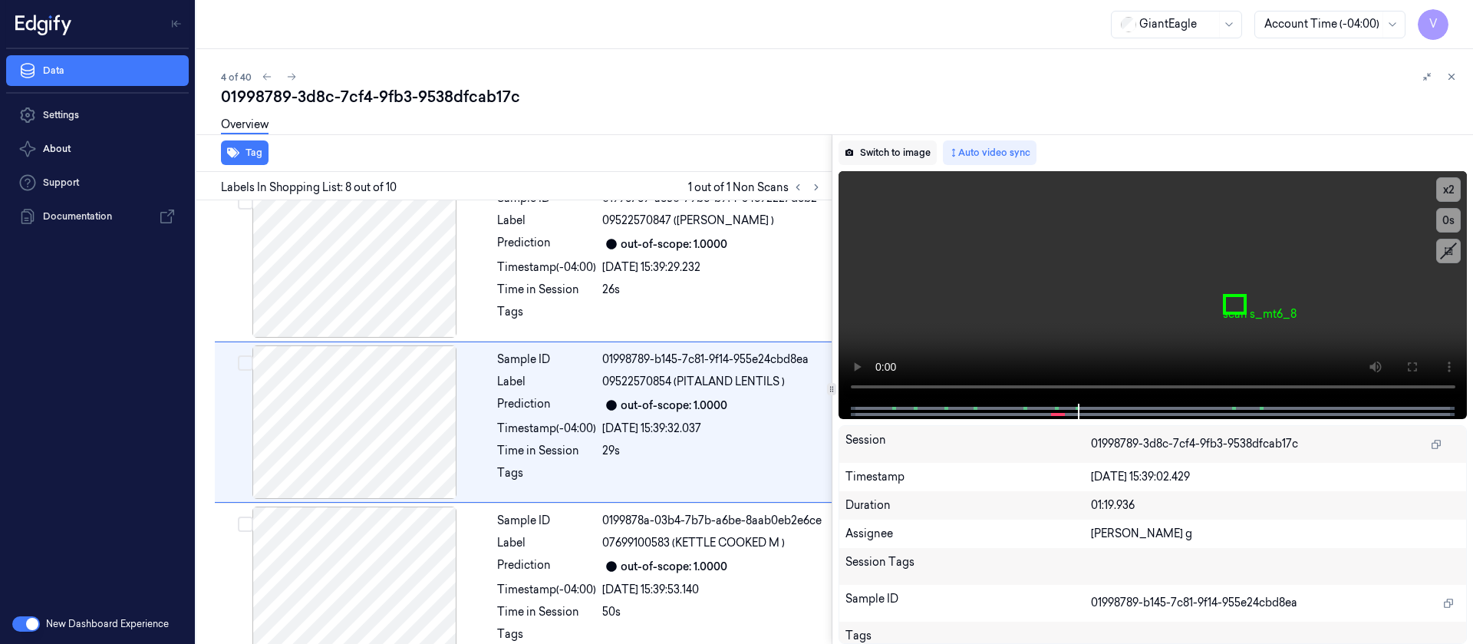
click at [873, 153] on button "Switch to image" at bounding box center [888, 152] width 98 height 25
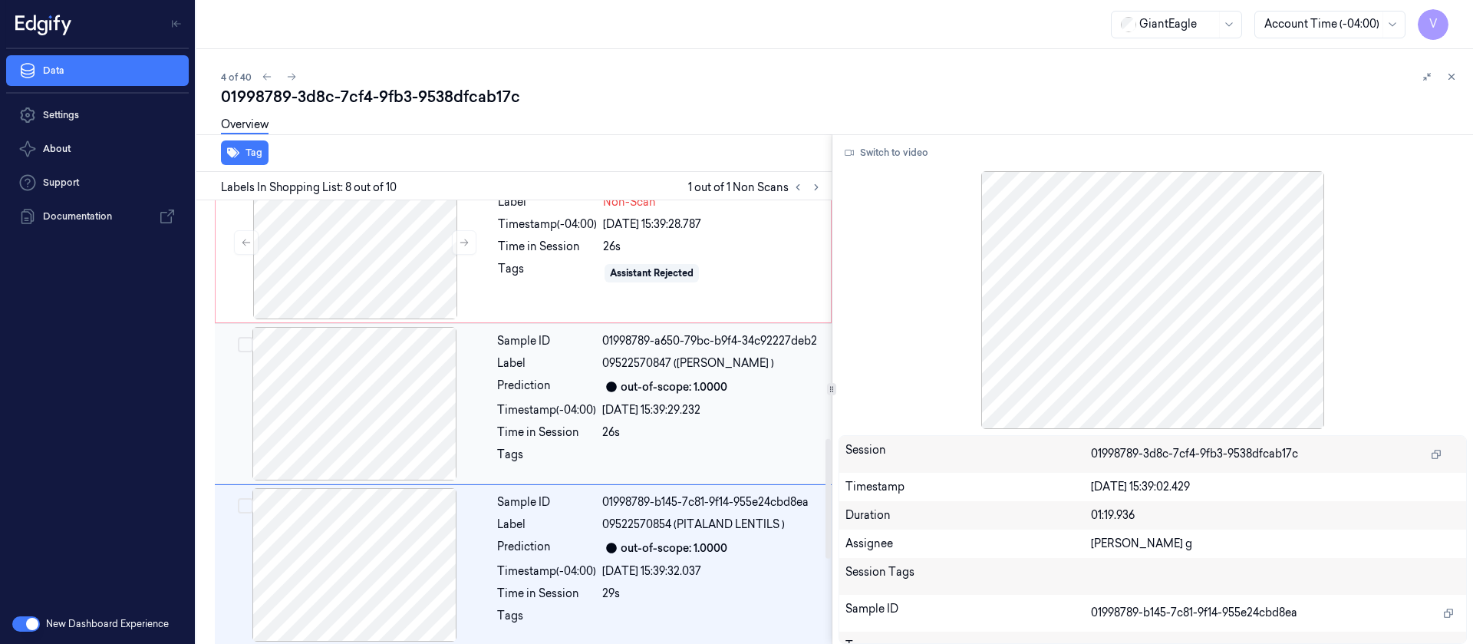
scroll to position [884, 0]
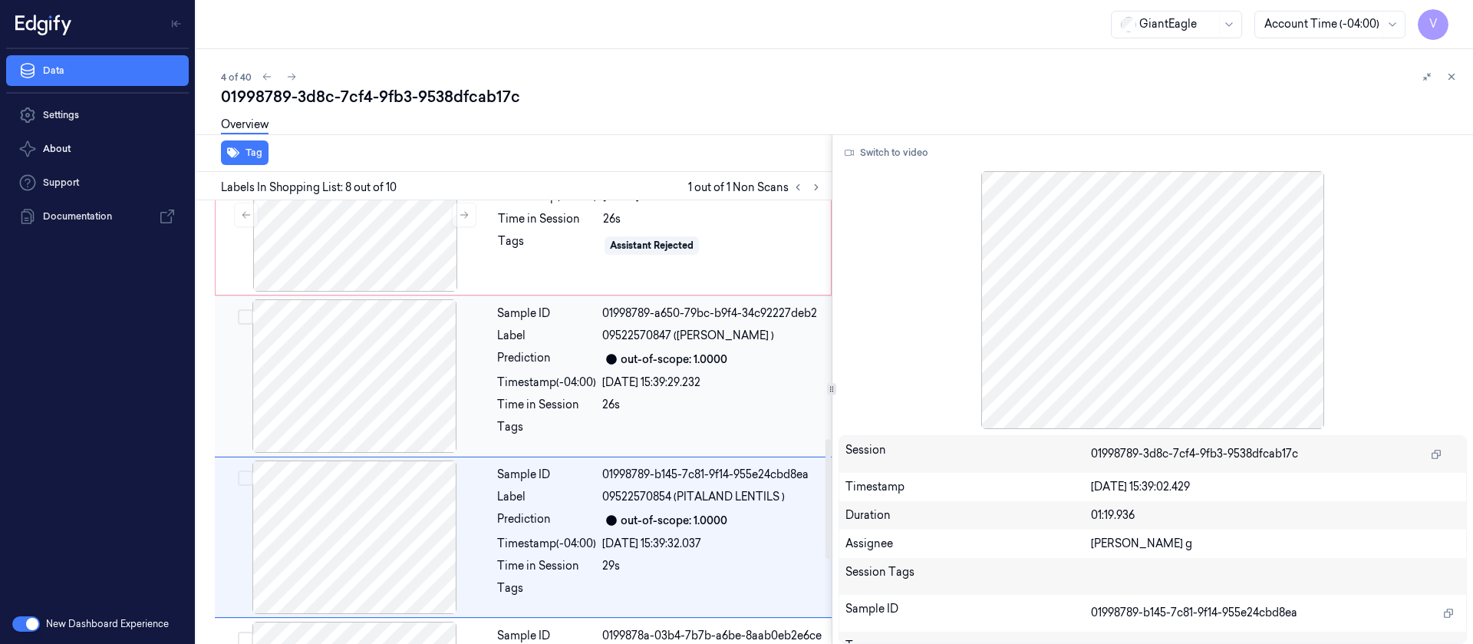
click at [422, 401] on div at bounding box center [354, 375] width 273 height 153
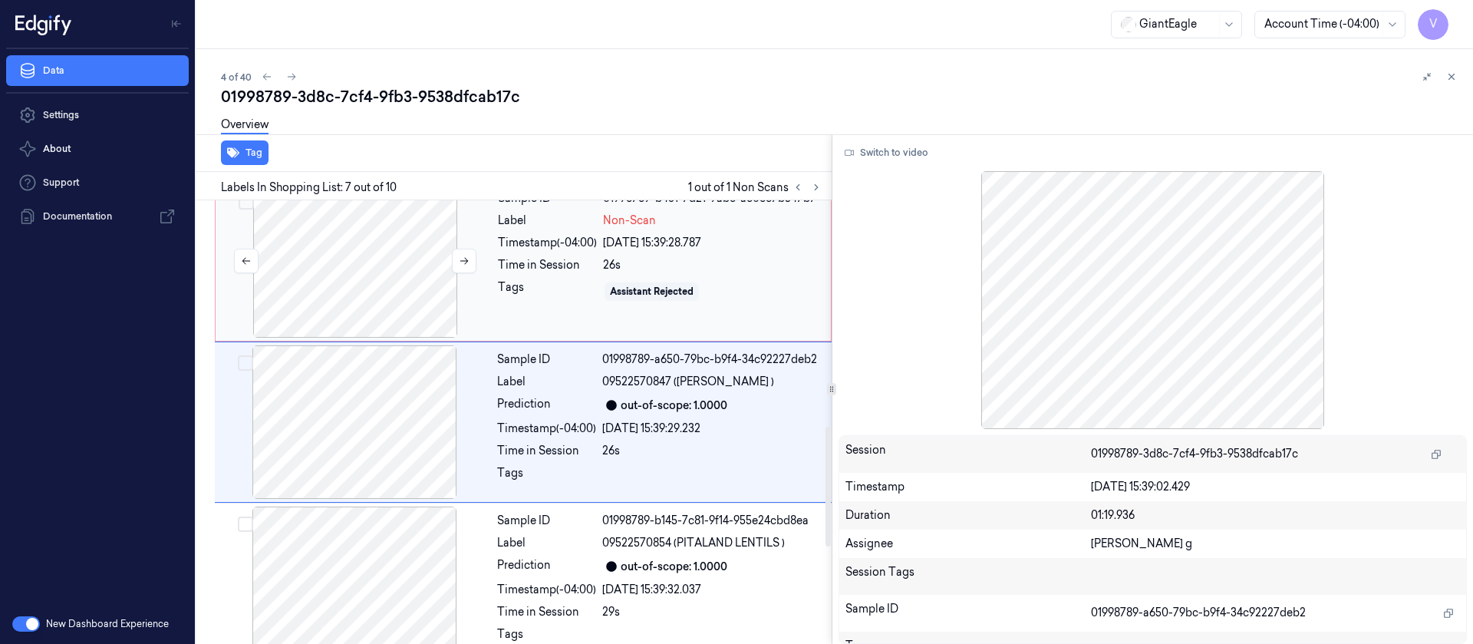
click at [392, 268] on div at bounding box center [355, 260] width 273 height 153
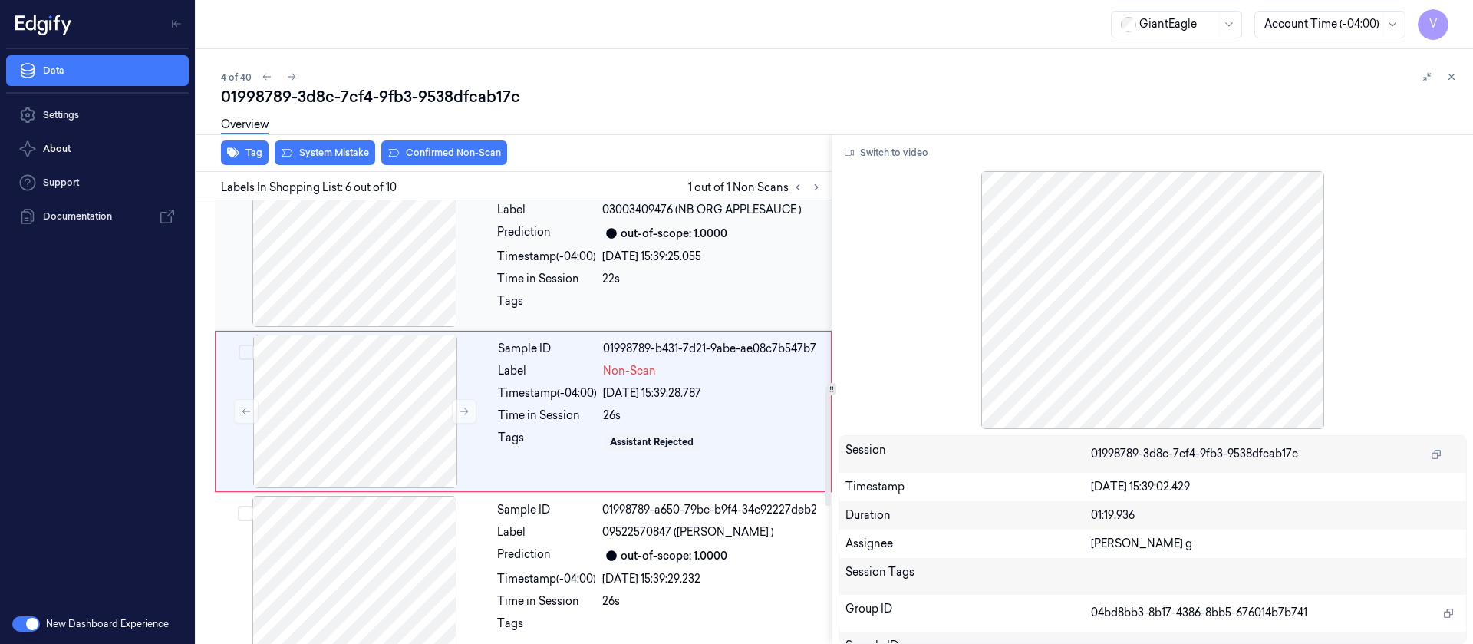
scroll to position [677, 0]
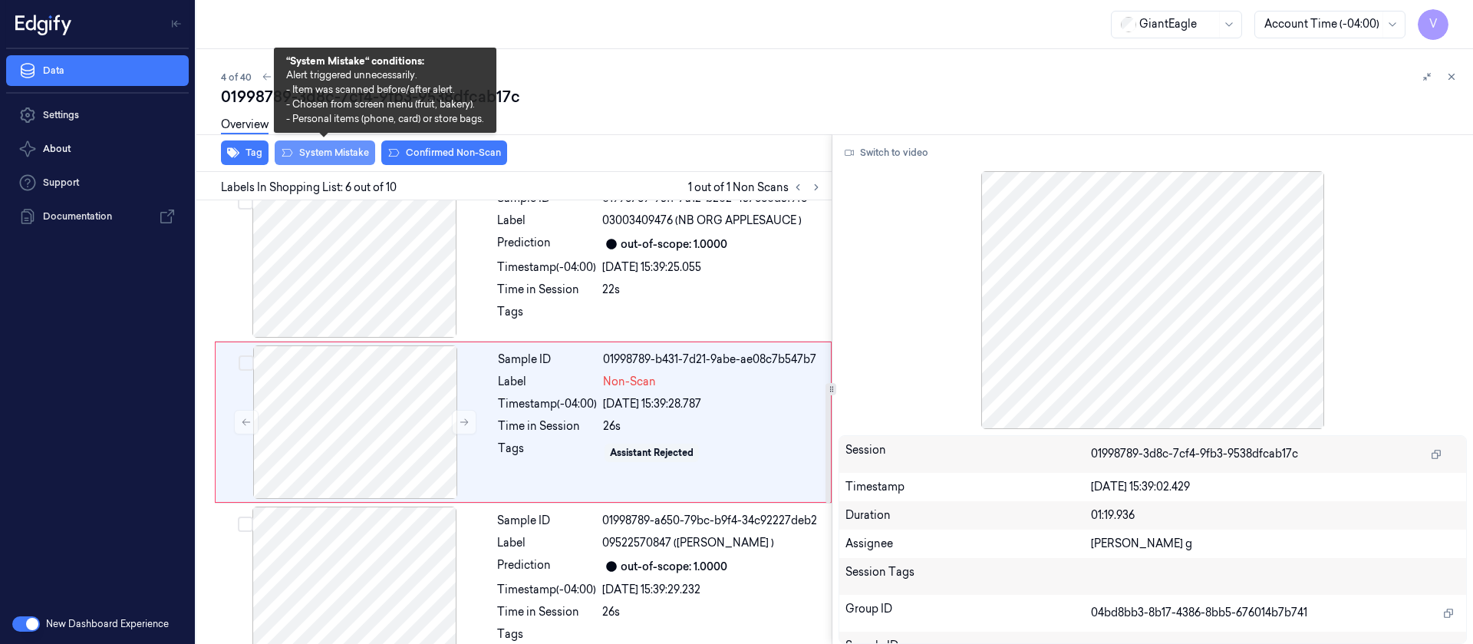
click at [326, 157] on button "System Mistake" at bounding box center [325, 152] width 101 height 25
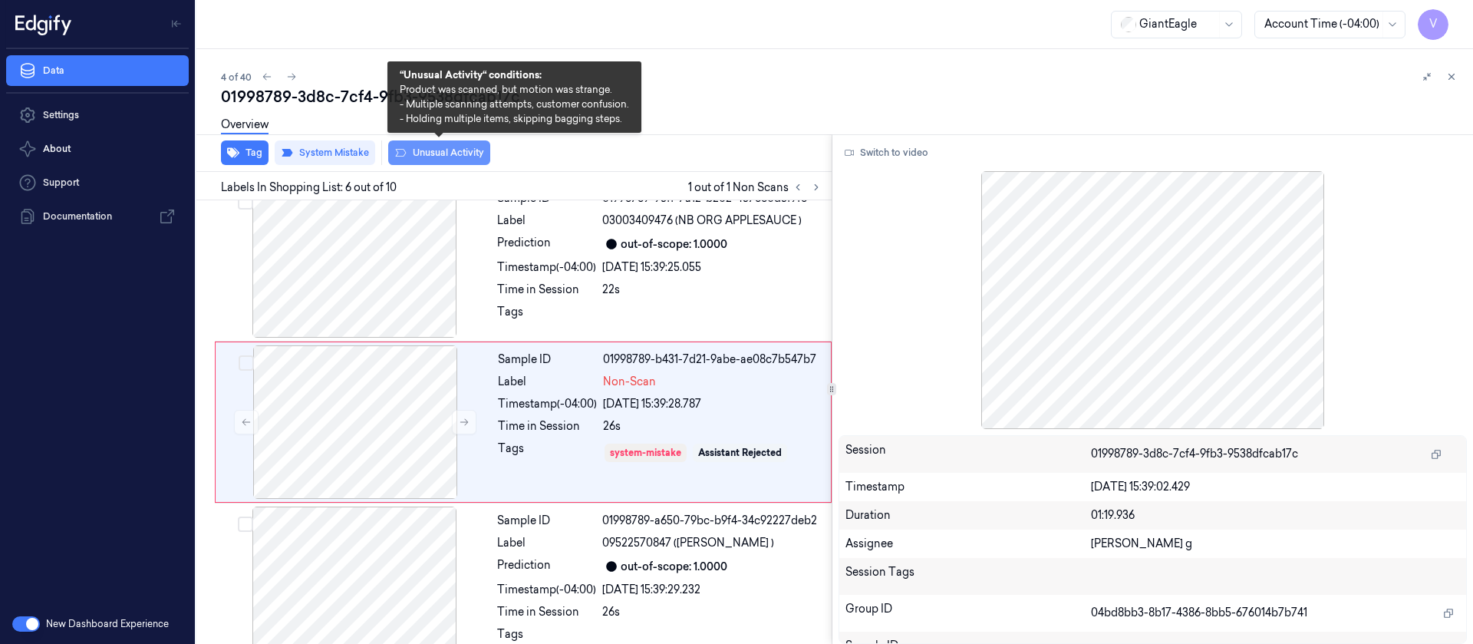
click at [428, 148] on button "Unusual Activity" at bounding box center [439, 152] width 102 height 25
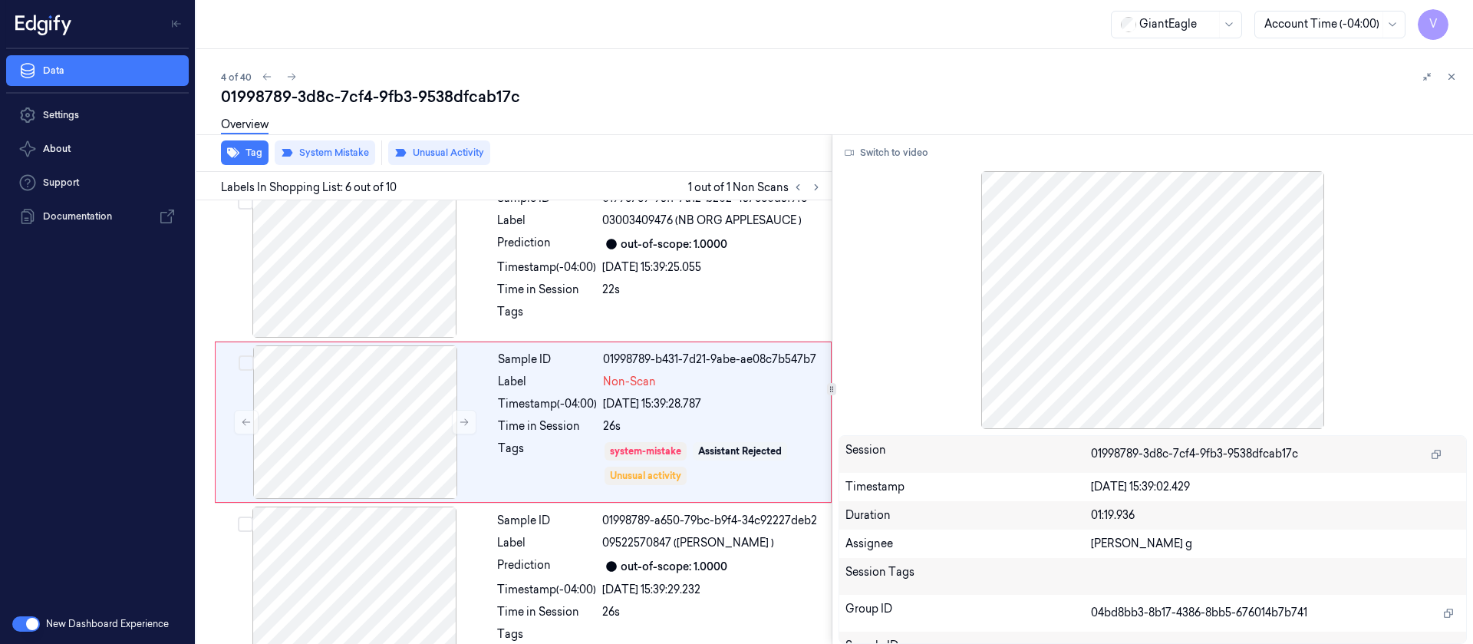
click at [745, 105] on div "01998789-3d8c-7cf4-9fb3-9538dfcab17c" at bounding box center [841, 96] width 1240 height 21
click at [1455, 68] on button at bounding box center [1451, 77] width 18 height 18
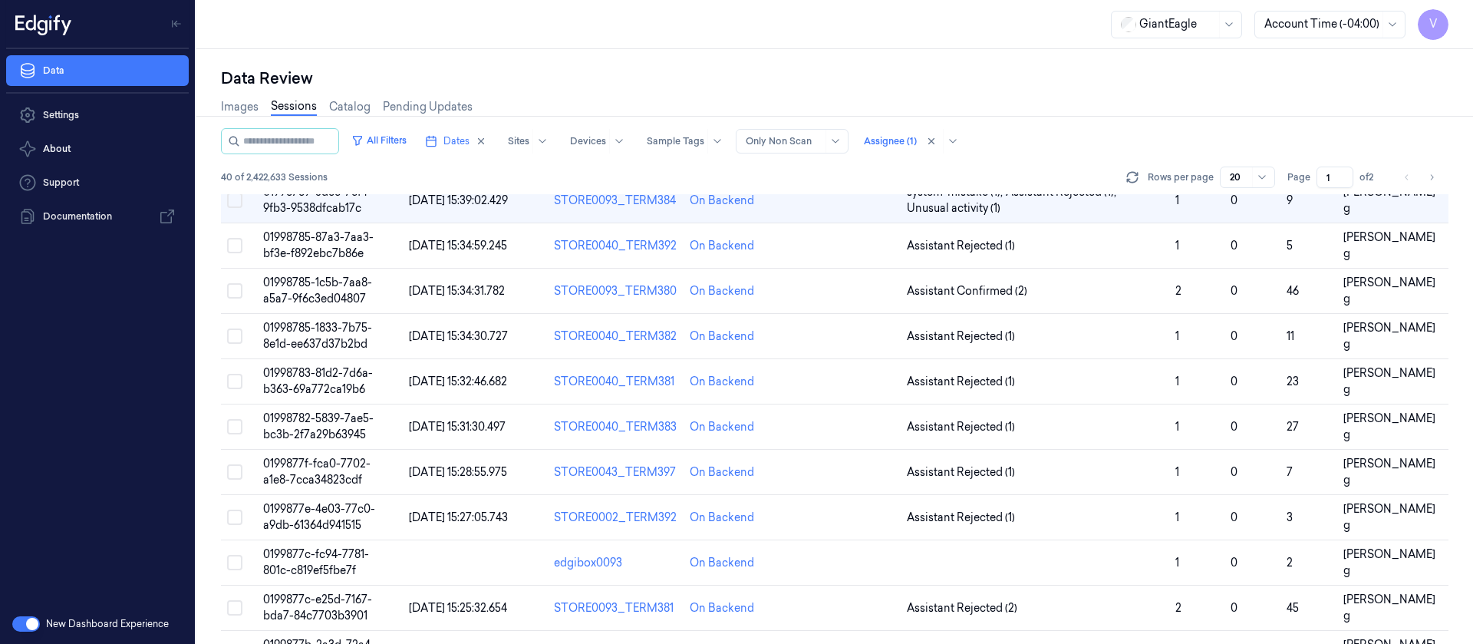
scroll to position [8, 0]
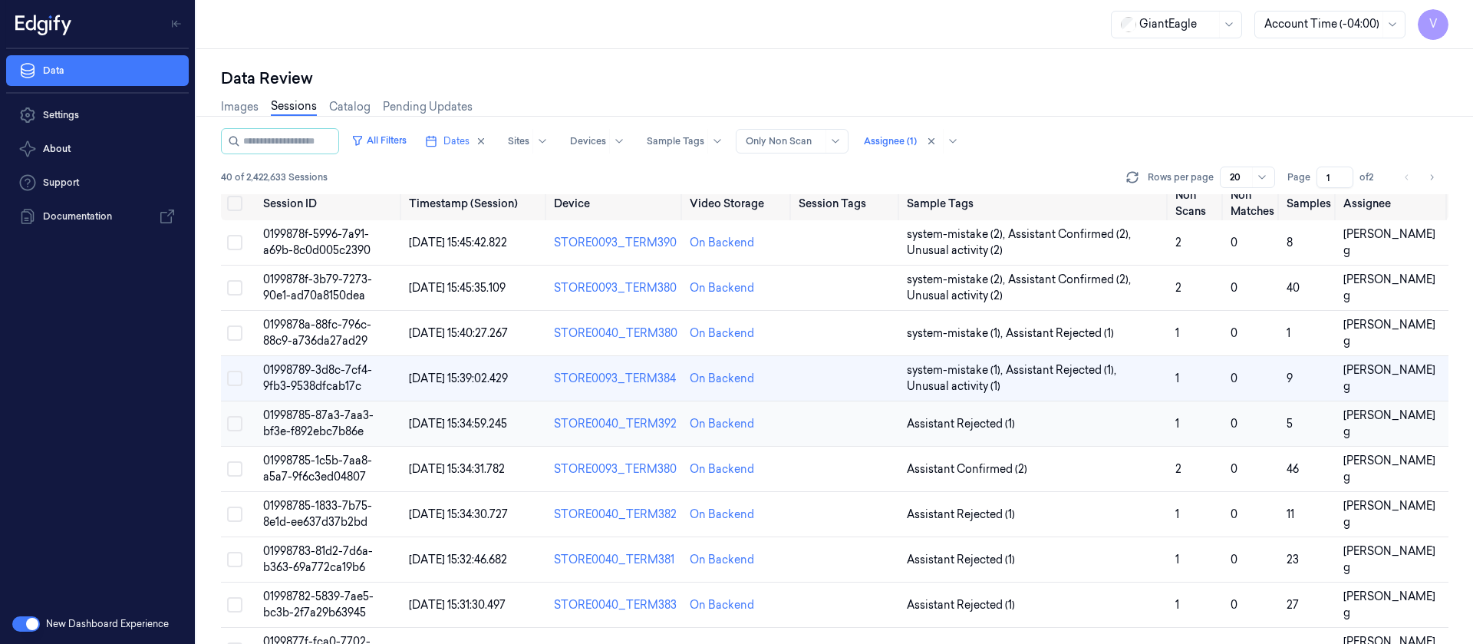
click at [851, 434] on td at bounding box center [847, 423] width 108 height 45
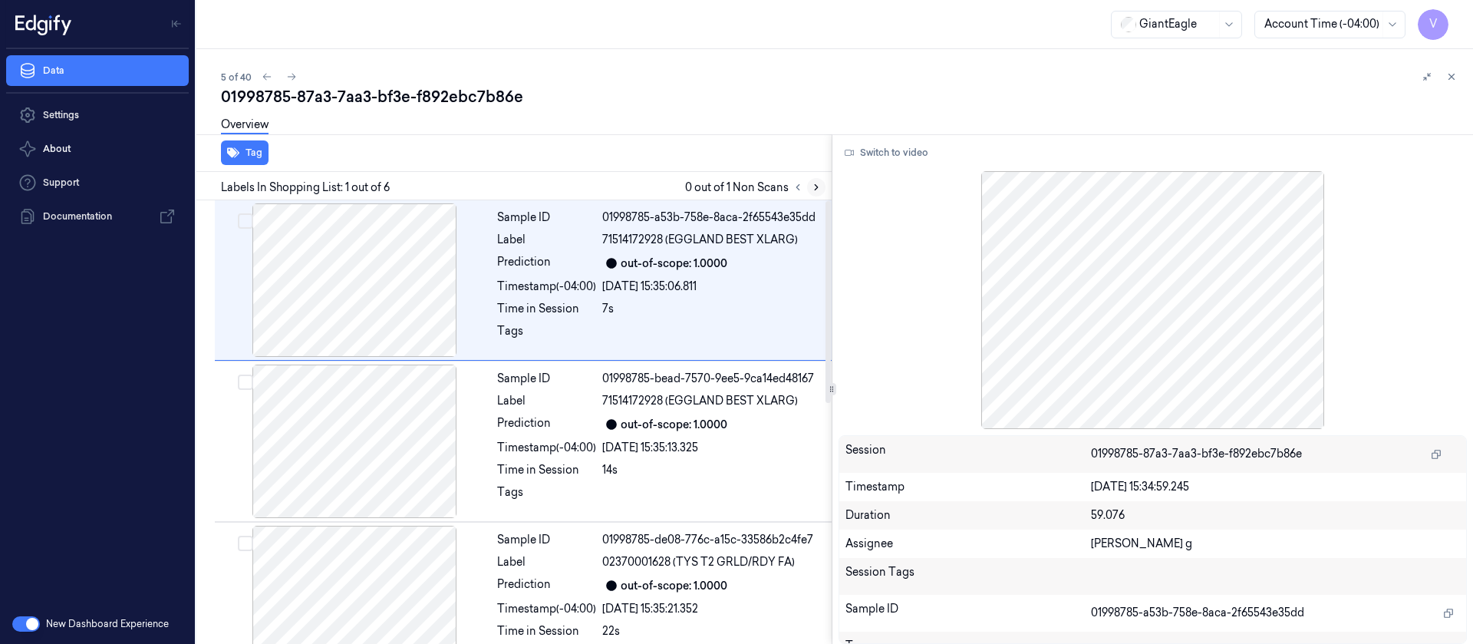
click at [819, 182] on icon at bounding box center [816, 187] width 11 height 11
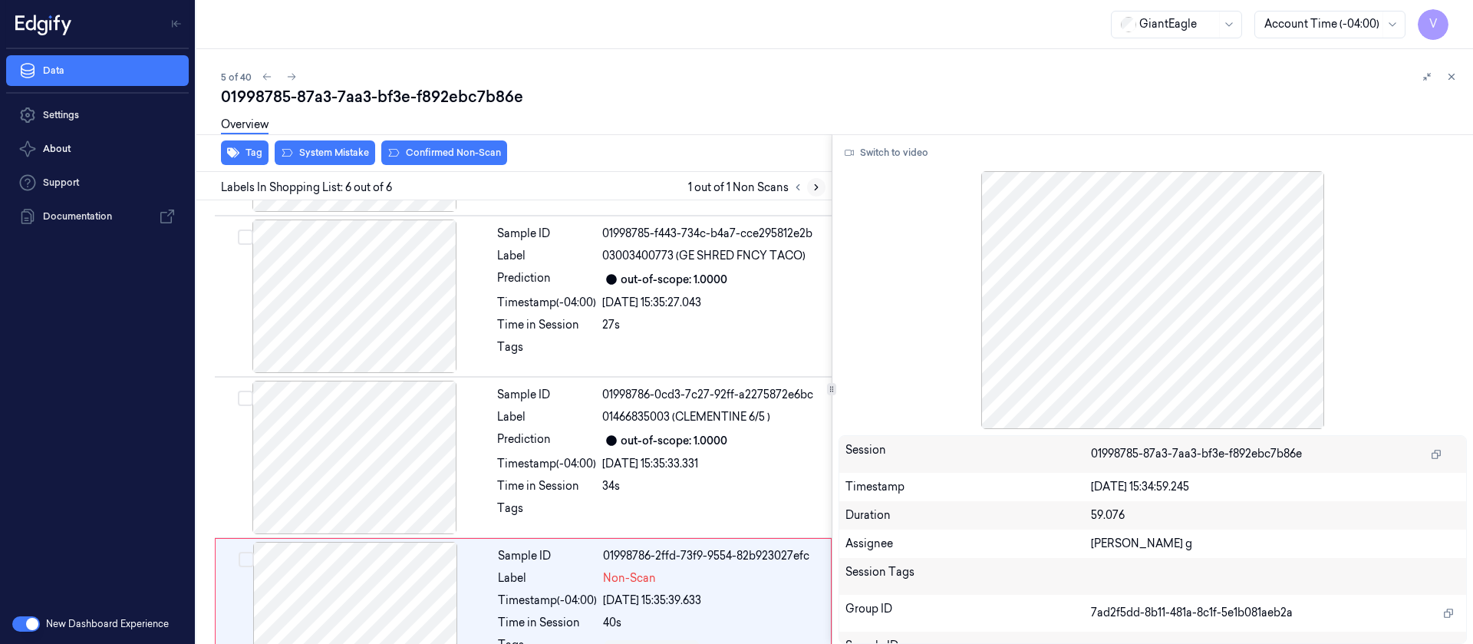
scroll to position [528, 0]
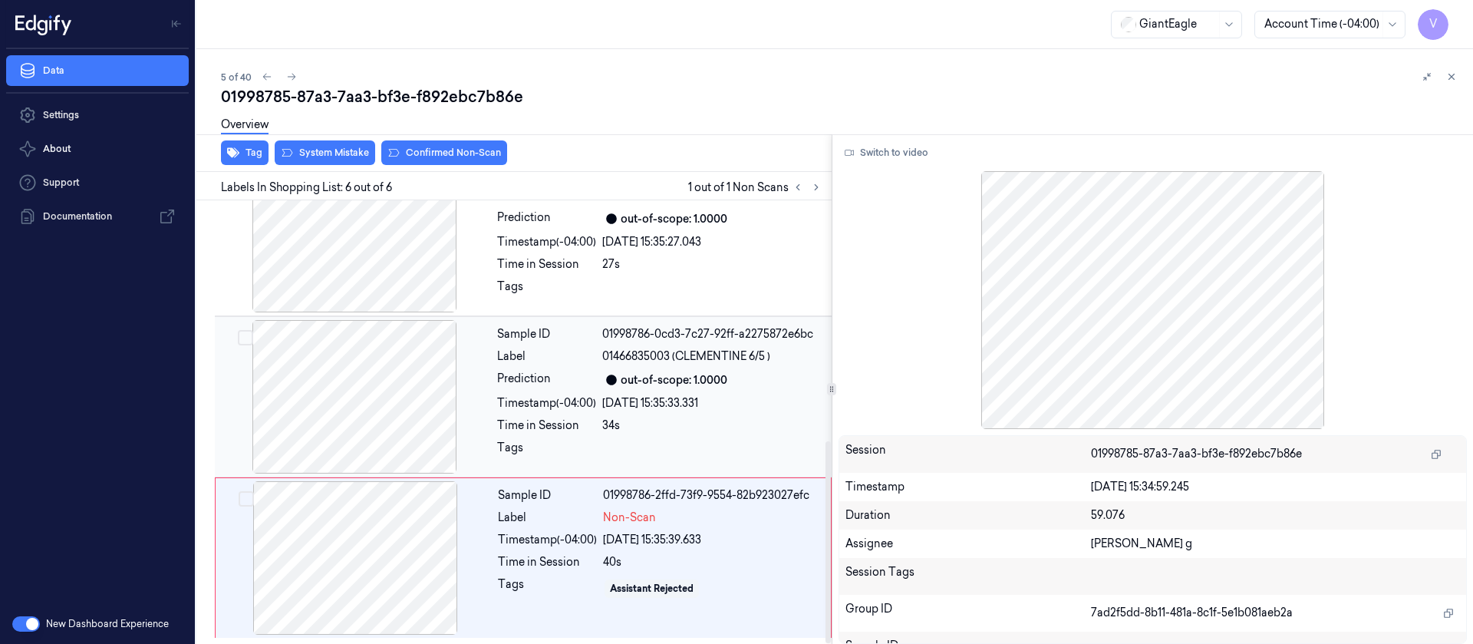
click at [555, 403] on div "Timestamp (-04:00)" at bounding box center [546, 403] width 99 height 16
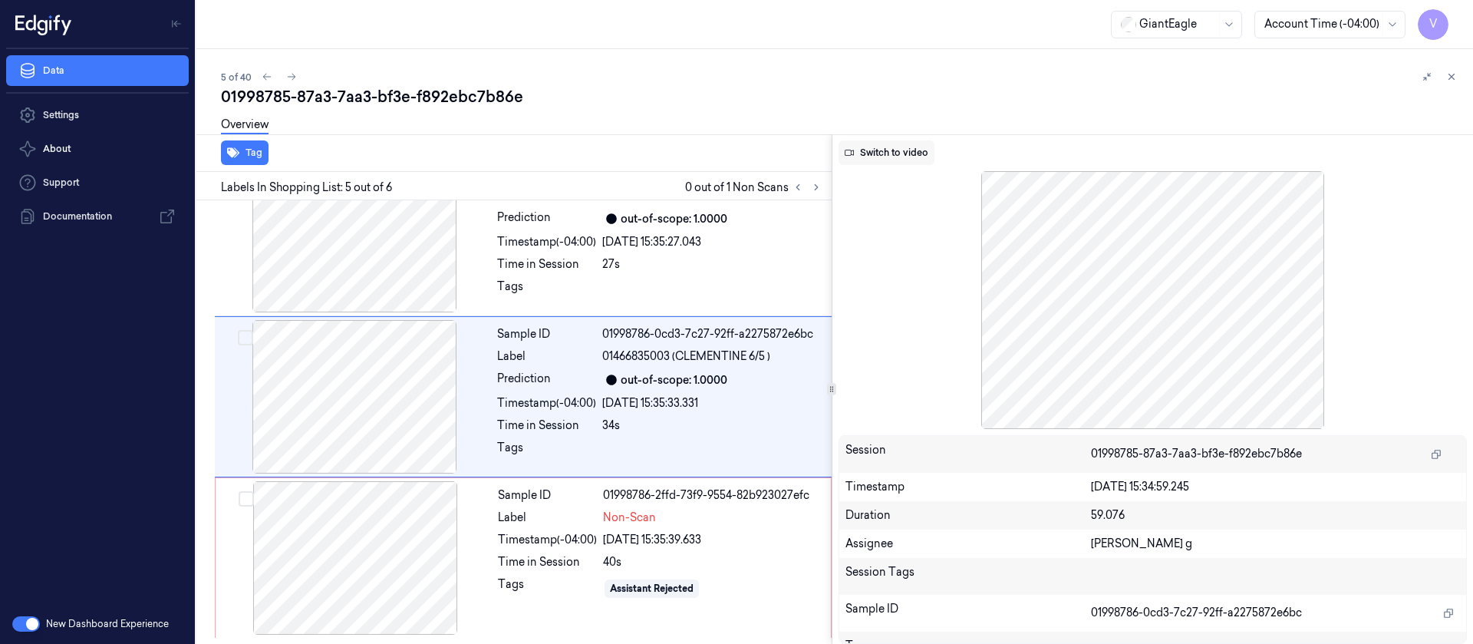
click at [884, 154] on button "Switch to video" at bounding box center [887, 152] width 96 height 25
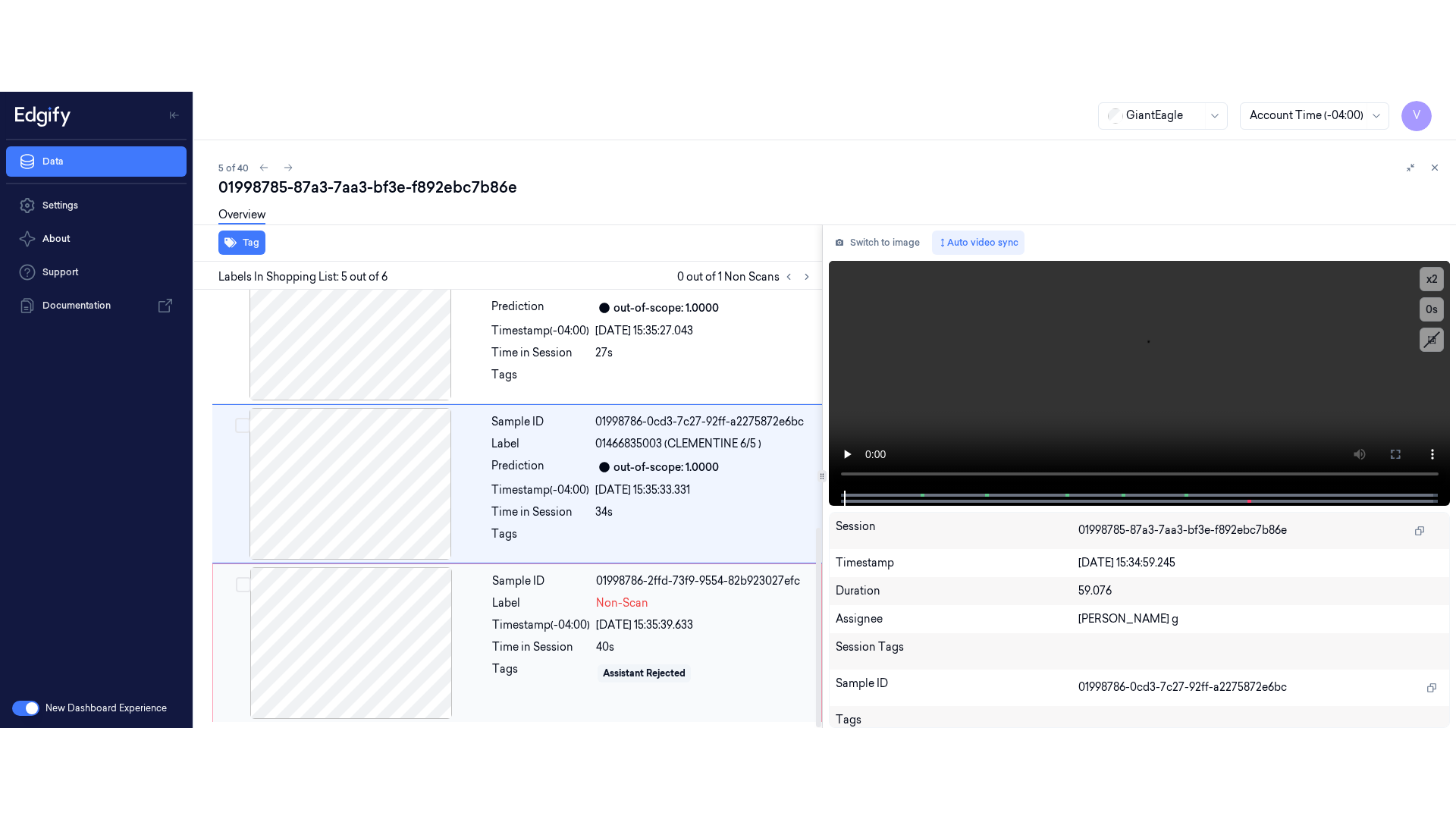
scroll to position [497, 0]
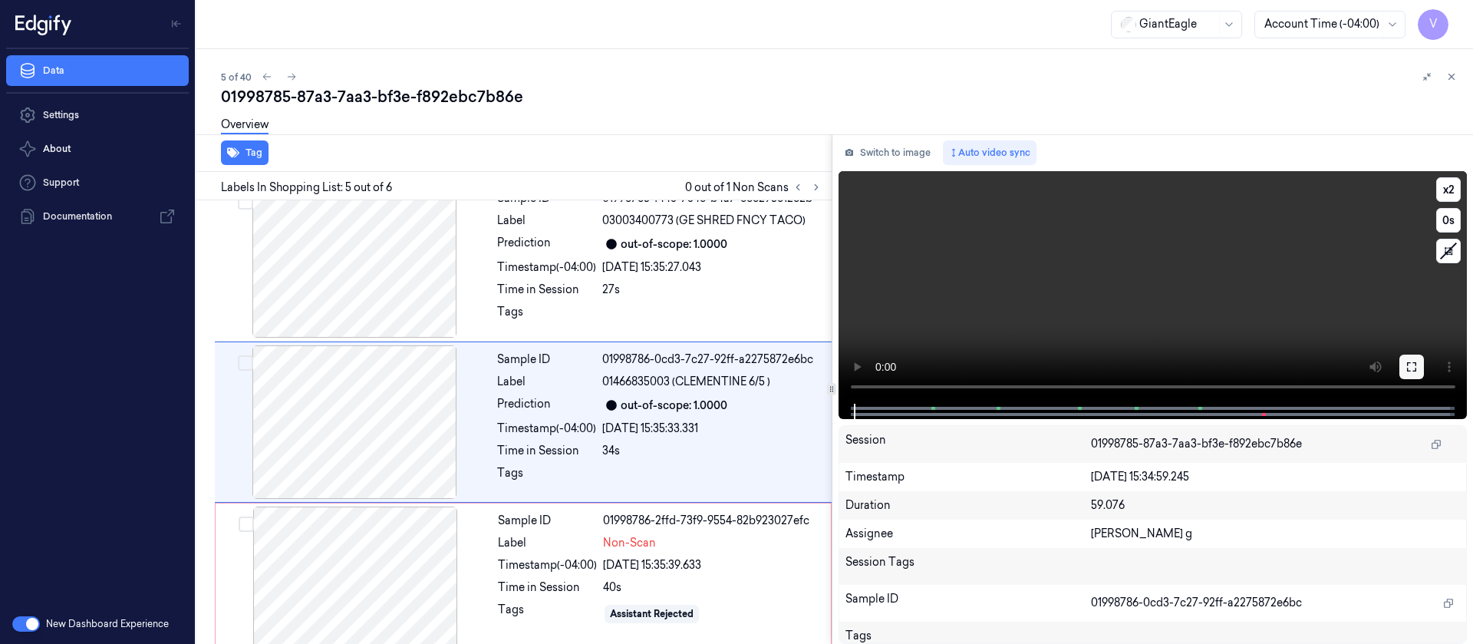
click at [1416, 362] on icon at bounding box center [1411, 366] width 9 height 9
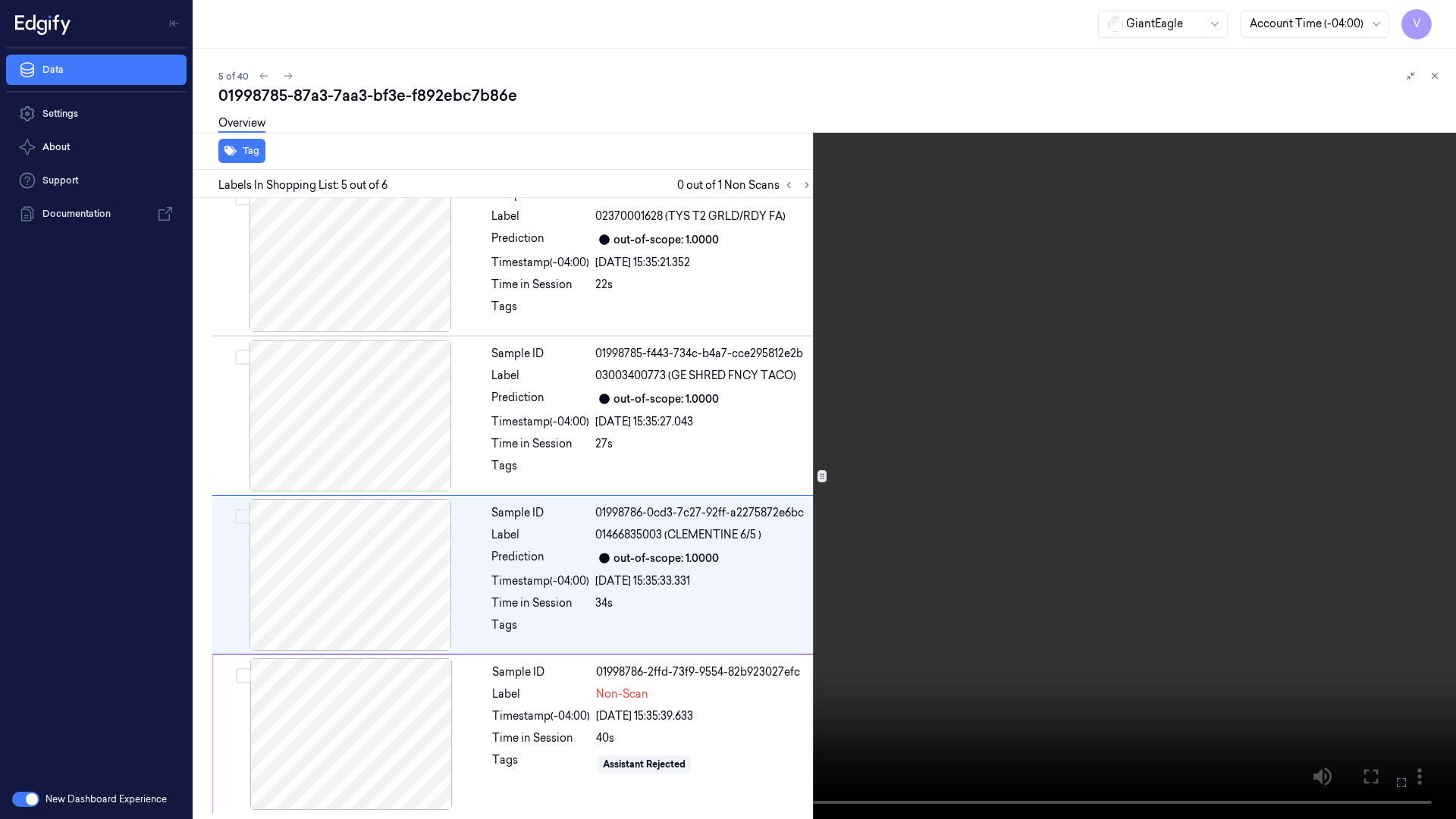
click at [0, 0] on icon at bounding box center [0, 0] width 0 height 0
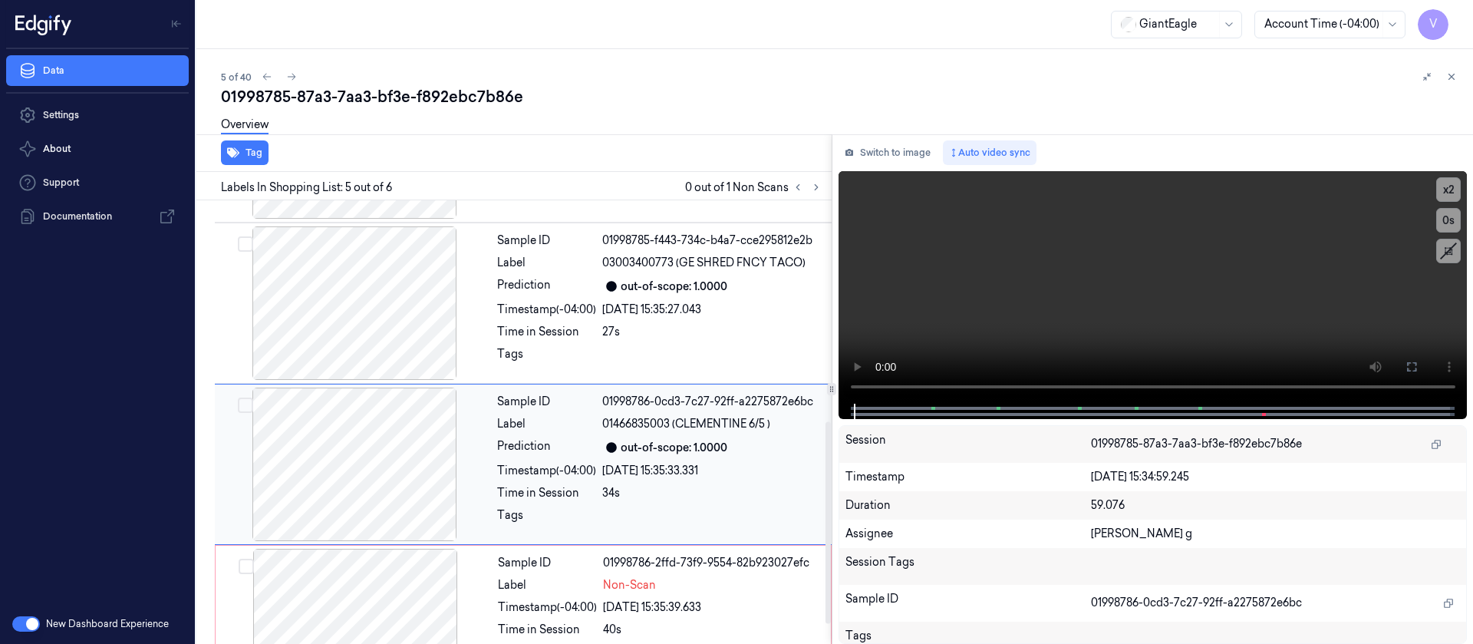
scroll to position [528, 0]
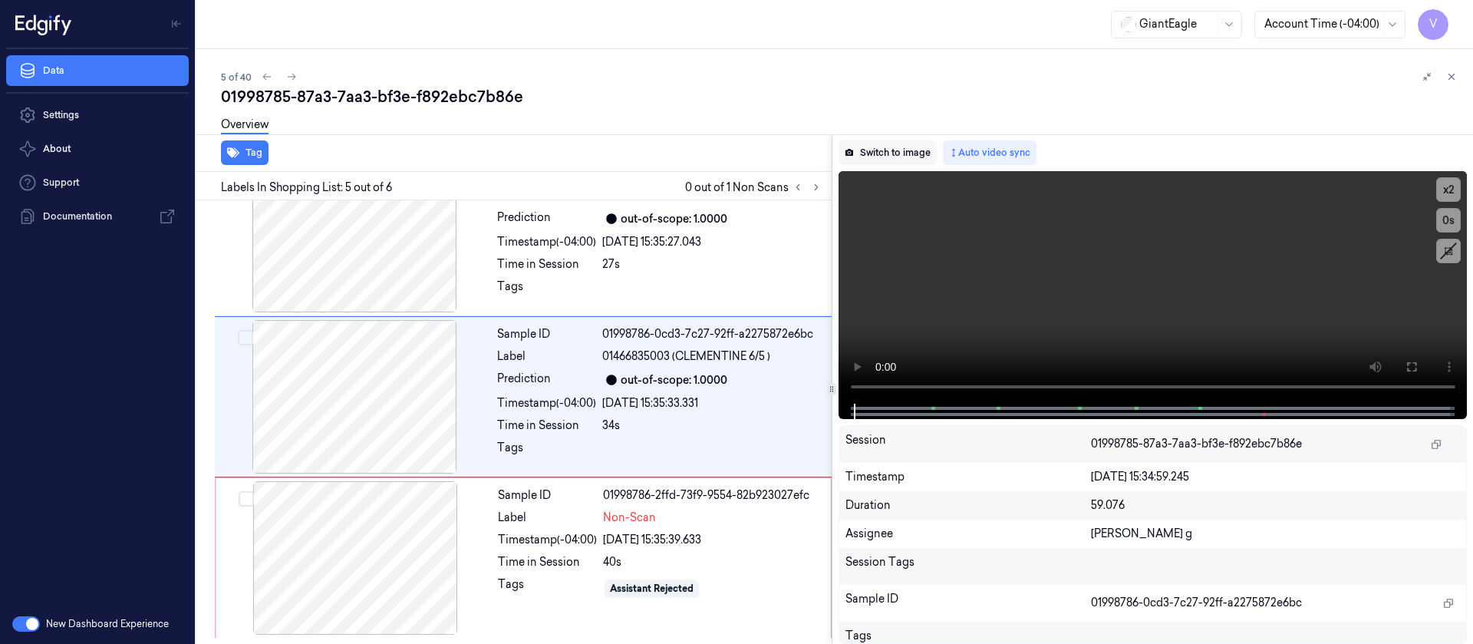
click at [888, 153] on button "Switch to image" at bounding box center [888, 152] width 98 height 25
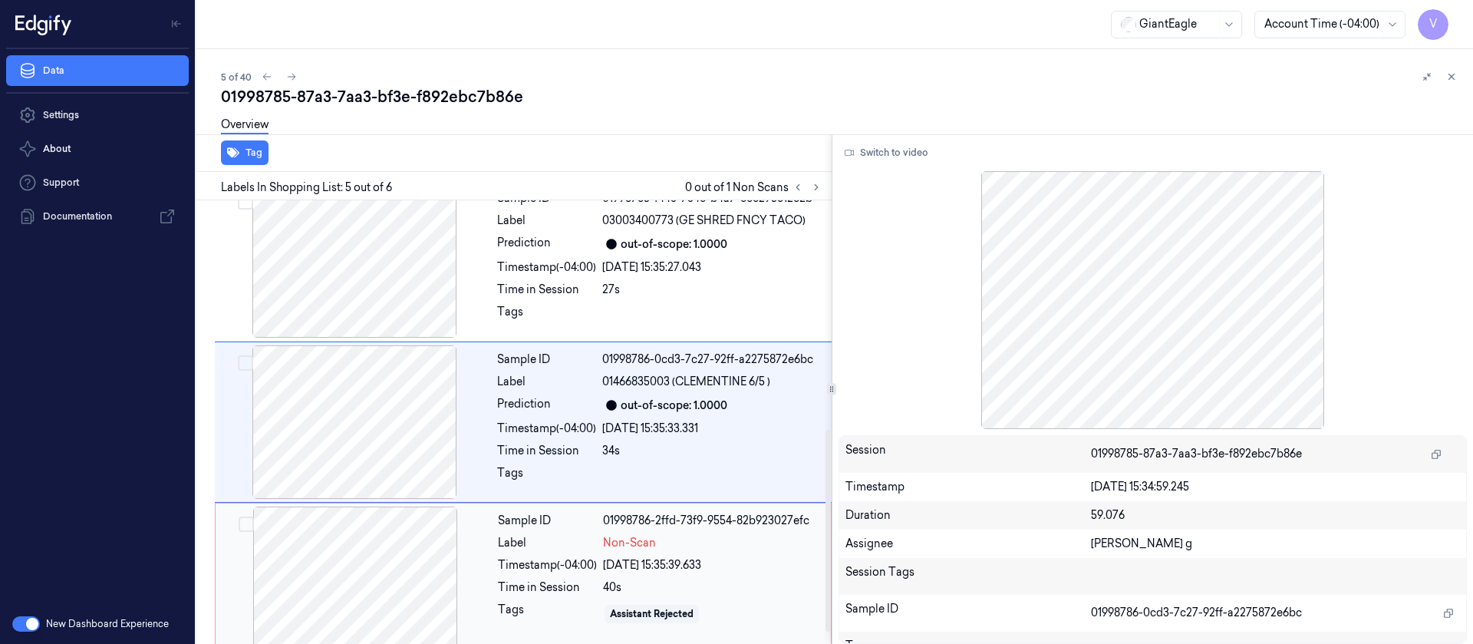
click at [352, 604] on div at bounding box center [355, 582] width 273 height 153
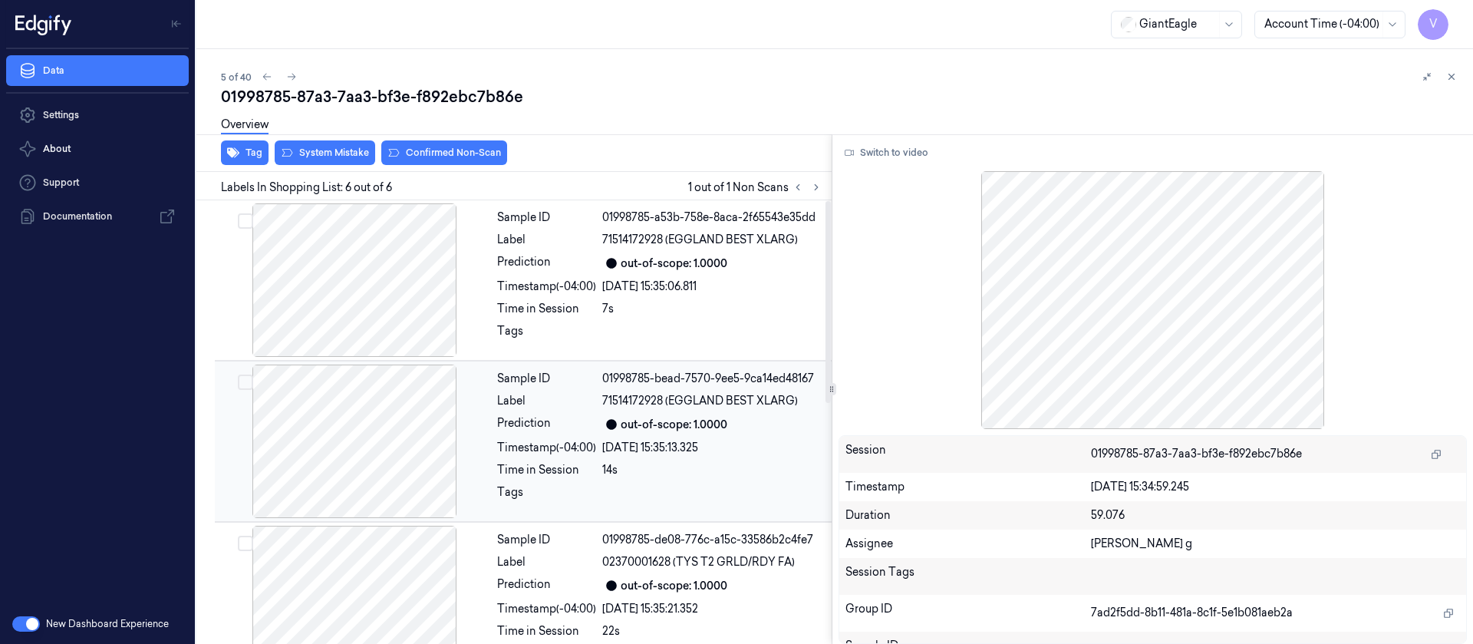
scroll to position [115, 0]
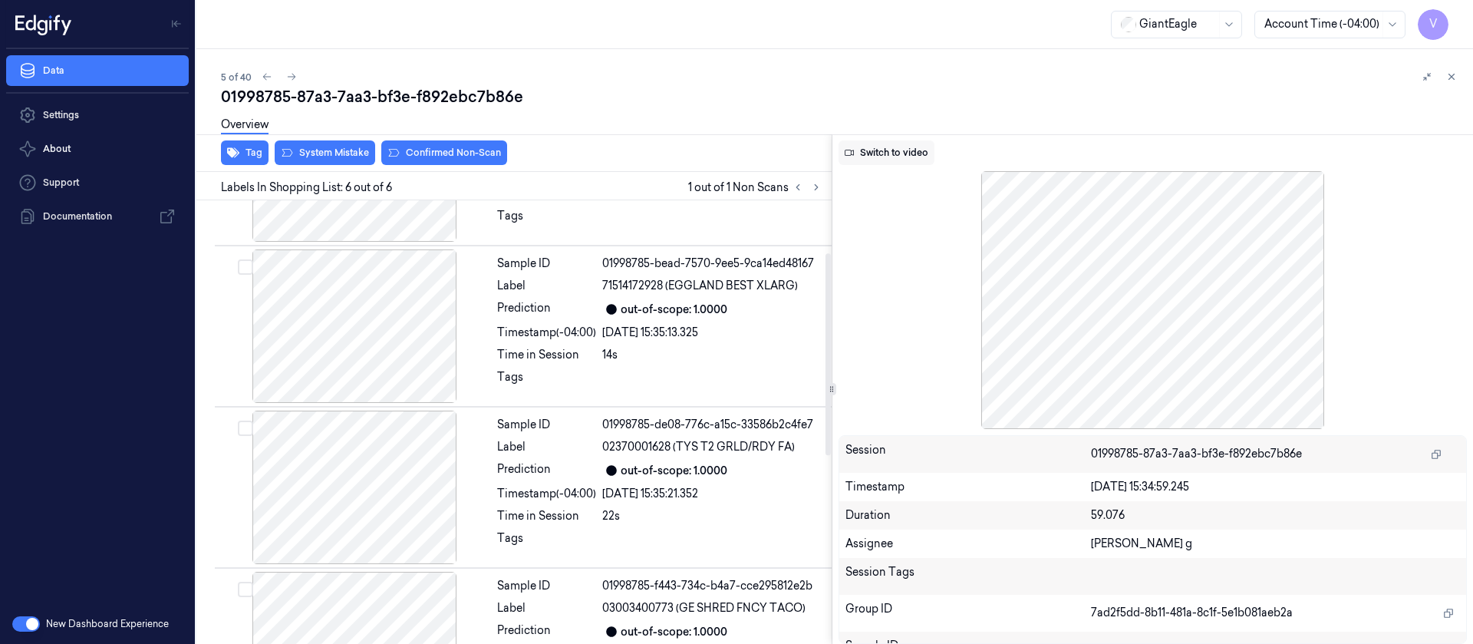
click at [888, 150] on button "Switch to video" at bounding box center [887, 152] width 96 height 25
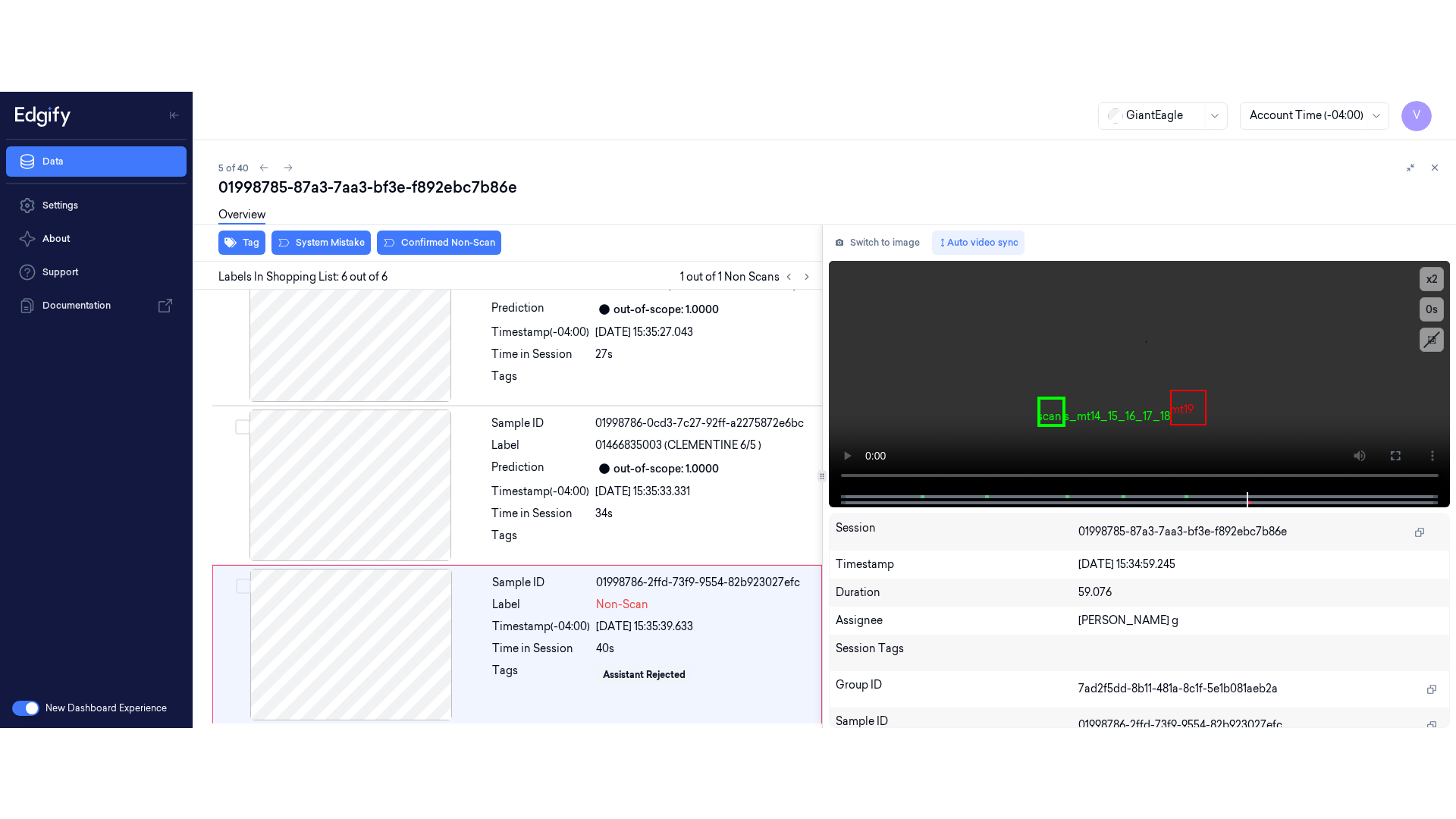
scroll to position [522, 0]
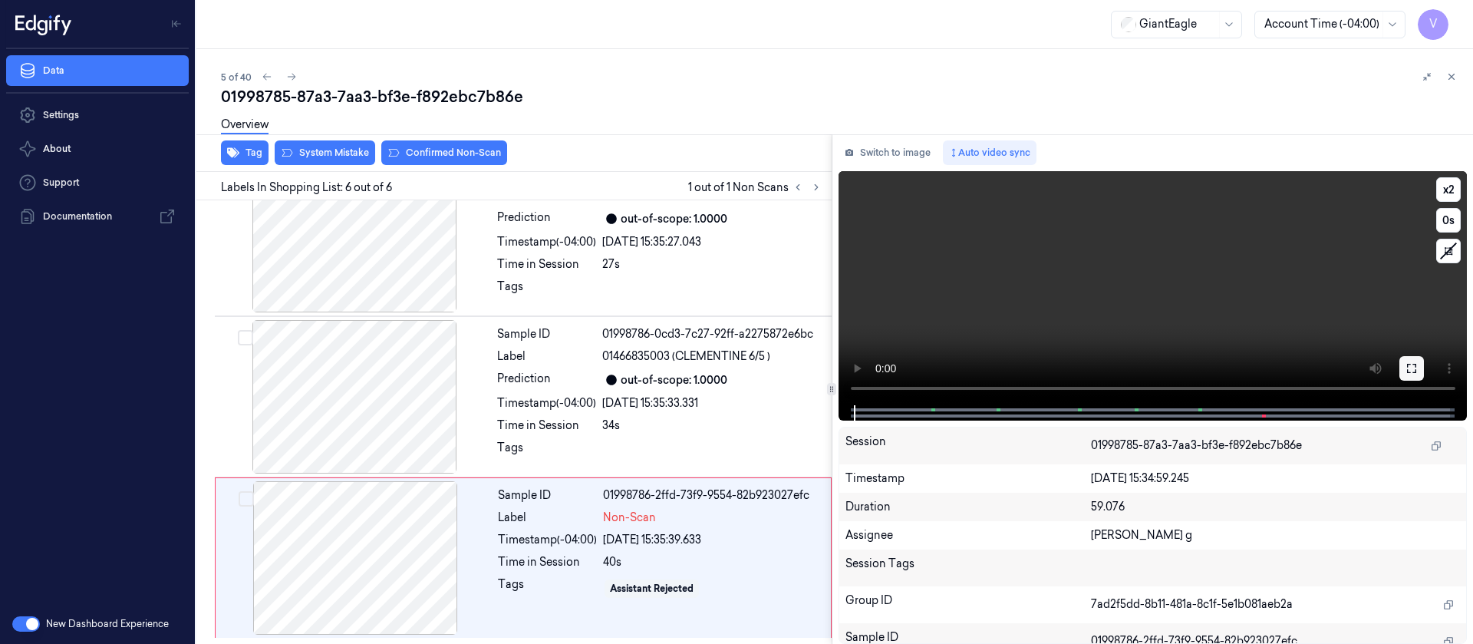
click at [1422, 368] on button at bounding box center [1411, 368] width 25 height 25
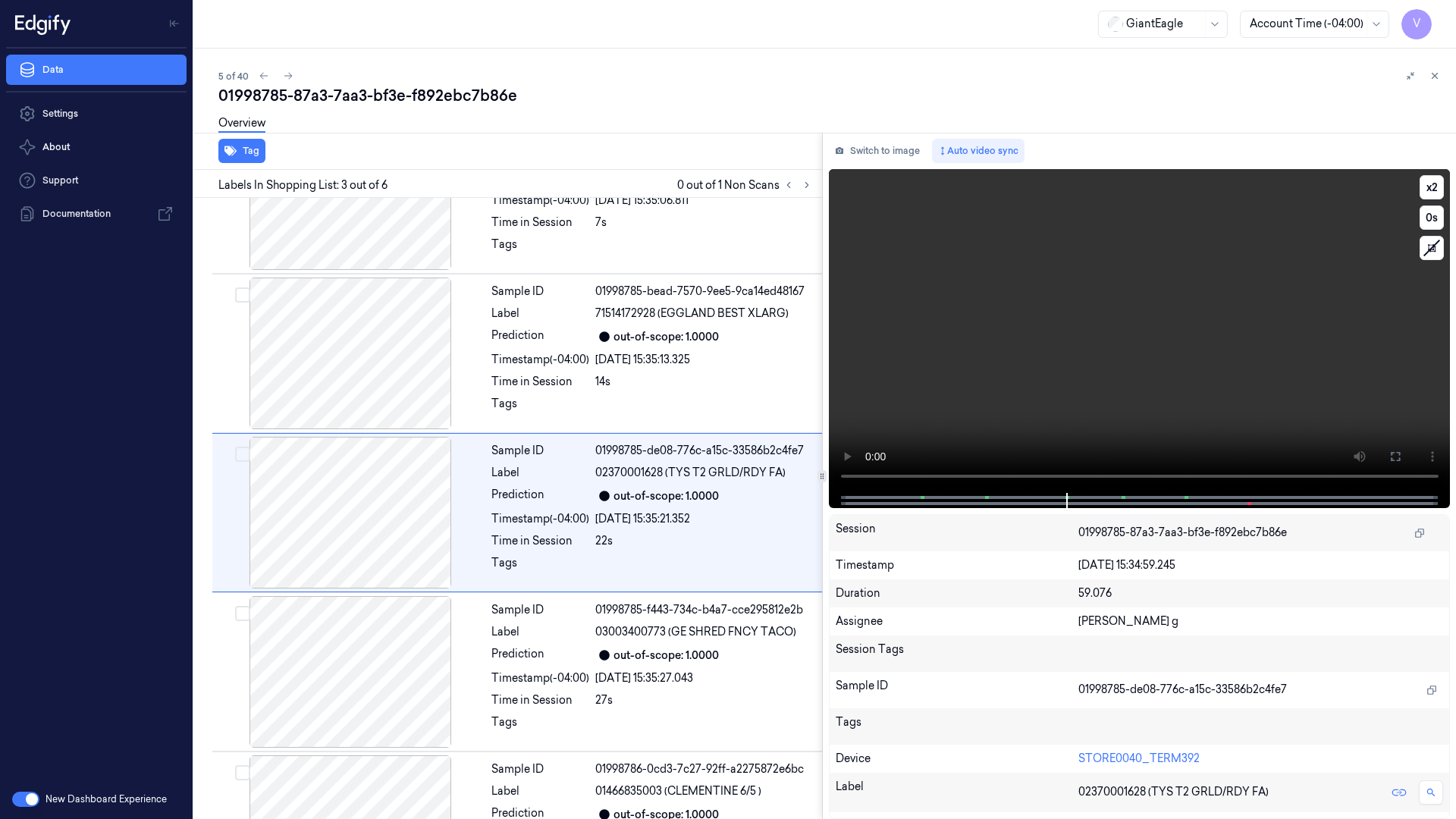
scroll to position [87, 0]
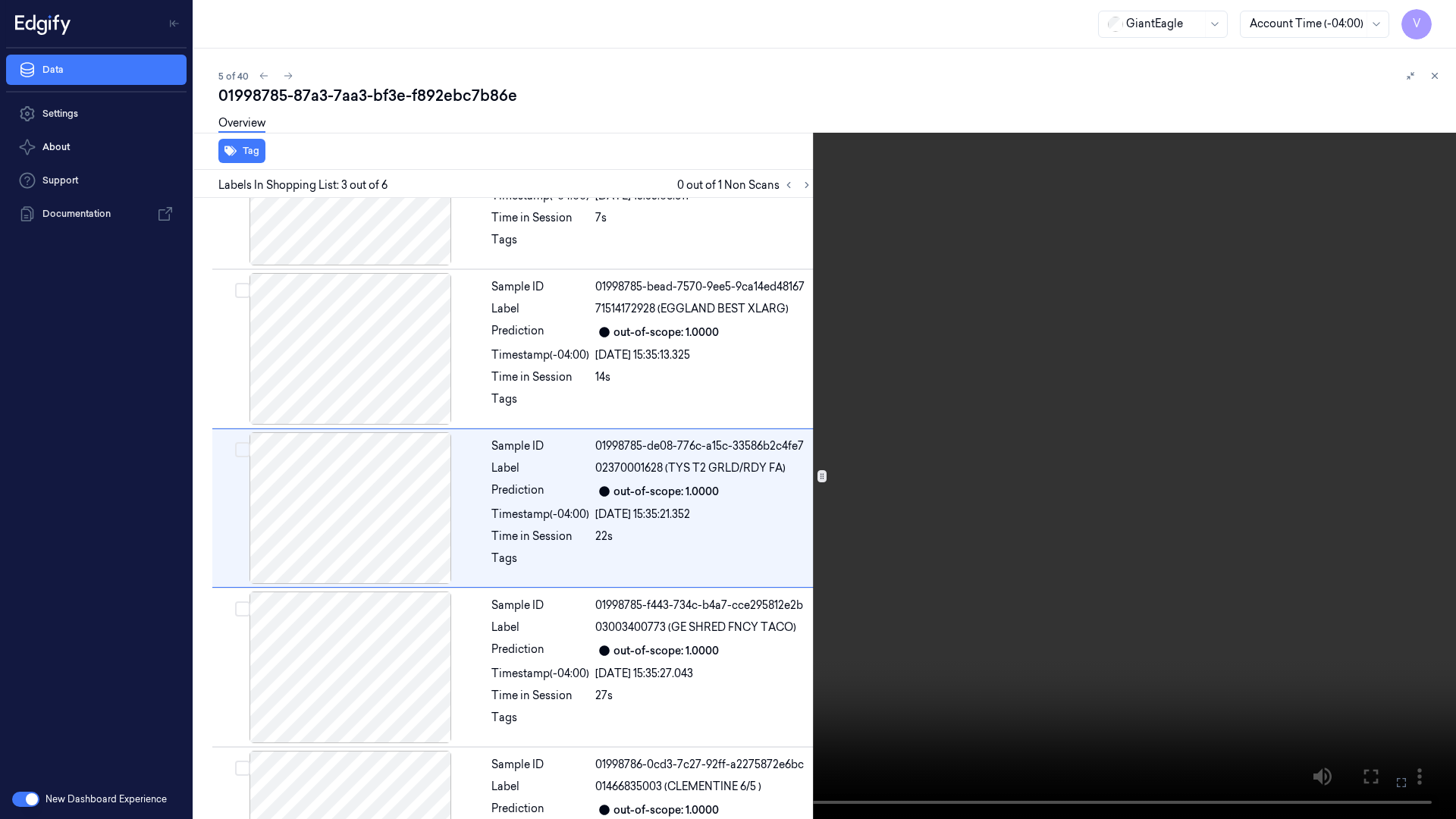
click at [1451, 23] on video at bounding box center [728, 409] width 1456 height 819
click at [1184, 236] on video at bounding box center [728, 409] width 1456 height 819
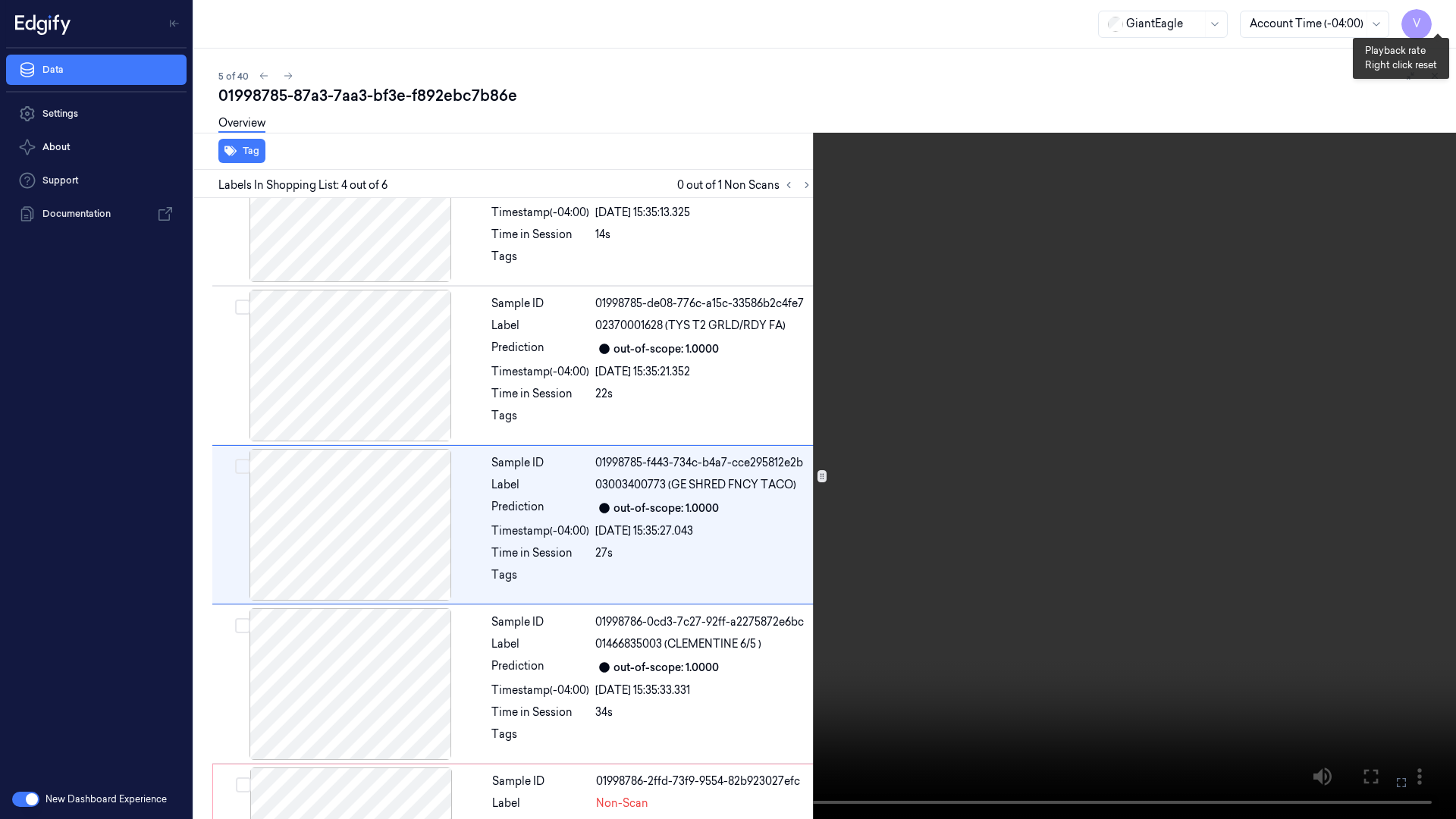
scroll to position [246, 0]
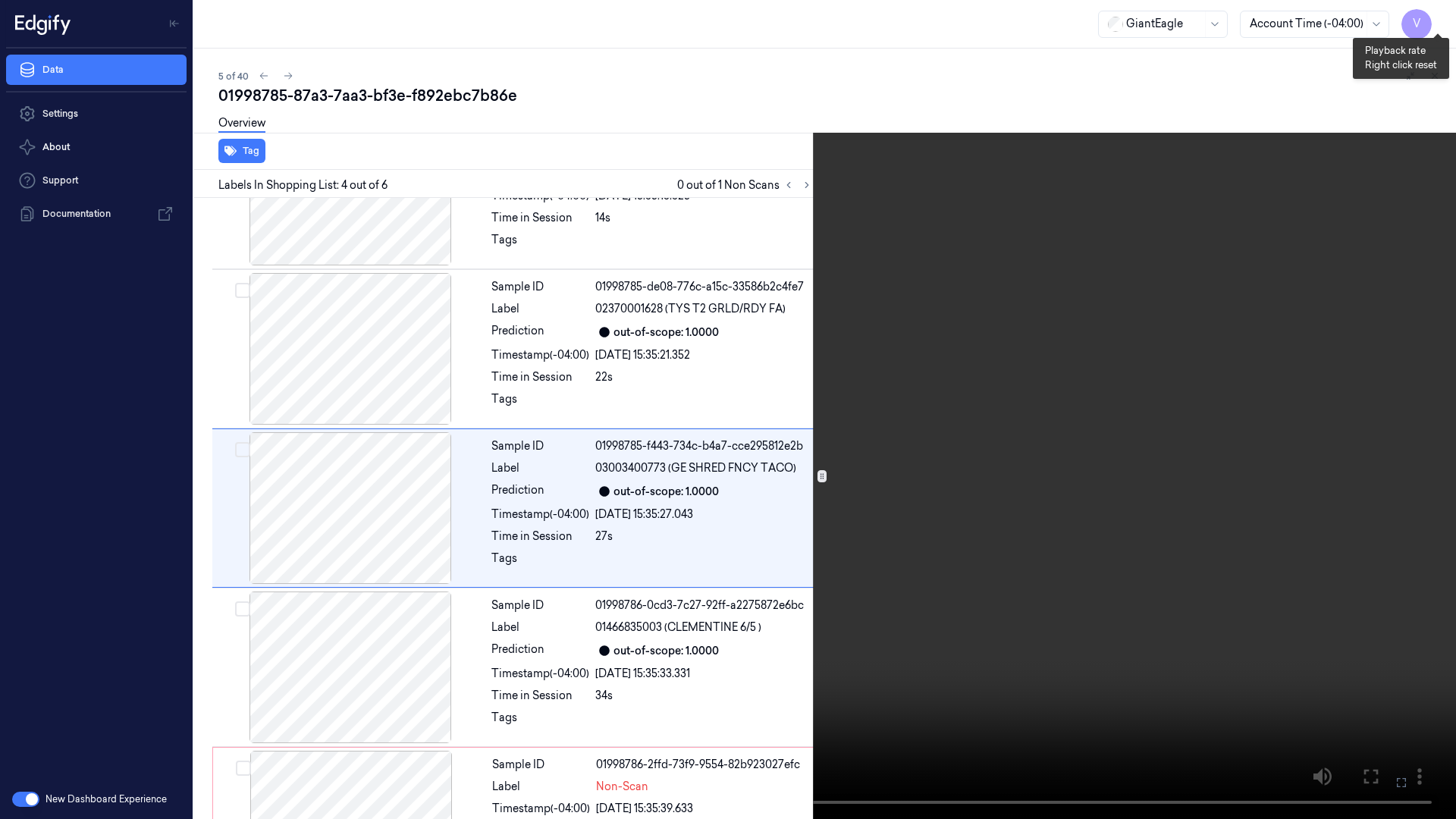
click at [1437, 15] on button "x 2" at bounding box center [1437, 18] width 25 height 25
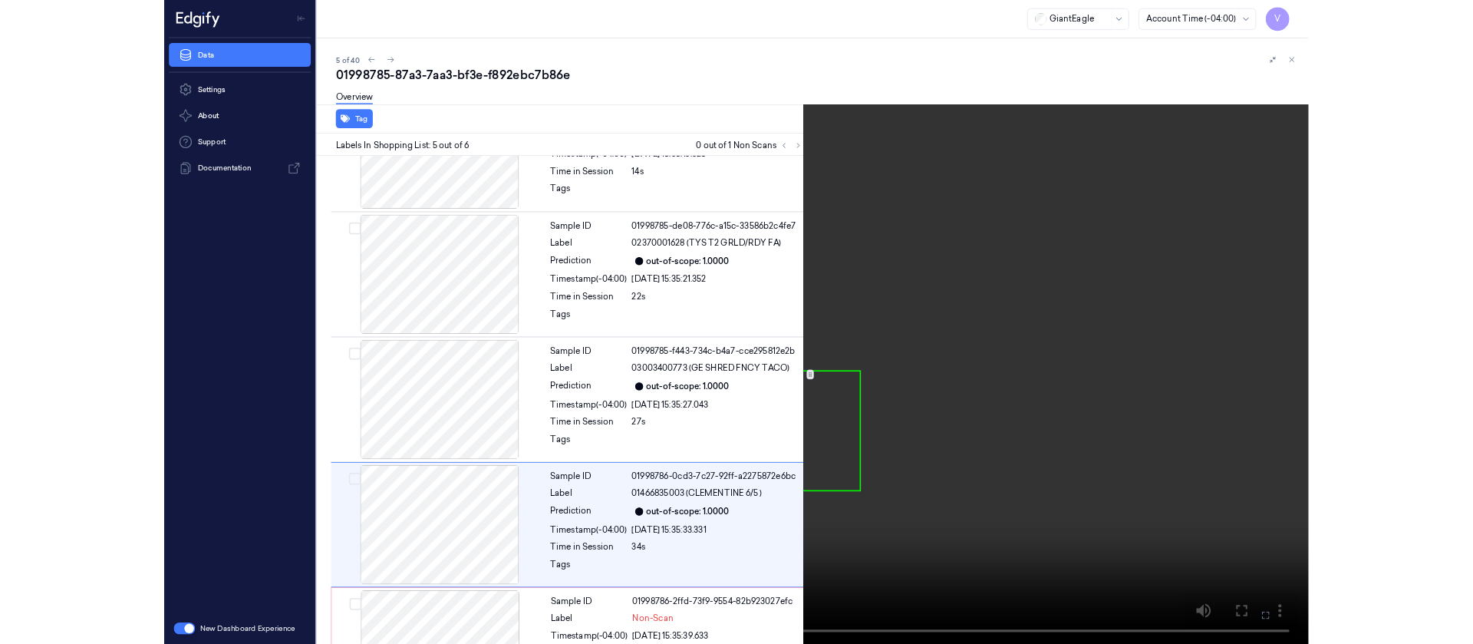
scroll to position [343, 0]
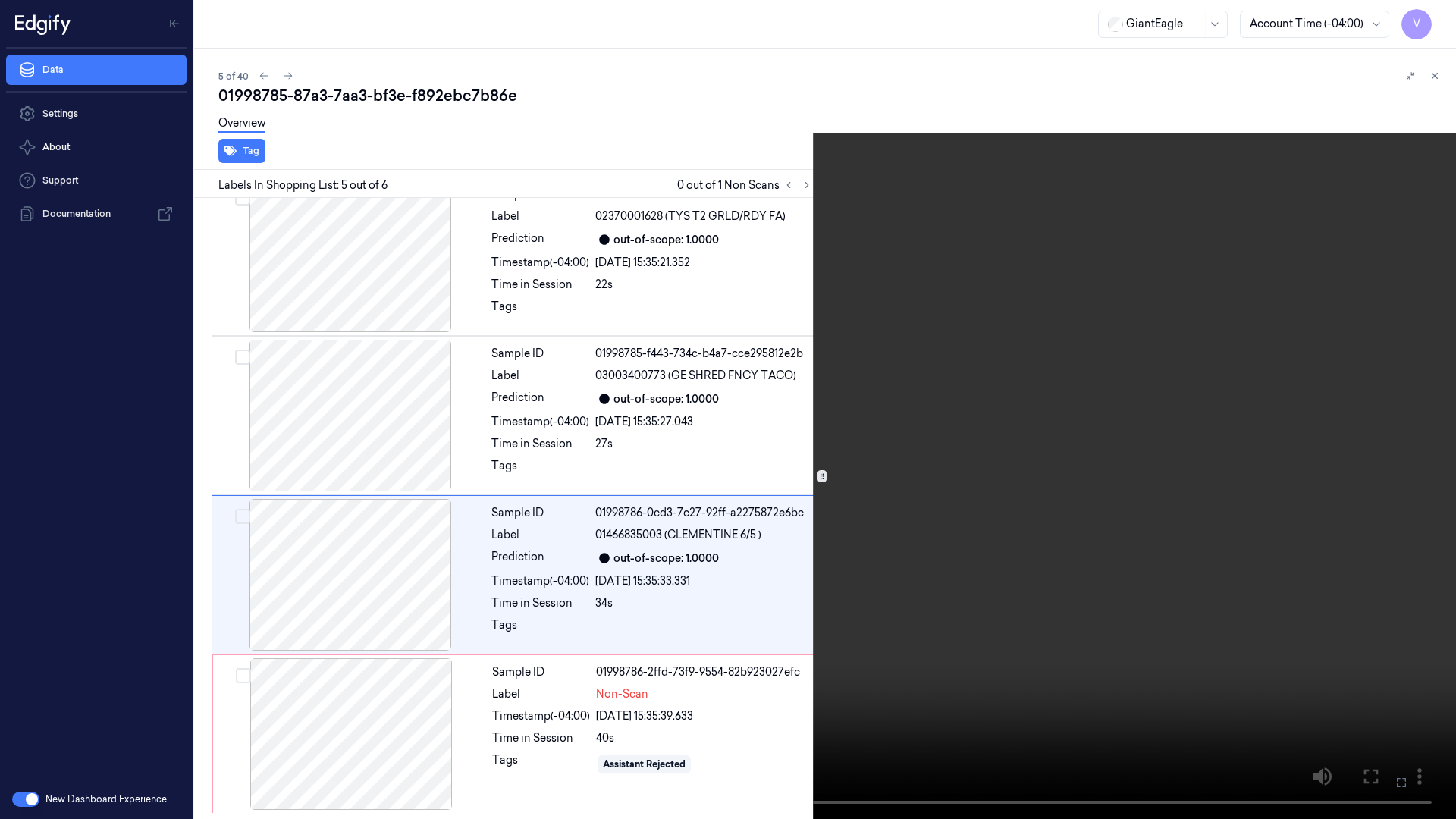
click at [0, 0] on icon at bounding box center [0, 0] width 0 height 0
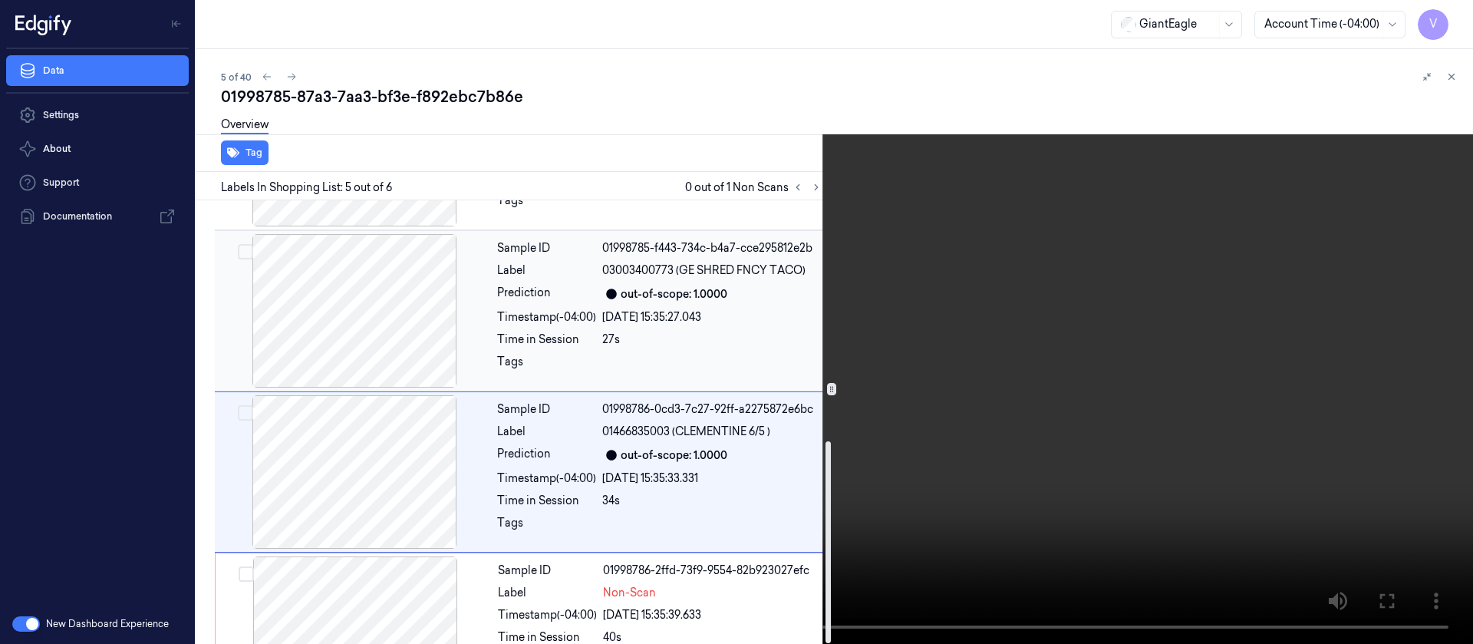
scroll to position [528, 0]
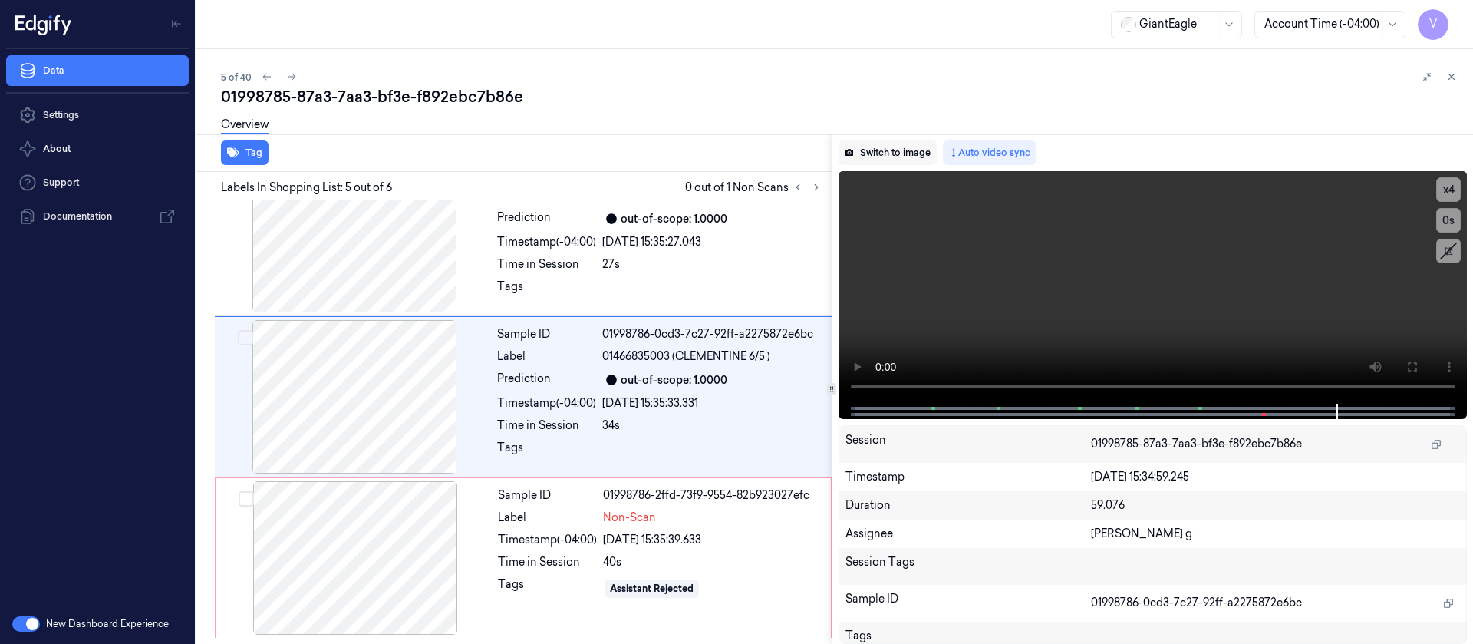
click at [898, 153] on button "Switch to image" at bounding box center [888, 152] width 98 height 25
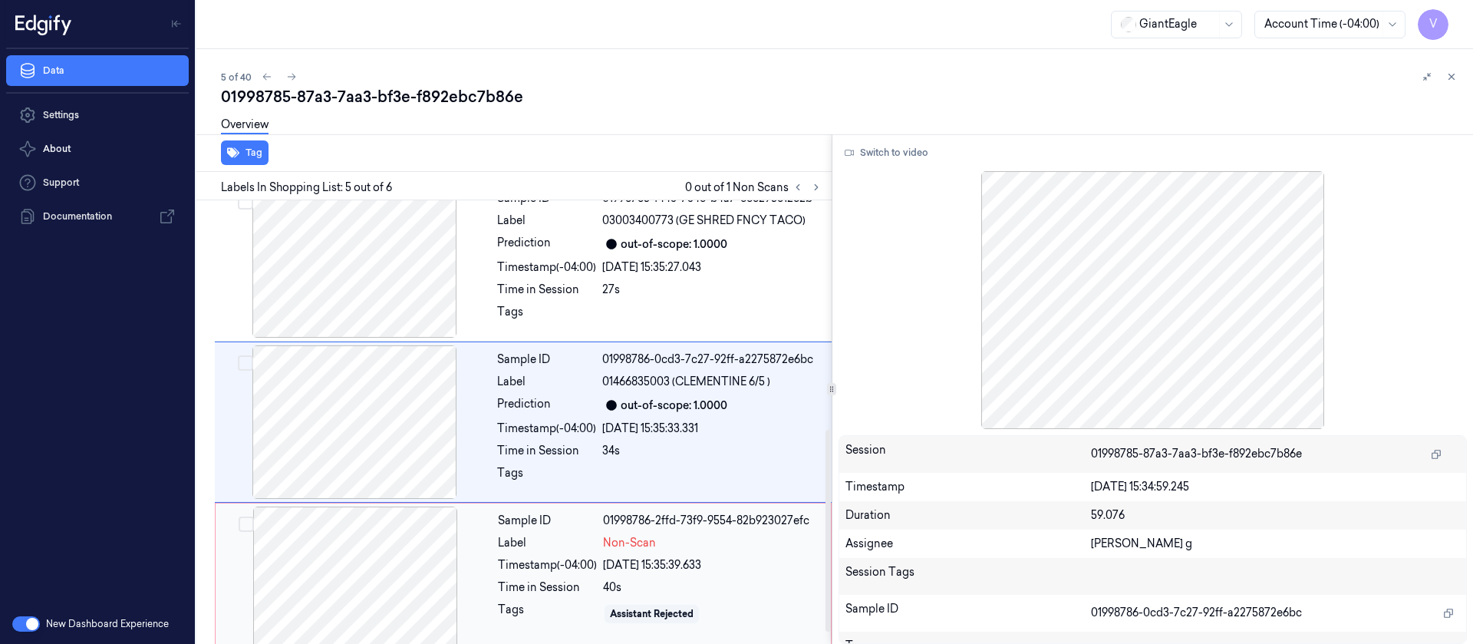
click at [371, 540] on div at bounding box center [355, 582] width 273 height 153
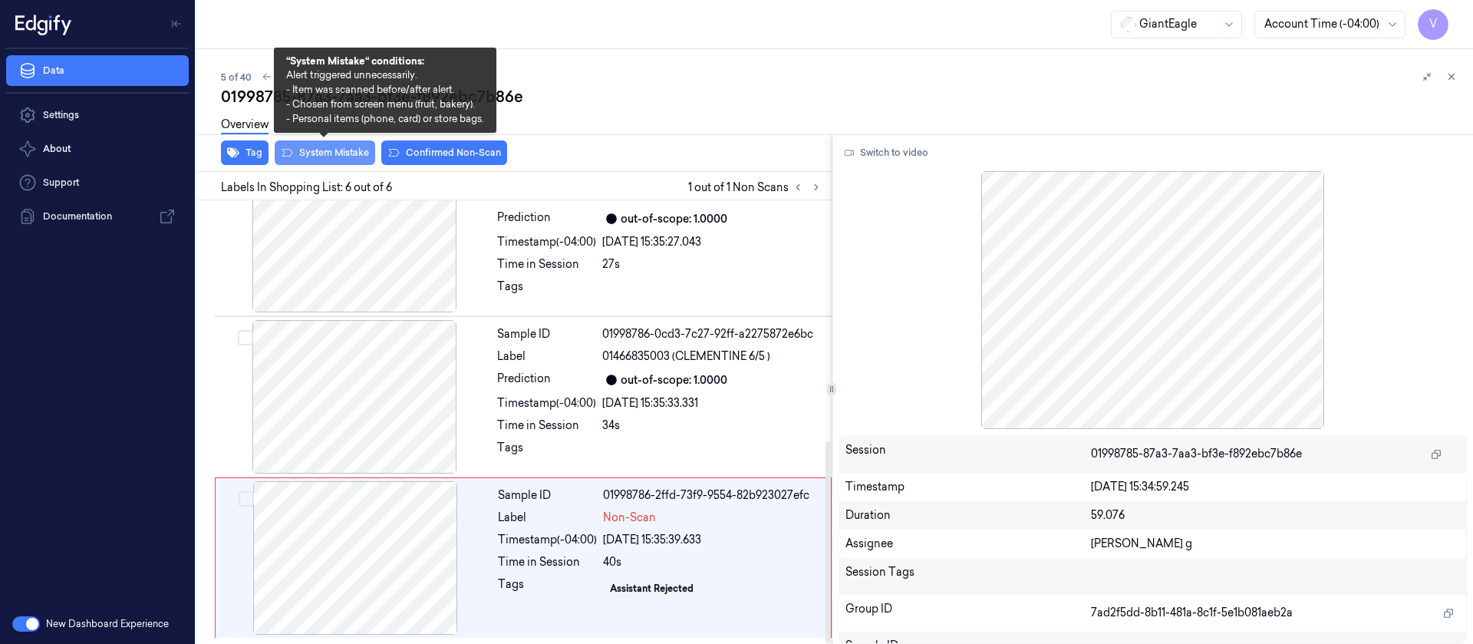
click at [318, 146] on div "Overview" at bounding box center [841, 126] width 1240 height 39
click at [332, 150] on button "System Mistake" at bounding box center [325, 152] width 101 height 25
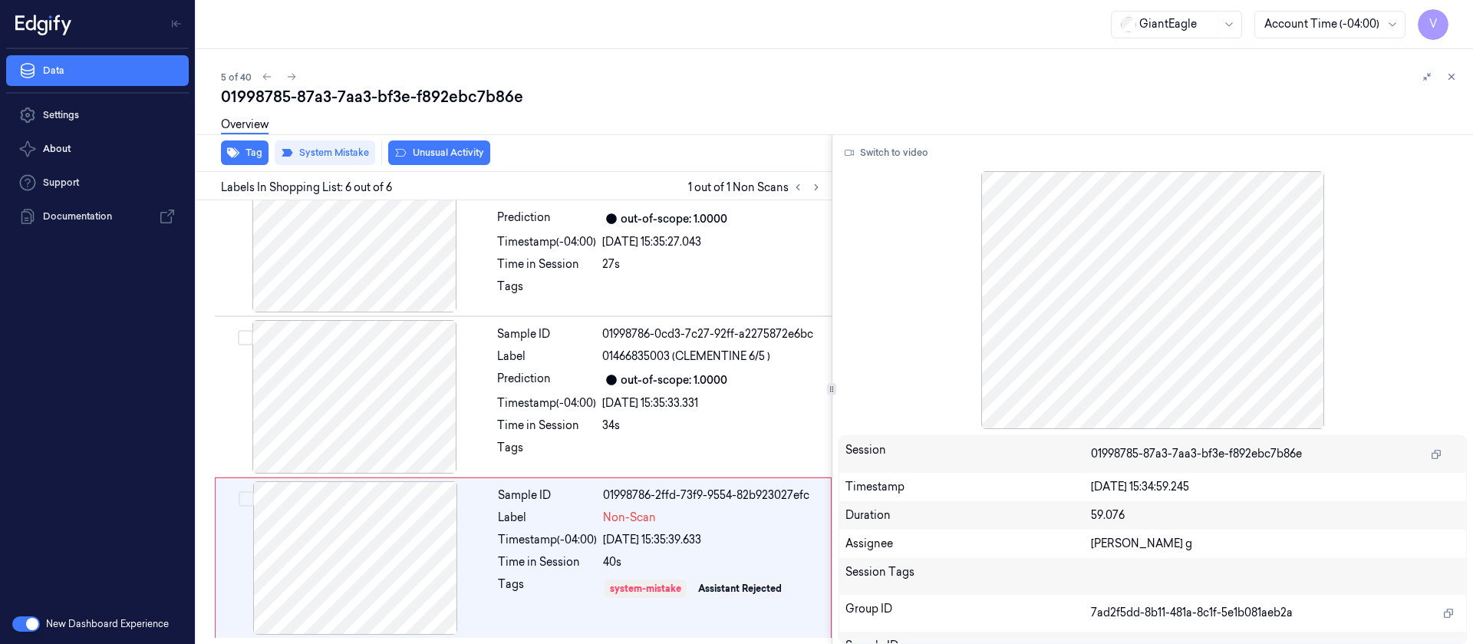
click at [424, 156] on button "Unusual Activity" at bounding box center [439, 152] width 102 height 25
click at [1455, 79] on icon at bounding box center [1451, 76] width 11 height 11
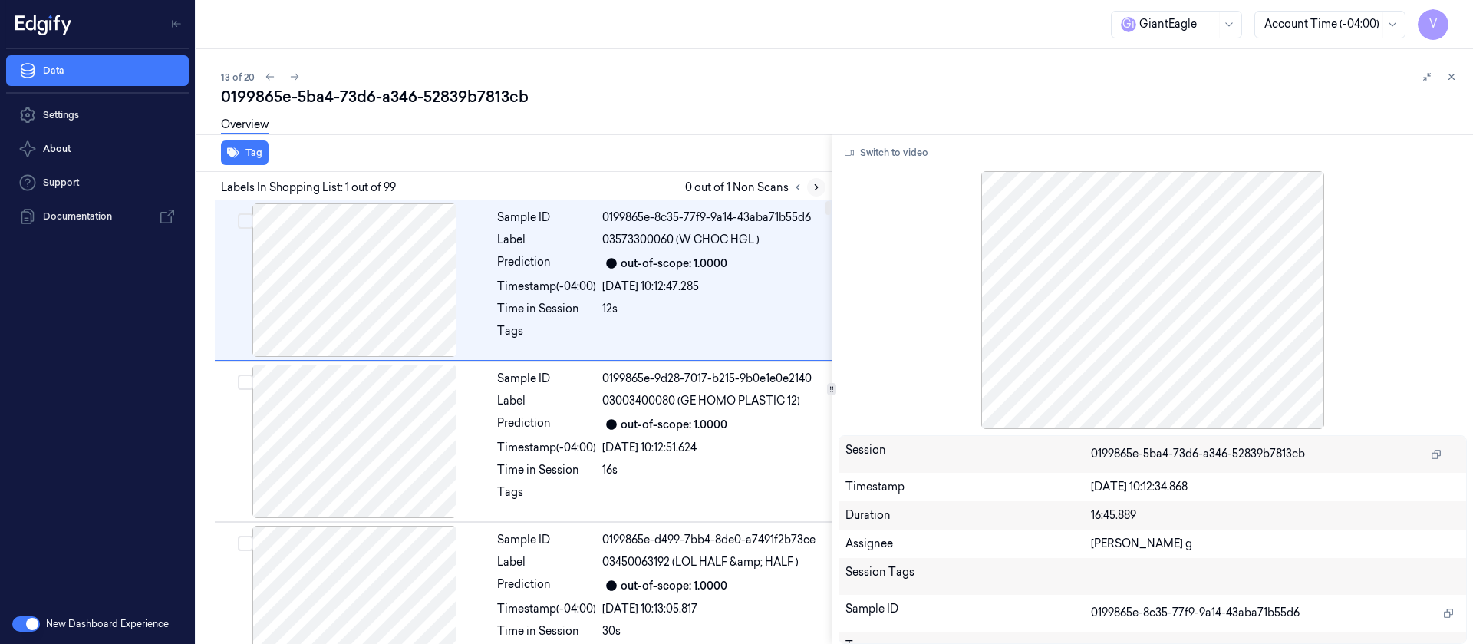
click at [818, 182] on icon at bounding box center [816, 187] width 11 height 11
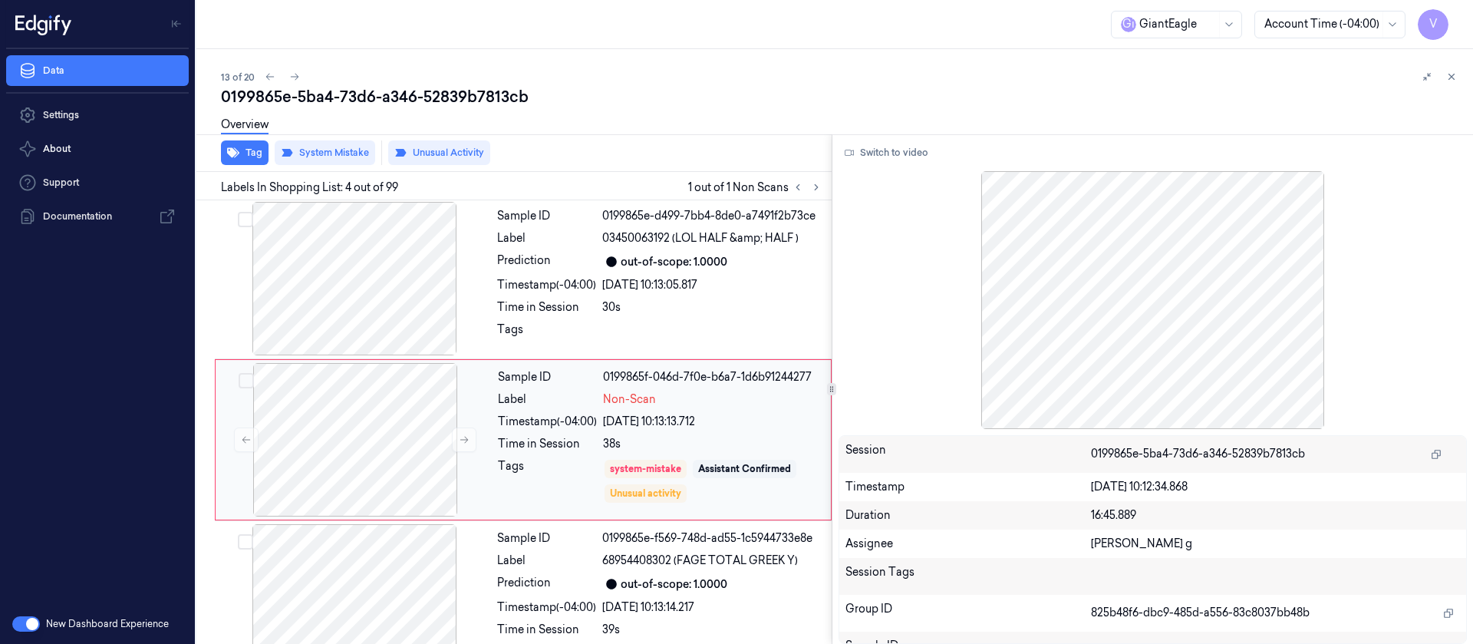
scroll to position [341, 0]
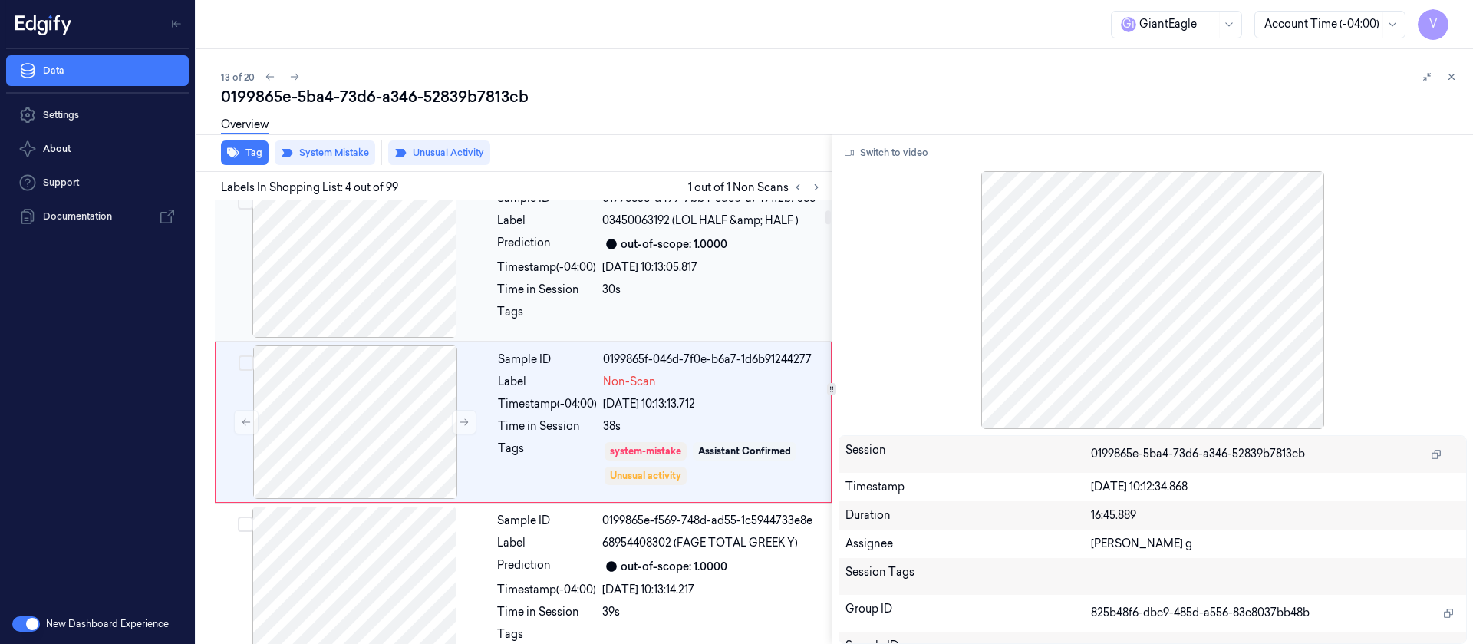
click at [638, 231] on div "Sample ID 0199865e-d499-7bb4-8de0-a7491f2b73ce Label 03450063192 (LOL HALF &amp…" at bounding box center [660, 260] width 338 height 153
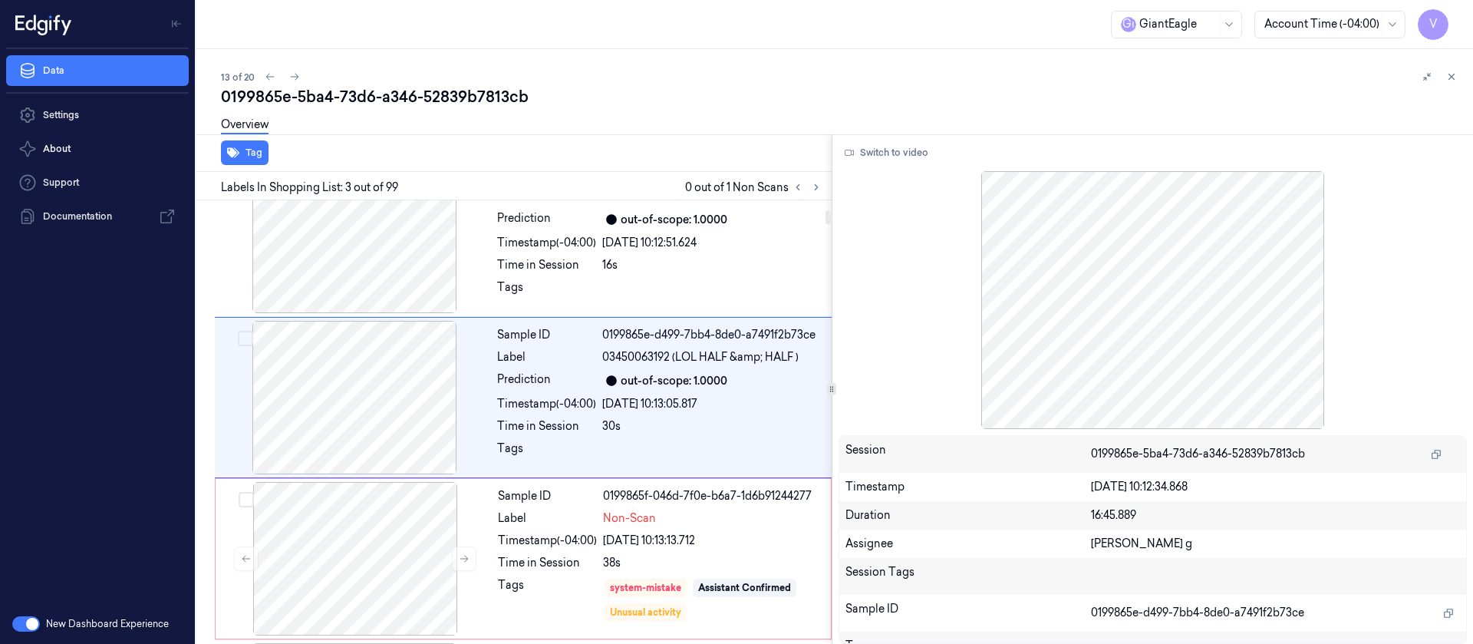
scroll to position [180, 0]
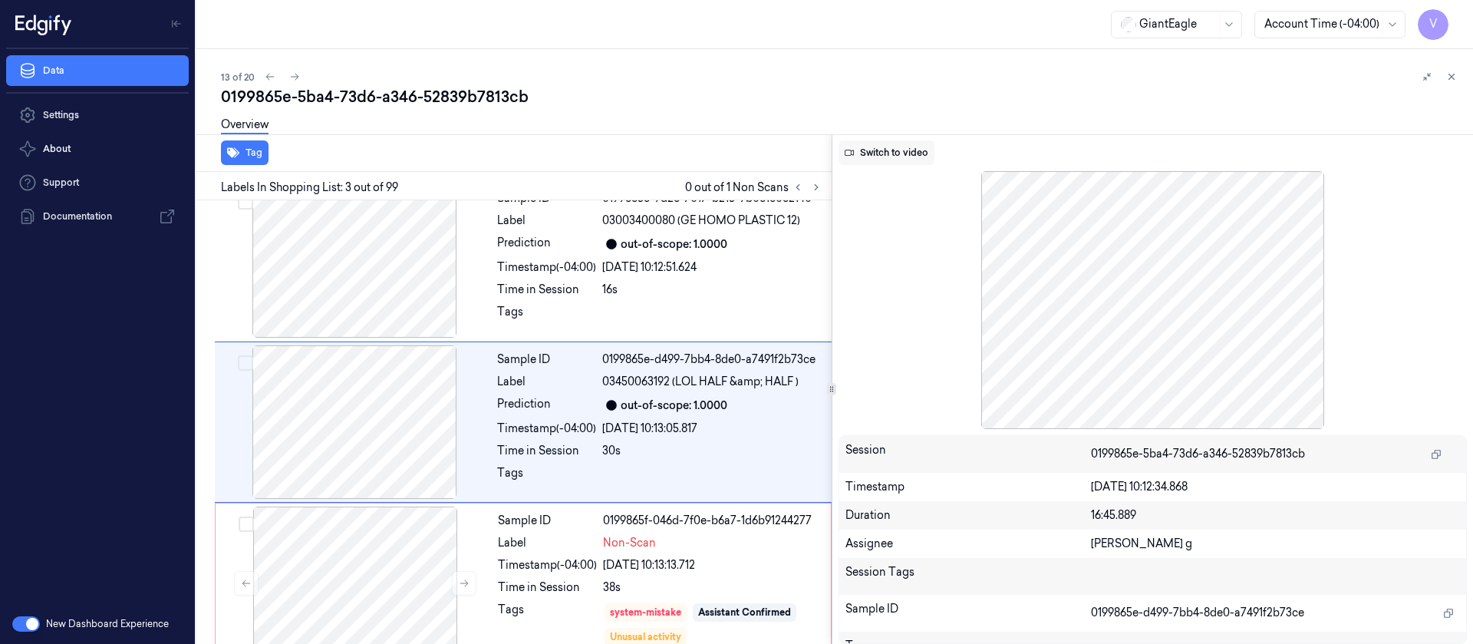
click at [867, 151] on button "Switch to video" at bounding box center [887, 152] width 96 height 25
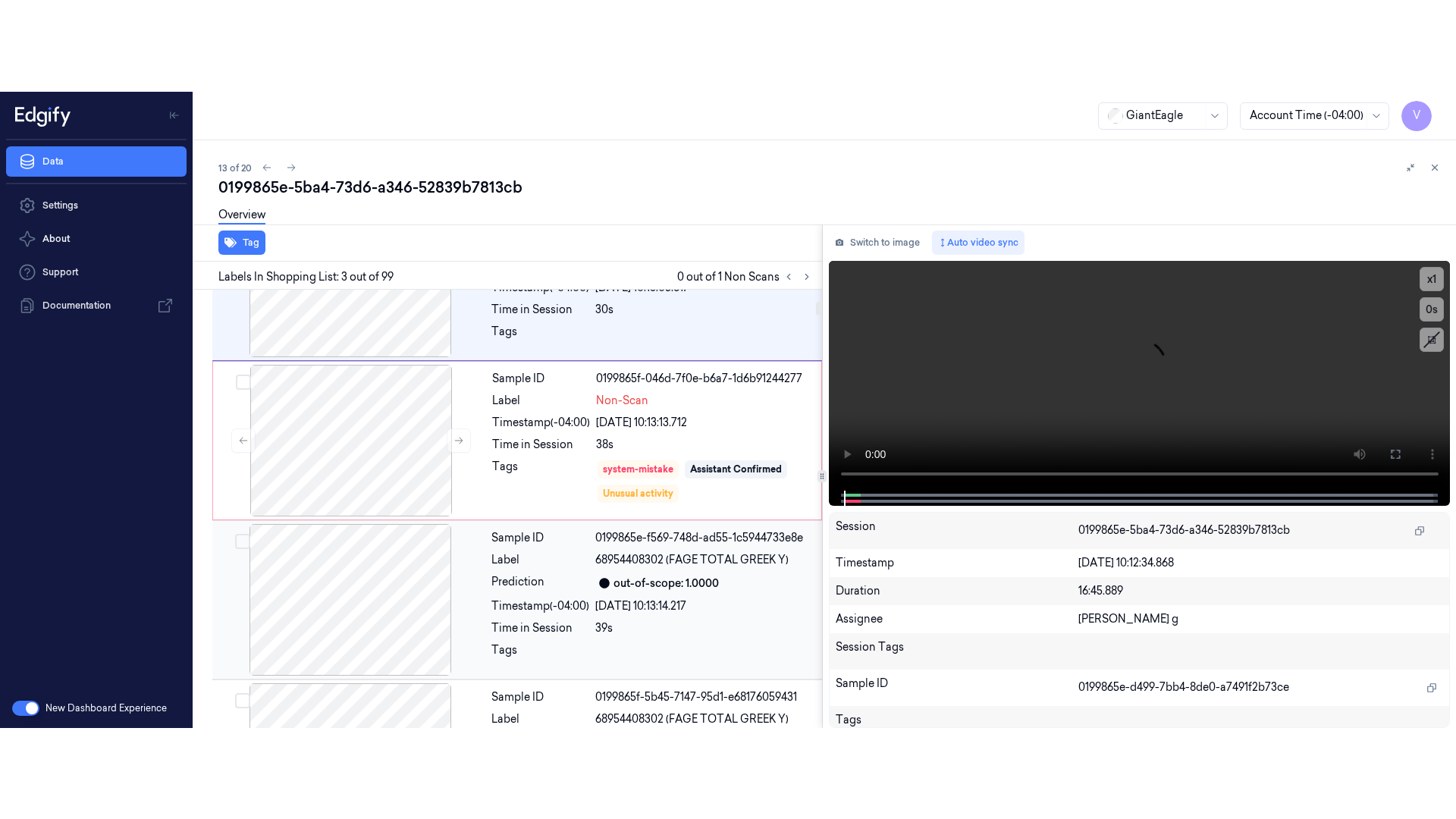
scroll to position [520, 0]
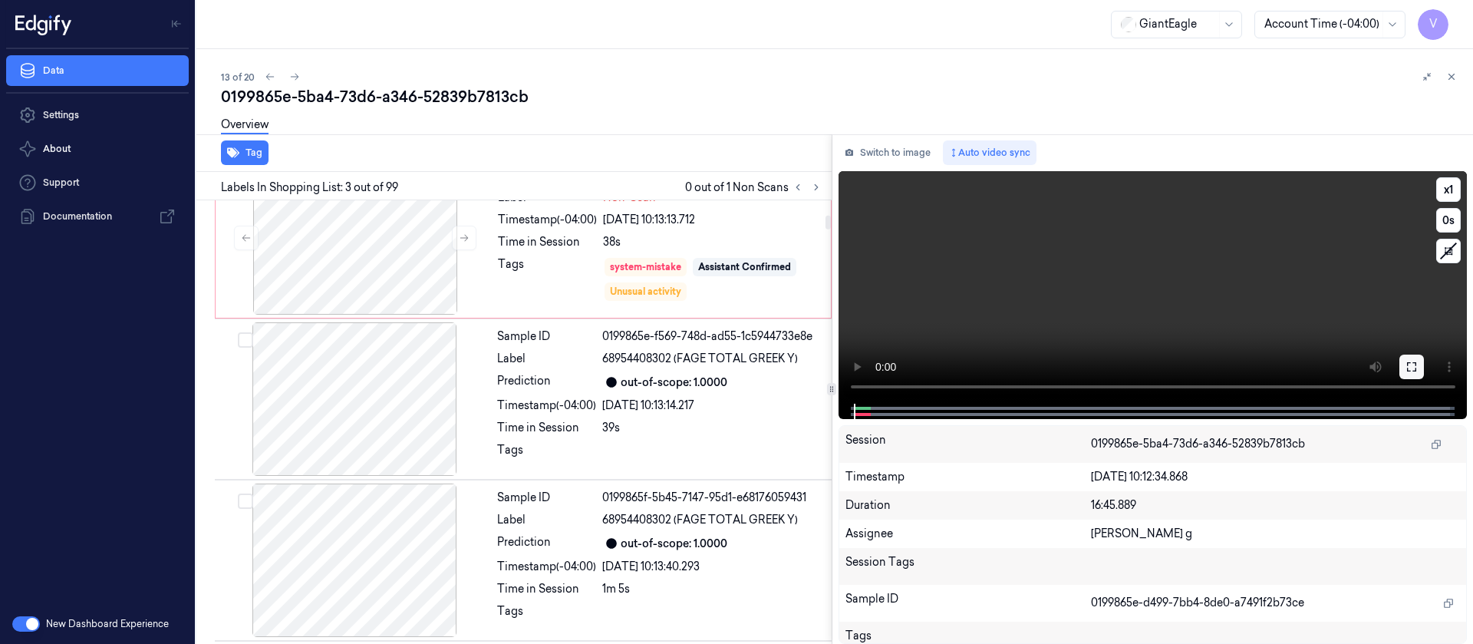
click at [1416, 371] on icon at bounding box center [1411, 366] width 9 height 9
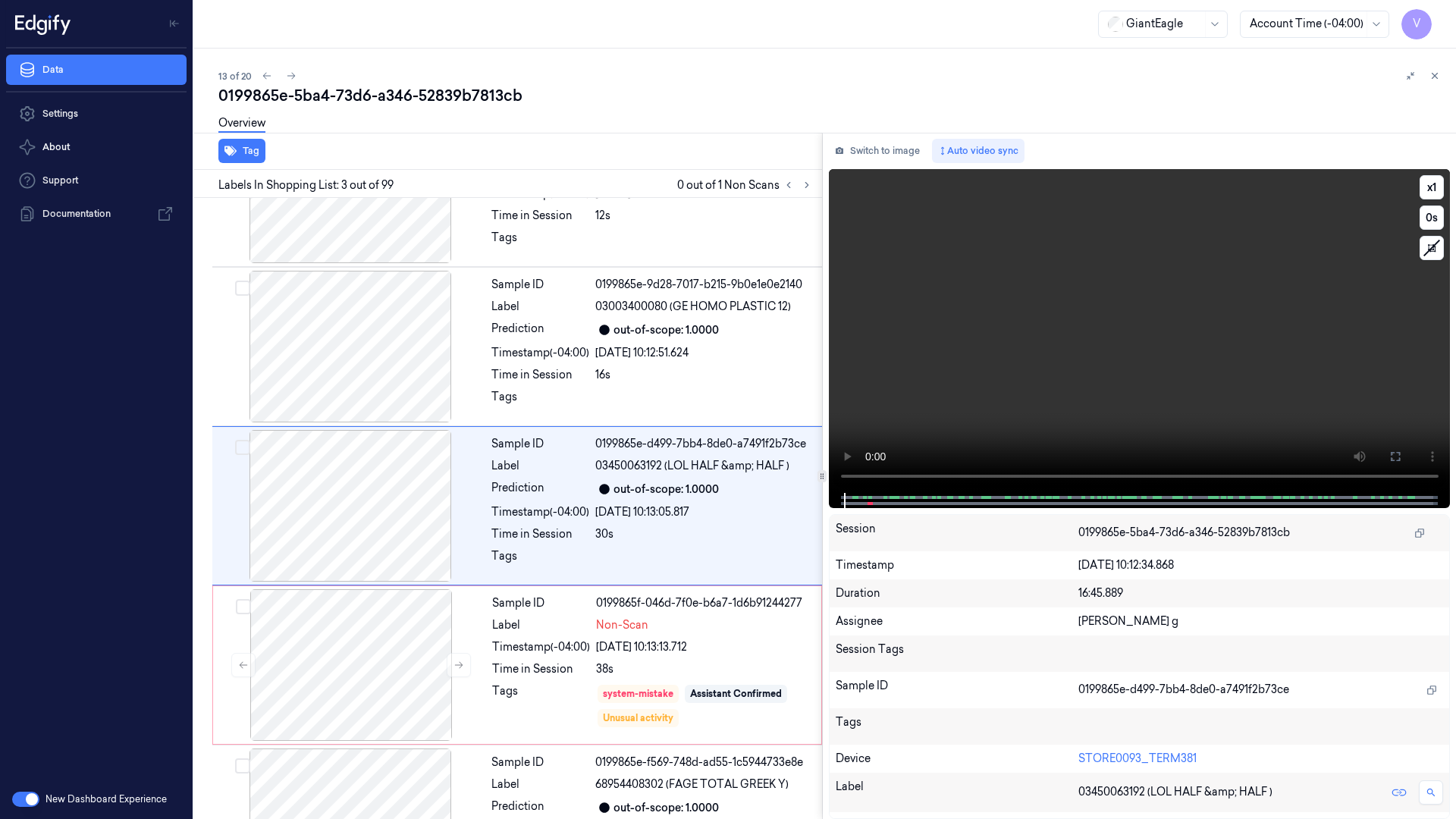
scroll to position [87, 0]
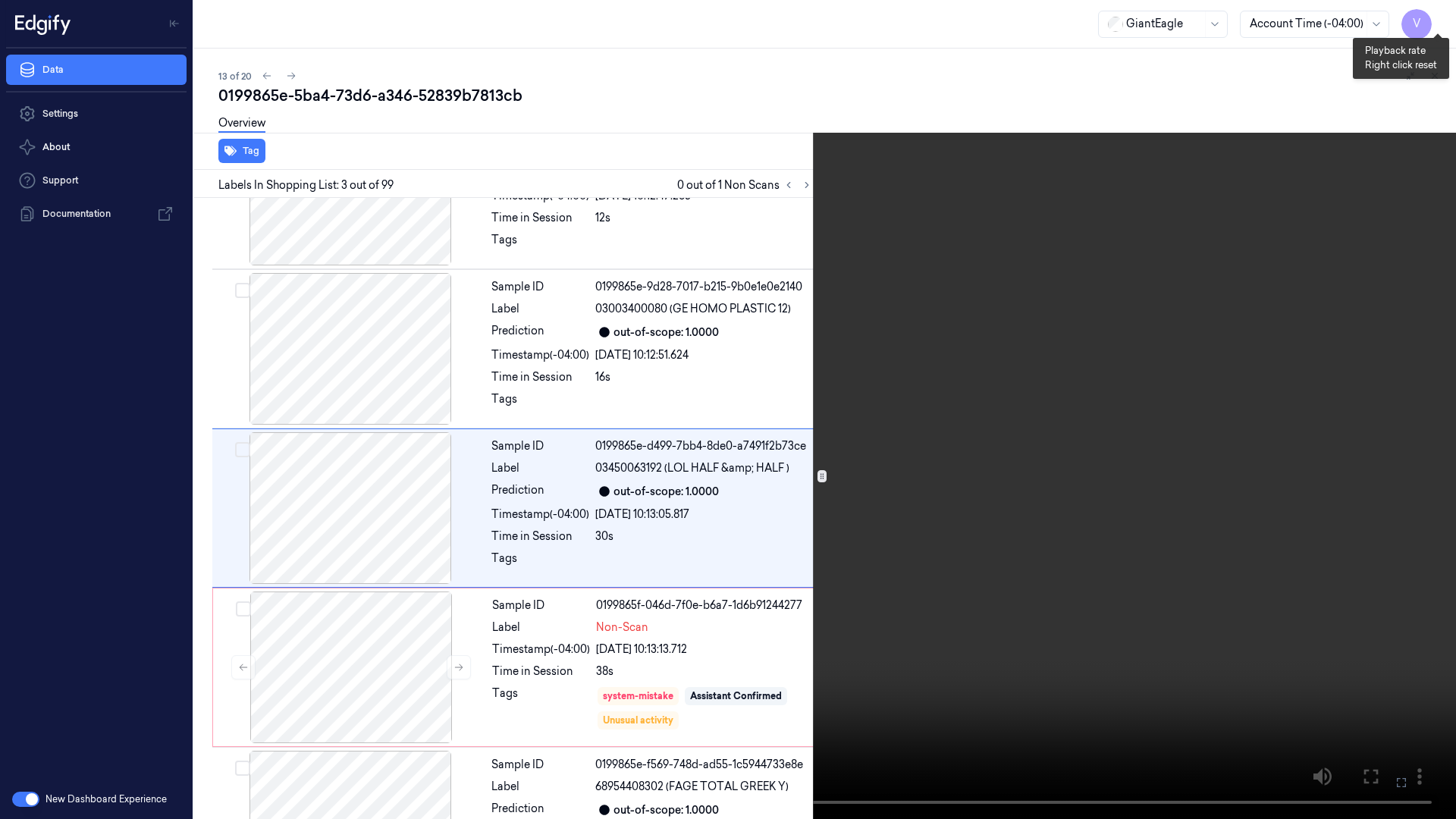
click at [1431, 18] on button "x 1" at bounding box center [1437, 18] width 25 height 25
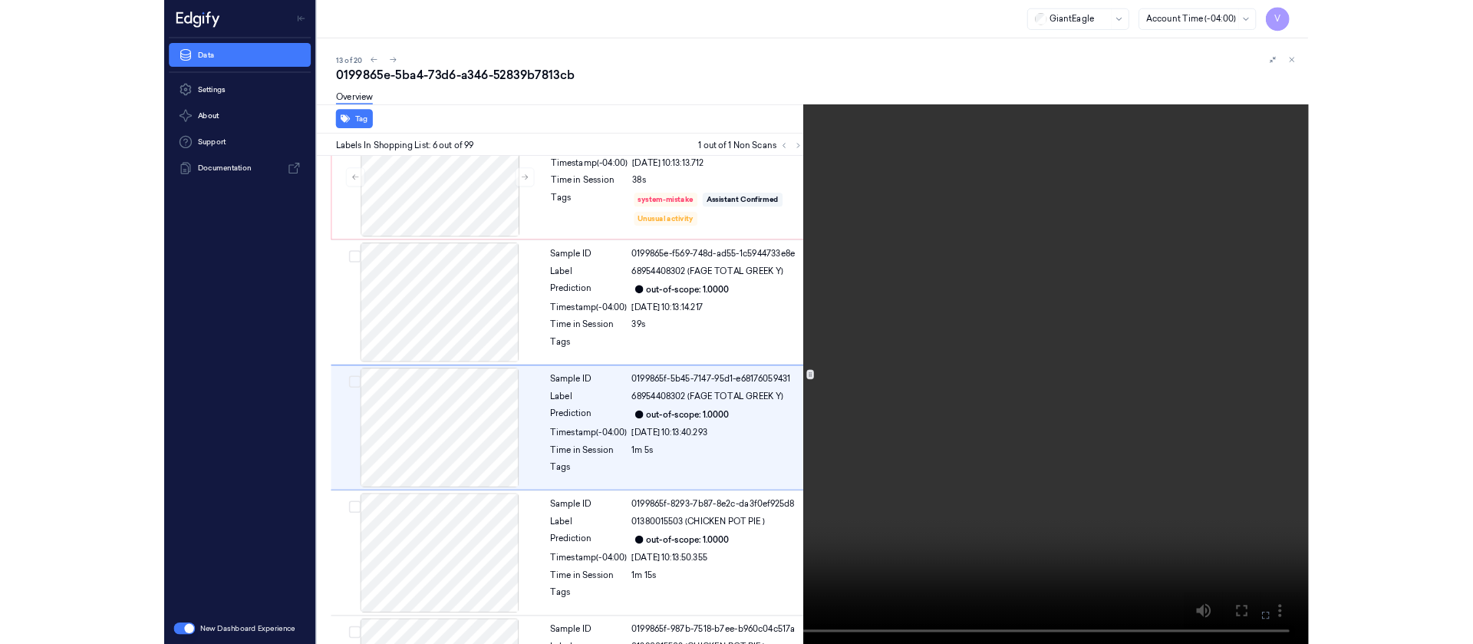
scroll to position [572, 0]
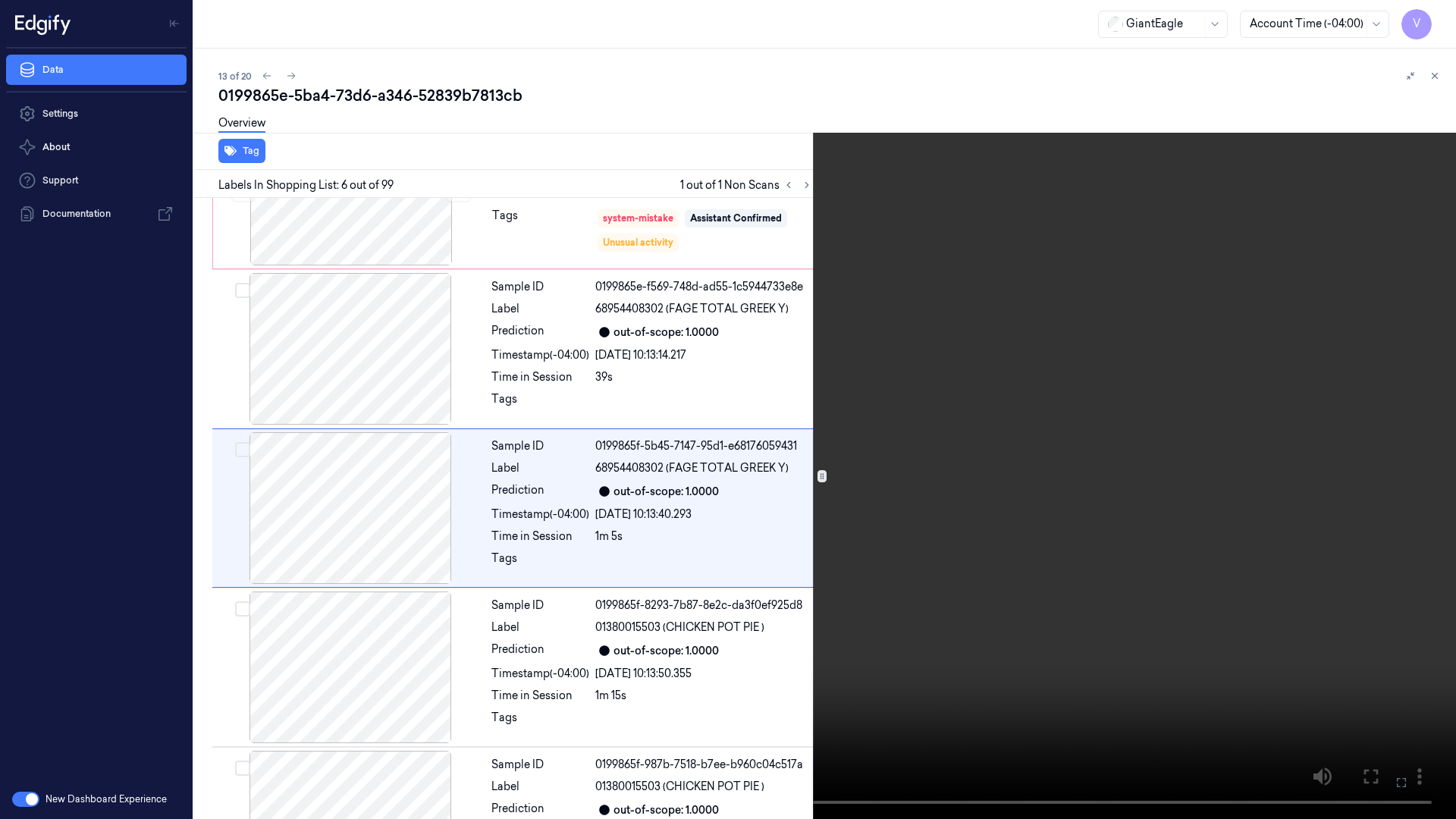
click at [0, 0] on icon at bounding box center [0, 0] width 0 height 0
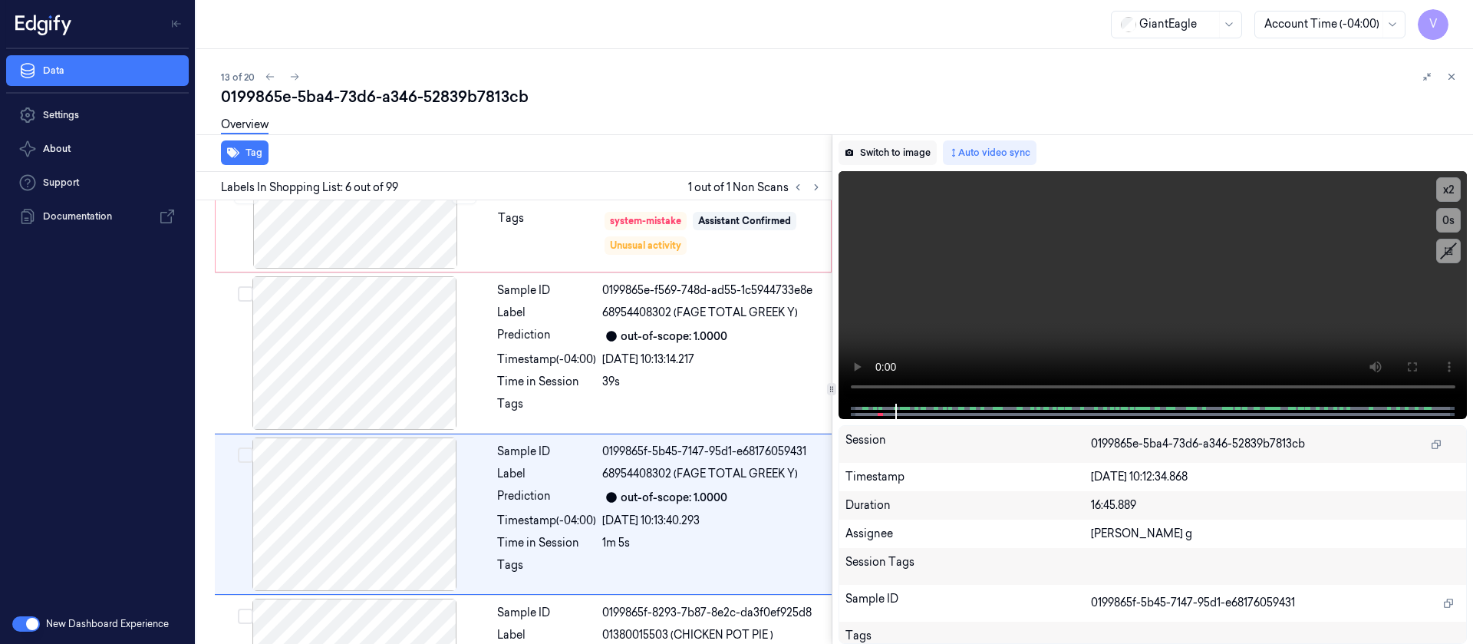
click at [870, 150] on button "Switch to image" at bounding box center [888, 152] width 98 height 25
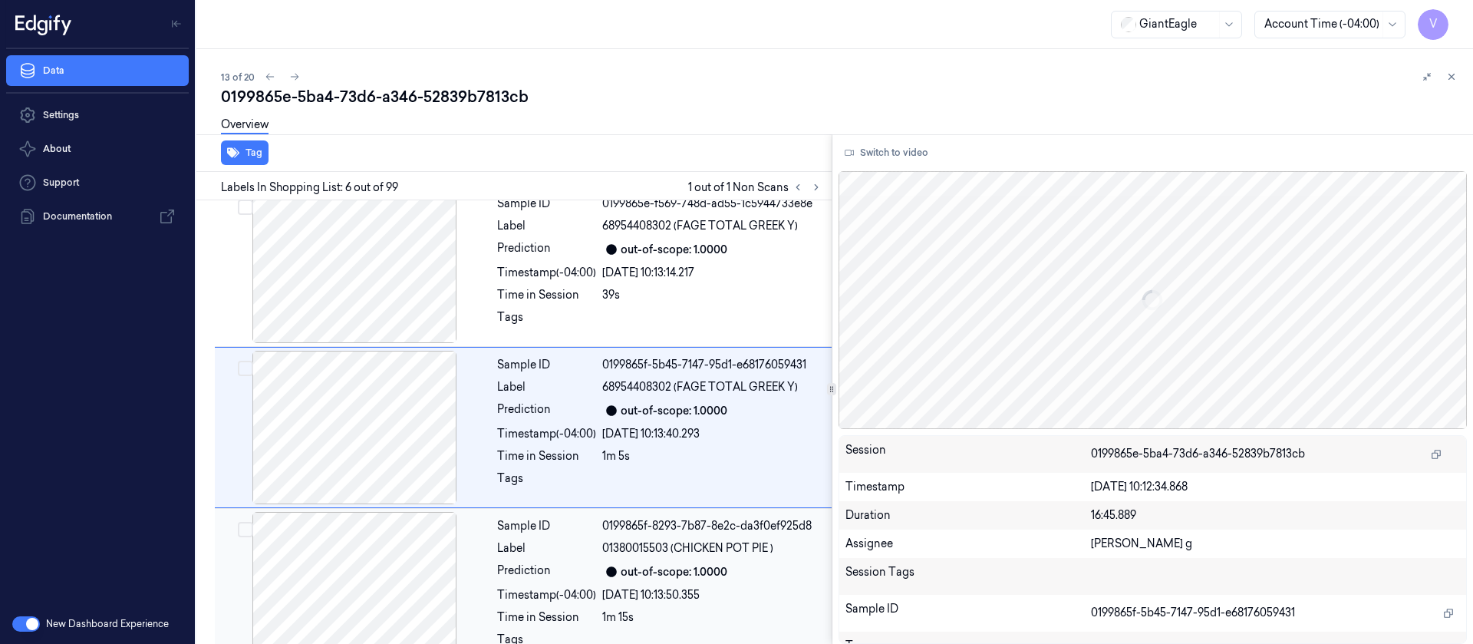
scroll to position [664, 0]
